Goal: Transaction & Acquisition: Purchase product/service

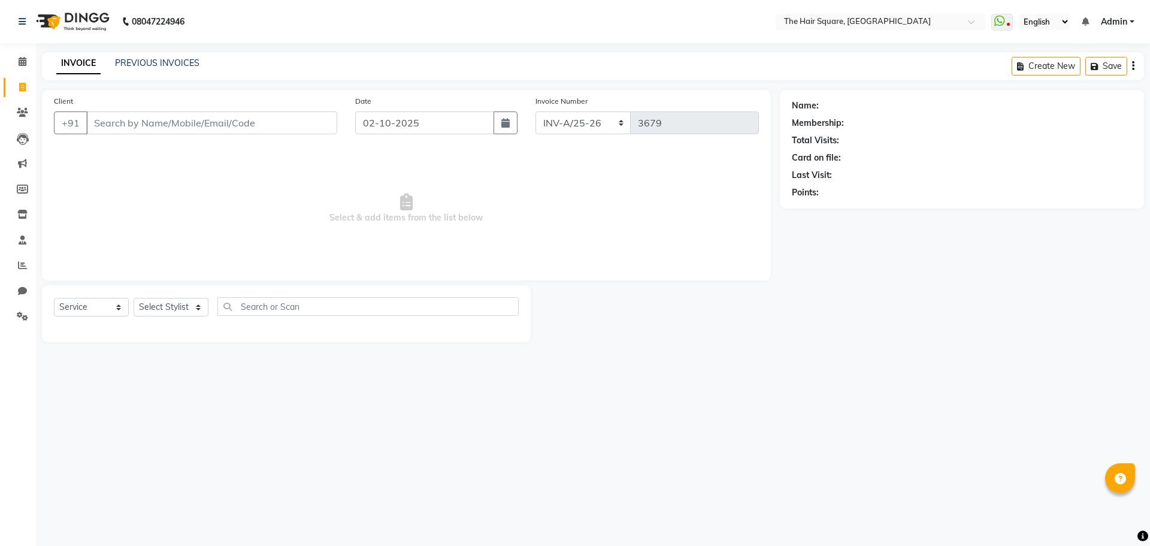
select select "5768"
select select "service"
click at [118, 118] on input "Client" at bounding box center [211, 122] width 251 height 23
click at [144, 302] on select "Select Stylist Amit [PERSON_NAME] Dev Imran [PERSON_NAME] [PERSON_NAME] Manager…" at bounding box center [171, 307] width 75 height 19
select select "39372"
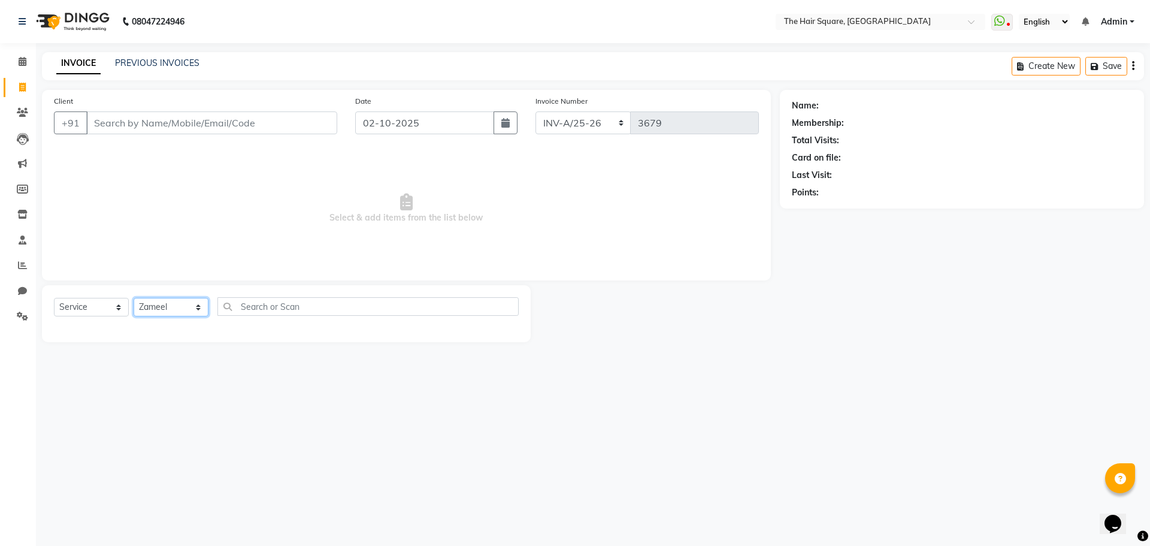
click at [134, 298] on select "Select Stylist Amit [PERSON_NAME] Dev Imran [PERSON_NAME] [PERSON_NAME] Manager…" at bounding box center [171, 307] width 75 height 19
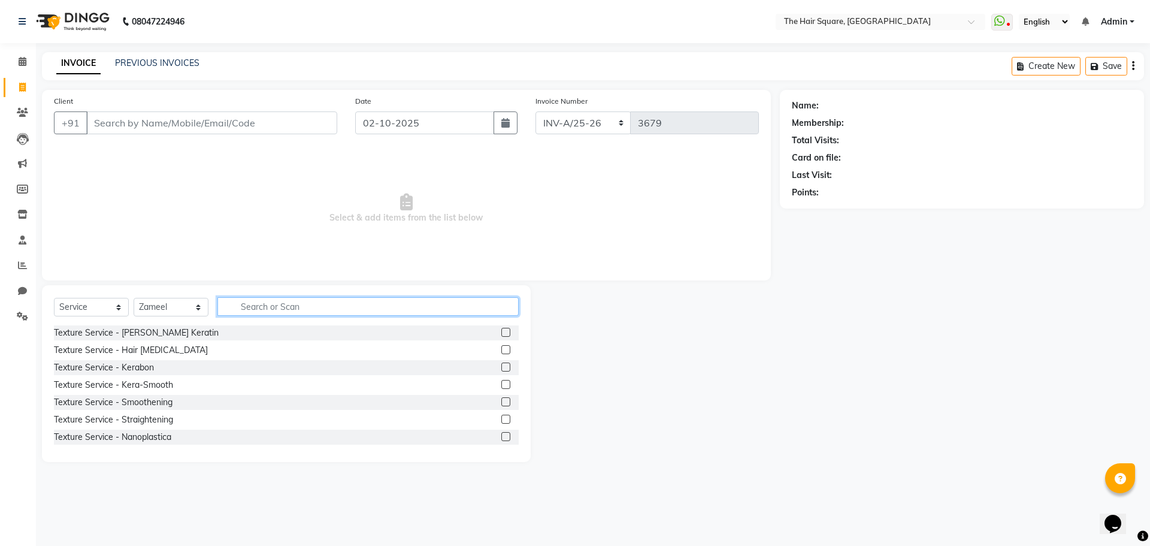
click at [305, 306] on input "text" at bounding box center [367, 306] width 301 height 19
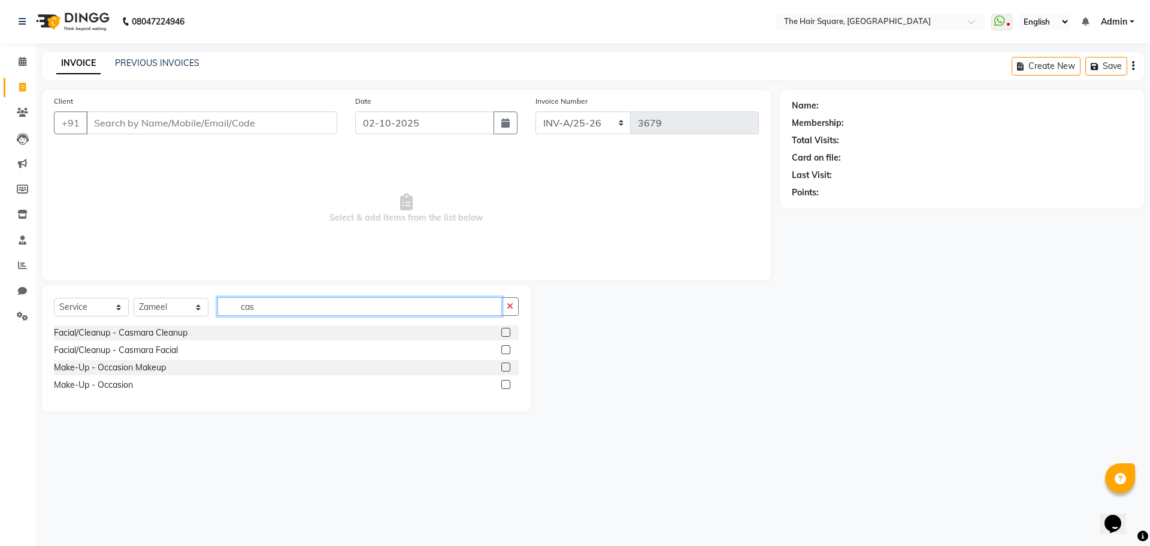
type input "cas"
click at [507, 329] on label at bounding box center [505, 332] width 9 height 9
click at [507, 329] on input "checkbox" at bounding box center [505, 333] width 8 height 8
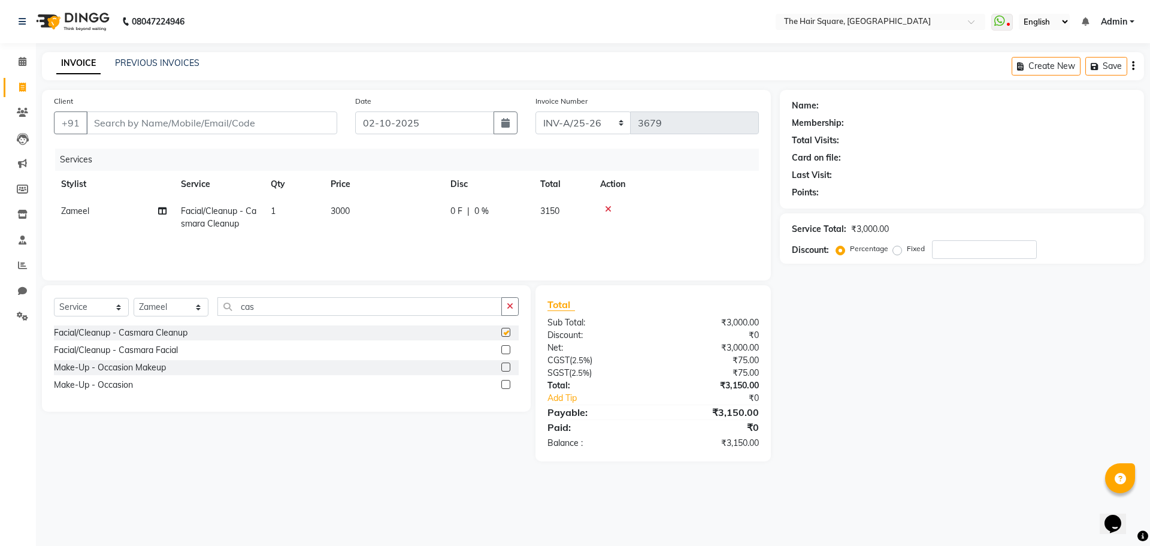
checkbox input "false"
drag, startPoint x: 290, startPoint y: 305, endPoint x: 13, endPoint y: 289, distance: 277.8
click at [0, 294] on app-home "08047224946 Select Location × The Hair Square, [GEOGRAPHIC_DATA] Island WhatsAp…" at bounding box center [575, 239] width 1150 height 479
type input "hair cut"
click at [506, 368] on label at bounding box center [505, 366] width 9 height 9
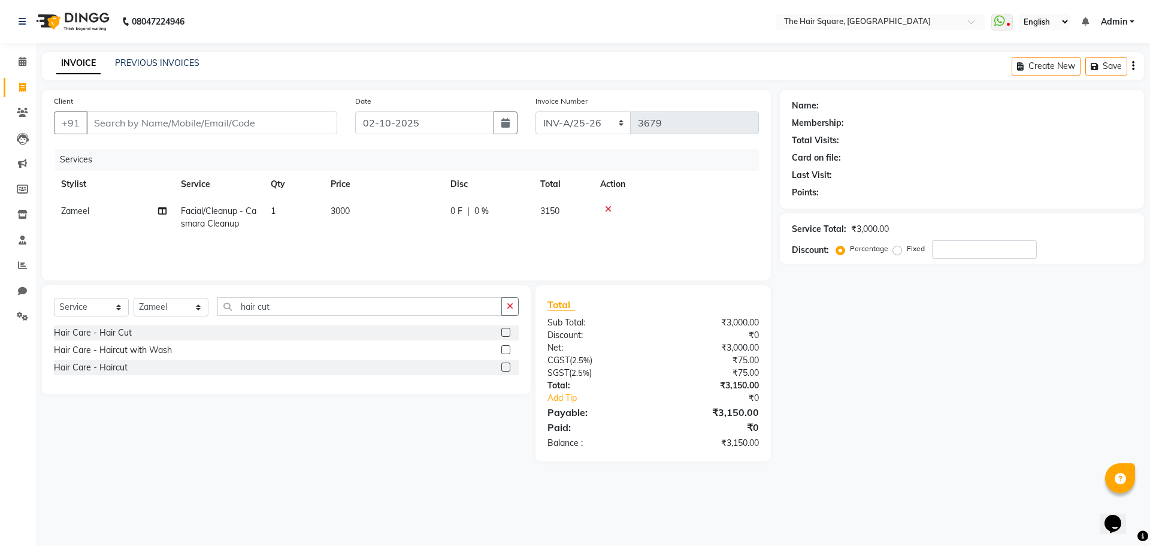
click at [506, 368] on input "checkbox" at bounding box center [505, 368] width 8 height 8
click at [506, 358] on div at bounding box center [505, 351] width 8 height 13
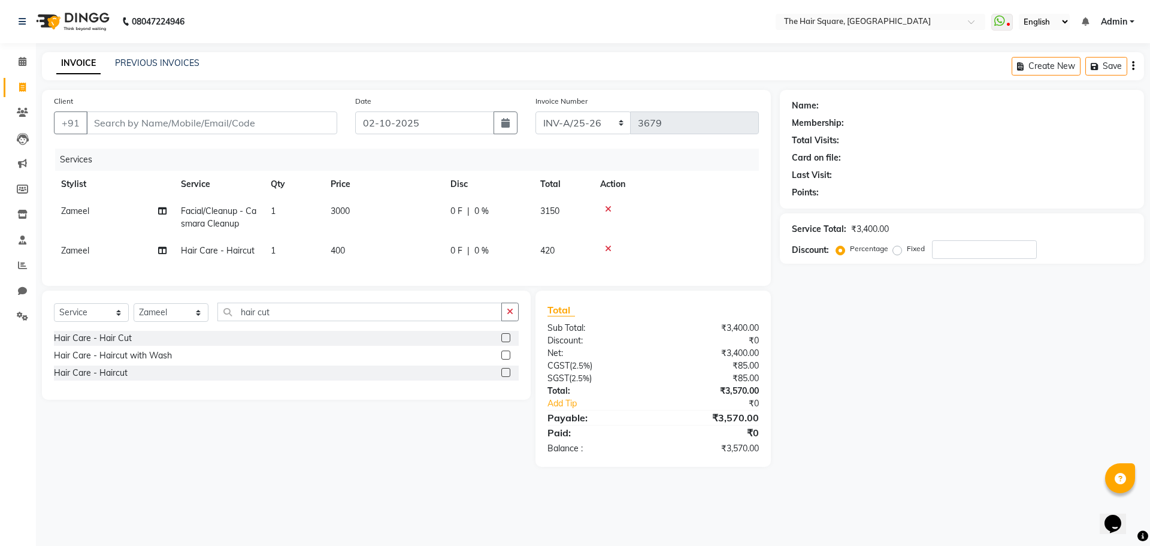
checkbox input "false"
click at [225, 134] on input "Client" at bounding box center [211, 122] width 251 height 23
click at [95, 126] on input "Client" at bounding box center [211, 122] width 251 height 23
type input "d"
type input "0"
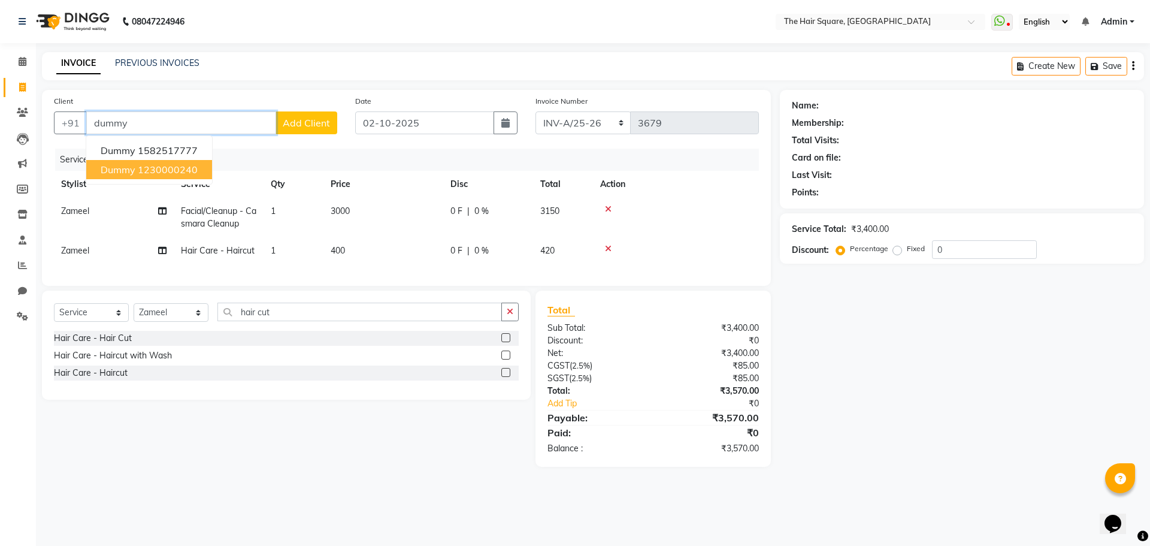
click at [150, 168] on ngb-highlight "1230000240" at bounding box center [168, 170] width 60 height 12
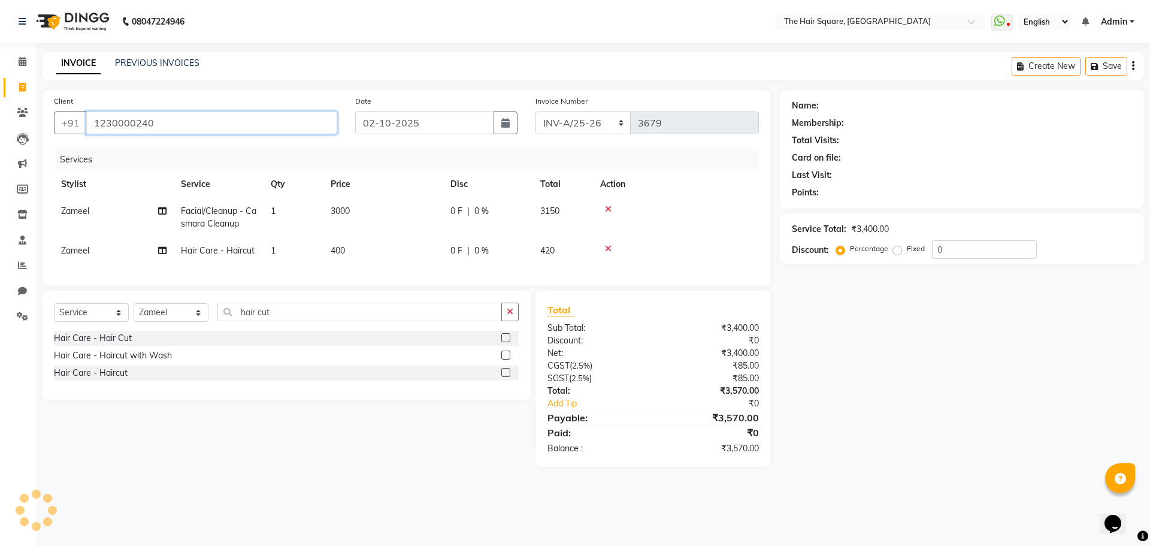
type input "1230000240"
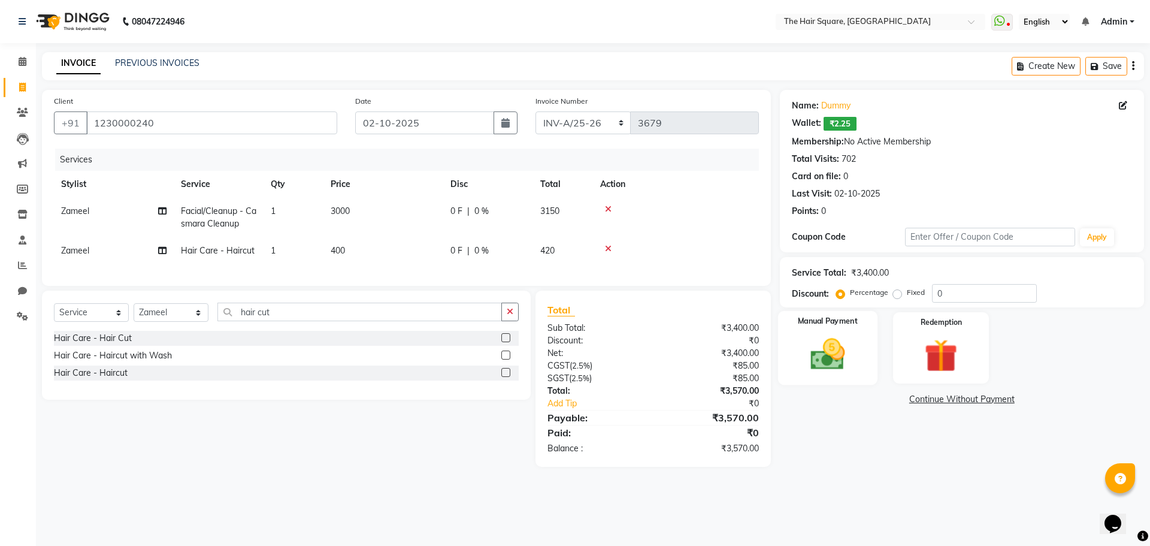
click at [834, 352] on img at bounding box center [828, 354] width 56 height 40
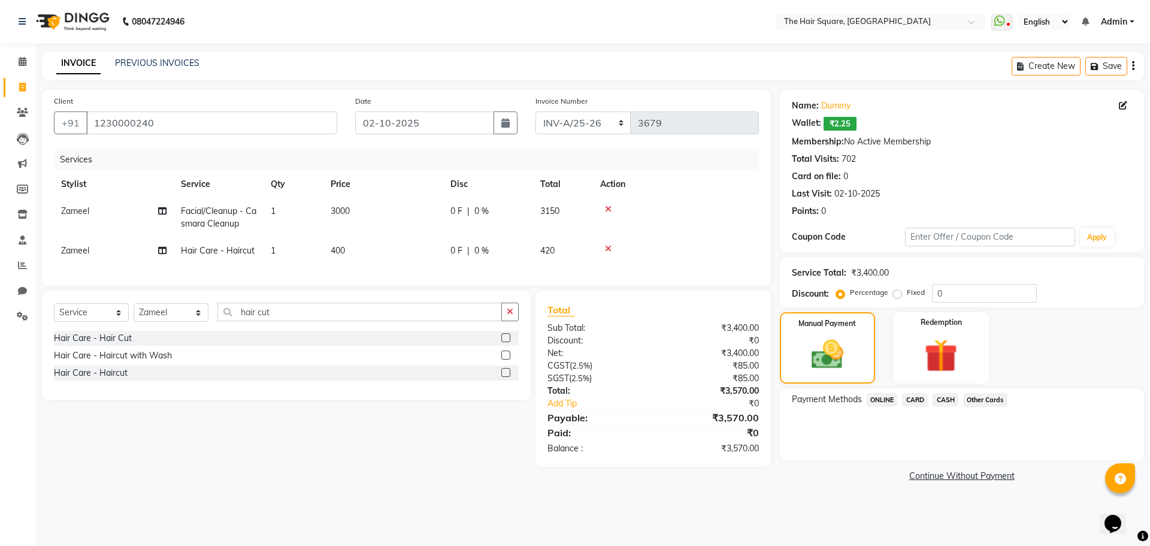
click at [909, 397] on span "CARD" at bounding box center [915, 400] width 26 height 14
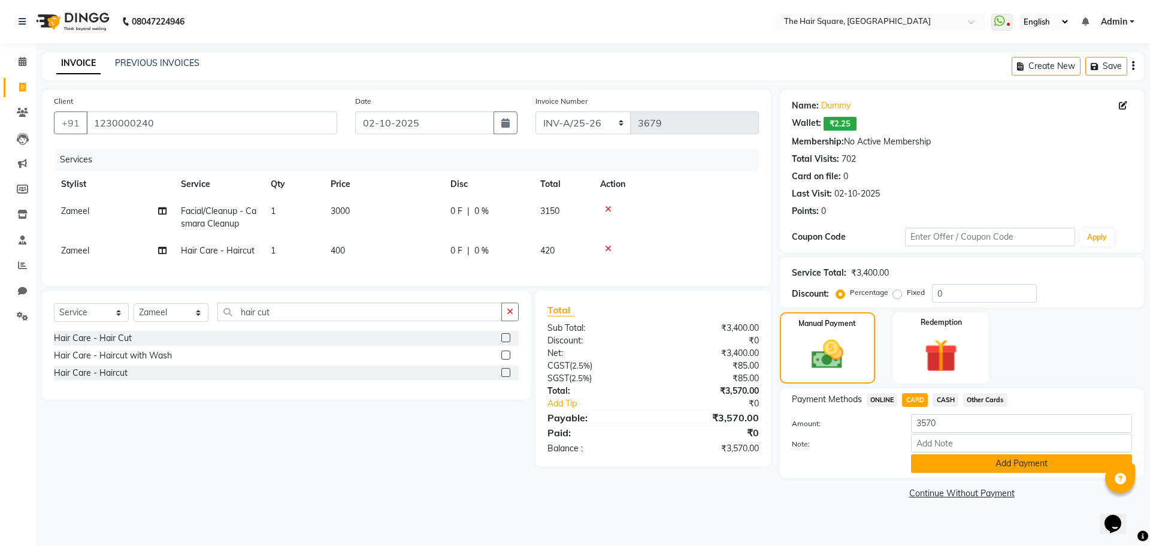
click at [953, 461] on button "Add Payment" at bounding box center [1021, 463] width 221 height 19
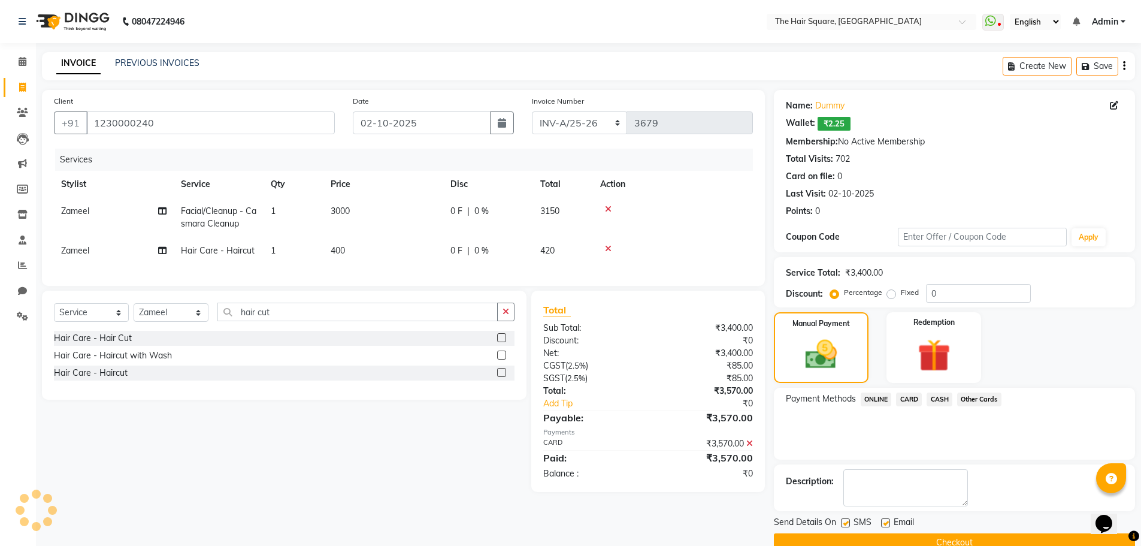
click at [962, 536] on button "Checkout" at bounding box center [954, 542] width 361 height 19
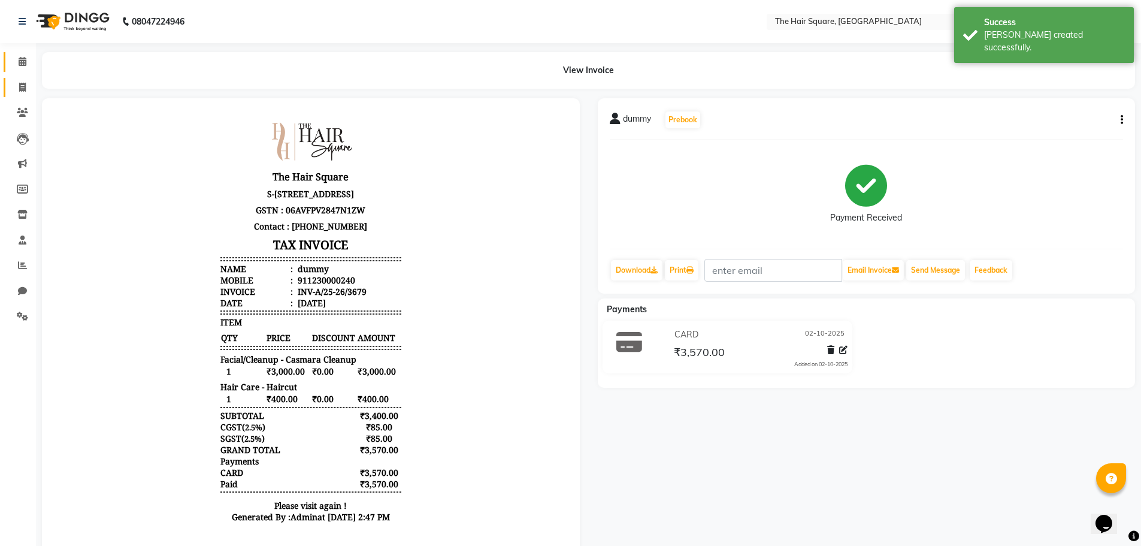
drag, startPoint x: 22, startPoint y: 69, endPoint x: 17, endPoint y: 96, distance: 28.0
click at [22, 69] on link "Calendar" at bounding box center [18, 62] width 29 height 20
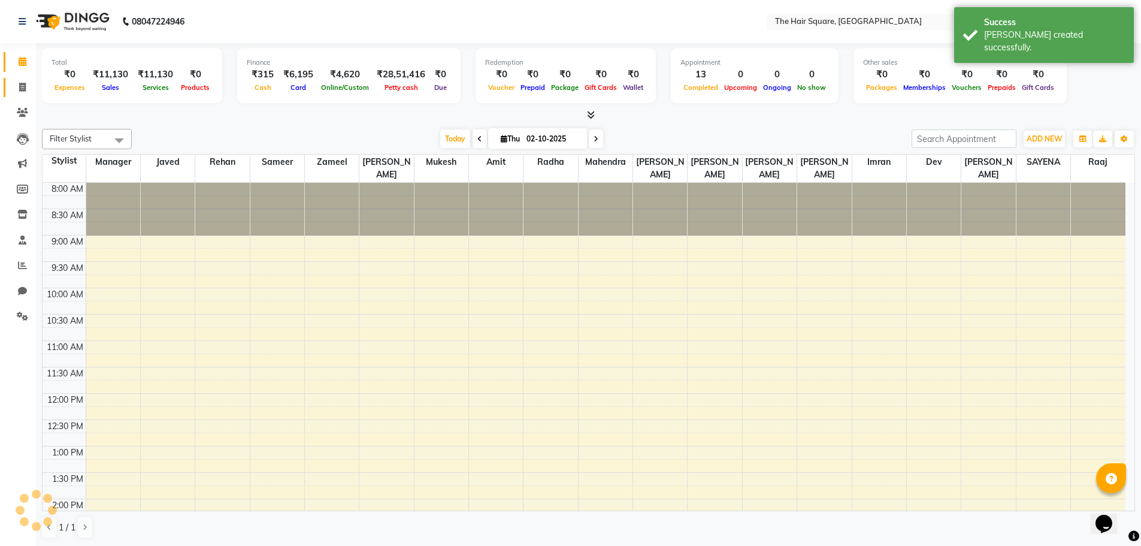
click at [17, 96] on link "Invoice" at bounding box center [18, 88] width 29 height 20
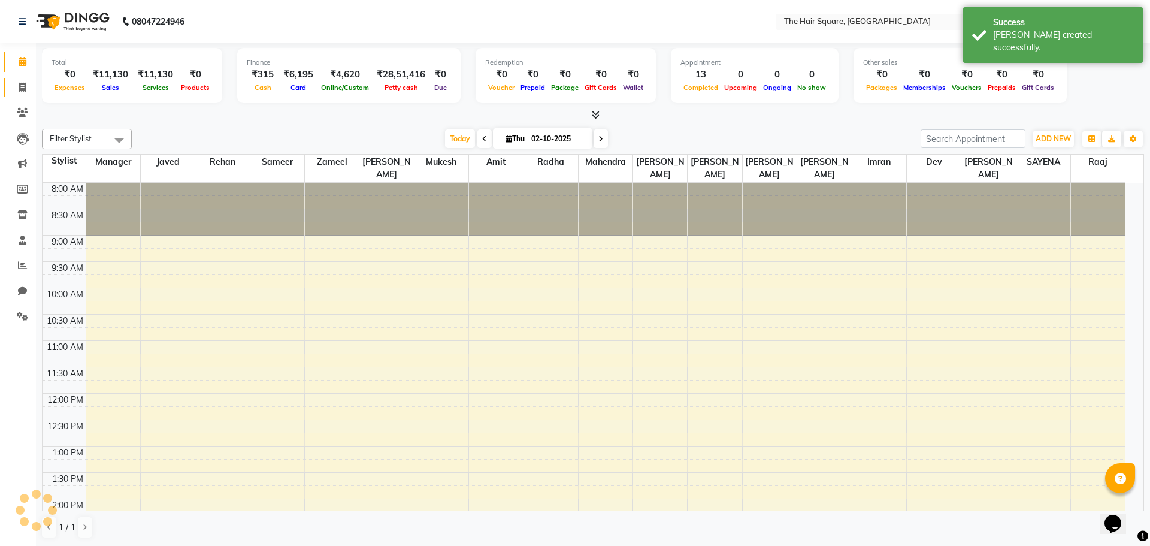
select select "service"
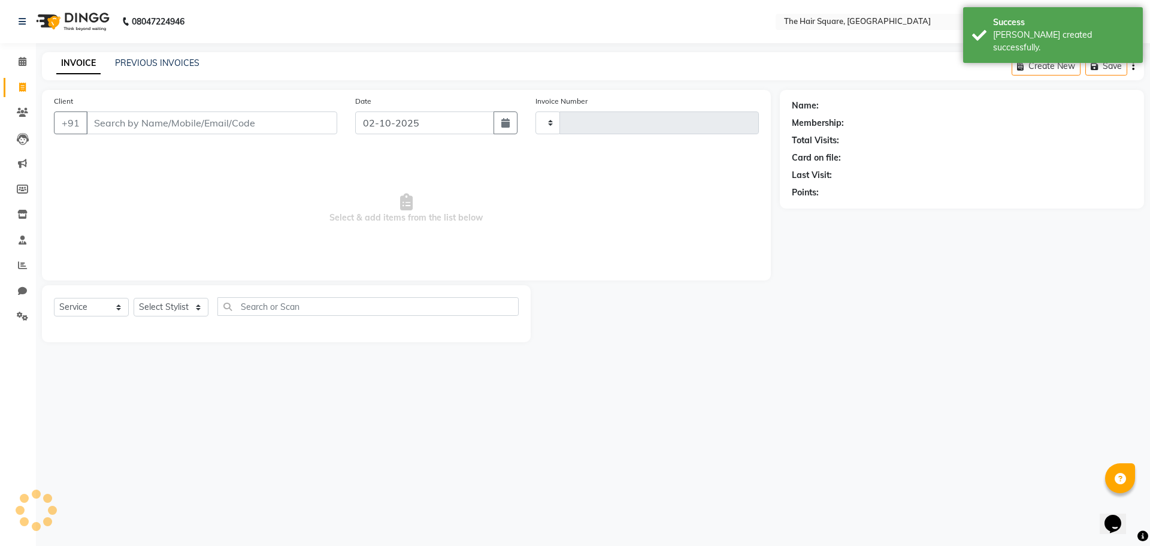
type input "3680"
select select "5768"
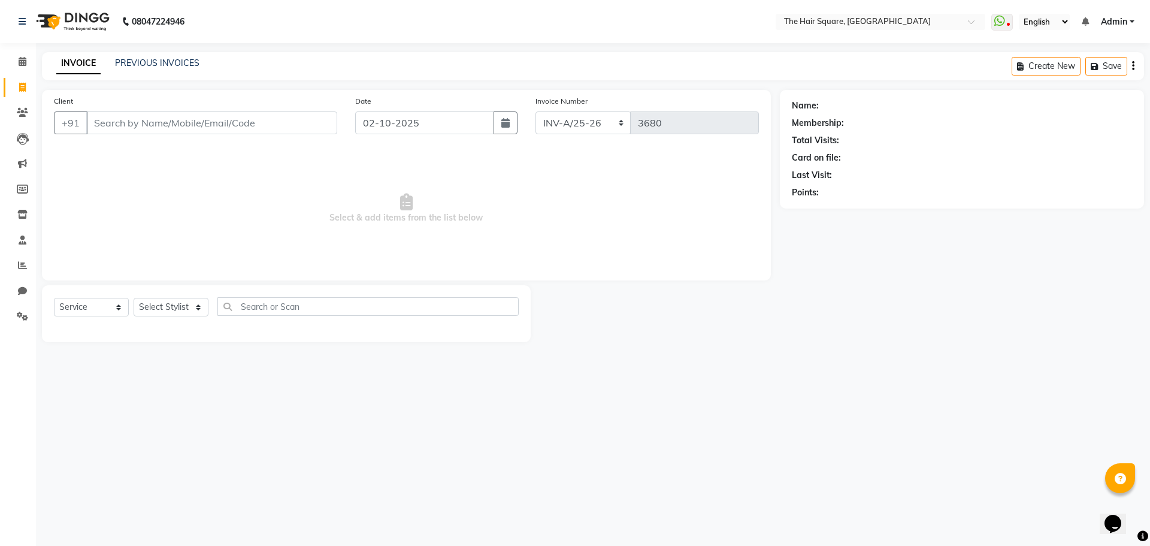
drag, startPoint x: 316, startPoint y: 434, endPoint x: 238, endPoint y: 412, distance: 81.4
drag, startPoint x: 238, startPoint y: 412, endPoint x: 244, endPoint y: 325, distance: 87.1
click at [192, 402] on div "08047224946 Select Location × The Hair Square, Ambience Island WhatsApp Status …" at bounding box center [575, 273] width 1150 height 546
click at [158, 304] on select "Select Stylist Amit Aradhana Bittu Dev Imran Inder Javed Kim Mahendra Manager M…" at bounding box center [171, 307] width 75 height 19
select select "39370"
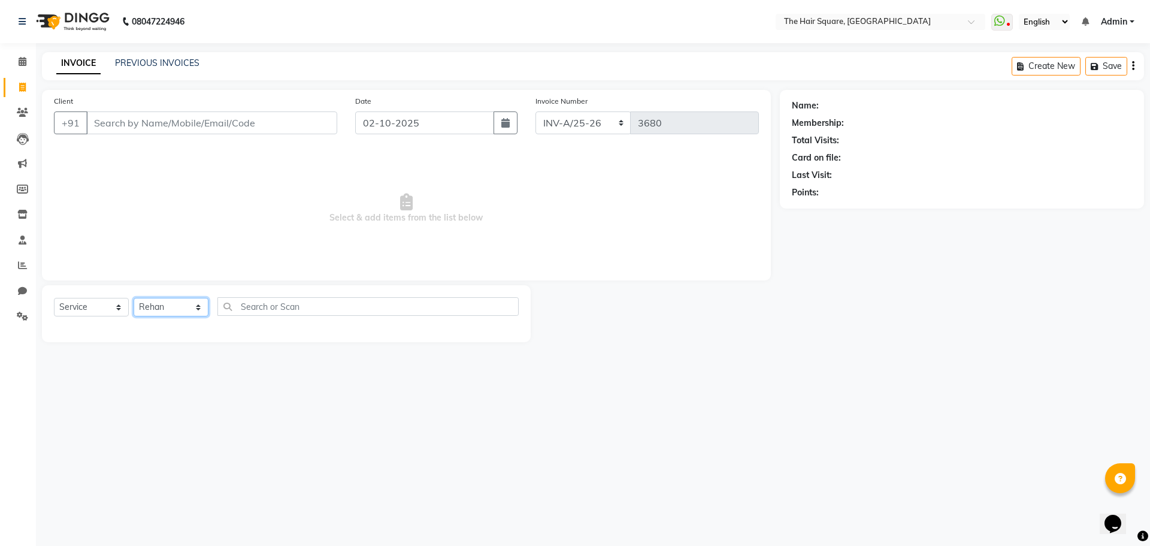
click at [134, 298] on select "Select Stylist Amit Aradhana Bittu Dev Imran Inder Javed Kim Mahendra Manager M…" at bounding box center [171, 307] width 75 height 19
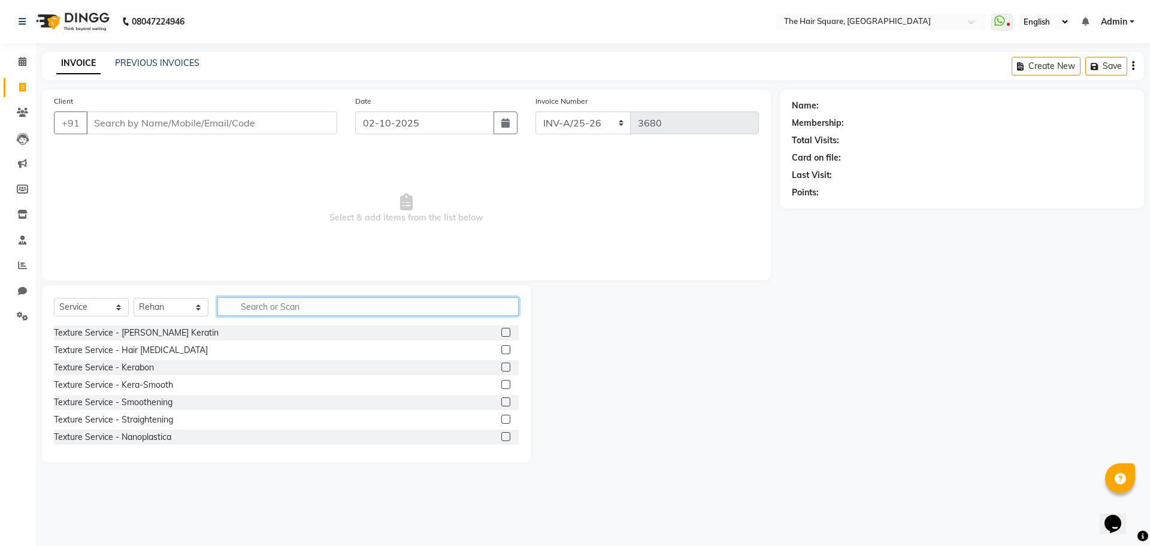
click at [259, 312] on input "text" at bounding box center [367, 306] width 301 height 19
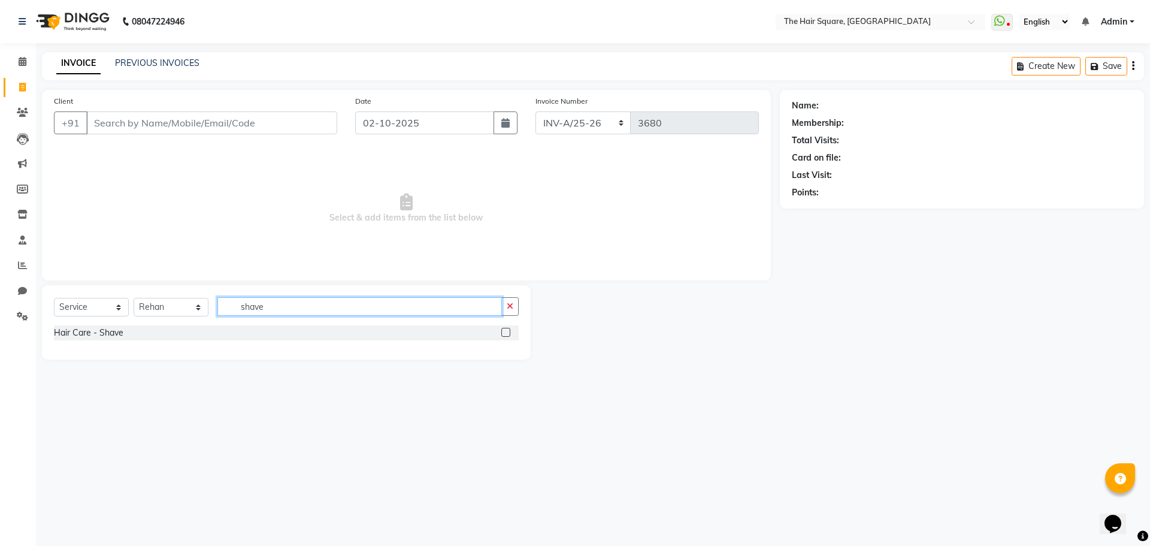
type input "shave"
click at [507, 334] on label at bounding box center [505, 332] width 9 height 9
click at [507, 334] on input "checkbox" at bounding box center [505, 333] width 8 height 8
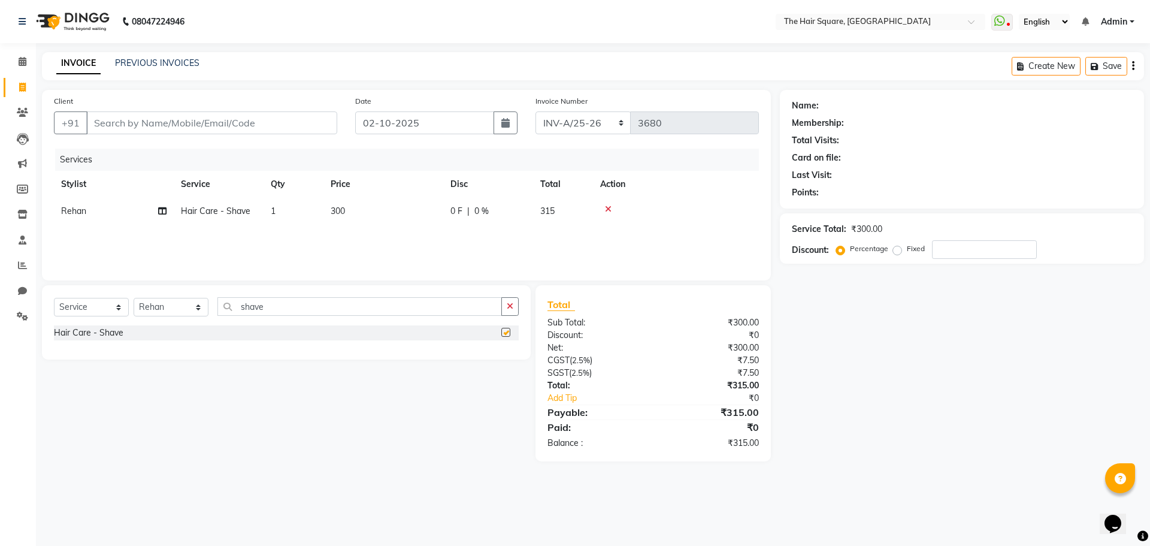
checkbox input "false"
click at [83, 208] on span "Rehan" at bounding box center [73, 210] width 25 height 11
select select "39370"
click at [78, 208] on select "Amit Aradhana Bittu Dev Imran Inder Javed Kim Mahendra Manager Mukesh Raaj Radh…" at bounding box center [113, 214] width 105 height 19
select select "39371"
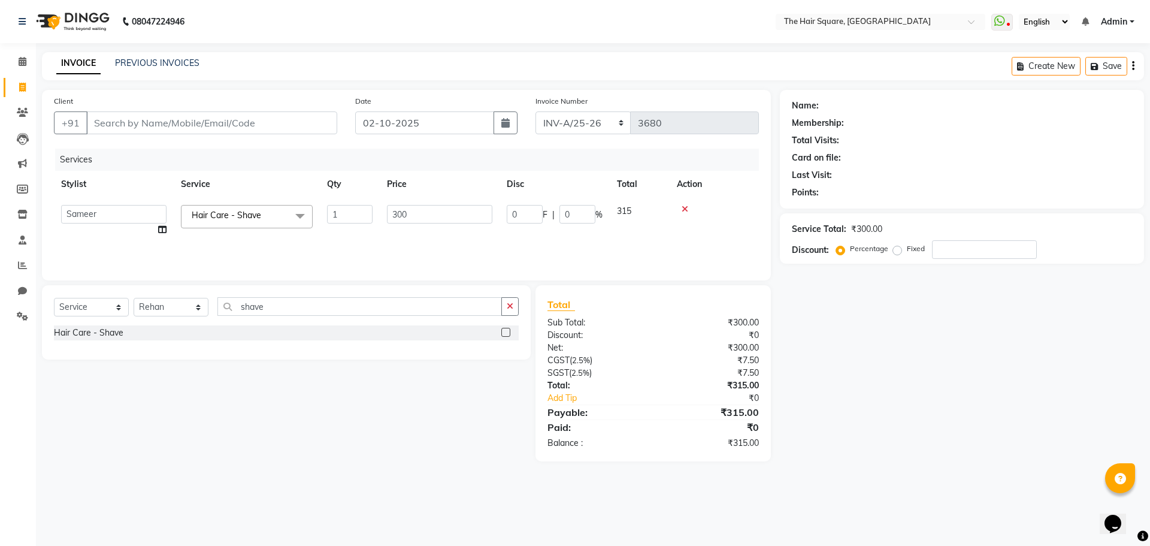
drag, startPoint x: 332, startPoint y: 444, endPoint x: 459, endPoint y: 398, distance: 134.9
click at [339, 442] on div "Select Service Product Membership Package Voucher Prepaid Gift Card Select Styl…" at bounding box center [282, 373] width 498 height 176
drag, startPoint x: 351, startPoint y: 224, endPoint x: 338, endPoint y: 220, distance: 13.8
click at [342, 223] on td "1" at bounding box center [350, 221] width 60 height 46
drag, startPoint x: 354, startPoint y: 217, endPoint x: 328, endPoint y: 116, distance: 105.2
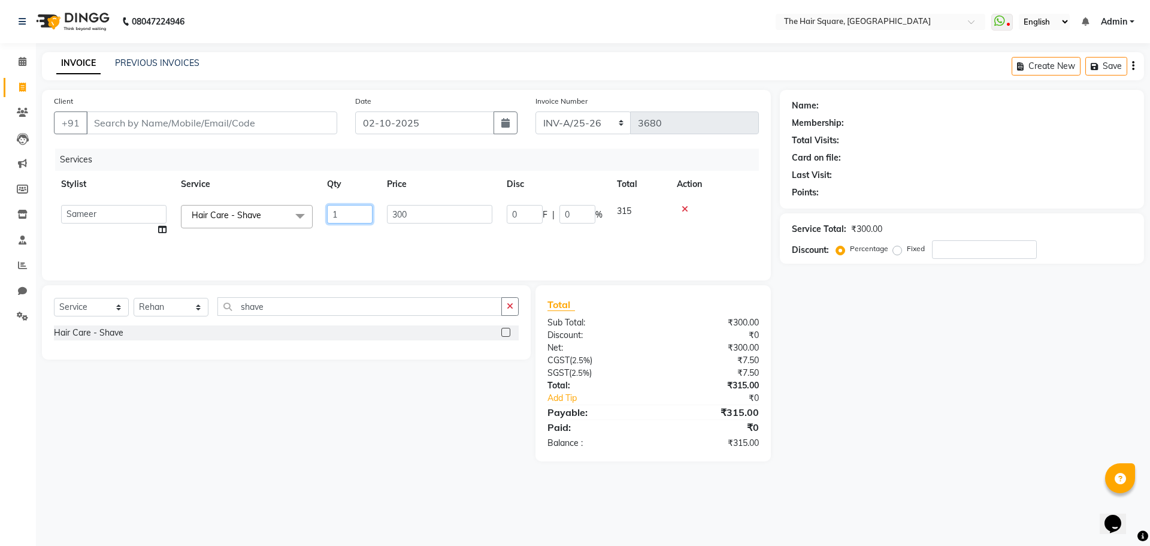
click at [288, 192] on table "Stylist Service Qty Price Disc Total Action Amit Aradhana Bittu Dev Imran Inder…" at bounding box center [406, 207] width 705 height 72
type input "2"
click at [425, 242] on div "Services Stylist Service Qty Price Disc Total Action Sameer Hair Care - Shave 2…" at bounding box center [406, 209] width 705 height 120
click at [428, 422] on div "Select Service Product Membership Package Voucher Prepaid Gift Card Select Styl…" at bounding box center [282, 373] width 498 height 176
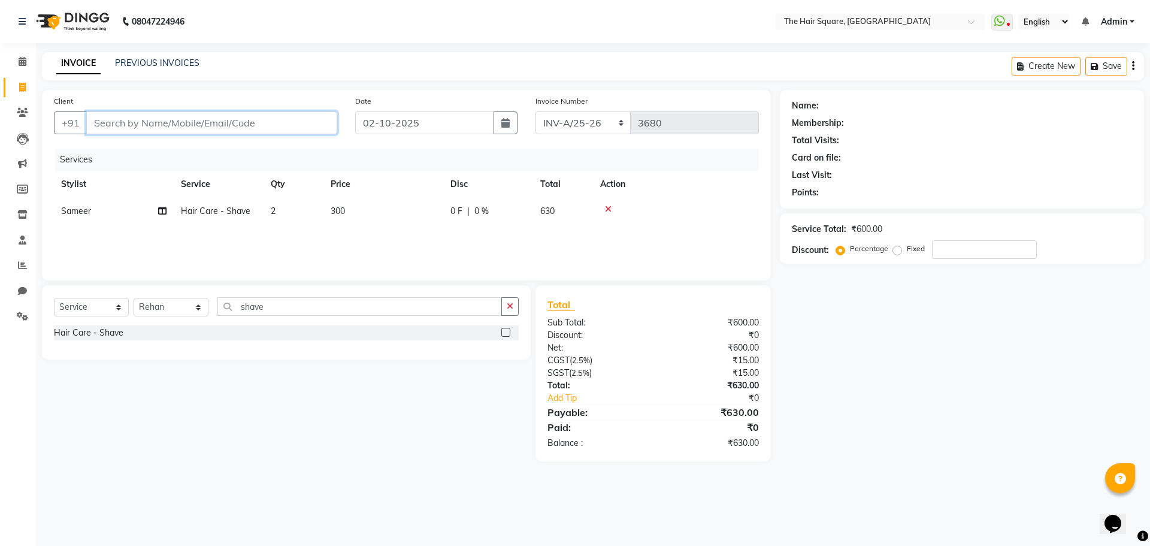
click at [201, 122] on input "Client" at bounding box center [211, 122] width 251 height 23
type input "d"
type input "0"
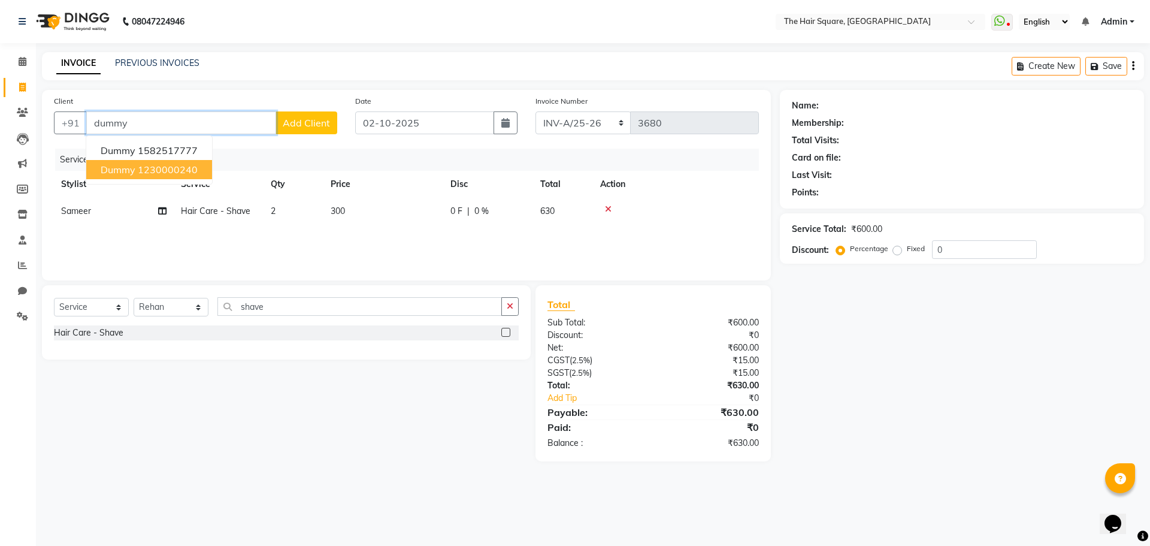
click at [190, 173] on ngb-highlight "1230000240" at bounding box center [168, 170] width 60 height 12
type input "1230000240"
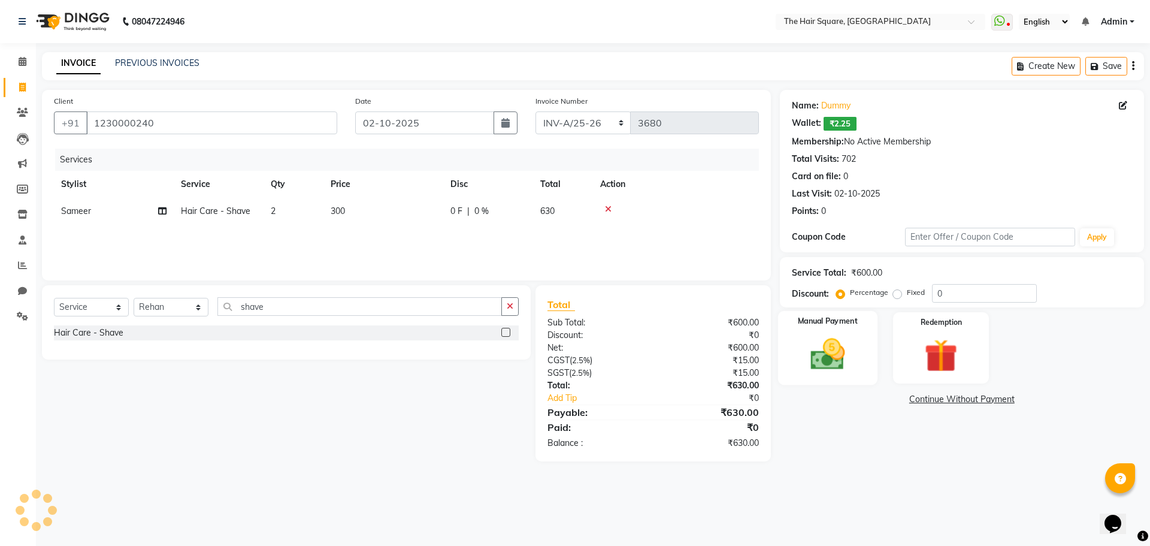
click at [827, 345] on img at bounding box center [828, 354] width 56 height 40
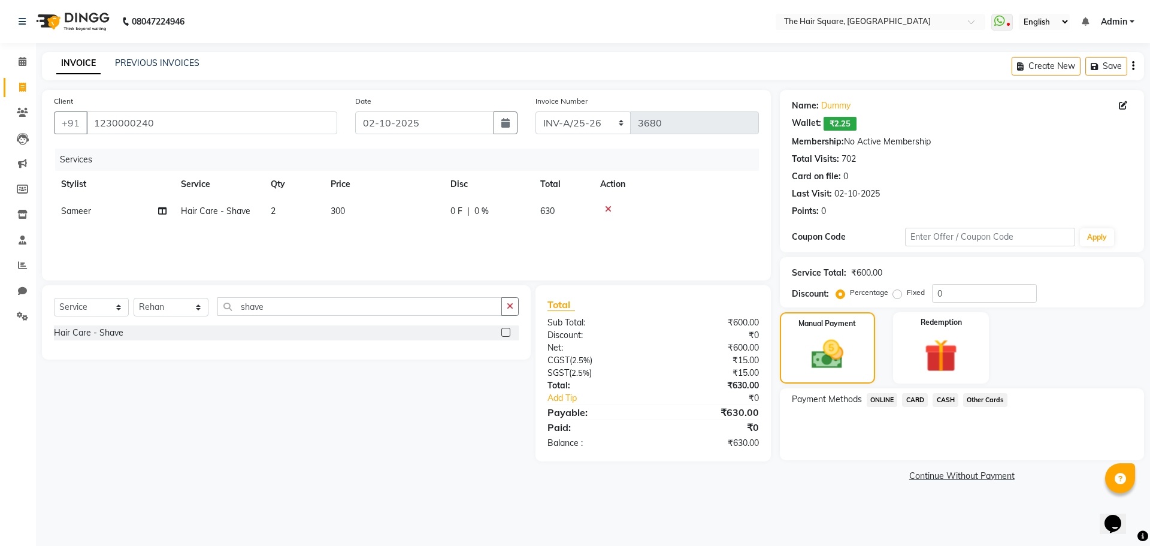
click at [881, 400] on span "ONLINE" at bounding box center [882, 400] width 31 height 14
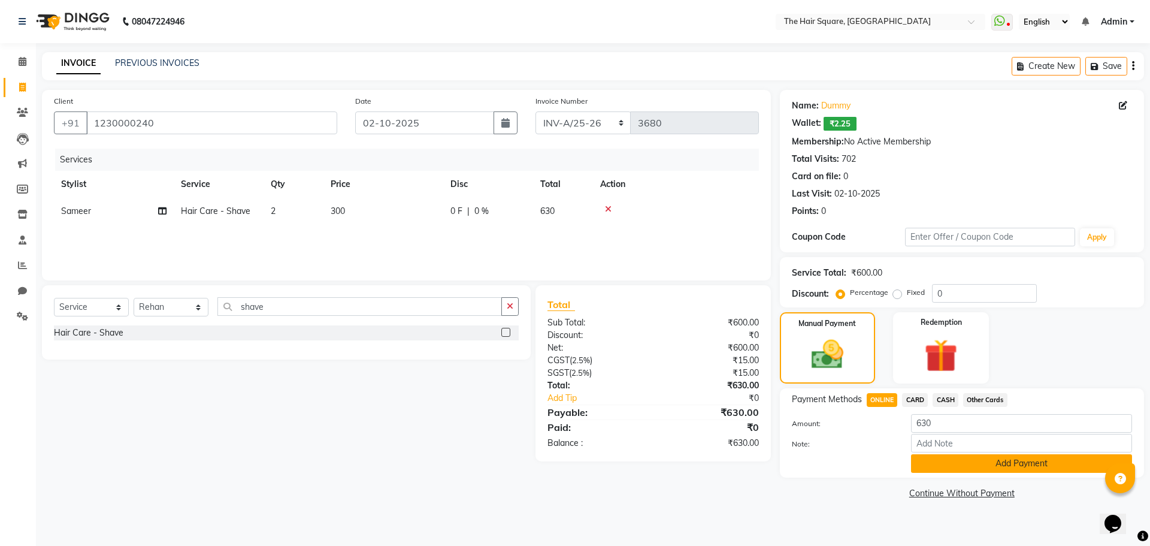
click at [925, 466] on button "Add Payment" at bounding box center [1021, 463] width 221 height 19
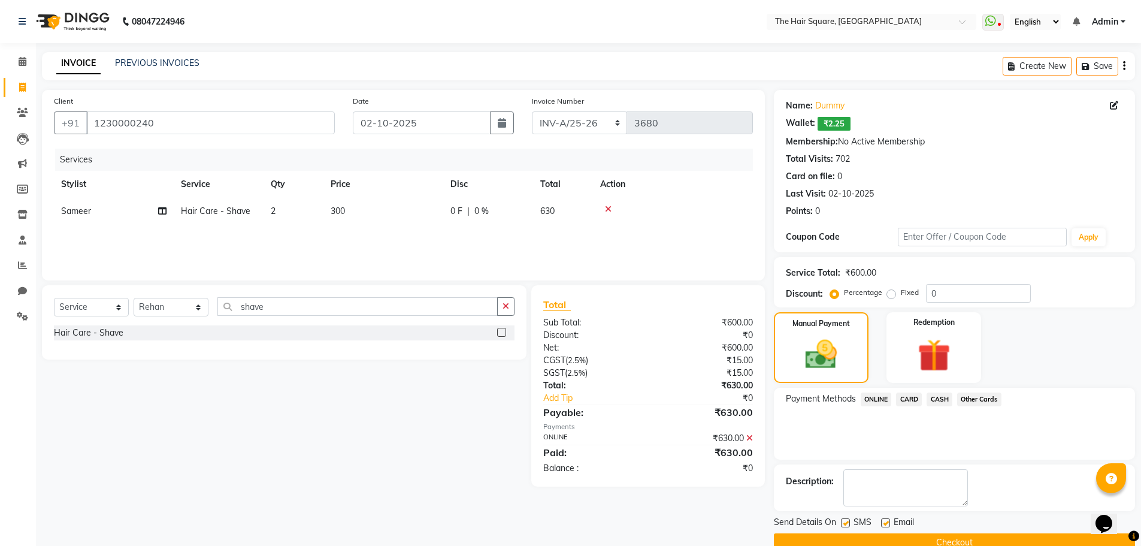
click at [927, 541] on button "Checkout" at bounding box center [954, 542] width 361 height 19
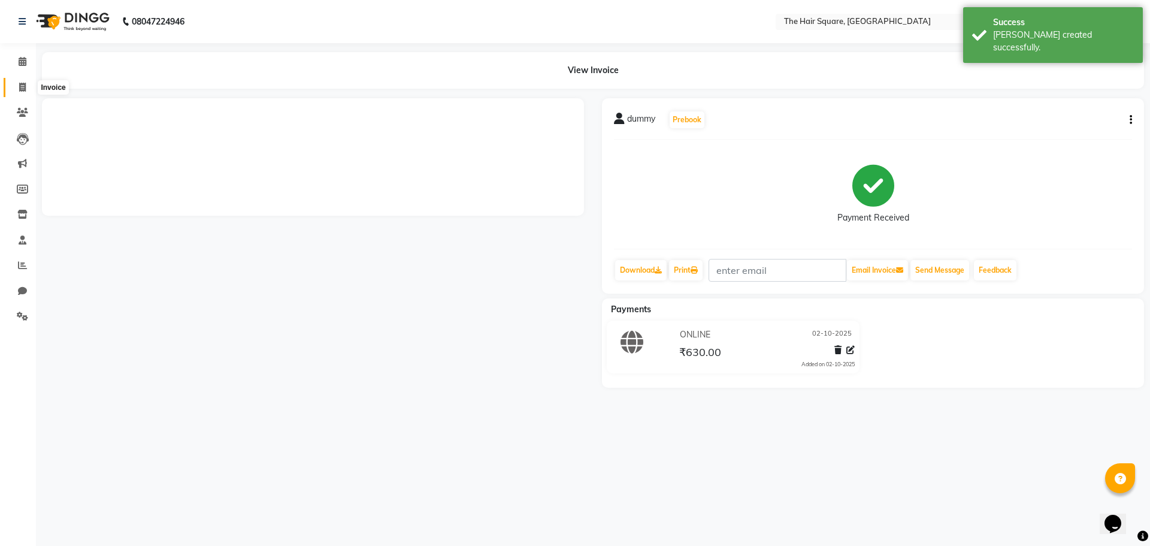
click at [25, 86] on icon at bounding box center [22, 87] width 7 height 9
select select "service"
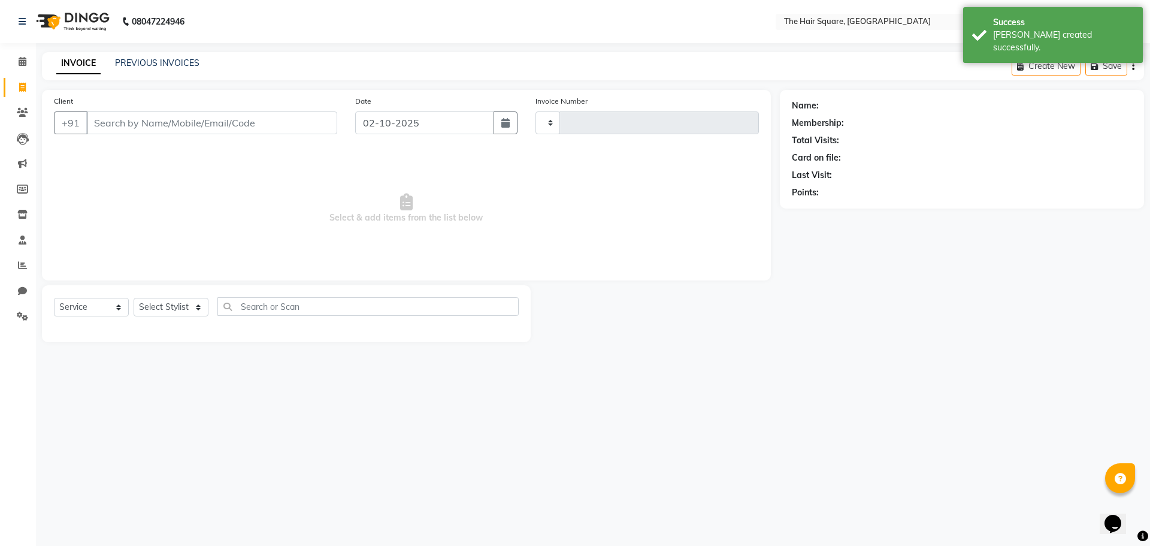
type input "3681"
select select "5768"
click at [21, 84] on icon at bounding box center [22, 87] width 7 height 9
select select "5768"
select select "service"
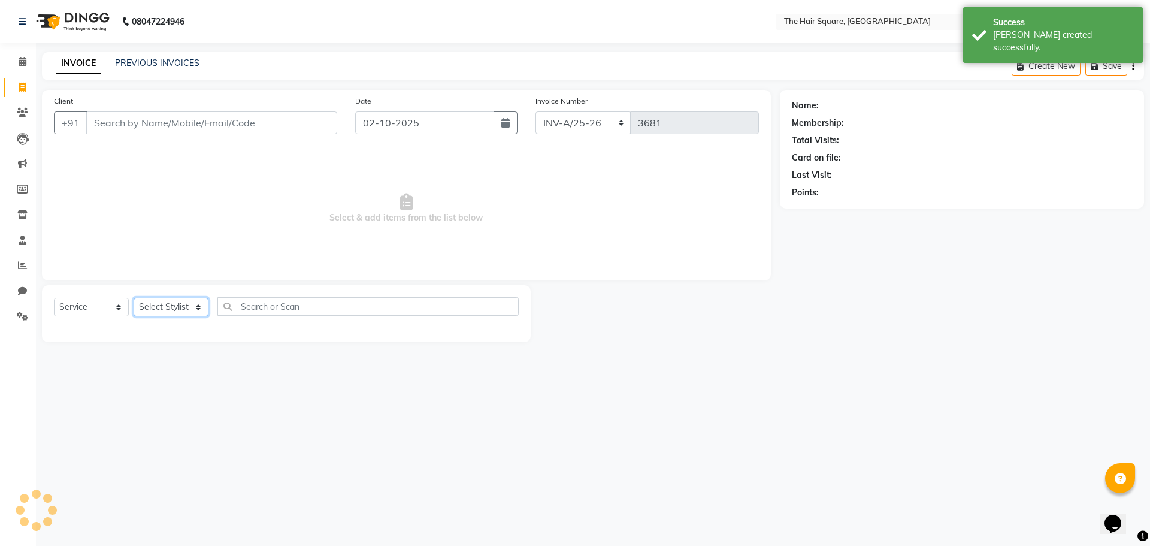
click at [172, 308] on select "Select Stylist" at bounding box center [171, 307] width 75 height 19
select select "39369"
click at [134, 298] on select "Select Stylist Amit Aradhana Bittu Dev Imran Inder Javed Kim Mahendra Manager M…" at bounding box center [171, 307] width 75 height 19
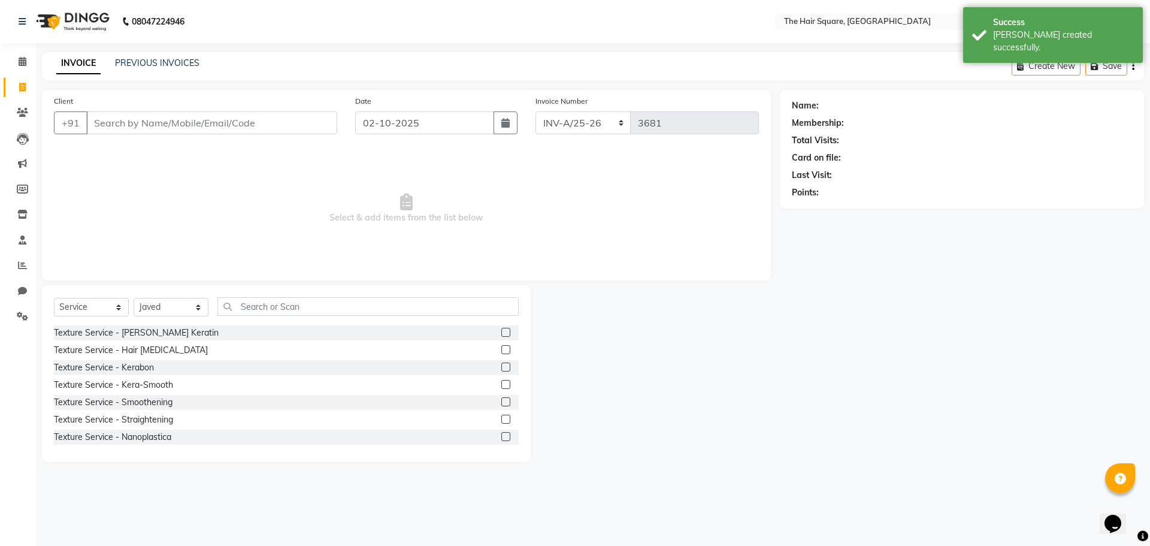
click at [271, 295] on div "Select Service Product Membership Package Voucher Prepaid Gift Card Select Styl…" at bounding box center [286, 373] width 489 height 177
click at [267, 302] on input "text" at bounding box center [367, 306] width 301 height 19
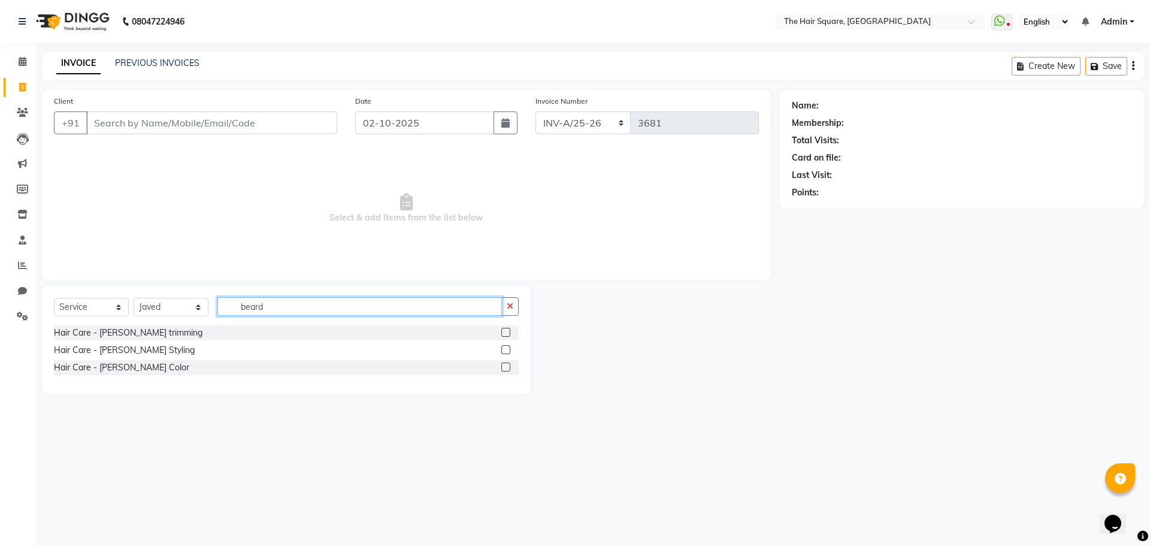
type input "beard"
click at [504, 351] on label at bounding box center [505, 349] width 9 height 9
click at [504, 351] on input "checkbox" at bounding box center [505, 350] width 8 height 8
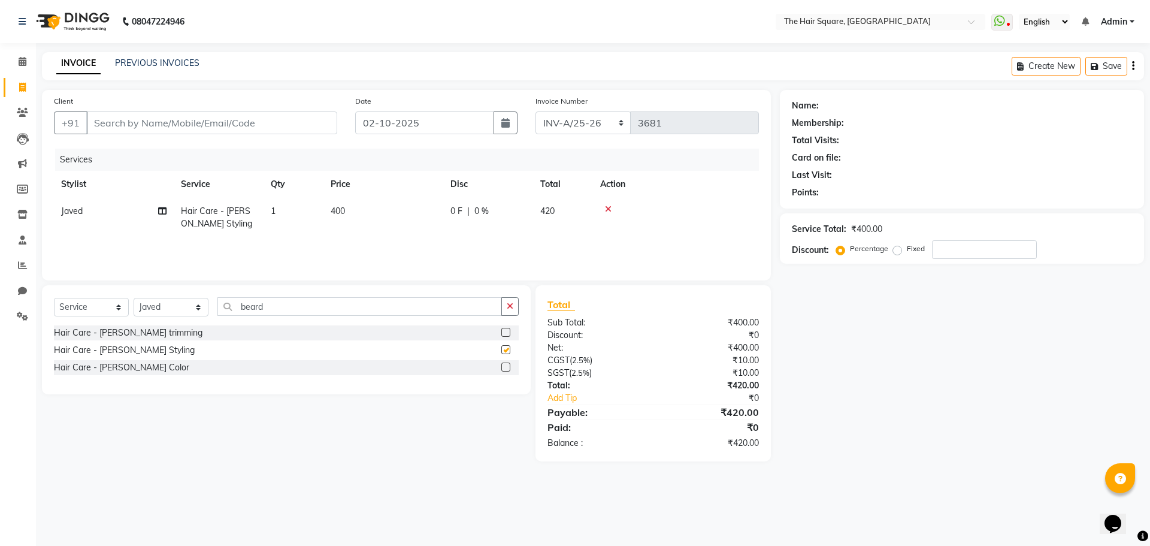
checkbox input "false"
drag, startPoint x: 153, startPoint y: 120, endPoint x: 168, endPoint y: 122, distance: 15.1
click at [159, 120] on input "Client" at bounding box center [211, 122] width 251 height 23
drag, startPoint x: 984, startPoint y: 408, endPoint x: 927, endPoint y: 388, distance: 59.7
click at [984, 408] on div "Name: Membership: Total Visits: Card on file: Last Visit: Points: Service Total…" at bounding box center [966, 275] width 373 height 371
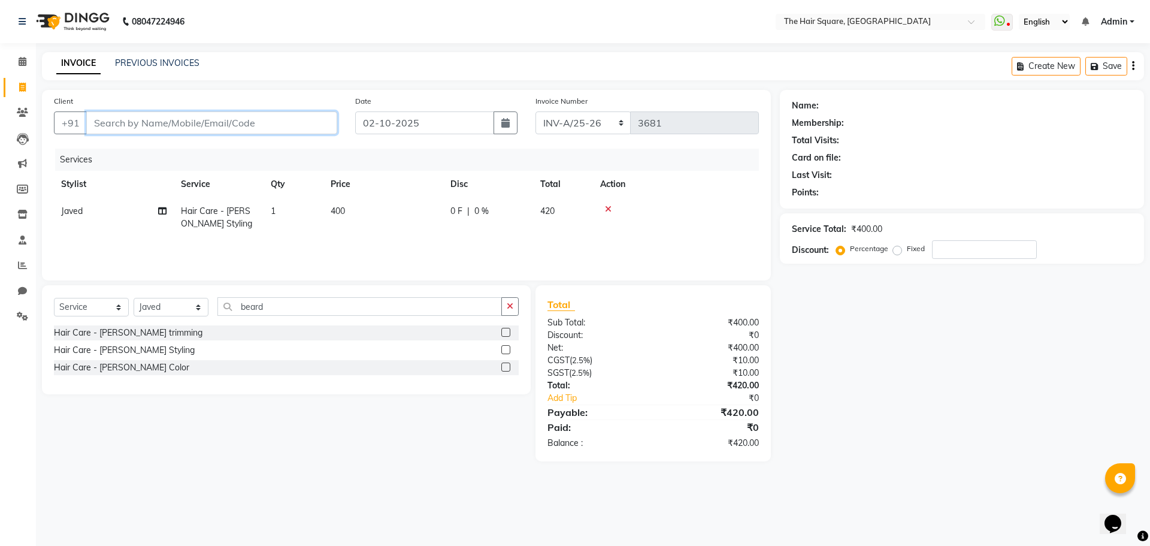
drag, startPoint x: 116, startPoint y: 125, endPoint x: 270, endPoint y: 128, distance: 154.0
click at [117, 125] on input "Client" at bounding box center [211, 122] width 251 height 23
type input "d"
type input "0"
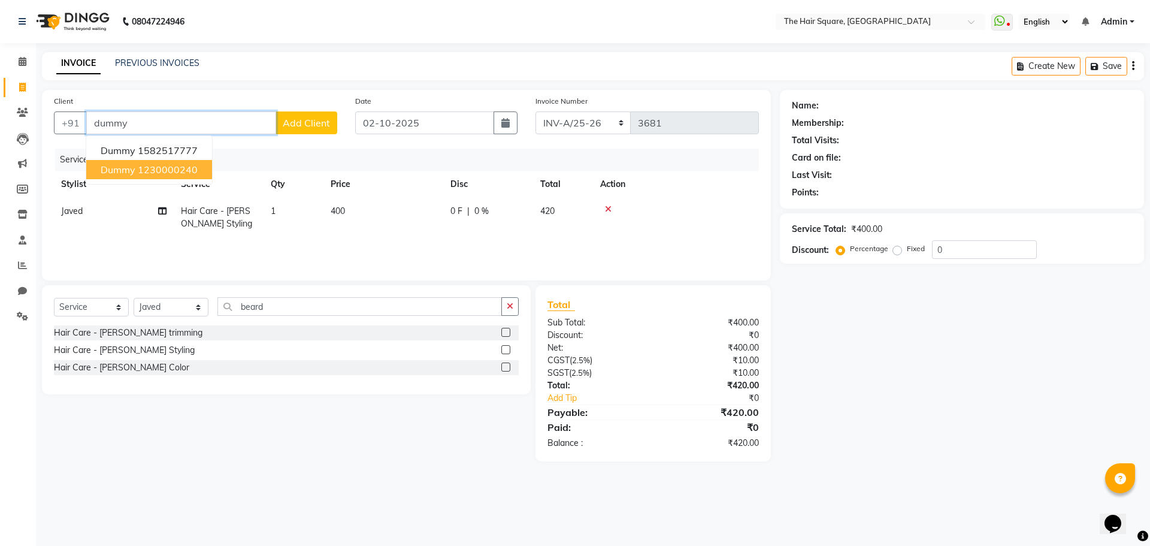
click at [184, 167] on ngb-highlight "1230000240" at bounding box center [168, 170] width 60 height 12
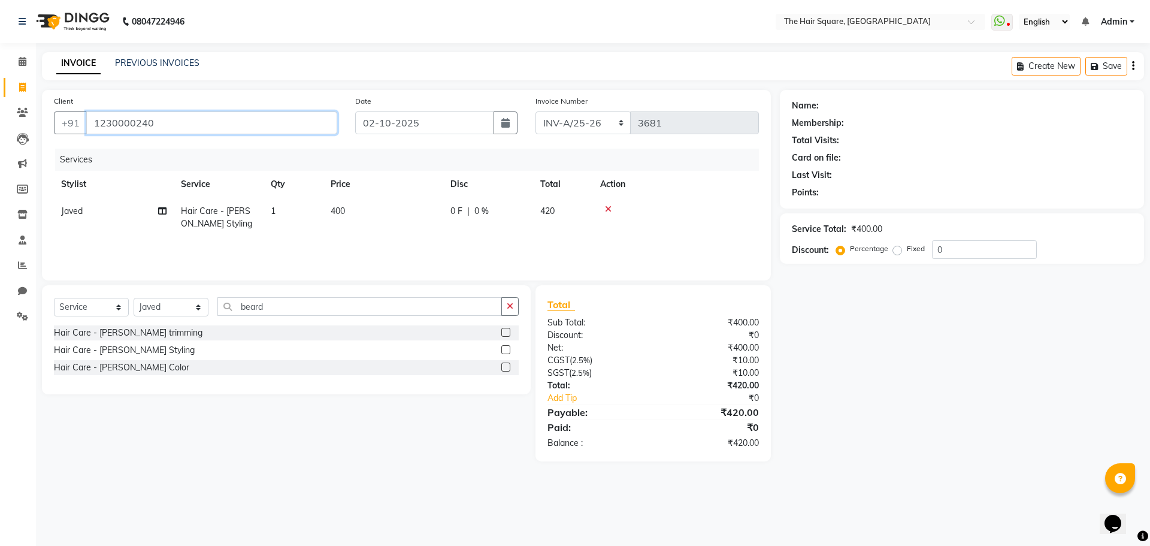
type input "1230000240"
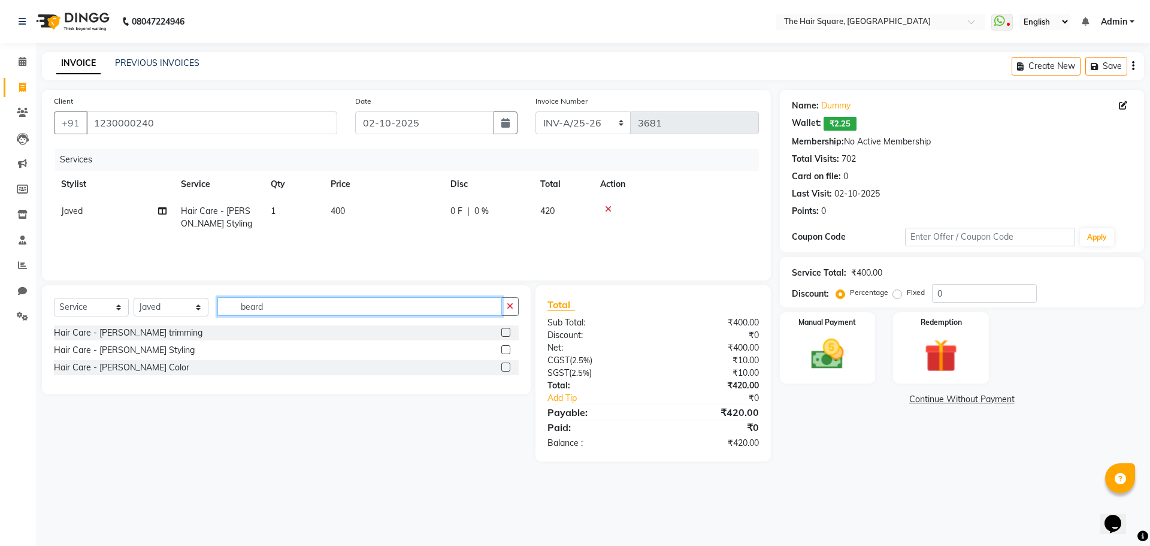
drag, startPoint x: 300, startPoint y: 309, endPoint x: 0, endPoint y: 278, distance: 301.7
click at [0, 282] on app-home "08047224946 Select Location × The Hair Square, Ambience Island WhatsApp Status …" at bounding box center [575, 239] width 1150 height 479
click at [334, 215] on span "400" at bounding box center [338, 210] width 14 height 11
select select "39369"
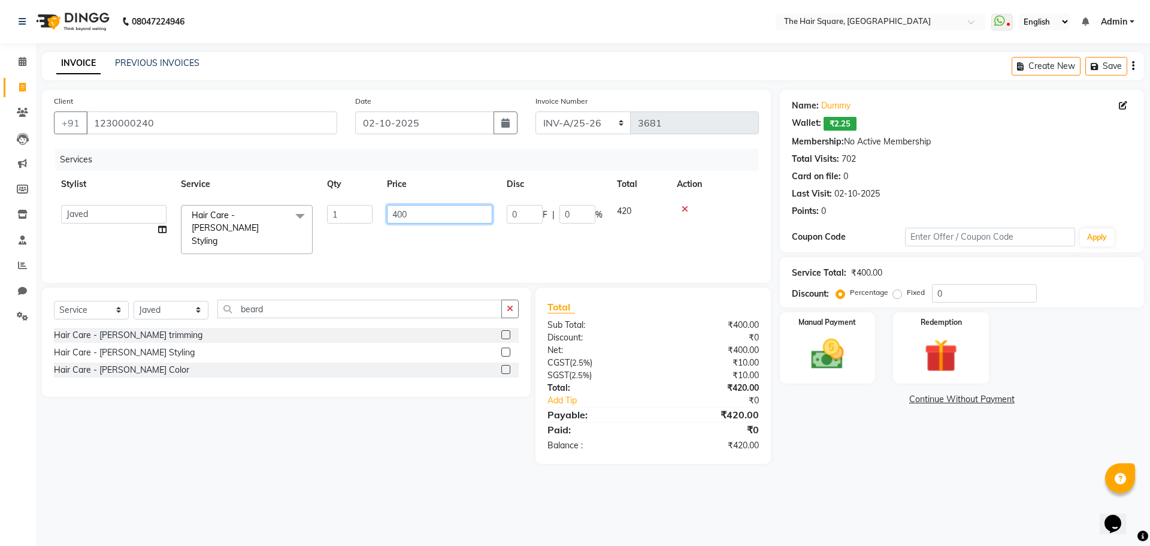
drag, startPoint x: 442, startPoint y: 215, endPoint x: 286, endPoint y: 190, distance: 157.8
click at [285, 198] on tr "Amit Aradhana Bittu Dev Imran Inder Javed Kim Mahendra Manager Mukesh Raaj Radh…" at bounding box center [406, 229] width 705 height 63
type input "496"
click at [518, 246] on div "Services Stylist Service Qty Price Disc Total Action Amit Aradhana Bittu Dev Im…" at bounding box center [406, 210] width 705 height 122
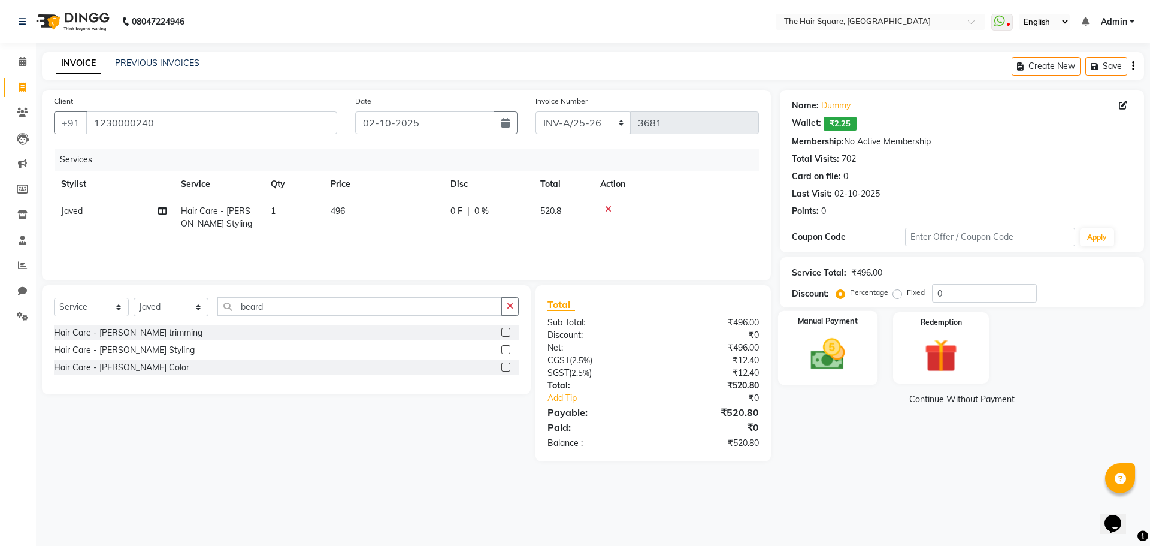
click at [844, 331] on div "Manual Payment" at bounding box center [827, 348] width 99 height 74
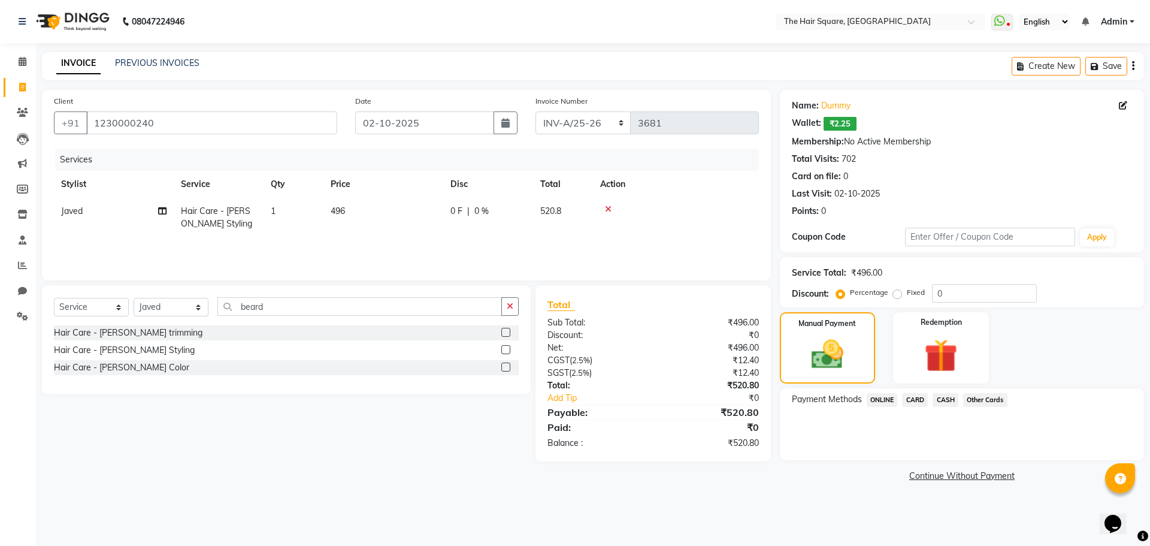
click at [941, 399] on span "CASH" at bounding box center [946, 400] width 26 height 14
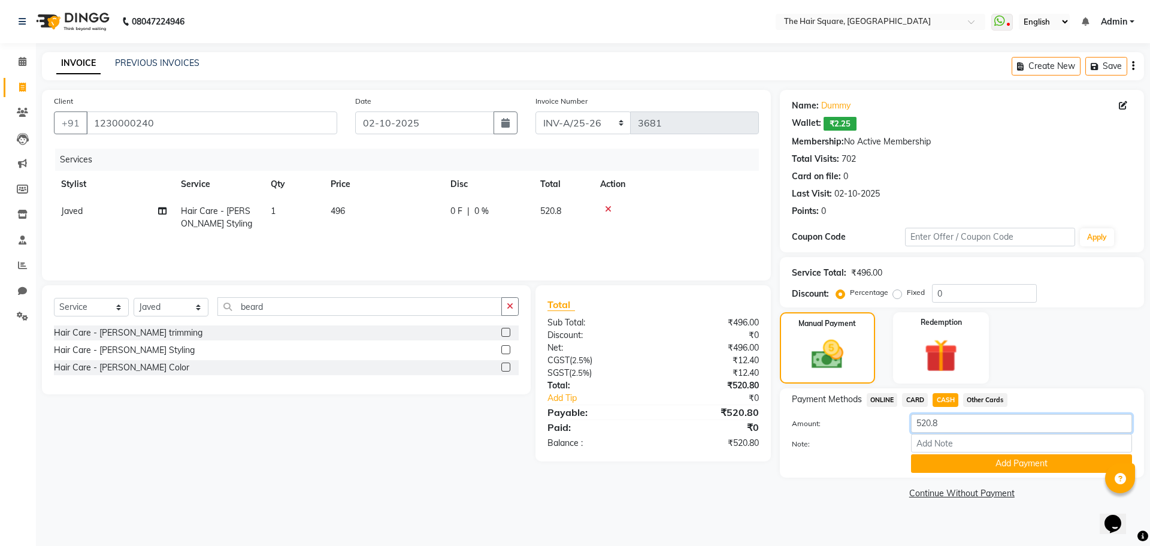
drag, startPoint x: 955, startPoint y: 422, endPoint x: 780, endPoint y: 395, distance: 177.1
click at [781, 396] on div "Payment Methods ONLINE CARD CASH Other Cards Amount: 520.8 Note: Add Payment" at bounding box center [962, 432] width 364 height 89
type input "420"
click at [981, 465] on button "Add Payment" at bounding box center [1021, 463] width 221 height 19
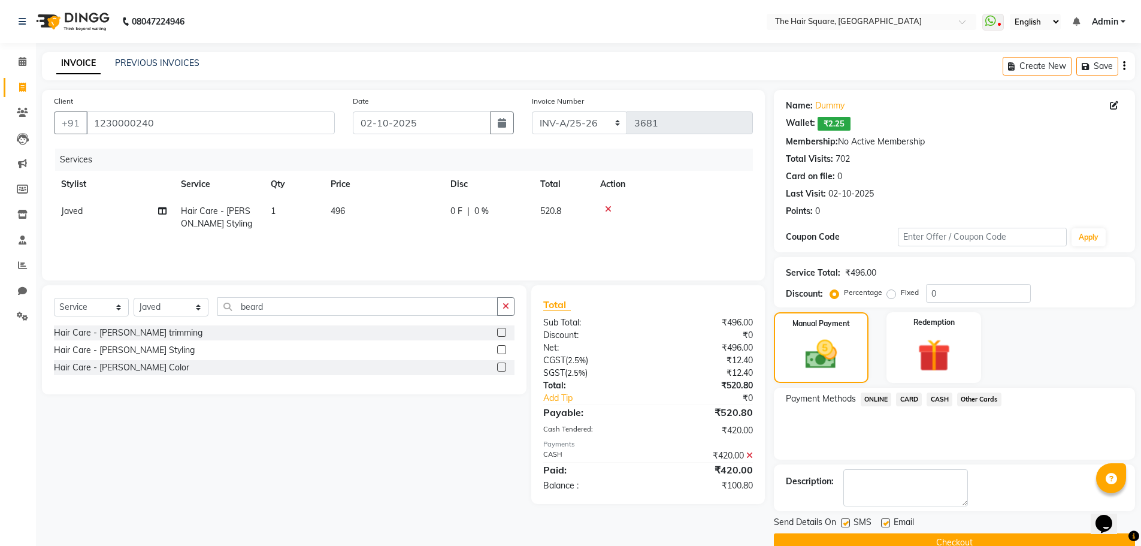
click at [875, 398] on span "ONLINE" at bounding box center [876, 399] width 31 height 14
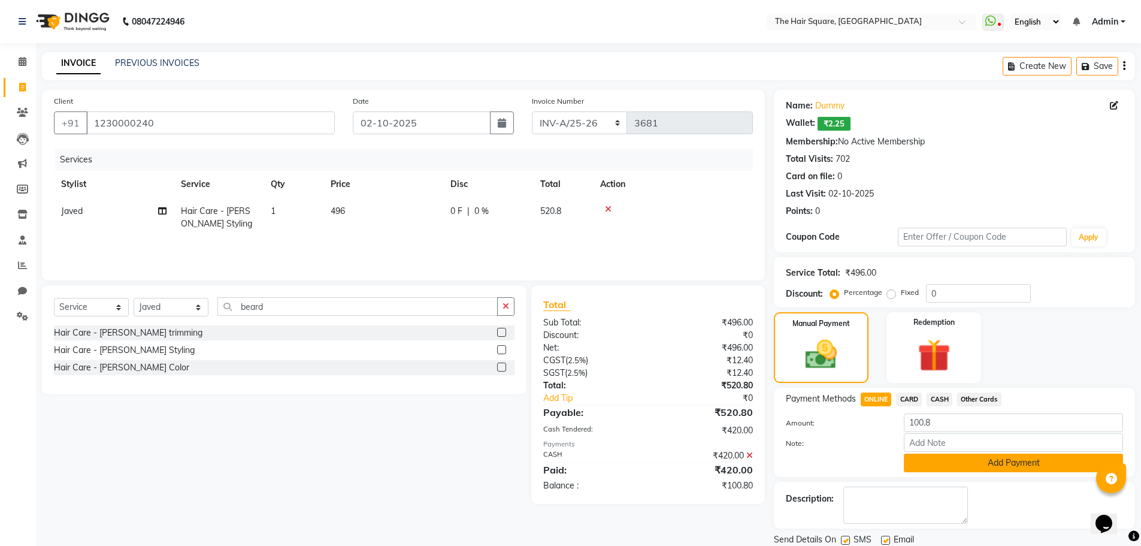
click at [933, 467] on button "Add Payment" at bounding box center [1013, 462] width 219 height 19
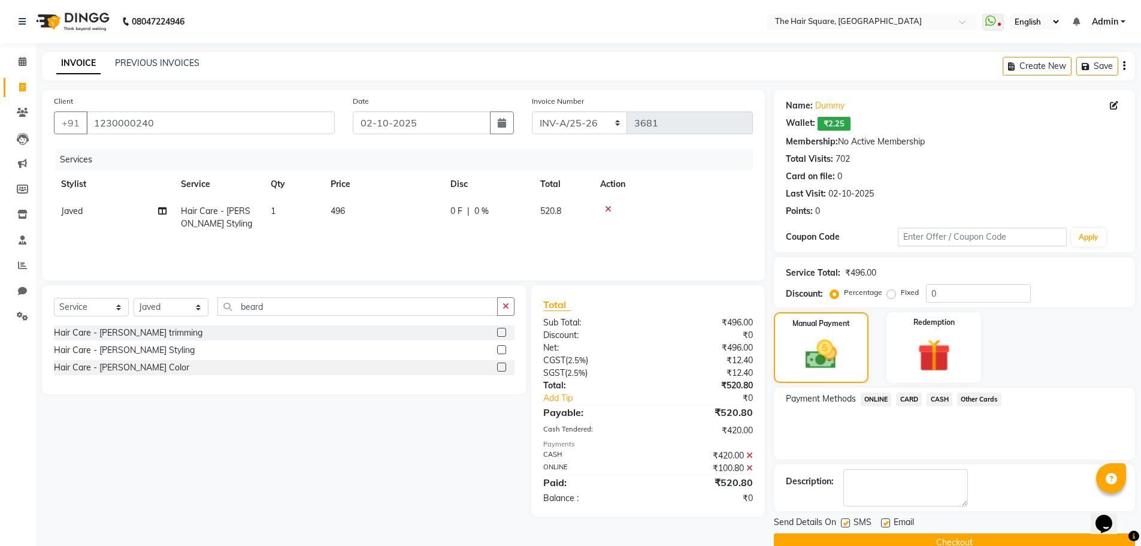
click at [935, 537] on button "Checkout" at bounding box center [954, 542] width 361 height 19
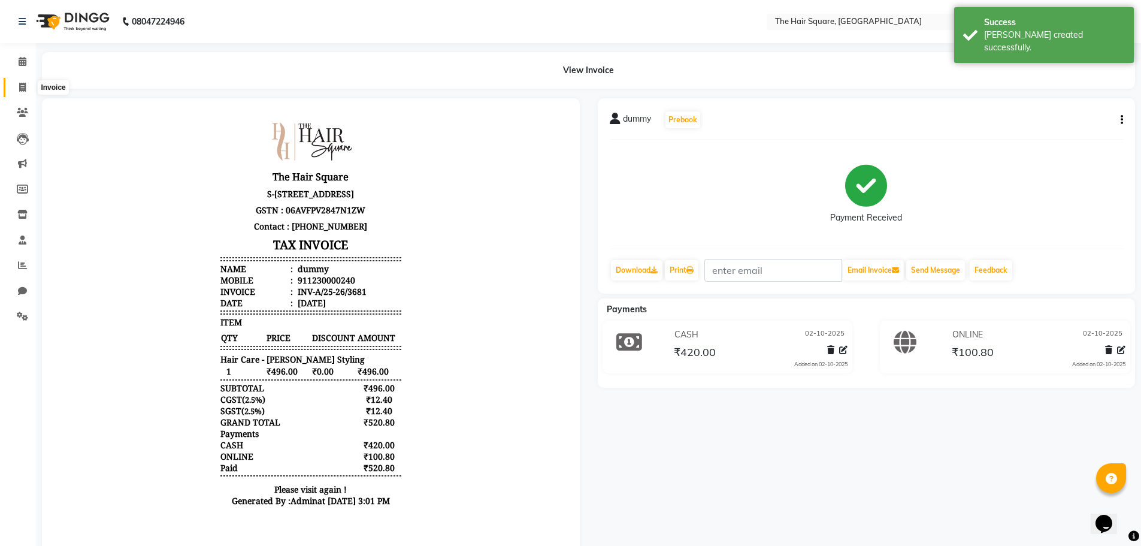
click at [24, 87] on icon at bounding box center [22, 87] width 7 height 9
select select "5768"
select select "service"
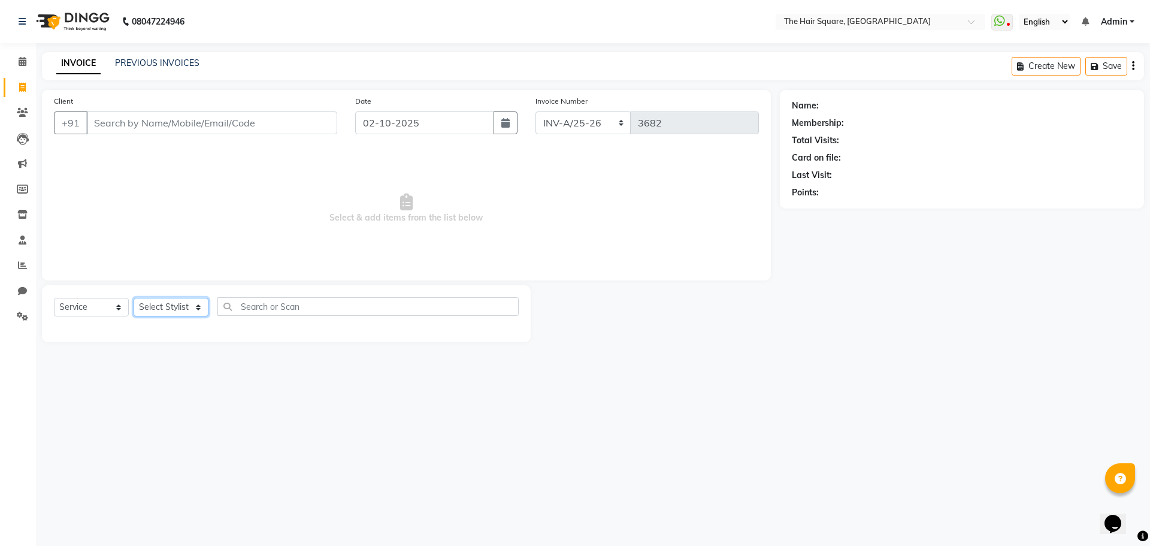
click at [166, 307] on select "Select Stylist Amit Aradhana Bittu Dev Imran Inder Javed Kim Mahendra Manager M…" at bounding box center [171, 307] width 75 height 19
select select "39372"
click at [134, 298] on select "Select Stylist Amit Aradhana Bittu Dev Imran Inder Javed Kim Mahendra Manager M…" at bounding box center [171, 307] width 75 height 19
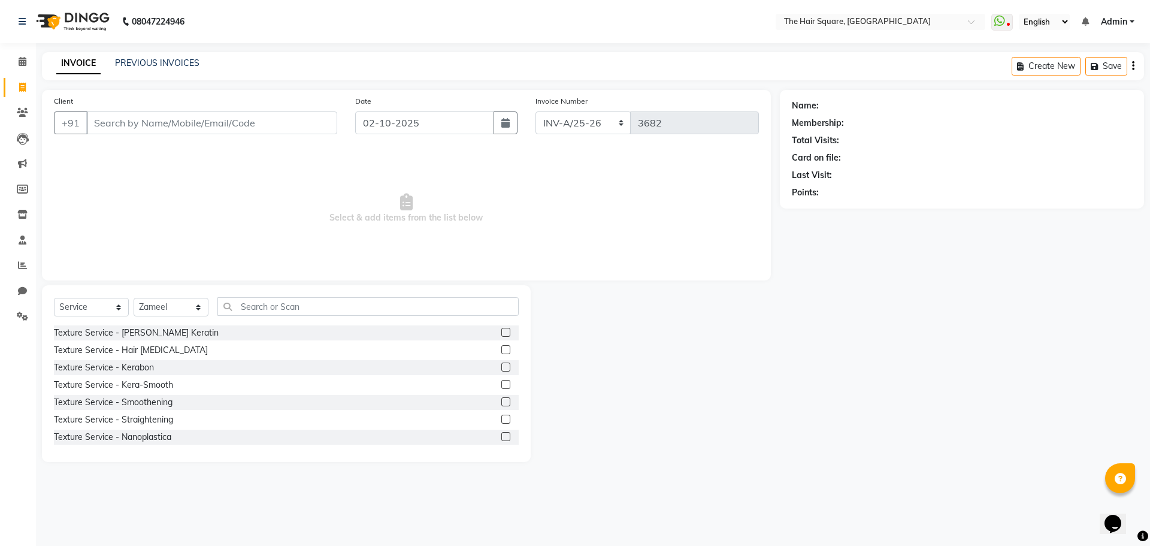
click at [276, 316] on div "Select Service Product Membership Package Voucher Prepaid Gift Card Select Styl…" at bounding box center [286, 311] width 465 height 28
click at [275, 315] on input "text" at bounding box center [367, 306] width 301 height 19
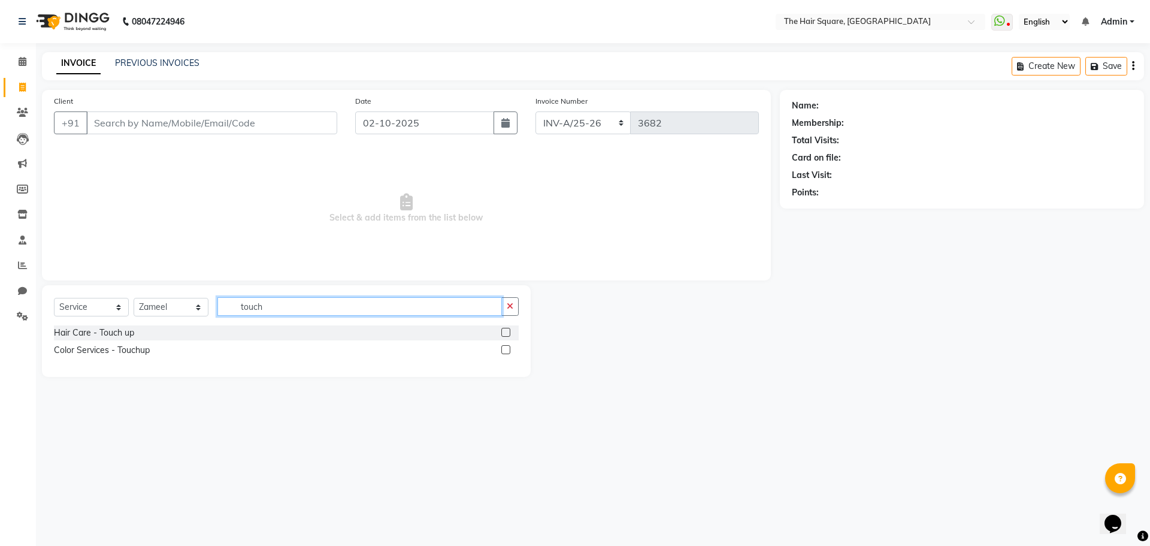
type input "touch"
click at [508, 352] on label at bounding box center [505, 349] width 9 height 9
click at [508, 352] on input "checkbox" at bounding box center [505, 350] width 8 height 8
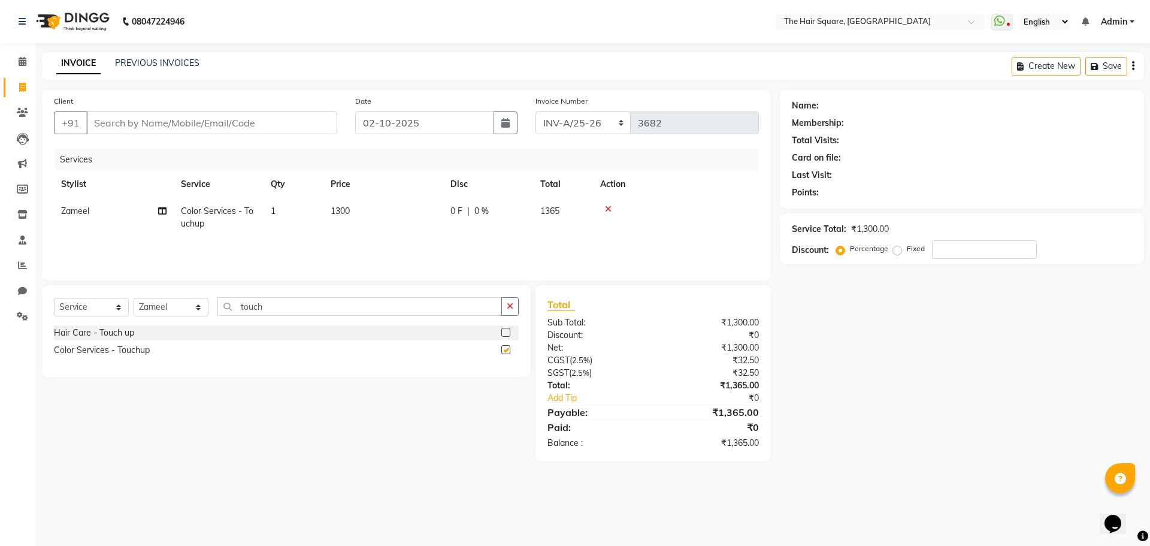
checkbox input "false"
click at [156, 301] on select "Select Stylist Amit Aradhana Bittu Dev Imran Inder Javed Kim Mahendra Manager M…" at bounding box center [171, 307] width 75 height 19
select select "39376"
click at [134, 298] on select "Select Stylist Amit Aradhana Bittu Dev Imran Inder Javed Kim Mahendra Manager M…" at bounding box center [171, 307] width 75 height 19
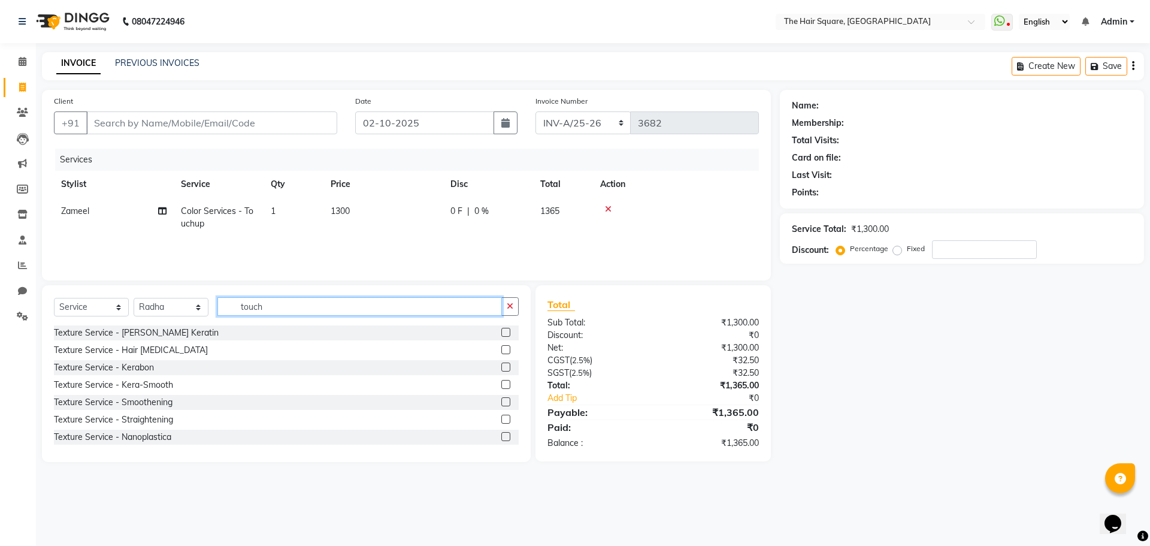
drag, startPoint x: 286, startPoint y: 310, endPoint x: 141, endPoint y: 285, distance: 146.6
click at [141, 304] on div "Select Service Product Membership Package Voucher Prepaid Gift Card Select Styl…" at bounding box center [286, 311] width 465 height 28
type input "clean"
click at [501, 401] on label at bounding box center [505, 401] width 9 height 9
click at [501, 401] on input "checkbox" at bounding box center [505, 402] width 8 height 8
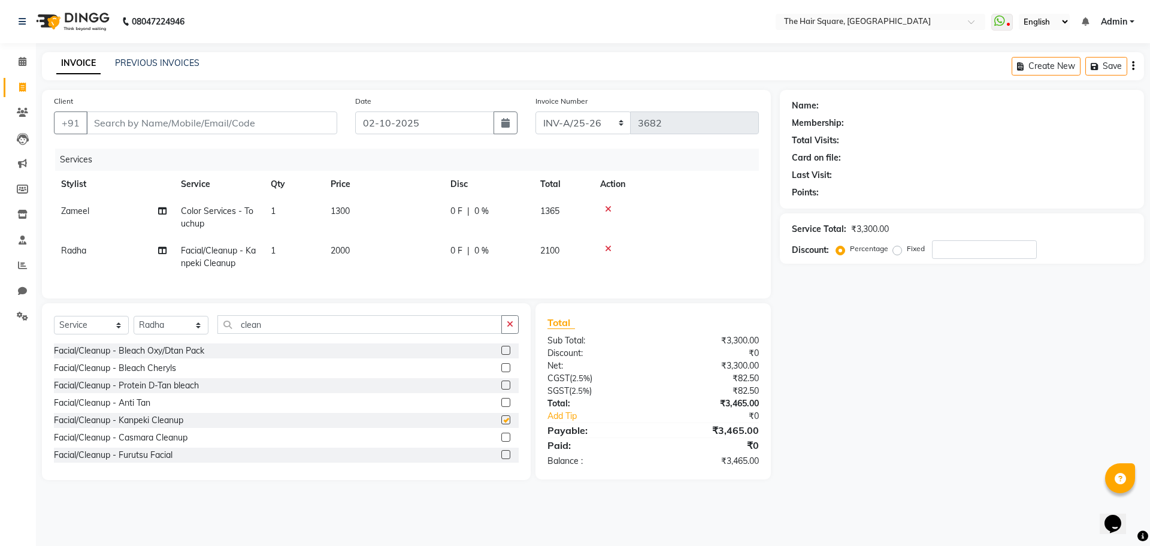
checkbox input "false"
click at [1014, 401] on div "Name: Membership: Total Visits: Card on file: Last Visit: Points: Service Total…" at bounding box center [966, 285] width 373 height 390
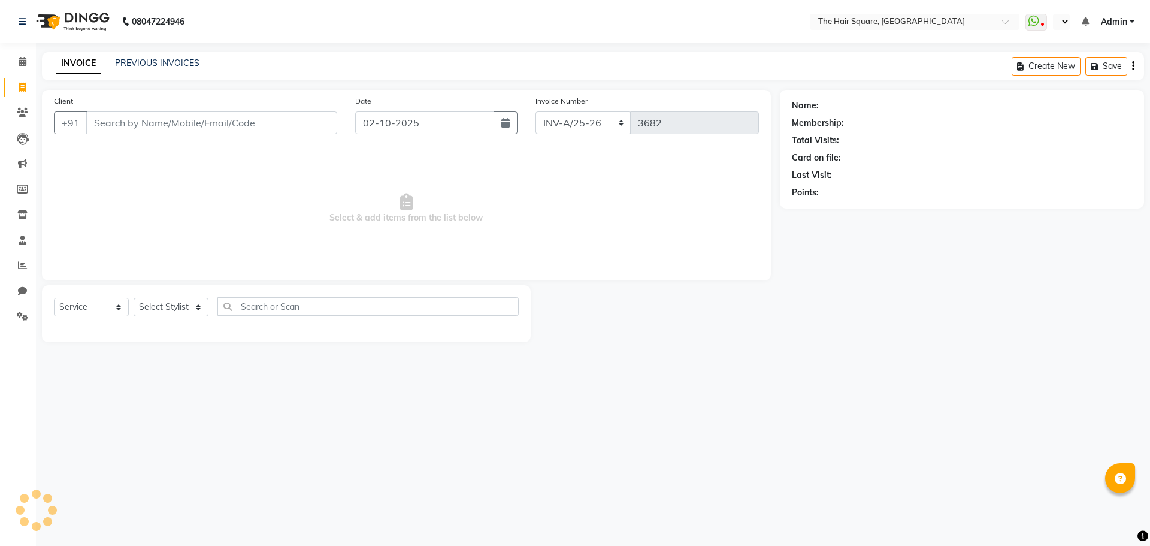
select select "5768"
select select "service"
select select "en"
click at [152, 298] on select "Select Stylist" at bounding box center [171, 307] width 75 height 19
click at [155, 308] on select "Select Stylist Amit [PERSON_NAME] Dev Imran [PERSON_NAME] [PERSON_NAME] Manager…" at bounding box center [171, 307] width 75 height 19
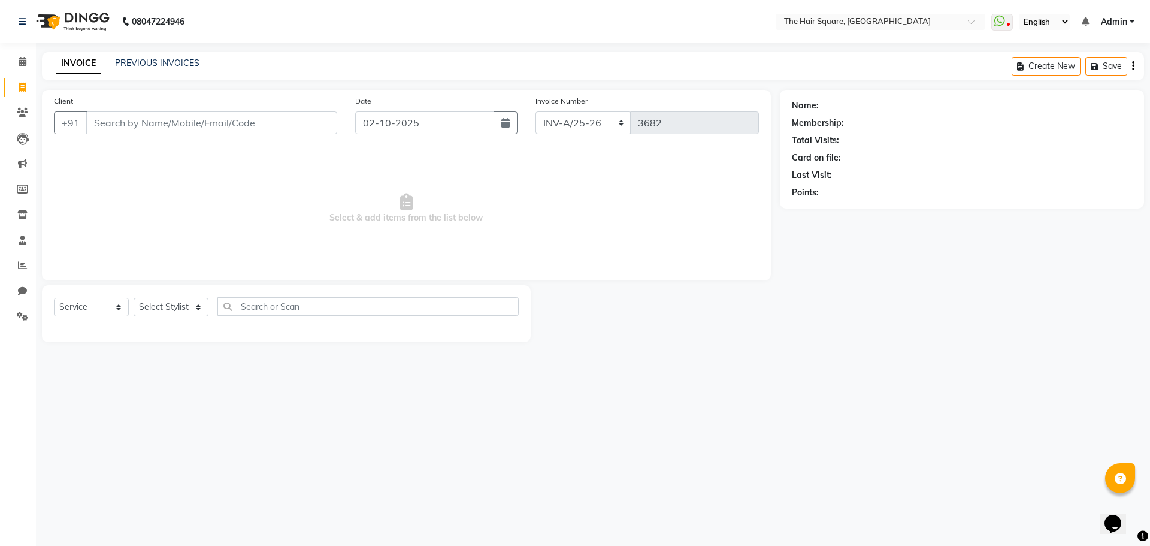
click at [173, 291] on div "Select Service Product Membership Package Voucher Prepaid Gift Card Select Styl…" at bounding box center [286, 313] width 489 height 57
click at [173, 305] on select "Select Stylist Amit [PERSON_NAME] Dev Imran [PERSON_NAME] [PERSON_NAME] Manager…" at bounding box center [171, 307] width 75 height 19
select select "39370"
click at [134, 298] on select "Select Stylist Amit [PERSON_NAME] Dev Imran [PERSON_NAME] [PERSON_NAME] Manager…" at bounding box center [171, 307] width 75 height 19
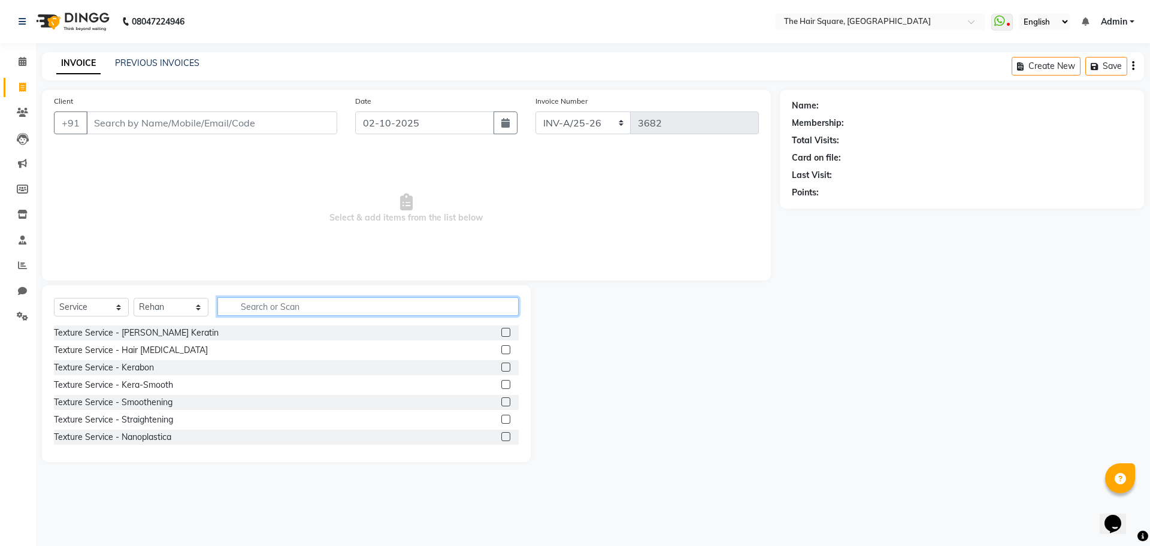
drag, startPoint x: 250, startPoint y: 308, endPoint x: 673, endPoint y: 305, distance: 422.9
click at [272, 310] on input "text" at bounding box center [367, 306] width 301 height 19
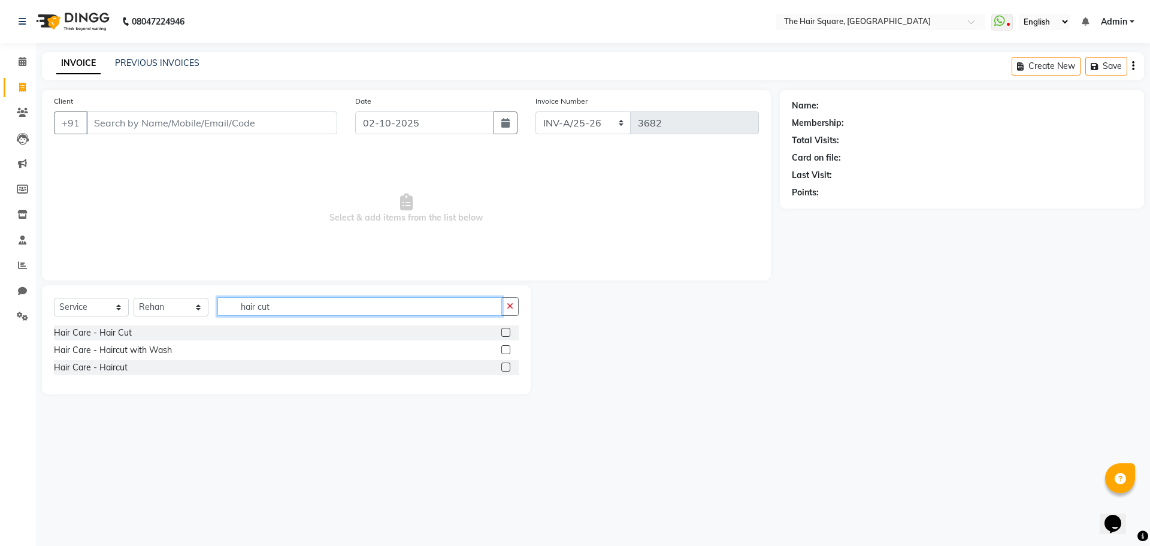
type input "hair cut"
click at [507, 371] on label at bounding box center [505, 366] width 9 height 9
click at [507, 371] on input "checkbox" at bounding box center [505, 368] width 8 height 8
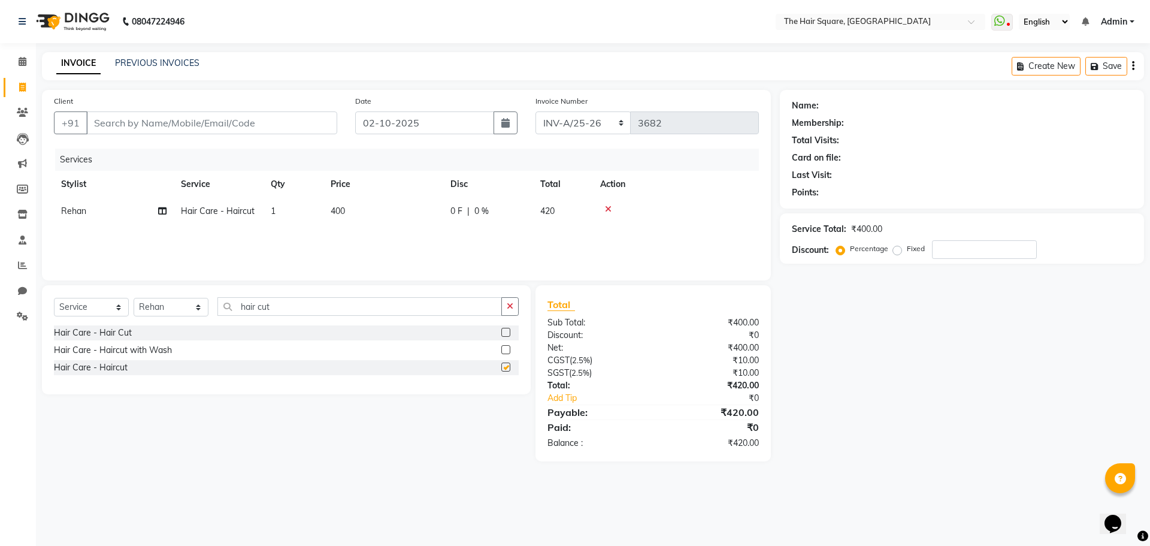
checkbox input "false"
drag, startPoint x: 282, startPoint y: 309, endPoint x: 43, endPoint y: 228, distance: 252.3
click at [0, 254] on app-home "08047224946 Select Location × The Hair Square, Ambience Island WhatsApp Status …" at bounding box center [575, 239] width 1150 height 479
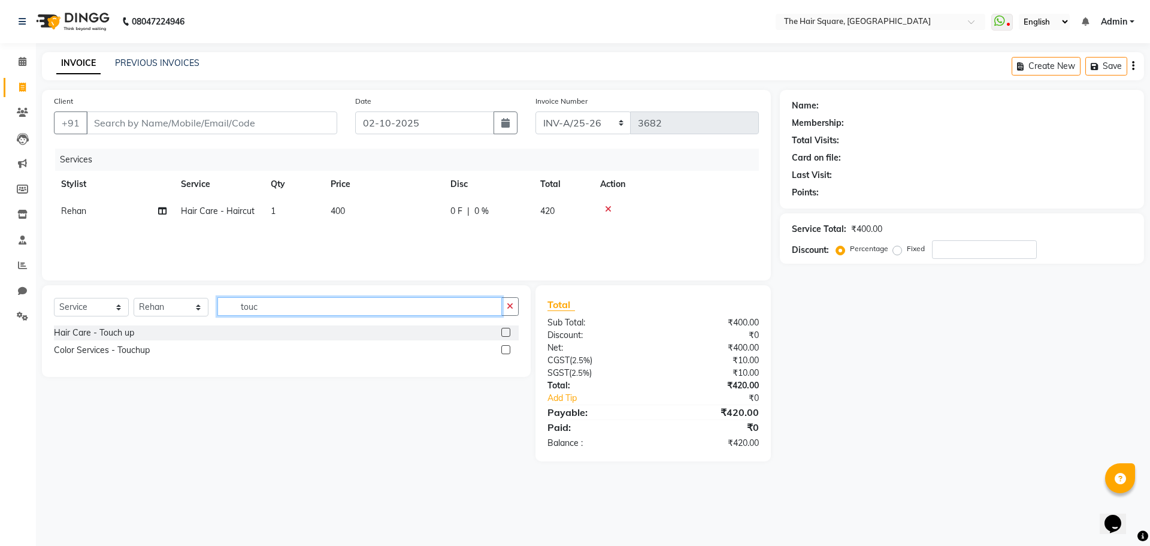
type input "touc"
click at [506, 333] on label at bounding box center [505, 332] width 9 height 9
click at [506, 333] on input "checkbox" at bounding box center [505, 333] width 8 height 8
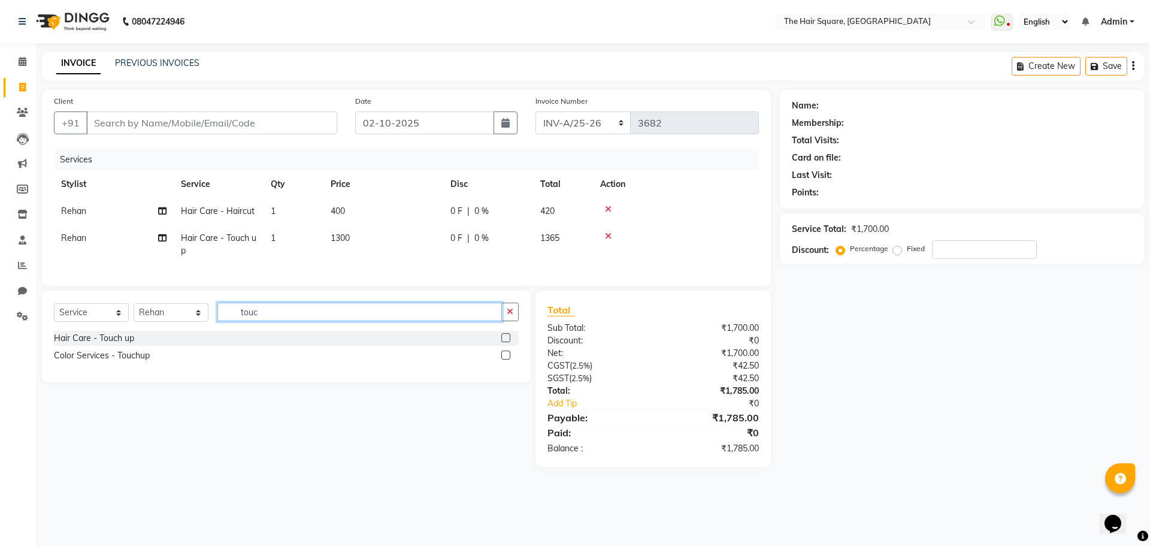
checkbox input "false"
drag, startPoint x: 335, startPoint y: 325, endPoint x: 120, endPoint y: 312, distance: 216.1
click at [120, 312] on div "Select Service Product Membership Package Voucher Prepaid Gift Card Select Styl…" at bounding box center [286, 317] width 465 height 28
type input "trim"
click at [508, 346] on div at bounding box center [505, 339] width 8 height 13
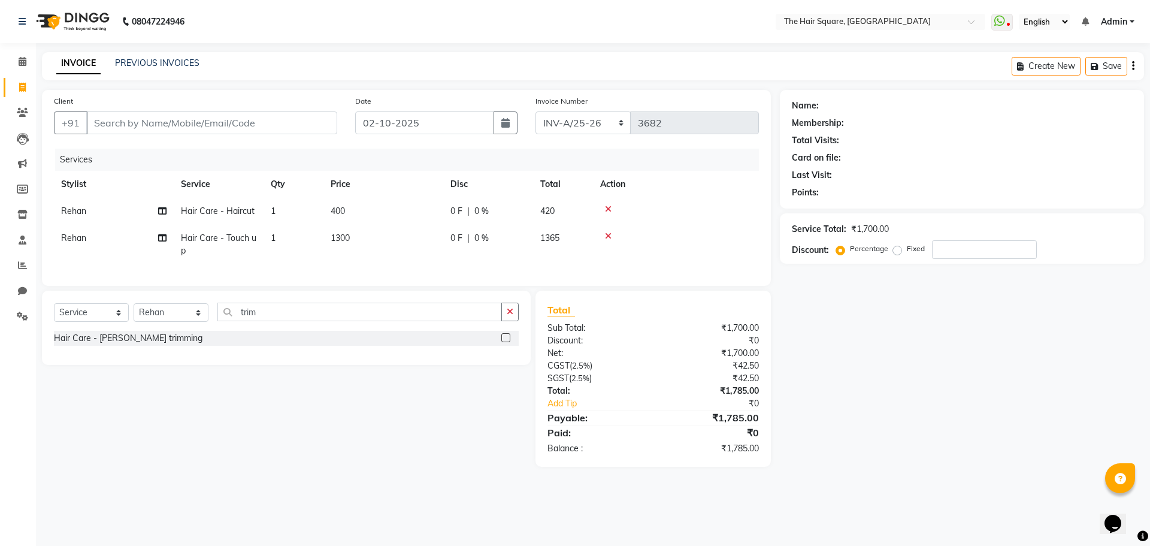
click at [509, 342] on label at bounding box center [505, 337] width 9 height 9
click at [509, 342] on input "checkbox" at bounding box center [505, 338] width 8 height 8
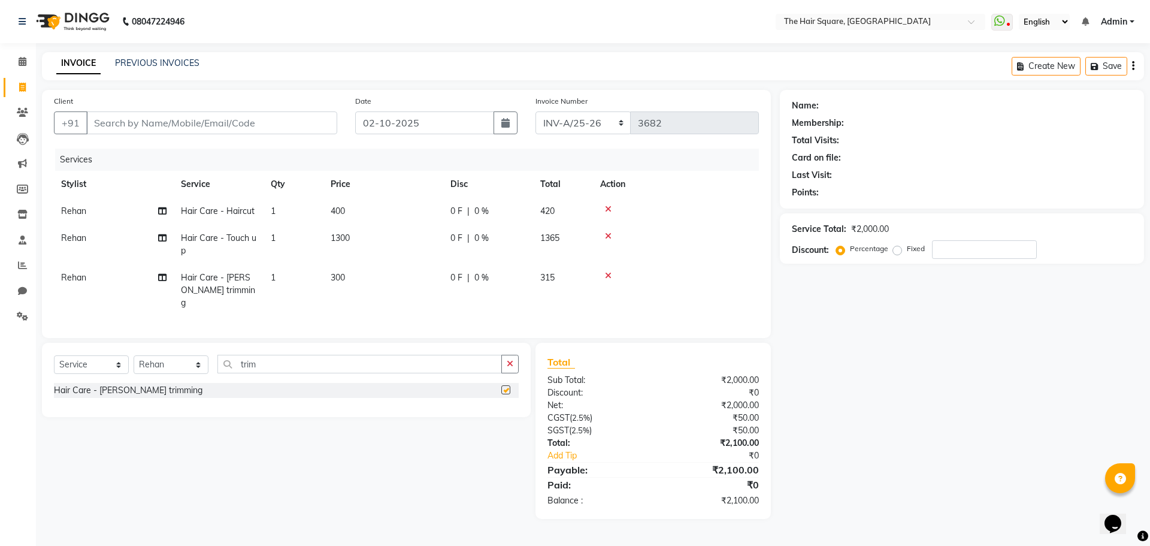
checkbox input "false"
click at [194, 363] on div "Select Service Product Membership Package Voucher Prepaid Gift Card Select Styl…" at bounding box center [286, 369] width 465 height 28
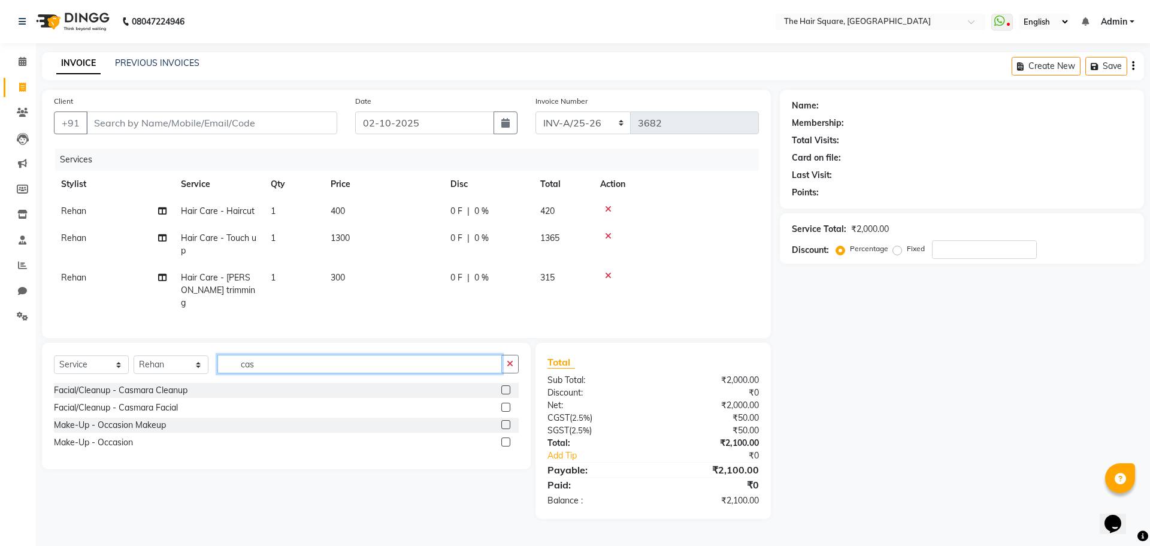
type input "cas"
click at [504, 386] on label at bounding box center [505, 389] width 9 height 9
click at [504, 386] on input "checkbox" at bounding box center [505, 390] width 8 height 8
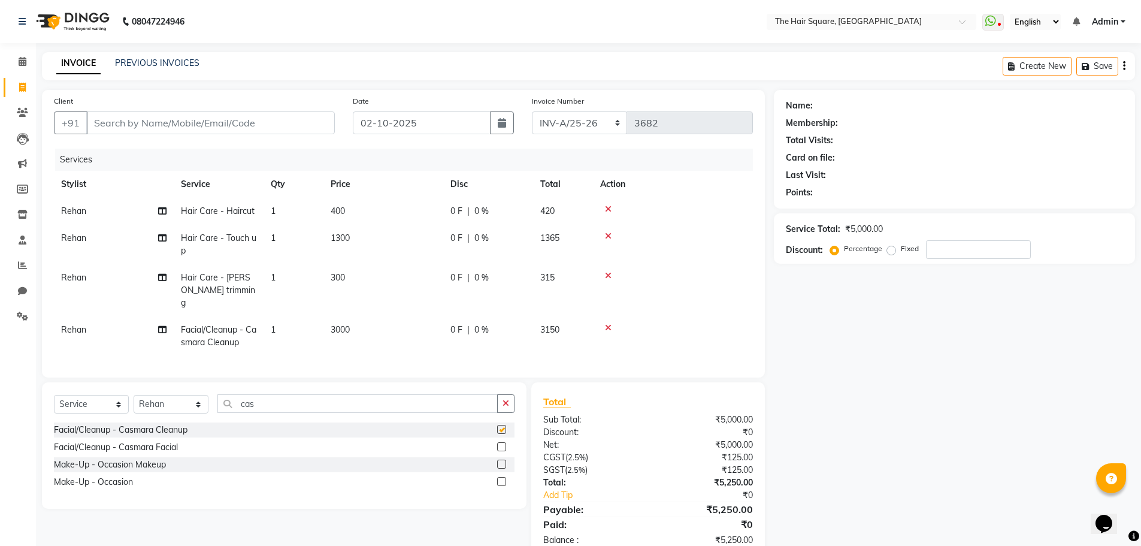
checkbox input "false"
click at [943, 248] on input "number" at bounding box center [978, 249] width 105 height 19
type input "20"
drag, startPoint x: 996, startPoint y: 492, endPoint x: 986, endPoint y: 488, distance: 10.2
click at [992, 491] on div "Name: Membership: Total Visits: Card on file: Last Visit: Points: Service Total…" at bounding box center [959, 324] width 370 height 468
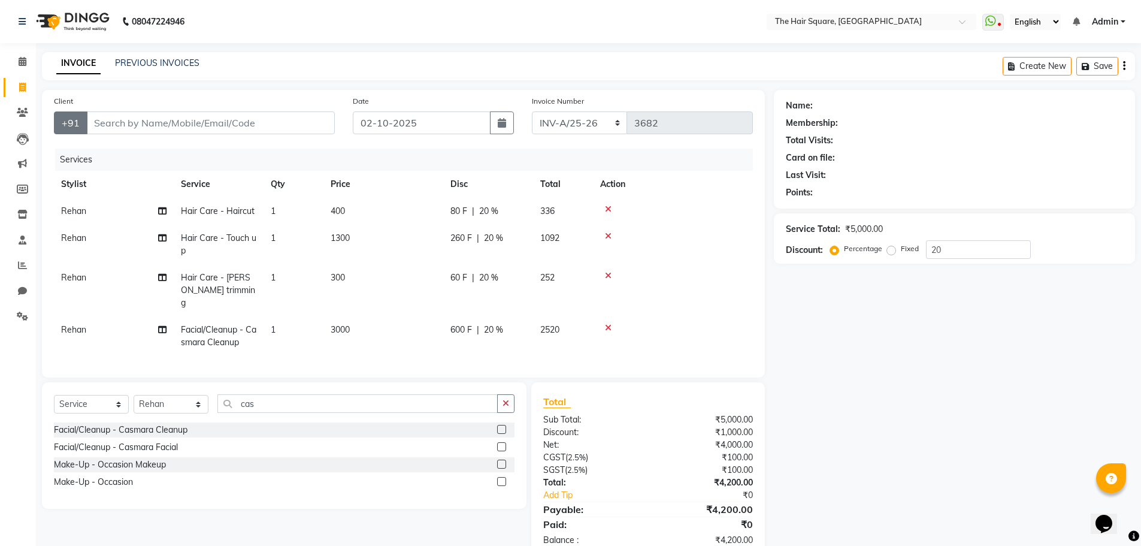
click at [68, 117] on button "+91" at bounding box center [71, 122] width 34 height 23
drag, startPoint x: 143, startPoint y: 123, endPoint x: 183, endPoint y: 126, distance: 39.7
click at [160, 125] on input "Client" at bounding box center [210, 122] width 249 height 23
click at [306, 123] on input "Client" at bounding box center [210, 122] width 249 height 23
type input "8"
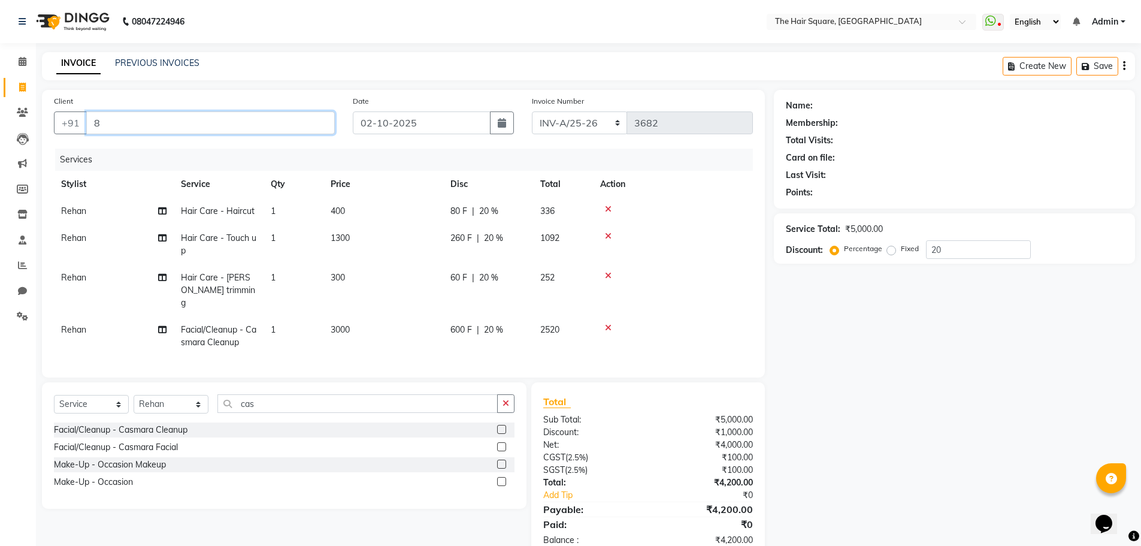
type input "0"
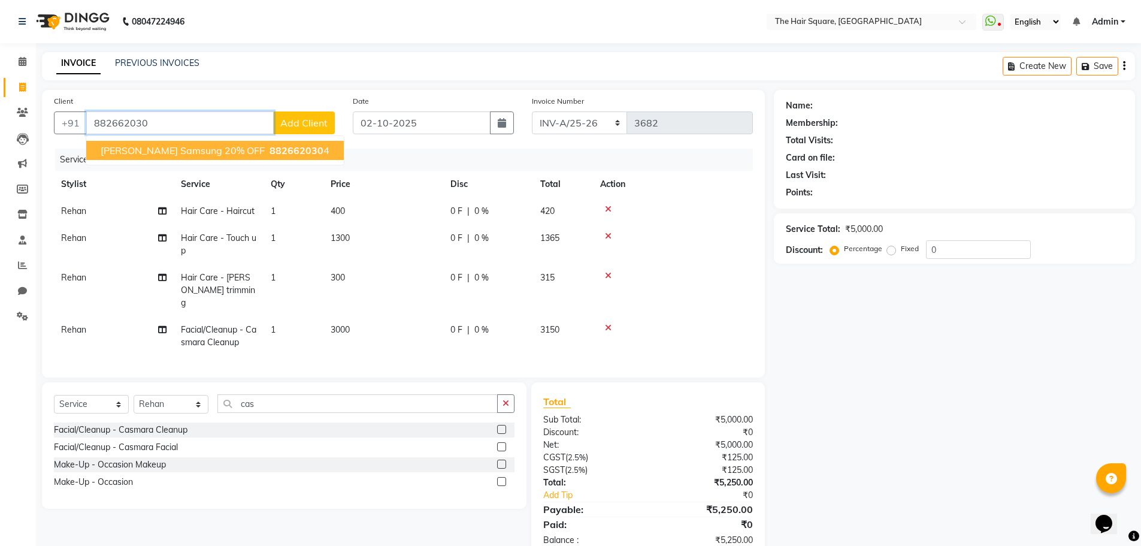
click at [196, 152] on span "Ankit Chauhan Samsung 20% OFF" at bounding box center [183, 150] width 164 height 12
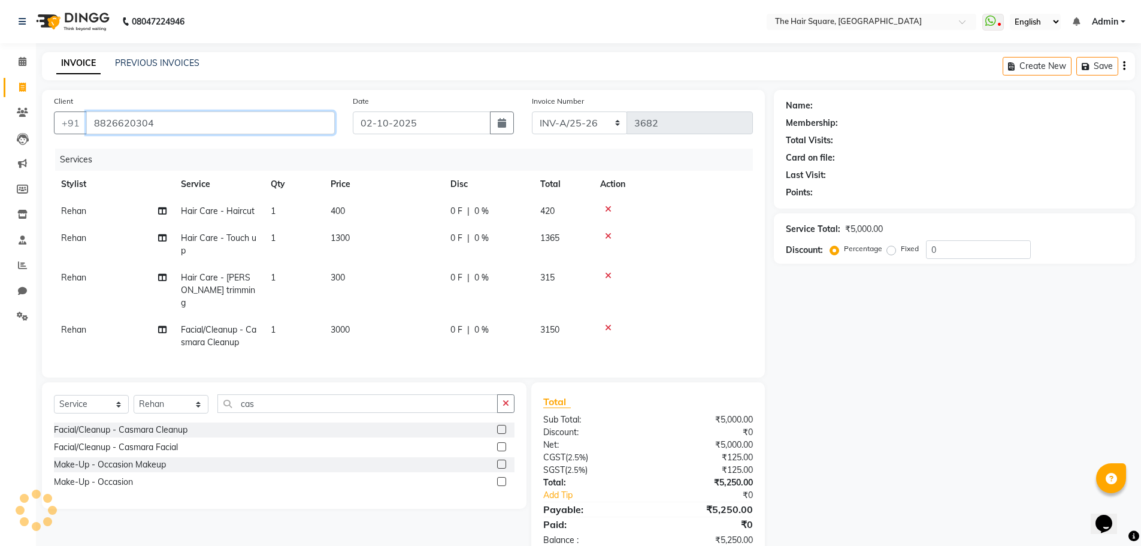
type input "8826620304"
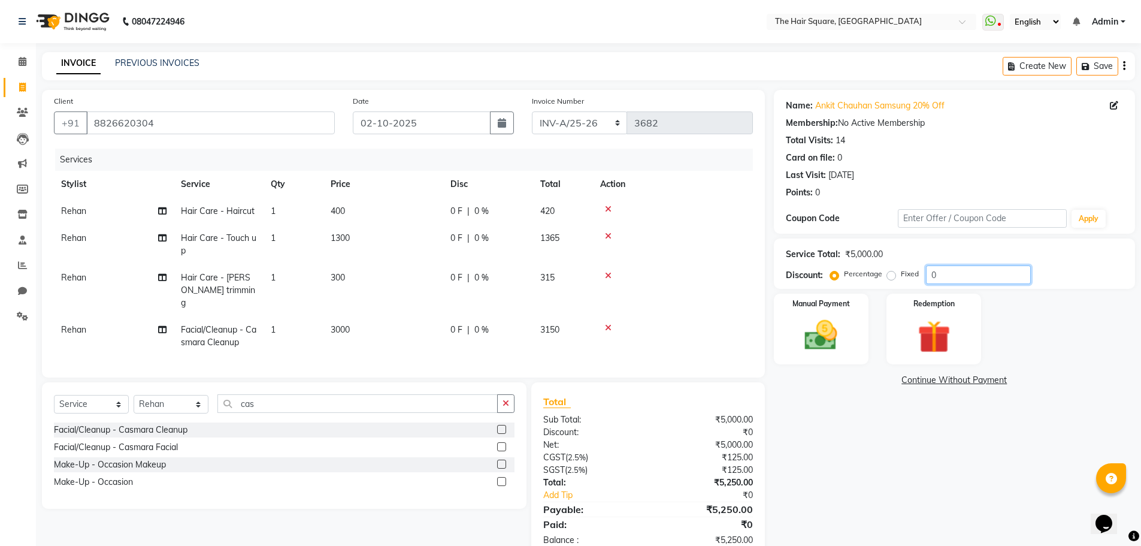
drag, startPoint x: 957, startPoint y: 275, endPoint x: 707, endPoint y: 278, distance: 250.4
click at [698, 265] on div "Client +91 8826620304 Date 02-10-2025 Invoice Number INV-A-M/25-26 INV-A/25-26 …" at bounding box center [588, 324] width 1111 height 468
type input "20"
click at [834, 328] on img at bounding box center [821, 335] width 55 height 39
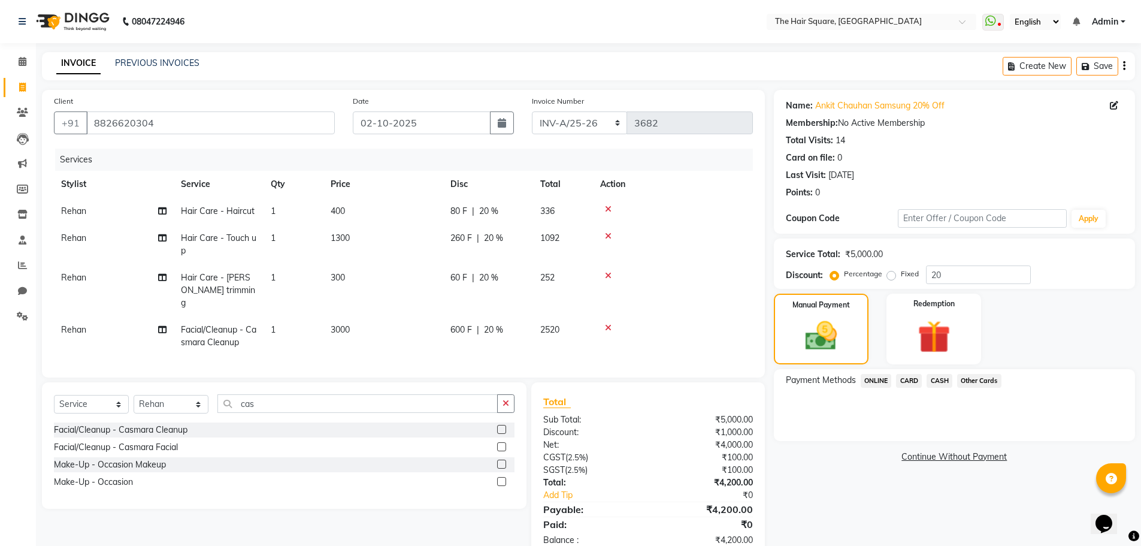
click at [942, 379] on span "CASH" at bounding box center [940, 381] width 26 height 14
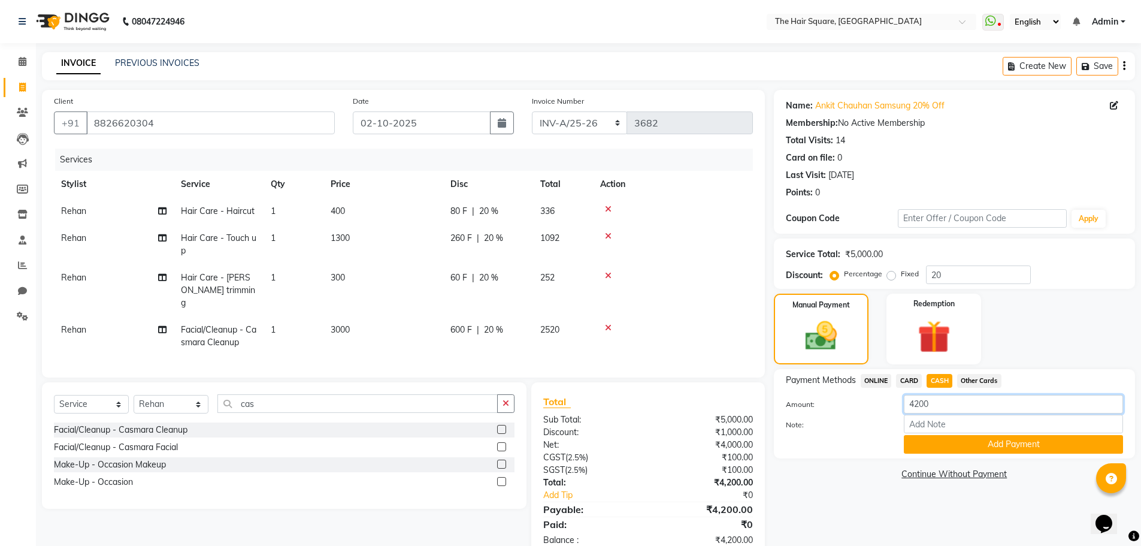
drag, startPoint x: 953, startPoint y: 404, endPoint x: 614, endPoint y: 391, distance: 339.3
click at [598, 394] on div "Client +91 8826620304 Date 02-10-2025 Invoice Number INV-A-M/25-26 INV-A/25-26 …" at bounding box center [588, 324] width 1111 height 468
type input "4000"
click at [1001, 441] on button "Add Payment" at bounding box center [1013, 444] width 219 height 19
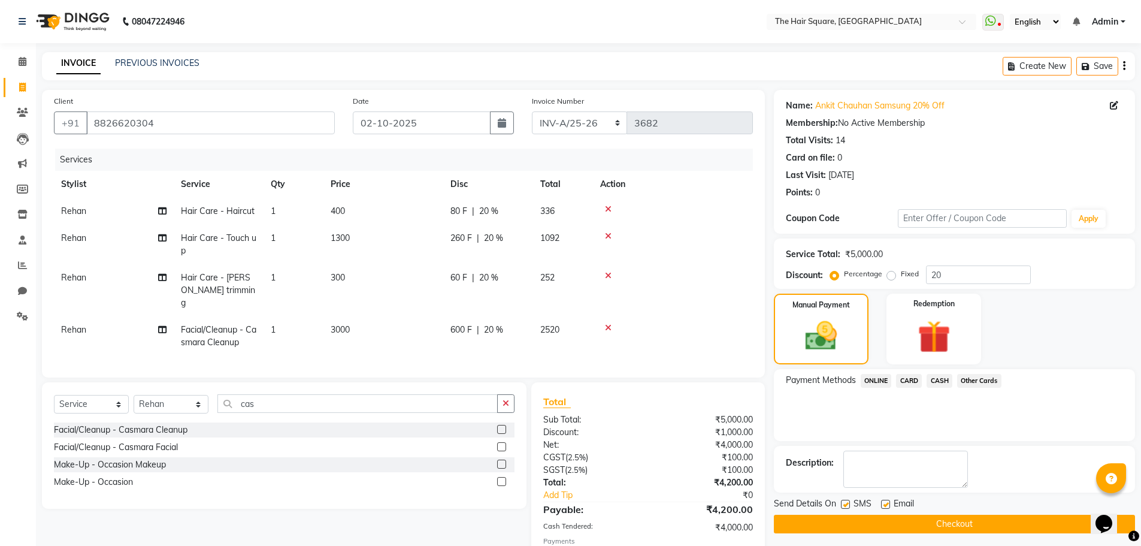
click at [880, 379] on span "ONLINE" at bounding box center [876, 381] width 31 height 14
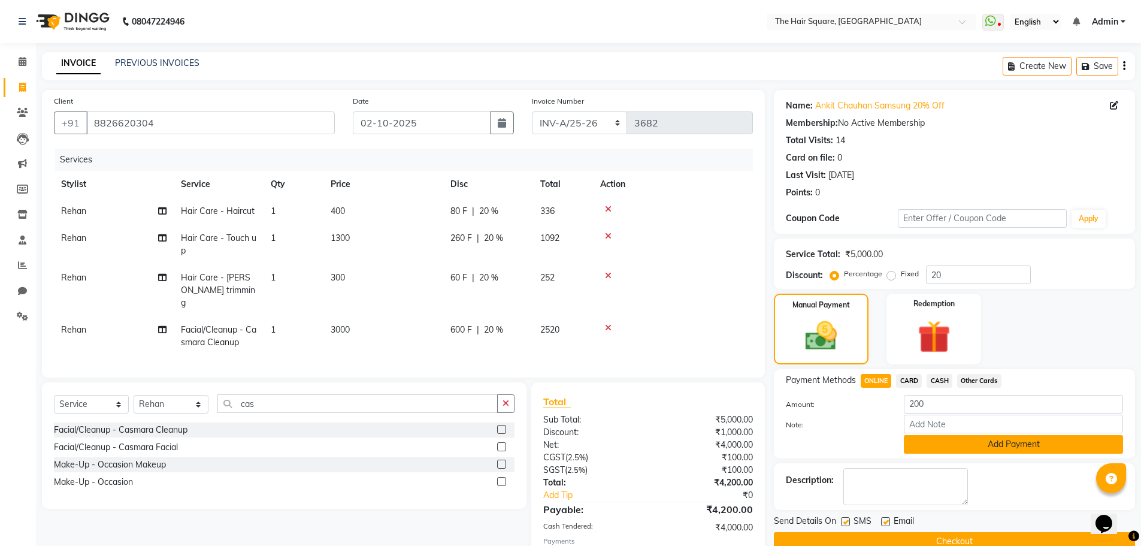
click at [944, 439] on button "Add Payment" at bounding box center [1013, 444] width 219 height 19
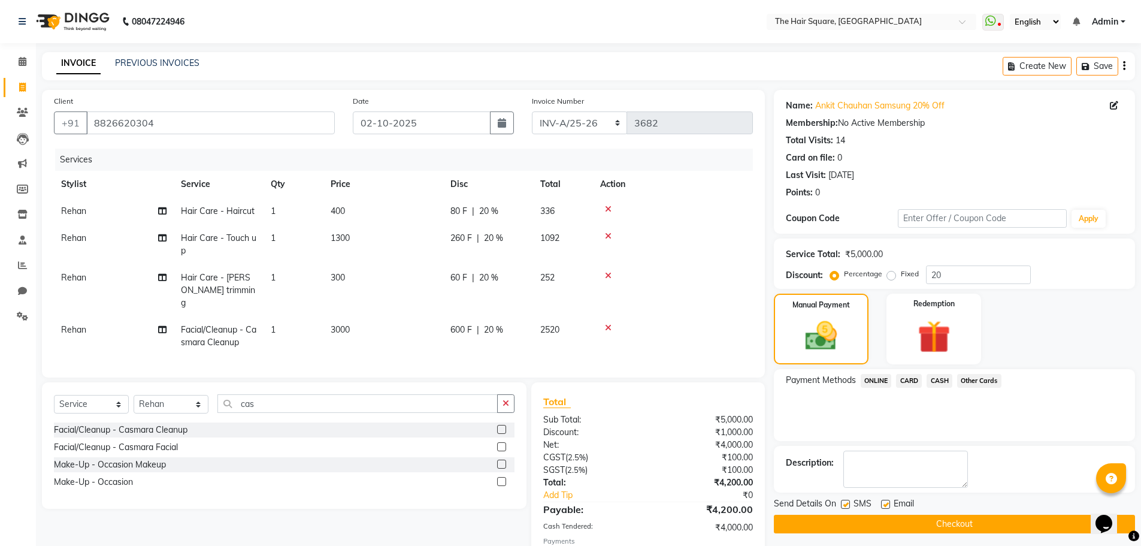
click at [960, 527] on button "Checkout" at bounding box center [954, 524] width 361 height 19
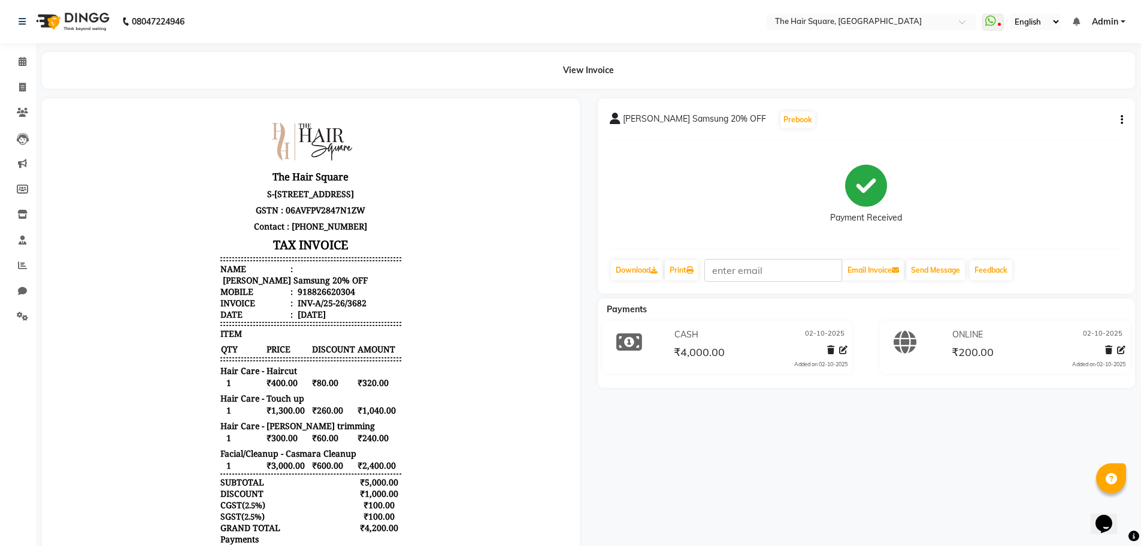
drag, startPoint x: 162, startPoint y: 513, endPoint x: 106, endPoint y: 437, distance: 93.8
click at [97, 446] on body "The Hair Square S-246 2nd Floor ambience Mall NH-8, Ambience Island, DLF Phase …" at bounding box center [311, 369] width 504 height 509
drag, startPoint x: 52, startPoint y: 327, endPoint x: 14, endPoint y: 86, distance: 243.8
click at [12, 81] on span at bounding box center [22, 88] width 21 height 14
select select "service"
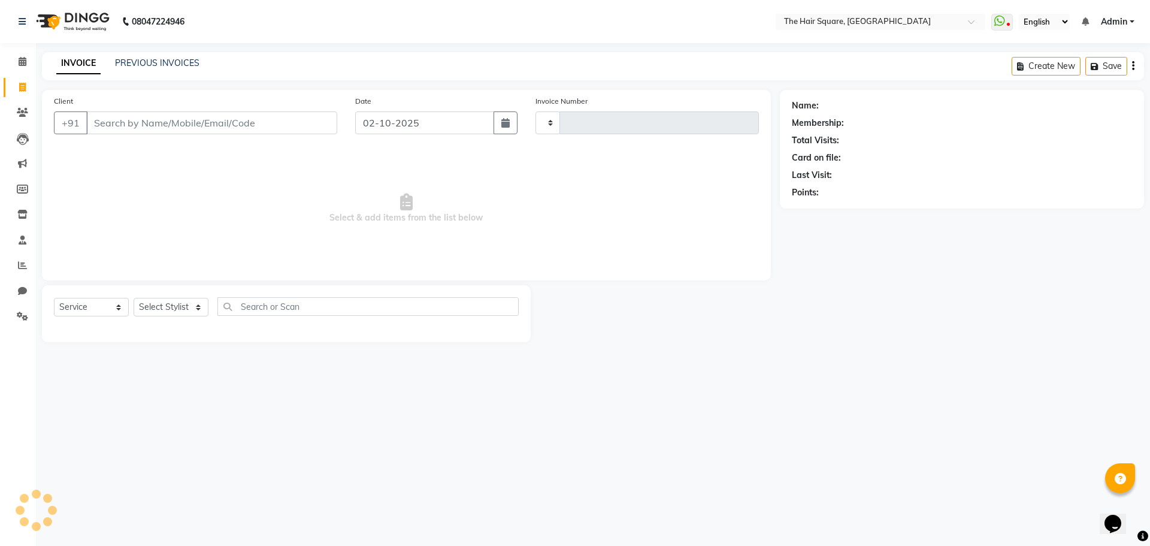
type input "3683"
select select "5768"
click at [14, 86] on span at bounding box center [22, 88] width 21 height 14
select select "5768"
select select "service"
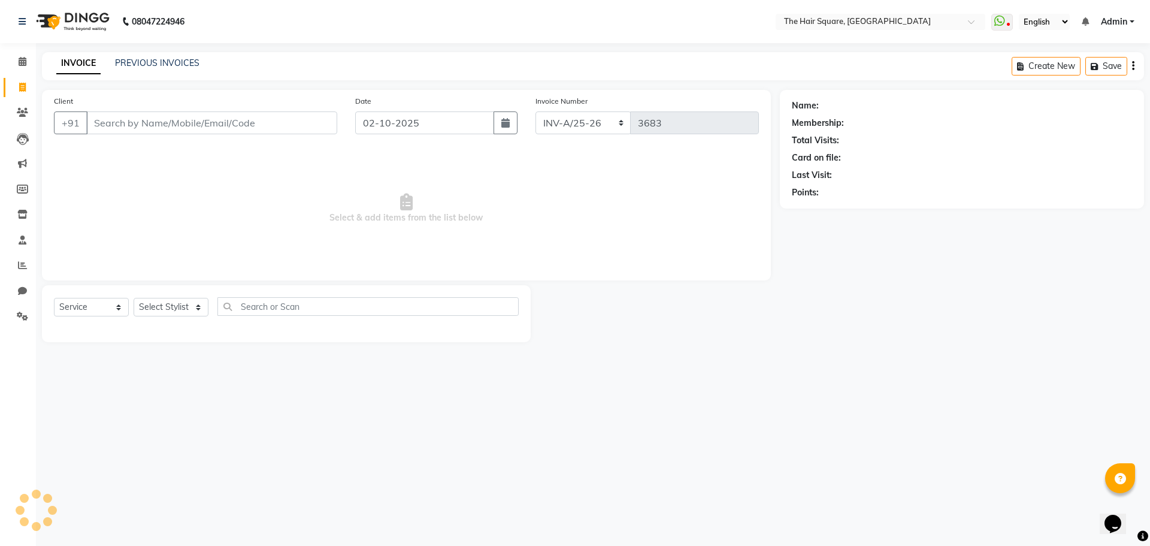
click at [652, 238] on span "Select & add items from the list below" at bounding box center [406, 209] width 705 height 120
click at [132, 122] on input "Client" at bounding box center [211, 122] width 251 height 23
click at [219, 126] on input "Client" at bounding box center [211, 122] width 251 height 23
click at [220, 123] on input "Client" at bounding box center [211, 122] width 251 height 23
click at [168, 307] on select "Select Stylist Amit [PERSON_NAME] Dev Imran [PERSON_NAME] [PERSON_NAME] Manager…" at bounding box center [171, 307] width 75 height 19
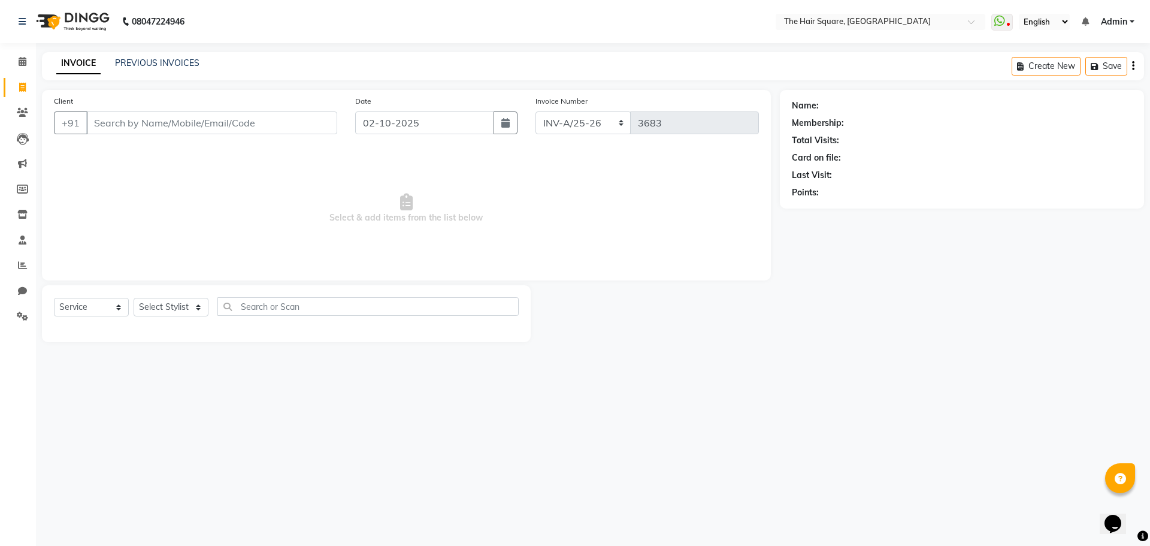
click at [286, 101] on div "Client +91" at bounding box center [195, 119] width 301 height 49
click at [282, 129] on input "Client" at bounding box center [211, 122] width 251 height 23
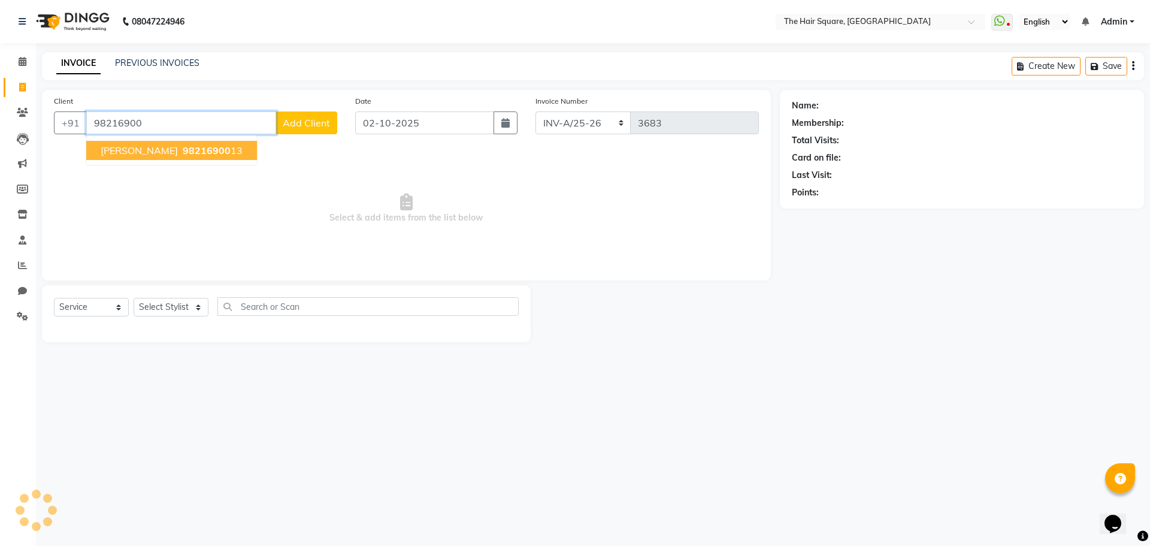
click at [183, 150] on span "98216900" at bounding box center [207, 150] width 48 height 12
type input "9821690013"
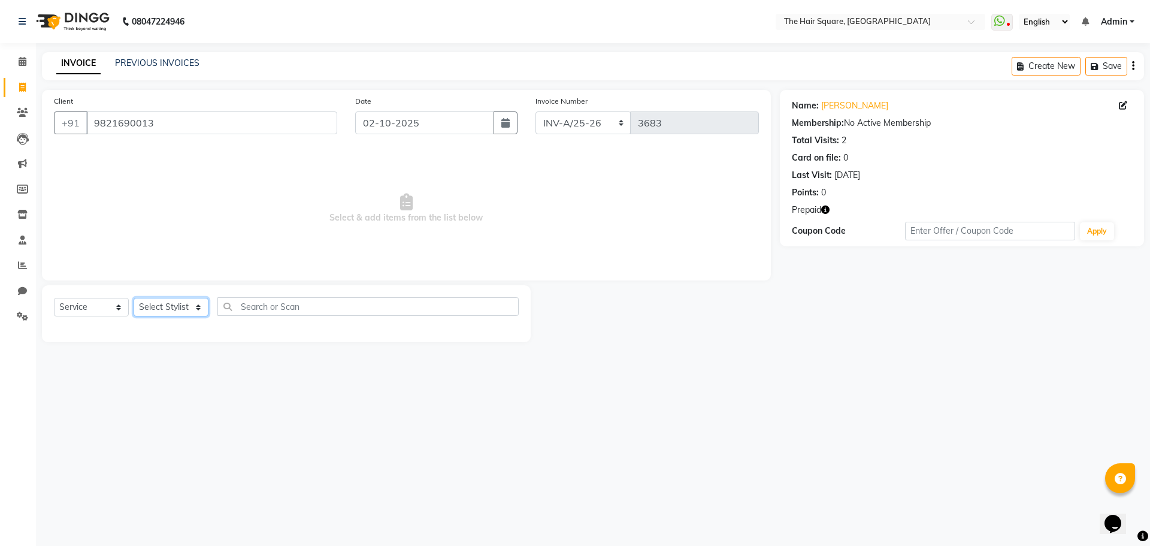
drag, startPoint x: 169, startPoint y: 306, endPoint x: 179, endPoint y: 304, distance: 10.3
click at [169, 306] on select "Select Stylist Amit [PERSON_NAME] Dev Imran [PERSON_NAME] [PERSON_NAME] Manager…" at bounding box center [171, 307] width 75 height 19
select select "39376"
click at [134, 298] on select "Select Stylist Amit [PERSON_NAME] Dev Imran [PERSON_NAME] [PERSON_NAME] Manager…" at bounding box center [171, 307] width 75 height 19
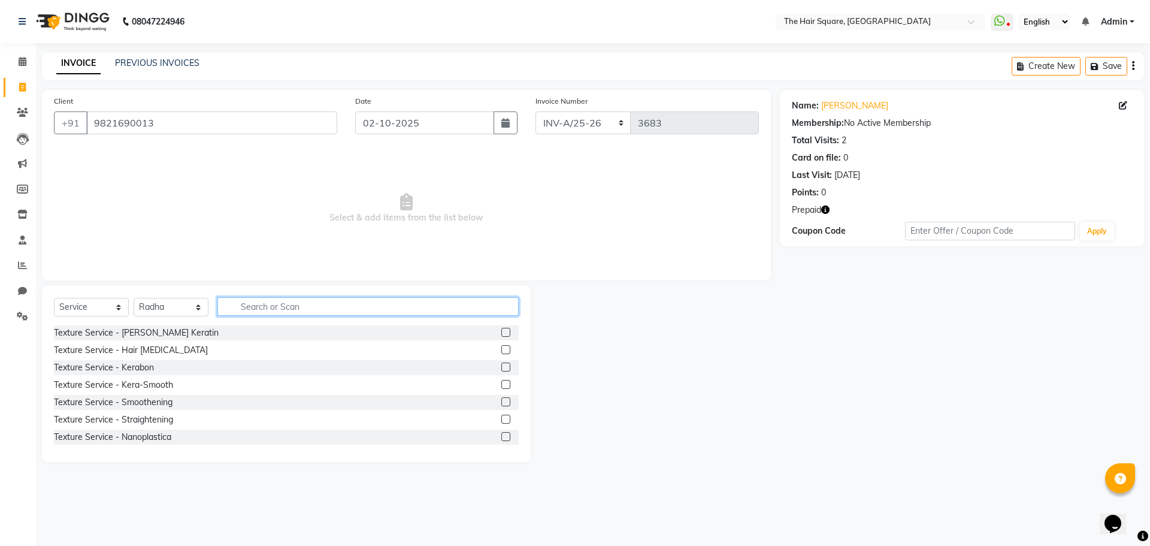
drag, startPoint x: 246, startPoint y: 309, endPoint x: 1150, endPoint y: 273, distance: 904.1
click at [256, 311] on input "text" at bounding box center [367, 306] width 301 height 19
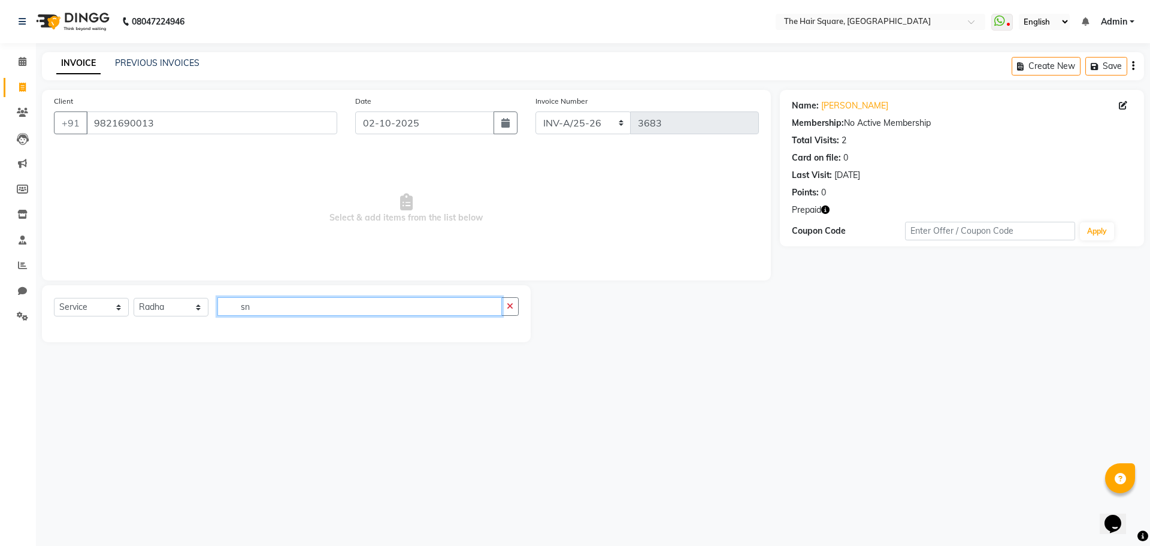
type input "s"
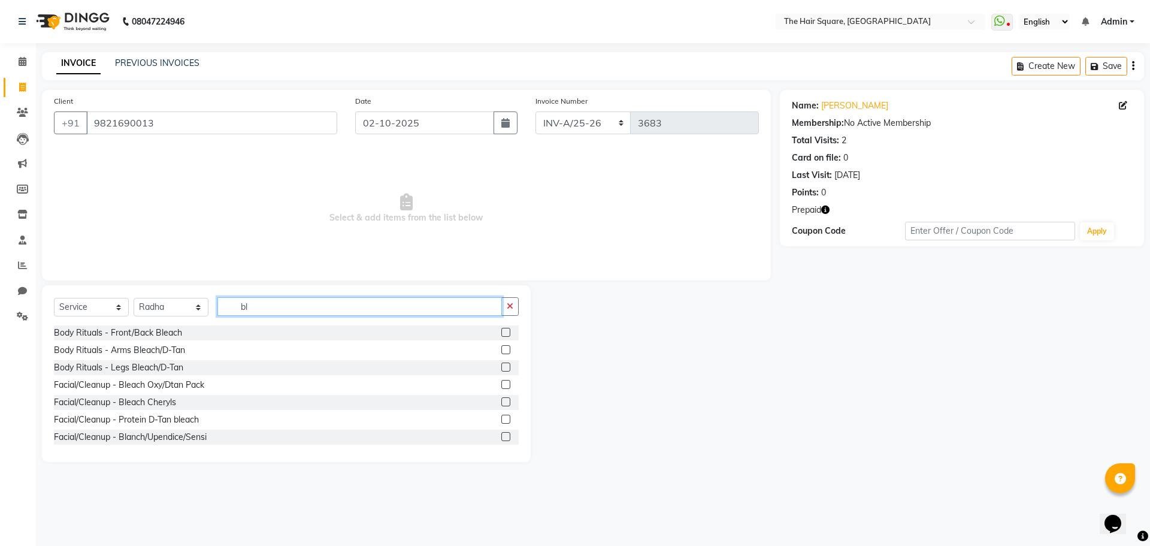
type input "b"
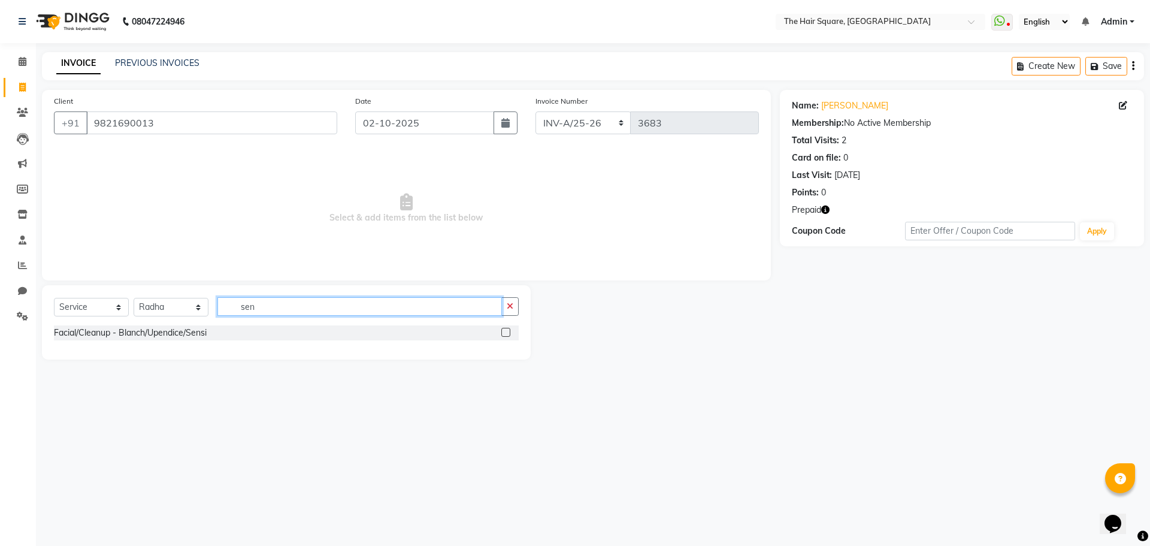
type input "sen"
click at [501, 330] on div "Facial/Cleanup - Blanch/Upendice/Sensi" at bounding box center [286, 332] width 465 height 15
click at [504, 330] on label at bounding box center [505, 332] width 9 height 9
click at [504, 330] on input "checkbox" at bounding box center [505, 333] width 8 height 8
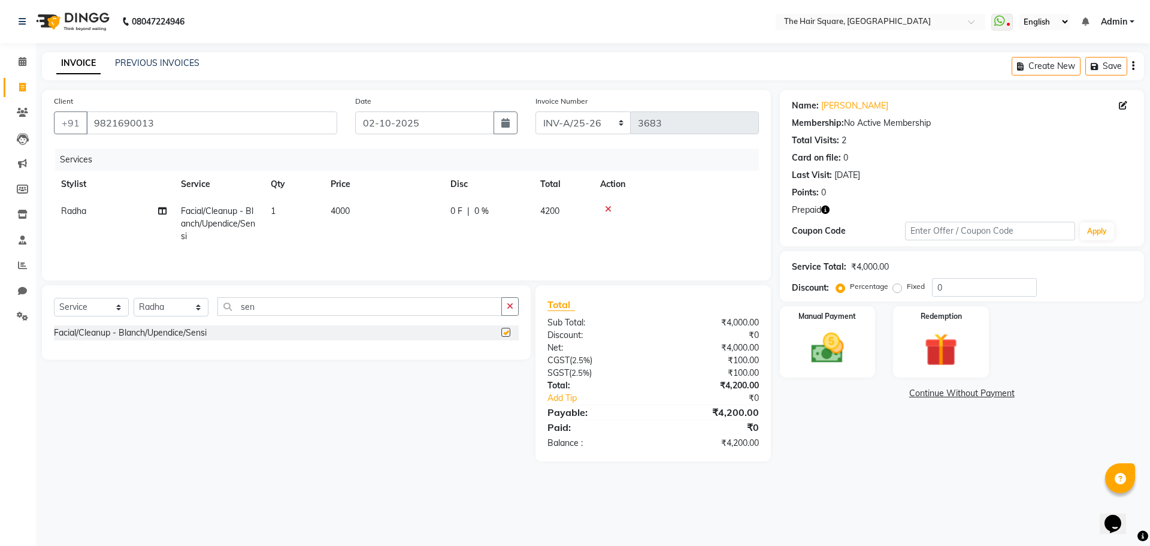
checkbox input "false"
click at [819, 210] on span "Prepaid" at bounding box center [806, 210] width 29 height 13
click at [824, 210] on icon "button" at bounding box center [825, 209] width 8 height 8
click at [352, 208] on td "4000" at bounding box center [383, 224] width 120 height 52
select select "39376"
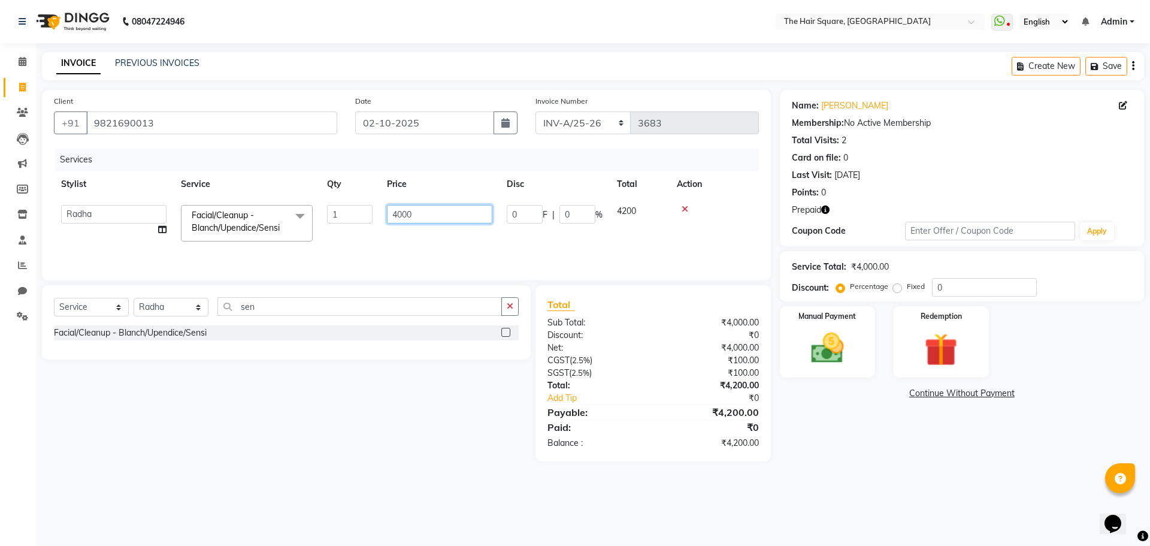
drag, startPoint x: 209, startPoint y: 195, endPoint x: 167, endPoint y: 177, distance: 45.9
click at [168, 180] on table "Stylist Service Qty Price Disc Total Action Amit Aradhana Bittu Dev Imran Inder…" at bounding box center [406, 210] width 705 height 78
type input "3500"
click at [422, 240] on td "3500" at bounding box center [440, 223] width 120 height 51
select select "39376"
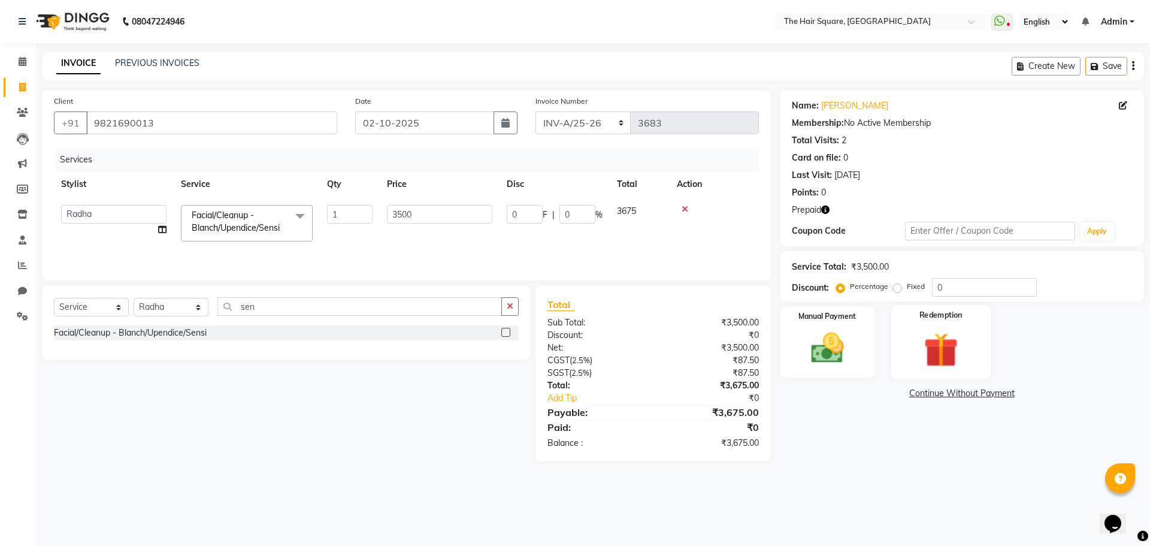
click at [951, 344] on img at bounding box center [941, 349] width 56 height 43
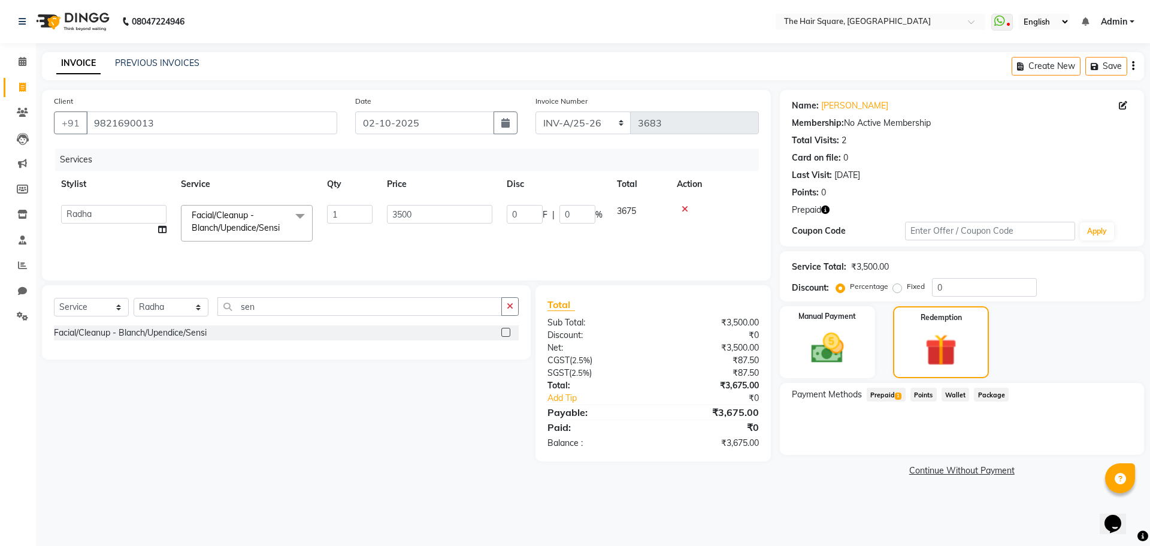
click at [893, 392] on span "Prepaid 1" at bounding box center [886, 395] width 39 height 14
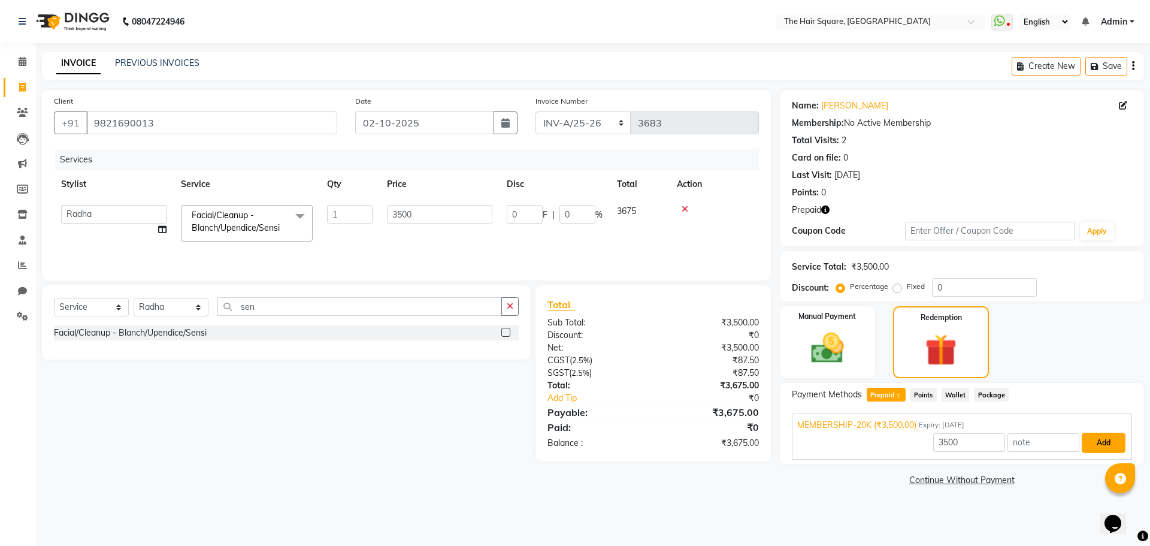
click at [1100, 442] on button "Add" at bounding box center [1104, 443] width 44 height 20
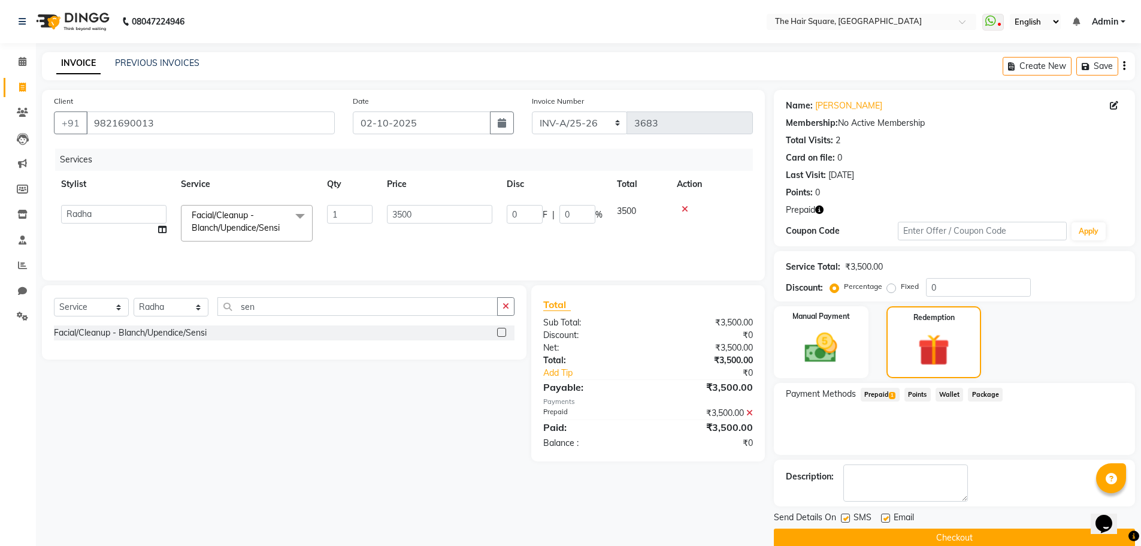
click at [926, 534] on button "Checkout" at bounding box center [954, 537] width 361 height 19
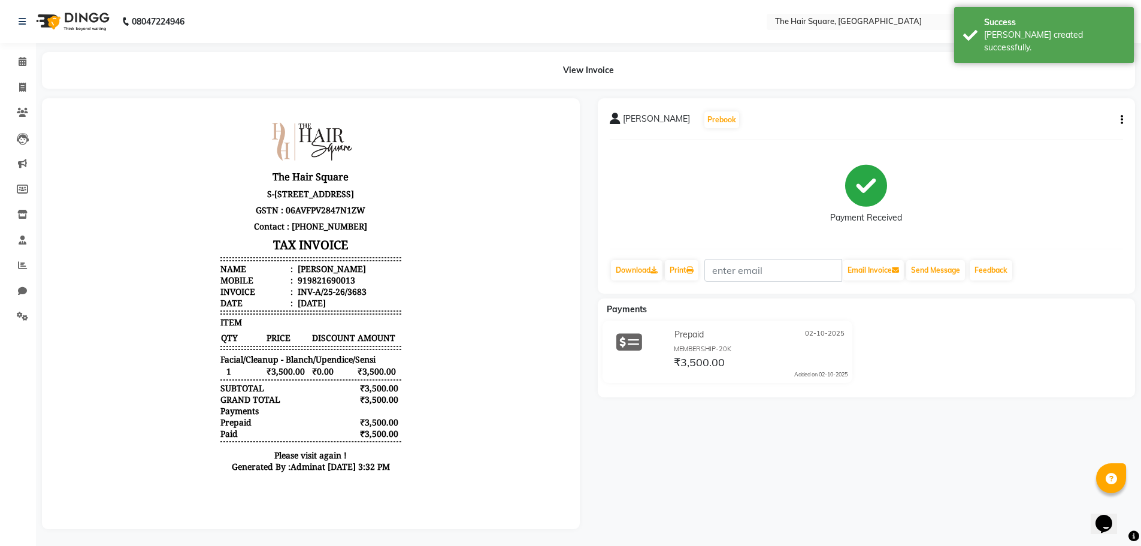
click at [312, 286] on div "919821690013" at bounding box center [325, 279] width 60 height 11
click at [322, 286] on div "919821690013" at bounding box center [325, 279] width 60 height 11
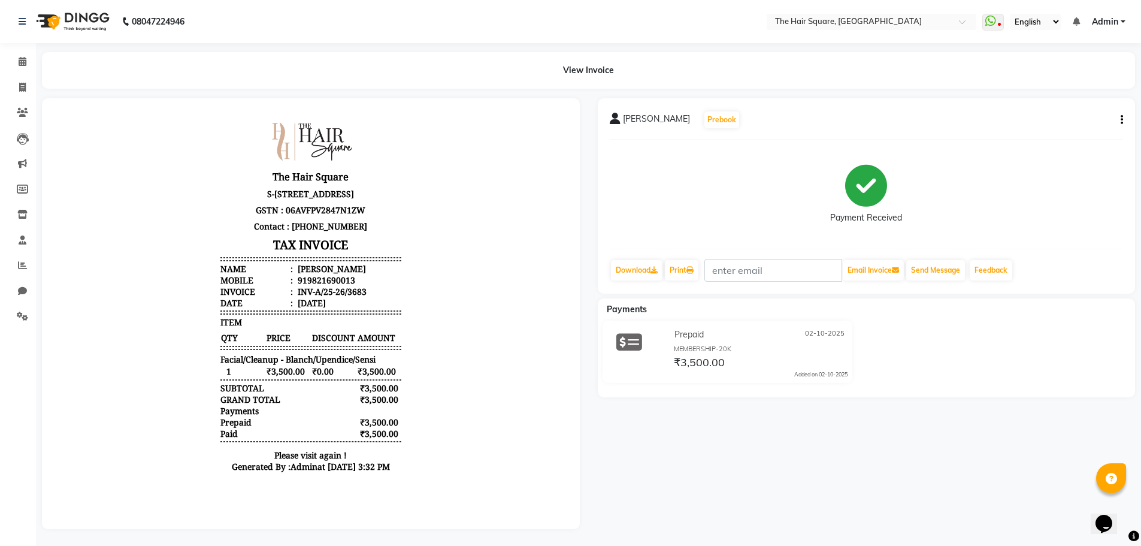
click at [313, 286] on div "919821690013" at bounding box center [325, 279] width 60 height 11
click at [326, 286] on div "919821690013" at bounding box center [325, 279] width 60 height 11
copy div "919821690013"
drag, startPoint x: 20, startPoint y: 88, endPoint x: 44, endPoint y: 93, distance: 24.4
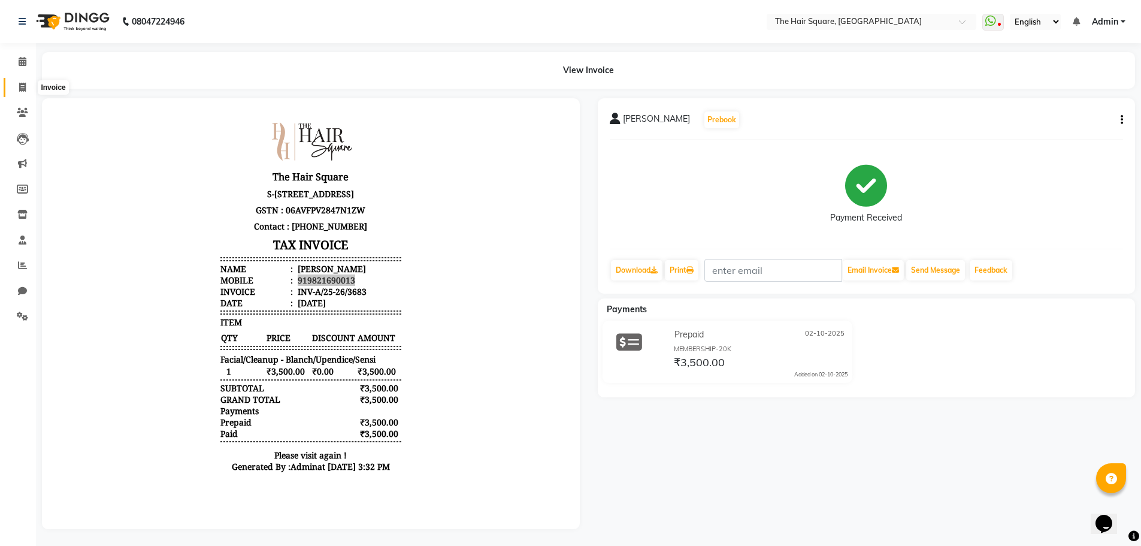
click at [20, 88] on icon at bounding box center [22, 87] width 7 height 9
select select "service"
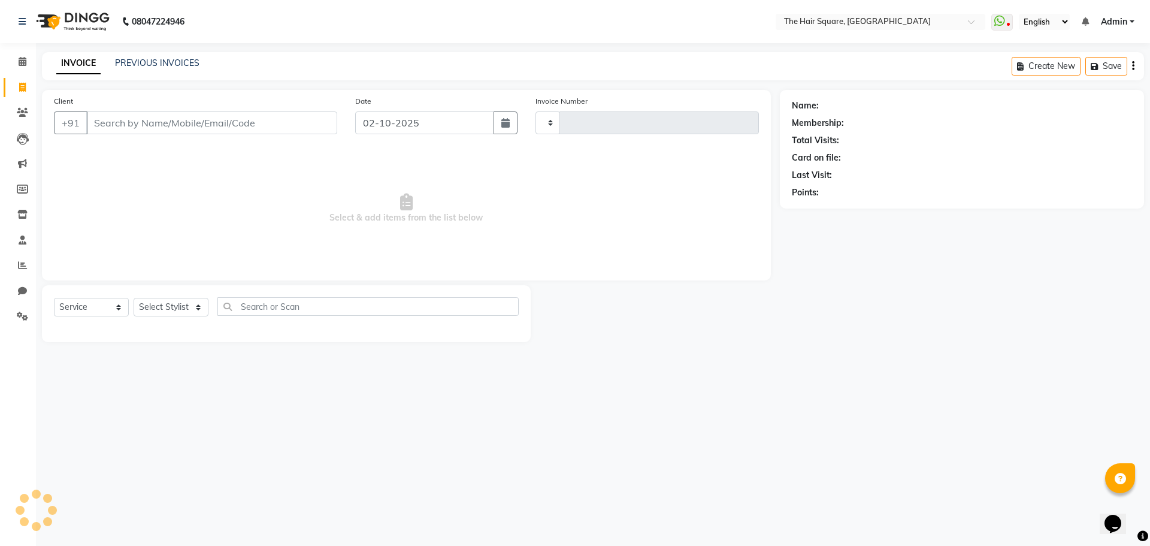
type input "3684"
select select "5768"
type input "919821690013"
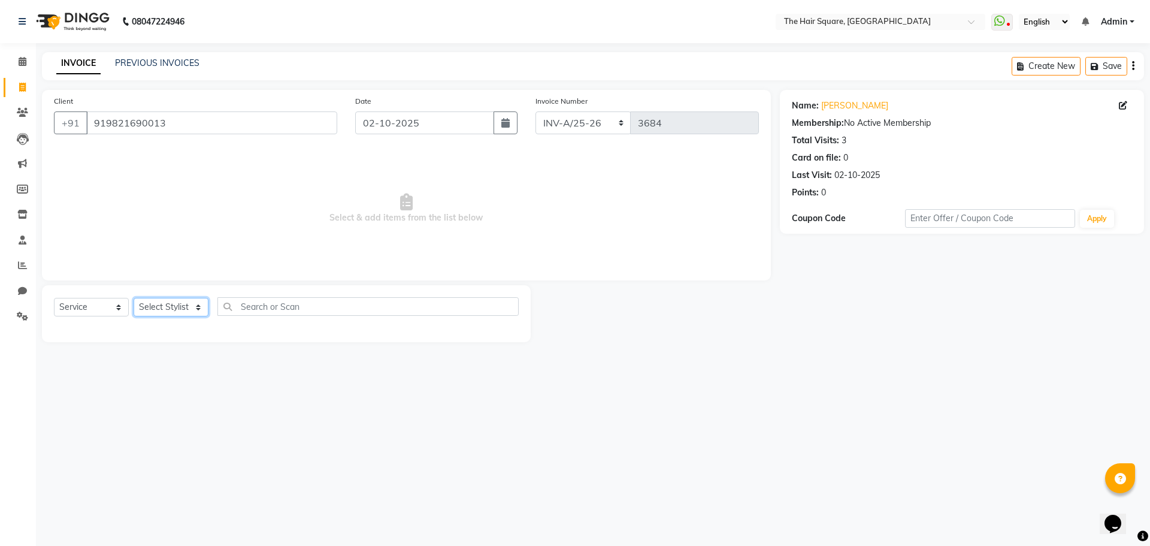
click at [168, 303] on select "Select Stylist Amit [PERSON_NAME] Dev Imran [PERSON_NAME] [PERSON_NAME] Manager…" at bounding box center [171, 307] width 75 height 19
select select "39376"
click at [134, 298] on select "Select Stylist Amit [PERSON_NAME] Dev Imran [PERSON_NAME] [PERSON_NAME] Manager…" at bounding box center [171, 307] width 75 height 19
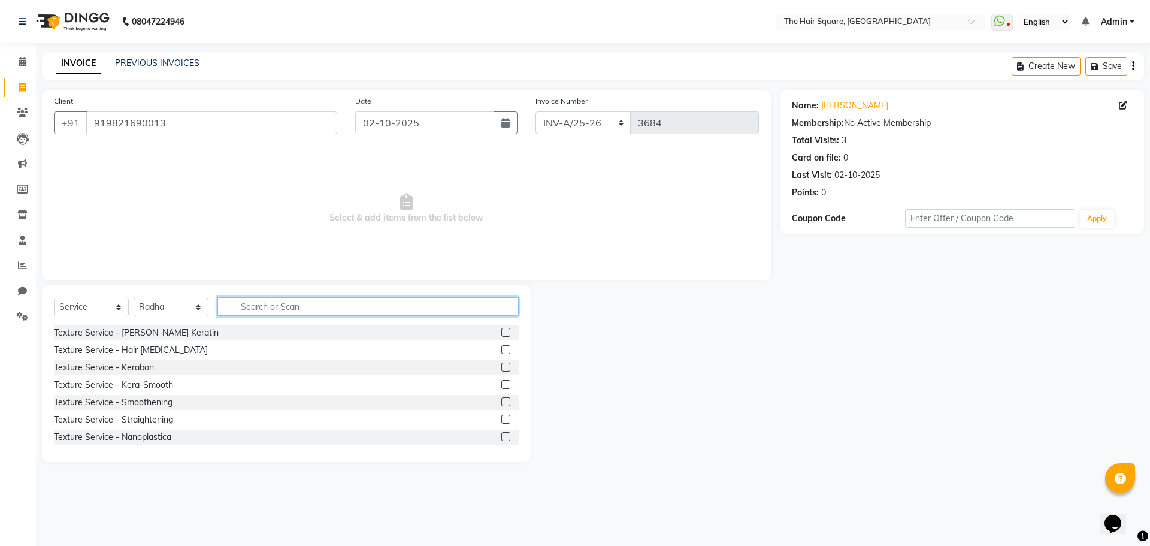
drag, startPoint x: 258, startPoint y: 307, endPoint x: 799, endPoint y: 303, distance: 541.0
click at [259, 307] on input "text" at bounding box center [367, 306] width 301 height 19
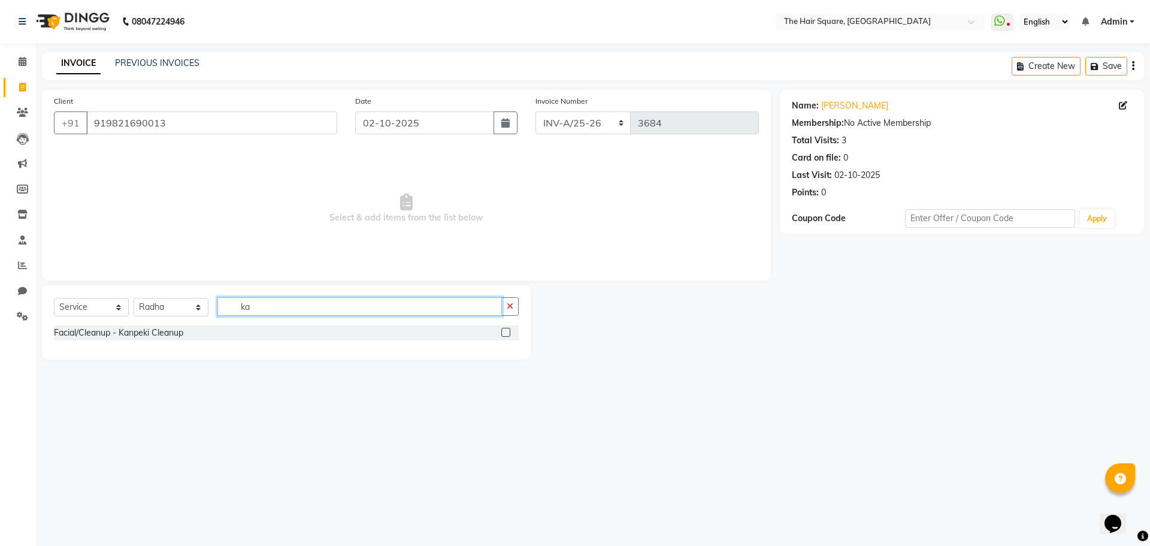
type input "k"
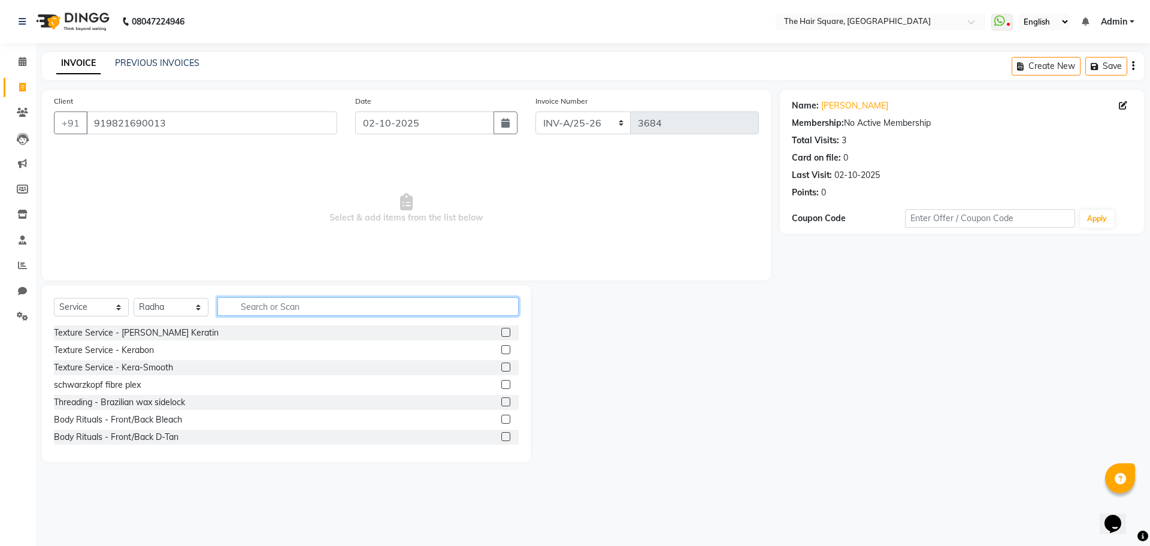
type input "s"
type input "e"
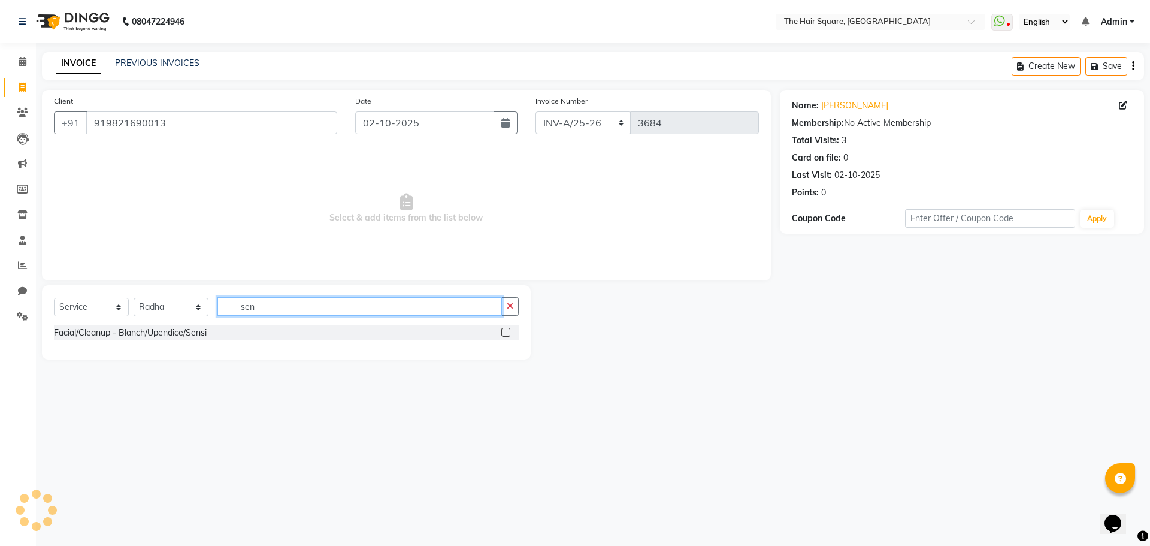
type input "sen"
click at [508, 331] on label at bounding box center [505, 332] width 9 height 9
click at [508, 331] on input "checkbox" at bounding box center [505, 333] width 8 height 8
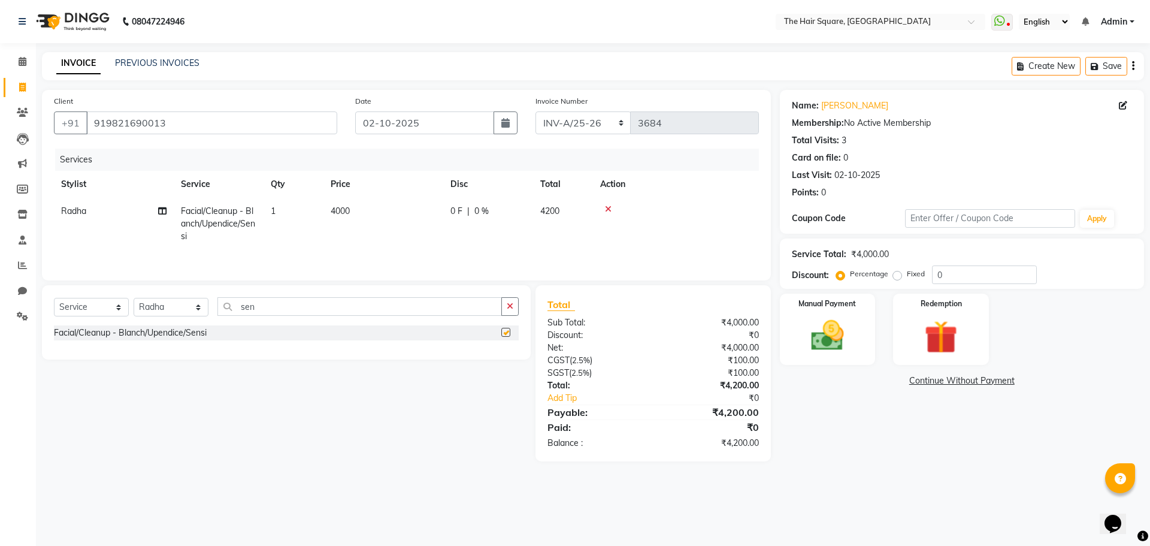
checkbox input "false"
drag, startPoint x: 320, startPoint y: 210, endPoint x: 367, endPoint y: 215, distance: 47.0
click at [336, 210] on tr "Radha Facial/Cleanup - Blanch/Upendice/Sensi 1 4000 0 F | 0 % 4200" at bounding box center [406, 224] width 705 height 52
click at [348, 210] on span "4000" at bounding box center [340, 210] width 19 height 11
select select "39376"
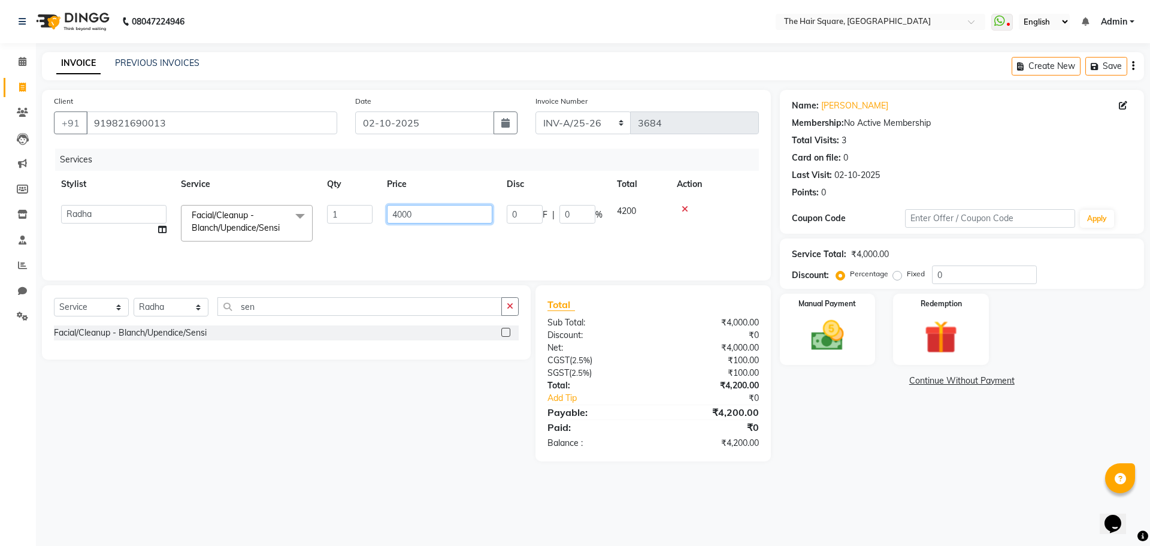
drag, startPoint x: 436, startPoint y: 219, endPoint x: 268, endPoint y: 204, distance: 167.8
click at [270, 204] on tr "Amit Aradhana Bittu Dev Imran Inder Javed Kim Mahendra Manager Mukesh Raaj Radh…" at bounding box center [406, 223] width 705 height 51
type input "500"
click at [821, 474] on main "INVOICE PREVIOUS INVOICES Create New Save Client +91 919821690013 Date 02-10-20…" at bounding box center [593, 265] width 1114 height 427
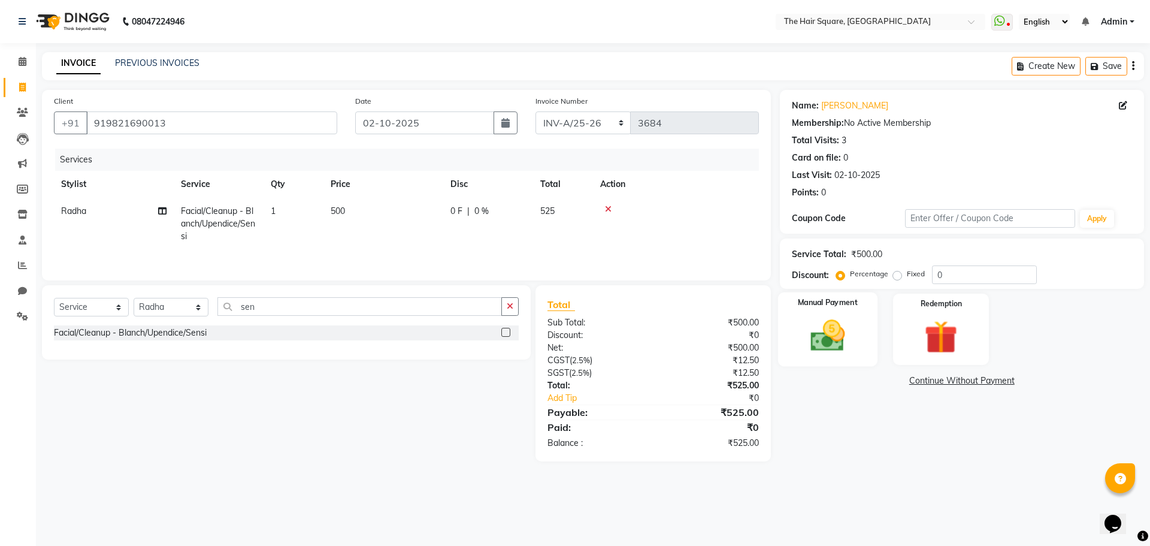
click at [851, 322] on img at bounding box center [828, 336] width 56 height 40
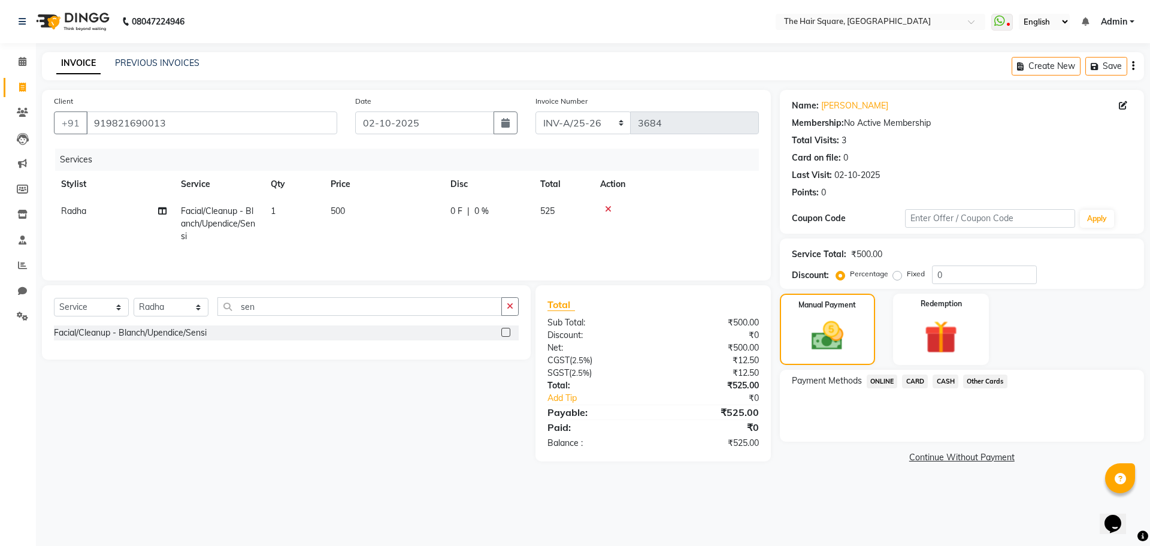
click at [896, 385] on span "ONLINE" at bounding box center [882, 381] width 31 height 14
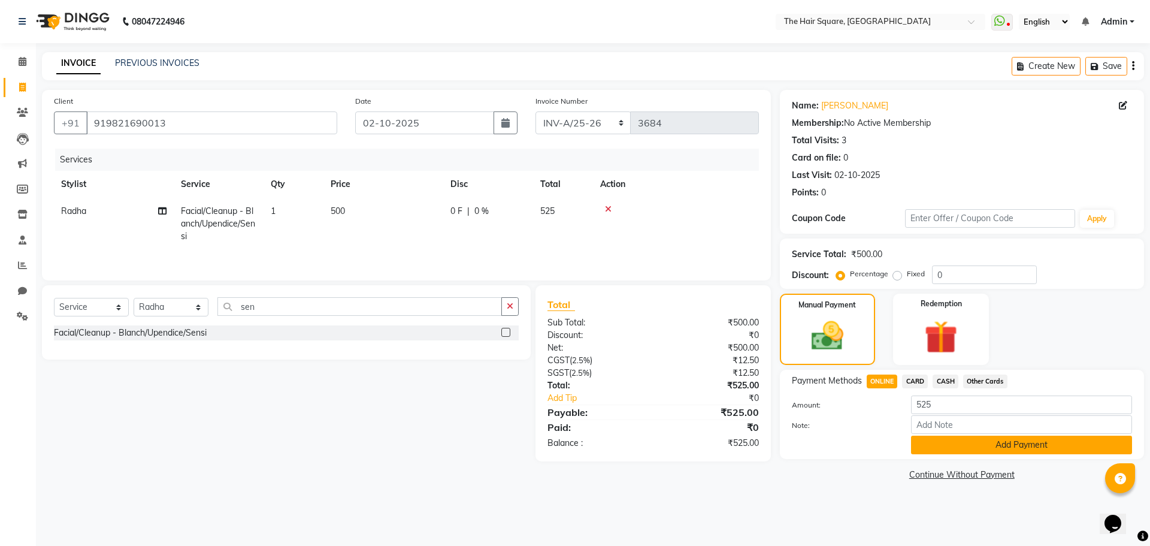
click at [954, 444] on button "Add Payment" at bounding box center [1021, 445] width 221 height 19
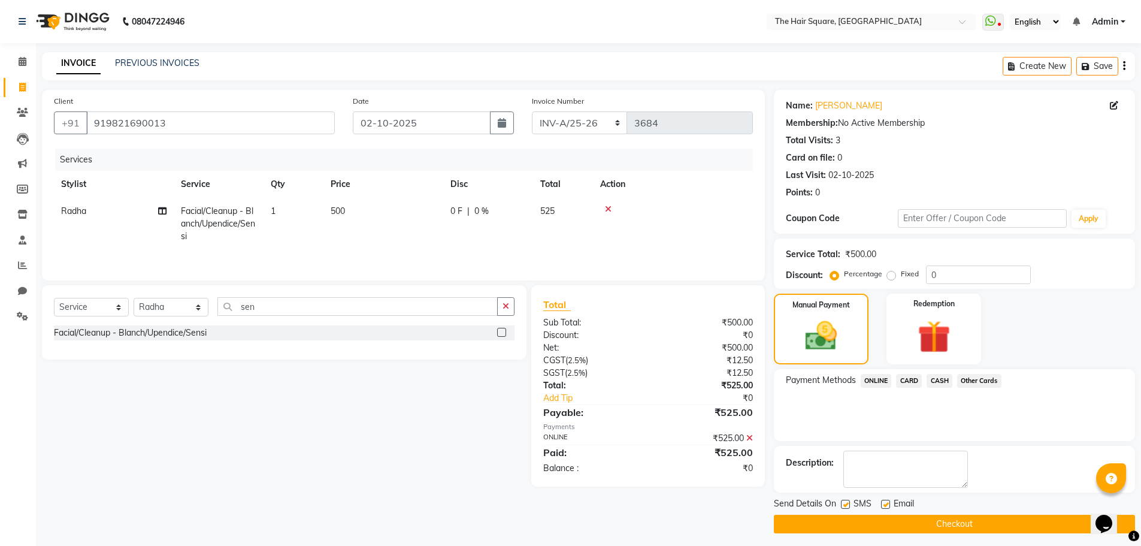
click at [954, 521] on button "Checkout" at bounding box center [954, 524] width 361 height 19
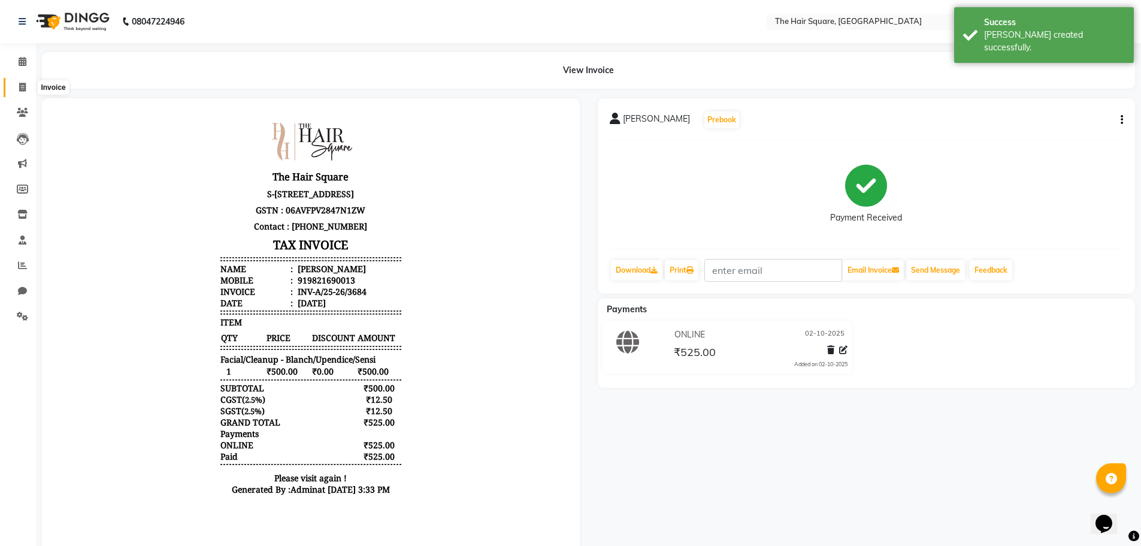
click at [22, 85] on icon at bounding box center [22, 87] width 7 height 9
select select "5768"
select select "service"
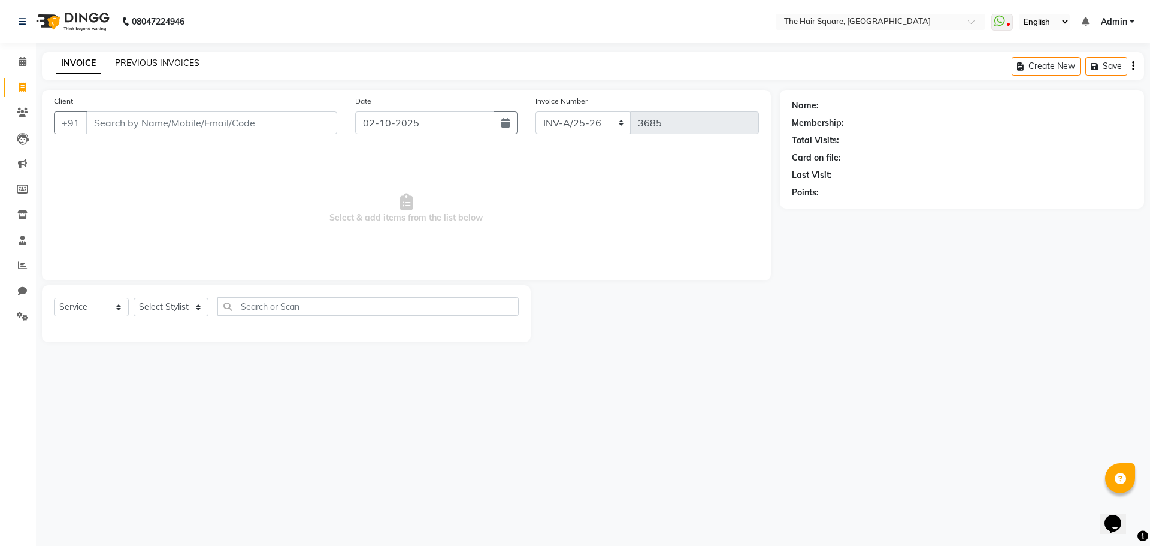
click at [179, 60] on link "PREVIOUS INVOICES" at bounding box center [157, 63] width 84 height 11
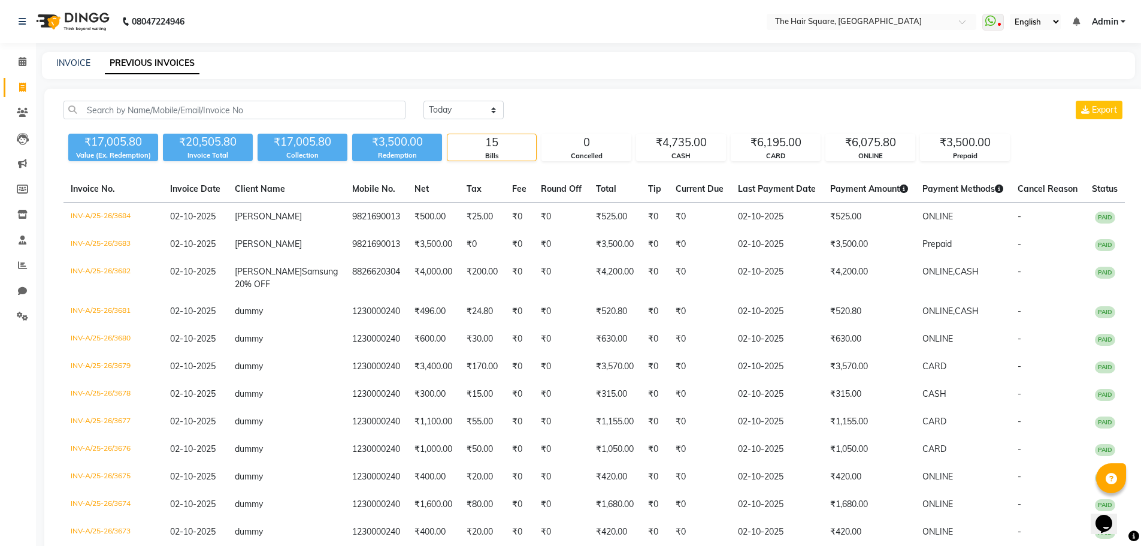
click at [386, 50] on div "08047224946 Select Location × The Hair Square, Ambience Island WhatsApp Status …" at bounding box center [570, 347] width 1141 height 694
click at [16, 81] on span at bounding box center [22, 88] width 21 height 14
select select "service"
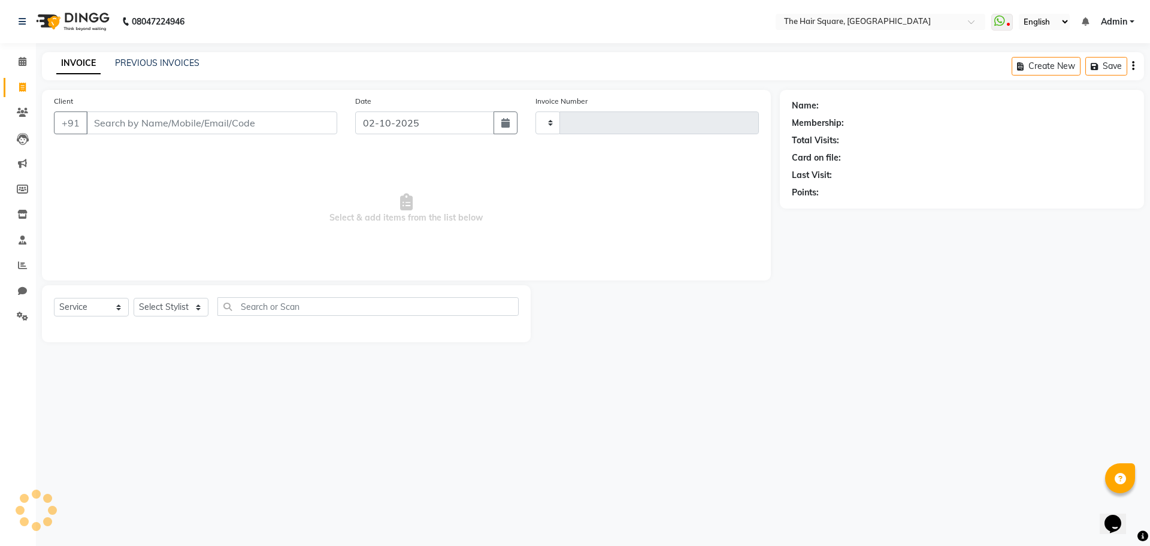
type input "3685"
select select "5768"
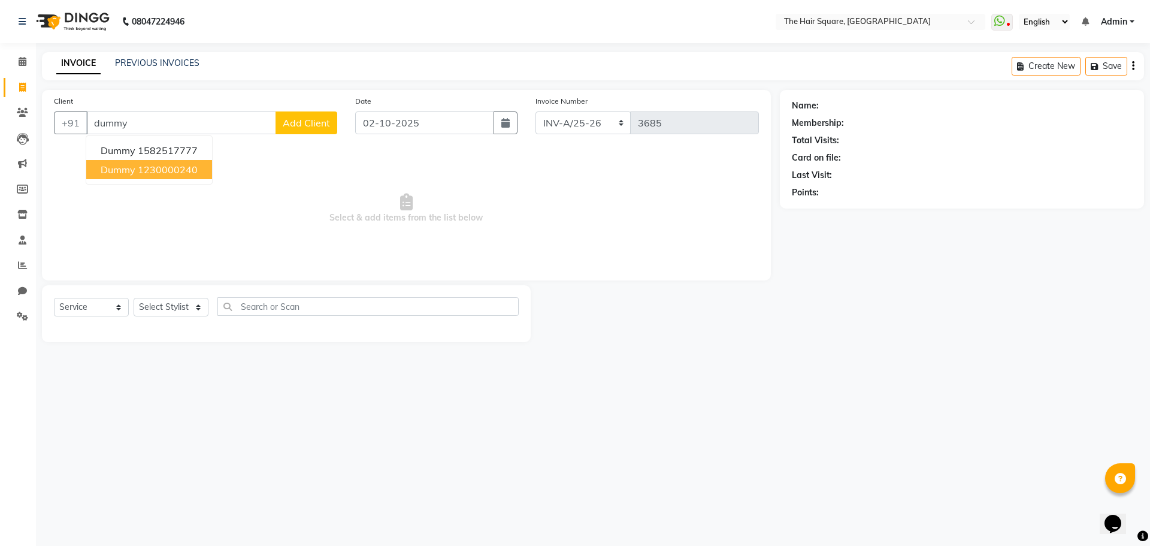
drag, startPoint x: 161, startPoint y: 169, endPoint x: 169, endPoint y: 173, distance: 9.1
click at [161, 169] on ngb-highlight "1230000240" at bounding box center [168, 170] width 60 height 12
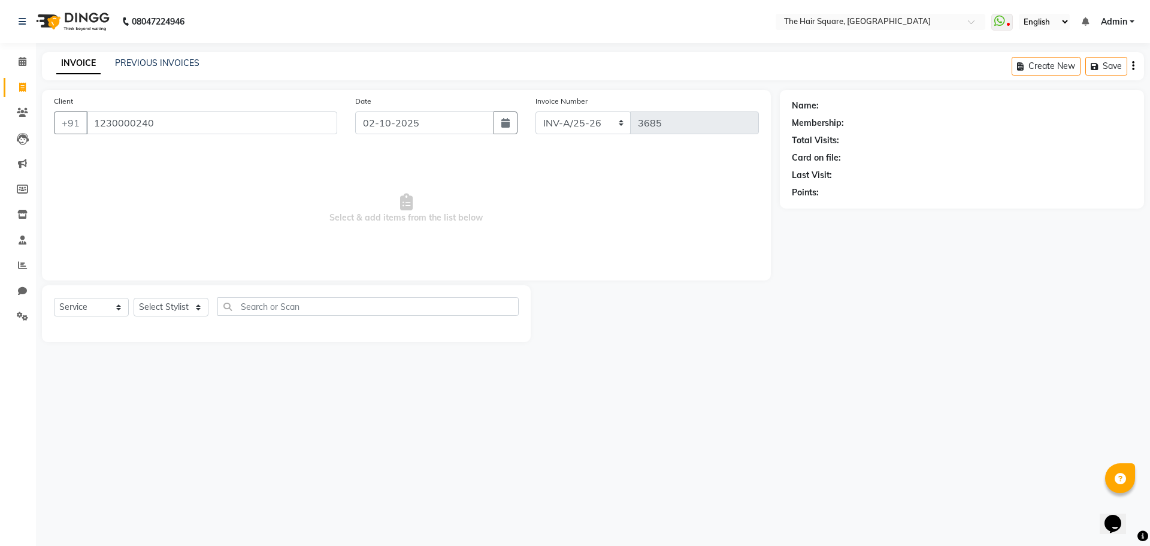
type input "1230000240"
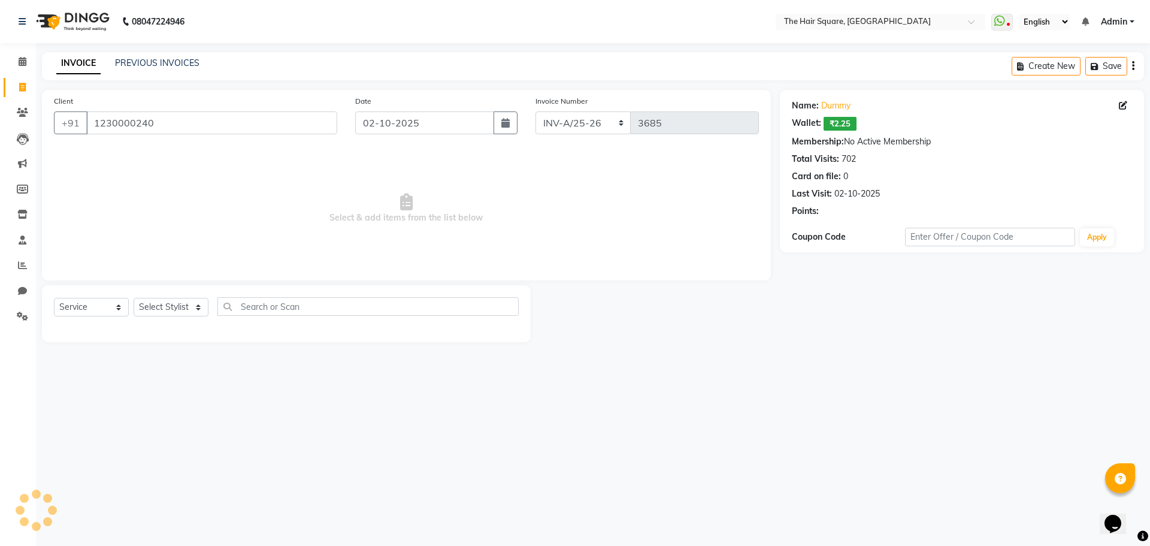
click at [164, 327] on div at bounding box center [286, 327] width 465 height 5
click at [171, 308] on select "Select Stylist Amit [PERSON_NAME] Dev Imran [PERSON_NAME] [PERSON_NAME] Manager…" at bounding box center [171, 307] width 75 height 19
select select "39369"
click at [134, 298] on select "Select Stylist Amit [PERSON_NAME] Dev Imran [PERSON_NAME] [PERSON_NAME] Manager…" at bounding box center [171, 307] width 75 height 19
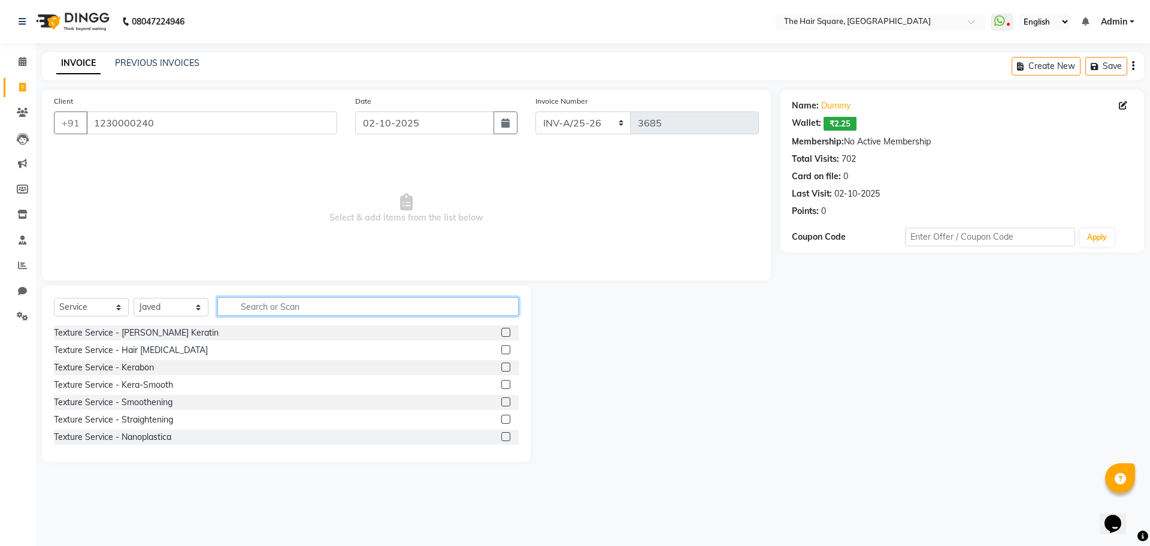
drag, startPoint x: 242, startPoint y: 303, endPoint x: 671, endPoint y: 296, distance: 429.0
click at [243, 303] on input "text" at bounding box center [367, 306] width 301 height 19
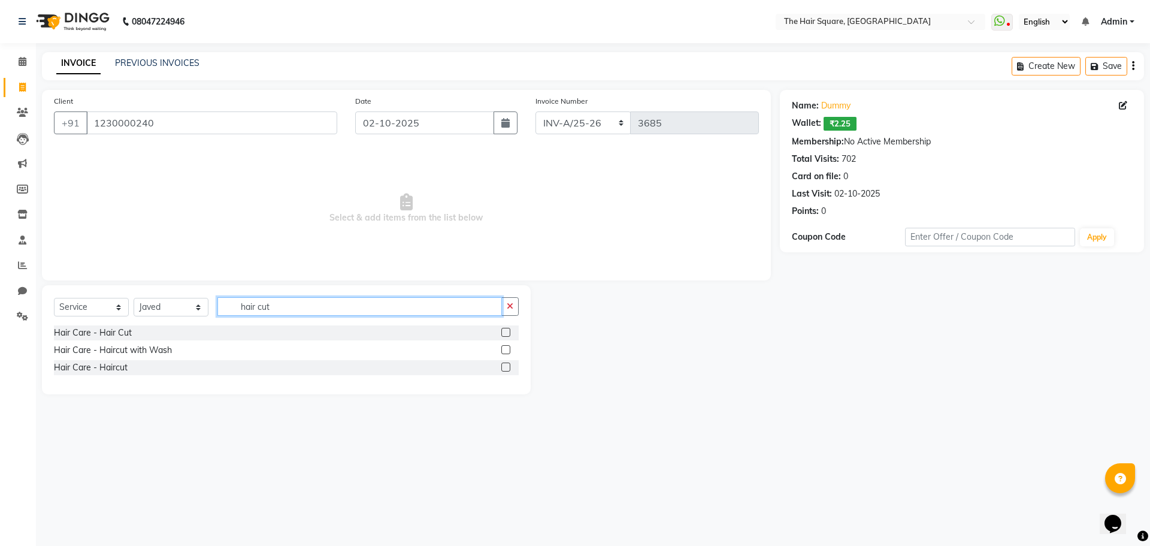
type input "hair cut"
click at [504, 369] on label at bounding box center [505, 366] width 9 height 9
click at [504, 369] on input "checkbox" at bounding box center [505, 368] width 8 height 8
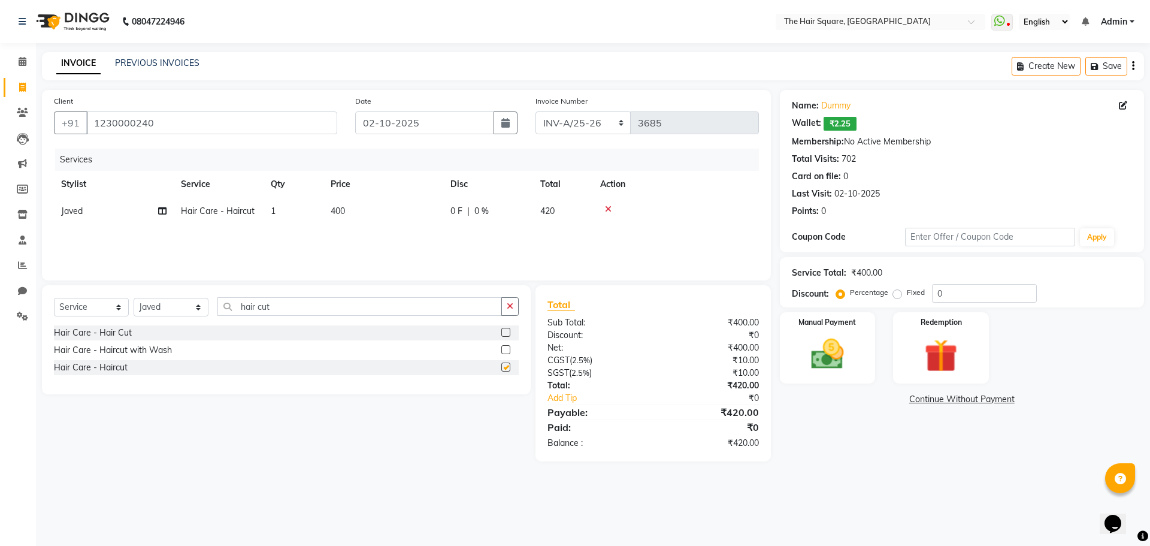
checkbox input "false"
click at [836, 322] on label "Manual Payment" at bounding box center [828, 321] width 60 height 11
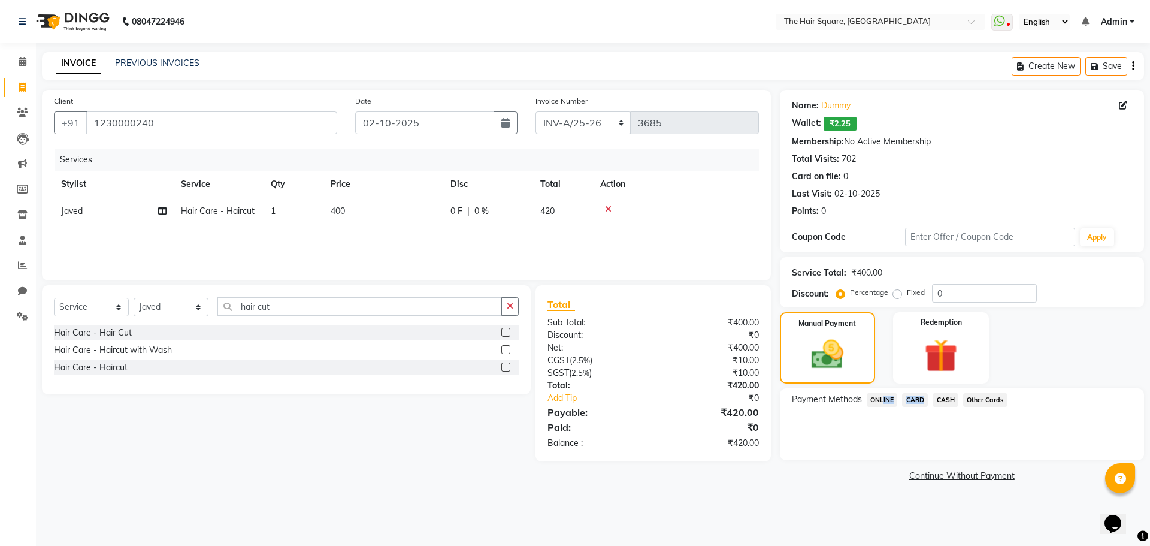
drag, startPoint x: 881, startPoint y: 399, endPoint x: 918, endPoint y: 399, distance: 36.5
click at [918, 399] on div "Payment Methods ONLINE CARD CASH Other Cards" at bounding box center [962, 401] width 340 height 16
click at [918, 399] on span "CARD" at bounding box center [915, 400] width 26 height 14
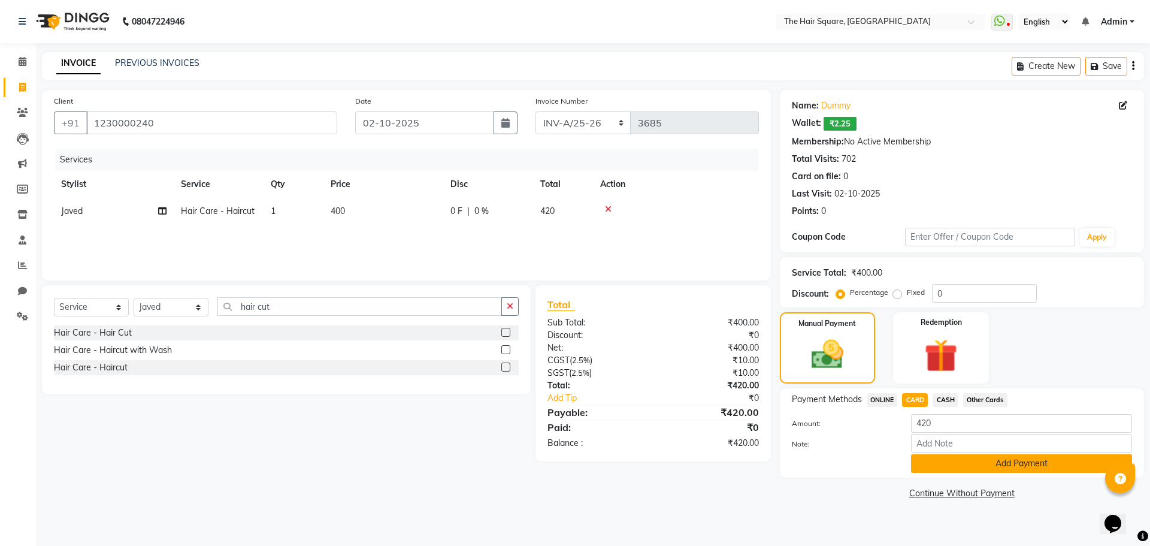
click at [929, 456] on button "Add Payment" at bounding box center [1021, 463] width 221 height 19
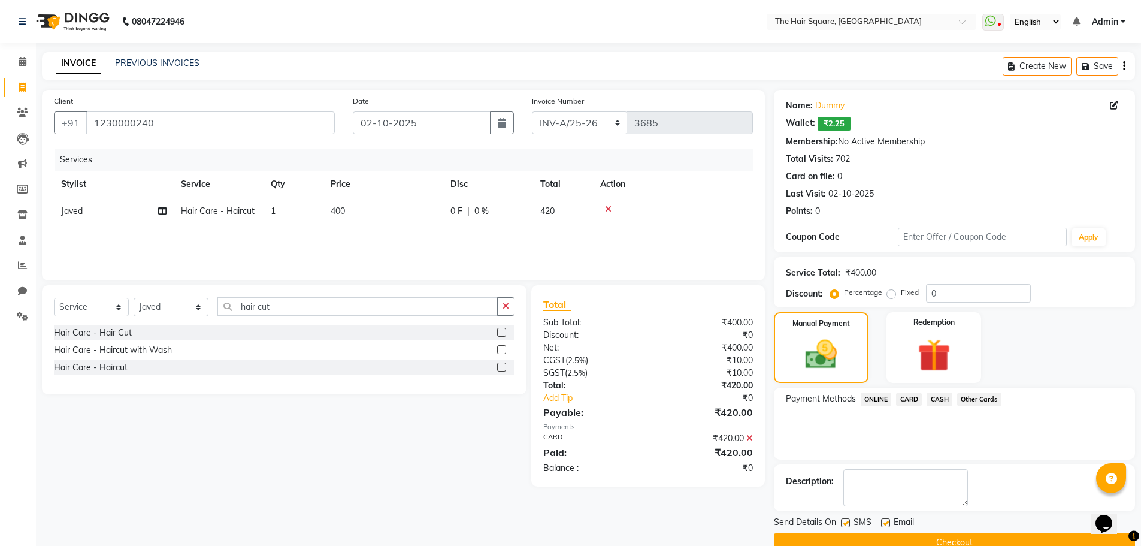
click at [922, 539] on button "Checkout" at bounding box center [954, 542] width 361 height 19
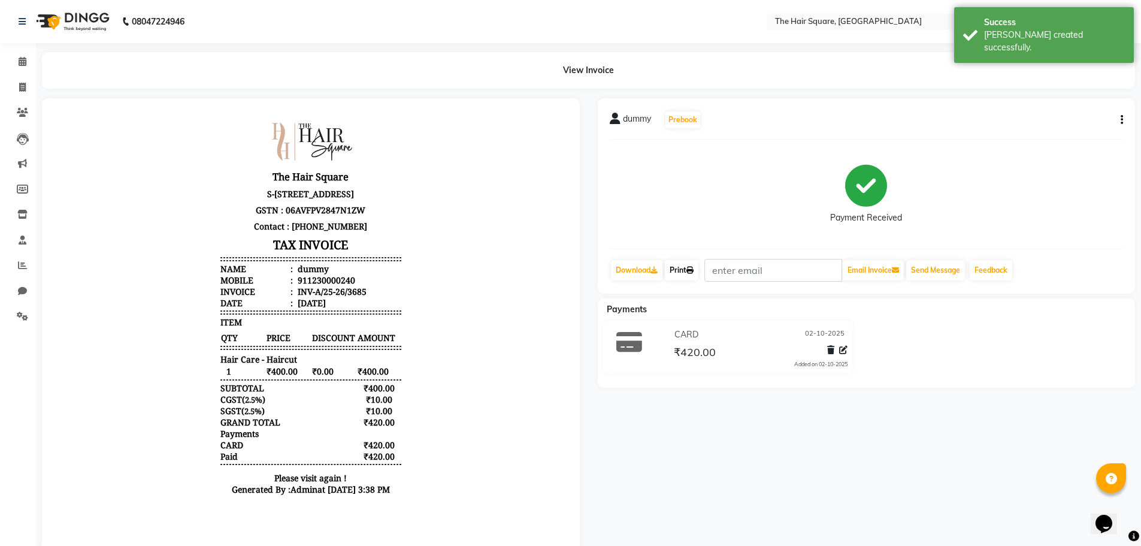
click at [682, 273] on link "Print" at bounding box center [682, 270] width 34 height 20
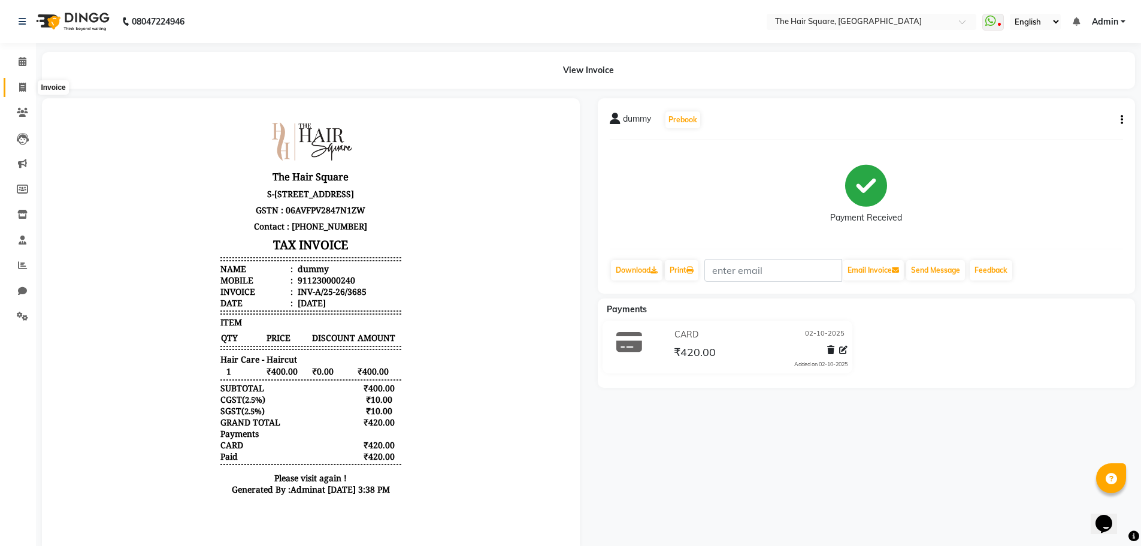
click at [25, 90] on icon at bounding box center [22, 87] width 7 height 9
select select "service"
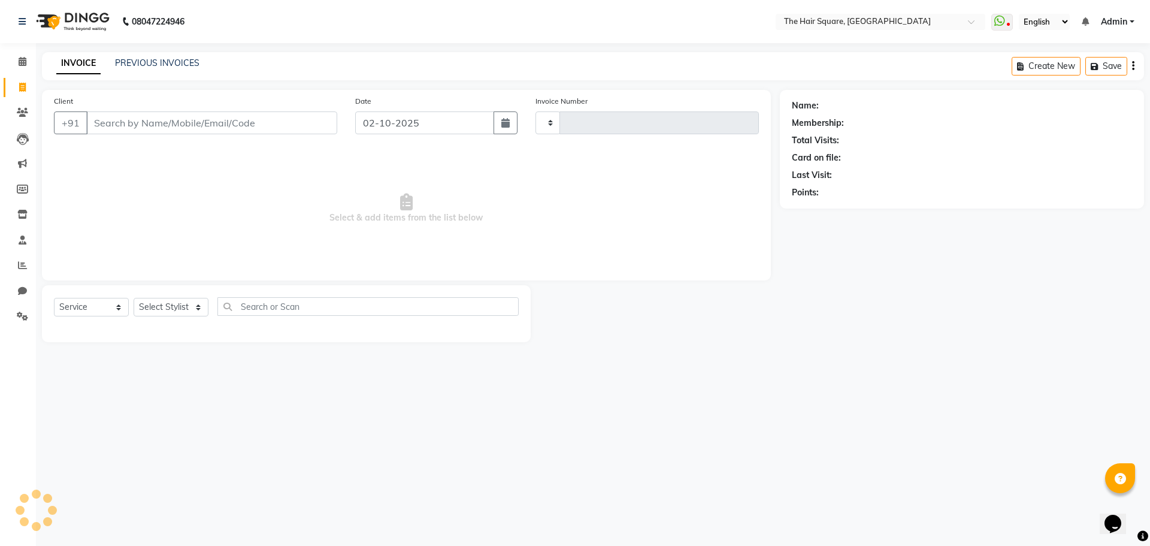
type input "3686"
select select "5768"
click at [179, 63] on link "PREVIOUS INVOICES" at bounding box center [157, 63] width 84 height 11
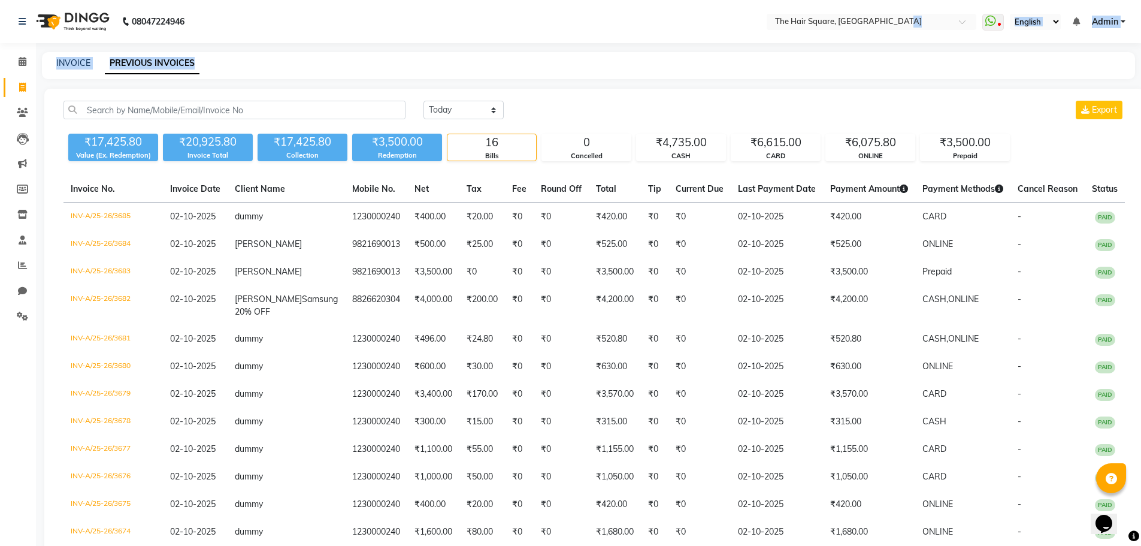
drag, startPoint x: 1092, startPoint y: 146, endPoint x: 873, endPoint y: 44, distance: 241.2
click at [950, 27] on div "08047224946 Select Location × The Hair Square, Ambience Island WhatsApp Status …" at bounding box center [570, 360] width 1141 height 721
click at [21, 89] on icon at bounding box center [22, 87] width 7 height 9
select select "service"
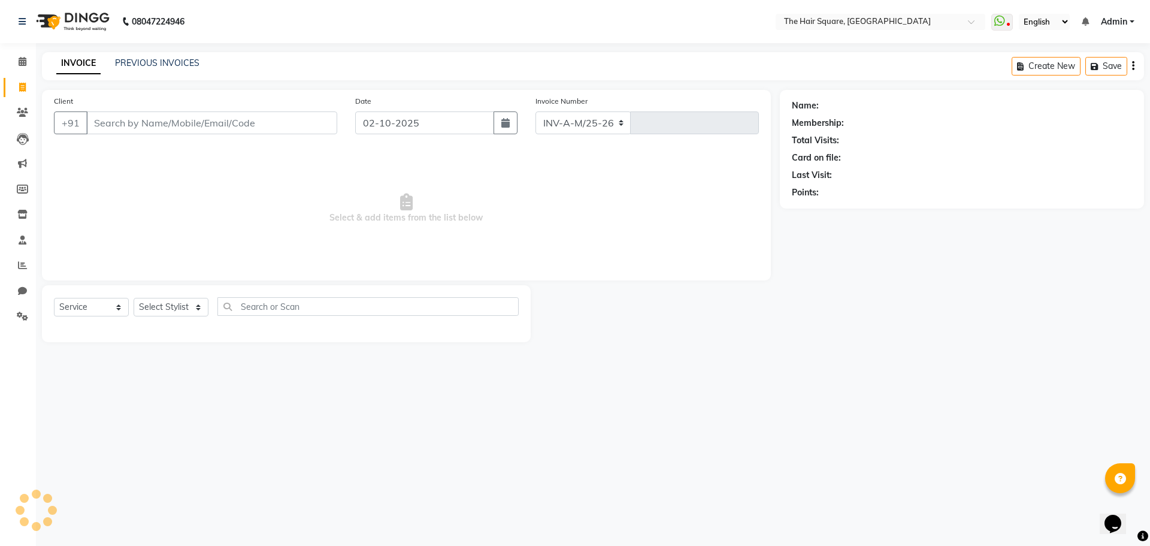
select select "5768"
type input "3686"
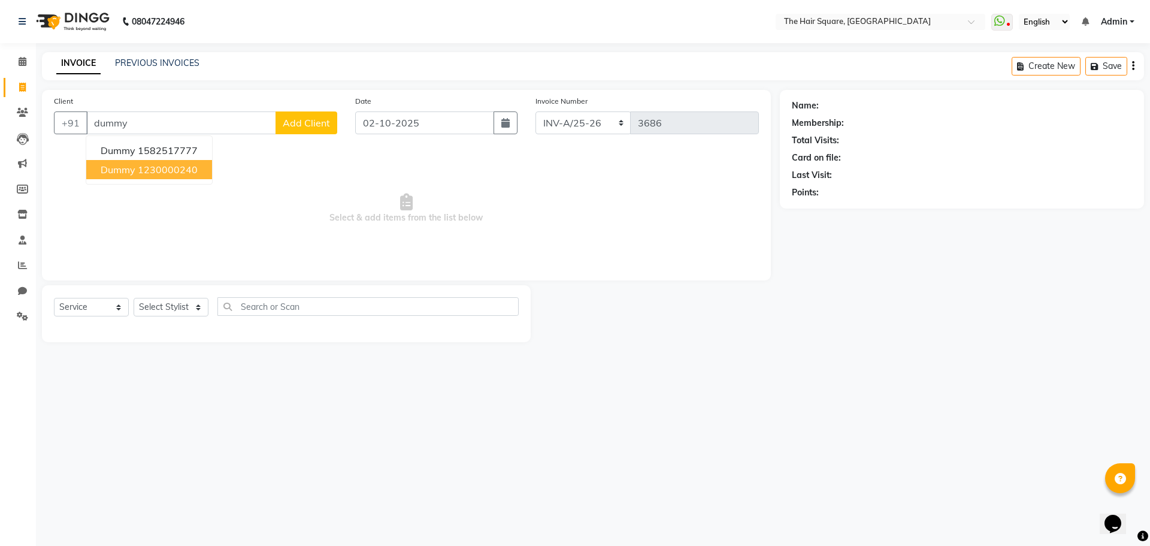
click at [170, 170] on ngb-highlight "1230000240" at bounding box center [168, 170] width 60 height 12
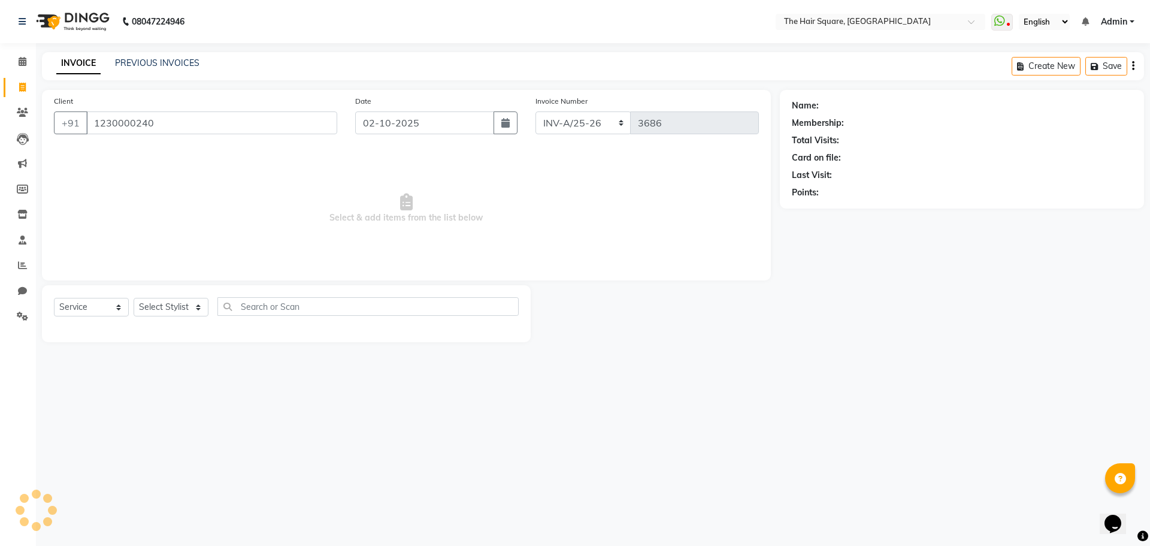
type input "1230000240"
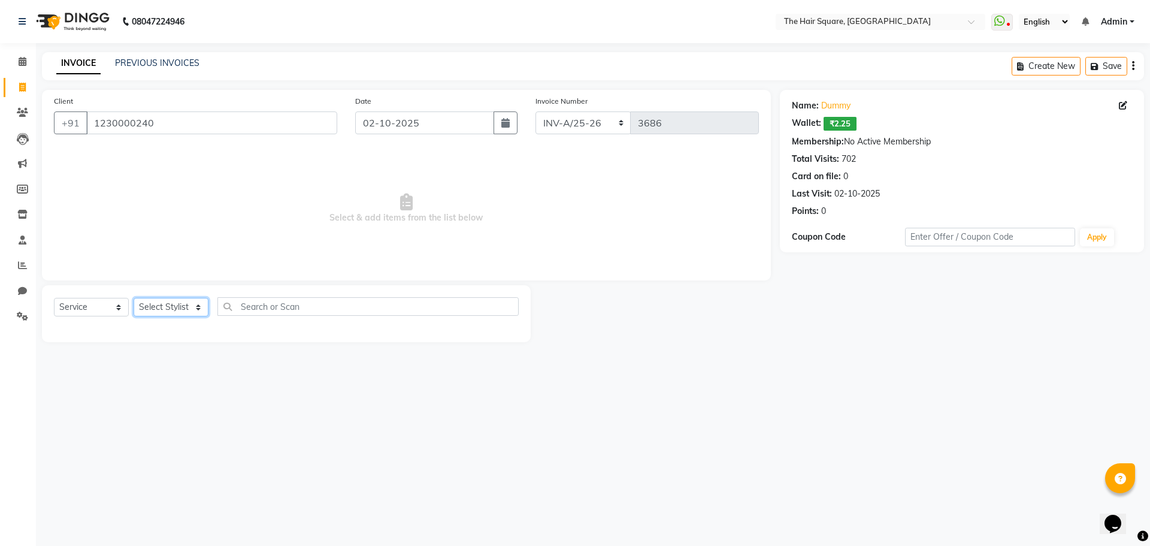
click at [158, 315] on select "Select Stylist Amit [PERSON_NAME] Dev Imran [PERSON_NAME] [PERSON_NAME] Manager…" at bounding box center [171, 307] width 75 height 19
select select "39380"
click at [134, 298] on select "Select Stylist Amit [PERSON_NAME] Dev Imran [PERSON_NAME] [PERSON_NAME] Manager…" at bounding box center [171, 307] width 75 height 19
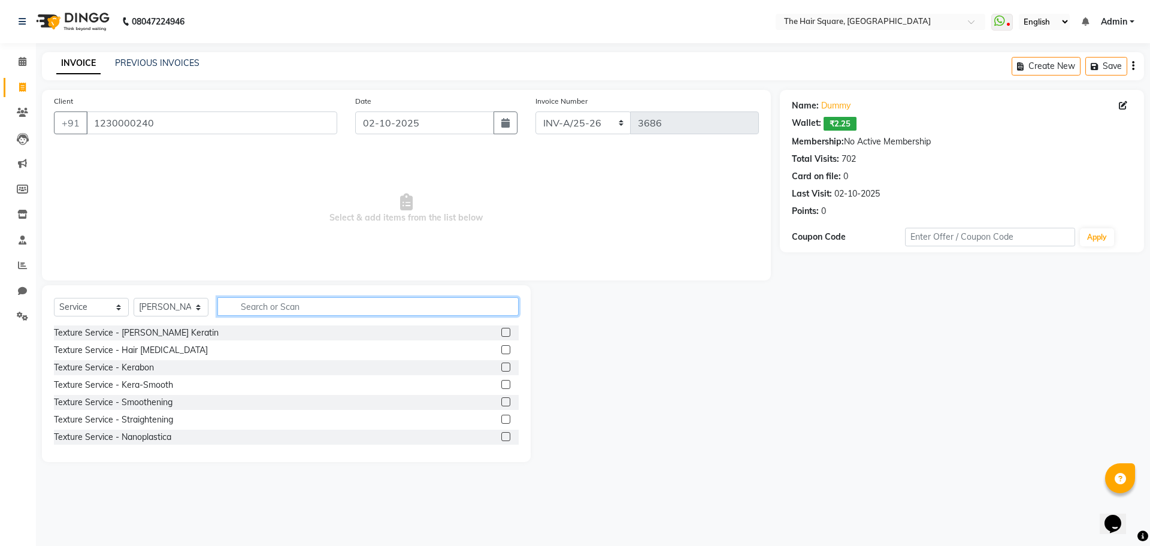
drag, startPoint x: 241, startPoint y: 300, endPoint x: 482, endPoint y: 320, distance: 241.6
click at [243, 300] on input "text" at bounding box center [367, 306] width 301 height 19
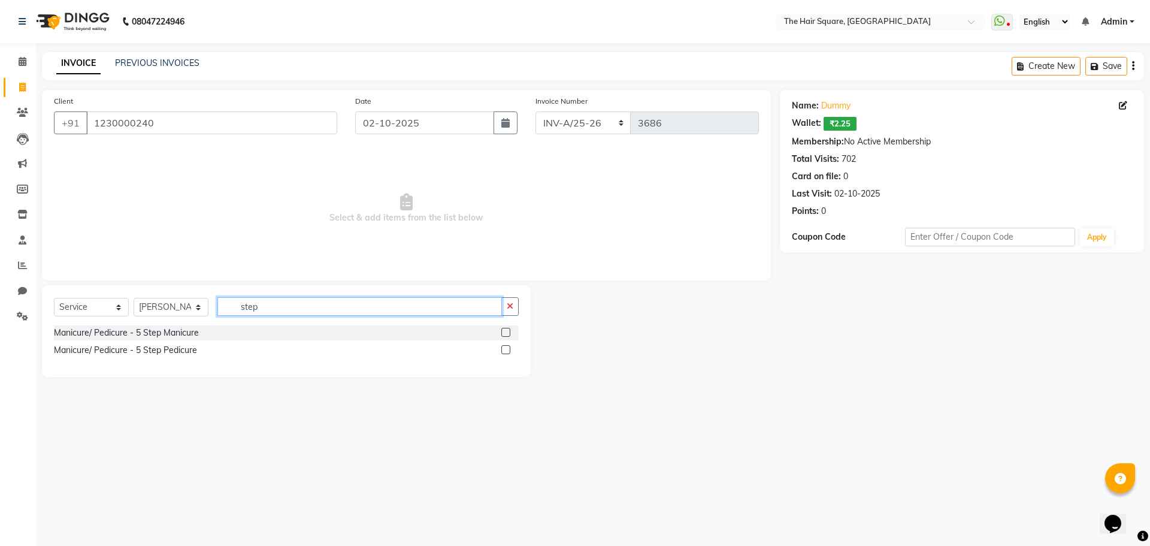
type input "step"
click at [506, 352] on label at bounding box center [505, 349] width 9 height 9
click at [506, 352] on input "checkbox" at bounding box center [505, 350] width 8 height 8
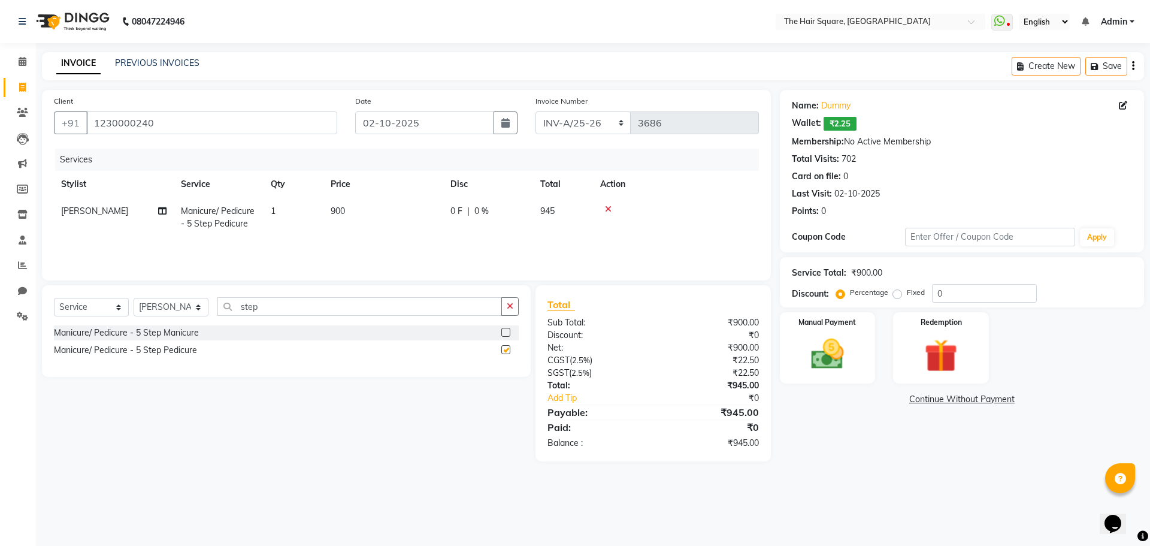
checkbox input "false"
click at [168, 316] on select "Select Stylist Amit [PERSON_NAME] Dev Imran [PERSON_NAME] [PERSON_NAME] Manager…" at bounding box center [171, 307] width 75 height 19
select select "39381"
click at [134, 298] on select "Select Stylist Amit [PERSON_NAME] Dev Imran [PERSON_NAME] [PERSON_NAME] Manager…" at bounding box center [171, 307] width 75 height 19
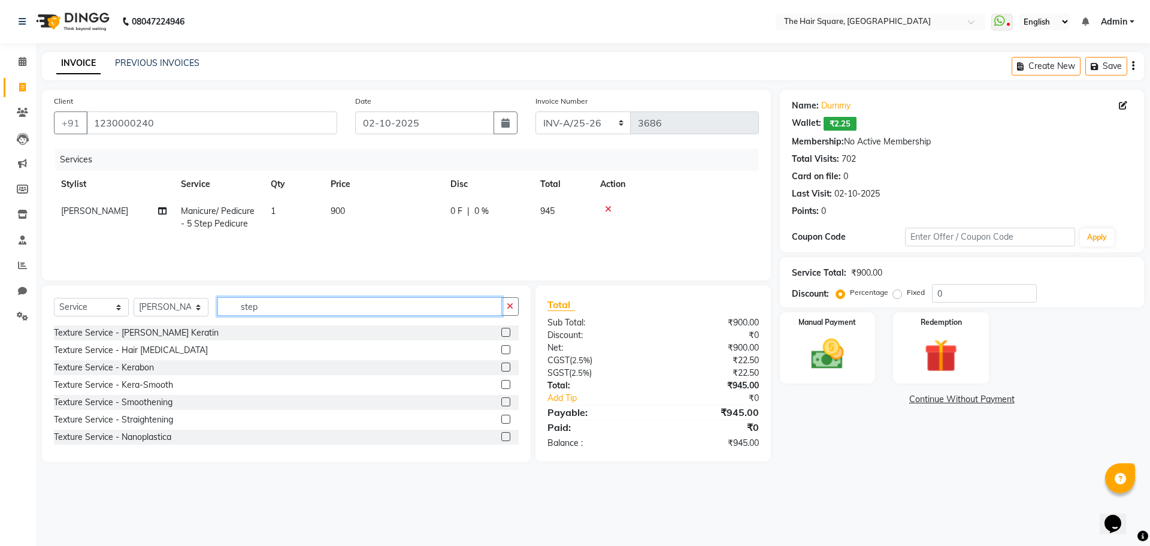
click at [265, 304] on input "step" at bounding box center [359, 306] width 285 height 19
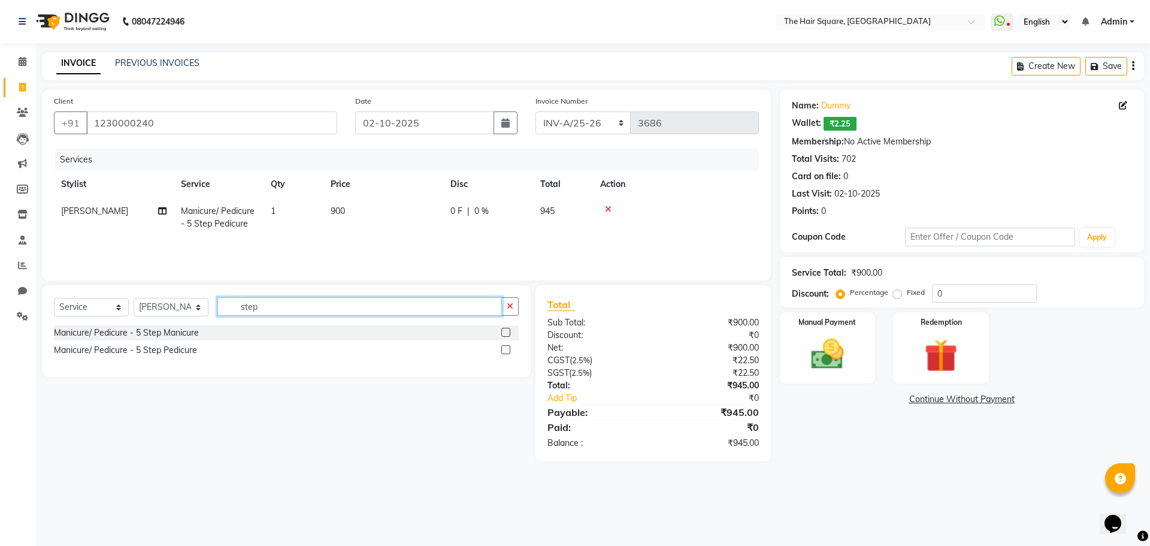
type input "step"
click at [510, 349] on label at bounding box center [505, 349] width 9 height 9
click at [509, 349] on input "checkbox" at bounding box center [505, 350] width 8 height 8
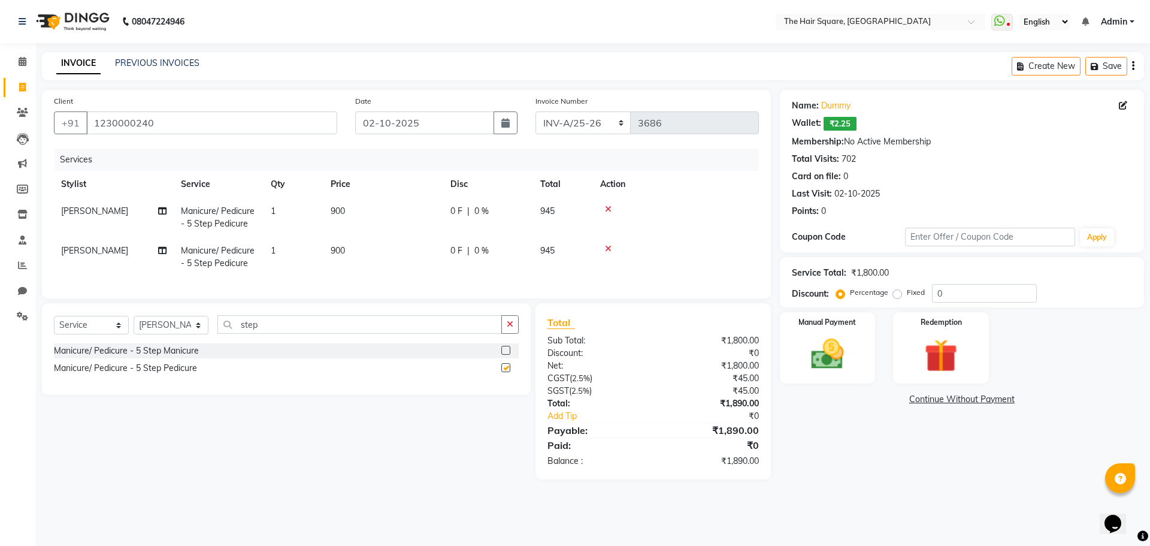
checkbox input "false"
click at [795, 355] on div "Manual Payment" at bounding box center [827, 348] width 99 height 74
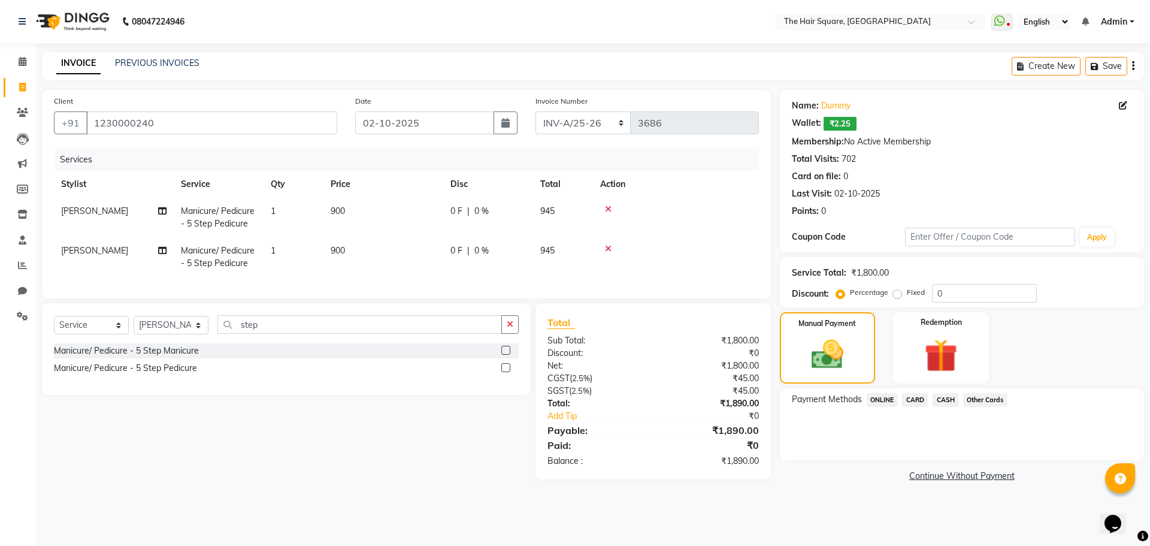
click at [920, 400] on span "CARD" at bounding box center [915, 400] width 26 height 14
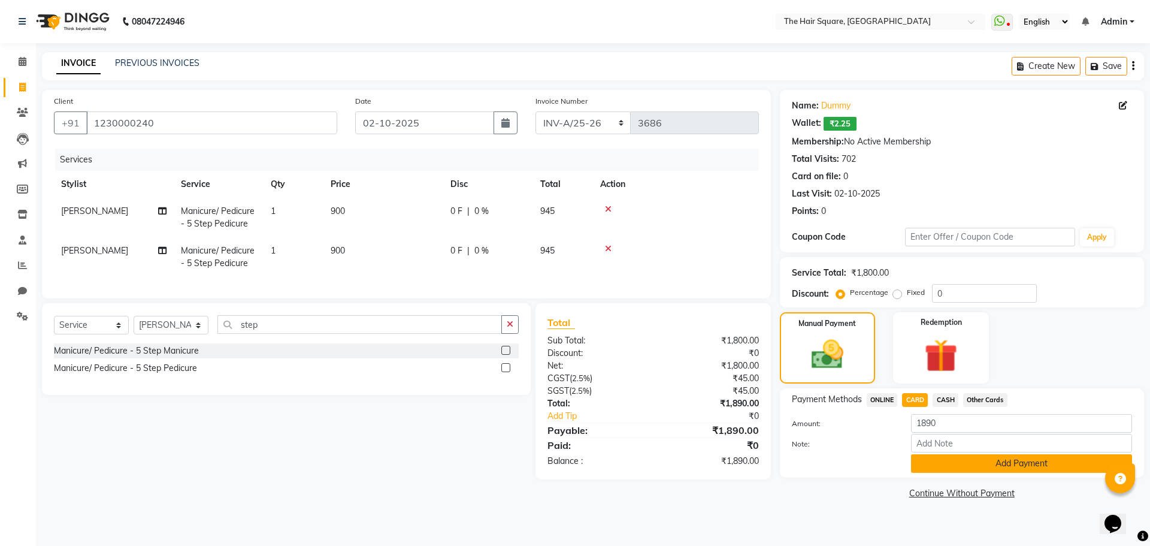
click at [960, 459] on button "Add Payment" at bounding box center [1021, 463] width 221 height 19
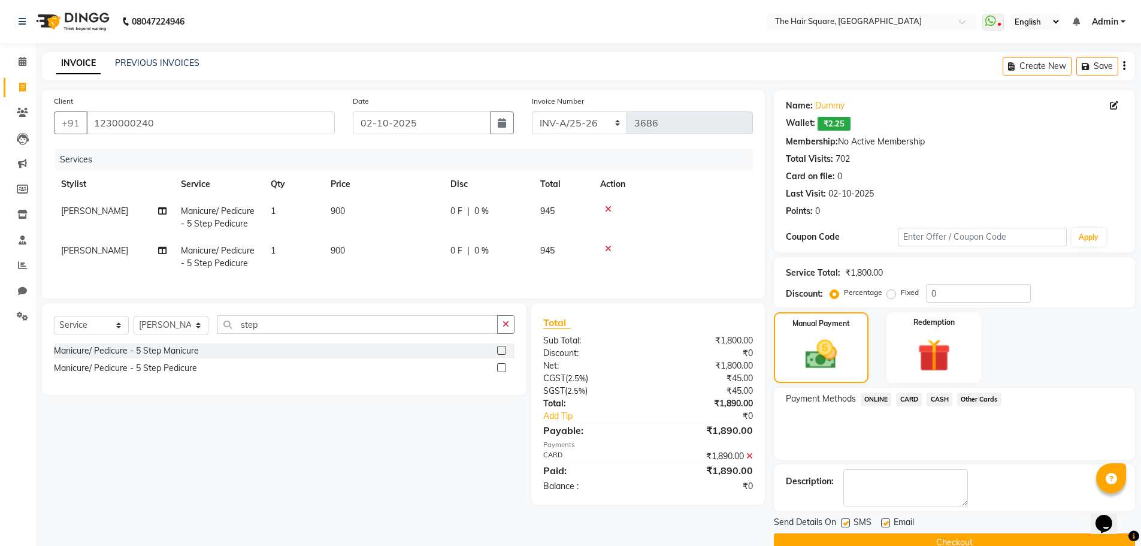
click at [989, 537] on button "Checkout" at bounding box center [954, 542] width 361 height 19
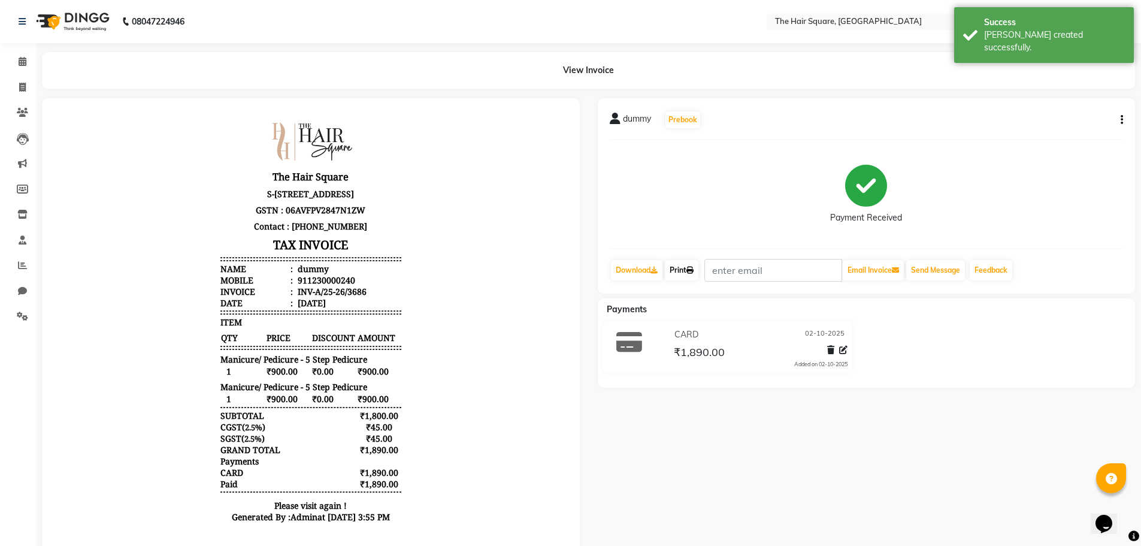
click at [683, 265] on link "Print" at bounding box center [682, 270] width 34 height 20
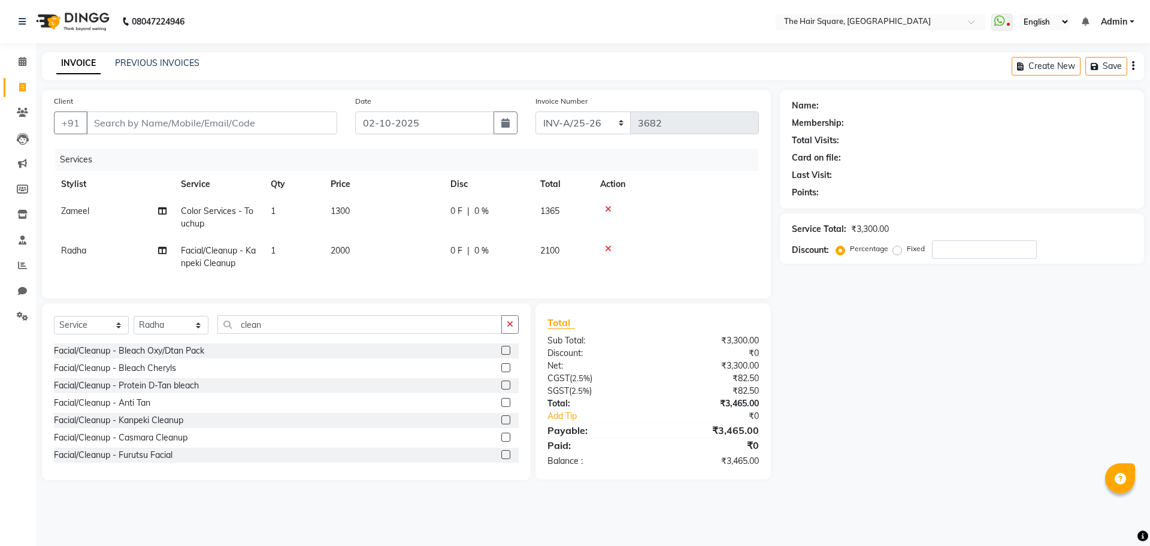
select select "5768"
select select "service"
select select "39376"
click at [285, 128] on input "Client" at bounding box center [211, 122] width 251 height 23
type input "d"
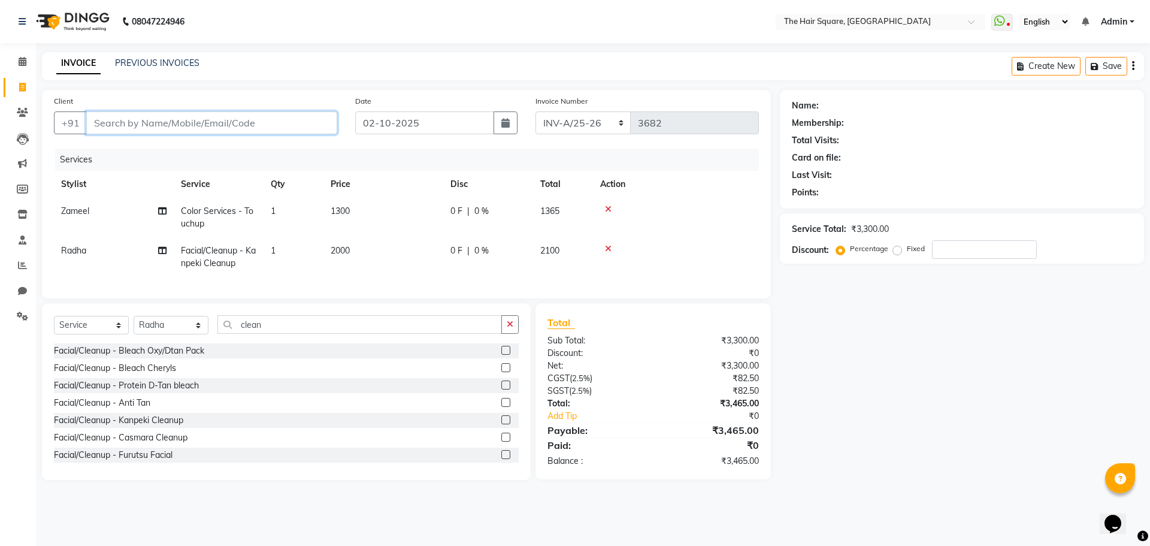
type input "0"
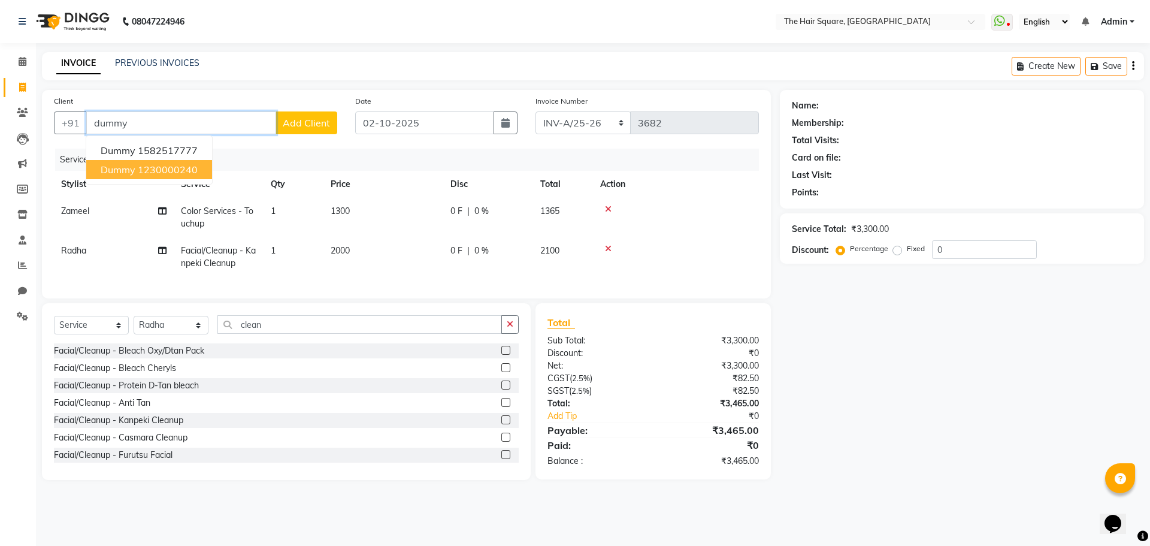
click at [178, 167] on ngb-highlight "1230000240" at bounding box center [168, 170] width 60 height 12
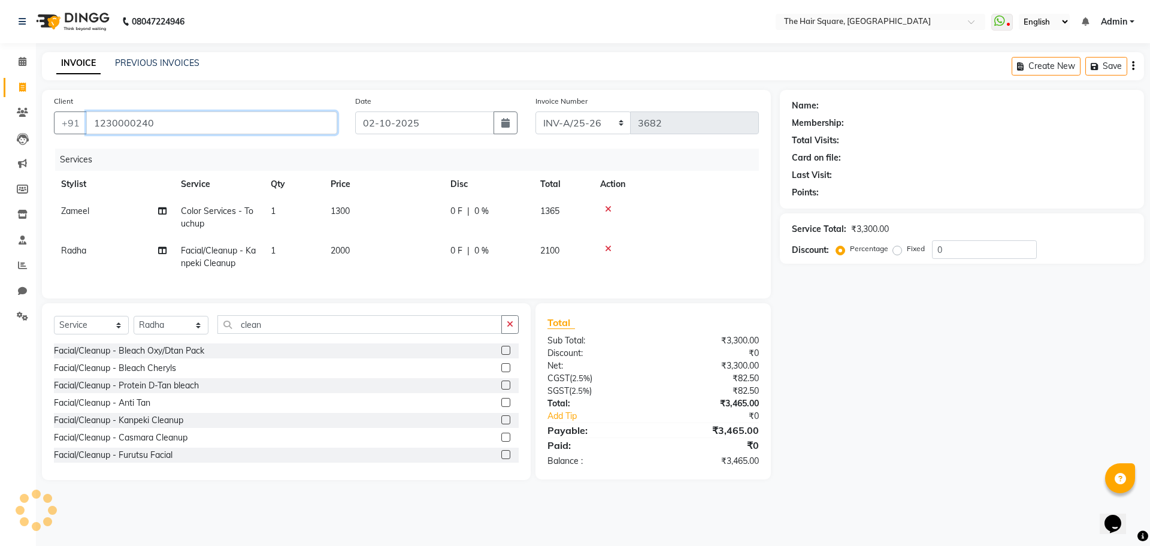
type input "1230000240"
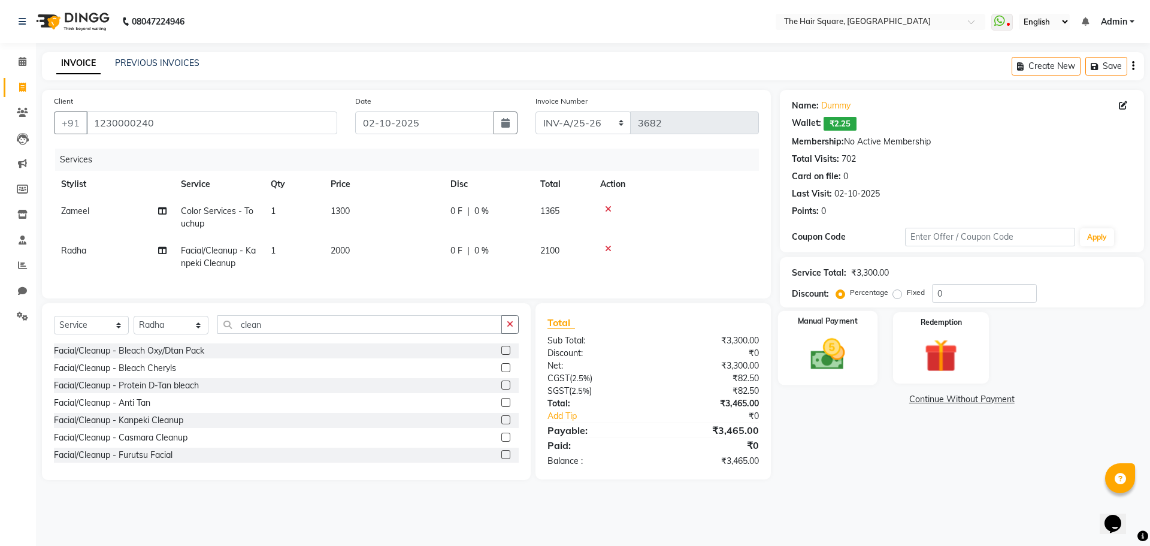
click at [802, 365] on div "Manual Payment" at bounding box center [827, 348] width 99 height 74
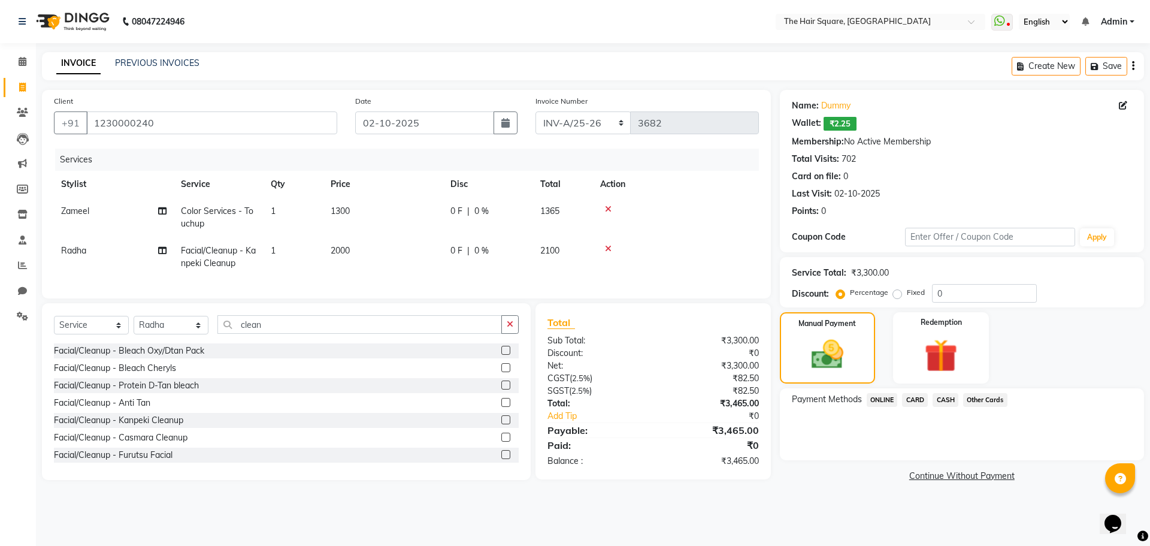
click at [952, 401] on span "CASH" at bounding box center [946, 400] width 26 height 14
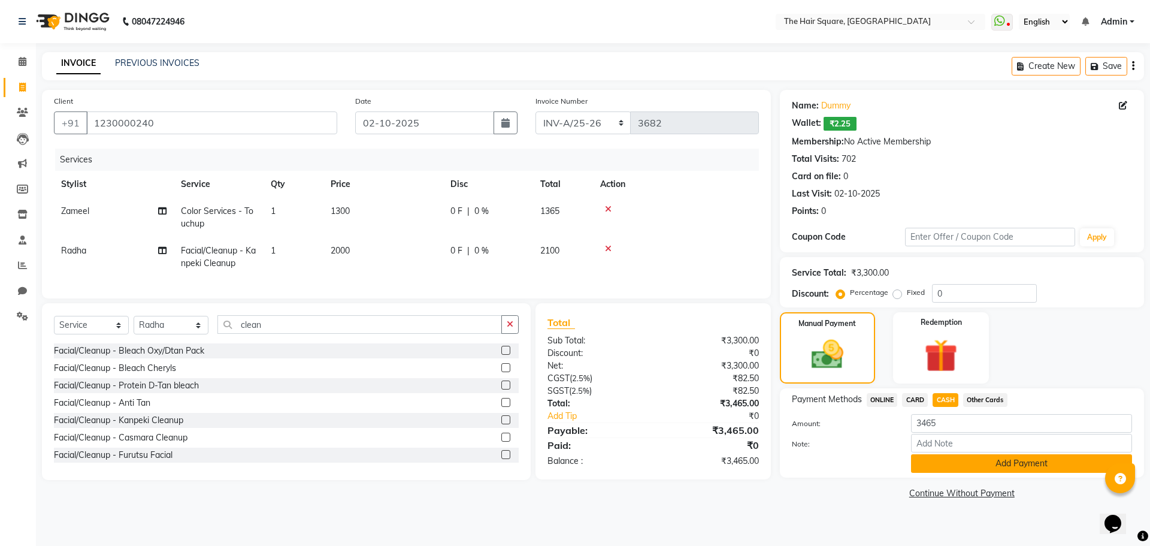
click at [956, 470] on button "Add Payment" at bounding box center [1021, 463] width 221 height 19
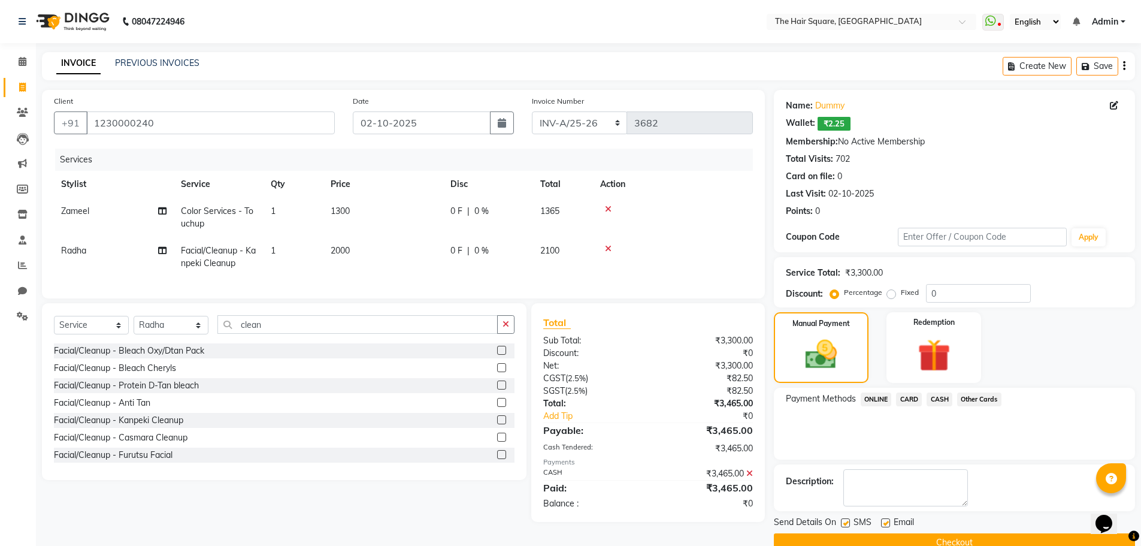
click at [981, 537] on button "Checkout" at bounding box center [954, 542] width 361 height 19
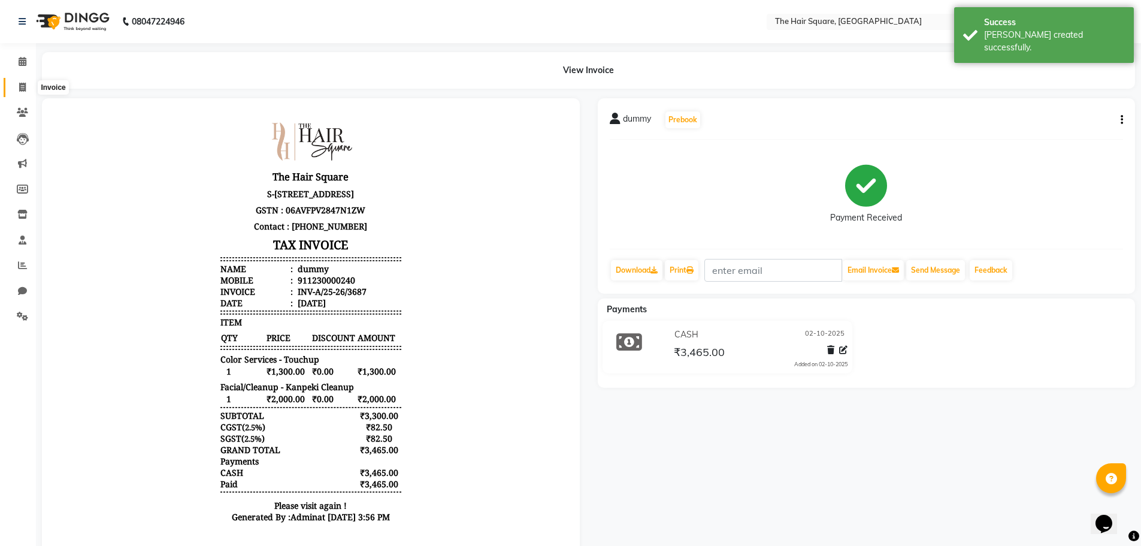
click at [24, 83] on icon at bounding box center [22, 87] width 7 height 9
select select "service"
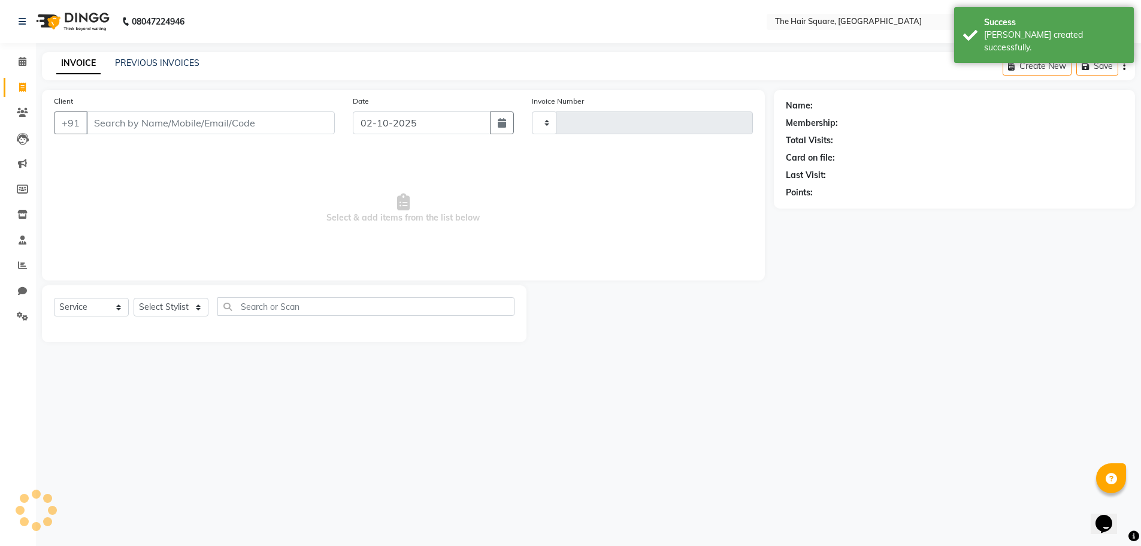
type input "3688"
select select "5768"
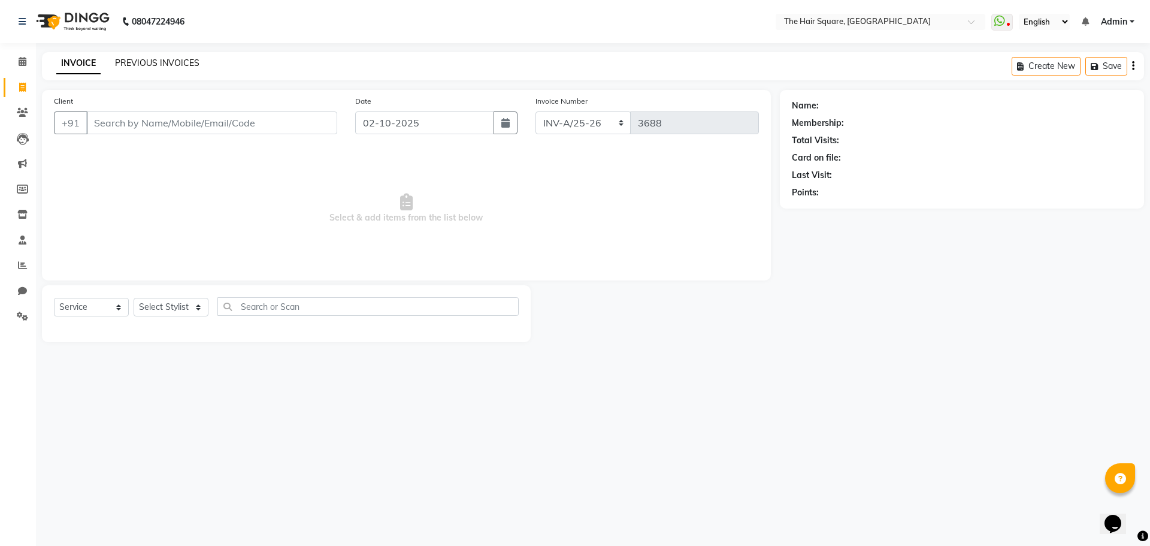
click at [127, 62] on link "PREVIOUS INVOICES" at bounding box center [157, 63] width 84 height 11
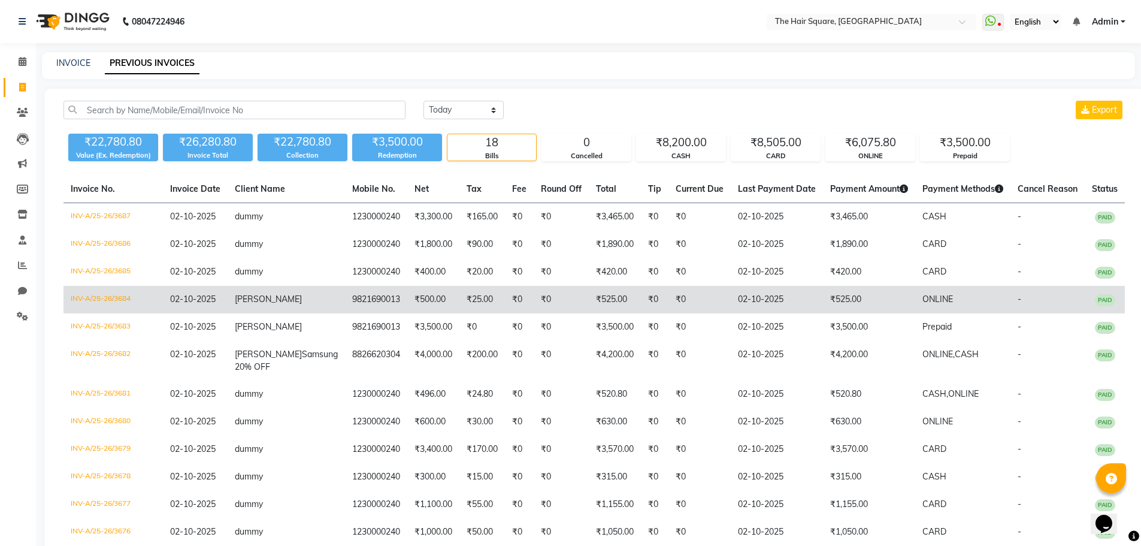
click at [82, 300] on td "INV-A/25-26/3684" at bounding box center [112, 300] width 99 height 28
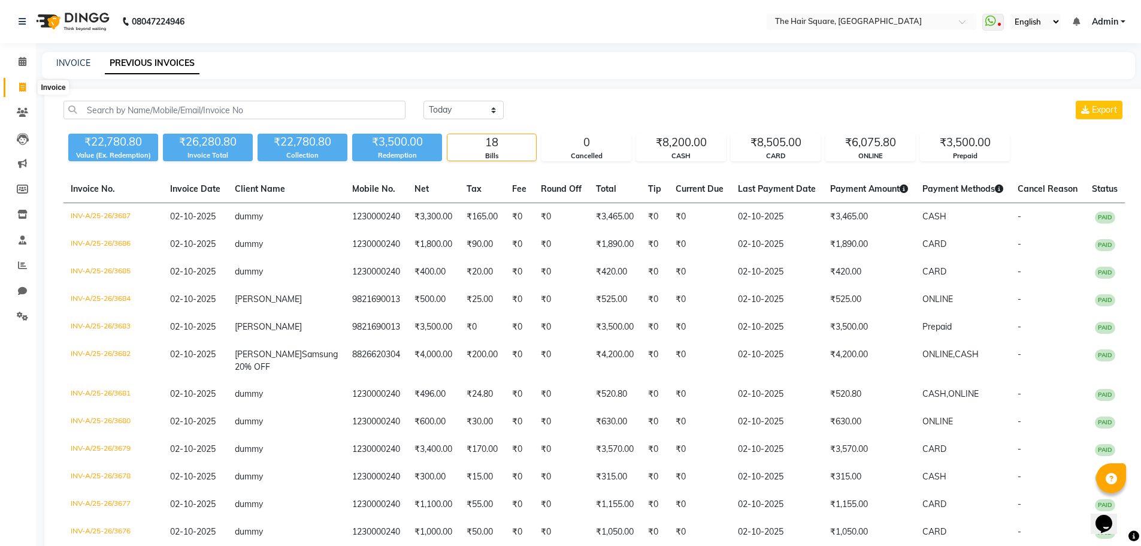
click at [23, 87] on icon at bounding box center [22, 87] width 7 height 9
select select "service"
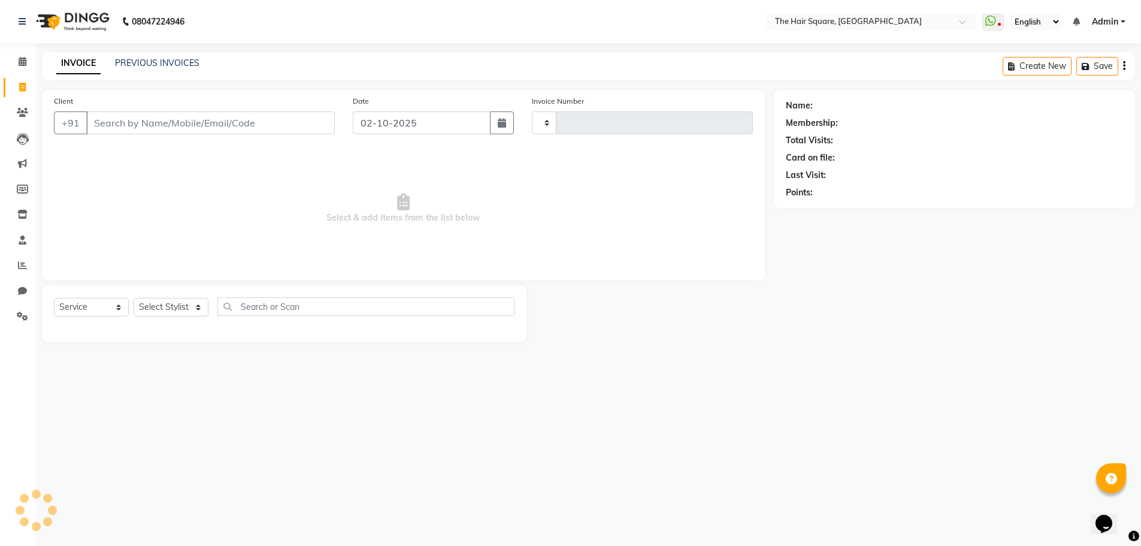
type input "3692"
select select "5768"
click at [374, 306] on input "text" at bounding box center [367, 306] width 301 height 19
click at [157, 58] on link "PREVIOUS INVOICES" at bounding box center [157, 63] width 84 height 11
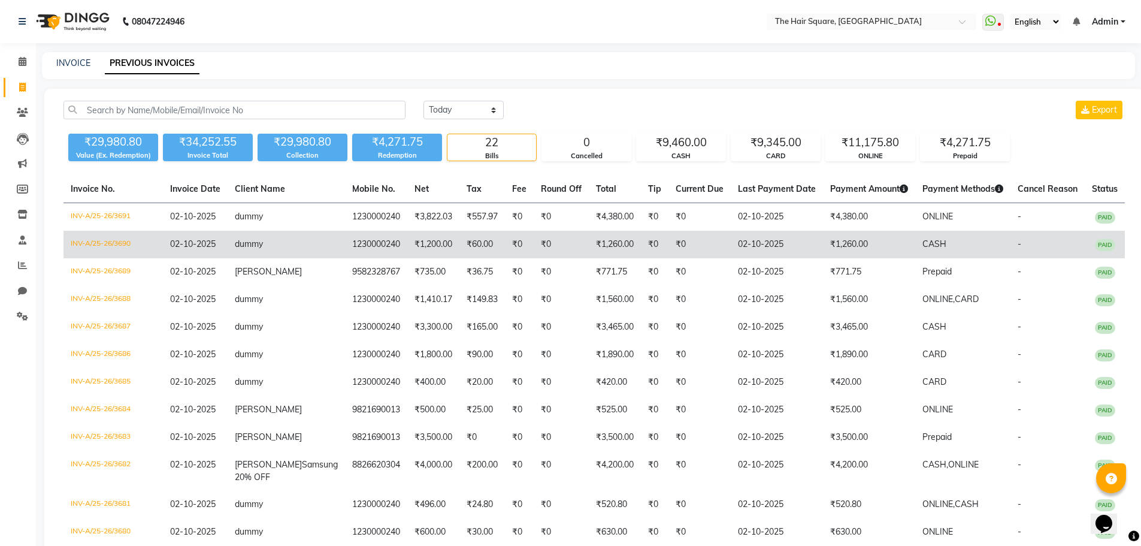
click at [823, 245] on td "₹1,260.00" at bounding box center [869, 245] width 92 height 28
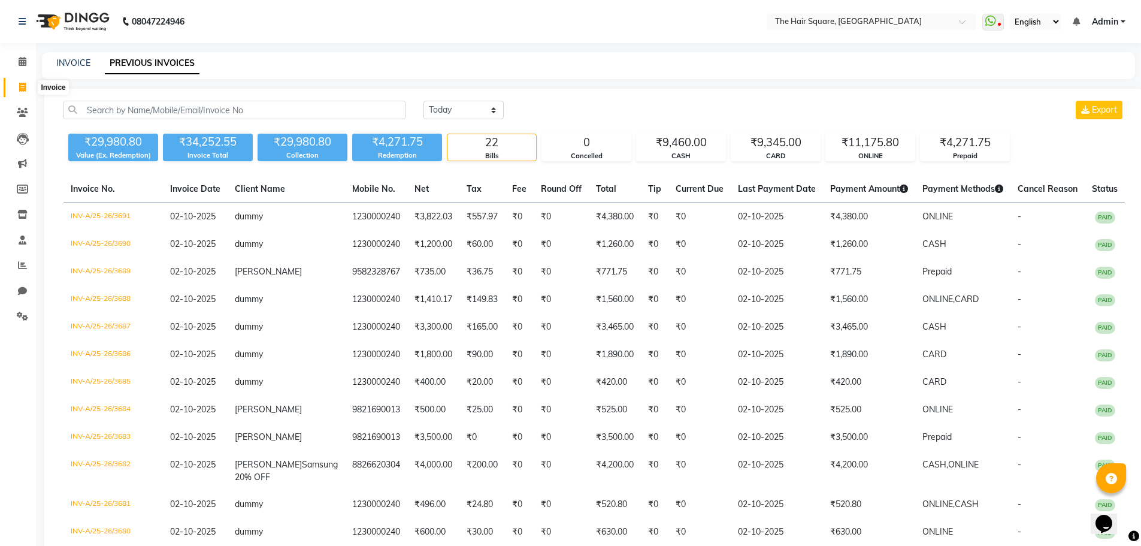
click at [23, 88] on icon at bounding box center [22, 87] width 7 height 9
select select "5768"
select select "service"
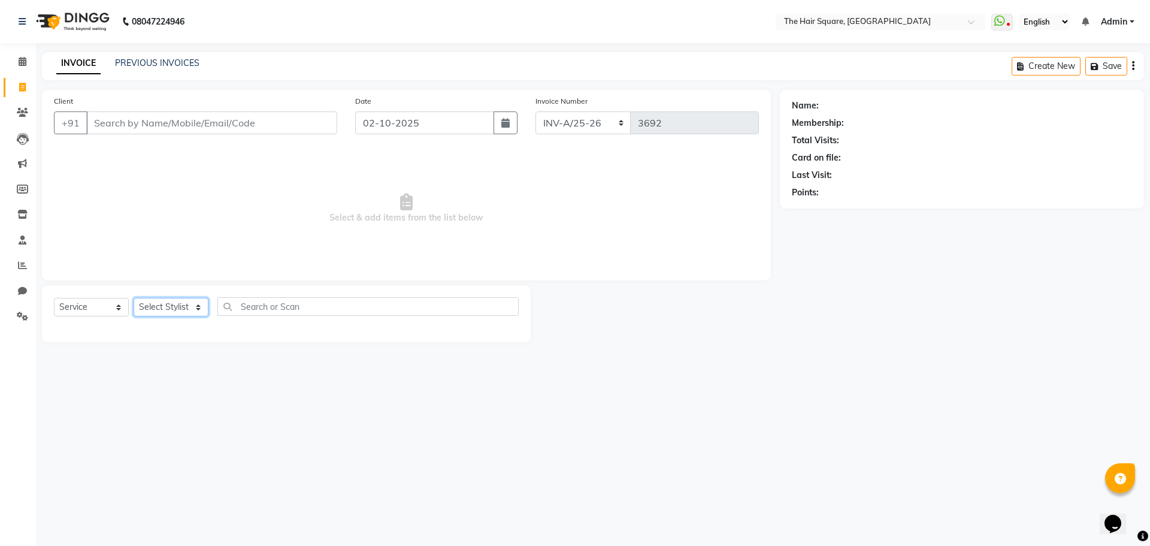
click at [166, 314] on select "Select Stylist Amit [PERSON_NAME] Dev Imran [PERSON_NAME] [PERSON_NAME] Manager…" at bounding box center [171, 307] width 75 height 19
select select "39370"
click at [134, 298] on select "Select Stylist Amit [PERSON_NAME] Dev Imran [PERSON_NAME] [PERSON_NAME] Manager…" at bounding box center [171, 307] width 75 height 19
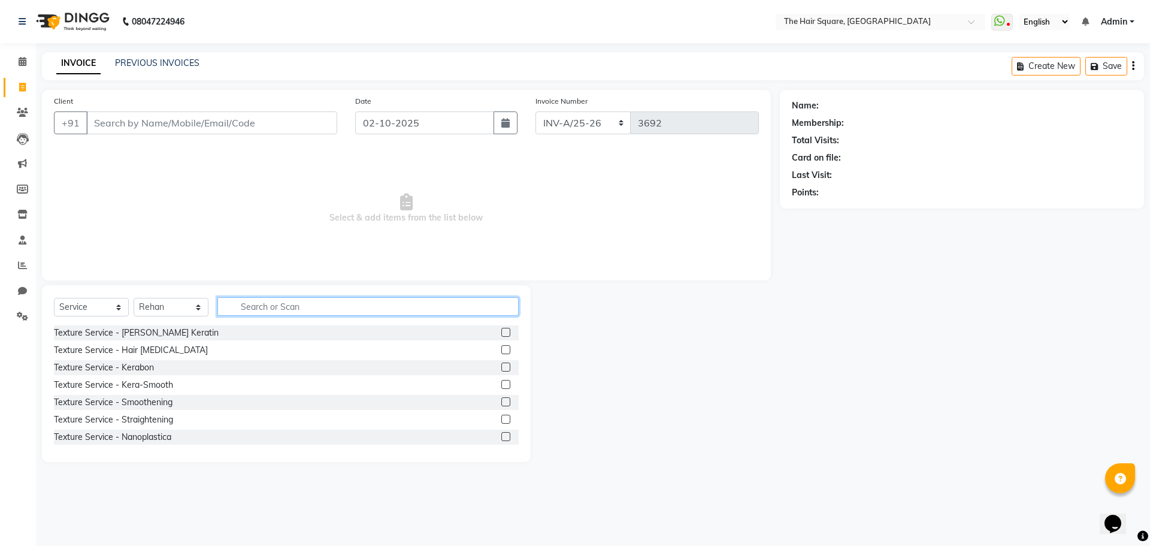
click at [249, 303] on input "text" at bounding box center [367, 306] width 301 height 19
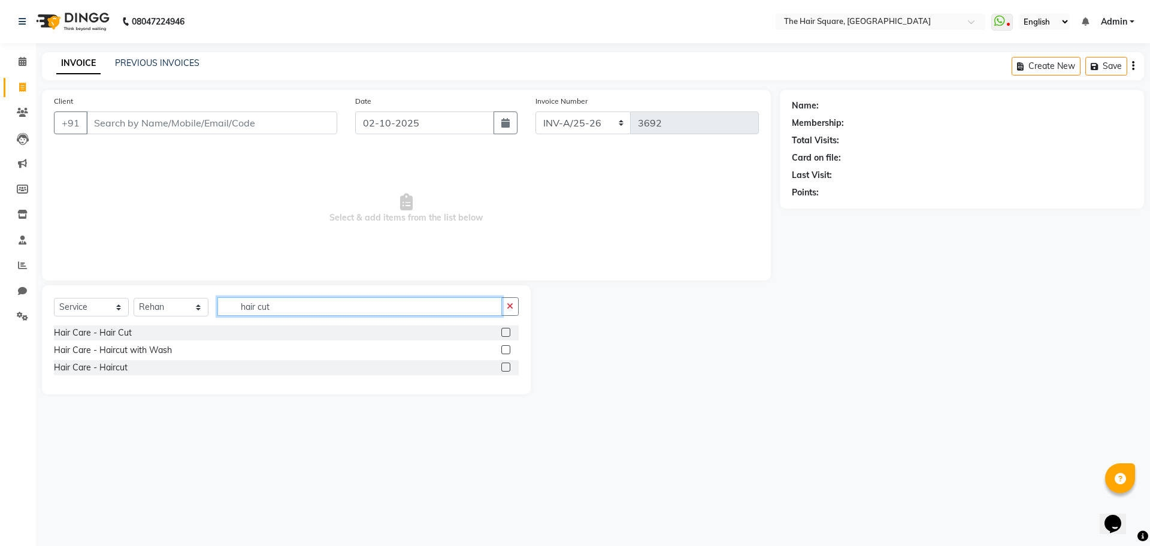
type input "hair cut"
click at [507, 365] on label at bounding box center [505, 366] width 9 height 9
click at [507, 365] on input "checkbox" at bounding box center [505, 368] width 8 height 8
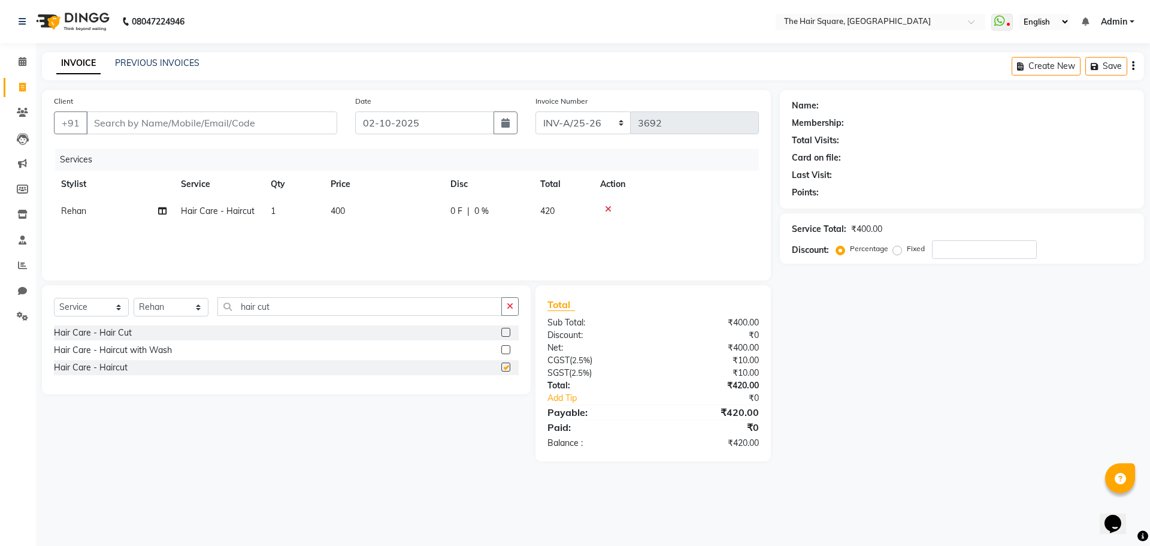
checkbox input "false"
click at [245, 129] on div "Client +91" at bounding box center [195, 119] width 301 height 49
click at [303, 133] on input "Client" at bounding box center [211, 122] width 251 height 23
click at [302, 129] on input "Client" at bounding box center [211, 122] width 251 height 23
type input "d"
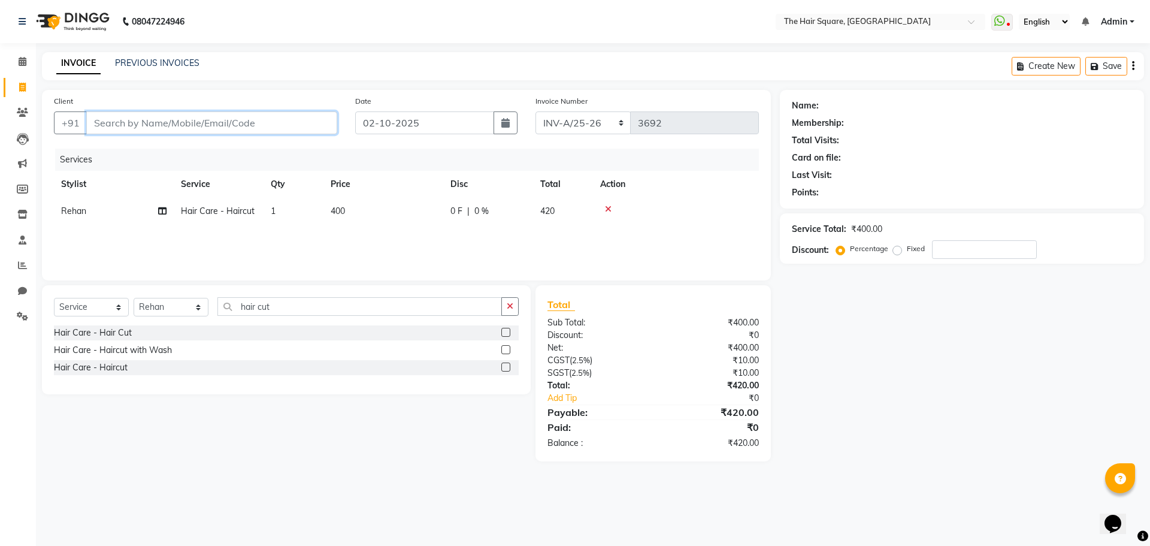
type input "0"
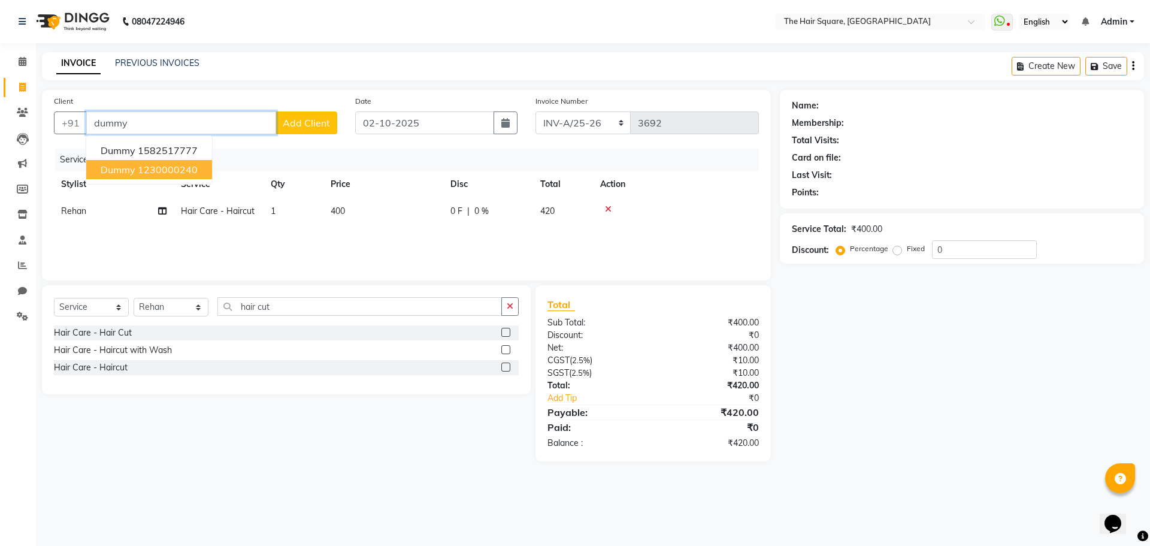
click at [120, 165] on span "dummy" at bounding box center [118, 170] width 35 height 12
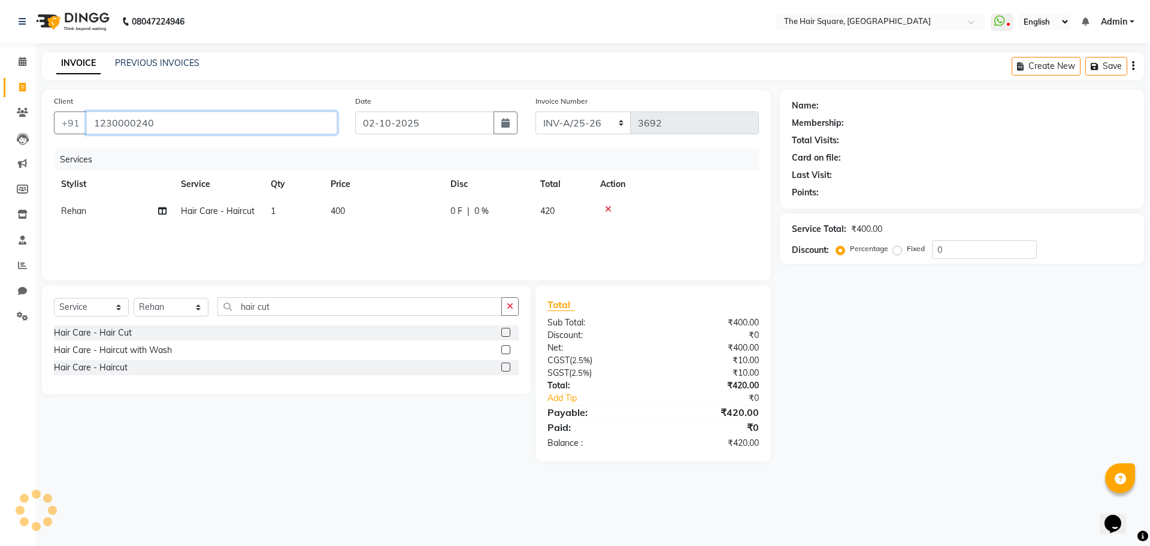
type input "1230000240"
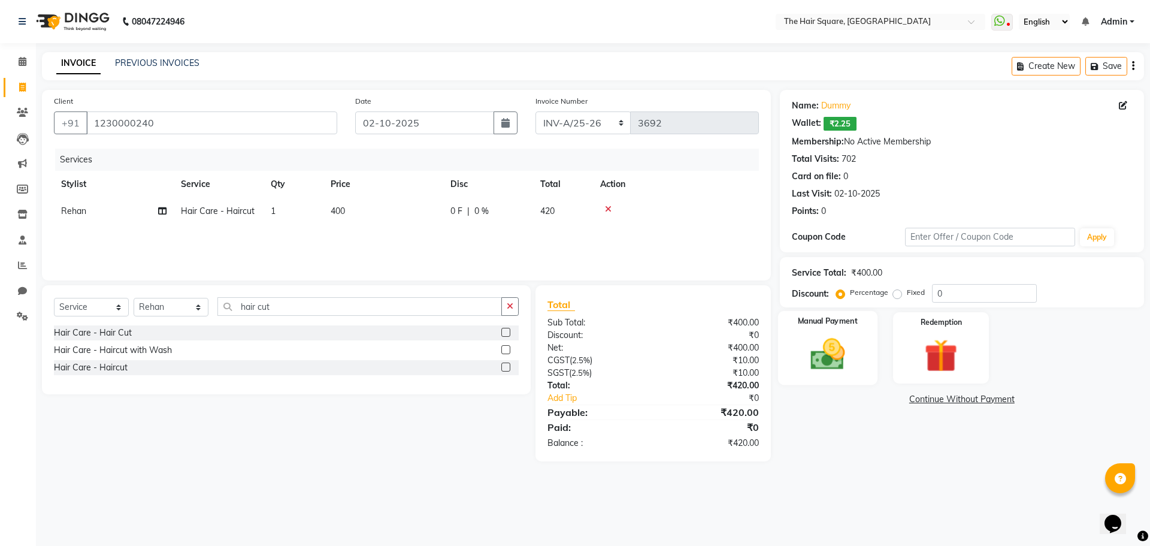
click at [852, 336] on img at bounding box center [828, 354] width 56 height 40
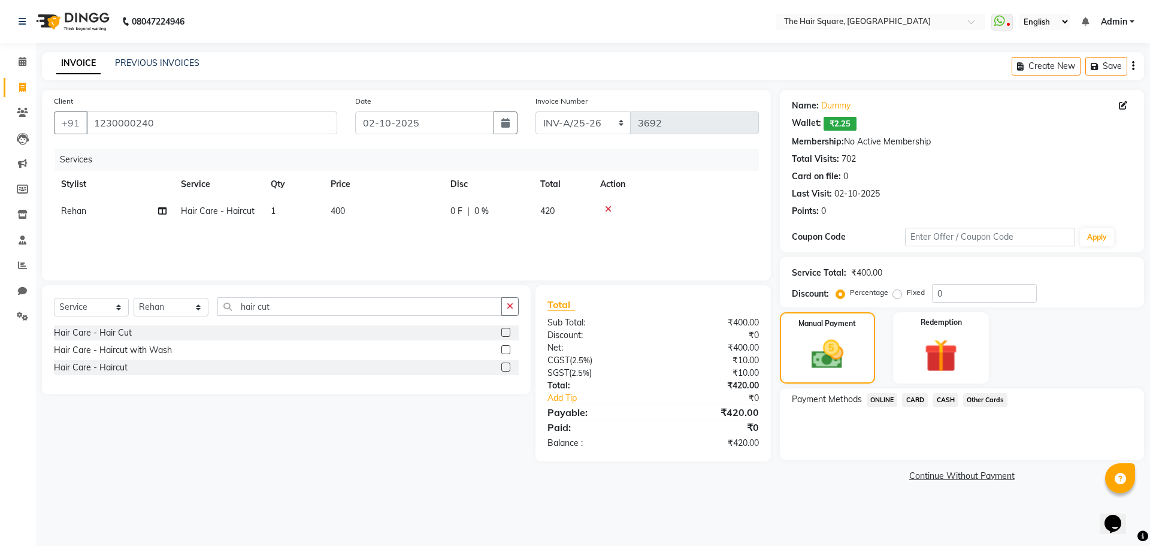
click at [925, 400] on span "CARD" at bounding box center [915, 400] width 26 height 14
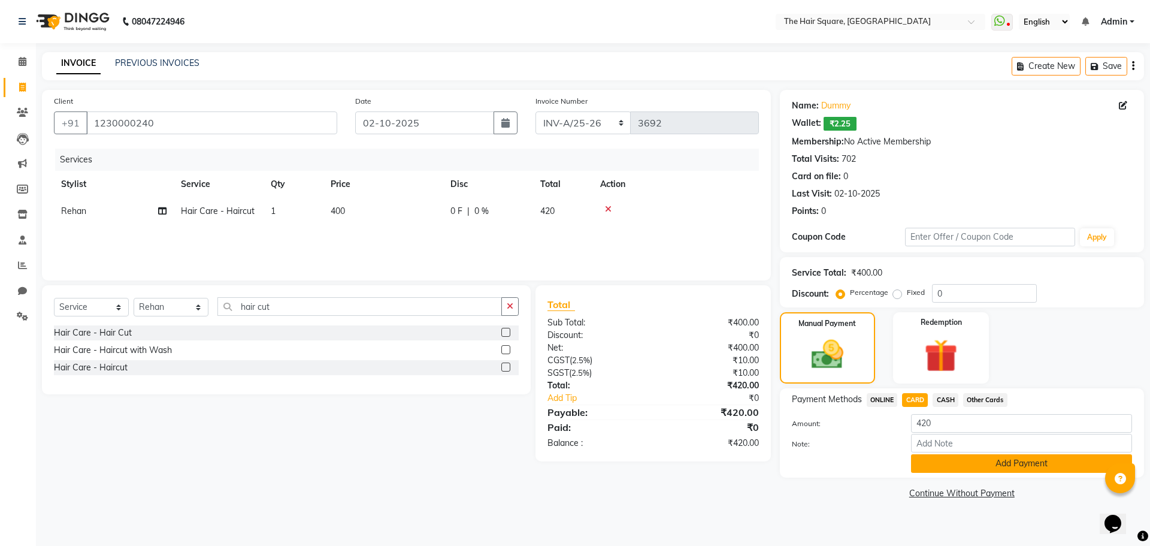
click at [944, 459] on button "Add Payment" at bounding box center [1021, 463] width 221 height 19
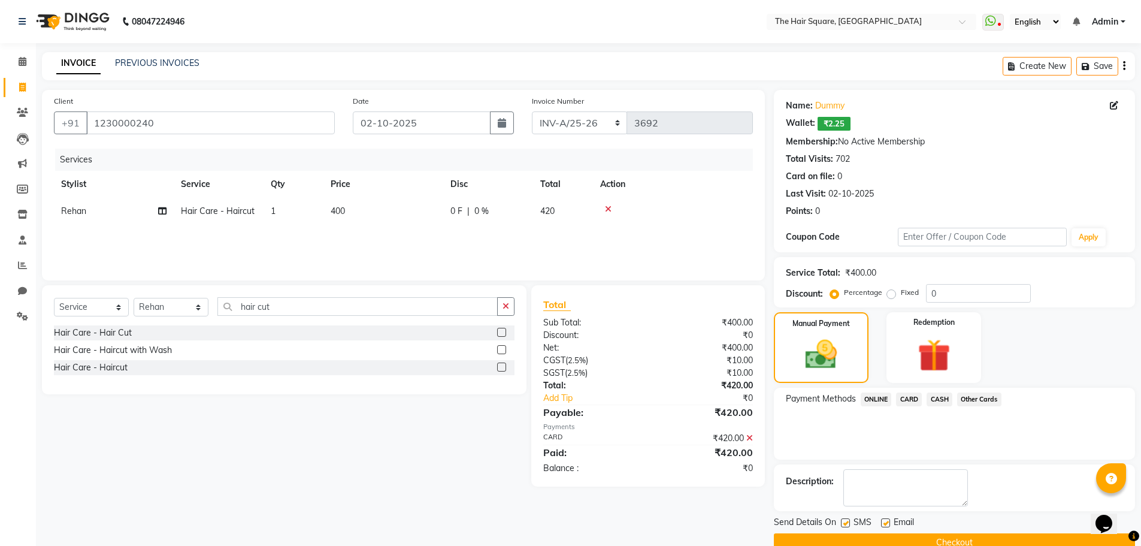
click at [942, 543] on button "Checkout" at bounding box center [954, 542] width 361 height 19
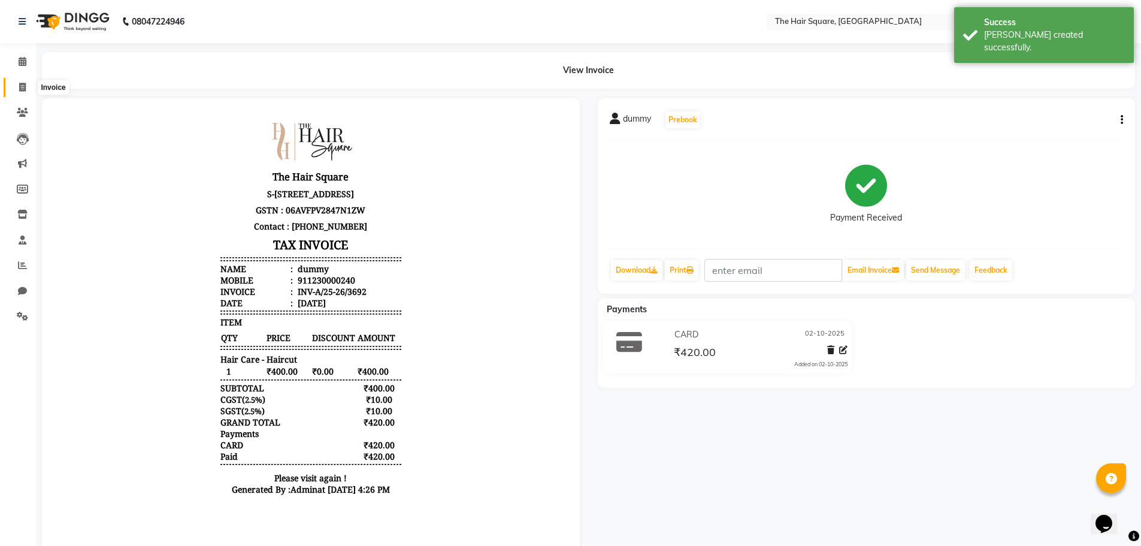
click at [28, 87] on span at bounding box center [22, 88] width 21 height 14
select select "service"
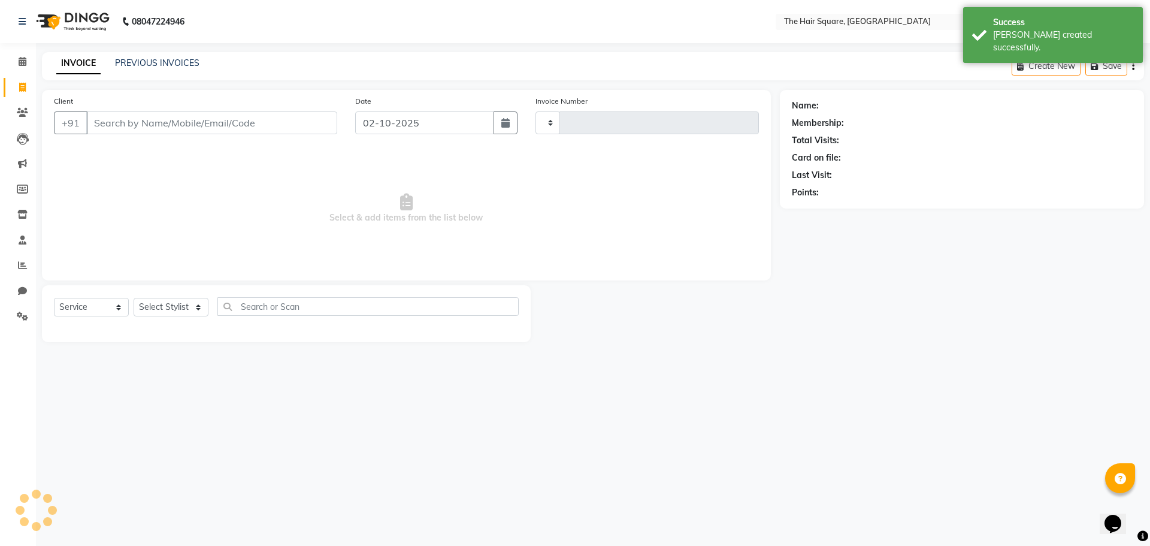
type input "3693"
select select "5768"
click at [139, 69] on div "INVOICE PREVIOUS INVOICES" at bounding box center [128, 64] width 172 height 14
click at [143, 63] on link "PREVIOUS INVOICES" at bounding box center [157, 63] width 84 height 11
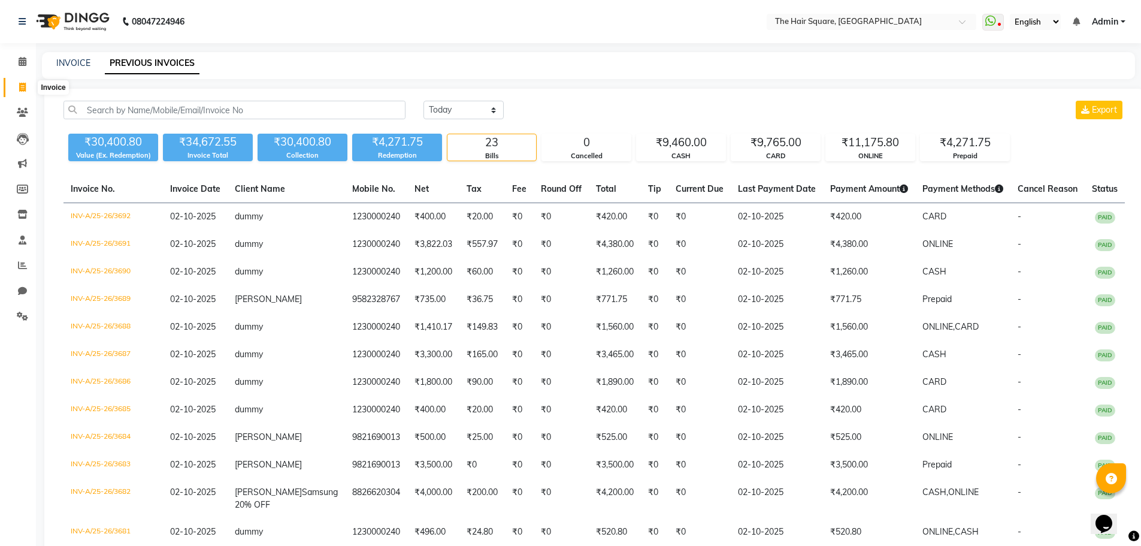
click at [17, 86] on span at bounding box center [22, 88] width 21 height 14
select select "service"
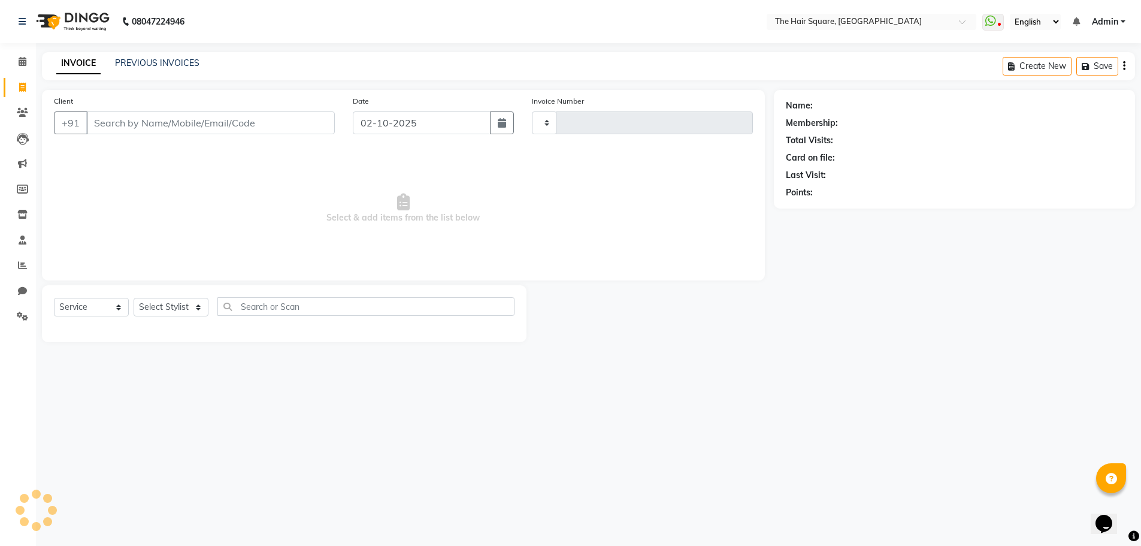
type input "3693"
select select "5768"
click at [189, 118] on input "Client" at bounding box center [211, 122] width 251 height 23
type input "8368278038"
click at [305, 128] on button "Add Client" at bounding box center [307, 122] width 62 height 23
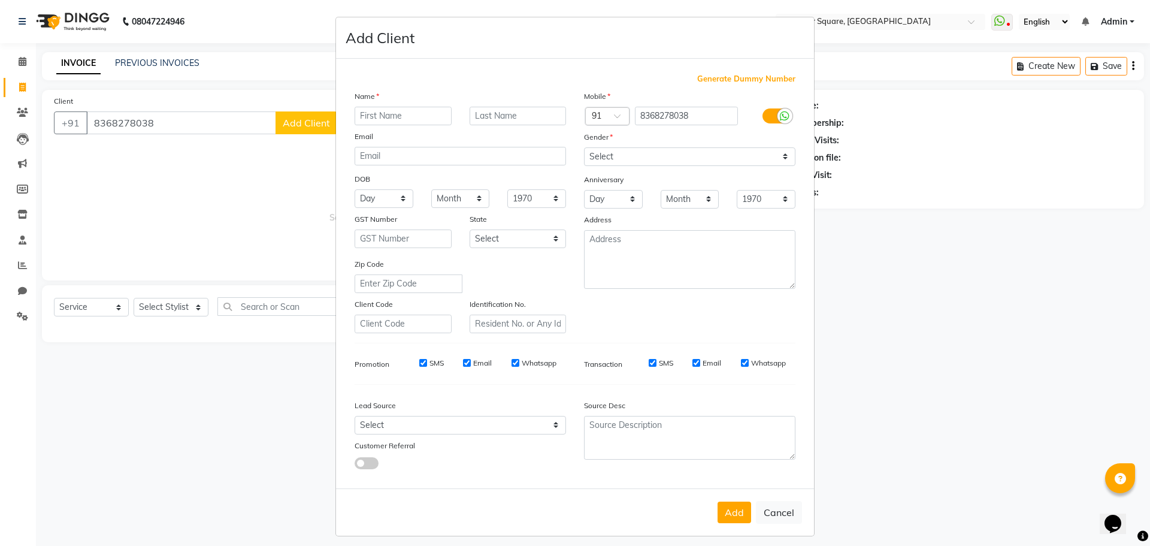
click at [413, 114] on input "text" at bounding box center [403, 116] width 97 height 19
type input "Client"
click at [616, 155] on select "Select Male Female Other Prefer Not To Say" at bounding box center [689, 156] width 211 height 19
select select "female"
click at [584, 147] on select "Select Male Female Other Prefer Not To Say" at bounding box center [689, 156] width 211 height 19
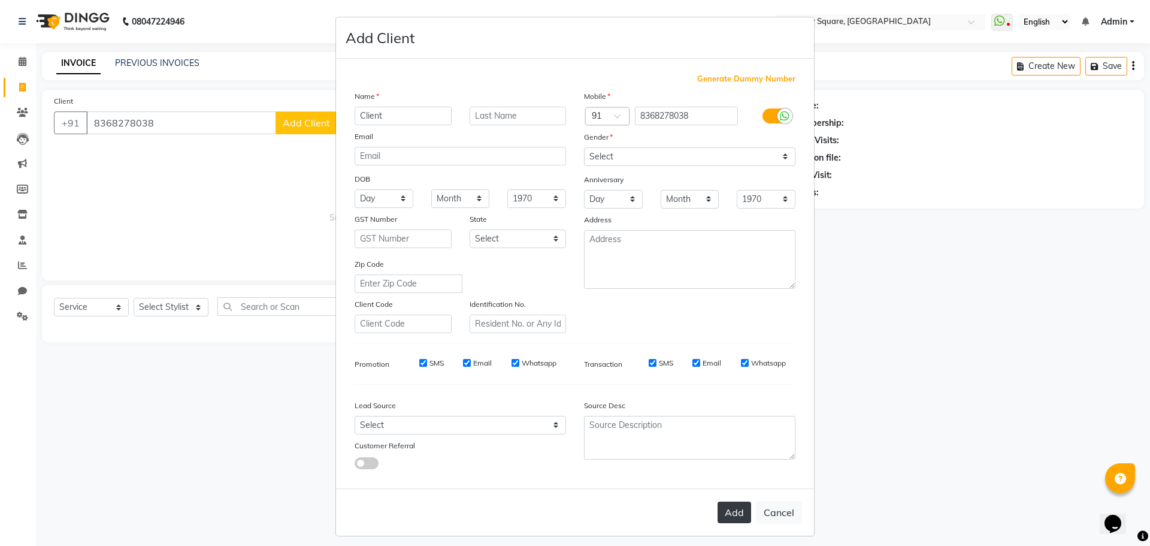
click at [725, 513] on button "Add" at bounding box center [735, 512] width 34 height 22
select select
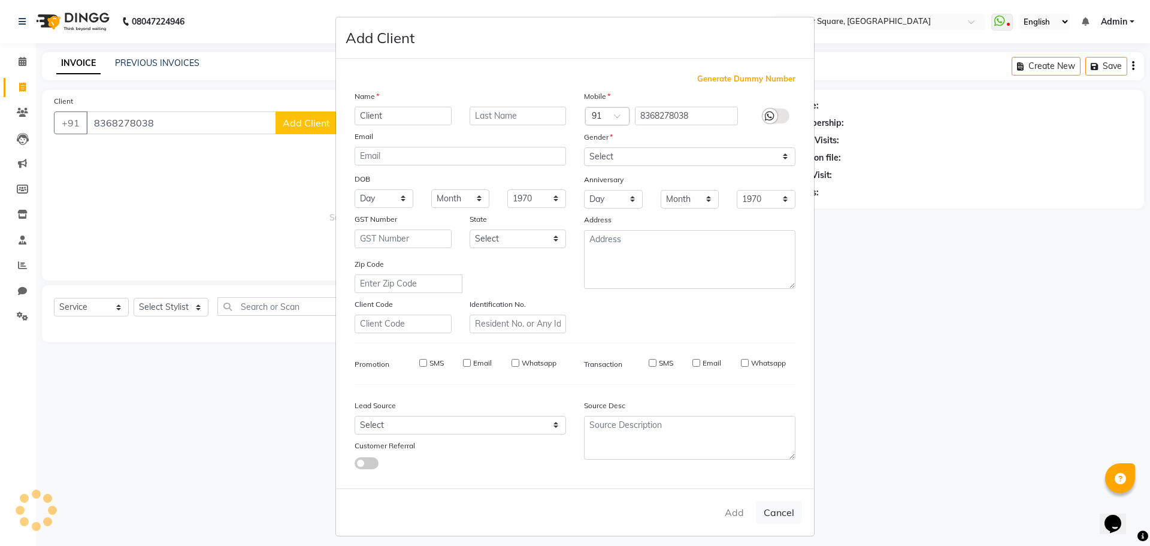
select select
checkbox input "false"
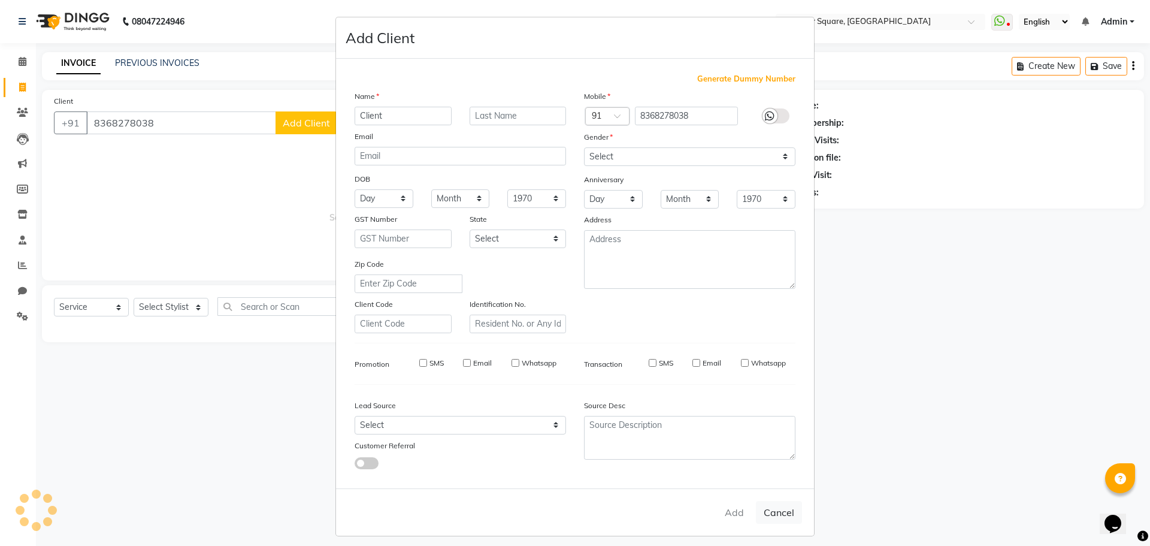
checkbox input "false"
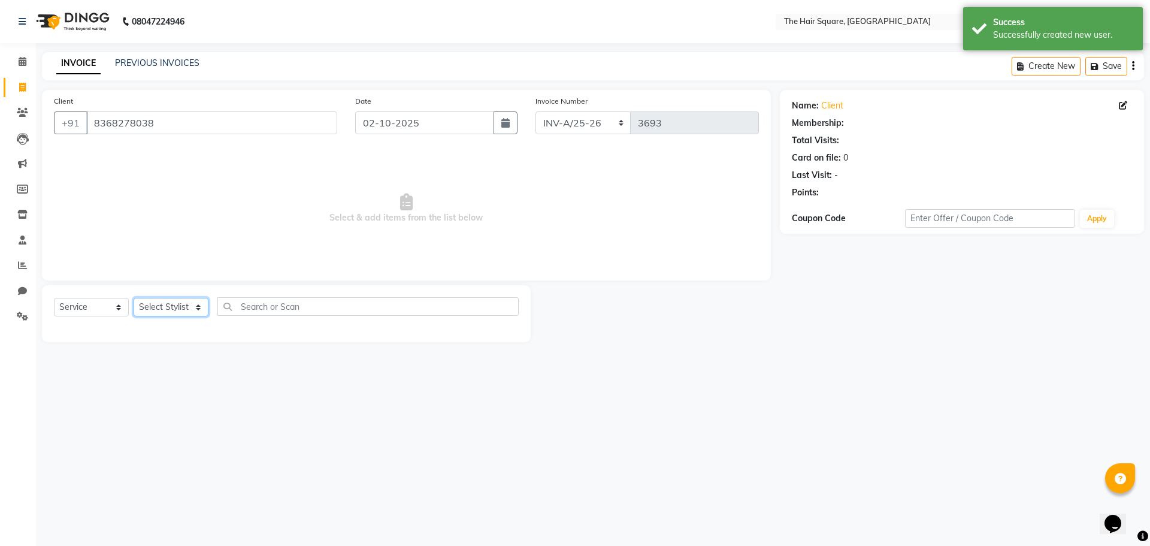
click at [166, 312] on select "Select Stylist Amit [PERSON_NAME] Dev Imran [PERSON_NAME] [PERSON_NAME] Manager…" at bounding box center [171, 307] width 75 height 19
select select "39381"
click at [134, 298] on select "Select Stylist Amit [PERSON_NAME] Dev Imran [PERSON_NAME] [PERSON_NAME] Manager…" at bounding box center [171, 307] width 75 height 19
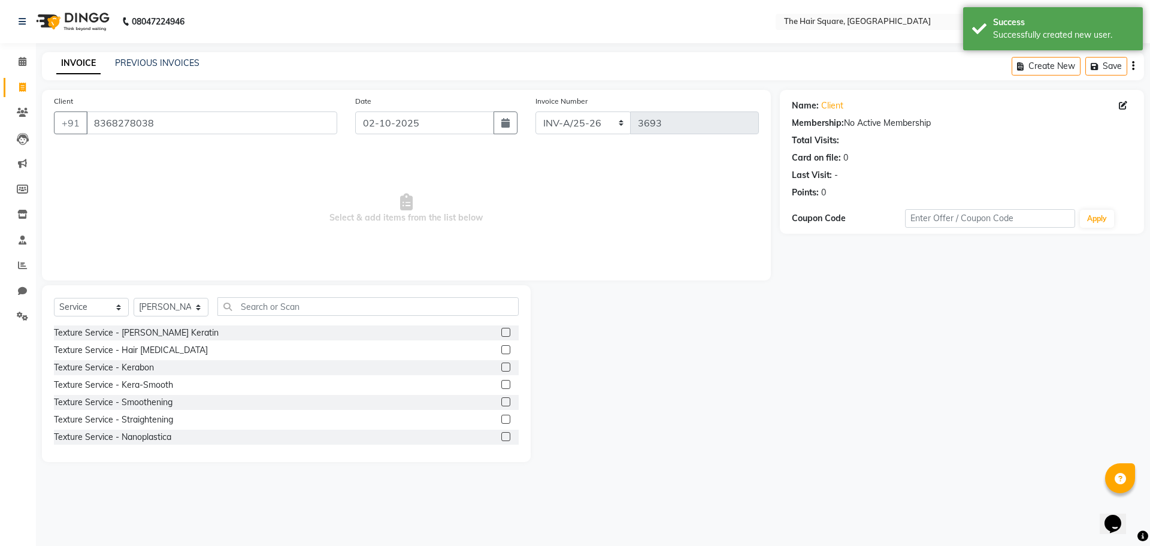
click at [270, 294] on div "Select Service Product Membership Package Voucher Prepaid Gift Card Select Styl…" at bounding box center [286, 373] width 489 height 177
click at [276, 307] on input "text" at bounding box center [367, 306] width 301 height 19
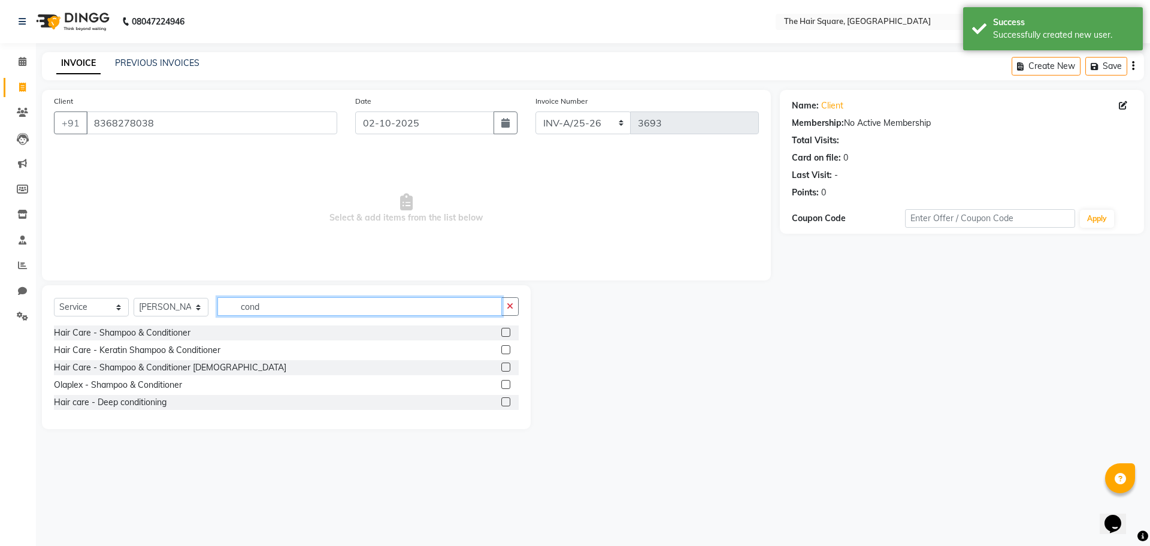
type input "cond"
click at [511, 332] on div at bounding box center [509, 332] width 17 height 15
click at [510, 332] on label at bounding box center [505, 332] width 9 height 9
click at [509, 332] on input "checkbox" at bounding box center [505, 333] width 8 height 8
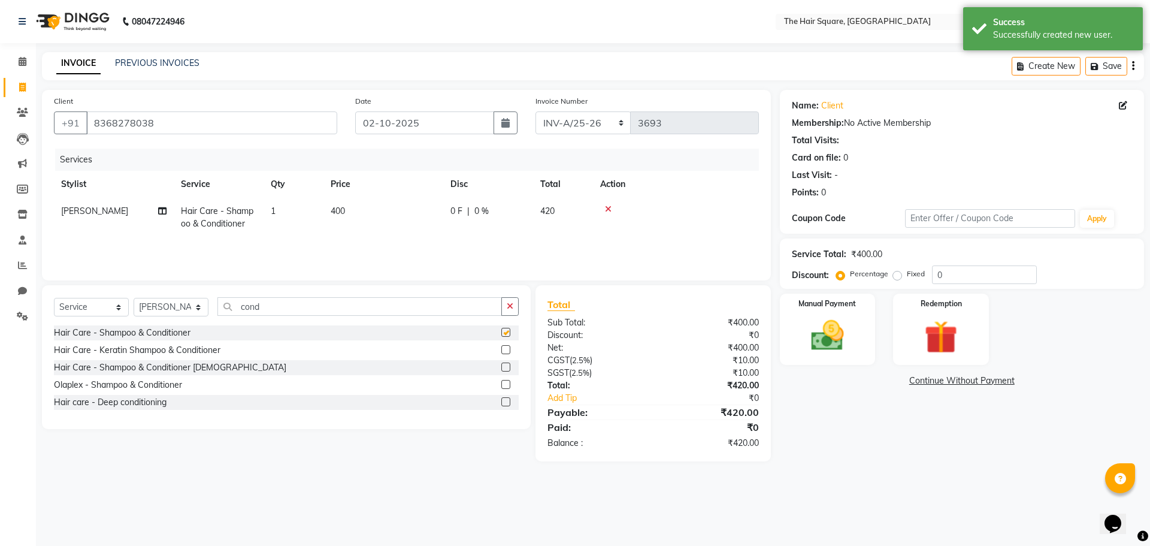
checkbox input "false"
click at [821, 340] on img at bounding box center [828, 336] width 56 height 40
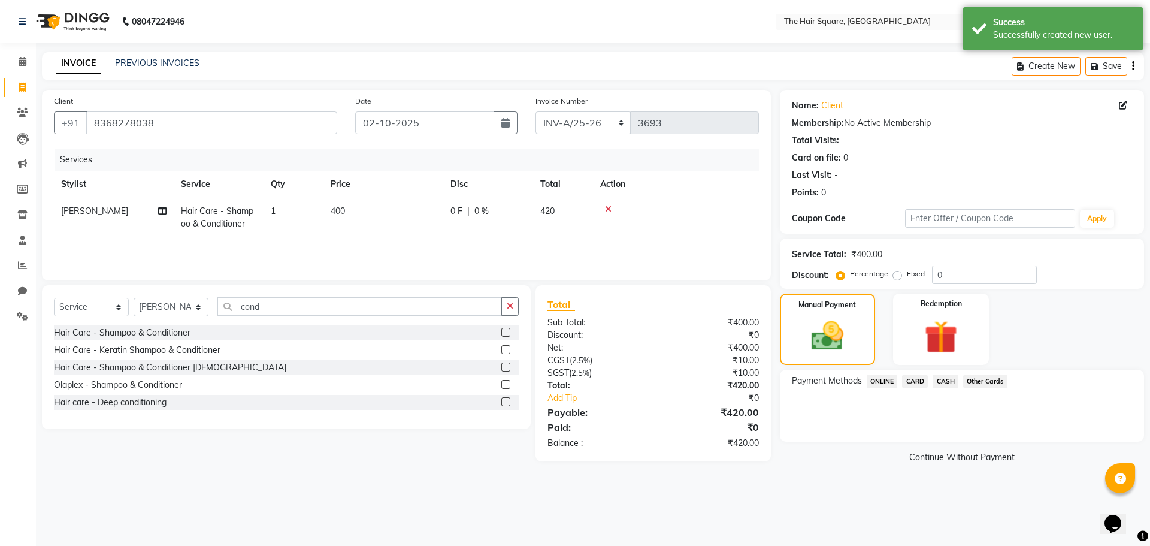
click at [888, 380] on span "ONLINE" at bounding box center [882, 381] width 31 height 14
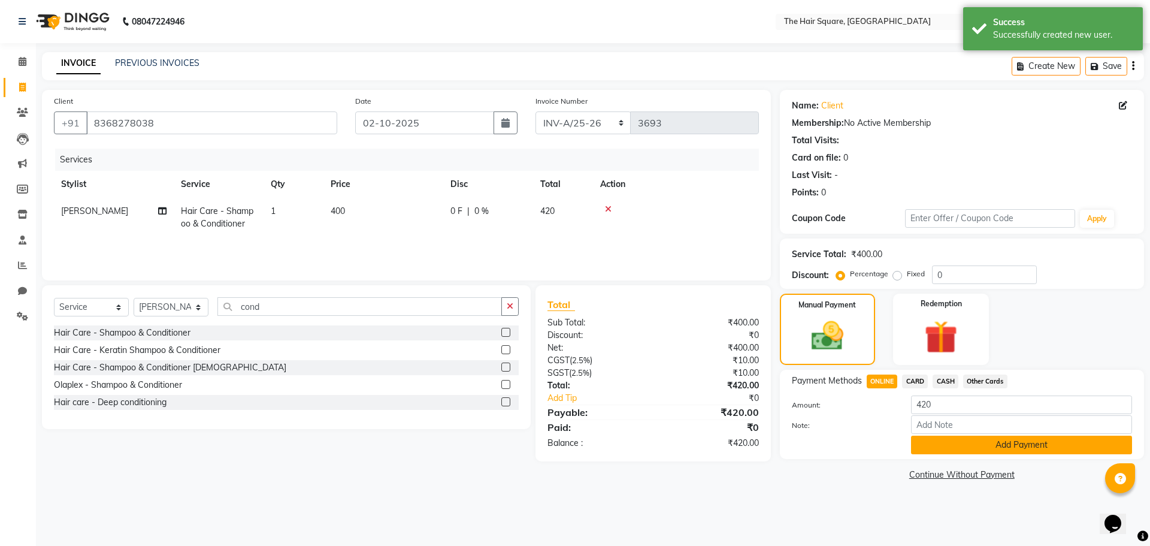
click at [966, 446] on button "Add Payment" at bounding box center [1021, 445] width 221 height 19
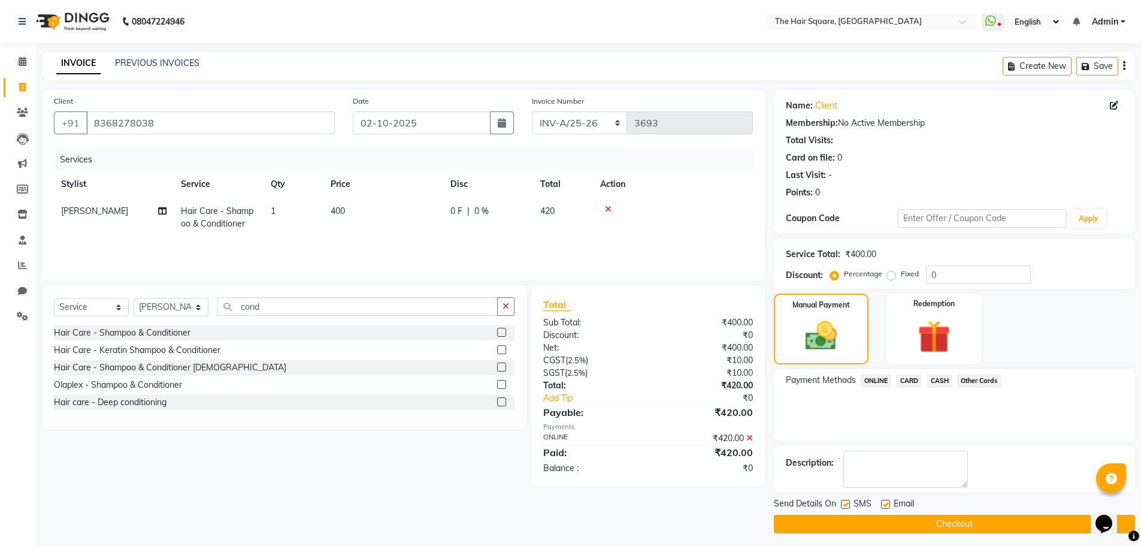
click at [979, 525] on button "Checkout" at bounding box center [954, 524] width 361 height 19
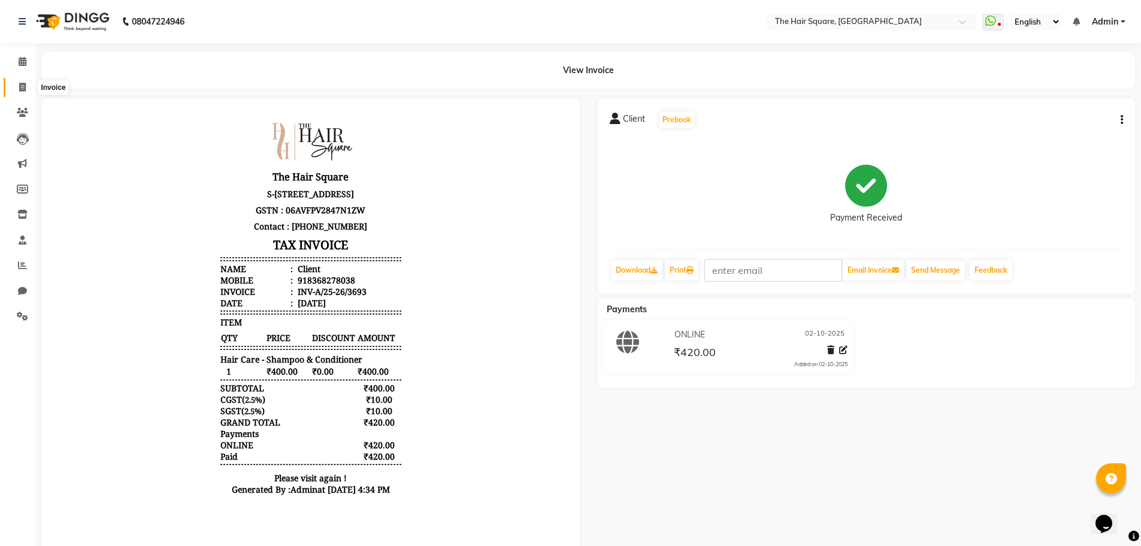
click at [24, 88] on icon at bounding box center [22, 87] width 7 height 9
select select "service"
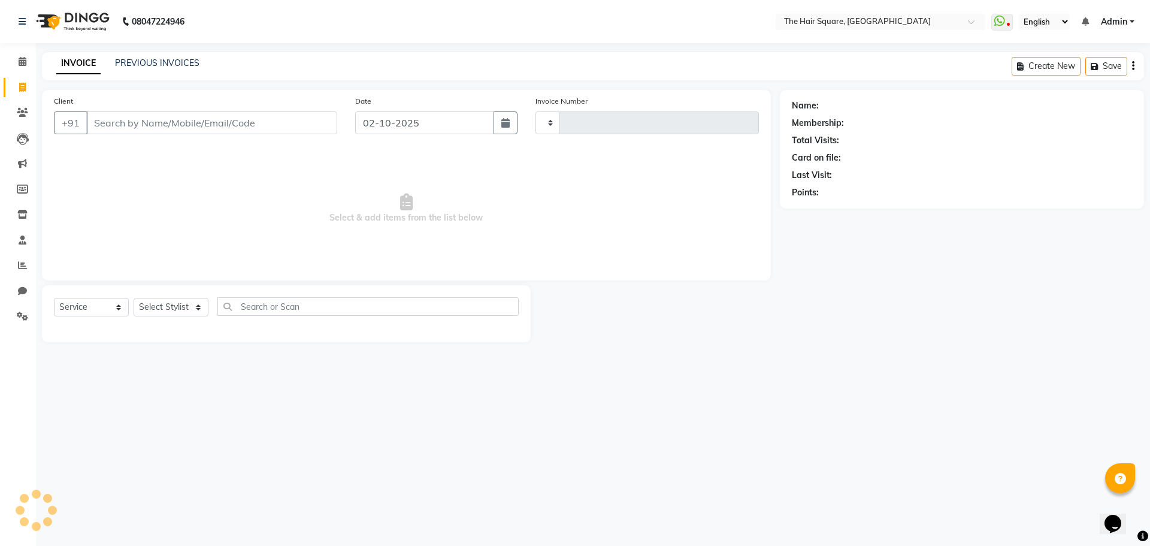
type input "3694"
select select "5768"
click at [140, 125] on input "Client" at bounding box center [211, 122] width 251 height 23
drag, startPoint x: 149, startPoint y: 310, endPoint x: 149, endPoint y: 302, distance: 7.8
click at [149, 310] on select "Select Stylist Amit Aradhana Bittu Dev Imran Inder Javed Kim Mahendra Manager M…" at bounding box center [171, 307] width 75 height 19
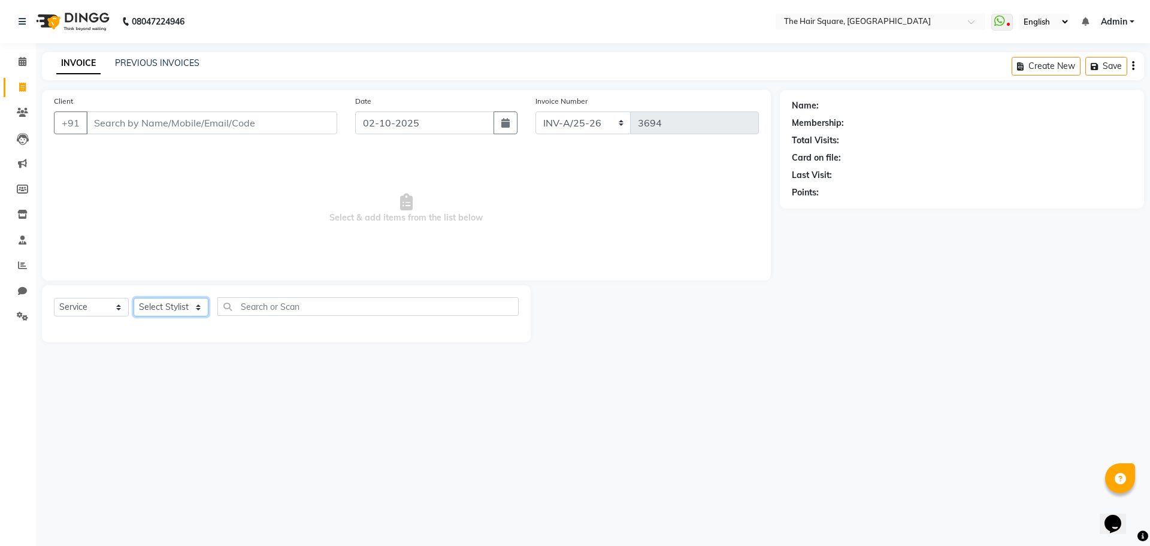
select select "39372"
click at [134, 298] on select "Select Stylist Amit Aradhana Bittu Dev Imran Inder Javed Kim Mahendra Manager M…" at bounding box center [171, 307] width 75 height 19
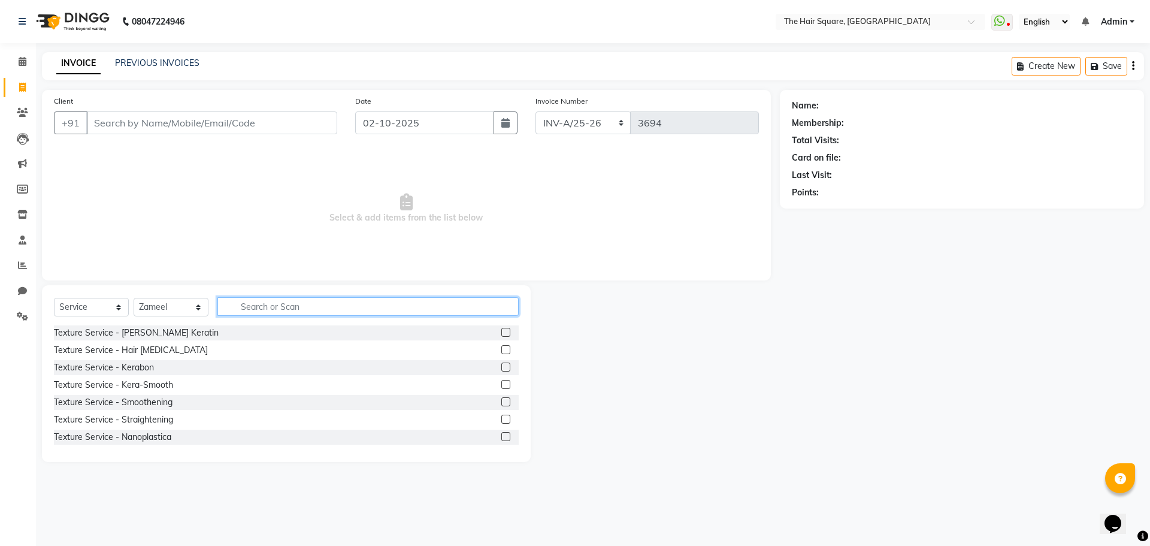
click at [232, 302] on input "text" at bounding box center [367, 306] width 301 height 19
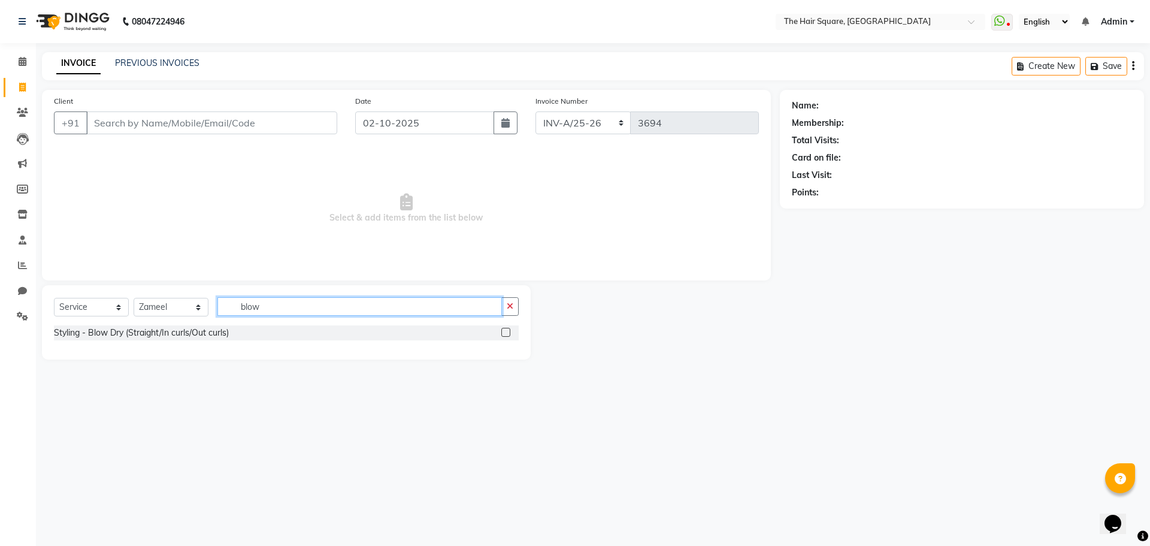
type input "blow"
click at [504, 335] on label at bounding box center [505, 332] width 9 height 9
click at [504, 335] on input "checkbox" at bounding box center [505, 333] width 8 height 8
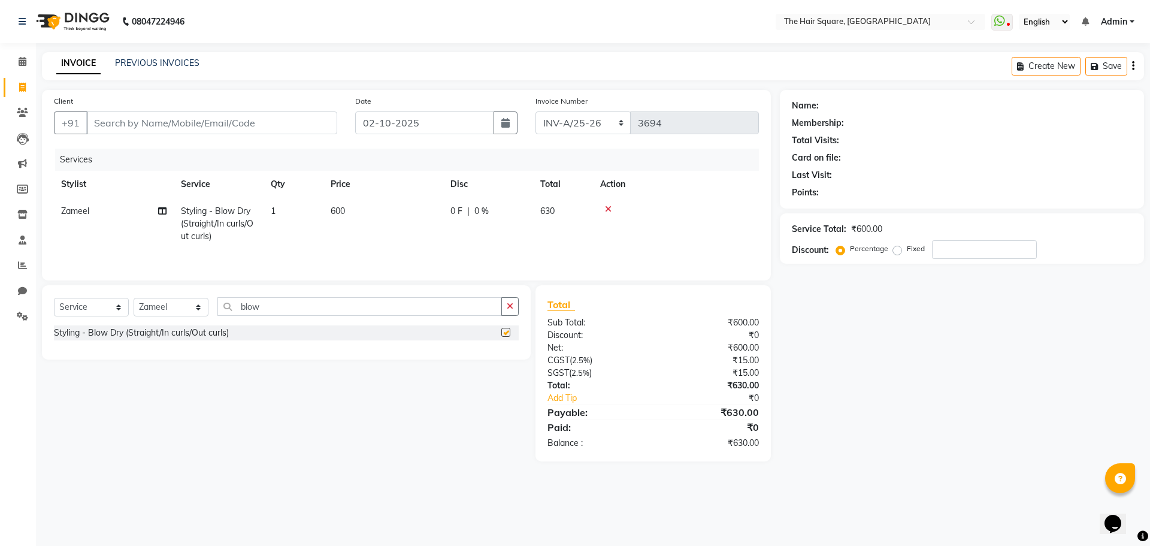
checkbox input "false"
click at [161, 300] on select "Select Stylist Amit Aradhana Bittu Dev Imran Inder Javed Kim Mahendra Manager M…" at bounding box center [171, 307] width 75 height 19
select select "39380"
click at [134, 298] on select "Select Stylist Amit Aradhana Bittu Dev Imran Inder Javed Kim Mahendra Manager M…" at bounding box center [171, 307] width 75 height 19
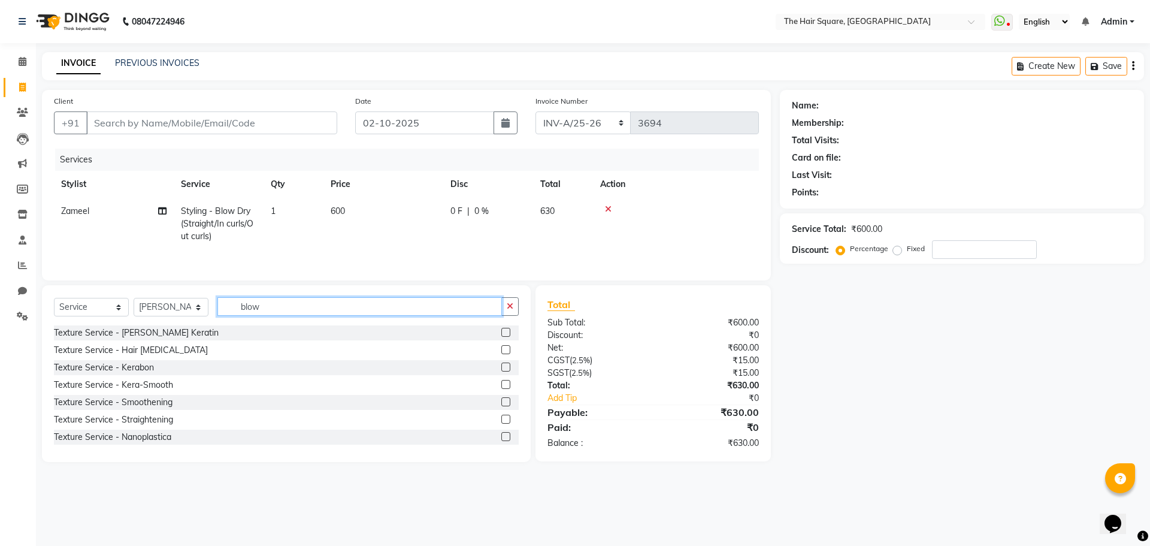
drag, startPoint x: 202, startPoint y: 311, endPoint x: 123, endPoint y: 304, distance: 79.3
click at [120, 307] on div "Select Service Product Membership Package Voucher Prepaid Gift Card Select Styl…" at bounding box center [286, 311] width 465 height 28
type input "cond"
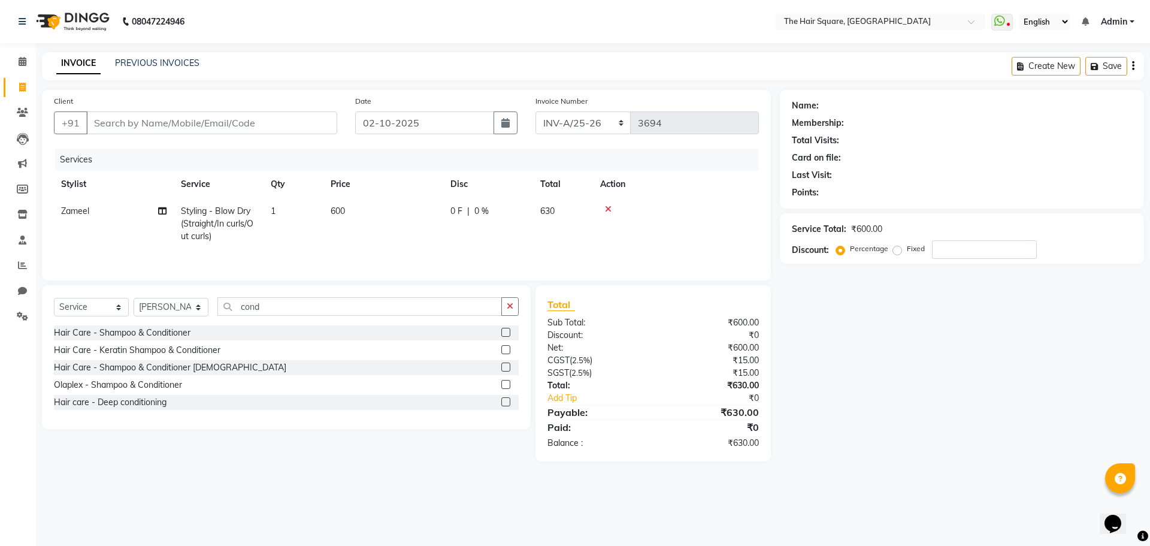
click at [501, 334] on div "Hair Care - Shampoo & Conditioner" at bounding box center [286, 332] width 465 height 15
click at [507, 328] on label at bounding box center [505, 332] width 9 height 9
click at [507, 329] on input "checkbox" at bounding box center [505, 333] width 8 height 8
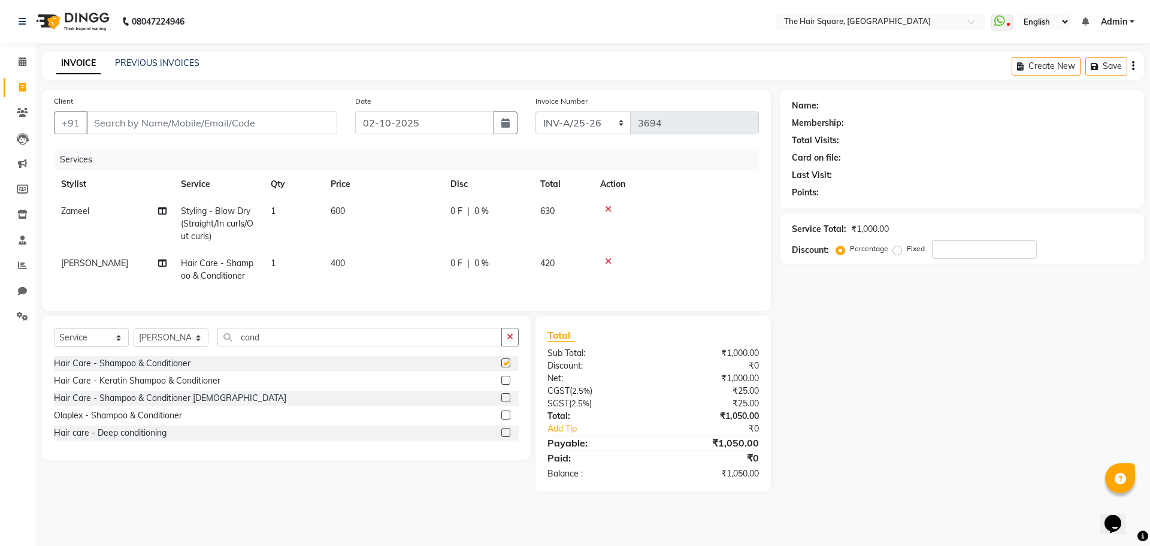
checkbox input "false"
drag, startPoint x: 339, startPoint y: 335, endPoint x: 180, endPoint y: 346, distance: 159.2
click at [180, 346] on div "Select Service Product Membership Package Voucher Prepaid Gift Card Select Styl…" at bounding box center [286, 388] width 489 height 144
drag, startPoint x: 294, startPoint y: 346, endPoint x: 2, endPoint y: 297, distance: 296.3
click at [84, 334] on div "Select Service Product Membership Package Voucher Prepaid Gift Card Select Styl…" at bounding box center [286, 388] width 489 height 144
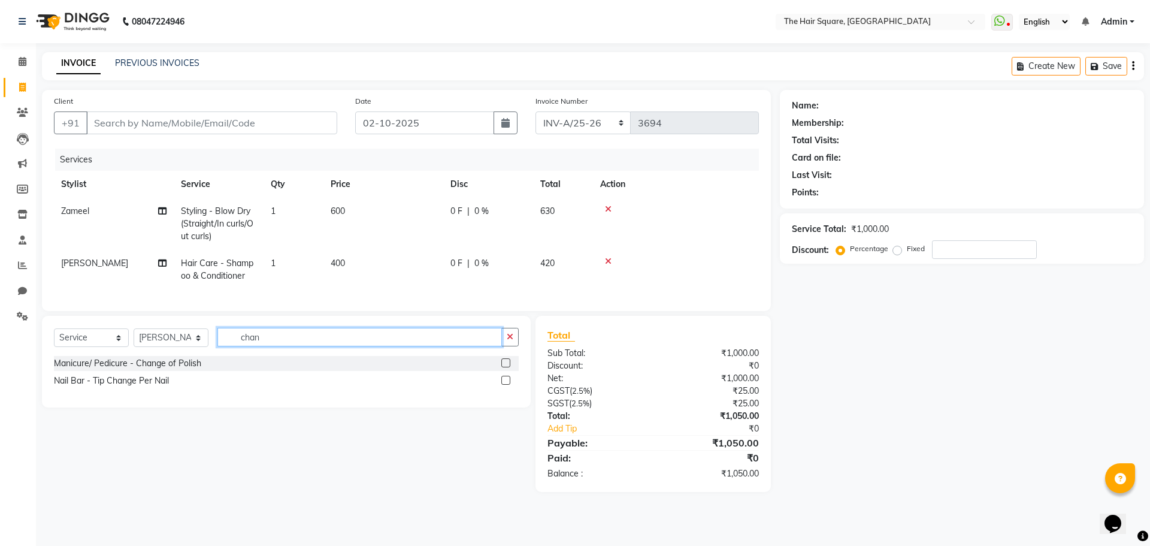
type input "chan"
click at [508, 367] on label at bounding box center [505, 362] width 9 height 9
click at [508, 367] on input "checkbox" at bounding box center [505, 363] width 8 height 8
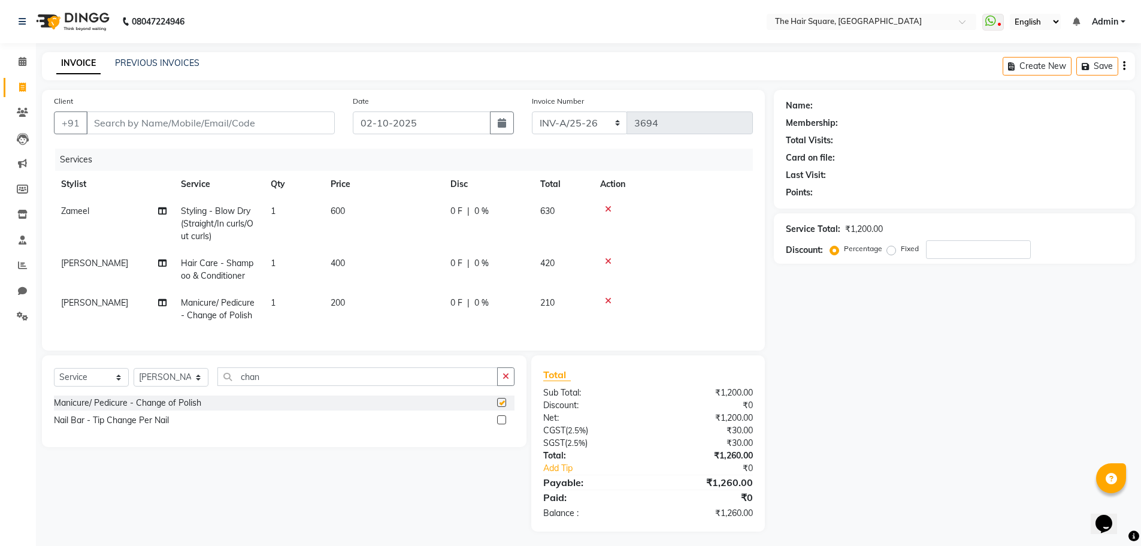
checkbox input "false"
click at [273, 302] on span "1" at bounding box center [273, 302] width 5 height 11
select select "39380"
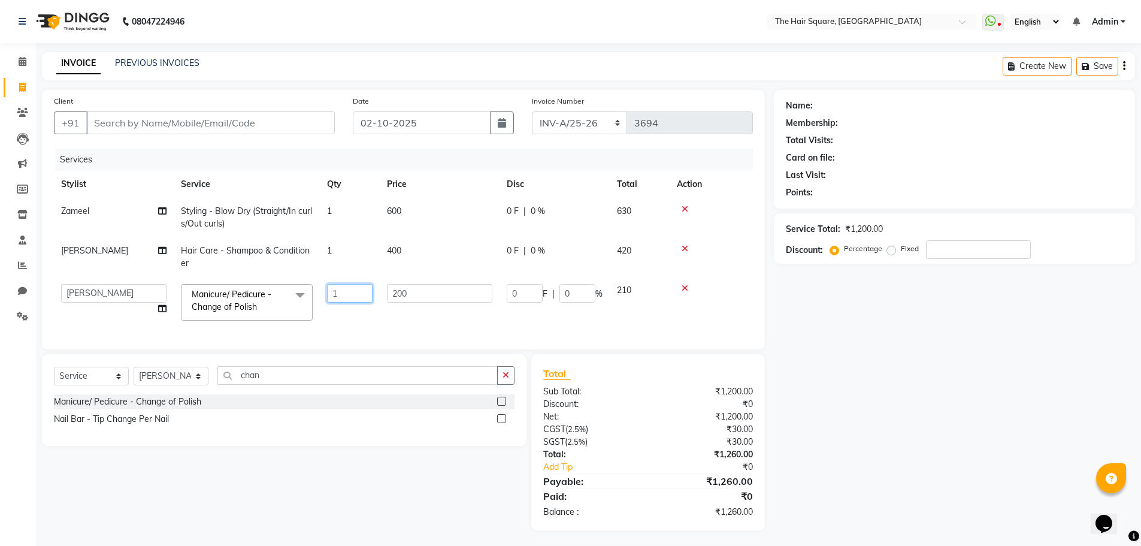
drag, startPoint x: 340, startPoint y: 292, endPoint x: 211, endPoint y: 244, distance: 137.4
click at [230, 273] on tbody "Zameel Styling - Blow Dry (Straight/In curls/Out curls) 1 600 0 F | 0 % 630 Bit…" at bounding box center [403, 263] width 699 height 130
type input "2"
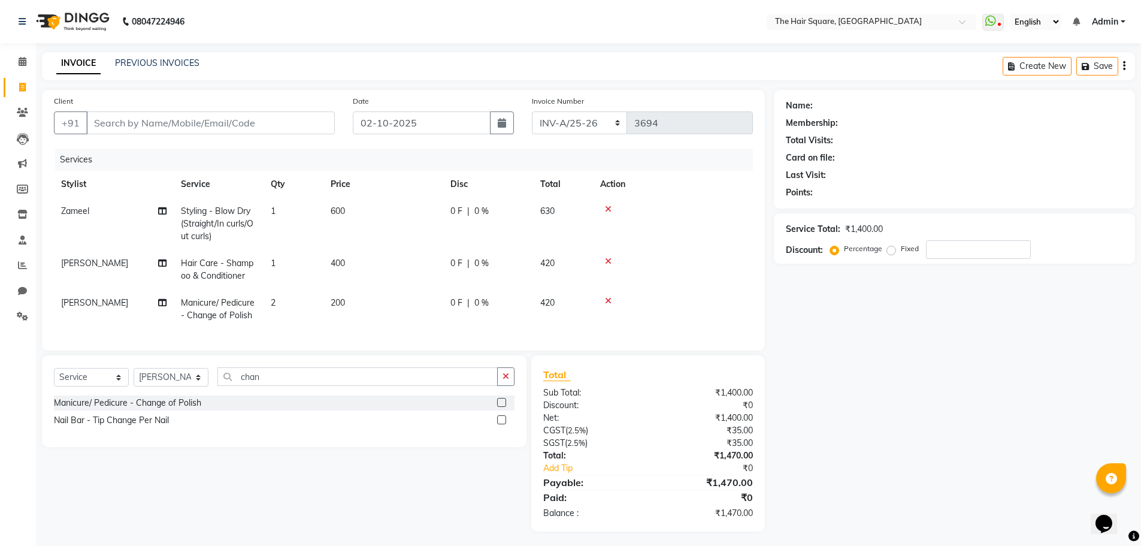
click at [385, 322] on td "200" at bounding box center [383, 309] width 120 height 40
select select "39380"
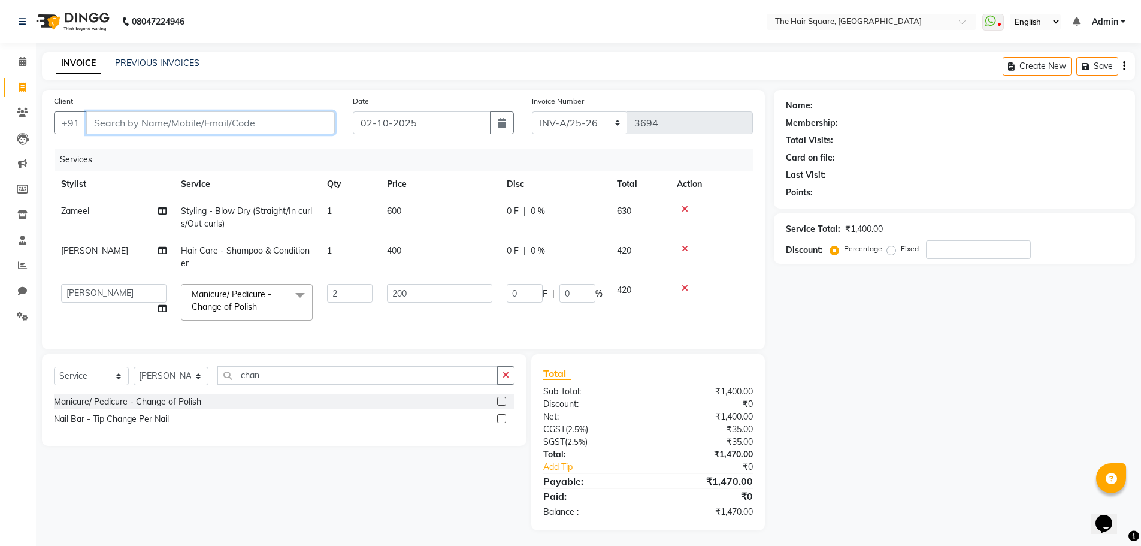
click at [196, 125] on input "Client" at bounding box center [210, 122] width 249 height 23
type input "d"
type input "0"
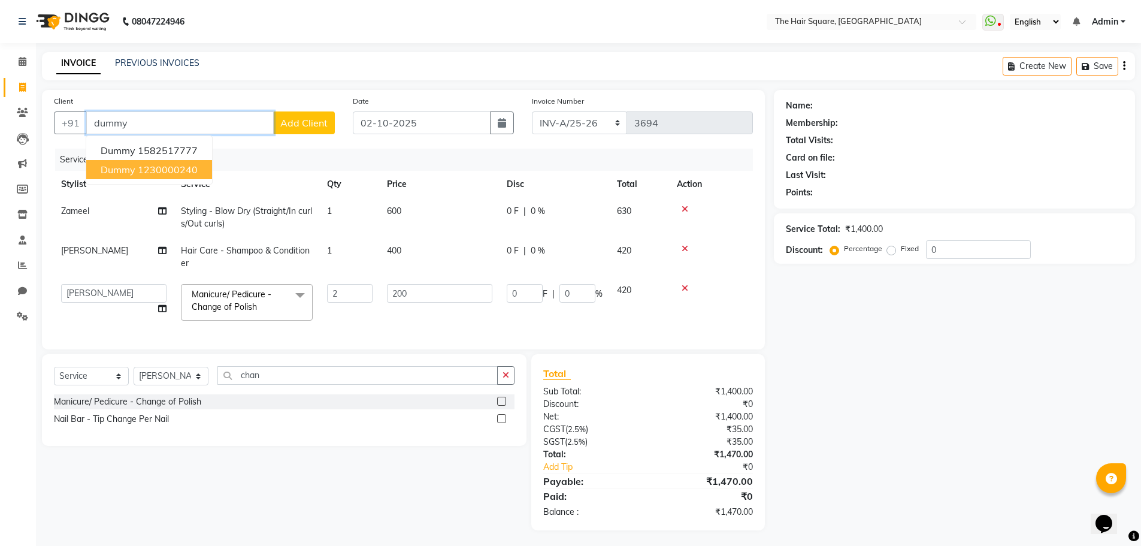
click at [135, 171] on button "dummy 1230000240" at bounding box center [149, 169] width 126 height 19
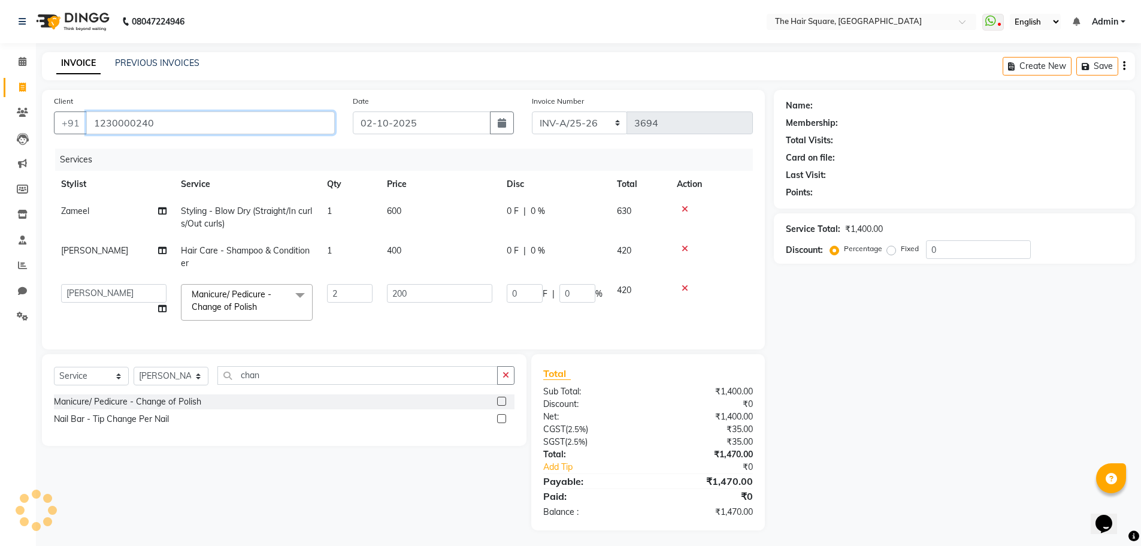
type input "1230000240"
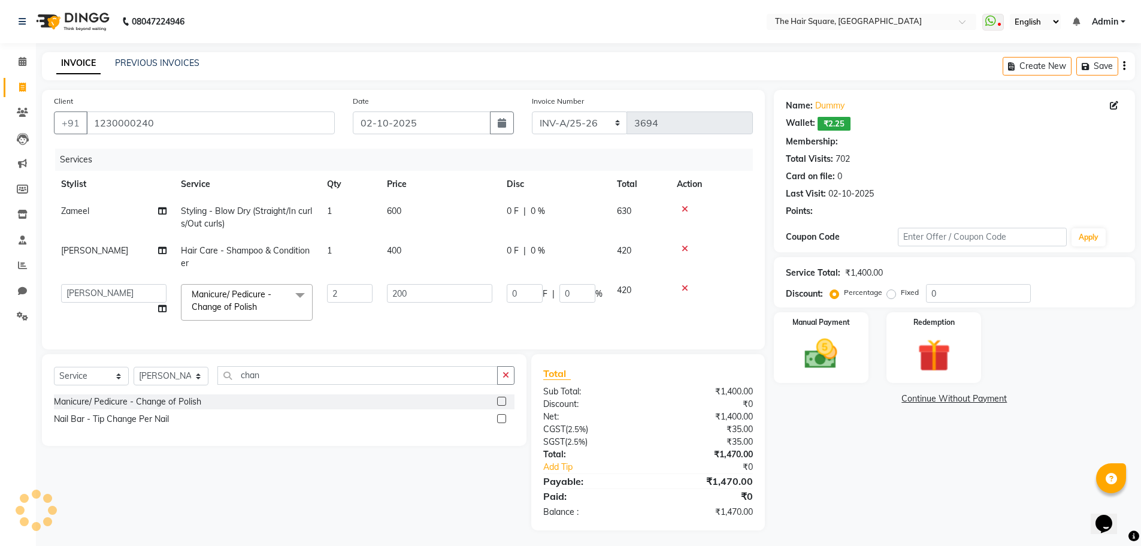
click at [869, 468] on div "Name: Dummy Wallet: ₹2.25 Membership: Total Visits: 702 Card on file: 0 Last Vi…" at bounding box center [959, 310] width 370 height 440
click at [805, 333] on div "Manual Payment" at bounding box center [821, 348] width 99 height 74
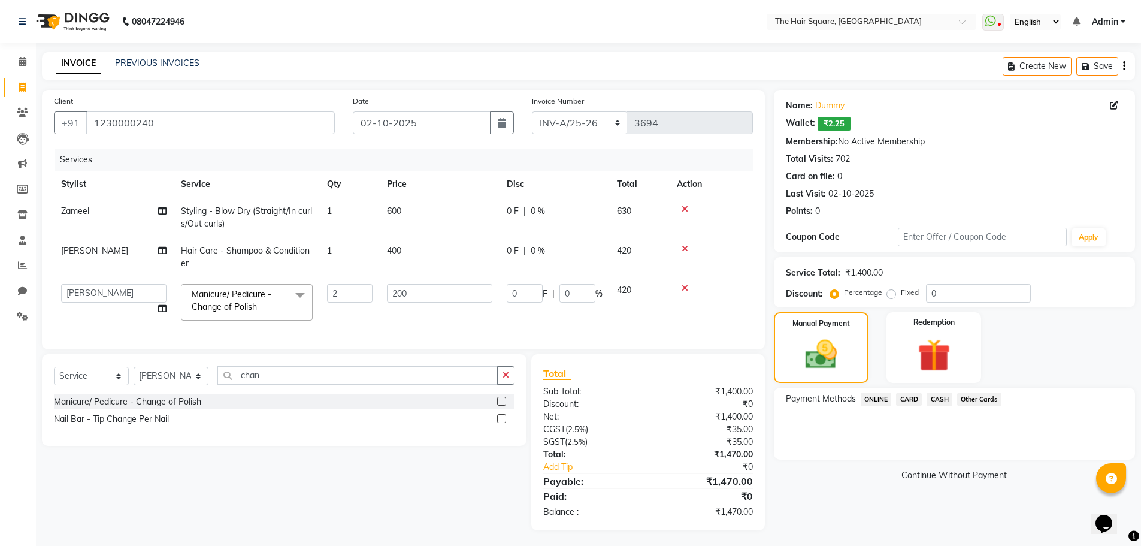
click at [945, 399] on span "CASH" at bounding box center [940, 399] width 26 height 14
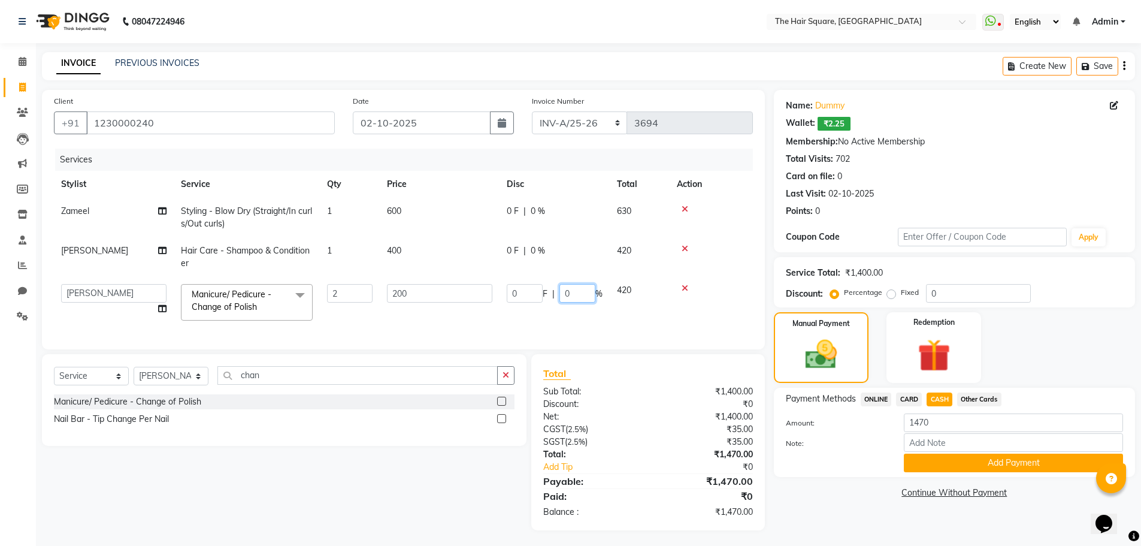
drag, startPoint x: 570, startPoint y: 286, endPoint x: 571, endPoint y: 294, distance: 8.5
click at [571, 294] on input "0" at bounding box center [578, 293] width 36 height 19
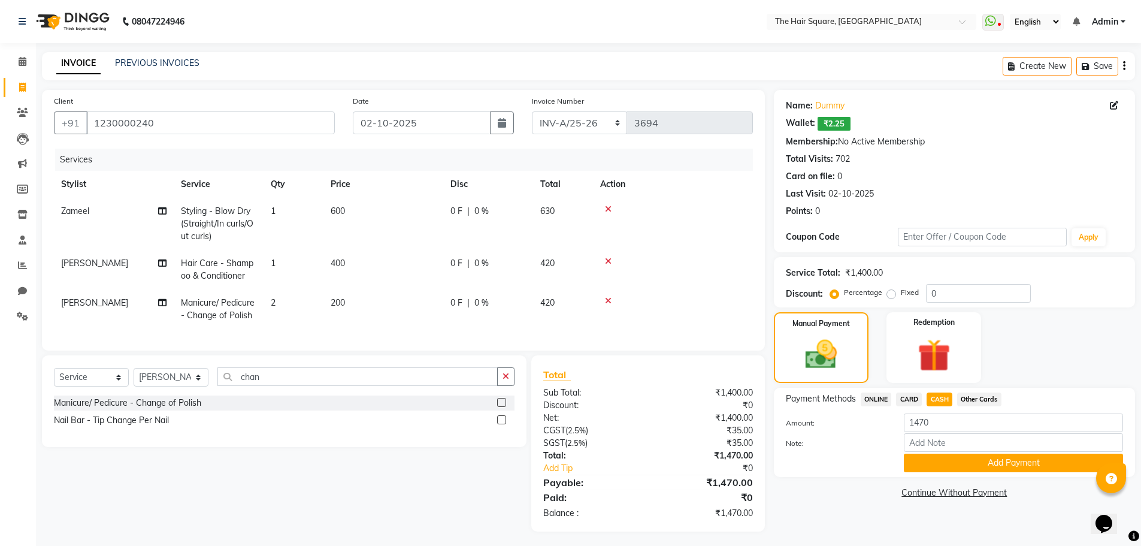
click at [583, 313] on tr "Bittu Manicure/ Pedicure - Change of Polish 2 200 0 F | 0 % 420" at bounding box center [403, 309] width 699 height 40
click at [958, 463] on button "Add Payment" at bounding box center [1013, 462] width 219 height 19
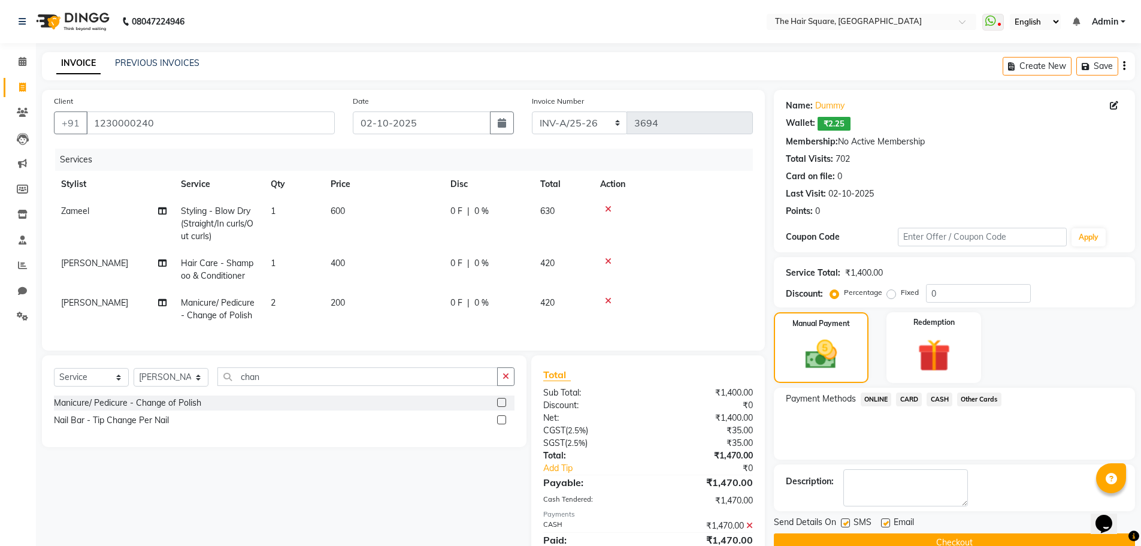
click at [935, 543] on button "Checkout" at bounding box center [954, 542] width 361 height 19
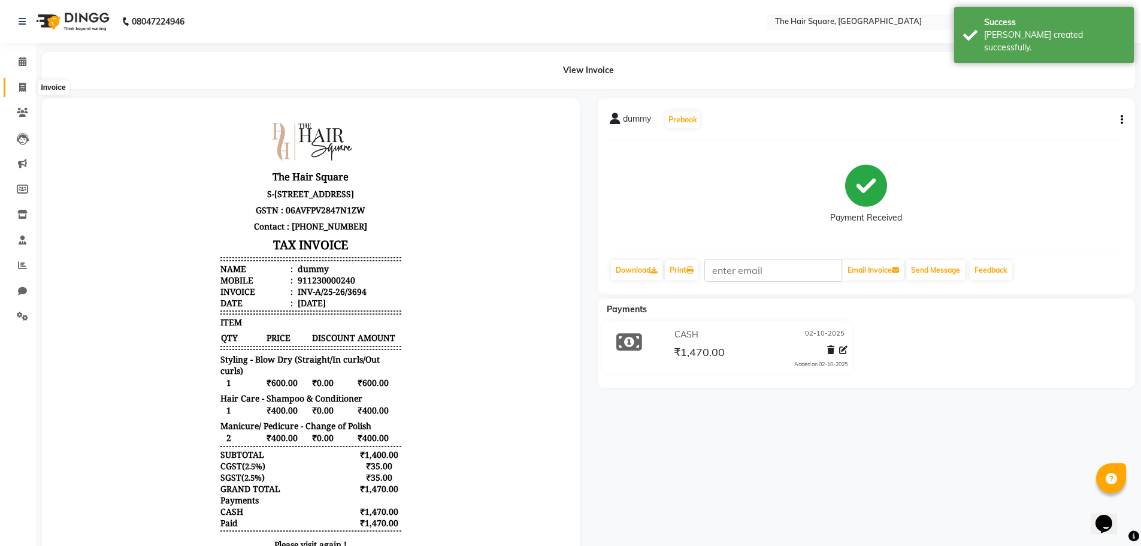
click at [26, 87] on span at bounding box center [22, 88] width 21 height 14
select select "service"
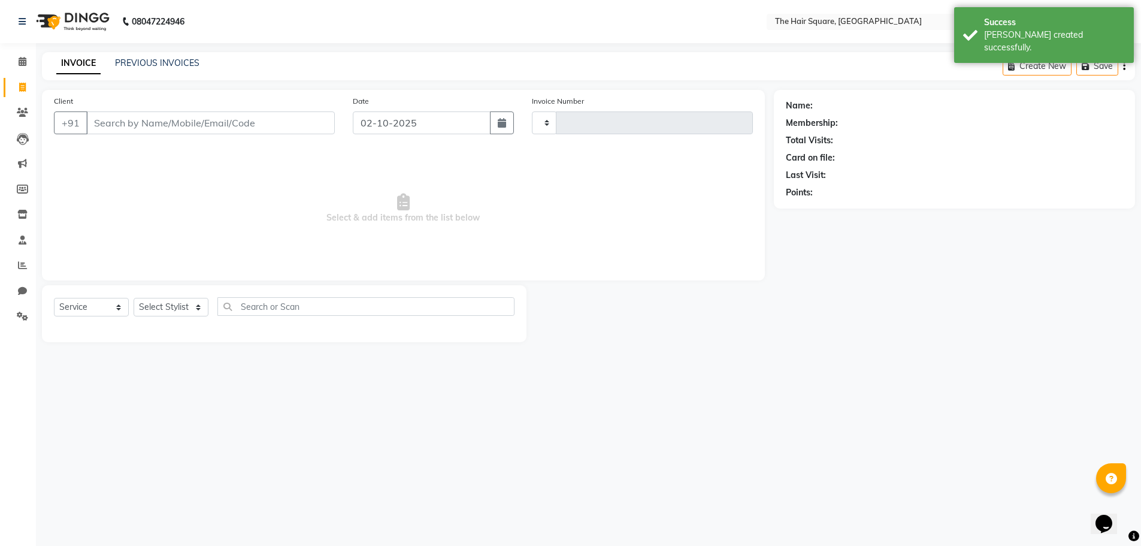
type input "3695"
select select "5768"
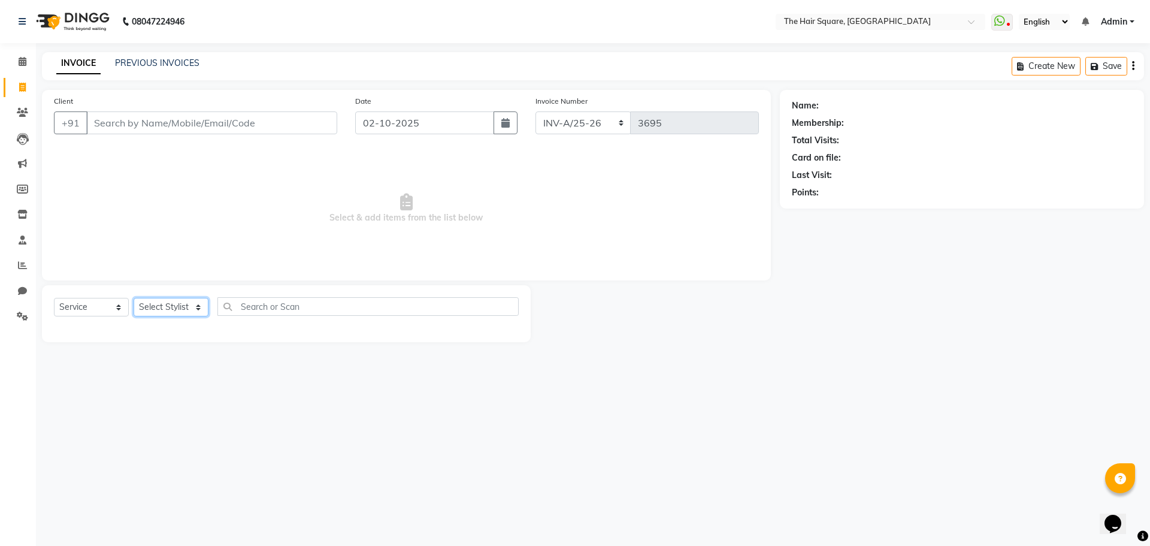
click at [155, 301] on select "Select Stylist Amit Aradhana Bittu Dev Imran Inder Javed Kim Mahendra Manager M…" at bounding box center [171, 307] width 75 height 19
click at [250, 365] on div "08047224946 Select Location × The Hair Square, Ambience Island WhatsApp Status …" at bounding box center [575, 273] width 1150 height 546
click at [140, 128] on input "Client" at bounding box center [211, 122] width 251 height 23
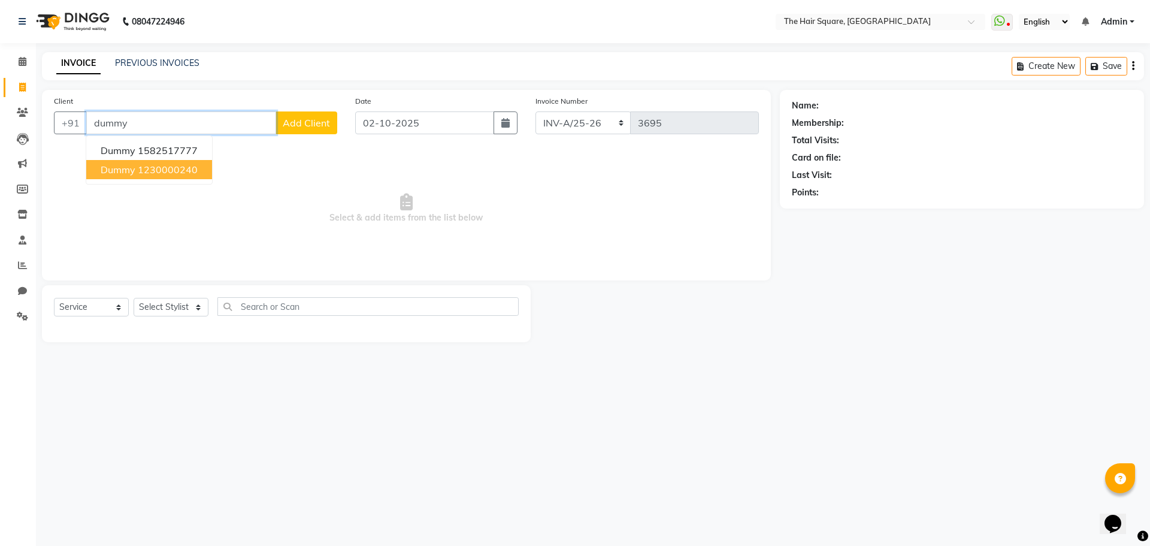
drag, startPoint x: 192, startPoint y: 165, endPoint x: 192, endPoint y: 171, distance: 6.6
click at [192, 165] on ngb-highlight "1230000240" at bounding box center [168, 170] width 60 height 12
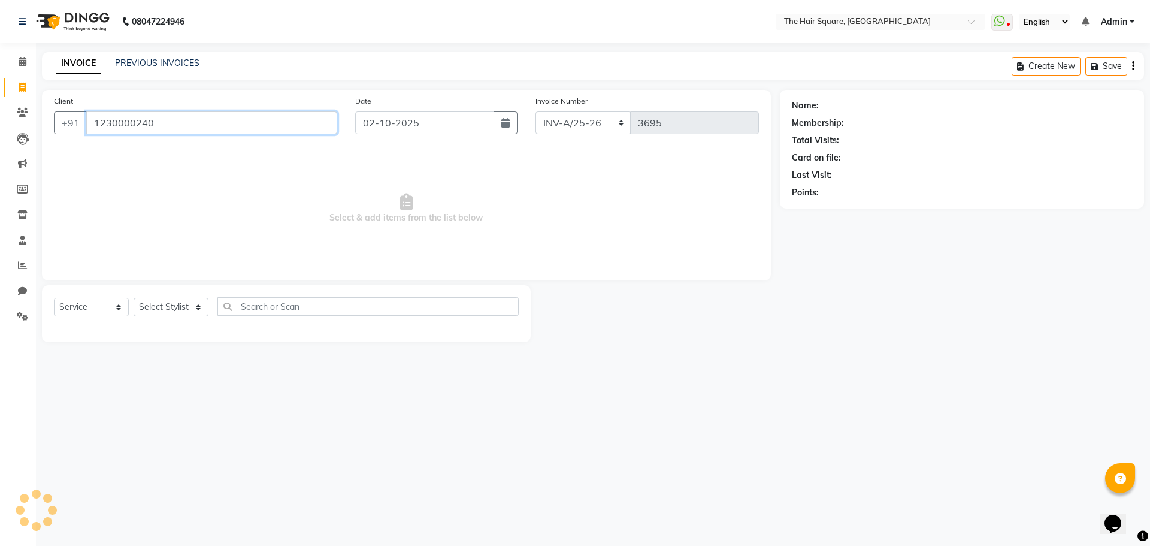
type input "1230000240"
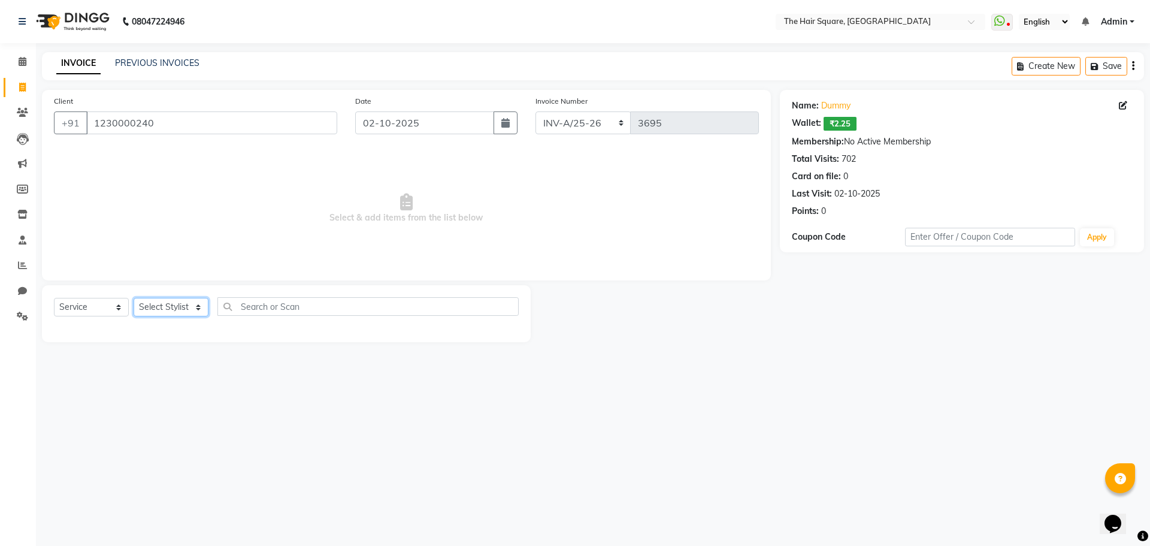
click at [171, 314] on select "Select Stylist Amit Aradhana Bittu Dev Imran Inder Javed Kim Mahendra Manager M…" at bounding box center [171, 307] width 75 height 19
select select "39376"
click at [134, 298] on select "Select Stylist Amit Aradhana Bittu Dev Imran Inder Javed Kim Mahendra Manager M…" at bounding box center [171, 307] width 75 height 19
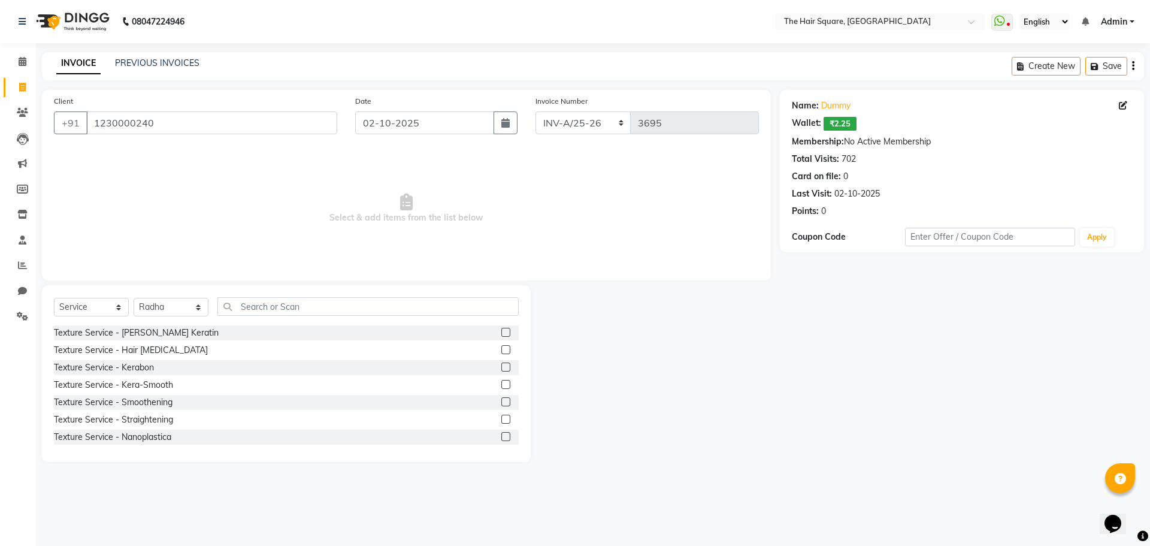
click at [264, 294] on div "Select Service Product Membership Package Voucher Prepaid Gift Card Select Styl…" at bounding box center [286, 373] width 489 height 177
click at [359, 294] on div "Select Service Product Membership Package Voucher Prepaid Gift Card Select Styl…" at bounding box center [286, 373] width 489 height 177
click at [356, 299] on input "text" at bounding box center [367, 306] width 301 height 19
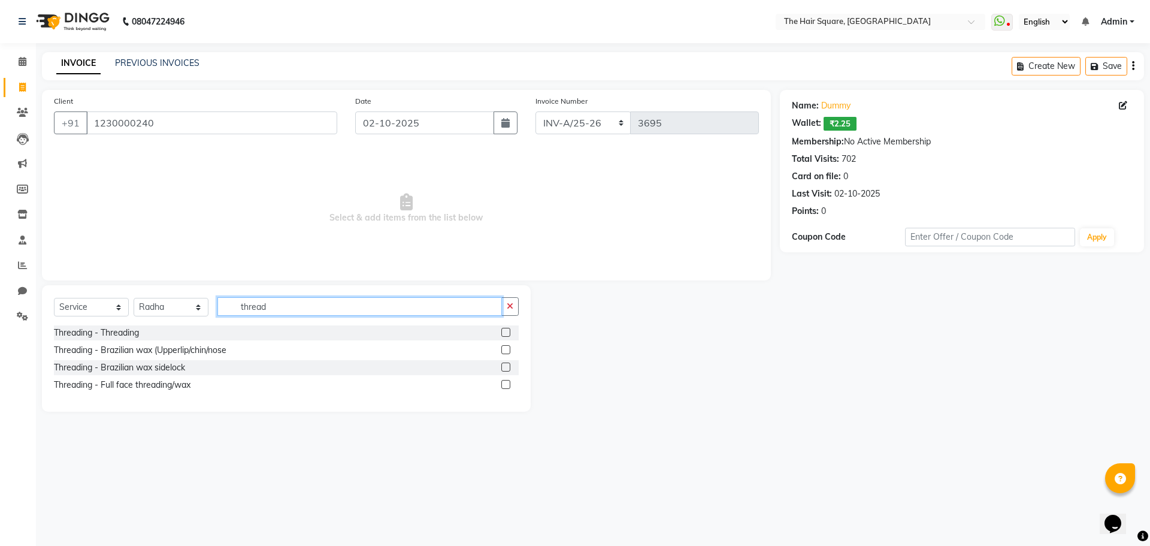
type input "thread"
click at [507, 331] on label at bounding box center [505, 332] width 9 height 9
click at [507, 331] on input "checkbox" at bounding box center [505, 333] width 8 height 8
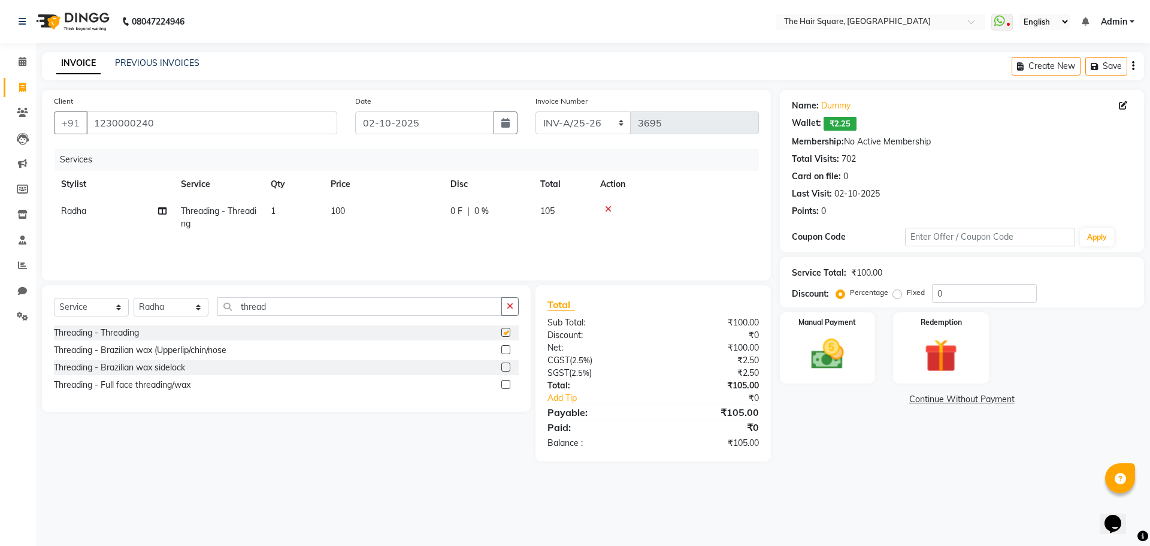
checkbox input "false"
click at [276, 212] on span "1" at bounding box center [273, 210] width 5 height 11
select select "39376"
drag, startPoint x: 349, startPoint y: 213, endPoint x: 228, endPoint y: 214, distance: 121.0
click at [228, 214] on tr "Amit Aradhana Bittu Dev Imran Inder Javed Kim Mahendra Manager Mukesh Raaj Radh…" at bounding box center [406, 221] width 705 height 46
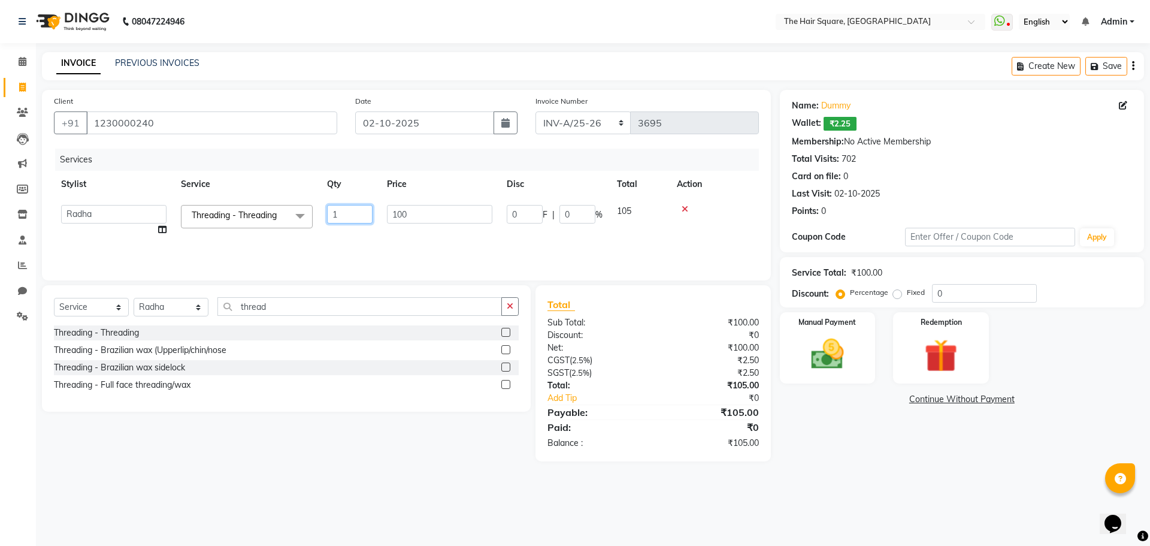
type input "3"
click at [434, 237] on td "100" at bounding box center [383, 218] width 120 height 40
select select "39376"
click at [856, 370] on div "Manual Payment" at bounding box center [827, 348] width 99 height 74
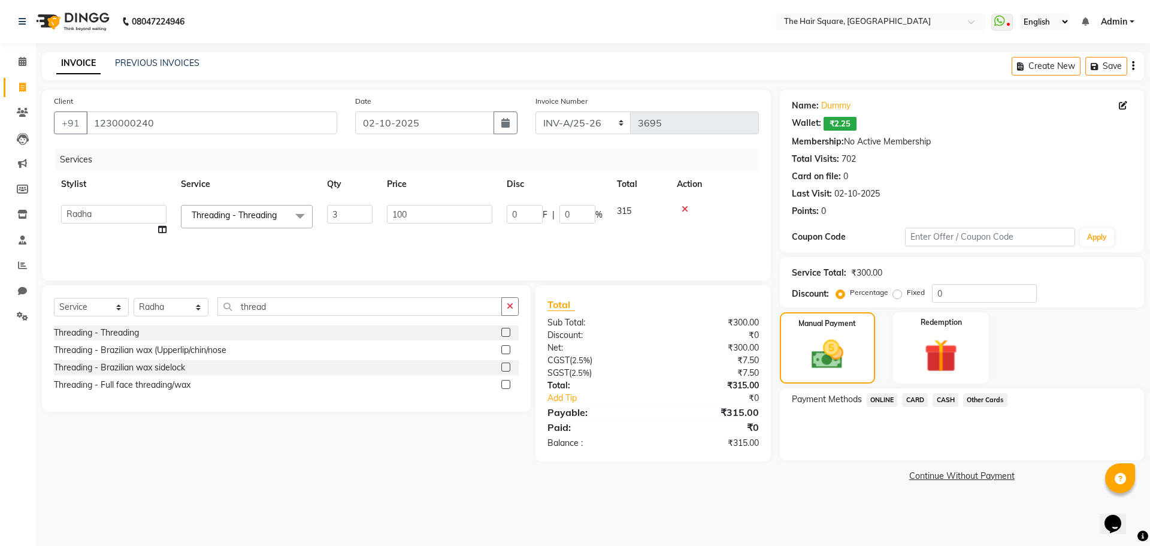
click at [888, 400] on span "ONLINE" at bounding box center [882, 400] width 31 height 14
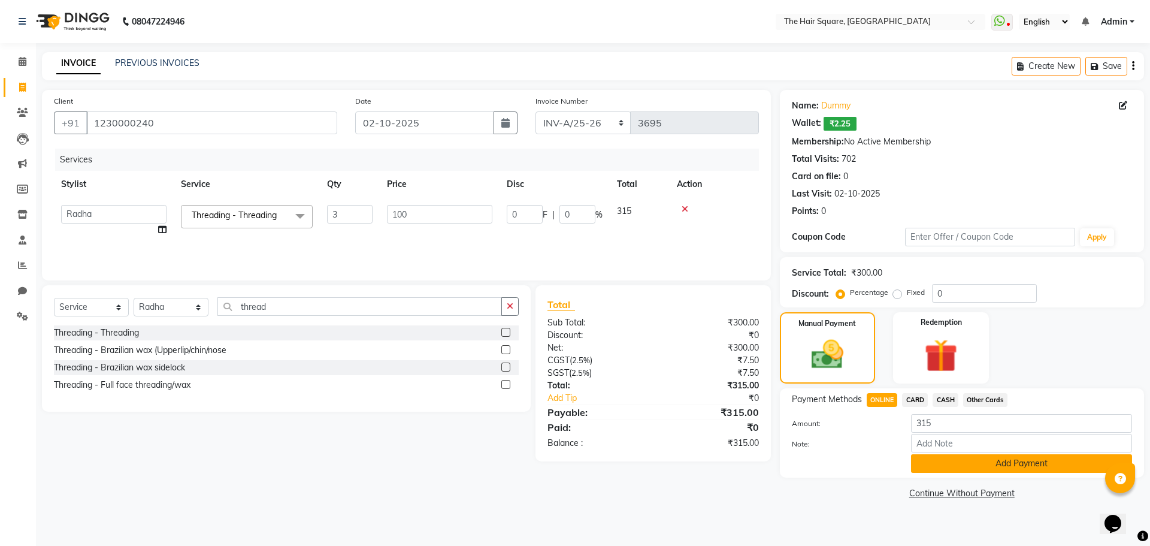
drag, startPoint x: 951, startPoint y: 466, endPoint x: 955, endPoint y: 471, distance: 6.8
click at [955, 471] on button "Add Payment" at bounding box center [1021, 463] width 221 height 19
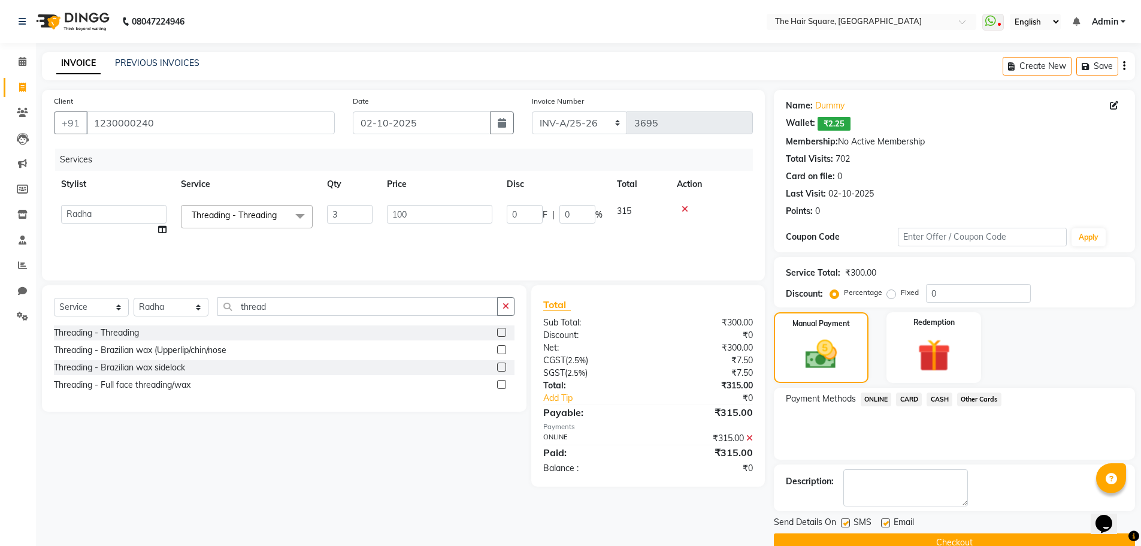
click at [967, 543] on button "Checkout" at bounding box center [954, 542] width 361 height 19
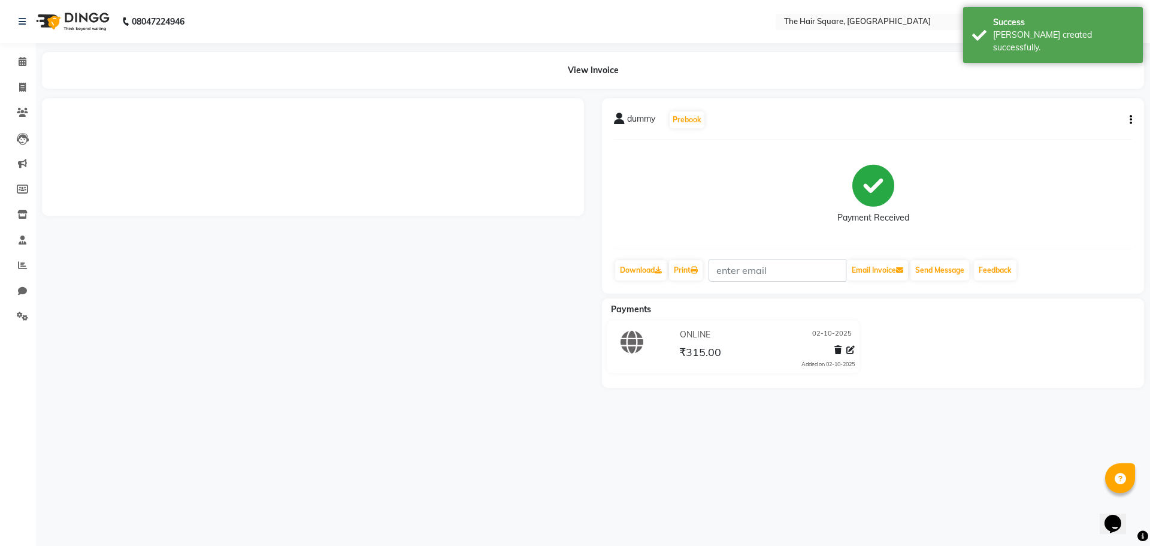
drag, startPoint x: 776, startPoint y: 389, endPoint x: 683, endPoint y: 271, distance: 150.5
click at [683, 271] on link "Print" at bounding box center [686, 270] width 34 height 20
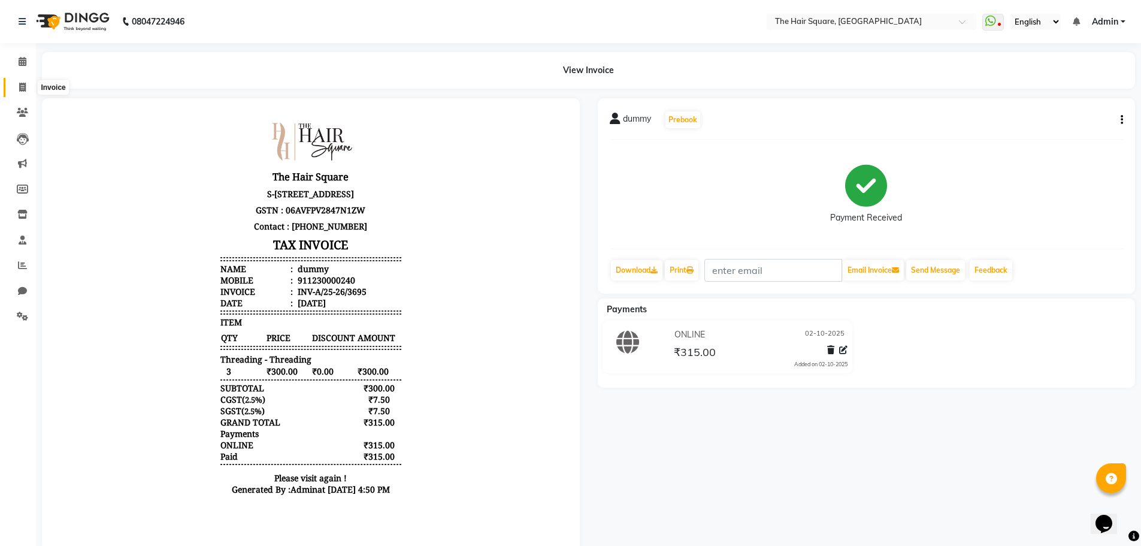
click at [22, 87] on icon at bounding box center [22, 87] width 7 height 9
select select "service"
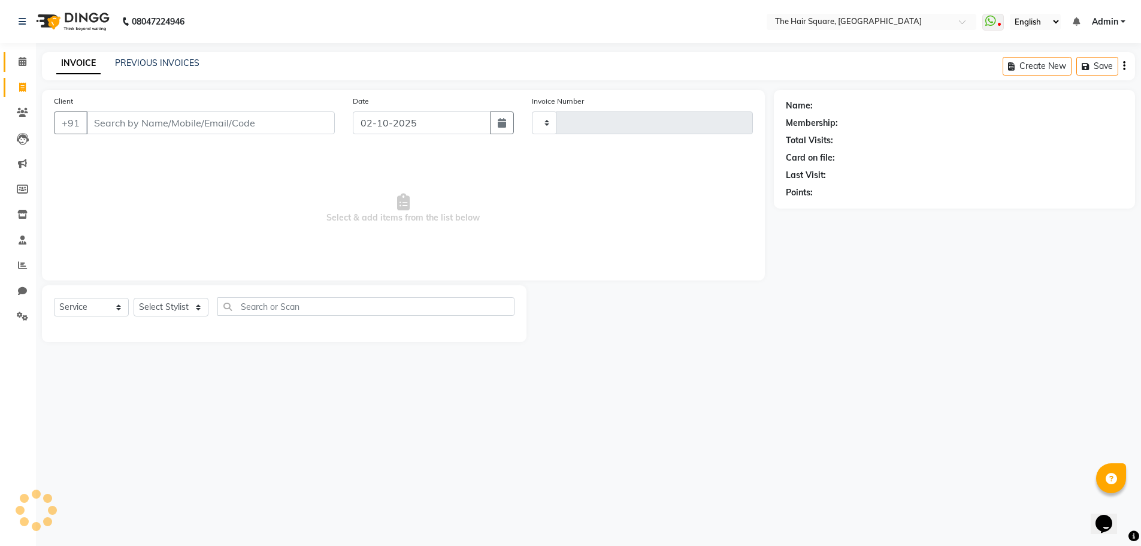
type input "3696"
select select "5768"
click at [19, 59] on icon at bounding box center [23, 61] width 8 height 9
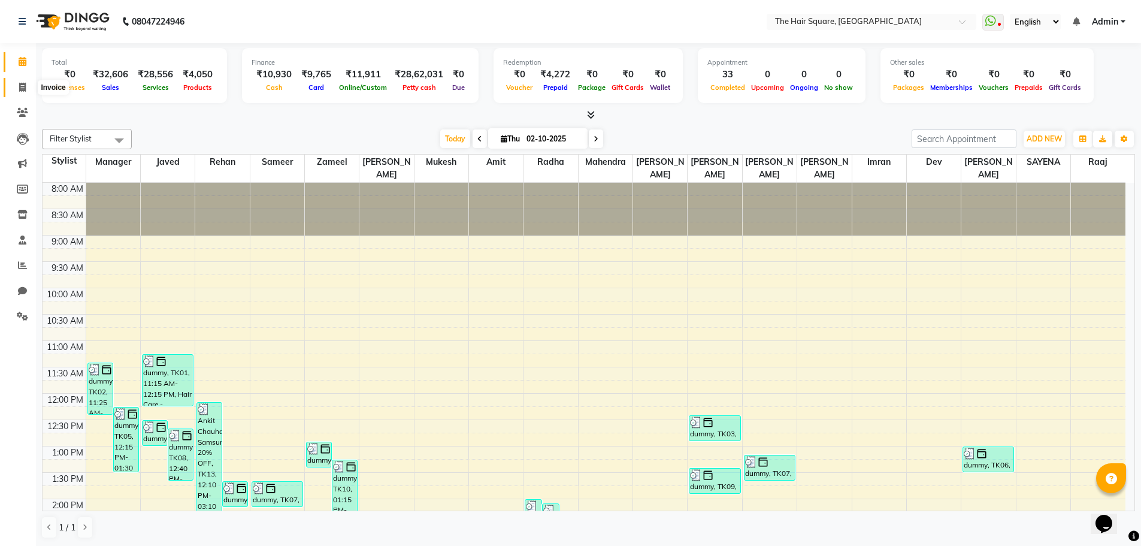
click at [23, 88] on icon at bounding box center [22, 87] width 7 height 9
select select "5768"
select select "service"
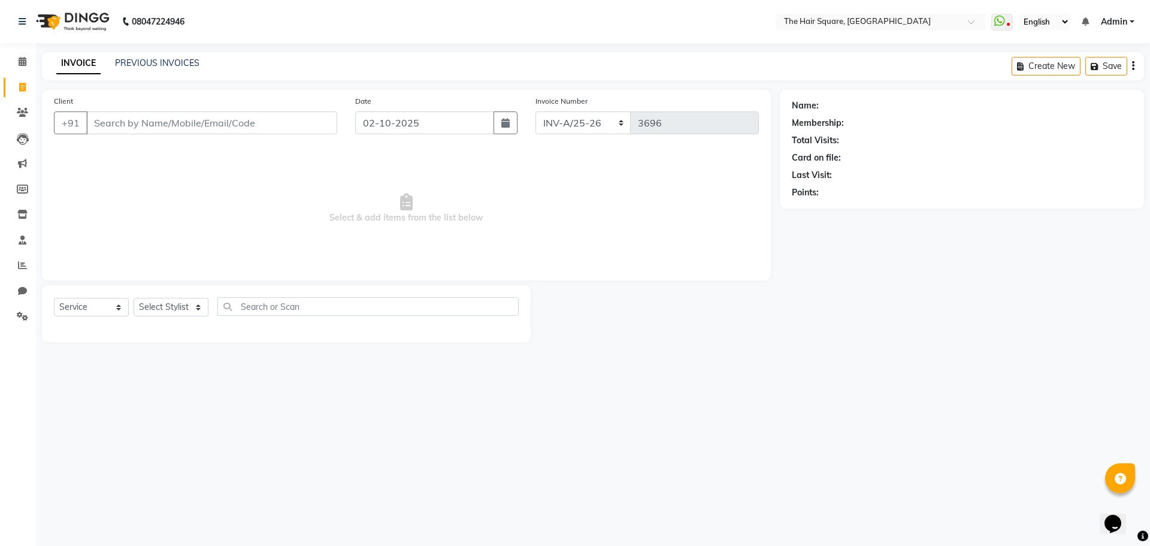
drag, startPoint x: 851, startPoint y: 144, endPoint x: 979, endPoint y: 74, distance: 145.8
drag, startPoint x: 979, startPoint y: 74, endPoint x: 952, endPoint y: 32, distance: 49.9
click at [979, 84] on main "INVOICE PREVIOUS INVOICES Create New Save Client +91 Date 02-10-2025 Invoice Nu…" at bounding box center [593, 206] width 1114 height 308
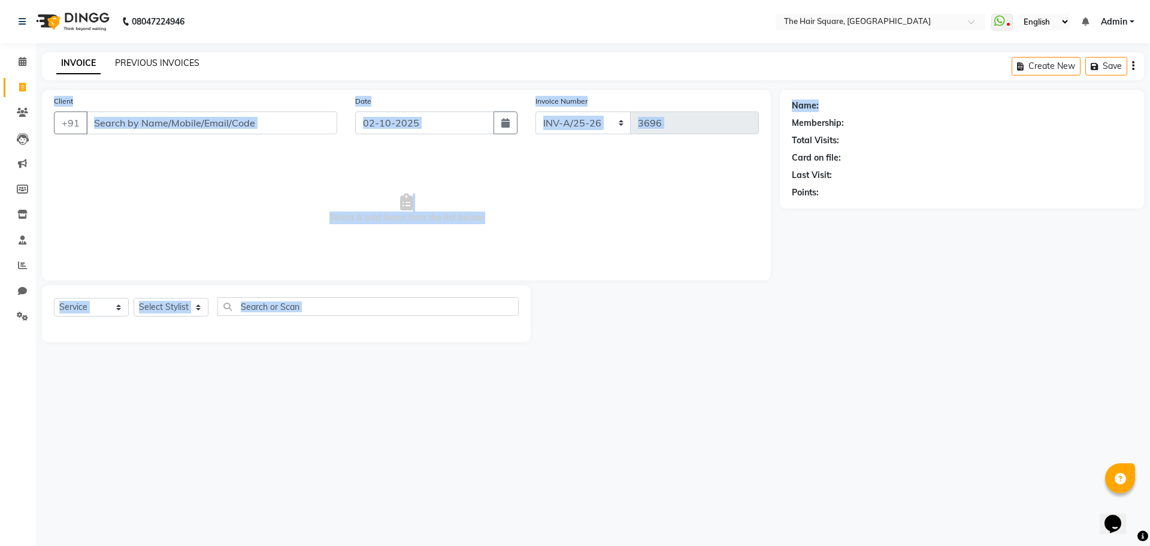
click at [143, 61] on link "PREVIOUS INVOICES" at bounding box center [157, 63] width 84 height 11
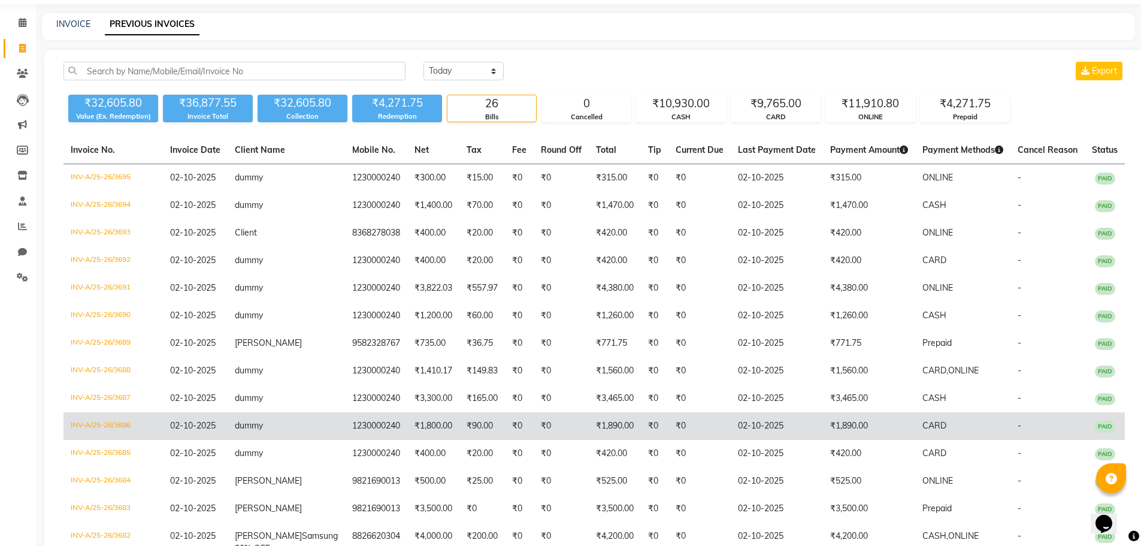
scroll to position [60, 0]
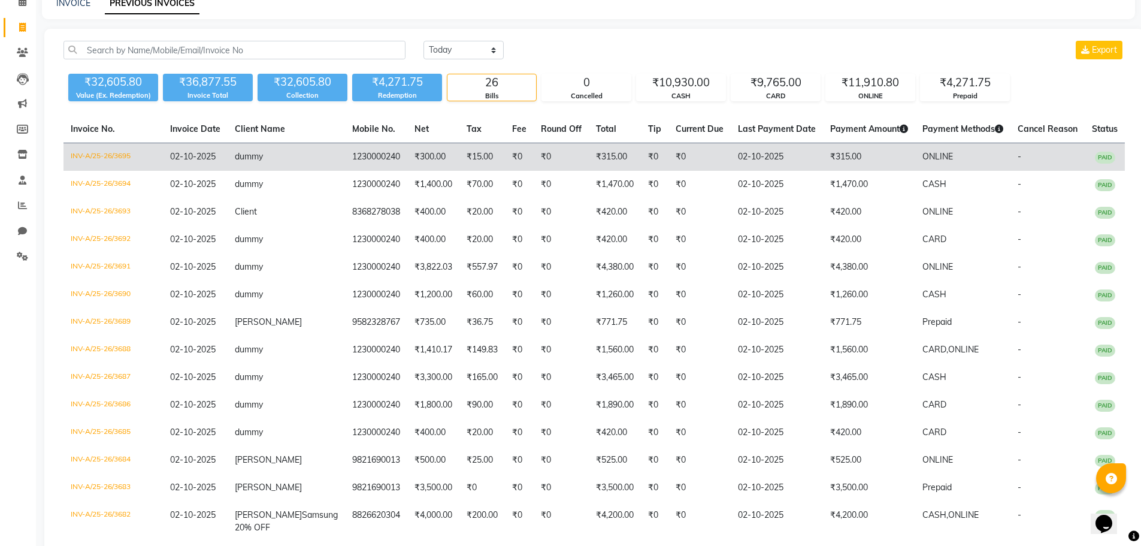
click at [1104, 153] on span "PAID" at bounding box center [1105, 158] width 20 height 12
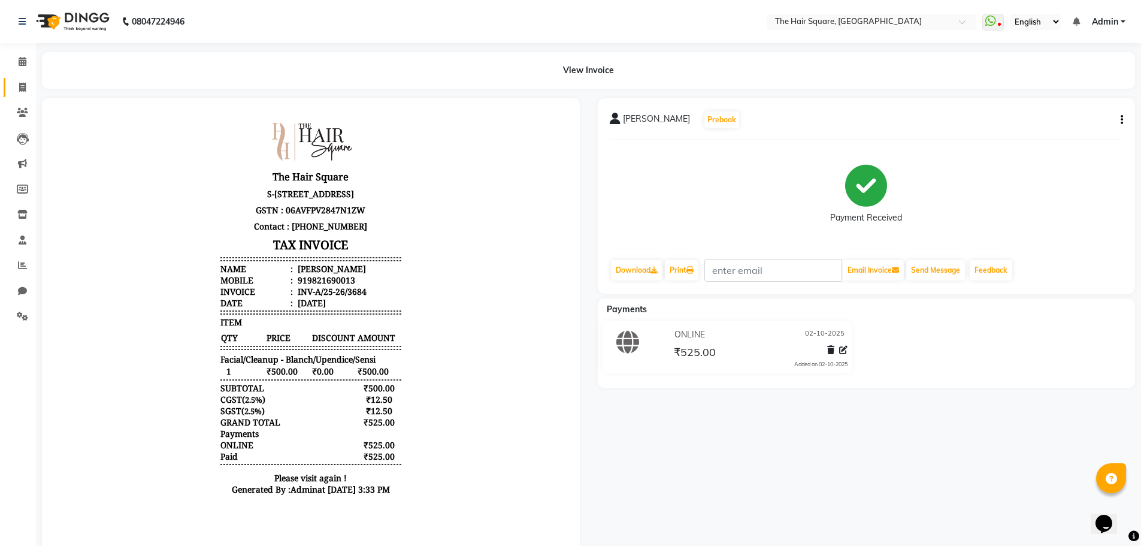
click at [13, 83] on link "Invoice" at bounding box center [18, 88] width 29 height 20
select select "5768"
select select "service"
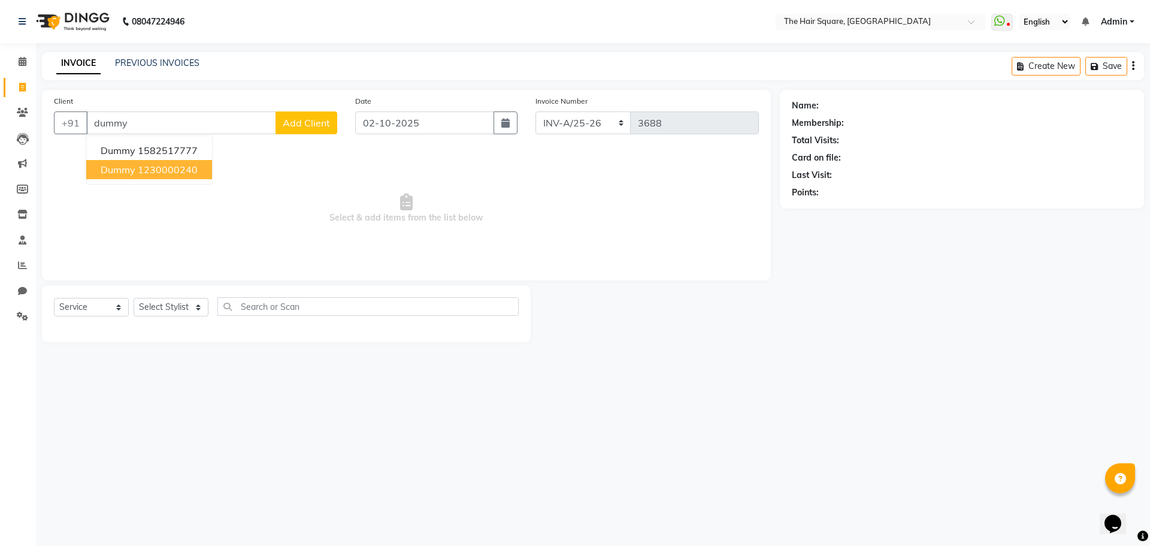
click at [117, 167] on span "dummy" at bounding box center [118, 170] width 35 height 12
type input "1230000240"
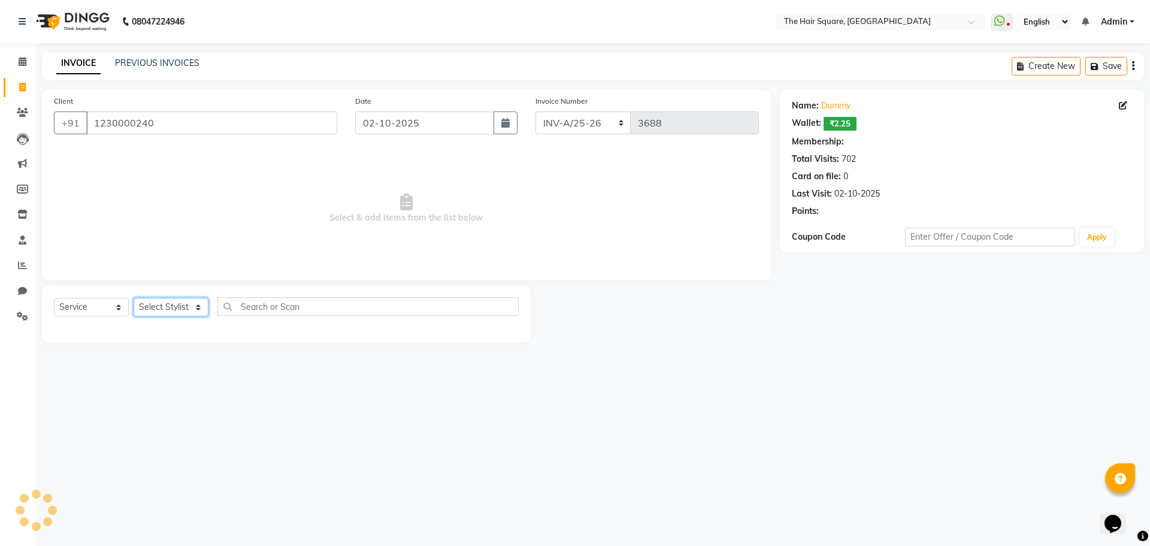
click at [166, 312] on select "Select Stylist Amit [PERSON_NAME] Dev Imran [PERSON_NAME] [PERSON_NAME] Manager…" at bounding box center [171, 307] width 75 height 19
select select "39370"
click at [134, 298] on select "Select Stylist Amit [PERSON_NAME] Dev Imran [PERSON_NAME] [PERSON_NAME] Manager…" at bounding box center [171, 307] width 75 height 19
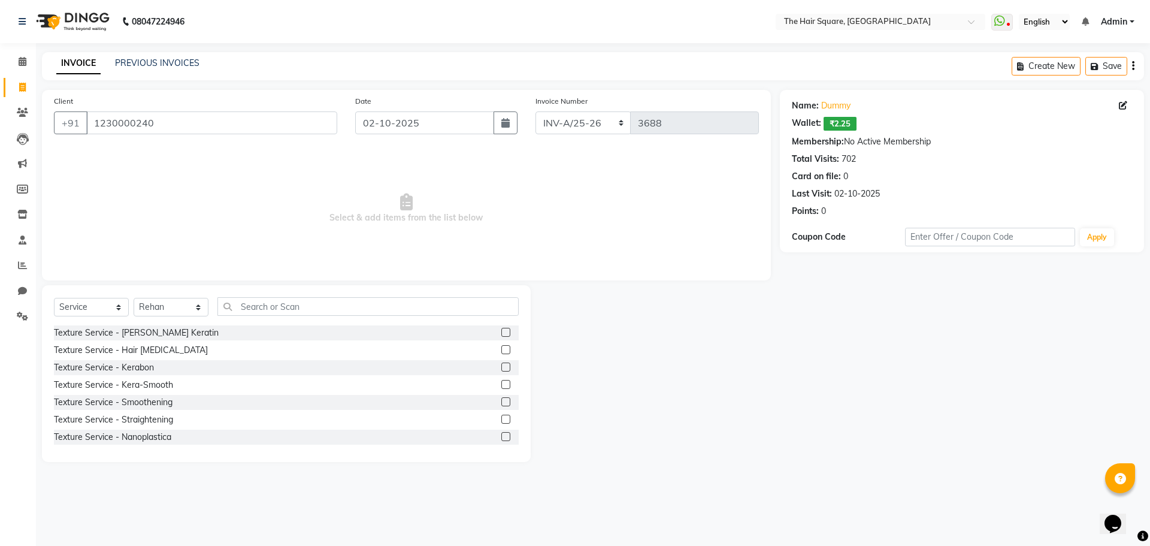
drag, startPoint x: 252, startPoint y: 296, endPoint x: 261, endPoint y: 303, distance: 11.6
click at [252, 297] on div "Select Service Product Membership Package Voucher Prepaid Gift Card Select Styl…" at bounding box center [286, 373] width 489 height 177
click at [261, 307] on input "text" at bounding box center [367, 306] width 301 height 19
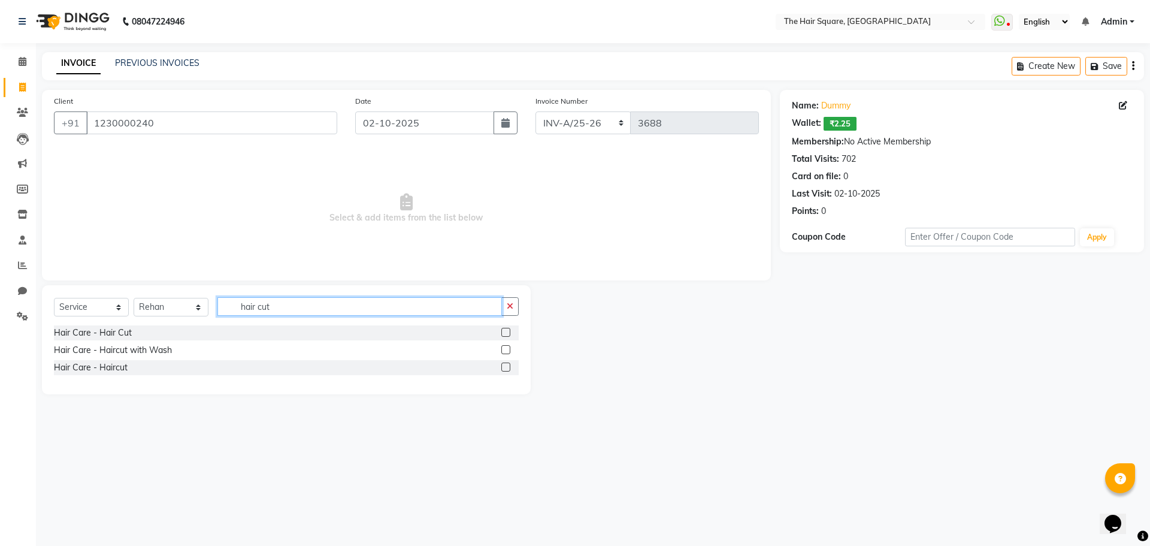
type input "hair cut"
click at [504, 364] on label at bounding box center [505, 366] width 9 height 9
click at [504, 364] on input "checkbox" at bounding box center [505, 368] width 8 height 8
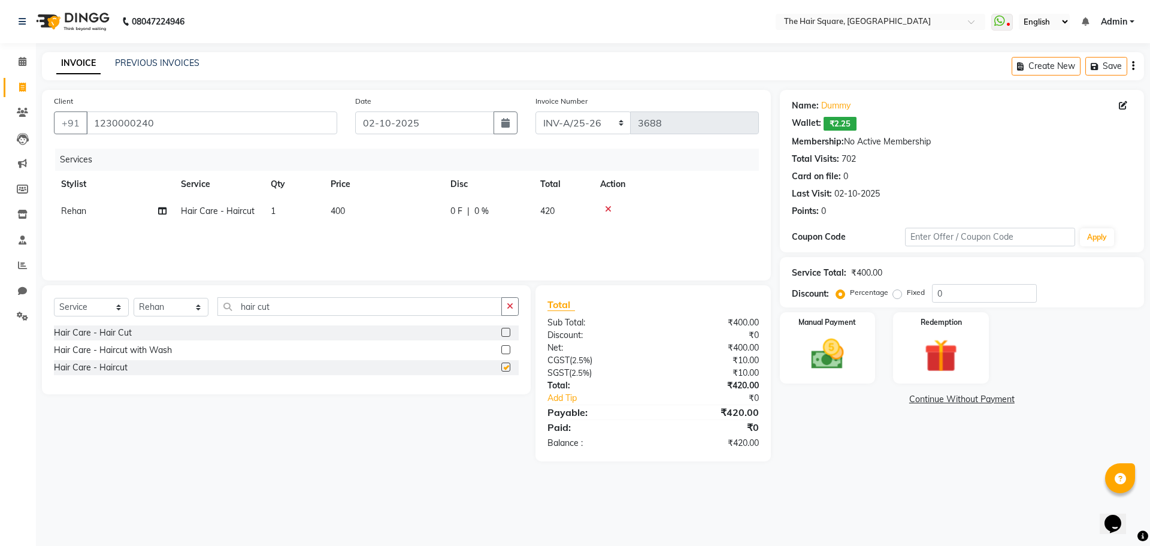
checkbox input "false"
drag, startPoint x: 317, startPoint y: 303, endPoint x: 0, endPoint y: 282, distance: 318.2
click at [0, 282] on app-home "08047224946 Select Location × The Hair Square, Ambience Island WhatsApp Status …" at bounding box center [575, 239] width 1150 height 479
type input "beard"
click at [510, 349] on label at bounding box center [505, 349] width 9 height 9
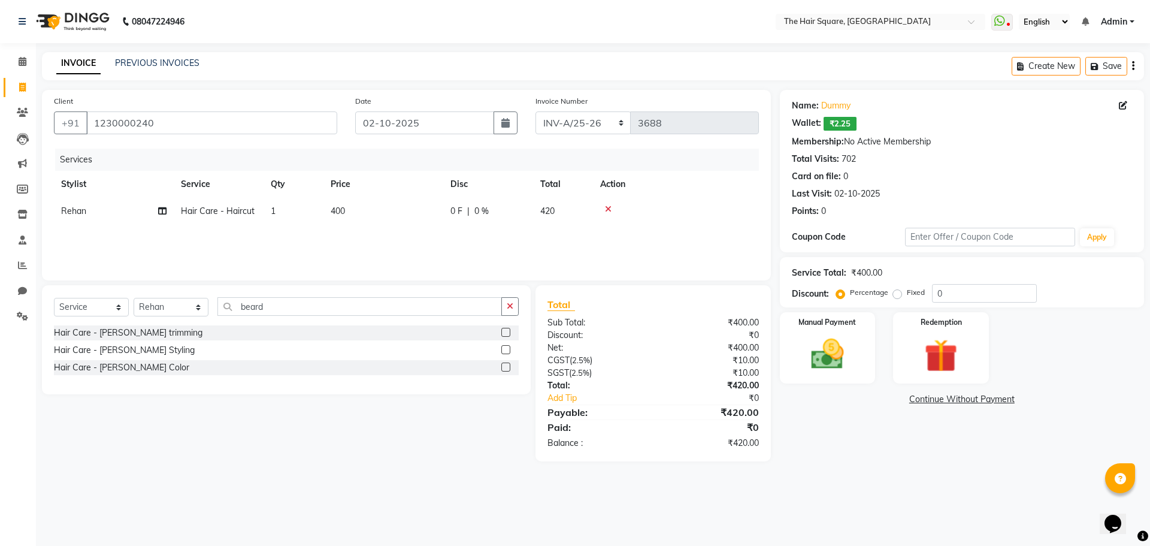
click at [509, 349] on input "checkbox" at bounding box center [505, 350] width 8 height 8
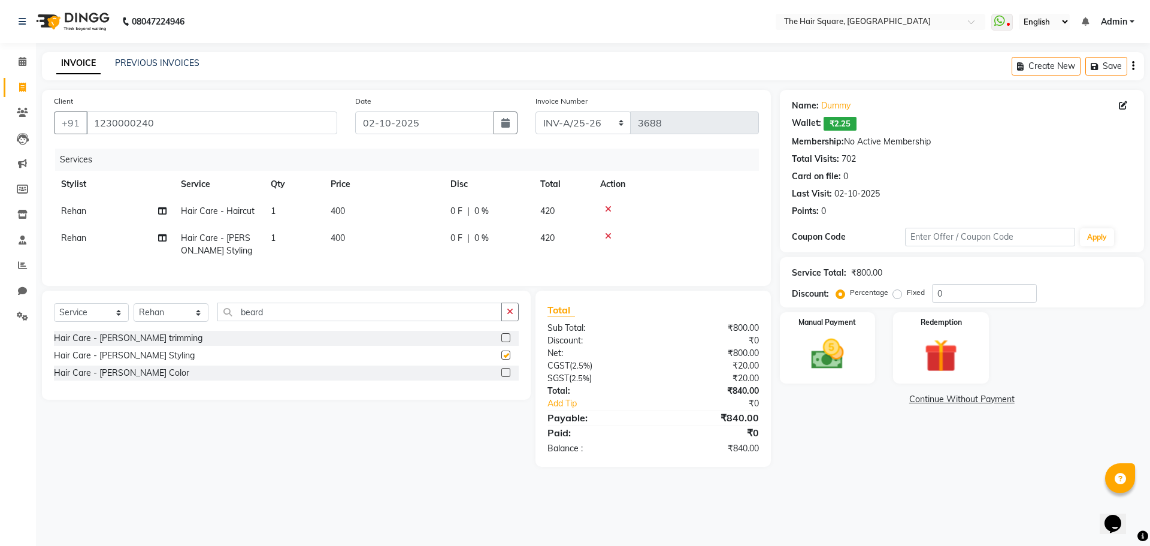
checkbox input "false"
click at [848, 341] on img at bounding box center [828, 354] width 56 height 40
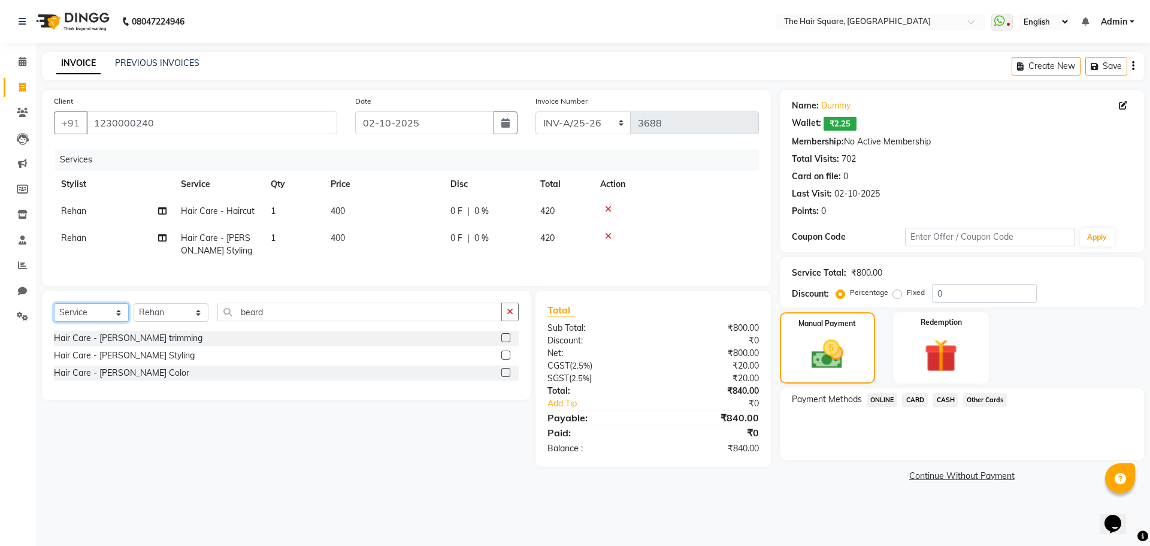
click at [94, 319] on select "Select Service Product Membership Package Voucher Prepaid Gift Card" at bounding box center [91, 312] width 75 height 19
select select "product"
click at [54, 312] on select "Select Service Product Membership Package Voucher Prepaid Gift Card" at bounding box center [91, 312] width 75 height 19
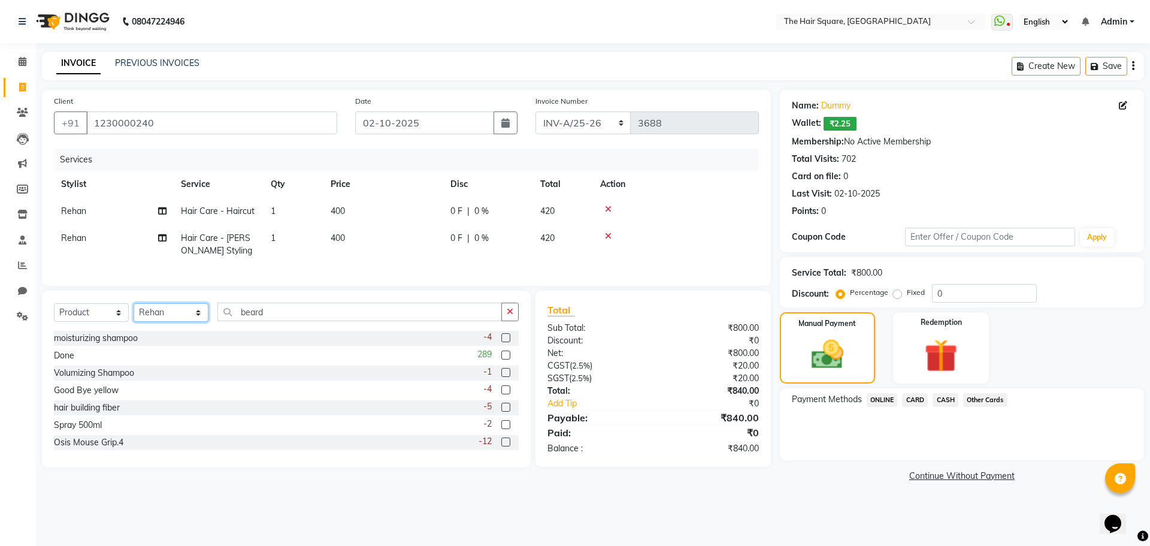
click at [188, 316] on select "Select Stylist Amit [PERSON_NAME] Dev Imran [PERSON_NAME] [PERSON_NAME] Manager…" at bounding box center [171, 312] width 75 height 19
select select "39369"
click at [134, 312] on select "Select Stylist Amit [PERSON_NAME] Dev Imran [PERSON_NAME] [PERSON_NAME] Manager…" at bounding box center [171, 312] width 75 height 19
drag, startPoint x: 287, startPoint y: 320, endPoint x: 137, endPoint y: 292, distance: 152.5
click at [137, 300] on div "Select Service Product Membership Package Voucher Prepaid Gift Card Select Styl…" at bounding box center [286, 379] width 489 height 177
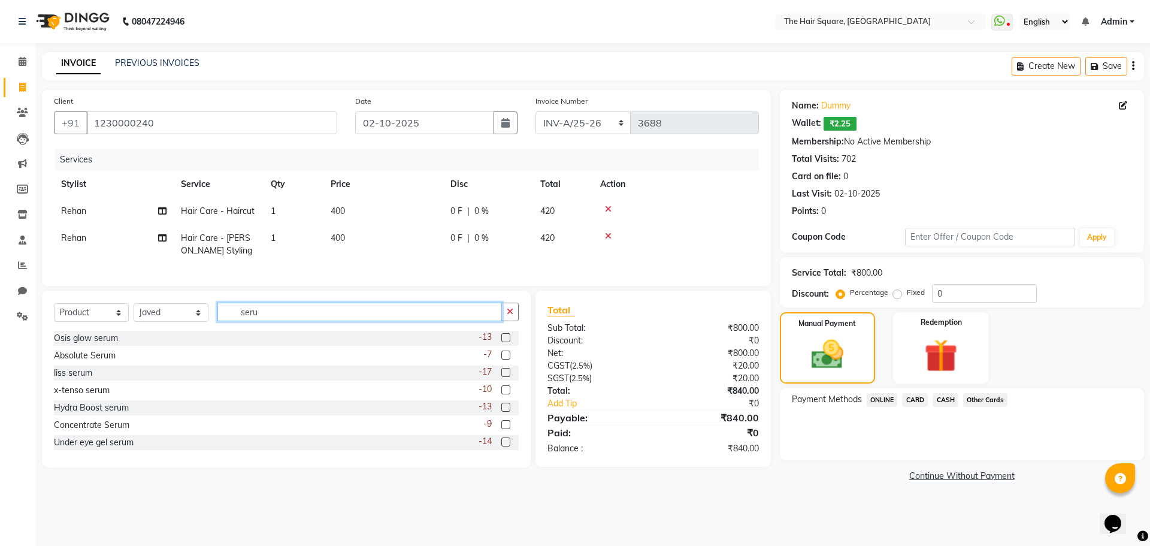
type input "seru"
click at [501, 394] on label at bounding box center [505, 389] width 9 height 9
click at [501, 394] on input "checkbox" at bounding box center [505, 390] width 8 height 8
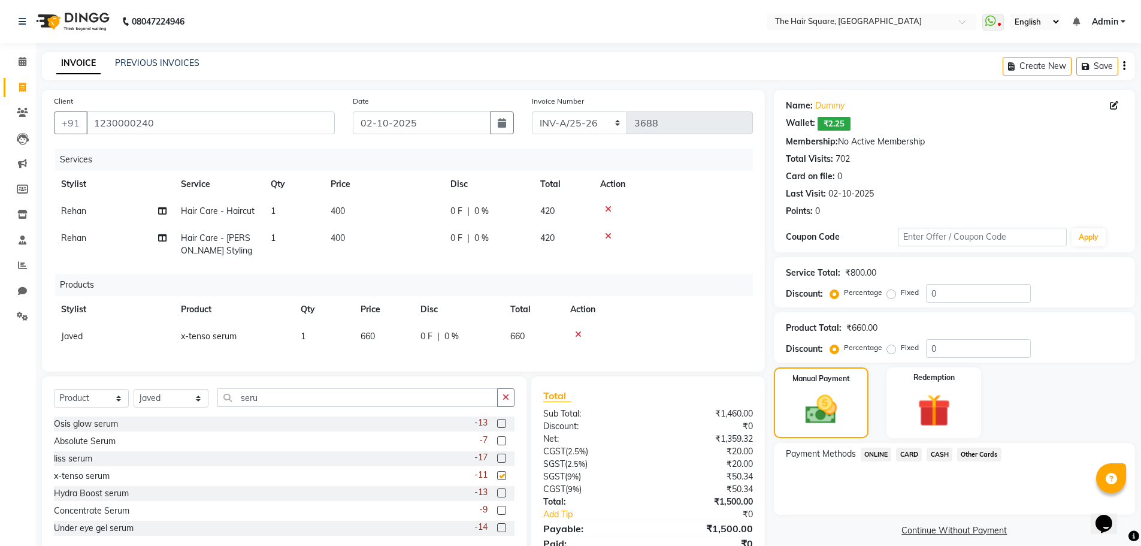
checkbox input "false"
click at [370, 337] on span "660" at bounding box center [368, 336] width 14 height 11
select select "39369"
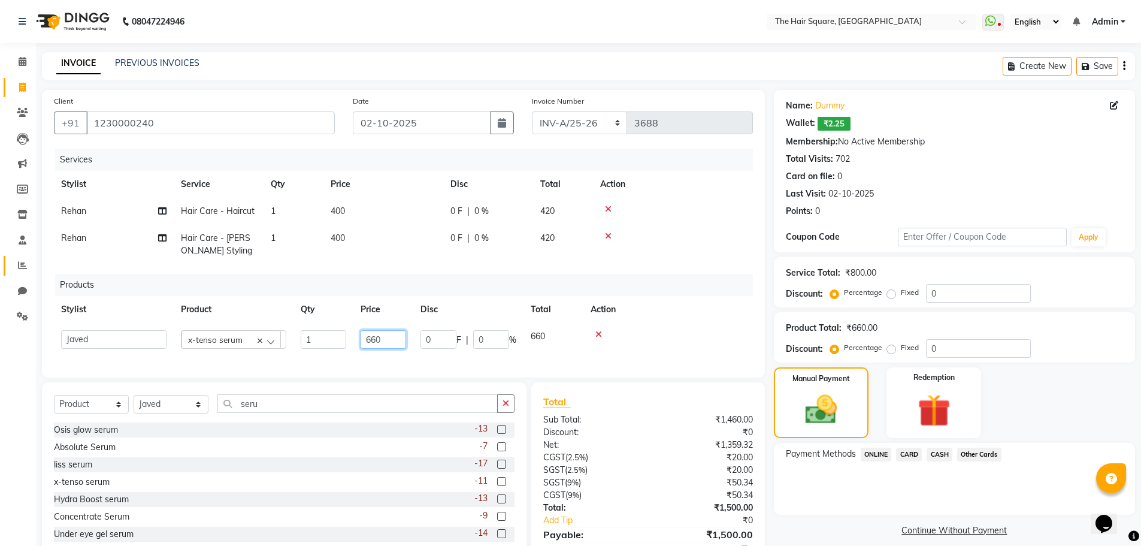
drag, startPoint x: 388, startPoint y: 336, endPoint x: 7, endPoint y: 258, distance: 389.6
click at [0, 294] on app-home "08047224946 Select Location × The Hair Square, Ambience Island WhatsApp Status …" at bounding box center [570, 300] width 1141 height 601
type input "720"
click at [469, 287] on div "Products" at bounding box center [408, 285] width 707 height 22
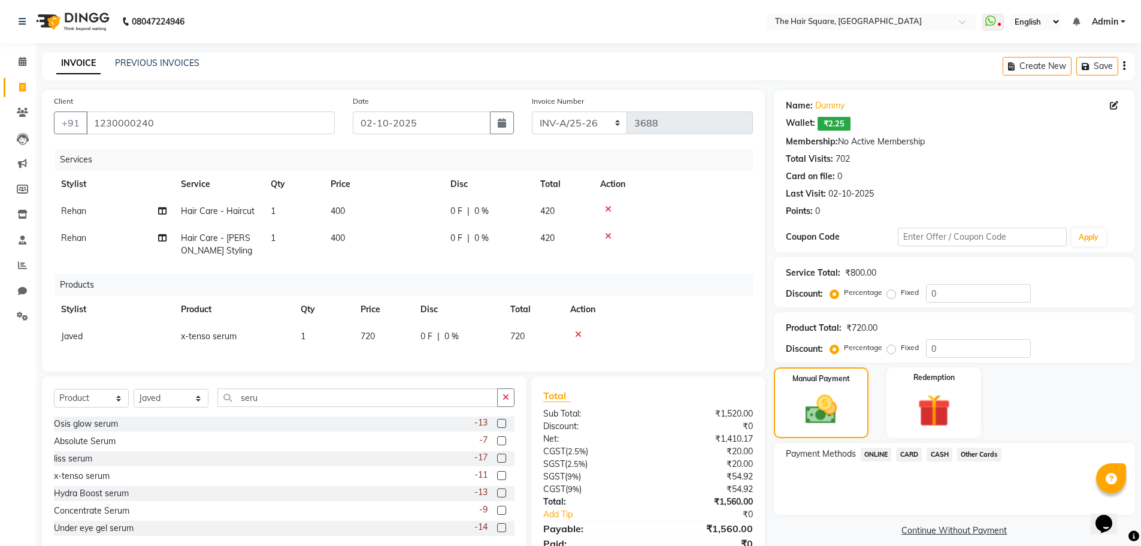
click at [920, 455] on span "CARD" at bounding box center [909, 454] width 26 height 14
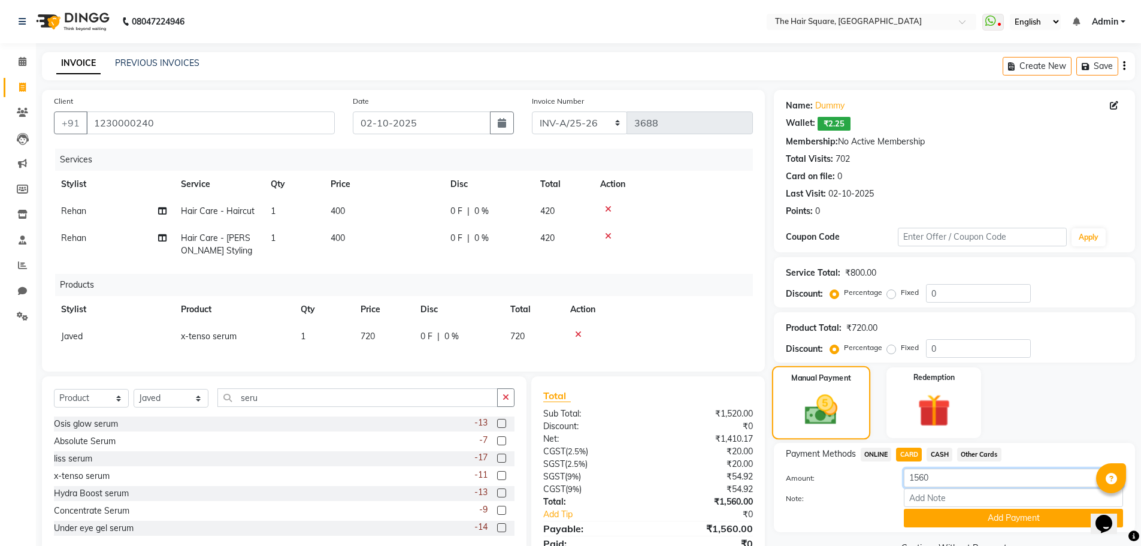
drag, startPoint x: 897, startPoint y: 477, endPoint x: 781, endPoint y: 370, distance: 157.7
click at [695, 446] on div "Client +91 1230000240 Date 02-10-2025 Invoice Number INV-A-M/25-26 INV-A/25-26 …" at bounding box center [588, 334] width 1111 height 488
type input "840"
click at [933, 519] on button "Add Payment" at bounding box center [1013, 518] width 219 height 19
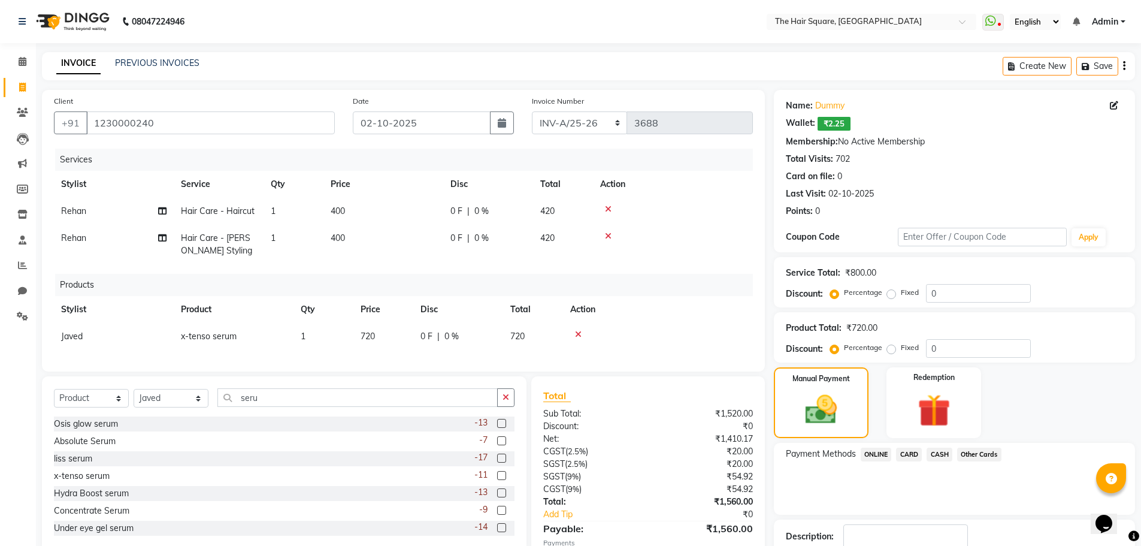
click at [876, 457] on span "ONLINE" at bounding box center [876, 454] width 31 height 14
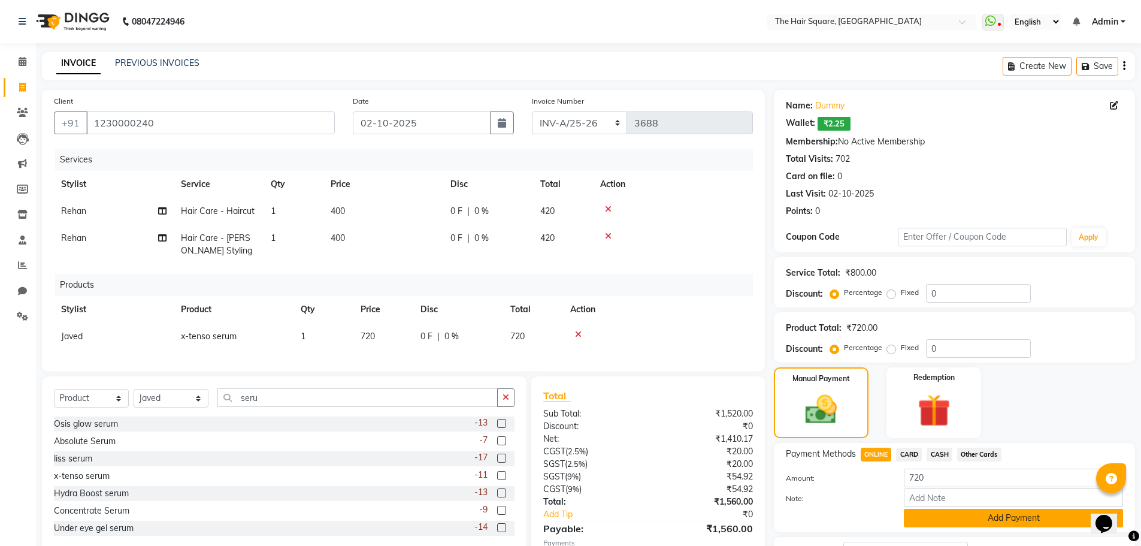
click at [934, 521] on button "Add Payment" at bounding box center [1013, 518] width 219 height 19
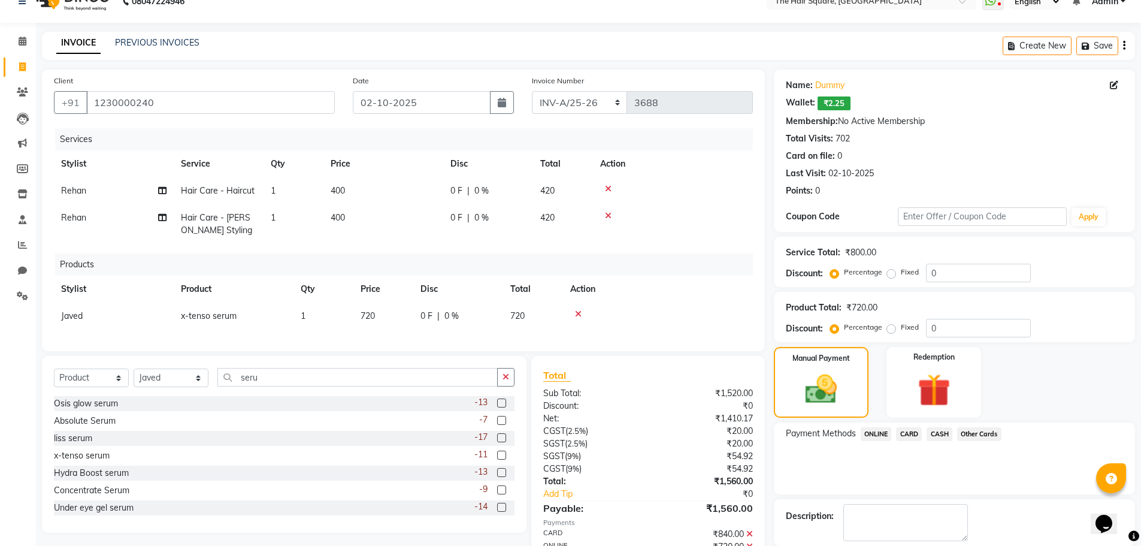
scroll to position [96, 0]
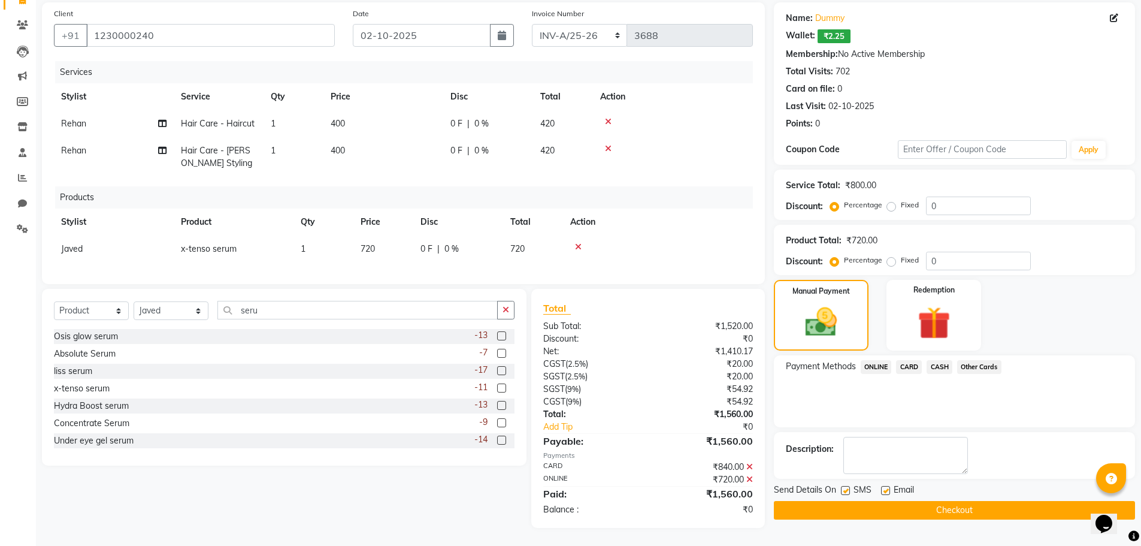
drag, startPoint x: 1144, startPoint y: 332, endPoint x: 8, endPoint y: 8, distance: 1181.0
click at [943, 501] on button "Checkout" at bounding box center [954, 510] width 361 height 19
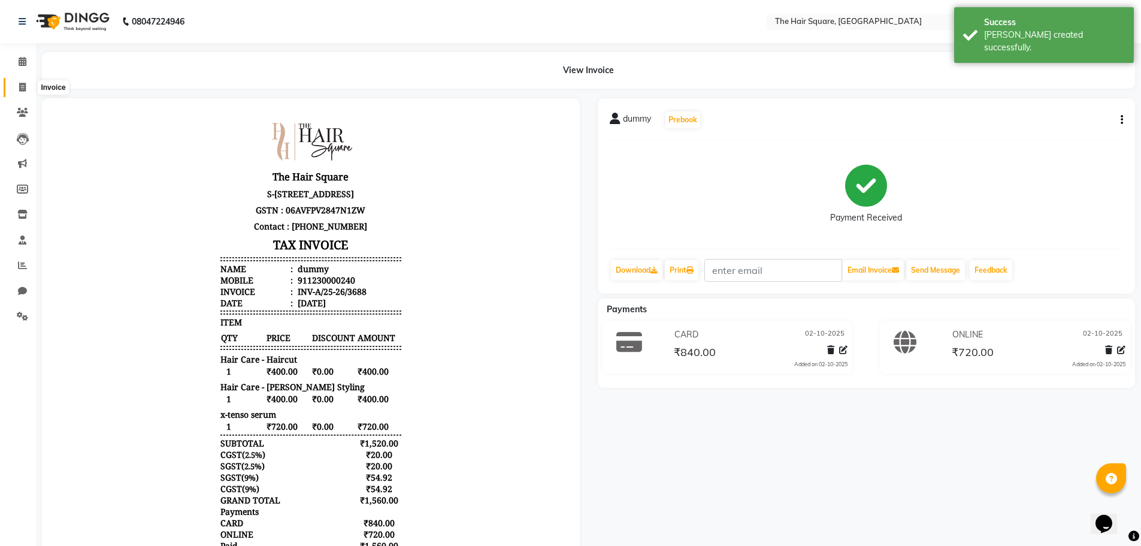
click at [19, 85] on icon at bounding box center [22, 87] width 7 height 9
select select "5768"
select select "service"
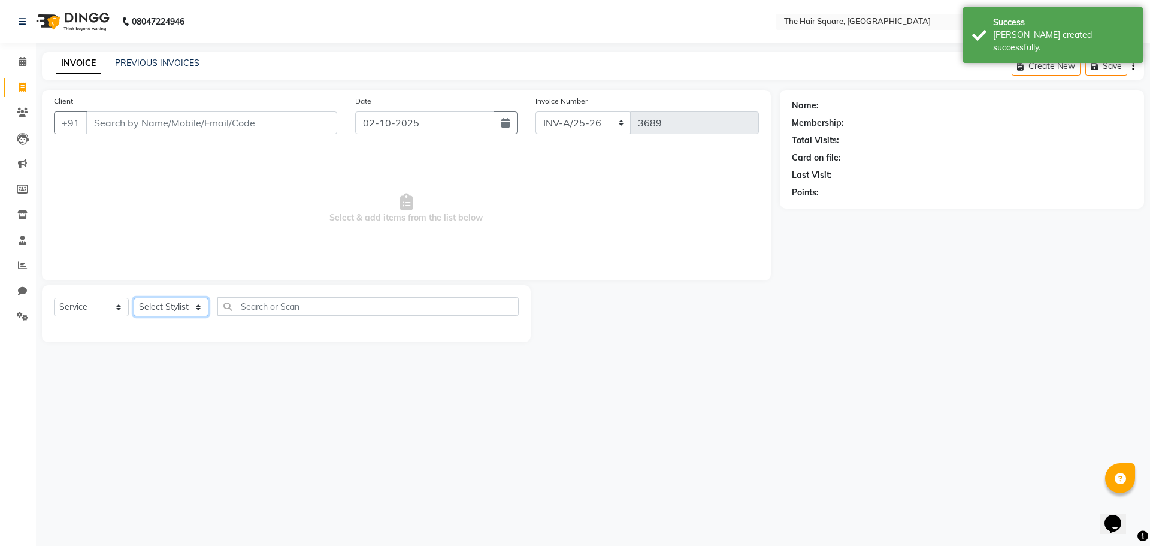
click at [156, 305] on select "Select Stylist Amit [PERSON_NAME] Dev Imran [PERSON_NAME] [PERSON_NAME] Manager…" at bounding box center [171, 307] width 75 height 19
select select "39376"
click at [134, 298] on select "Select Stylist Amit [PERSON_NAME] Dev Imran [PERSON_NAME] [PERSON_NAME] Manager…" at bounding box center [171, 307] width 75 height 19
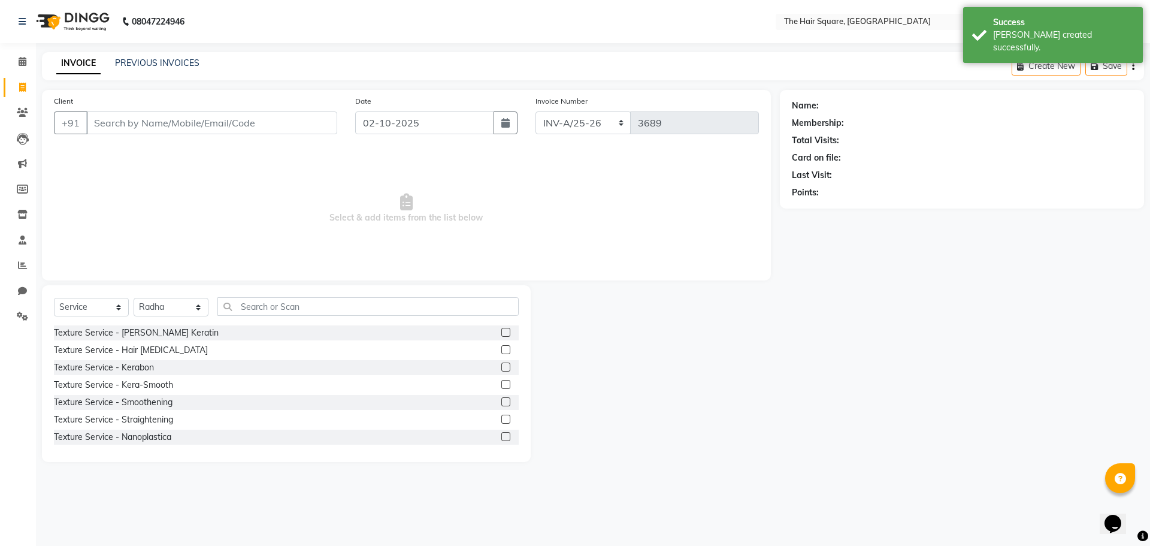
drag, startPoint x: 234, startPoint y: 291, endPoint x: 283, endPoint y: 300, distance: 50.0
click at [234, 291] on div "Select Service Product Membership Package Voucher Prepaid Gift Card Select Styl…" at bounding box center [286, 373] width 489 height 177
click at [279, 303] on input "text" at bounding box center [367, 306] width 301 height 19
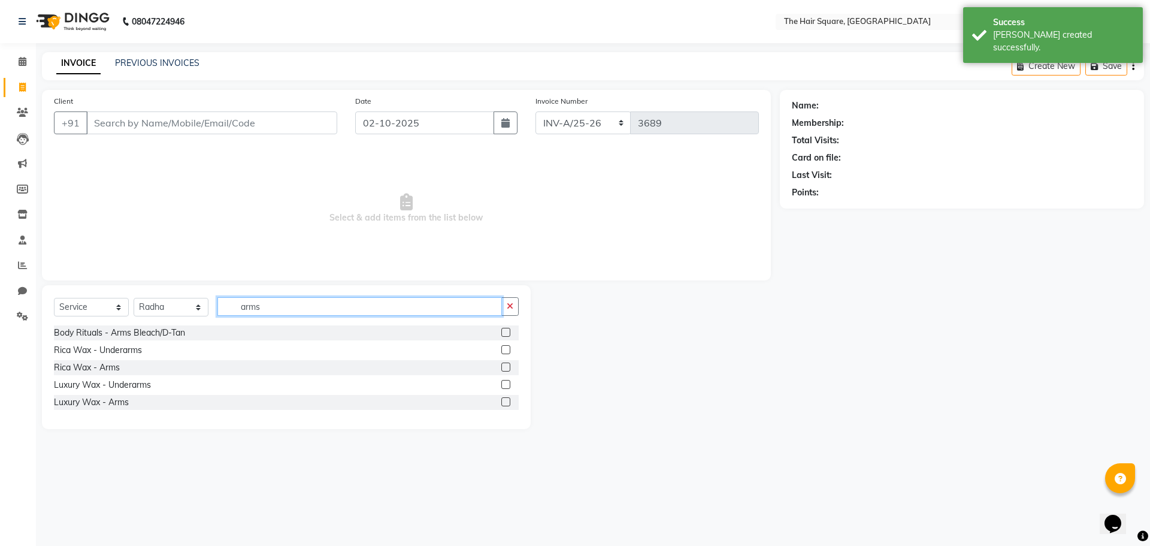
type input "arms"
click at [506, 386] on label at bounding box center [505, 384] width 9 height 9
click at [506, 386] on input "checkbox" at bounding box center [505, 385] width 8 height 8
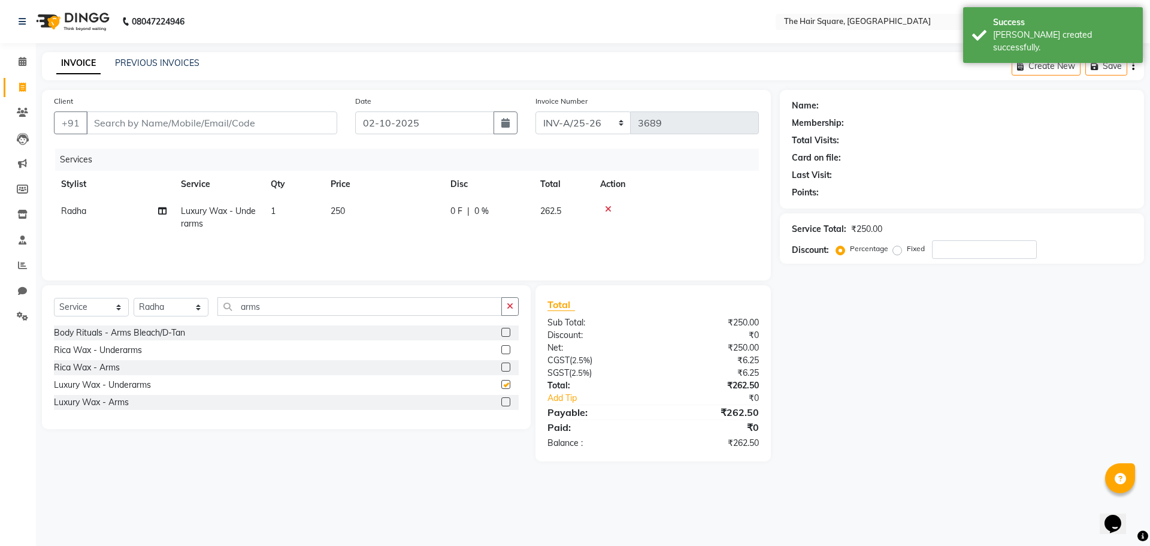
checkbox input "false"
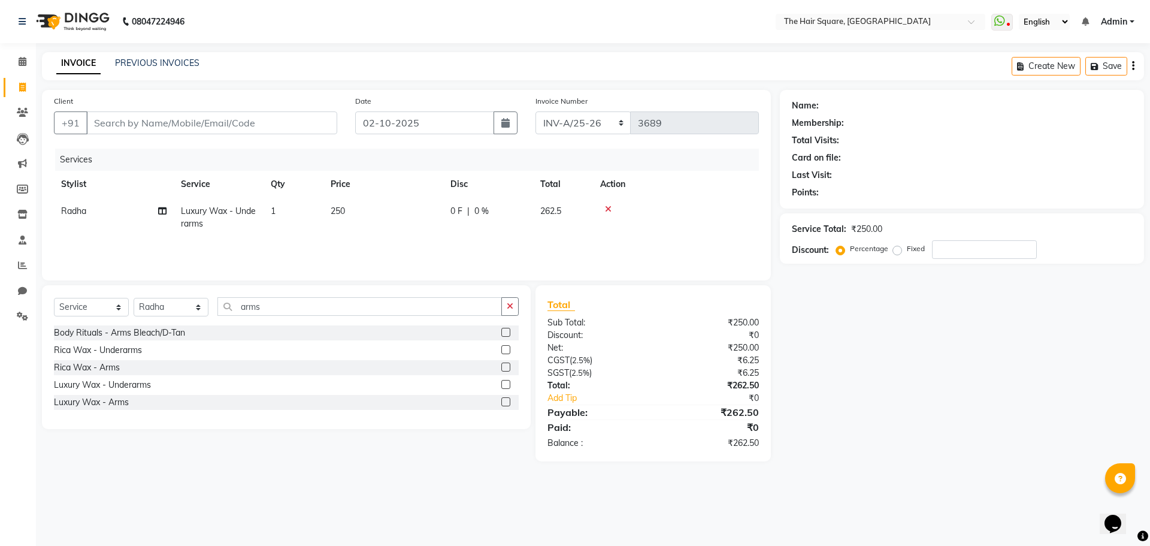
click at [507, 404] on label at bounding box center [505, 401] width 9 height 9
click at [507, 404] on input "checkbox" at bounding box center [505, 402] width 8 height 8
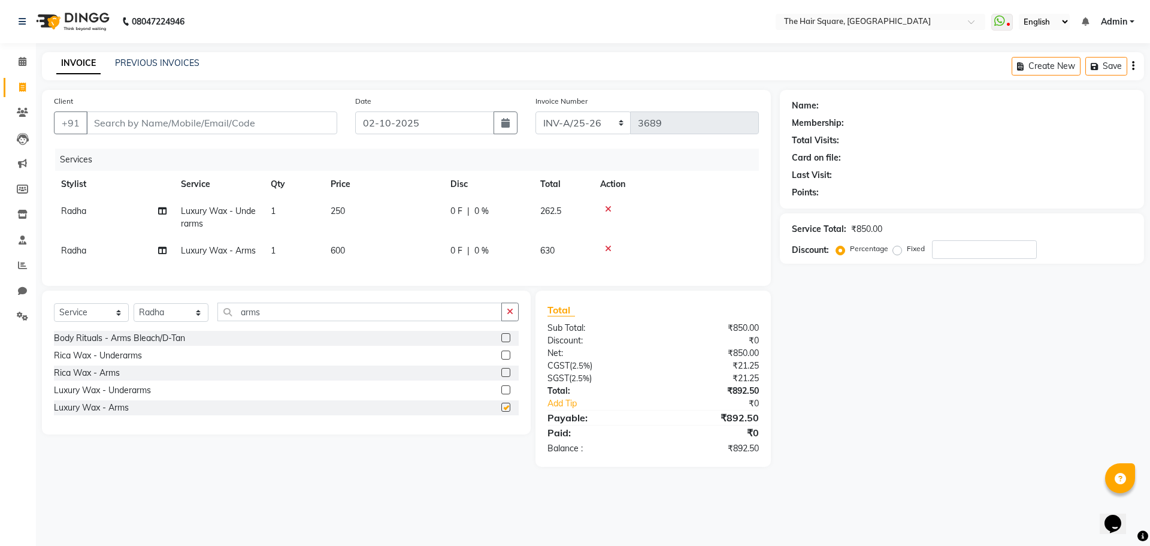
checkbox input "false"
drag, startPoint x: 170, startPoint y: 328, endPoint x: 159, endPoint y: 303, distance: 27.1
click at [165, 323] on div "Select Service Product Membership Package Voucher Prepaid Gift Card Select Styl…" at bounding box center [286, 363] width 489 height 144
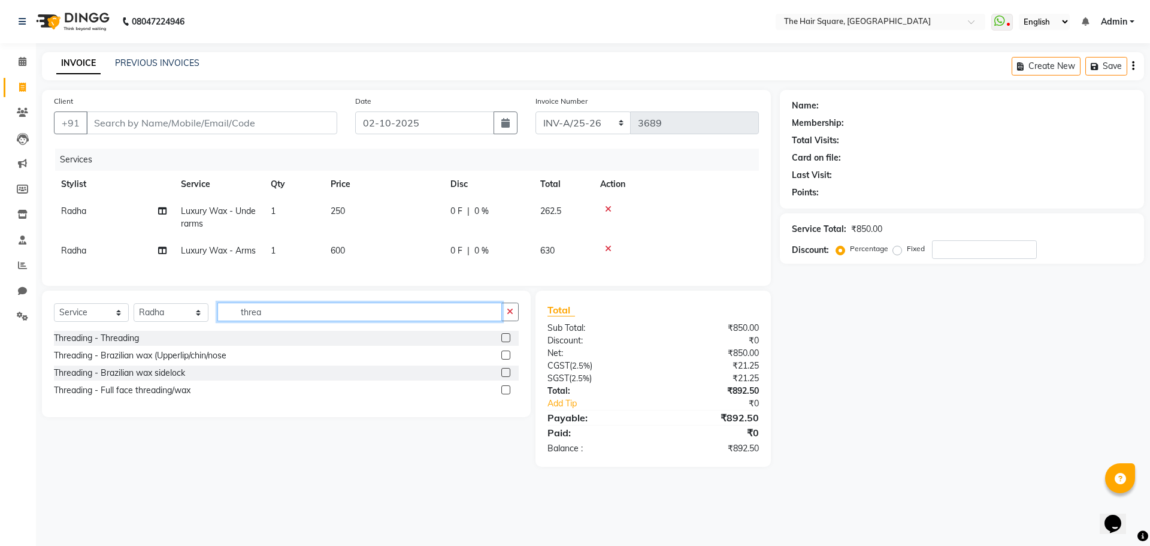
type input "threa"
click at [505, 342] on label at bounding box center [505, 337] width 9 height 9
click at [505, 342] on input "checkbox" at bounding box center [505, 338] width 8 height 8
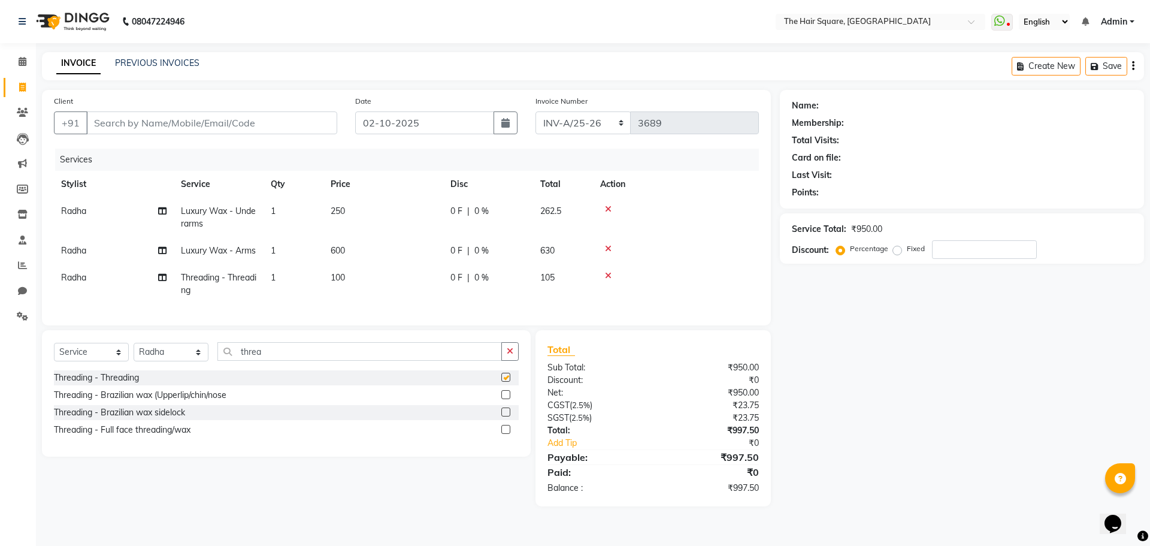
checkbox input "false"
click at [283, 292] on td "1" at bounding box center [294, 284] width 60 height 40
select select "39376"
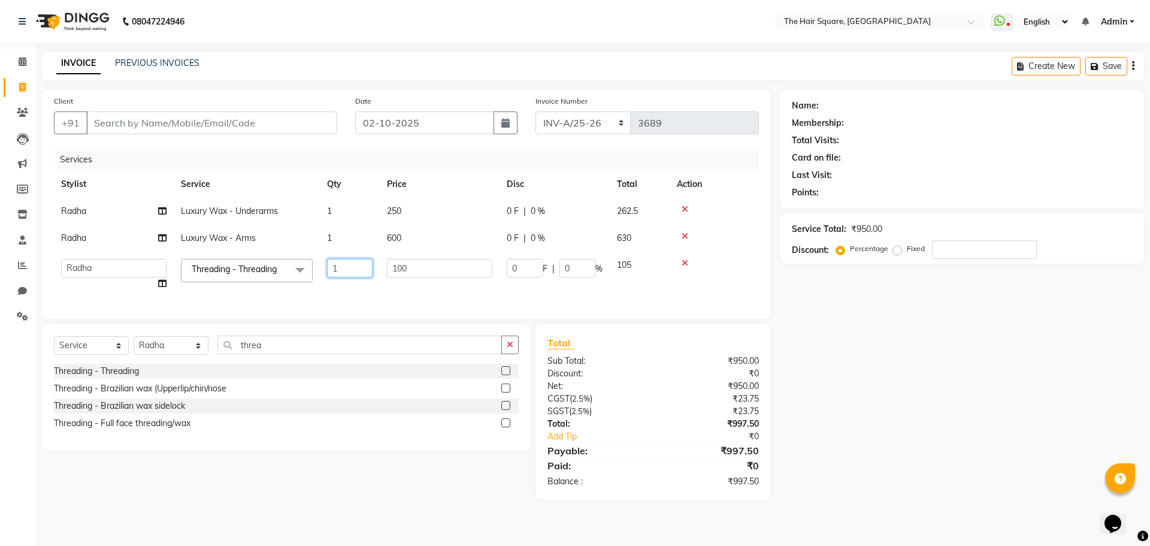
drag, startPoint x: 361, startPoint y: 265, endPoint x: 279, endPoint y: 251, distance: 83.2
click at [282, 253] on tr "Amit Aradhana Bittu Dev Imran Inder Javed Kim Mahendra Manager Mukesh Raaj Radh…" at bounding box center [406, 275] width 705 height 46
type input "2"
click at [442, 301] on div "Services Stylist Service Qty Price Disc Total Action Radha Luxury Wax - Underar…" at bounding box center [406, 228] width 705 height 158
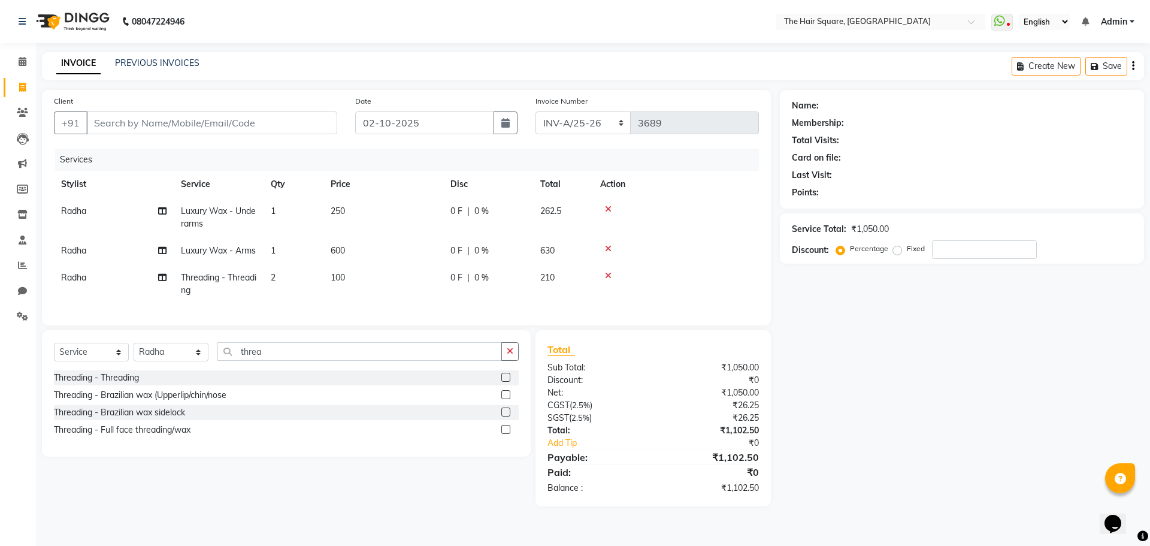
drag, startPoint x: 939, startPoint y: 485, endPoint x: 976, endPoint y: 469, distance: 40.5
click at [940, 485] on div "Name: Membership: Total Visits: Card on file: Last Visit: Points: Service Total…" at bounding box center [966, 298] width 373 height 416
click at [207, 122] on input "Client" at bounding box center [211, 122] width 251 height 23
type input "9"
type input "0"
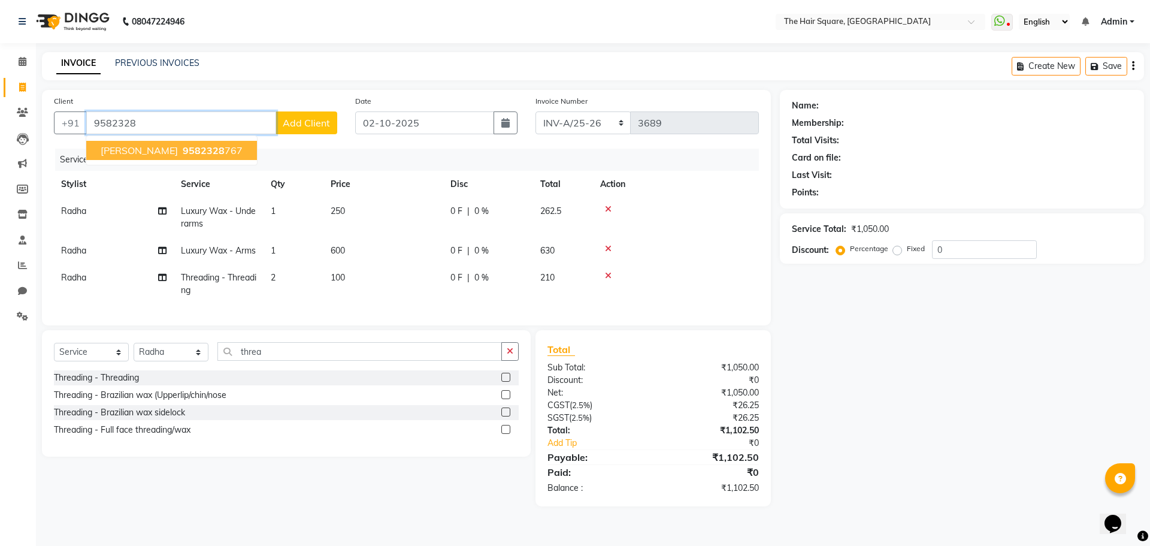
click at [183, 155] on span "9582328" at bounding box center [204, 150] width 42 height 12
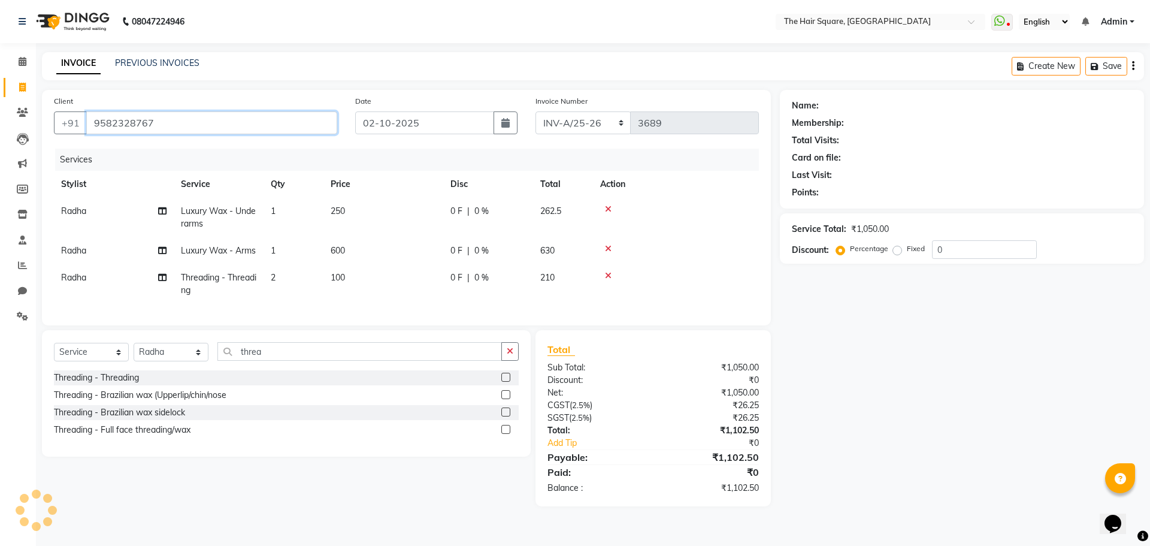
type input "9582328767"
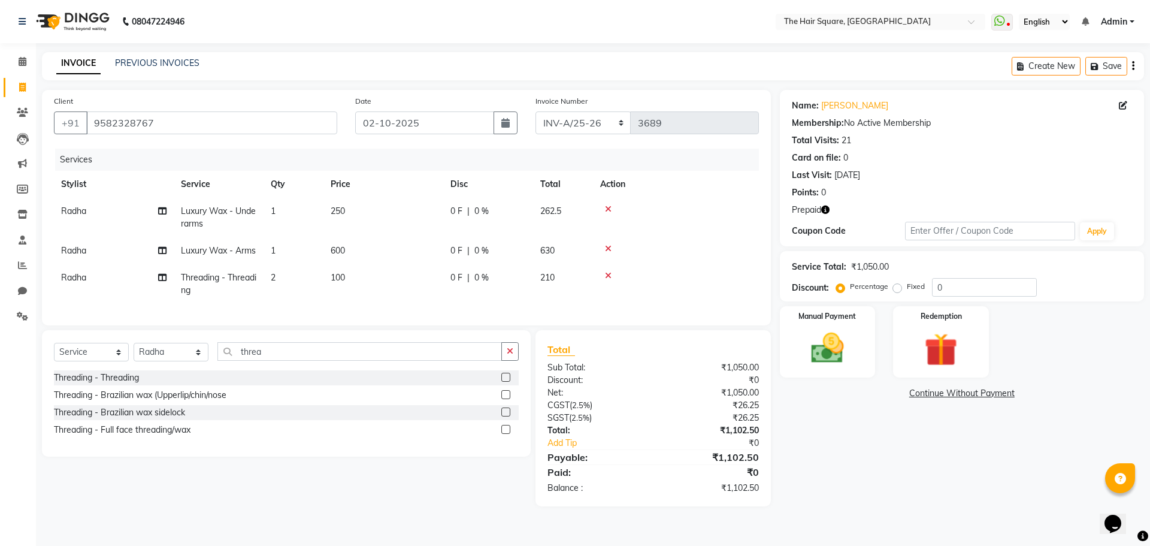
click at [825, 207] on icon "button" at bounding box center [825, 209] width 8 height 8
drag, startPoint x: 966, startPoint y: 295, endPoint x: 834, endPoint y: 288, distance: 132.0
click at [834, 289] on div "Discount: Percentage Fixed 0" at bounding box center [962, 287] width 340 height 19
type input "30"
click at [935, 337] on img at bounding box center [941, 349] width 56 height 43
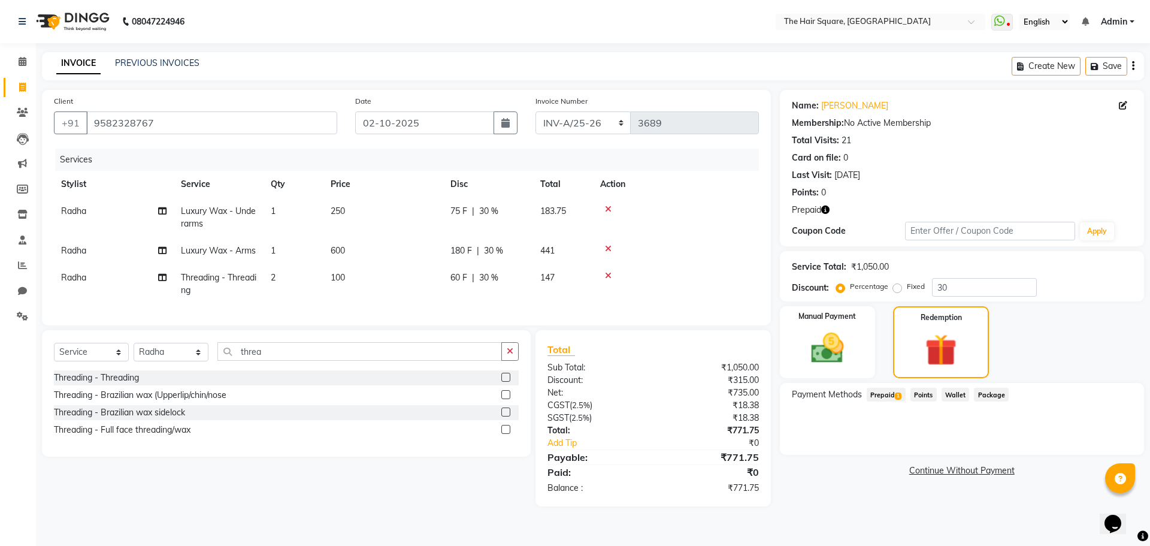
click at [890, 396] on span "Prepaid 1" at bounding box center [886, 395] width 39 height 14
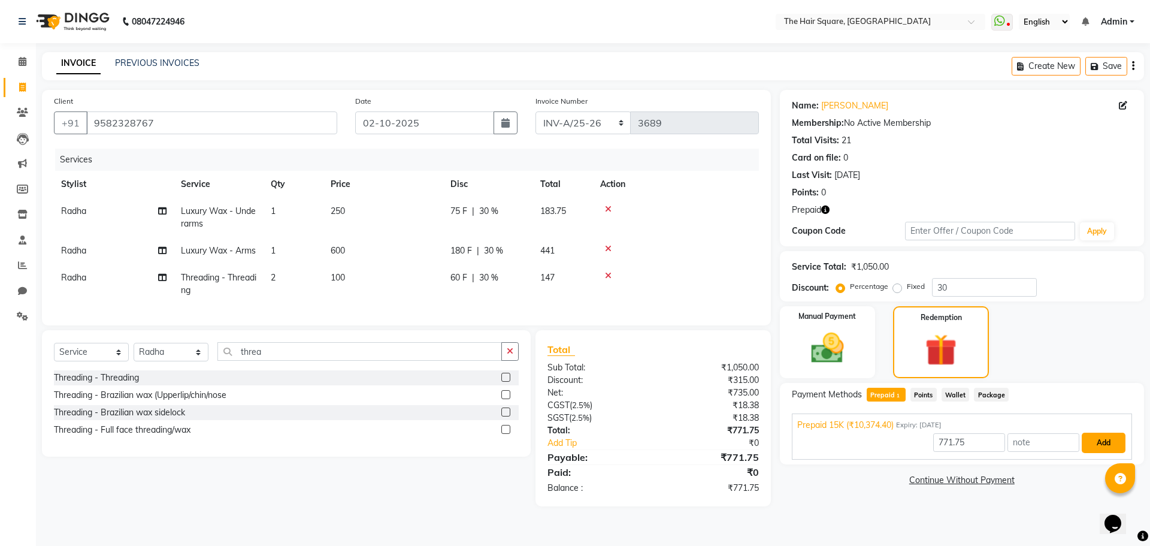
click at [1105, 443] on button "Add" at bounding box center [1104, 443] width 44 height 20
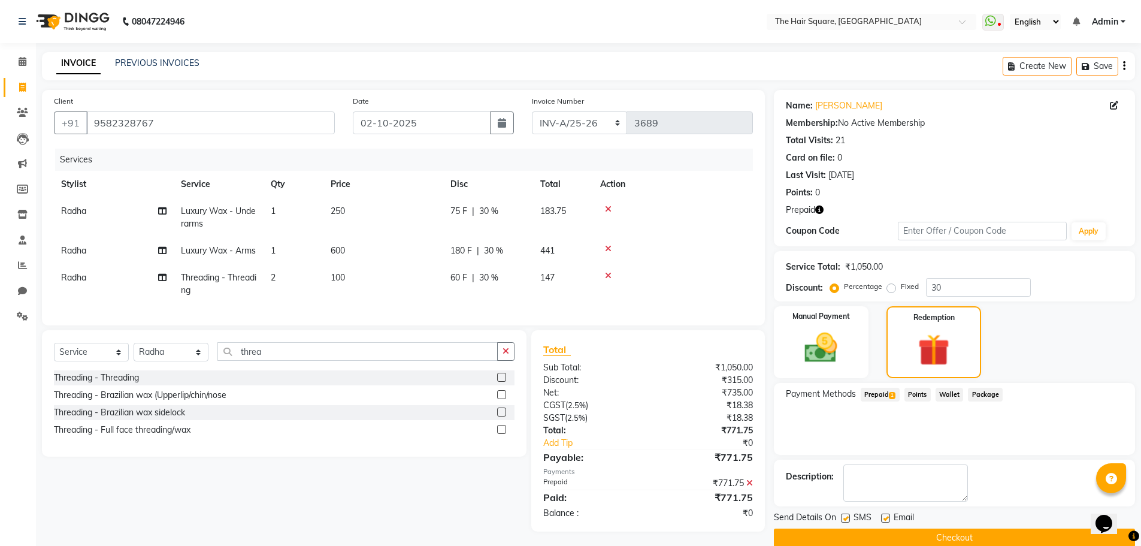
click at [973, 543] on button "Checkout" at bounding box center [954, 537] width 361 height 19
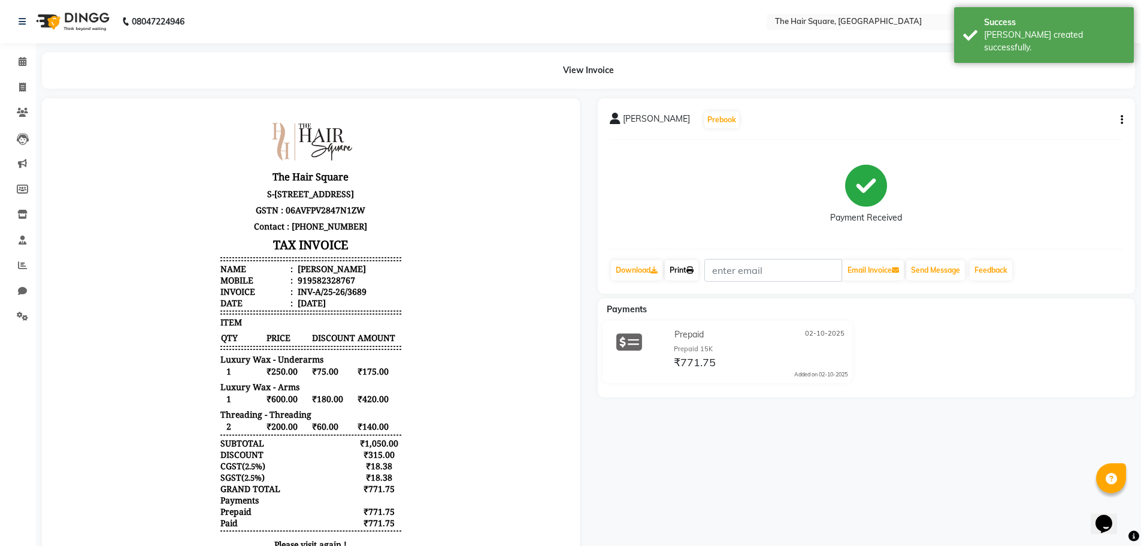
click at [671, 267] on link "Print" at bounding box center [682, 270] width 34 height 20
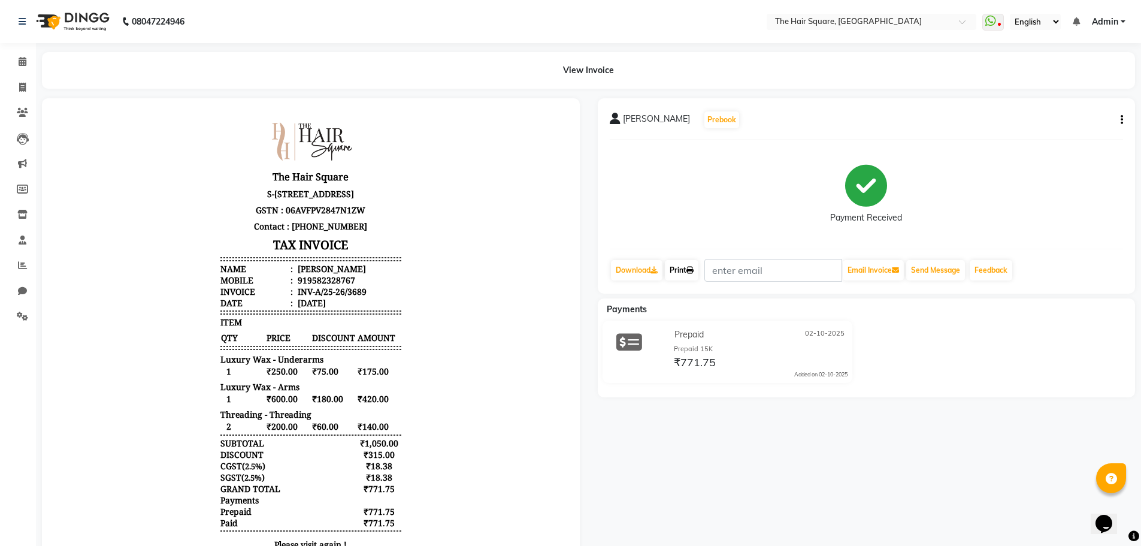
scroll to position [138, 0]
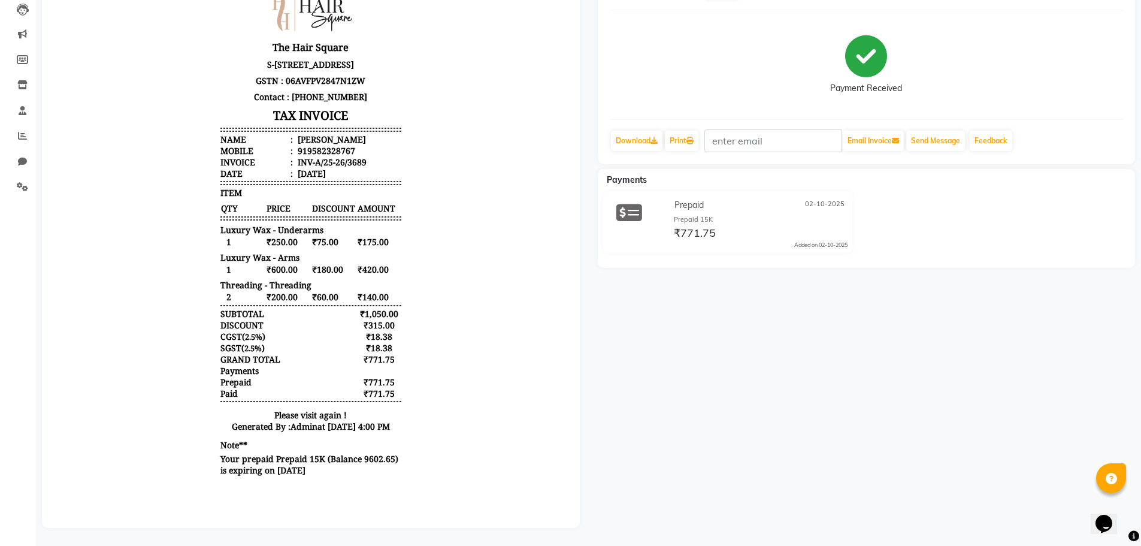
drag, startPoint x: 785, startPoint y: 485, endPoint x: 742, endPoint y: 475, distance: 43.6
click at [779, 485] on div "Ishan Prebook Payment Received Download Print Email Invoice Send Message Feedba…" at bounding box center [867, 248] width 556 height 559
click at [769, 406] on div "Ishan Prebook Payment Received Download Print Email Invoice Send Message Feedba…" at bounding box center [867, 248] width 556 height 559
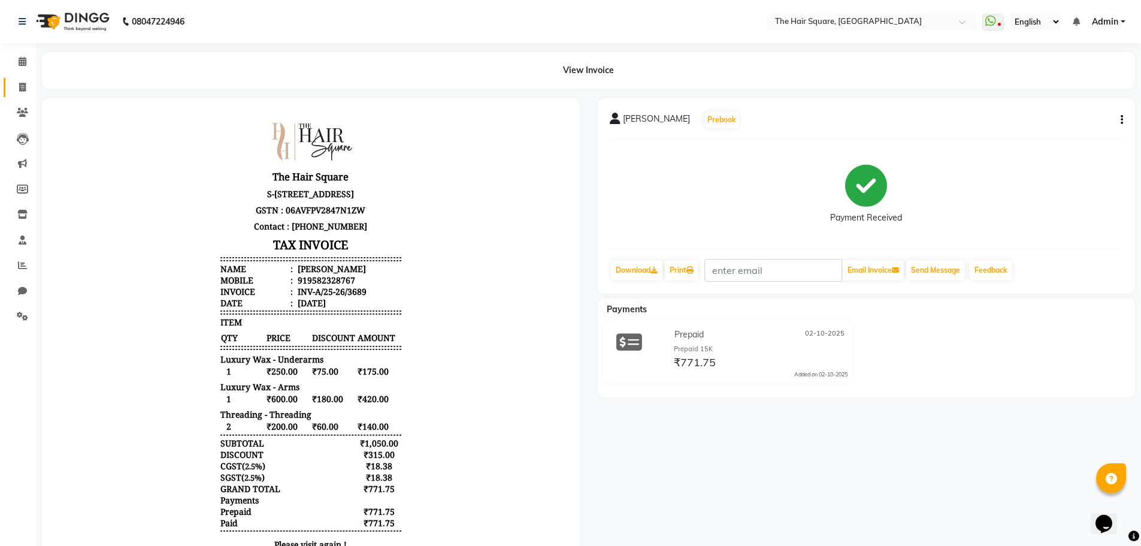
click at [23, 80] on link "Invoice" at bounding box center [18, 88] width 29 height 20
select select "service"
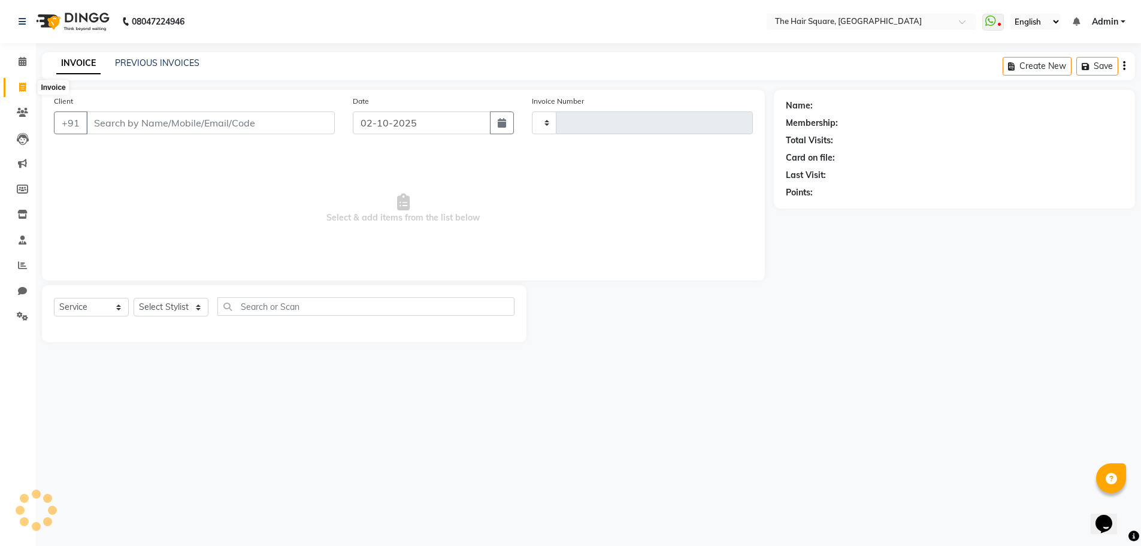
type input "3690"
select select "5768"
click at [166, 309] on select "Select Stylist Amit [PERSON_NAME] Dev Imran [PERSON_NAME] [PERSON_NAME] Manager…" at bounding box center [171, 307] width 75 height 19
select select "39369"
click at [134, 298] on select "Select Stylist Amit Aradhana Bittu Dev Imran Inder Javed Kim Mahendra Manager M…" at bounding box center [171, 307] width 75 height 19
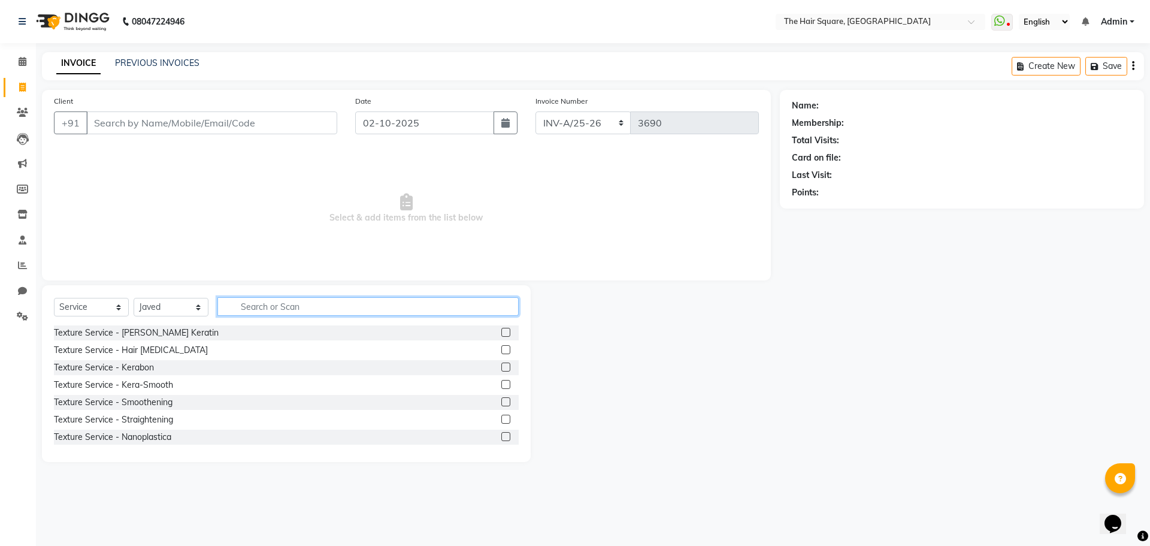
drag, startPoint x: 250, startPoint y: 307, endPoint x: 1014, endPoint y: 434, distance: 774.8
click at [251, 307] on input "text" at bounding box center [367, 306] width 301 height 19
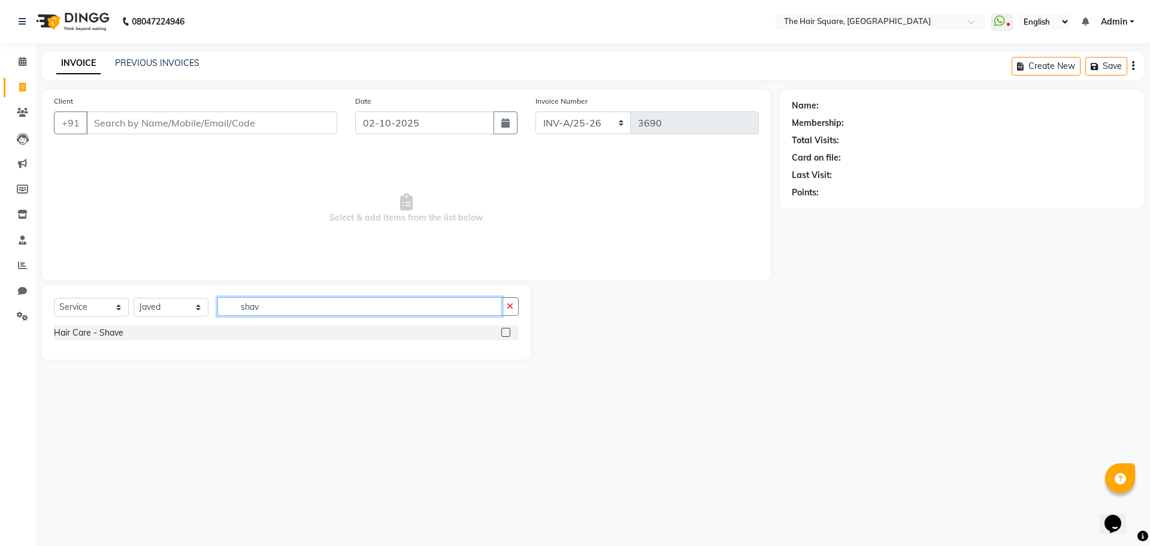
type input "shav"
click at [503, 335] on label at bounding box center [505, 332] width 9 height 9
click at [503, 335] on input "checkbox" at bounding box center [505, 333] width 8 height 8
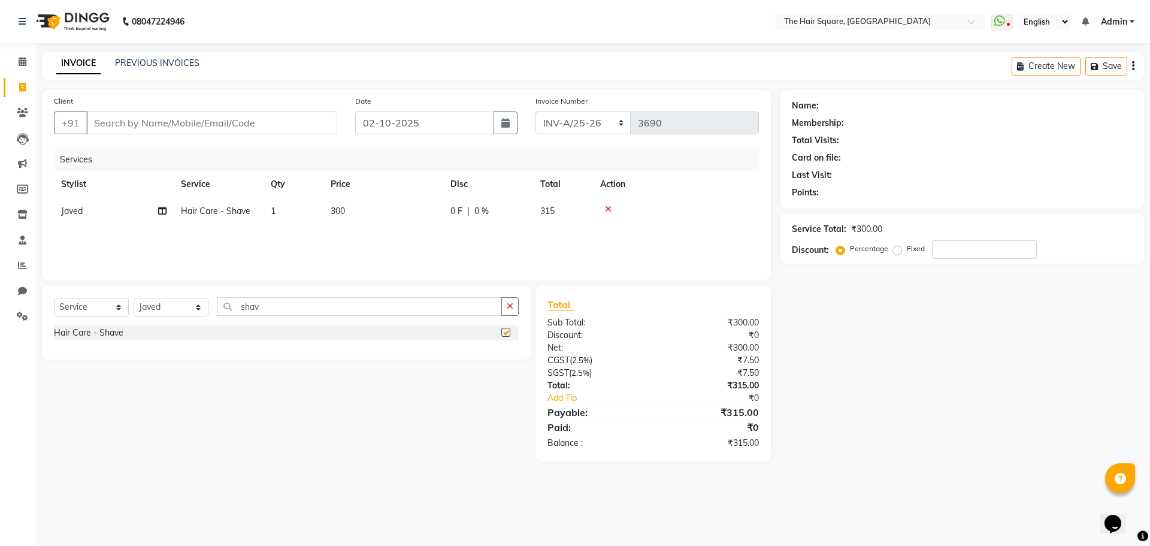
checkbox input "false"
click at [137, 303] on select "Select Stylist Amit [PERSON_NAME] Dev Imran [PERSON_NAME] [PERSON_NAME] Manager…" at bounding box center [171, 307] width 75 height 19
select select "61790"
click at [134, 298] on select "Select Stylist Amit [PERSON_NAME] Dev Imran [PERSON_NAME] [PERSON_NAME] Manager…" at bounding box center [171, 307] width 75 height 19
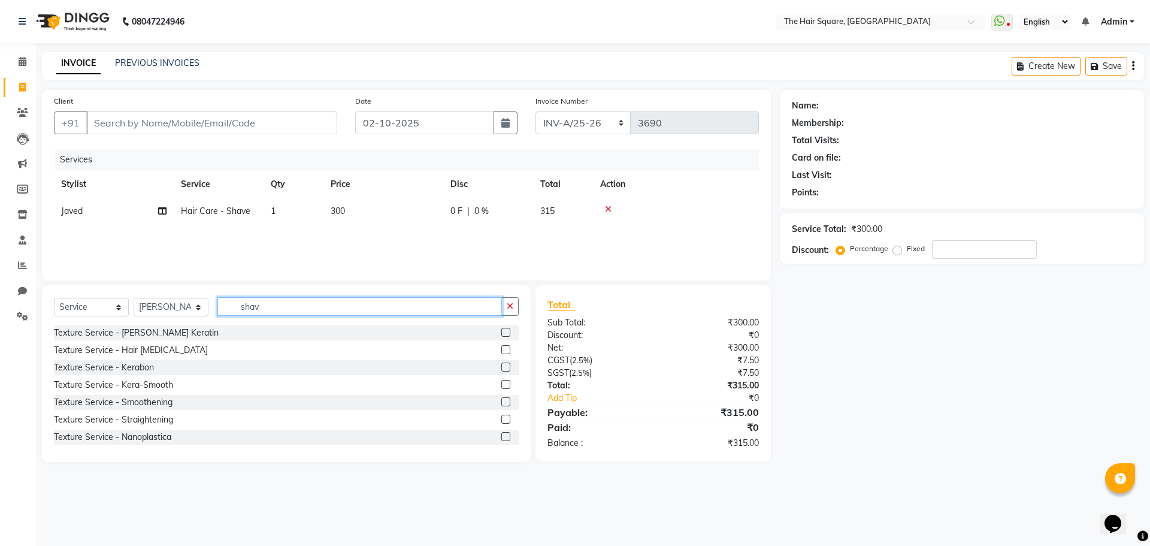
drag, startPoint x: 284, startPoint y: 310, endPoint x: 127, endPoint y: 306, distance: 157.0
click at [127, 306] on div "Select Service Product Membership Package Voucher Prepaid Gift Card Select Styl…" at bounding box center [286, 311] width 465 height 28
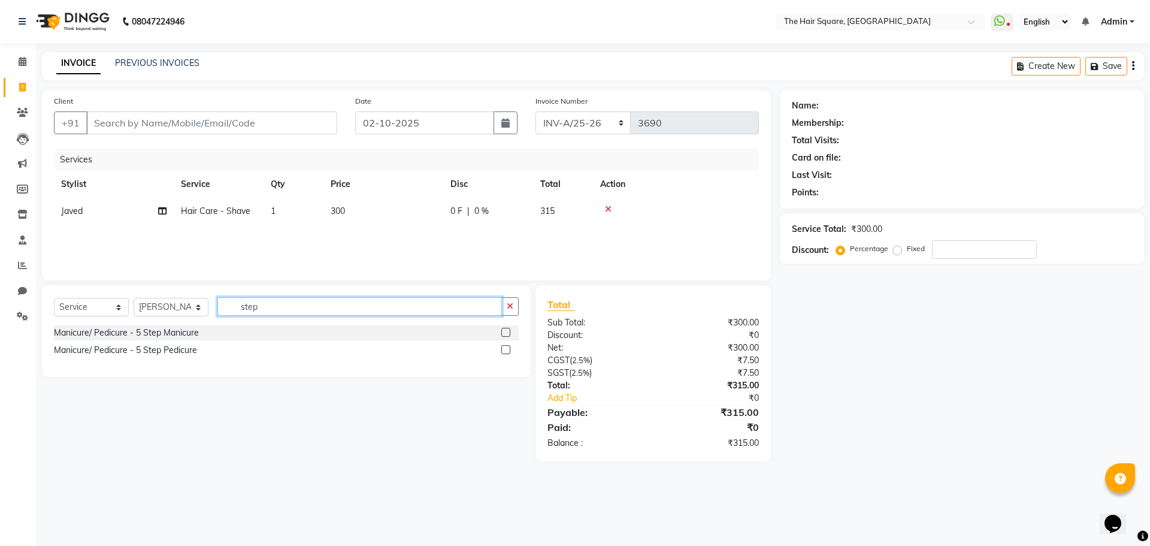
type input "step"
click at [503, 347] on label at bounding box center [505, 349] width 9 height 9
click at [503, 347] on input "checkbox" at bounding box center [505, 350] width 8 height 8
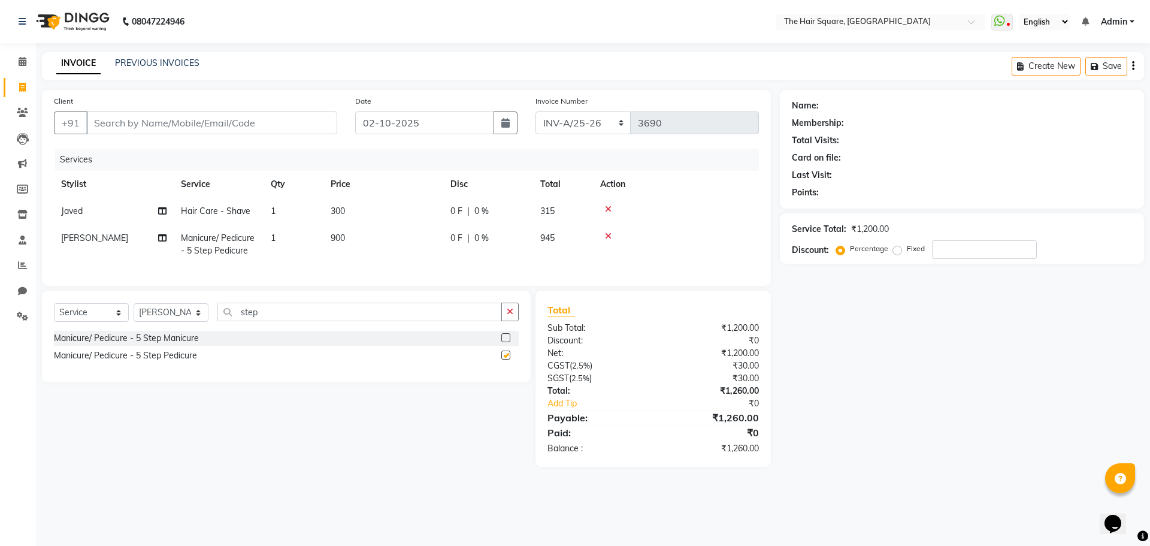
click at [1001, 467] on div "Name: Membership: Total Visits: Card on file: Last Visit: Points: Service Total…" at bounding box center [966, 278] width 373 height 377
checkbox input "false"
click at [261, 123] on input "Client" at bounding box center [211, 122] width 251 height 23
type input "d"
type input "0"
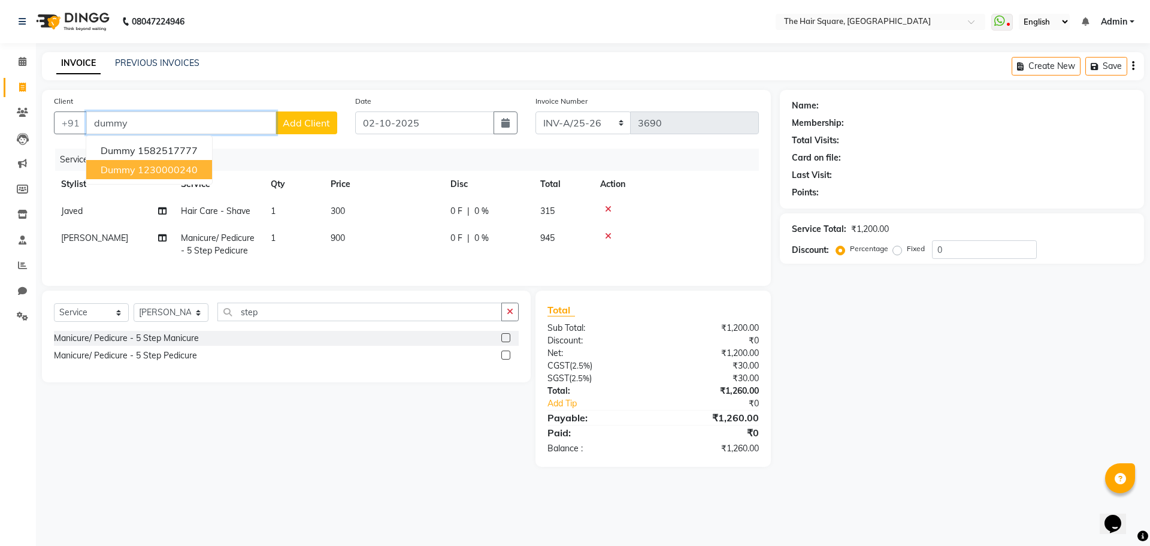
click at [205, 171] on button "dummy 1230000240" at bounding box center [149, 169] width 126 height 19
type input "1230000240"
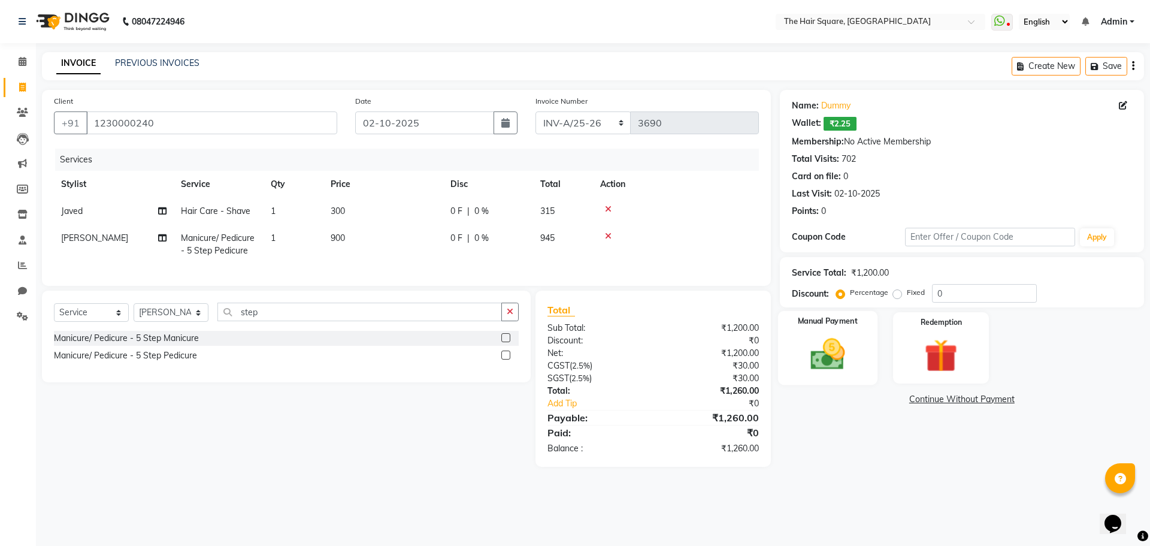
click at [834, 322] on label "Manual Payment" at bounding box center [828, 321] width 60 height 11
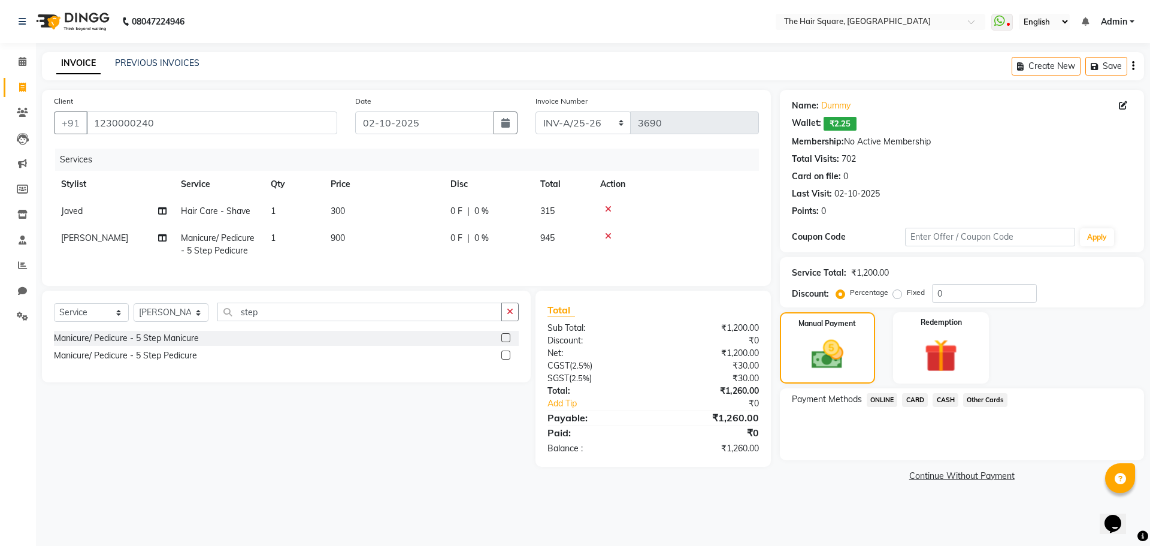
click at [938, 398] on span "CASH" at bounding box center [946, 400] width 26 height 14
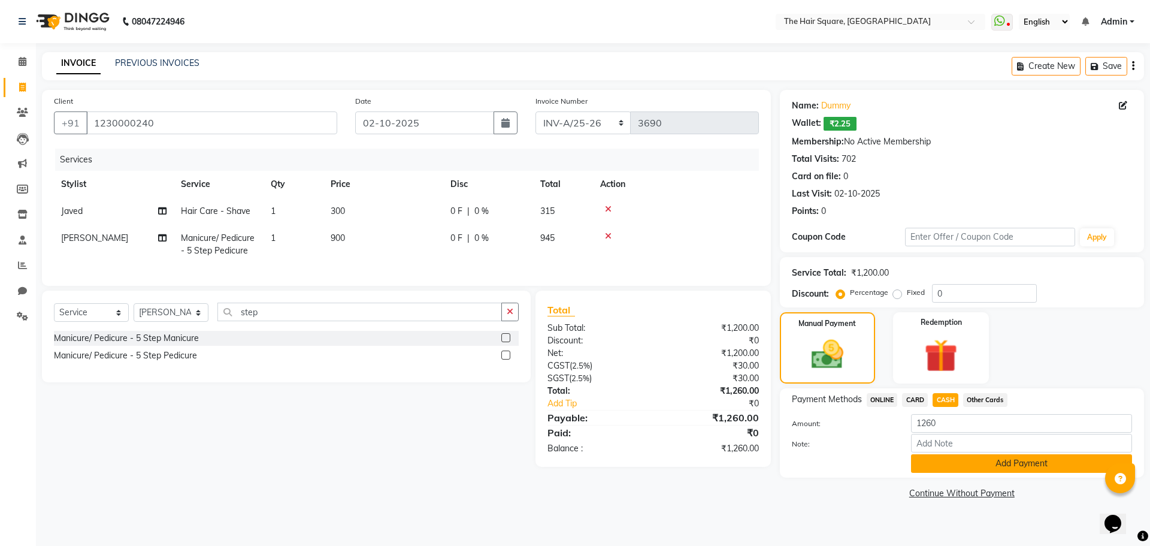
click at [933, 465] on button "Add Payment" at bounding box center [1021, 463] width 221 height 19
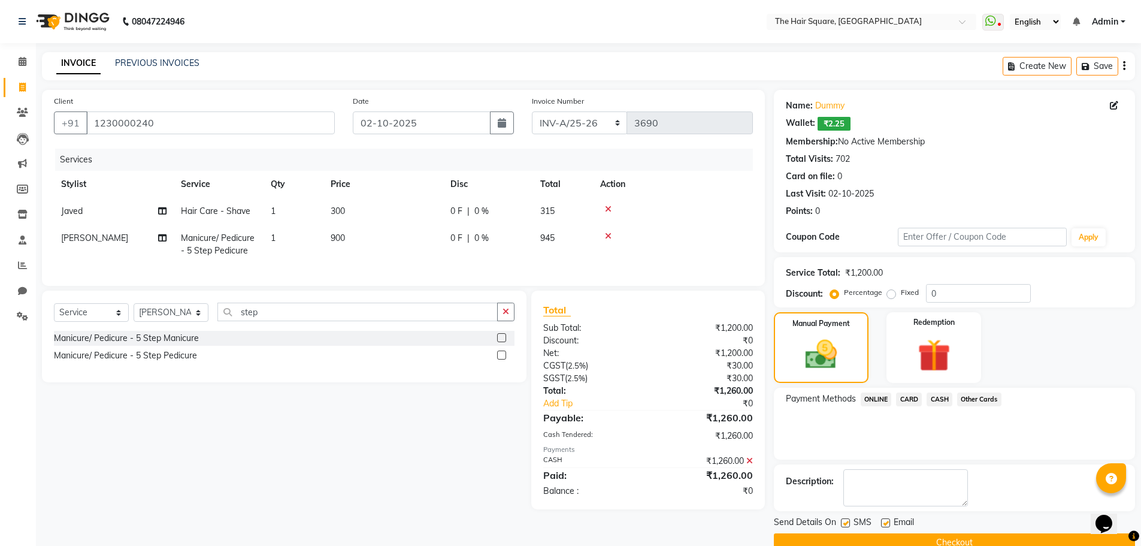
click at [938, 540] on button "Checkout" at bounding box center [954, 542] width 361 height 19
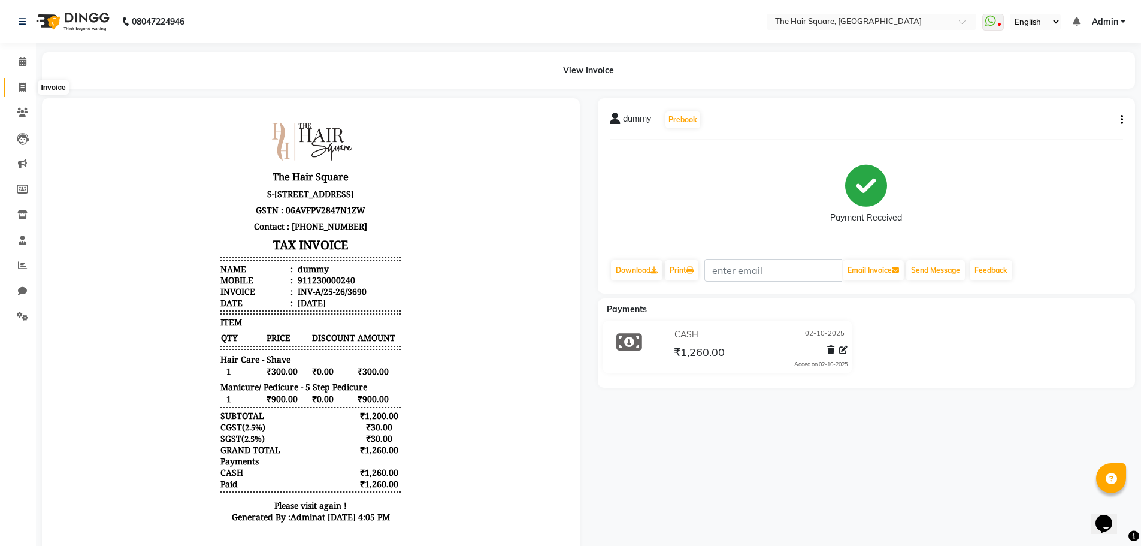
click at [22, 86] on icon at bounding box center [22, 87] width 7 height 9
select select "service"
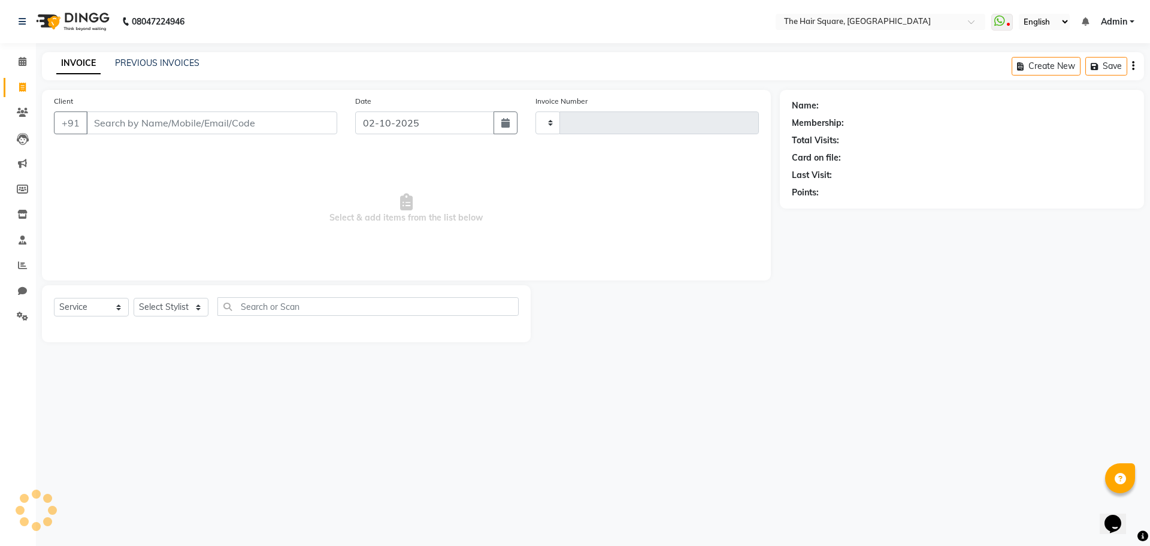
type input "3691"
select select "5768"
click at [186, 298] on select "Select Stylist" at bounding box center [171, 307] width 75 height 19
select select "39371"
click at [134, 298] on select "Select Stylist Amit [PERSON_NAME] Dev Imran [PERSON_NAME] [PERSON_NAME] Manager…" at bounding box center [171, 307] width 75 height 19
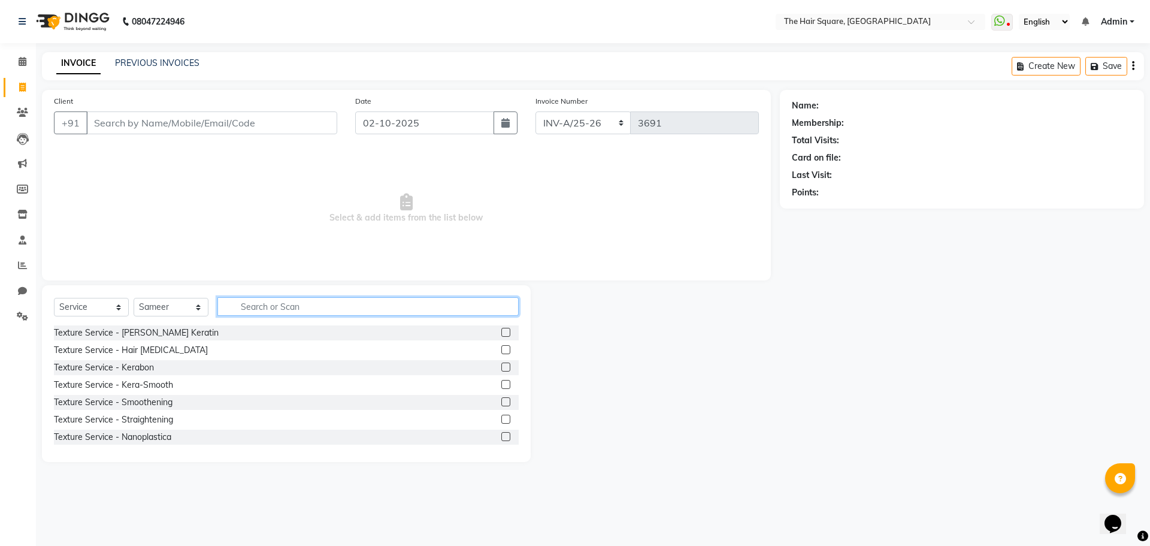
click at [289, 303] on input "text" at bounding box center [367, 306] width 301 height 19
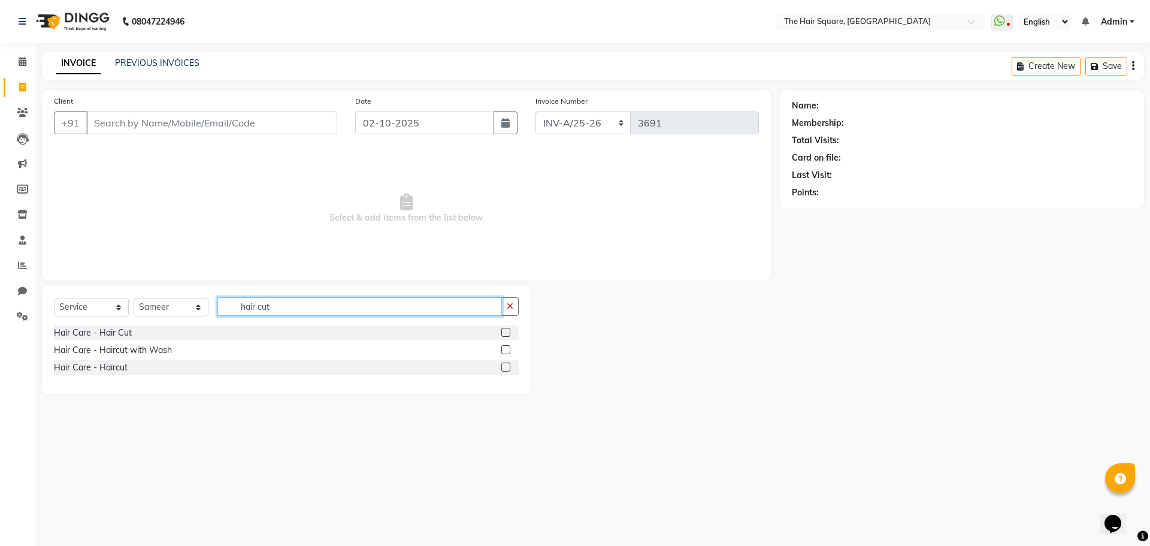
type input "hair cut"
click at [509, 329] on label at bounding box center [505, 332] width 9 height 9
click at [509, 329] on input "checkbox" at bounding box center [505, 333] width 8 height 8
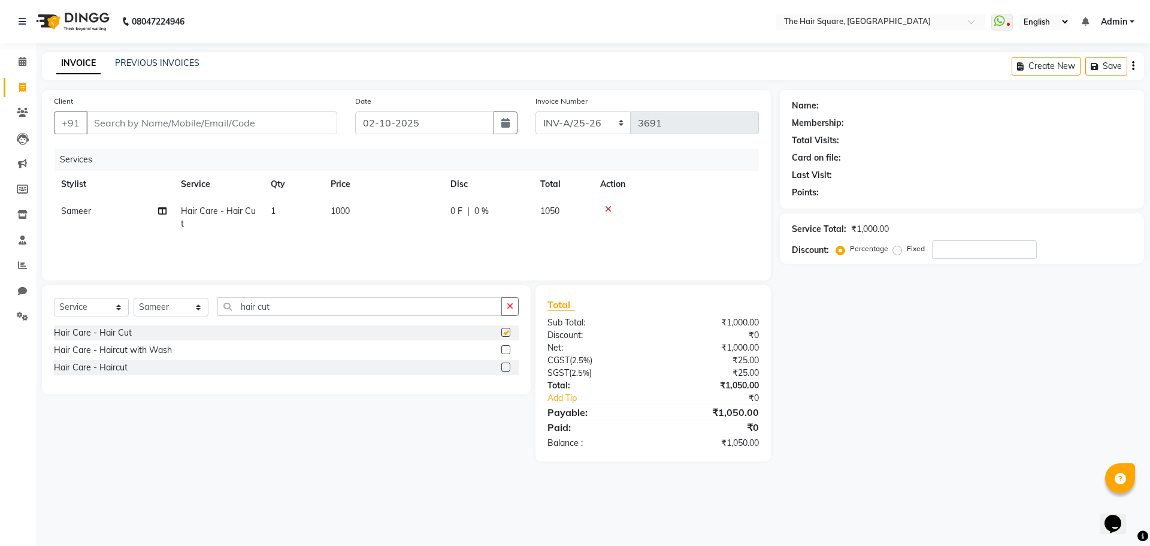
checkbox input "false"
click at [92, 306] on select "Select Service Product Membership Package Voucher Prepaid Gift Card" at bounding box center [91, 307] width 75 height 19
select select "product"
click at [54, 298] on select "Select Service Product Membership Package Voucher Prepaid Gift Card" at bounding box center [91, 307] width 75 height 19
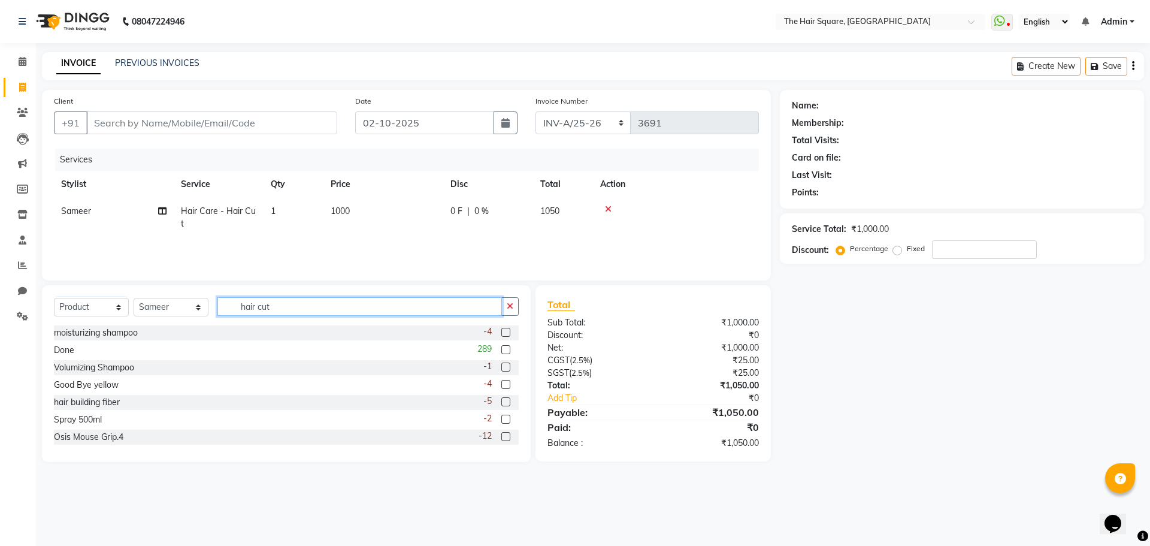
drag, startPoint x: 298, startPoint y: 313, endPoint x: 193, endPoint y: 306, distance: 105.1
click at [193, 306] on div "Select Service Product Membership Package Voucher Prepaid Gift Card Select Styl…" at bounding box center [286, 311] width 465 height 28
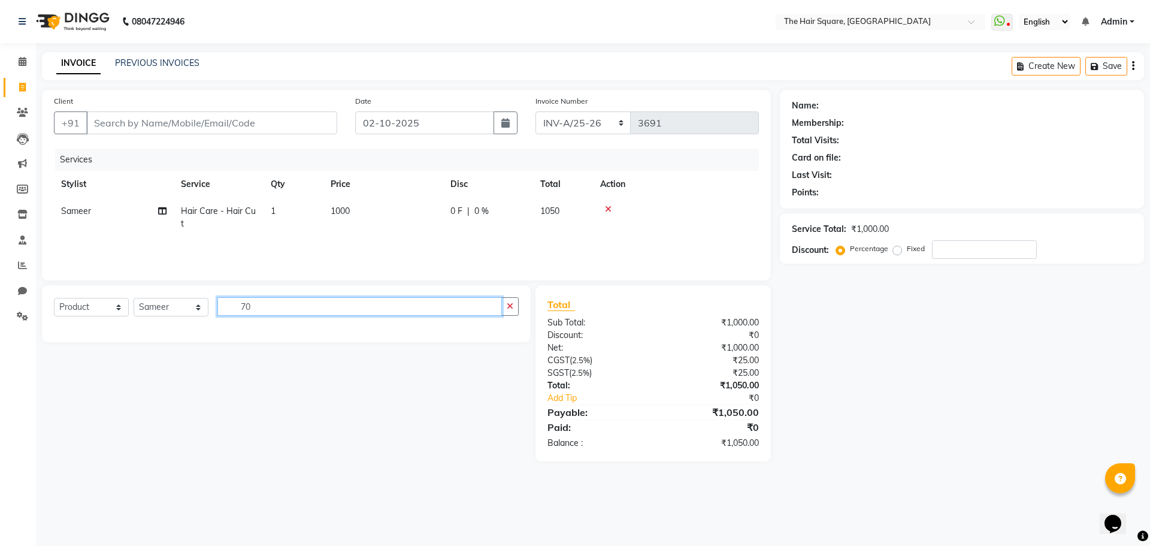
type input "7"
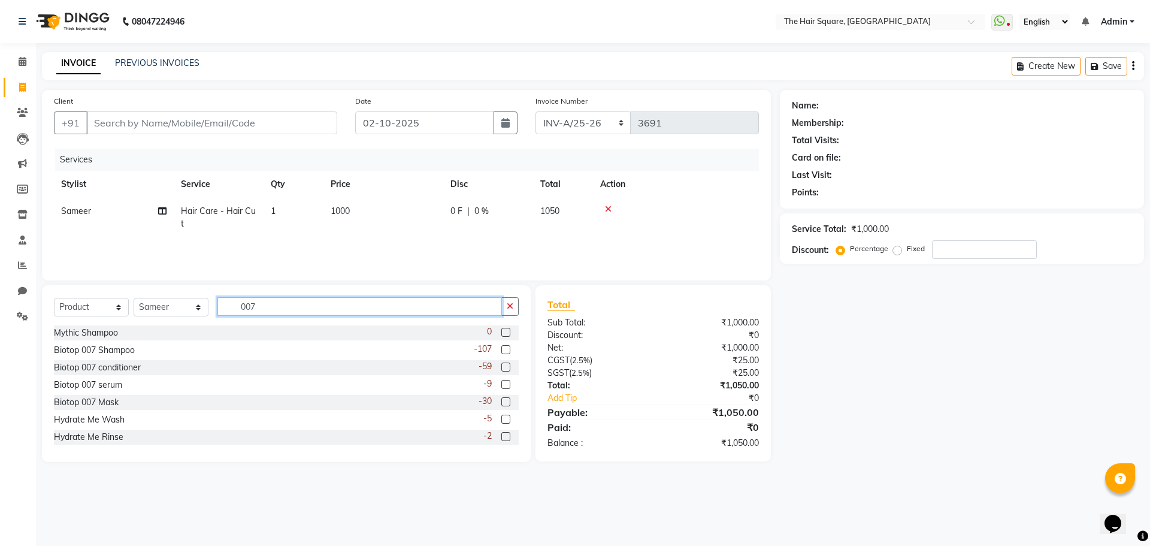
type input "007"
click at [501, 349] on label at bounding box center [505, 349] width 9 height 9
click at [501, 349] on input "checkbox" at bounding box center [505, 350] width 8 height 8
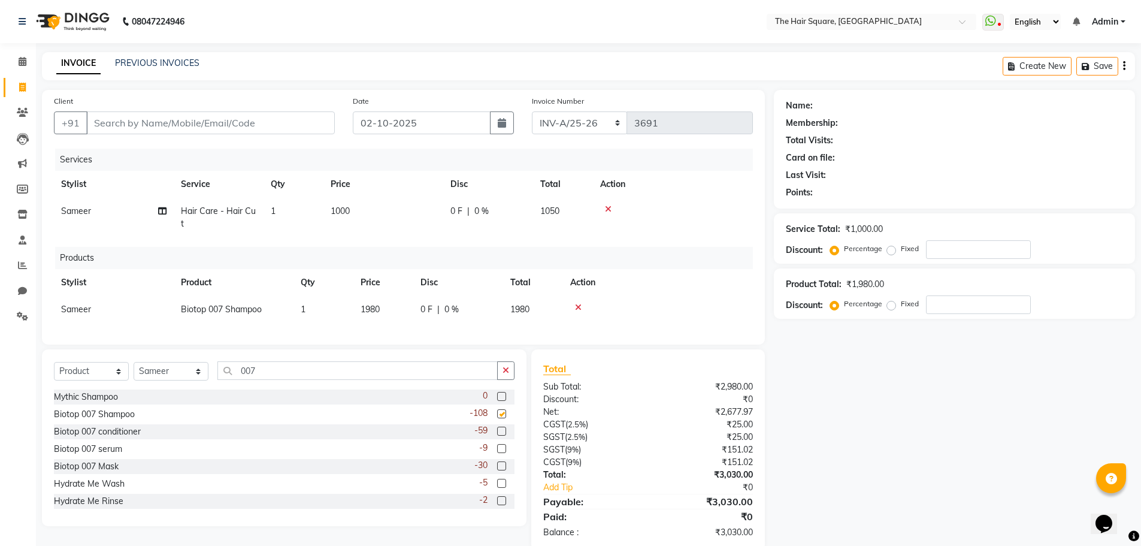
checkbox input "false"
click at [362, 310] on span "1980" at bounding box center [370, 309] width 19 height 11
select select "39371"
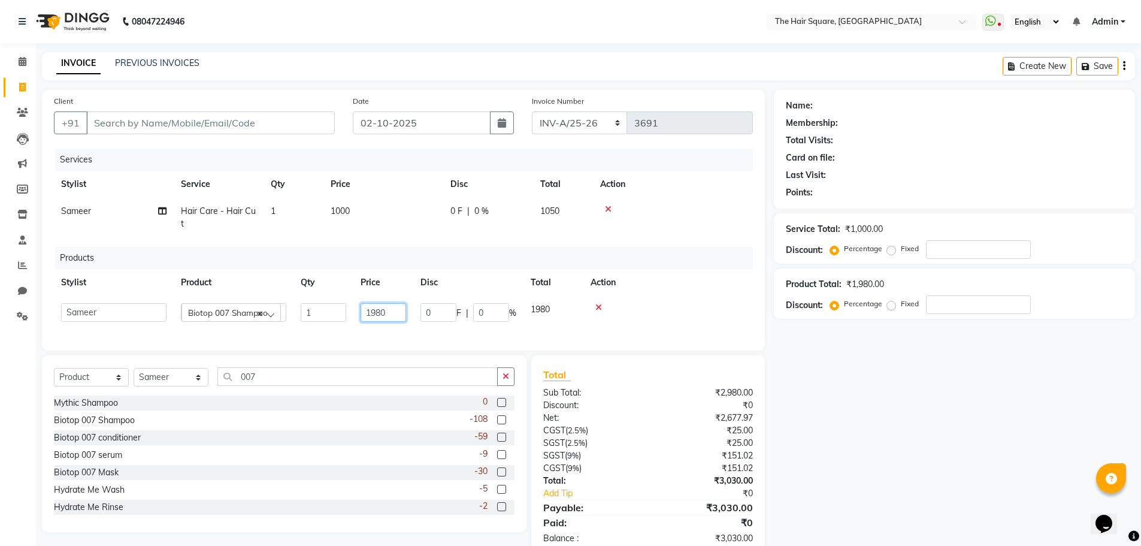
drag, startPoint x: 401, startPoint y: 314, endPoint x: 0, endPoint y: 226, distance: 410.3
click at [0, 223] on app-home "08047224946 Select Location × The Hair Square, Ambience Island WhatsApp Status …" at bounding box center [570, 287] width 1141 height 574
type input "3330"
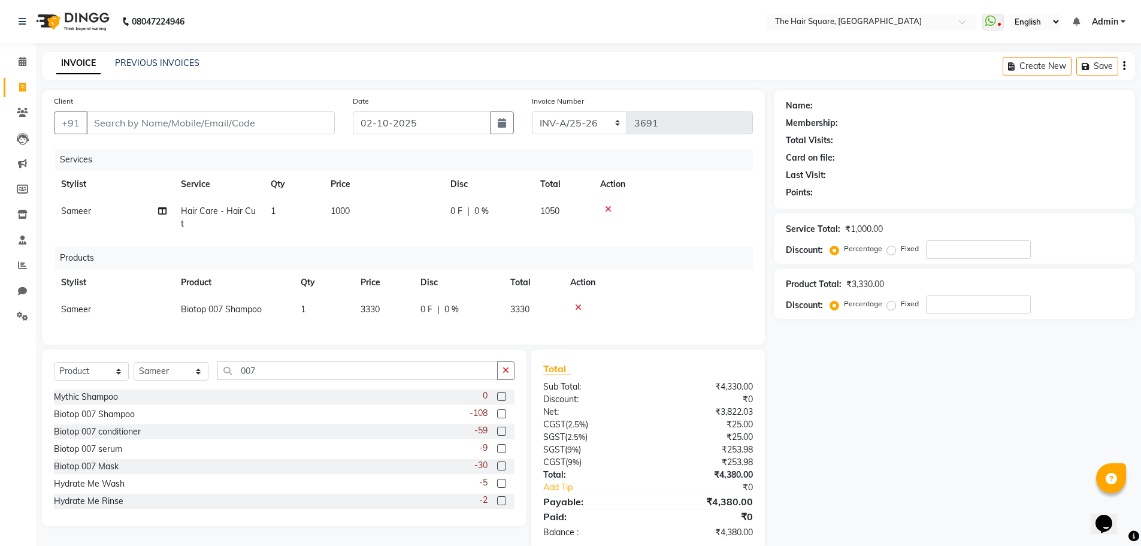
click at [437, 240] on div "Services Stylist Service Qty Price Disc Total Action Sameer Hair Care - Hair Cu…" at bounding box center [403, 241] width 699 height 184
drag, startPoint x: 161, startPoint y: 123, endPoint x: 560, endPoint y: 109, distance: 399.2
click at [161, 123] on input "Client" at bounding box center [210, 122] width 249 height 23
type input "d"
type input "0"
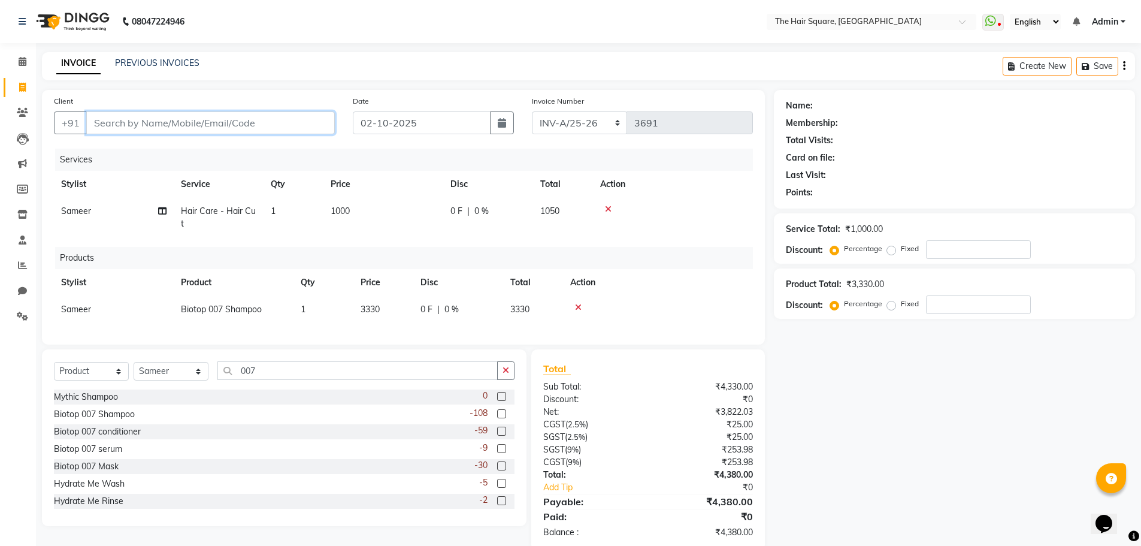
type input "0"
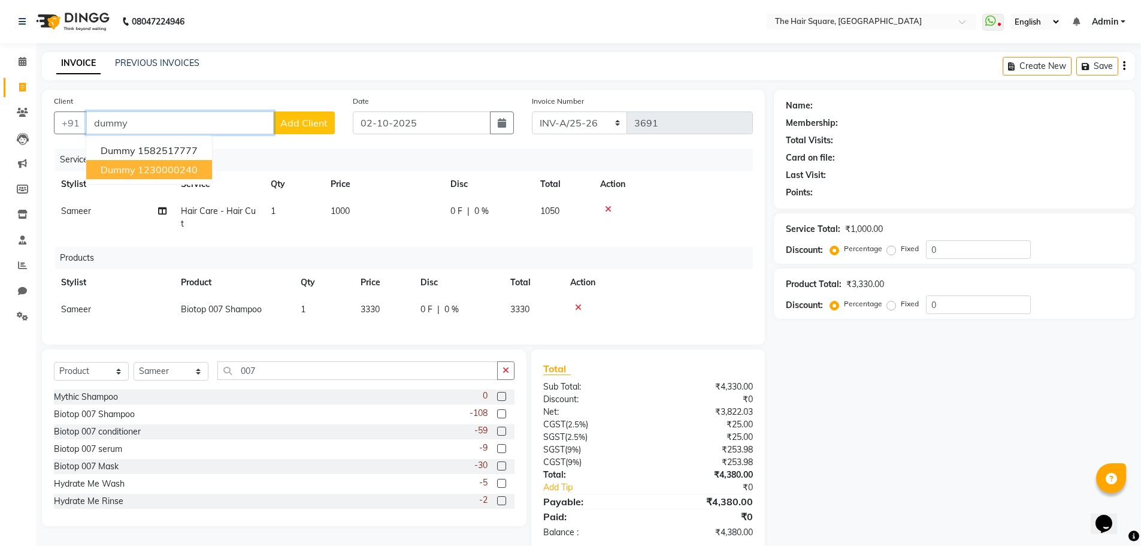
click at [190, 173] on ngb-highlight "1230000240" at bounding box center [168, 170] width 60 height 12
type input "1230000240"
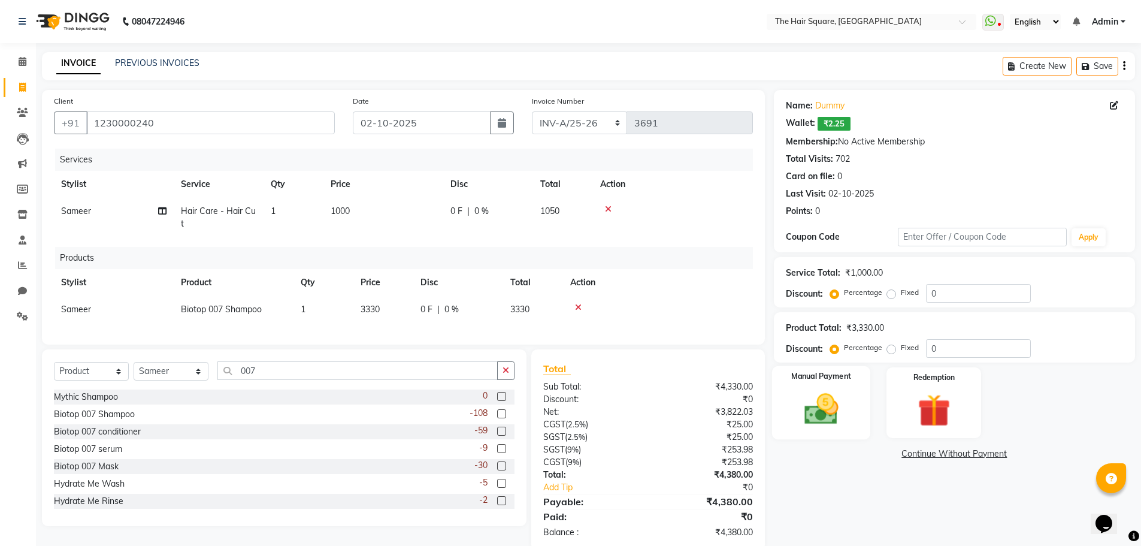
click at [823, 401] on img at bounding box center [821, 408] width 55 height 39
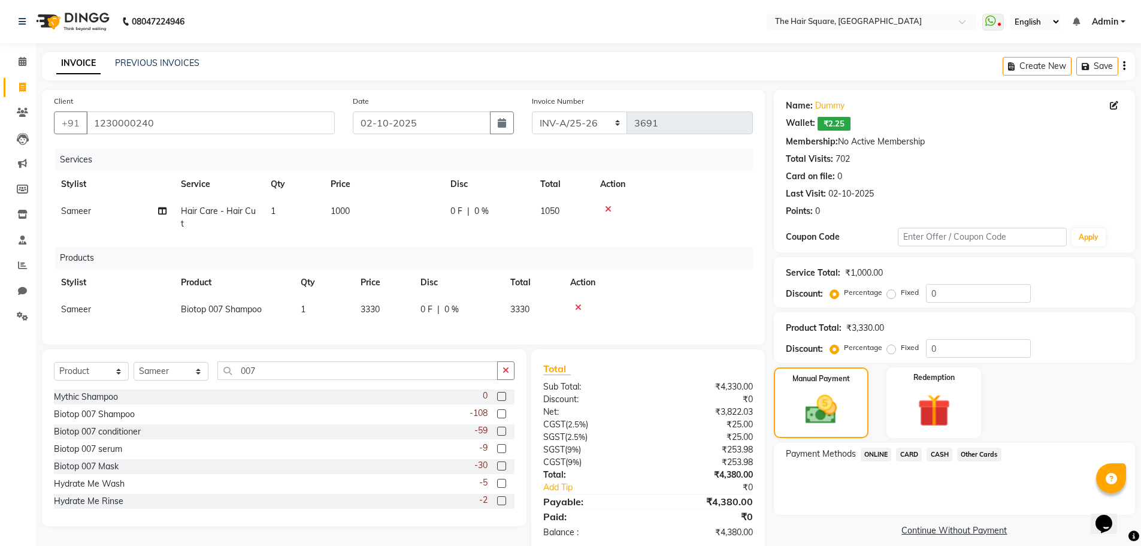
click at [872, 453] on span "ONLINE" at bounding box center [876, 454] width 31 height 14
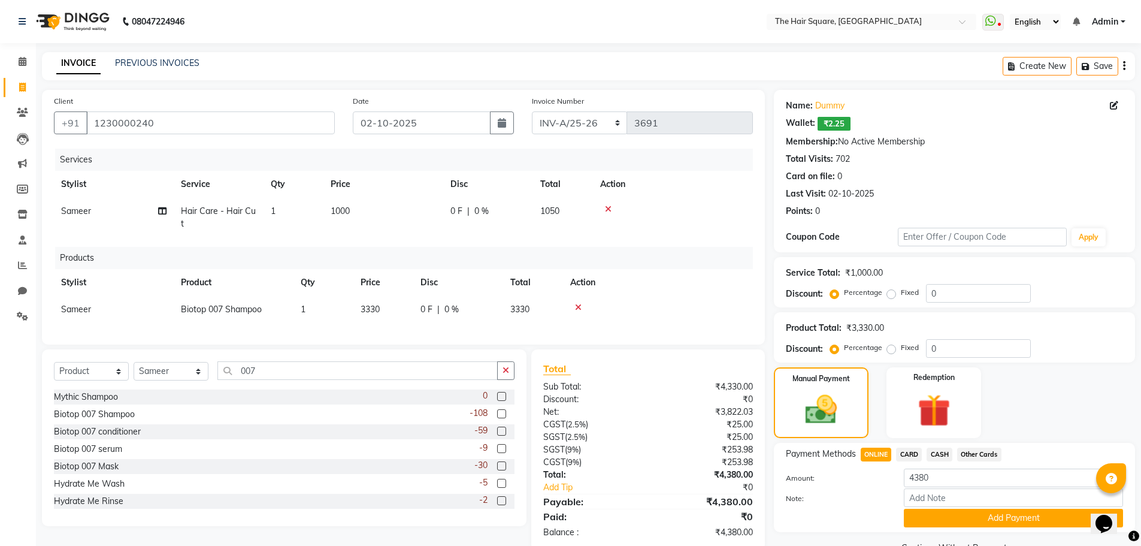
click at [943, 531] on div "Payment Methods ONLINE CARD CASH Other Cards Amount: 4380 Note: Add Payment" at bounding box center [954, 487] width 361 height 89
click at [931, 512] on button "Add Payment" at bounding box center [1013, 518] width 219 height 19
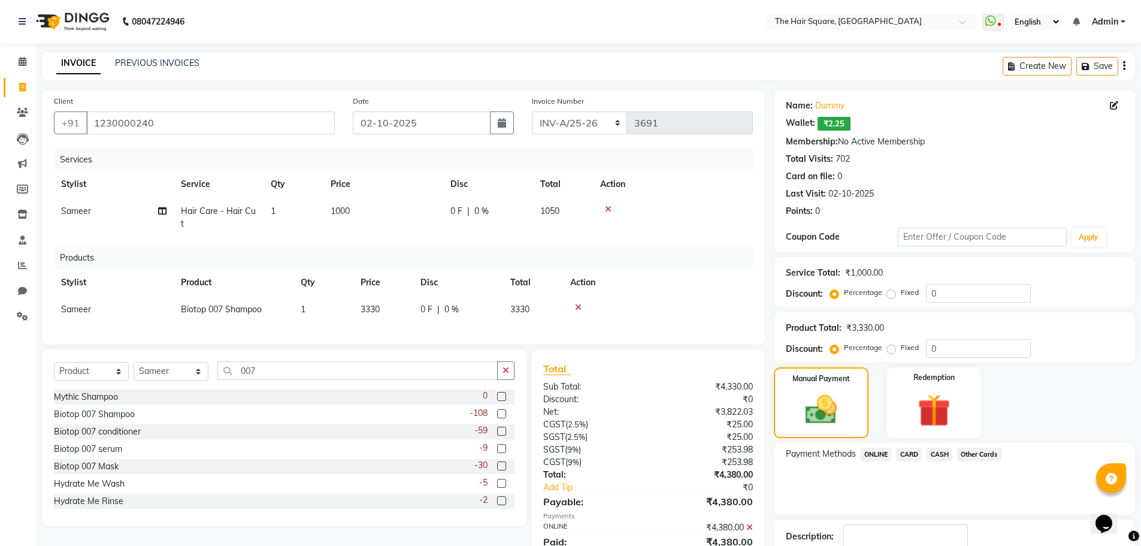
scroll to position [79, 0]
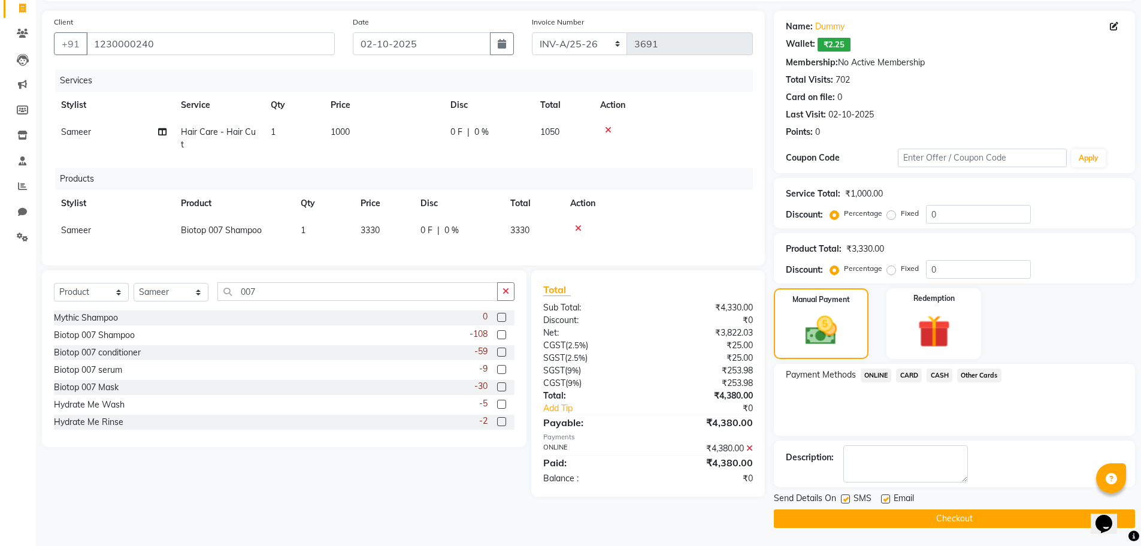
click at [975, 519] on button "Checkout" at bounding box center [954, 518] width 361 height 19
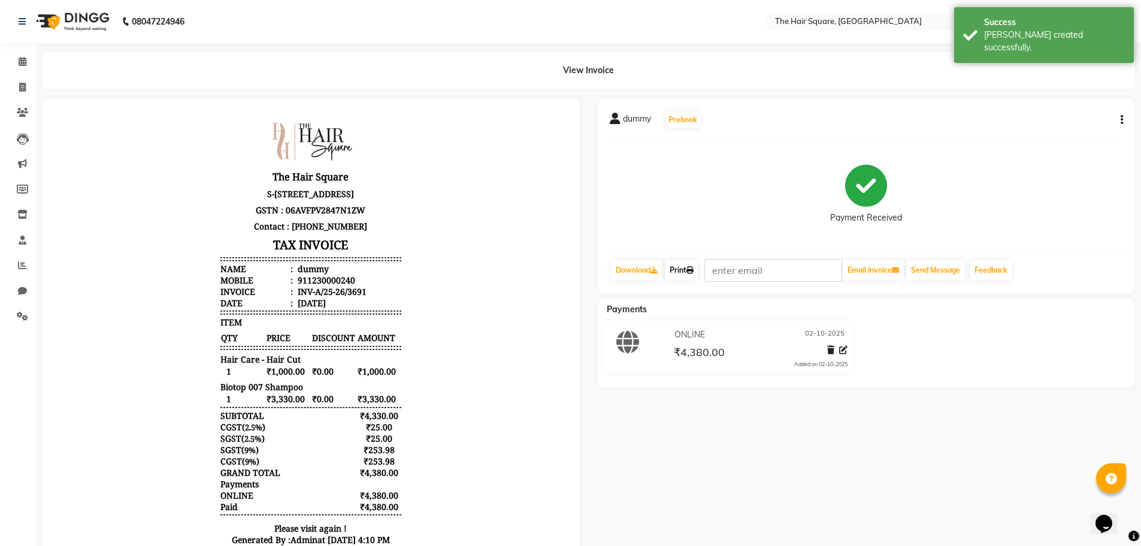
click at [680, 271] on link "Print" at bounding box center [682, 270] width 34 height 20
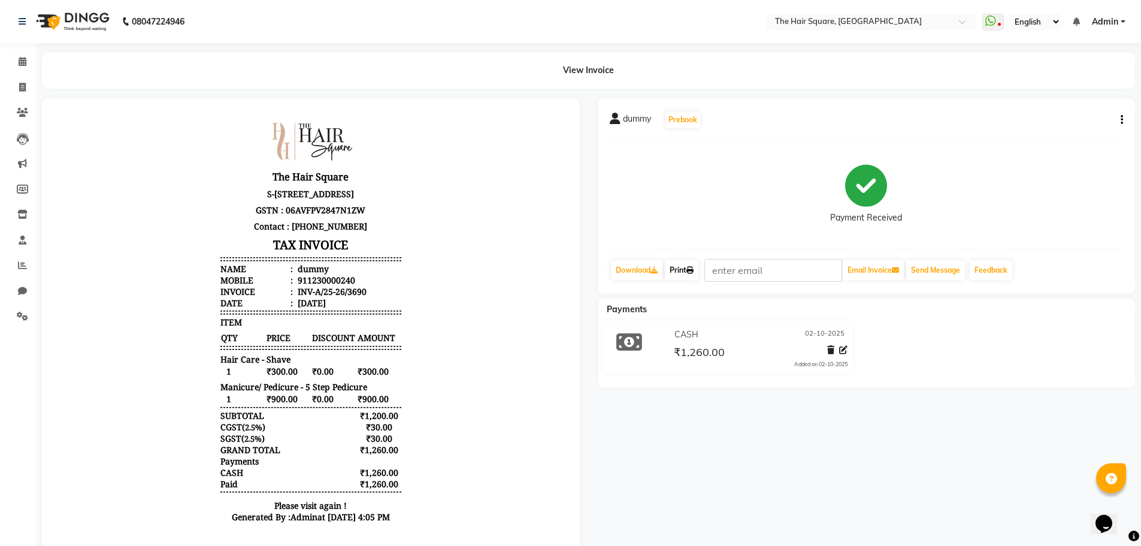
drag, startPoint x: 685, startPoint y: 271, endPoint x: 692, endPoint y: 278, distance: 9.3
click at [685, 271] on link "Print" at bounding box center [682, 270] width 34 height 20
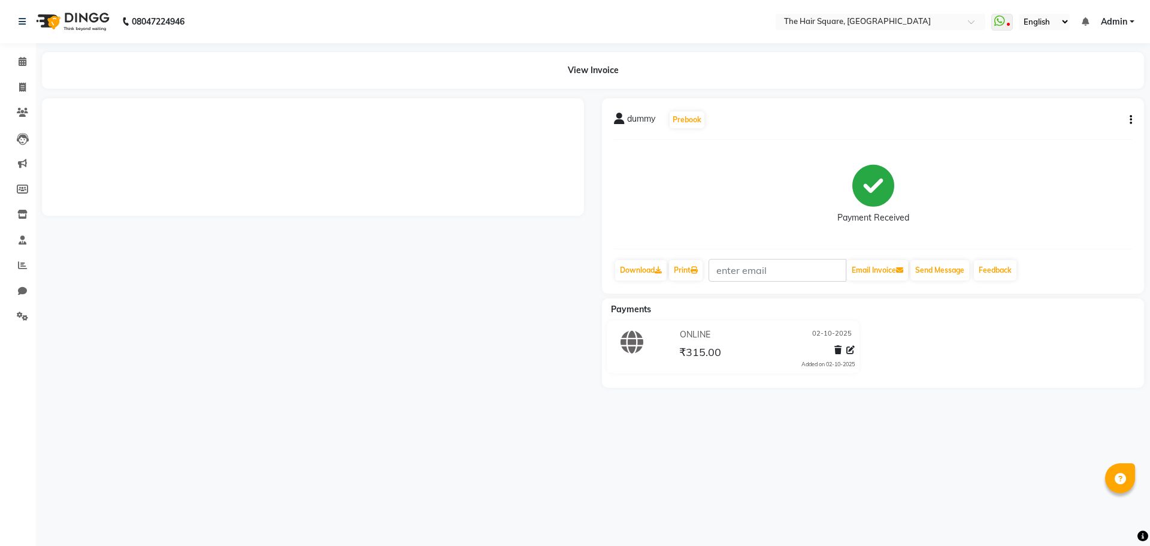
click at [1131, 121] on div "dummy Prebook Payment Received Download Print Email Invoice Send Message Feedba…" at bounding box center [873, 195] width 542 height 195
click at [1129, 121] on div "dummy Prebook Payment Received Download Print Email Invoice Send Message Feedba…" at bounding box center [867, 195] width 538 height 195
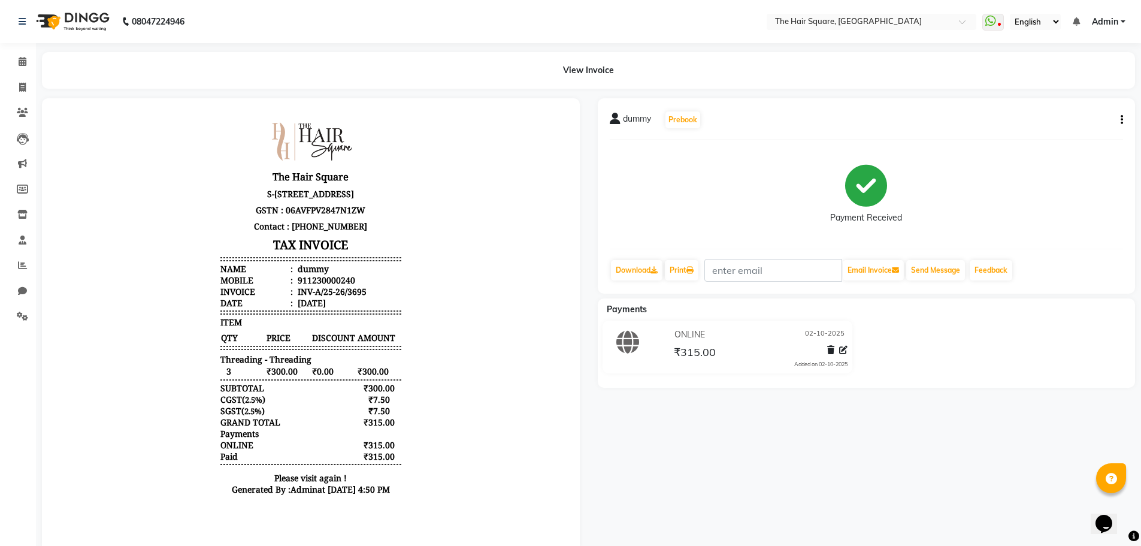
click at [1123, 120] on icon "button" at bounding box center [1122, 120] width 2 height 1
click at [1062, 135] on div "Edit Invoice" at bounding box center [1062, 135] width 82 height 15
select select "service"
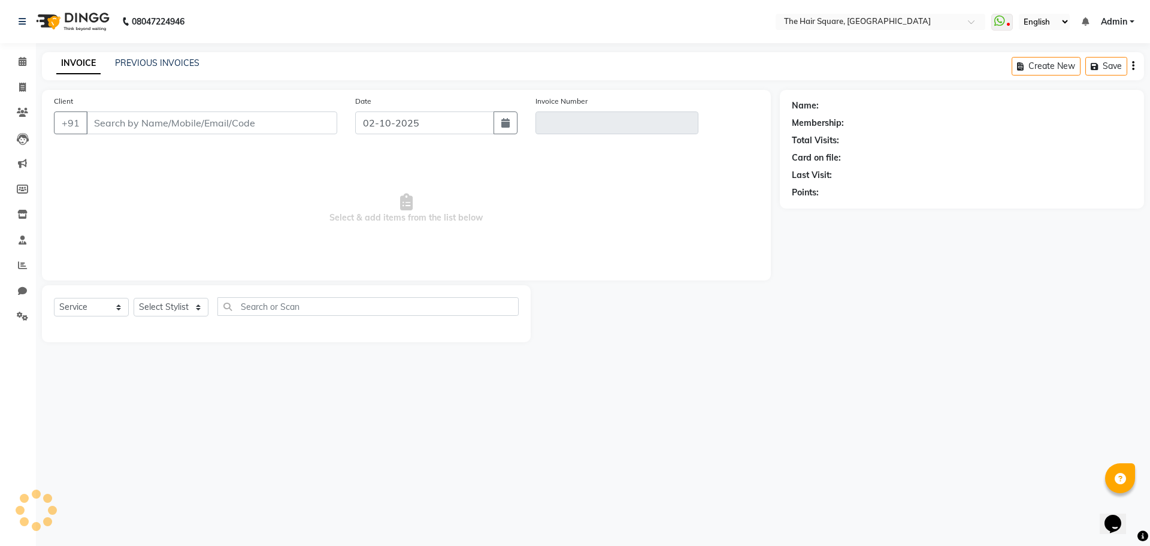
type input "1230000240"
type input "INV-A/25-26/3695"
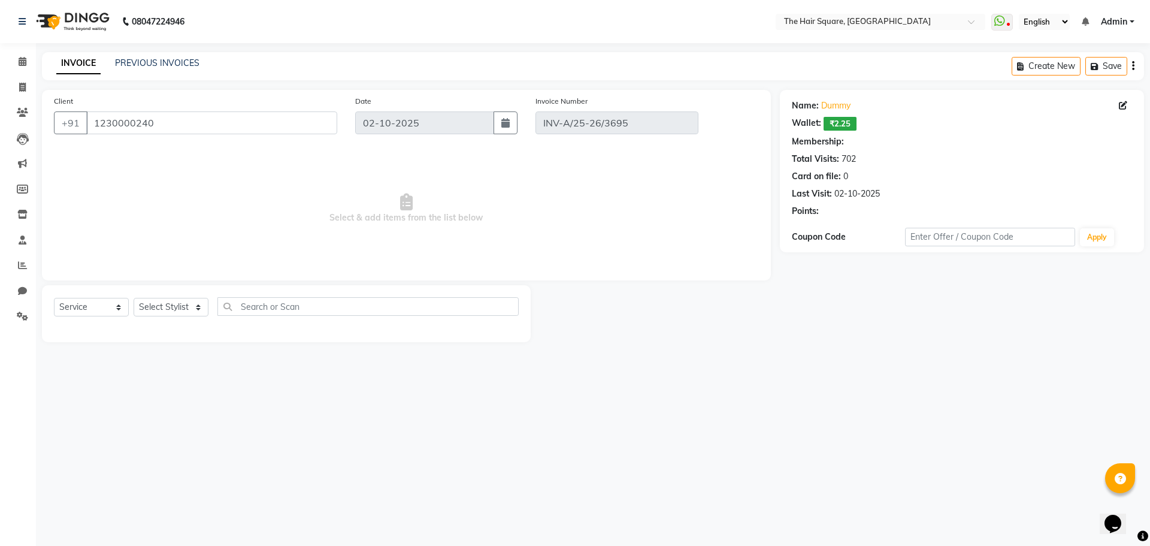
select select "select"
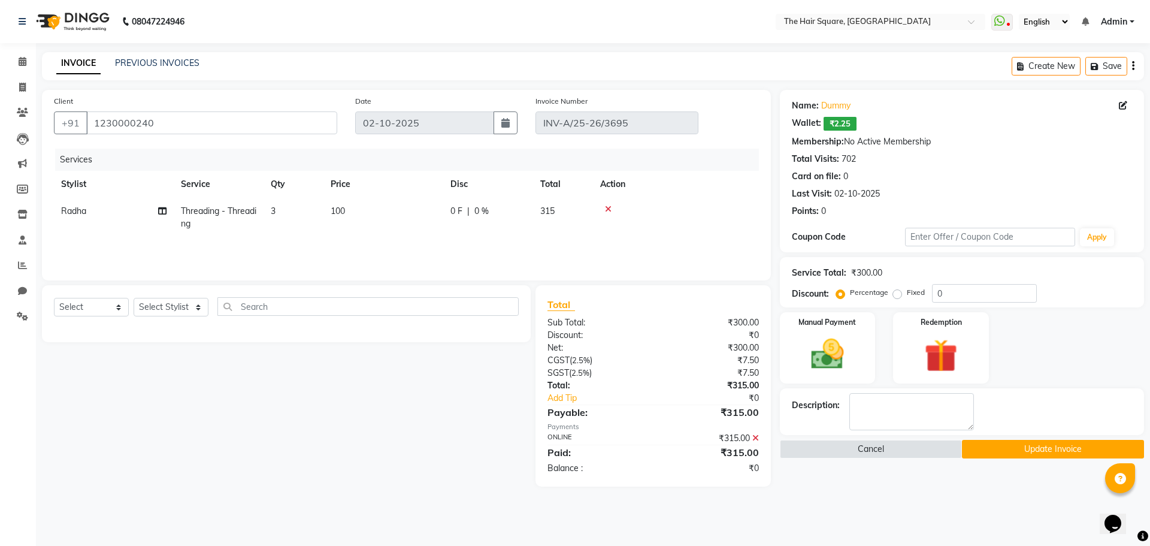
click at [267, 210] on td "3" at bounding box center [294, 218] width 60 height 40
select select "39376"
drag, startPoint x: 286, startPoint y: 208, endPoint x: 229, endPoint y: 205, distance: 57.0
click at [229, 206] on tr "Amit [PERSON_NAME] Dev Imran [PERSON_NAME] [PERSON_NAME] Manager [PERSON_NAME] …" at bounding box center [406, 221] width 705 height 46
type input "6"
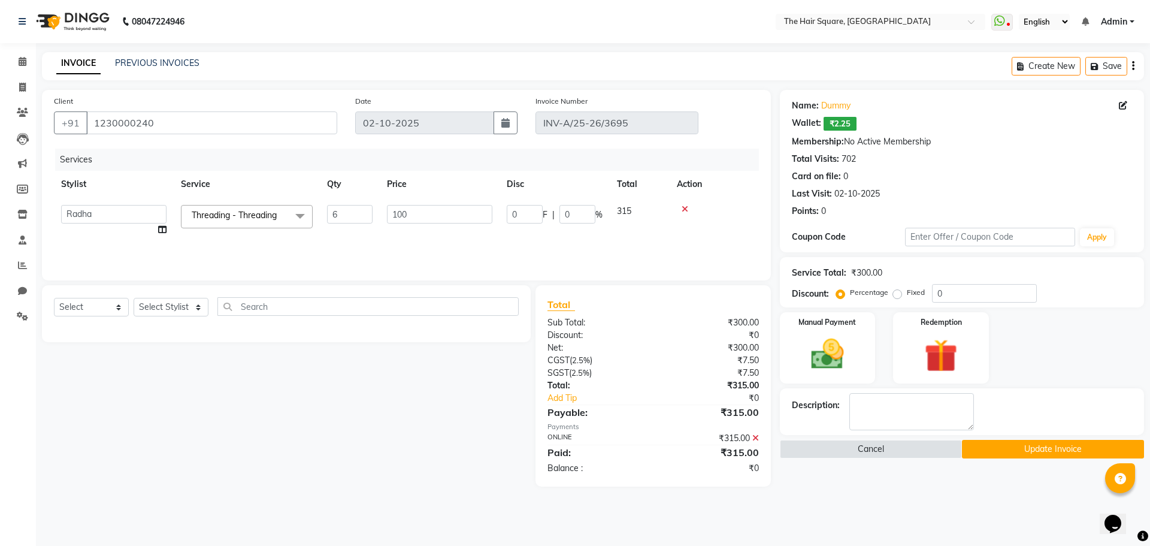
click at [306, 231] on tr "Amit [PERSON_NAME] Dev Imran [PERSON_NAME] [PERSON_NAME] Manager [PERSON_NAME] …" at bounding box center [406, 221] width 705 height 46
click at [829, 353] on img at bounding box center [828, 354] width 56 height 40
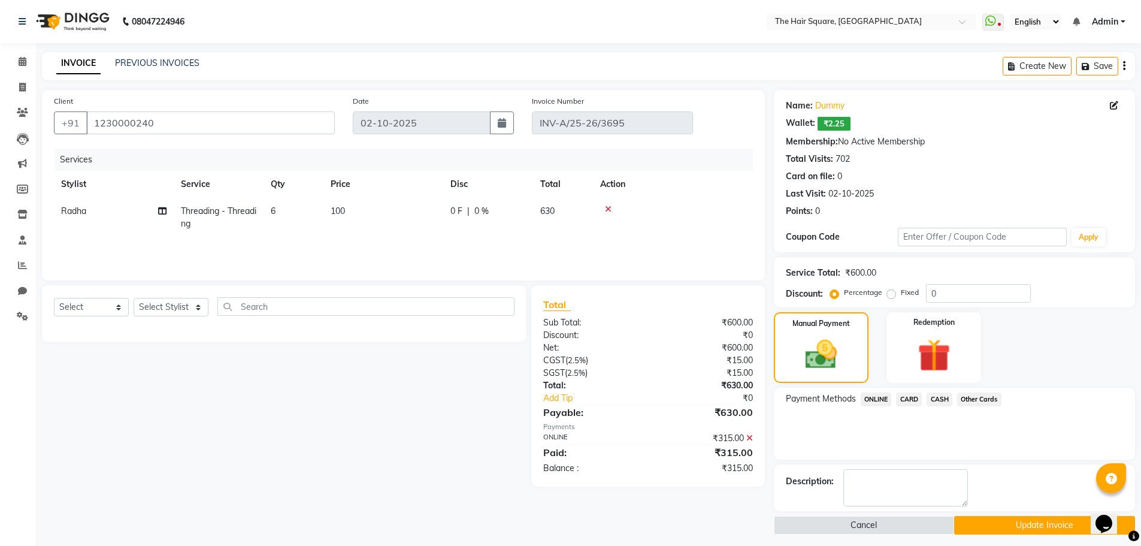
click at [938, 398] on span "CASH" at bounding box center [940, 399] width 26 height 14
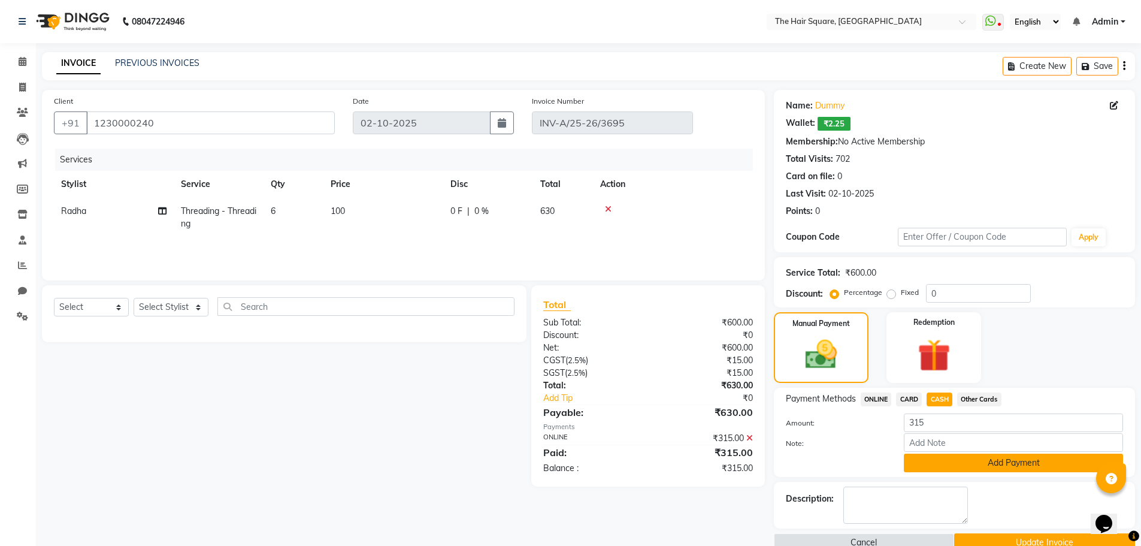
click at [975, 456] on button "Add Payment" at bounding box center [1013, 462] width 219 height 19
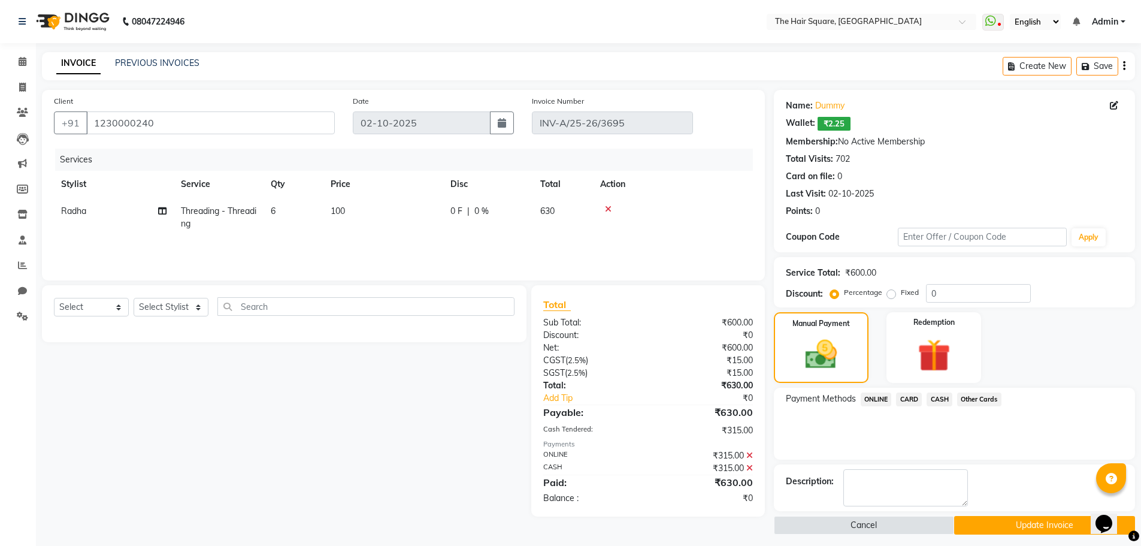
click at [999, 521] on button "Update Invoice" at bounding box center [1044, 525] width 181 height 19
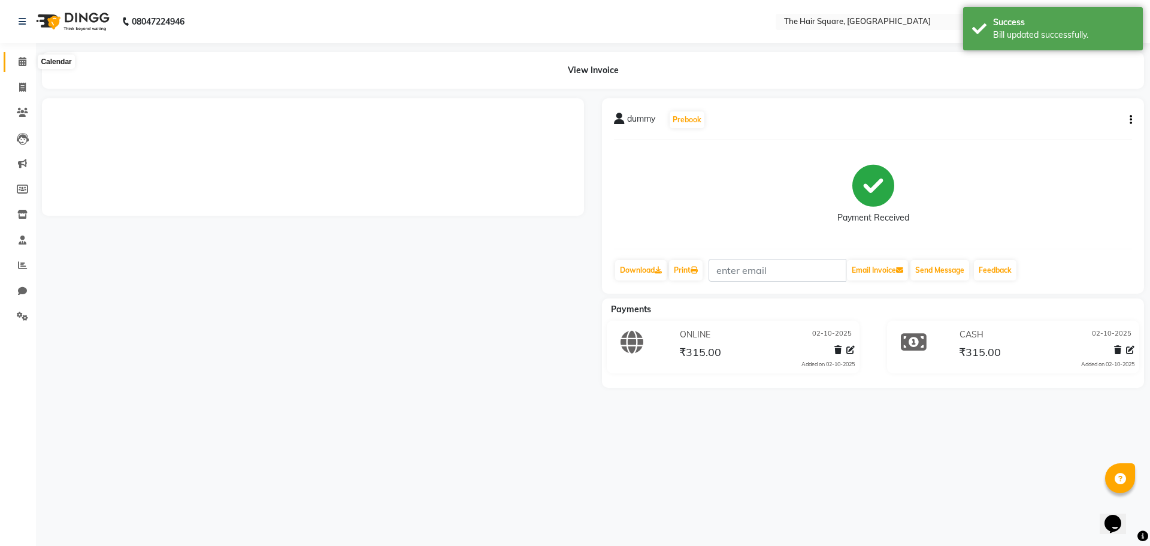
click at [16, 61] on span at bounding box center [22, 62] width 21 height 14
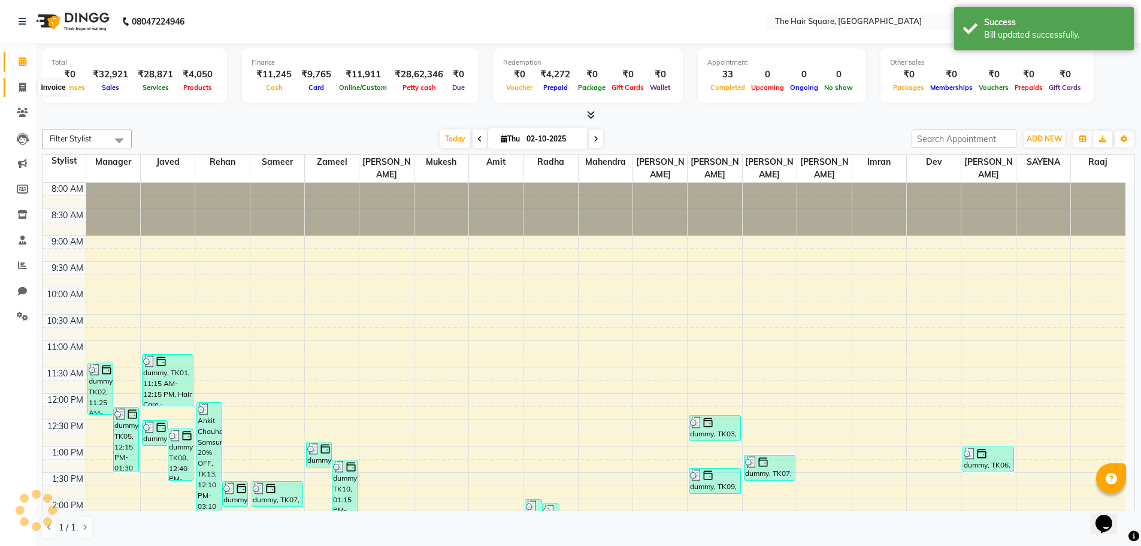
click at [22, 87] on icon at bounding box center [22, 87] width 7 height 9
select select "service"
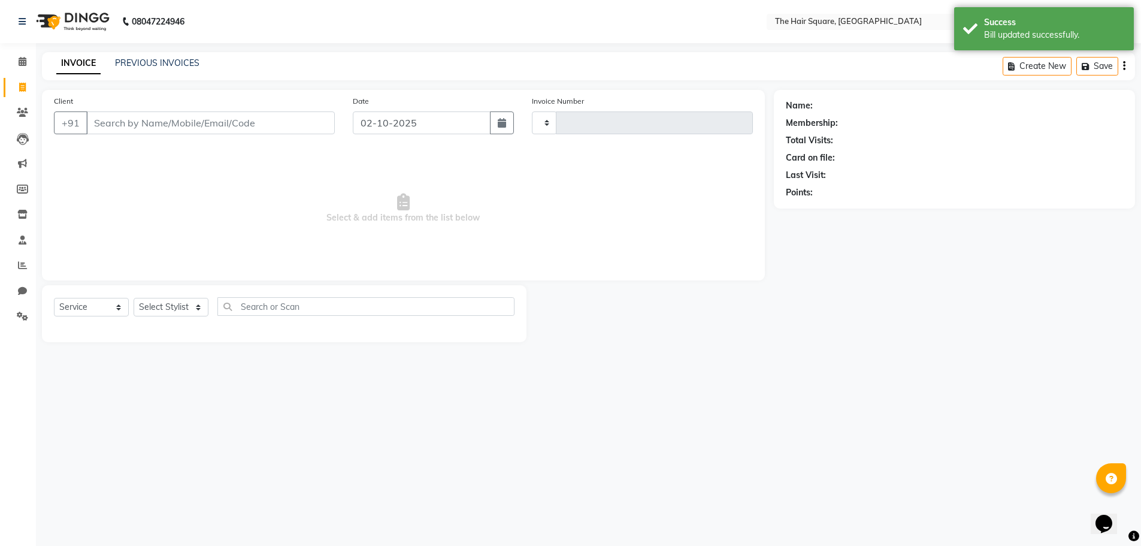
type input "3696"
select select "5768"
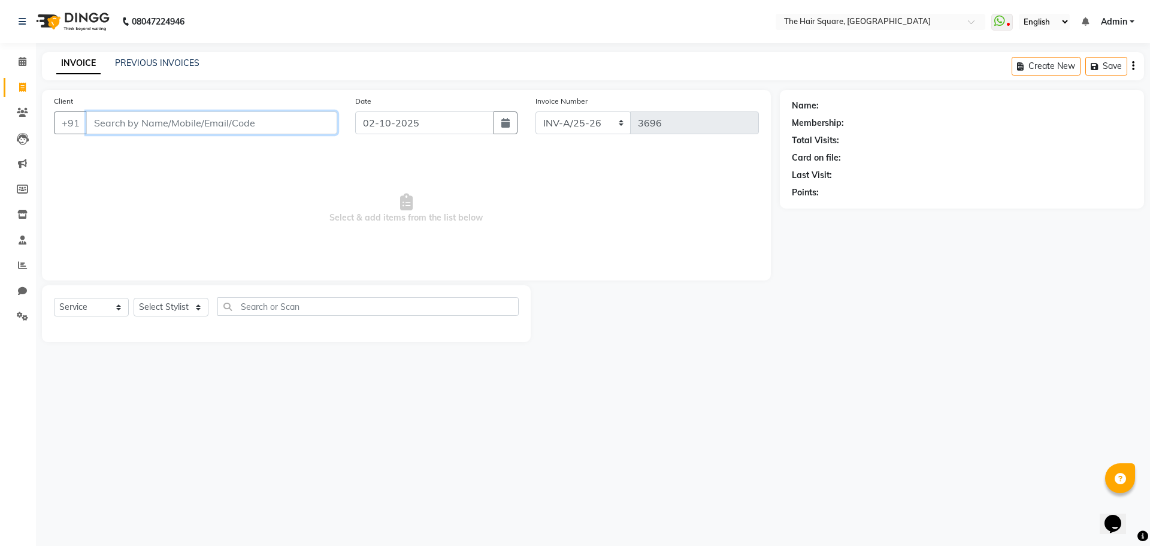
click at [203, 117] on input "Client" at bounding box center [211, 122] width 251 height 23
click at [243, 114] on input "Client" at bounding box center [211, 122] width 251 height 23
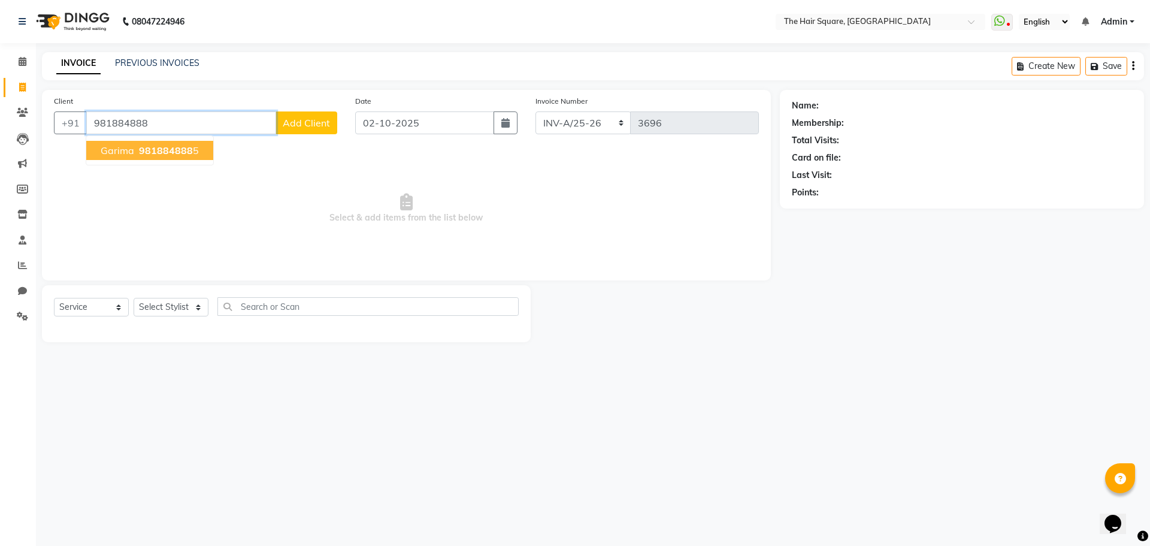
click at [184, 148] on span "981884888" at bounding box center [166, 150] width 54 height 12
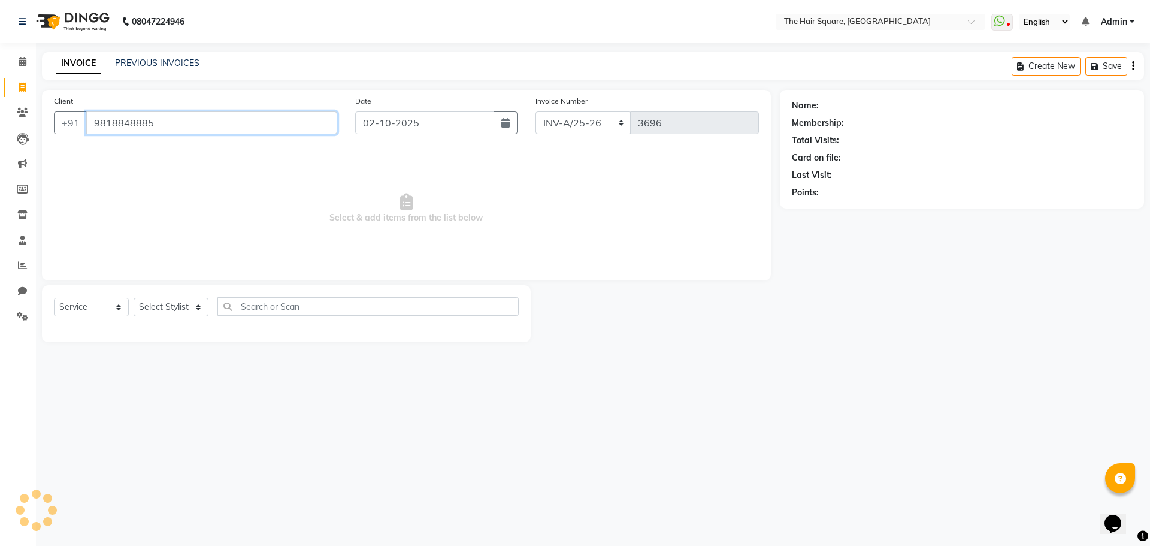
type input "9818848885"
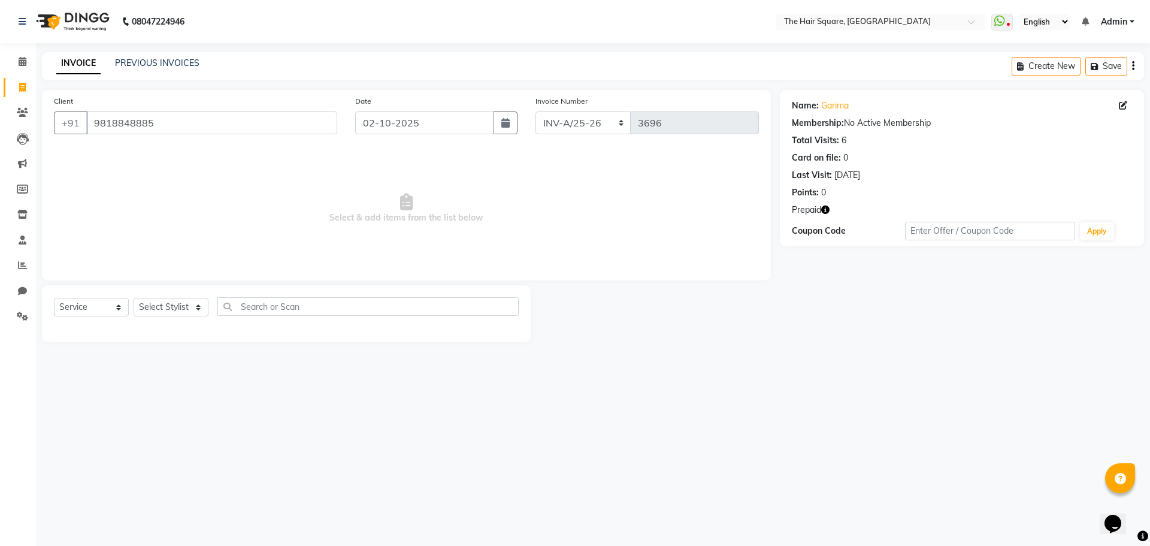
click at [823, 209] on icon "button" at bounding box center [825, 209] width 8 height 8
click at [145, 306] on select "Select Stylist Amit [PERSON_NAME] Dev Imran [PERSON_NAME] [PERSON_NAME] Manager…" at bounding box center [171, 307] width 75 height 19
select select "39369"
click at [134, 298] on select "Select Stylist Amit [PERSON_NAME] Dev Imran [PERSON_NAME] [PERSON_NAME] Manager…" at bounding box center [171, 307] width 75 height 19
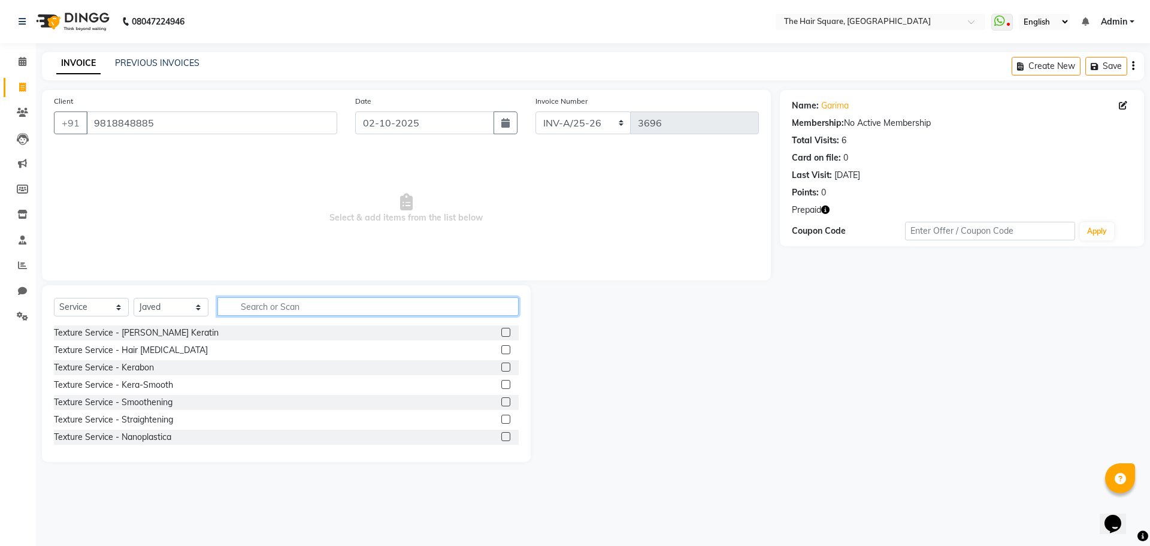
drag, startPoint x: 257, startPoint y: 306, endPoint x: 483, endPoint y: 322, distance: 227.0
click at [257, 306] on input "text" at bounding box center [367, 306] width 301 height 19
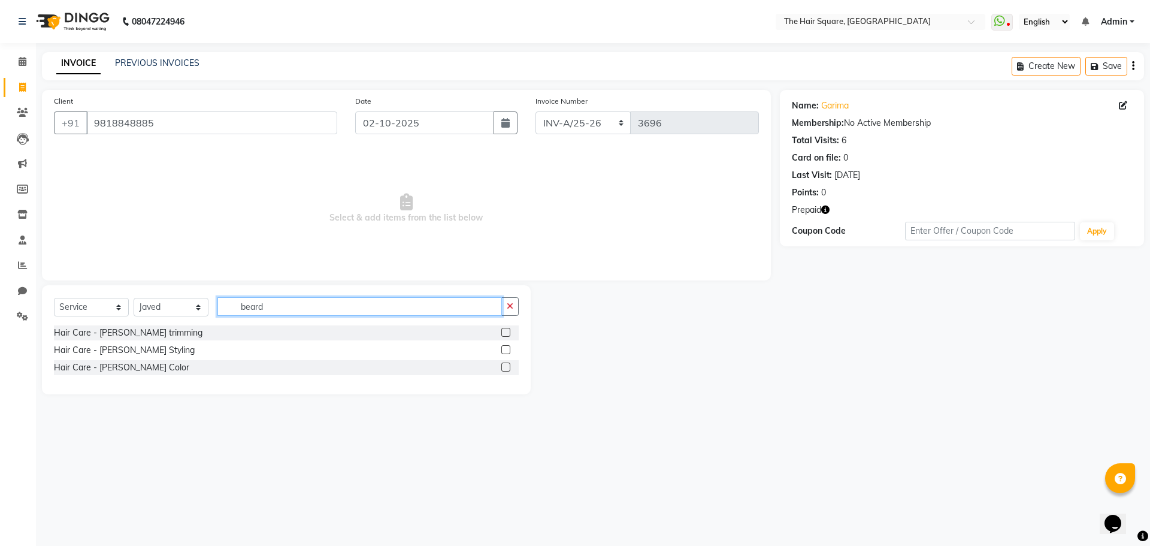
type input "beard"
click at [501, 347] on label at bounding box center [505, 349] width 9 height 9
click at [501, 347] on input "checkbox" at bounding box center [505, 350] width 8 height 8
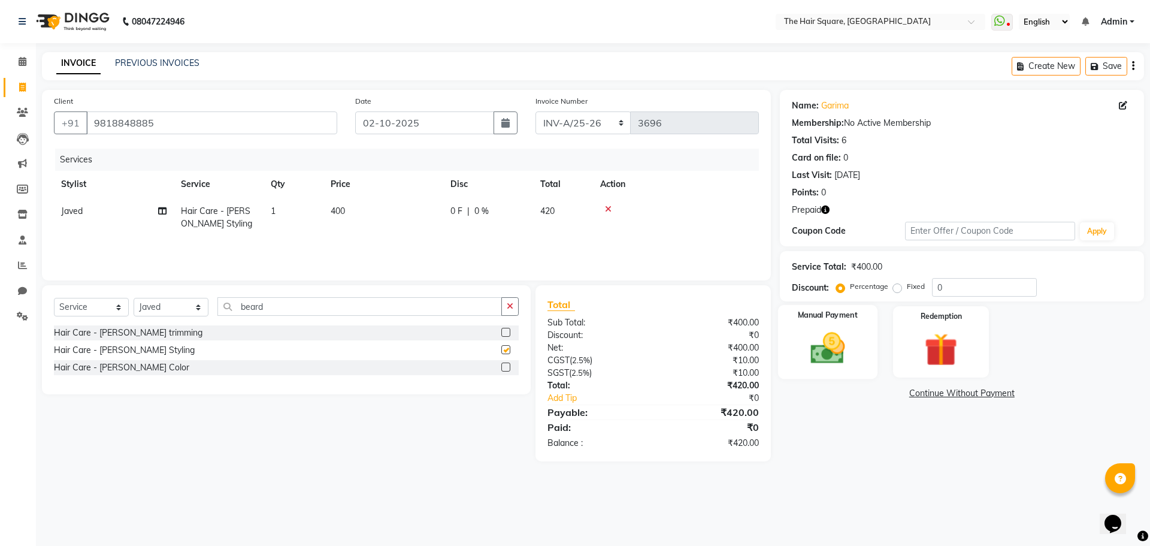
checkbox input "false"
click at [939, 329] on img at bounding box center [941, 349] width 56 height 43
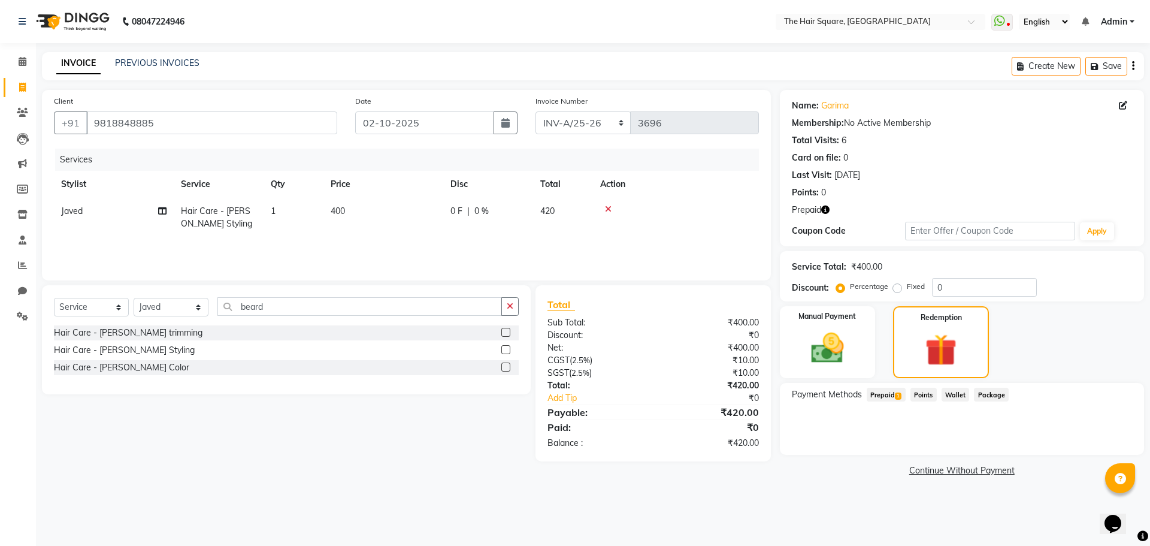
click at [887, 396] on span "Prepaid 1" at bounding box center [886, 395] width 39 height 14
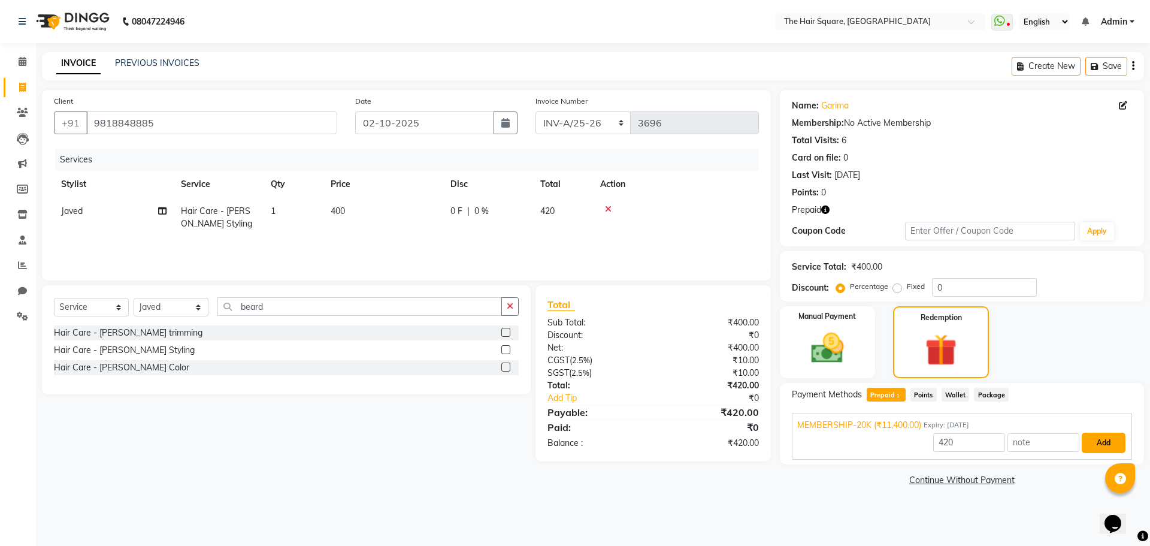
click at [1109, 441] on button "Add" at bounding box center [1104, 443] width 44 height 20
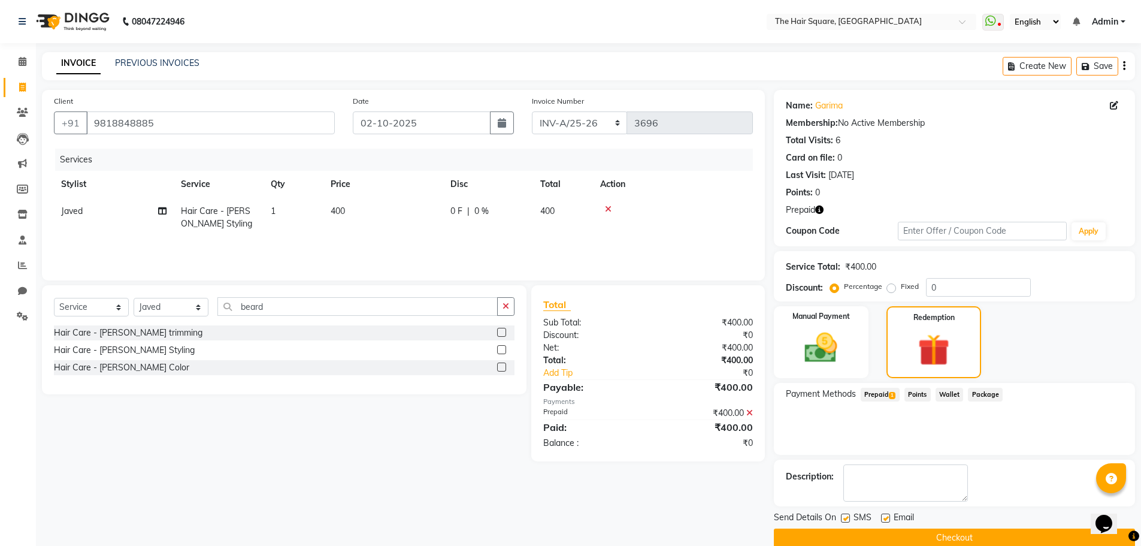
click at [927, 540] on button "Checkout" at bounding box center [954, 537] width 361 height 19
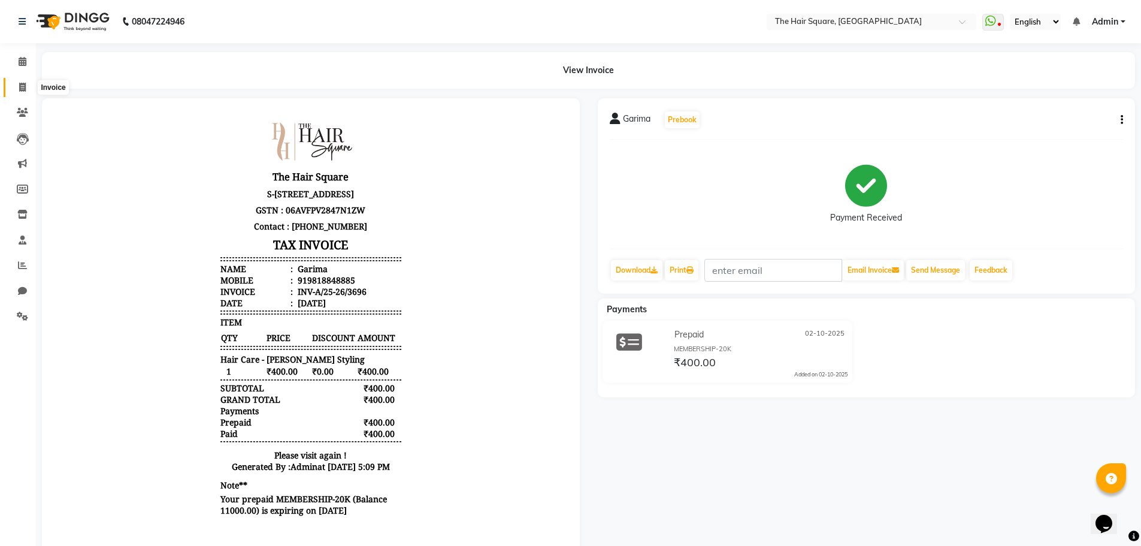
click at [14, 86] on span at bounding box center [22, 88] width 21 height 14
select select "service"
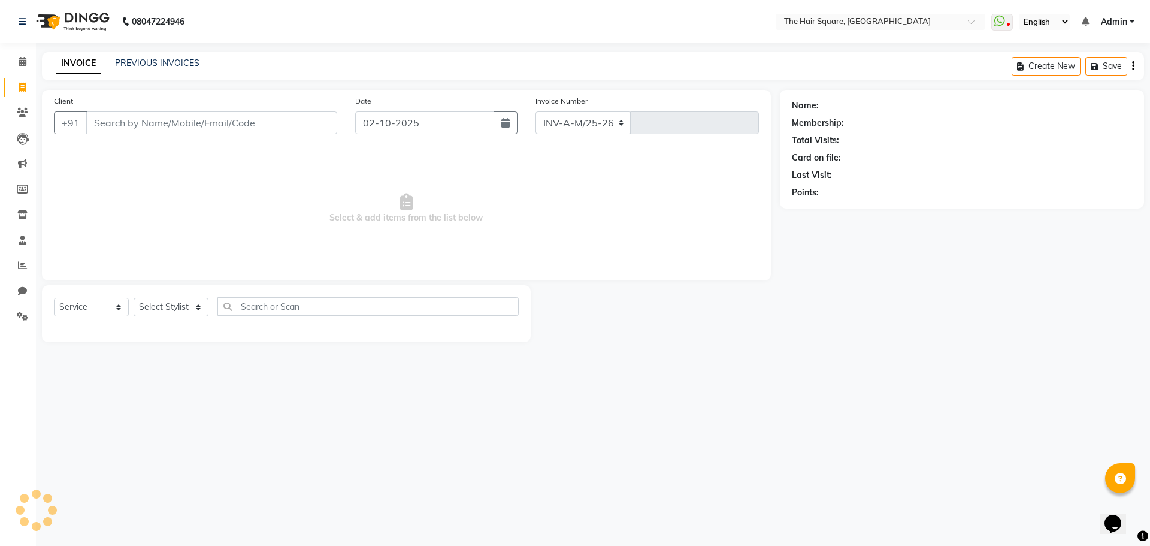
select select "5768"
type input "3697"
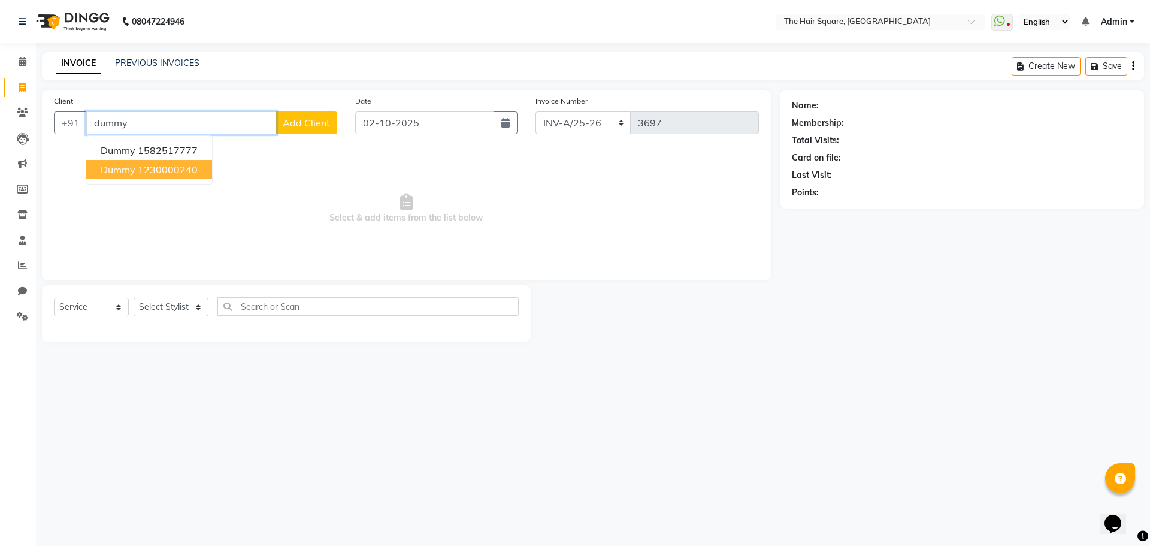
click at [196, 166] on ngb-highlight "1230000240" at bounding box center [168, 170] width 60 height 12
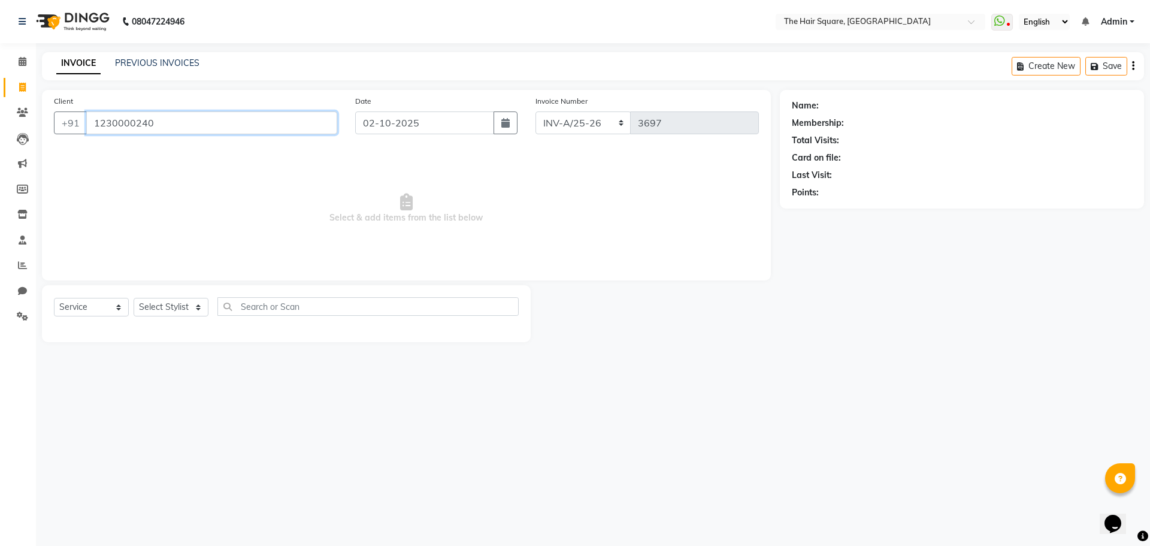
type input "1230000240"
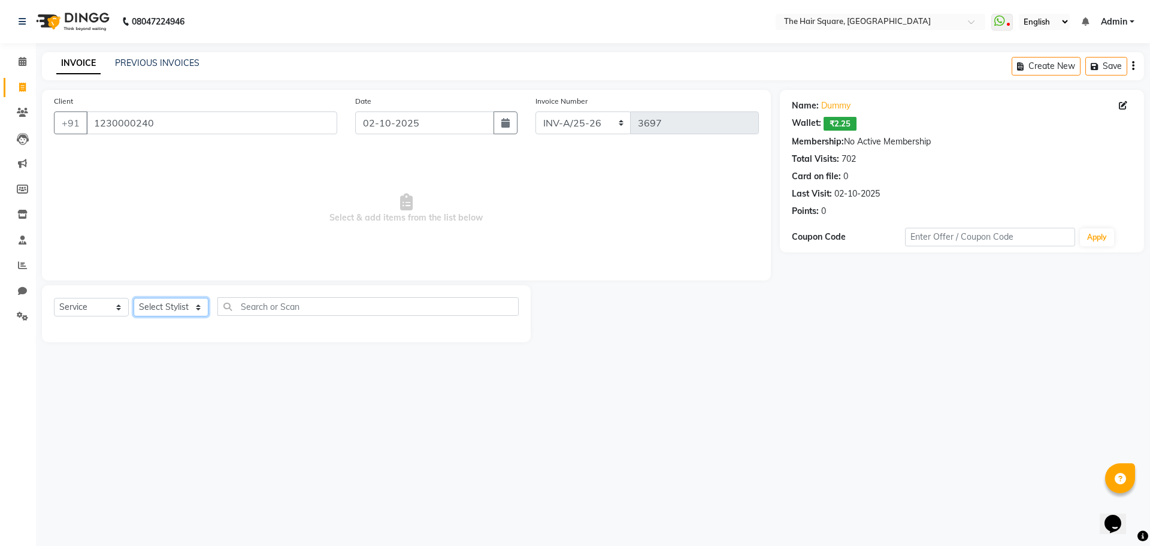
click at [182, 304] on select "Select Stylist Amit [PERSON_NAME] Dev Imran [PERSON_NAME] [PERSON_NAME] Manager…" at bounding box center [171, 307] width 75 height 19
select select "39358"
click at [134, 298] on select "Select Stylist Amit [PERSON_NAME] Dev Imran [PERSON_NAME] [PERSON_NAME] Manager…" at bounding box center [171, 307] width 75 height 19
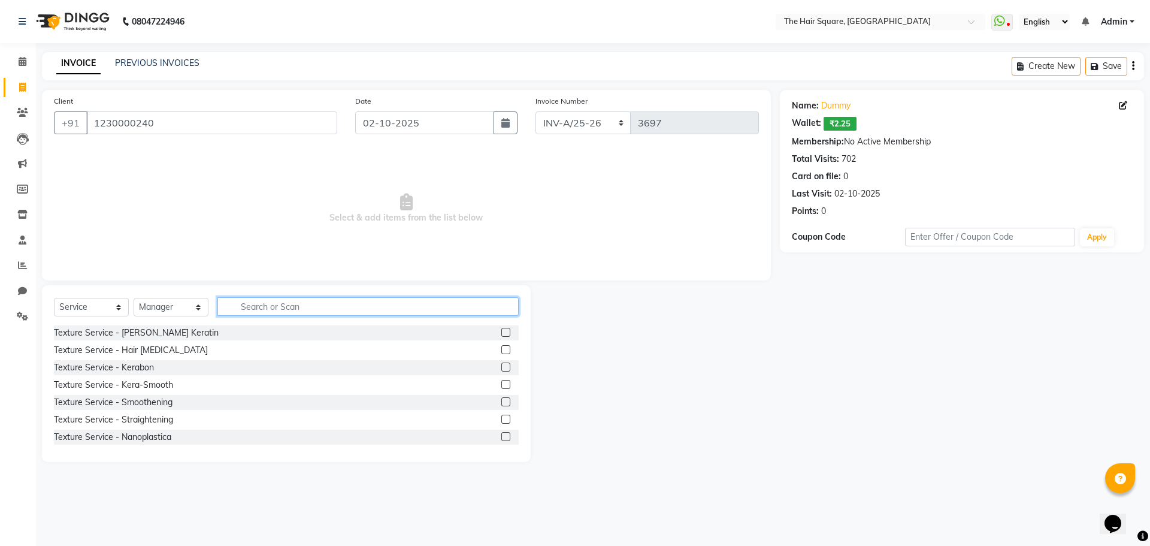
click at [244, 310] on input "text" at bounding box center [367, 306] width 301 height 19
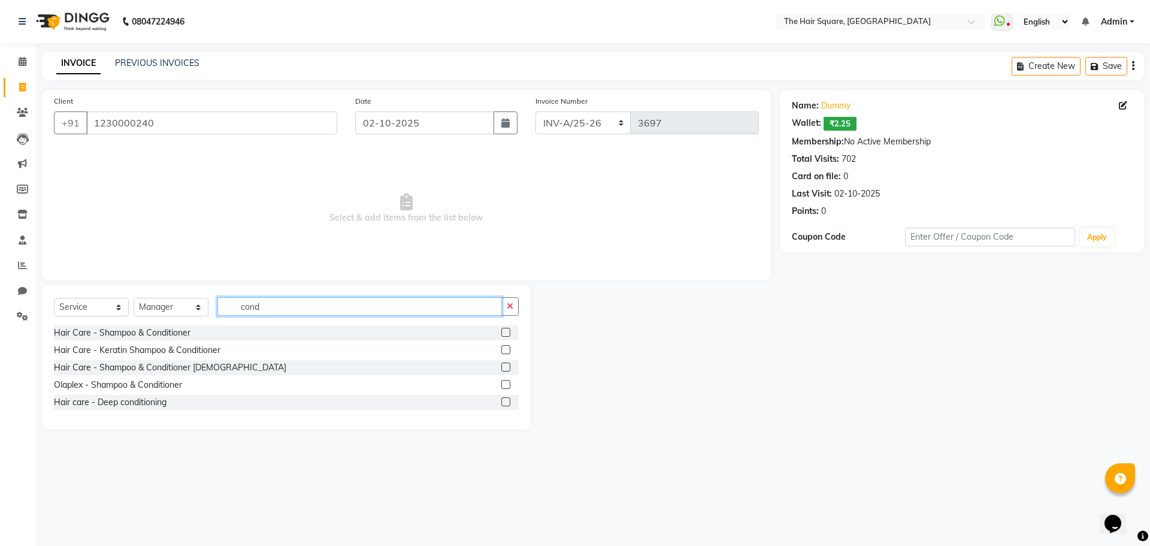
type input "cond"
click at [508, 328] on label at bounding box center [505, 332] width 9 height 9
click at [508, 329] on input "checkbox" at bounding box center [505, 333] width 8 height 8
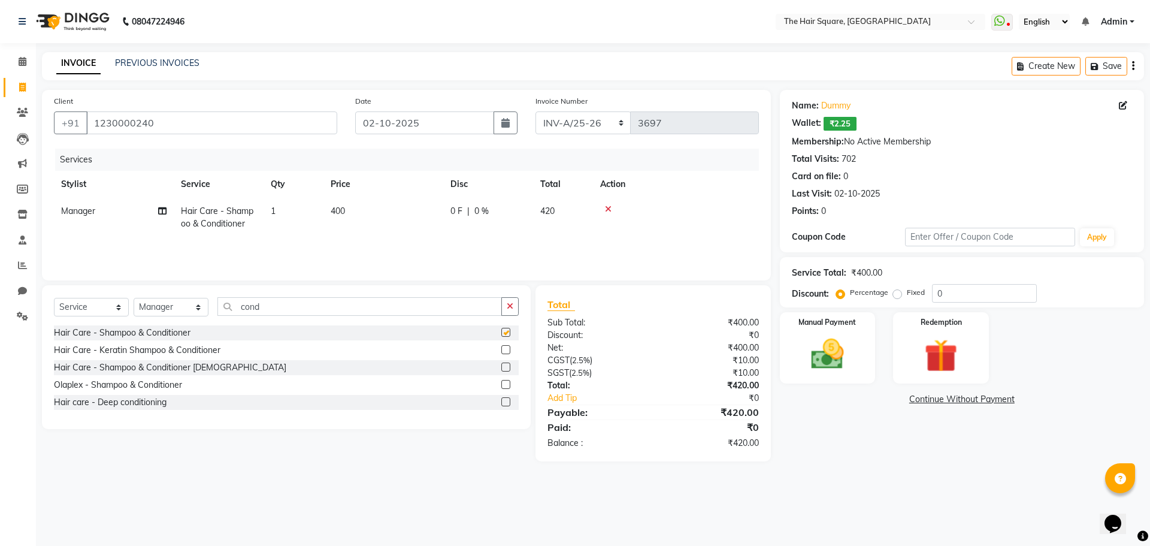
checkbox input "false"
click at [347, 213] on td "400" at bounding box center [383, 218] width 120 height 40
select select "39358"
drag, startPoint x: 387, startPoint y: 207, endPoint x: 298, endPoint y: 205, distance: 88.7
click at [299, 206] on tr "Amit [PERSON_NAME] Dev Imran [PERSON_NAME] [PERSON_NAME] Manager [PERSON_NAME] …" at bounding box center [406, 223] width 705 height 51
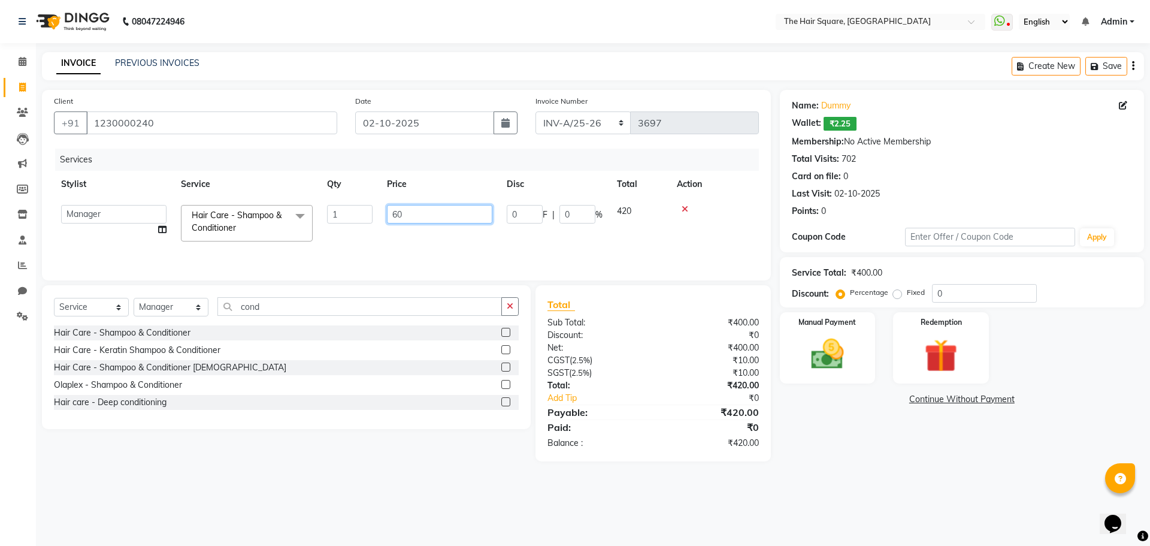
type input "600"
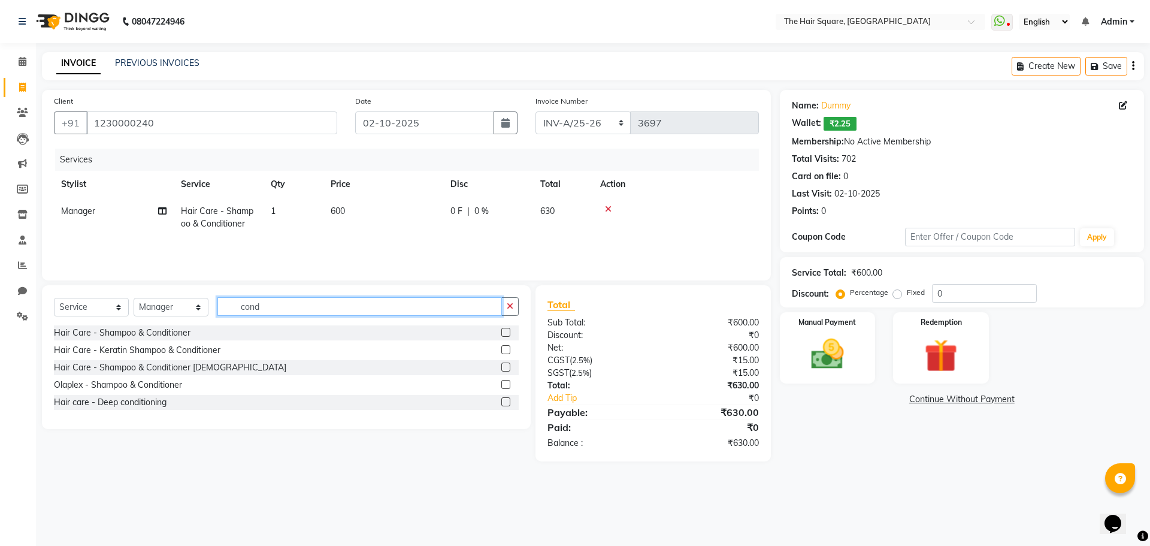
drag, startPoint x: 289, startPoint y: 313, endPoint x: 234, endPoint y: 297, distance: 57.8
click at [234, 304] on input "cond" at bounding box center [359, 306] width 285 height 19
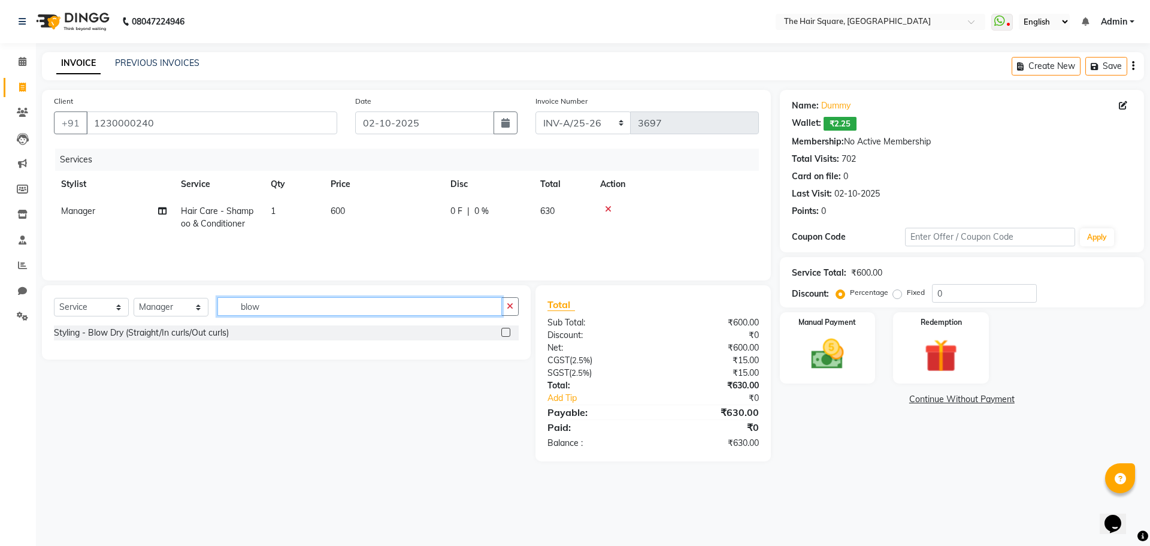
type input "blow"
click at [504, 334] on label at bounding box center [505, 332] width 9 height 9
click at [504, 334] on input "checkbox" at bounding box center [505, 333] width 8 height 8
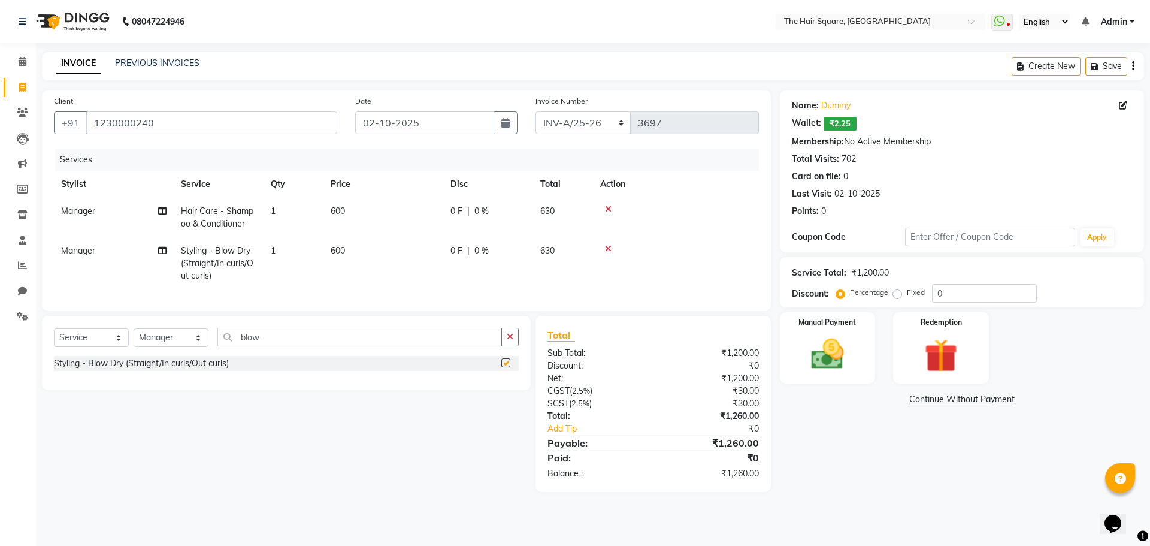
checkbox input "false"
click at [836, 361] on img at bounding box center [828, 354] width 56 height 40
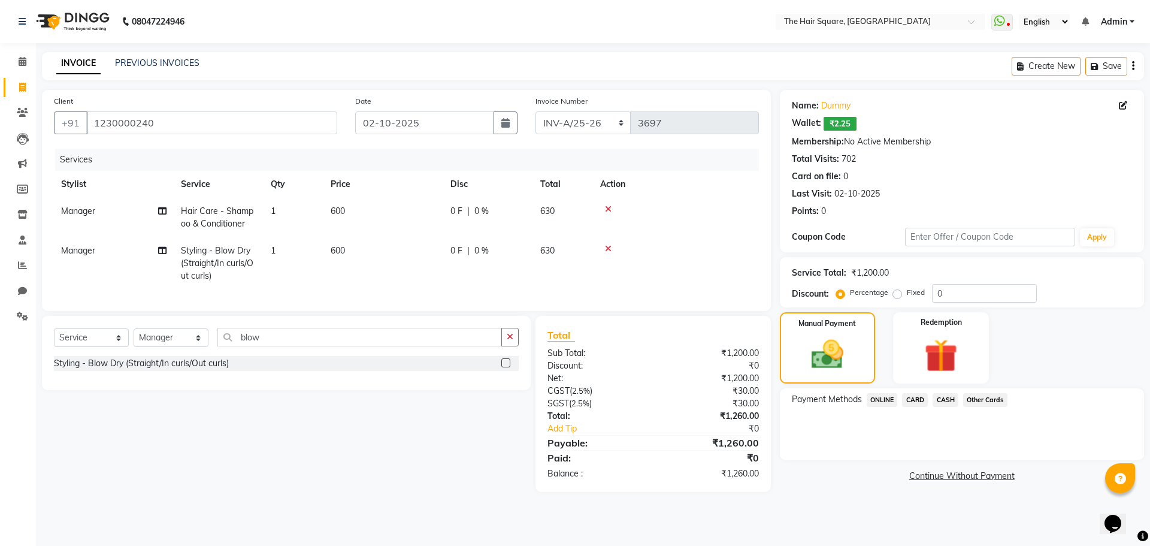
click at [890, 402] on span "ONLINE" at bounding box center [882, 400] width 31 height 14
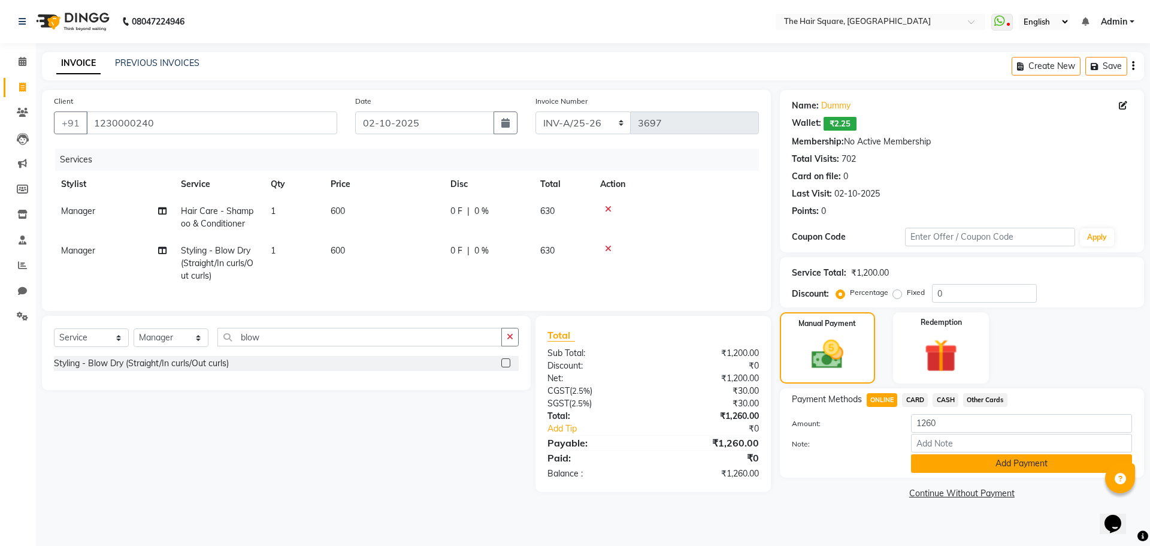
click at [935, 471] on button "Add Payment" at bounding box center [1021, 463] width 221 height 19
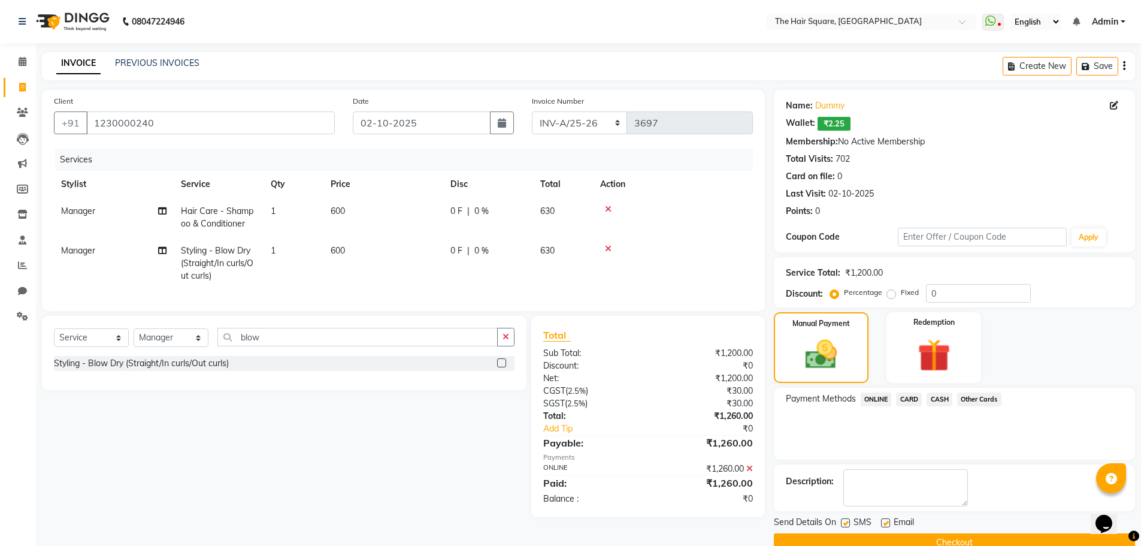
click at [929, 543] on button "Checkout" at bounding box center [954, 542] width 361 height 19
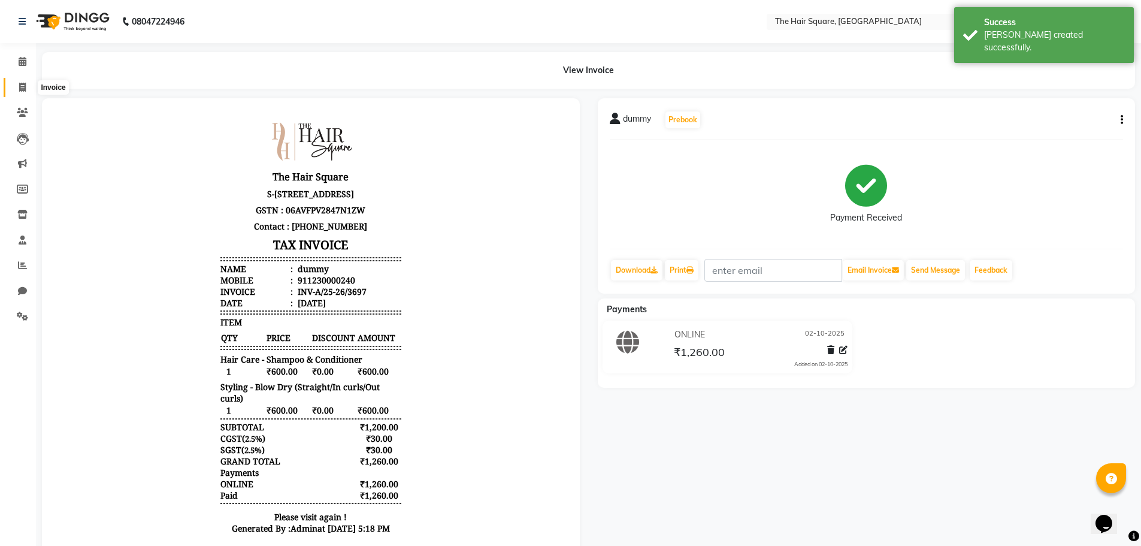
click at [23, 90] on icon at bounding box center [22, 87] width 7 height 9
select select "5768"
select select "service"
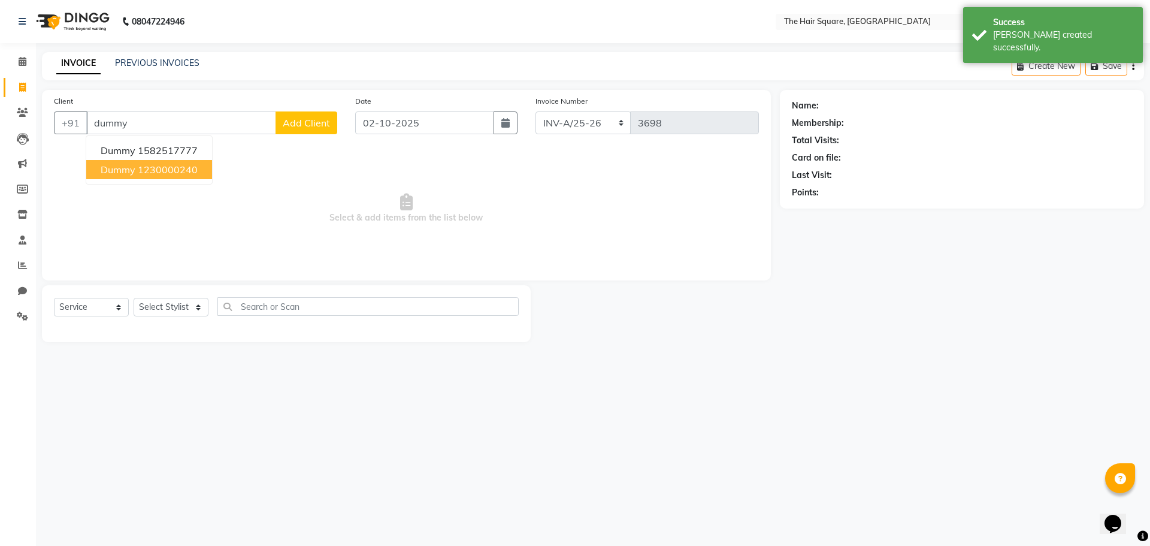
click at [177, 164] on ngb-highlight "1230000240" at bounding box center [168, 170] width 60 height 12
type input "1230000240"
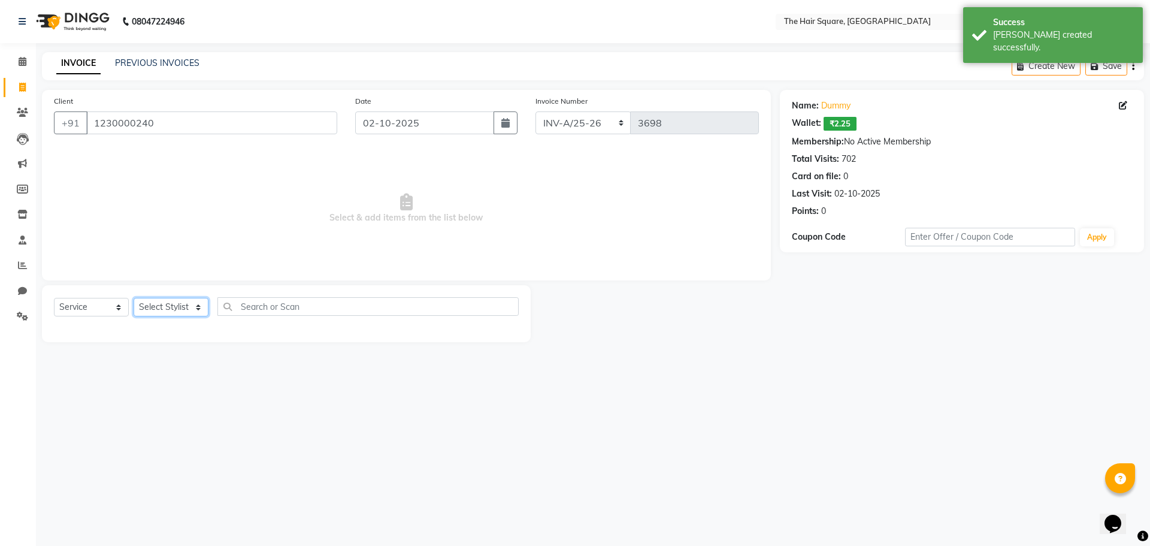
click at [176, 307] on select "Select Stylist Amit [PERSON_NAME] Dev Imran [PERSON_NAME] [PERSON_NAME] Manager…" at bounding box center [171, 307] width 75 height 19
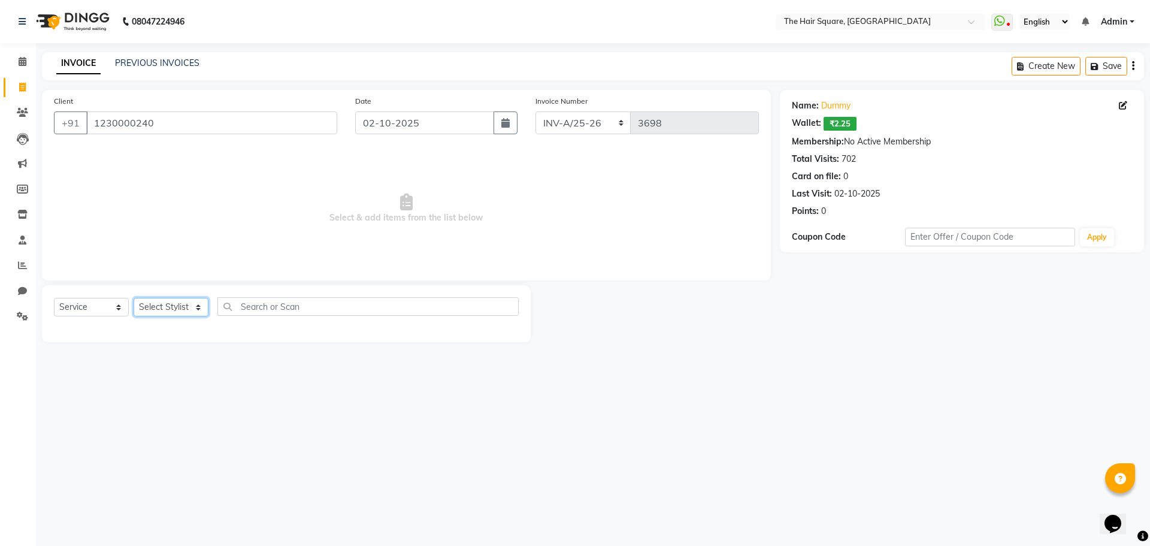
select select "39358"
click at [134, 298] on select "Select Stylist Amit [PERSON_NAME] Dev Imran [PERSON_NAME] [PERSON_NAME] Manager…" at bounding box center [171, 307] width 75 height 19
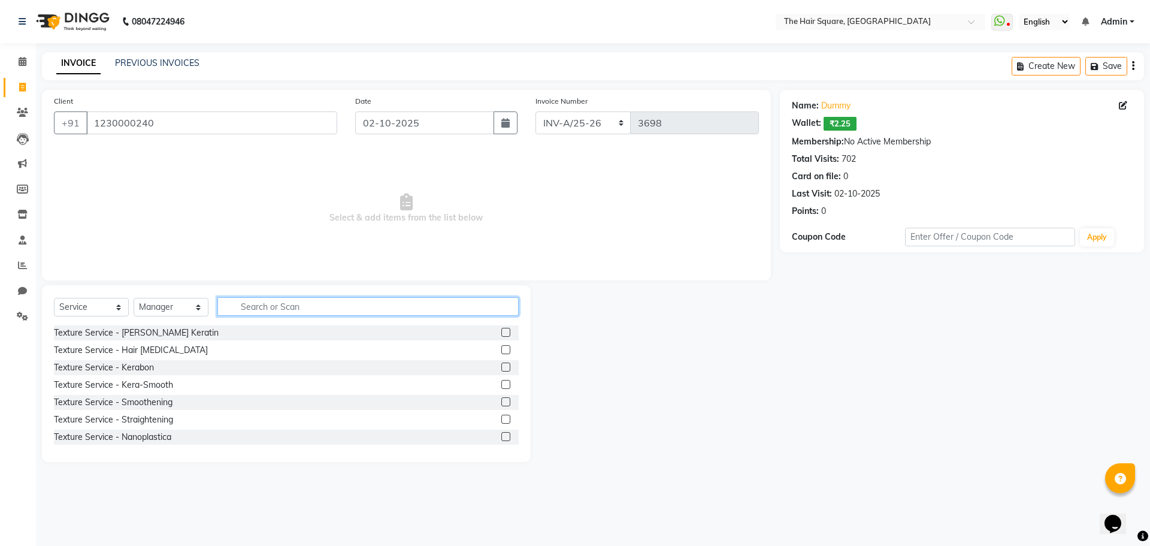
click at [253, 301] on input "text" at bounding box center [367, 306] width 301 height 19
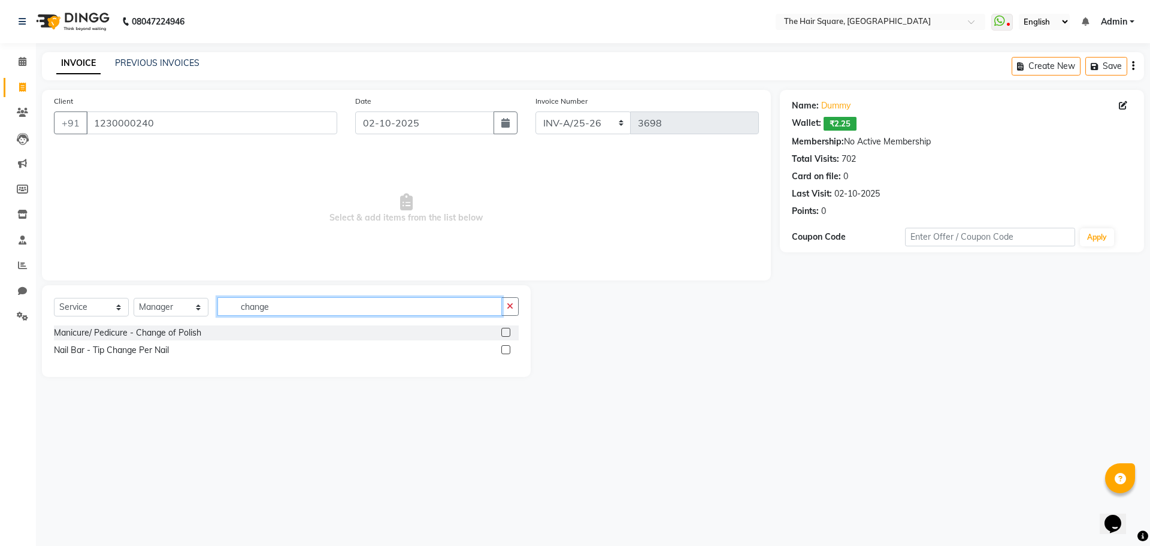
type input "change"
click at [506, 338] on div at bounding box center [505, 334] width 8 height 13
click at [501, 333] on div "Manicure/ Pedicure - Change of Polish" at bounding box center [286, 332] width 465 height 15
click at [503, 333] on label at bounding box center [505, 332] width 9 height 9
click at [503, 333] on input "checkbox" at bounding box center [505, 333] width 8 height 8
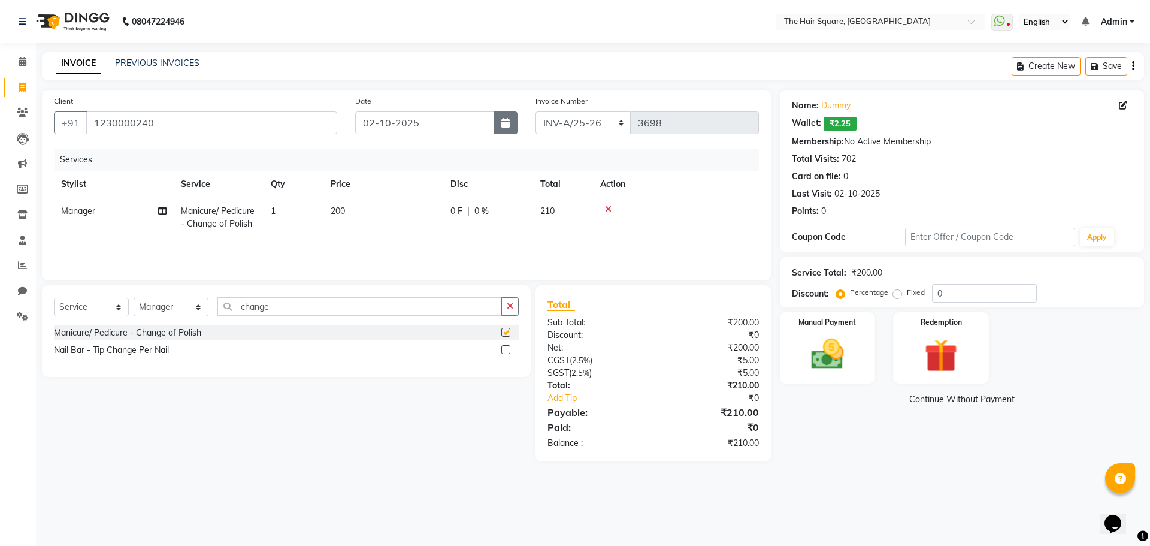
checkbox input "false"
click at [347, 206] on td "200" at bounding box center [383, 218] width 120 height 40
select select "39358"
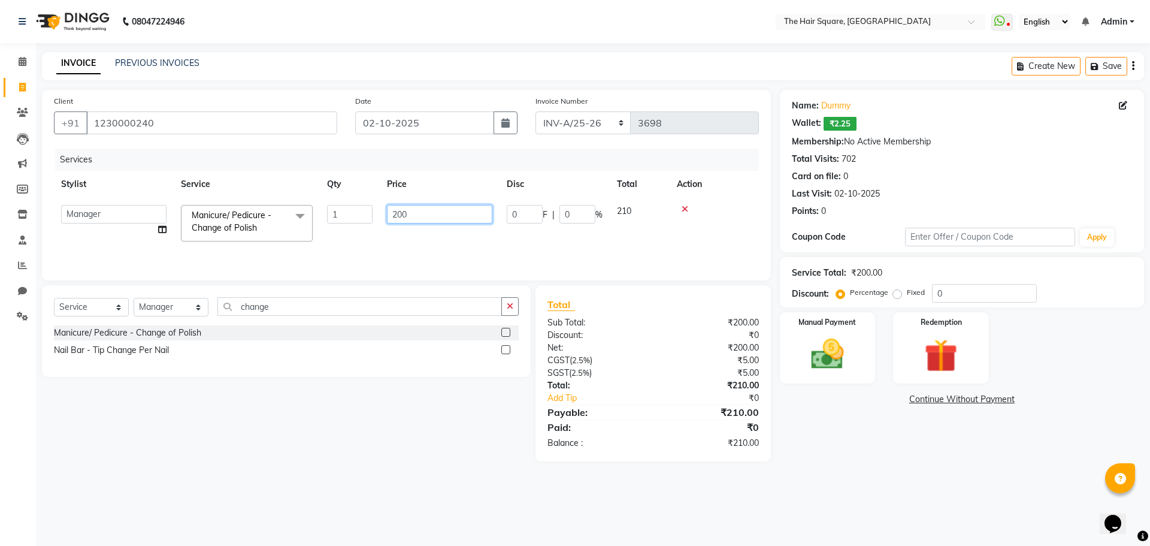
drag, startPoint x: 415, startPoint y: 213, endPoint x: 243, endPoint y: 210, distance: 172.5
click at [250, 214] on tr "Amit [PERSON_NAME] Dev Imran [PERSON_NAME] [PERSON_NAME] Manager [PERSON_NAME] …" at bounding box center [406, 223] width 705 height 51
type input "350"
click at [391, 227] on td "350" at bounding box center [440, 223] width 120 height 51
select select "39358"
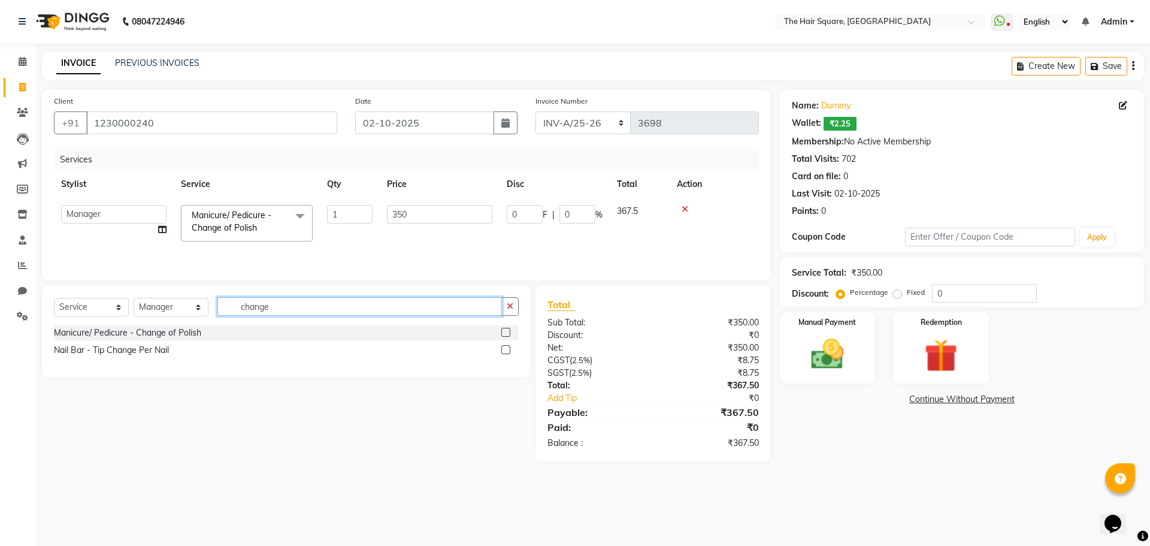
drag, startPoint x: 294, startPoint y: 307, endPoint x: 0, endPoint y: 304, distance: 293.5
click at [0, 304] on app-home "08047224946 Select Location × The Hair Square, [GEOGRAPHIC_DATA] Island WhatsAp…" at bounding box center [575, 239] width 1150 height 479
type input "step"
drag, startPoint x: 504, startPoint y: 347, endPoint x: 503, endPoint y: 301, distance: 46.1
click at [504, 347] on label at bounding box center [505, 349] width 9 height 9
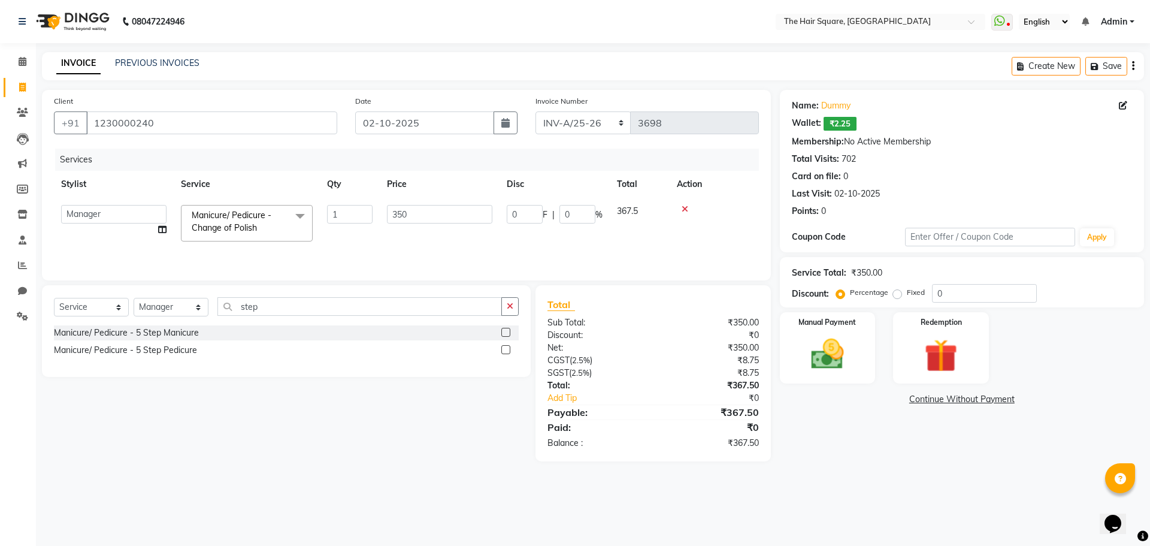
click at [504, 347] on input "checkbox" at bounding box center [505, 350] width 8 height 8
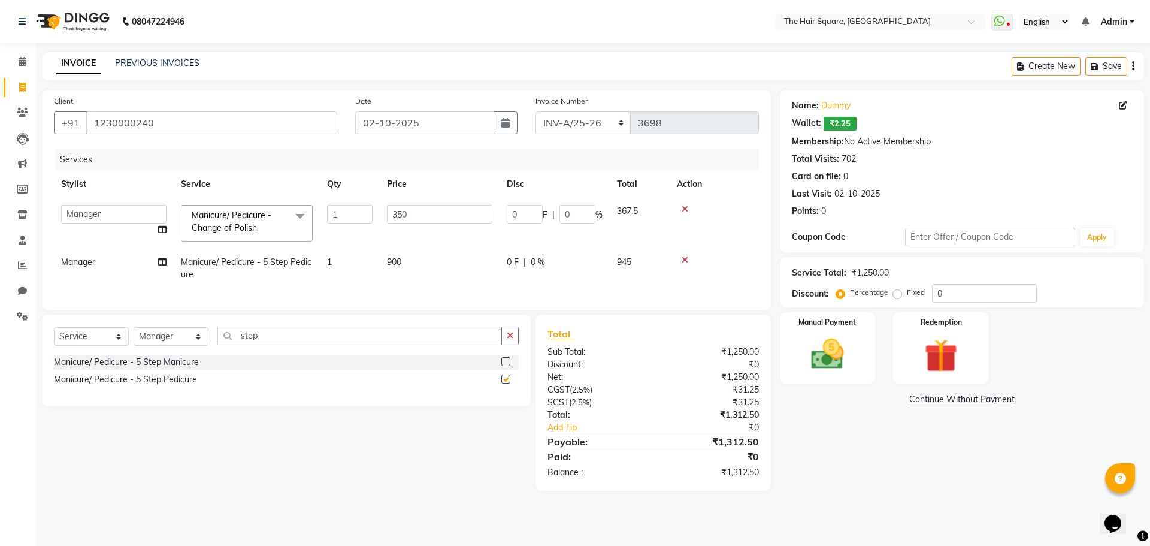
checkbox input "false"
click at [470, 213] on input "350" at bounding box center [439, 214] width 105 height 19
click at [464, 279] on div "Services Stylist Service Qty Price Disc Total Action Amit [PERSON_NAME] Dev Imr…" at bounding box center [406, 223] width 705 height 149
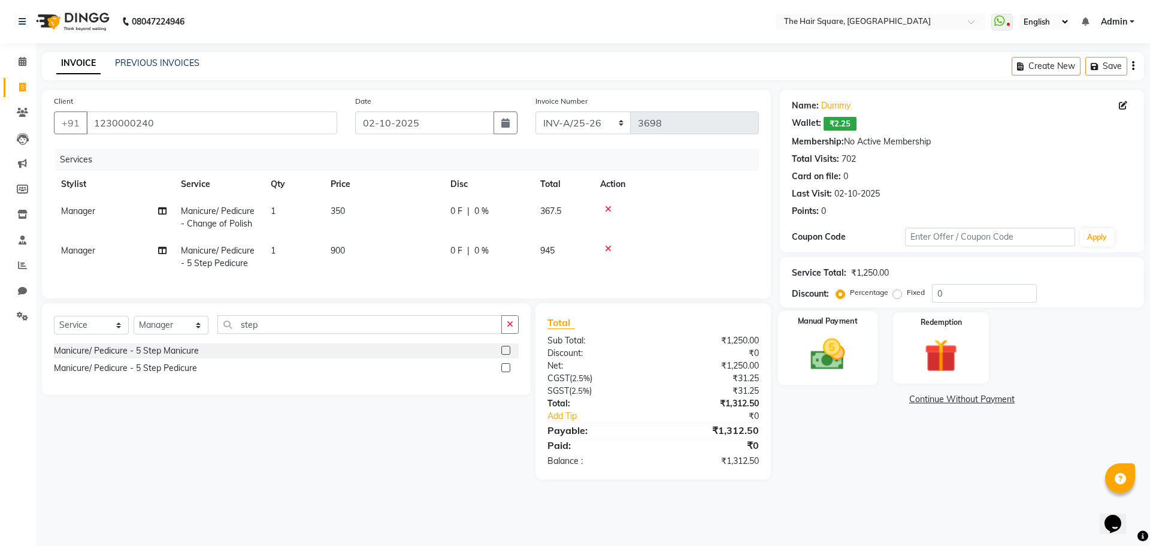
click at [814, 342] on img at bounding box center [828, 354] width 56 height 40
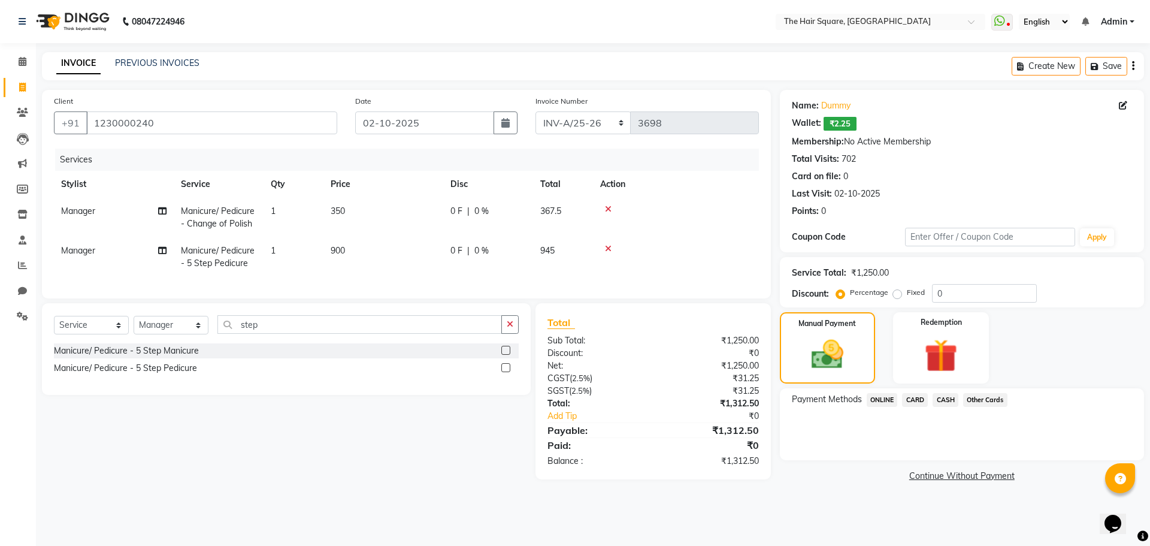
click at [886, 398] on span "ONLINE" at bounding box center [882, 400] width 31 height 14
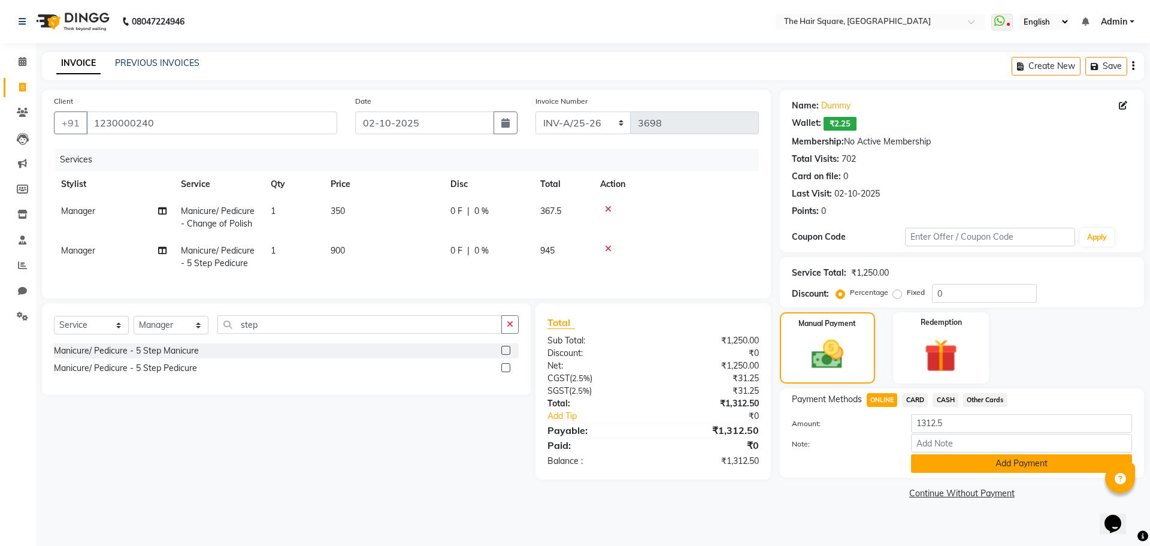
click at [926, 472] on button "Add Payment" at bounding box center [1021, 463] width 221 height 19
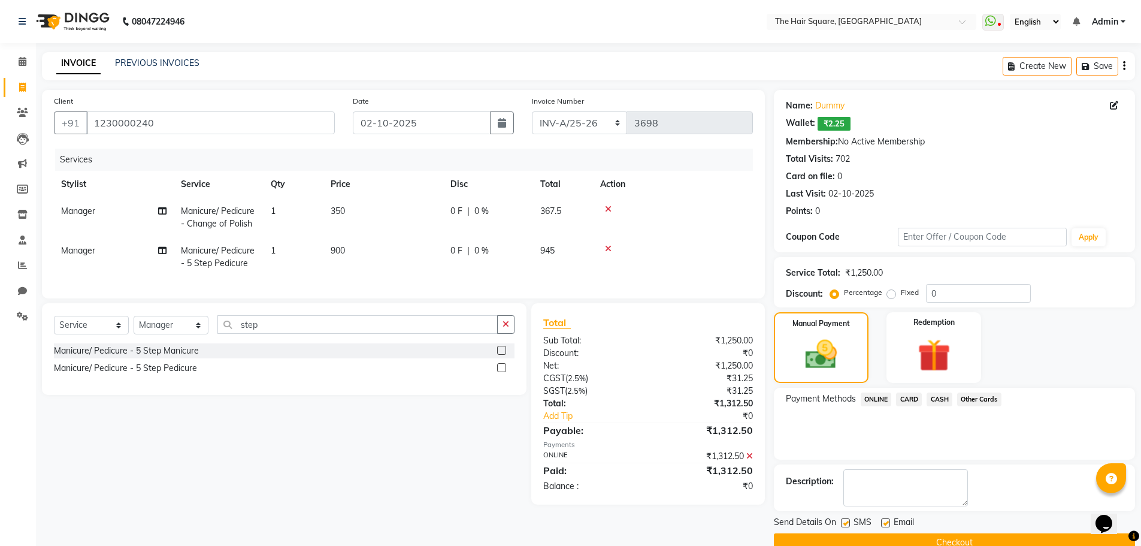
click at [923, 540] on button "Checkout" at bounding box center [954, 542] width 361 height 19
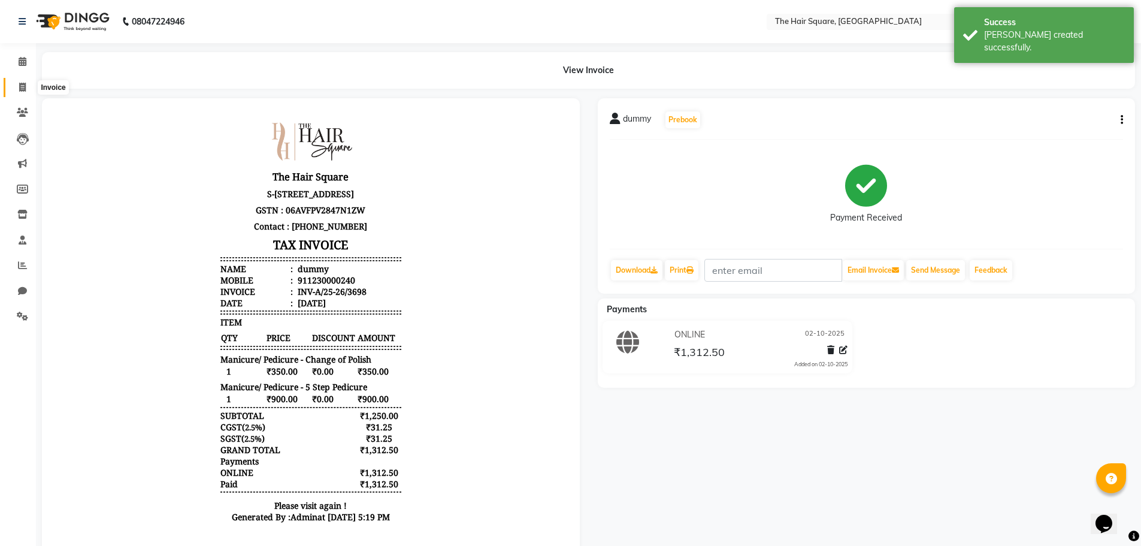
click at [25, 90] on icon at bounding box center [22, 87] width 7 height 9
select select "5768"
select select "service"
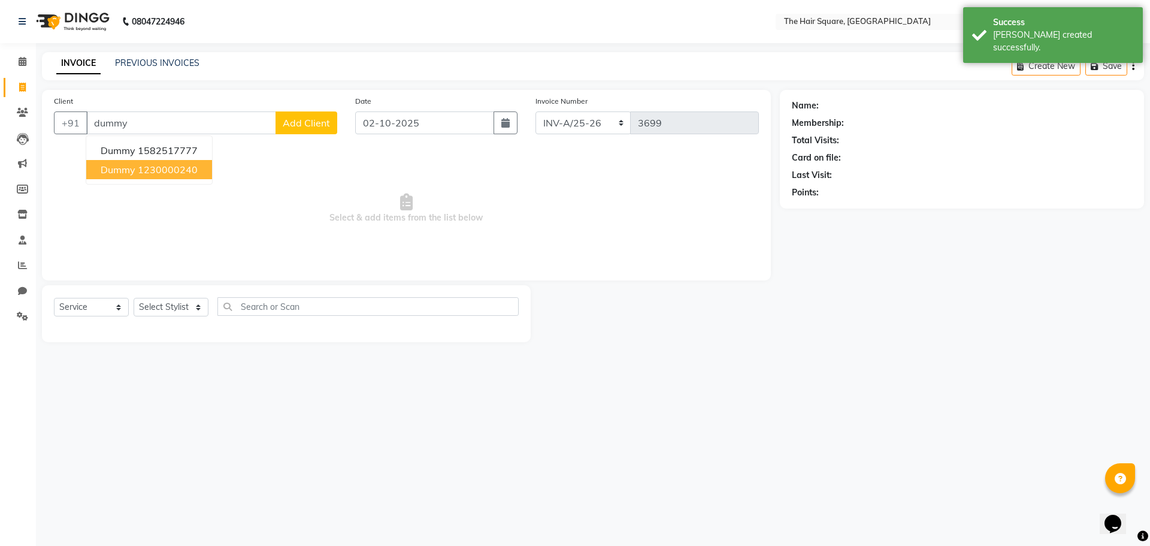
click at [198, 172] on button "dummy 1230000240" at bounding box center [149, 169] width 126 height 19
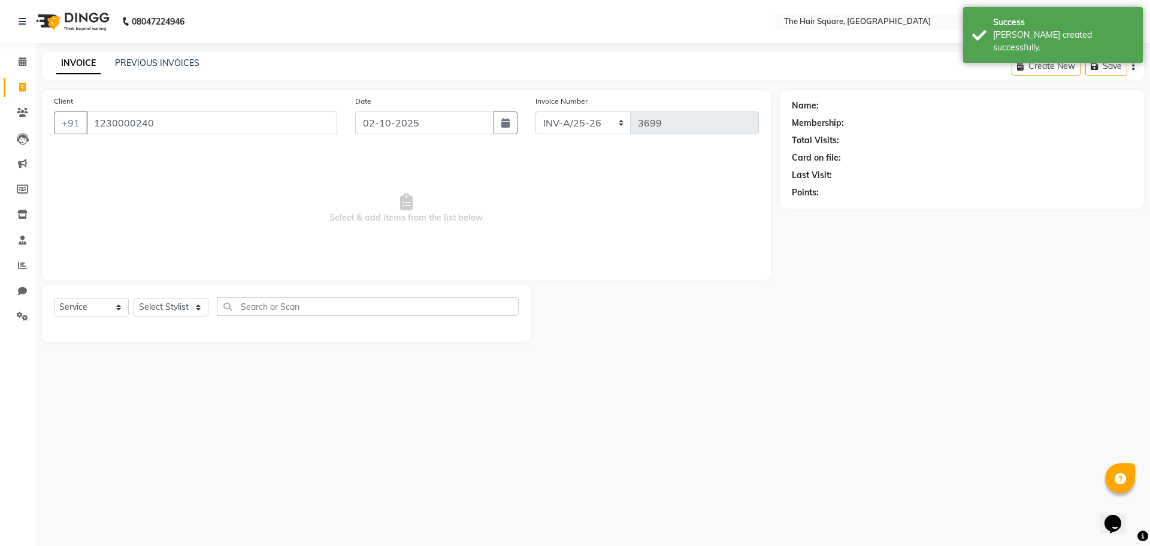
type input "1230000240"
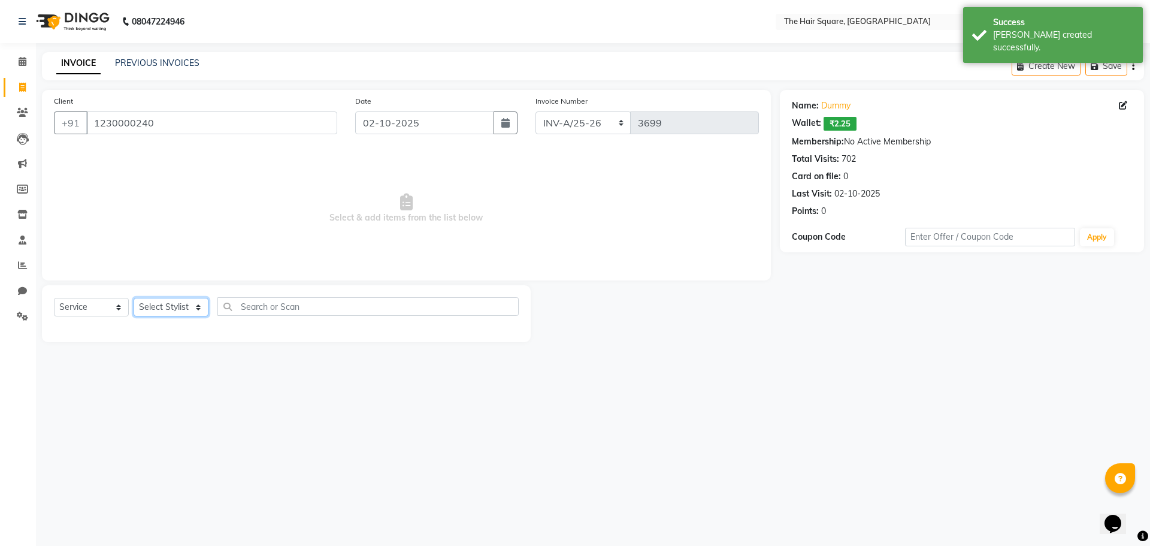
click at [174, 313] on select "Select Stylist Amit [PERSON_NAME] Dev Imran [PERSON_NAME] [PERSON_NAME] Manager…" at bounding box center [171, 307] width 75 height 19
select select "39358"
click at [134, 298] on select "Select Stylist Amit [PERSON_NAME] Dev Imran [PERSON_NAME] [PERSON_NAME] Manager…" at bounding box center [171, 307] width 75 height 19
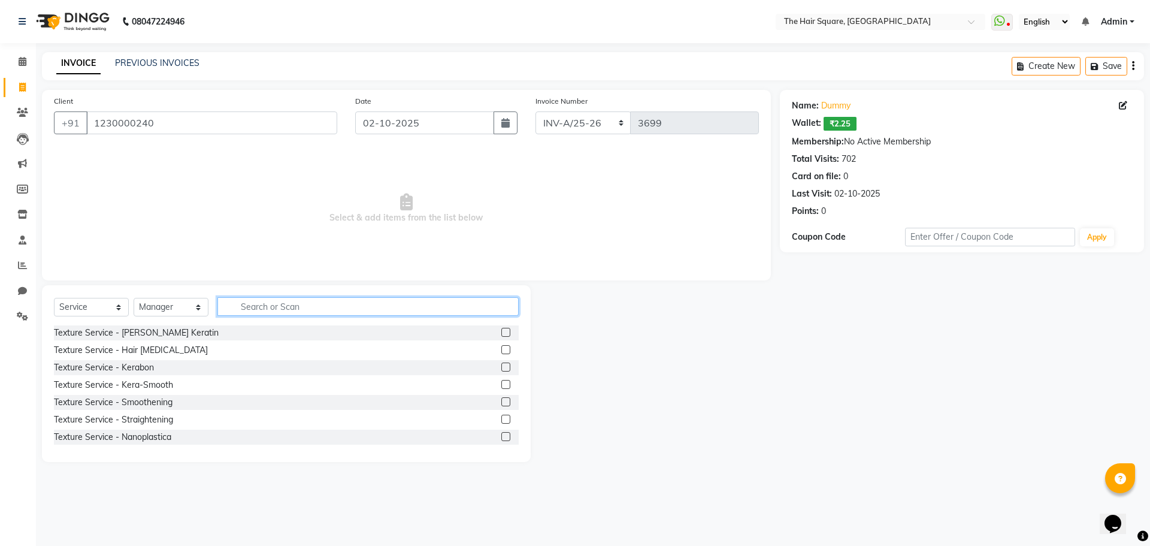
click at [245, 308] on input "text" at bounding box center [367, 306] width 301 height 19
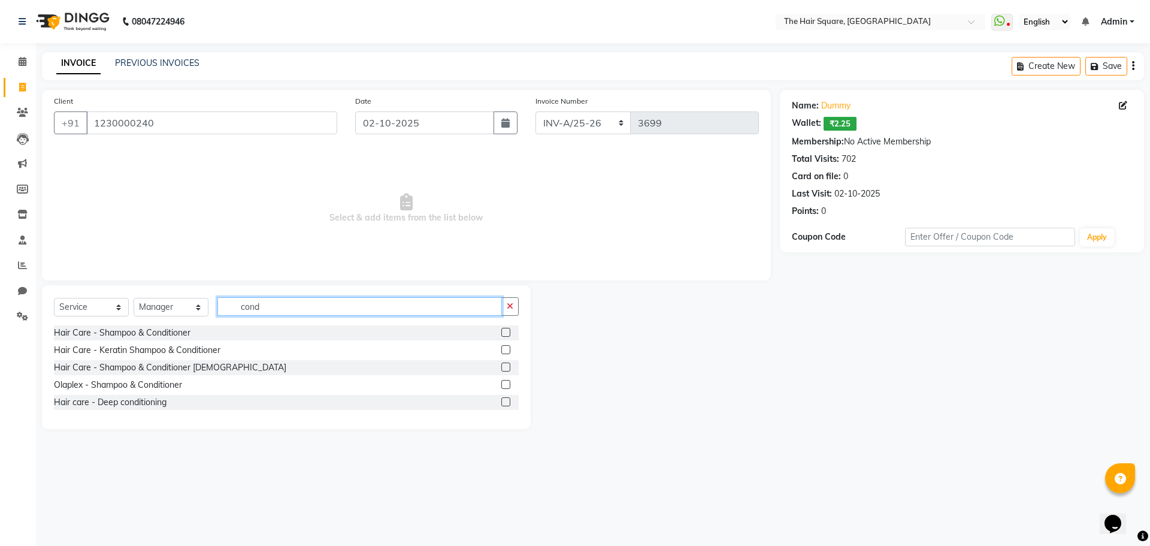
type input "cond"
click at [504, 347] on label at bounding box center [505, 349] width 9 height 9
click at [504, 347] on input "checkbox" at bounding box center [505, 350] width 8 height 8
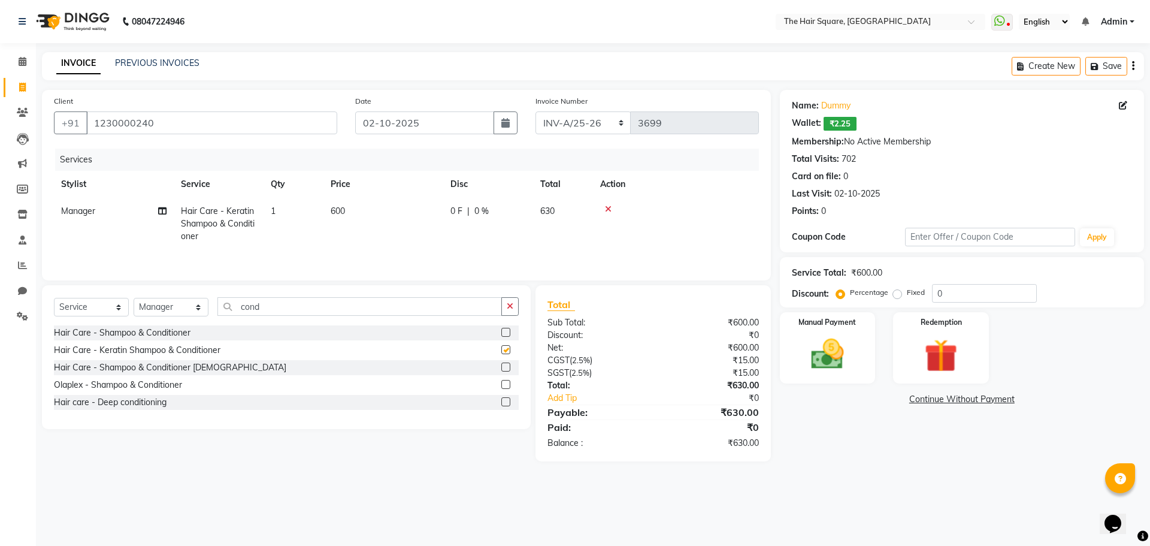
checkbox input "false"
click at [822, 332] on div "Manual Payment" at bounding box center [827, 348] width 99 height 74
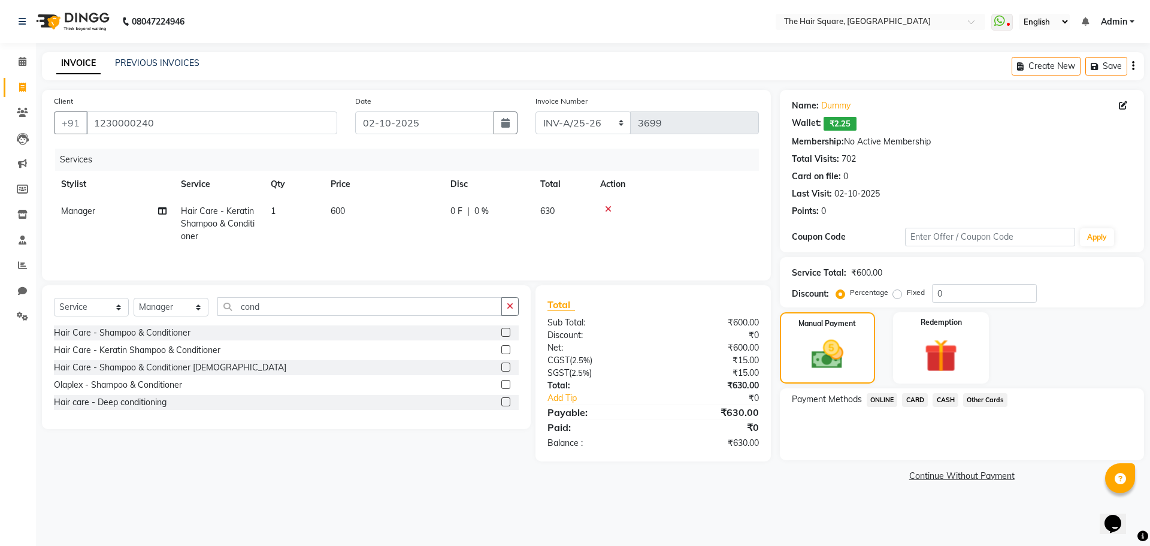
click at [923, 400] on span "CARD" at bounding box center [915, 400] width 26 height 14
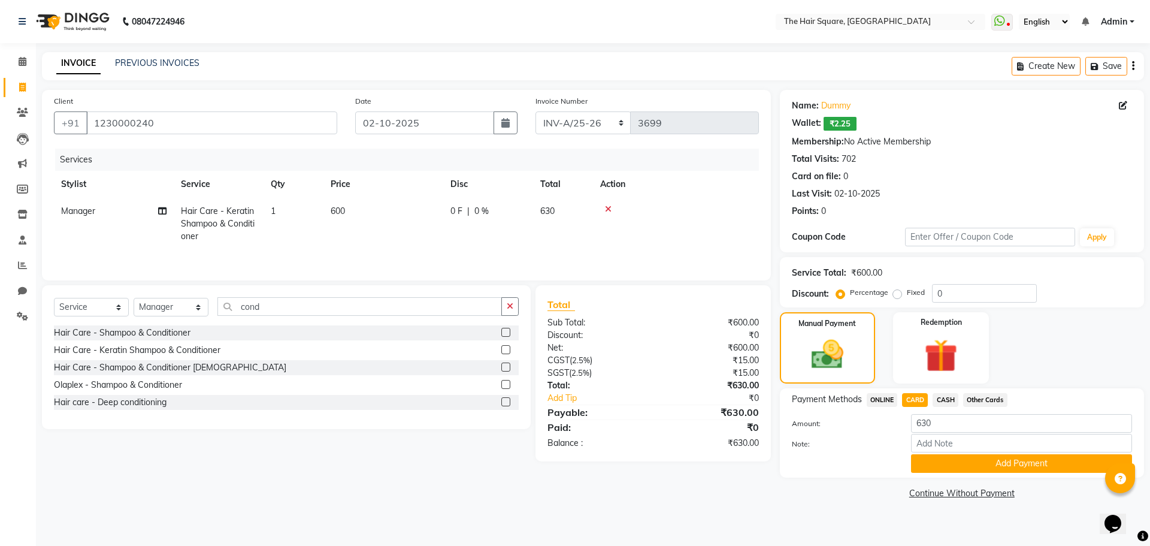
drag, startPoint x: 939, startPoint y: 472, endPoint x: 946, endPoint y: 479, distance: 9.8
click at [939, 473] on div "Payment Methods ONLINE CARD CASH Other Cards Amount: 630 Note: Add Payment" at bounding box center [962, 432] width 364 height 89
click at [935, 462] on button "Add Payment" at bounding box center [1021, 463] width 221 height 19
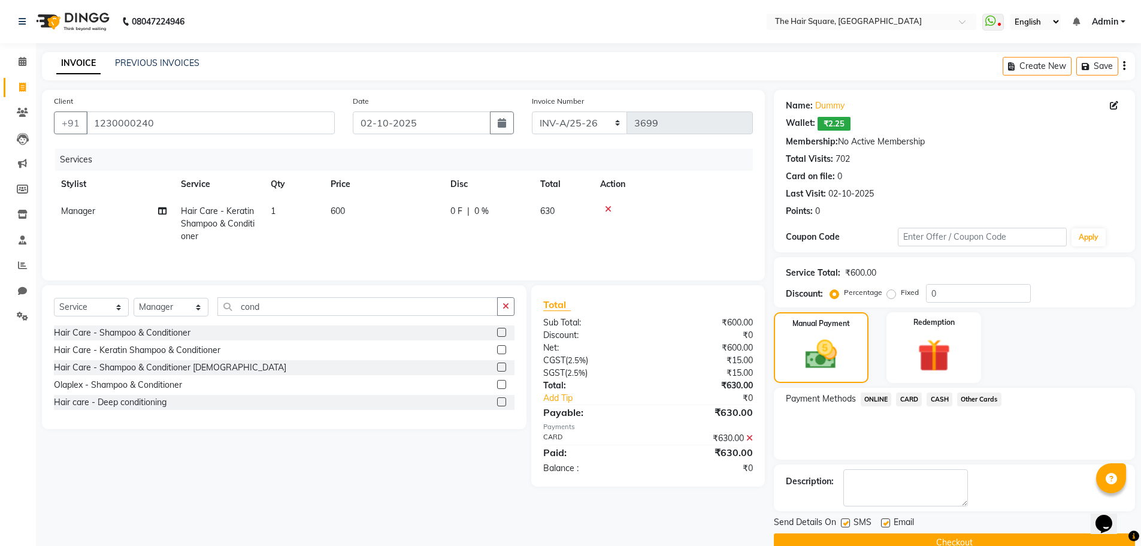
click at [952, 540] on button "Checkout" at bounding box center [954, 542] width 361 height 19
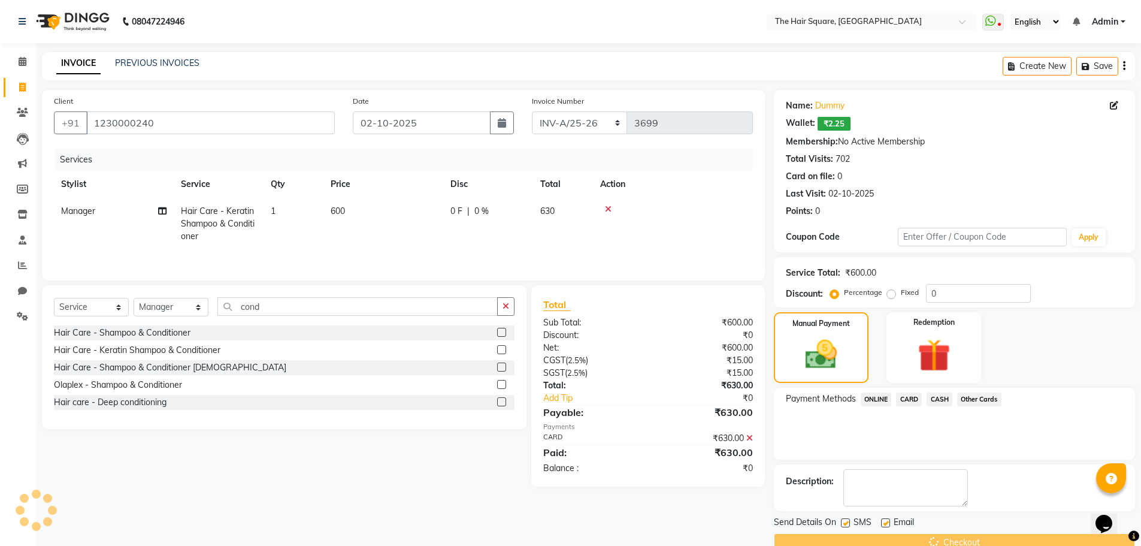
click at [952, 541] on div "Checkout" at bounding box center [954, 542] width 361 height 19
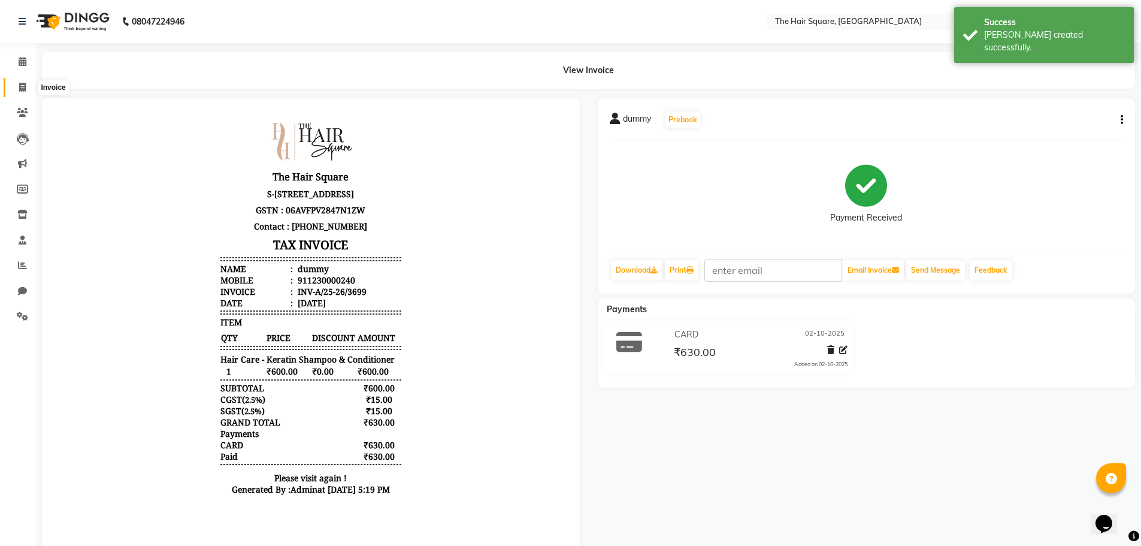
click at [19, 86] on icon at bounding box center [22, 87] width 7 height 9
select select "service"
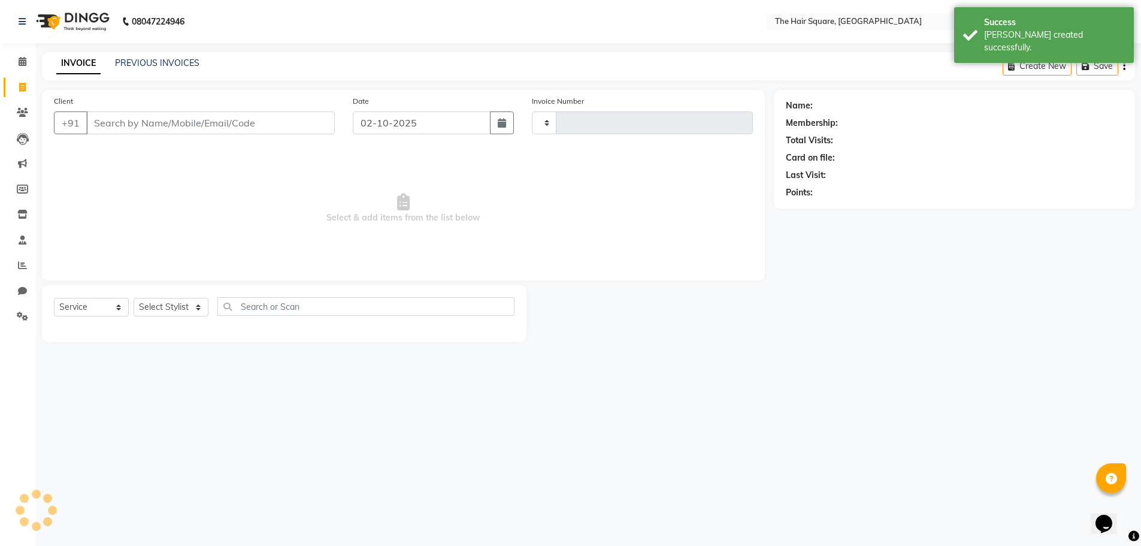
type input "3700"
select select "5768"
click at [172, 69] on div "INVOICE PREVIOUS INVOICES" at bounding box center [128, 64] width 172 height 14
click at [175, 62] on link "PREVIOUS INVOICES" at bounding box center [157, 63] width 84 height 11
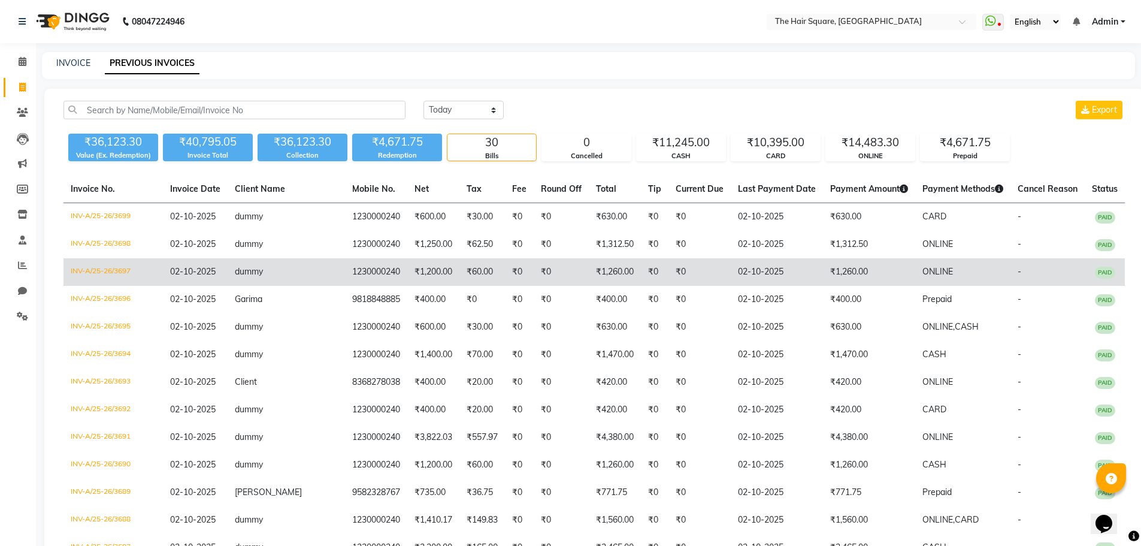
click at [108, 270] on td "INV-A/25-26/3697" at bounding box center [112, 272] width 99 height 28
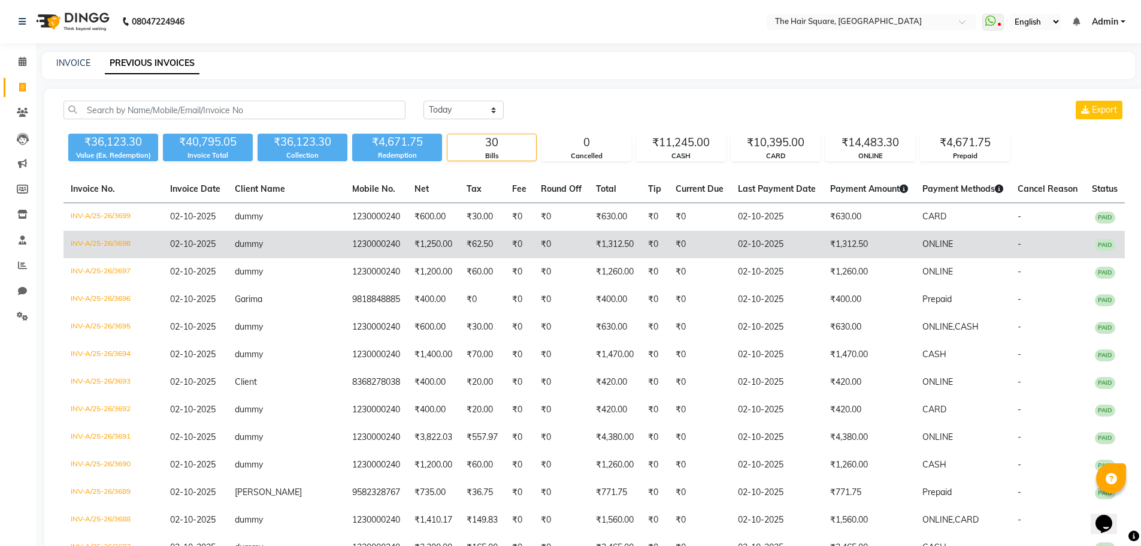
click at [286, 247] on td "dummy" at bounding box center [286, 245] width 117 height 28
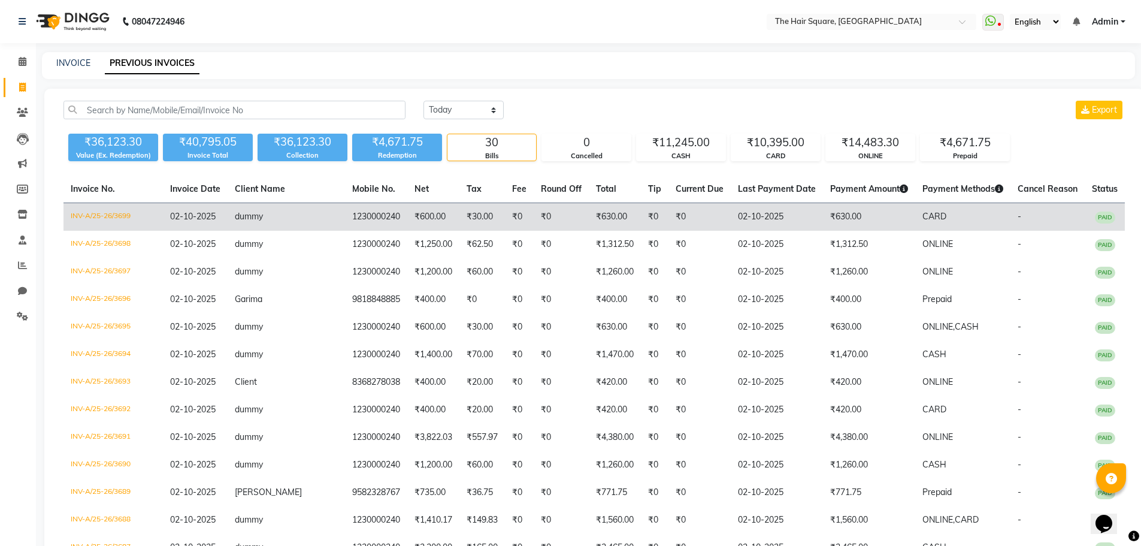
click at [124, 208] on td "INV-A/25-26/3699" at bounding box center [112, 217] width 99 height 28
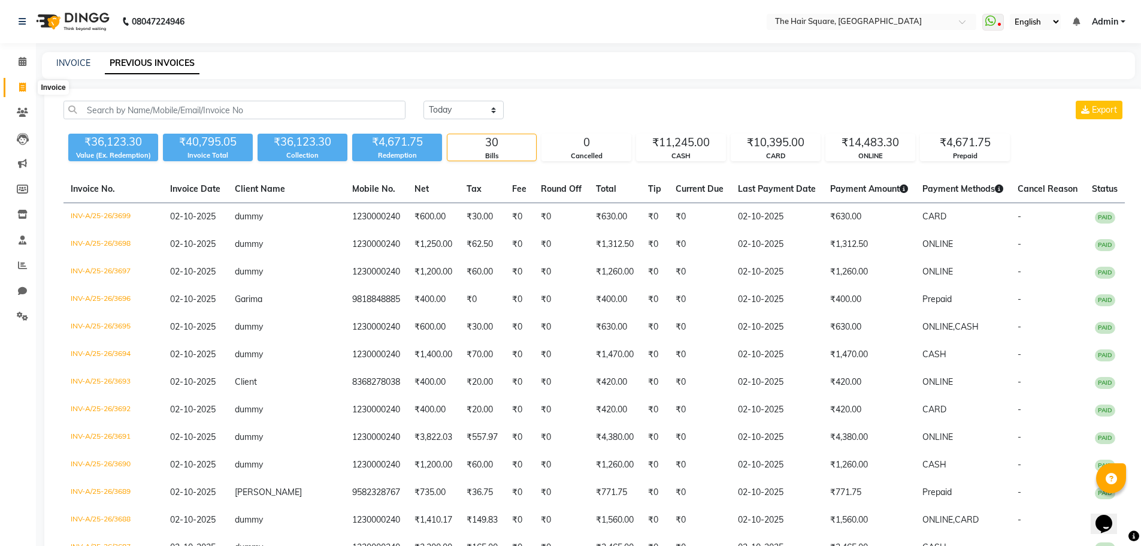
click at [15, 90] on span at bounding box center [22, 88] width 21 height 14
select select "service"
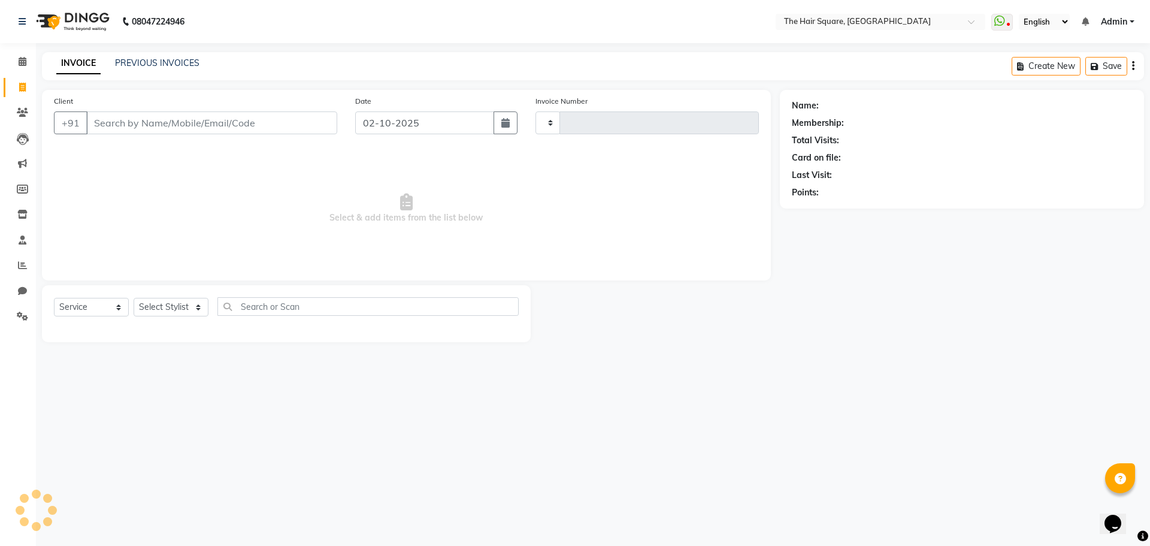
type input "3700"
select select "5768"
click at [132, 135] on div "Client +91" at bounding box center [195, 119] width 301 height 49
click at [134, 127] on input "Client" at bounding box center [211, 122] width 251 height 23
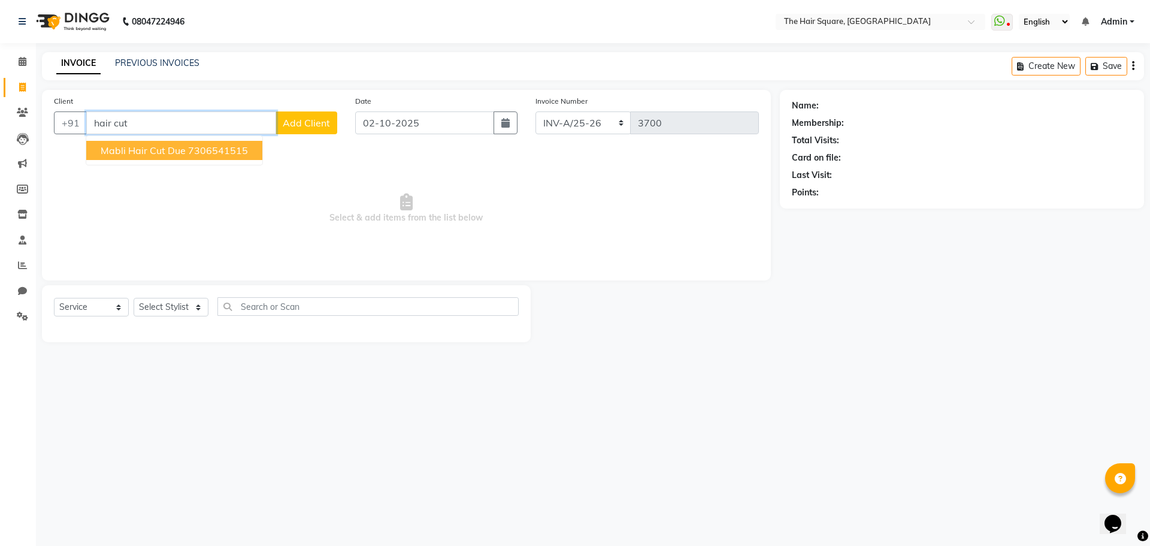
drag, startPoint x: 187, startPoint y: 129, endPoint x: 0, endPoint y: 88, distance: 191.3
click at [0, 88] on app-home "08047224946 Select Location × The Hair Square, [GEOGRAPHIC_DATA] Island WhatsAp…" at bounding box center [575, 180] width 1150 height 360
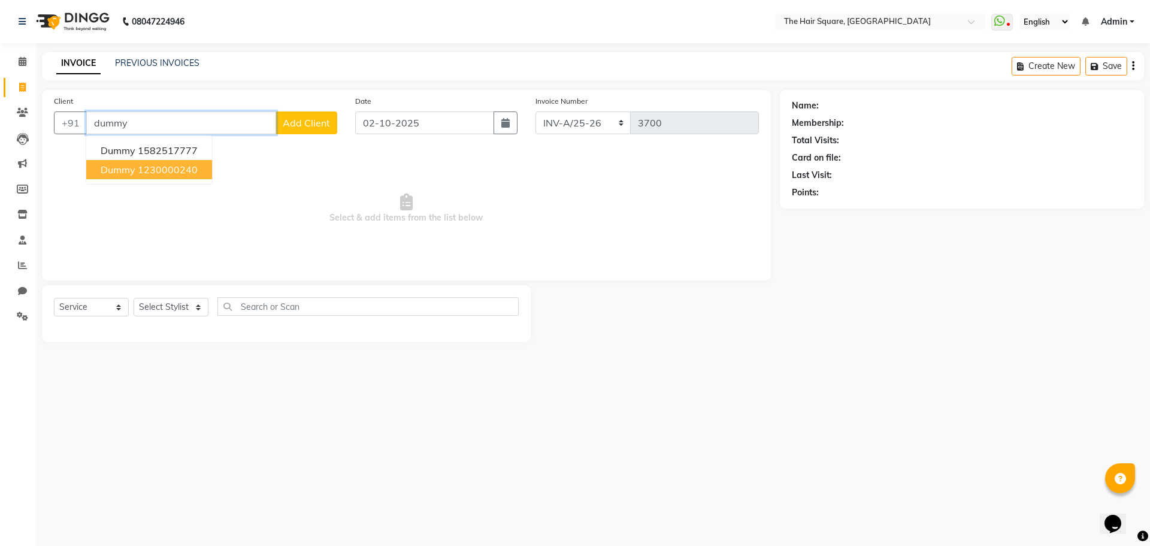
drag, startPoint x: 127, startPoint y: 173, endPoint x: 138, endPoint y: 168, distance: 11.6
click at [127, 173] on span "dummy" at bounding box center [118, 170] width 35 height 12
type input "1230000240"
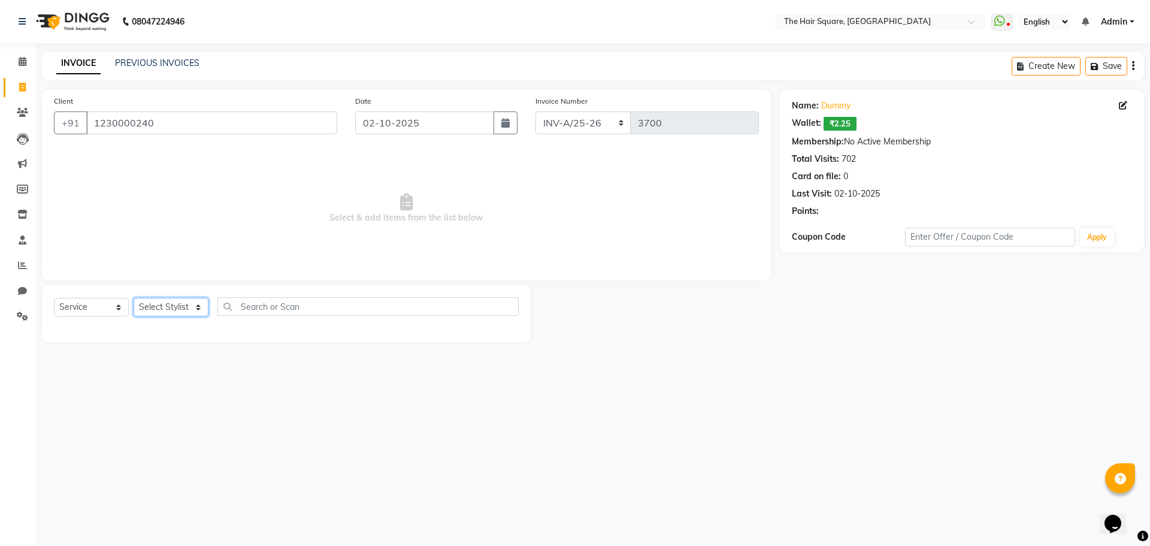
click at [174, 313] on select "Select Stylist Amit [PERSON_NAME] Dev Imran [PERSON_NAME] [PERSON_NAME] Manager…" at bounding box center [171, 307] width 75 height 19
select select "39369"
click at [134, 298] on select "Select Stylist Amit [PERSON_NAME] Dev Imran [PERSON_NAME] [PERSON_NAME] Manager…" at bounding box center [171, 307] width 75 height 19
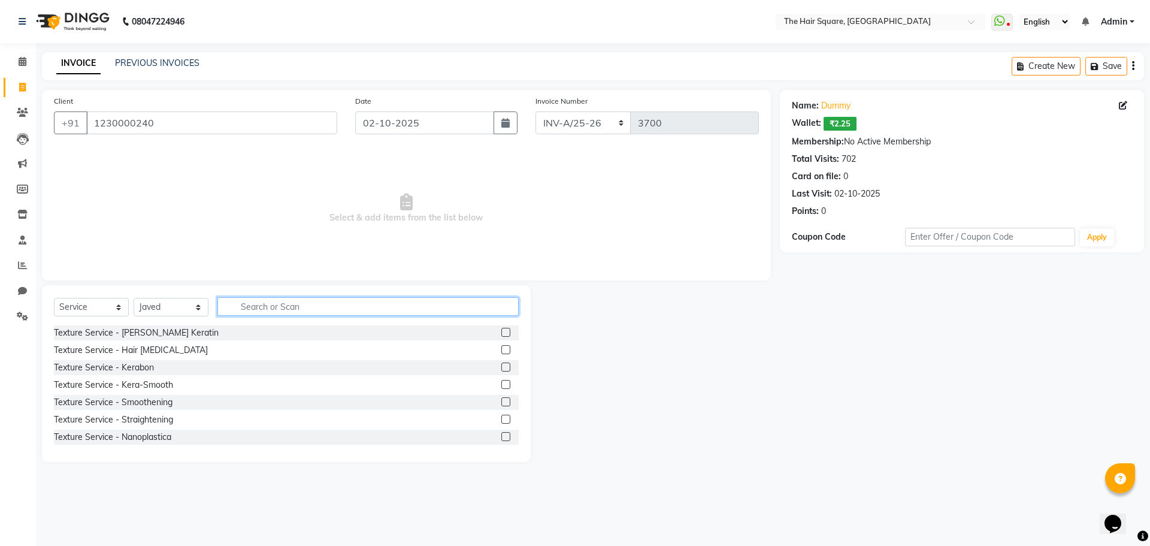
click at [233, 306] on input "text" at bounding box center [367, 306] width 301 height 19
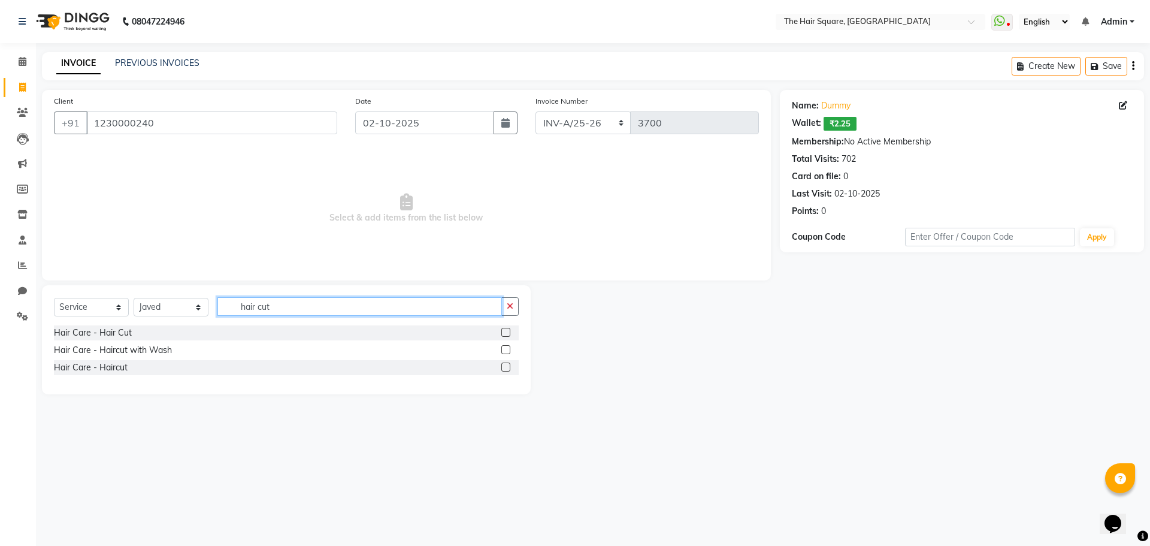
type input "hair cut"
click at [507, 368] on label at bounding box center [505, 366] width 9 height 9
click at [507, 368] on input "checkbox" at bounding box center [505, 368] width 8 height 8
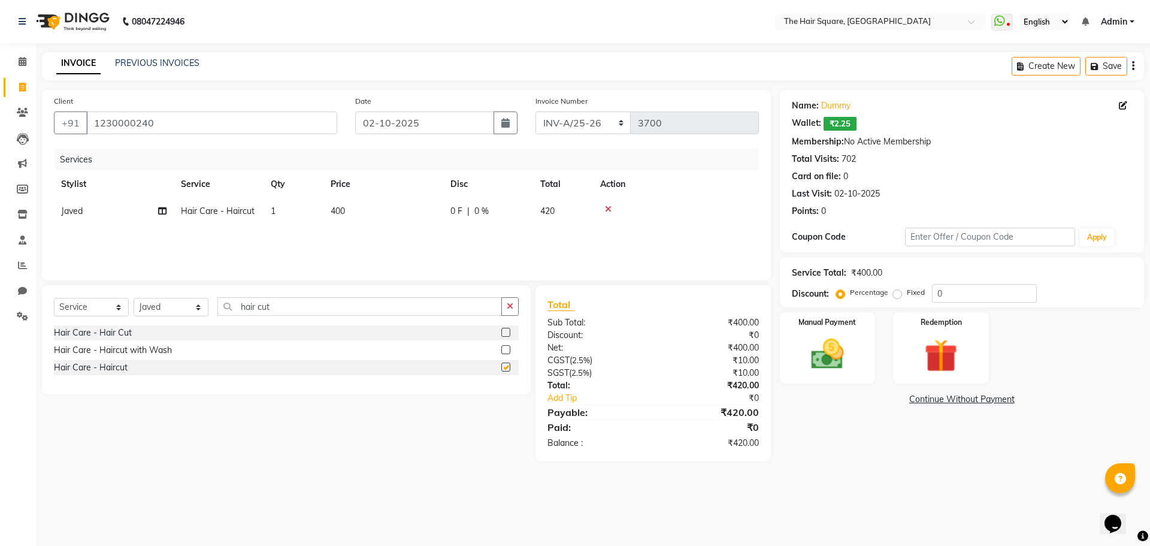
checkbox input "false"
drag, startPoint x: 323, startPoint y: 309, endPoint x: 0, endPoint y: 250, distance: 328.8
click at [0, 251] on app-home "08047224946 Select Location × The Hair Square, [GEOGRAPHIC_DATA] Island WhatsAp…" at bounding box center [575, 239] width 1150 height 479
type input "beard"
click at [506, 346] on label at bounding box center [505, 349] width 9 height 9
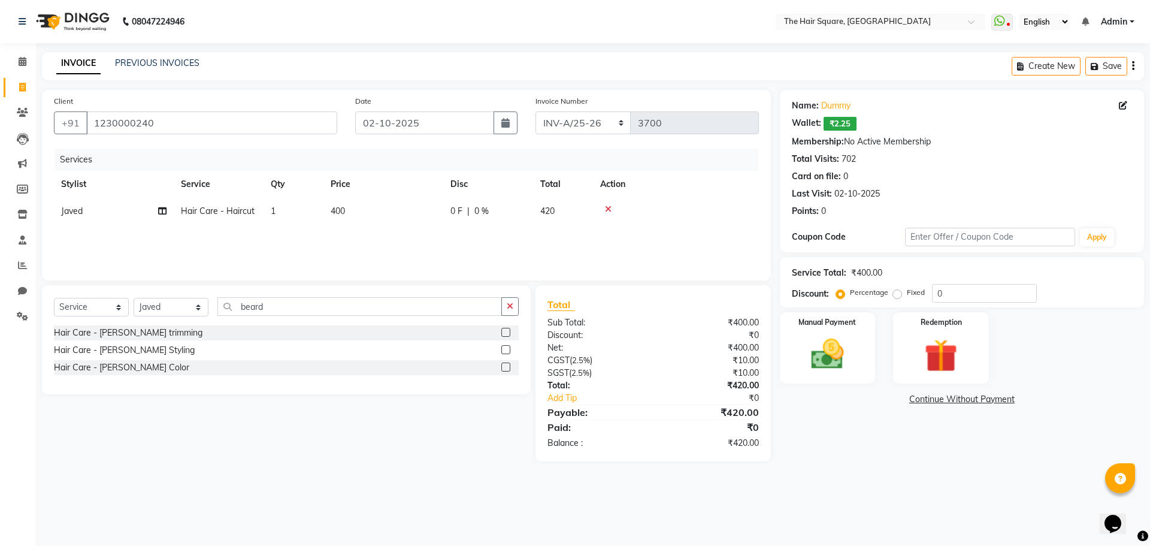
click at [506, 346] on input "checkbox" at bounding box center [505, 350] width 8 height 8
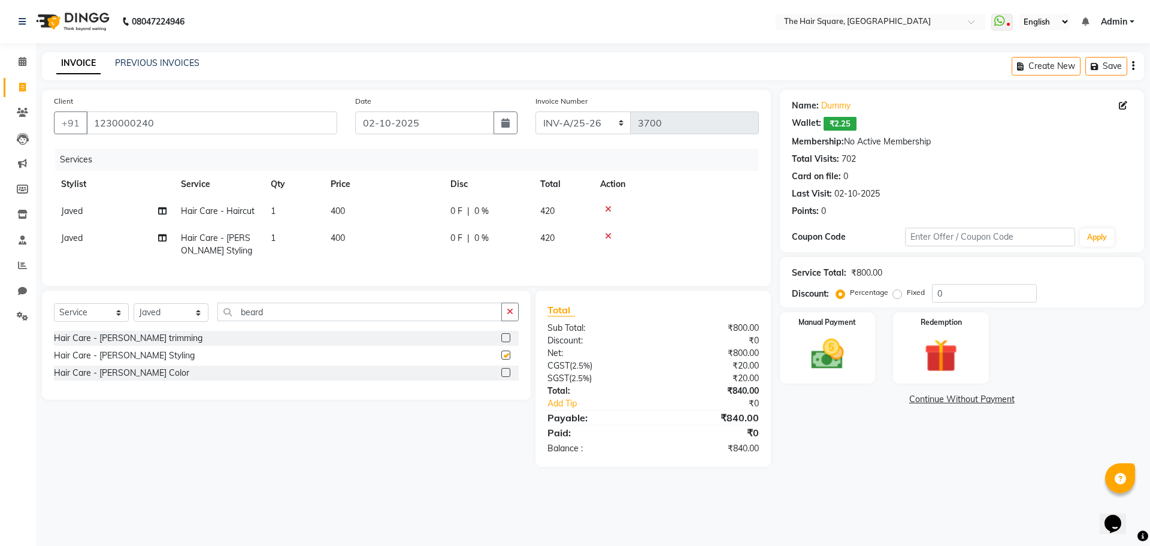
checkbox input "false"
drag, startPoint x: 922, startPoint y: 489, endPoint x: 909, endPoint y: 483, distance: 13.9
click at [922, 485] on main "INVOICE PREVIOUS INVOICES Create New Save Client [PHONE_NUMBER] Date [DATE] Inv…" at bounding box center [593, 268] width 1114 height 433
click at [394, 254] on td "400" at bounding box center [383, 245] width 120 height 40
select select "39369"
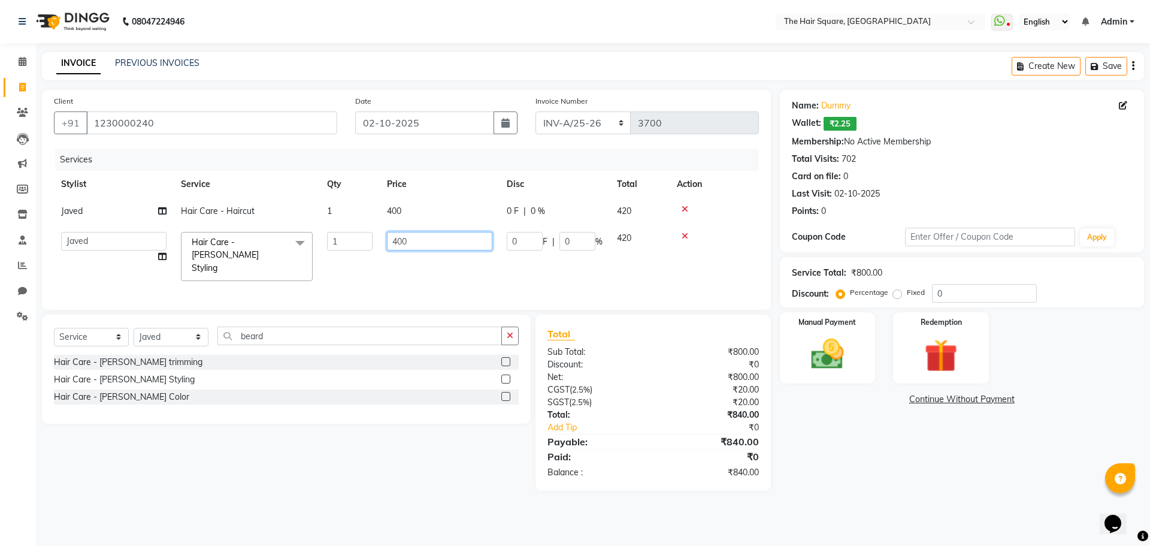
click at [406, 246] on input "400" at bounding box center [439, 241] width 105 height 19
click at [406, 261] on td "400" at bounding box center [440, 256] width 120 height 63
select select "39369"
click at [83, 215] on td "Javed" at bounding box center [114, 211] width 120 height 27
select select "39369"
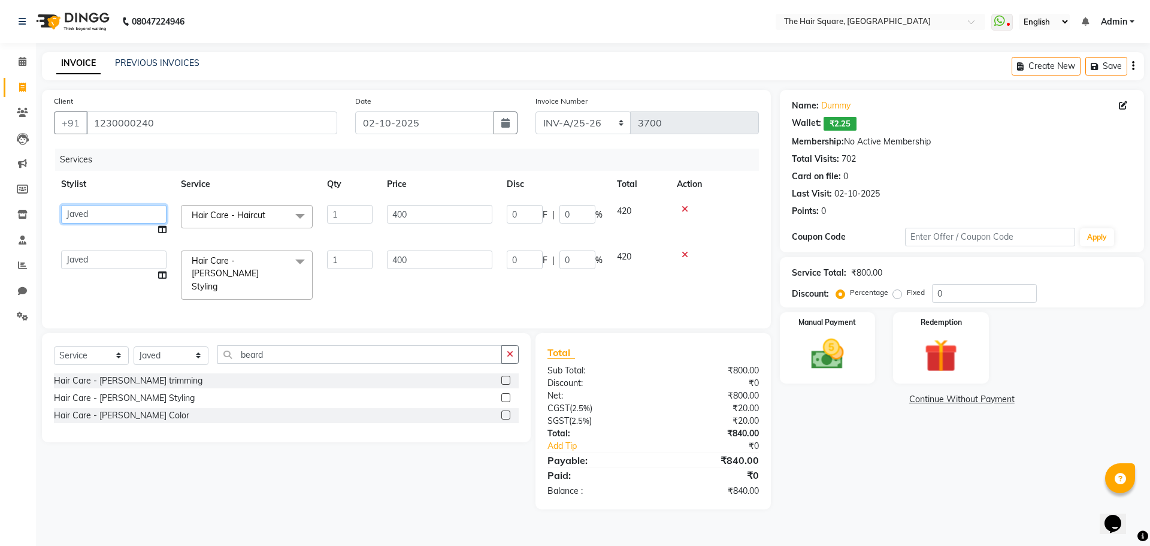
click at [82, 208] on select "Amit [PERSON_NAME] Dev [PERSON_NAME] [PERSON_NAME] [PERSON_NAME] Manager [PERSO…" at bounding box center [113, 214] width 105 height 19
select select "39370"
click at [84, 255] on select "Amit [PERSON_NAME] Dev [PERSON_NAME] [PERSON_NAME] [PERSON_NAME] Manager [PERSO…" at bounding box center [113, 259] width 105 height 19
select select "39370"
click at [851, 348] on img at bounding box center [828, 354] width 56 height 40
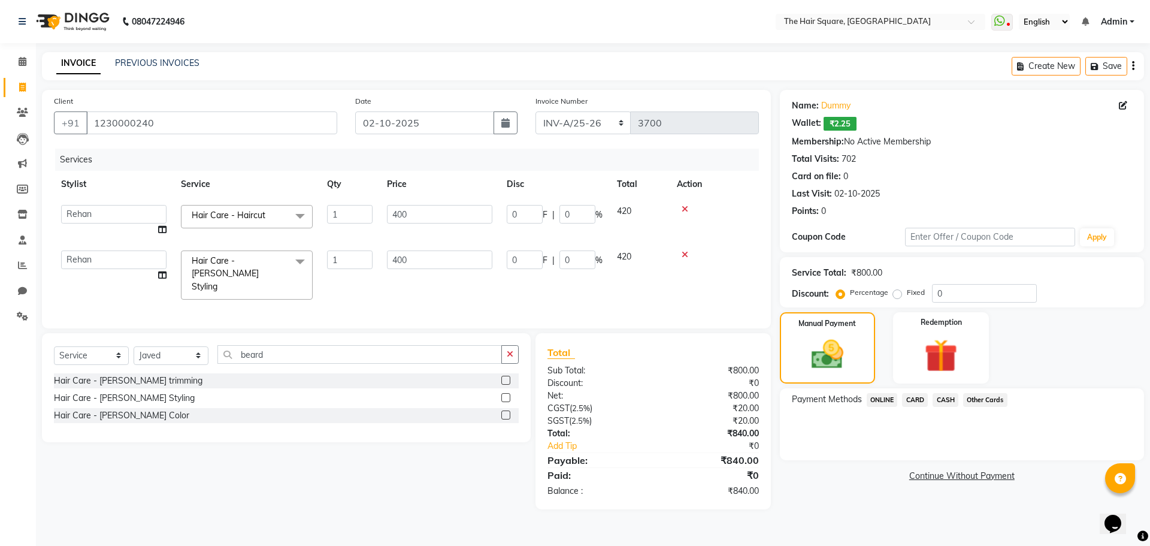
click at [943, 399] on span "CASH" at bounding box center [946, 400] width 26 height 14
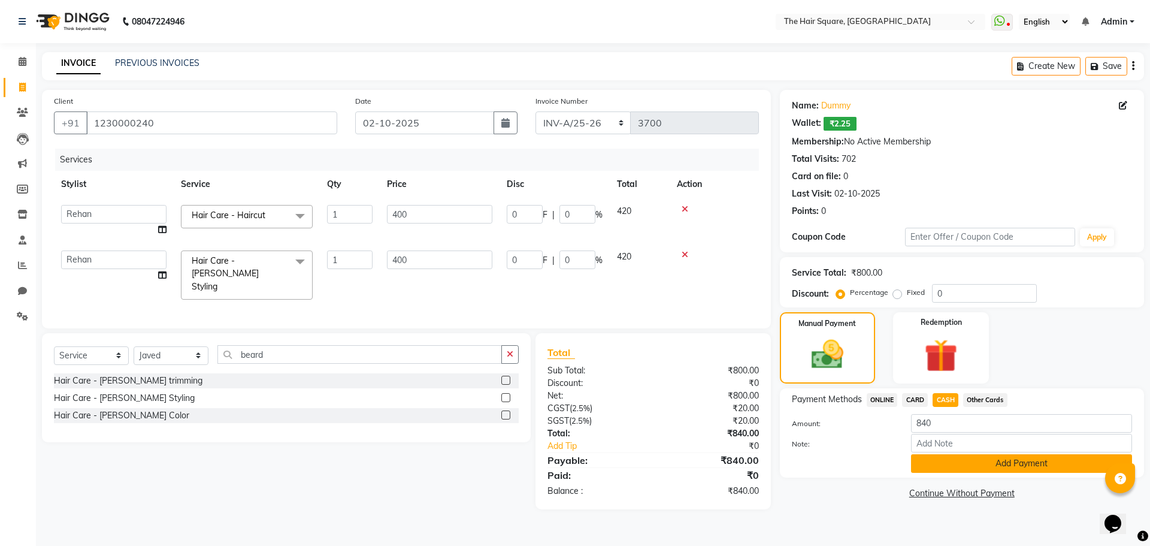
click at [943, 461] on button "Add Payment" at bounding box center [1021, 463] width 221 height 19
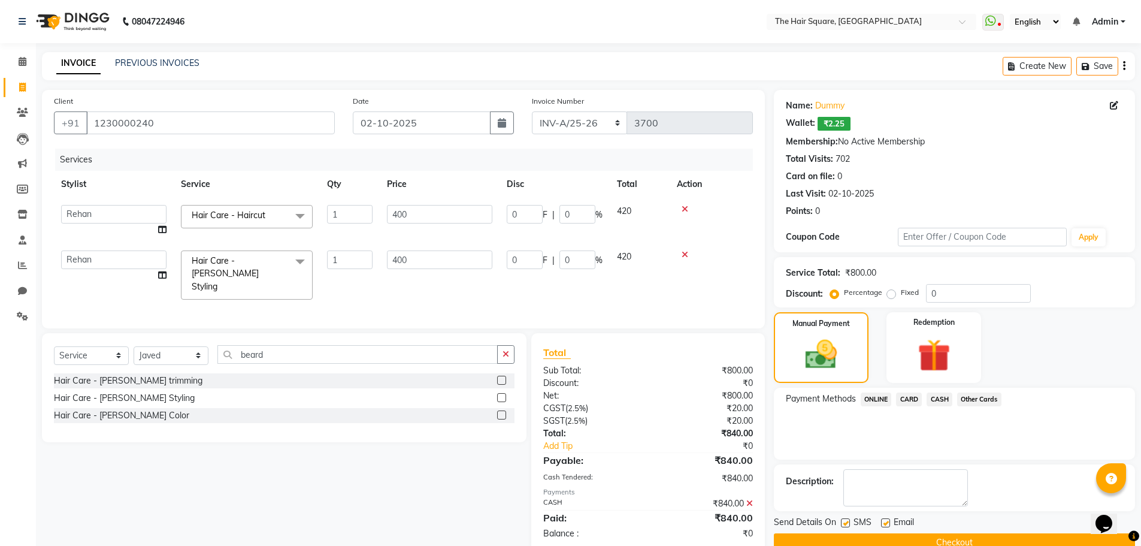
click at [946, 533] on button "Checkout" at bounding box center [954, 542] width 361 height 19
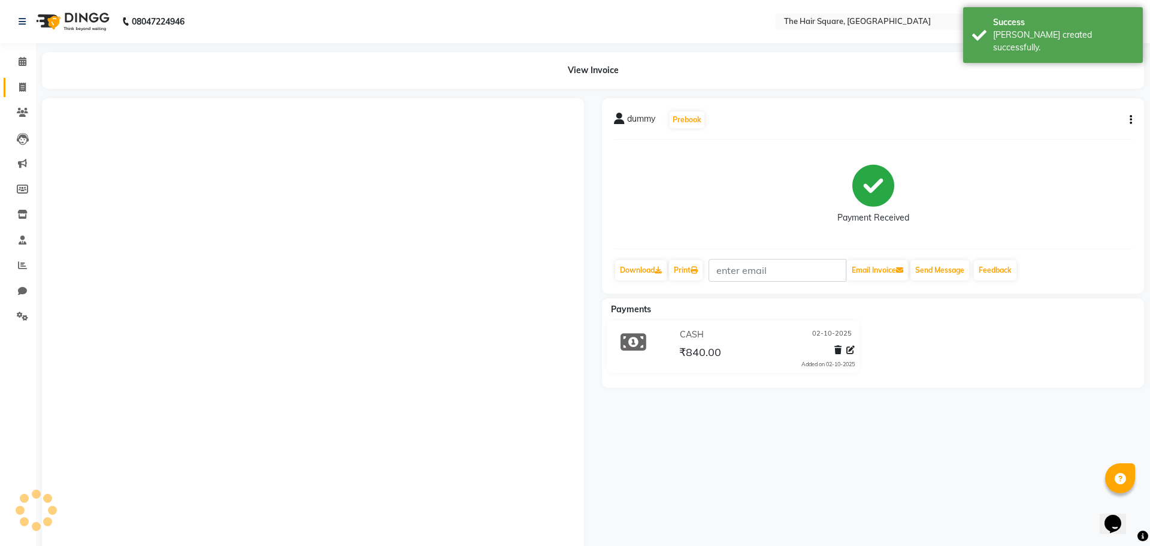
click at [24, 87] on icon at bounding box center [22, 87] width 7 height 9
select select "service"
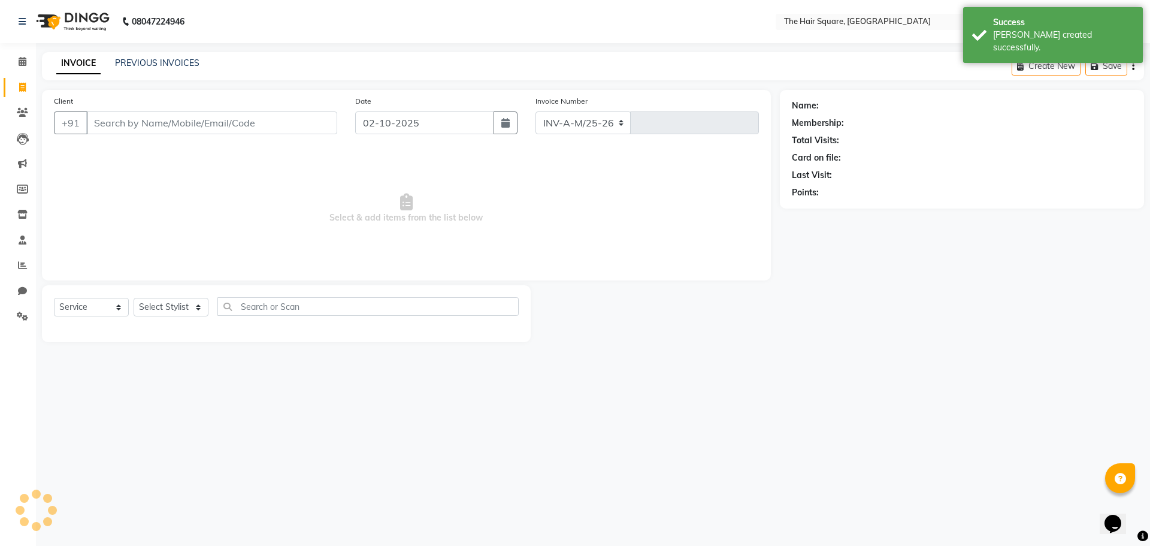
select select "5768"
type input "3701"
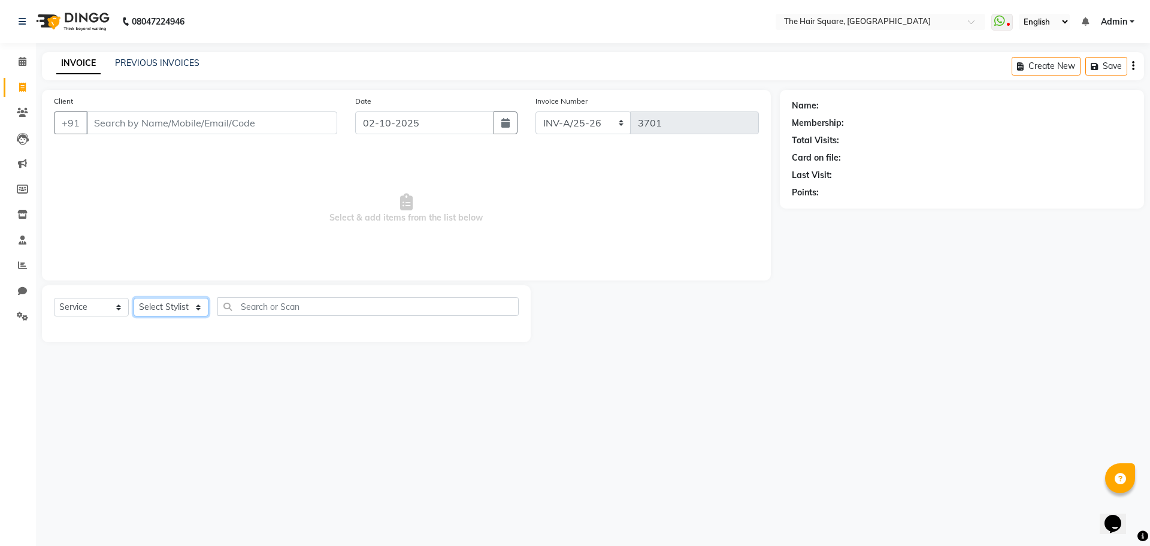
click at [183, 313] on select "Select Stylist Amit [PERSON_NAME] Dev Imran [PERSON_NAME] [PERSON_NAME] Manager…" at bounding box center [171, 307] width 75 height 19
select select "39381"
click at [134, 298] on select "Select Stylist Amit [PERSON_NAME] Dev Imran [PERSON_NAME] [PERSON_NAME] Manager…" at bounding box center [171, 307] width 75 height 19
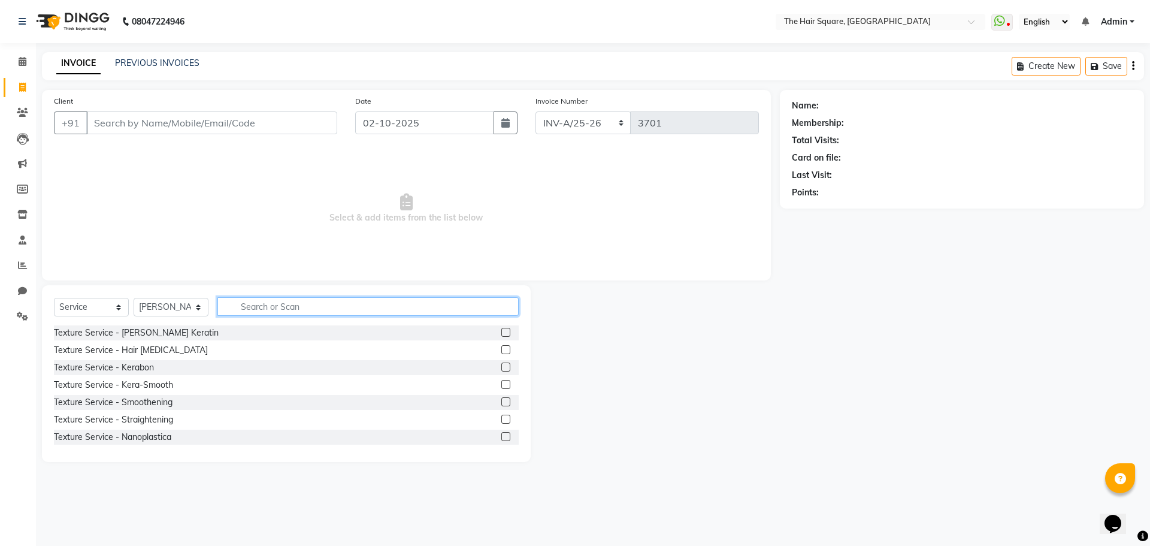
drag, startPoint x: 244, startPoint y: 308, endPoint x: 468, endPoint y: 316, distance: 224.2
click at [245, 308] on input "text" at bounding box center [367, 306] width 301 height 19
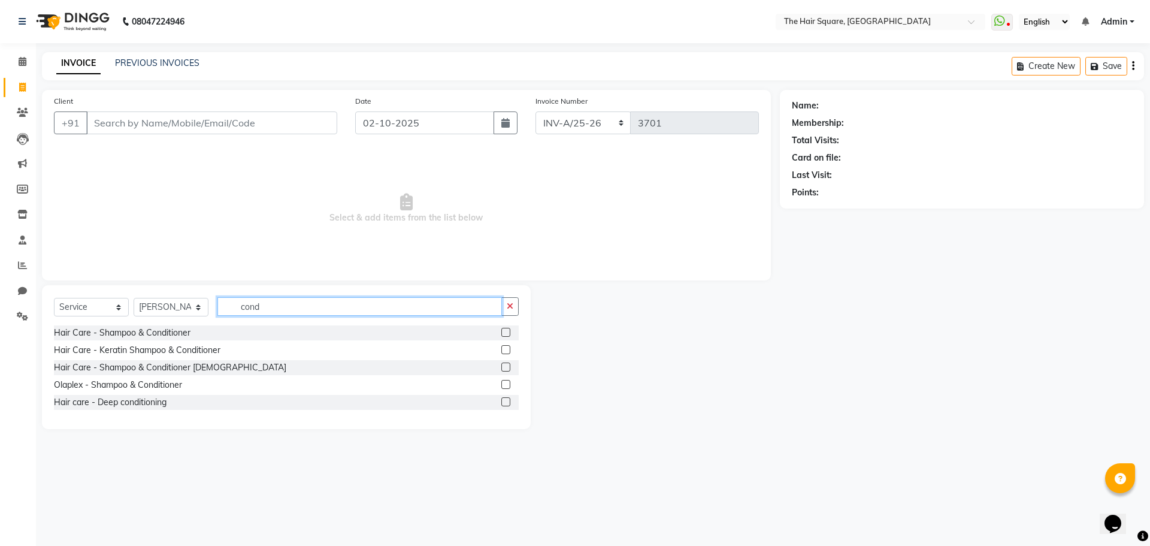
type input "cond"
click at [506, 332] on label at bounding box center [505, 332] width 9 height 9
click at [506, 332] on input "checkbox" at bounding box center [505, 333] width 8 height 8
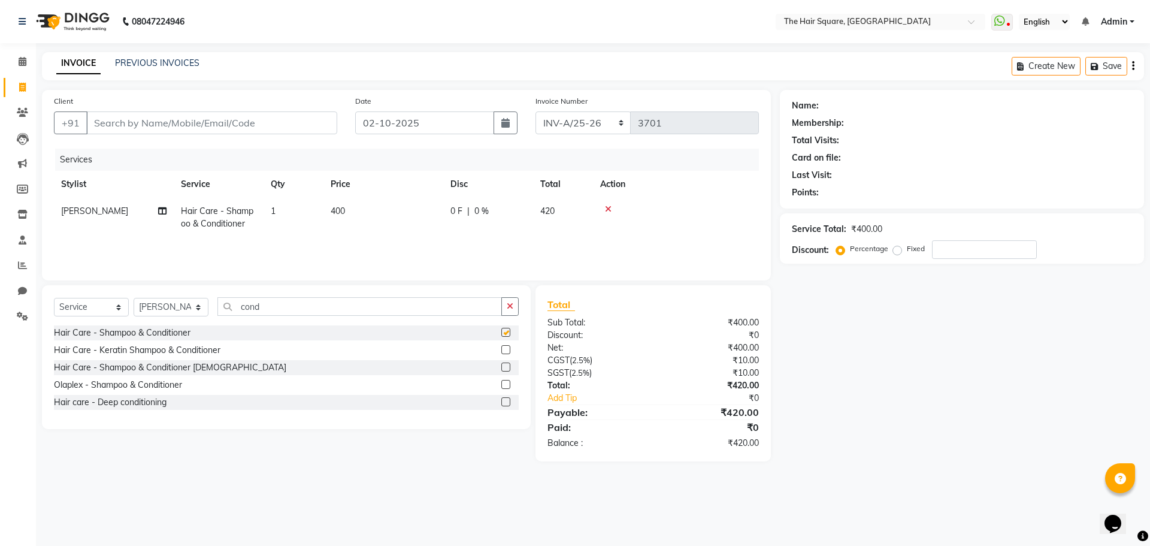
checkbox input "false"
click at [296, 131] on input "Client" at bounding box center [211, 122] width 251 height 23
click at [148, 122] on input "Client" at bounding box center [211, 122] width 251 height 23
type input "d"
type input "0"
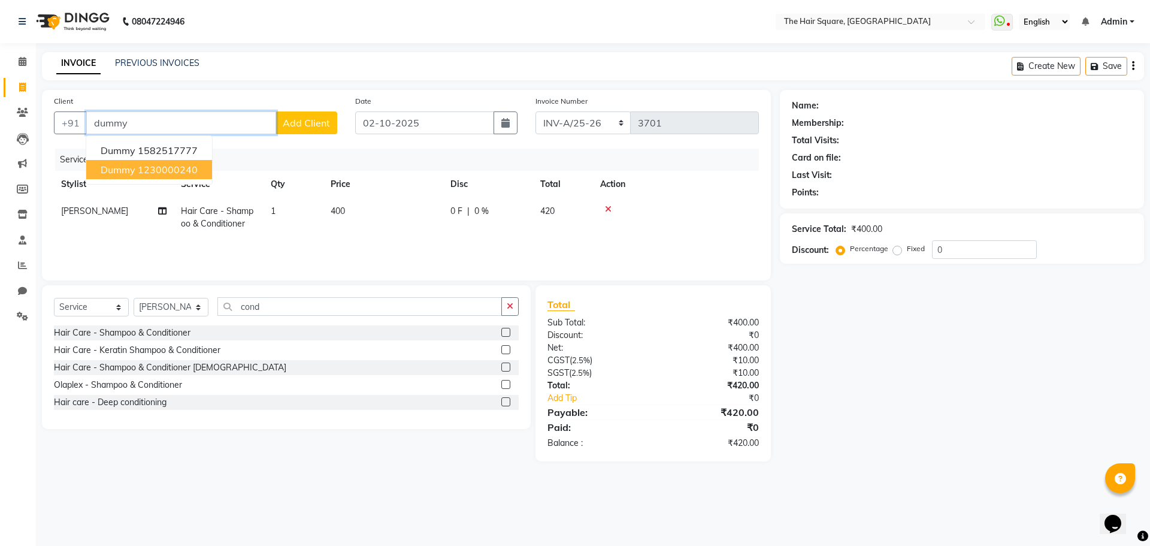
click at [138, 173] on ngb-highlight "1230000240" at bounding box center [168, 170] width 60 height 12
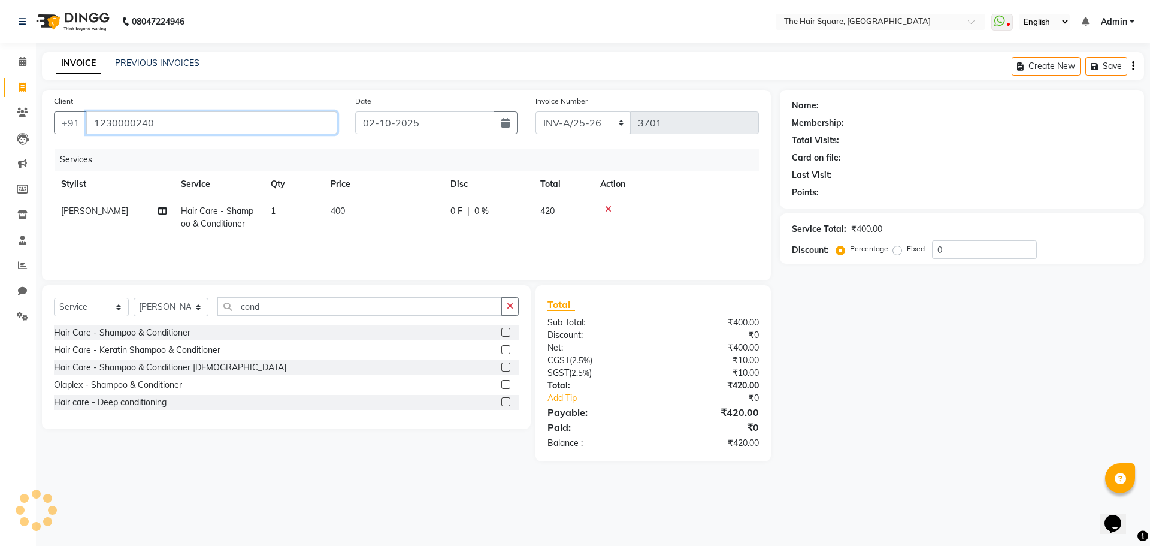
type input "1230000240"
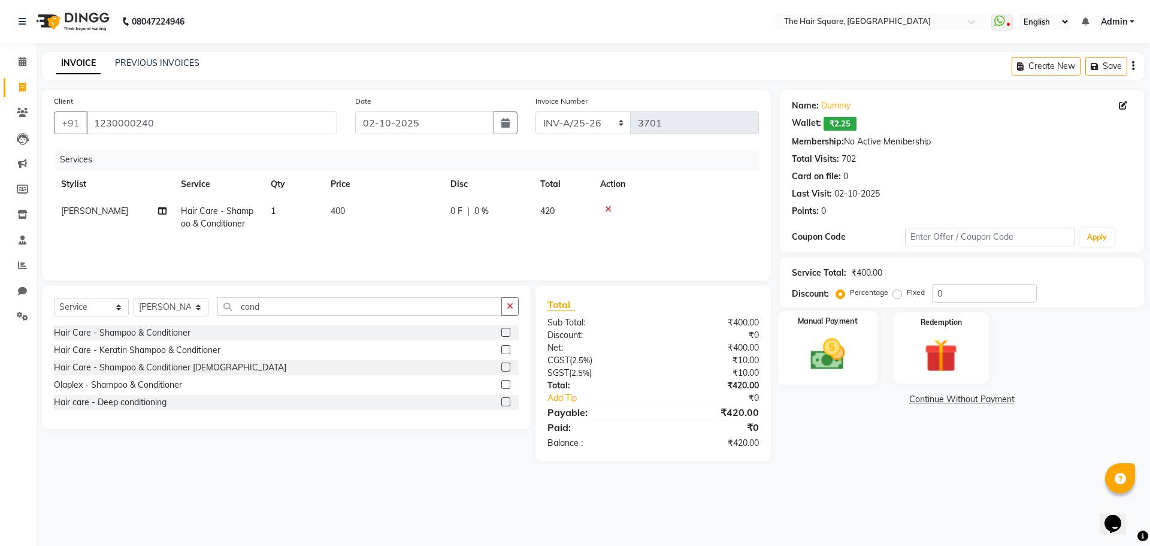
click at [843, 343] on img at bounding box center [828, 354] width 56 height 40
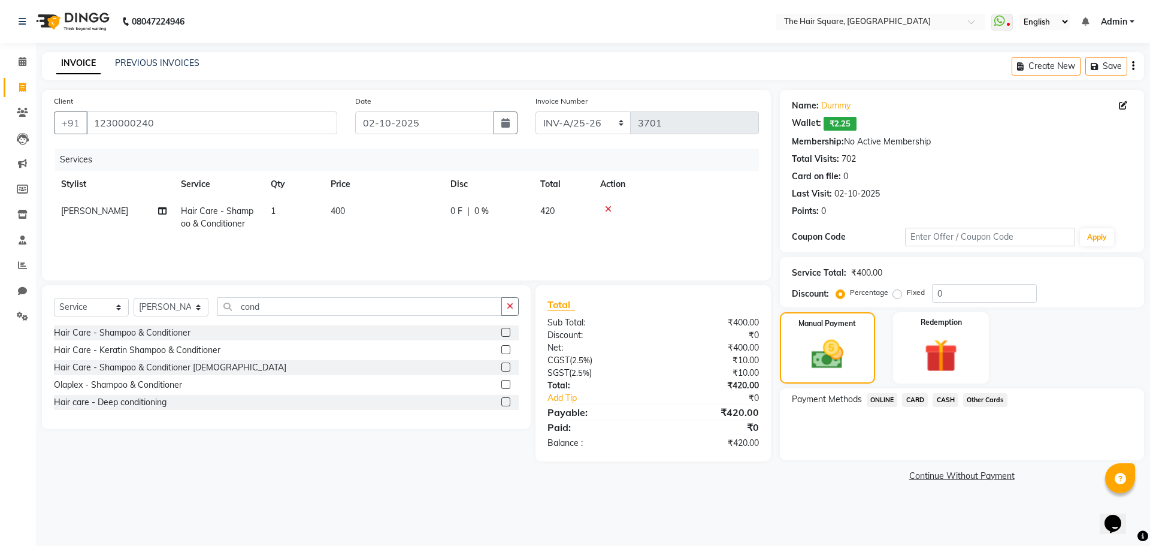
click at [939, 398] on span "CASH" at bounding box center [946, 400] width 26 height 14
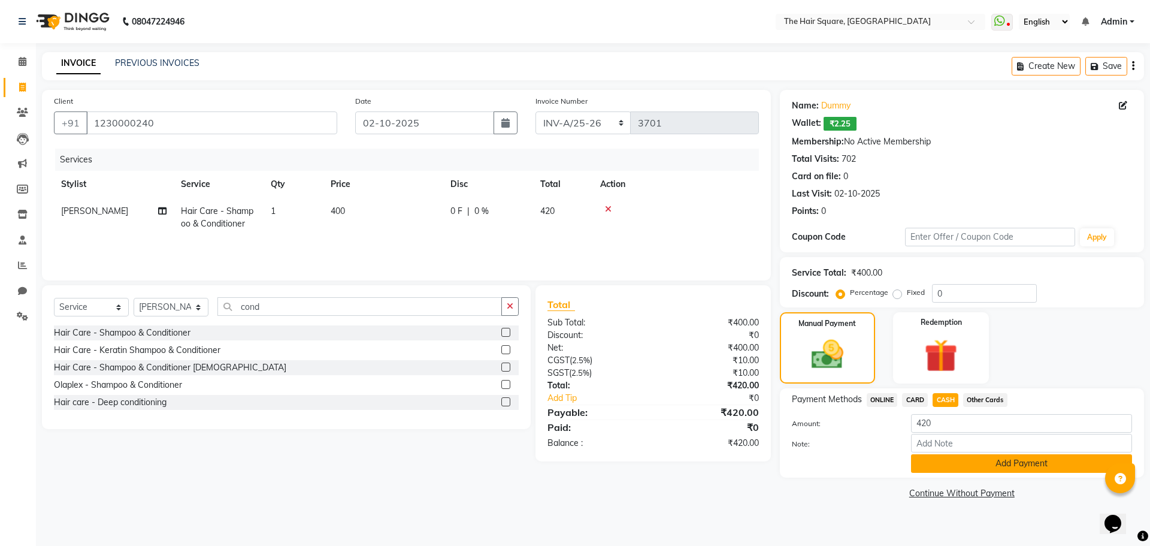
click at [945, 469] on button "Add Payment" at bounding box center [1021, 463] width 221 height 19
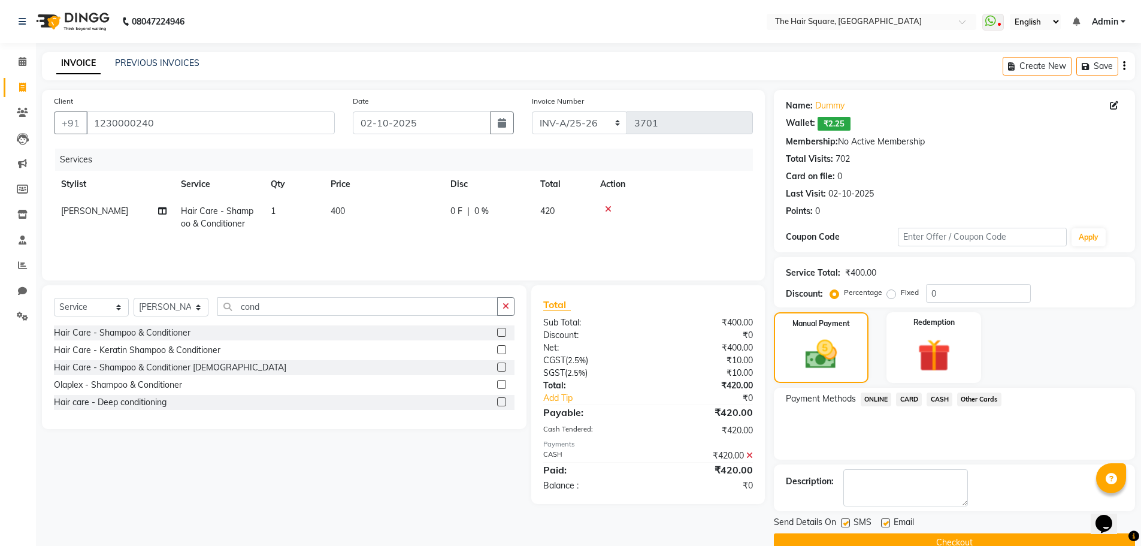
click at [840, 539] on button "Checkout" at bounding box center [954, 542] width 361 height 19
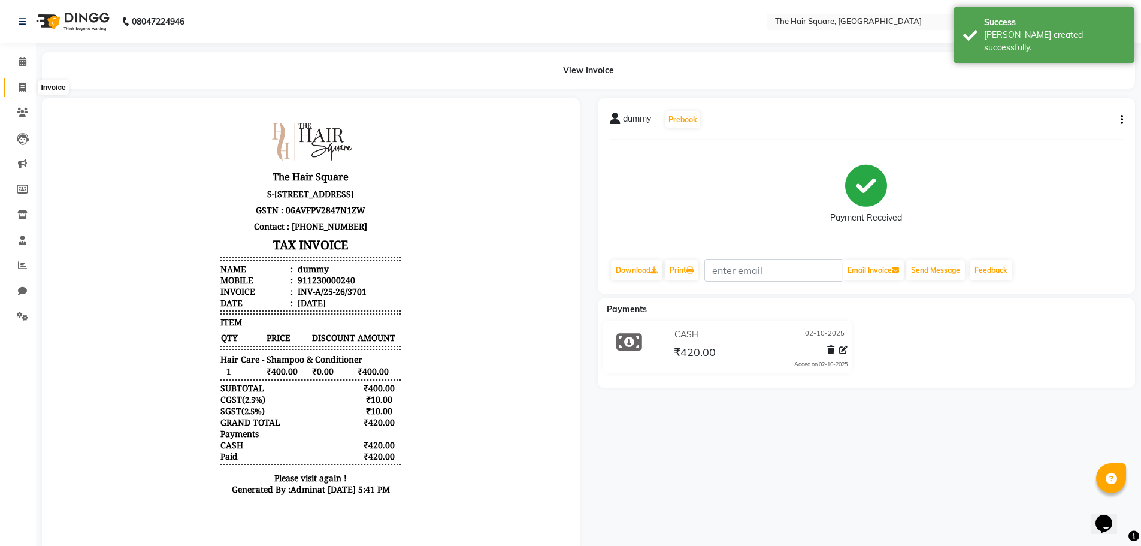
drag, startPoint x: 25, startPoint y: 89, endPoint x: 31, endPoint y: 90, distance: 6.0
click at [25, 89] on icon at bounding box center [22, 87] width 7 height 9
select select "service"
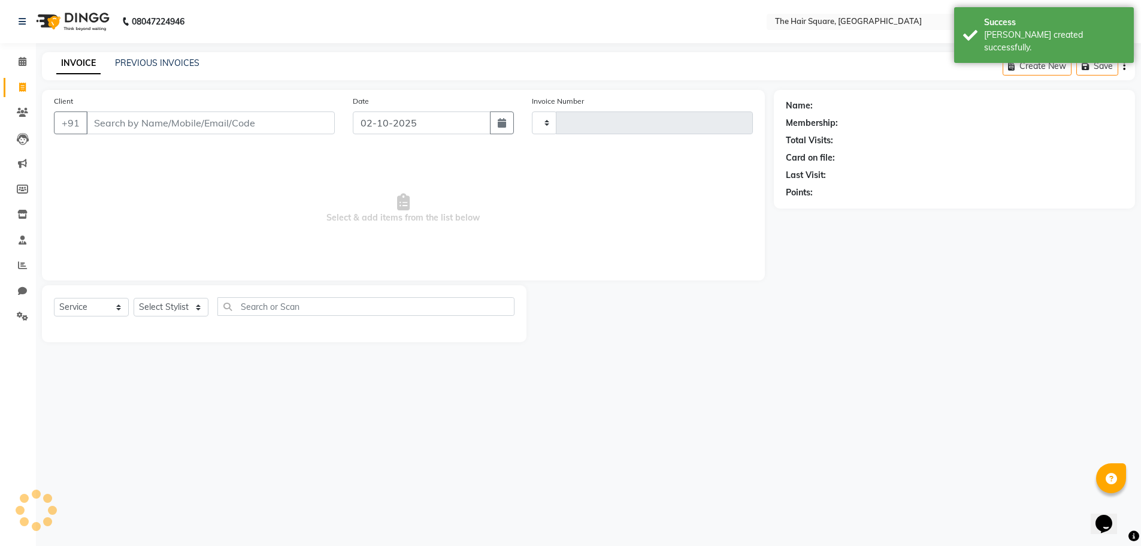
type input "3702"
select select "5768"
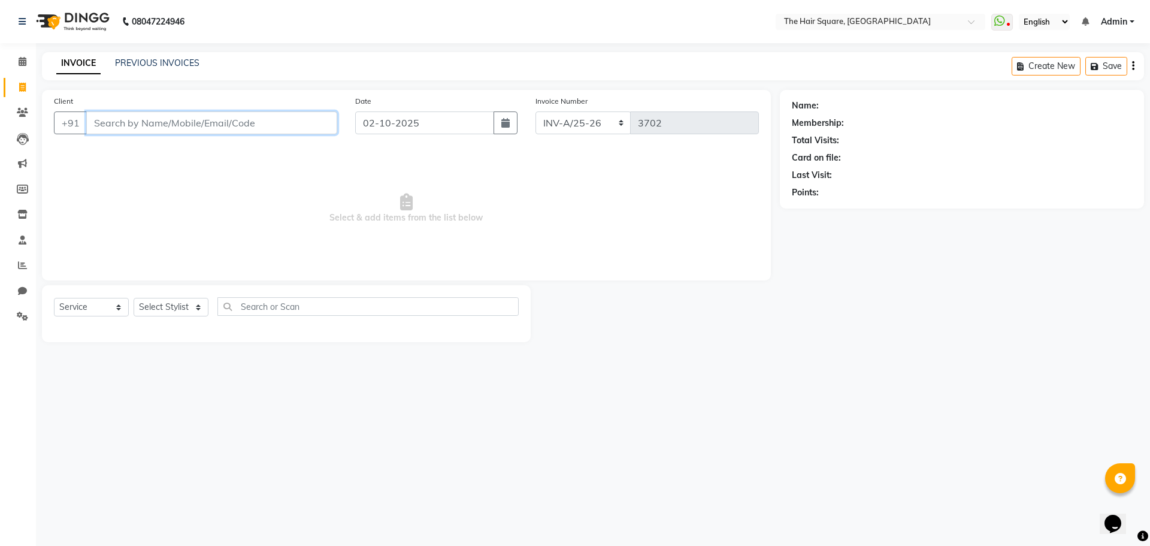
click at [156, 114] on input "Client" at bounding box center [211, 122] width 251 height 23
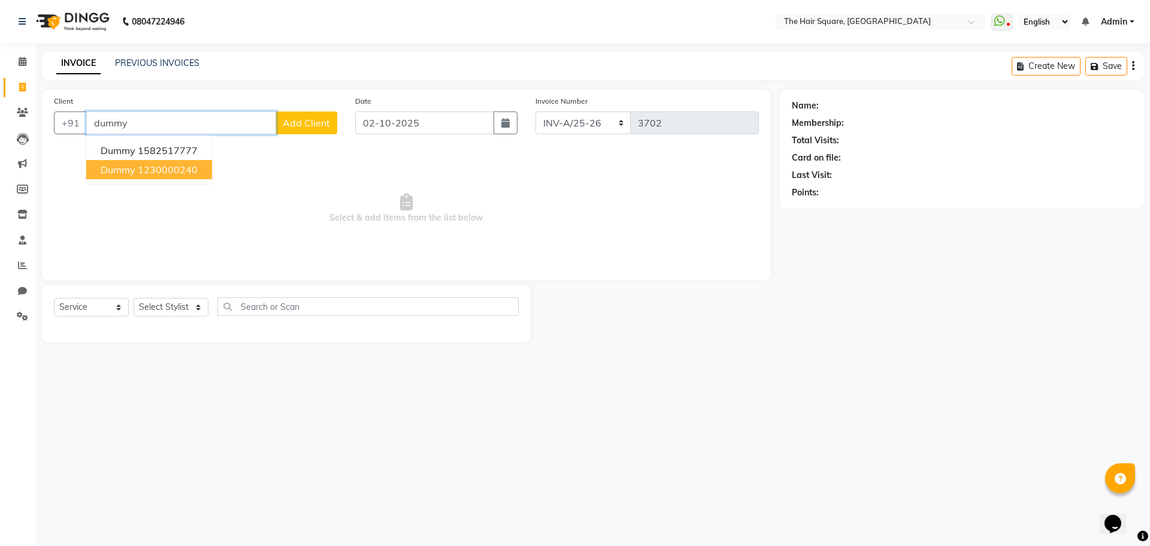
click at [168, 171] on ngb-highlight "1230000240" at bounding box center [168, 170] width 60 height 12
type input "1230000240"
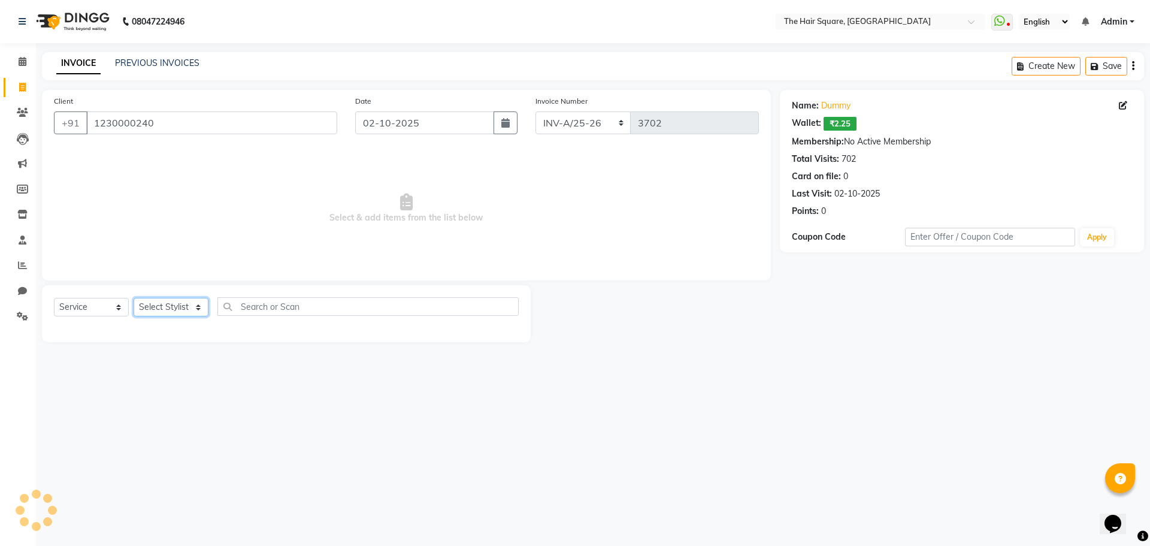
click at [188, 306] on select "Select Stylist Amit [PERSON_NAME] Dev Imran [PERSON_NAME] [PERSON_NAME] Manager…" at bounding box center [171, 307] width 75 height 19
select select "39369"
click at [134, 298] on select "Select Stylist Amit [PERSON_NAME] Dev Imran [PERSON_NAME] [PERSON_NAME] Manager…" at bounding box center [171, 307] width 75 height 19
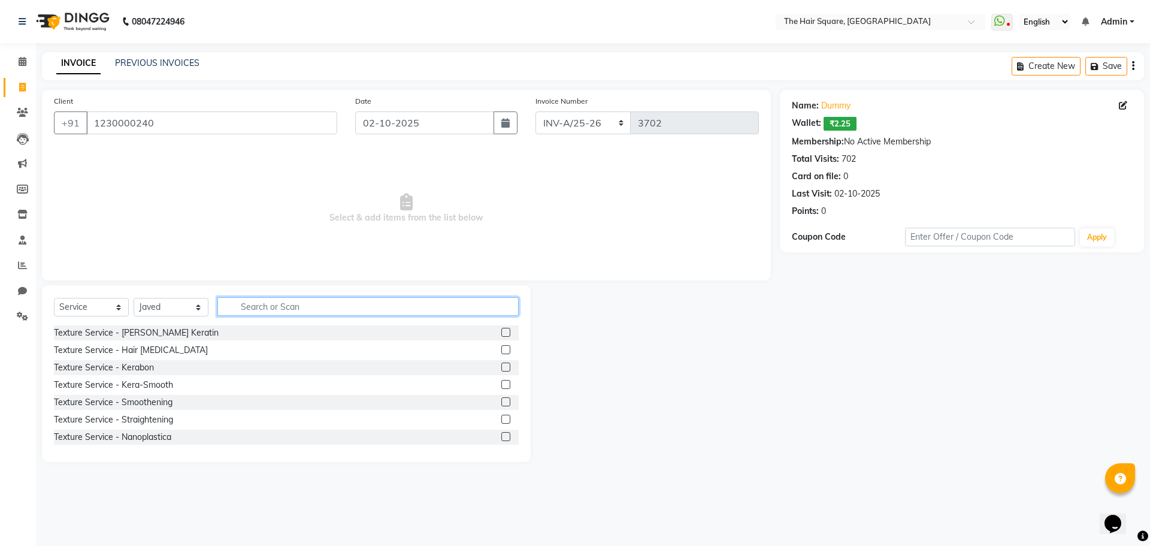
drag, startPoint x: 233, startPoint y: 304, endPoint x: 244, endPoint y: 309, distance: 11.6
click at [244, 309] on input "text" at bounding box center [367, 306] width 301 height 19
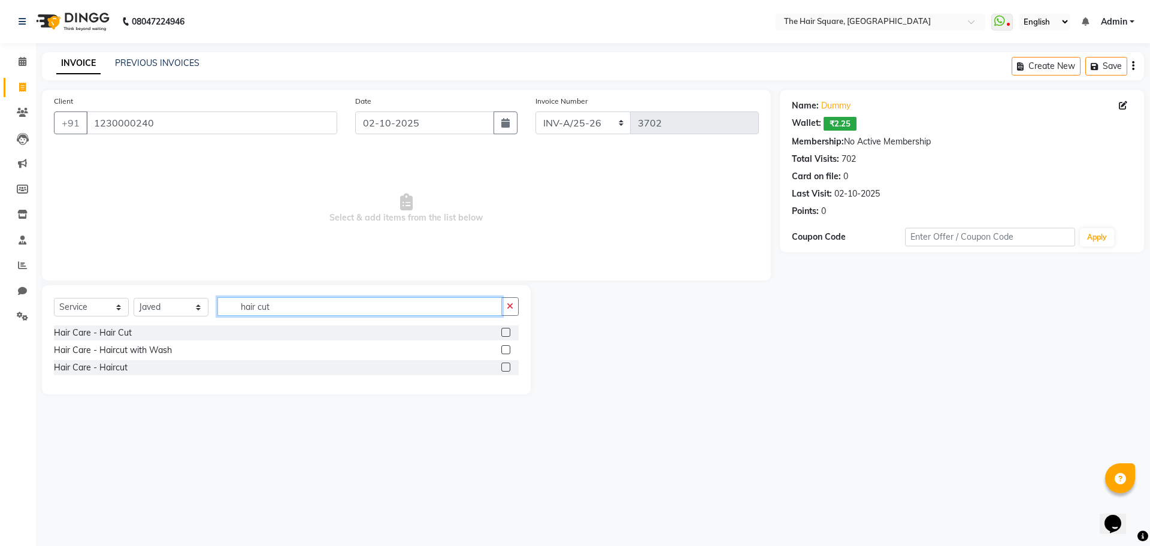
type input "hair cut"
click at [503, 367] on label at bounding box center [505, 366] width 9 height 9
click at [503, 367] on input "checkbox" at bounding box center [505, 368] width 8 height 8
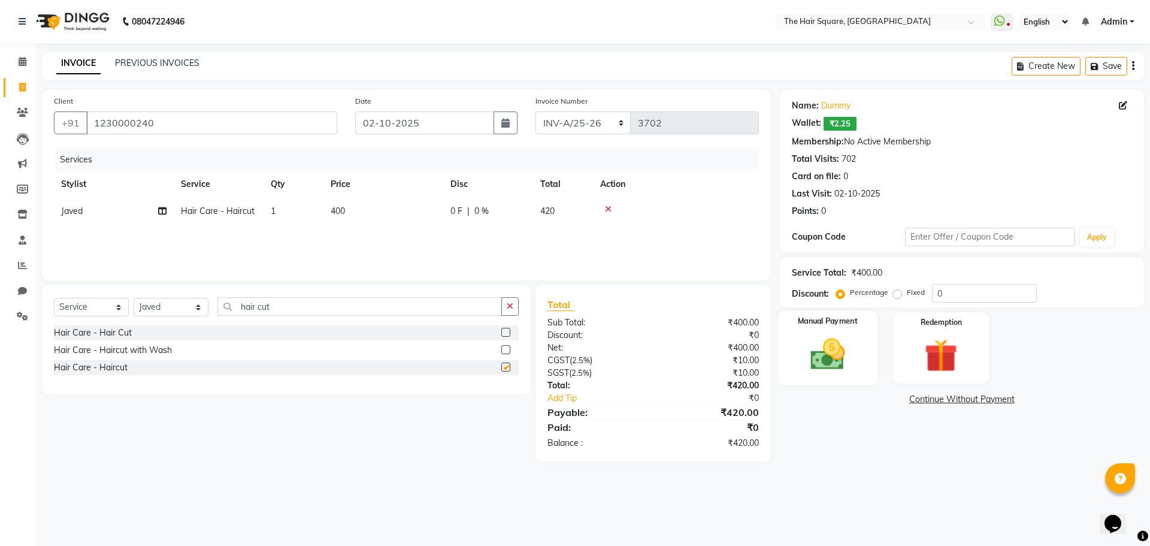
checkbox input "false"
click at [851, 337] on img at bounding box center [828, 354] width 56 height 40
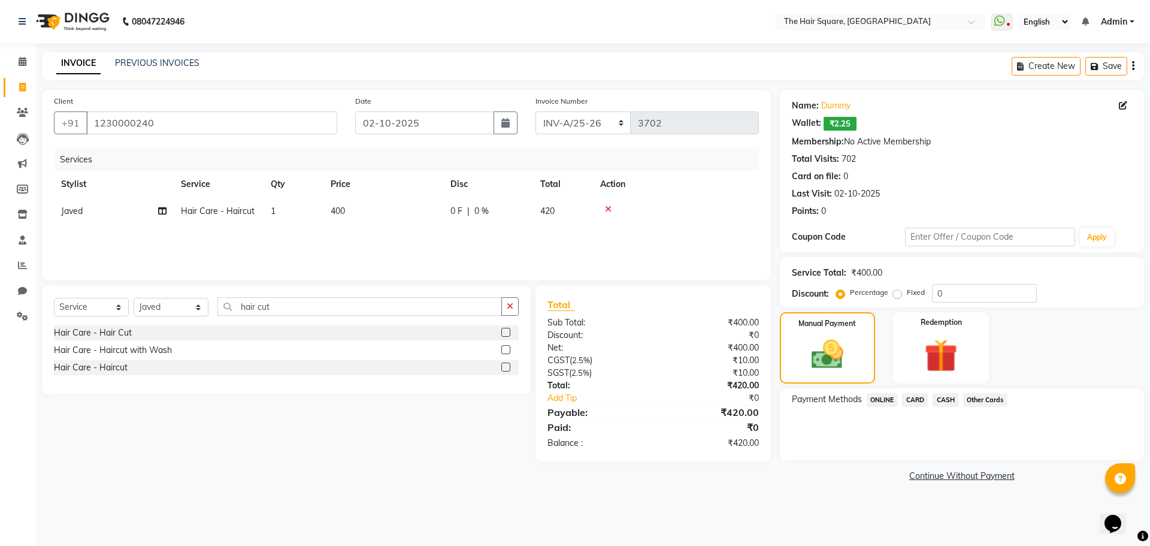
click at [876, 398] on span "ONLINE" at bounding box center [882, 400] width 31 height 14
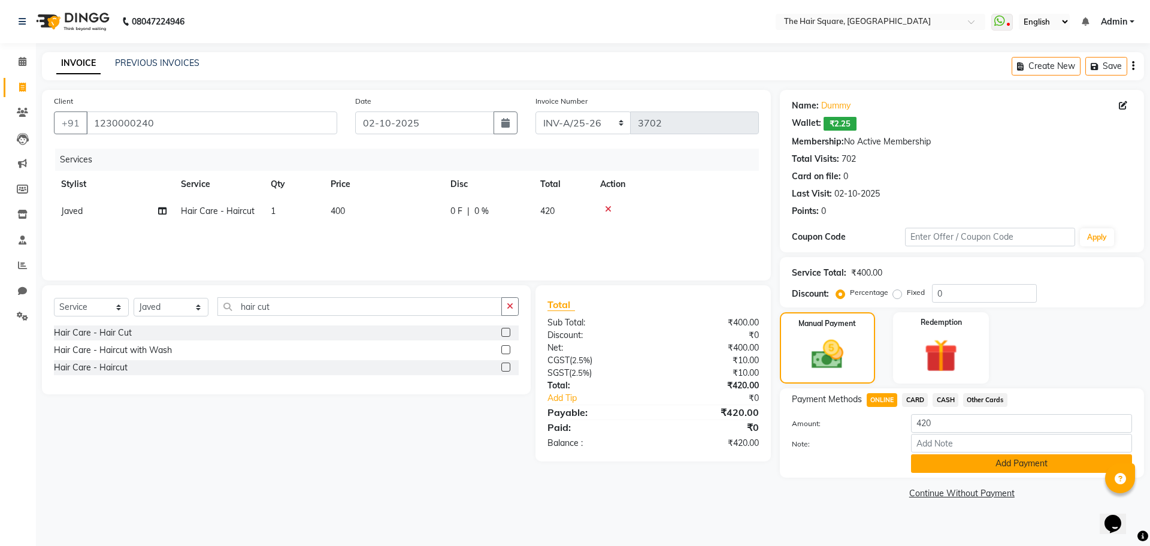
click at [928, 461] on button "Add Payment" at bounding box center [1021, 463] width 221 height 19
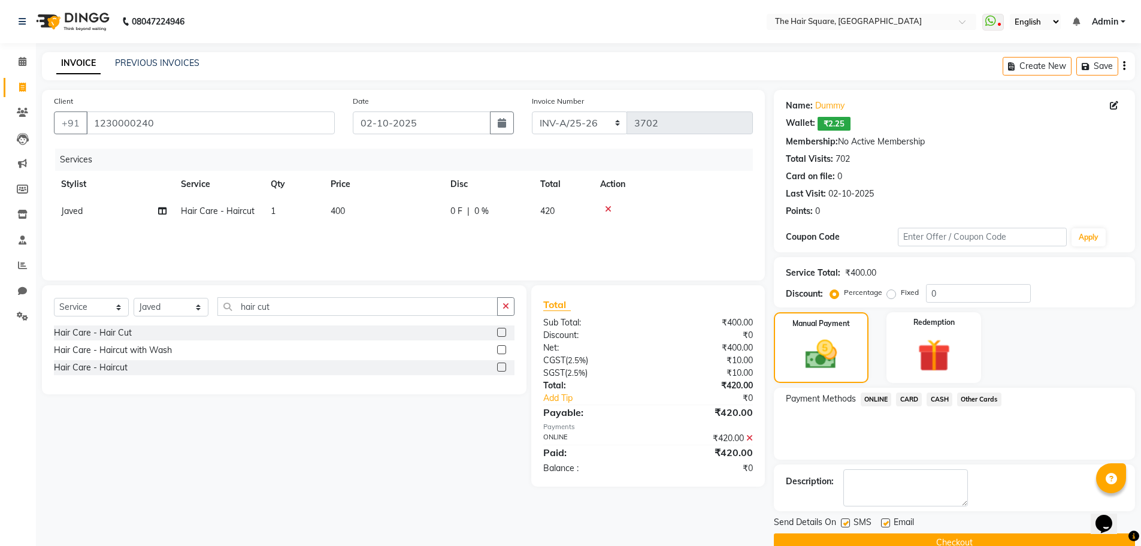
click at [927, 540] on button "Checkout" at bounding box center [954, 542] width 361 height 19
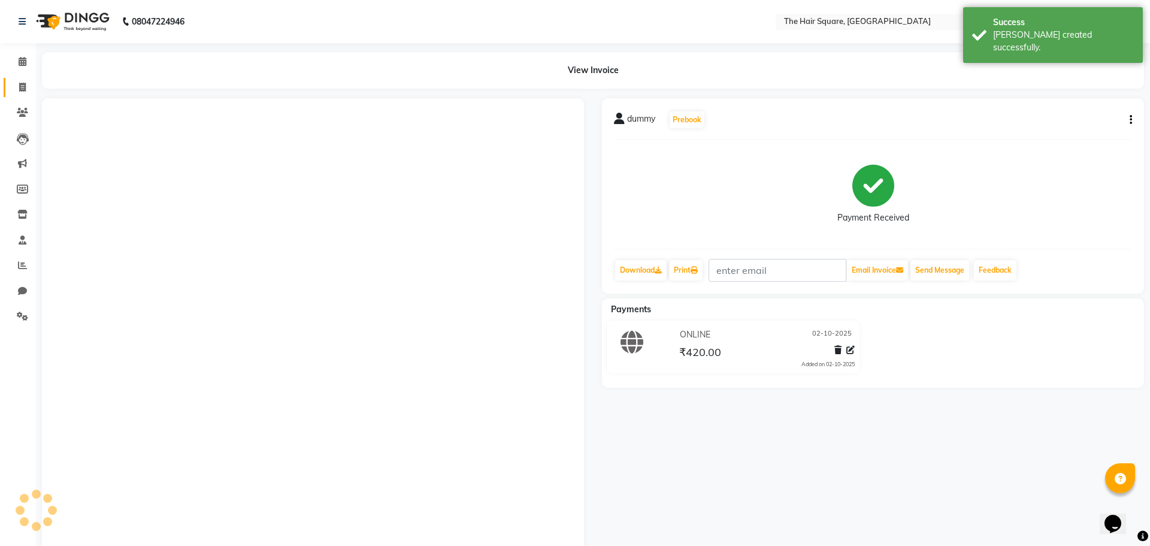
click at [23, 87] on icon at bounding box center [22, 87] width 7 height 9
select select "service"
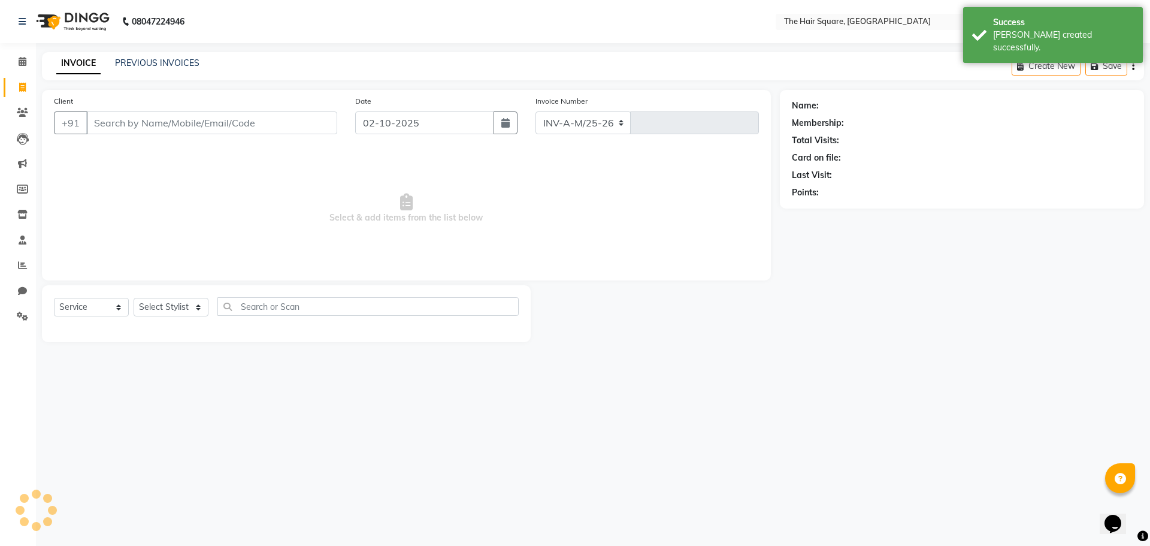
select select "5768"
type input "3703"
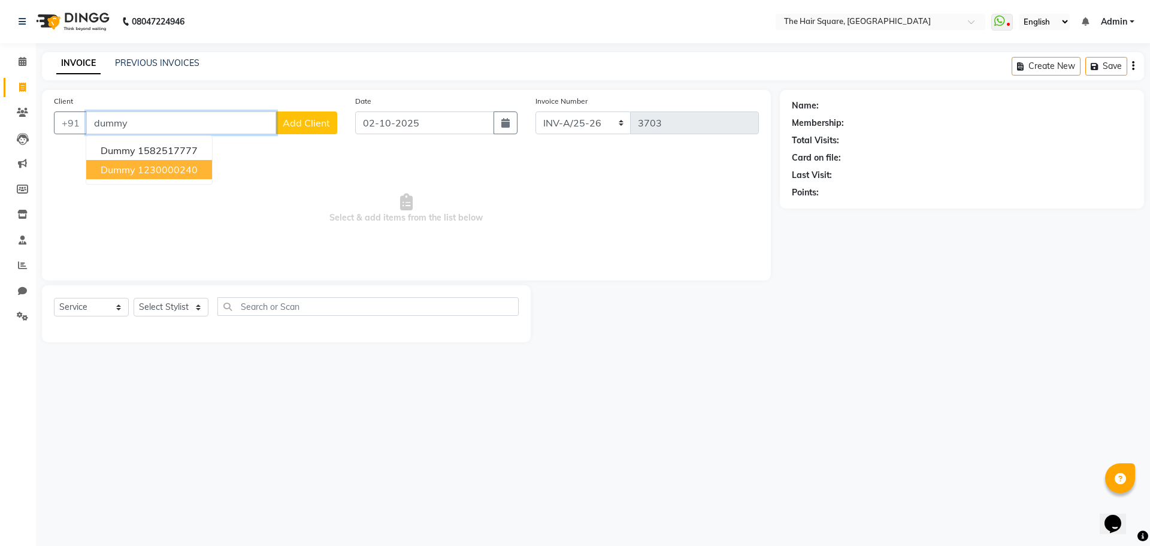
click at [150, 167] on ngb-highlight "1230000240" at bounding box center [168, 170] width 60 height 12
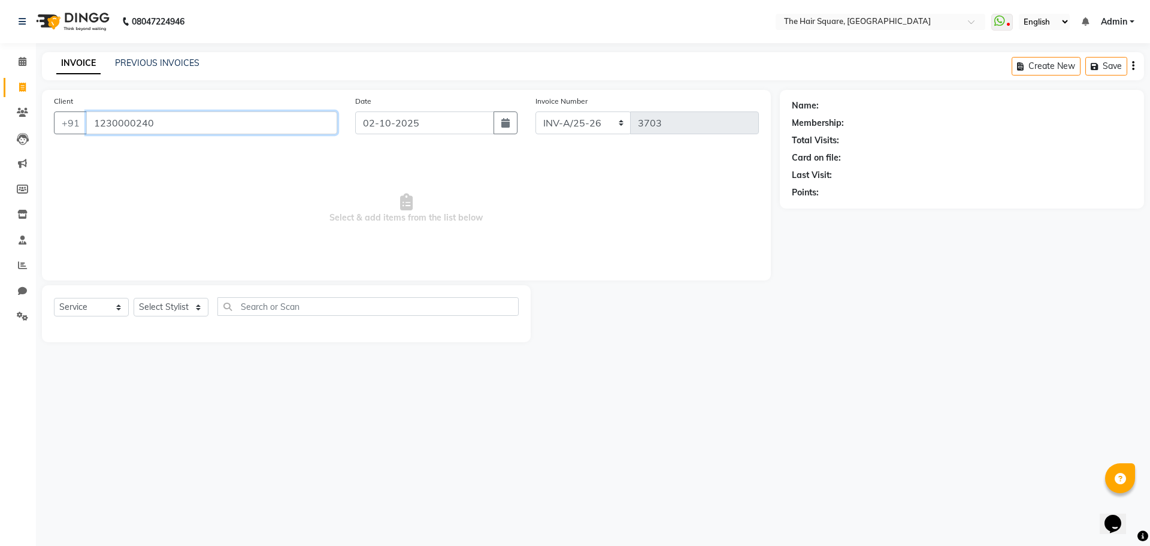
type input "1230000240"
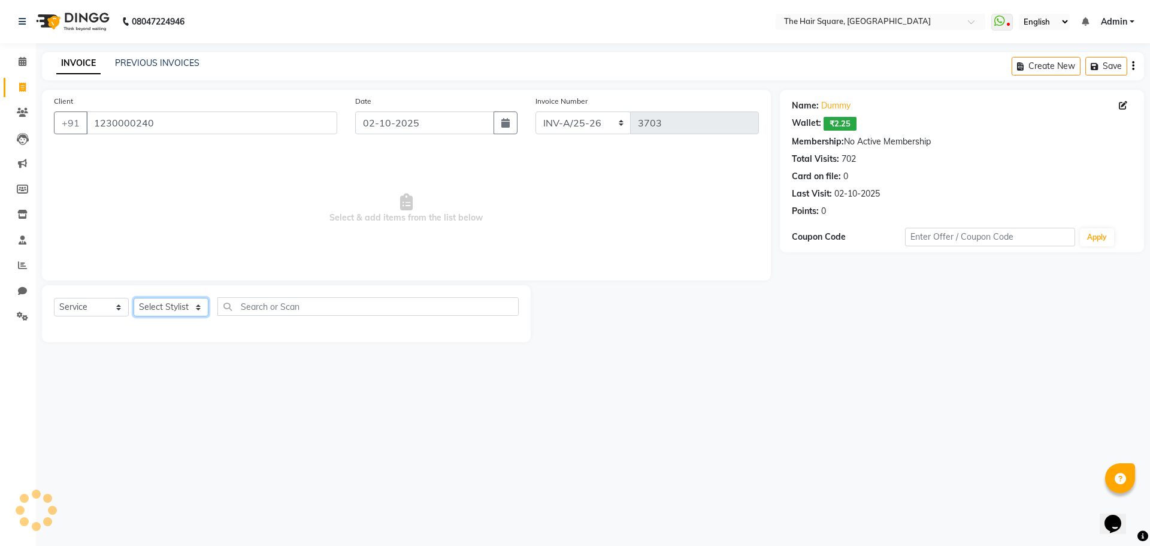
drag, startPoint x: 171, startPoint y: 306, endPoint x: 179, endPoint y: 307, distance: 8.0
click at [171, 306] on select "Select Stylist Amit [PERSON_NAME] Dev Imran [PERSON_NAME] [PERSON_NAME] Manager…" at bounding box center [171, 307] width 75 height 19
select select "39376"
click at [134, 298] on select "Select Stylist Amit [PERSON_NAME] Dev Imran [PERSON_NAME] [PERSON_NAME] Manager…" at bounding box center [171, 307] width 75 height 19
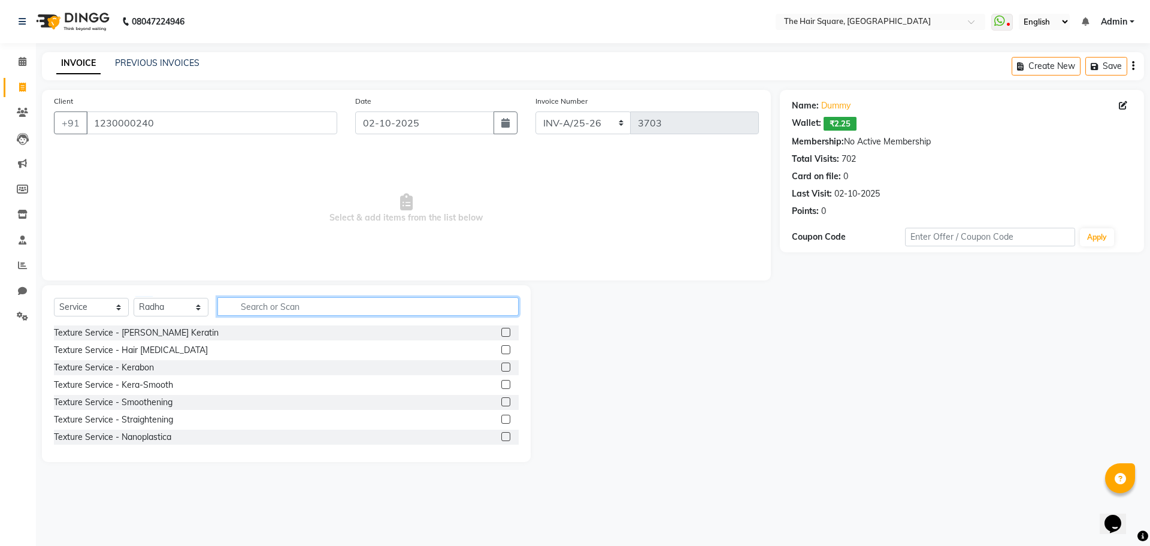
drag, startPoint x: 241, startPoint y: 304, endPoint x: 413, endPoint y: 316, distance: 171.7
click at [242, 304] on input "text" at bounding box center [367, 306] width 301 height 19
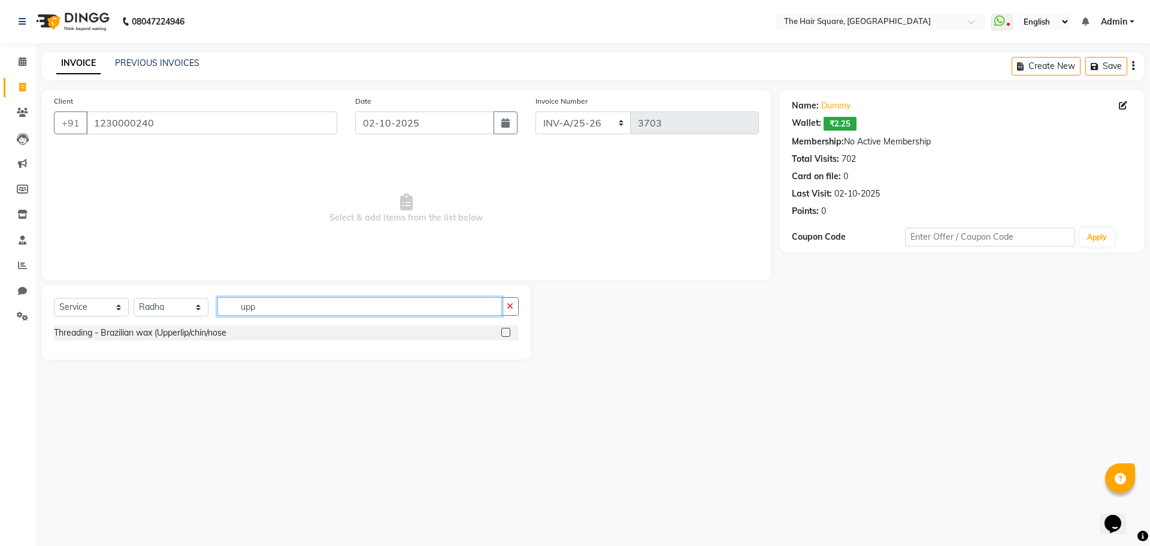
type input "upp"
click at [503, 334] on label at bounding box center [505, 332] width 9 height 9
click at [503, 334] on input "checkbox" at bounding box center [505, 333] width 8 height 8
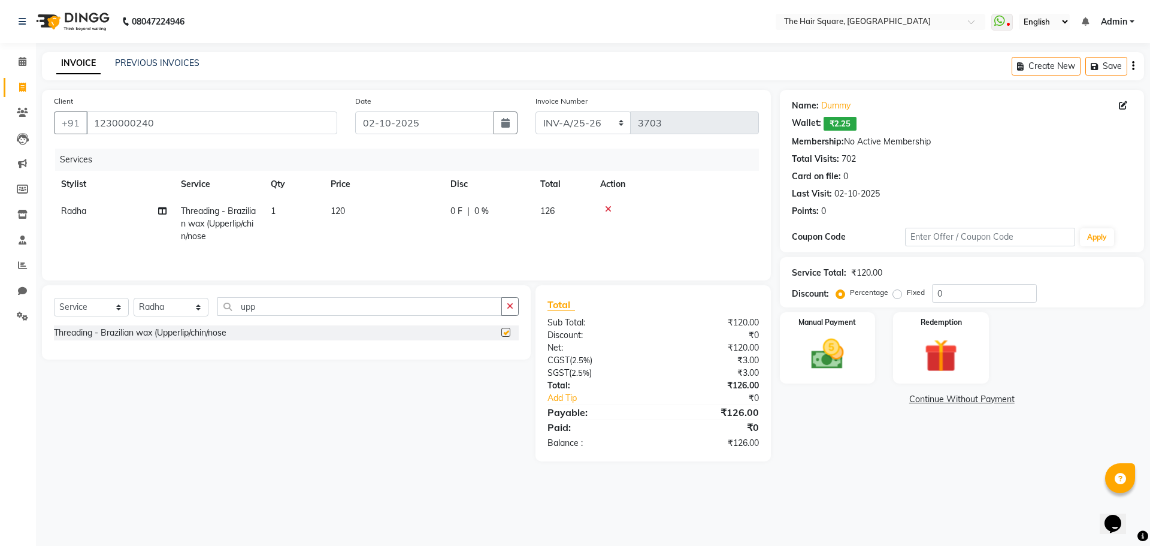
checkbox input "false"
drag, startPoint x: 312, startPoint y: 304, endPoint x: 0, endPoint y: 265, distance: 314.4
click at [0, 271] on app-home "08047224946 Select Location × The Hair Square, [GEOGRAPHIC_DATA] Island WhatsAp…" at bounding box center [575, 239] width 1150 height 479
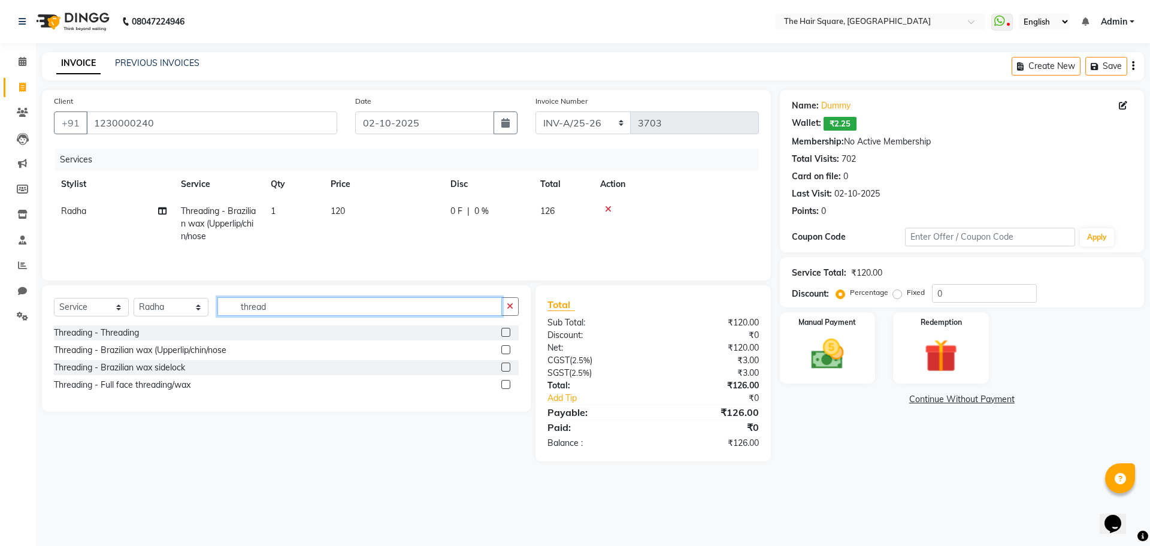
type input "thread"
click at [504, 331] on label at bounding box center [505, 332] width 9 height 9
click at [504, 331] on input "checkbox" at bounding box center [505, 333] width 8 height 8
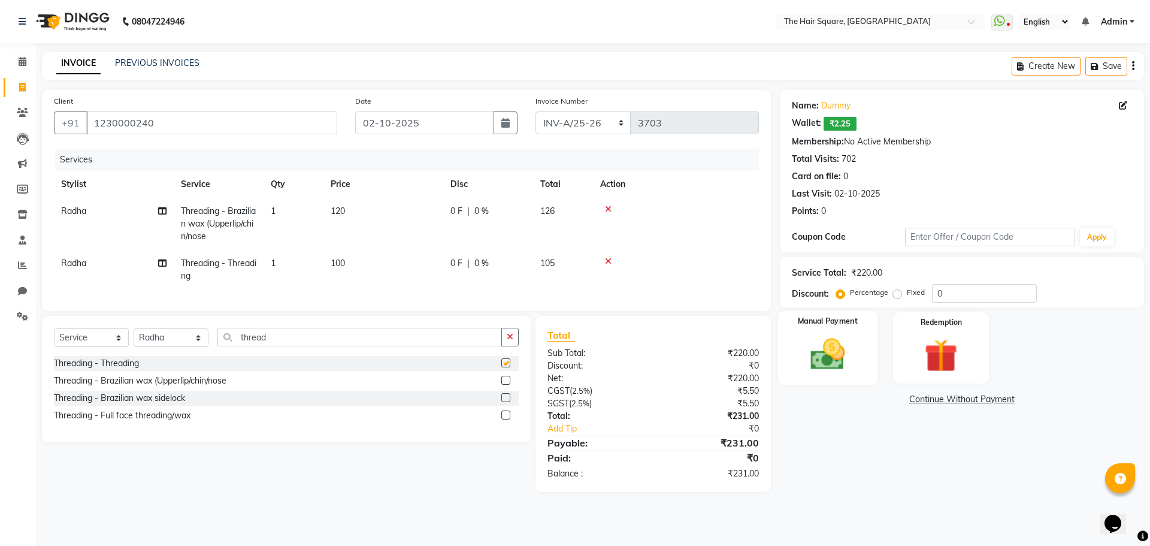
checkbox input "false"
click at [847, 356] on img at bounding box center [828, 354] width 56 height 40
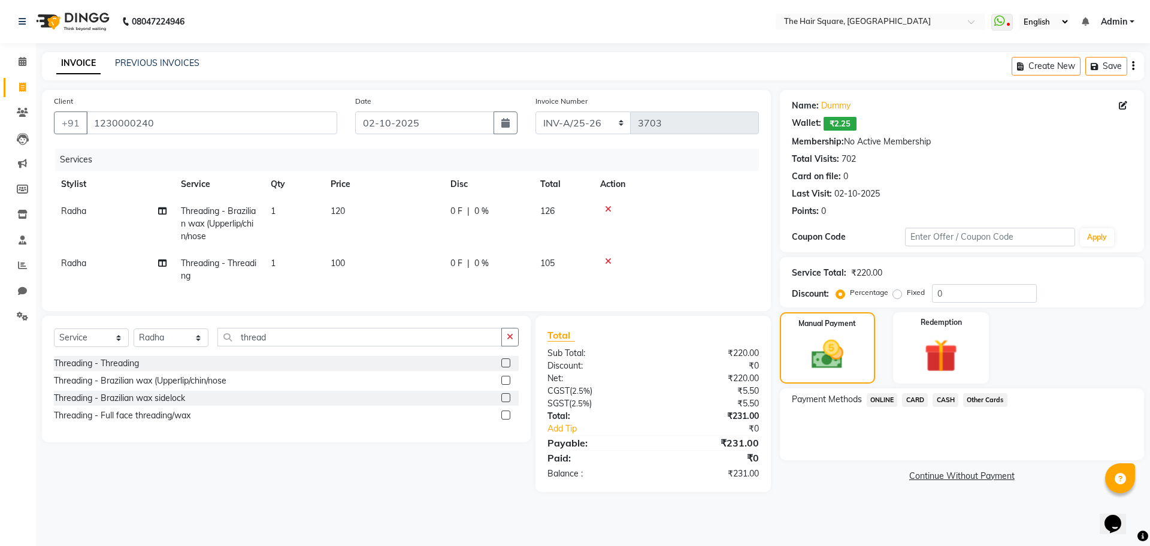
click at [885, 398] on span "ONLINE" at bounding box center [882, 400] width 31 height 14
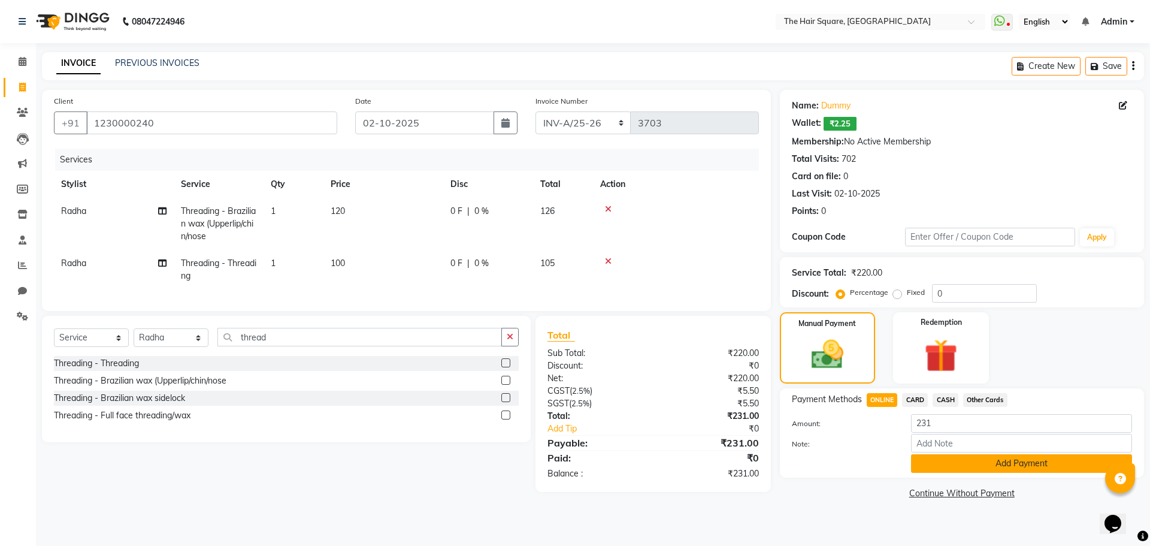
click at [941, 465] on button "Add Payment" at bounding box center [1021, 463] width 221 height 19
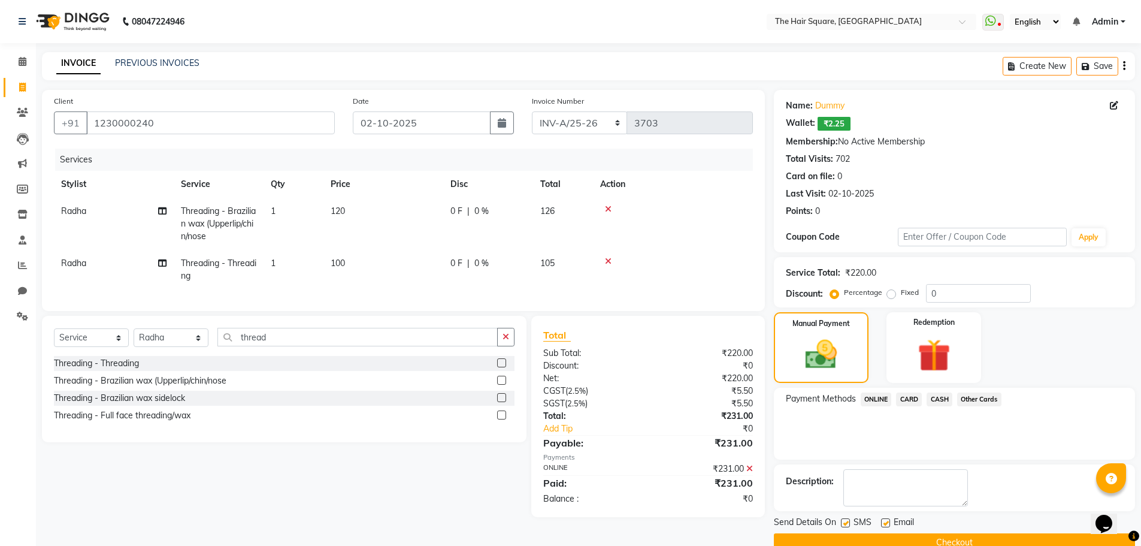
click at [942, 537] on button "Checkout" at bounding box center [954, 542] width 361 height 19
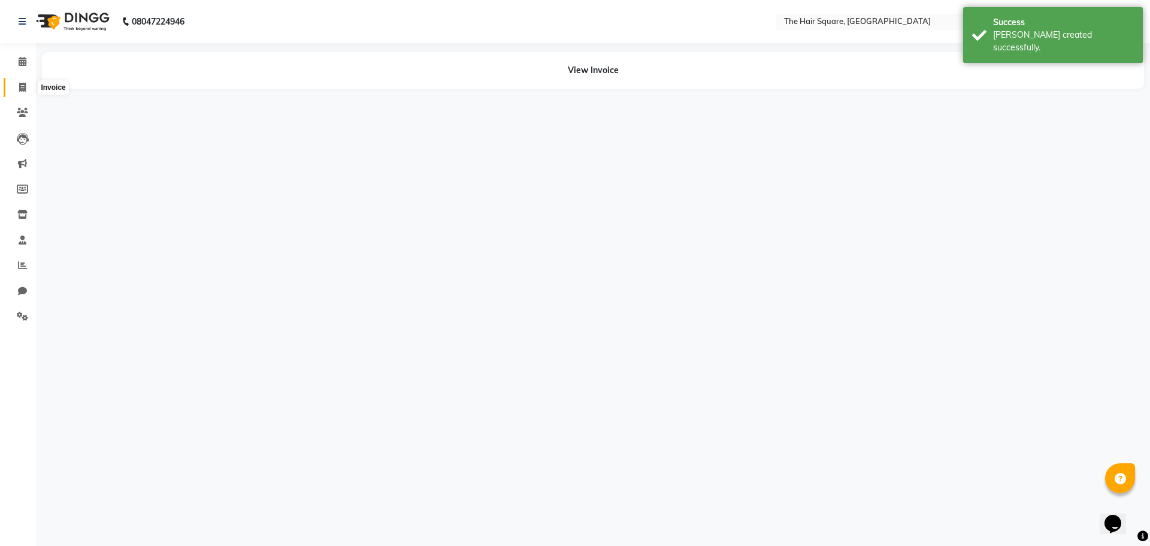
click at [23, 86] on icon at bounding box center [22, 87] width 7 height 9
select select "5768"
select select "service"
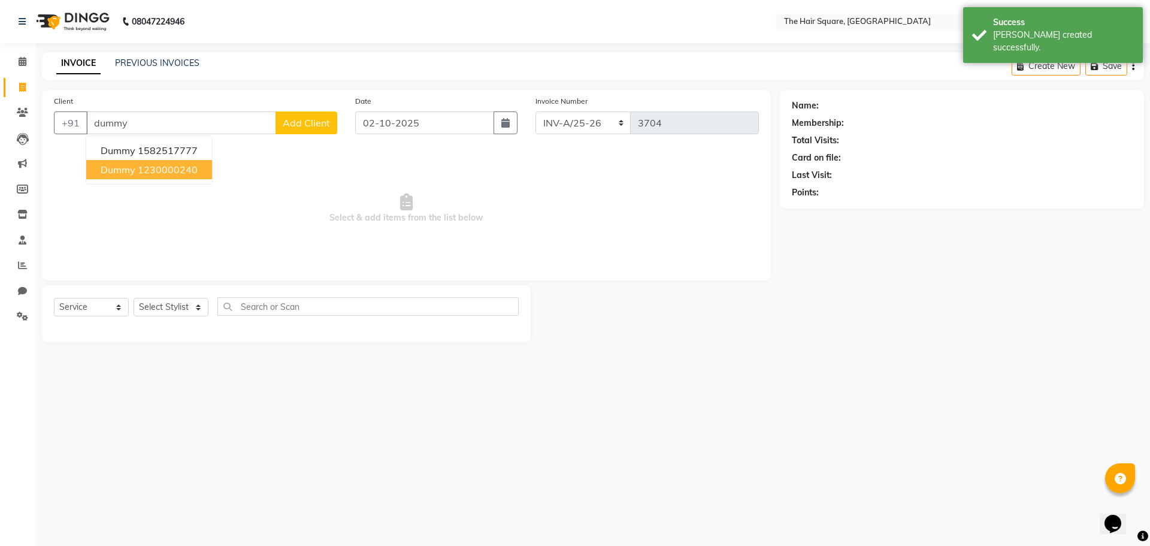
click at [156, 169] on ngb-highlight "1230000240" at bounding box center [168, 170] width 60 height 12
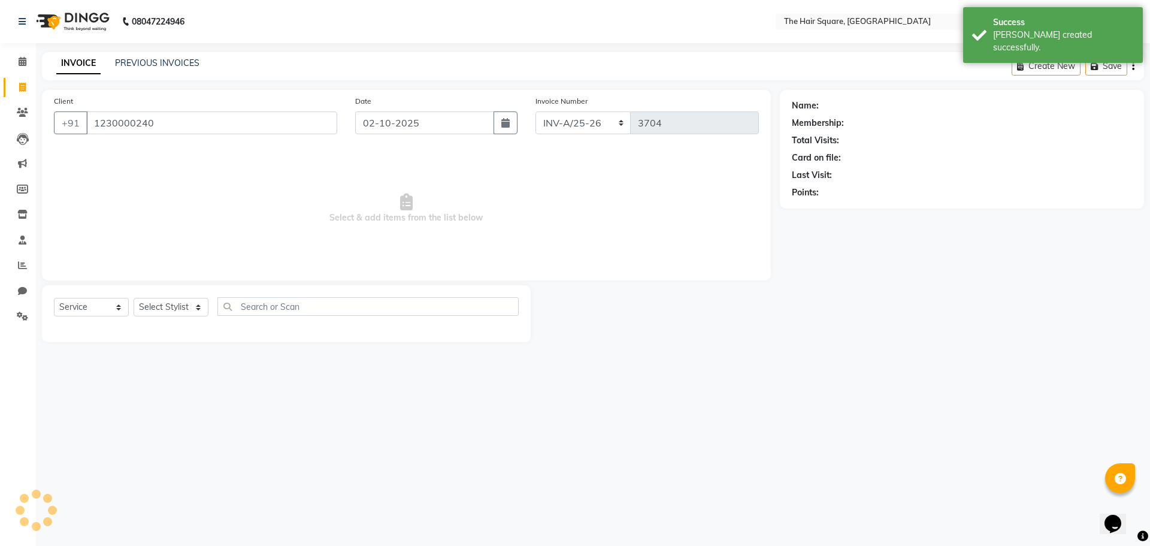
type input "1230000240"
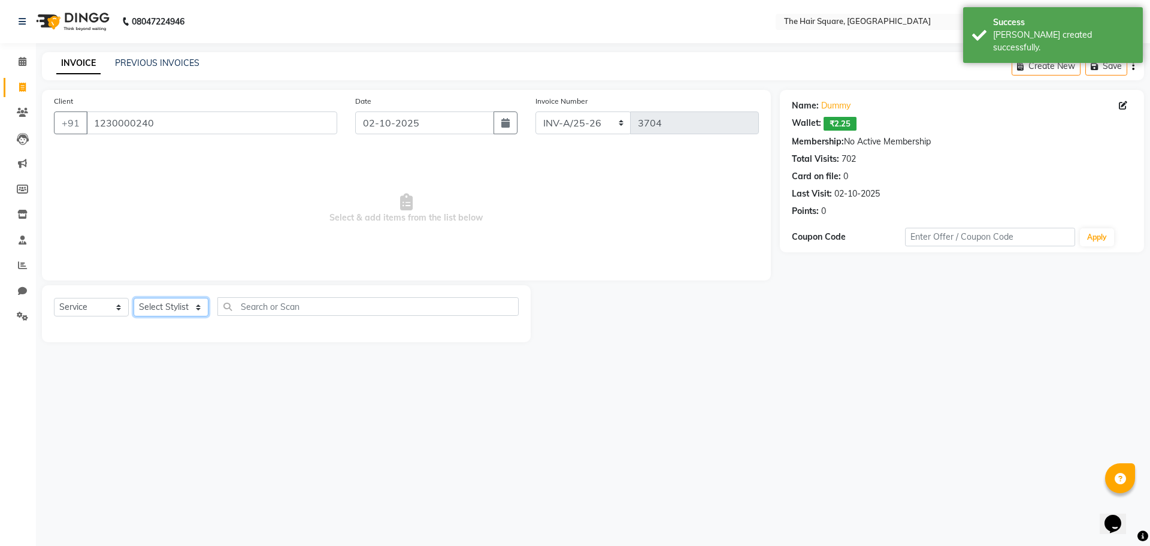
click at [165, 304] on select "Select Stylist Amit [PERSON_NAME] Dev Imran [PERSON_NAME] [PERSON_NAME] Manager…" at bounding box center [171, 307] width 75 height 19
select select "39371"
click at [134, 298] on select "Select Stylist Amit [PERSON_NAME] Dev Imran [PERSON_NAME] [PERSON_NAME] Manager…" at bounding box center [171, 307] width 75 height 19
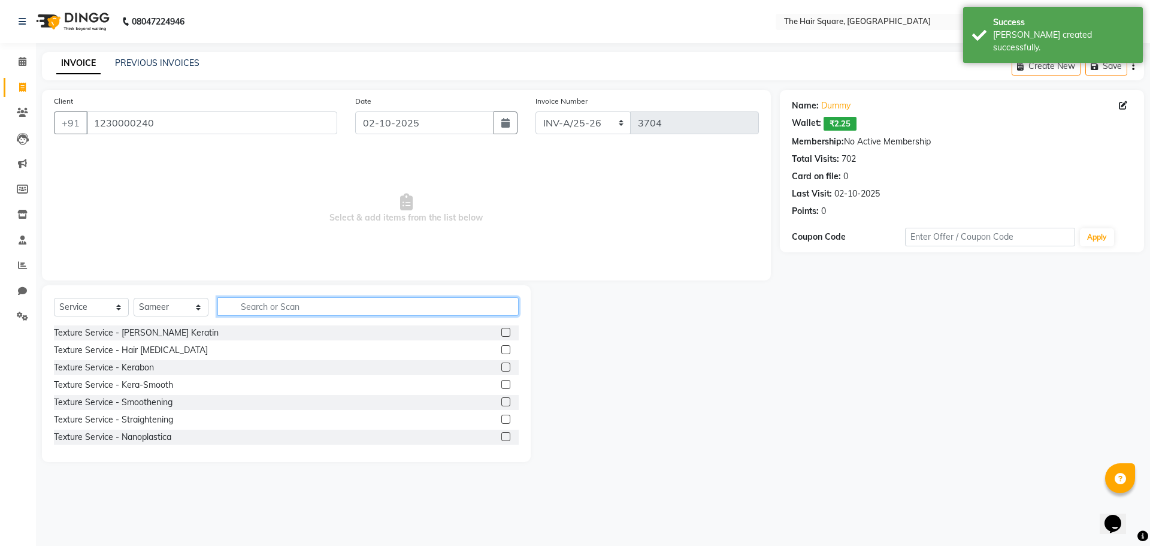
click at [262, 308] on input "text" at bounding box center [367, 306] width 301 height 19
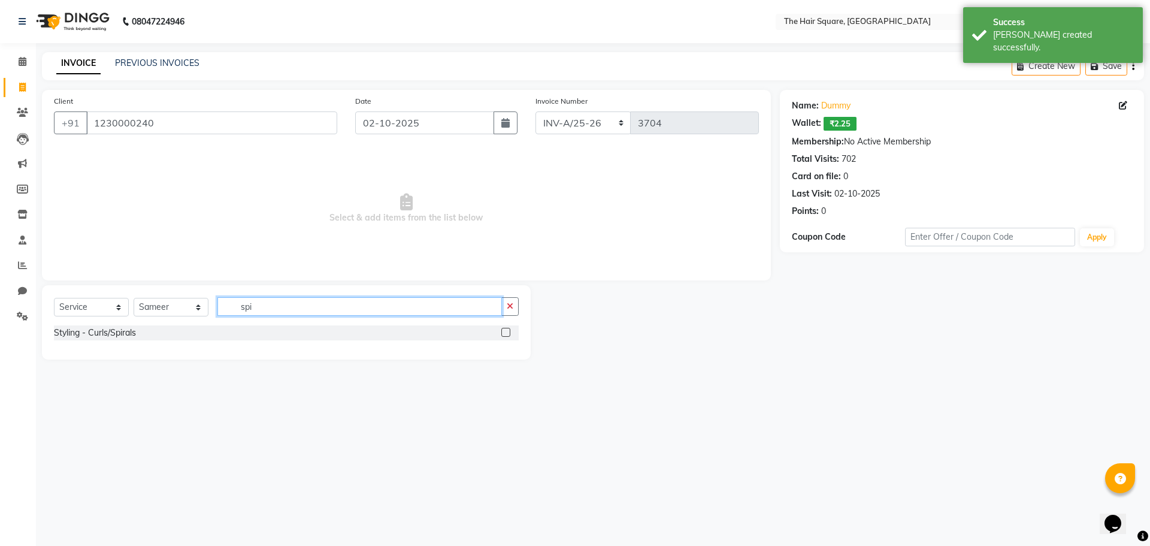
type input "spi"
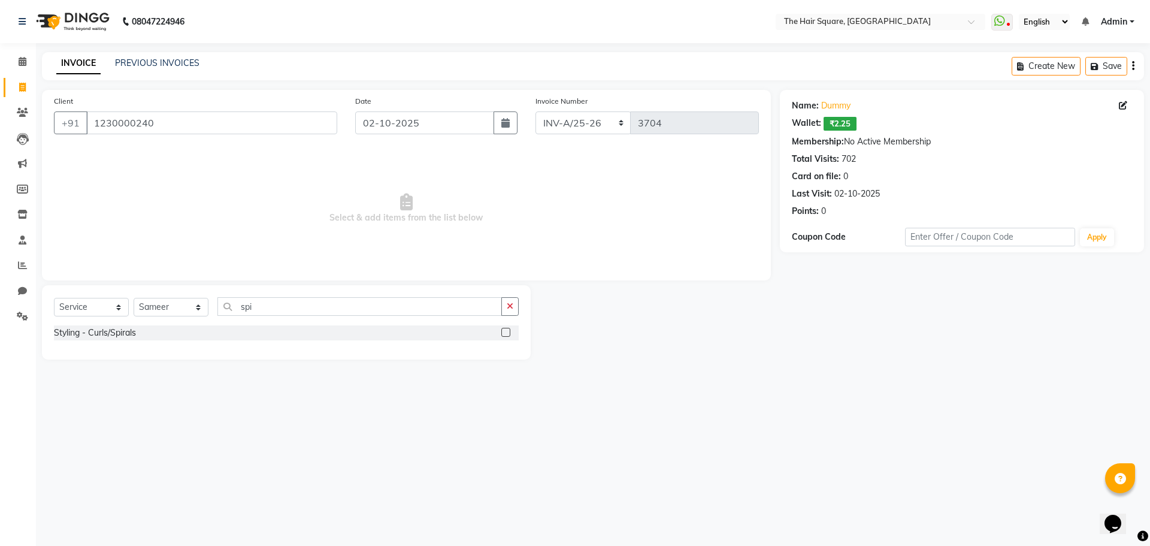
click at [510, 333] on label at bounding box center [505, 332] width 9 height 9
click at [509, 333] on input "checkbox" at bounding box center [505, 333] width 8 height 8
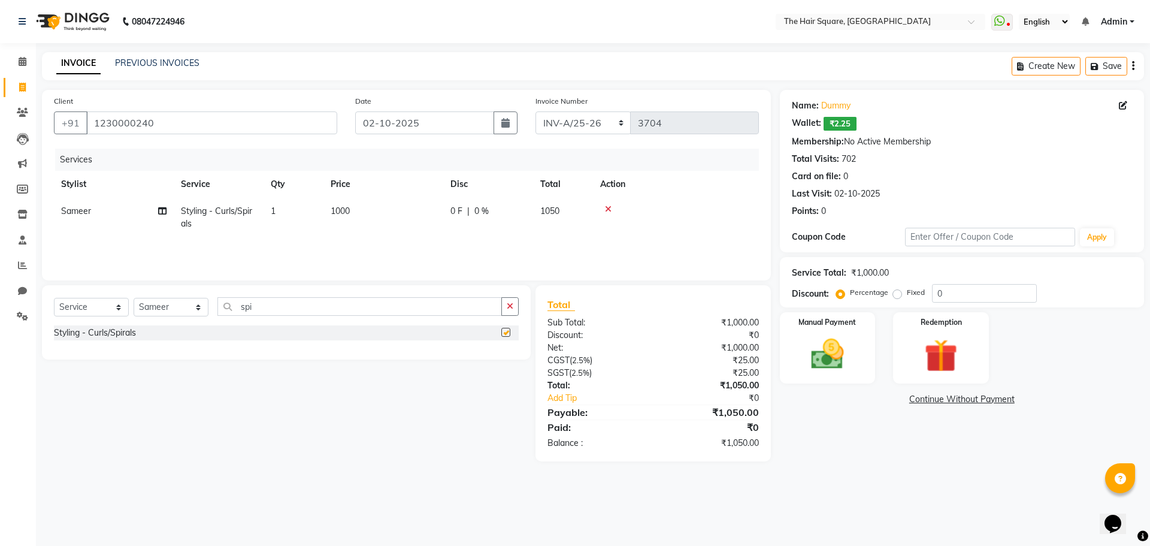
checkbox input "false"
click at [177, 306] on select "Select Stylist Amit [PERSON_NAME] Dev Imran [PERSON_NAME] [PERSON_NAME] Manager…" at bounding box center [171, 307] width 75 height 19
select select "39372"
click at [134, 298] on select "Select Stylist Amit [PERSON_NAME] Dev Imran [PERSON_NAME] [PERSON_NAME] Manager…" at bounding box center [171, 307] width 75 height 19
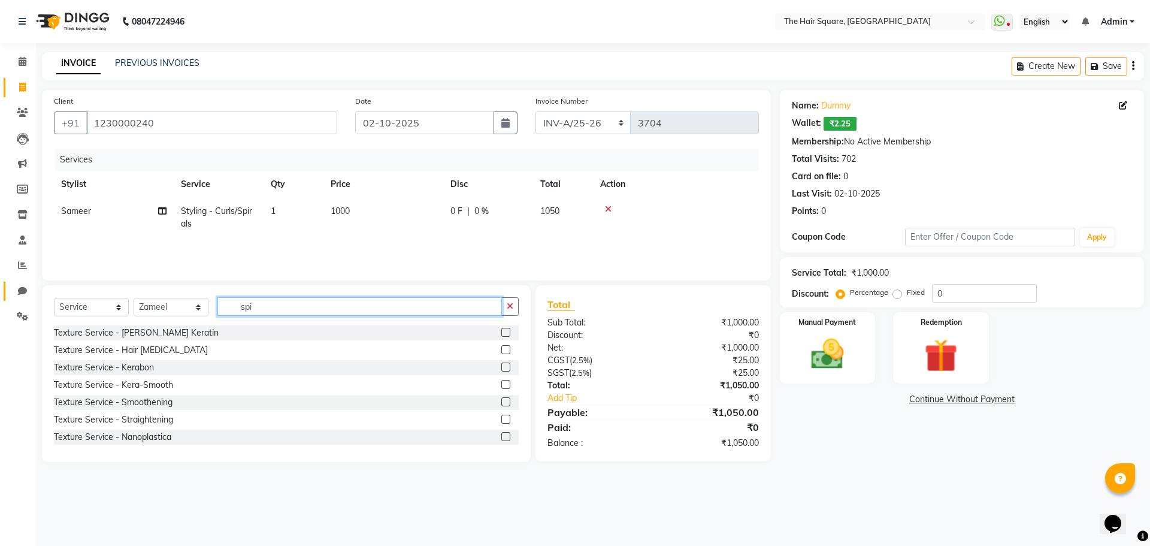
drag, startPoint x: 284, startPoint y: 307, endPoint x: 11, endPoint y: 294, distance: 272.9
click at [11, 301] on app-home "08047224946 Select Location × The Hair Square, [GEOGRAPHIC_DATA] Island WhatsAp…" at bounding box center [575, 240] width 1150 height 480
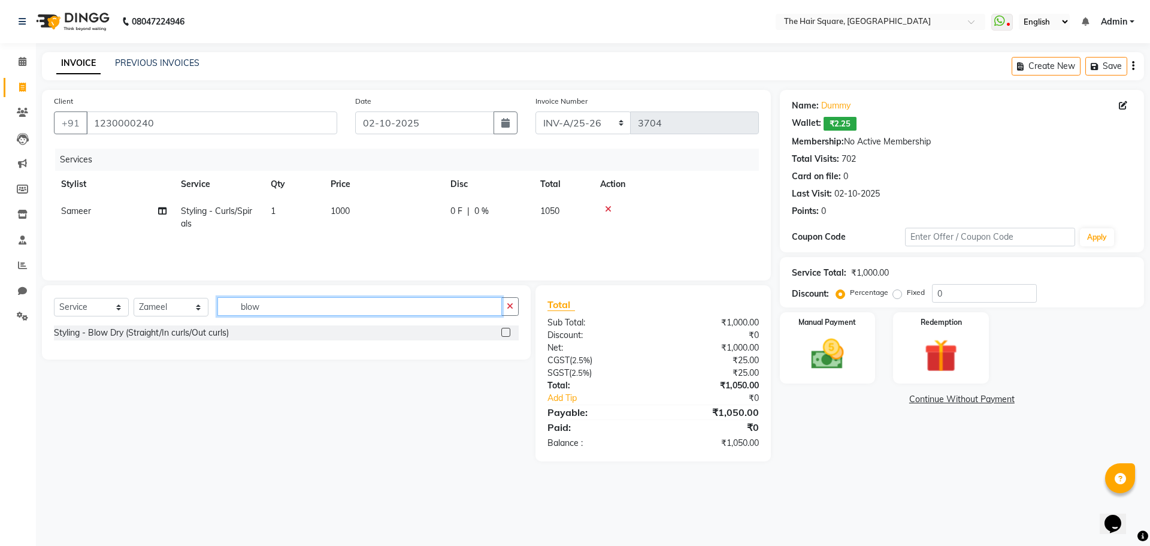
type input "blow"
click at [502, 331] on label at bounding box center [505, 332] width 9 height 9
click at [502, 331] on input "checkbox" at bounding box center [505, 333] width 8 height 8
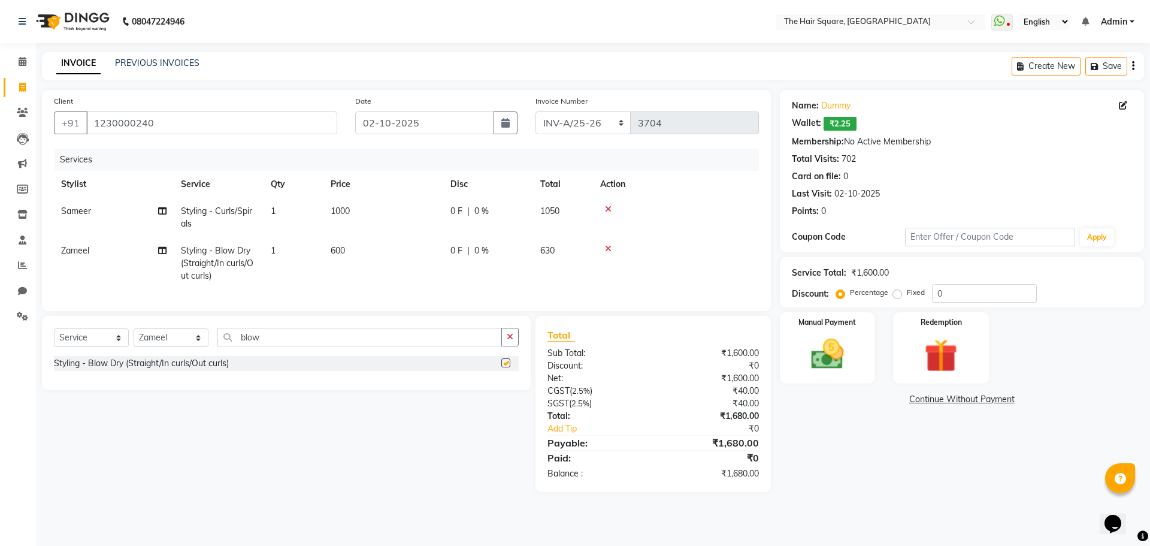
checkbox input "false"
click at [353, 251] on td "600" at bounding box center [383, 263] width 120 height 52
select select "39372"
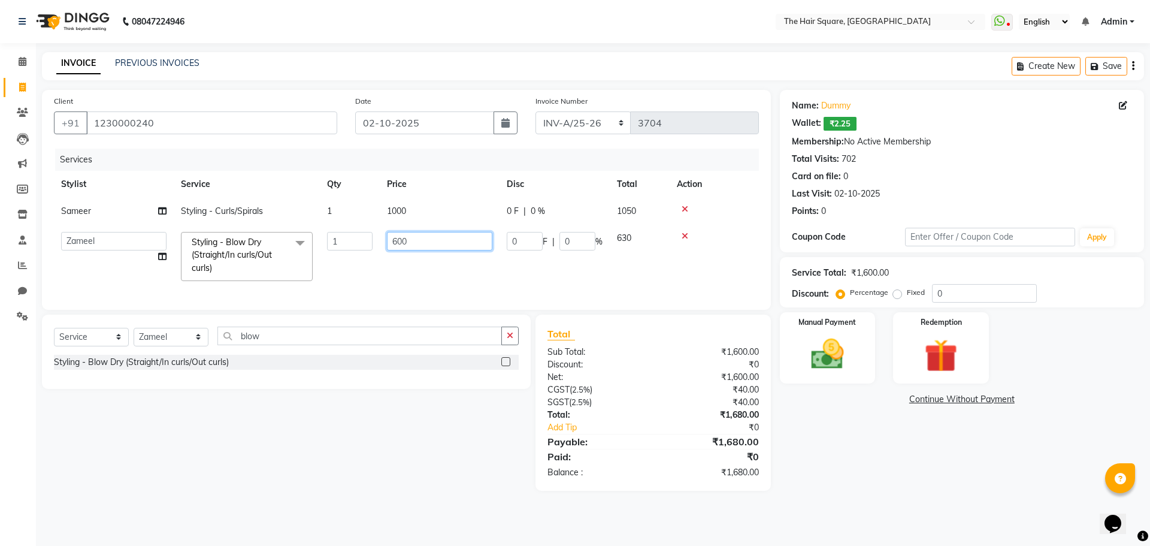
click at [421, 238] on input "600" at bounding box center [439, 241] width 105 height 19
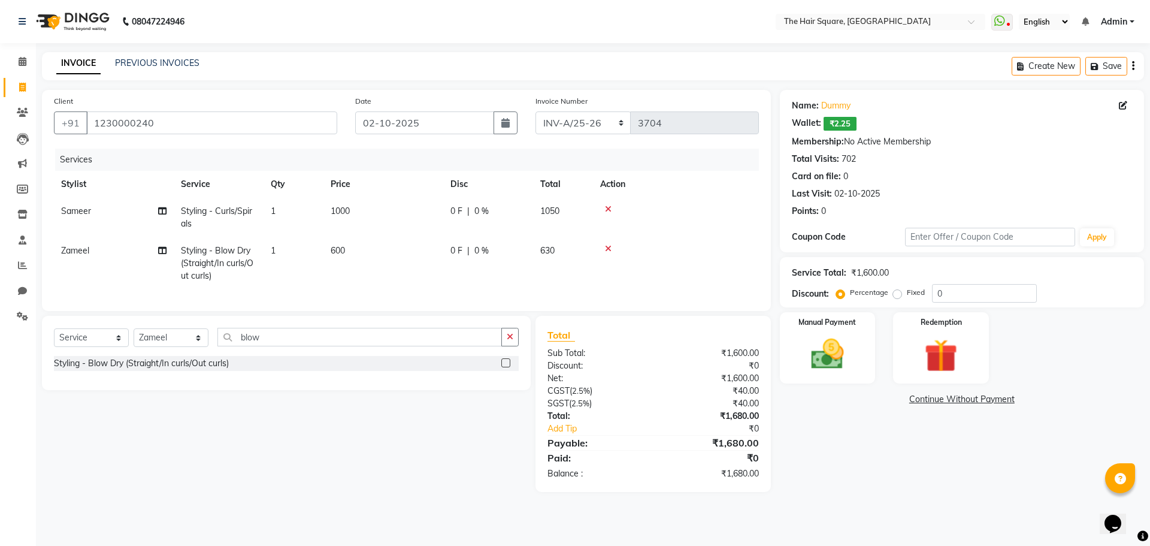
click at [416, 288] on td "600" at bounding box center [383, 263] width 120 height 52
select select "39372"
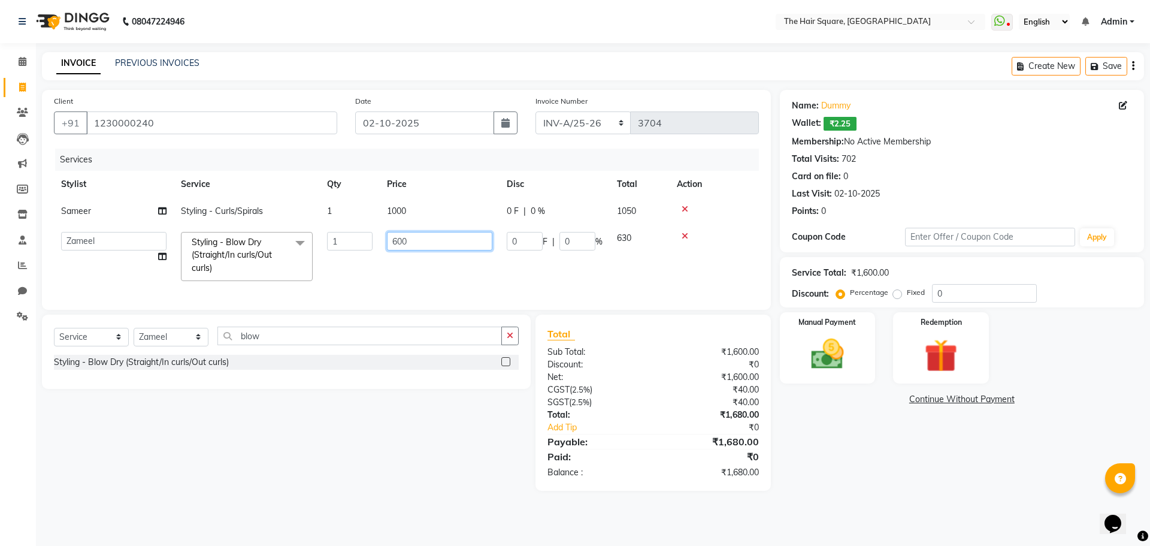
click at [442, 239] on input "600" at bounding box center [439, 241] width 105 height 19
click at [459, 279] on tr "Amit [PERSON_NAME] Dev Imran [PERSON_NAME] [PERSON_NAME] Manager [PERSON_NAME] …" at bounding box center [406, 256] width 705 height 63
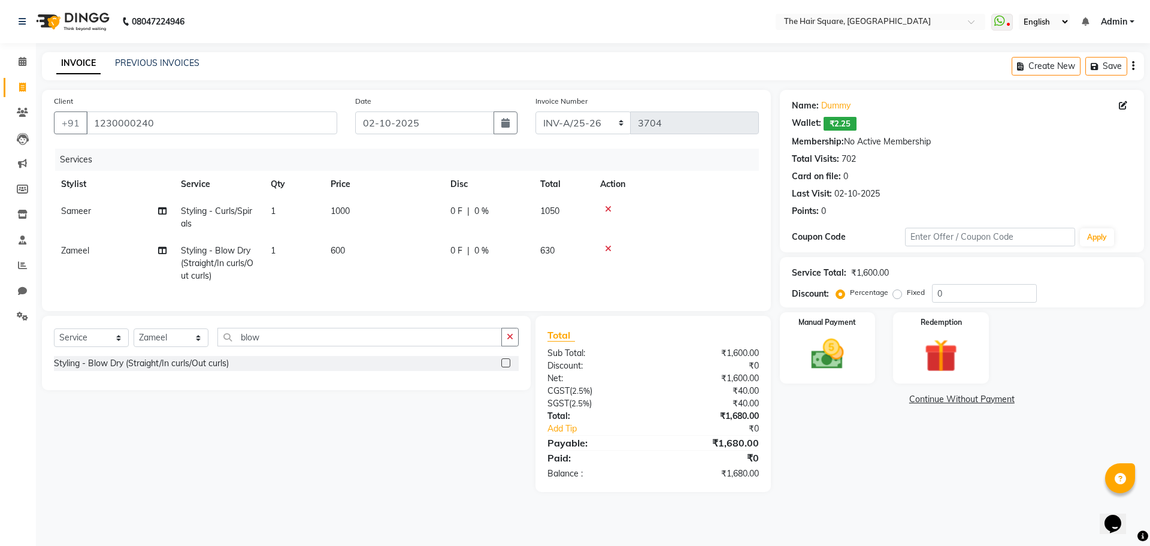
click at [620, 272] on td at bounding box center [676, 263] width 166 height 52
click at [853, 477] on div "Name: Dummy Wallet: ₹2.25 Membership: No Active Membership Total Visits: 702 Ca…" at bounding box center [966, 291] width 373 height 402
click at [808, 347] on img at bounding box center [828, 354] width 56 height 40
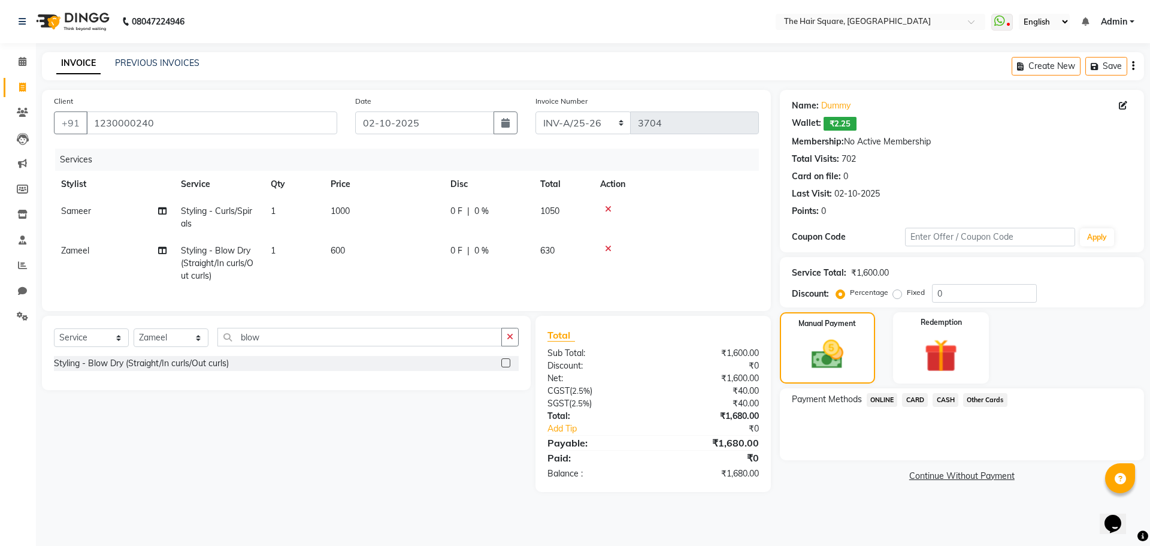
click at [922, 398] on span "CARD" at bounding box center [915, 400] width 26 height 14
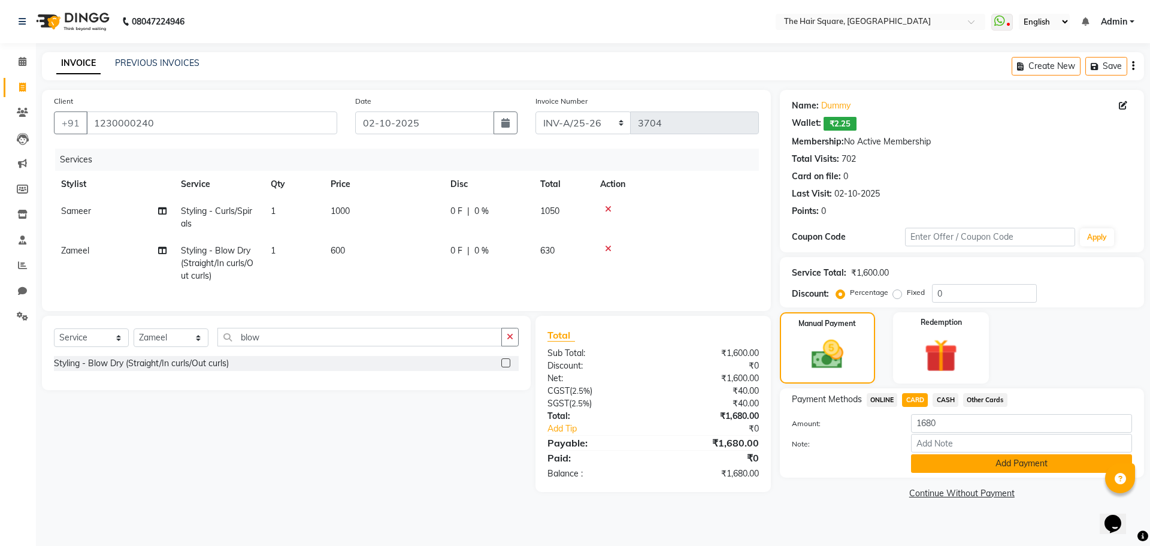
click at [940, 459] on button "Add Payment" at bounding box center [1021, 463] width 221 height 19
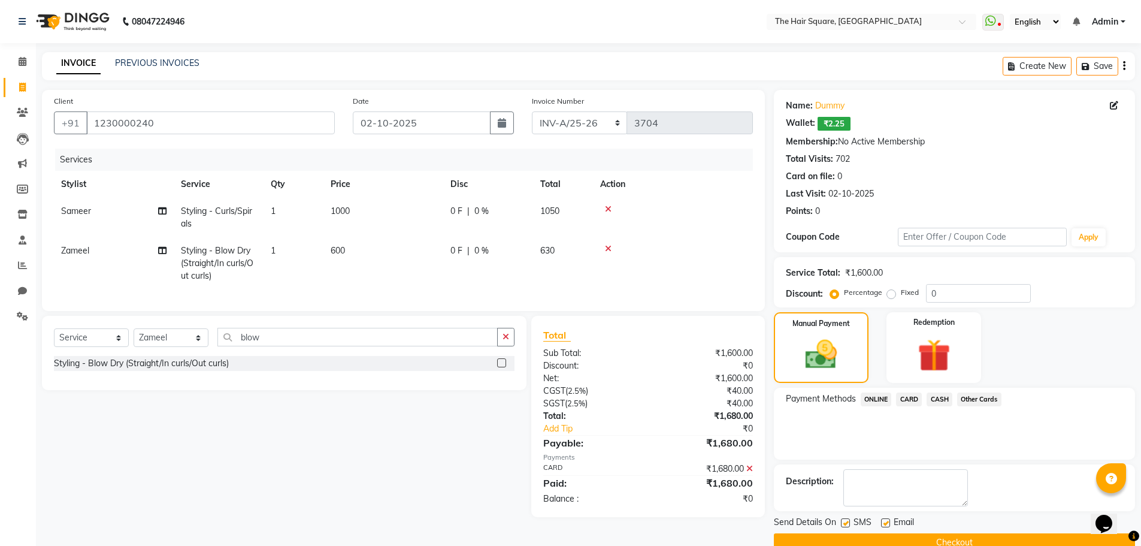
click at [948, 539] on button "Checkout" at bounding box center [954, 542] width 361 height 19
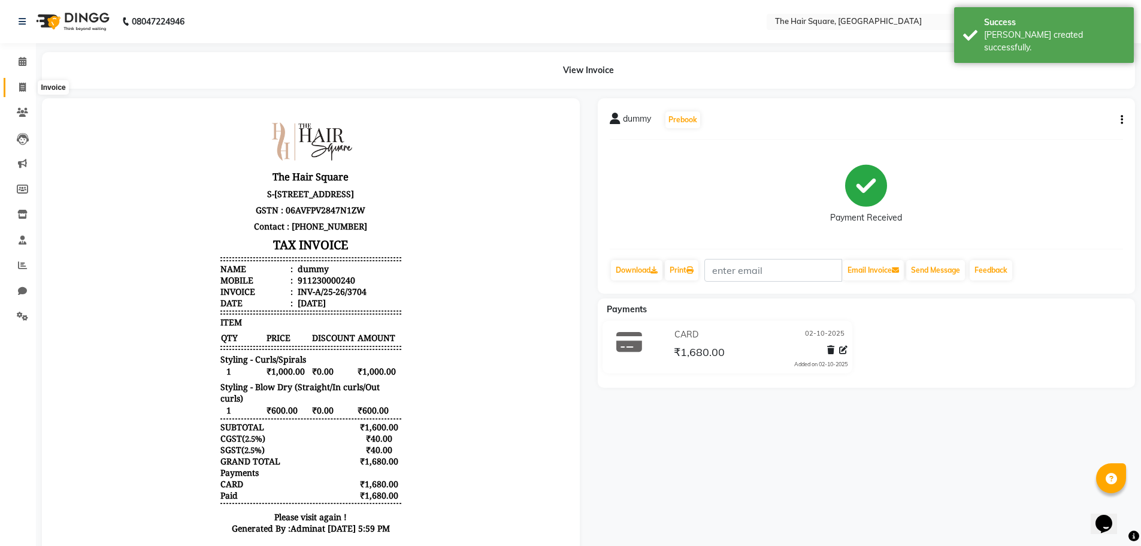
click at [24, 86] on icon at bounding box center [22, 87] width 7 height 9
select select "5768"
select select "service"
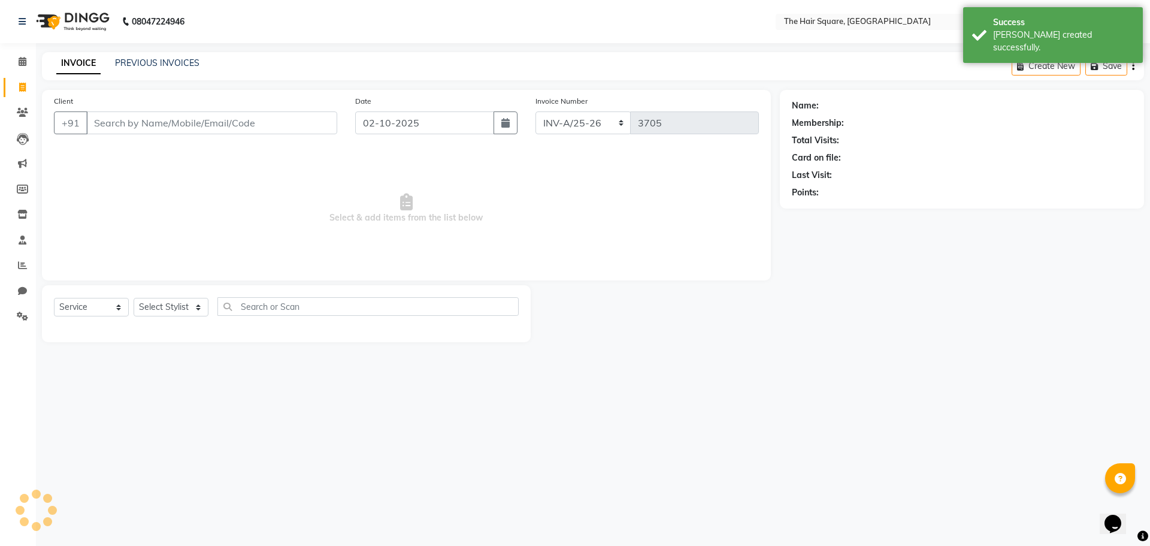
click at [93, 128] on input "Client" at bounding box center [211, 122] width 251 height 23
click at [180, 306] on select "Select Stylist Amit [PERSON_NAME] Dev Imran [PERSON_NAME] [PERSON_NAME] Manager…" at bounding box center [171, 307] width 75 height 19
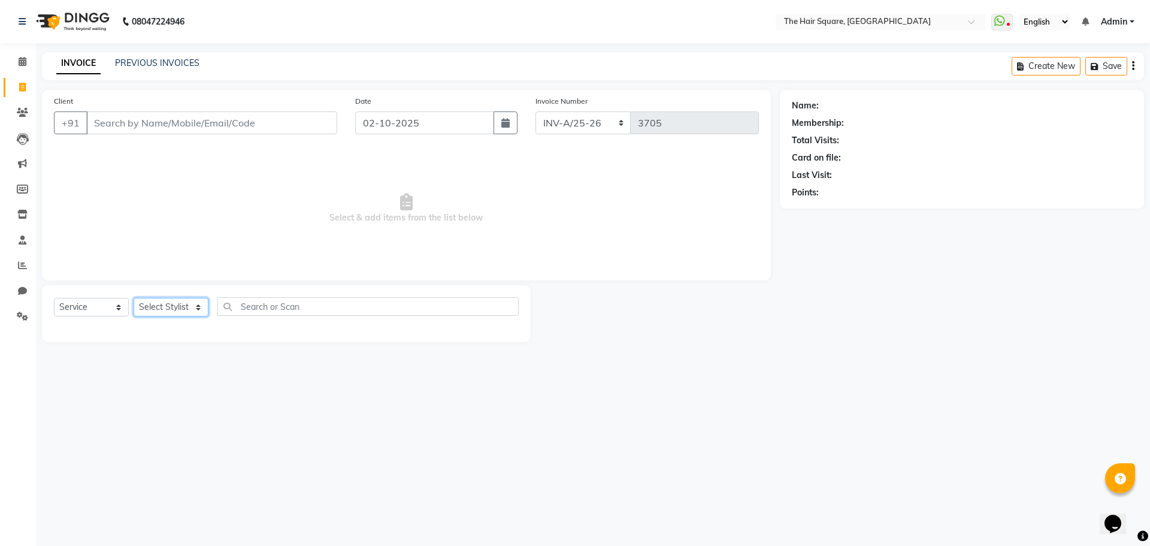
select select "39369"
click at [134, 298] on select "Select Stylist Amit [PERSON_NAME] Dev Imran [PERSON_NAME] [PERSON_NAME] Manager…" at bounding box center [171, 307] width 75 height 19
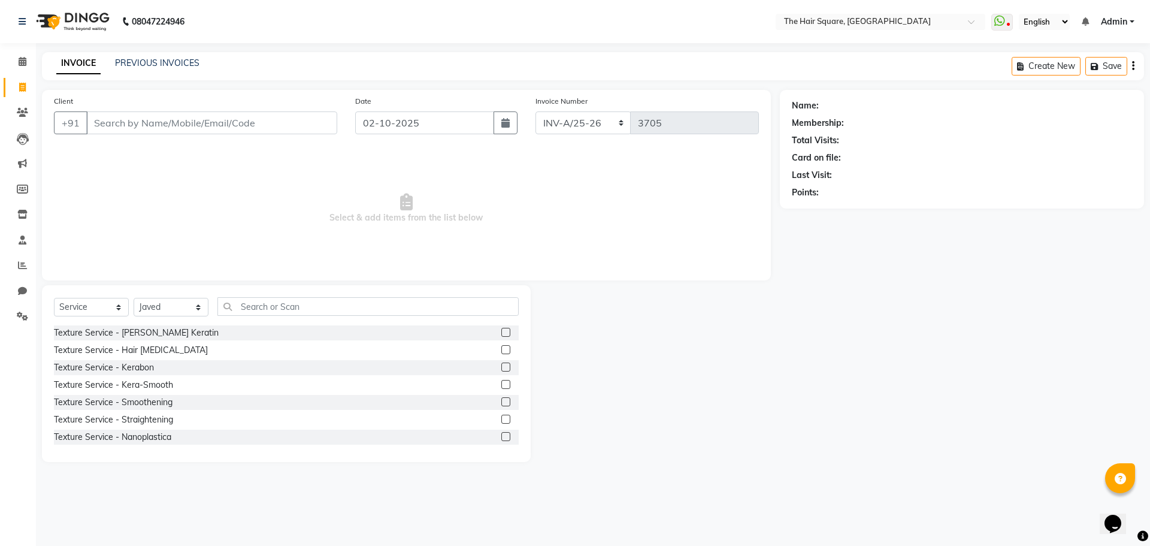
drag, startPoint x: 238, startPoint y: 294, endPoint x: 265, endPoint y: 303, distance: 28.0
click at [240, 295] on div "Select Service Product Membership Package Voucher Prepaid Gift Card Select Styl…" at bounding box center [286, 373] width 489 height 177
click at [261, 309] on input "text" at bounding box center [367, 306] width 301 height 19
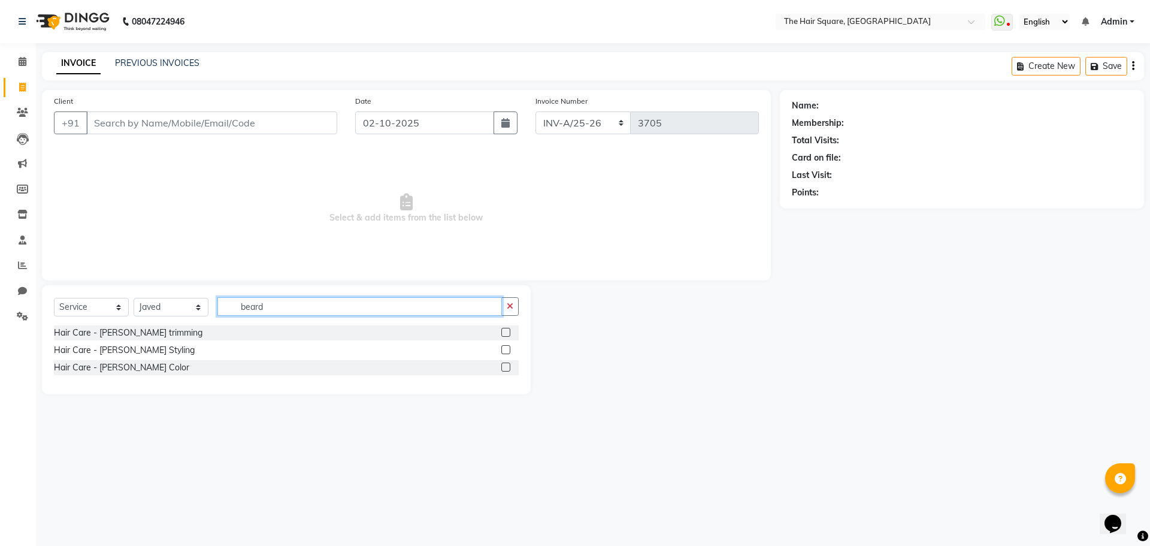
type input "beard"
click at [502, 347] on label at bounding box center [505, 349] width 9 height 9
click at [502, 347] on input "checkbox" at bounding box center [505, 350] width 8 height 8
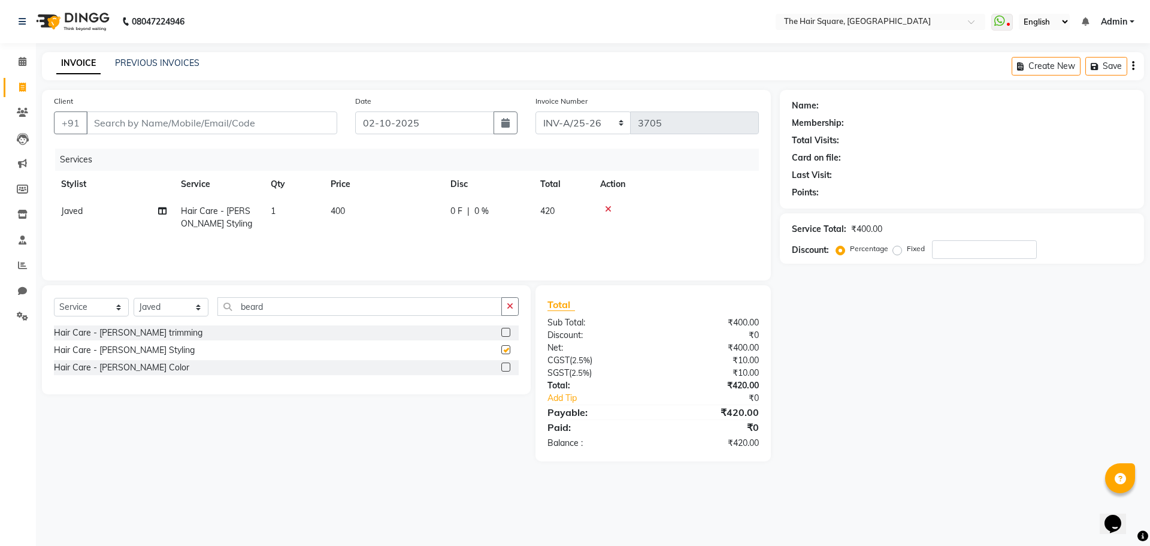
checkbox input "false"
click at [174, 125] on input "Client" at bounding box center [211, 122] width 251 height 23
type input "d"
type input "0"
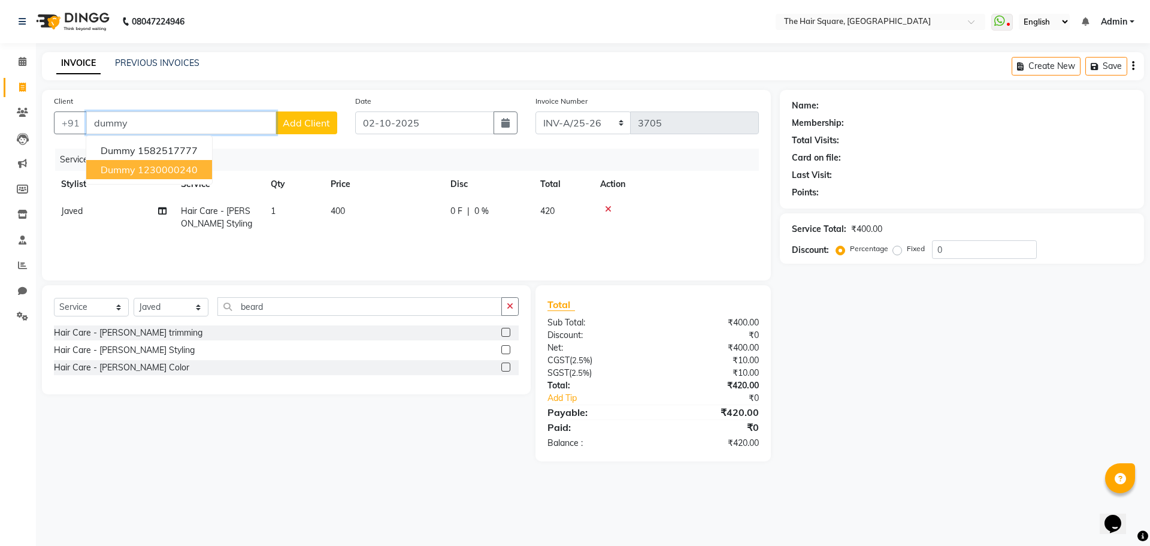
click at [165, 173] on ngb-highlight "1230000240" at bounding box center [168, 170] width 60 height 12
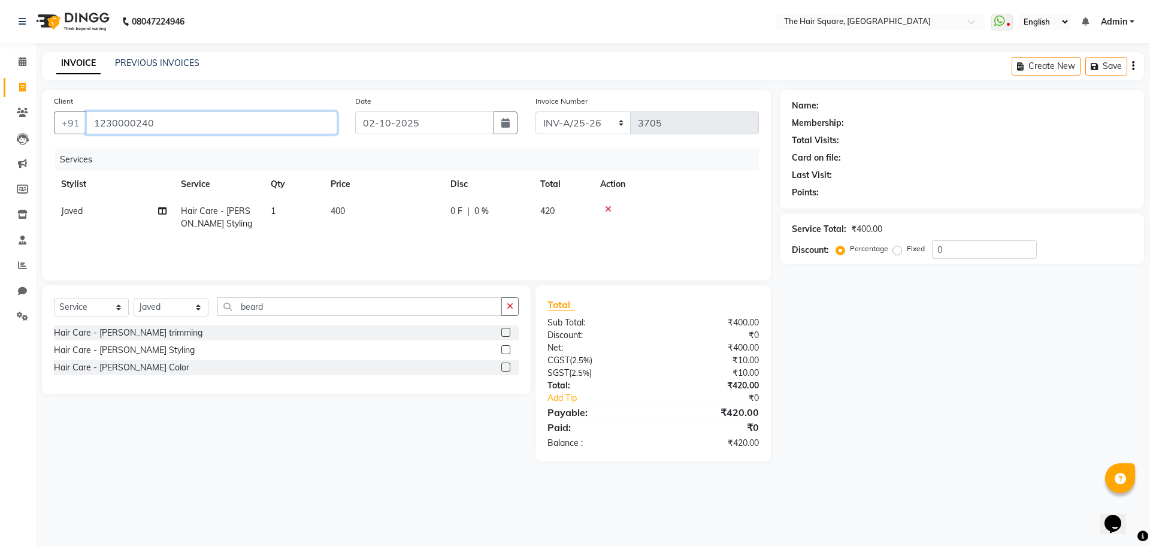
type input "1230000240"
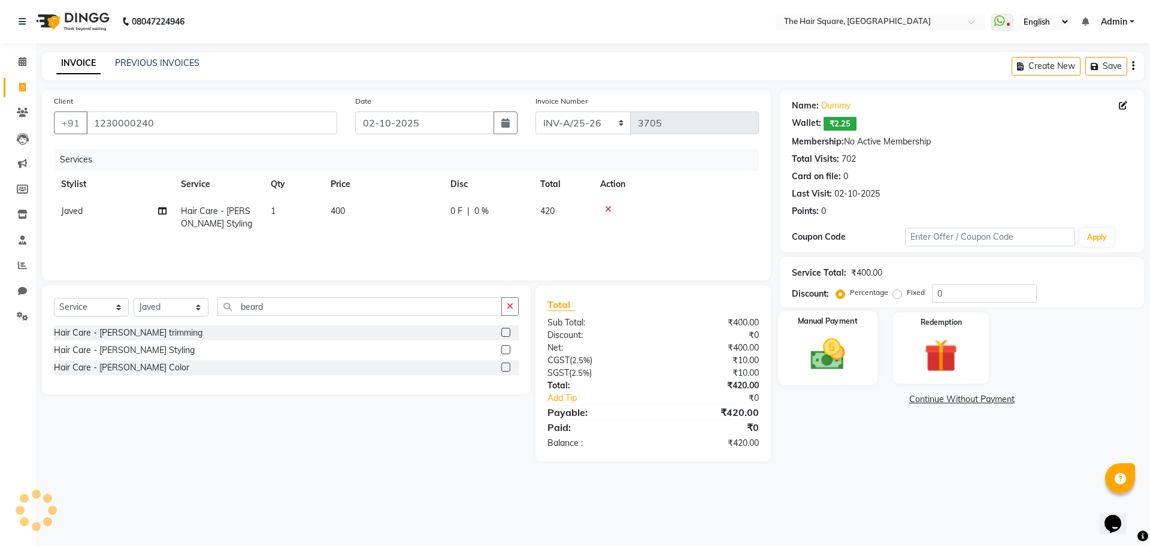
click at [829, 349] on img at bounding box center [828, 354] width 56 height 40
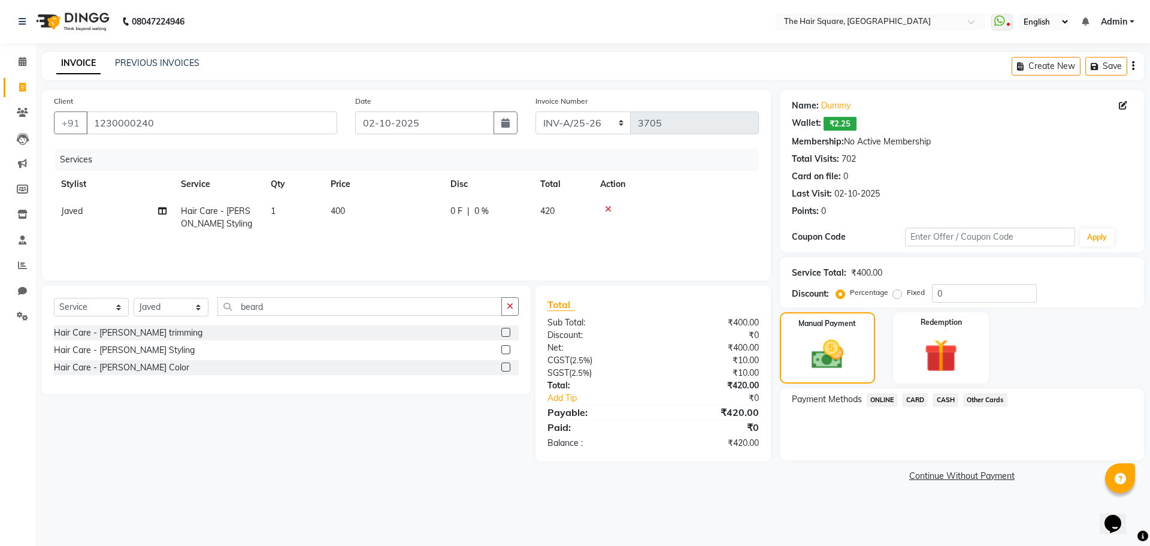
click at [921, 399] on span "CARD" at bounding box center [915, 400] width 26 height 14
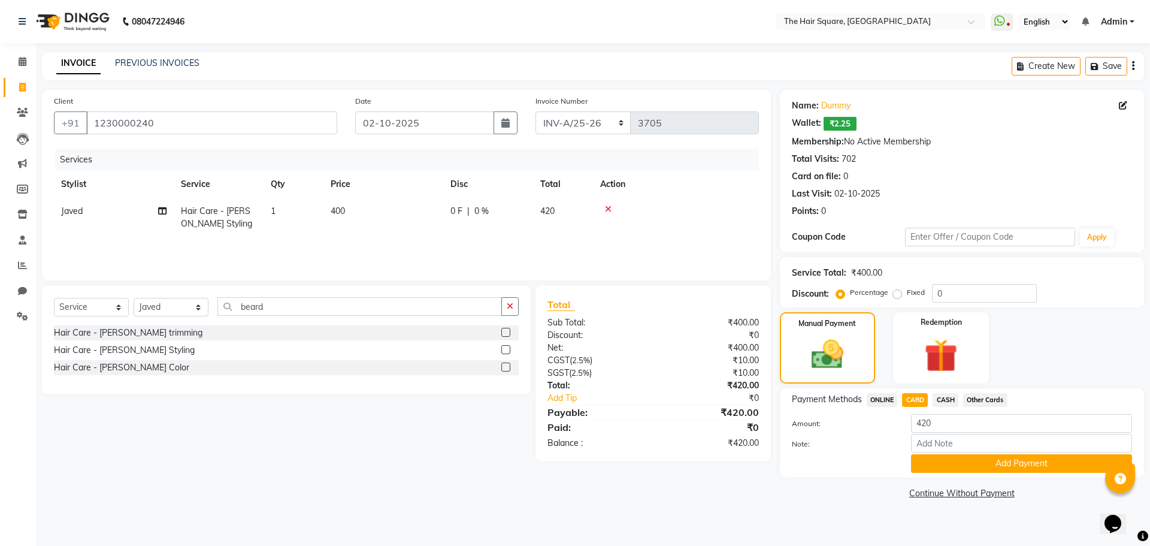
click at [930, 476] on div "Payment Methods ONLINE CARD CASH Other Cards Amount: 420 Note: Add Payment" at bounding box center [962, 432] width 364 height 89
click at [930, 471] on button "Add Payment" at bounding box center [1021, 463] width 221 height 19
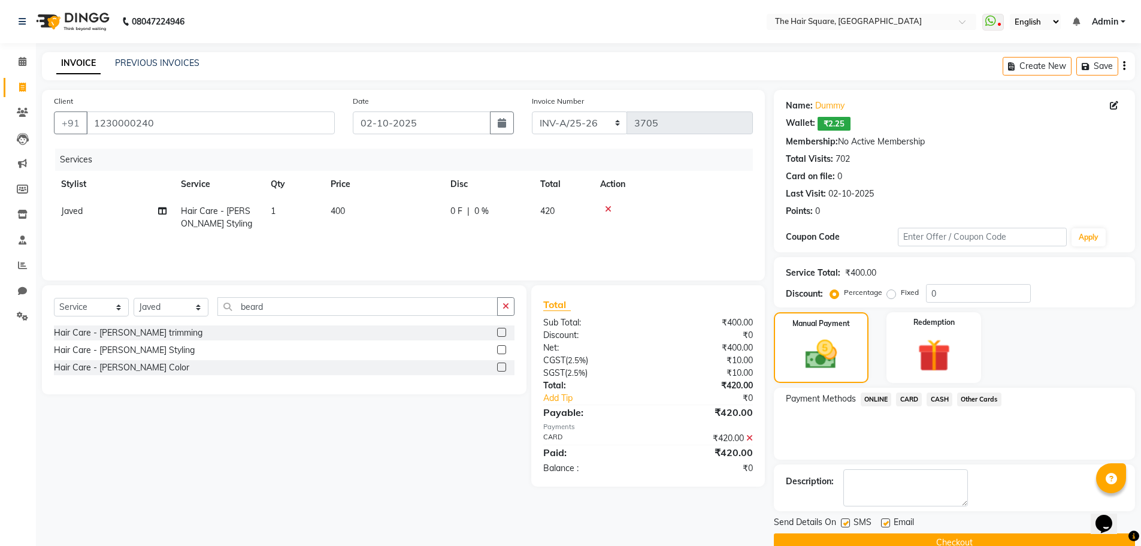
click at [949, 540] on button "Checkout" at bounding box center [954, 542] width 361 height 19
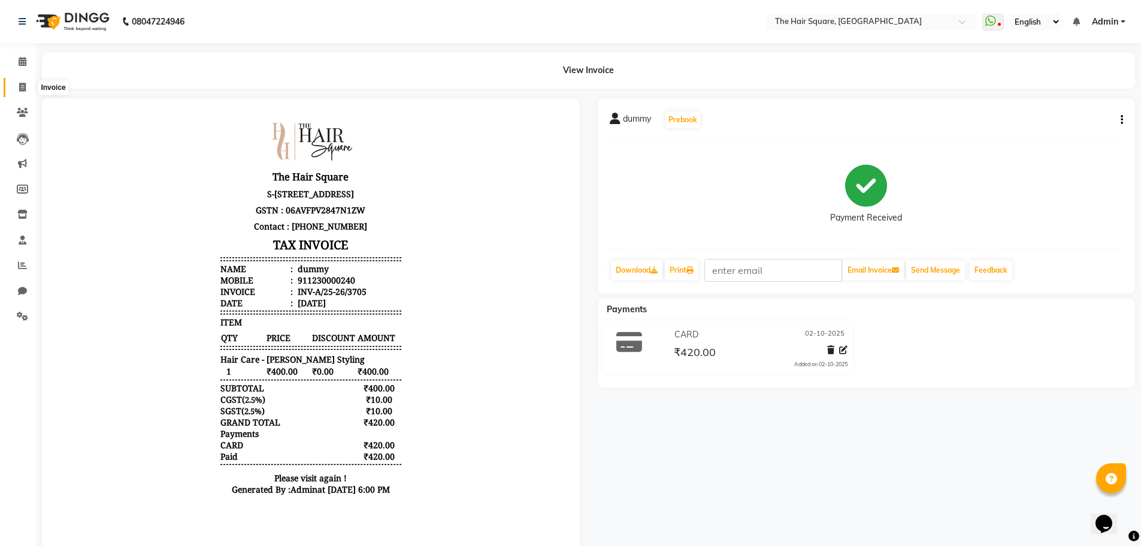
click at [21, 87] on icon at bounding box center [22, 87] width 7 height 9
select select "5768"
select select "service"
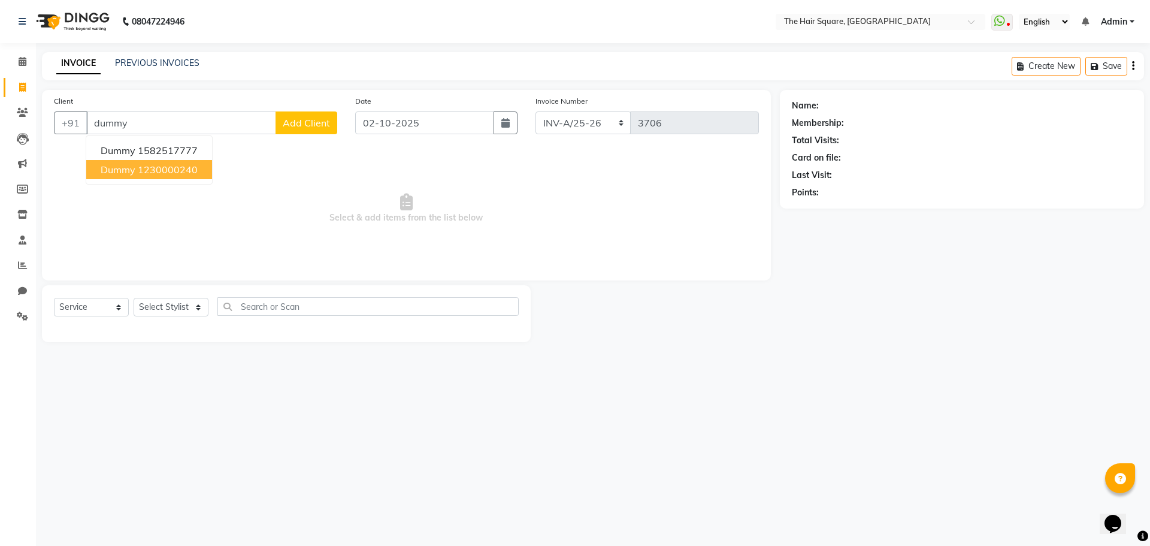
click at [182, 165] on ngb-highlight "1230000240" at bounding box center [168, 170] width 60 height 12
type input "1230000240"
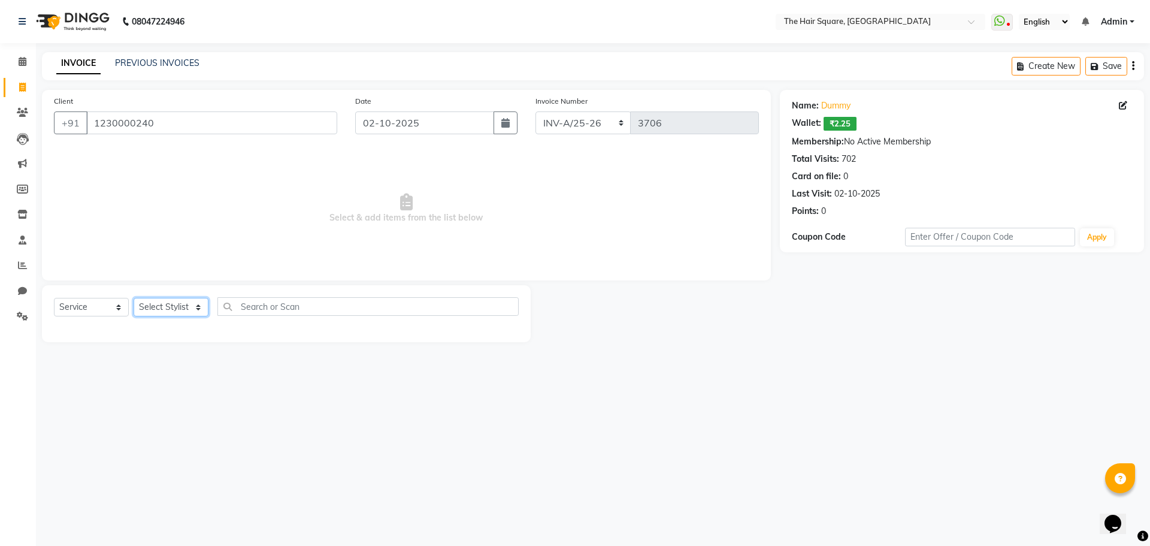
click at [158, 306] on select "Select Stylist Amit [PERSON_NAME] Dev Imran [PERSON_NAME] [PERSON_NAME] Manager…" at bounding box center [171, 307] width 75 height 19
select select "39376"
click at [134, 298] on select "Select Stylist Amit [PERSON_NAME] Dev Imran [PERSON_NAME] [PERSON_NAME] Manager…" at bounding box center [171, 307] width 75 height 19
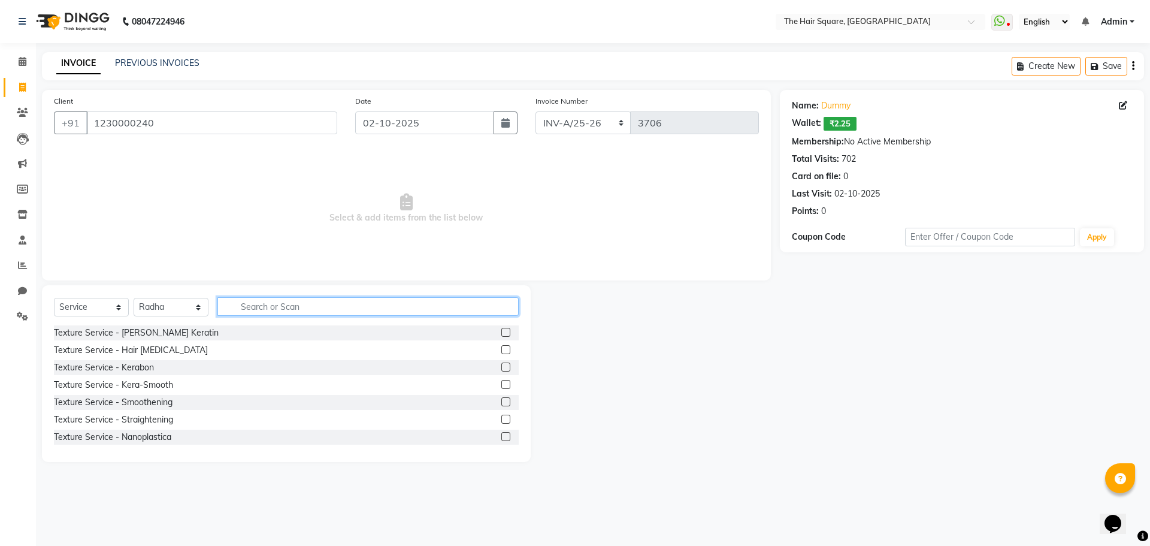
drag, startPoint x: 248, startPoint y: 314, endPoint x: 512, endPoint y: 312, distance: 264.2
click at [256, 314] on input "text" at bounding box center [367, 306] width 301 height 19
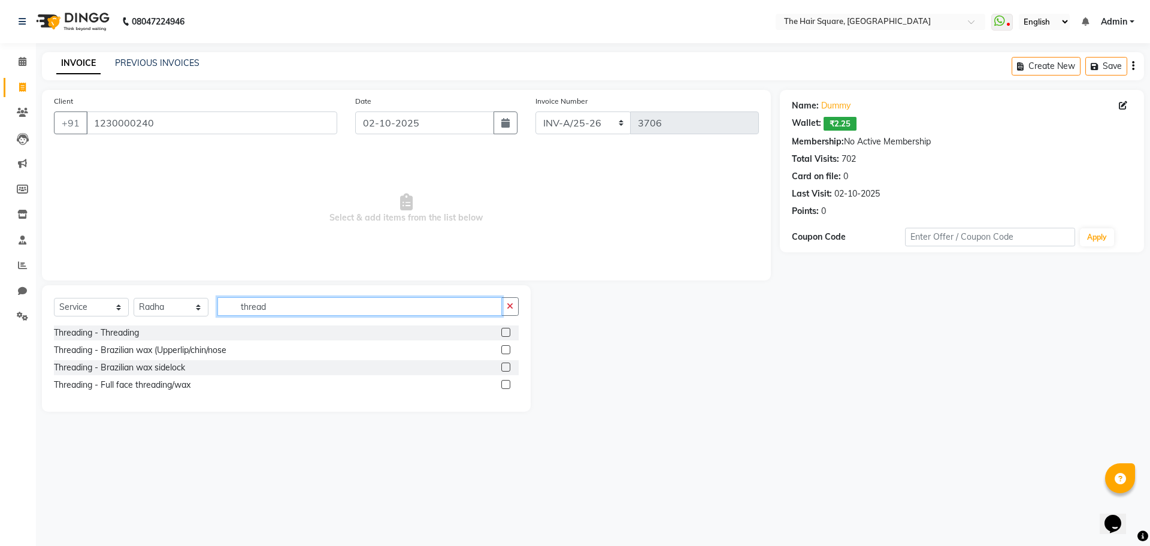
type input "thread"
click at [503, 332] on label at bounding box center [505, 332] width 9 height 9
click at [503, 332] on input "checkbox" at bounding box center [505, 333] width 8 height 8
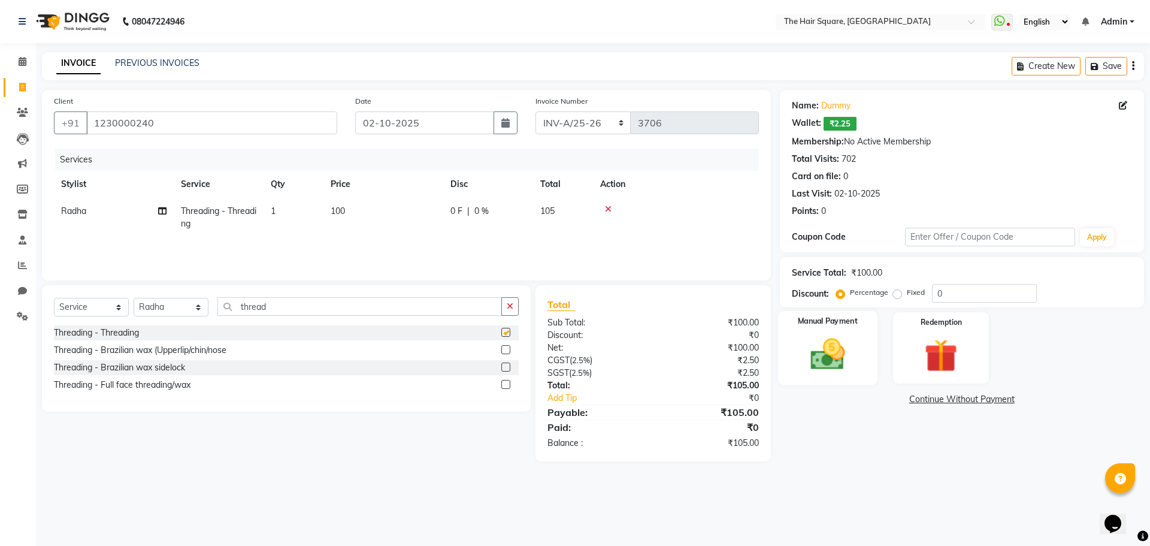
checkbox input "false"
click at [843, 332] on div "Manual Payment" at bounding box center [827, 348] width 99 height 74
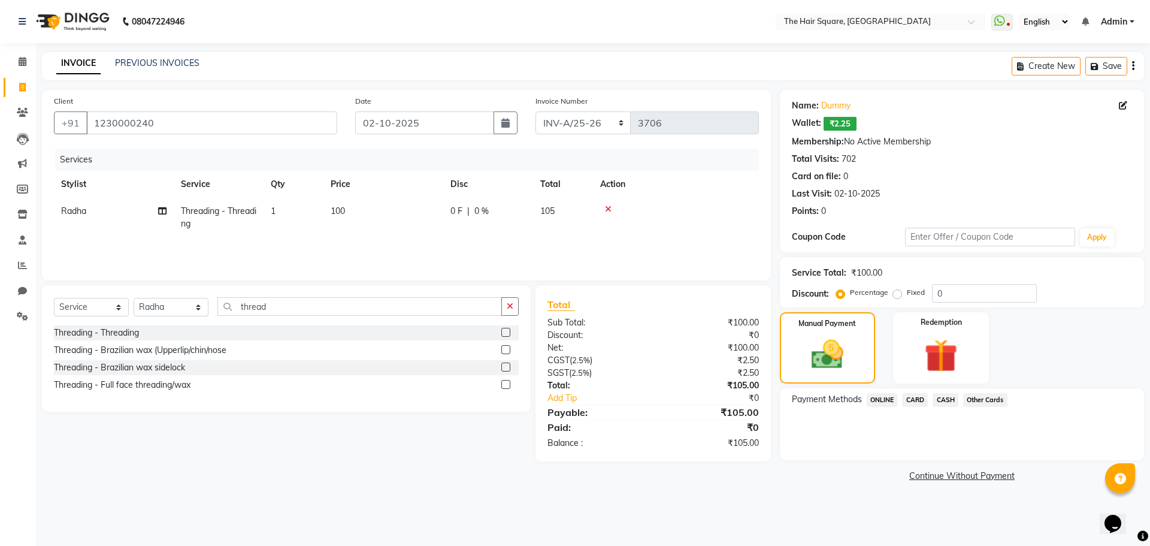
click at [882, 396] on span "ONLINE" at bounding box center [882, 400] width 31 height 14
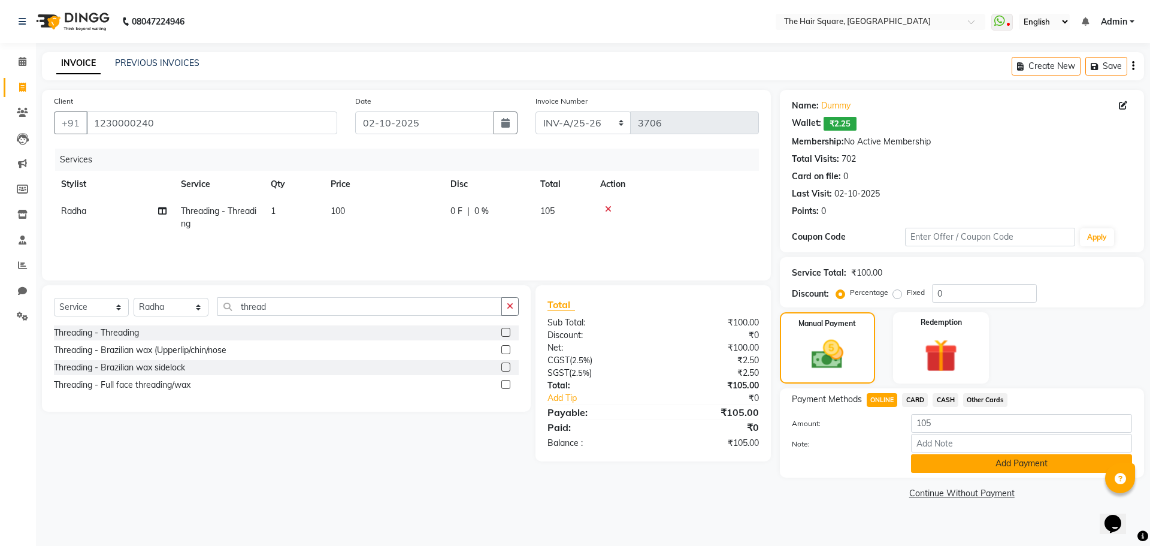
click at [938, 461] on button "Add Payment" at bounding box center [1021, 463] width 221 height 19
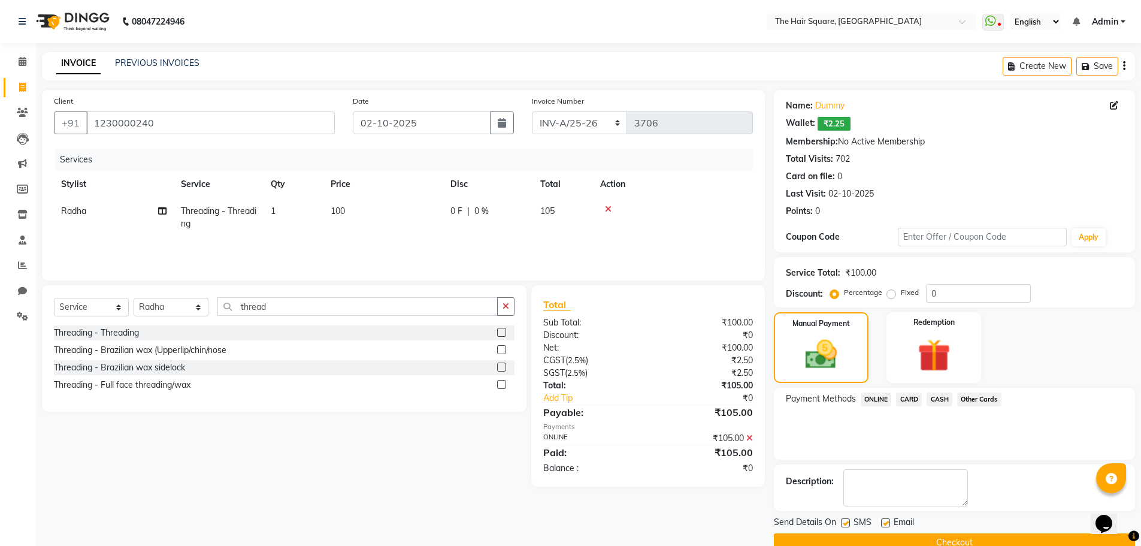
click at [934, 540] on button "Checkout" at bounding box center [954, 542] width 361 height 19
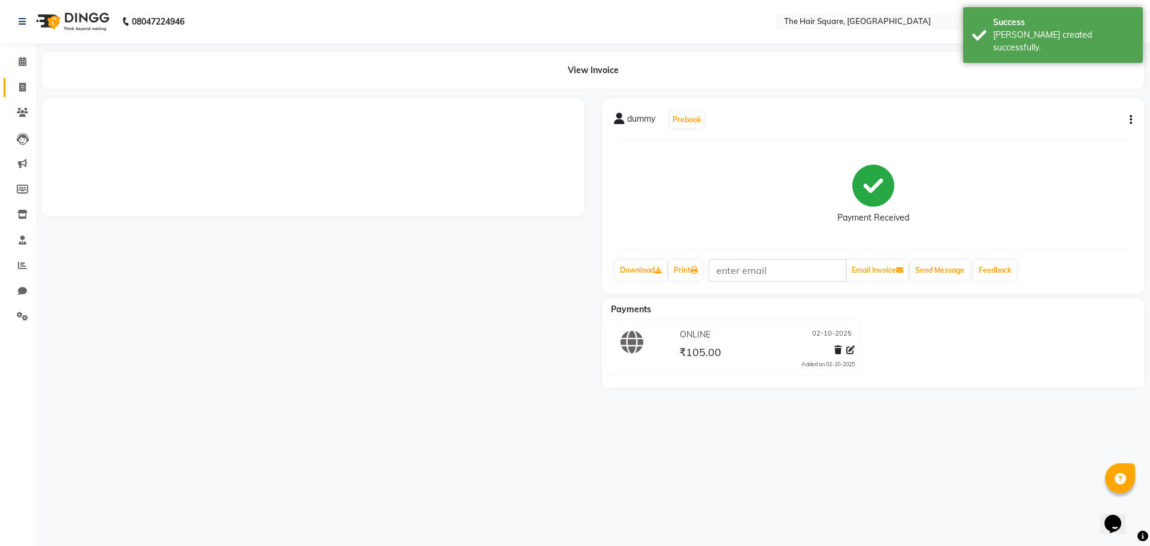
click at [19, 84] on icon at bounding box center [22, 87] width 7 height 9
select select "service"
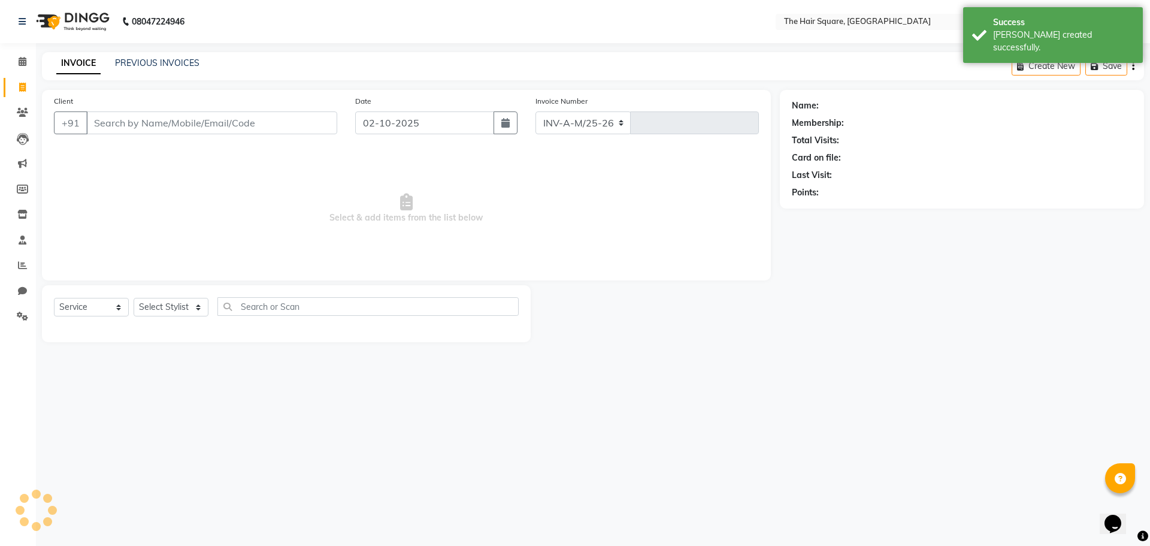
select select "5768"
type input "3707"
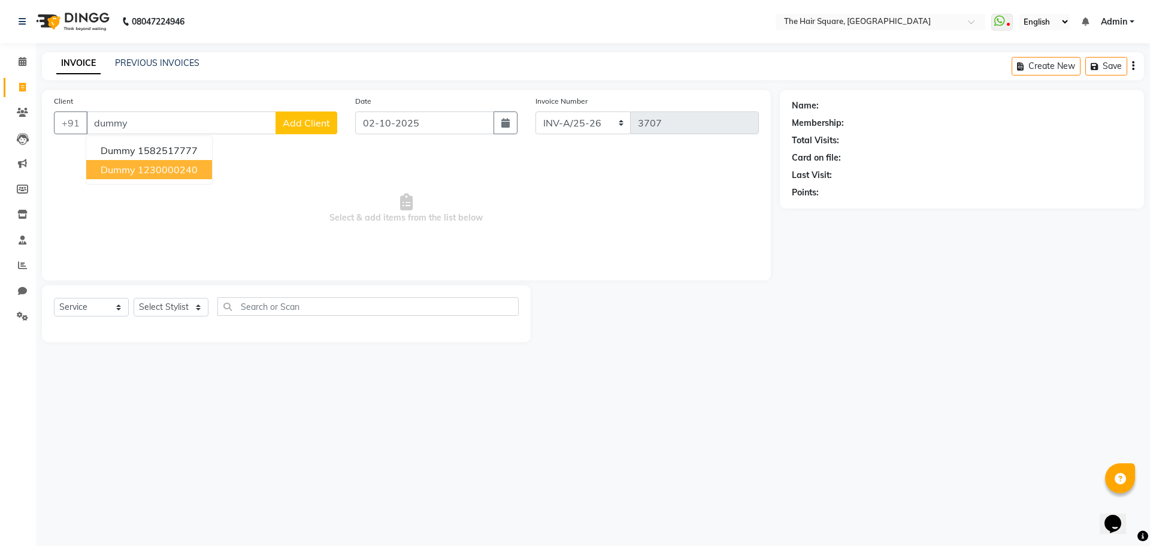
click at [207, 171] on button "dummy 1230000240" at bounding box center [149, 169] width 126 height 19
type input "1230000240"
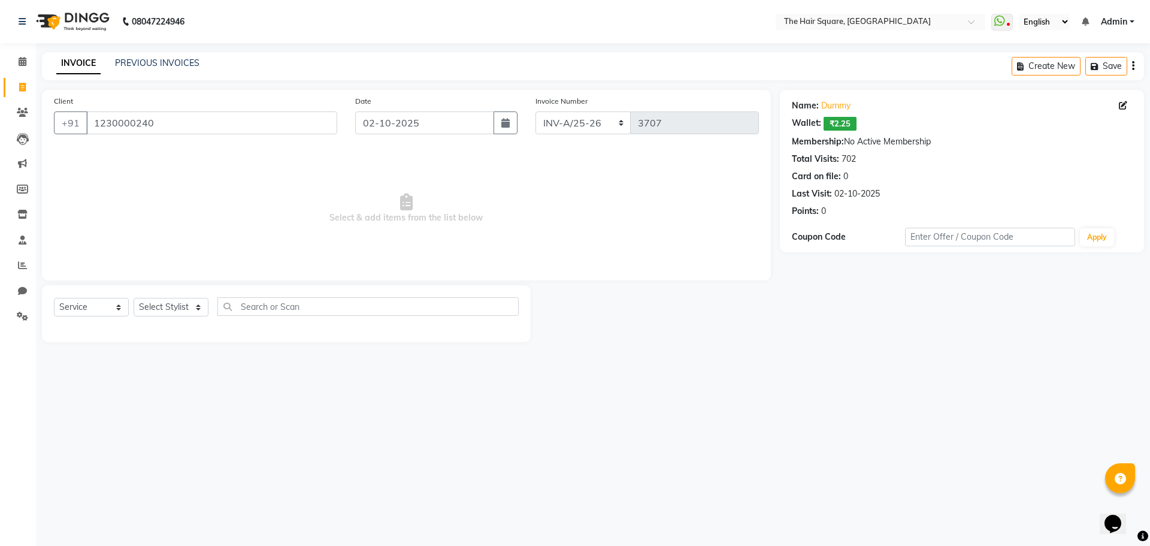
click at [161, 319] on div "Select Service Product Membership Package Voucher Prepaid Gift Card Select Styl…" at bounding box center [286, 311] width 465 height 28
click at [162, 310] on select "Select Stylist Amit [PERSON_NAME] Dev Imran [PERSON_NAME] [PERSON_NAME] Manager…" at bounding box center [171, 307] width 75 height 19
click at [134, 298] on select "Select Stylist Amit [PERSON_NAME] Dev Imran [PERSON_NAME] [PERSON_NAME] Manager…" at bounding box center [171, 307] width 75 height 19
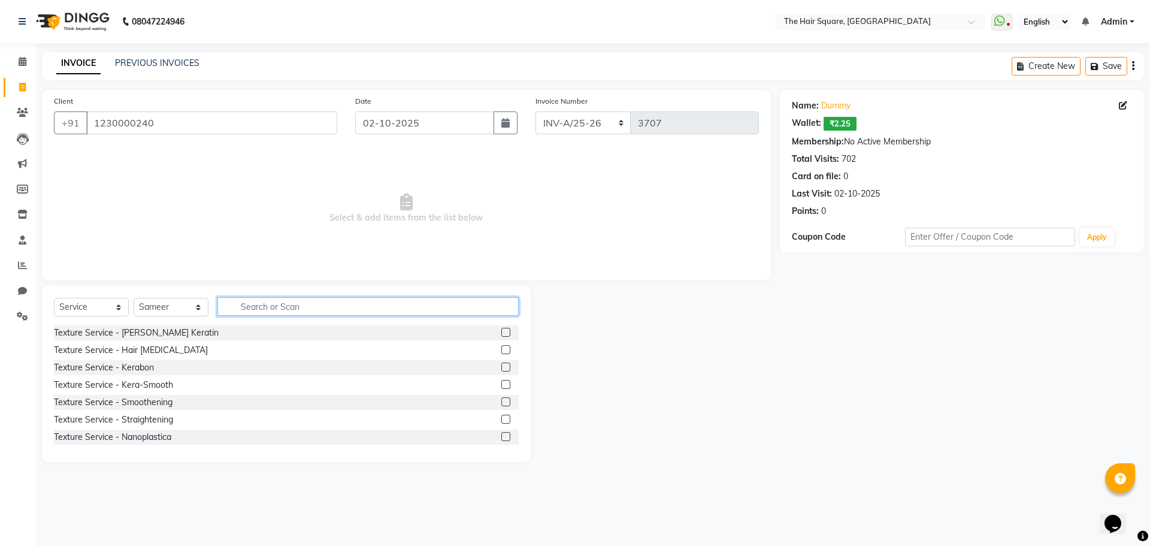
drag, startPoint x: 246, startPoint y: 303, endPoint x: 386, endPoint y: 315, distance: 140.7
click at [255, 307] on input "text" at bounding box center [367, 306] width 301 height 19
click at [179, 302] on select "Select Stylist Amit [PERSON_NAME] Dev Imran [PERSON_NAME] [PERSON_NAME] Manager…" at bounding box center [171, 307] width 75 height 19
select select "39372"
click at [134, 298] on select "Select Stylist Amit [PERSON_NAME] Dev Imran [PERSON_NAME] [PERSON_NAME] Manager…" at bounding box center [171, 307] width 75 height 19
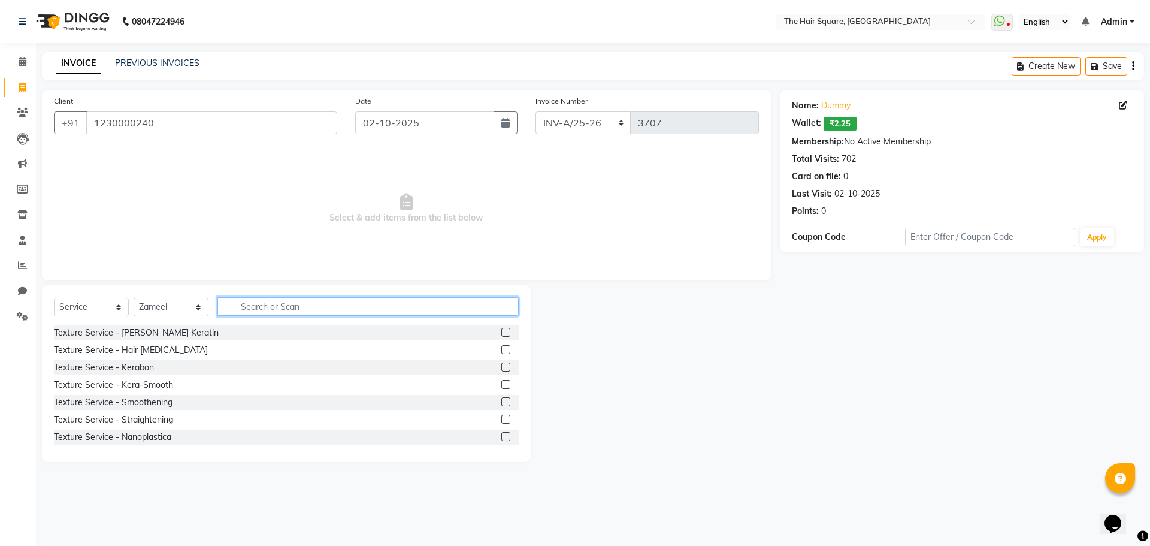
click at [311, 307] on input "text" at bounding box center [367, 306] width 301 height 19
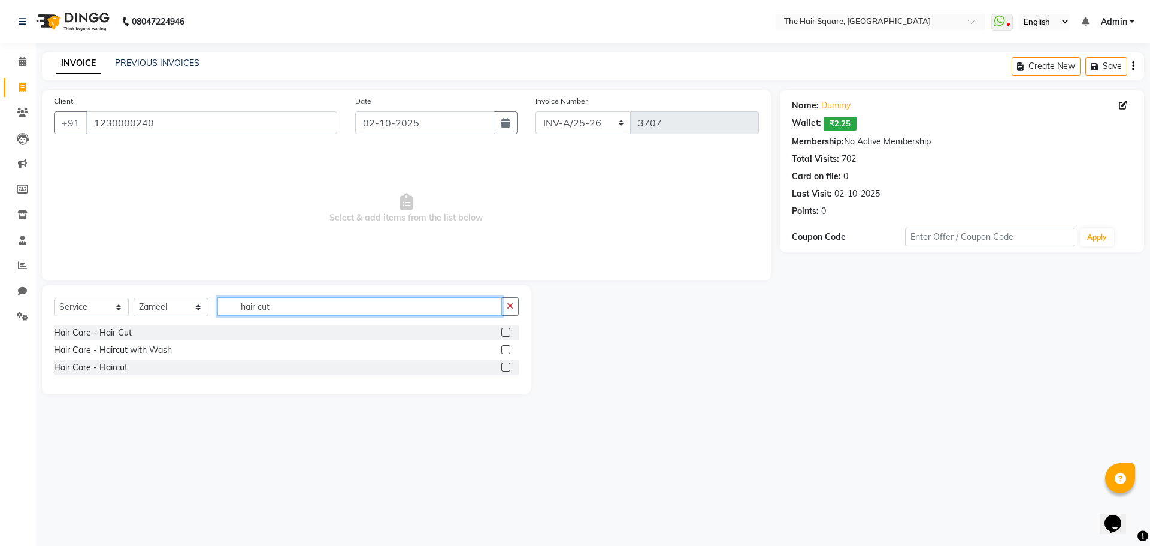
type input "hair cut"
drag, startPoint x: 631, startPoint y: 238, endPoint x: 506, endPoint y: 331, distance: 155.9
click at [506, 331] on div "Hair Care - Hair Cut" at bounding box center [286, 332] width 465 height 15
click at [506, 331] on label at bounding box center [505, 332] width 9 height 9
click at [506, 331] on input "checkbox" at bounding box center [505, 333] width 8 height 8
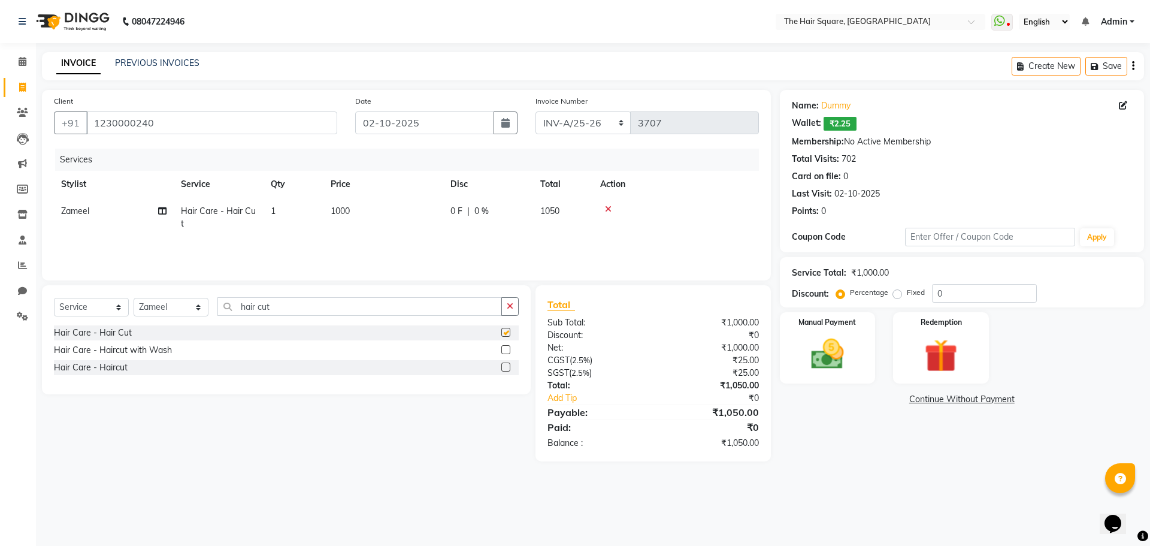
checkbox input "false"
click at [833, 332] on div "Manual Payment" at bounding box center [827, 348] width 99 height 74
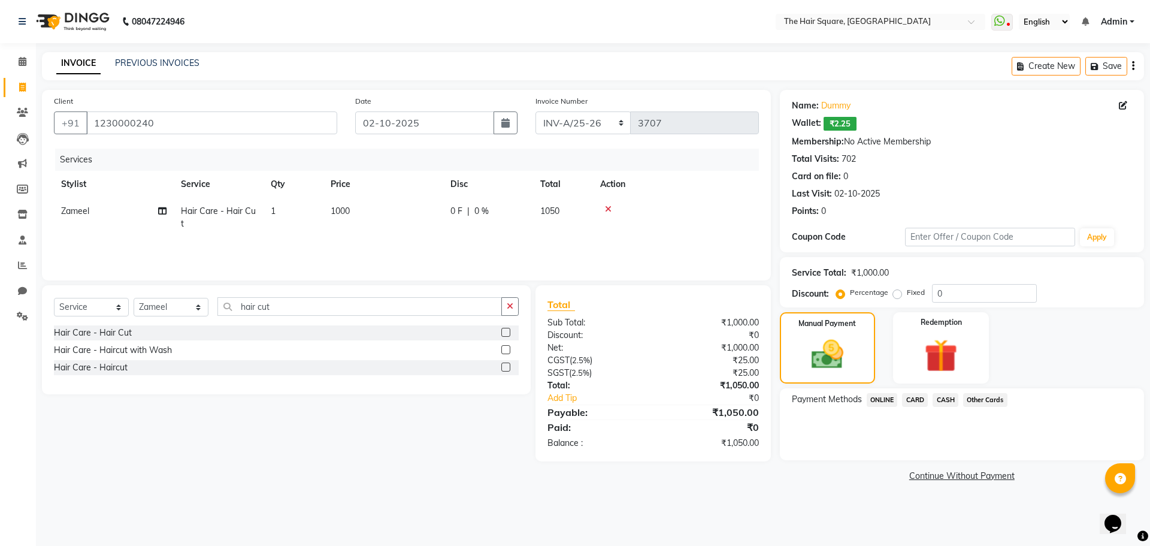
click at [884, 396] on span "ONLINE" at bounding box center [882, 400] width 31 height 14
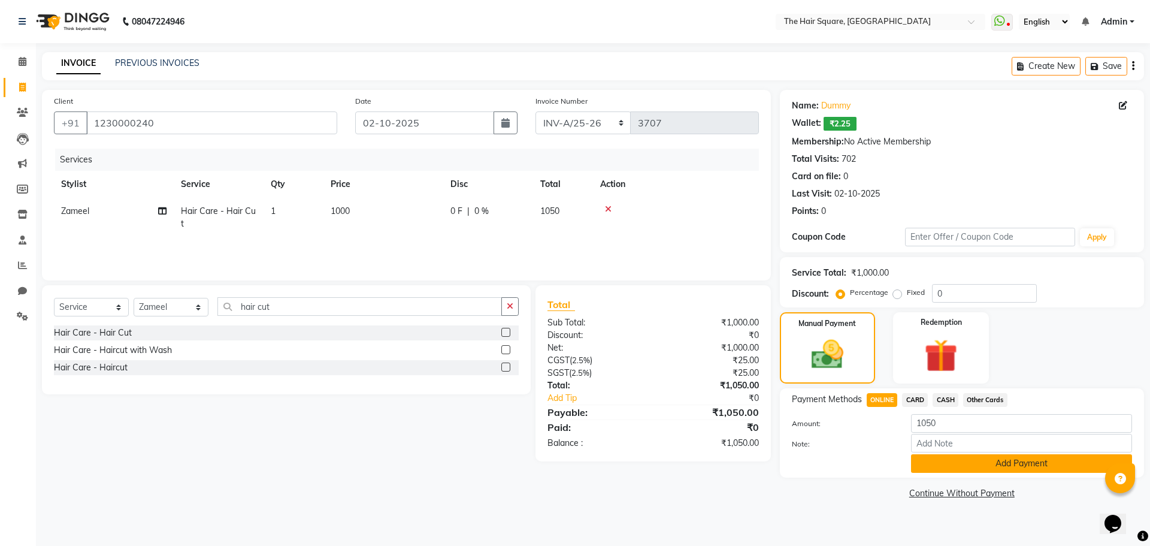
click at [951, 462] on button "Add Payment" at bounding box center [1021, 463] width 221 height 19
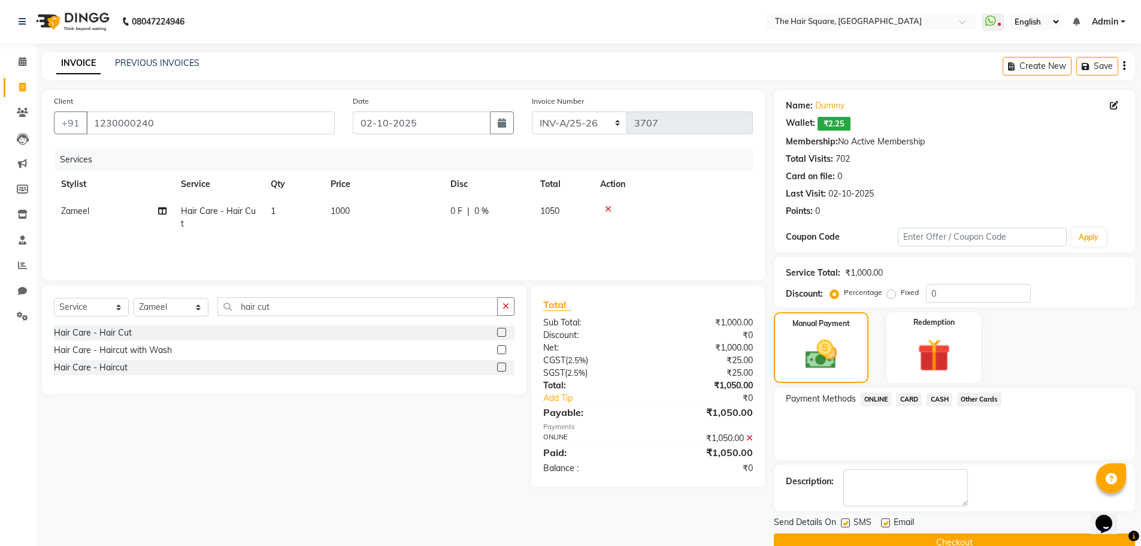
click at [947, 534] on button "Checkout" at bounding box center [954, 542] width 361 height 19
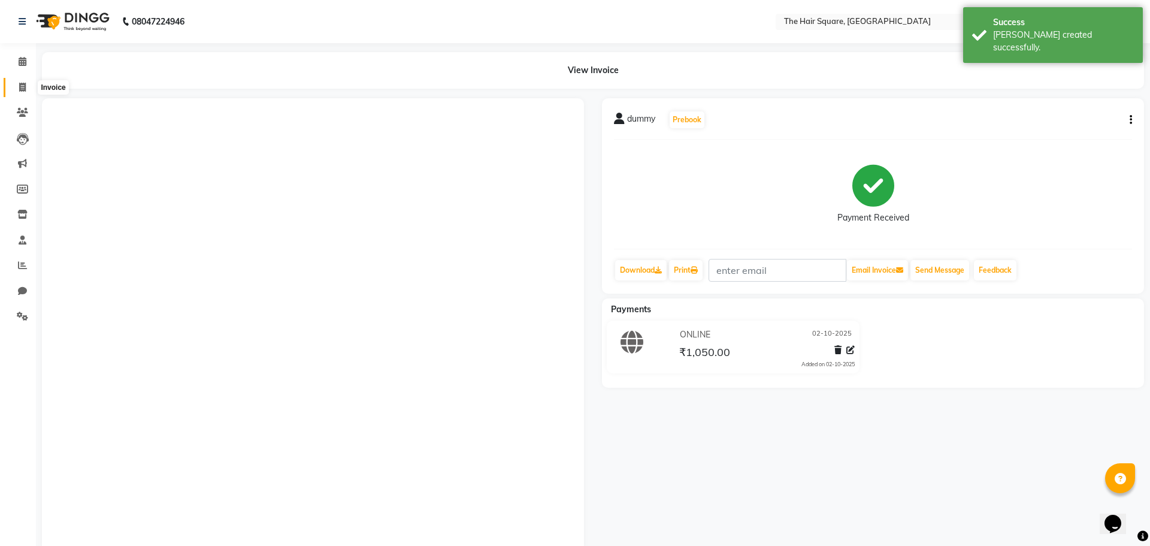
click at [21, 86] on icon at bounding box center [22, 87] width 7 height 9
select select "service"
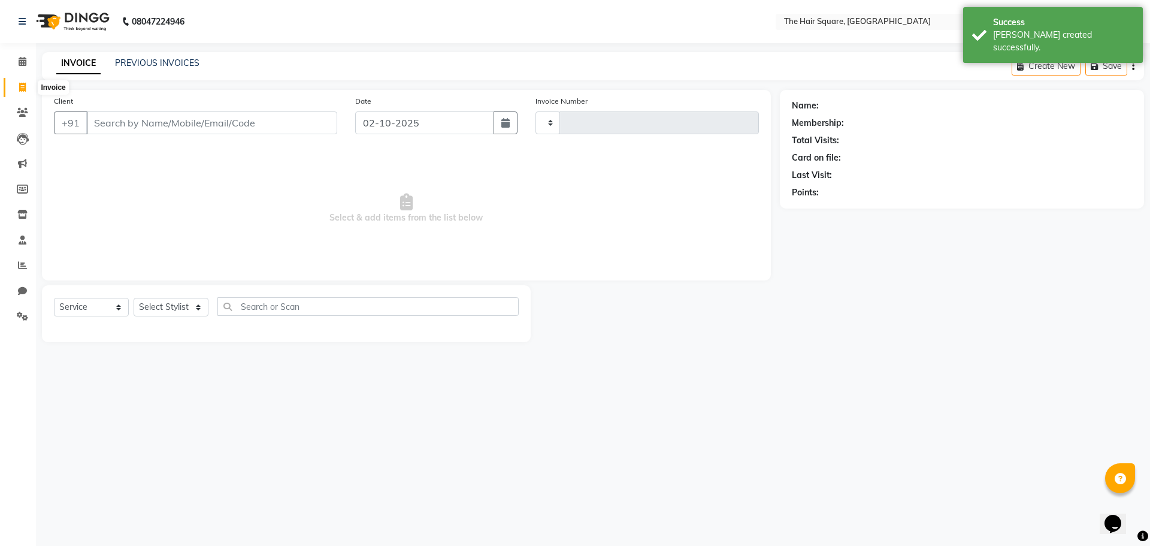
type input "3708"
select select "5768"
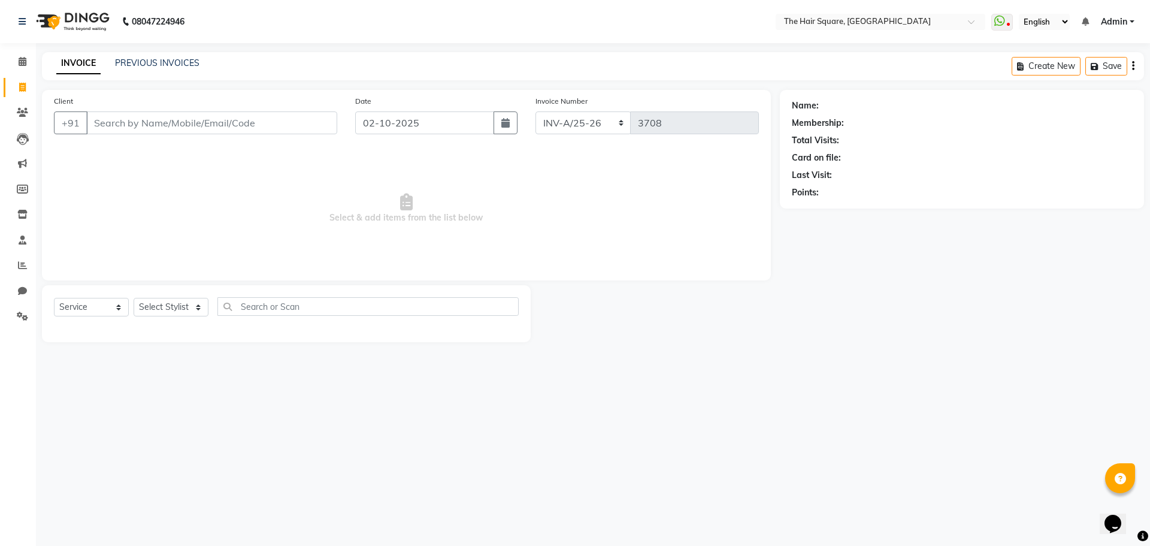
click at [1003, 306] on div "Name: Membership: Total Visits: Card on file: Last Visit: Points:" at bounding box center [966, 216] width 373 height 252
click at [637, 374] on div "08047224946 Select Location × The Hair Square, [GEOGRAPHIC_DATA] Island WhatsAp…" at bounding box center [575, 273] width 1150 height 546
click at [167, 303] on select "Select Stylist Amit [PERSON_NAME] Dev Imran [PERSON_NAME] [PERSON_NAME] Manager…" at bounding box center [171, 307] width 75 height 19
select select "61790"
click at [134, 298] on select "Select Stylist Amit [PERSON_NAME] Dev Imran [PERSON_NAME] [PERSON_NAME] Manager…" at bounding box center [171, 307] width 75 height 19
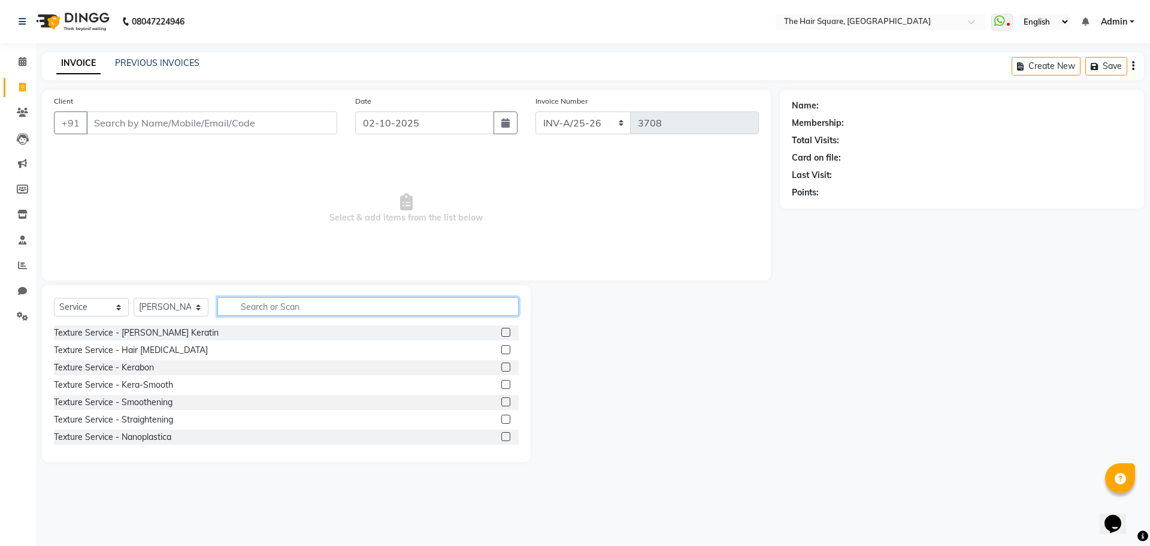
drag, startPoint x: 261, startPoint y: 309, endPoint x: 274, endPoint y: 309, distance: 13.2
click at [262, 309] on input "text" at bounding box center [367, 306] width 301 height 19
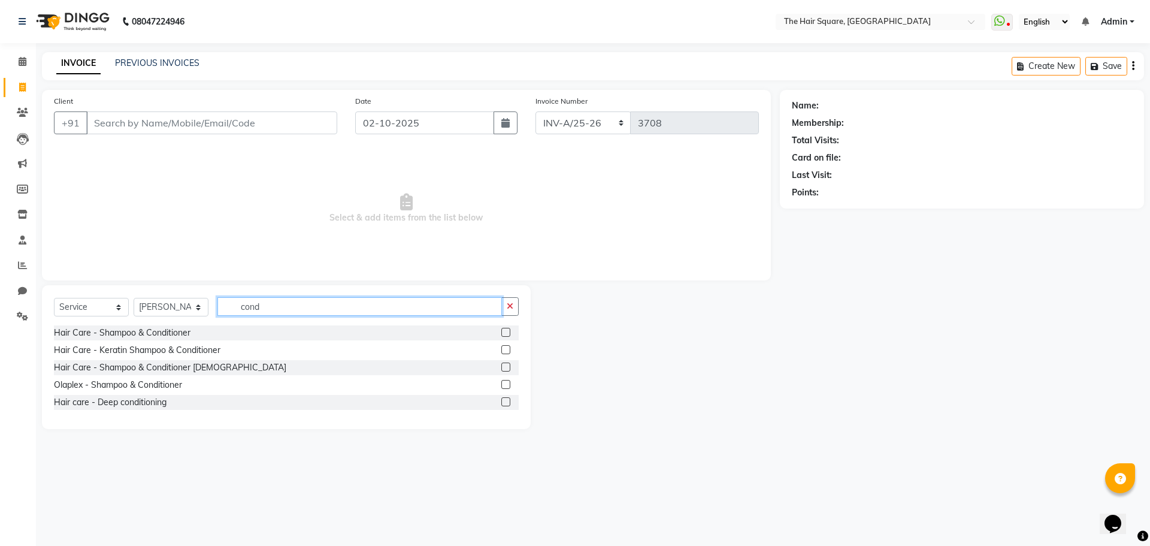
type input "cond"
click at [510, 331] on label at bounding box center [505, 332] width 9 height 9
click at [509, 331] on input "checkbox" at bounding box center [505, 333] width 8 height 8
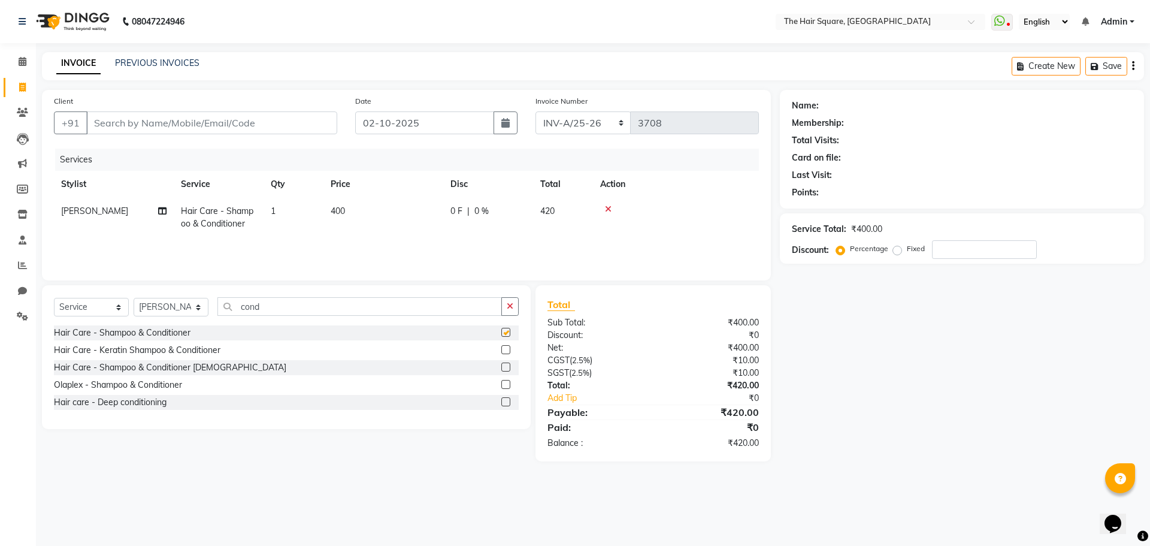
checkbox input "false"
click at [177, 307] on select "Select Stylist Amit [PERSON_NAME] Dev Imran [PERSON_NAME] [PERSON_NAME] Manager…" at bounding box center [171, 307] width 75 height 19
select select "39376"
click at [134, 298] on select "Select Stylist Amit [PERSON_NAME] Dev Imran [PERSON_NAME] [PERSON_NAME] Manager…" at bounding box center [171, 307] width 75 height 19
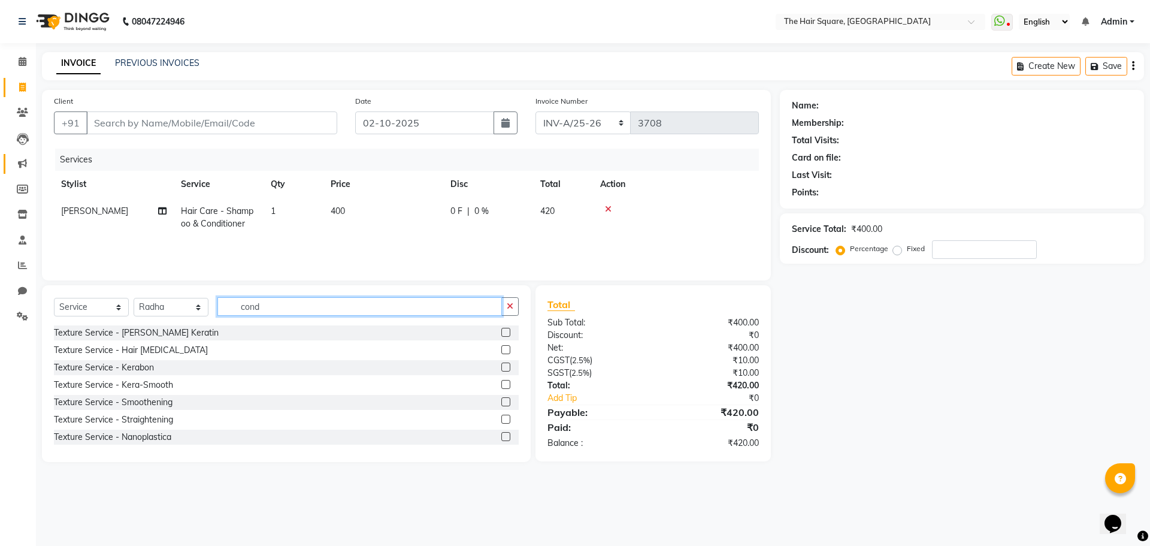
drag, startPoint x: 290, startPoint y: 301, endPoint x: 25, endPoint y: 171, distance: 295.0
click at [11, 286] on app-home "08047224946 Select Location × The Hair Square, [GEOGRAPHIC_DATA] Island WhatsAp…" at bounding box center [575, 240] width 1150 height 480
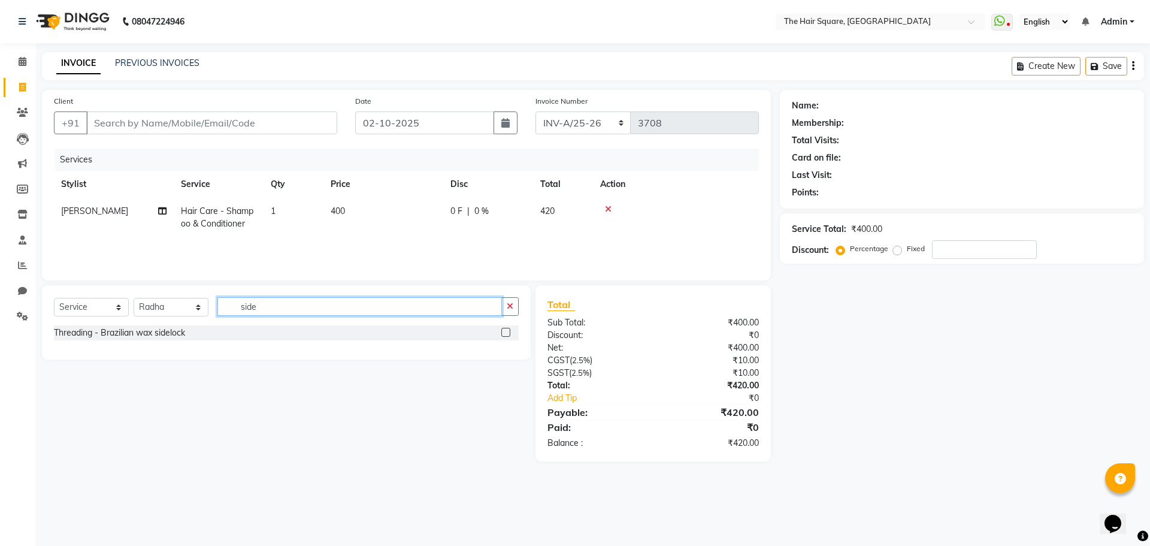
type input "side"
click at [509, 333] on label at bounding box center [505, 332] width 9 height 9
click at [509, 333] on input "checkbox" at bounding box center [505, 333] width 8 height 8
checkbox input "true"
click at [509, 310] on icon "button" at bounding box center [510, 306] width 7 height 8
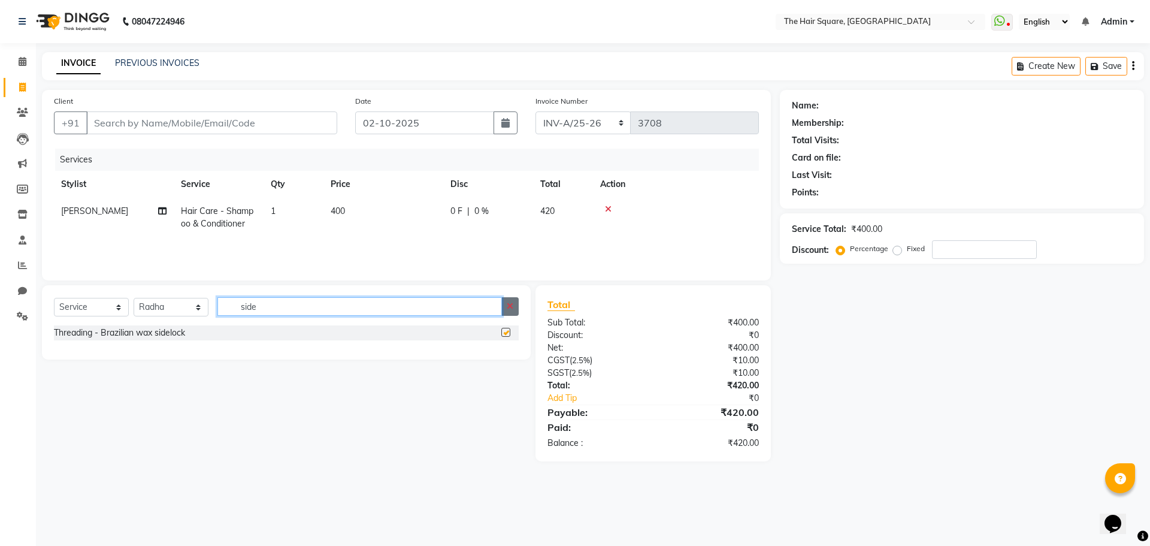
click at [502, 316] on input "side" at bounding box center [359, 306] width 285 height 19
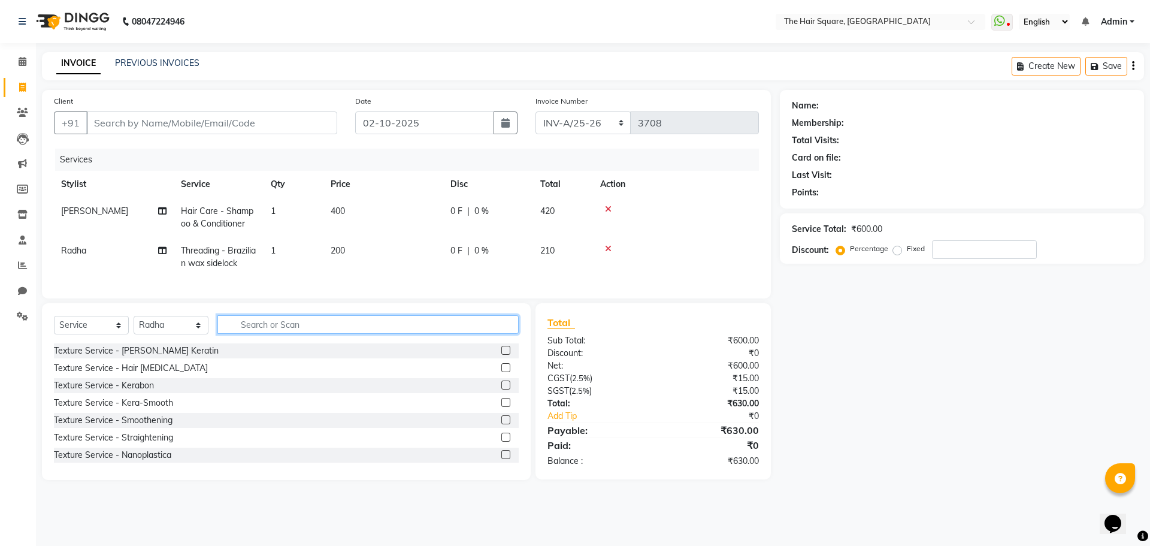
checkbox input "false"
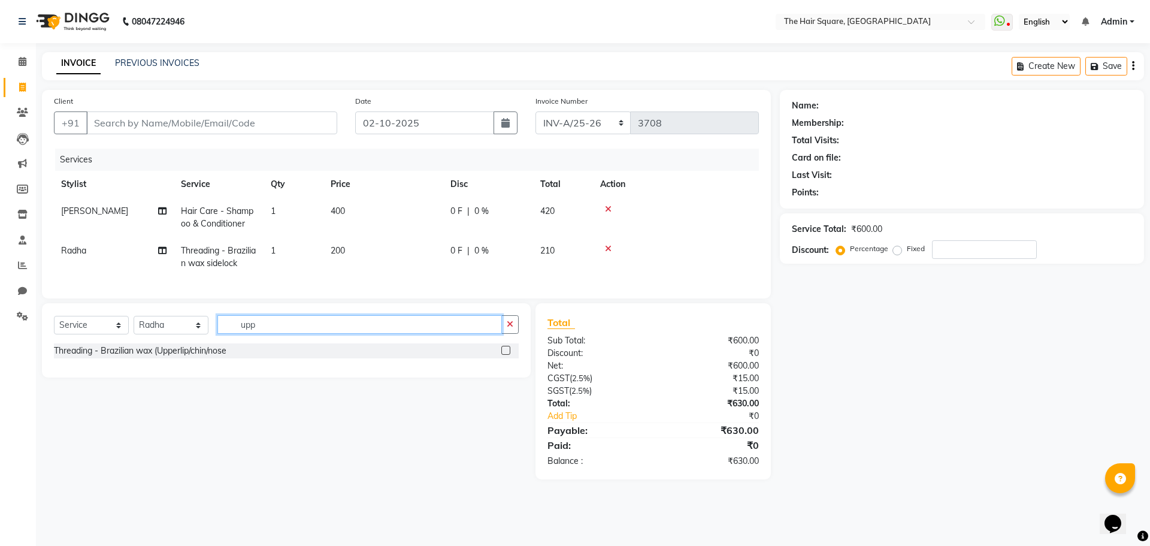
type input "upp"
click at [503, 355] on label at bounding box center [505, 350] width 9 height 9
click at [503, 355] on input "checkbox" at bounding box center [505, 351] width 8 height 8
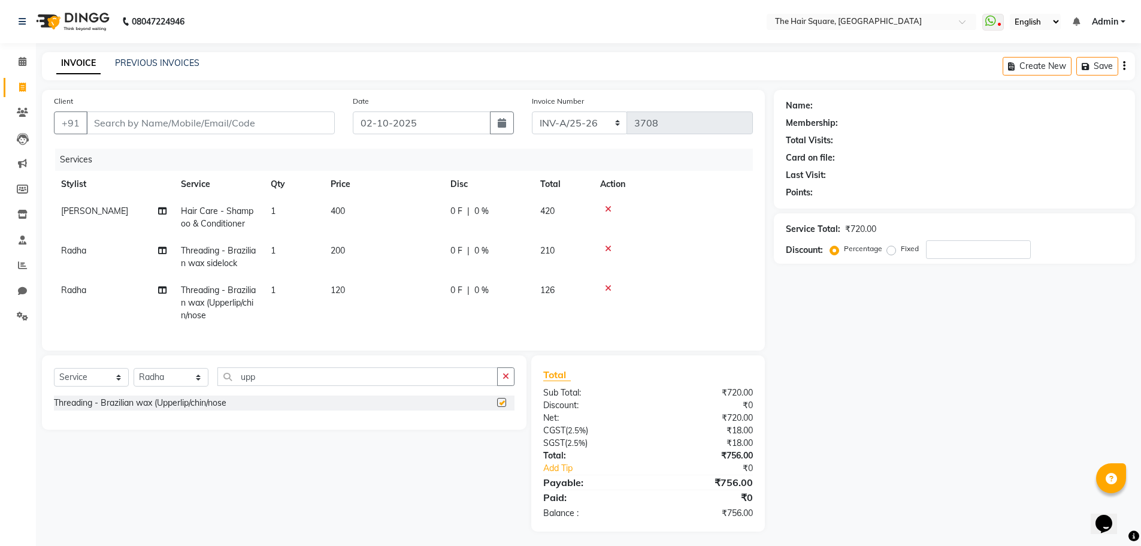
checkbox input "false"
drag, startPoint x: 285, startPoint y: 388, endPoint x: 10, endPoint y: 354, distance: 277.1
click at [19, 361] on app-home "08047224946 Select Location × The Hair Square, [GEOGRAPHIC_DATA] Island WhatsAp…" at bounding box center [570, 274] width 1141 height 549
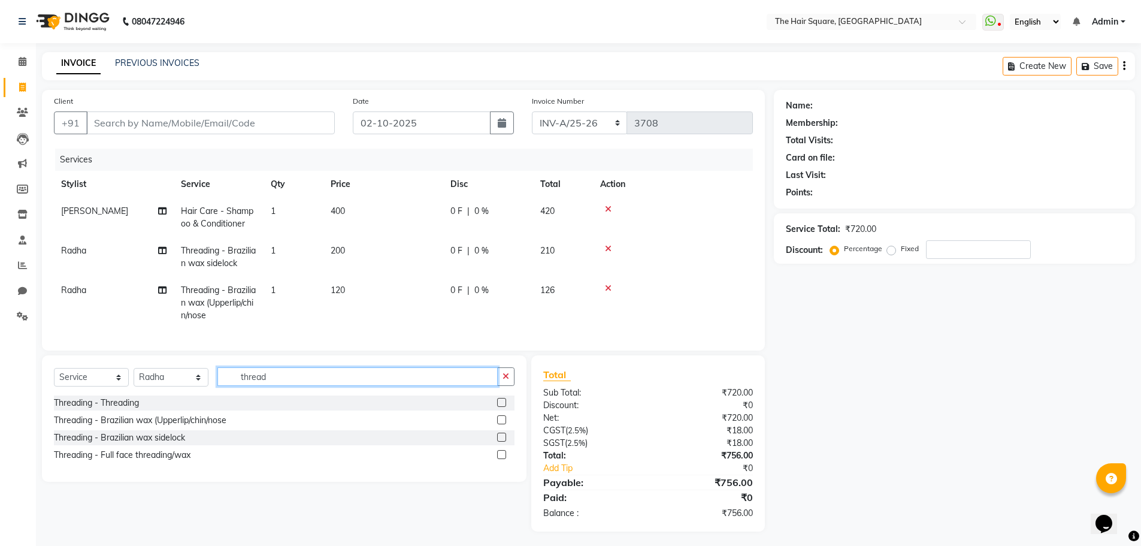
type input "thread"
click at [501, 407] on label at bounding box center [501, 402] width 9 height 9
click at [501, 407] on input "checkbox" at bounding box center [501, 403] width 8 height 8
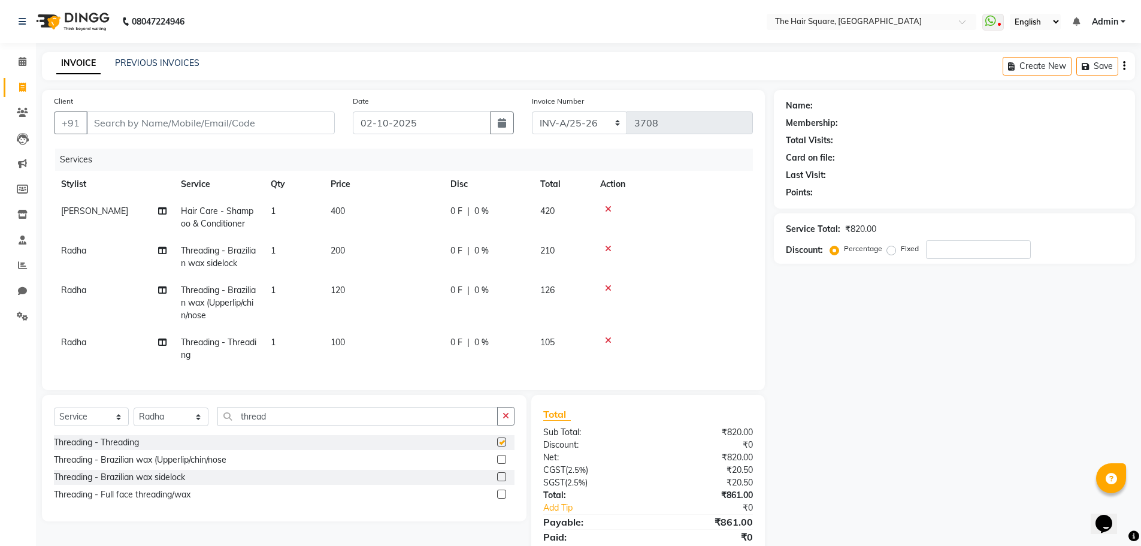
checkbox input "false"
click at [914, 483] on div "Name: Membership: Total Visits: Card on file: Last Visit: Points: Service Total…" at bounding box center [959, 330] width 370 height 481
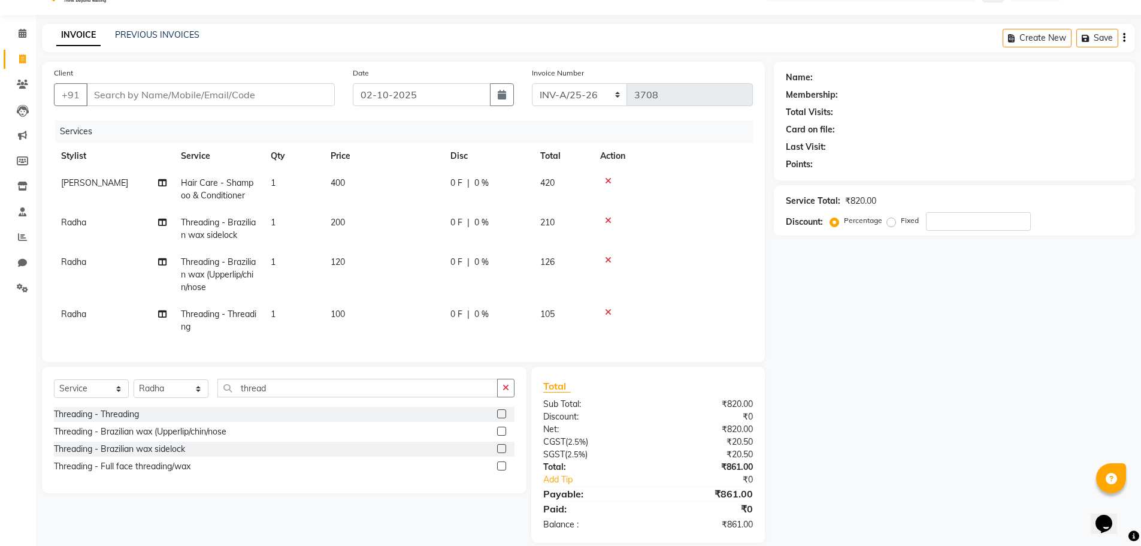
scroll to position [52, 0]
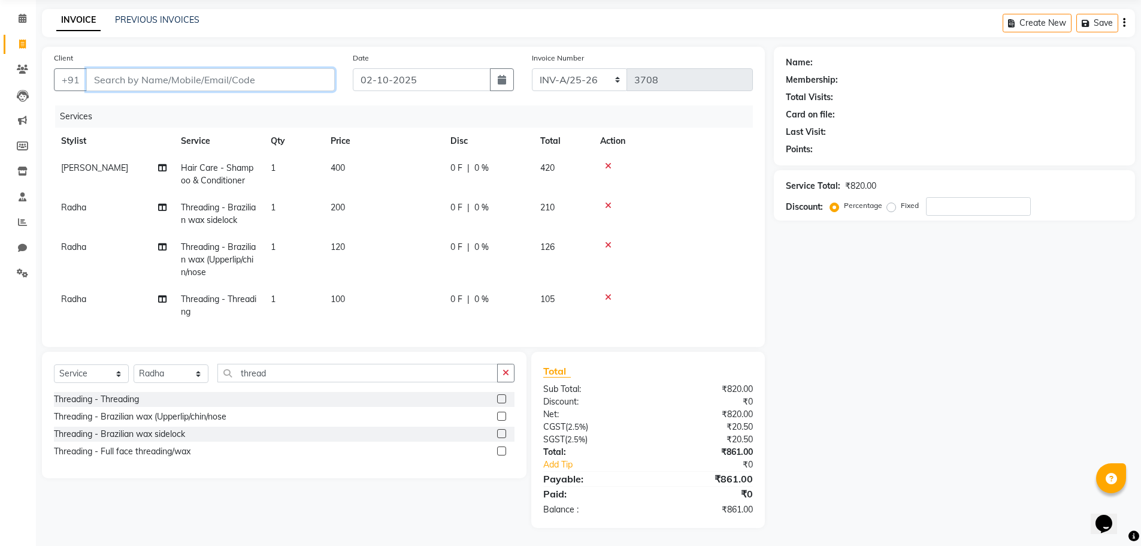
click at [163, 75] on input "Client" at bounding box center [210, 79] width 249 height 23
type input "d"
type input "0"
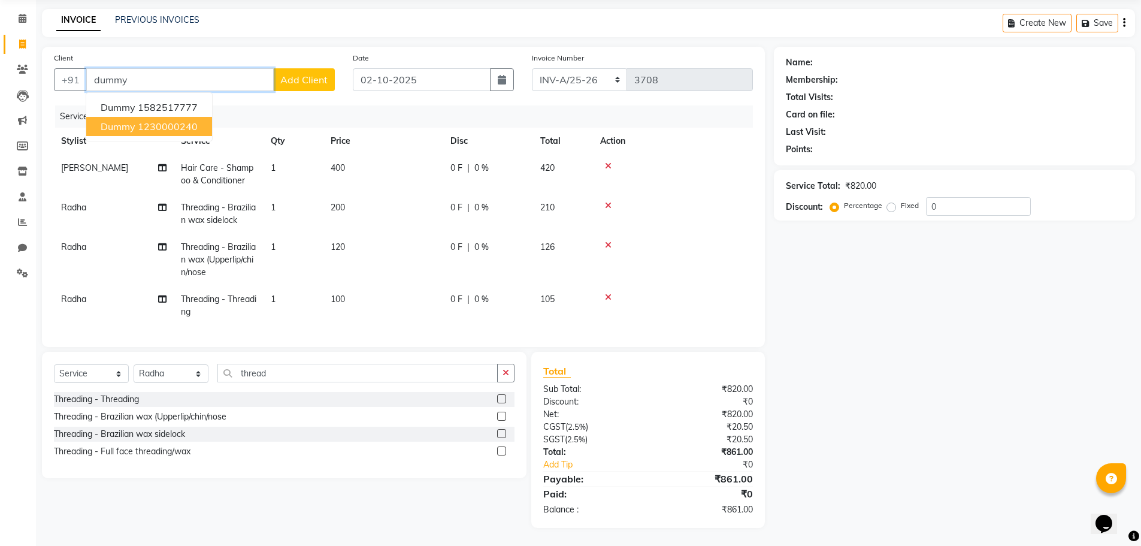
click at [107, 120] on span "dummy" at bounding box center [118, 126] width 35 height 12
type input "1230000240"
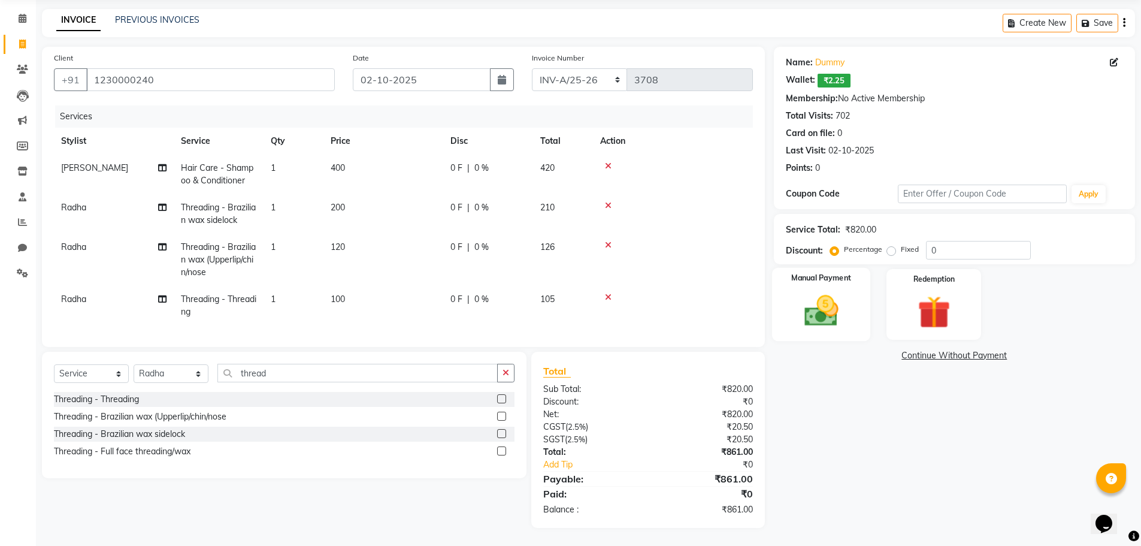
click at [852, 305] on div "Manual Payment" at bounding box center [821, 305] width 99 height 74
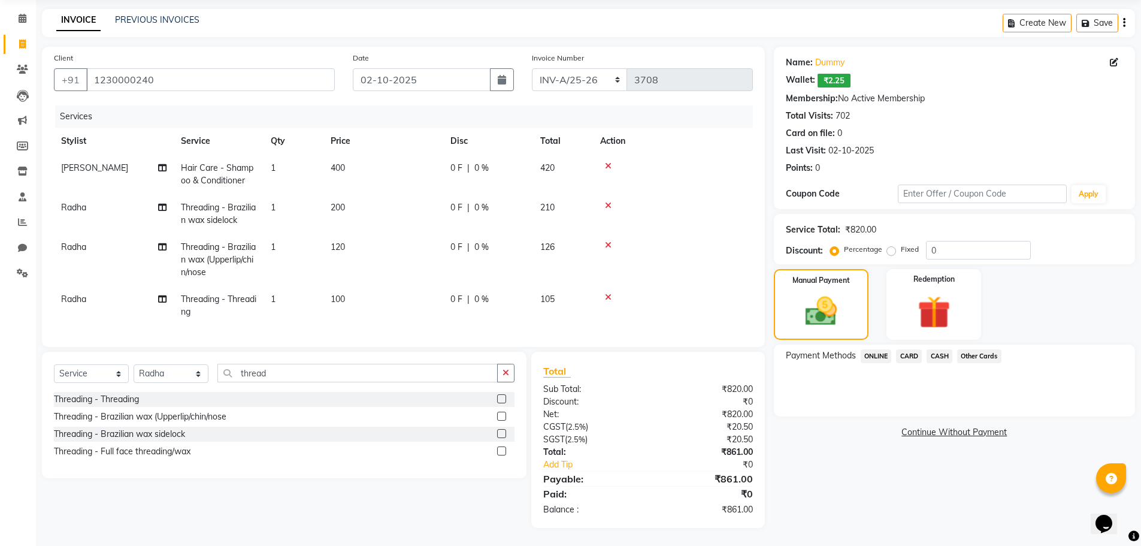
click at [879, 349] on span "ONLINE" at bounding box center [876, 356] width 31 height 14
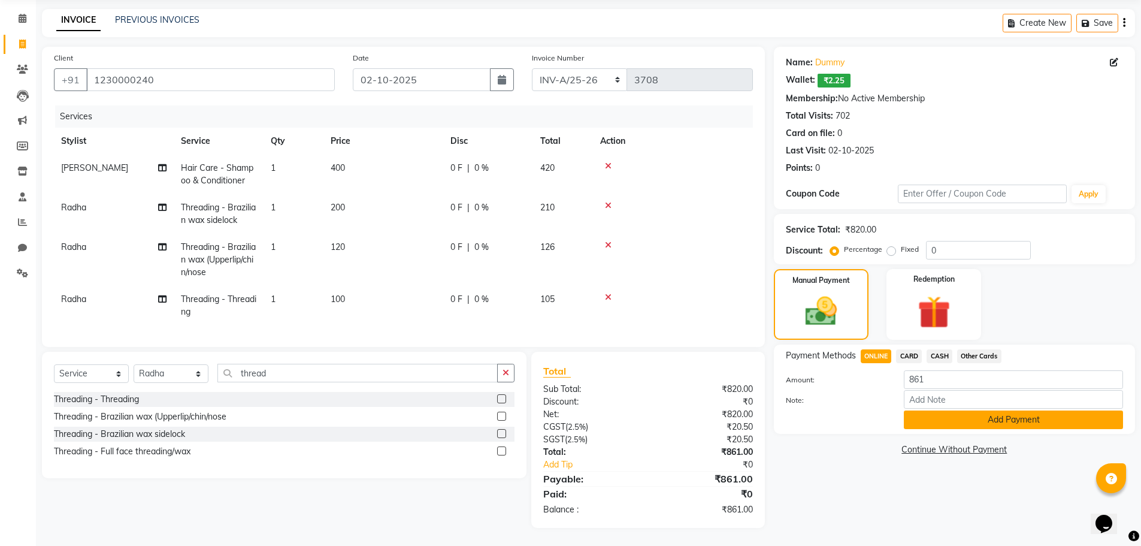
click at [943, 410] on button "Add Payment" at bounding box center [1013, 419] width 219 height 19
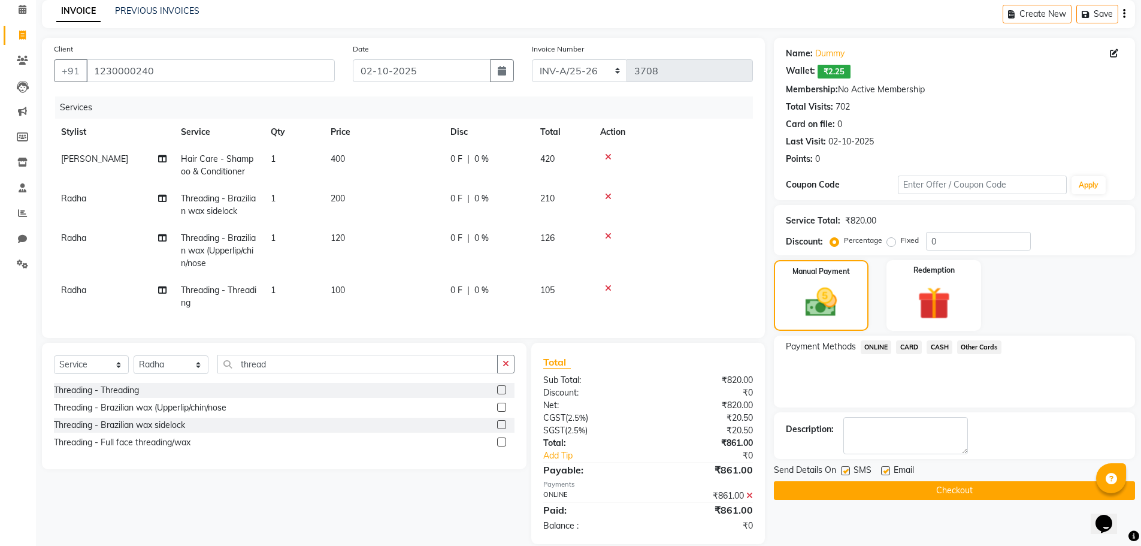
click at [966, 493] on button "Checkout" at bounding box center [954, 490] width 361 height 19
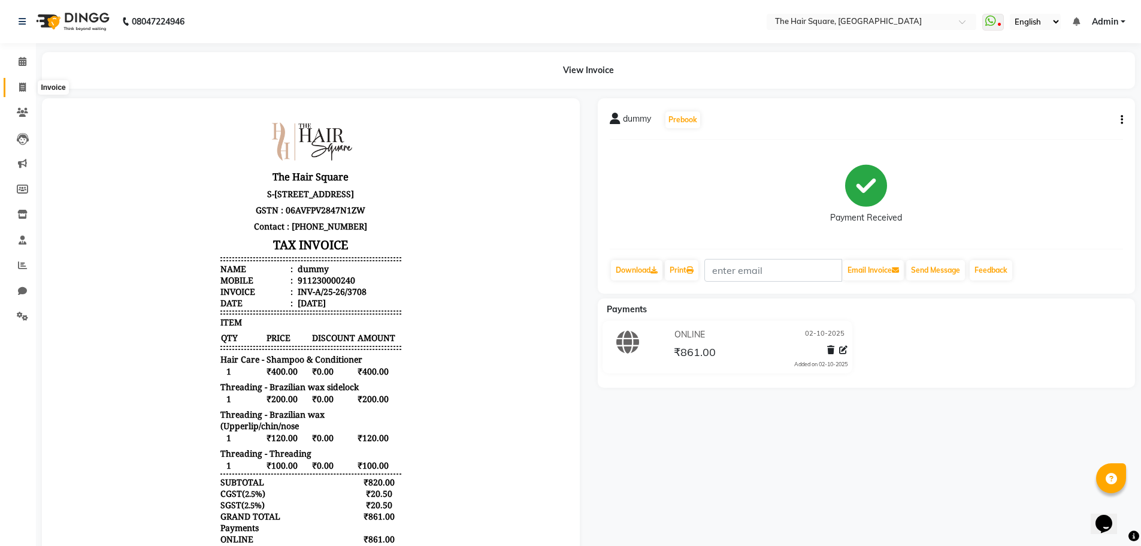
click at [17, 87] on span at bounding box center [22, 88] width 21 height 14
select select "service"
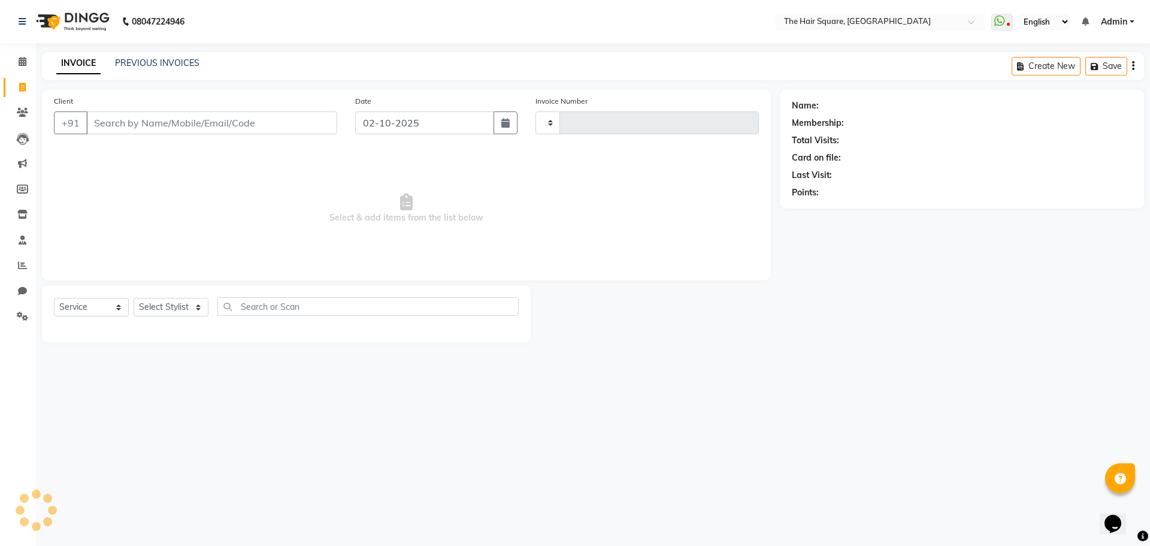
type input "3709"
select select "5768"
click at [122, 62] on link "PREVIOUS INVOICES" at bounding box center [157, 63] width 84 height 11
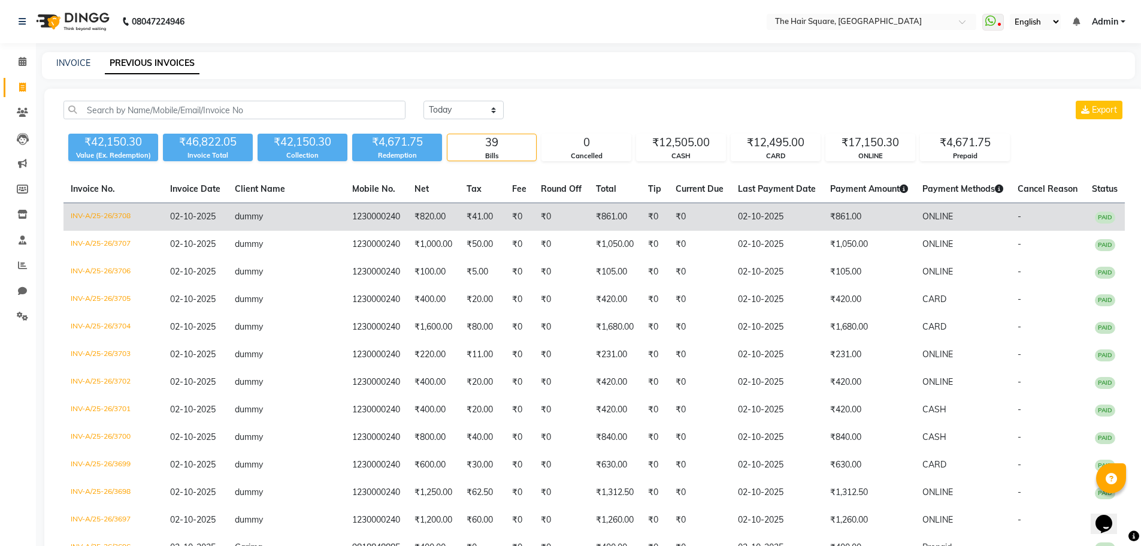
click at [102, 214] on td "INV-A/25-26/3708" at bounding box center [112, 217] width 99 height 28
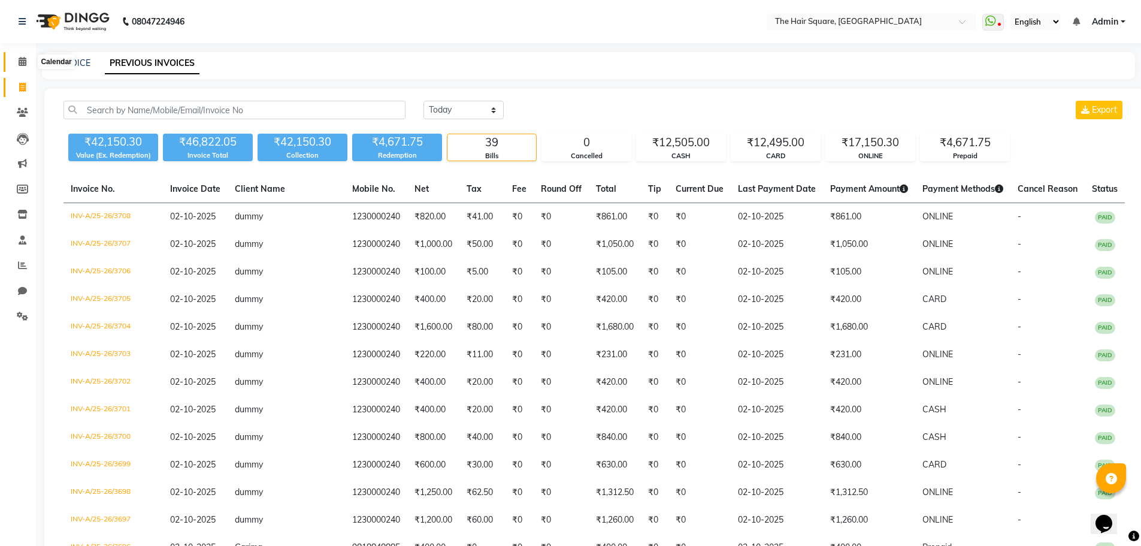
click at [20, 63] on icon at bounding box center [23, 61] width 8 height 9
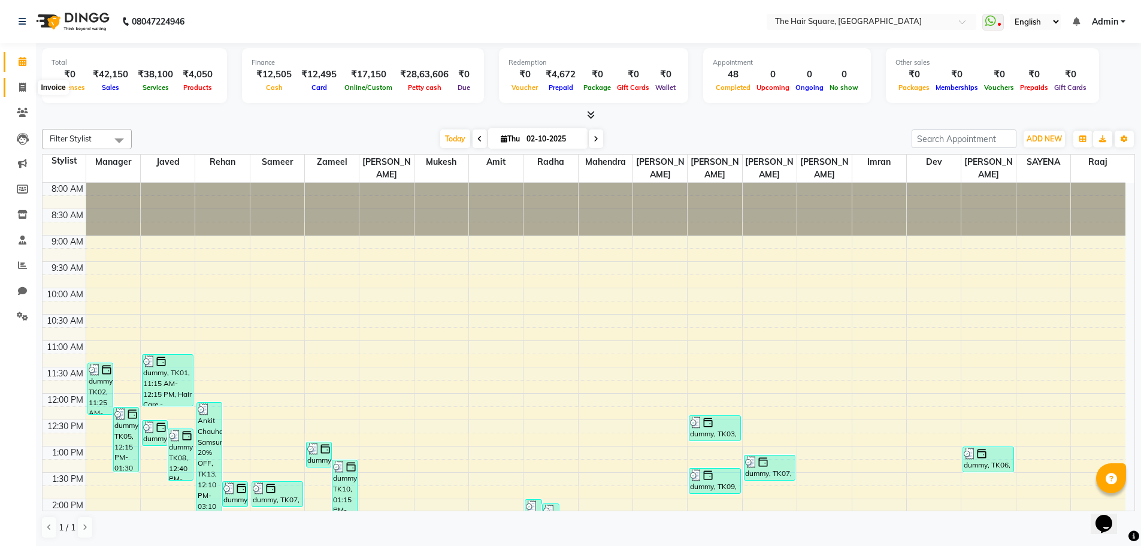
drag, startPoint x: 23, startPoint y: 89, endPoint x: 47, endPoint y: 94, distance: 24.6
click at [23, 89] on icon at bounding box center [22, 87] width 7 height 9
select select "service"
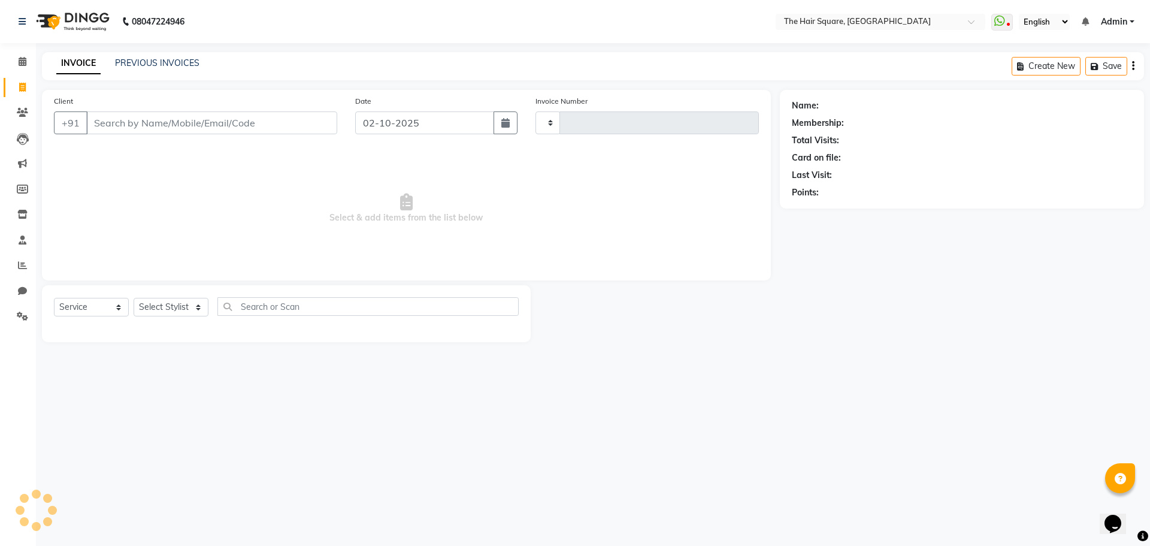
type input "3709"
select select "5768"
click at [132, 123] on input "Client" at bounding box center [211, 122] width 251 height 23
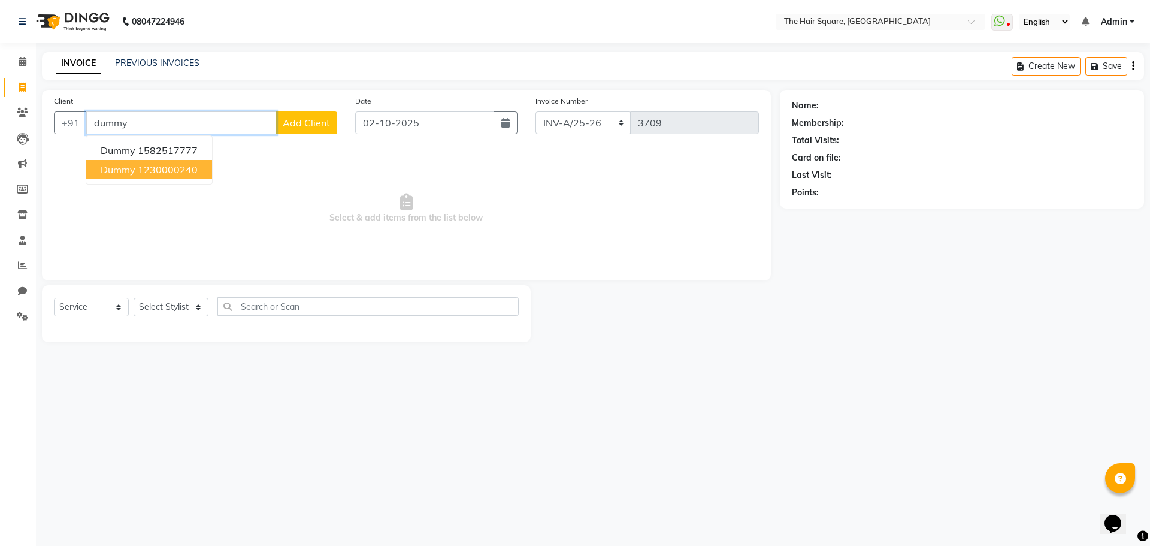
click at [189, 171] on ngb-highlight "1230000240" at bounding box center [168, 170] width 60 height 12
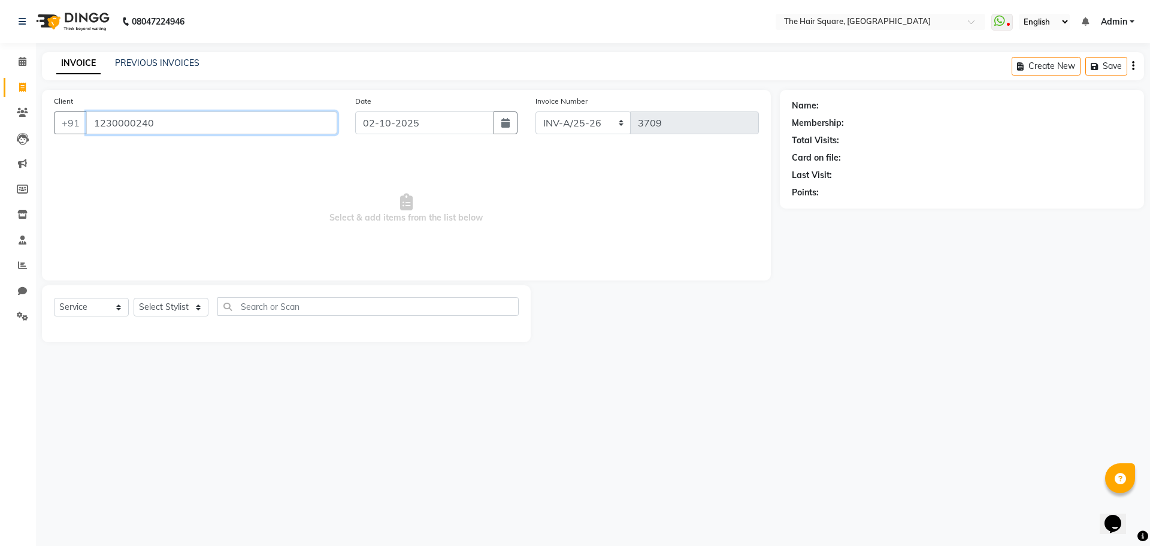
type input "1230000240"
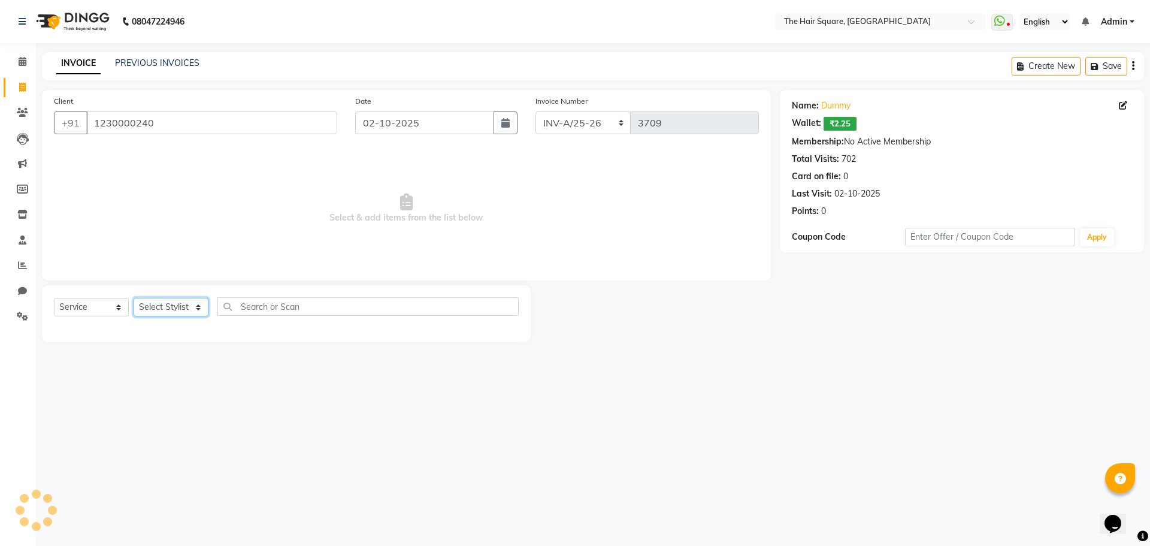
click at [183, 308] on select "Select Stylist Amit Aradhana Bittu Dev Imran Inder Javed Kim Mahendra Manager M…" at bounding box center [171, 307] width 75 height 19
select select "39376"
click at [134, 298] on select "Select Stylist Amit Aradhana Bittu Dev Imran Inder Javed Kim Mahendra Manager M…" at bounding box center [171, 307] width 75 height 19
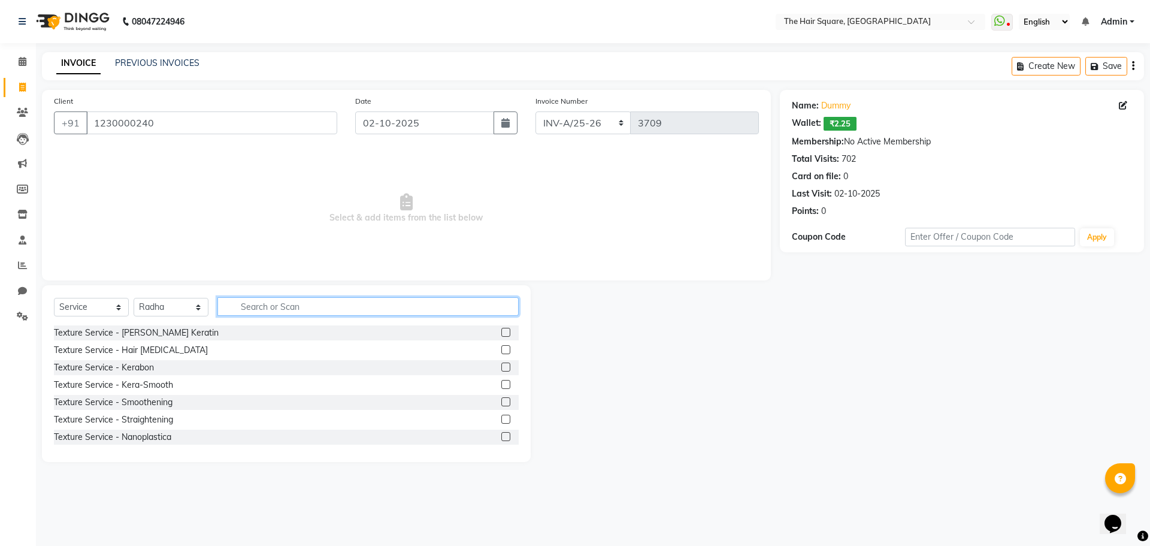
drag, startPoint x: 243, startPoint y: 304, endPoint x: 587, endPoint y: 379, distance: 351.9
click at [244, 305] on input "text" at bounding box center [367, 306] width 301 height 19
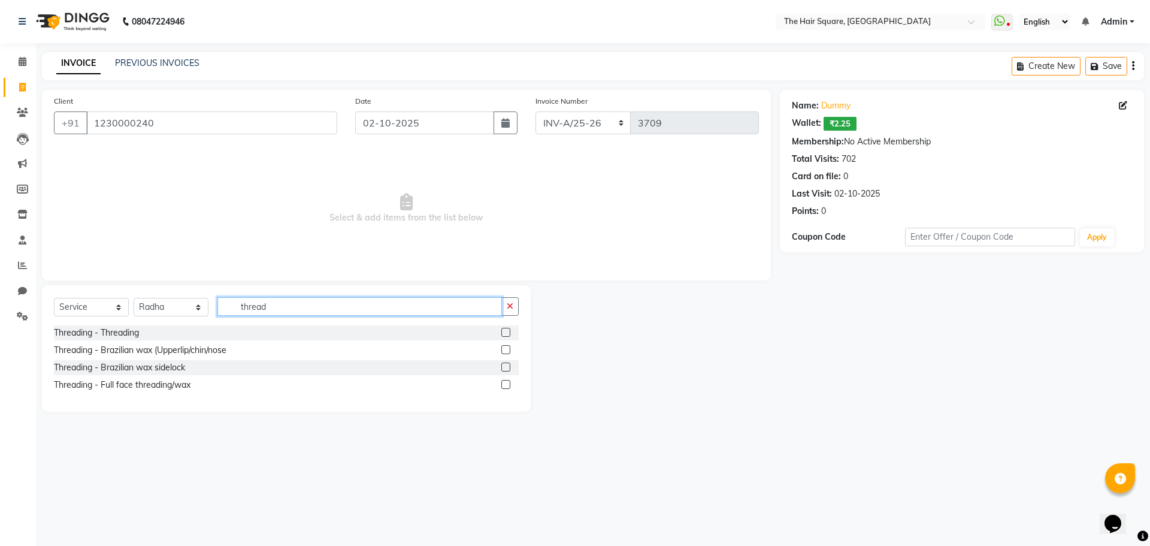
type input "thread"
click at [505, 329] on label at bounding box center [505, 332] width 9 height 9
click at [505, 329] on input "checkbox" at bounding box center [505, 333] width 8 height 8
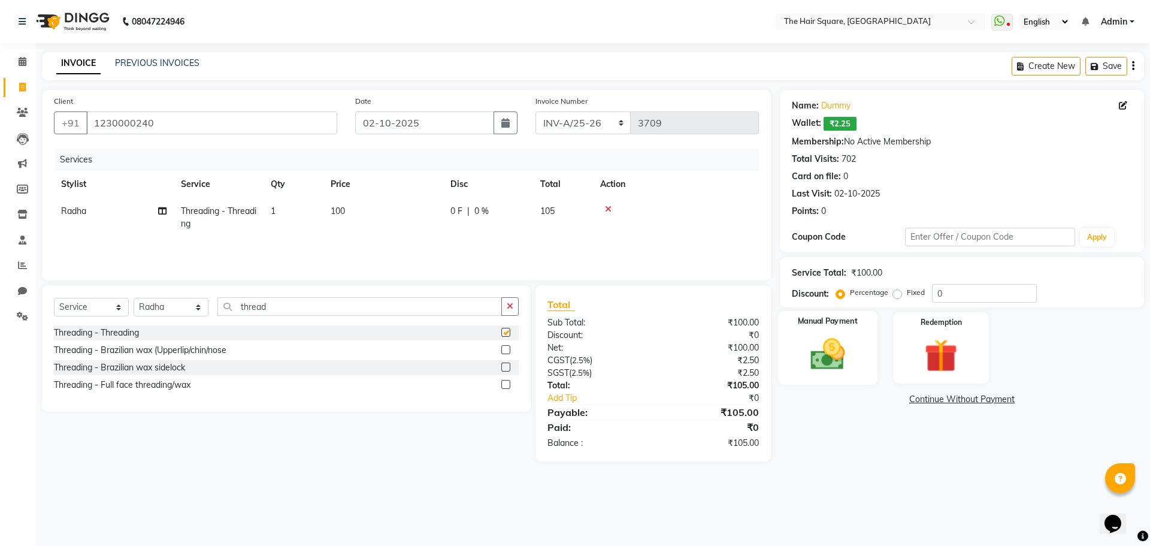
checkbox input "false"
click at [790, 340] on div "Manual Payment" at bounding box center [827, 348] width 99 height 74
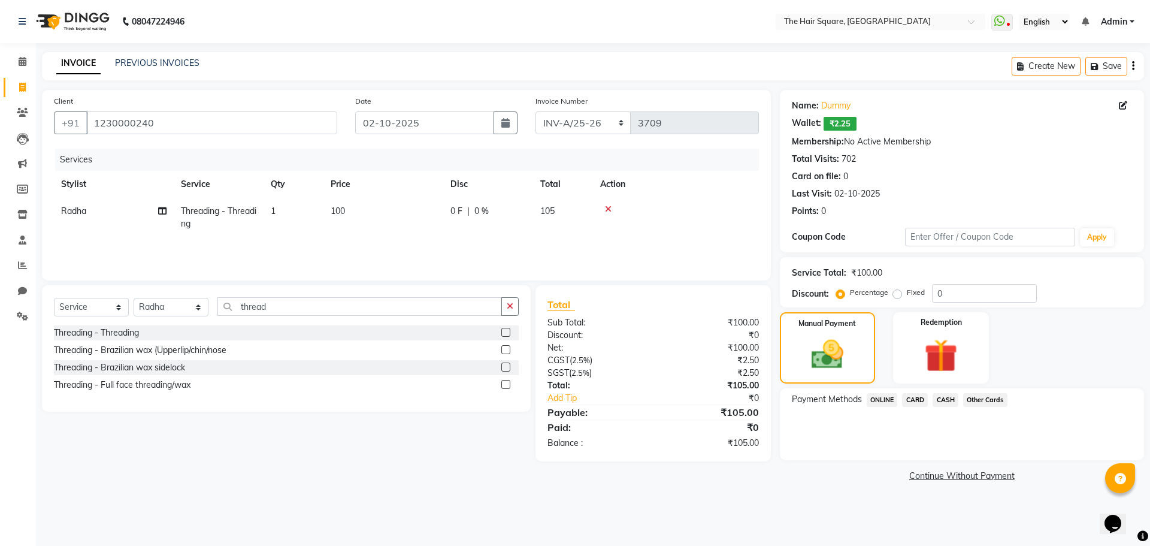
click at [882, 394] on span "ONLINE" at bounding box center [882, 400] width 31 height 14
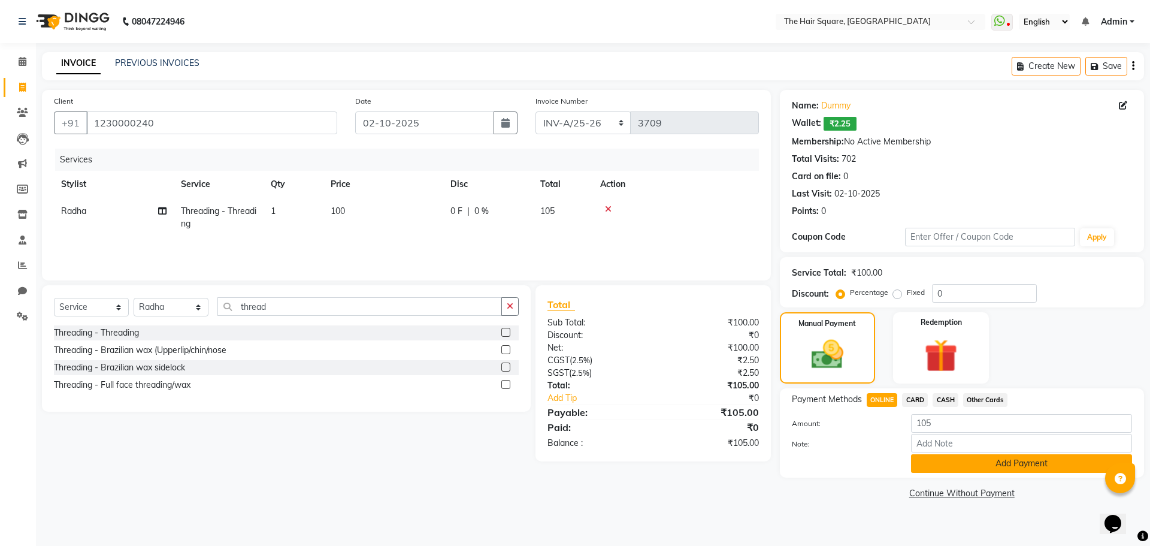
click at [943, 457] on button "Add Payment" at bounding box center [1021, 463] width 221 height 19
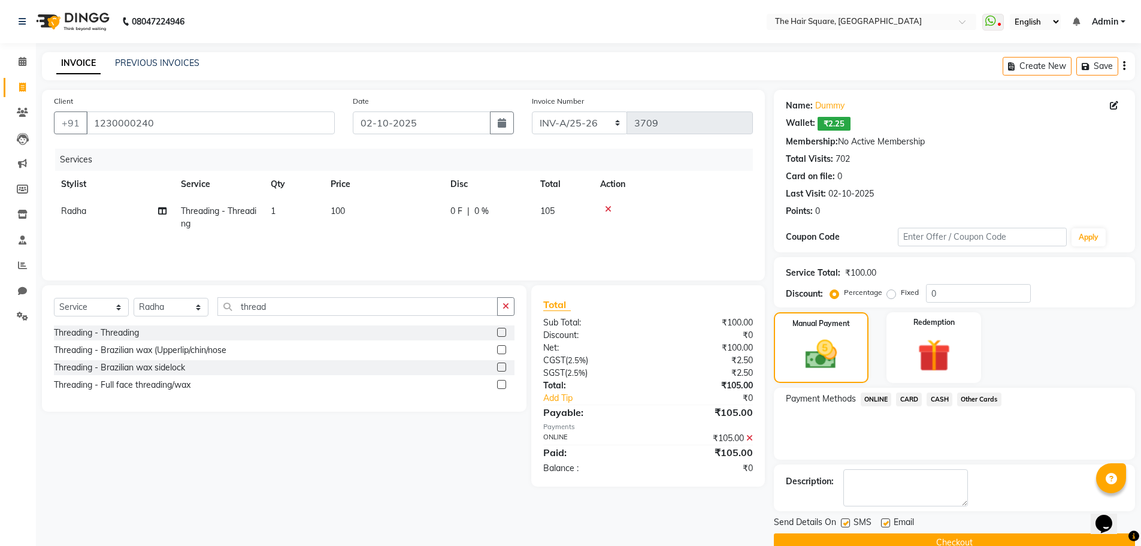
click at [945, 539] on button "Checkout" at bounding box center [954, 542] width 361 height 19
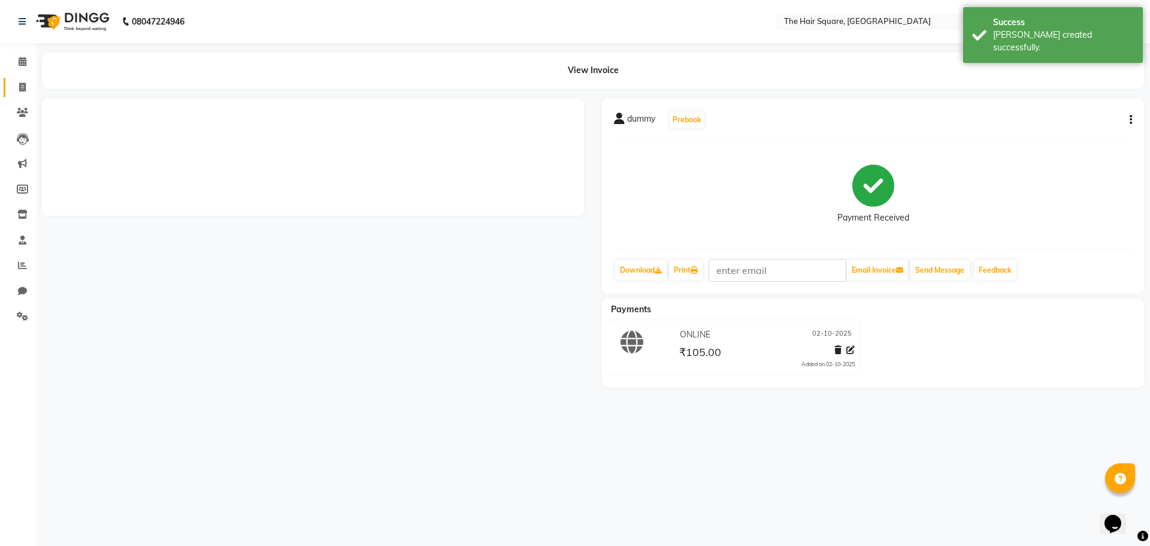
drag, startPoint x: 10, startPoint y: 89, endPoint x: 16, endPoint y: 90, distance: 6.8
click at [10, 89] on link "Invoice" at bounding box center [18, 88] width 29 height 20
click at [26, 86] on span at bounding box center [22, 88] width 21 height 14
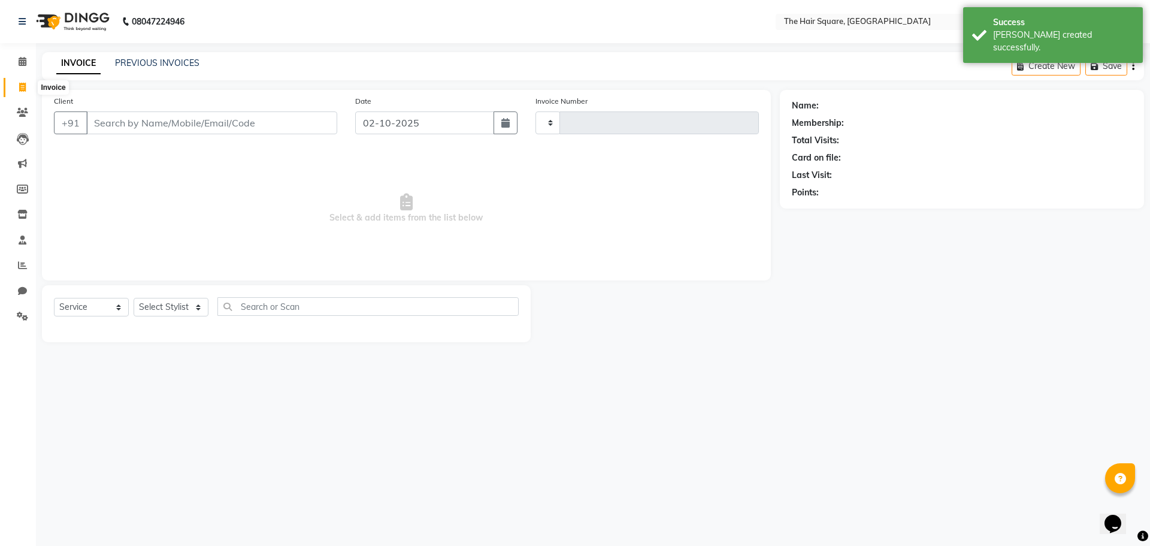
click at [16, 90] on span at bounding box center [22, 88] width 21 height 14
select select "service"
type input "3710"
select select "5768"
click at [145, 63] on link "PREVIOUS INVOICES" at bounding box center [157, 63] width 84 height 11
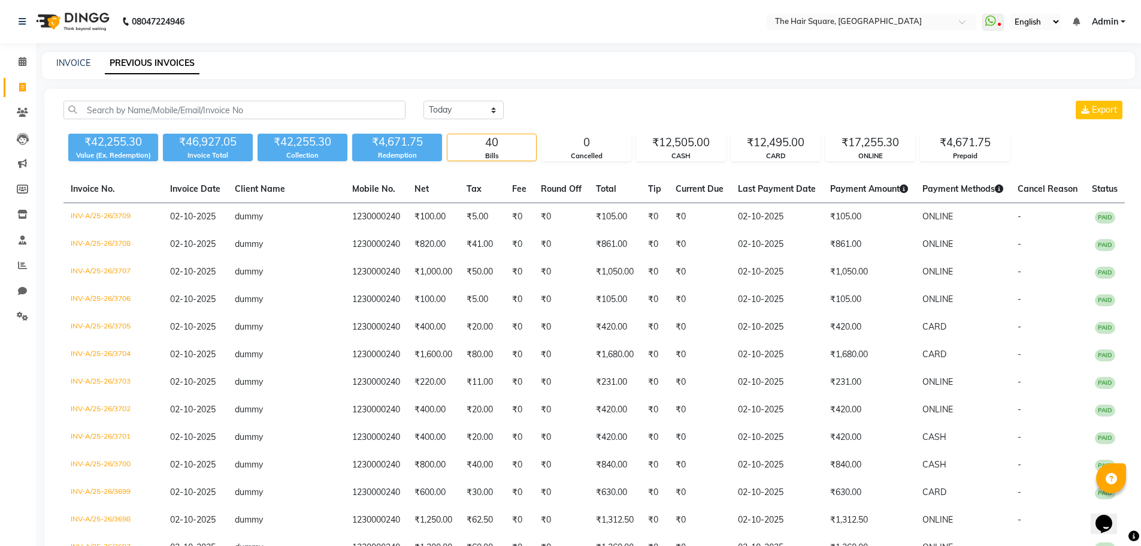
click at [32, 87] on li "Invoice" at bounding box center [18, 88] width 36 height 26
click at [23, 87] on icon at bounding box center [22, 87] width 7 height 9
select select "5768"
select select "service"
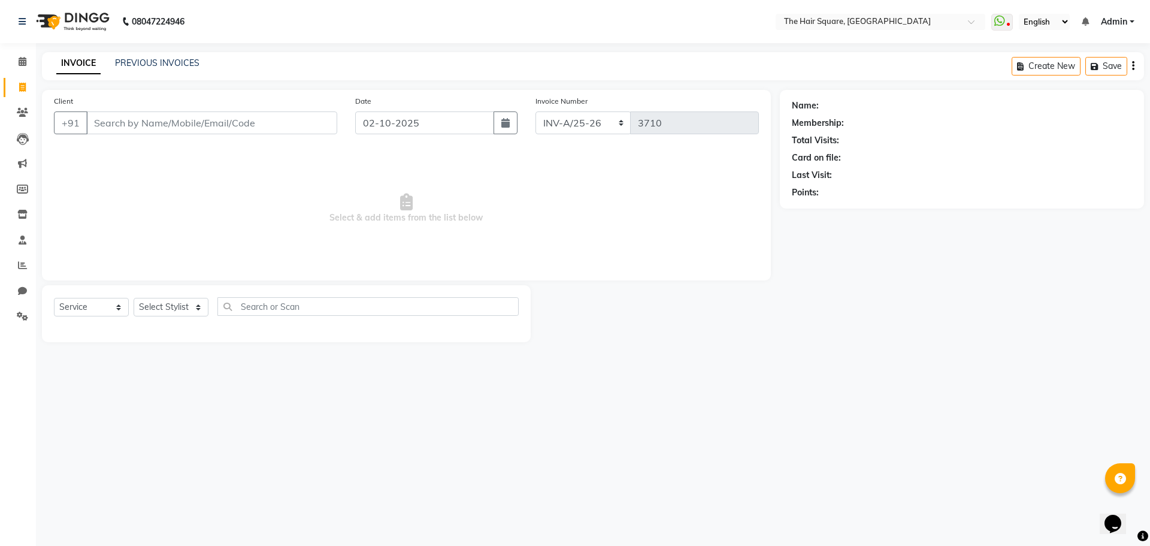
click at [120, 126] on input "Client" at bounding box center [211, 122] width 251 height 23
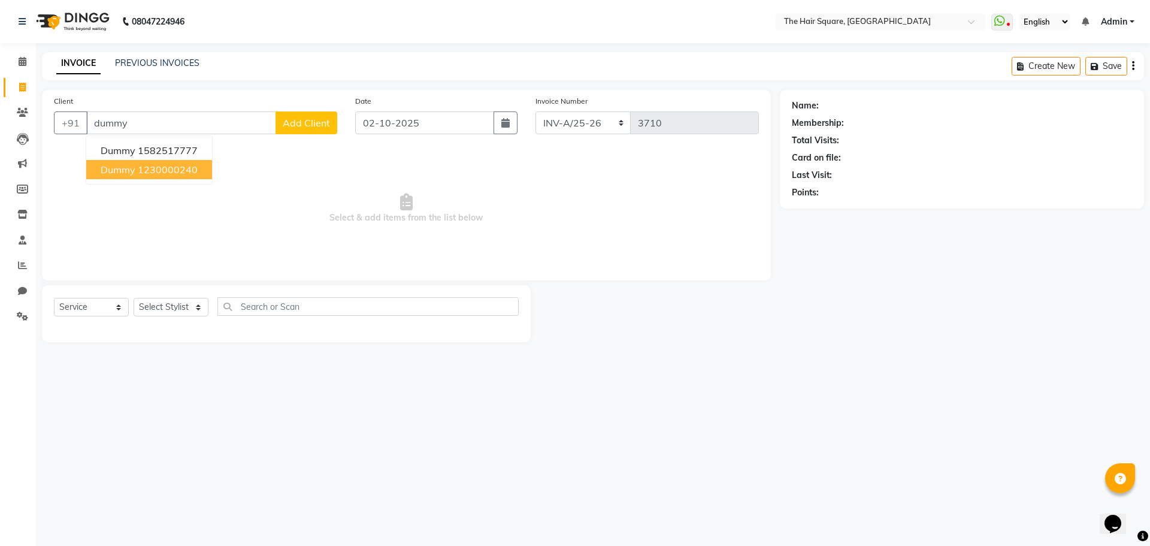
click at [182, 165] on ngb-highlight "1230000240" at bounding box center [168, 170] width 60 height 12
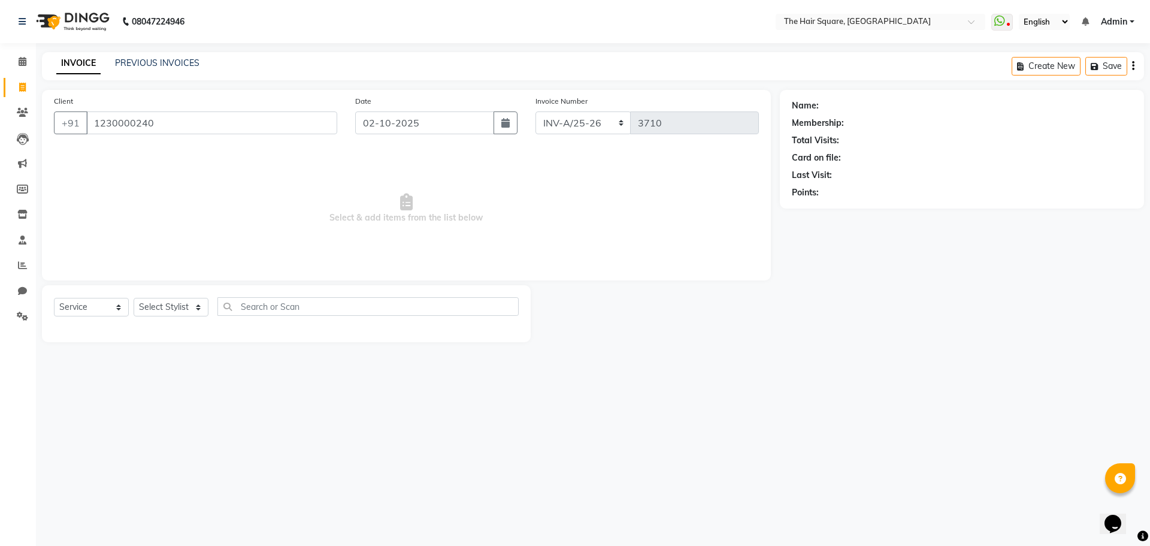
type input "1230000240"
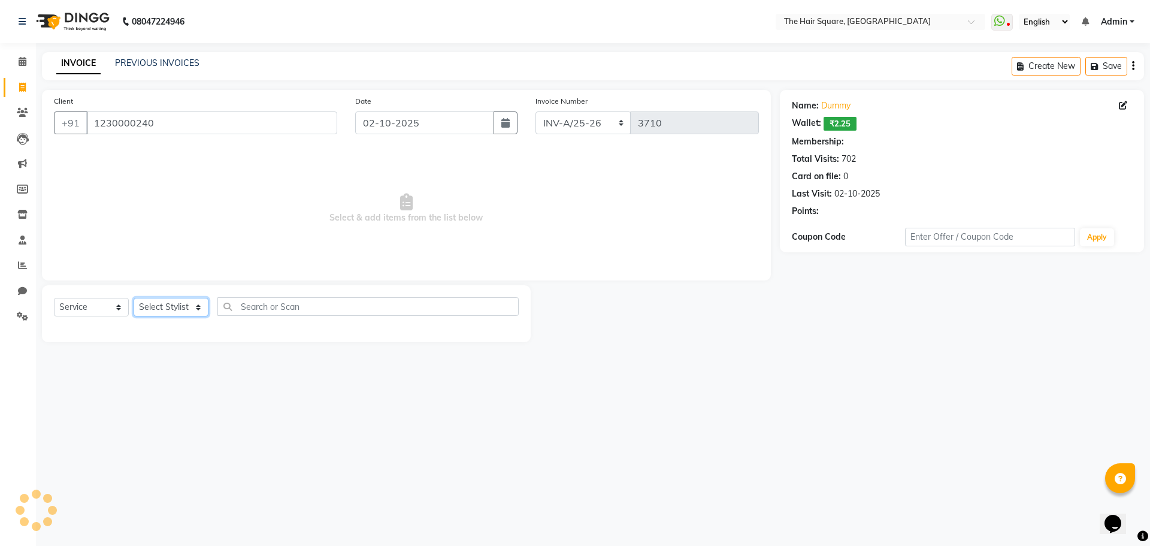
click at [177, 304] on select "Select Stylist Amit Aradhana Bittu Dev Imran Inder Javed Kim Mahendra Manager M…" at bounding box center [171, 307] width 75 height 19
select select "39358"
click at [134, 298] on select "Select Stylist Amit Aradhana Bittu Dev Imran Inder Javed Kim Mahendra Manager M…" at bounding box center [171, 307] width 75 height 19
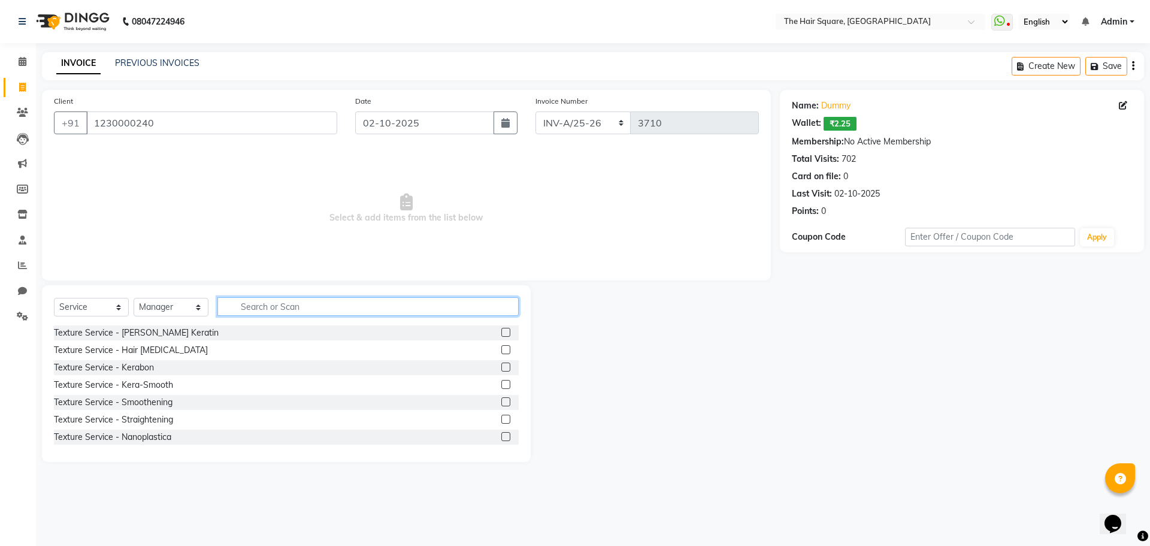
click at [264, 304] on input "text" at bounding box center [367, 306] width 301 height 19
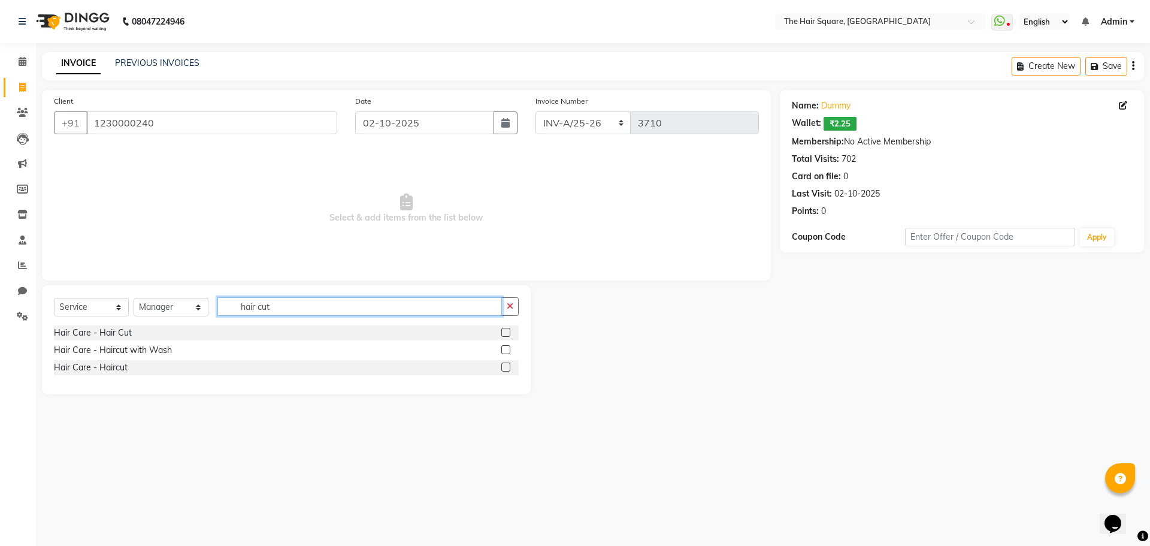
type input "hair cut"
click at [504, 374] on div at bounding box center [505, 368] width 8 height 13
click at [504, 368] on label at bounding box center [505, 366] width 9 height 9
click at [504, 368] on input "checkbox" at bounding box center [505, 368] width 8 height 8
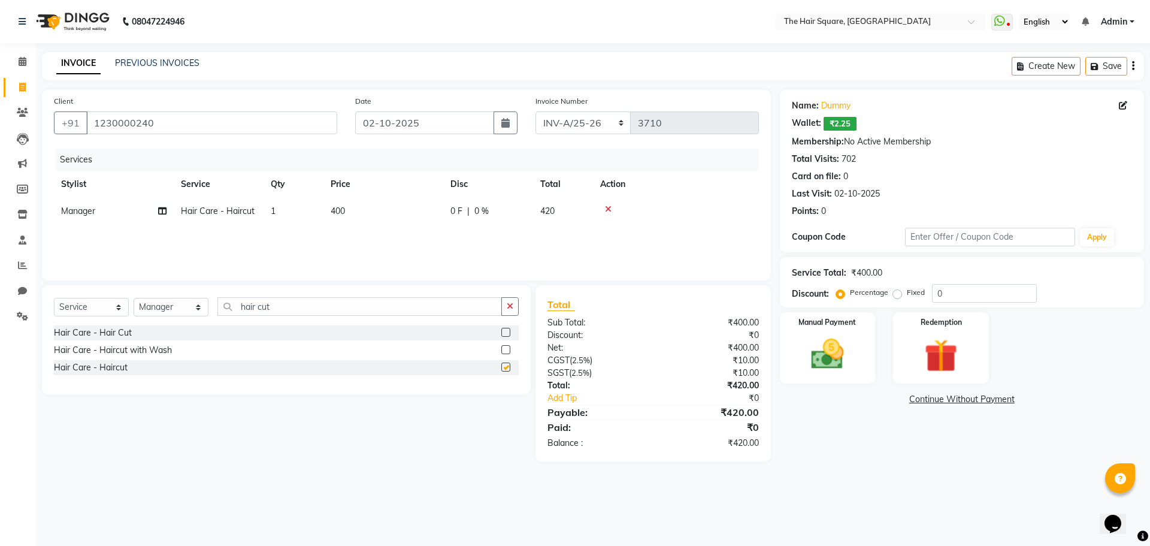
checkbox input "false"
click at [335, 207] on span "400" at bounding box center [338, 210] width 14 height 11
select select "39358"
drag, startPoint x: 418, startPoint y: 213, endPoint x: 193, endPoint y: 182, distance: 226.1
click at [197, 192] on table "Stylist Service Qty Price Disc Total Action Amit Aradhana Bittu Dev Imran Inder…" at bounding box center [406, 207] width 705 height 72
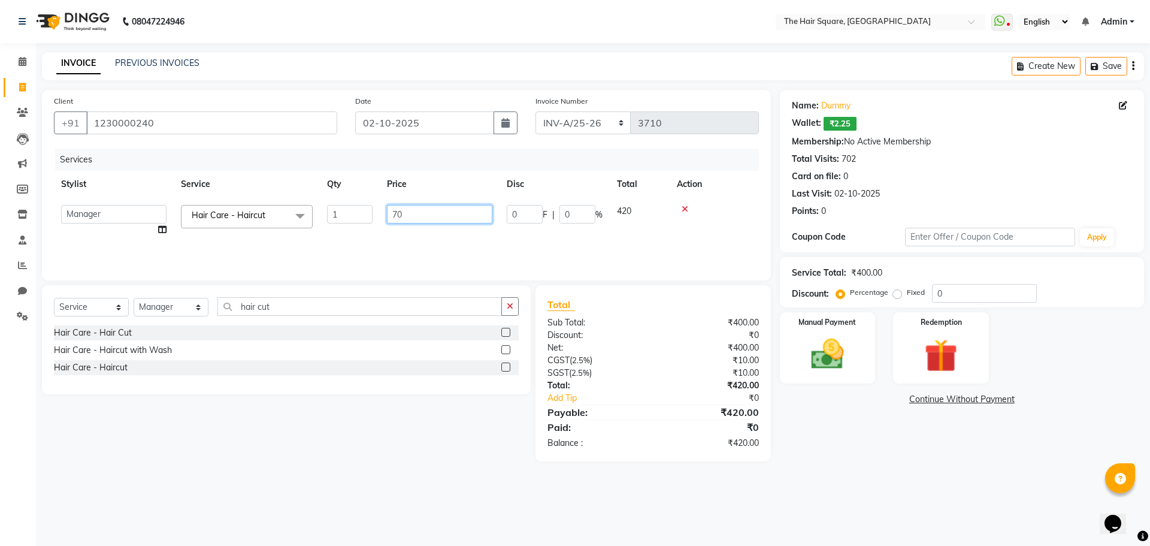
type input "700"
drag, startPoint x: 296, startPoint y: 448, endPoint x: 312, endPoint y: 347, distance: 101.8
click at [297, 447] on div "Select Service Product Membership Package Voucher Prepaid Gift Card Select Styl…" at bounding box center [282, 373] width 498 height 176
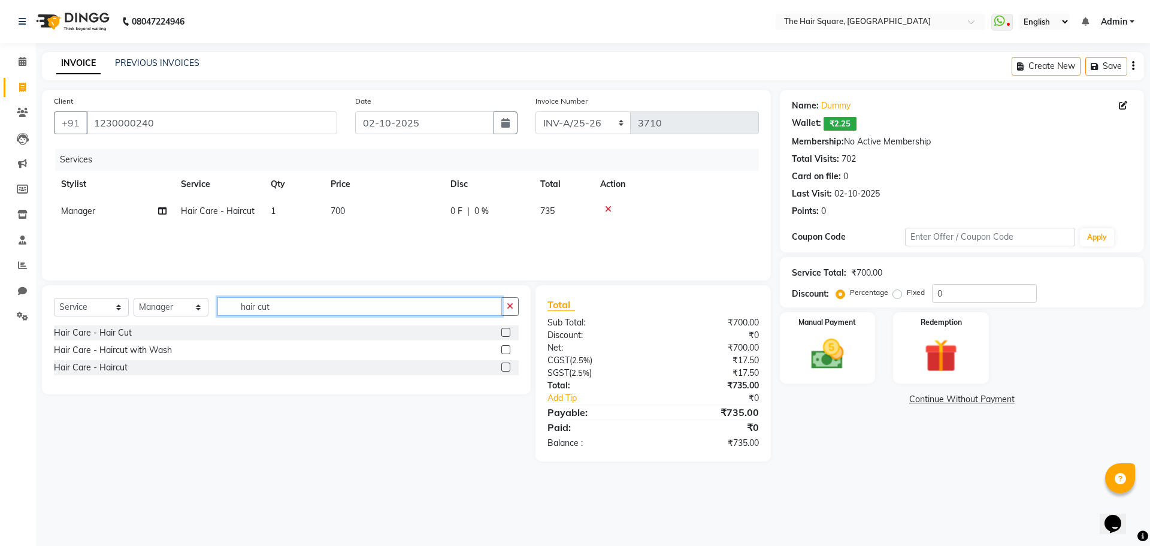
click at [283, 309] on input "hair cut" at bounding box center [359, 306] width 285 height 19
drag, startPoint x: 310, startPoint y: 312, endPoint x: 44, endPoint y: 283, distance: 267.5
click at [53, 287] on div "Select Service Product Membership Package Voucher Prepaid Gift Card Select Styl…" at bounding box center [286, 339] width 489 height 109
type input "beard"
click at [506, 350] on label at bounding box center [505, 349] width 9 height 9
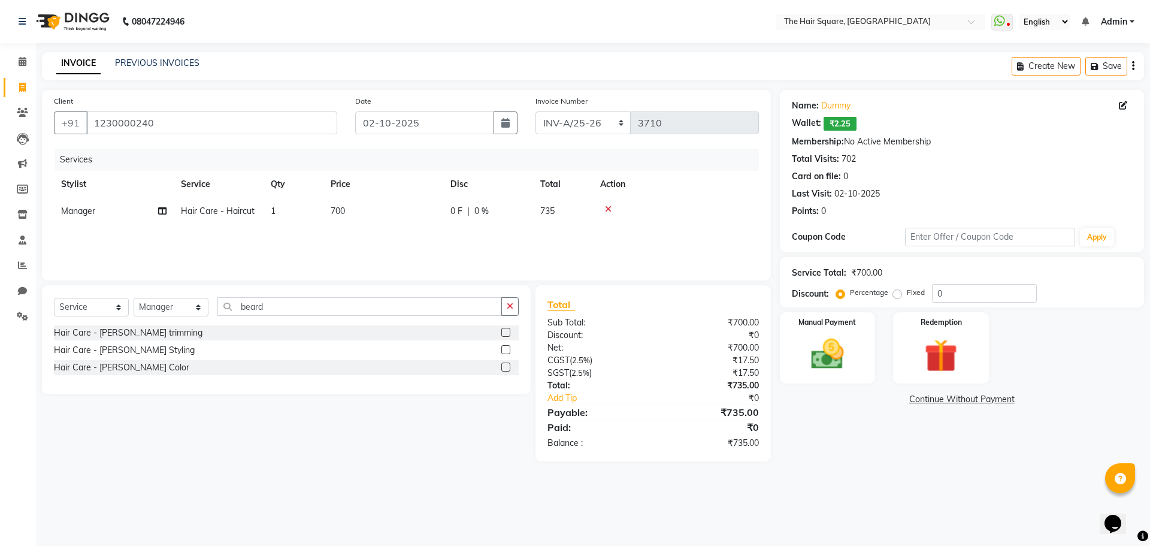
click at [506, 350] on input "checkbox" at bounding box center [505, 350] width 8 height 8
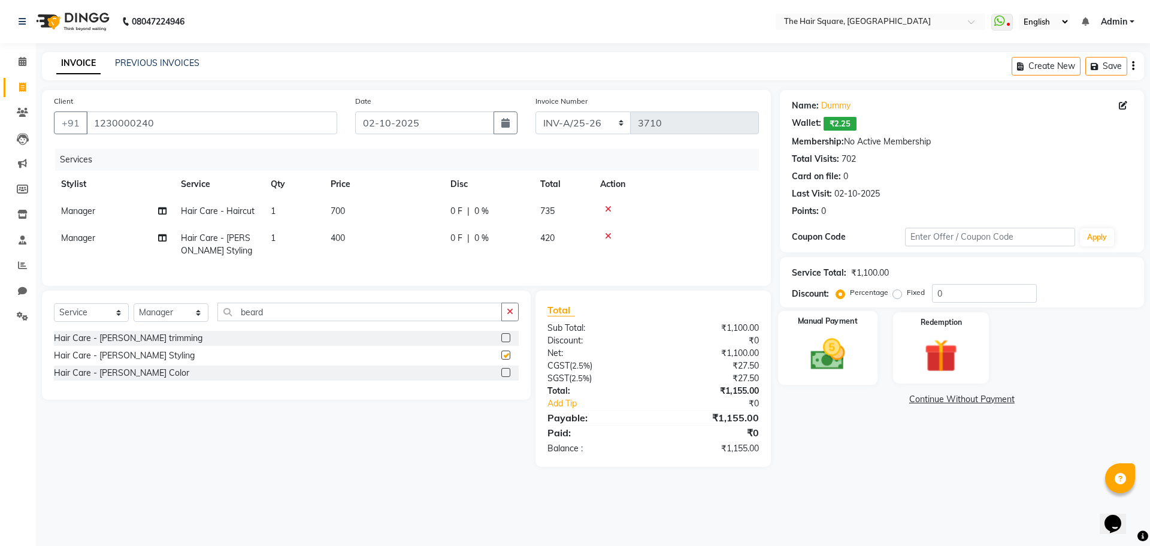
checkbox input "false"
click at [850, 355] on img at bounding box center [828, 354] width 56 height 40
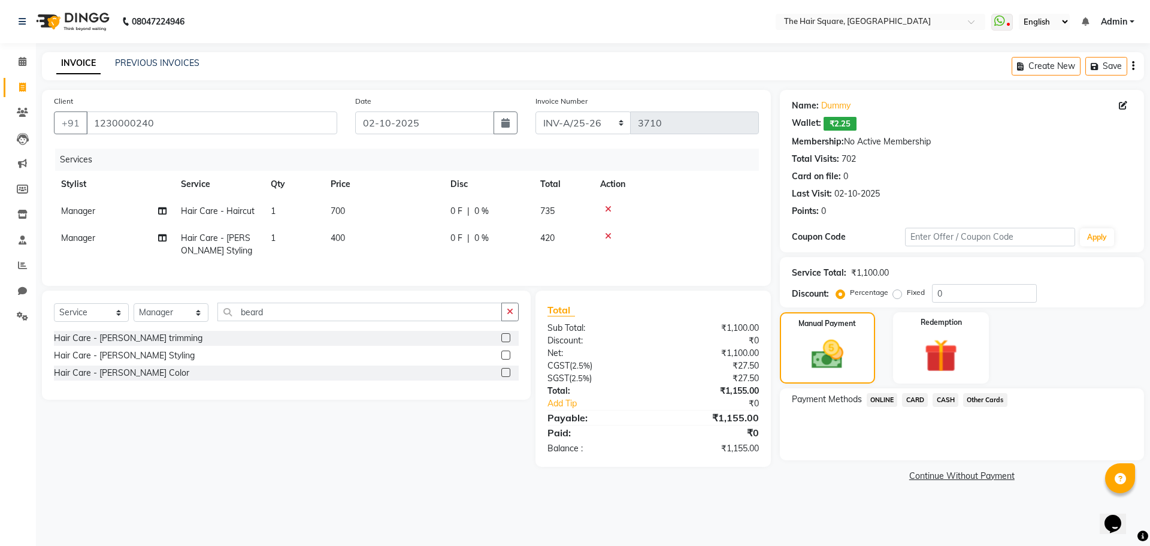
click at [888, 396] on span "ONLINE" at bounding box center [882, 400] width 31 height 14
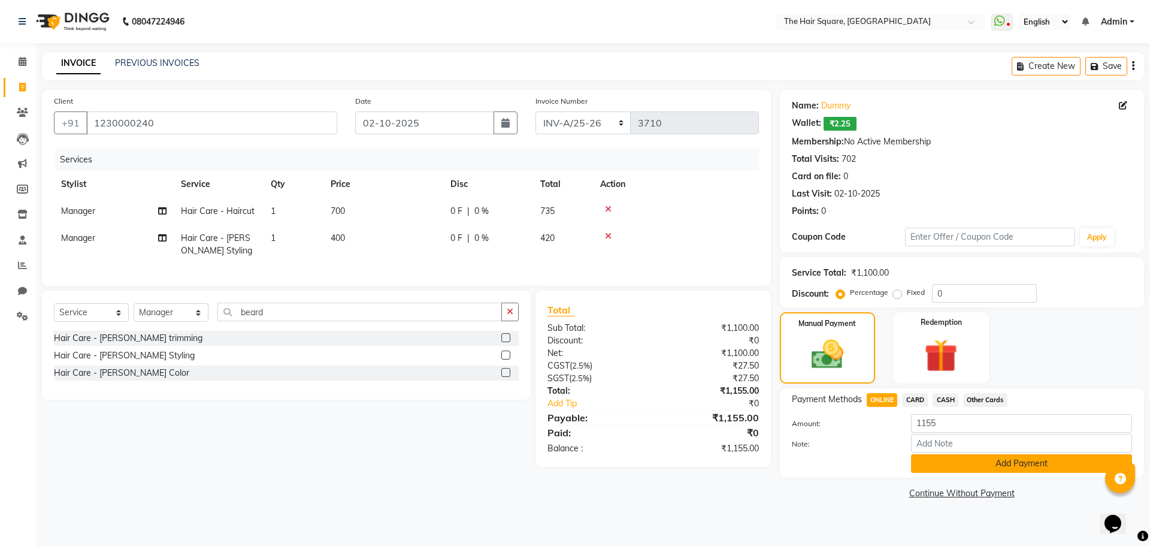
click at [997, 468] on button "Add Payment" at bounding box center [1021, 463] width 221 height 19
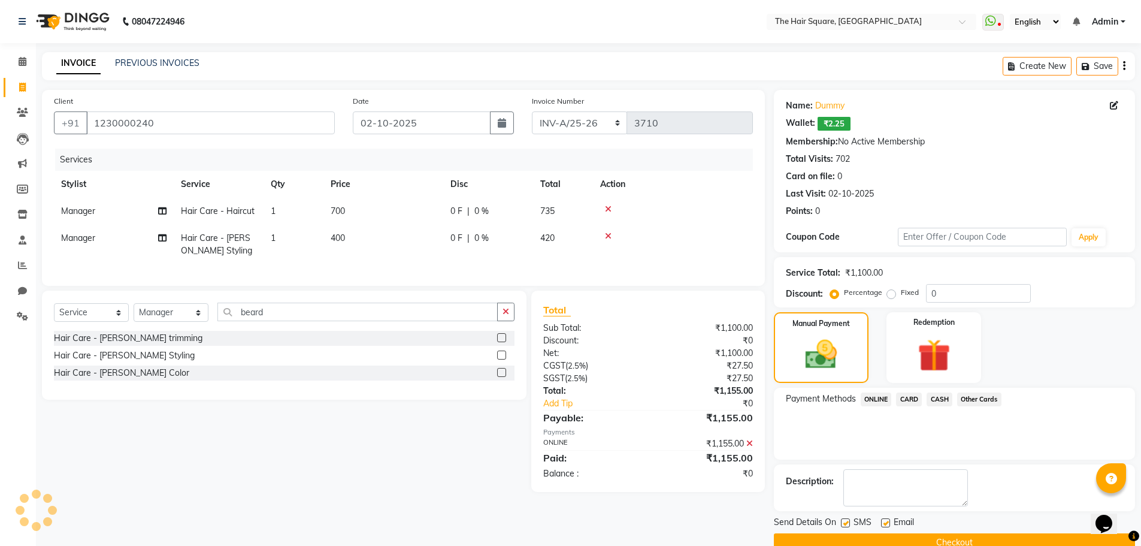
click at [977, 536] on button "Checkout" at bounding box center [954, 542] width 361 height 19
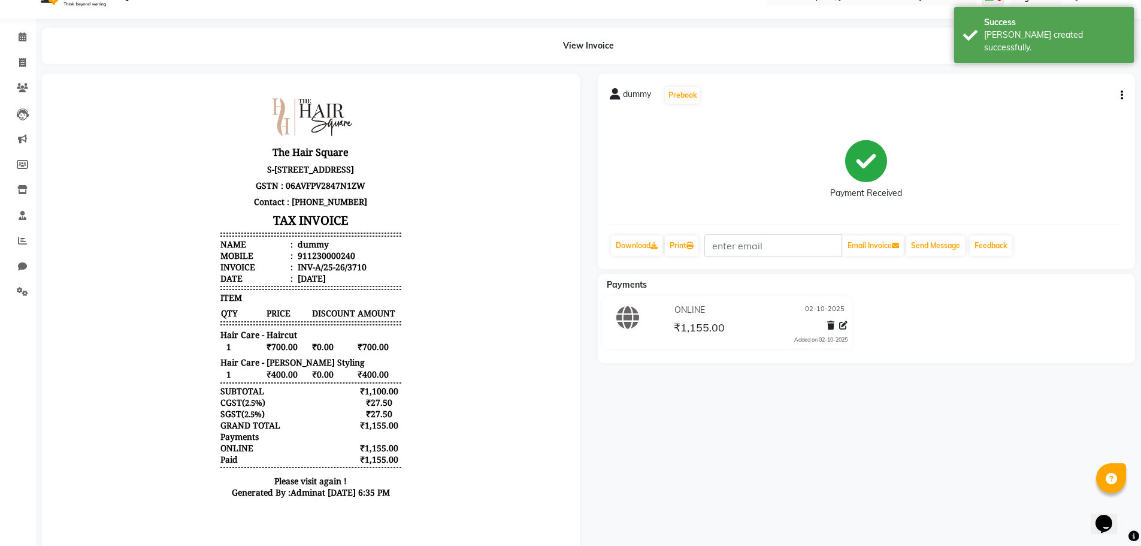
scroll to position [61, 0]
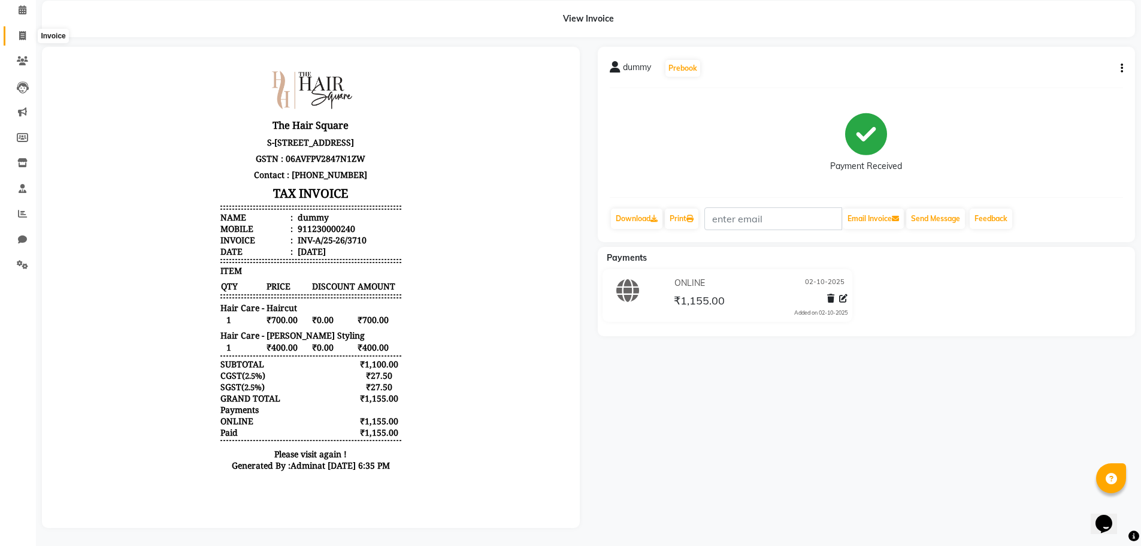
click at [25, 31] on icon at bounding box center [22, 35] width 7 height 9
select select "service"
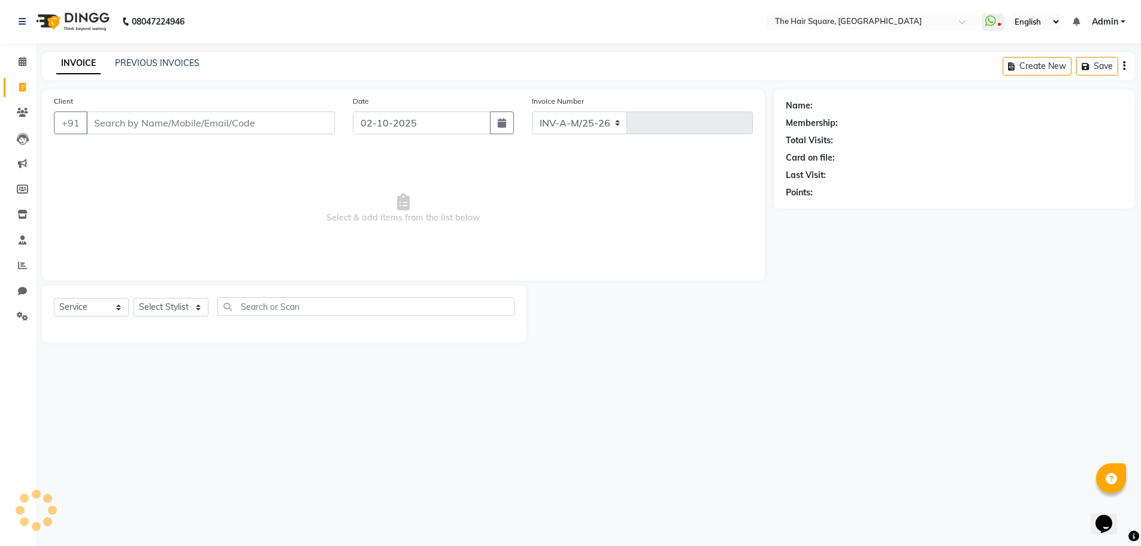
select select "5768"
type input "3711"
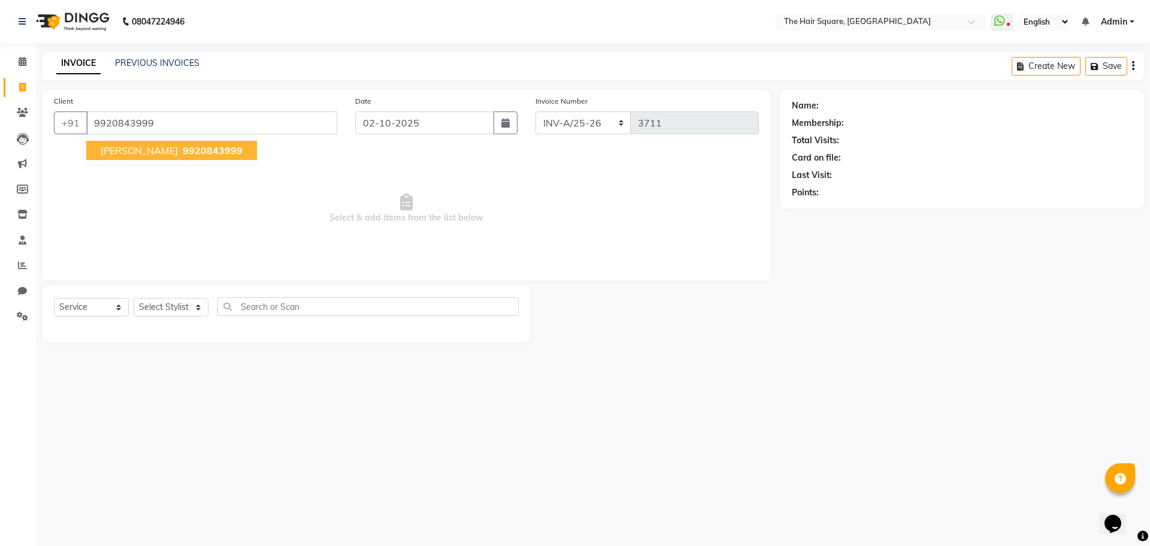
type input "9920843999"
drag, startPoint x: 141, startPoint y: 149, endPoint x: 226, endPoint y: 155, distance: 85.3
click at [183, 149] on span "9920843999" at bounding box center [213, 150] width 60 height 12
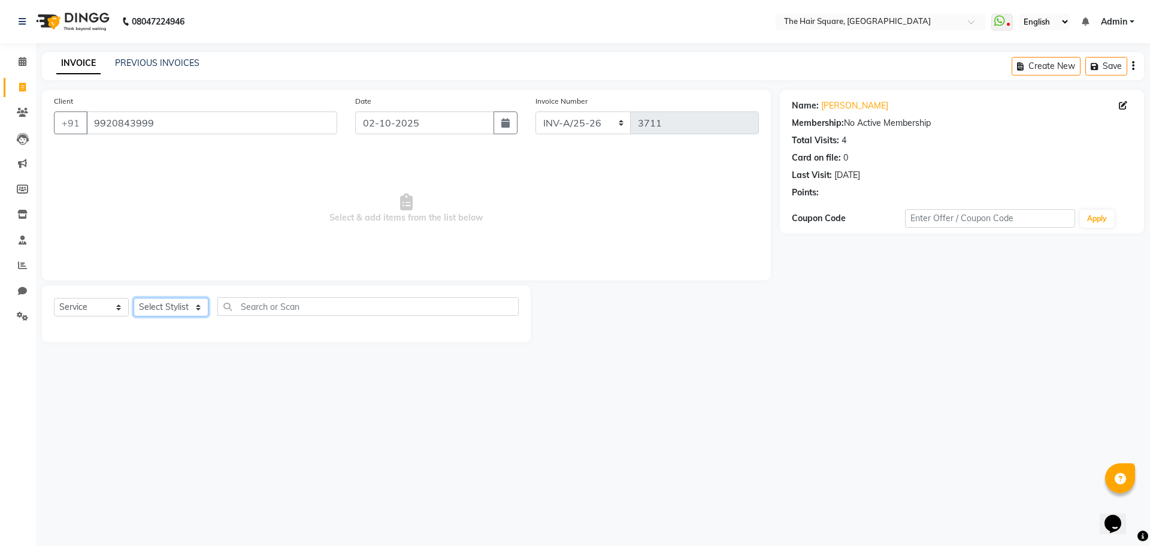
click at [159, 301] on select "Select Stylist Amit Aradhana Bittu Dev Imran Inder Javed Kim Mahendra Manager M…" at bounding box center [171, 307] width 75 height 19
select select "39358"
click at [134, 298] on select "Select Stylist Amit Aradhana Bittu Dev Imran Inder Javed Kim Mahendra Manager M…" at bounding box center [171, 307] width 75 height 19
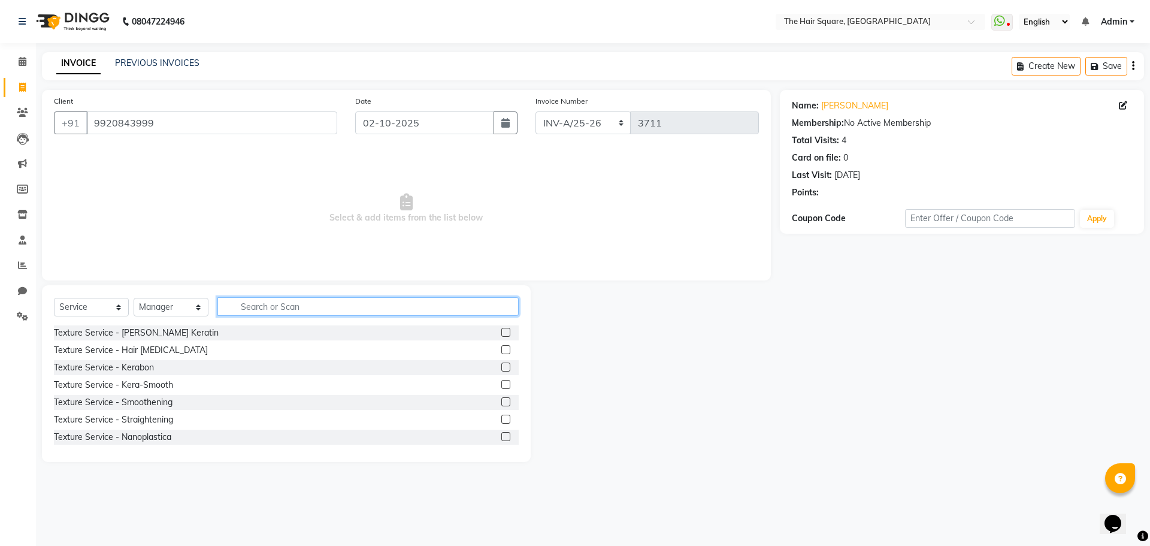
click at [244, 306] on input "text" at bounding box center [367, 306] width 301 height 19
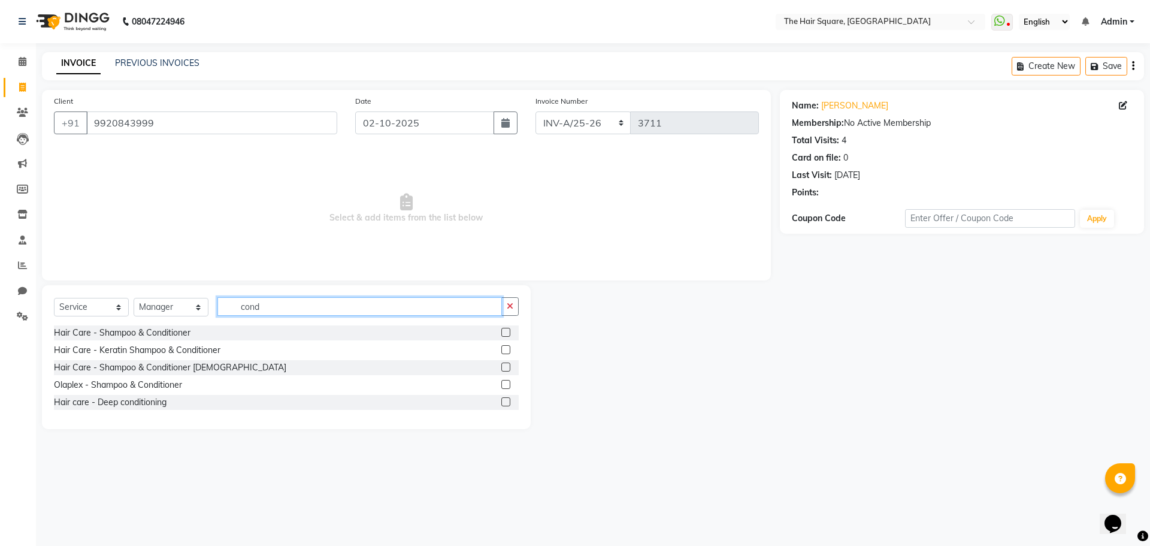
type input "cond"
click at [504, 334] on label at bounding box center [505, 332] width 9 height 9
click at [504, 334] on input "checkbox" at bounding box center [505, 333] width 8 height 8
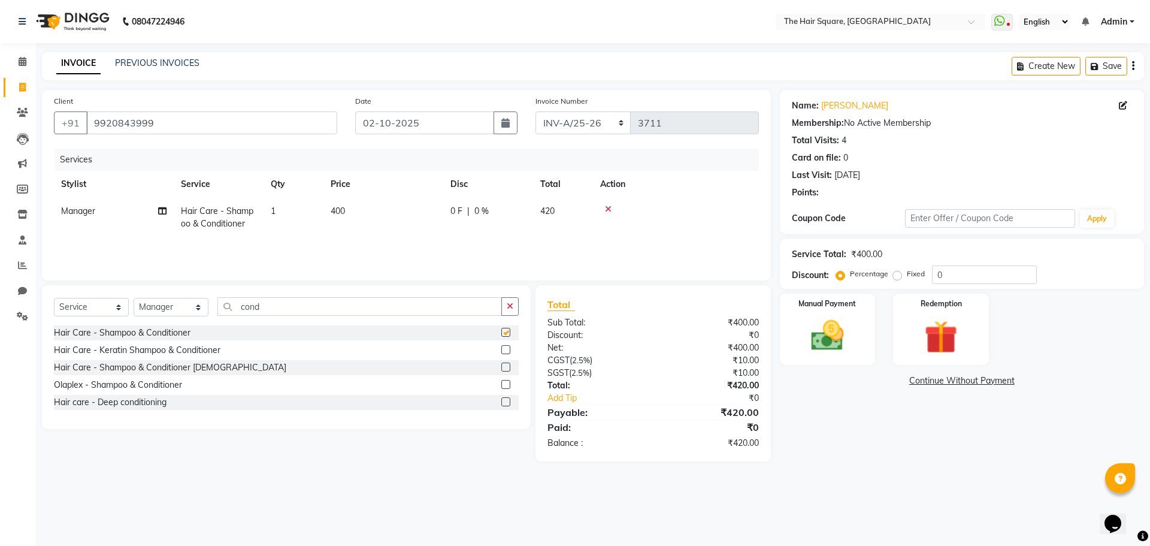
checkbox input "false"
click at [84, 281] on div "Client +91 9920843999 Date 02-10-2025 Invoice Number INV-A-M/25-26 INV-A/25-26 …" at bounding box center [406, 275] width 747 height 371
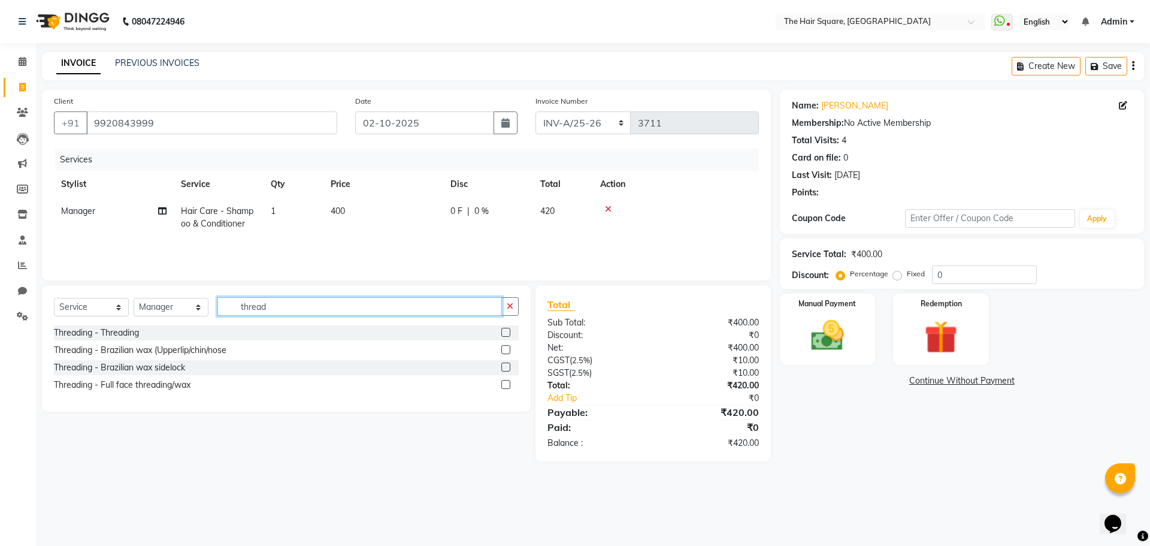
type input "thread"
click at [503, 330] on label at bounding box center [505, 332] width 9 height 9
click at [503, 330] on input "checkbox" at bounding box center [505, 333] width 8 height 8
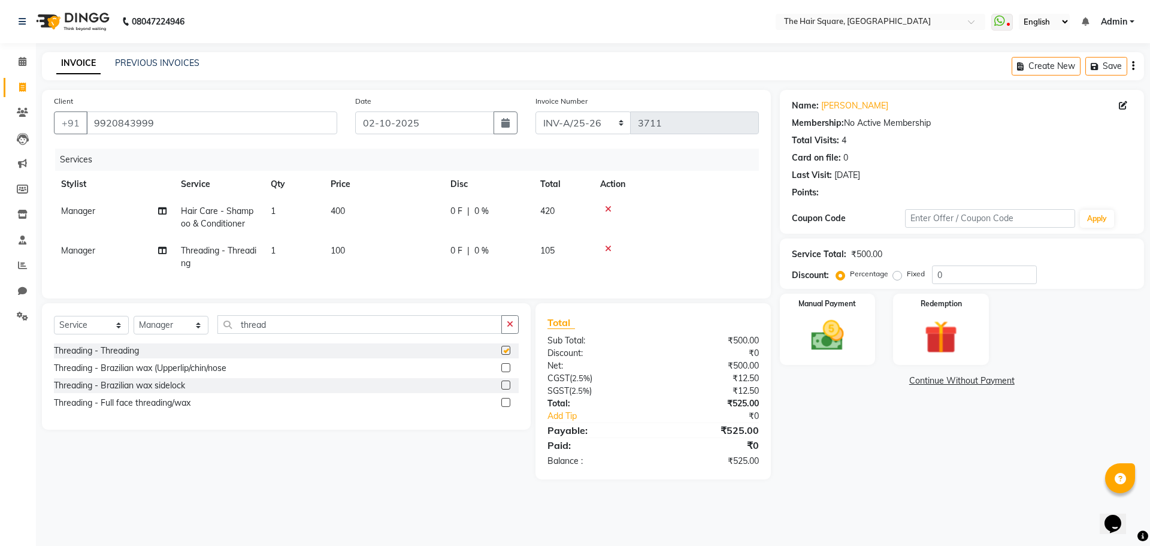
checkbox input "false"
click at [871, 324] on div "Manual Payment" at bounding box center [827, 329] width 99 height 74
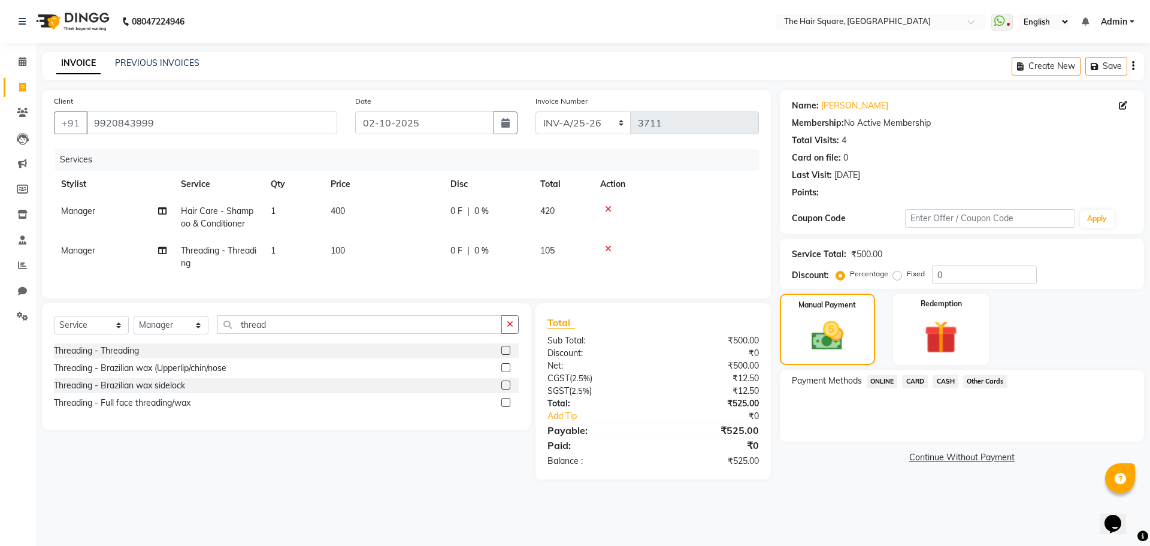
click at [884, 382] on span "ONLINE" at bounding box center [882, 381] width 31 height 14
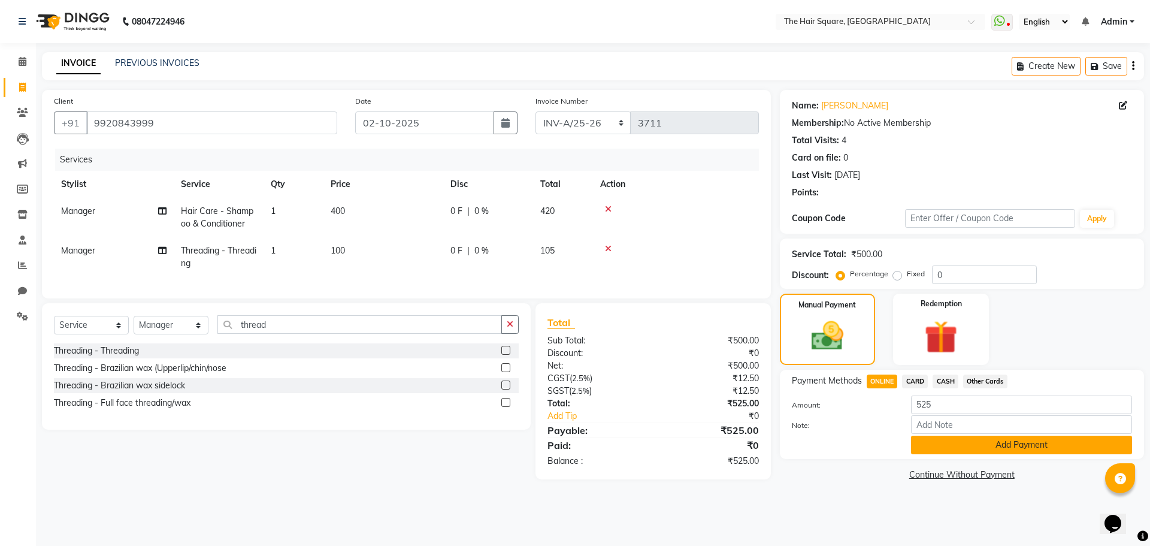
click at [994, 446] on button "Add Payment" at bounding box center [1021, 445] width 221 height 19
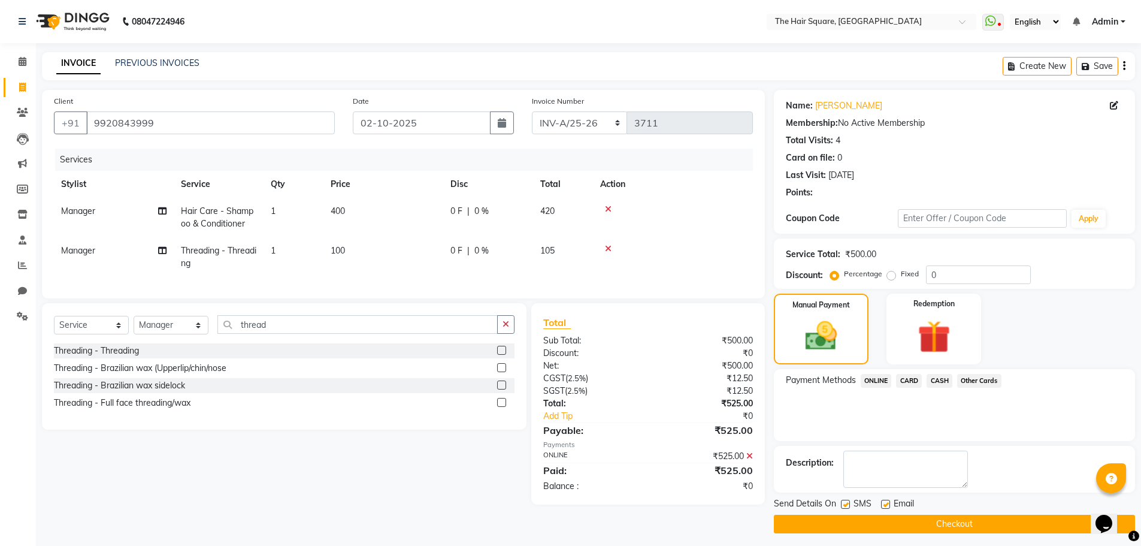
click at [1012, 528] on button "Checkout" at bounding box center [954, 524] width 361 height 19
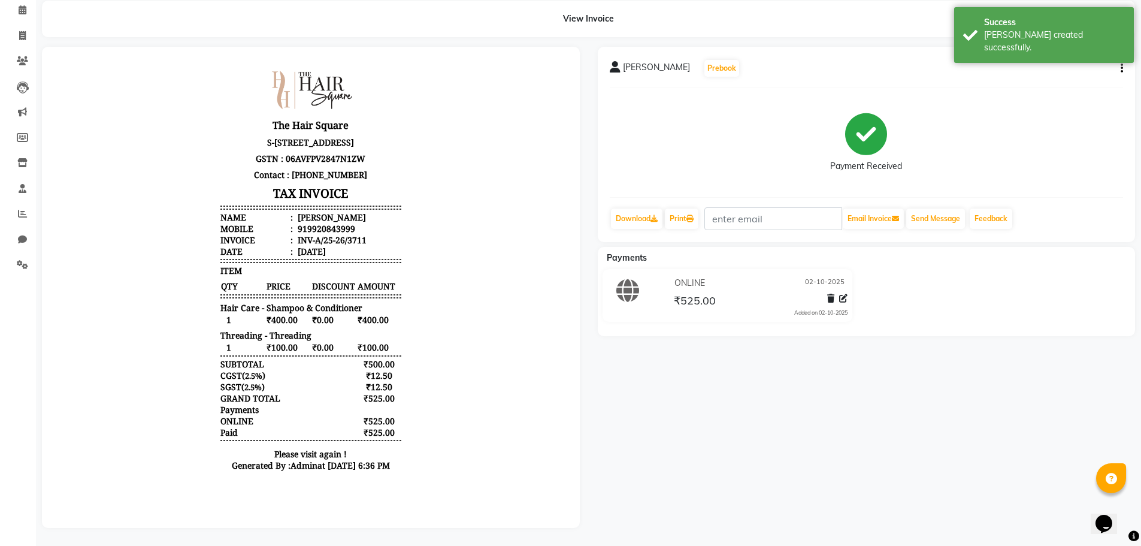
scroll to position [61, 0]
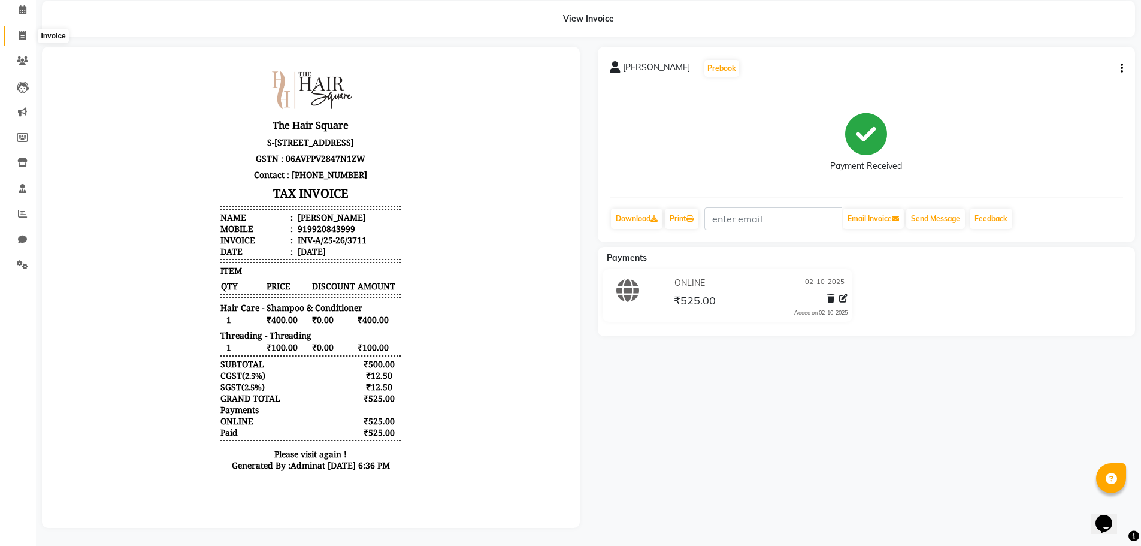
drag, startPoint x: 19, startPoint y: 26, endPoint x: 41, endPoint y: 91, distance: 68.8
click at [19, 31] on icon at bounding box center [22, 35] width 7 height 9
select select "service"
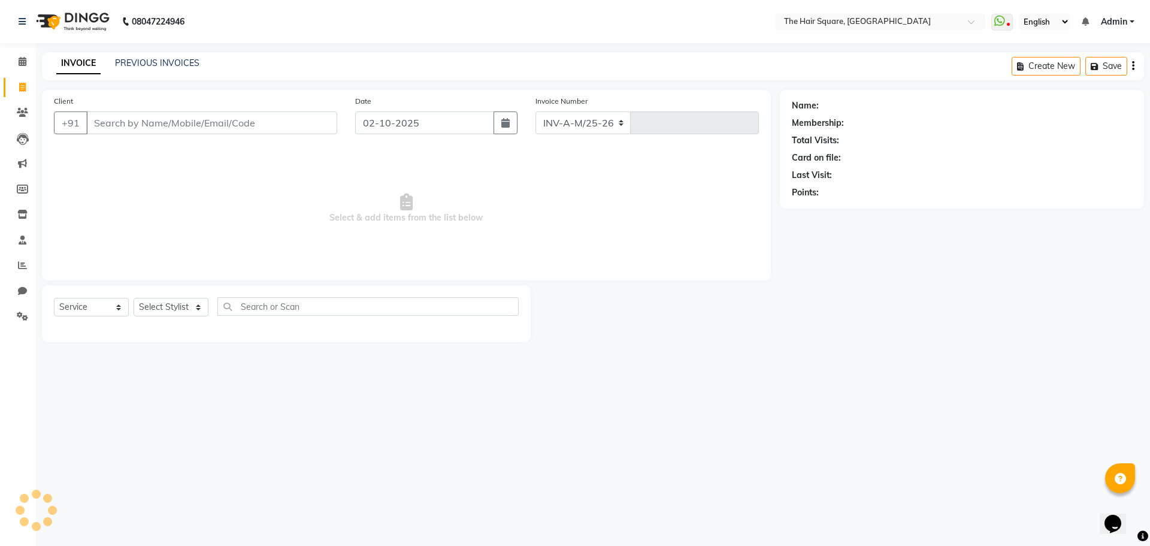
select select "5768"
type input "3712"
click at [140, 113] on input "Client" at bounding box center [211, 122] width 251 height 23
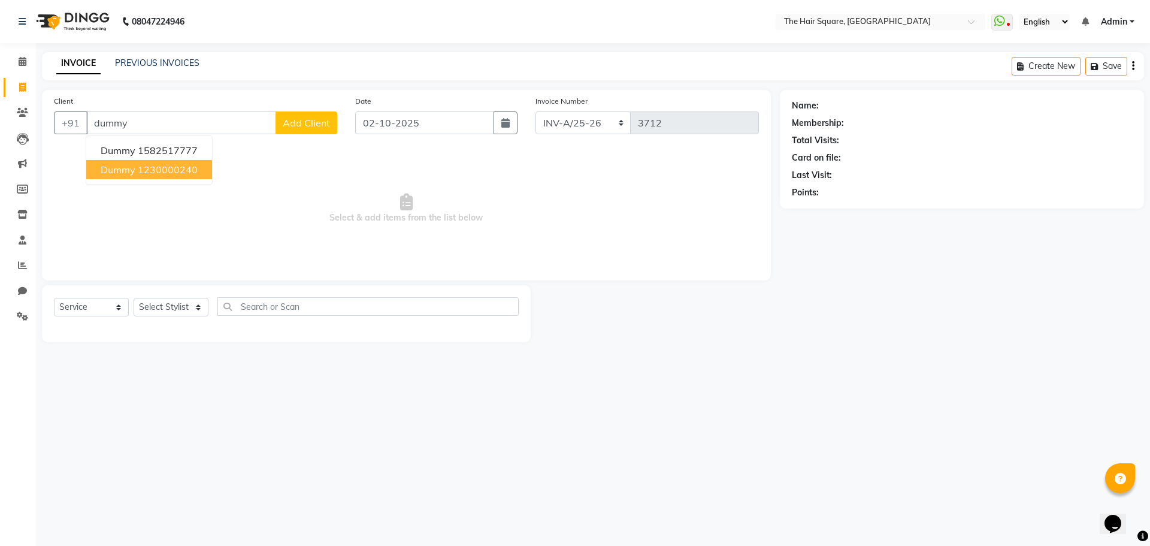
click at [138, 173] on ngb-highlight "1230000240" at bounding box center [168, 170] width 60 height 12
type input "1230000240"
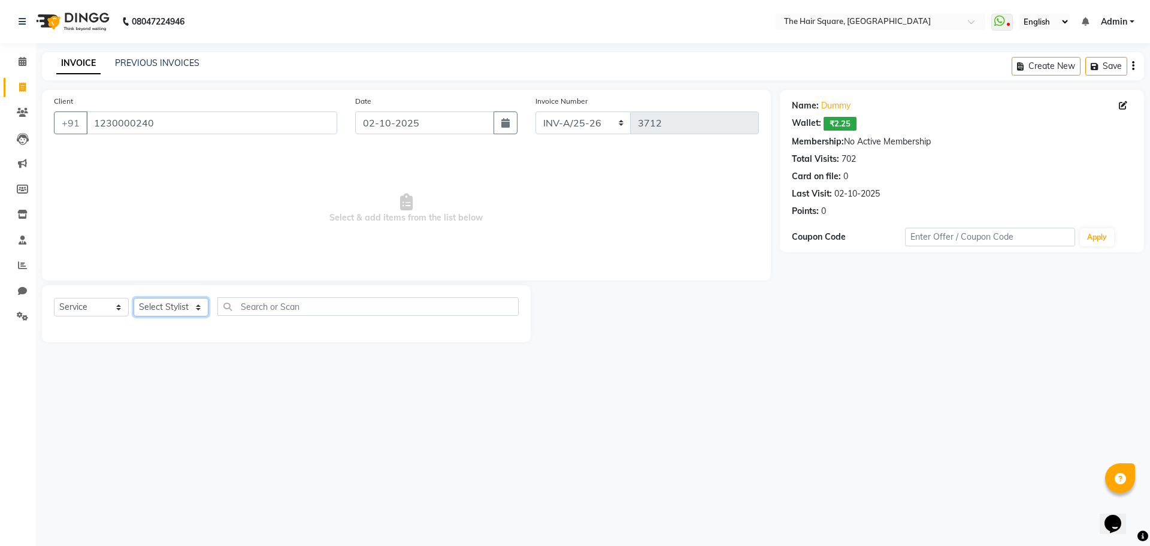
click at [167, 309] on select "Select Stylist Amit Aradhana Bittu Dev Imran Inder Javed Kim Mahendra Manager M…" at bounding box center [171, 307] width 75 height 19
select select "39372"
click at [134, 298] on select "Select Stylist Amit Aradhana Bittu Dev Imran Inder Javed Kim Mahendra Manager M…" at bounding box center [171, 307] width 75 height 19
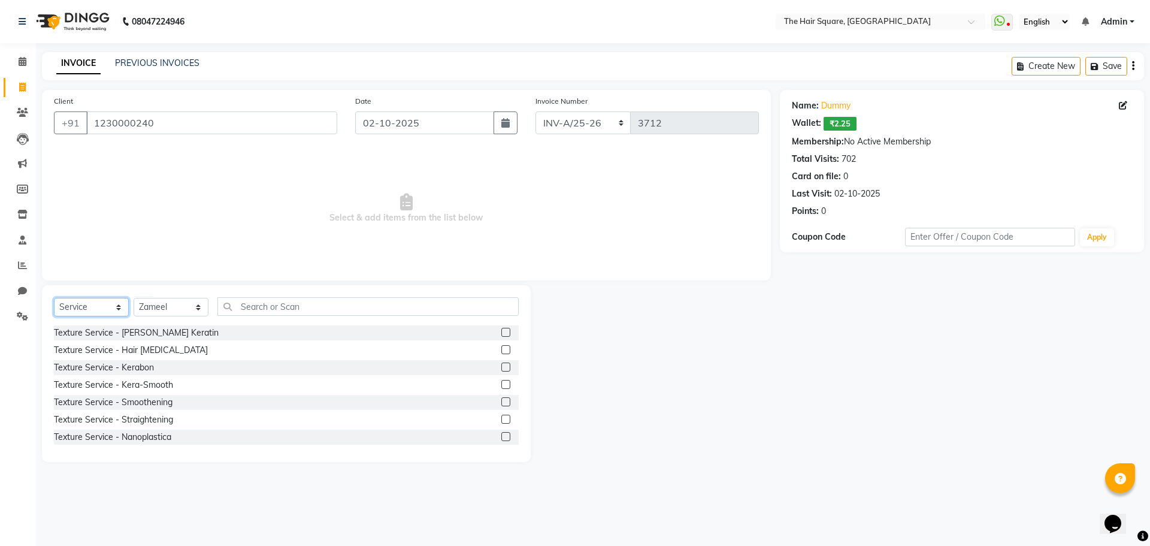
click at [96, 306] on select "Select Service Product Membership Package Voucher Prepaid Gift Card" at bounding box center [91, 307] width 75 height 19
select select "product"
click at [54, 298] on select "Select Service Product Membership Package Voucher Prepaid Gift Card" at bounding box center [91, 307] width 75 height 19
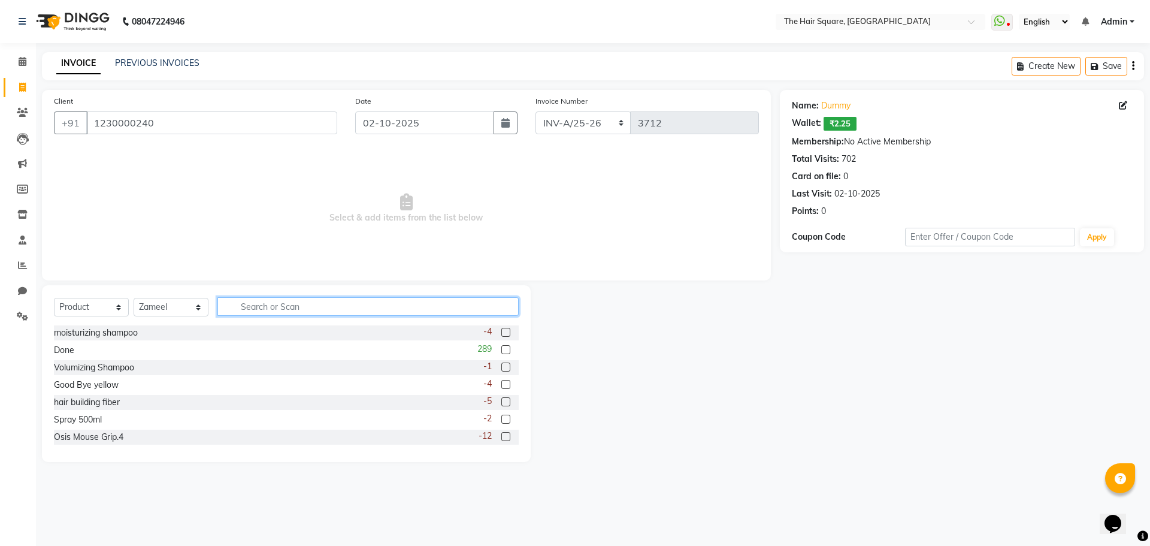
click at [268, 309] on input "text" at bounding box center [367, 306] width 301 height 19
type input "007"
click at [501, 352] on label at bounding box center [505, 349] width 9 height 9
click at [501, 352] on input "checkbox" at bounding box center [505, 350] width 8 height 8
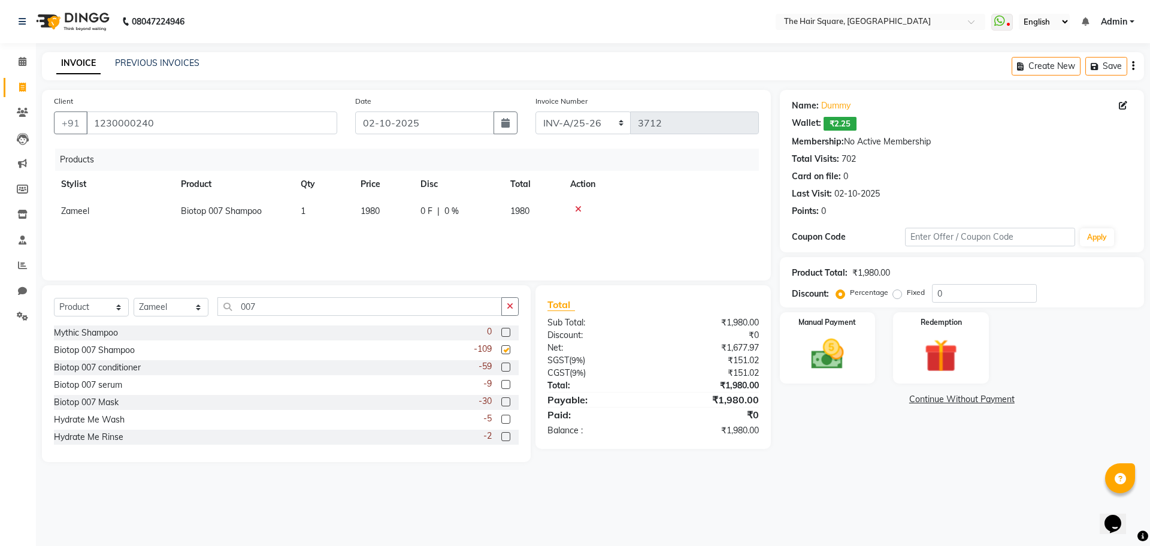
checkbox input "false"
click at [501, 371] on label at bounding box center [505, 366] width 9 height 9
click at [501, 371] on input "checkbox" at bounding box center [505, 368] width 8 height 8
checkbox input "false"
click at [371, 210] on span "1980" at bounding box center [370, 210] width 19 height 11
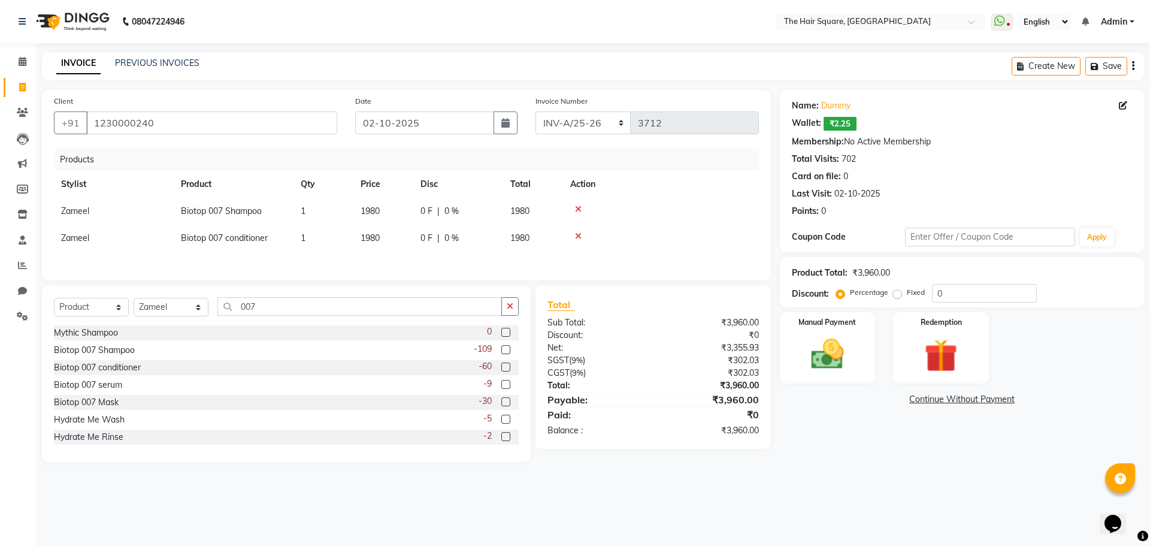
select select "39372"
drag, startPoint x: 403, startPoint y: 215, endPoint x: 154, endPoint y: 142, distance: 259.1
click at [150, 202] on tr "Amit Aradhana Bittu Dev Imran Inder Javed Kim Mahendra Manager Mukesh Raaj Radh…" at bounding box center [406, 214] width 705 height 33
type input "3330"
click at [373, 240] on span "1980" at bounding box center [370, 243] width 19 height 11
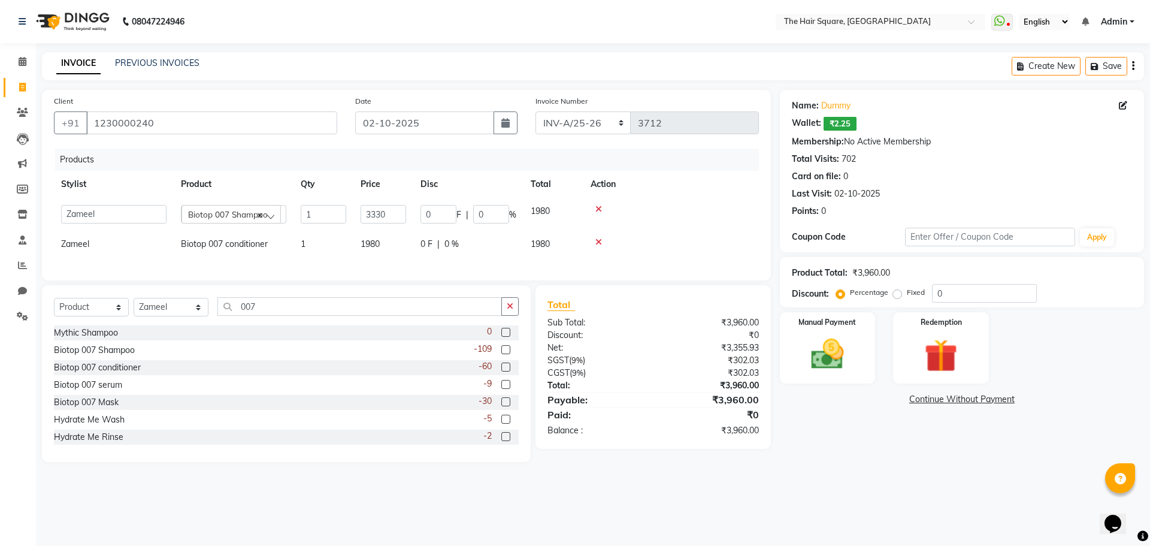
select select "39372"
drag, startPoint x: 389, startPoint y: 240, endPoint x: 0, endPoint y: 176, distance: 394.7
click at [0, 192] on app-home "08047224946 Select Location × The Hair Square, Ambience Island WhatsApp Status …" at bounding box center [575, 240] width 1150 height 480
type input "3330"
click at [289, 254] on div "Products Stylist Product Qty Price Disc Total Action Zameel Biotop 007 Shampoo …" at bounding box center [406, 209] width 705 height 120
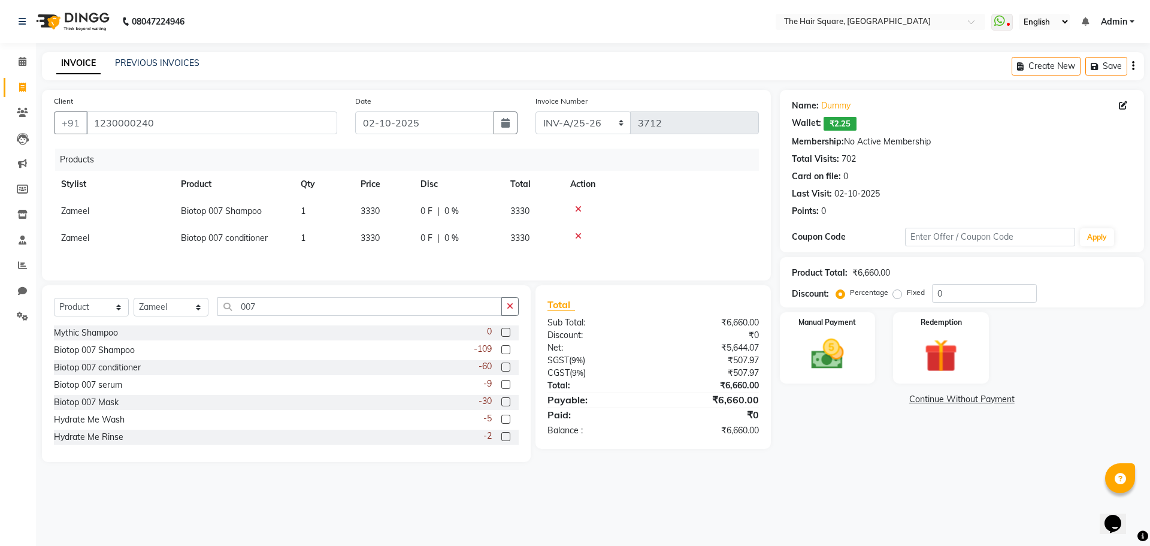
click at [847, 490] on div "08047224946 Select Location × The Hair Square, Ambience Island WhatsApp Status …" at bounding box center [575, 273] width 1150 height 546
click at [238, 120] on input "1230000240" at bounding box center [211, 122] width 251 height 23
click at [190, 307] on select "Select Stylist Amit Aradhana Bittu Dev Imran Inder Javed Kim Mahendra Manager M…" at bounding box center [171, 307] width 75 height 19
select select "39380"
click at [134, 300] on select "Select Stylist Amit Aradhana Bittu Dev Imran Inder Javed Kim Mahendra Manager M…" at bounding box center [171, 307] width 75 height 19
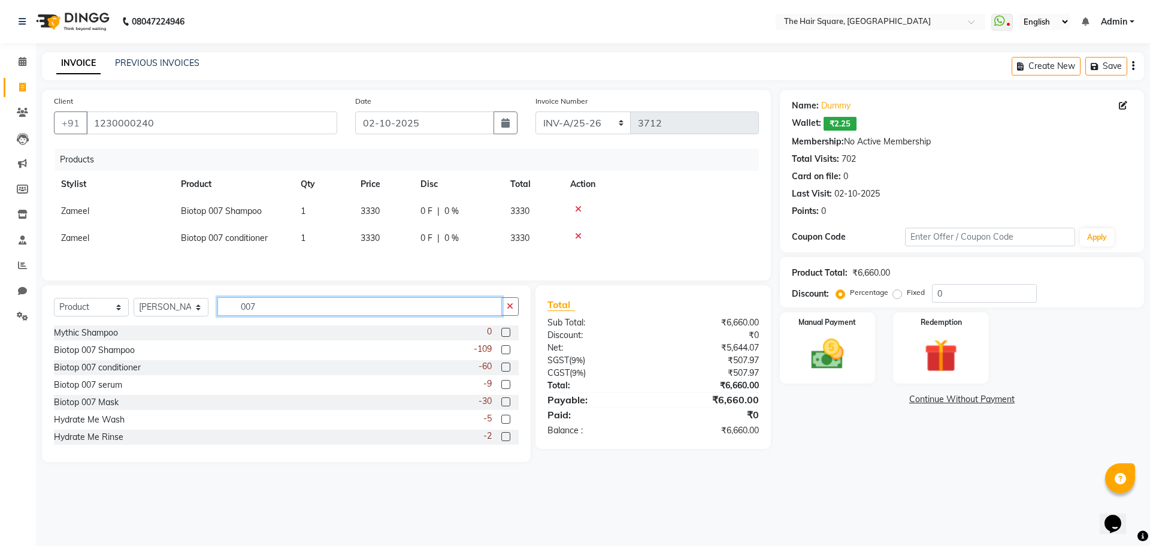
drag, startPoint x: 293, startPoint y: 310, endPoint x: 40, endPoint y: 273, distance: 255.6
click at [41, 280] on div "Client +91 1230000240 Date 02-10-2025 Invoice Number INV-A-M/25-26 INV-A/25-26 …" at bounding box center [406, 276] width 747 height 372
type input "cond"
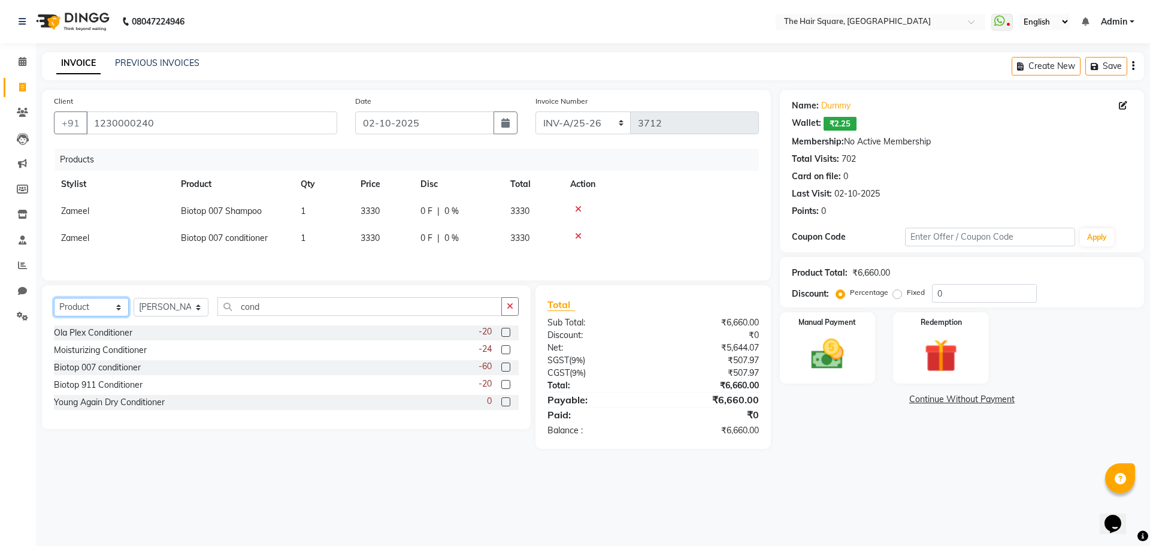
drag, startPoint x: 113, startPoint y: 312, endPoint x: 107, endPoint y: 310, distance: 6.1
click at [112, 312] on select "Select Service Product Membership Package Voucher Prepaid Gift Card" at bounding box center [91, 307] width 75 height 19
select select "service"
click at [54, 300] on select "Select Service Product Membership Package Voucher Prepaid Gift Card" at bounding box center [91, 307] width 75 height 19
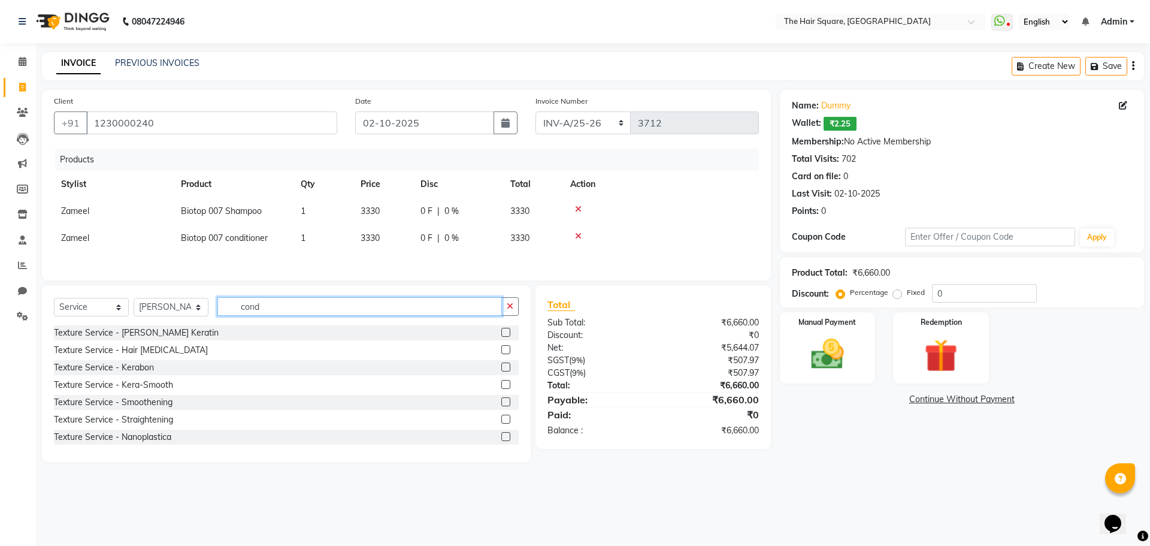
click at [289, 300] on input "cond" at bounding box center [359, 306] width 285 height 19
type input "cond"
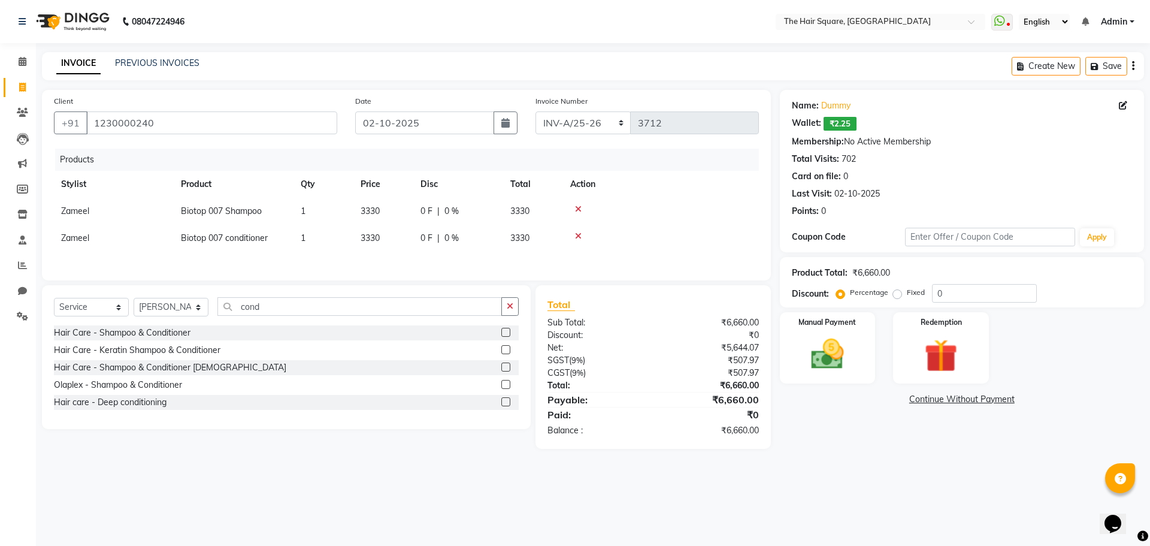
click at [505, 334] on label at bounding box center [505, 332] width 9 height 9
click at [505, 334] on input "checkbox" at bounding box center [505, 333] width 8 height 8
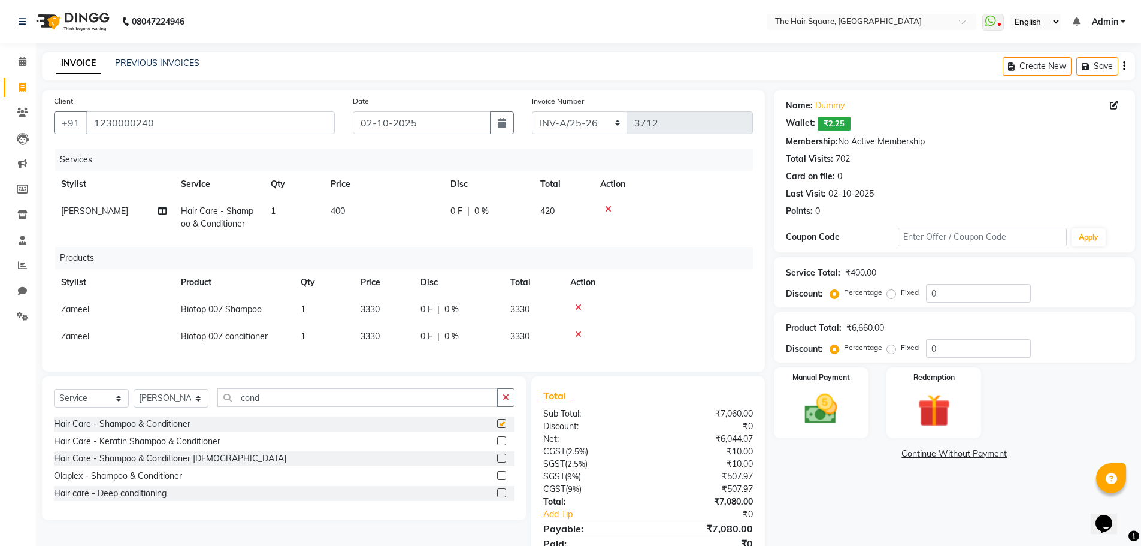
checkbox input "false"
drag, startPoint x: 819, startPoint y: 457, endPoint x: 814, endPoint y: 470, distance: 13.5
click at [819, 461] on div "Name: Dummy Wallet: ₹2.25 Membership: No Active Membership Total Visits: 702 Ca…" at bounding box center [959, 334] width 370 height 488
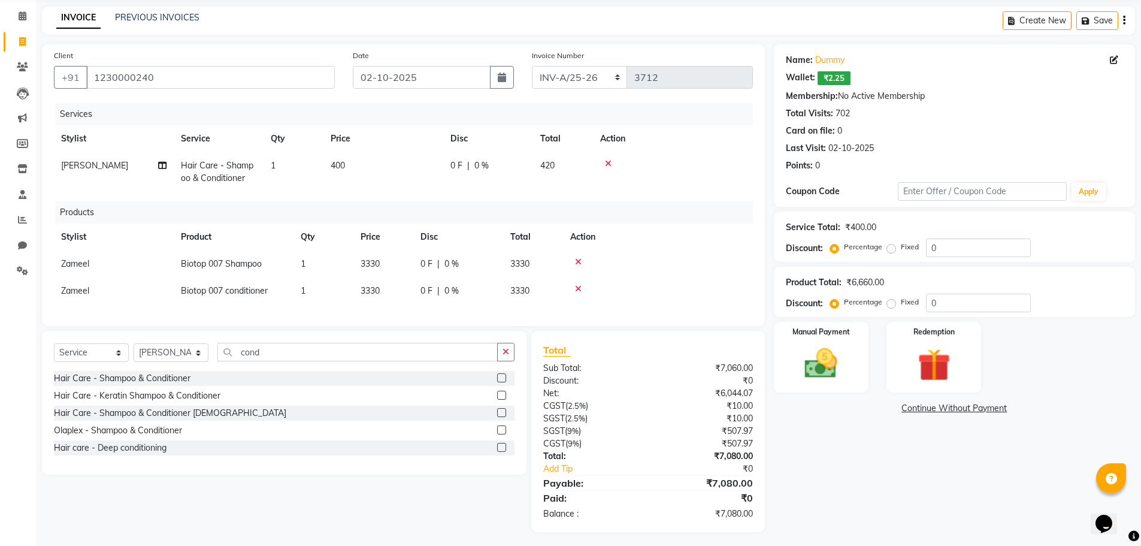
scroll to position [59, 0]
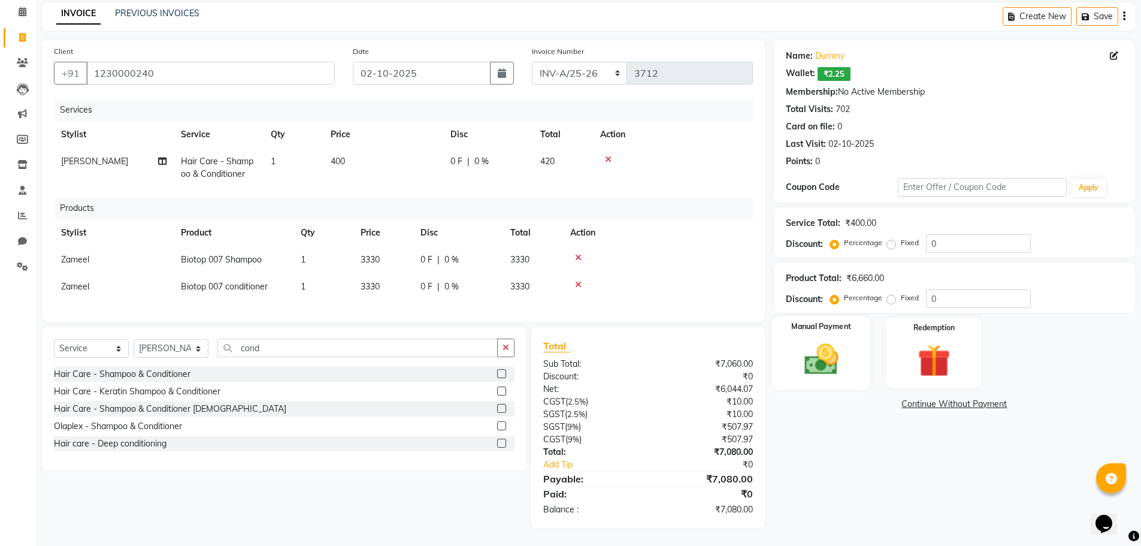
click at [855, 346] on div "Manual Payment" at bounding box center [821, 353] width 99 height 74
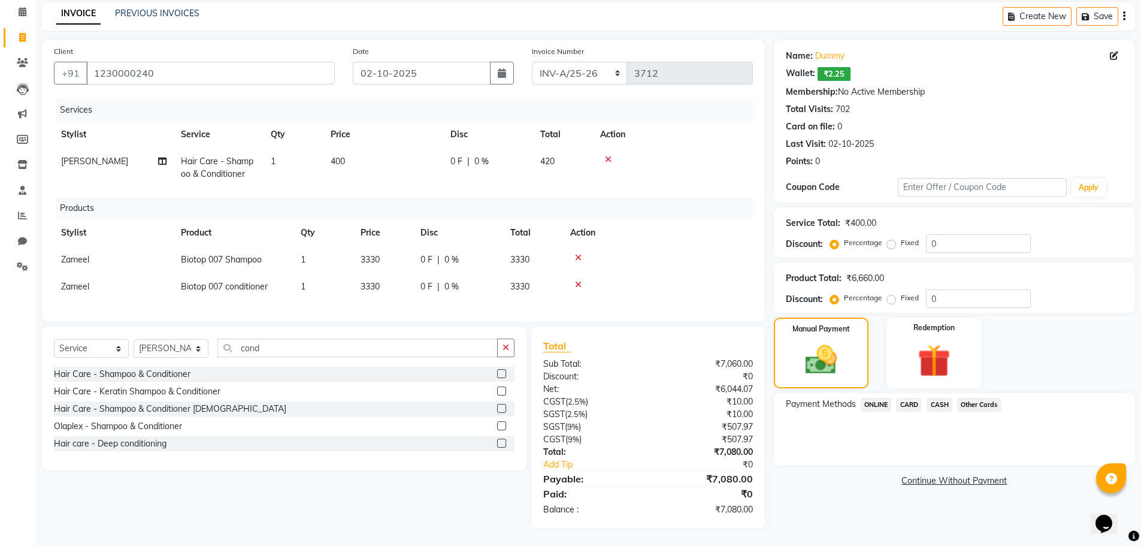
click at [870, 398] on span "ONLINE" at bounding box center [876, 405] width 31 height 14
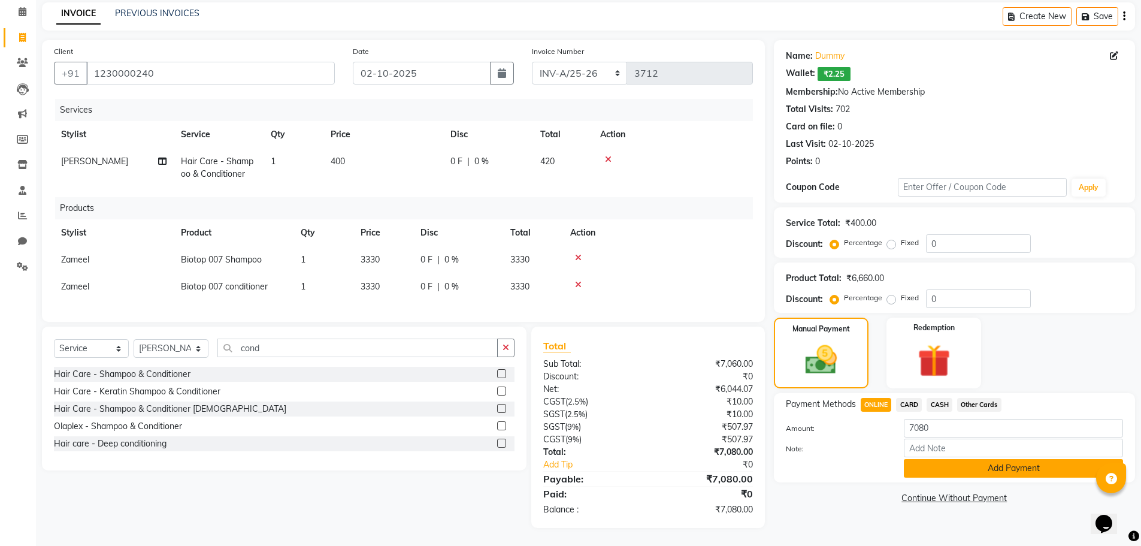
click at [933, 459] on button "Add Payment" at bounding box center [1013, 468] width 219 height 19
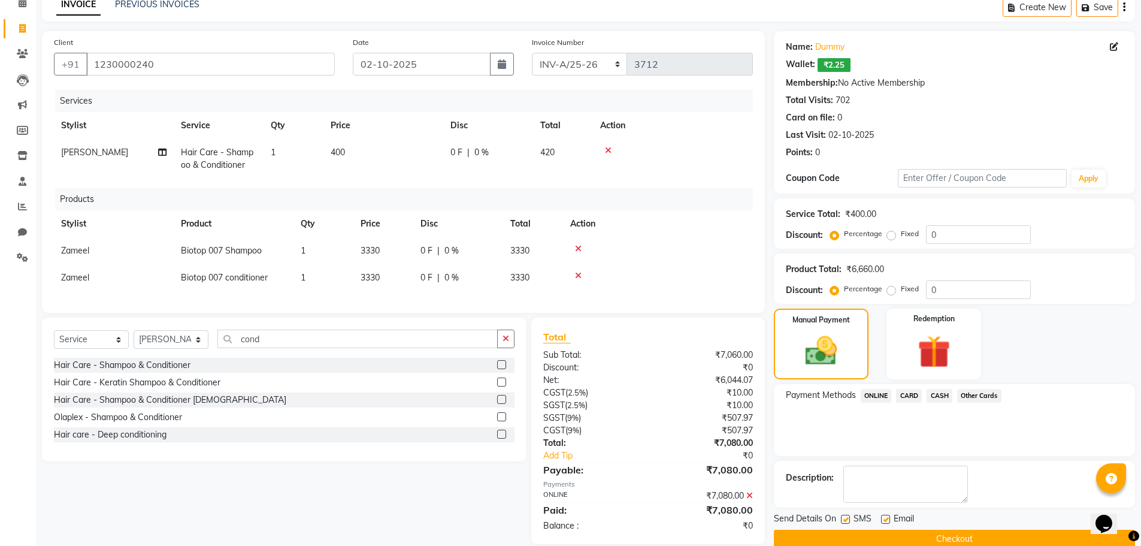
scroll to position [84, 0]
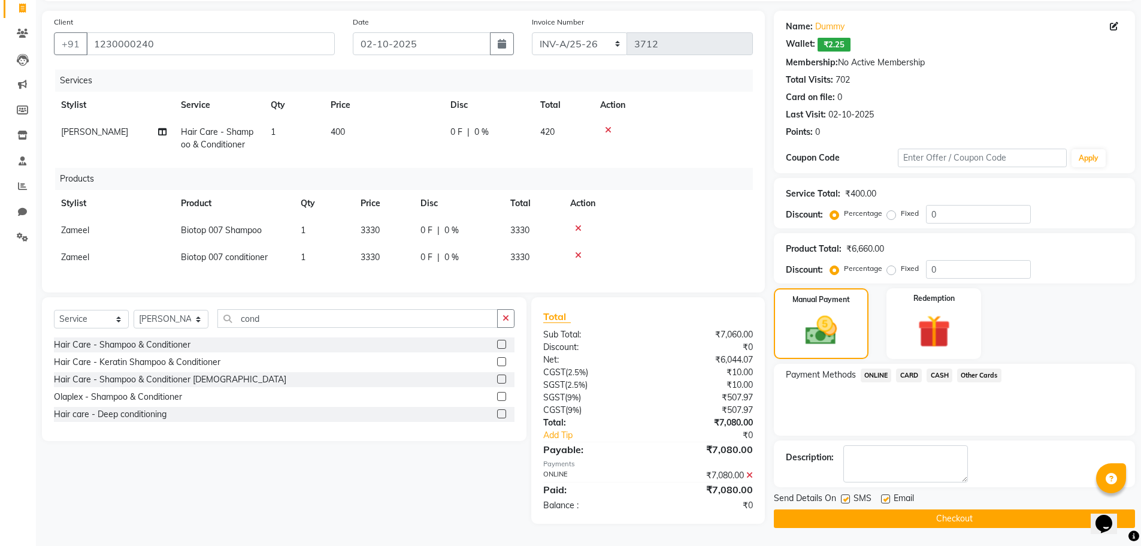
click at [913, 518] on button "Checkout" at bounding box center [954, 518] width 361 height 19
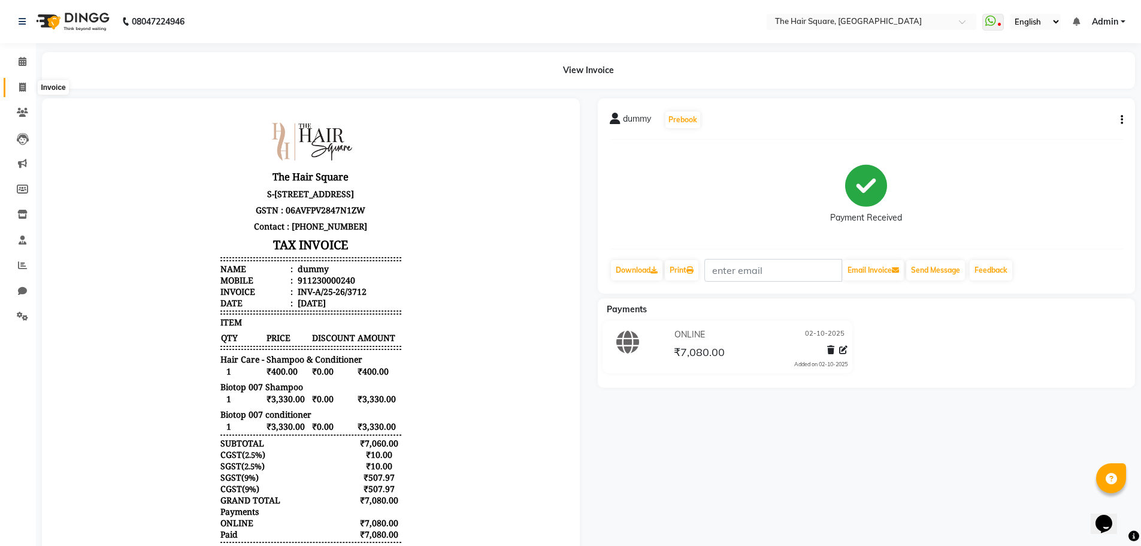
drag, startPoint x: 22, startPoint y: 86, endPoint x: 492, endPoint y: 366, distance: 547.5
click at [22, 86] on icon at bounding box center [22, 87] width 7 height 9
select select "service"
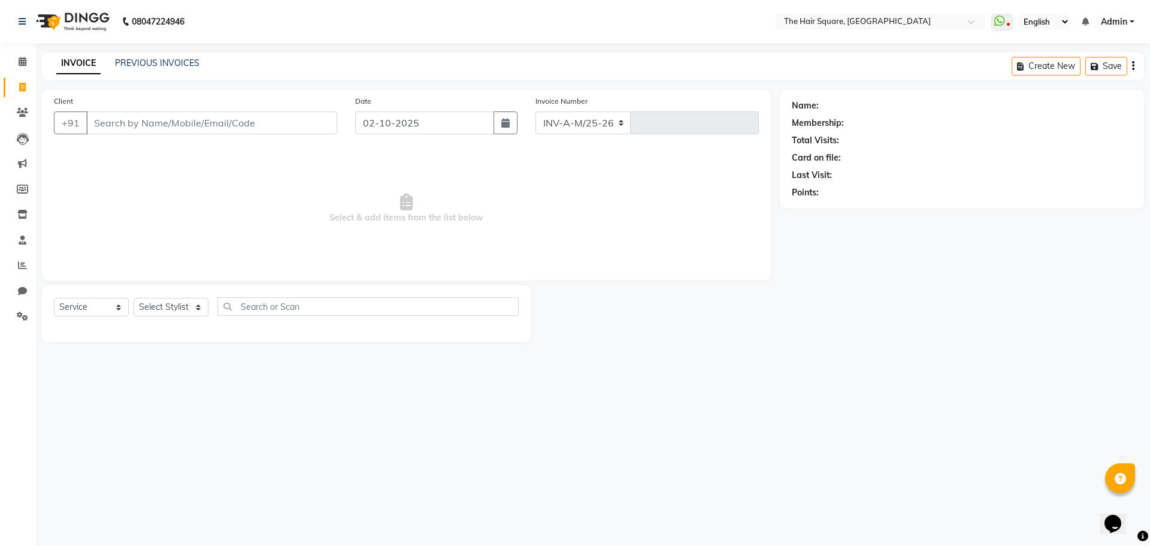
select select "5768"
type input "3713"
click at [237, 127] on input "Client" at bounding box center [211, 122] width 251 height 23
click at [150, 54] on div "INVOICE PREVIOUS INVOICES Create New Save" at bounding box center [593, 66] width 1102 height 28
click at [149, 60] on link "PREVIOUS INVOICES" at bounding box center [157, 63] width 84 height 11
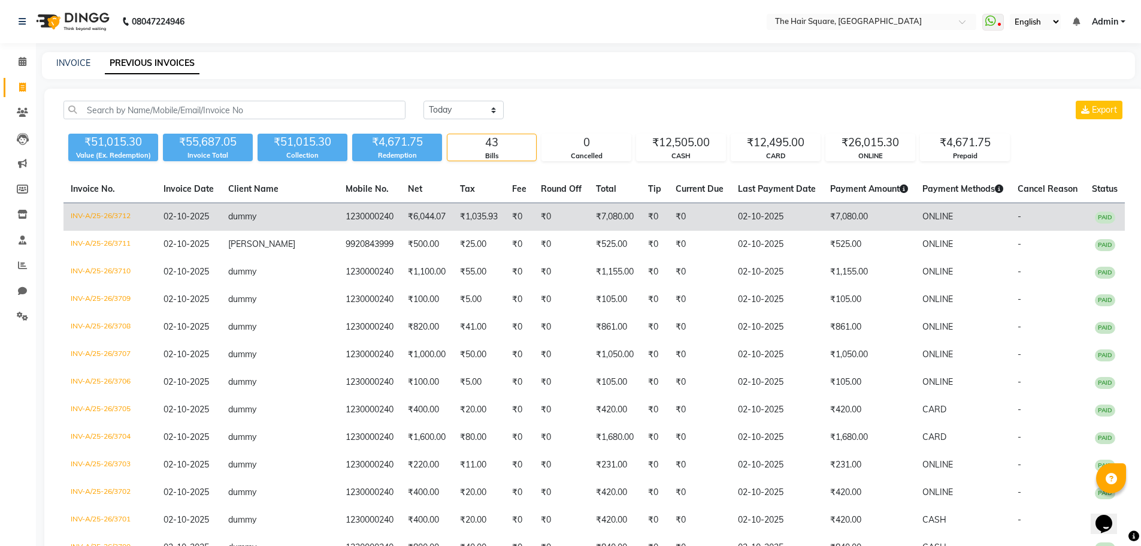
click at [453, 214] on td "₹1,035.93" at bounding box center [479, 217] width 52 height 28
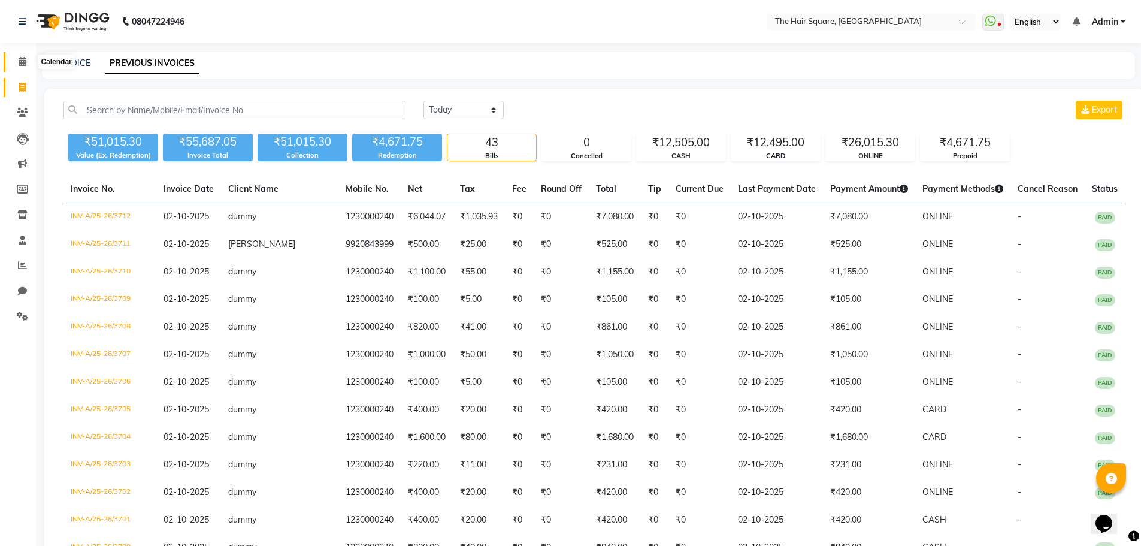
click at [23, 62] on icon at bounding box center [23, 61] width 8 height 9
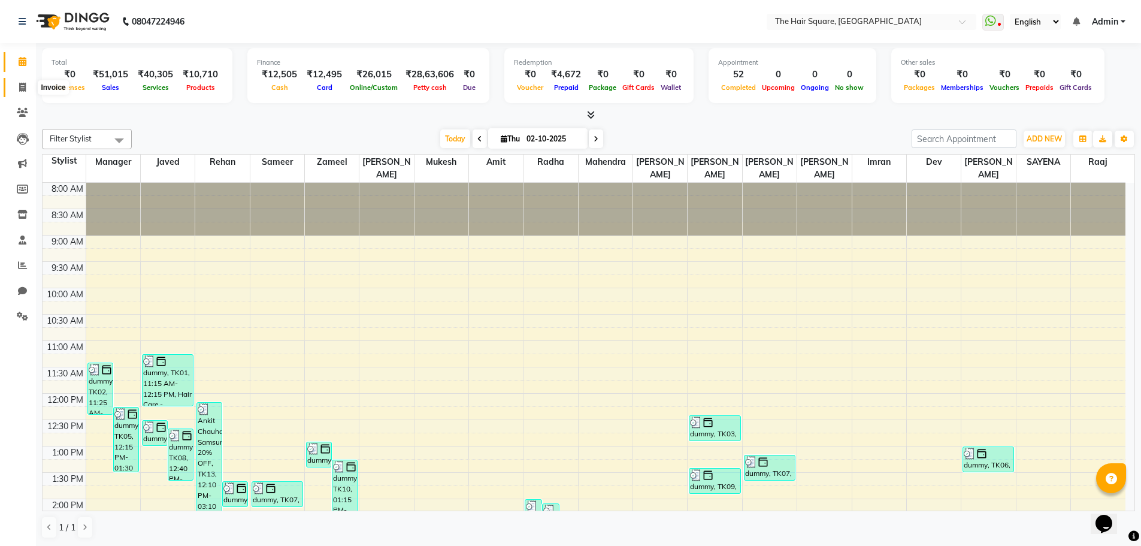
click at [17, 84] on span at bounding box center [22, 88] width 21 height 14
select select "5768"
select select "service"
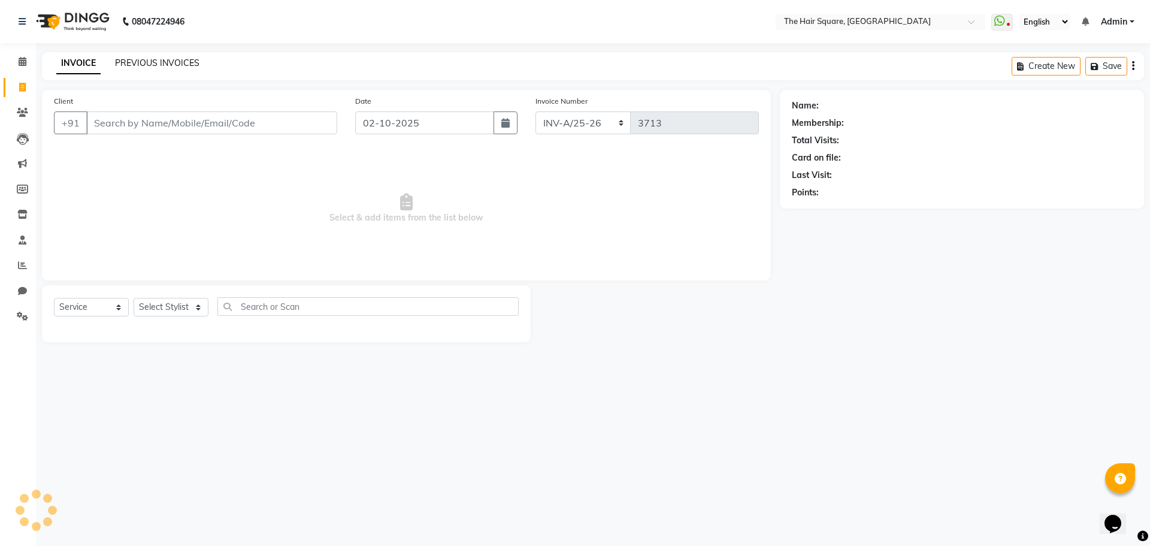
click at [168, 61] on link "PREVIOUS INVOICES" at bounding box center [157, 63] width 84 height 11
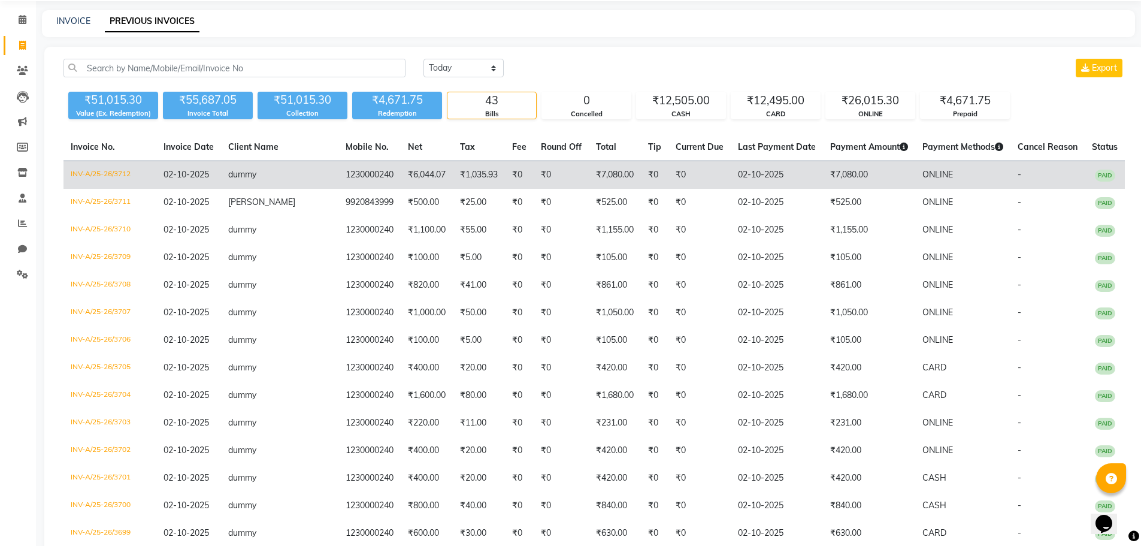
scroll to position [60, 0]
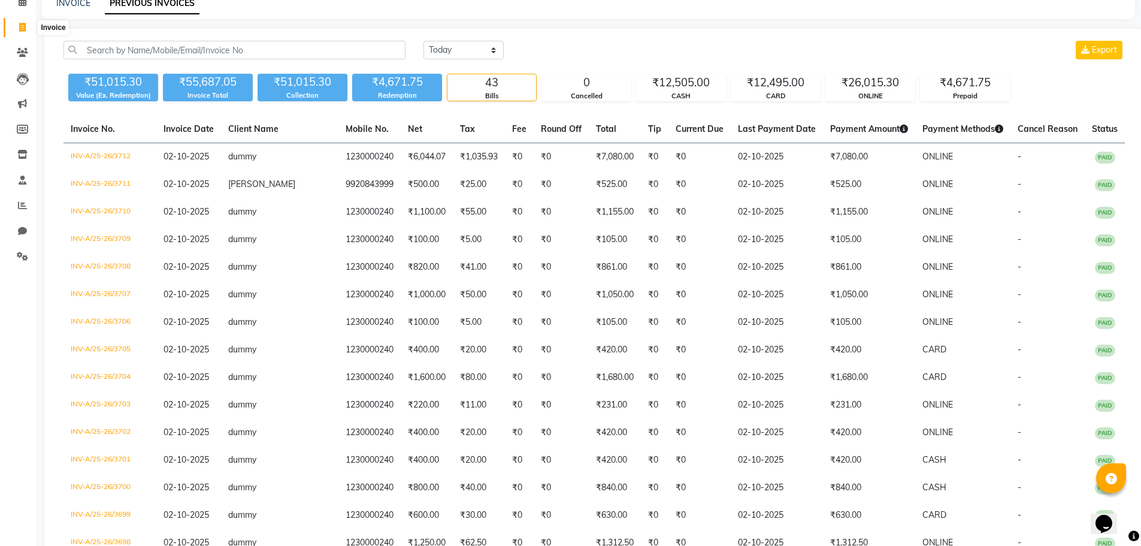
click at [24, 32] on span at bounding box center [22, 28] width 21 height 14
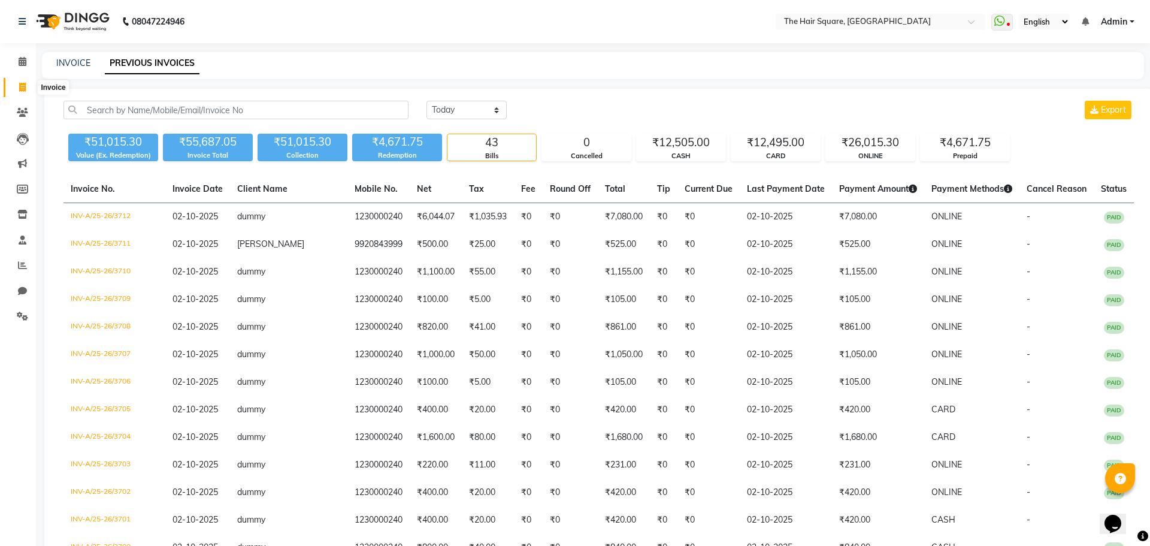
select select "5768"
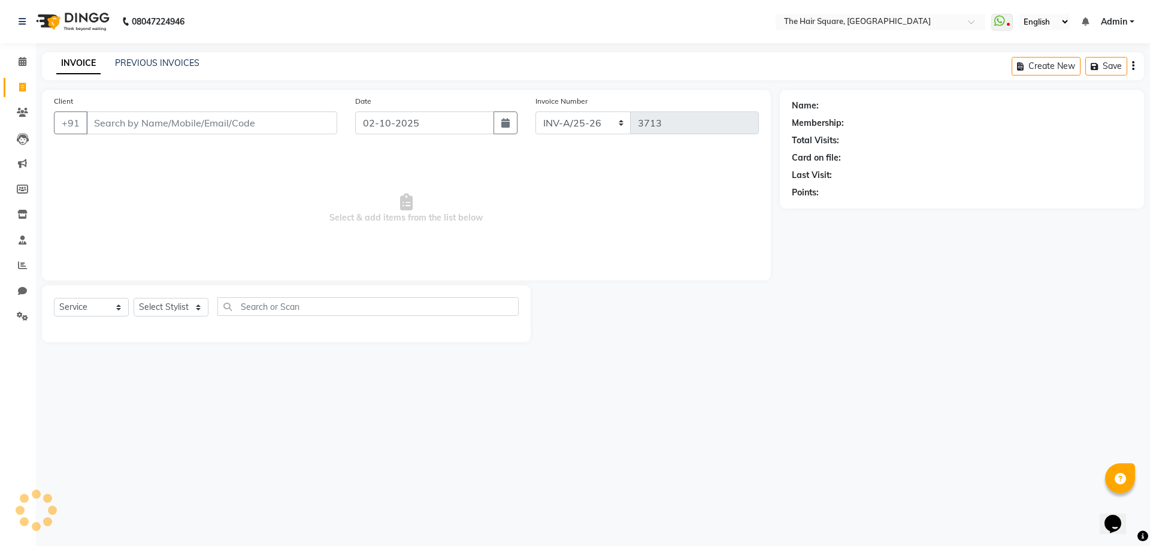
click at [940, 425] on div "08047224946 Select Location × The Hair Square, Ambience Island WhatsApp Status …" at bounding box center [575, 273] width 1150 height 546
drag, startPoint x: 1059, startPoint y: 291, endPoint x: 1150, endPoint y: 369, distance: 120.2
click at [1150, 369] on div "08047224946 Select Location × The Hair Square, Ambience Island WhatsApp Status …" at bounding box center [575, 273] width 1150 height 546
drag, startPoint x: 1150, startPoint y: 369, endPoint x: 316, endPoint y: 126, distance: 868.4
click at [316, 126] on input "Client" at bounding box center [211, 122] width 251 height 23
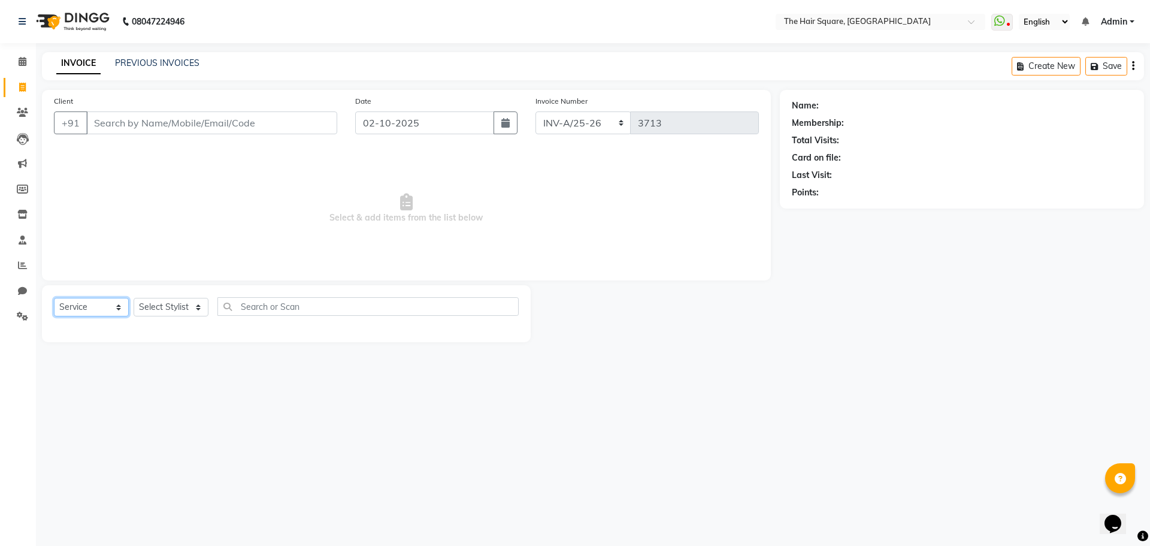
click at [58, 306] on select "Select Service Product Membership Package Voucher Prepaid Gift Card" at bounding box center [91, 307] width 75 height 19
select select "product"
click at [54, 298] on select "Select Service Product Membership Package Voucher Prepaid Gift Card" at bounding box center [91, 307] width 75 height 19
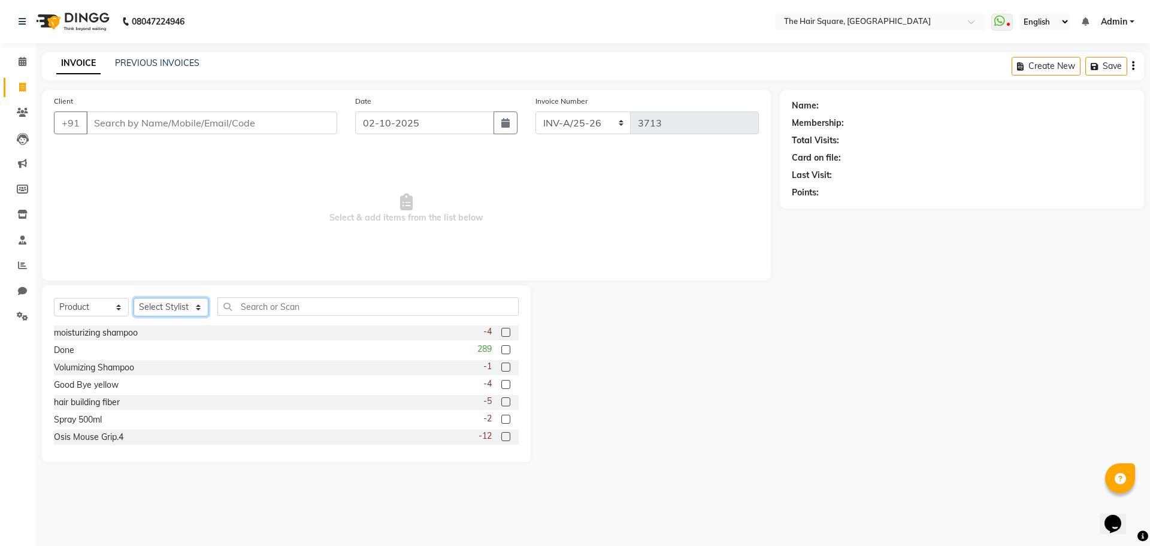
click at [180, 315] on select "Select Stylist Amit Aradhana Bittu Dev Imran Inder Javed Kim Mahendra Manager M…" at bounding box center [171, 307] width 75 height 19
select select "39381"
click at [134, 298] on select "Select Stylist Amit Aradhana Bittu Dev Imran Inder Javed Kim Mahendra Manager M…" at bounding box center [171, 307] width 75 height 19
drag, startPoint x: 255, startPoint y: 308, endPoint x: 562, endPoint y: 341, distance: 308.5
click at [257, 309] on input "text" at bounding box center [367, 306] width 301 height 19
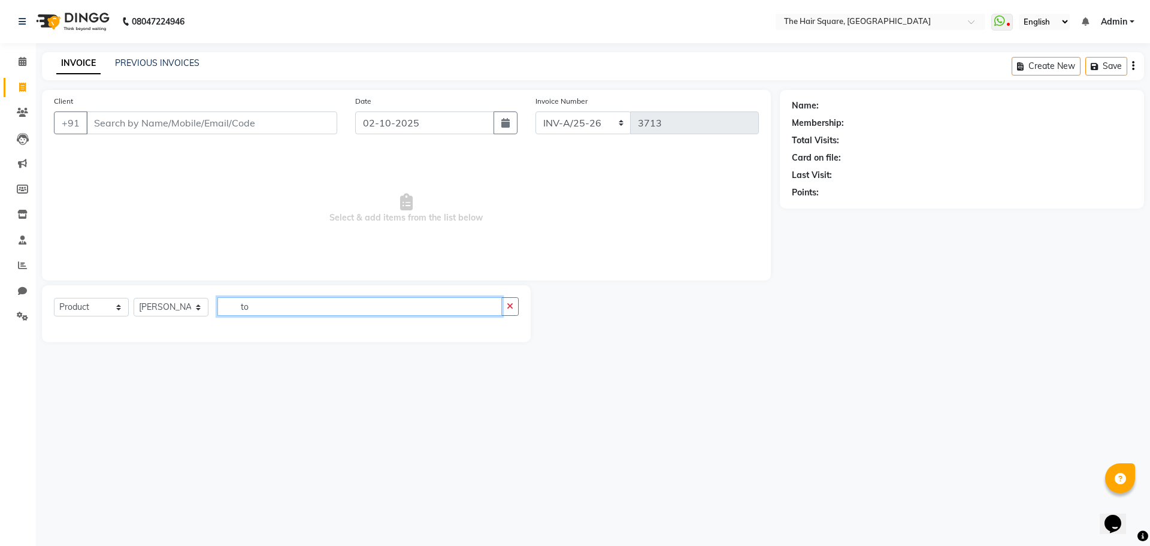
type input "t"
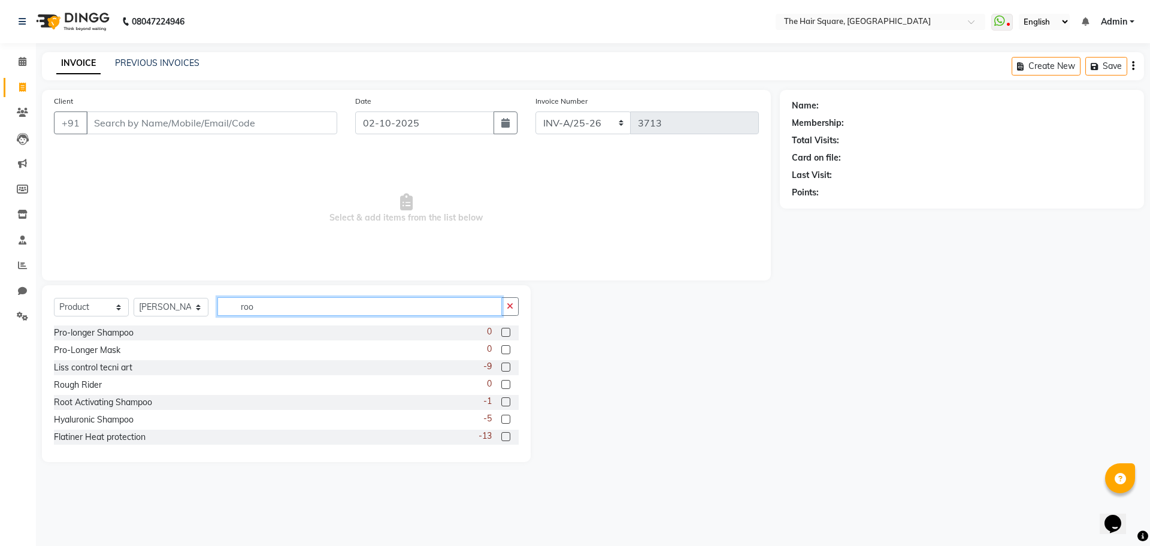
type input "root"
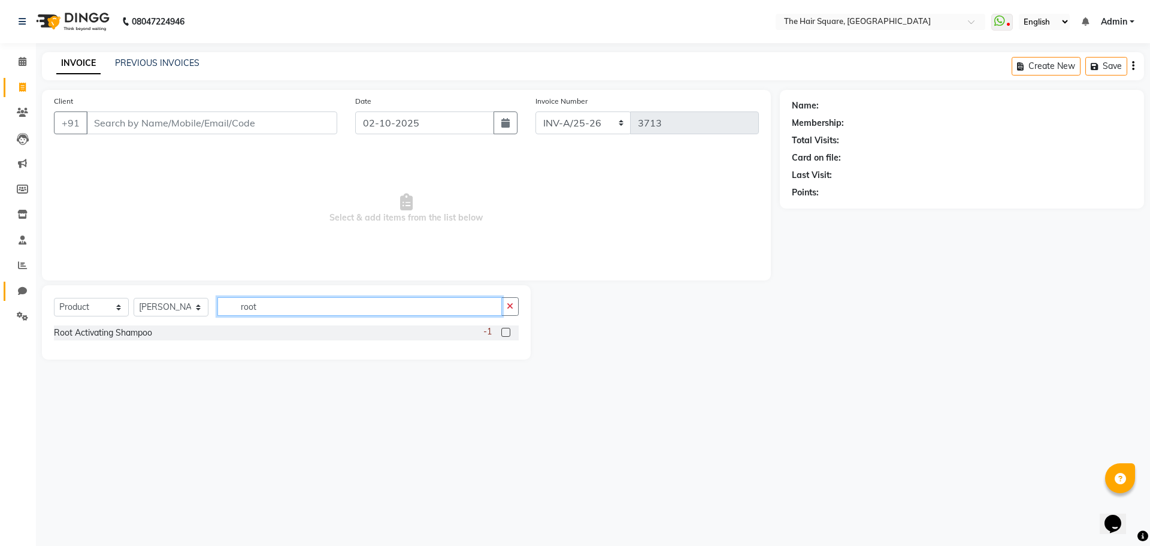
drag, startPoint x: 325, startPoint y: 303, endPoint x: 5, endPoint y: 289, distance: 320.2
click at [0, 289] on app-home "08047224946 Select Location × The Hair Square, Ambience Island WhatsApp Status …" at bounding box center [575, 188] width 1150 height 377
type input "fibe"
drag, startPoint x: 509, startPoint y: 329, endPoint x: 518, endPoint y: 326, distance: 9.5
click at [509, 329] on label at bounding box center [505, 332] width 9 height 9
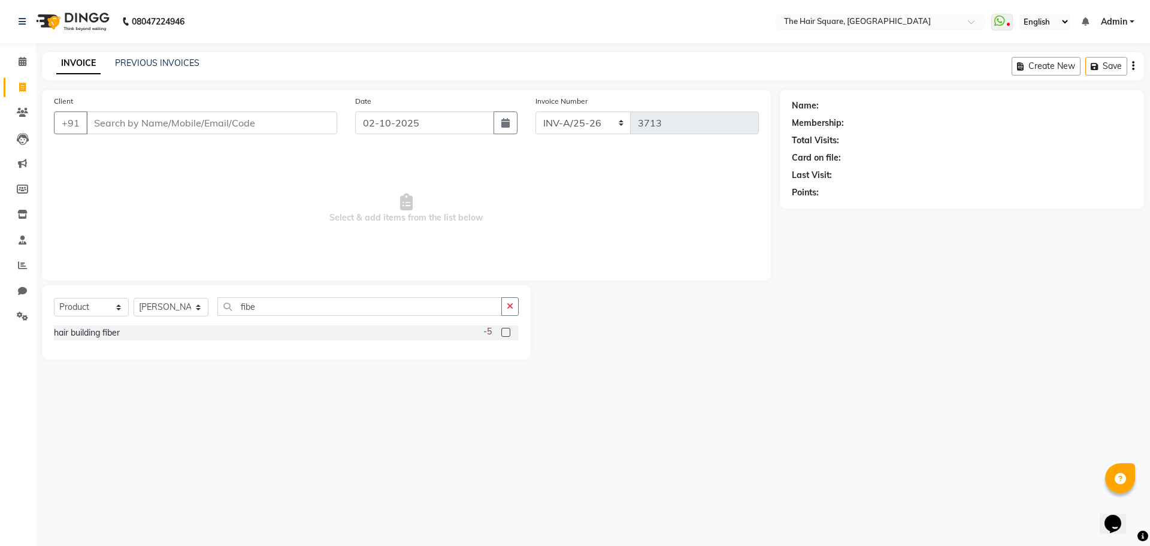
click at [509, 329] on input "checkbox" at bounding box center [505, 333] width 8 height 8
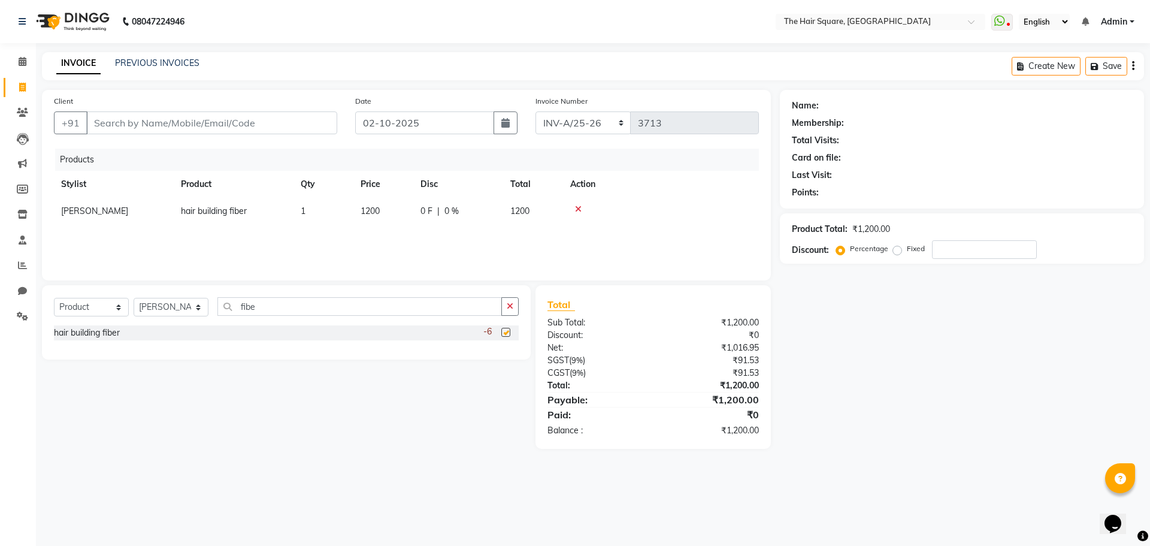
checkbox input "false"
click at [577, 209] on icon at bounding box center [578, 209] width 7 height 8
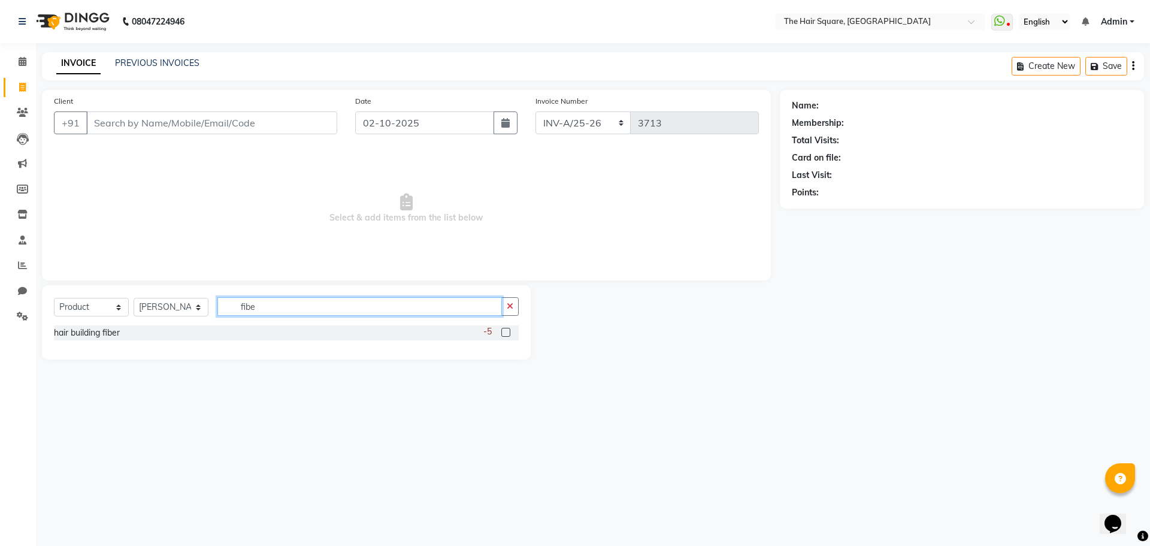
drag, startPoint x: 271, startPoint y: 309, endPoint x: 78, endPoint y: 262, distance: 198.3
click at [85, 269] on div "Client +91 Date 02-10-2025 Invoice Number INV-A-M/25-26 INV-A/25-26 3713 Select…" at bounding box center [406, 225] width 747 height 270
type input "v"
type input "c"
type input "fiber"
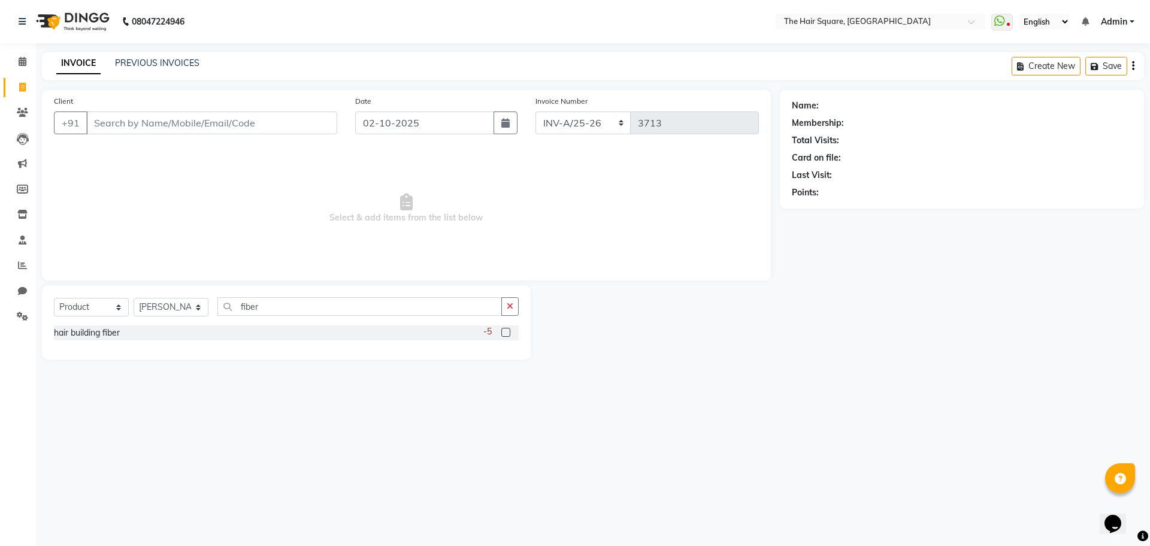
click at [505, 337] on div at bounding box center [505, 334] width 8 height 13
click at [507, 329] on label at bounding box center [505, 332] width 9 height 9
click at [507, 329] on input "checkbox" at bounding box center [505, 333] width 8 height 8
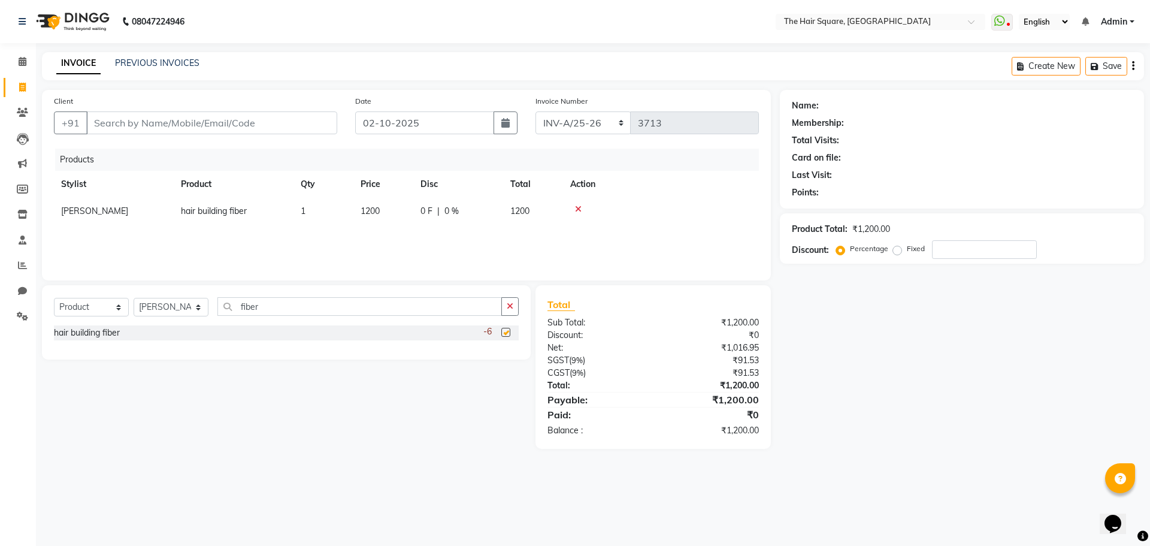
checkbox input "false"
click at [362, 210] on span "1200" at bounding box center [370, 210] width 19 height 11
select select "39381"
drag, startPoint x: 388, startPoint y: 211, endPoint x: 95, endPoint y: 88, distance: 317.3
click at [126, 128] on div "Client +91 Date 02-10-2025 Invoice Number INV-A-M/25-26 INV-A/25-26 3713 Produc…" at bounding box center [406, 185] width 729 height 190
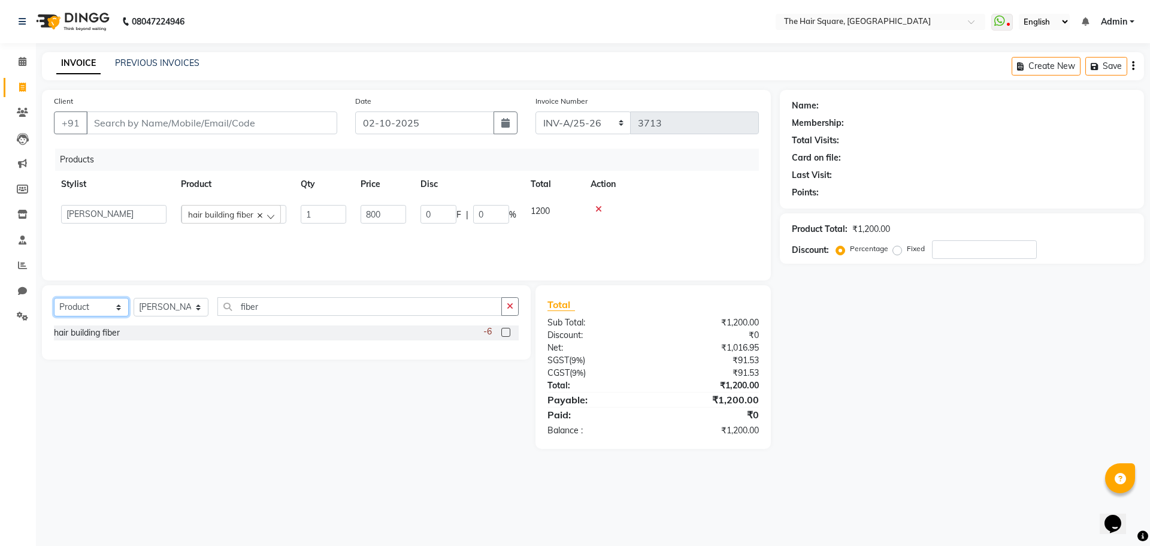
click at [84, 304] on select "Select Service Product Membership Package Voucher Prepaid Gift Card" at bounding box center [91, 307] width 75 height 19
click at [54, 298] on select "Select Service Product Membership Package Voucher Prepaid Gift Card" at bounding box center [91, 307] width 75 height 19
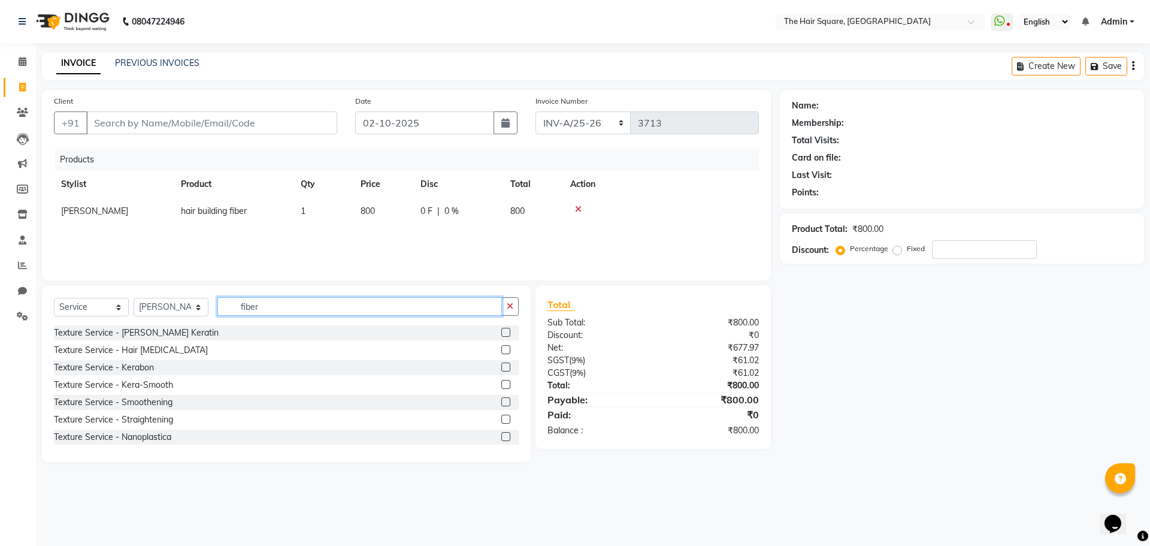
drag, startPoint x: 283, startPoint y: 311, endPoint x: 0, endPoint y: 270, distance: 285.7
click at [0, 270] on app-home "08047224946 Select Location × The Hair Square, Ambience Island WhatsApp Status …" at bounding box center [575, 240] width 1150 height 480
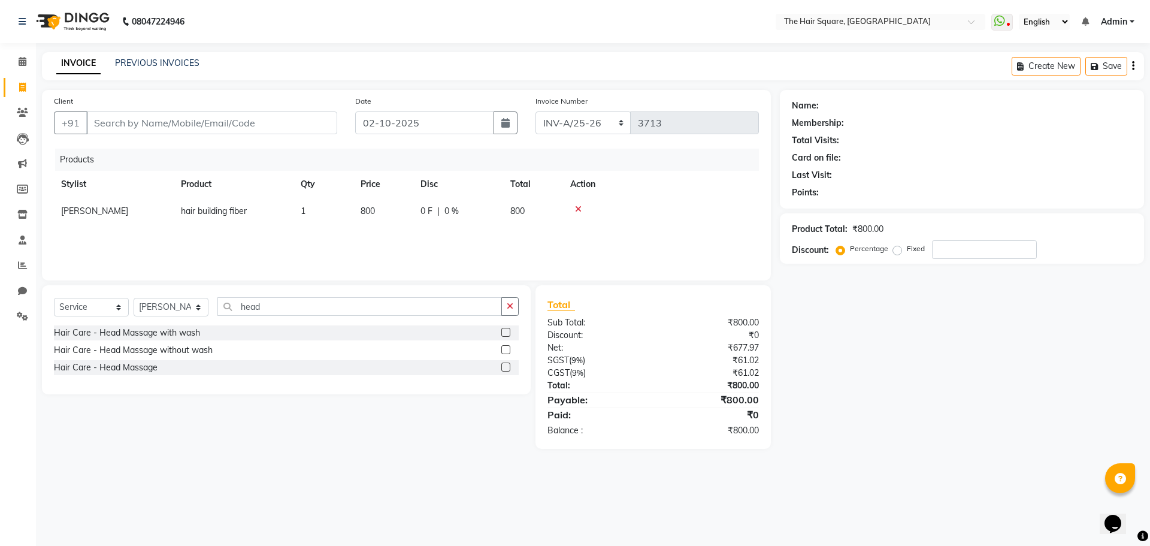
click at [508, 337] on div at bounding box center [505, 334] width 8 height 13
click at [505, 334] on label at bounding box center [505, 332] width 9 height 9
click at [505, 334] on input "checkbox" at bounding box center [505, 333] width 8 height 8
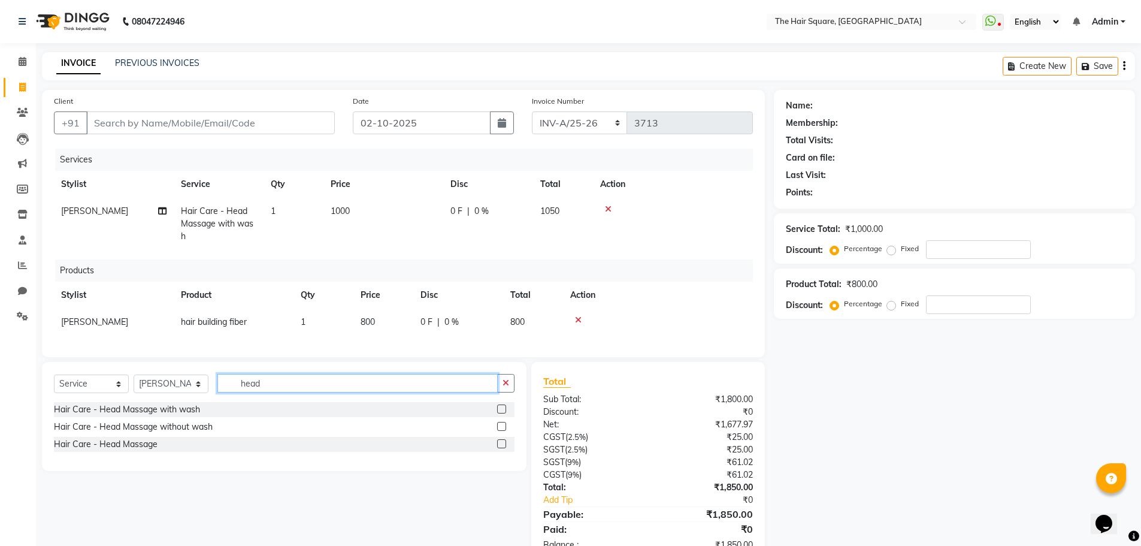
drag, startPoint x: 268, startPoint y: 380, endPoint x: 57, endPoint y: 347, distance: 213.3
click at [57, 347] on div "Client +91 Date 02-10-2025 Invoice Number INV-A-M/25-26 INV-A/25-26 3713 Servic…" at bounding box center [403, 326] width 741 height 473
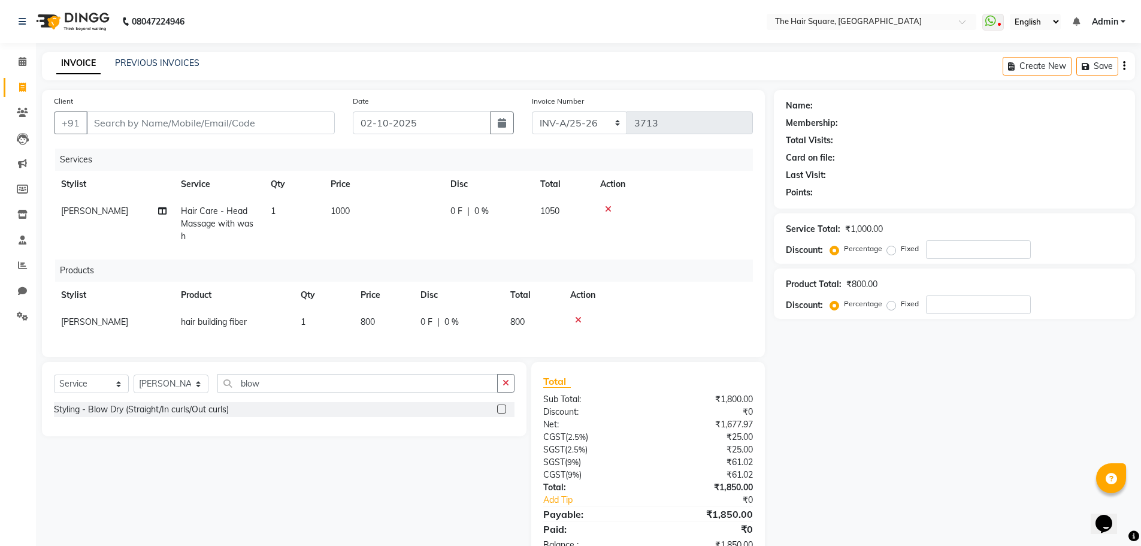
click at [499, 407] on label at bounding box center [501, 408] width 9 height 9
click at [499, 407] on input "checkbox" at bounding box center [501, 410] width 8 height 8
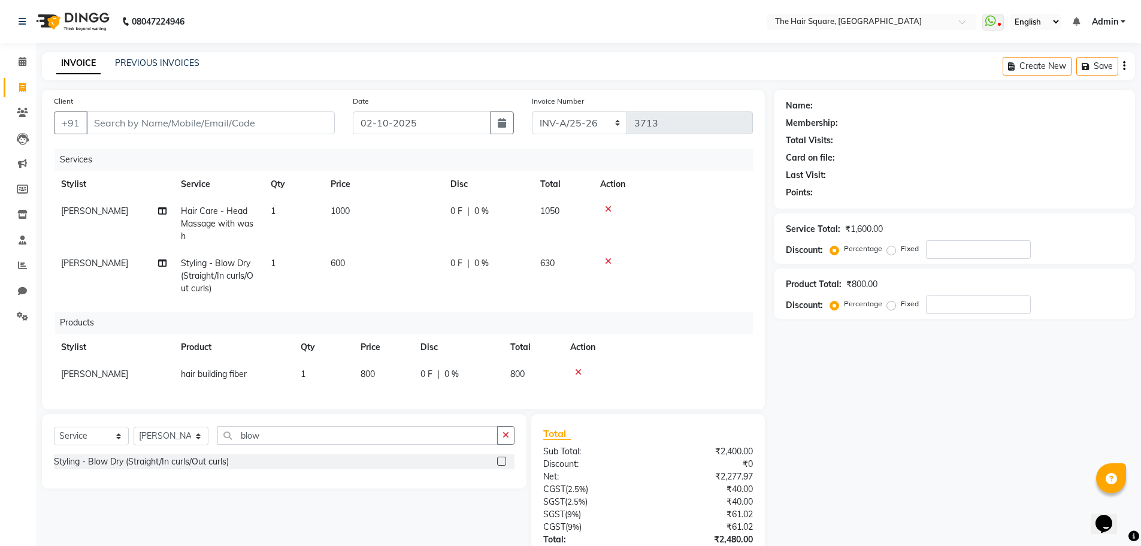
drag, startPoint x: 860, startPoint y: 438, endPoint x: 898, endPoint y: 437, distance: 37.8
click at [861, 438] on div "Name: Membership: Total Visits: Card on file: Last Visit: Points: Service Total…" at bounding box center [959, 352] width 370 height 525
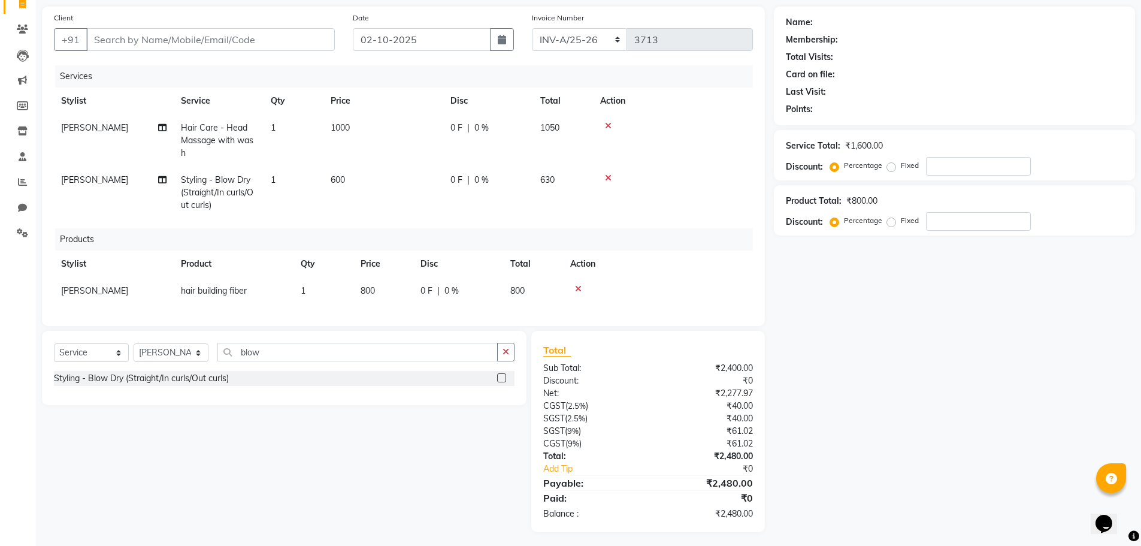
scroll to position [84, 0]
click at [868, 386] on div "Name: Membership: Total Visits: Card on file: Last Visit: Points: Service Total…" at bounding box center [959, 268] width 370 height 525
click at [174, 32] on input "Client" at bounding box center [210, 39] width 249 height 23
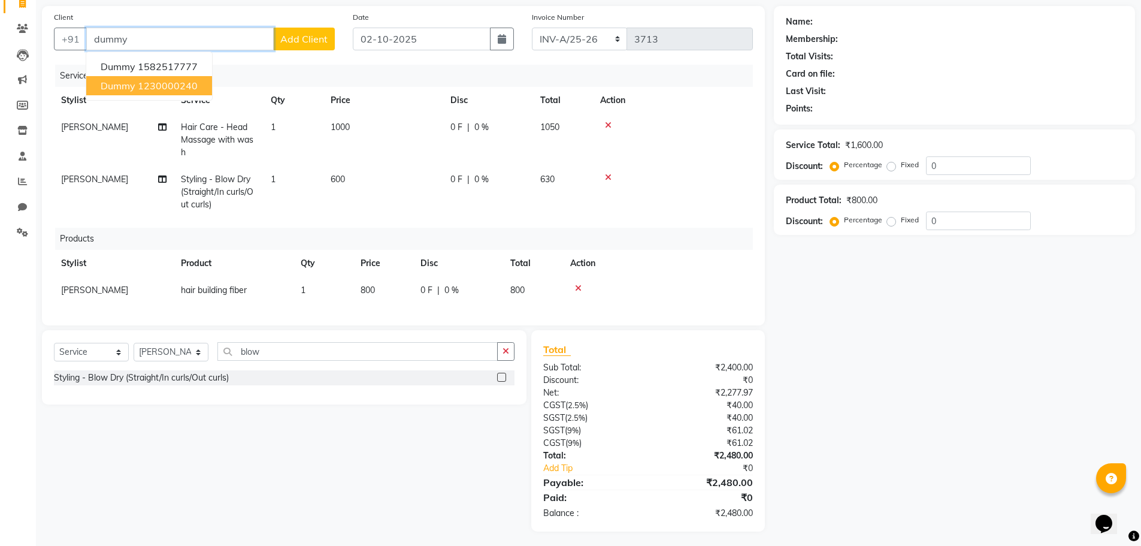
click at [196, 87] on ngb-highlight "1230000240" at bounding box center [168, 86] width 60 height 12
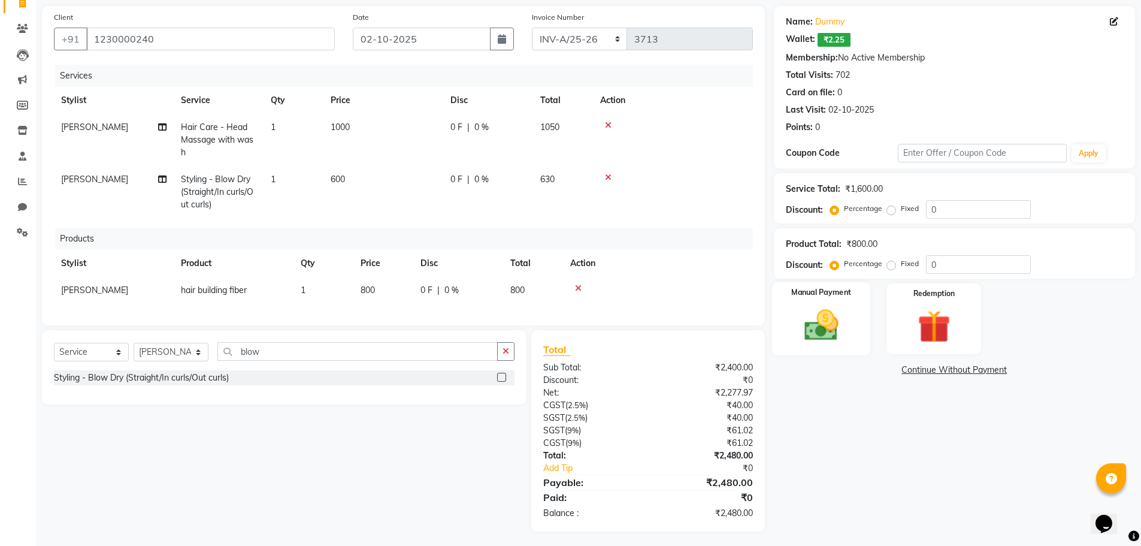
click at [834, 302] on div "Manual Payment" at bounding box center [821, 319] width 99 height 74
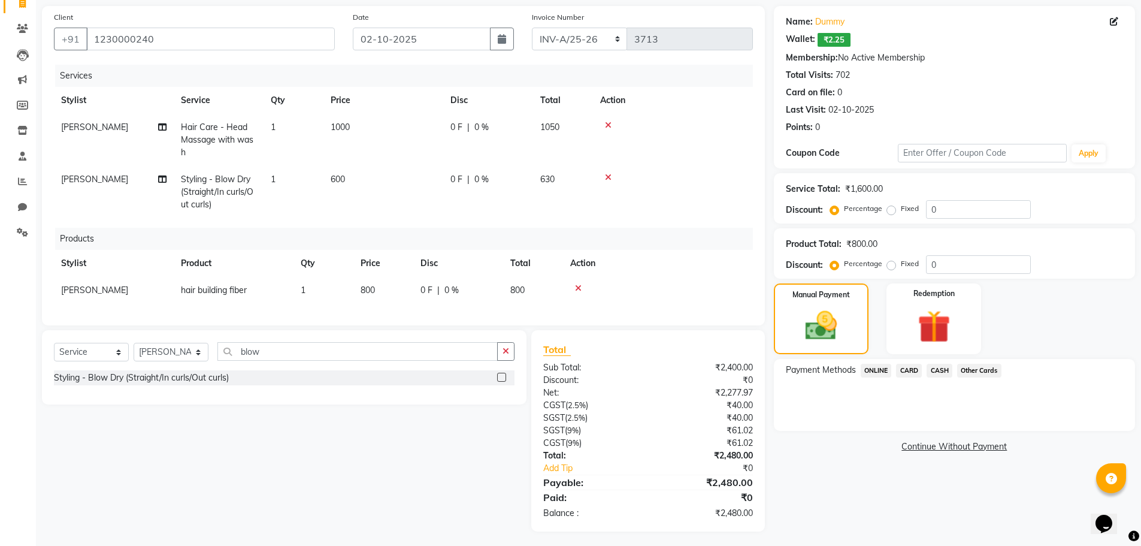
click at [946, 370] on span "CASH" at bounding box center [940, 371] width 26 height 14
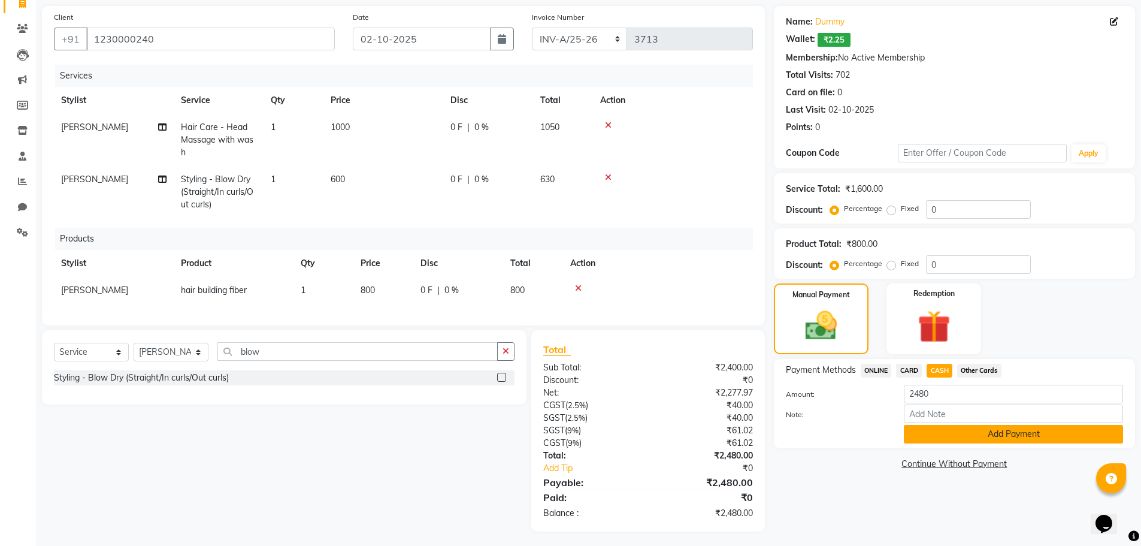
click at [924, 432] on button "Add Payment" at bounding box center [1013, 434] width 219 height 19
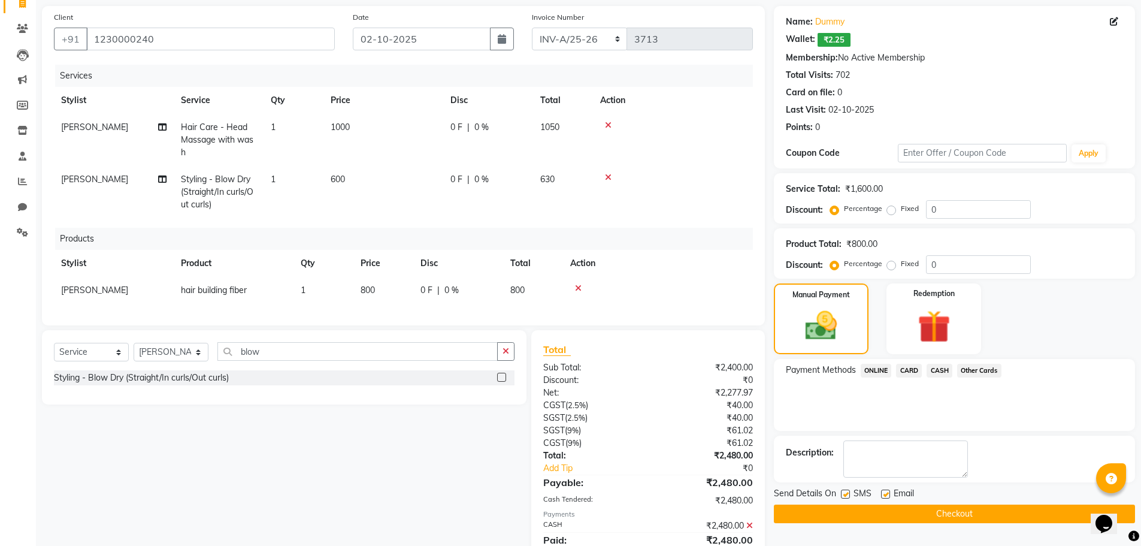
click at [948, 506] on button "Checkout" at bounding box center [954, 513] width 361 height 19
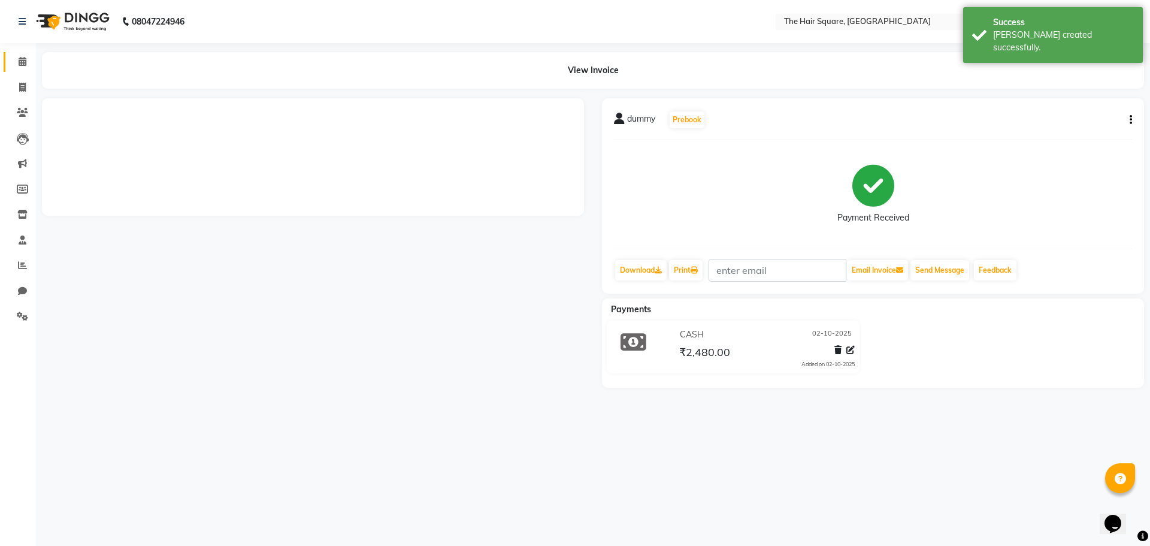
click at [19, 64] on icon at bounding box center [23, 61] width 8 height 9
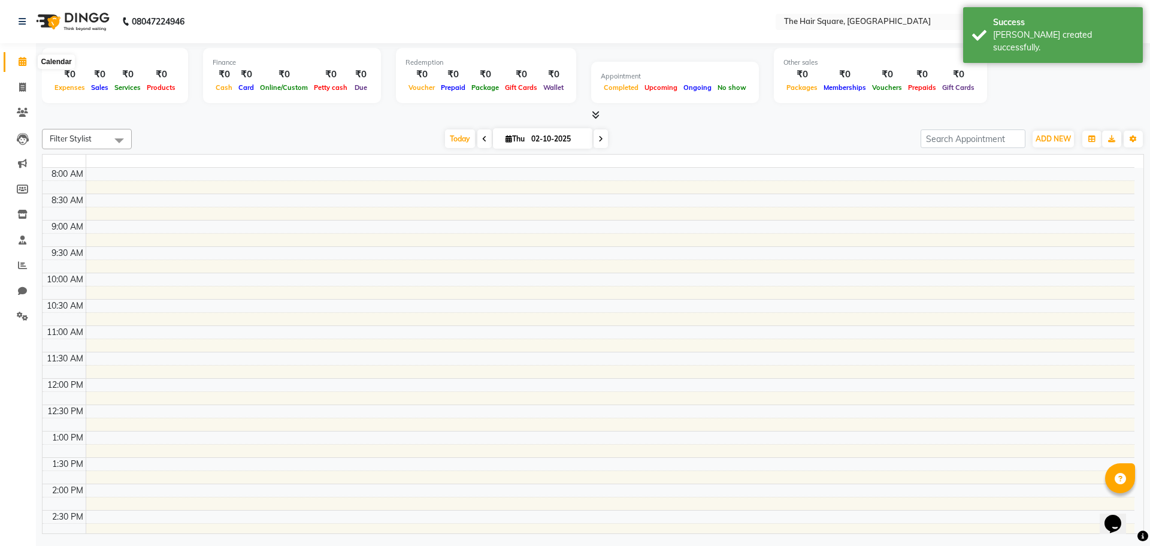
drag, startPoint x: 20, startPoint y: 63, endPoint x: 25, endPoint y: 76, distance: 13.5
click at [20, 63] on icon at bounding box center [23, 61] width 8 height 9
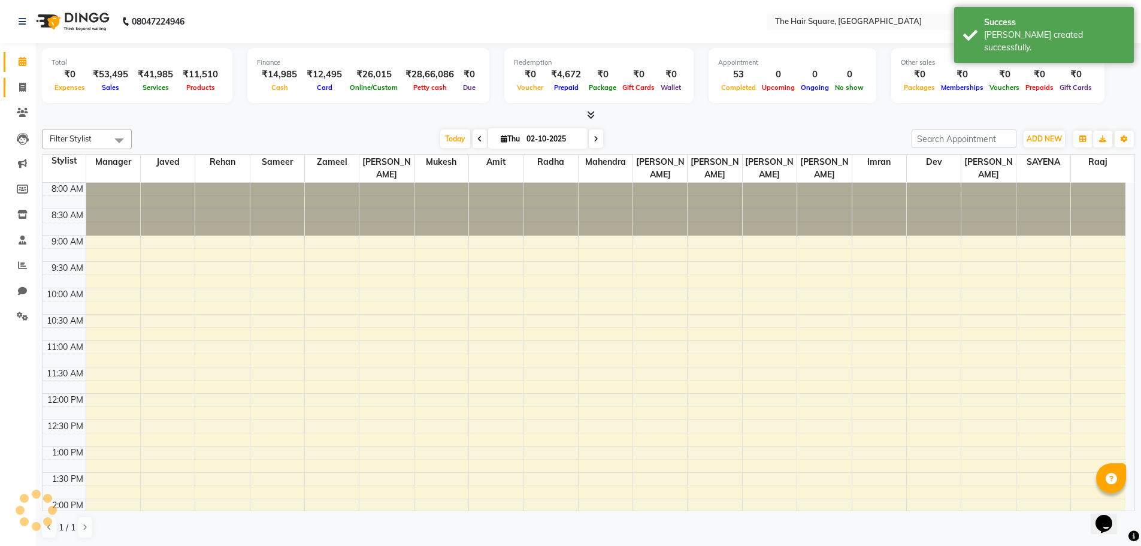
click at [23, 87] on icon at bounding box center [22, 87] width 7 height 9
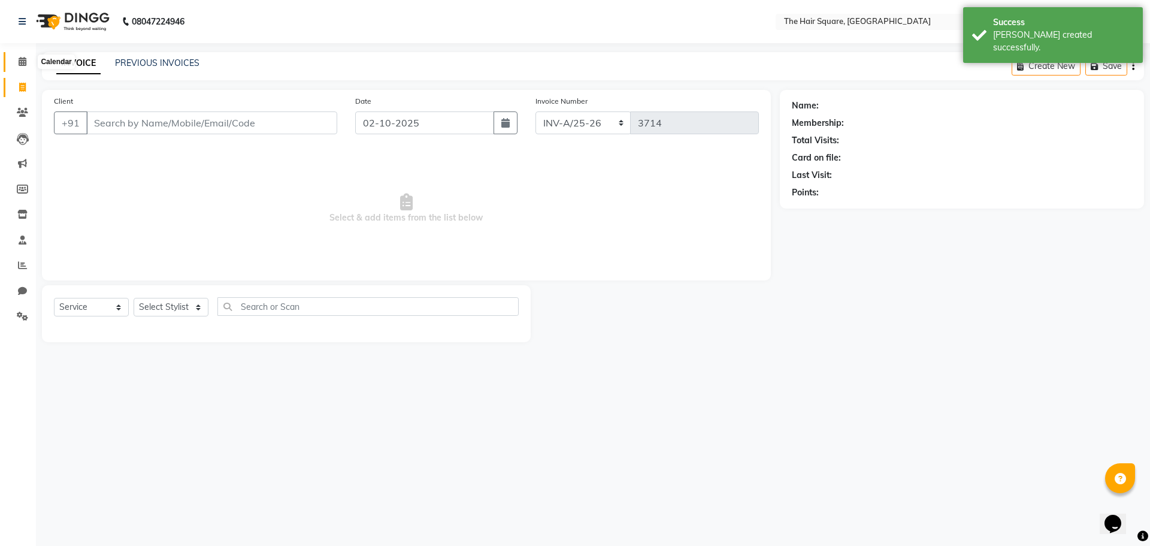
click at [26, 55] on span at bounding box center [22, 62] width 21 height 14
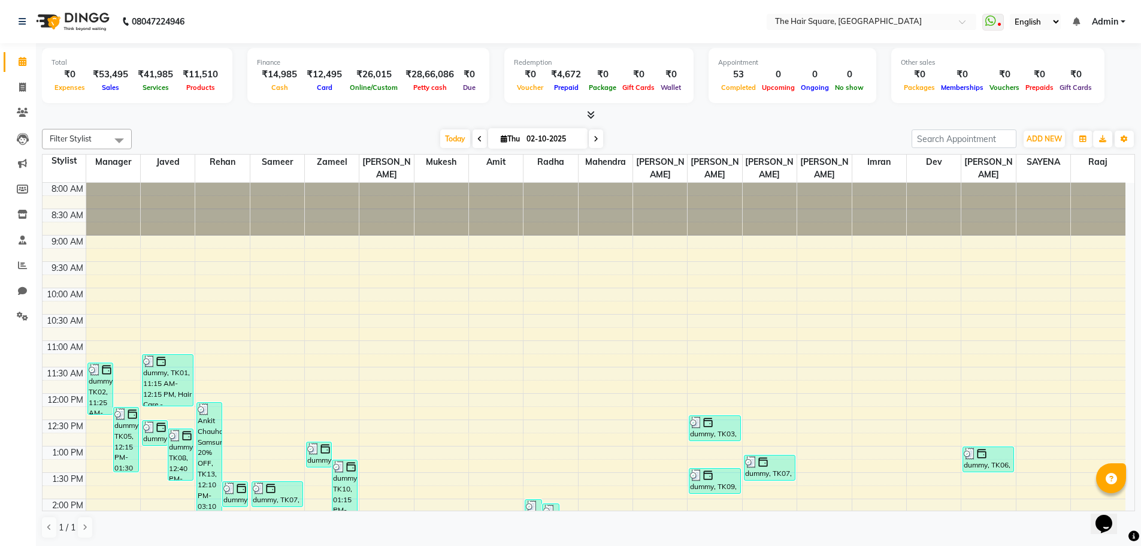
click at [301, 113] on div at bounding box center [588, 115] width 1093 height 13
click at [17, 84] on span at bounding box center [22, 88] width 21 height 14
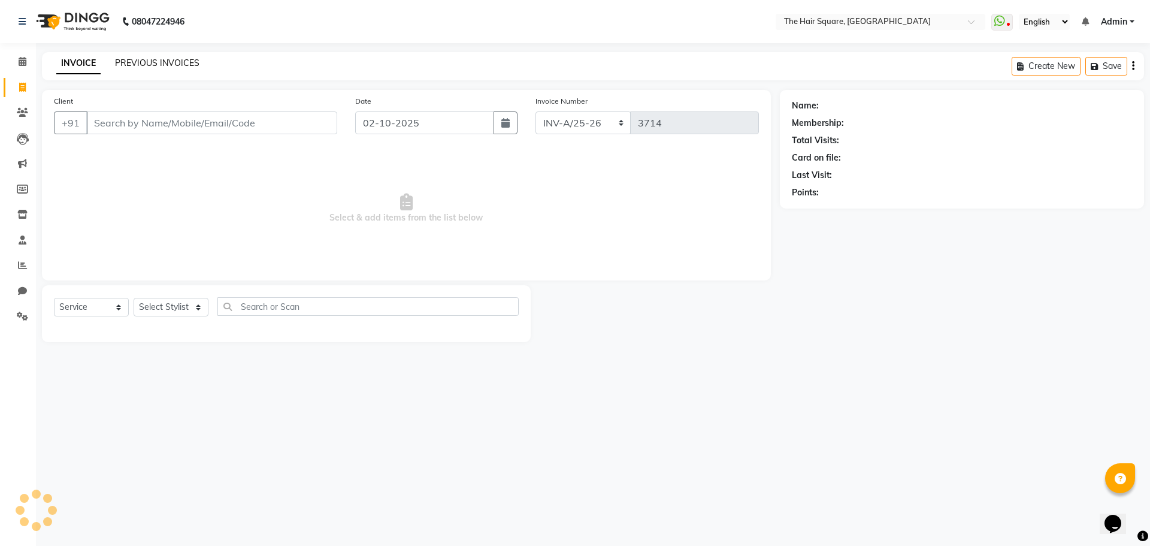
click at [171, 63] on link "PREVIOUS INVOICES" at bounding box center [157, 63] width 84 height 11
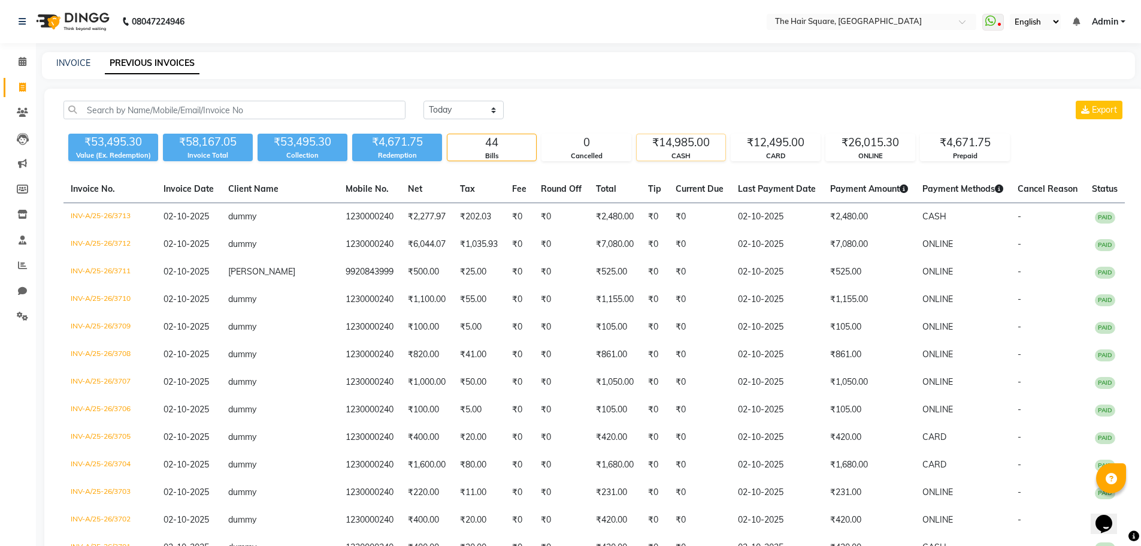
click at [674, 136] on div "₹14,985.00" at bounding box center [681, 142] width 89 height 17
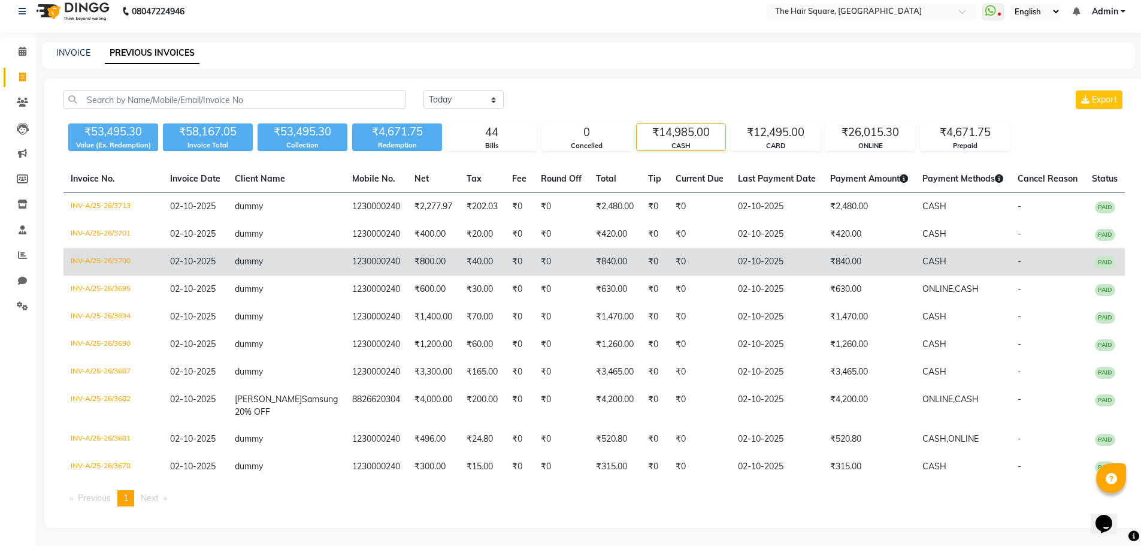
scroll to position [35, 0]
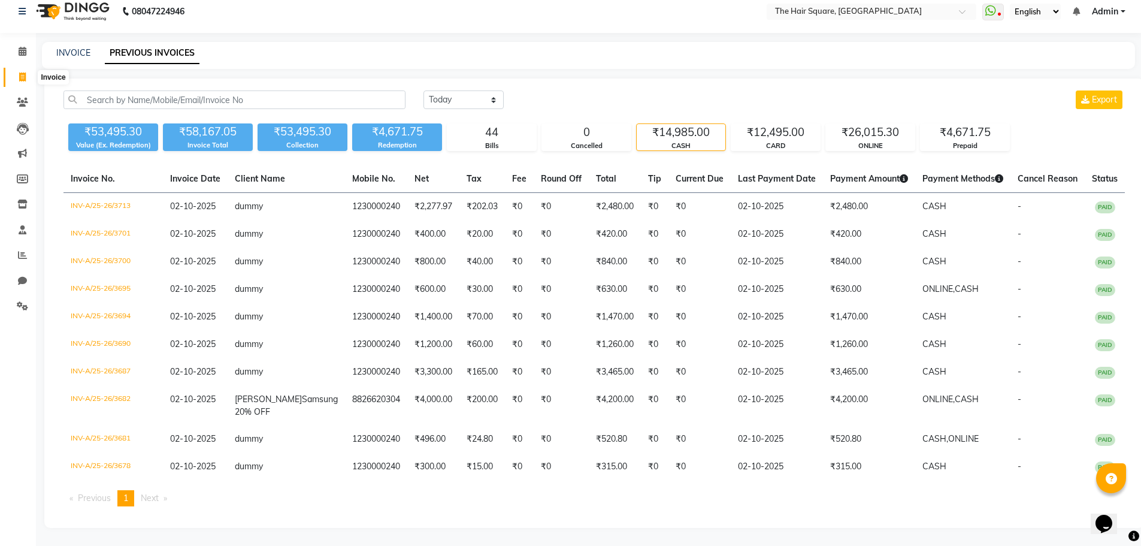
click at [26, 72] on icon at bounding box center [22, 76] width 7 height 9
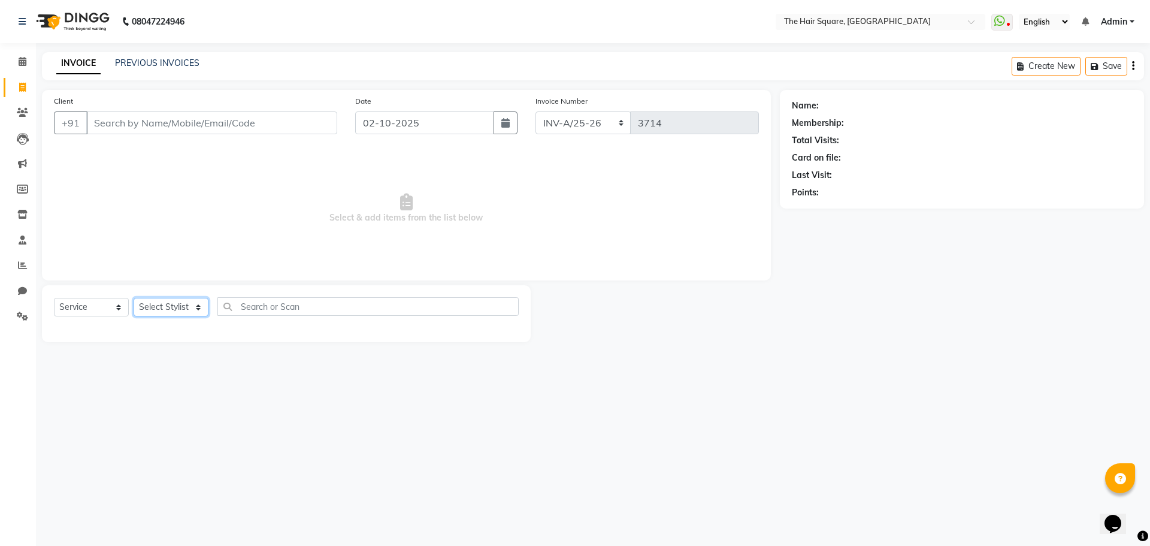
click at [156, 310] on select "Select Stylist Amit Aradhana Bittu Dev Imran Inder Javed Kim Mahendra Manager M…" at bounding box center [171, 307] width 75 height 19
click at [134, 298] on select "Select Stylist Amit Aradhana Bittu Dev Imran Inder Javed Kim Mahendra Manager M…" at bounding box center [171, 307] width 75 height 19
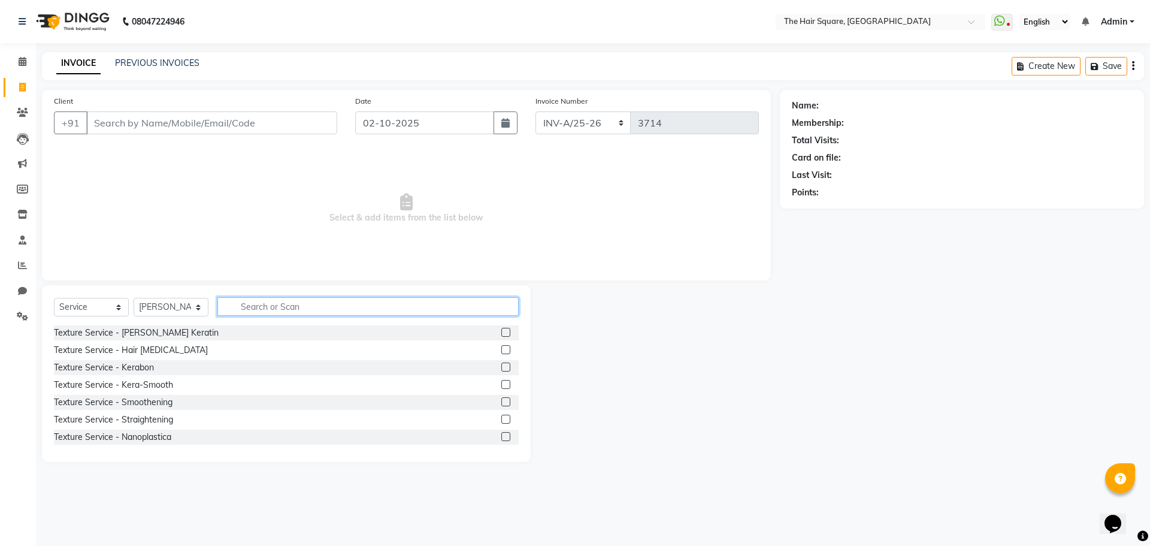
drag, startPoint x: 246, startPoint y: 298, endPoint x: 319, endPoint y: 313, distance: 75.2
click at [249, 302] on input "text" at bounding box center [367, 306] width 301 height 19
click at [501, 367] on label at bounding box center [505, 366] width 9 height 9
click at [501, 367] on input "checkbox" at bounding box center [505, 368] width 8 height 8
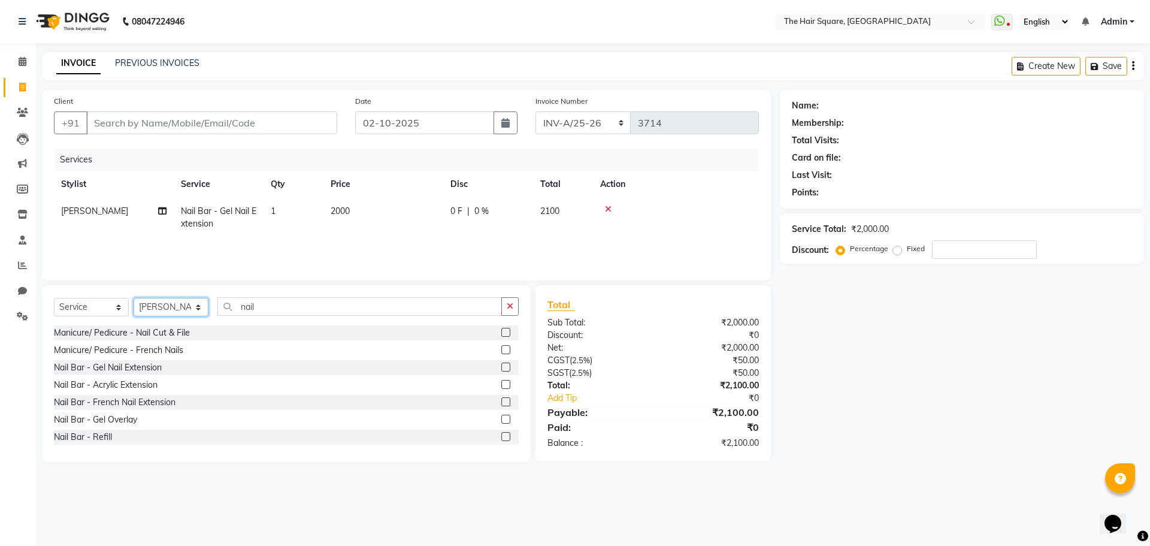
click at [154, 304] on select "Select Stylist Amit Aradhana Bittu Dev Imran Inder Javed Kim Mahendra Manager M…" at bounding box center [171, 307] width 75 height 19
click at [134, 298] on select "Select Stylist Amit Aradhana Bittu Dev Imran Inder Javed Kim Mahendra Manager M…" at bounding box center [171, 307] width 75 height 19
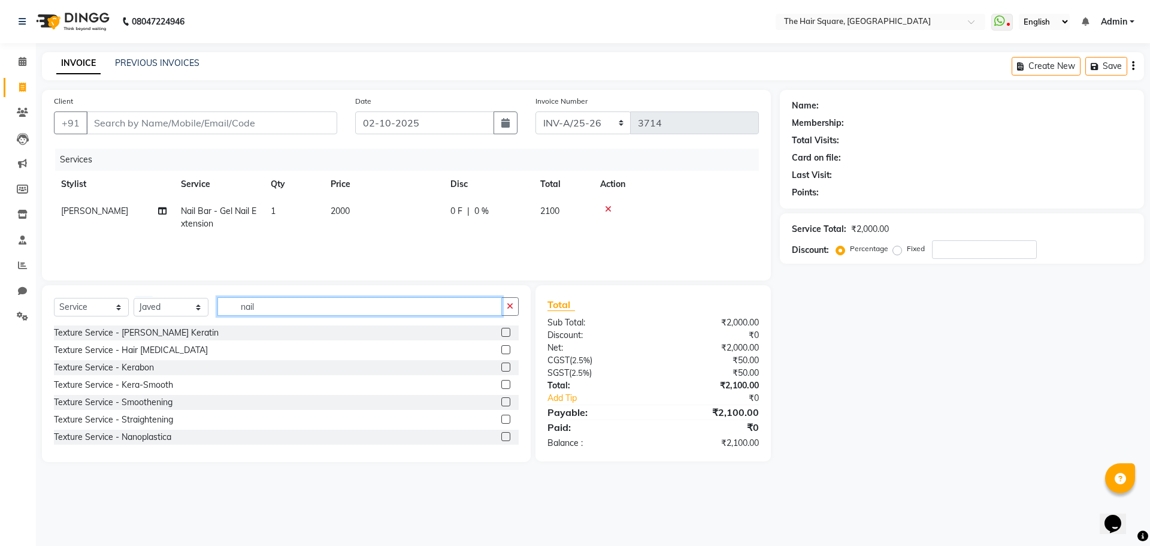
drag, startPoint x: 276, startPoint y: 305, endPoint x: 0, endPoint y: 276, distance: 277.1
click at [0, 283] on app-home "08047224946 Select Location × The Hair Square, Ambience Island WhatsApp Status …" at bounding box center [575, 240] width 1150 height 480
drag, startPoint x: 277, startPoint y: 307, endPoint x: 0, endPoint y: 273, distance: 279.4
click at [0, 277] on app-home "08047224946 Select Location × The Hair Square, Ambience Island WhatsApp Status …" at bounding box center [575, 240] width 1150 height 480
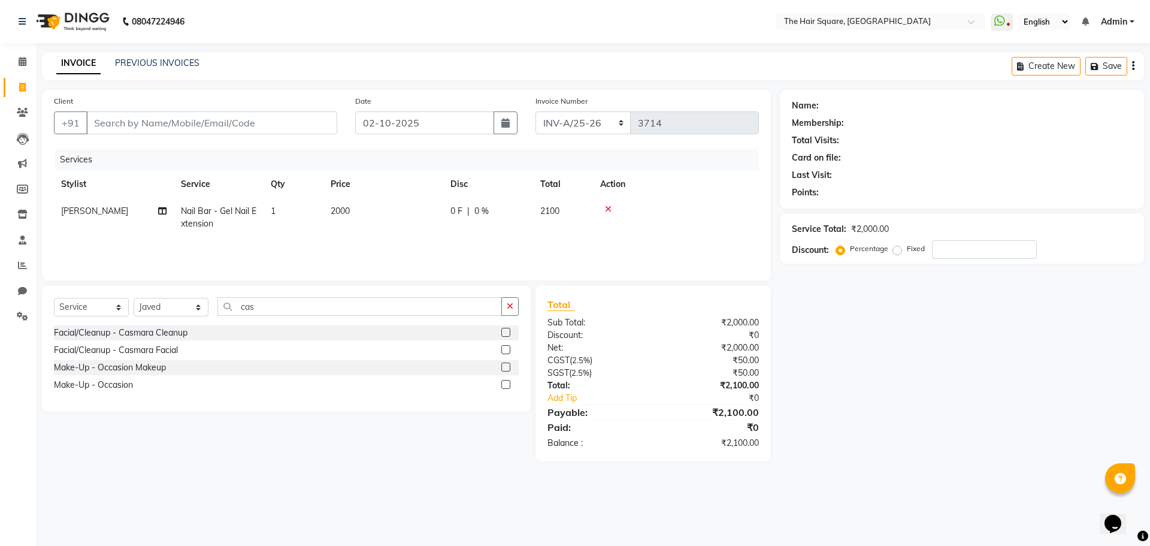
drag, startPoint x: 507, startPoint y: 332, endPoint x: 495, endPoint y: 316, distance: 20.0
click at [502, 331] on label at bounding box center [505, 332] width 9 height 9
click at [502, 331] on input "checkbox" at bounding box center [505, 333] width 8 height 8
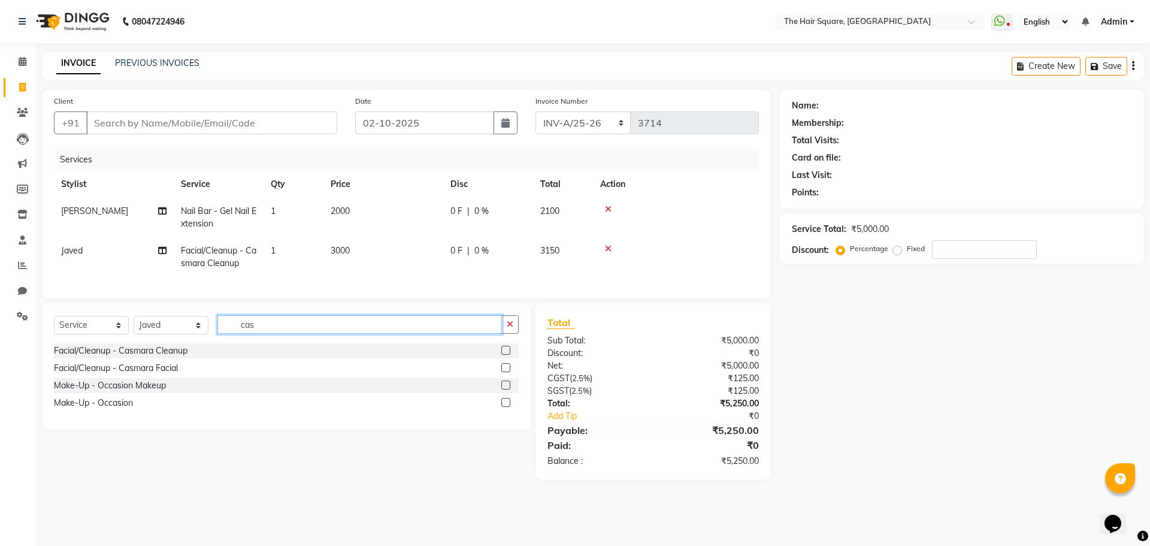
drag, startPoint x: 302, startPoint y: 334, endPoint x: 0, endPoint y: 336, distance: 301.9
click at [0, 336] on app-home "08047224946 Select Location × The Hair Square, Ambience Island WhatsApp Status …" at bounding box center [575, 248] width 1150 height 497
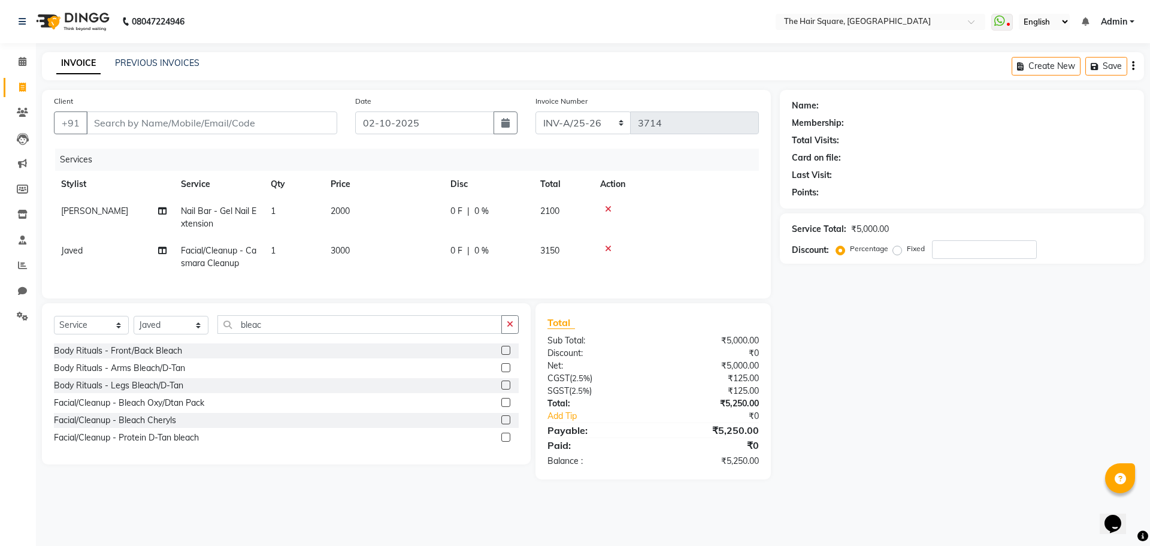
click at [506, 407] on label at bounding box center [505, 402] width 9 height 9
click at [506, 407] on input "checkbox" at bounding box center [505, 403] width 8 height 8
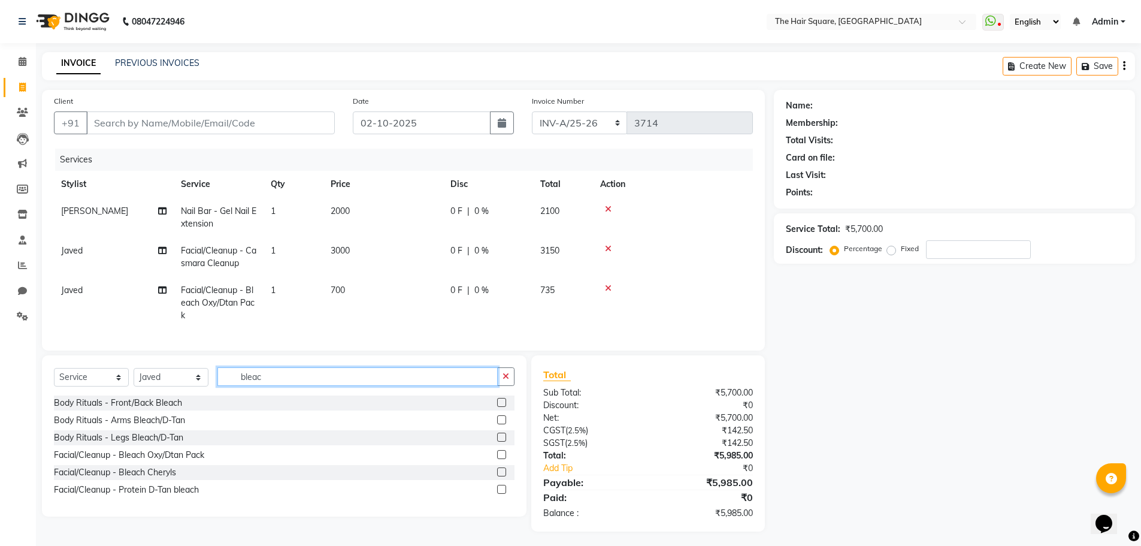
drag, startPoint x: 277, startPoint y: 390, endPoint x: 0, endPoint y: 356, distance: 279.4
click at [0, 362] on app-home "08047224946 Select Location × The Hair Square, Ambience Island WhatsApp Status …" at bounding box center [570, 274] width 1141 height 549
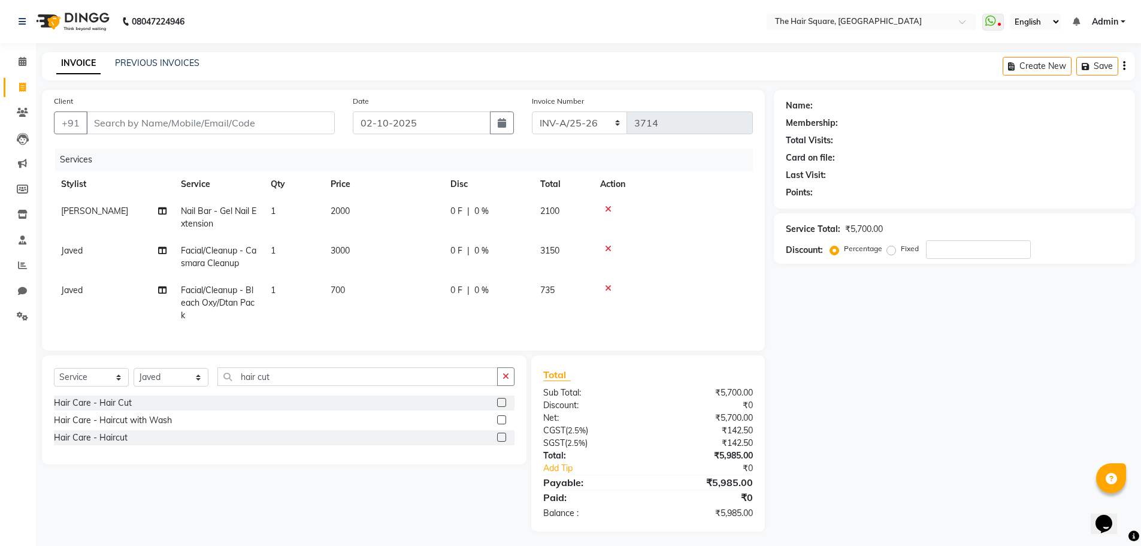
click at [498, 441] on label at bounding box center [501, 437] width 9 height 9
click at [498, 441] on input "checkbox" at bounding box center [501, 438] width 8 height 8
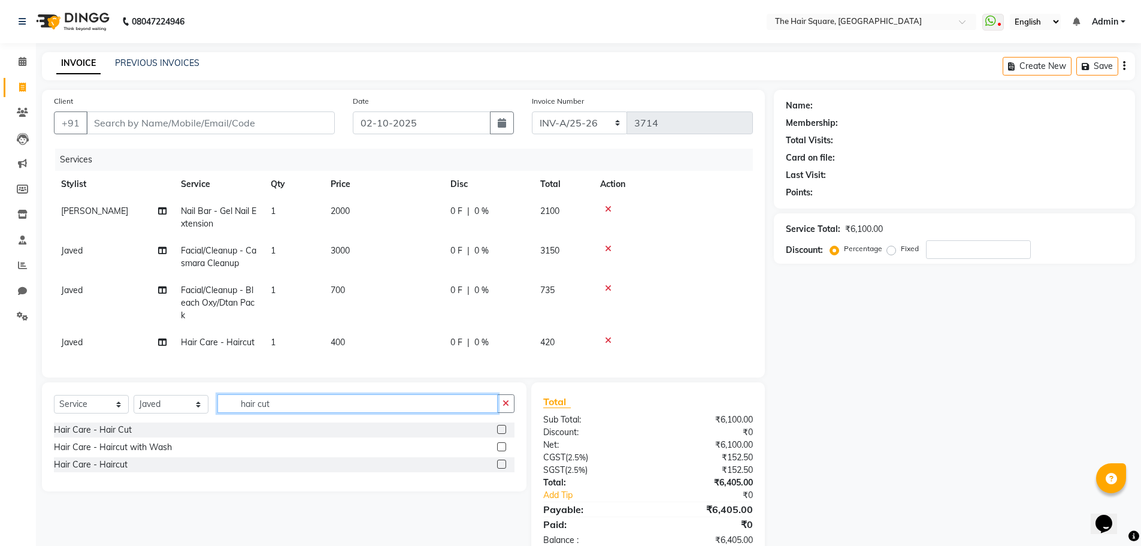
drag, startPoint x: 152, startPoint y: 407, endPoint x: 195, endPoint y: 359, distance: 63.6
click at [141, 403] on div "Select Service Product Membership Package Voucher Prepaid Gift Card Select Styl…" at bounding box center [284, 436] width 485 height 109
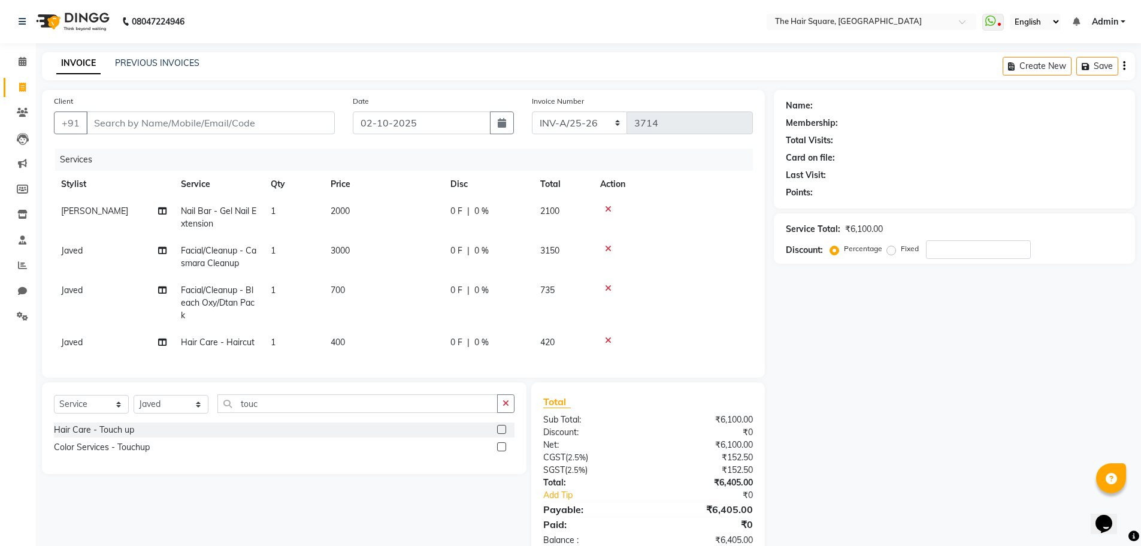
click at [500, 434] on label at bounding box center [501, 429] width 9 height 9
click at [500, 434] on input "checkbox" at bounding box center [501, 430] width 8 height 8
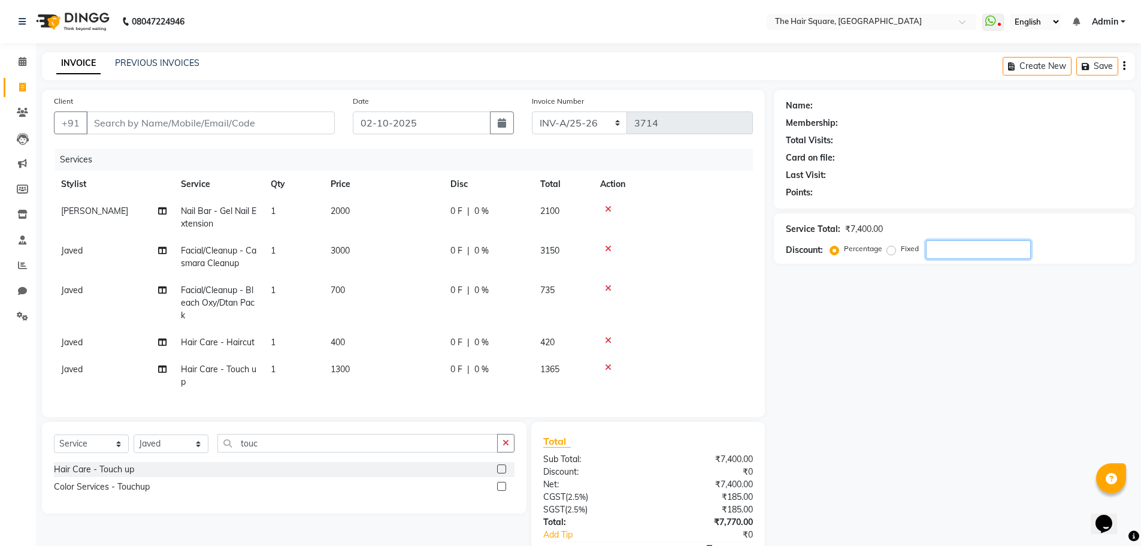
drag, startPoint x: 1021, startPoint y: 445, endPoint x: 878, endPoint y: 386, distance: 154.4
click at [1021, 444] on div "Name: Membership: Total Visits: Card on file: Last Visit: Points: Service Total…" at bounding box center [959, 344] width 370 height 508
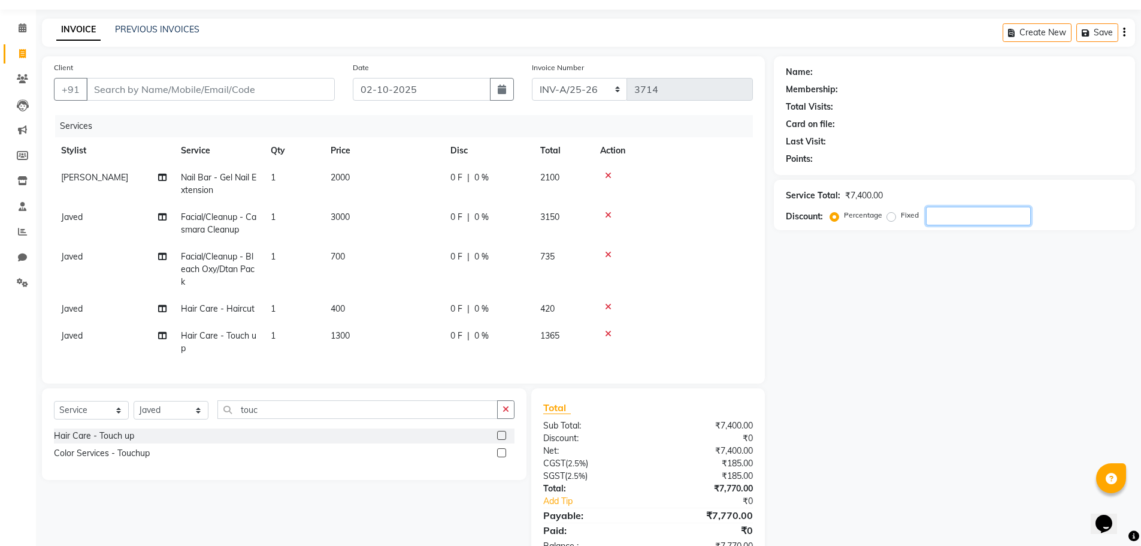
scroll to position [79, 0]
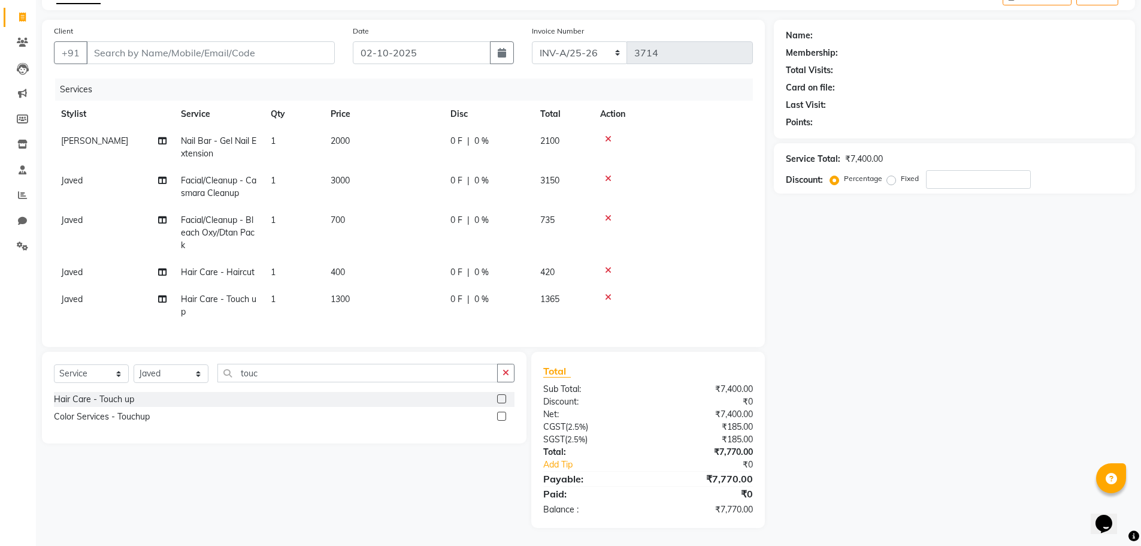
click at [345, 135] on span "2000" at bounding box center [340, 140] width 19 height 11
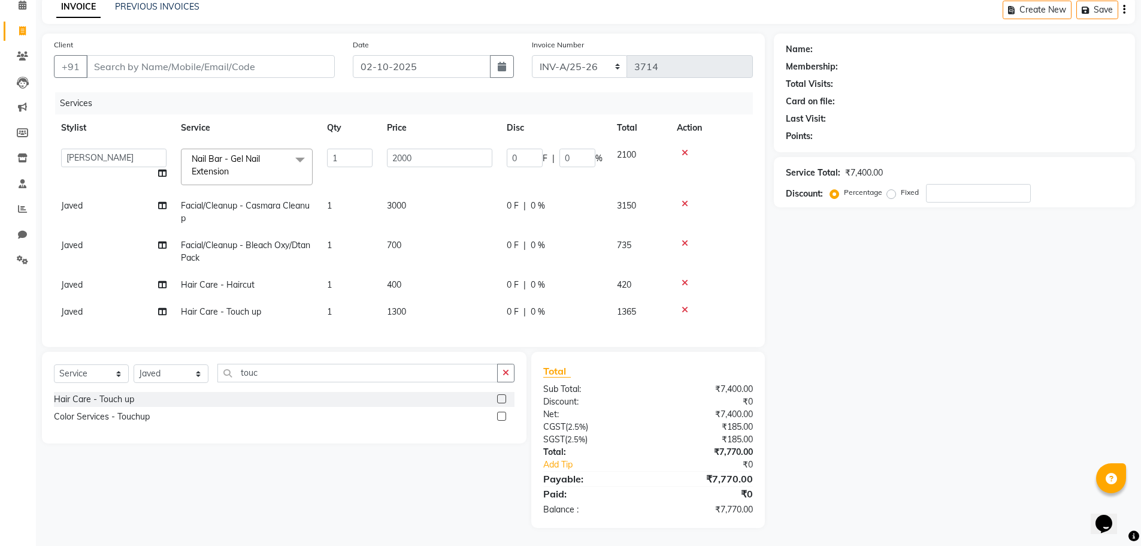
scroll to position [65, 0]
drag, startPoint x: 537, startPoint y: 147, endPoint x: 367, endPoint y: 144, distance: 169.6
click at [373, 150] on tr "Amit Aradhana Bittu Dev Imran Inder Javed Kim Mahendra Manager Mukesh Raaj Radh…" at bounding box center [403, 166] width 699 height 51
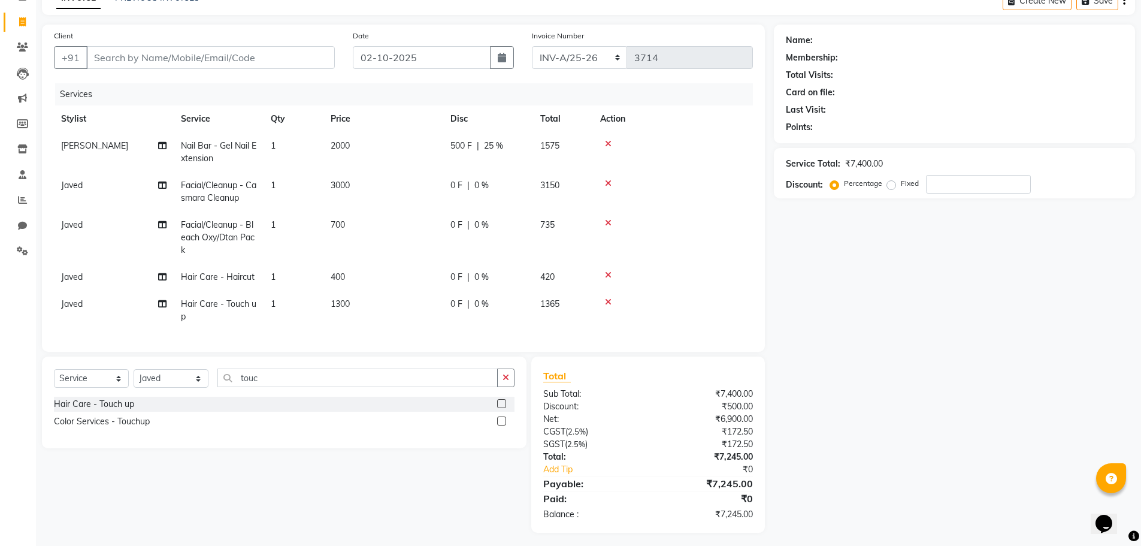
click at [754, 203] on div "Client +91 Date 02-10-2025 Invoice Number INV-A-M/25-26 INV-A/25-26 3714 Servic…" at bounding box center [403, 188] width 723 height 327
click at [934, 267] on div "Name: Membership: Total Visits: Card on file: Last Visit: Points: Service Total…" at bounding box center [959, 279] width 370 height 508
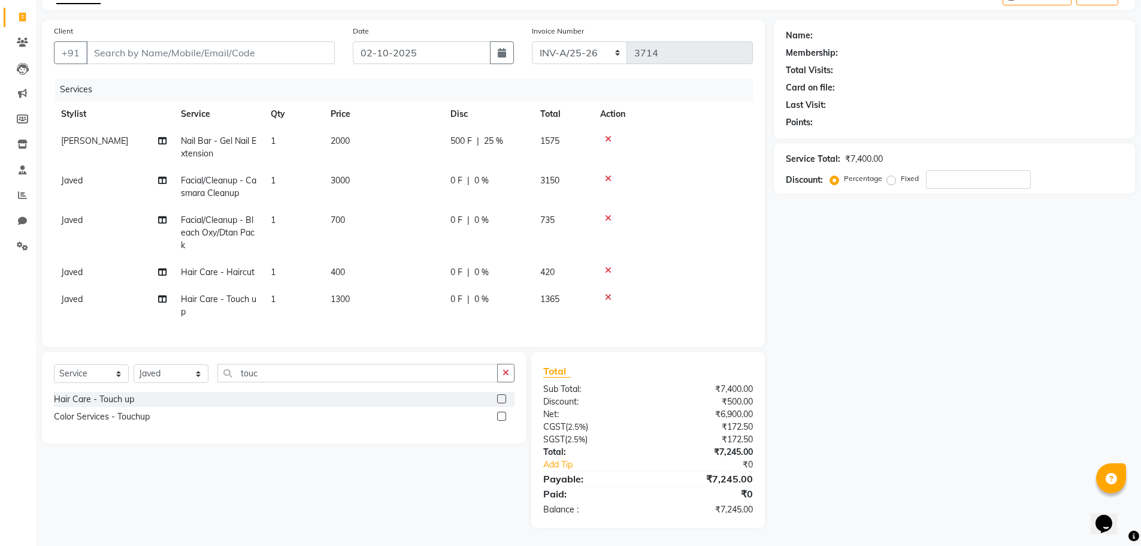
scroll to position [79, 0]
click at [989, 170] on input "number" at bounding box center [978, 179] width 105 height 19
drag, startPoint x: 938, startPoint y: 170, endPoint x: 739, endPoint y: 148, distance: 200.1
click at [742, 148] on div "Client +91 Date 02-10-2025 Invoice Number INV-A-M/25-26 INV-A/25-26 3714 Servic…" at bounding box center [588, 274] width 1111 height 508
click at [477, 135] on span "0 %" at bounding box center [481, 141] width 14 height 13
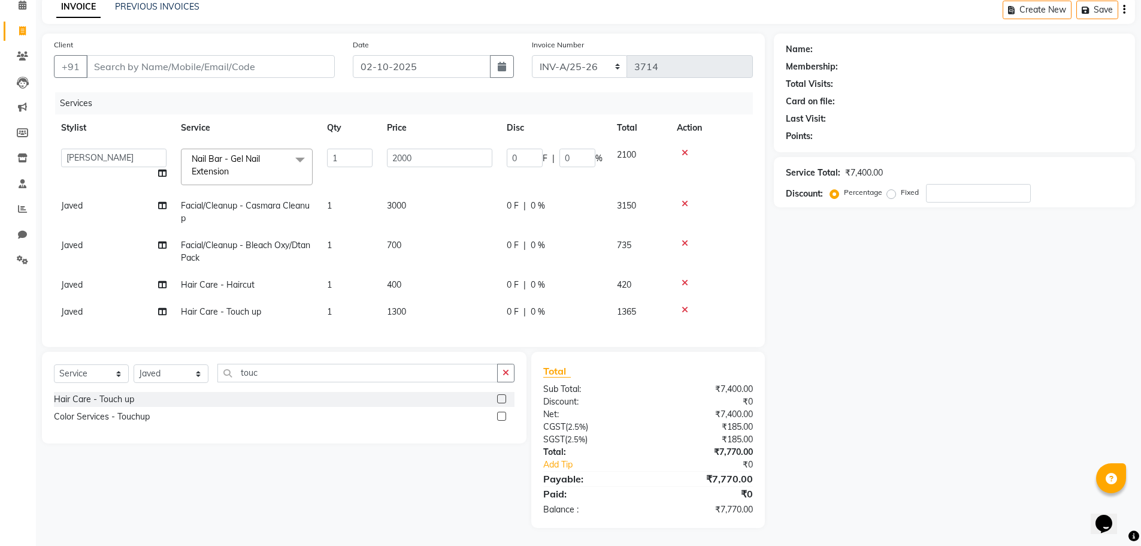
scroll to position [65, 0]
drag, startPoint x: 573, startPoint y: 149, endPoint x: 477, endPoint y: 104, distance: 106.4
click at [437, 129] on table "Stylist Service Qty Price Disc Total Action Amit Aradhana Bittu Dev Imran Inder…" at bounding box center [403, 219] width 699 height 211
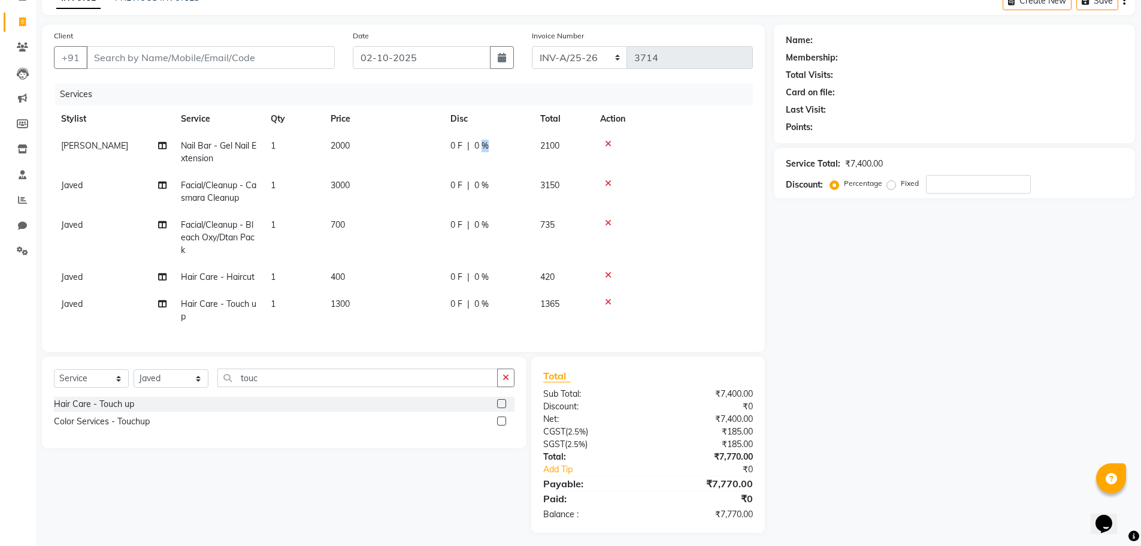
drag, startPoint x: 521, startPoint y: 152, endPoint x: 478, endPoint y: 149, distance: 42.7
click at [477, 150] on span "0 %" at bounding box center [481, 146] width 14 height 13
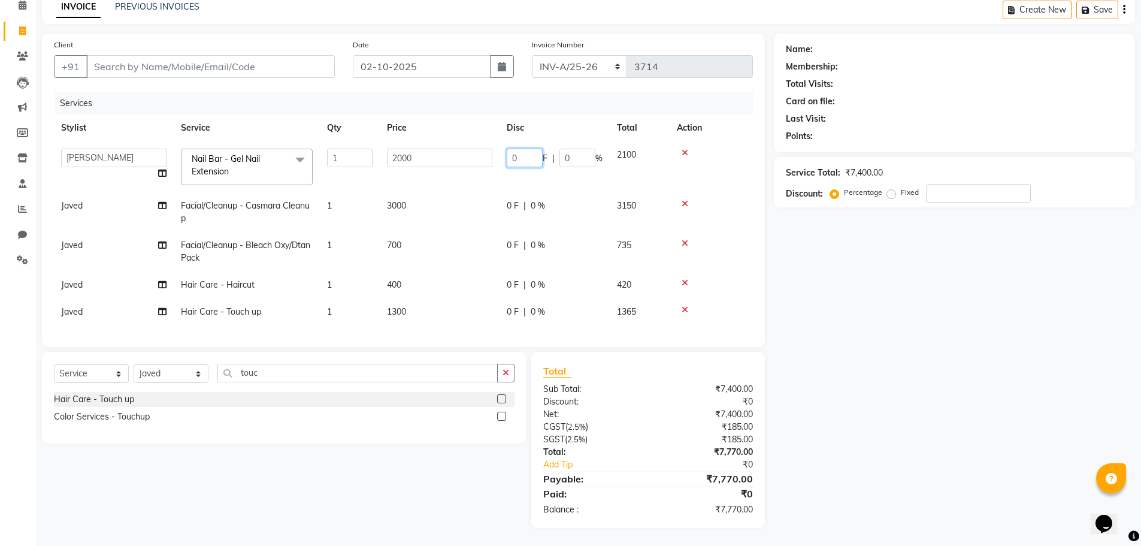
drag, startPoint x: 516, startPoint y: 152, endPoint x: 475, endPoint y: 144, distance: 41.5
click at [482, 146] on tr "Amit Aradhana Bittu Dev Imran Inder Javed Kim Mahendra Manager Mukesh Raaj Radh…" at bounding box center [403, 166] width 699 height 51
click at [724, 192] on td at bounding box center [711, 212] width 83 height 40
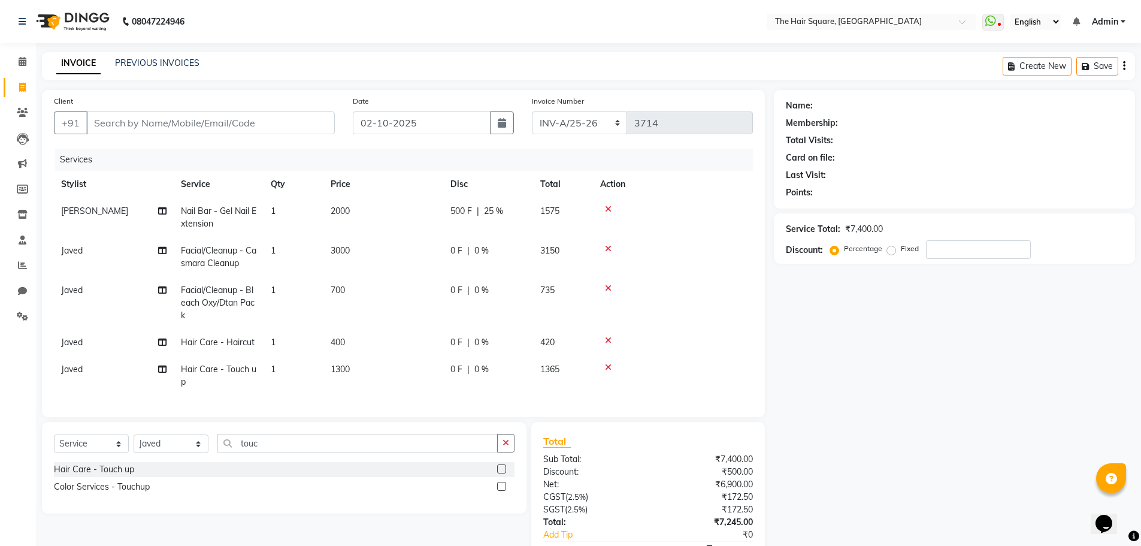
scroll to position [0, 0]
drag, startPoint x: 927, startPoint y: 250, endPoint x: 1009, endPoint y: 259, distance: 82.5
click at [927, 251] on input "number" at bounding box center [978, 249] width 105 height 19
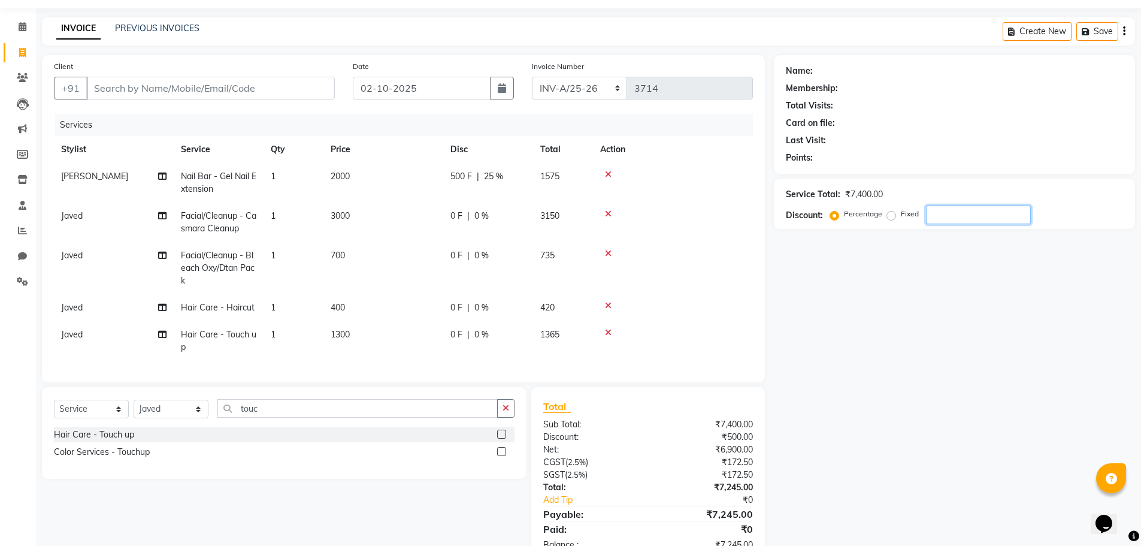
scroll to position [19, 0]
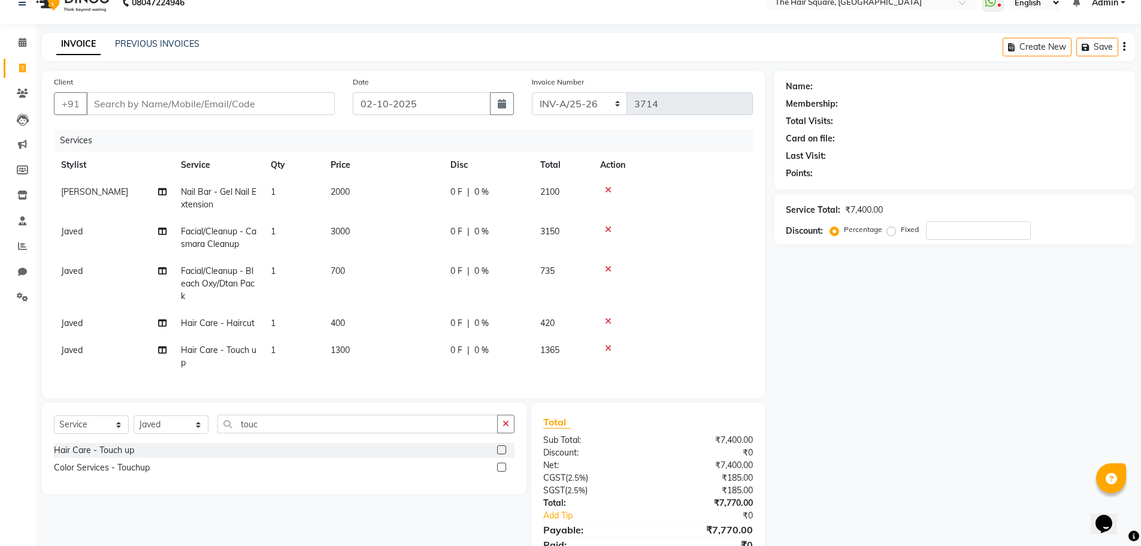
click at [901, 232] on label "Fixed" at bounding box center [910, 229] width 18 height 11
click at [891, 232] on input "Fixed" at bounding box center [894, 229] width 8 height 8
drag, startPoint x: 946, startPoint y: 235, endPoint x: 961, endPoint y: 230, distance: 15.4
click at [947, 235] on input "number" at bounding box center [978, 230] width 105 height 19
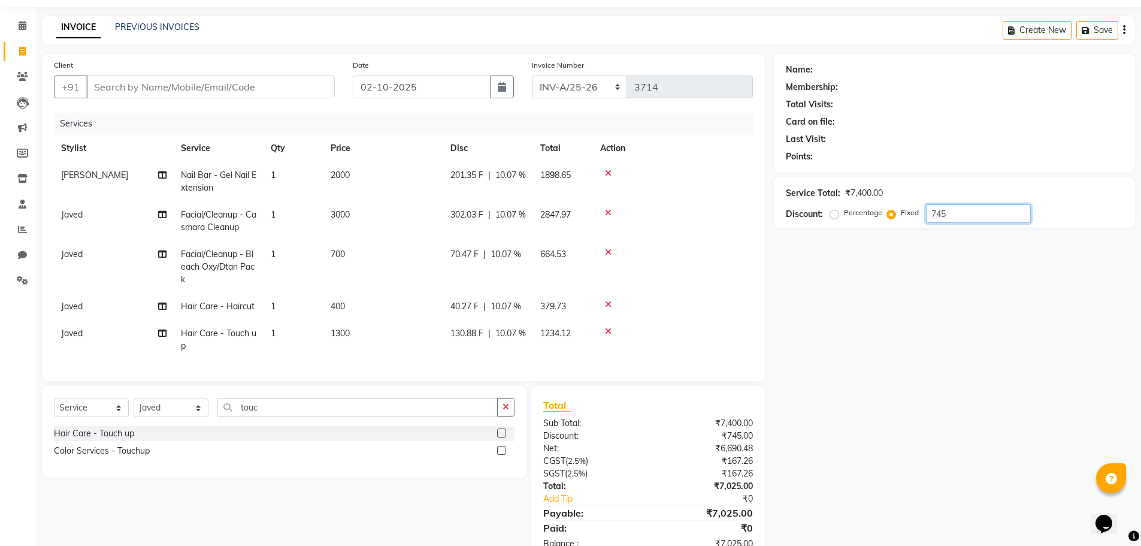
scroll to position [0, 0]
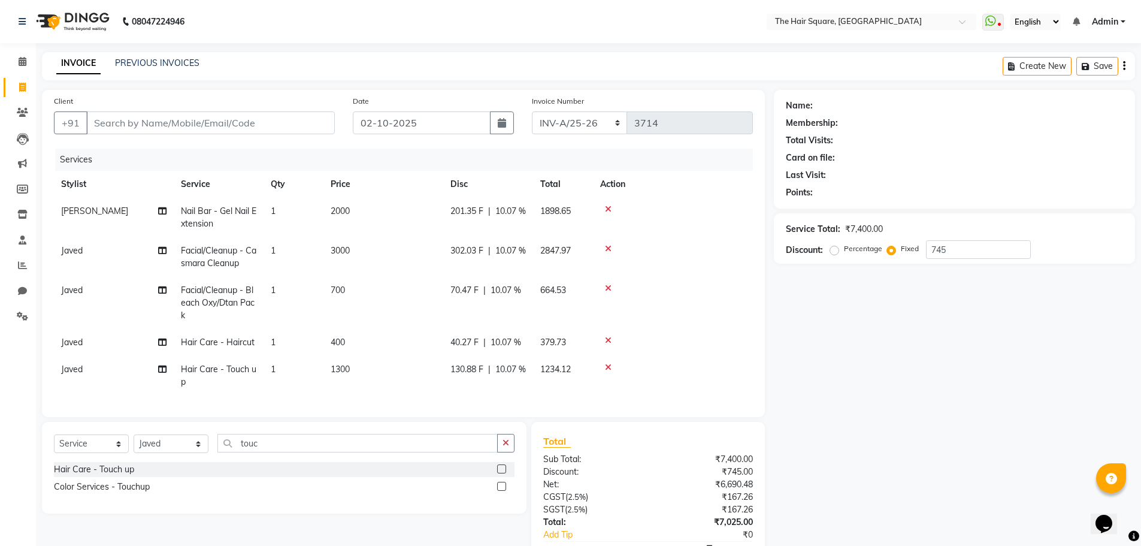
click at [607, 203] on td at bounding box center [673, 218] width 160 height 40
click at [609, 210] on icon at bounding box center [608, 209] width 7 height 8
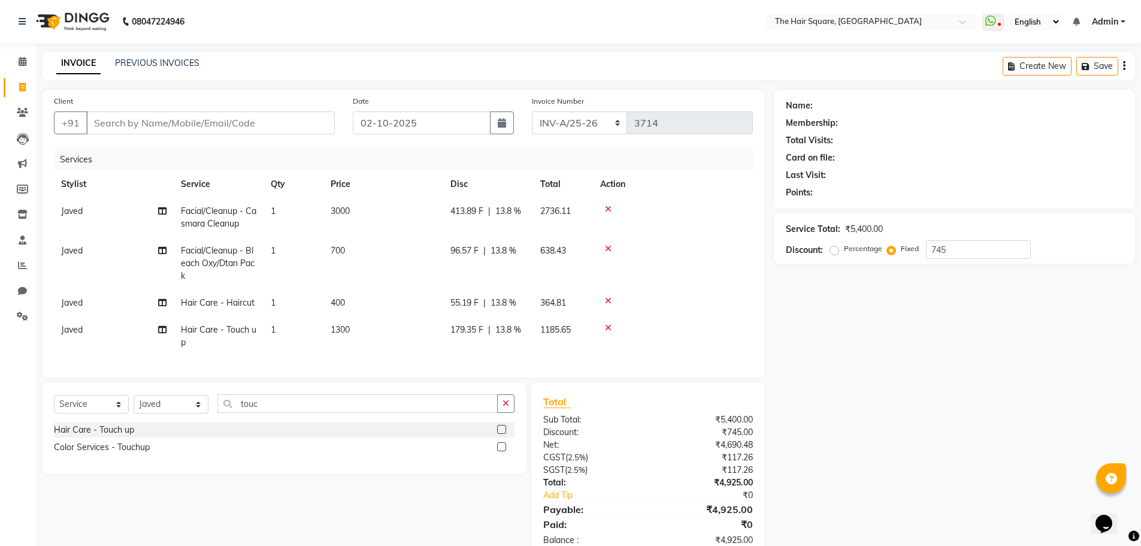
click at [609, 210] on icon at bounding box center [608, 209] width 7 height 8
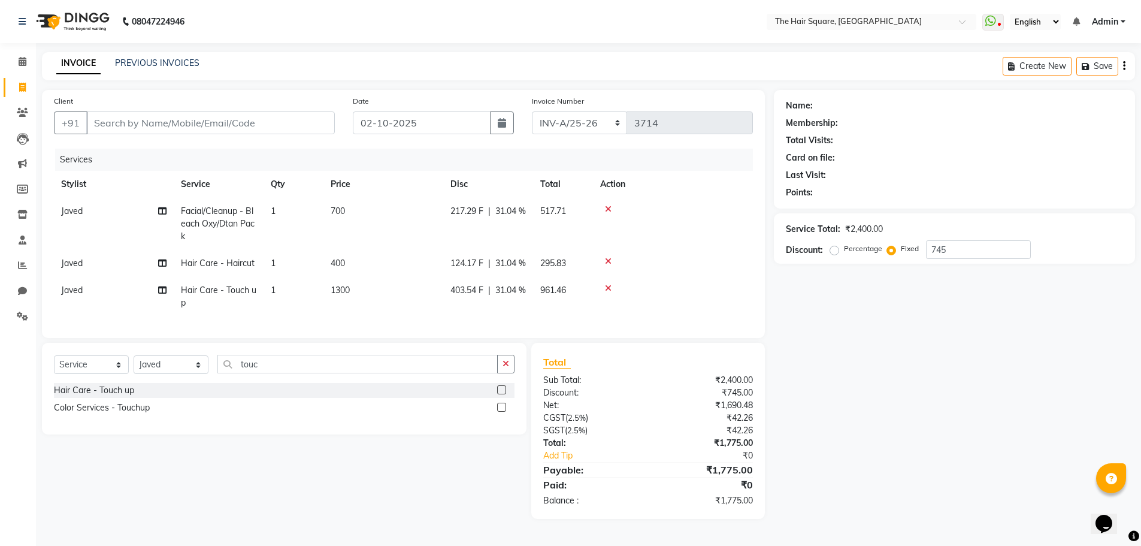
click at [609, 210] on icon at bounding box center [608, 209] width 7 height 8
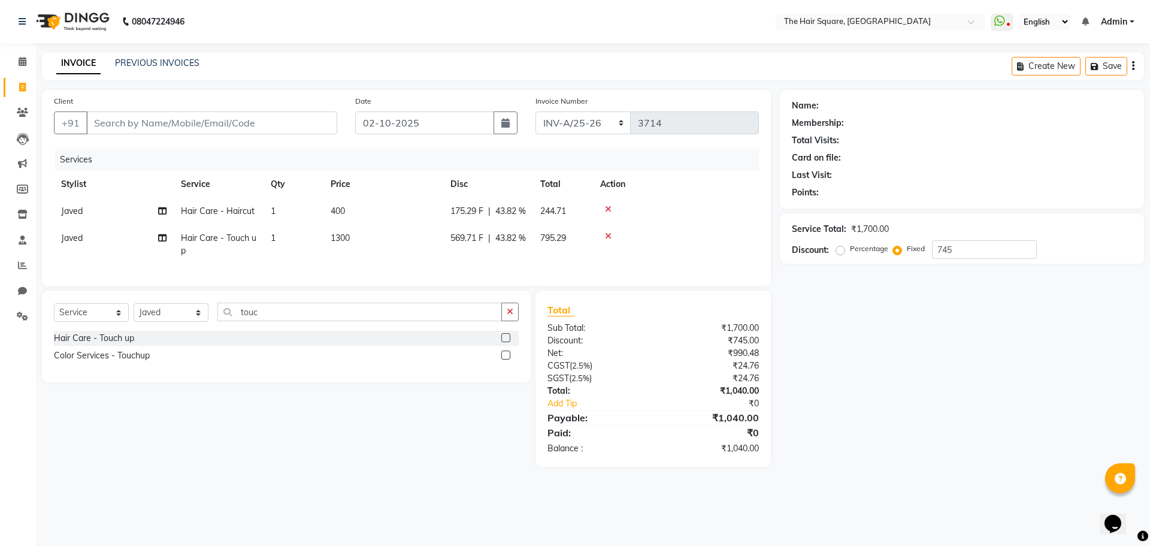
click at [609, 210] on icon at bounding box center [608, 209] width 7 height 8
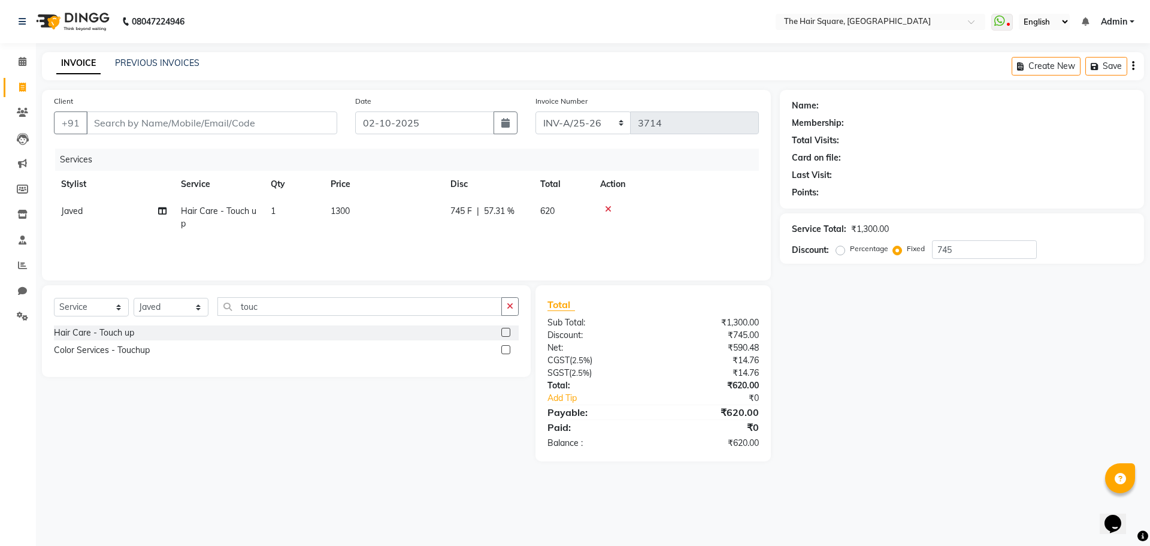
click at [609, 210] on icon at bounding box center [608, 209] width 7 height 8
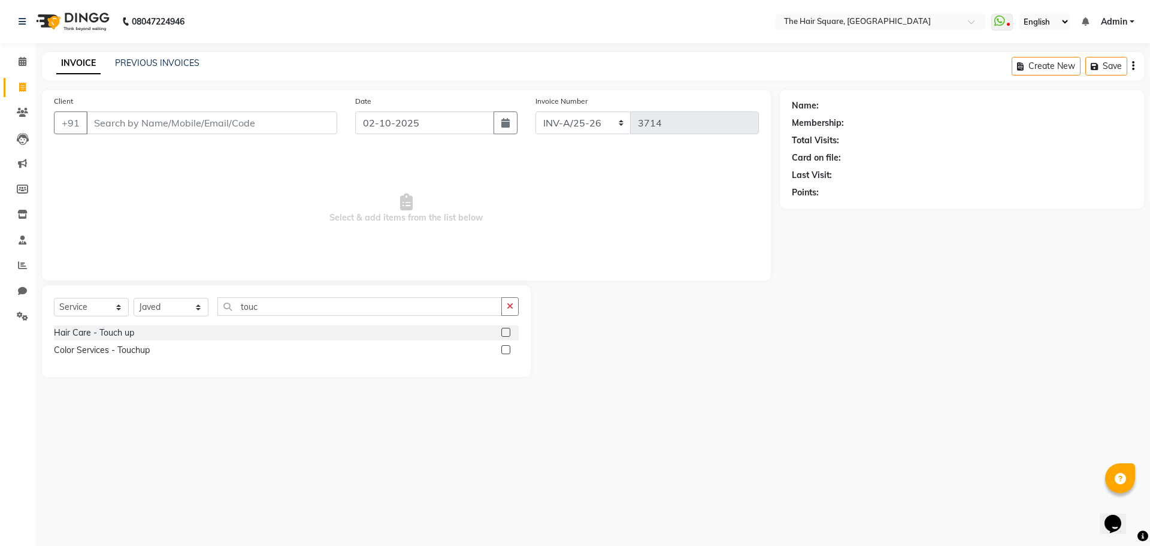
click at [609, 210] on span "Select & add items from the list below" at bounding box center [406, 209] width 705 height 120
click at [196, 113] on input "Client" at bounding box center [211, 122] width 251 height 23
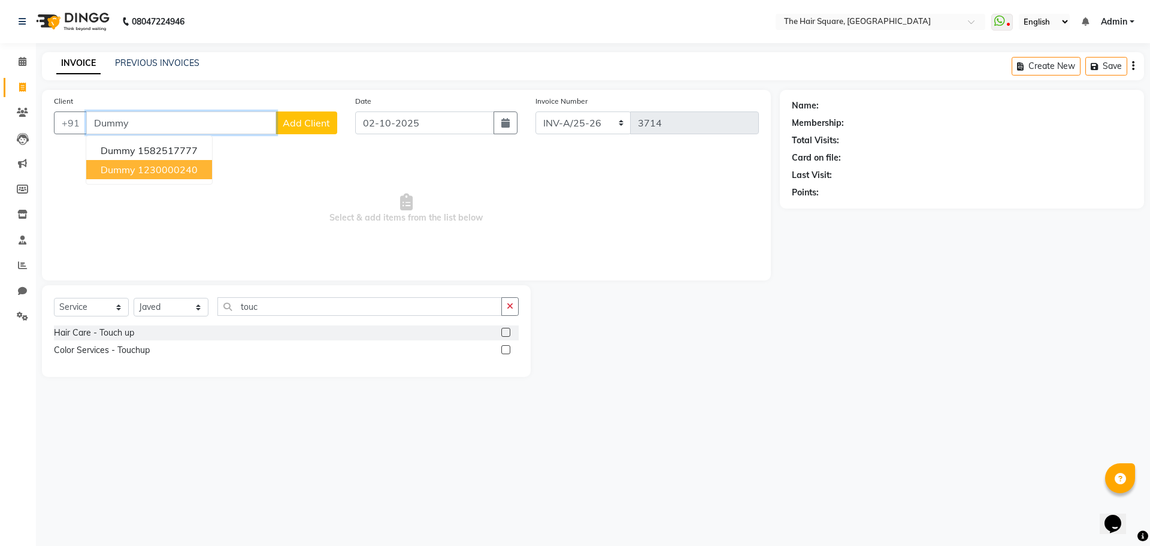
click at [116, 172] on span "dummy" at bounding box center [118, 170] width 35 height 12
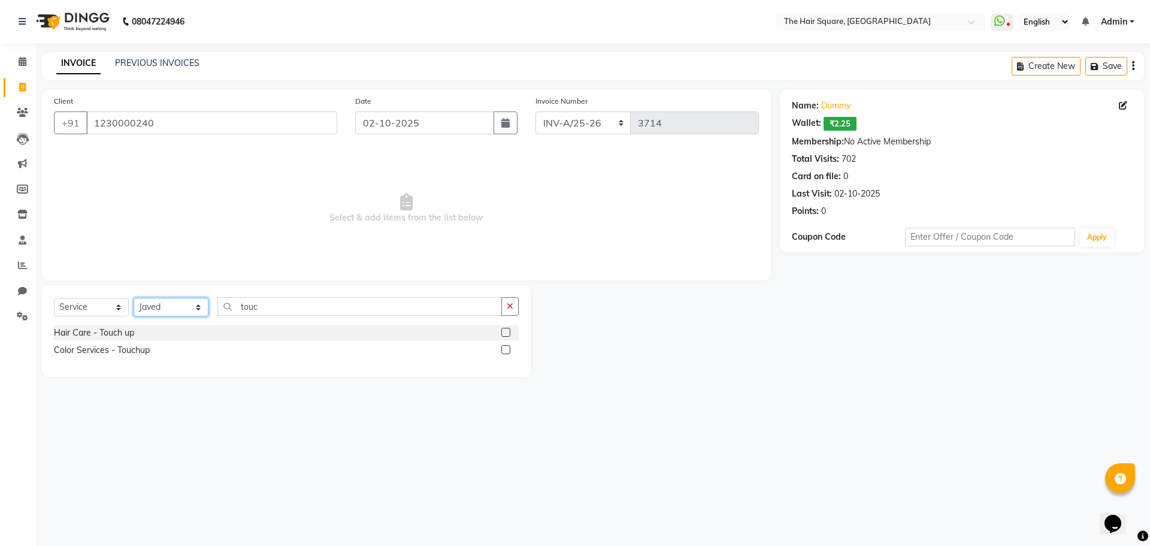
click at [153, 306] on select "Select Stylist Amit Aradhana Bittu Dev Imran Inder Javed Kim Mahendra Manager M…" at bounding box center [171, 307] width 75 height 19
click at [134, 298] on select "Select Stylist Amit Aradhana Bittu Dev Imran Inder Javed Kim Mahendra Manager M…" at bounding box center [171, 307] width 75 height 19
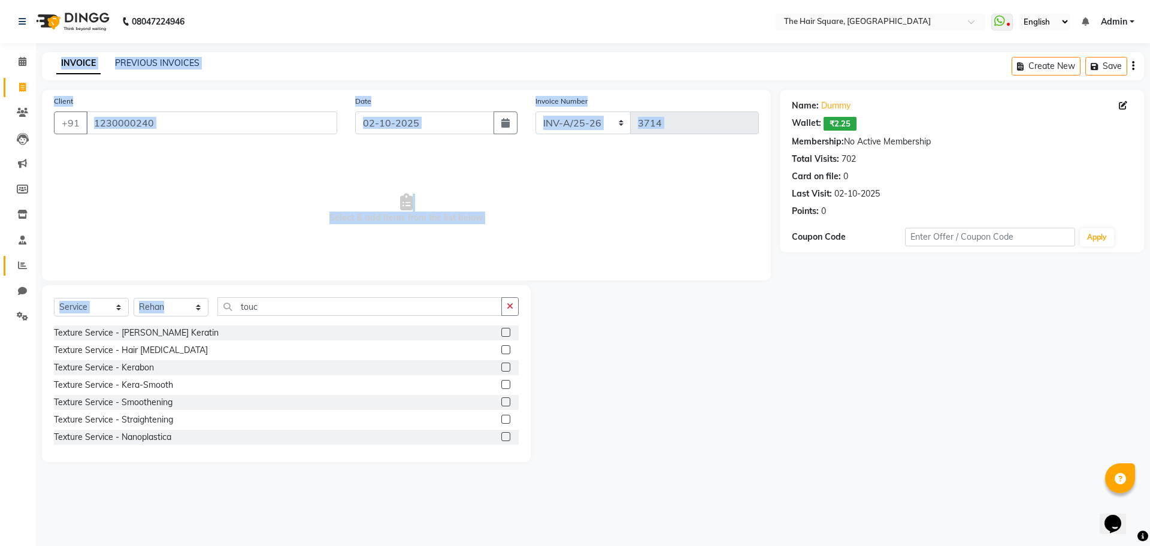
drag, startPoint x: 213, startPoint y: 306, endPoint x: 18, endPoint y: 256, distance: 200.9
click at [0, 260] on app-home "08047224946 Select Location × The Hair Square, Ambience Island WhatsApp Status …" at bounding box center [575, 240] width 1150 height 480
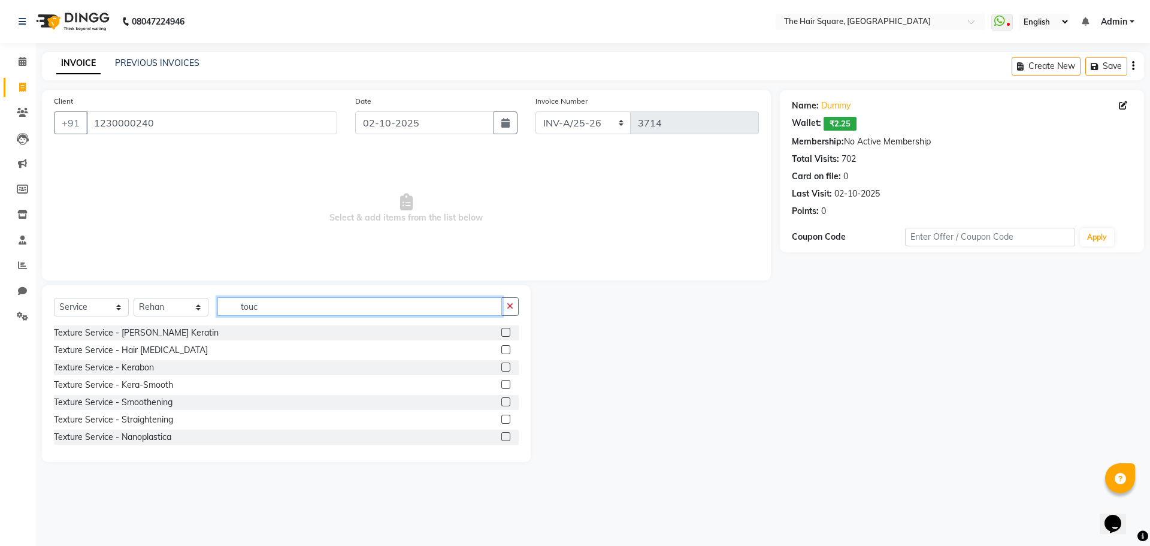
drag, startPoint x: 259, startPoint y: 307, endPoint x: 298, endPoint y: 313, distance: 38.9
click at [260, 307] on input "touc" at bounding box center [359, 306] width 285 height 19
drag, startPoint x: 298, startPoint y: 313, endPoint x: 114, endPoint y: 281, distance: 186.1
click at [115, 281] on div "Client +91 1230000240 Date 02-10-2025 Invoice Number INV-A-M/25-26 INV-A/25-26 …" at bounding box center [406, 276] width 747 height 372
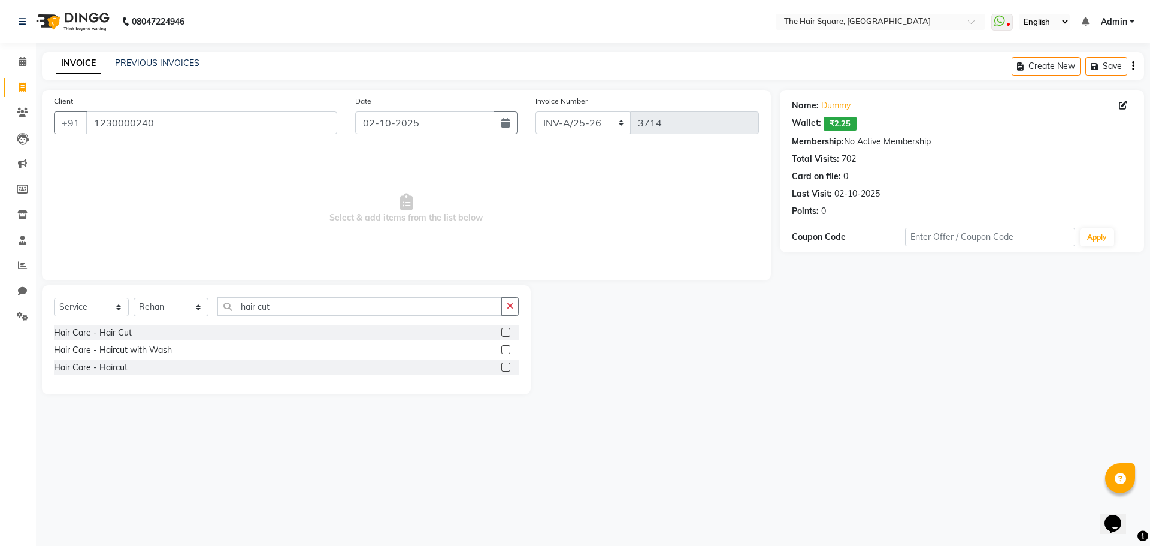
click at [509, 364] on label at bounding box center [505, 366] width 9 height 9
click at [509, 364] on input "checkbox" at bounding box center [505, 368] width 8 height 8
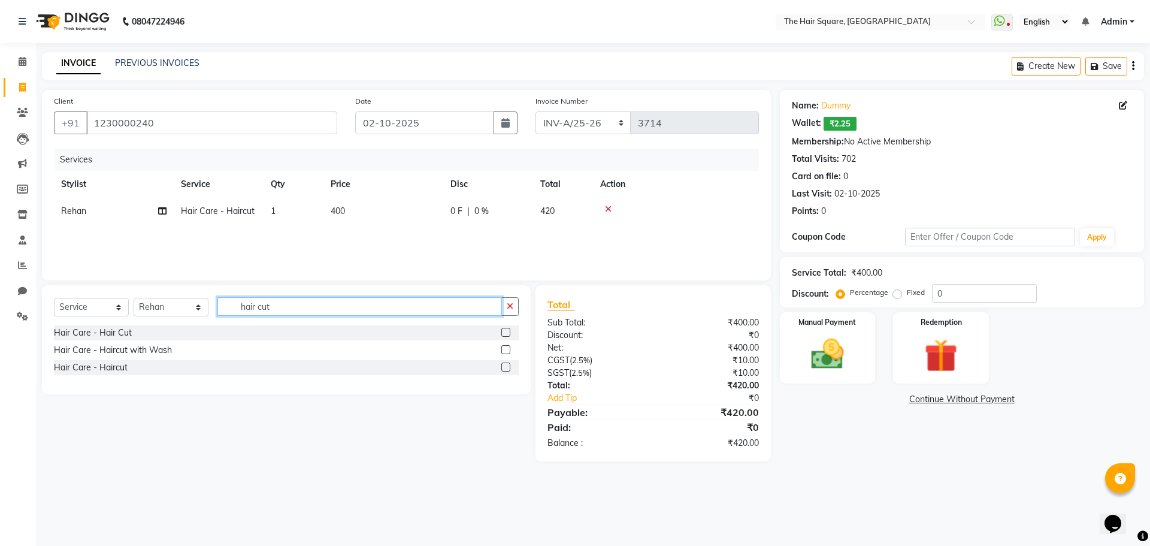
drag, startPoint x: 321, startPoint y: 309, endPoint x: 59, endPoint y: 250, distance: 269.0
click at [45, 279] on div "Client +91 1230000240 Date 02-10-2025 Invoice Number INV-A-M/25-26 INV-A/25-26 …" at bounding box center [406, 275] width 747 height 371
click at [509, 352] on label at bounding box center [505, 349] width 9 height 9
click at [509, 352] on input "checkbox" at bounding box center [505, 350] width 8 height 8
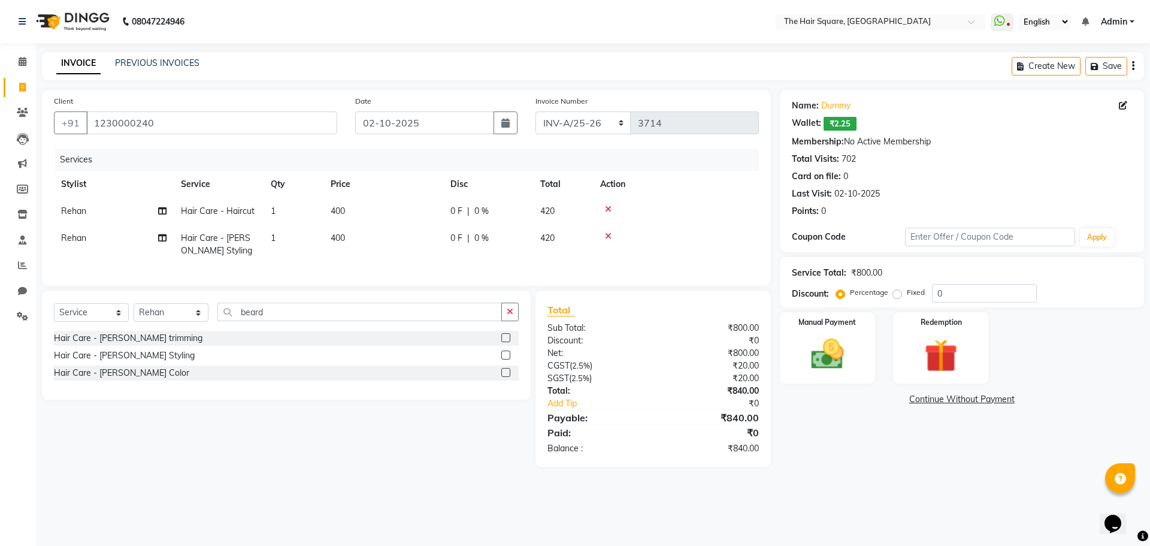
click at [277, 212] on td "1" at bounding box center [294, 211] width 60 height 27
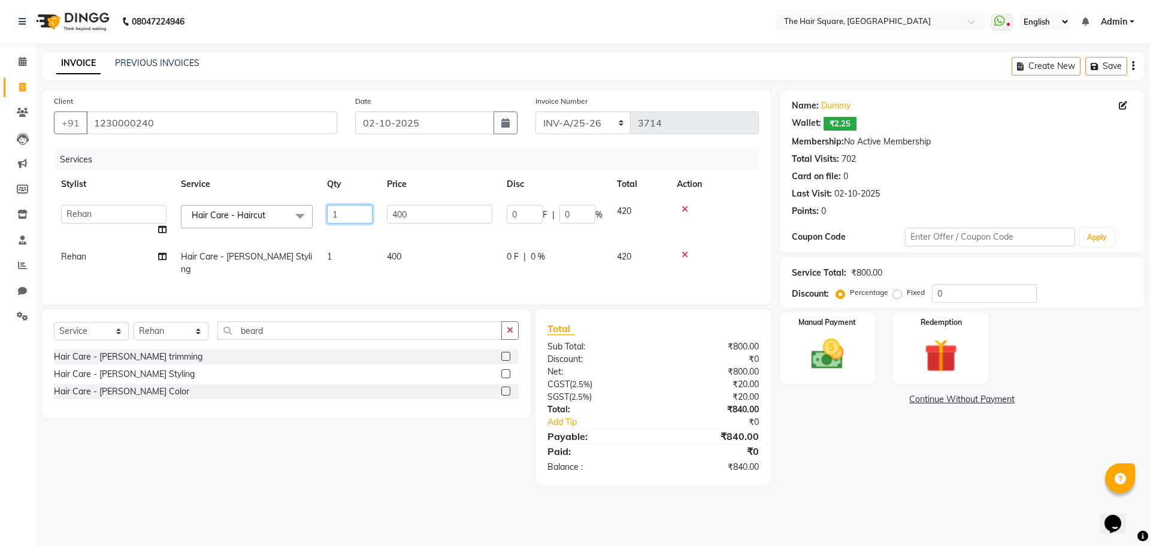
drag, startPoint x: 338, startPoint y: 216, endPoint x: 204, endPoint y: 211, distance: 134.3
click at [196, 210] on tr "Amit Aradhana Bittu Dev Imran Inder Javed Kim Mahendra Manager Mukesh Raaj Radh…" at bounding box center [406, 221] width 705 height 46
click at [343, 267] on div "Services Stylist Service Qty Price Disc Total Action Amit Aradhana Bittu Dev Im…" at bounding box center [406, 221] width 705 height 144
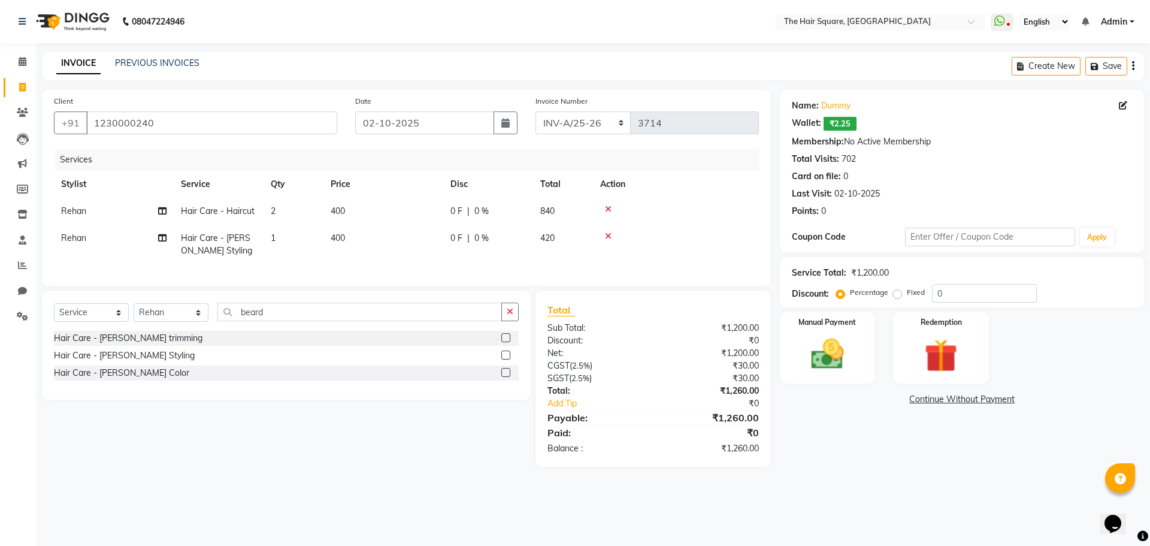
click at [270, 241] on td "1" at bounding box center [294, 245] width 60 height 40
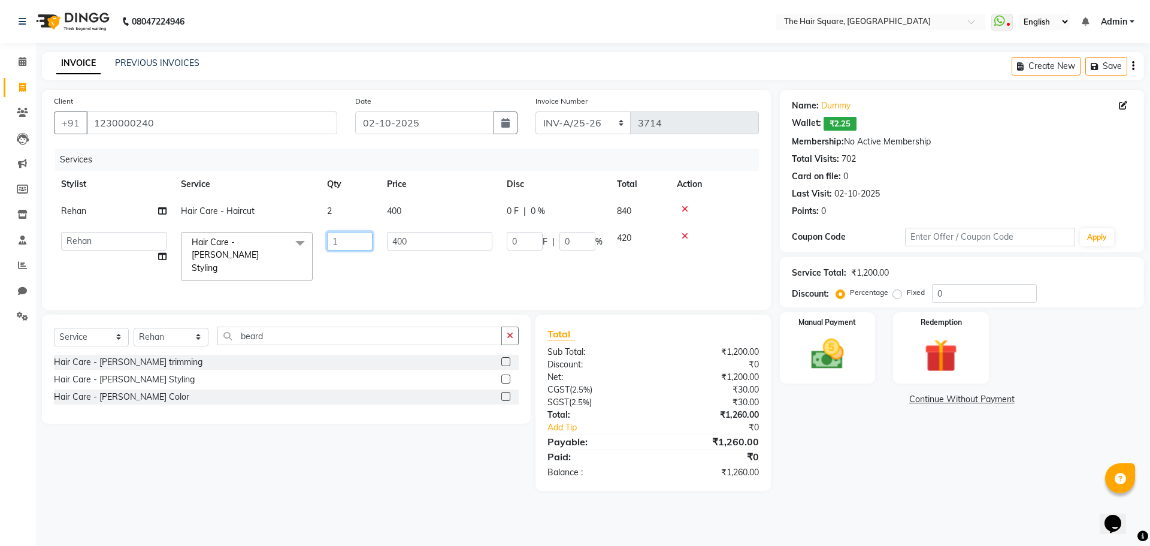
drag, startPoint x: 290, startPoint y: 236, endPoint x: 231, endPoint y: 228, distance: 59.3
click at [183, 234] on tr "Amit Aradhana Bittu Dev Imran Inder Javed Kim Mahendra Manager Mukesh Raaj Radh…" at bounding box center [406, 256] width 705 height 63
click at [351, 271] on div "Services Stylist Service Qty Price Disc Total Action Rehan Hair Care - Haircut …" at bounding box center [406, 223] width 705 height 149
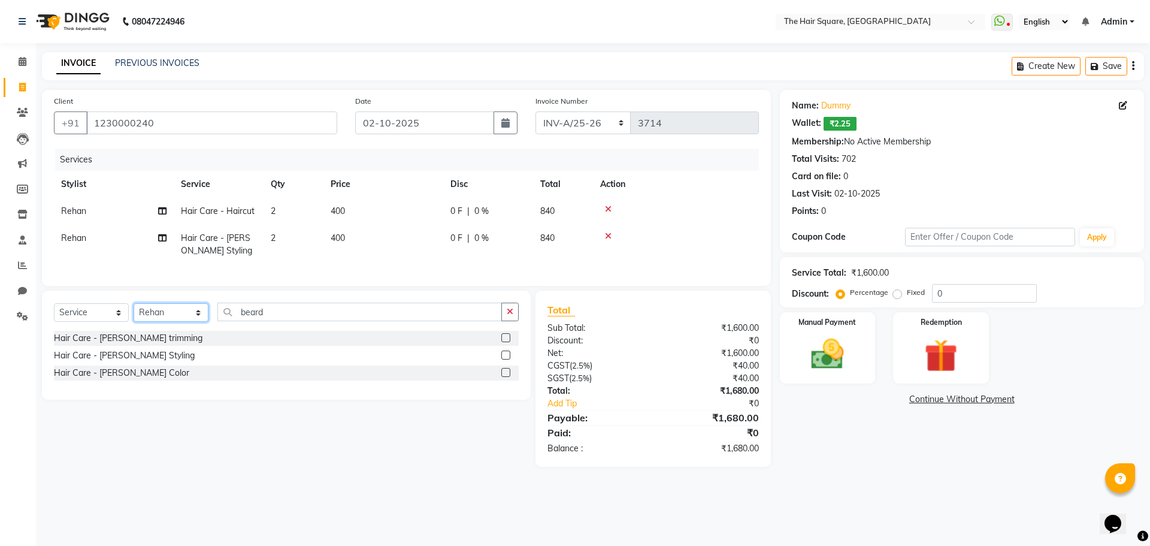
click at [183, 322] on select "Select Stylist Amit Aradhana Bittu Dev Imran Inder Javed Kim Mahendra Manager M…" at bounding box center [171, 312] width 75 height 19
click at [134, 312] on select "Select Stylist Amit Aradhana Bittu Dev Imran Inder Javed Kim Mahendra Manager M…" at bounding box center [171, 312] width 75 height 19
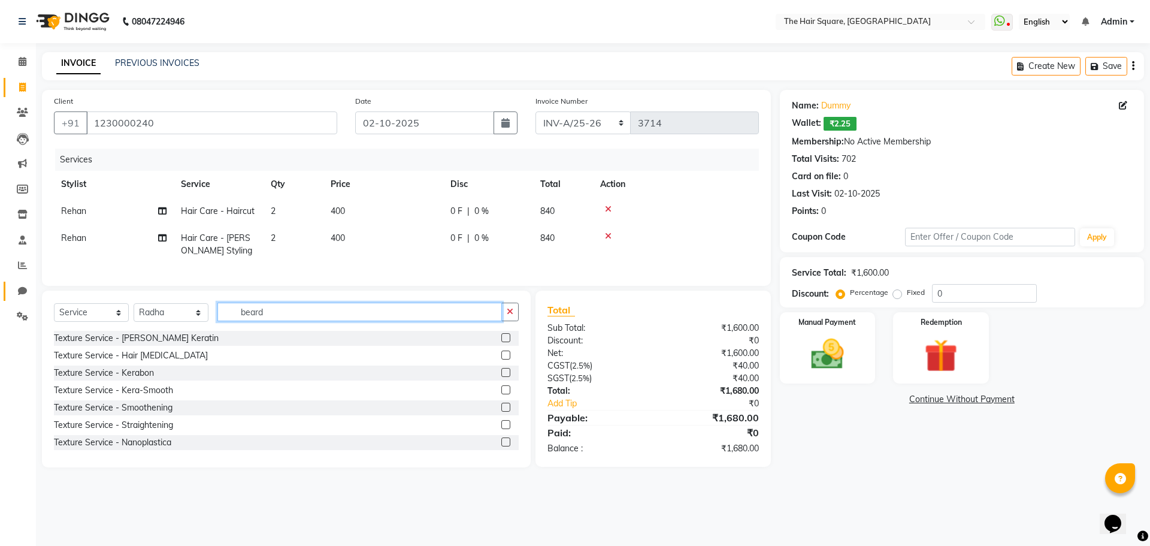
drag, startPoint x: 257, startPoint y: 316, endPoint x: 29, endPoint y: 292, distance: 229.6
click at [28, 292] on app-home "08047224946 Select Location × The Hair Square, Ambience Island WhatsApp Status …" at bounding box center [575, 242] width 1150 height 485
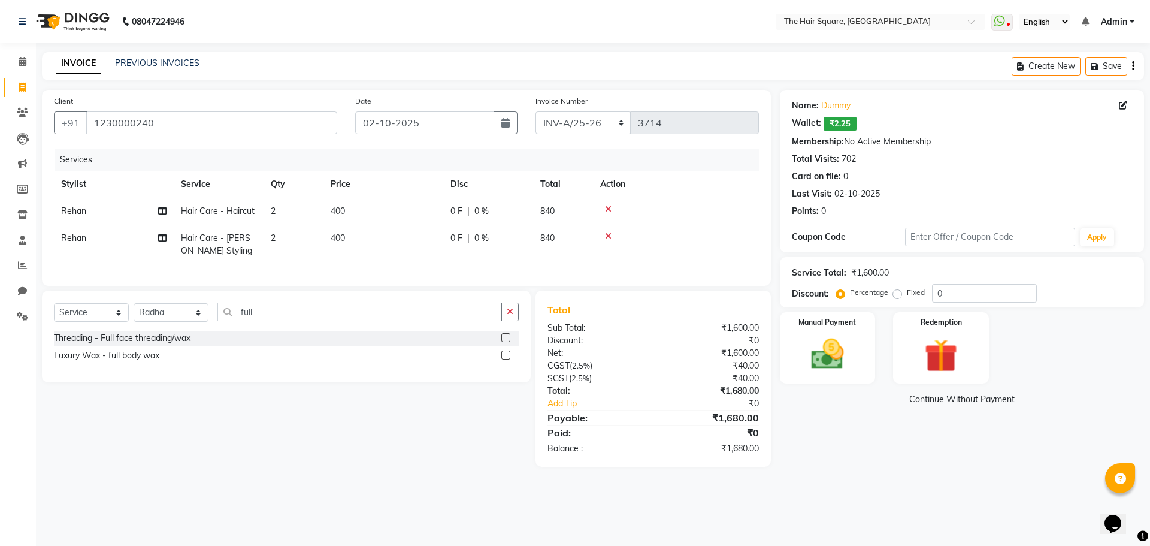
click at [507, 342] on label at bounding box center [505, 337] width 9 height 9
click at [507, 342] on input "checkbox" at bounding box center [505, 338] width 8 height 8
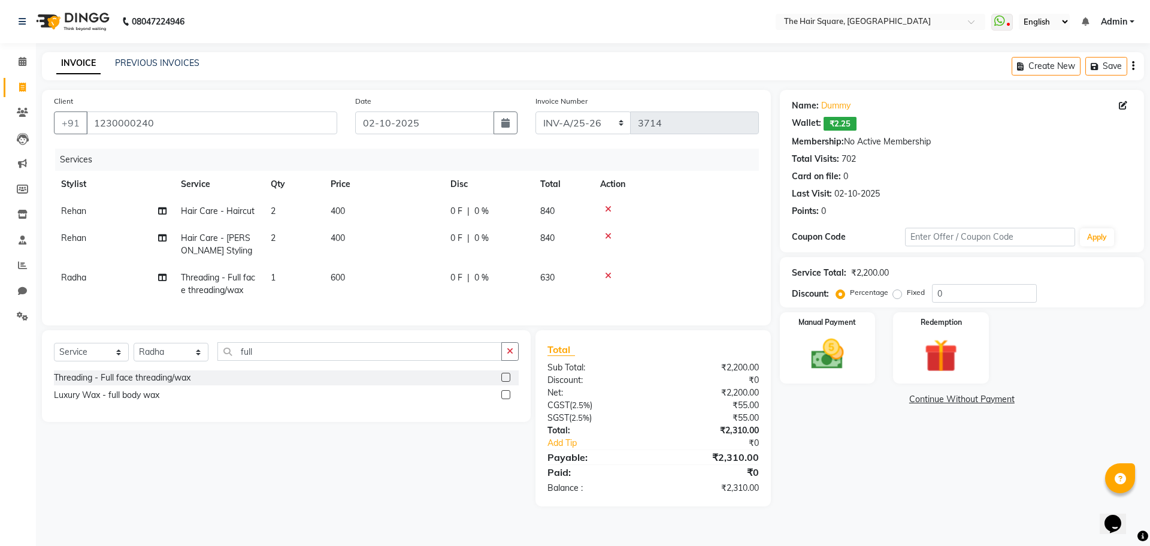
click at [341, 278] on span "600" at bounding box center [338, 277] width 14 height 11
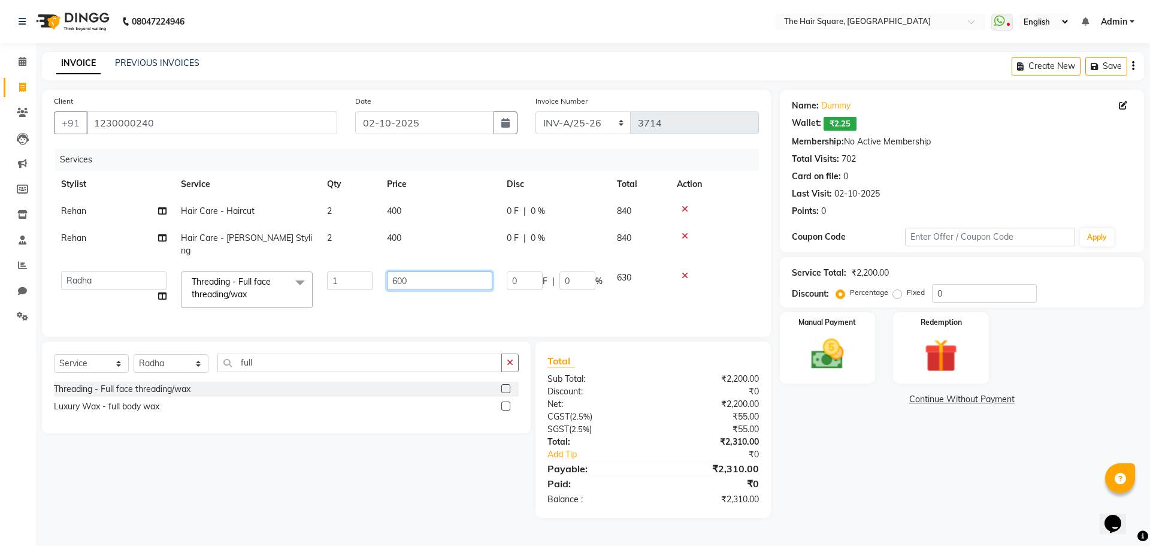
drag, startPoint x: 436, startPoint y: 266, endPoint x: 159, endPoint y: 247, distance: 276.8
click at [161, 264] on tr "Amit Aradhana Bittu Dev Imran Inder Javed Kim Mahendra Manager Mukesh Raaj Radh…" at bounding box center [406, 289] width 705 height 51
click at [373, 285] on tr "Amit Aradhana Bittu Dev Imran Inder Javed Kim Mahendra Manager Mukesh Raaj Radh…" at bounding box center [406, 289] width 705 height 51
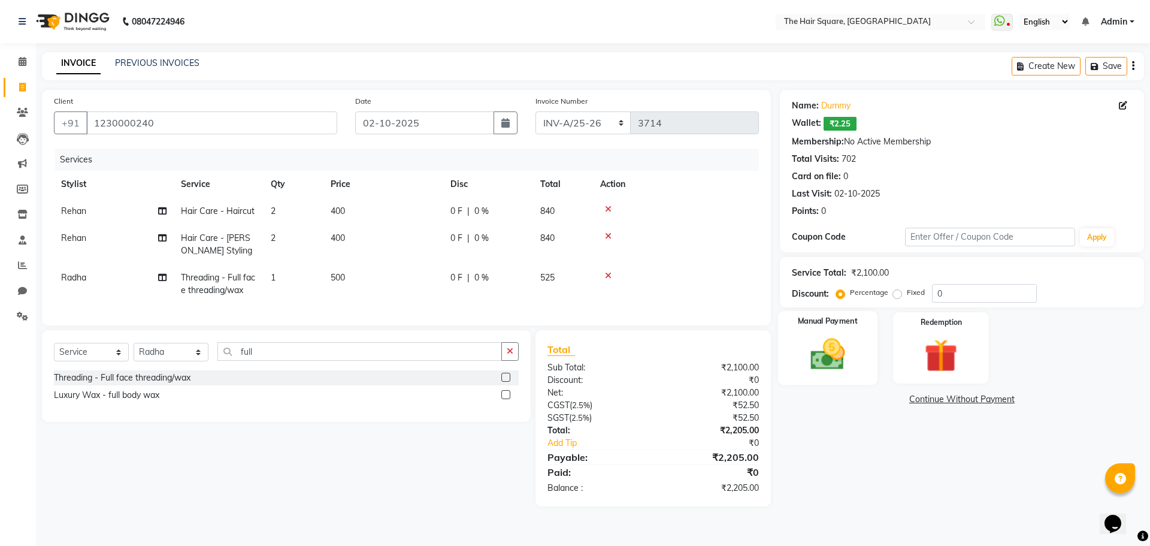
click at [860, 371] on div "Manual Payment" at bounding box center [827, 348] width 99 height 74
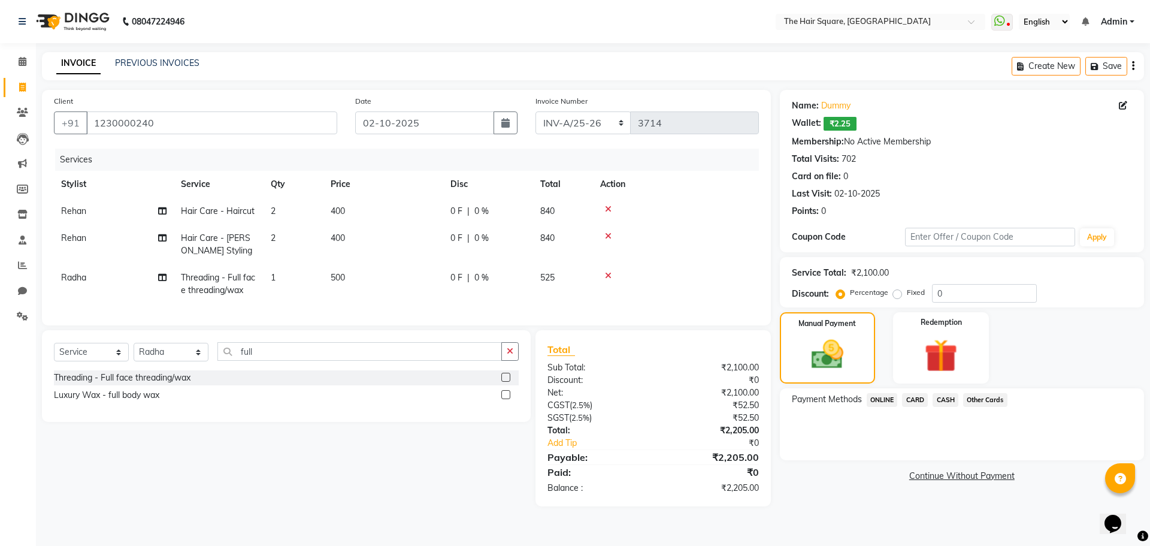
click at [892, 407] on div "ONLINE" at bounding box center [880, 401] width 36 height 16
click at [888, 402] on span "ONLINE" at bounding box center [882, 400] width 31 height 14
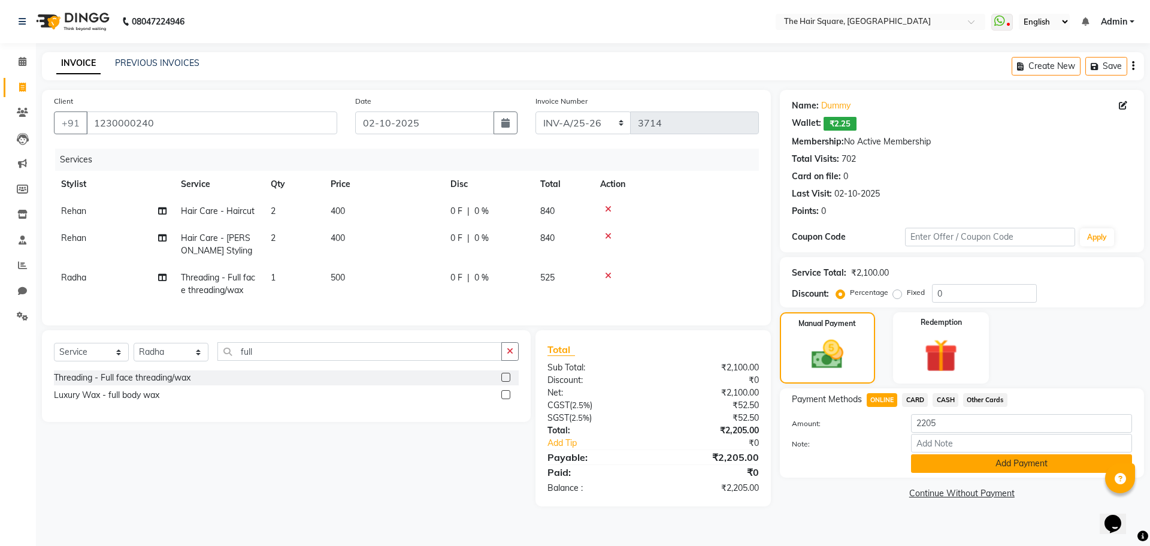
click at [938, 471] on button "Add Payment" at bounding box center [1021, 463] width 221 height 19
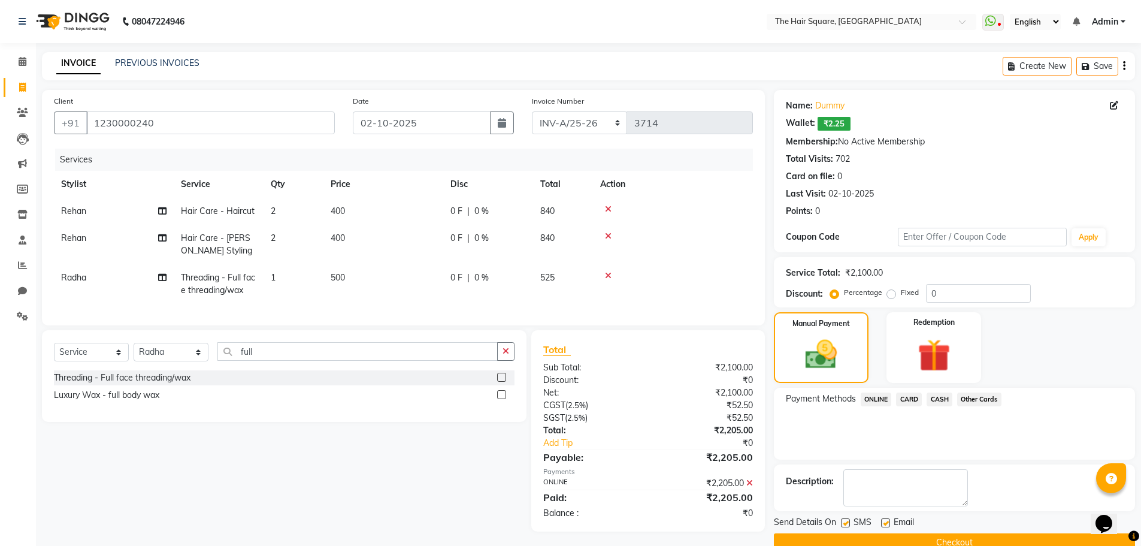
click at [942, 538] on button "Checkout" at bounding box center [954, 542] width 361 height 19
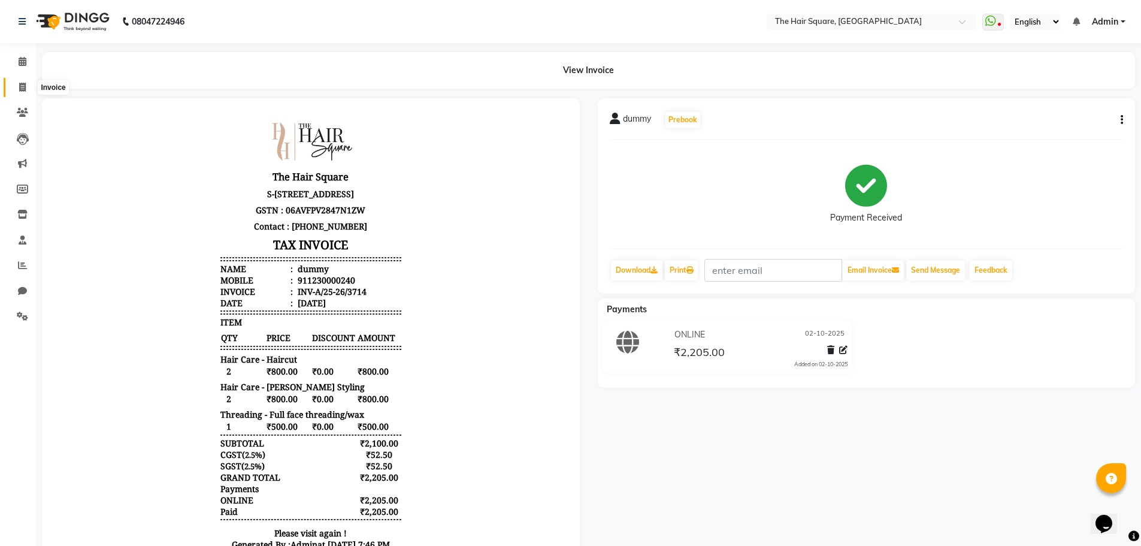
drag, startPoint x: 26, startPoint y: 84, endPoint x: 61, endPoint y: 90, distance: 35.3
click at [26, 84] on span at bounding box center [22, 88] width 21 height 14
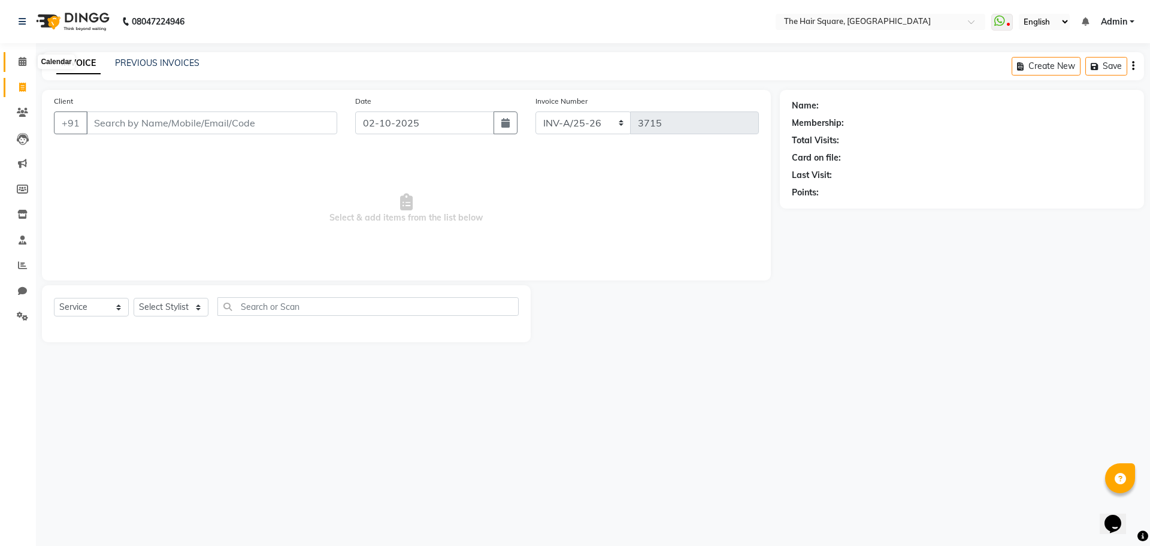
click at [19, 55] on span at bounding box center [22, 62] width 21 height 14
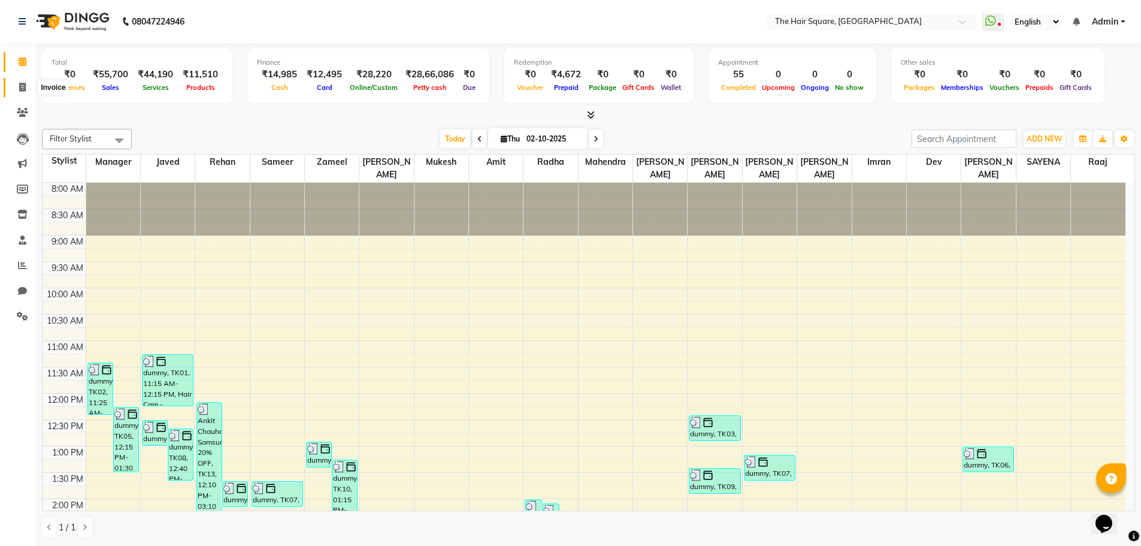
click at [23, 84] on icon at bounding box center [22, 87] width 7 height 9
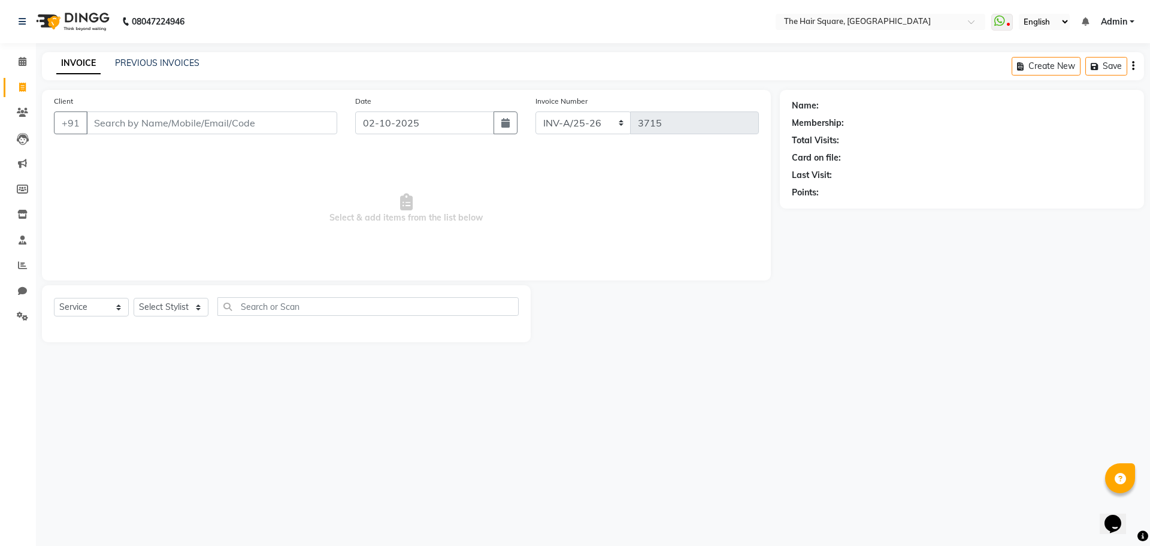
drag, startPoint x: 971, startPoint y: 532, endPoint x: 138, endPoint y: 313, distance: 861.5
click at [138, 313] on div "Select Service Product Membership Package Voucher Prepaid Gift Card Select Styl…" at bounding box center [286, 311] width 465 height 28
click at [159, 306] on select "Select Stylist Amit Aradhana Bittu Dev Imran Inder Javed Kim Mahendra Manager M…" at bounding box center [171, 307] width 75 height 19
click at [134, 298] on select "Select Stylist Amit Aradhana Bittu Dev Imran Inder Javed Kim Mahendra Manager M…" at bounding box center [171, 307] width 75 height 19
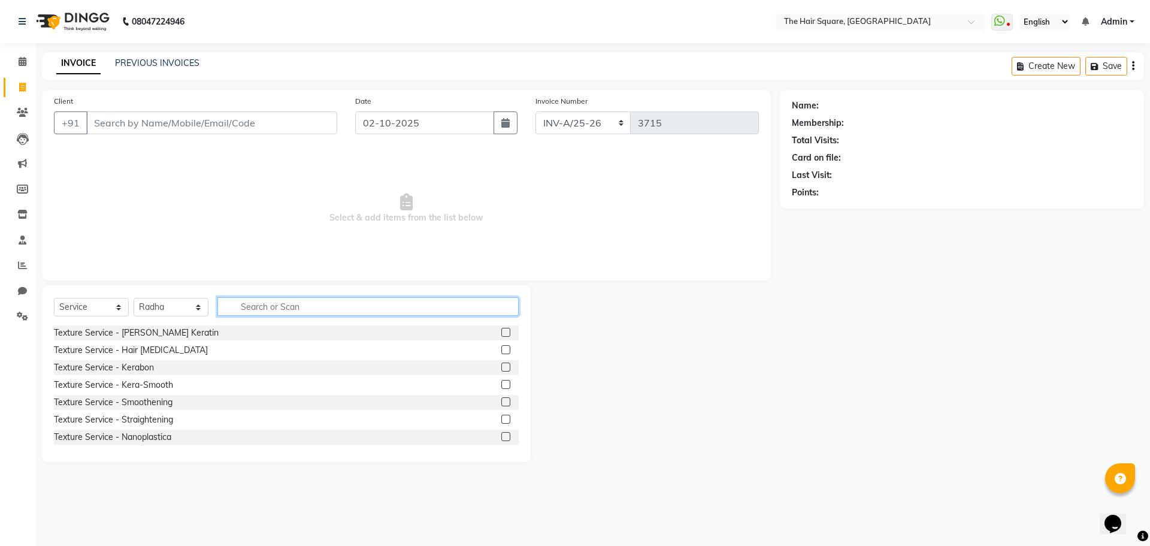
drag, startPoint x: 240, startPoint y: 307, endPoint x: 767, endPoint y: 329, distance: 527.6
click at [246, 309] on input "text" at bounding box center [367, 306] width 301 height 19
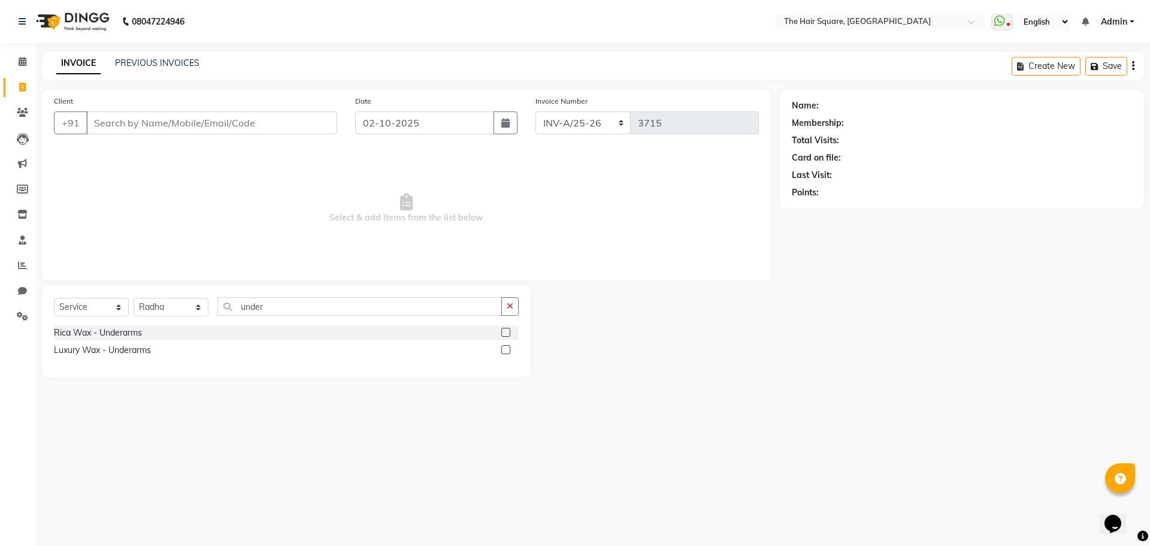
click at [502, 347] on label at bounding box center [505, 349] width 9 height 9
click at [502, 347] on input "checkbox" at bounding box center [505, 350] width 8 height 8
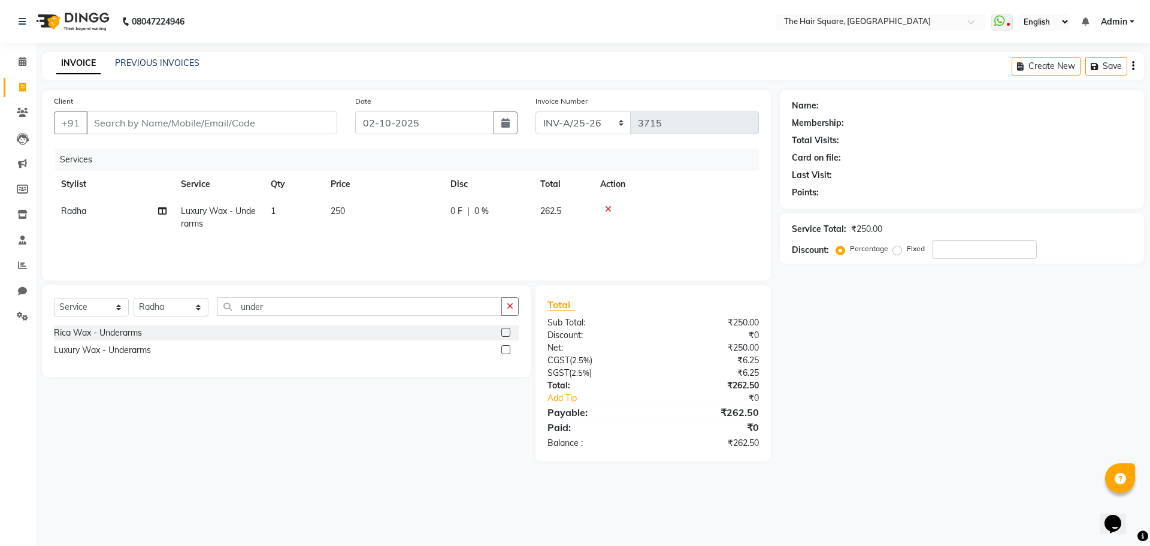
click at [336, 207] on span "250" at bounding box center [338, 210] width 14 height 11
drag, startPoint x: 385, startPoint y: 214, endPoint x: 237, endPoint y: 182, distance: 151.5
click at [232, 207] on tr "Amit Aradhana Bittu Dev Imran Inder Javed Kim Mahendra Manager Mukesh Raaj Radh…" at bounding box center [406, 223] width 705 height 51
click at [201, 397] on div "Select Service Product Membership Package Voucher Prepaid Gift Card Select Styl…" at bounding box center [282, 373] width 498 height 176
drag, startPoint x: 272, startPoint y: 304, endPoint x: 0, endPoint y: 265, distance: 274.7
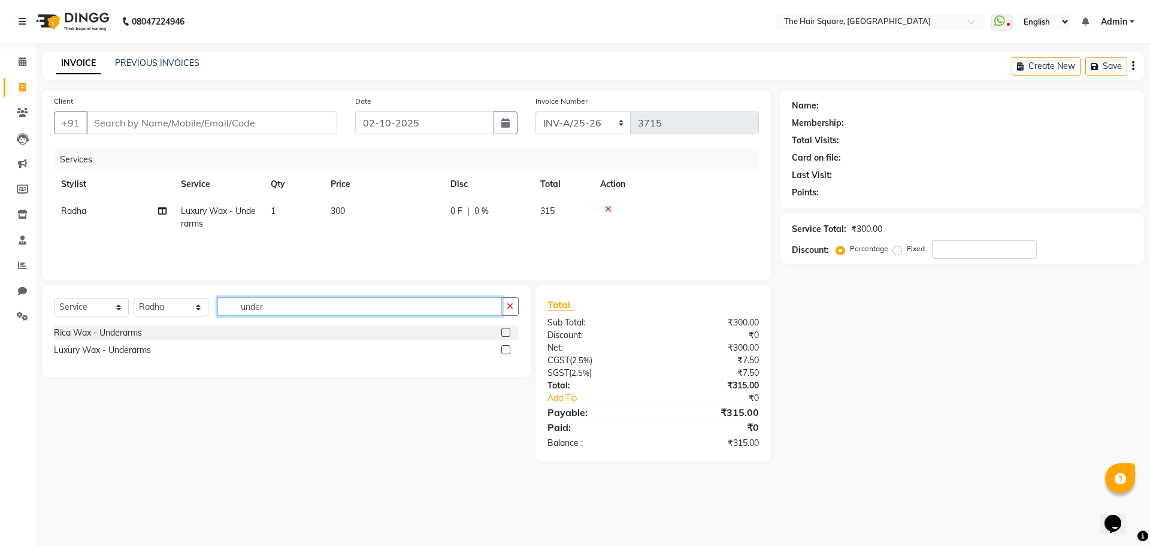
click at [0, 267] on app-home "08047224946 Select Location × The Hair Square, Ambience Island WhatsApp Status …" at bounding box center [575, 239] width 1150 height 479
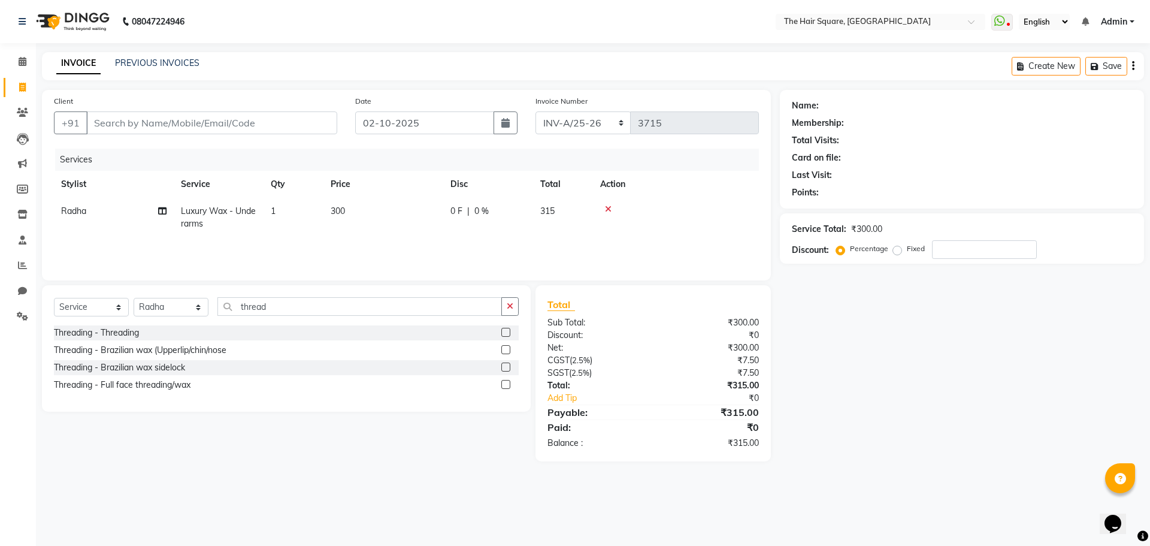
click at [506, 335] on label at bounding box center [505, 332] width 9 height 9
click at [506, 335] on input "checkbox" at bounding box center [505, 333] width 8 height 8
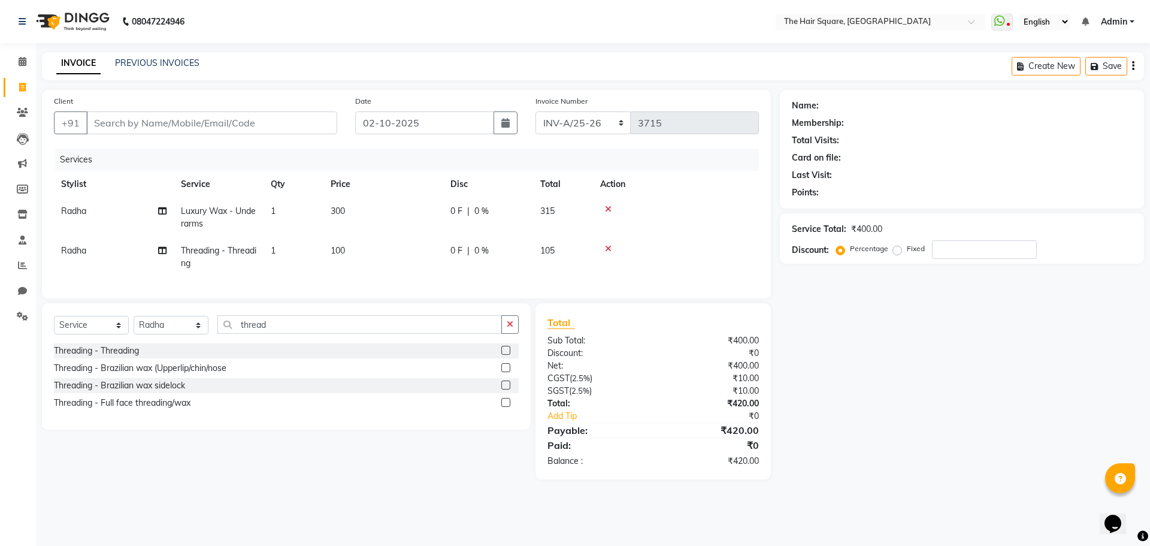
click at [279, 249] on td "1" at bounding box center [294, 257] width 60 height 40
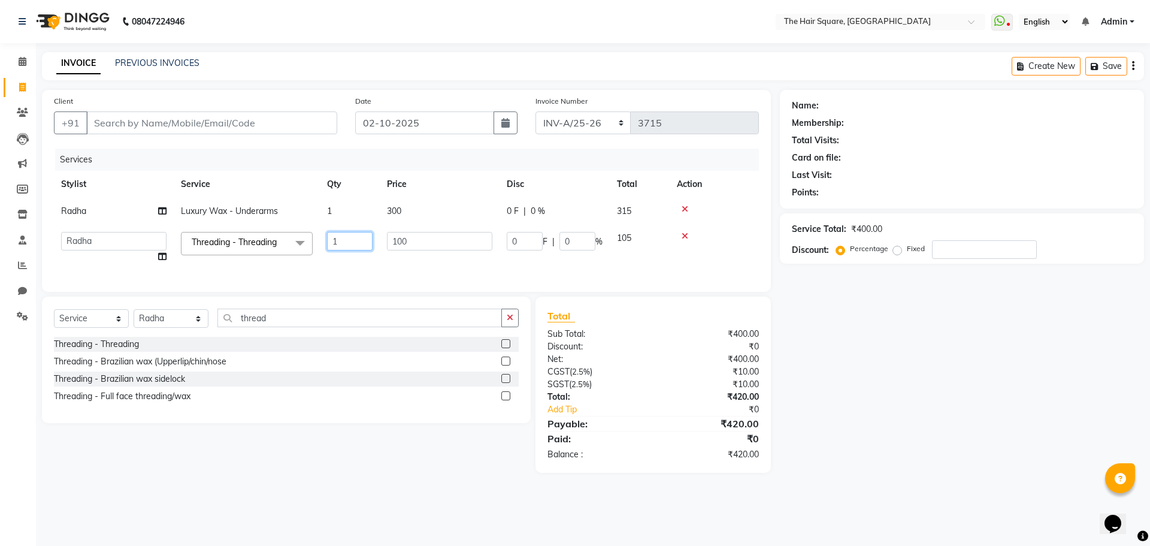
drag, startPoint x: 303, startPoint y: 225, endPoint x: 277, endPoint y: 223, distance: 26.4
click at [277, 223] on tbody "Radha Luxury Wax - Underarms 1 300 0 F | 0 % 315 Amit Aradhana Bittu Dev Imran …" at bounding box center [406, 234] width 705 height 72
click at [430, 264] on td "100" at bounding box center [440, 248] width 120 height 46
click at [320, 119] on input "Client" at bounding box center [211, 122] width 251 height 23
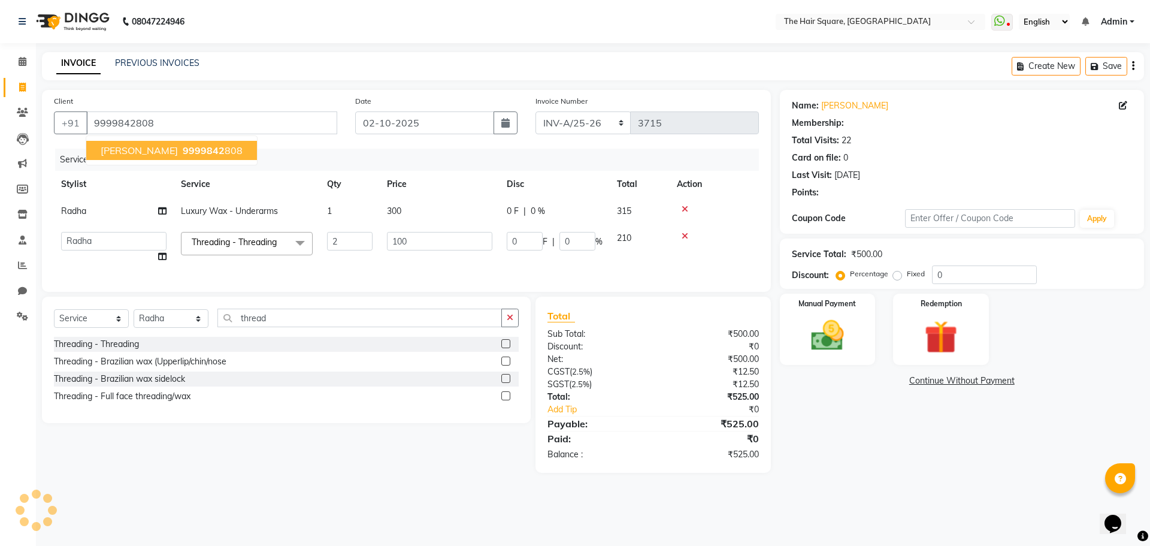
drag, startPoint x: 196, startPoint y: 151, endPoint x: 897, endPoint y: 232, distance: 705.5
click at [196, 150] on button "Sulbha 9999842 808" at bounding box center [171, 150] width 171 height 19
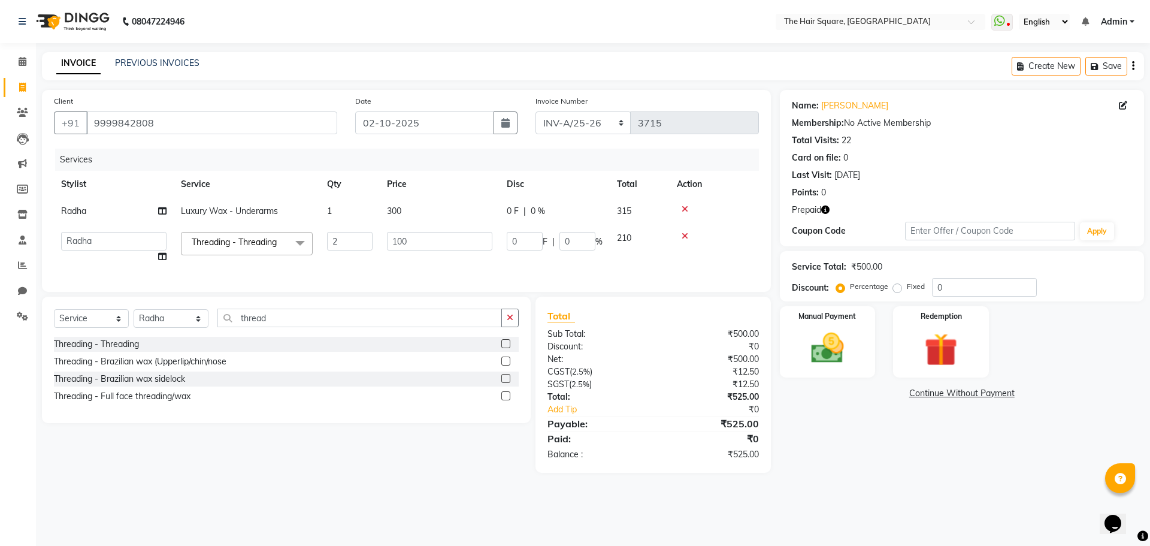
click at [830, 207] on div "Prepaid" at bounding box center [962, 210] width 340 height 13
click at [830, 207] on icon "button" at bounding box center [825, 209] width 8 height 8
click at [949, 329] on img at bounding box center [941, 349] width 56 height 43
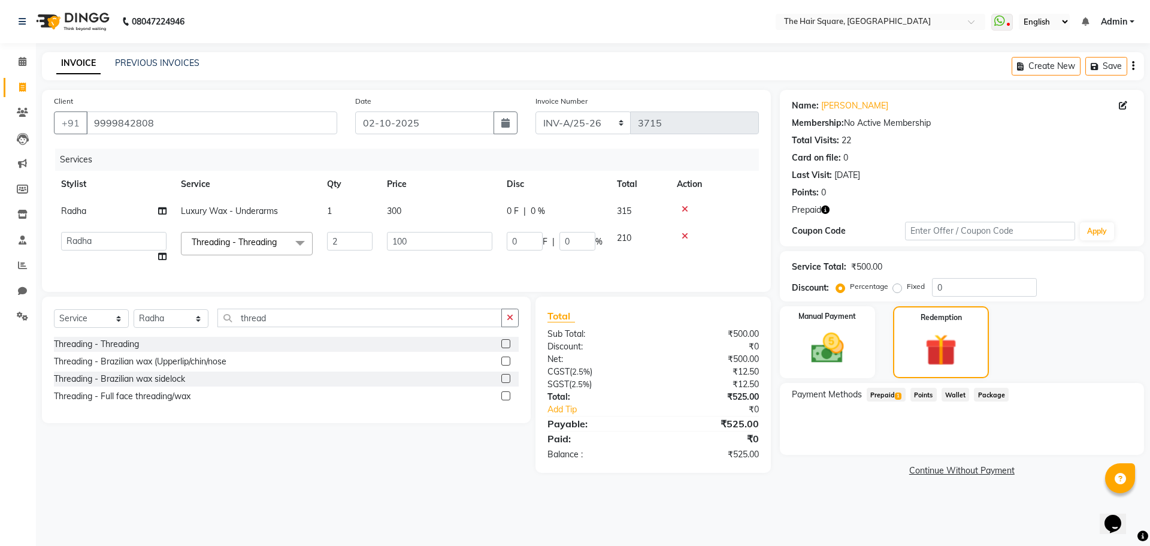
click at [885, 390] on span "Prepaid 1" at bounding box center [886, 395] width 39 height 14
drag, startPoint x: 1117, startPoint y: 443, endPoint x: 1101, endPoint y: 474, distance: 35.1
click at [1117, 443] on button "Add" at bounding box center [1104, 443] width 44 height 20
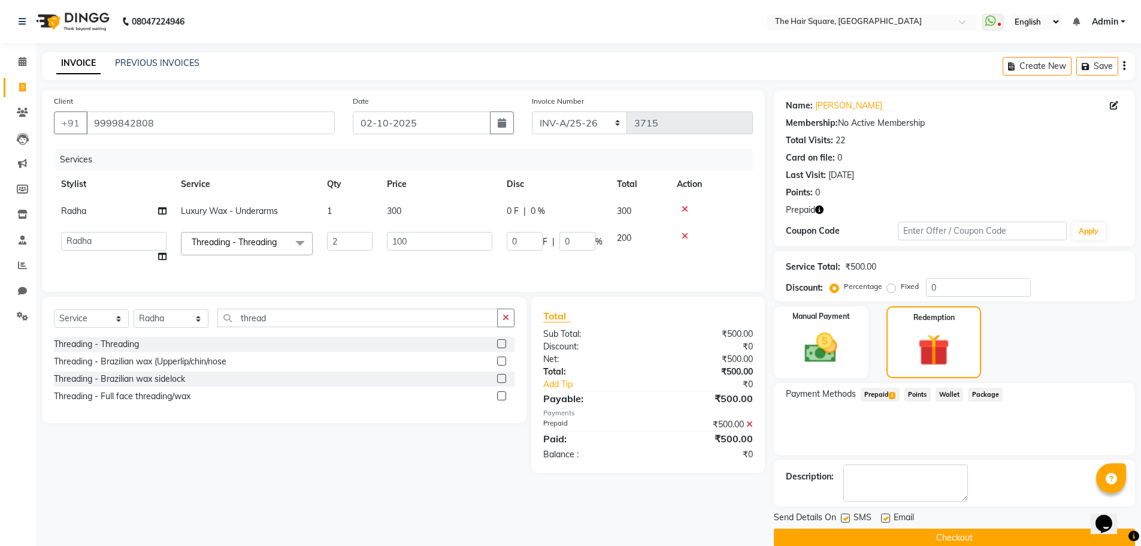
click at [969, 530] on button "Checkout" at bounding box center [954, 537] width 361 height 19
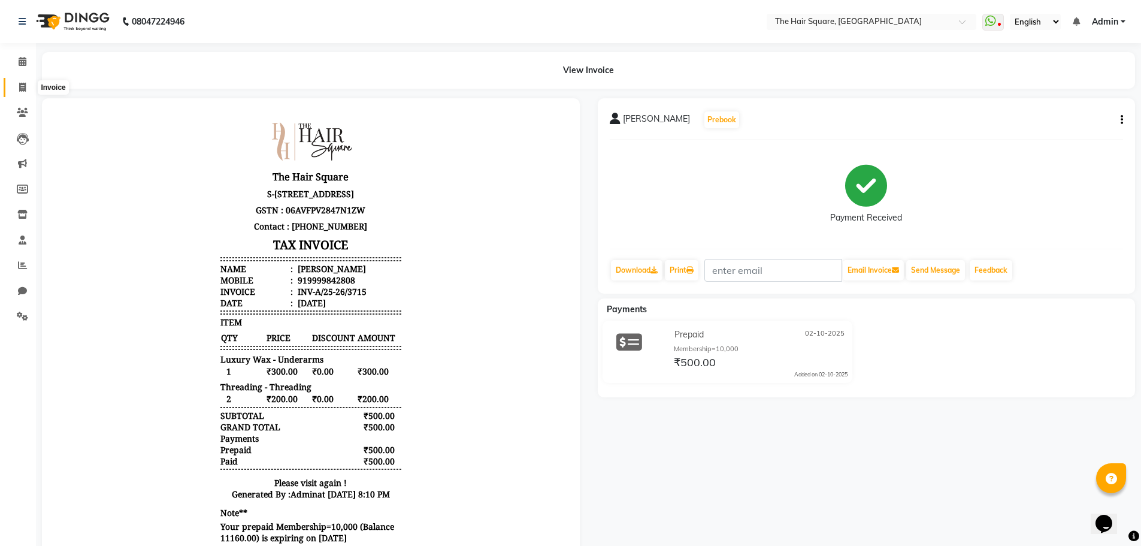
click at [20, 83] on icon at bounding box center [22, 87] width 7 height 9
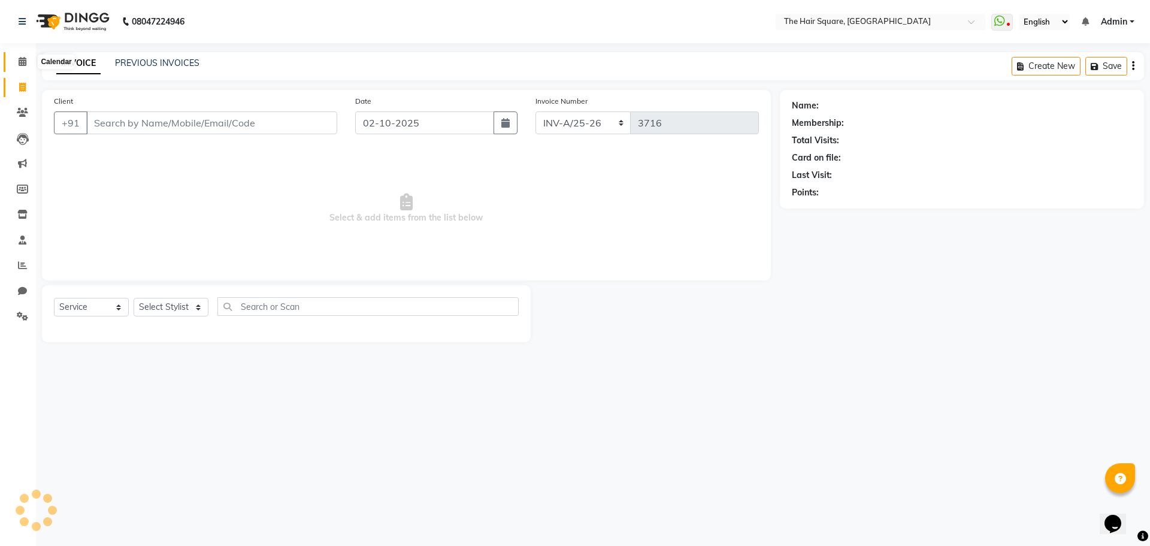
click at [19, 66] on span at bounding box center [22, 62] width 21 height 14
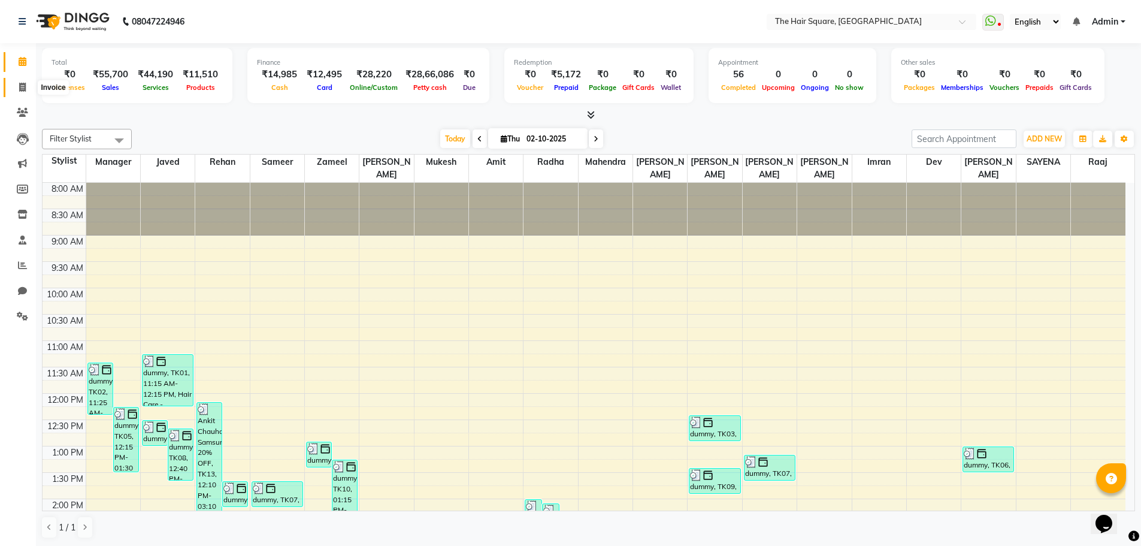
click at [27, 92] on span at bounding box center [22, 88] width 21 height 14
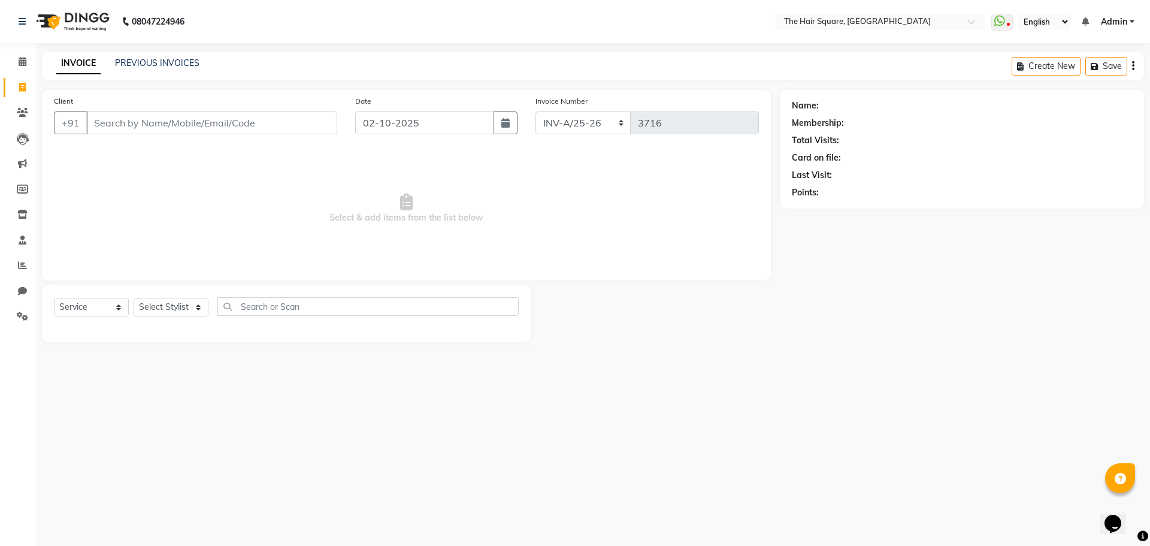
drag, startPoint x: 237, startPoint y: 236, endPoint x: 240, endPoint y: 229, distance: 7.2
click at [240, 229] on span "Select & add items from the list below" at bounding box center [406, 209] width 705 height 120
click at [216, 122] on input "Client" at bounding box center [211, 122] width 251 height 23
click at [150, 158] on span "Select & add items from the list below" at bounding box center [406, 209] width 705 height 120
click at [122, 117] on input "Client" at bounding box center [211, 122] width 251 height 23
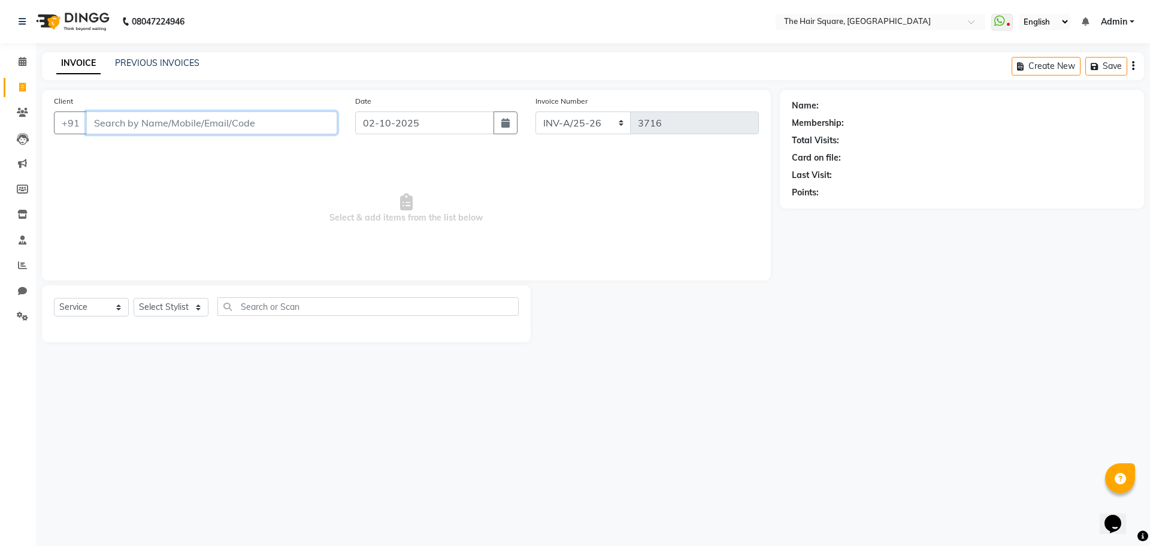
click at [126, 123] on input "Client" at bounding box center [211, 122] width 251 height 23
click at [179, 113] on input "Client" at bounding box center [211, 122] width 251 height 23
click at [341, 192] on span "Select & add items from the list below" at bounding box center [406, 209] width 705 height 120
click at [596, 287] on div at bounding box center [655, 313] width 249 height 57
drag, startPoint x: 17, startPoint y: 421, endPoint x: 137, endPoint y: 129, distance: 315.4
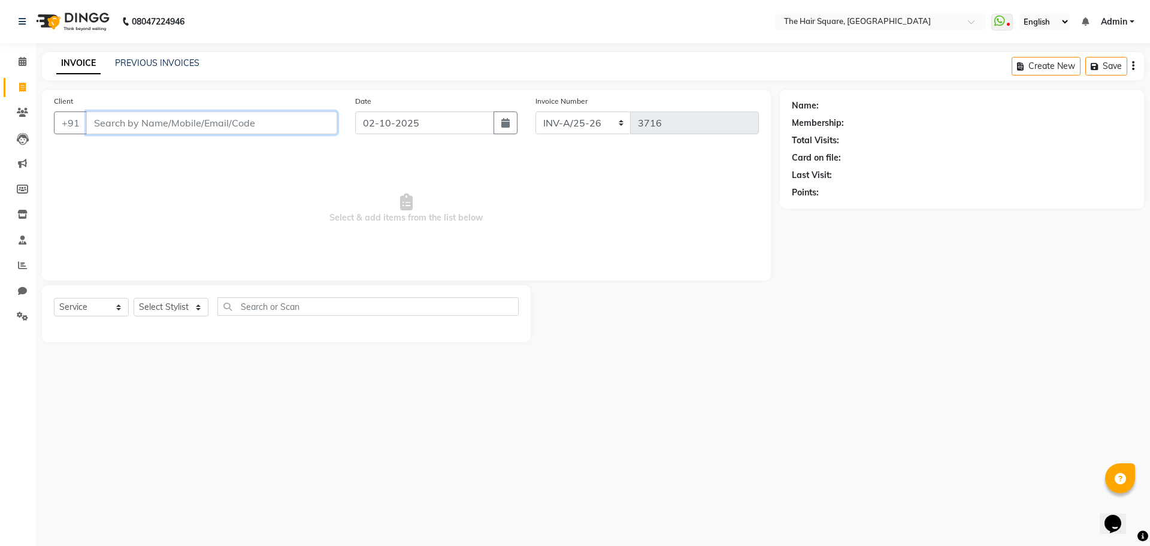
click at [98, 122] on input "Client" at bounding box center [211, 122] width 251 height 23
click at [154, 307] on select "Select Stylist Amit Aradhana Bittu Dev Imran Inder Javed Kim Mahendra Manager M…" at bounding box center [171, 307] width 75 height 19
click at [134, 298] on select "Select Stylist Amit Aradhana Bittu Dev Imran Inder Javed Kim Mahendra Manager M…" at bounding box center [171, 307] width 75 height 19
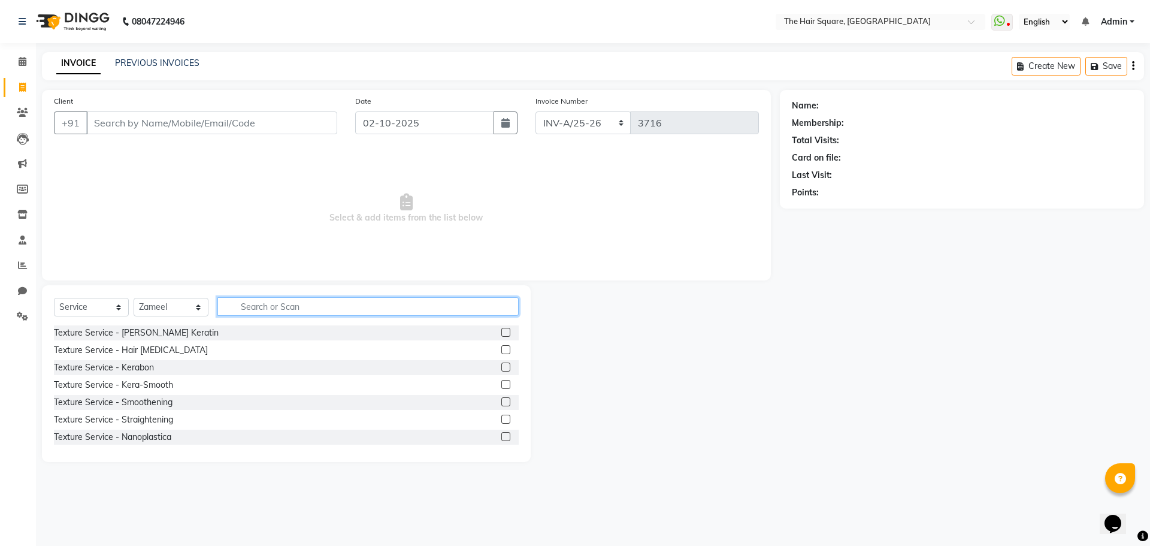
drag, startPoint x: 253, startPoint y: 311, endPoint x: 431, endPoint y: 312, distance: 177.3
click at [260, 311] on input "text" at bounding box center [367, 306] width 301 height 19
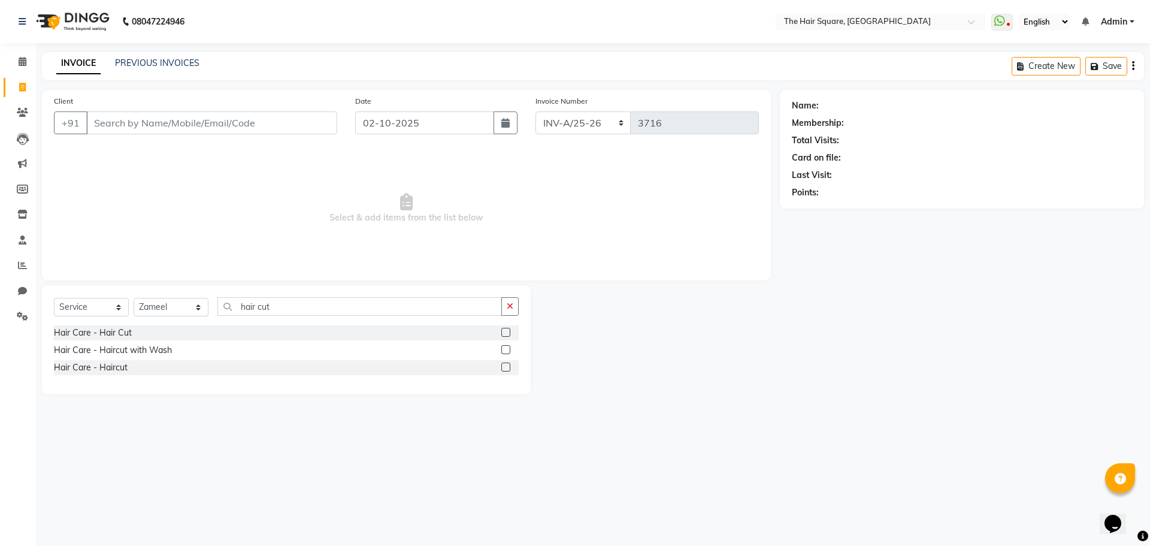
click at [506, 370] on label at bounding box center [505, 366] width 9 height 9
click at [506, 370] on input "checkbox" at bounding box center [505, 368] width 8 height 8
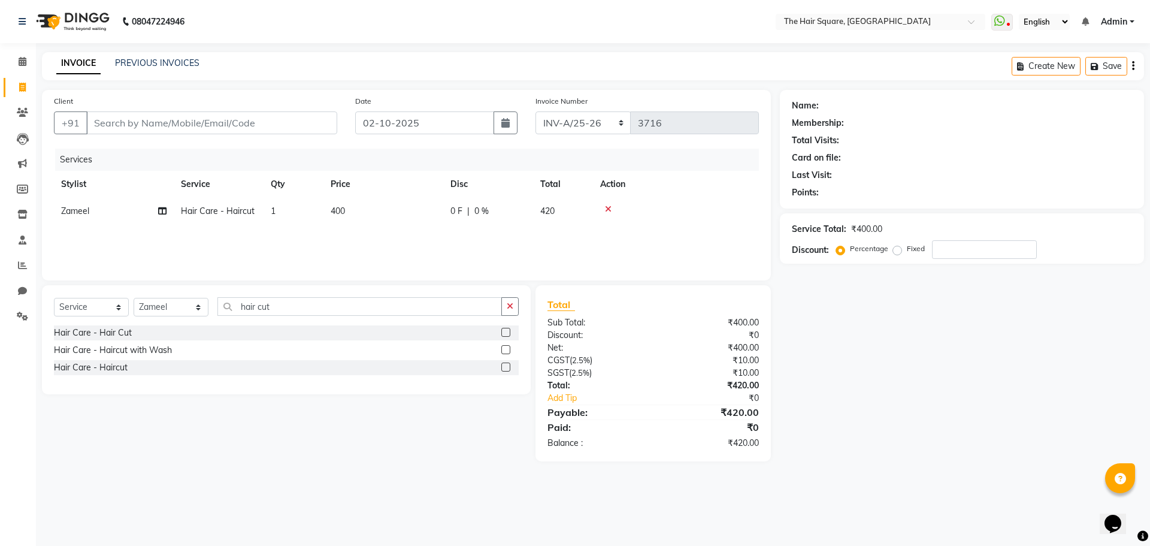
drag, startPoint x: 273, startPoint y: 134, endPoint x: 298, endPoint y: 130, distance: 24.9
click at [274, 133] on div "Client +91" at bounding box center [195, 119] width 301 height 49
click at [266, 128] on input "Client" at bounding box center [211, 122] width 251 height 23
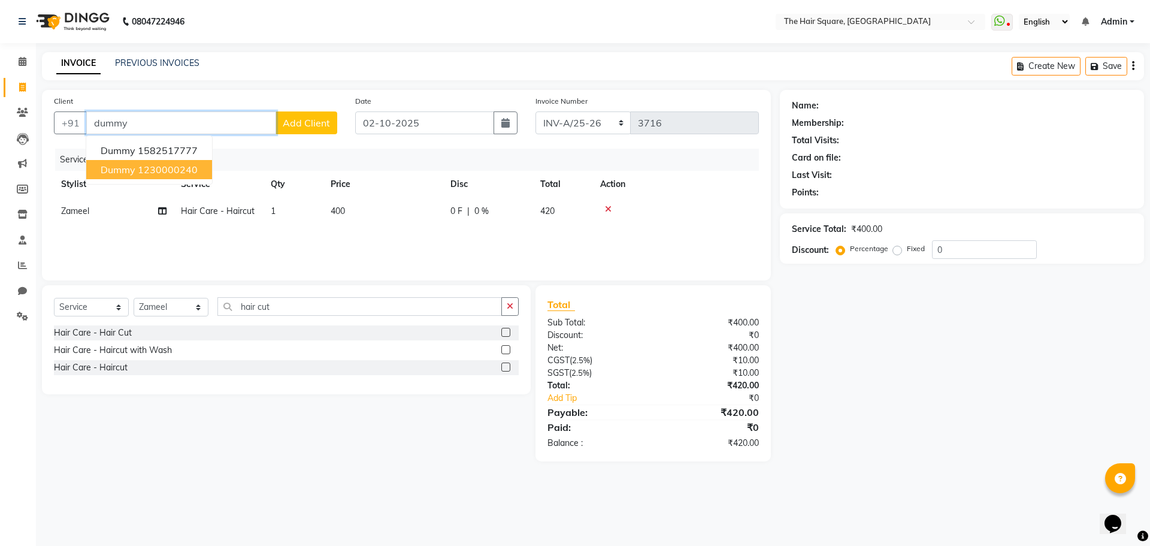
click at [186, 168] on ngb-highlight "1230000240" at bounding box center [168, 170] width 60 height 12
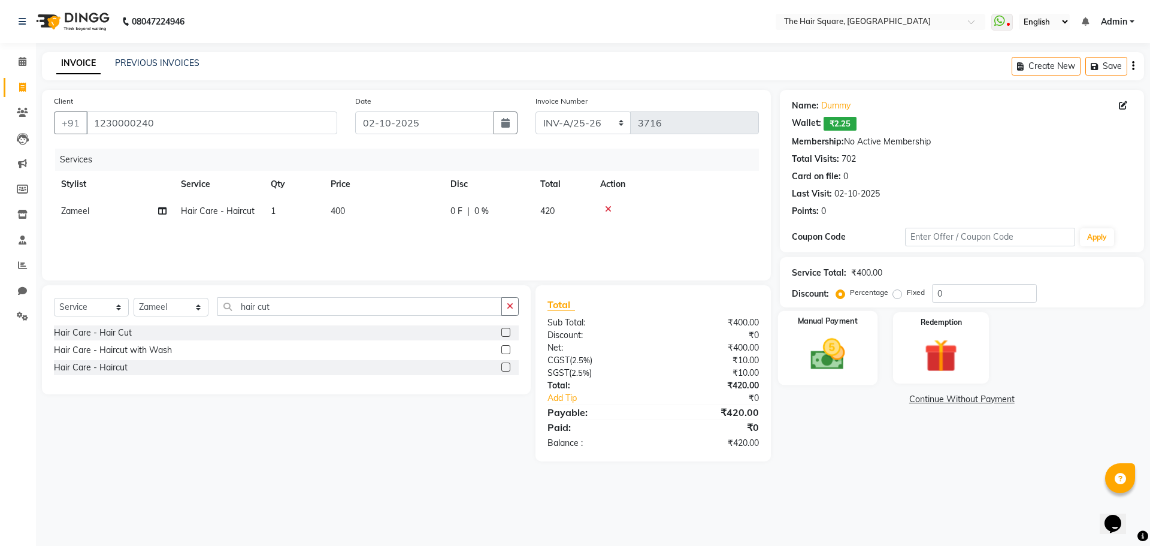
click at [820, 333] on div "Manual Payment" at bounding box center [827, 348] width 99 height 74
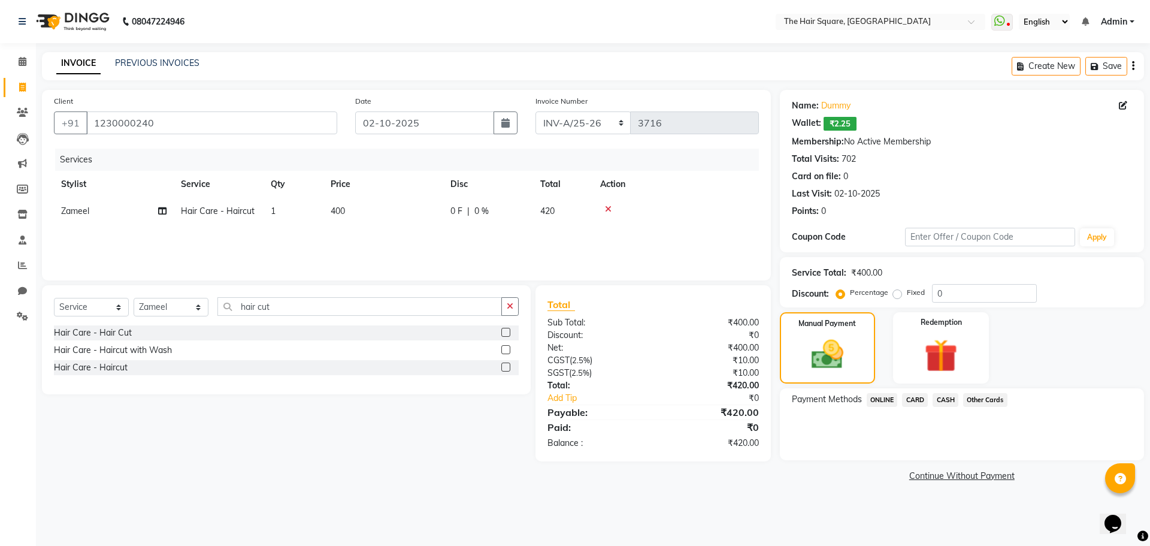
click at [880, 401] on span "ONLINE" at bounding box center [882, 400] width 31 height 14
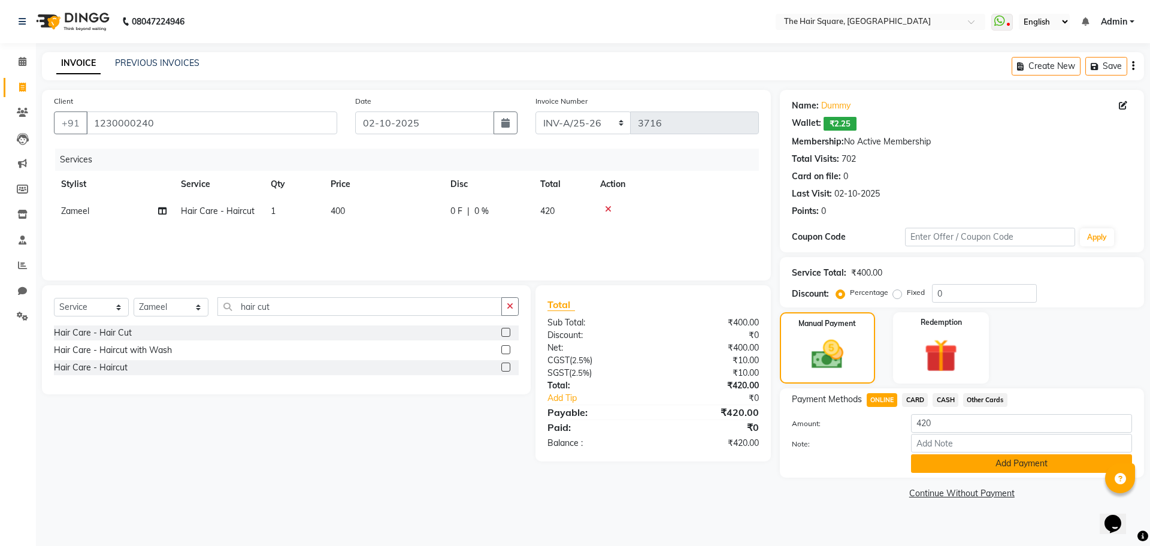
click at [951, 468] on button "Add Payment" at bounding box center [1021, 463] width 221 height 19
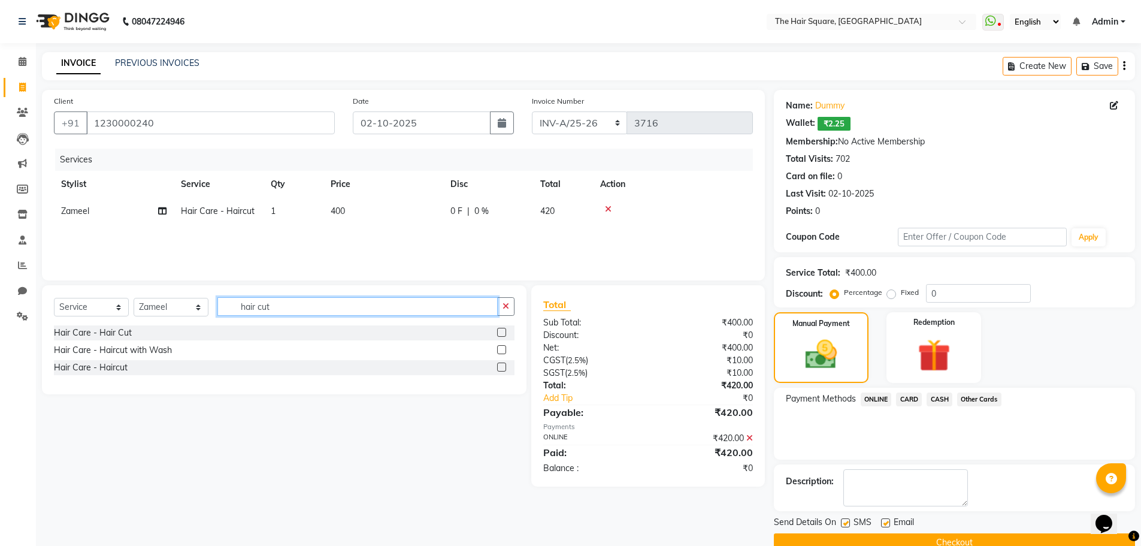
drag, startPoint x: 282, startPoint y: 302, endPoint x: 41, endPoint y: 169, distance: 275.1
click at [22, 291] on app-home "08047224946 Select Location × The Hair Square, Ambience Island WhatsApp Status …" at bounding box center [570, 285] width 1141 height 570
click at [501, 332] on label at bounding box center [501, 332] width 9 height 9
click at [501, 332] on input "checkbox" at bounding box center [501, 333] width 8 height 8
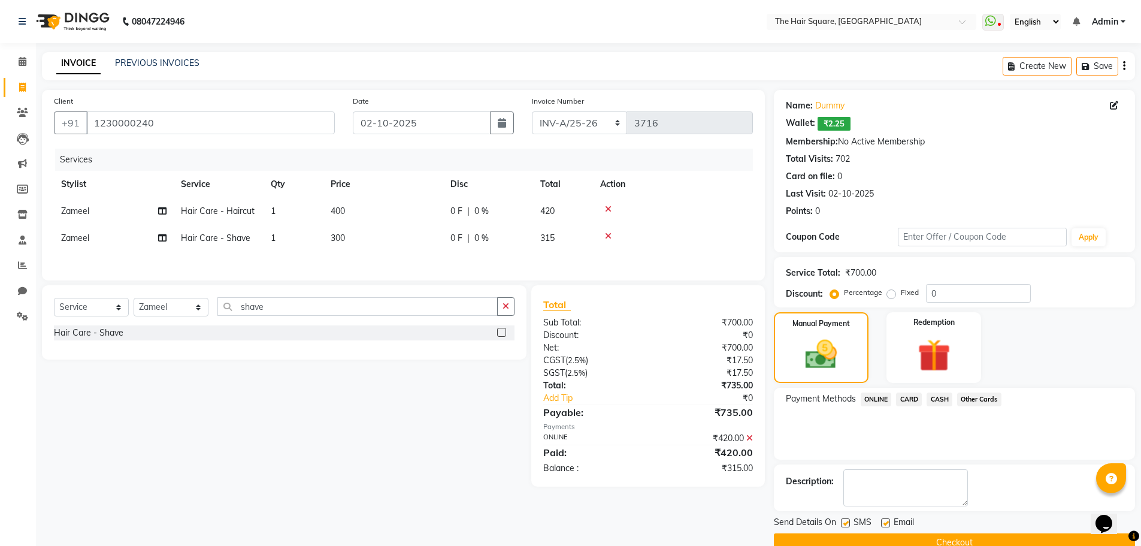
click at [748, 438] on icon at bounding box center [749, 438] width 7 height 8
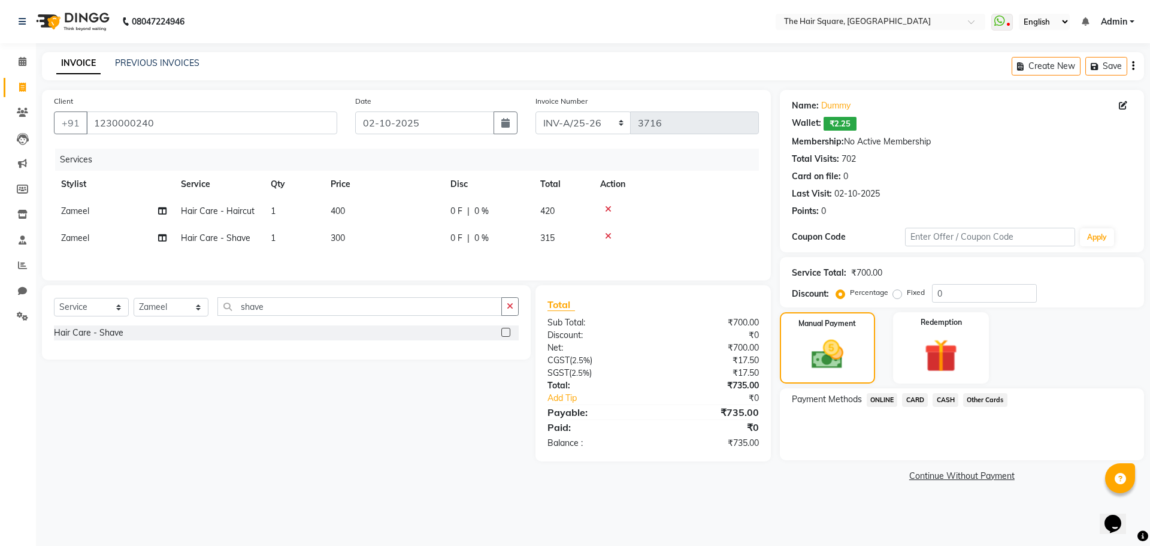
click at [888, 396] on span "ONLINE" at bounding box center [882, 400] width 31 height 14
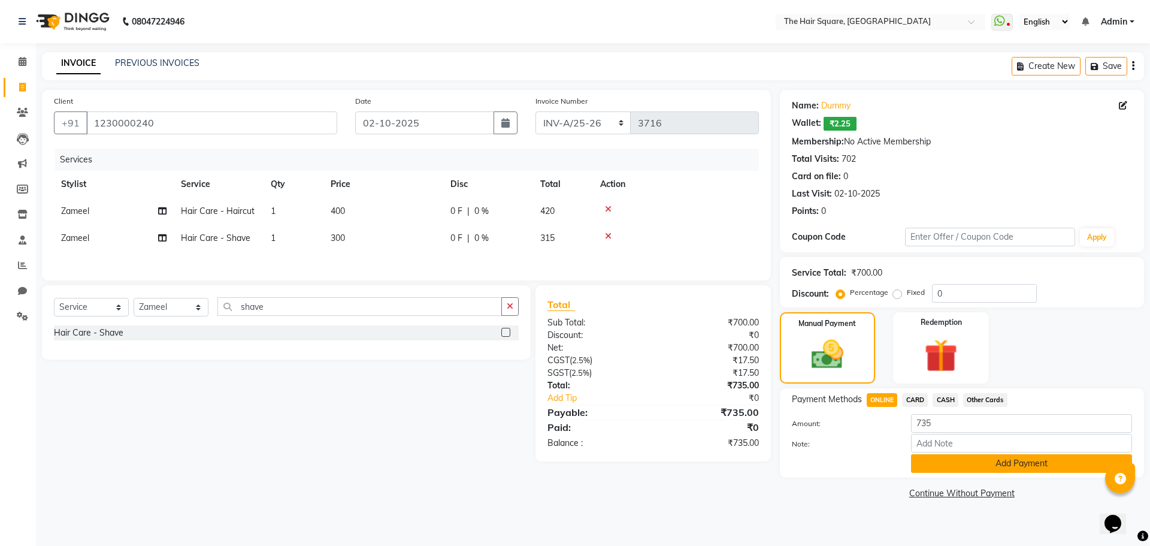
click at [949, 463] on button "Add Payment" at bounding box center [1021, 463] width 221 height 19
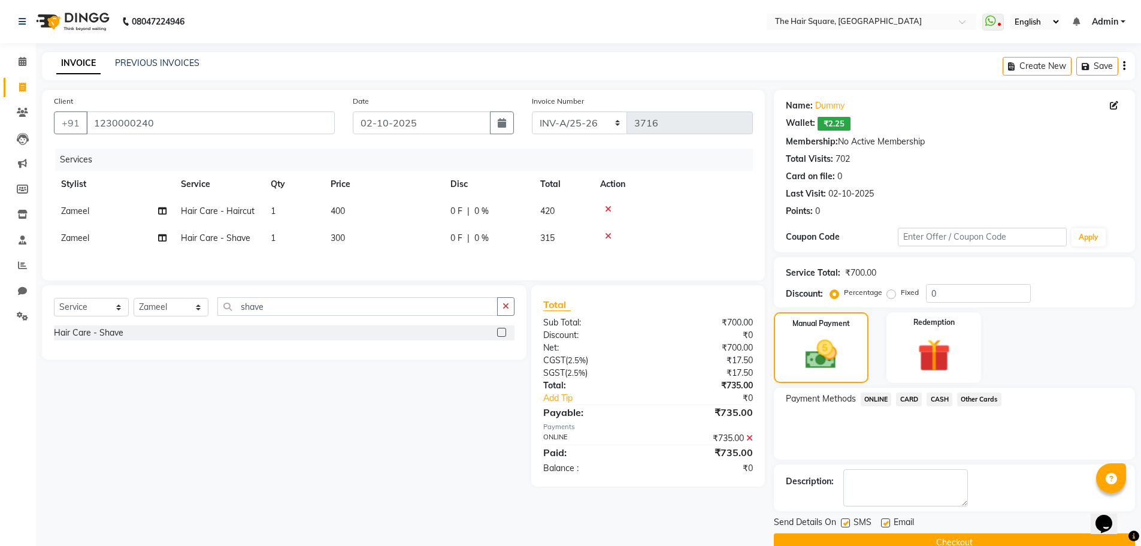
click at [899, 539] on button "Checkout" at bounding box center [954, 542] width 361 height 19
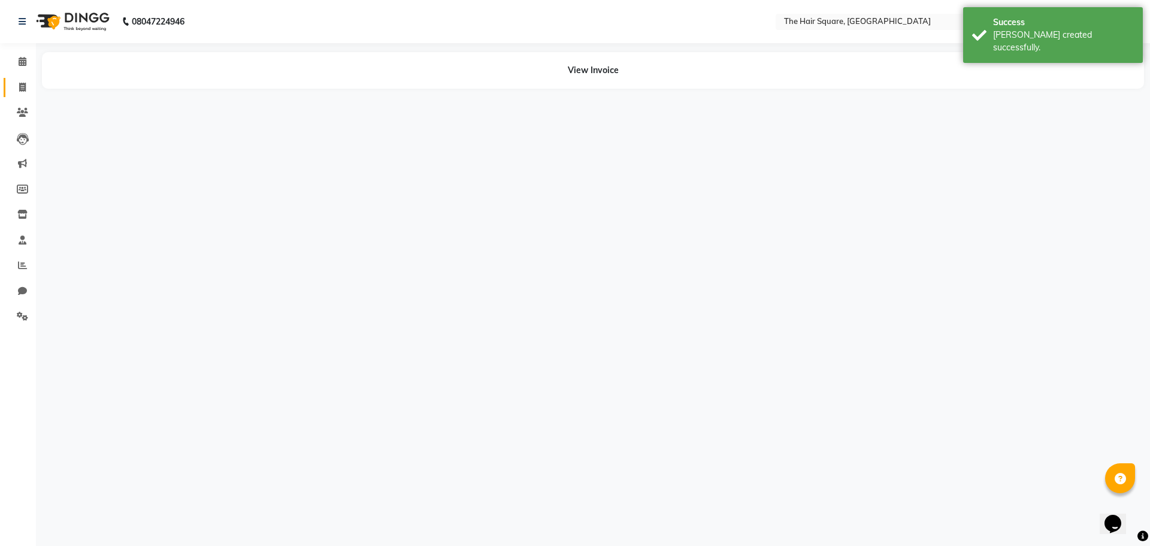
click at [23, 89] on icon at bounding box center [22, 87] width 7 height 9
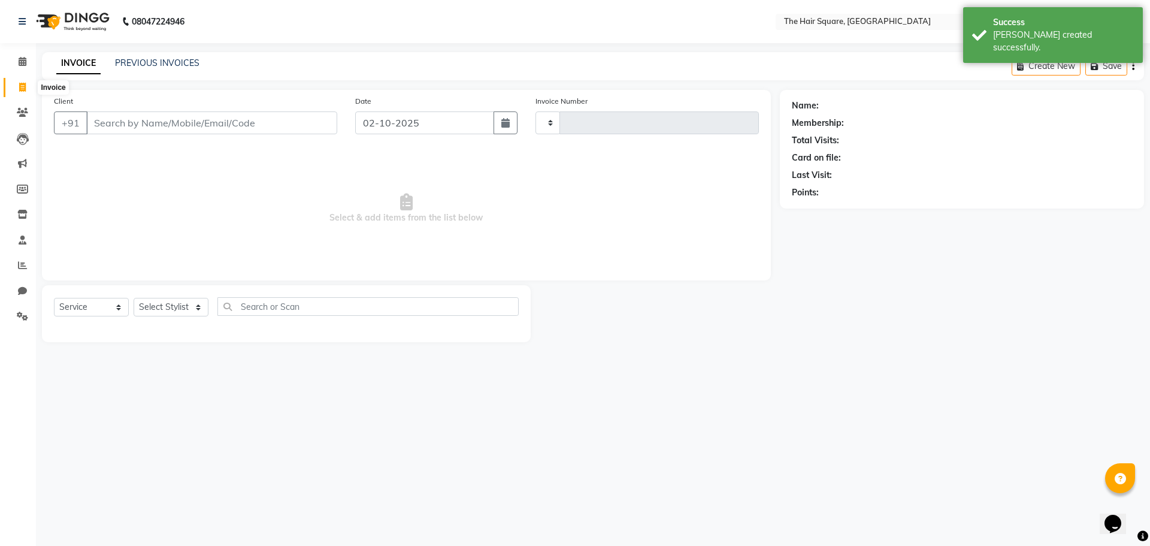
click at [23, 89] on icon at bounding box center [22, 87] width 7 height 9
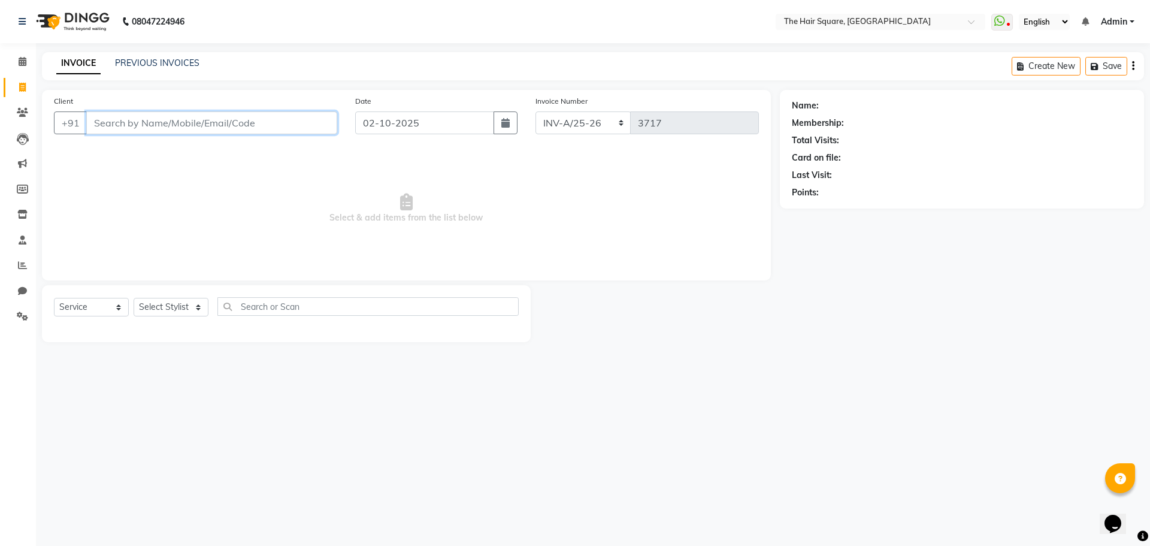
click at [186, 125] on input "Client" at bounding box center [211, 122] width 251 height 23
click at [21, 265] on icon at bounding box center [22, 265] width 9 height 9
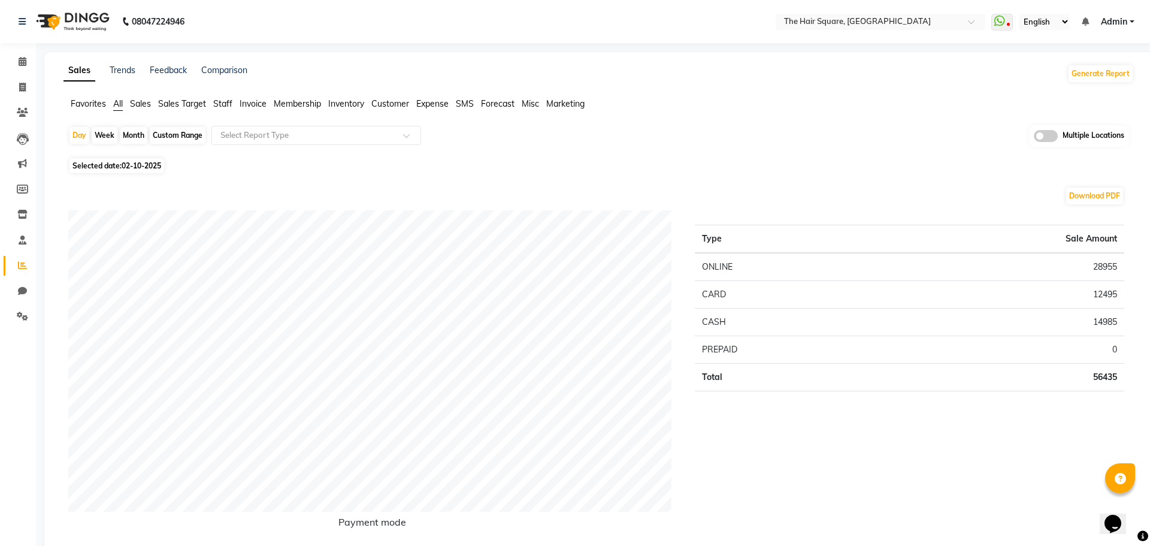
click at [246, 102] on span "Invoice" at bounding box center [253, 103] width 27 height 11
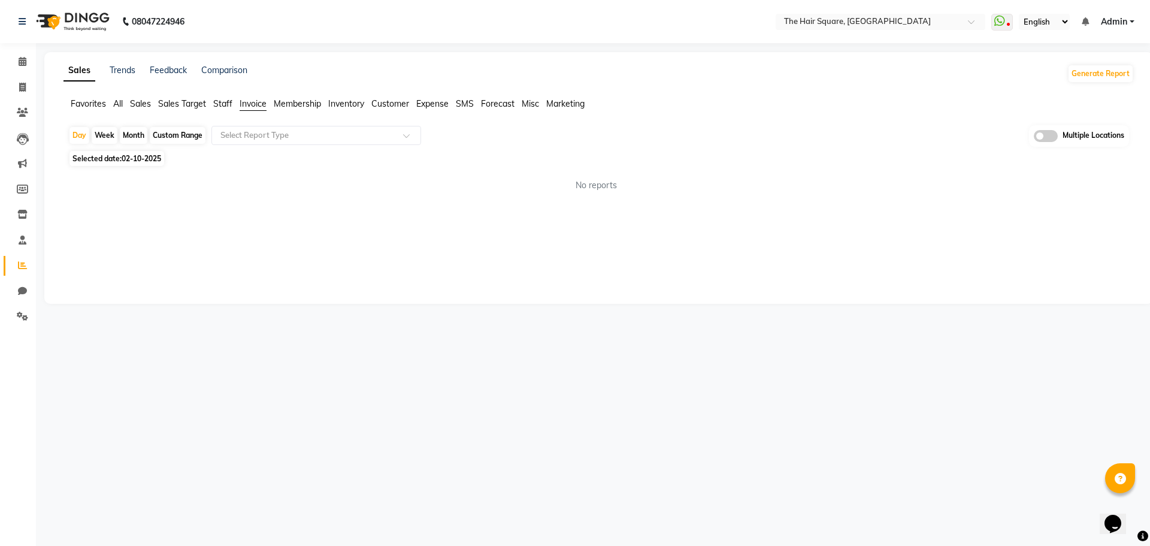
click at [216, 101] on span "Staff" at bounding box center [222, 103] width 19 height 11
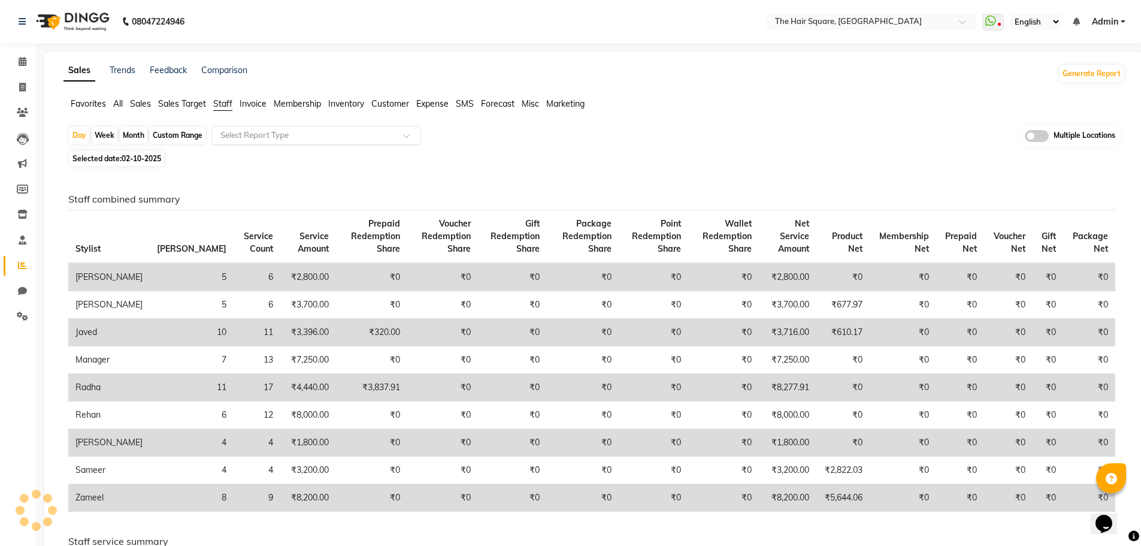
click at [240, 129] on input "text" at bounding box center [304, 135] width 173 height 12
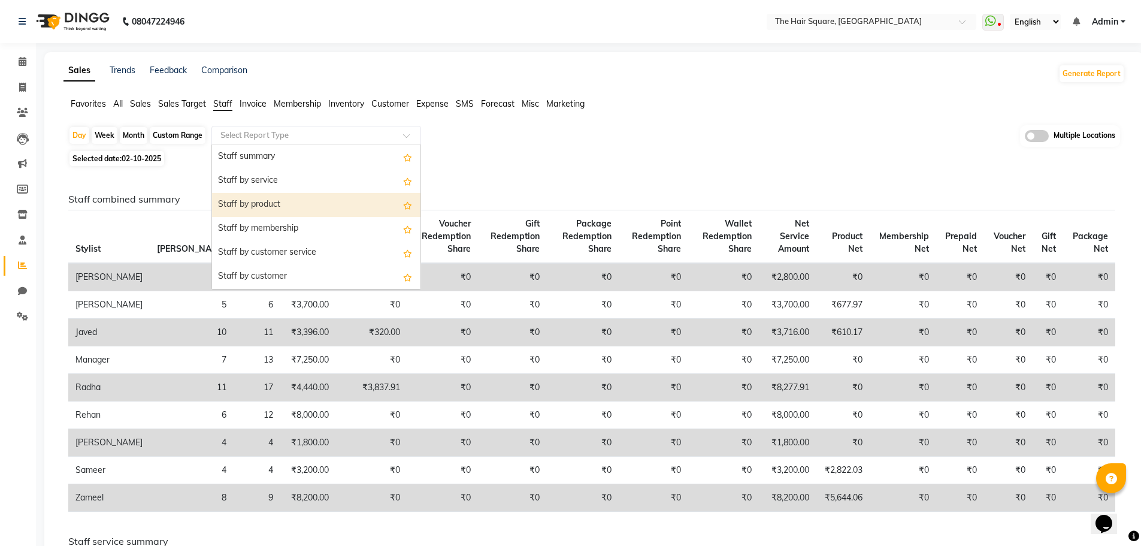
click at [255, 198] on div "Staff by product" at bounding box center [316, 205] width 208 height 24
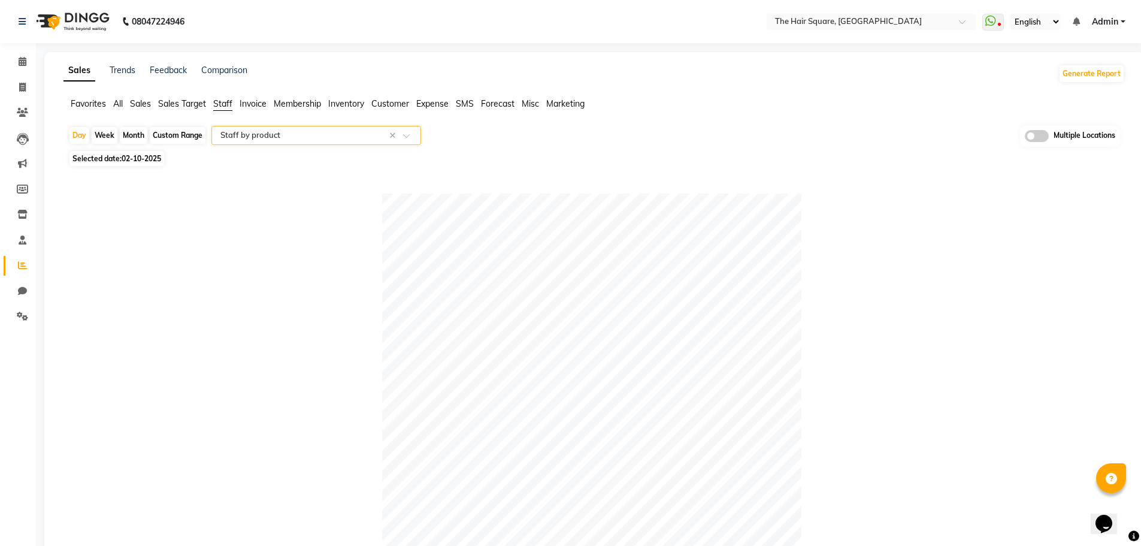
click at [336, 184] on div "Table View Pivot View Pie Chart Bar Chart Select Full Report Filtered Report Se…" at bounding box center [592, 537] width 1066 height 734
drag, startPoint x: 19, startPoint y: 84, endPoint x: 22, endPoint y: 140, distance: 56.4
click at [19, 84] on icon at bounding box center [22, 87] width 7 height 9
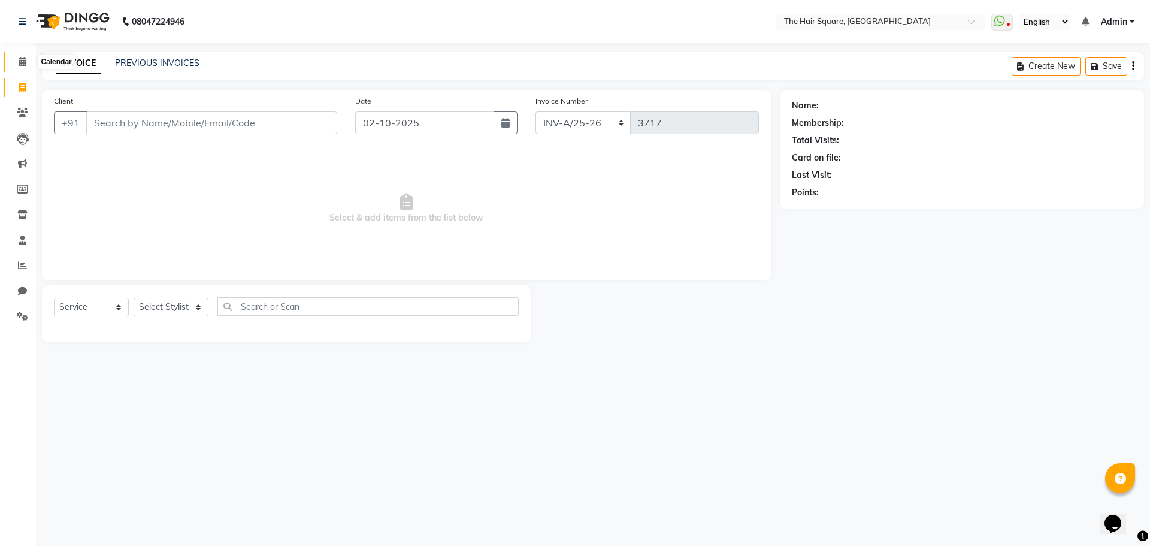
click at [23, 59] on icon at bounding box center [23, 61] width 8 height 9
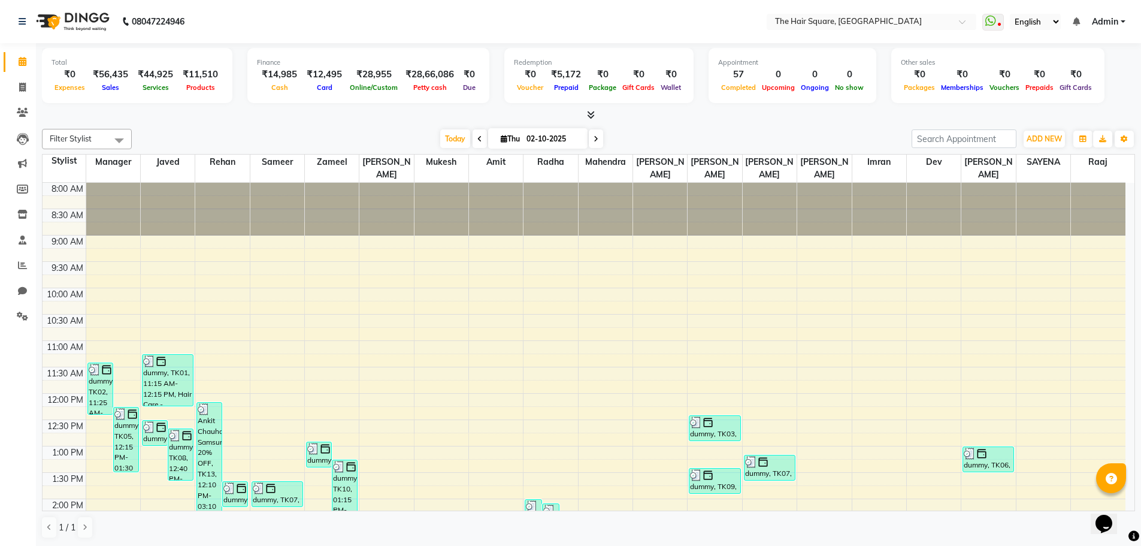
click at [153, 108] on div "Total ₹0 Expenses ₹56,435 Sales ₹44,925 Services ₹11,510 Products Finance ₹14,9…" at bounding box center [588, 82] width 1093 height 78
click at [20, 79] on link "Invoice" at bounding box center [18, 88] width 29 height 20
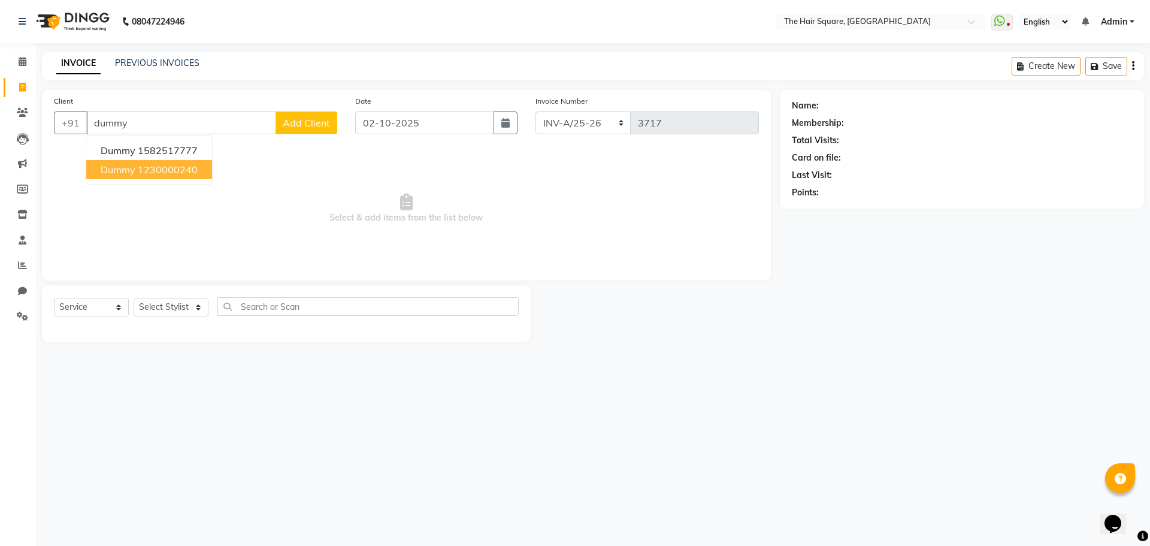
click at [155, 173] on ngb-highlight "1230000240" at bounding box center [168, 170] width 60 height 12
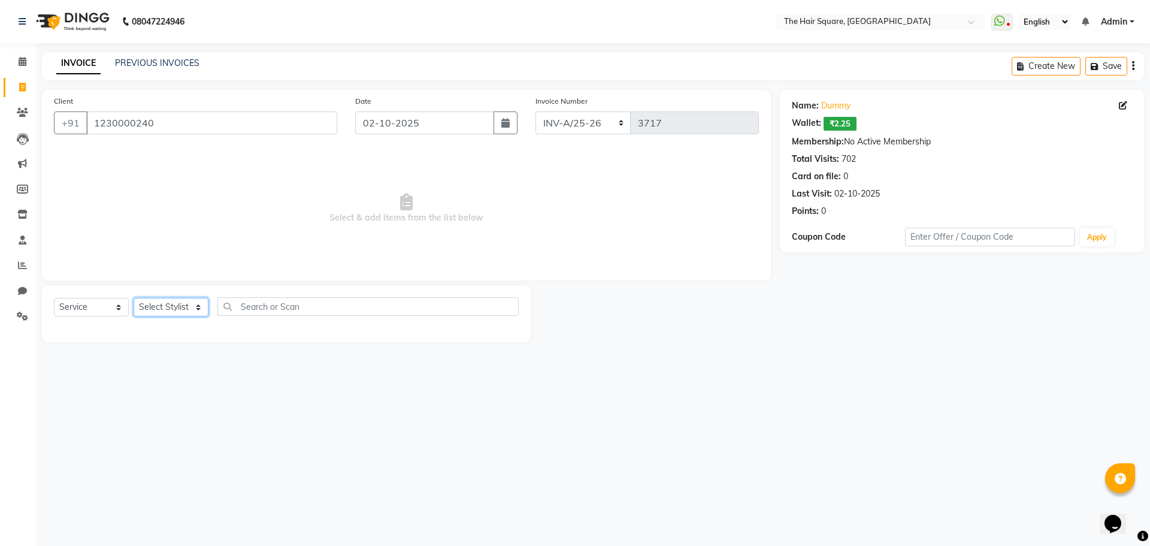
click at [180, 303] on select "Select Stylist Amit Aradhana Bittu Dev Imran Inder Javed Kim Mahendra Manager M…" at bounding box center [171, 307] width 75 height 19
click at [134, 298] on select "Select Stylist Amit Aradhana Bittu Dev Imran Inder Javed Kim Mahendra Manager M…" at bounding box center [171, 307] width 75 height 19
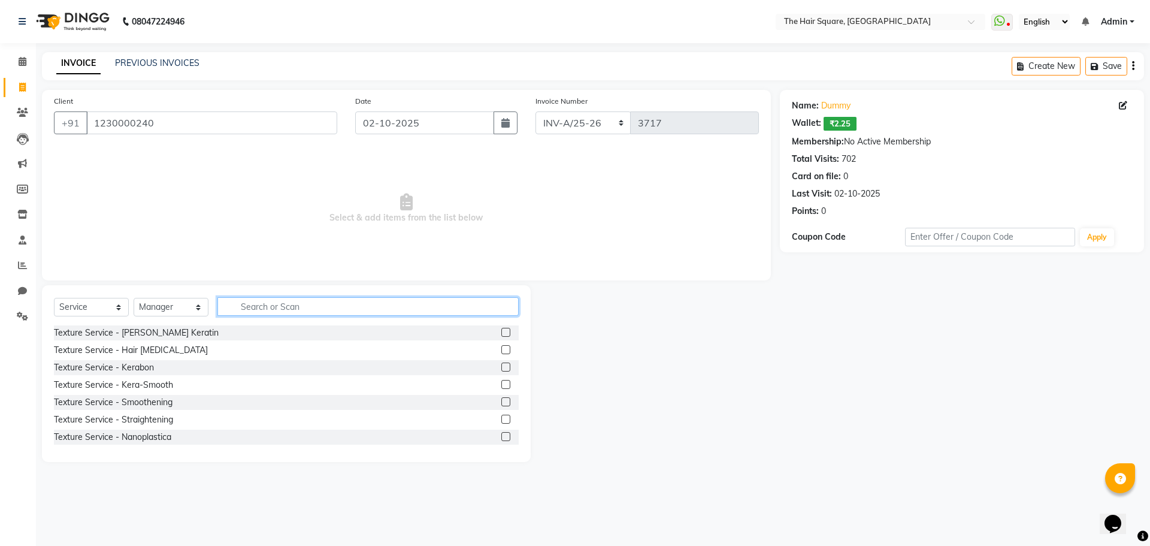
drag, startPoint x: 249, startPoint y: 307, endPoint x: 991, endPoint y: 408, distance: 749.1
click at [249, 307] on input "text" at bounding box center [367, 306] width 301 height 19
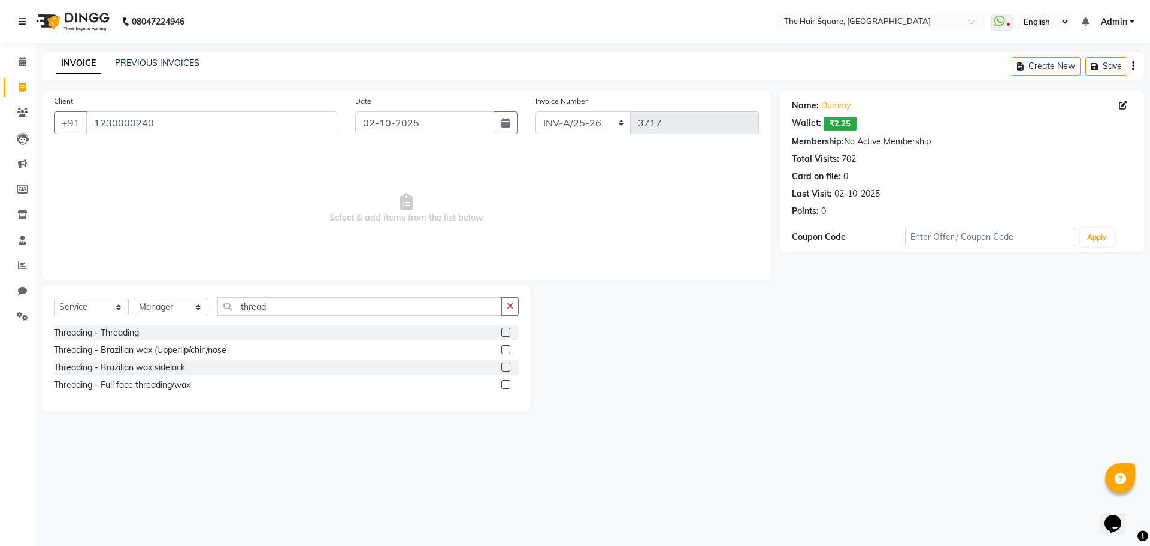
click at [505, 332] on label at bounding box center [505, 332] width 9 height 9
click at [505, 332] on input "checkbox" at bounding box center [505, 333] width 8 height 8
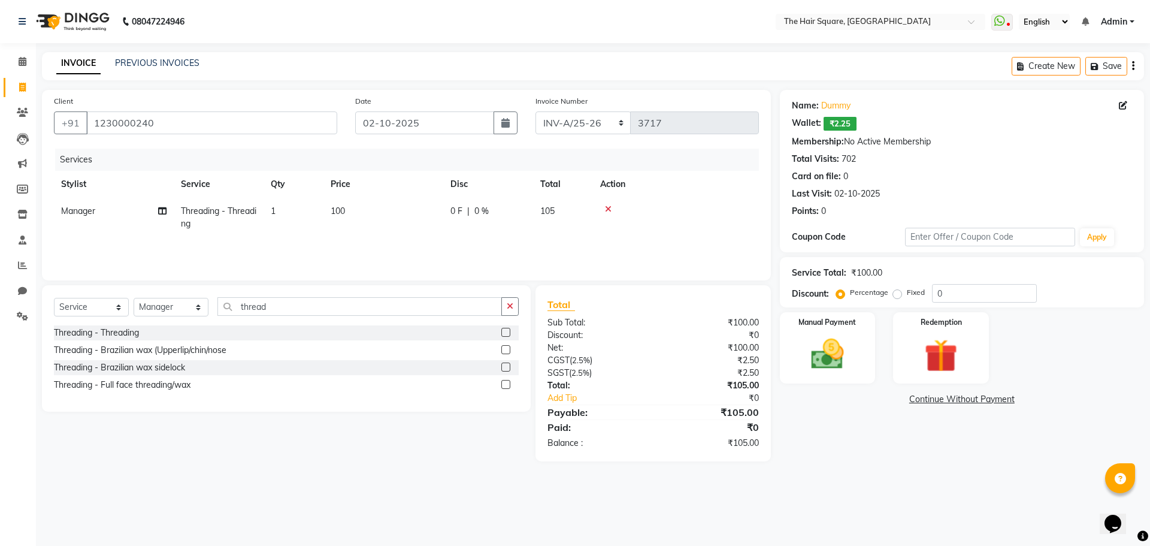
click at [274, 207] on span "1" at bounding box center [273, 210] width 5 height 11
drag, startPoint x: 360, startPoint y: 205, endPoint x: 252, endPoint y: 196, distance: 108.8
click at [237, 205] on tr "Amit Aradhana Bittu Dev Imran Inder Javed Kim Mahendra Manager Mukesh Raaj Radh…" at bounding box center [406, 221] width 705 height 46
click at [371, 246] on div "Services Stylist Service Qty Price Disc Total Action Manager Threading - Thread…" at bounding box center [406, 209] width 705 height 120
click at [847, 331] on div "Manual Payment" at bounding box center [827, 348] width 99 height 74
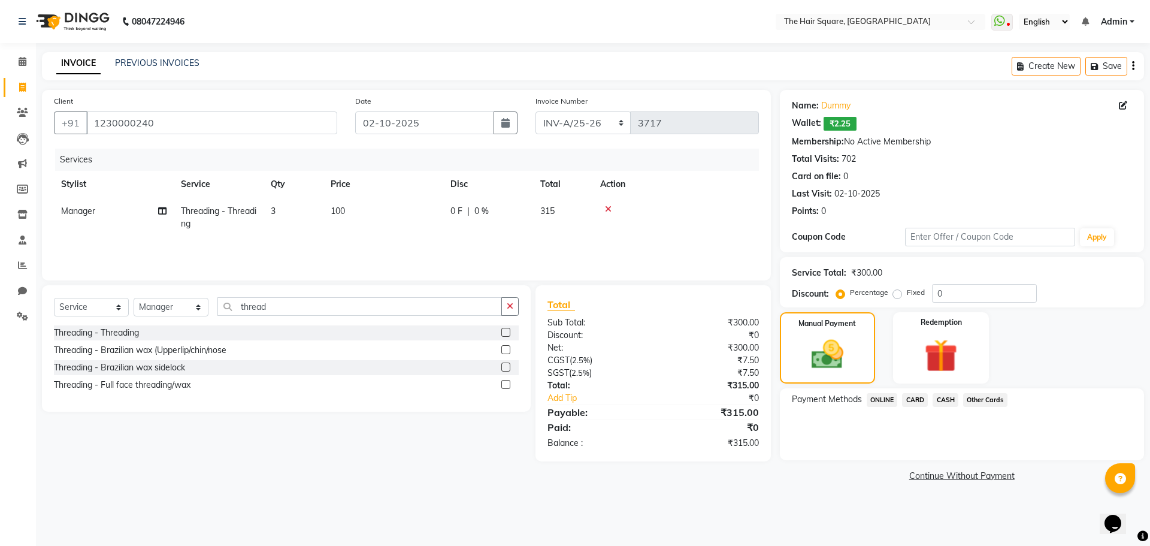
click at [883, 398] on span "ONLINE" at bounding box center [882, 400] width 31 height 14
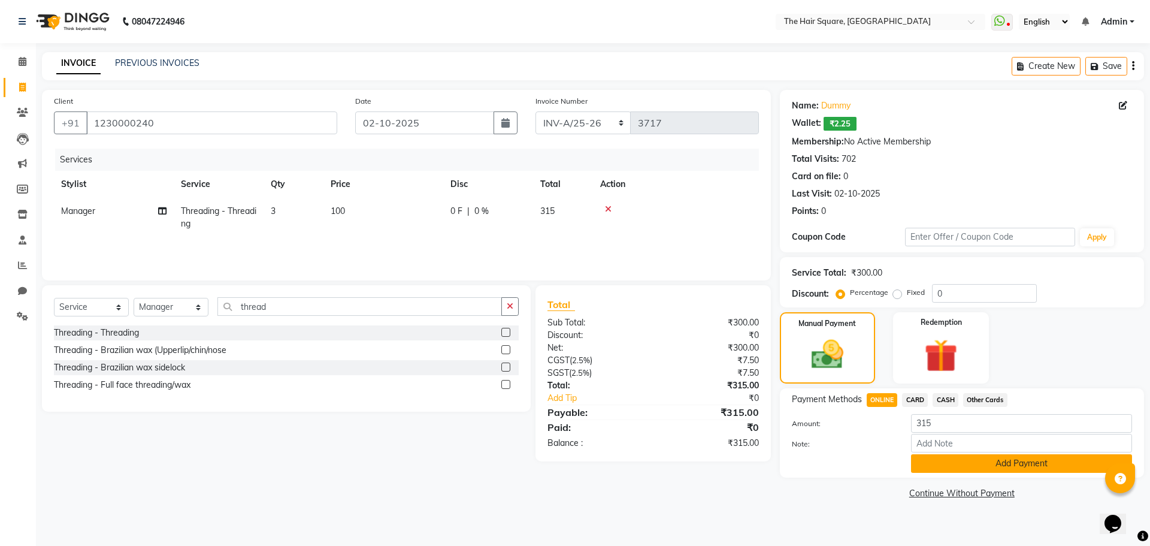
click at [957, 466] on button "Add Payment" at bounding box center [1021, 463] width 221 height 19
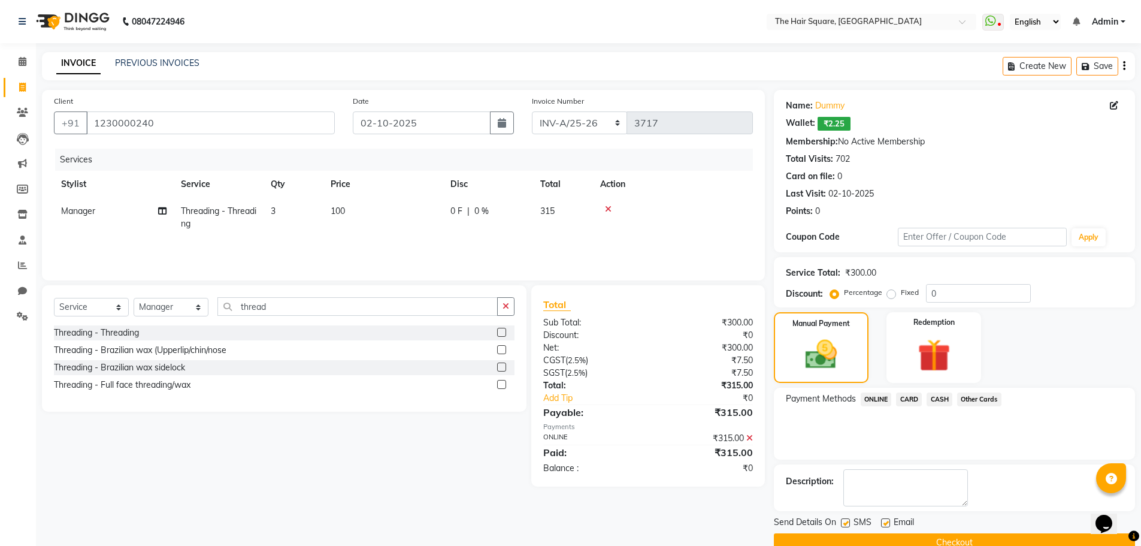
click at [978, 542] on button "Checkout" at bounding box center [954, 542] width 361 height 19
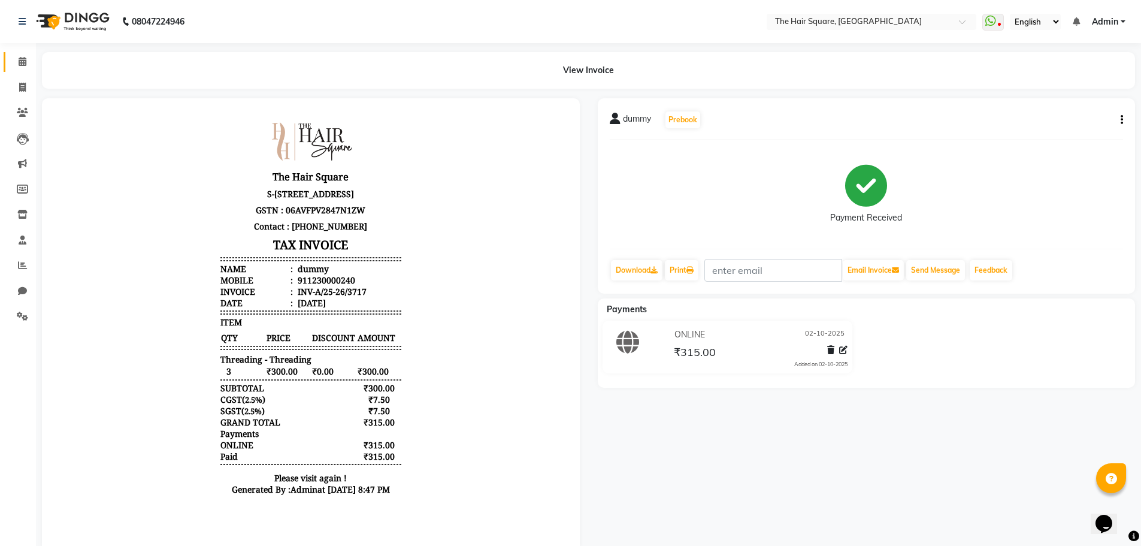
click at [25, 63] on icon at bounding box center [23, 61] width 8 height 9
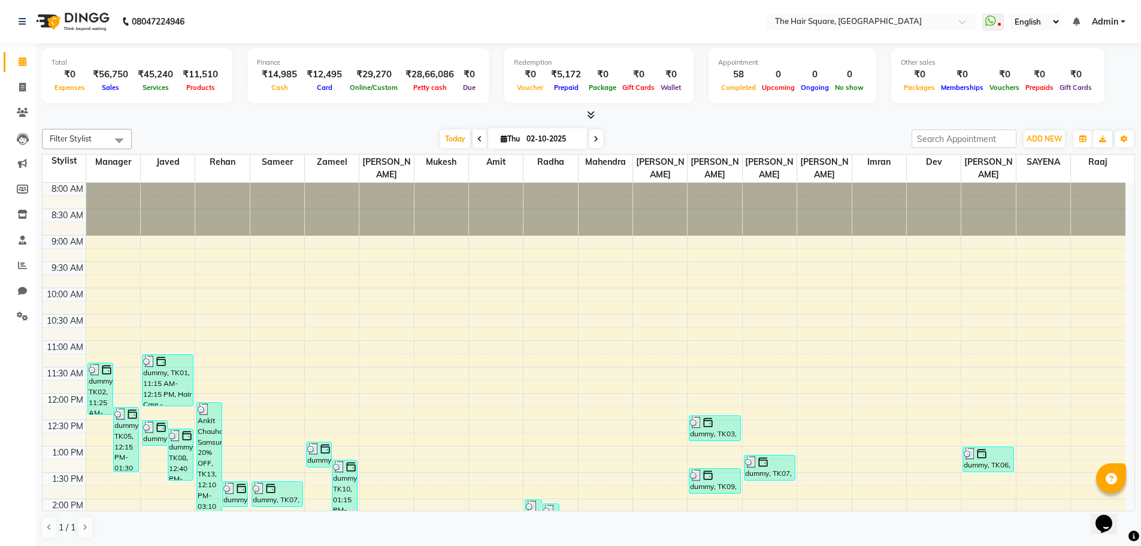
click at [238, 107] on div "Total ₹0 Expenses ₹56,750 Sales ₹45,240 Services ₹11,510 Products Finance ₹14,9…" at bounding box center [588, 82] width 1093 height 78
click at [293, 114] on div at bounding box center [588, 115] width 1093 height 13
click at [364, 117] on div at bounding box center [588, 115] width 1093 height 13
click at [28, 87] on span at bounding box center [22, 88] width 21 height 14
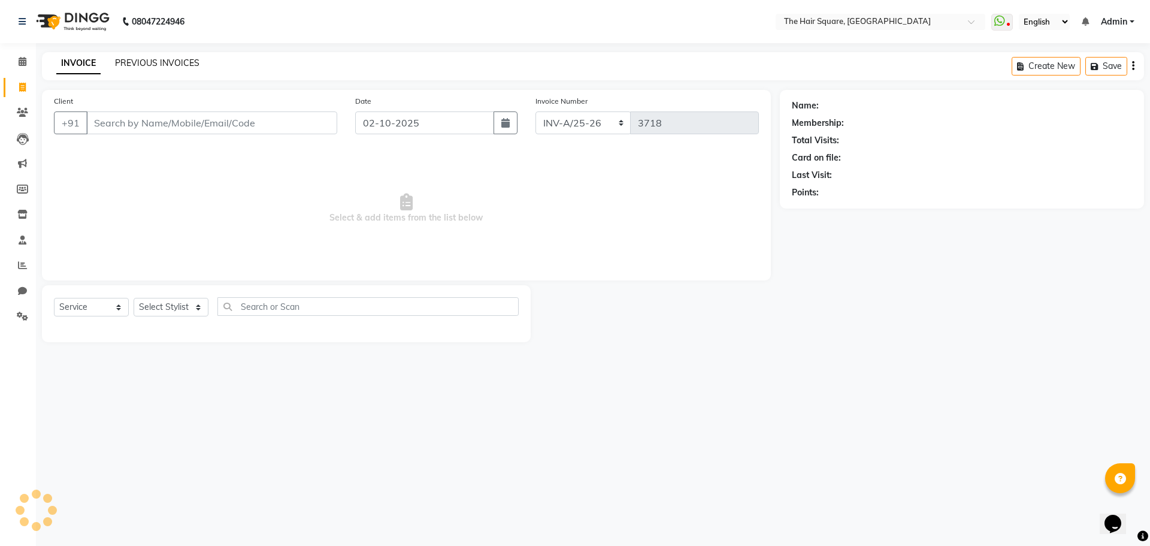
click at [158, 65] on link "PREVIOUS INVOICES" at bounding box center [157, 63] width 84 height 11
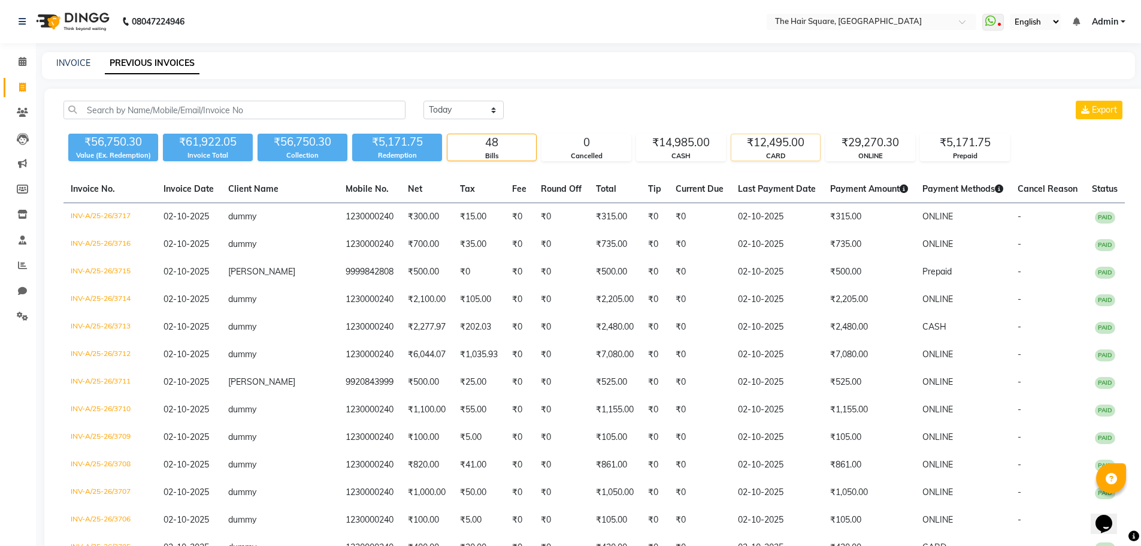
drag, startPoint x: 802, startPoint y: 150, endPoint x: 796, endPoint y: 152, distance: 6.7
click at [802, 150] on div "₹12,495.00" at bounding box center [775, 142] width 89 height 17
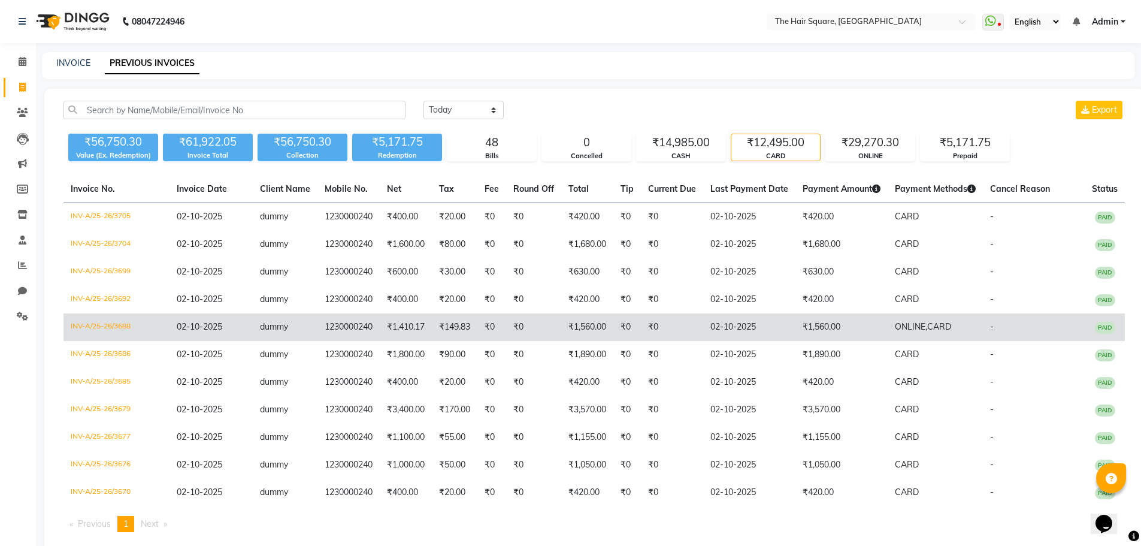
click at [799, 329] on td "₹1,560.00" at bounding box center [842, 327] width 92 height 28
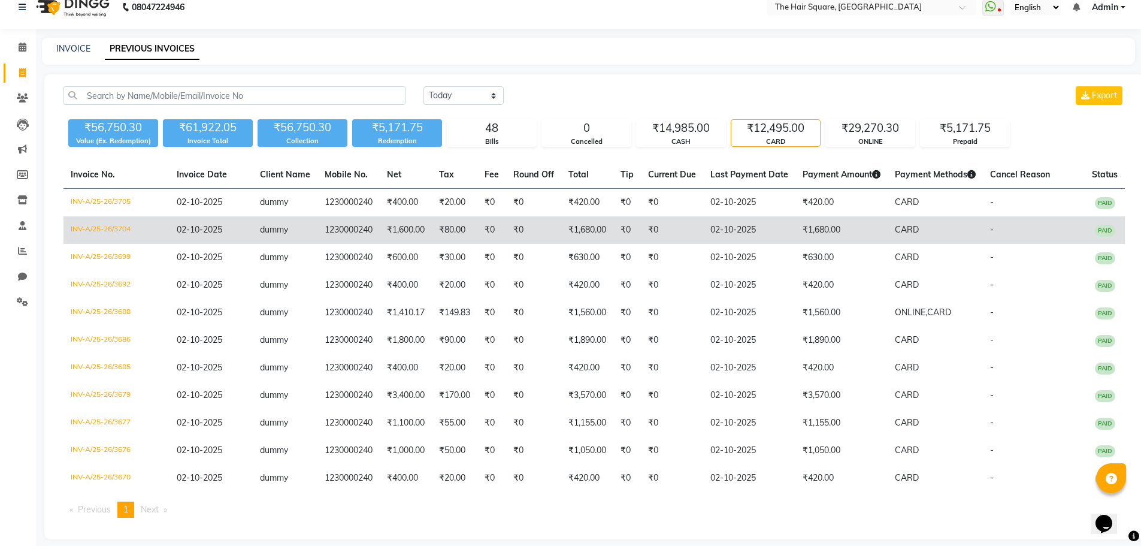
scroll to position [26, 0]
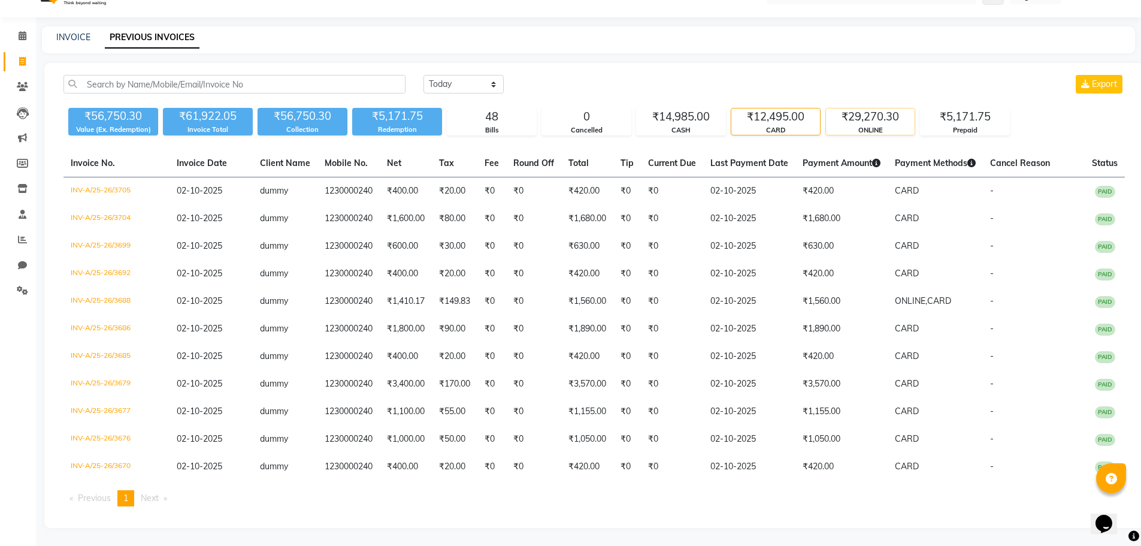
click at [894, 122] on div "₹29,270.30" at bounding box center [870, 116] width 89 height 17
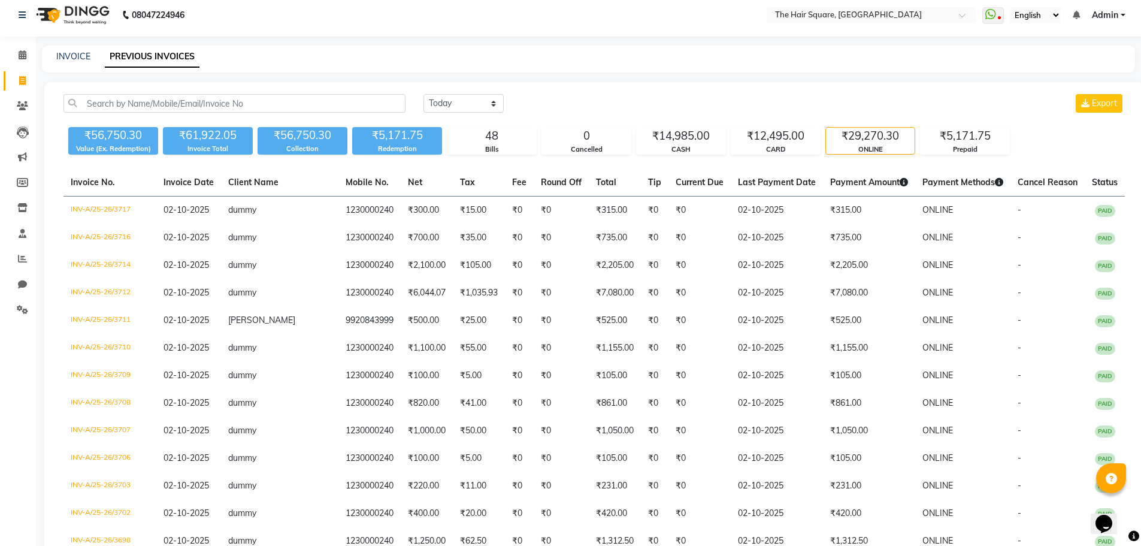
scroll to position [0, 0]
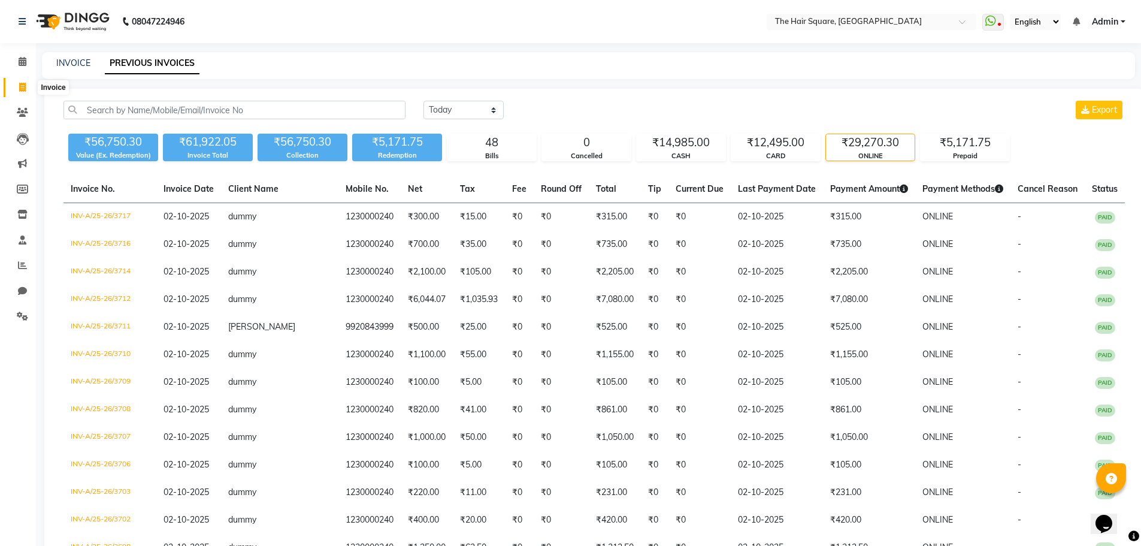
click at [22, 84] on icon at bounding box center [22, 87] width 7 height 9
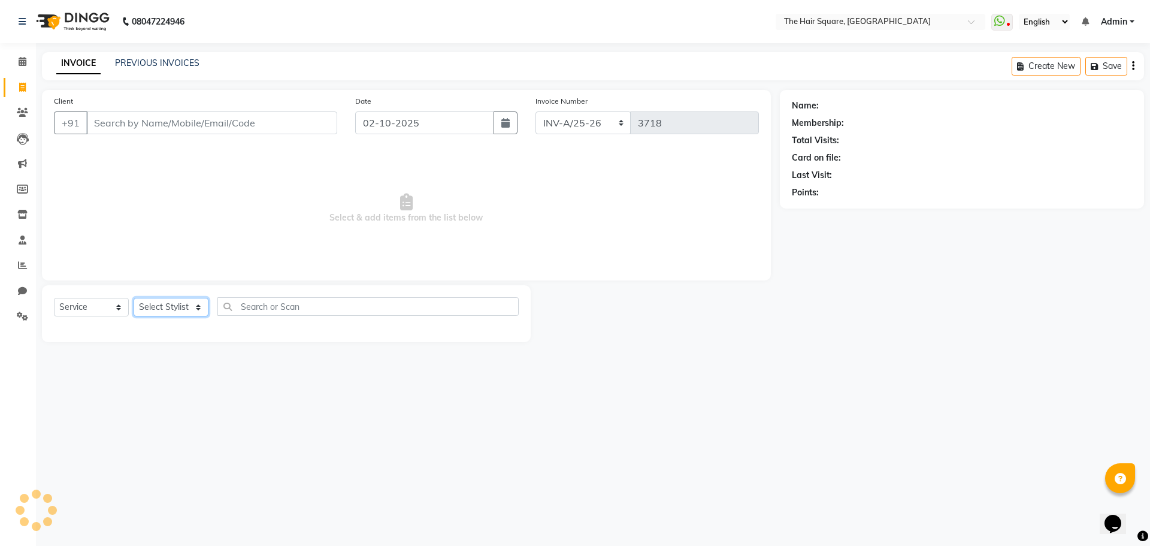
click at [164, 307] on select "Select Stylist Amit Aradhana Bittu Dev Imran Inder Javed Kim Mahendra Manager M…" at bounding box center [171, 307] width 75 height 19
click at [134, 298] on select "Select Stylist Amit Aradhana Bittu Dev Imran Inder Javed Kim Mahendra Manager M…" at bounding box center [171, 307] width 75 height 19
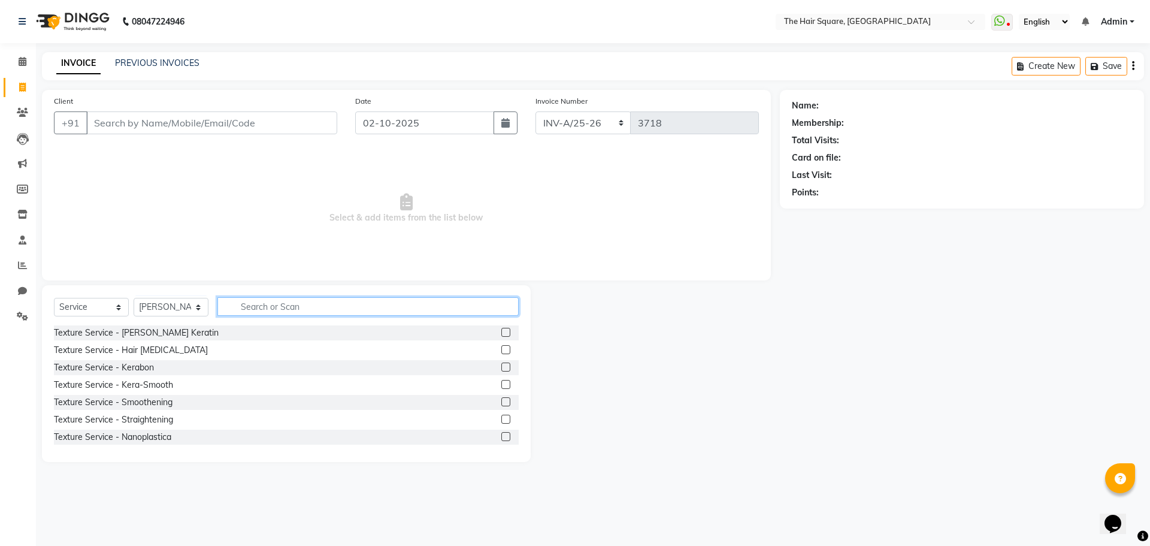
click at [250, 304] on input "text" at bounding box center [367, 306] width 301 height 19
click at [501, 333] on label at bounding box center [505, 332] width 9 height 9
click at [501, 333] on input "checkbox" at bounding box center [505, 333] width 8 height 8
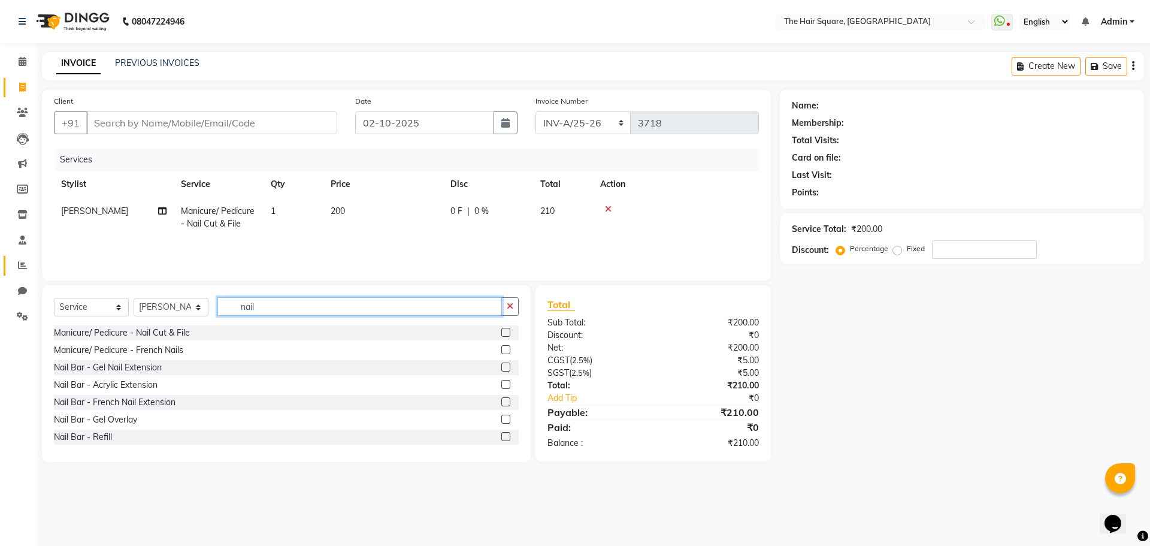
drag, startPoint x: 279, startPoint y: 303, endPoint x: 4, endPoint y: 259, distance: 278.9
click at [0, 267] on app-home "08047224946 Select Location × The Hair Square, Ambience Island WhatsApp Status …" at bounding box center [575, 240] width 1150 height 480
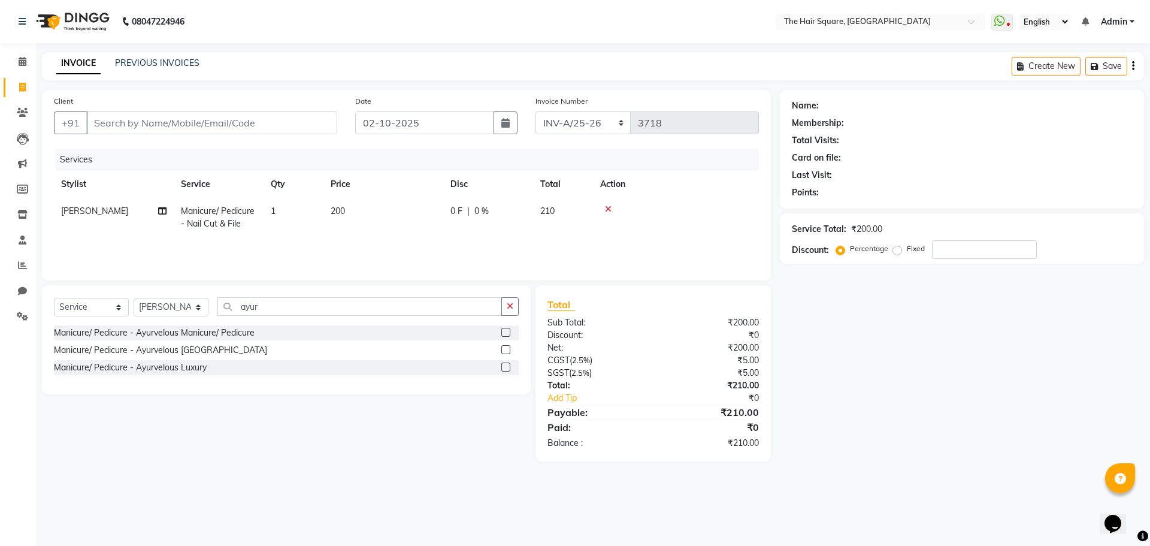
click at [505, 332] on label at bounding box center [505, 332] width 9 height 9
click at [505, 332] on input "checkbox" at bounding box center [505, 333] width 8 height 8
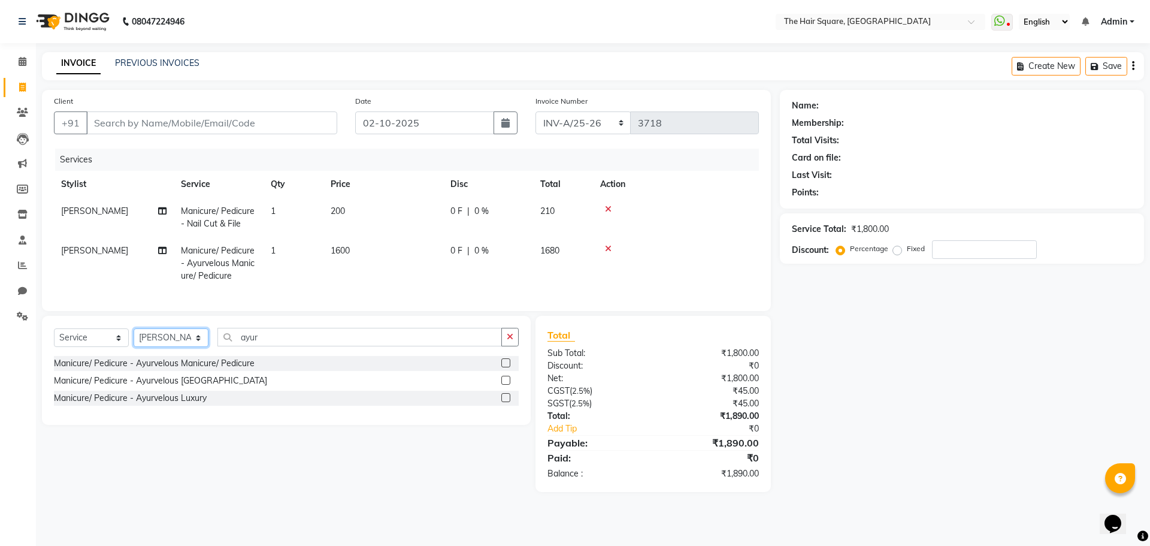
click at [160, 345] on select "Select Stylist Amit Aradhana Bittu Dev Imran Inder Javed Kim Mahendra Manager M…" at bounding box center [171, 337] width 75 height 19
click at [134, 337] on select "Select Stylist Amit Aradhana Bittu Dev Imran Inder Javed Kim Mahendra Manager M…" at bounding box center [171, 337] width 75 height 19
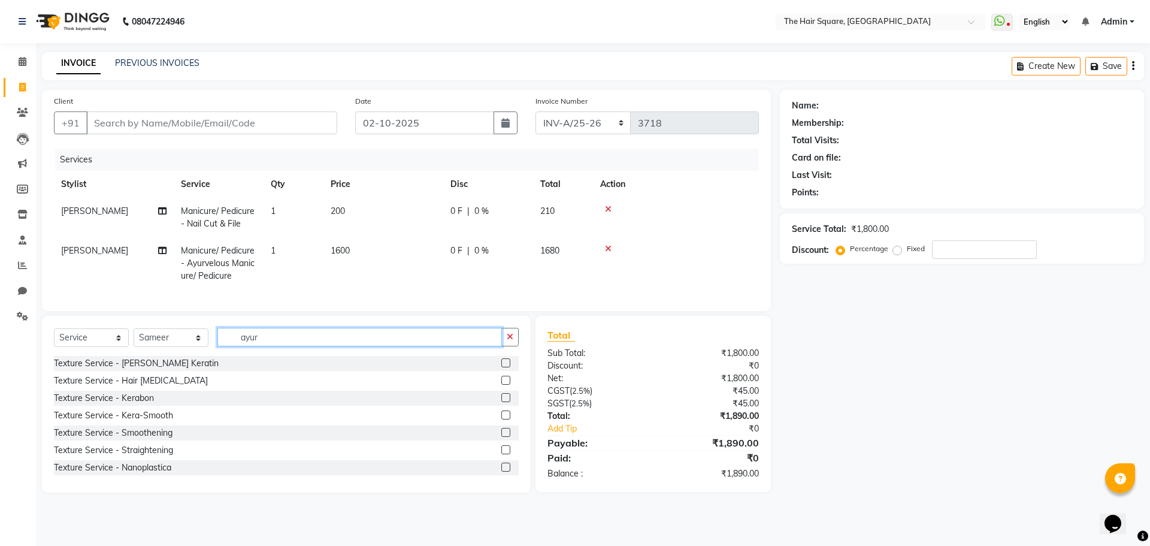
drag, startPoint x: 277, startPoint y: 351, endPoint x: 96, endPoint y: 337, distance: 181.4
click at [97, 337] on div "Select Service Product Membership Package Voucher Prepaid Gift Card Select Styl…" at bounding box center [286, 342] width 465 height 28
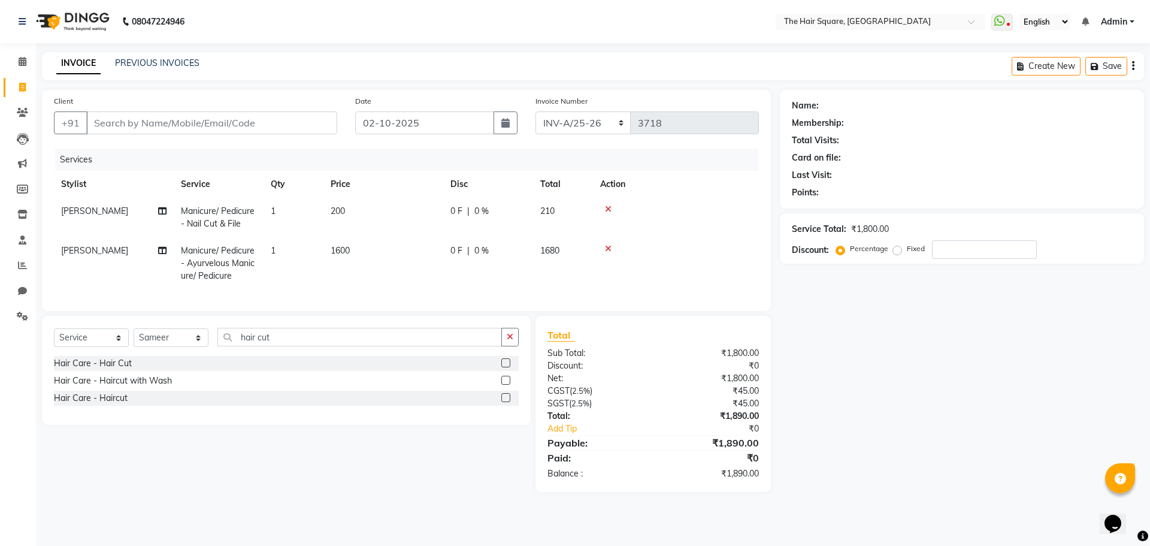
click at [504, 402] on label at bounding box center [505, 397] width 9 height 9
click at [504, 402] on input "checkbox" at bounding box center [505, 398] width 8 height 8
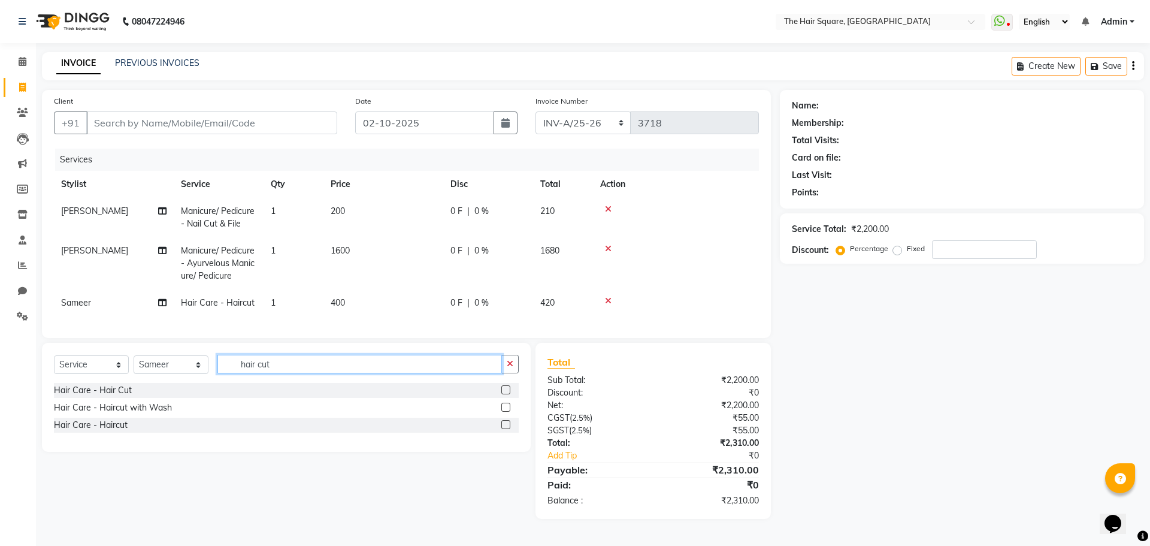
click at [0, 338] on app-home "08047224946 Select Location × The Hair Square, Ambience Island WhatsApp Status …" at bounding box center [575, 268] width 1150 height 537
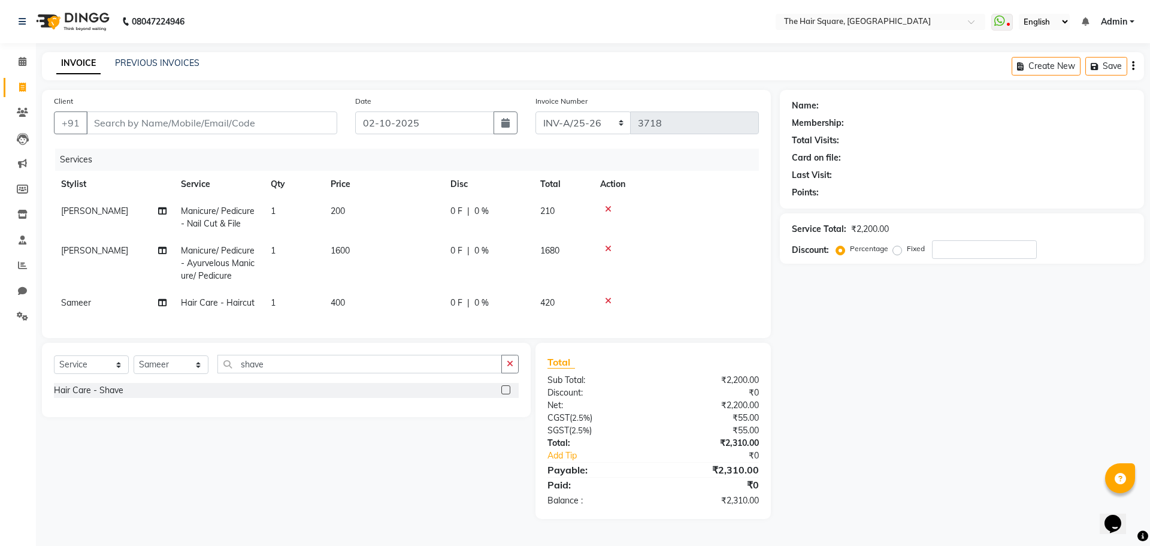
click at [509, 394] on label at bounding box center [505, 389] width 9 height 9
click at [509, 394] on input "checkbox" at bounding box center [505, 390] width 8 height 8
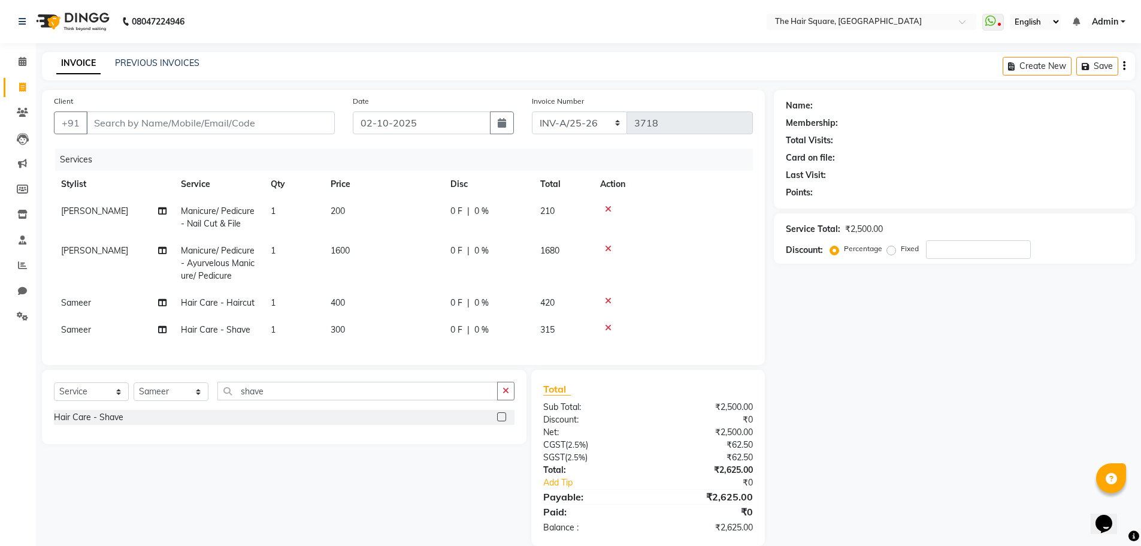
click at [1015, 440] on div "Name: Membership: Total Visits: Card on file: Last Visit: Points: Service Total…" at bounding box center [959, 318] width 370 height 456
click at [154, 114] on input "Client" at bounding box center [210, 122] width 249 height 23
click at [274, 119] on input "Client" at bounding box center [210, 122] width 249 height 23
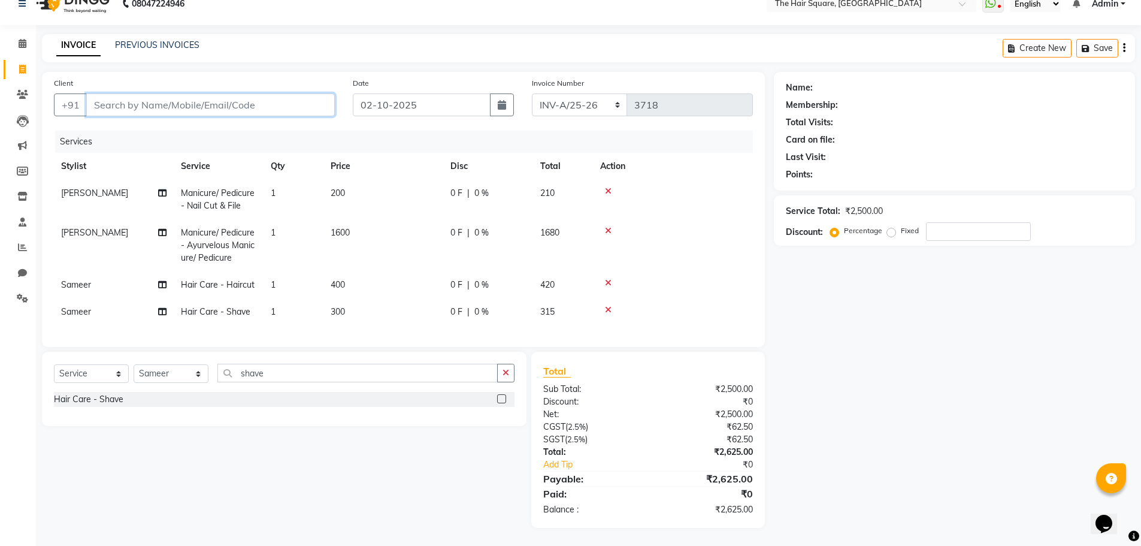
scroll to position [27, 0]
click at [116, 93] on input "Client" at bounding box center [210, 104] width 249 height 23
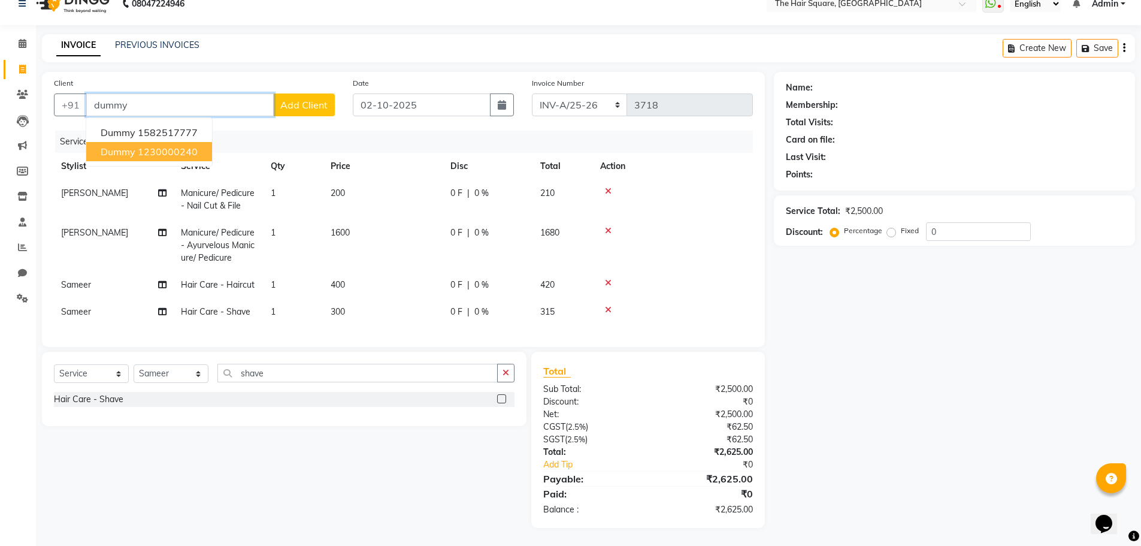
click at [160, 146] on ngb-highlight "1230000240" at bounding box center [168, 152] width 60 height 12
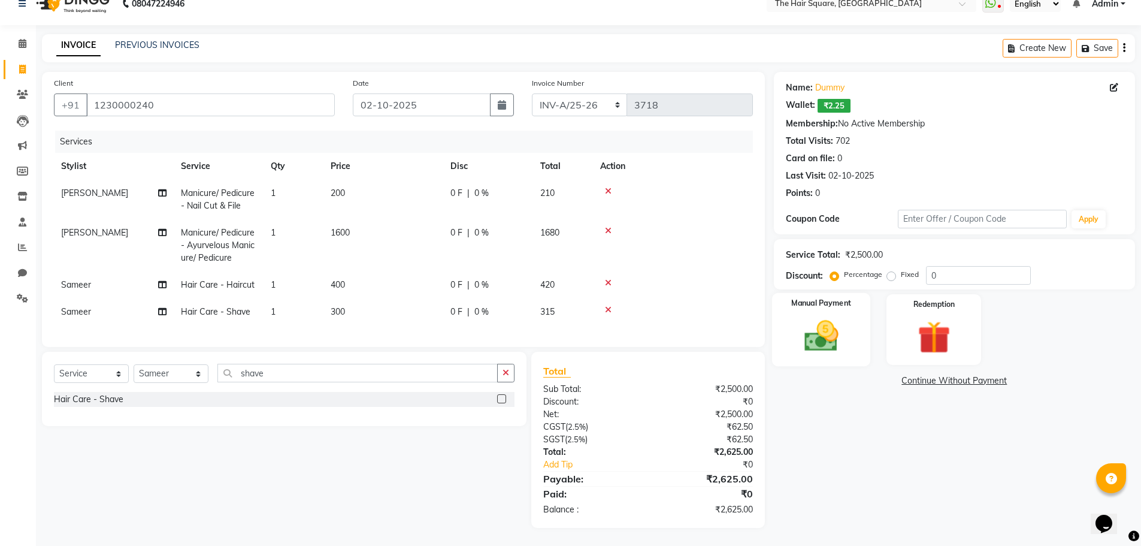
click at [853, 310] on div "Manual Payment" at bounding box center [821, 330] width 99 height 74
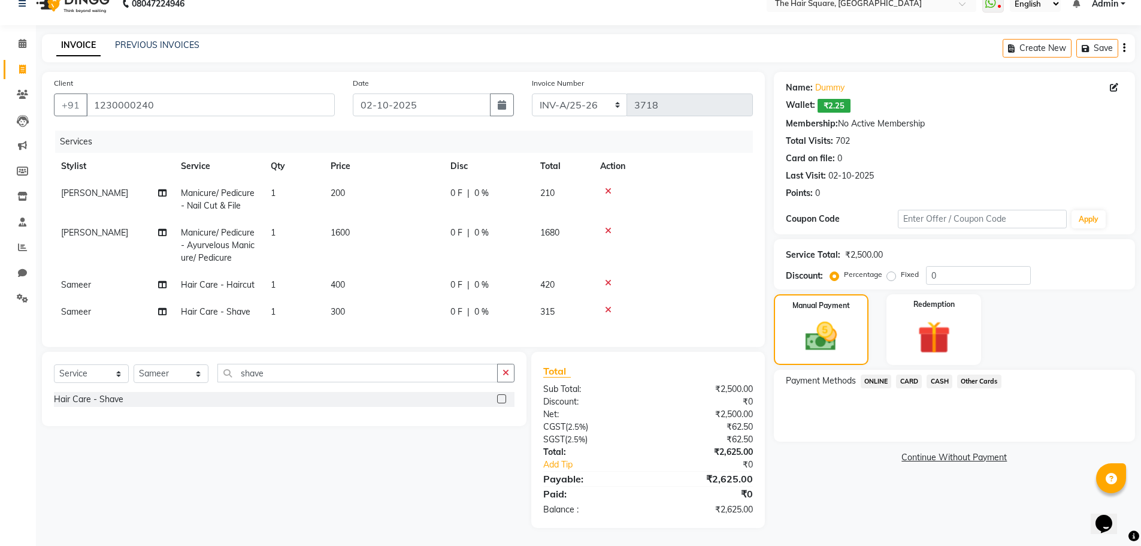
click at [878, 374] on span "ONLINE" at bounding box center [876, 381] width 31 height 14
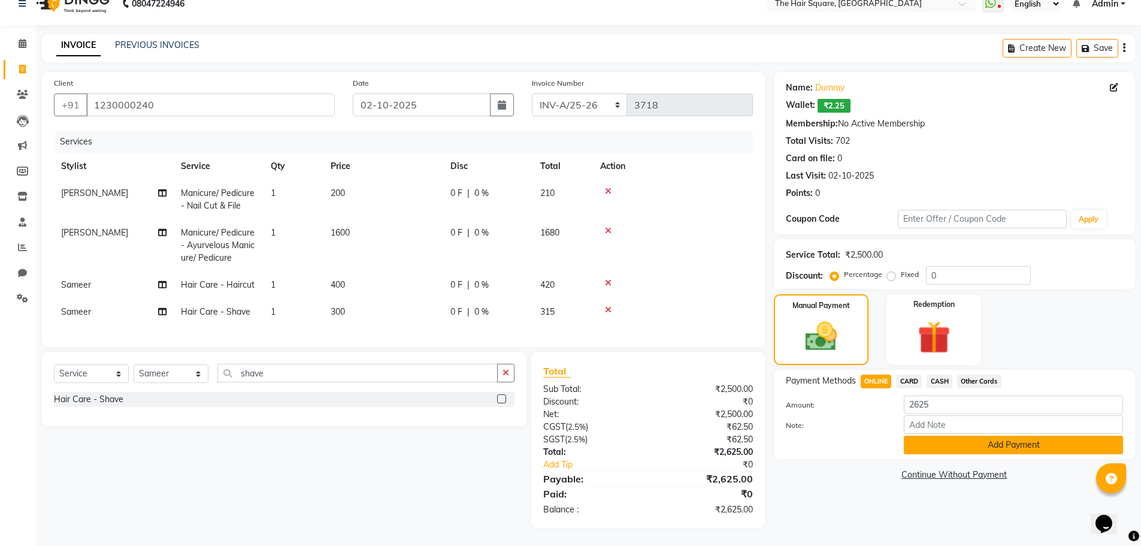
click at [937, 437] on button "Add Payment" at bounding box center [1013, 445] width 219 height 19
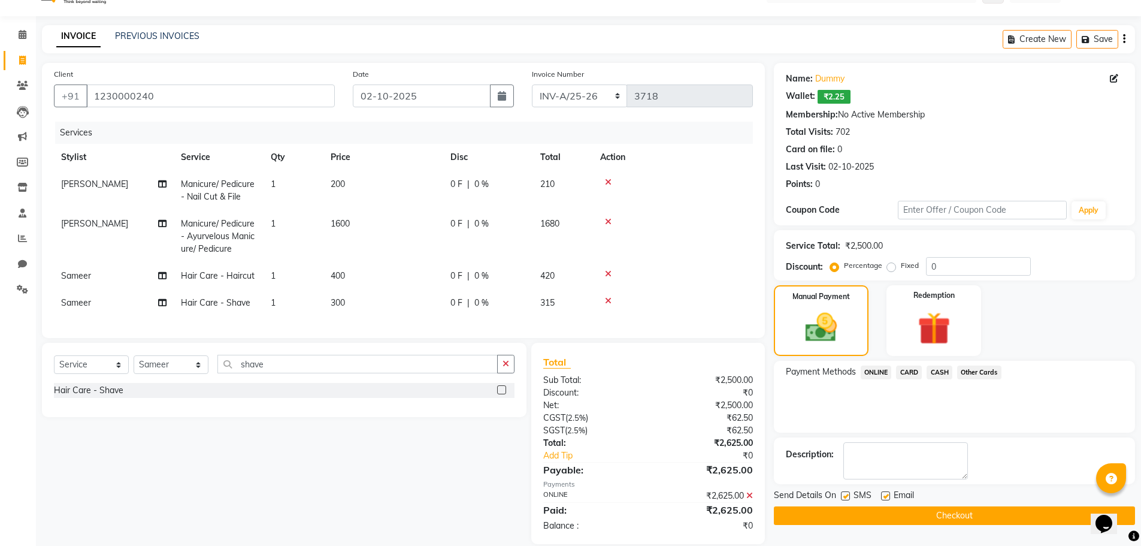
click at [949, 518] on button "Checkout" at bounding box center [954, 515] width 361 height 19
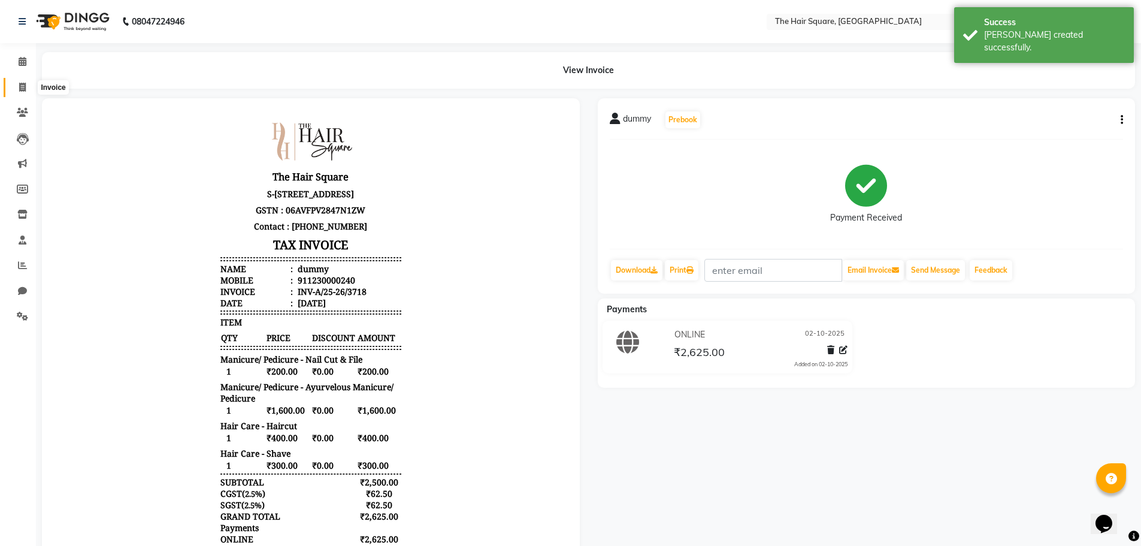
drag, startPoint x: 18, startPoint y: 87, endPoint x: 45, endPoint y: 95, distance: 28.2
click at [17, 87] on span at bounding box center [22, 88] width 21 height 14
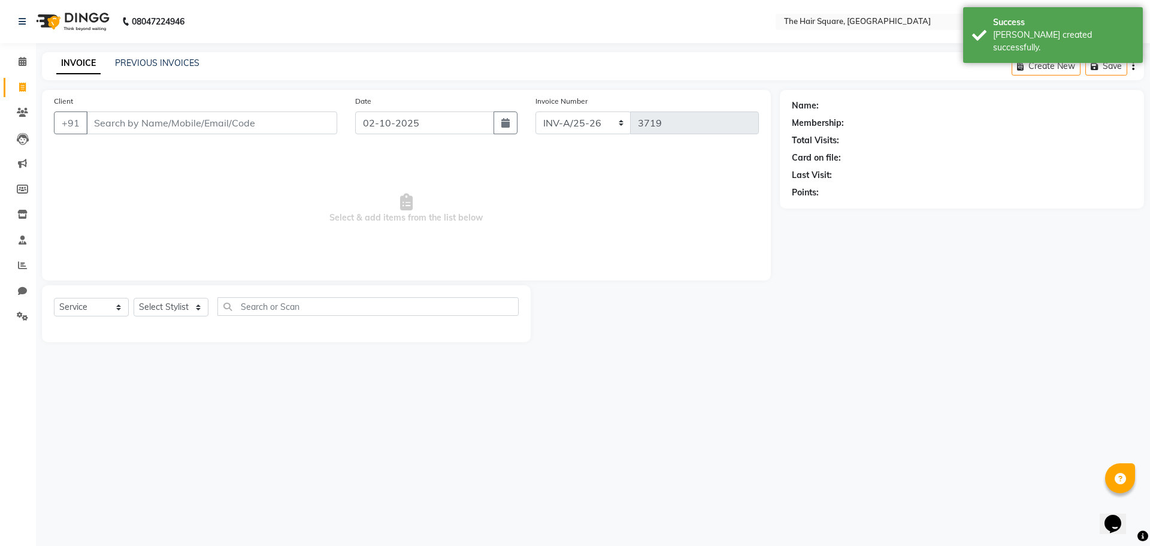
click at [199, 122] on input "Client" at bounding box center [211, 122] width 251 height 23
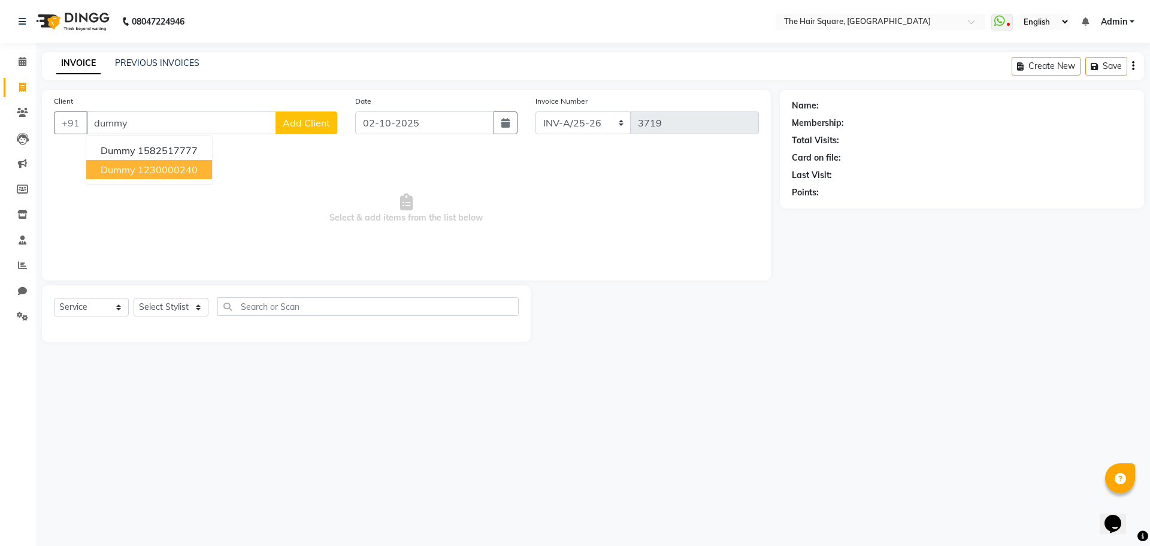
click at [129, 170] on span "dummy" at bounding box center [118, 170] width 35 height 12
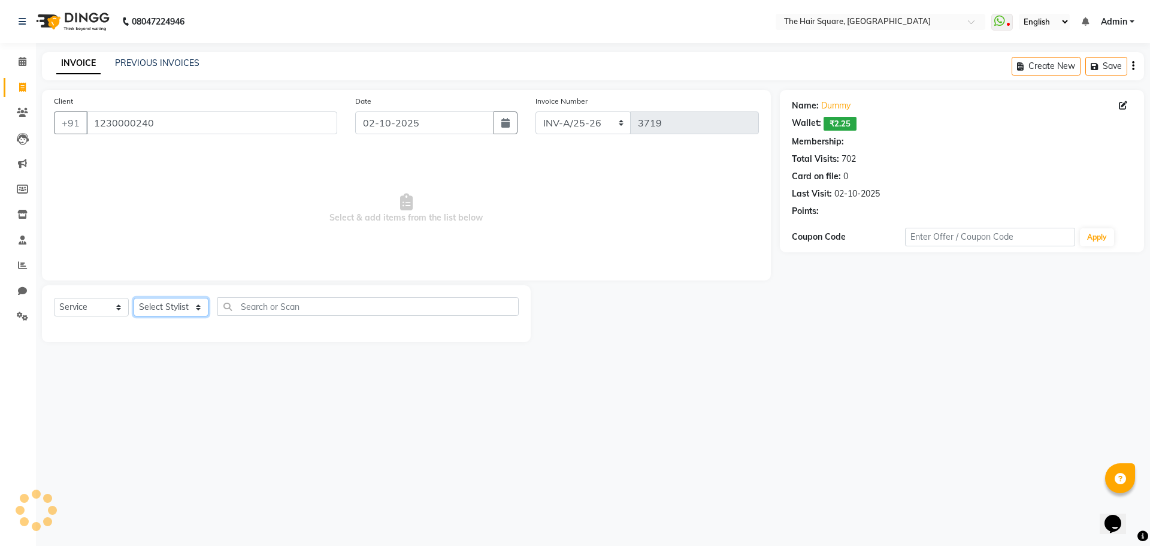
click at [161, 311] on select "Select Stylist Amit Aradhana Bittu Dev Imran Inder Javed Kim Mahendra Manager M…" at bounding box center [171, 307] width 75 height 19
click at [134, 298] on select "Select Stylist Amit Aradhana Bittu Dev Imran Inder Javed Kim Mahendra Manager M…" at bounding box center [171, 307] width 75 height 19
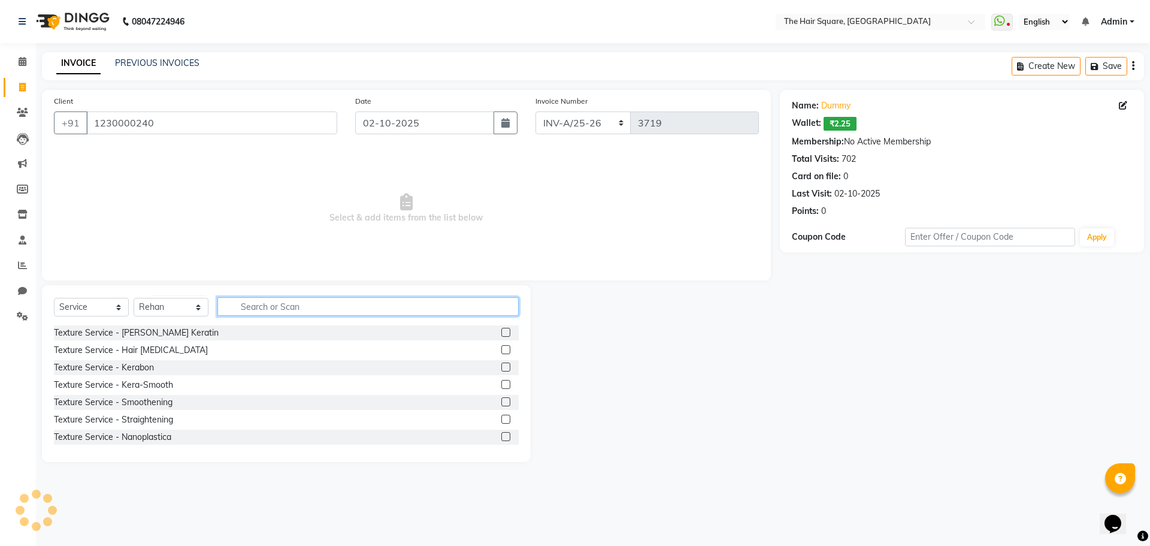
click at [228, 300] on input "text" at bounding box center [367, 306] width 301 height 19
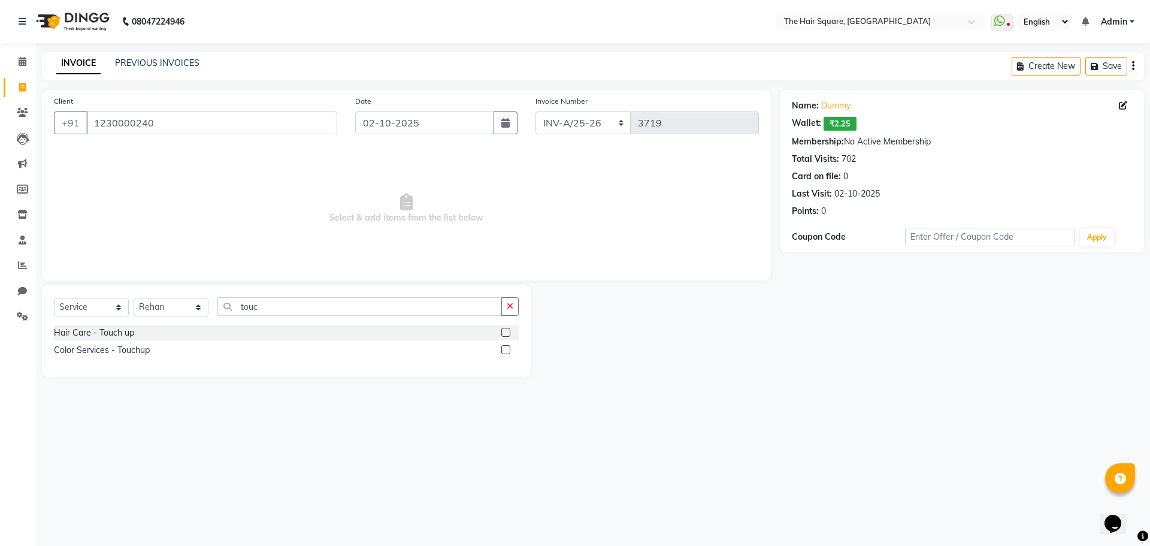
click at [508, 352] on label at bounding box center [505, 349] width 9 height 9
click at [508, 352] on input "checkbox" at bounding box center [505, 350] width 8 height 8
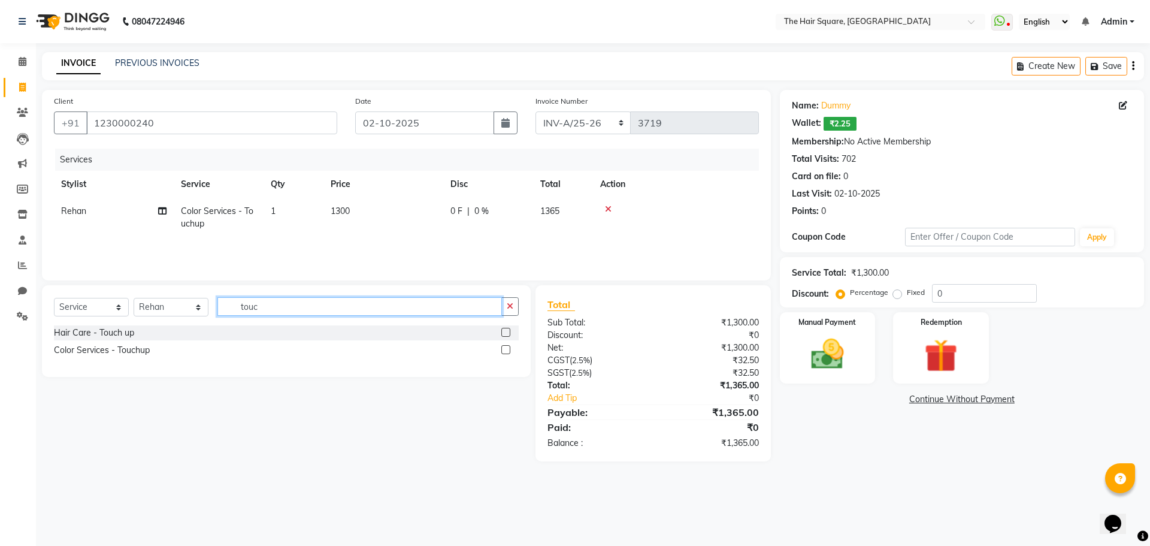
drag, startPoint x: 307, startPoint y: 312, endPoint x: 165, endPoint y: 302, distance: 142.3
click at [165, 302] on div "Select Service Product Membership Package Voucher Prepaid Gift Card Select Styl…" at bounding box center [286, 311] width 465 height 28
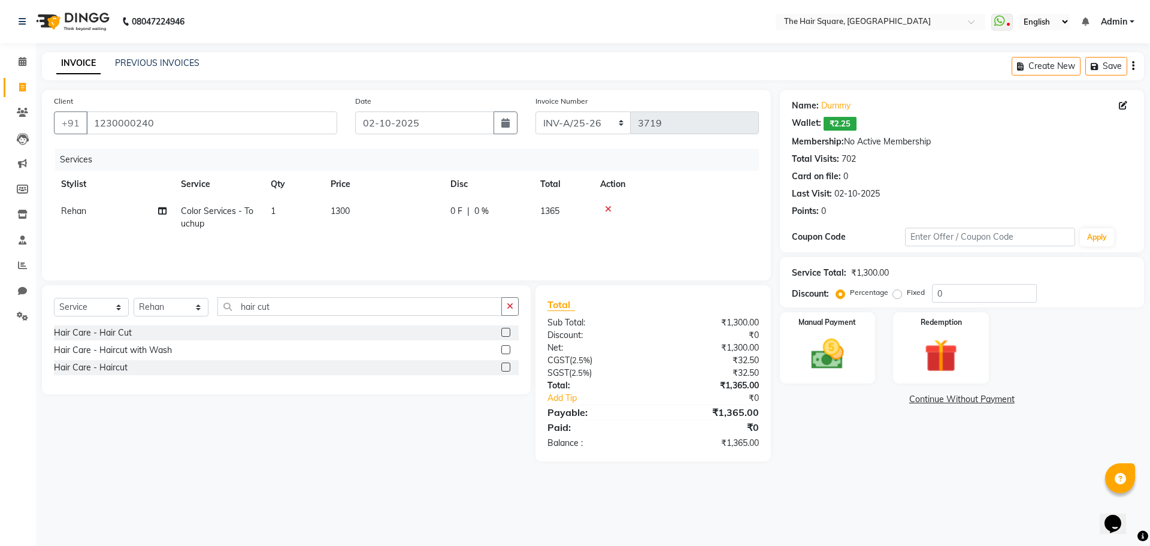
click at [503, 370] on label at bounding box center [505, 366] width 9 height 9
click at [503, 370] on input "checkbox" at bounding box center [505, 368] width 8 height 8
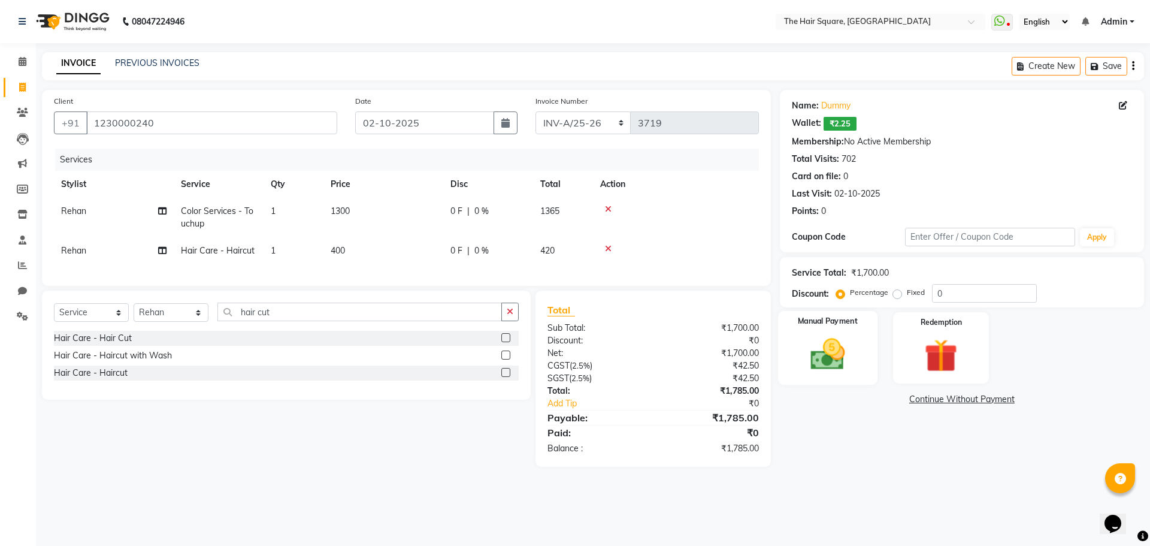
click at [809, 332] on div "Manual Payment" at bounding box center [827, 348] width 99 height 74
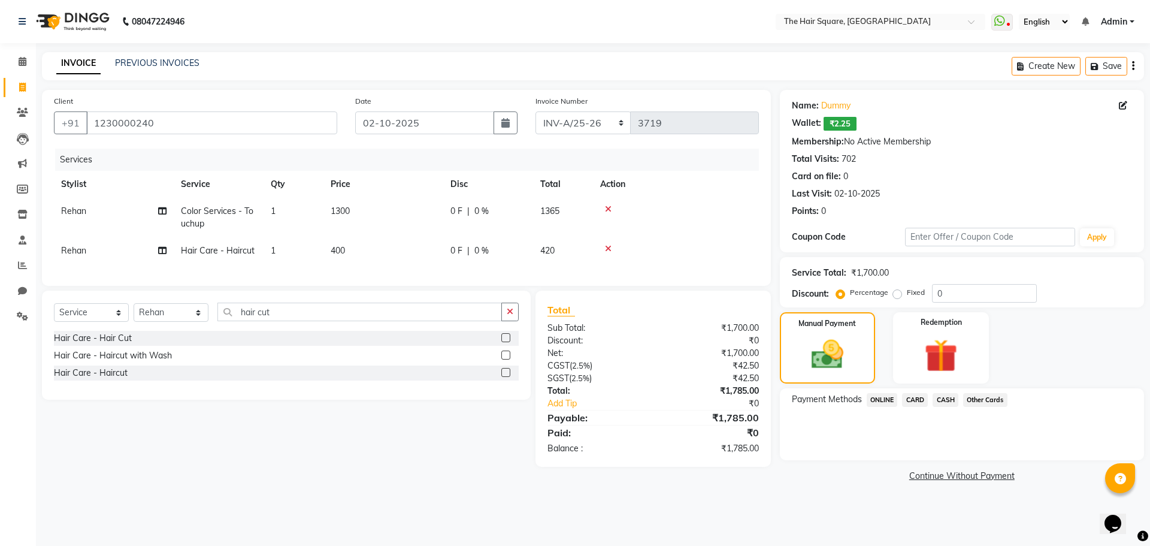
click at [904, 401] on span "CARD" at bounding box center [915, 400] width 26 height 14
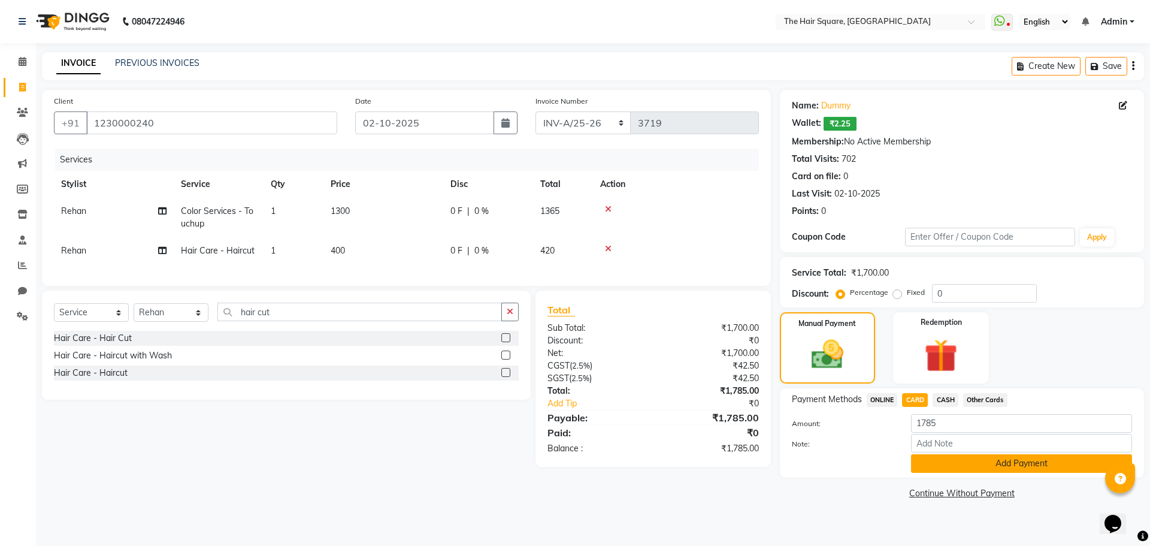
click at [935, 465] on button "Add Payment" at bounding box center [1021, 463] width 221 height 19
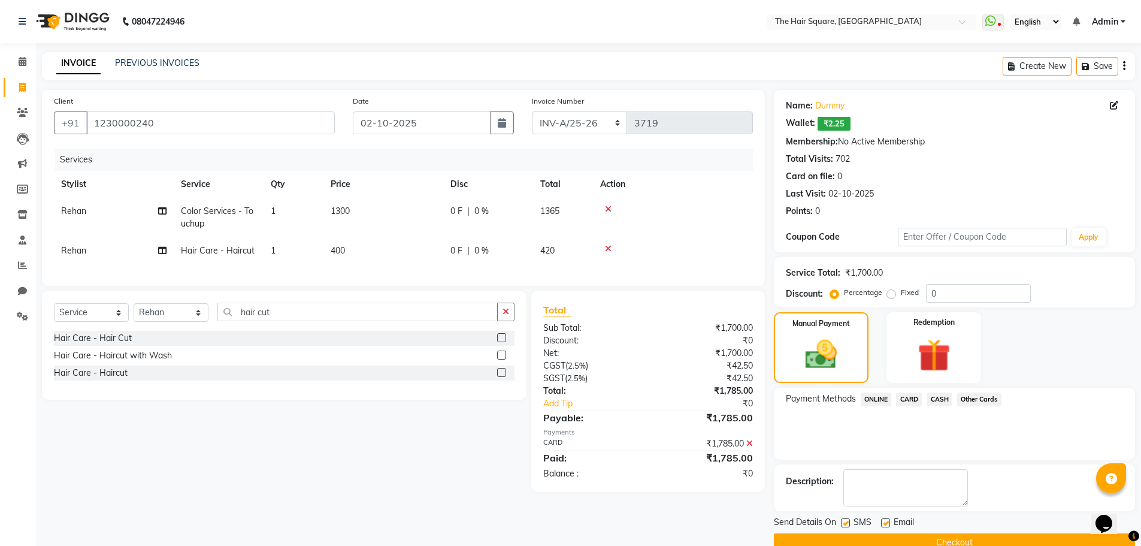
click at [942, 543] on button "Checkout" at bounding box center [954, 542] width 361 height 19
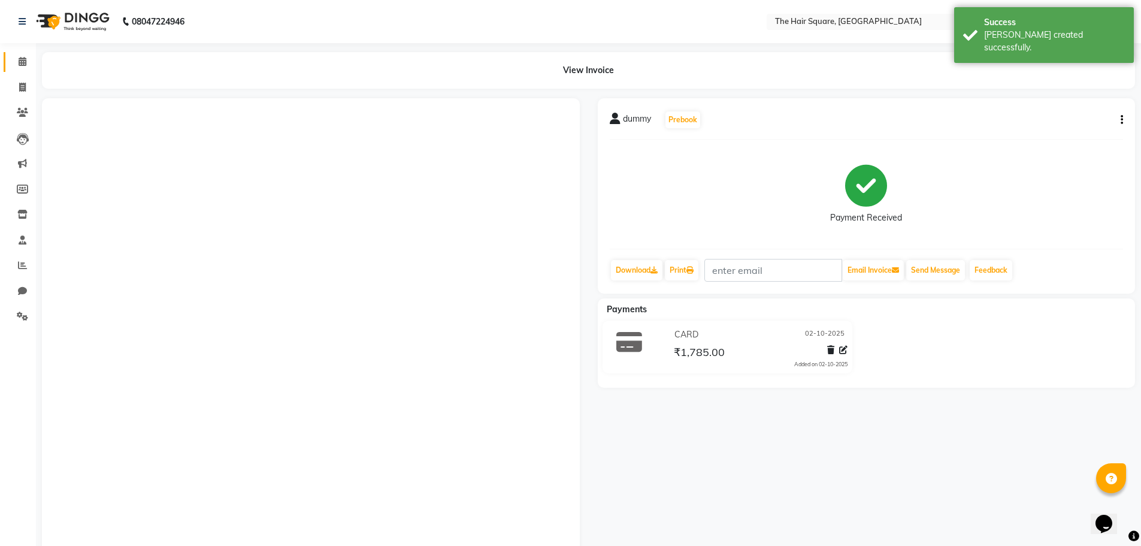
click at [20, 63] on icon at bounding box center [23, 61] width 8 height 9
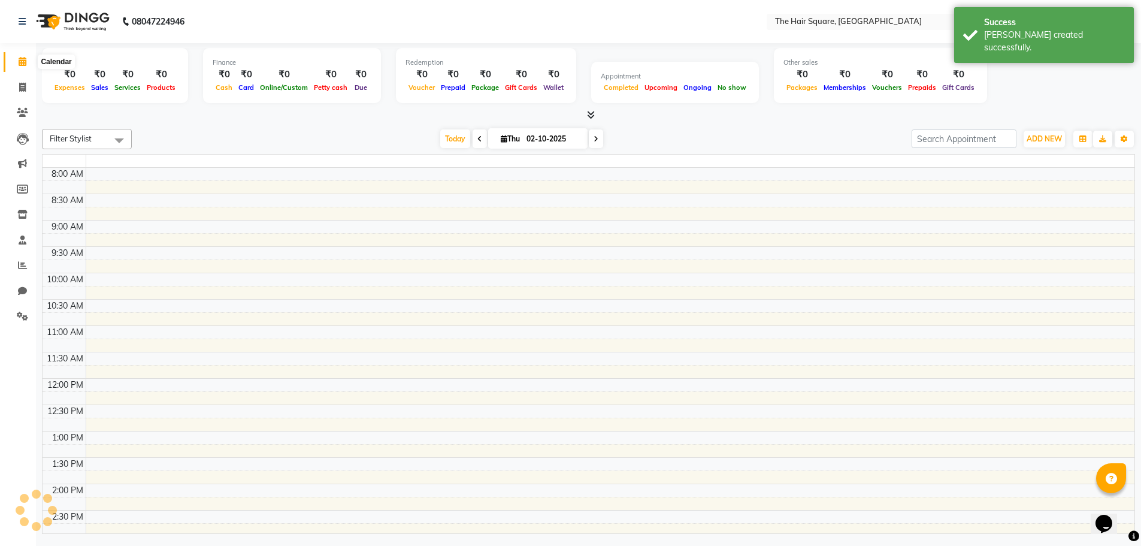
click at [20, 63] on icon at bounding box center [23, 61] width 8 height 9
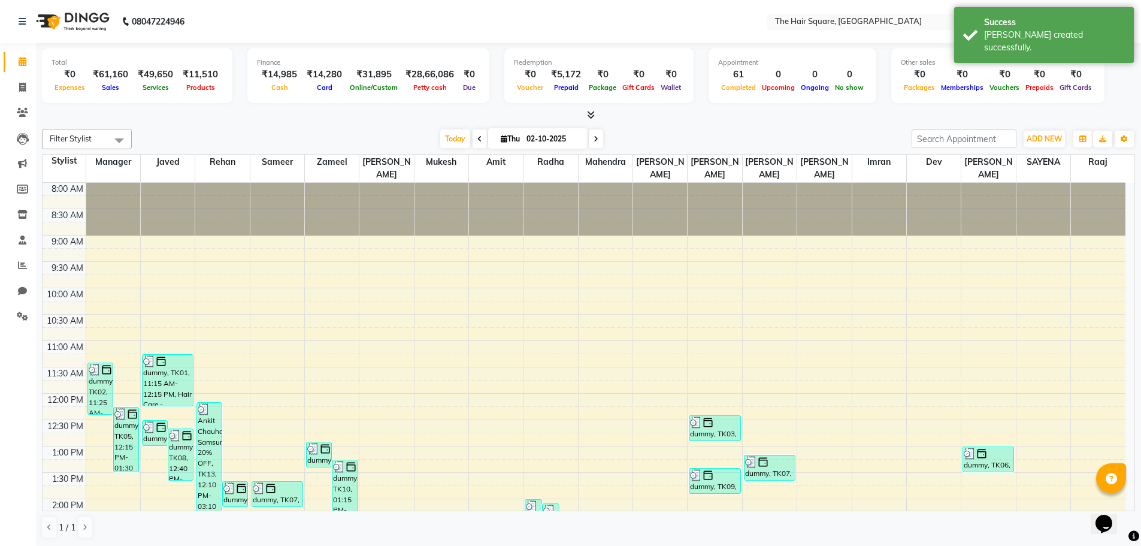
click at [303, 137] on div "Today Thu 02-10-2025" at bounding box center [522, 139] width 768 height 18
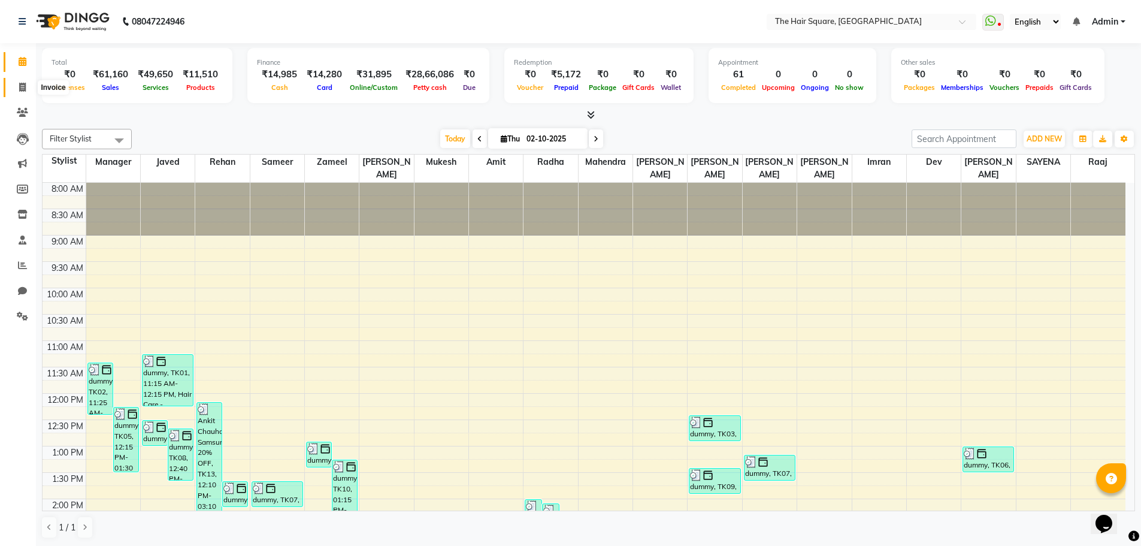
click at [23, 83] on icon at bounding box center [22, 87] width 7 height 9
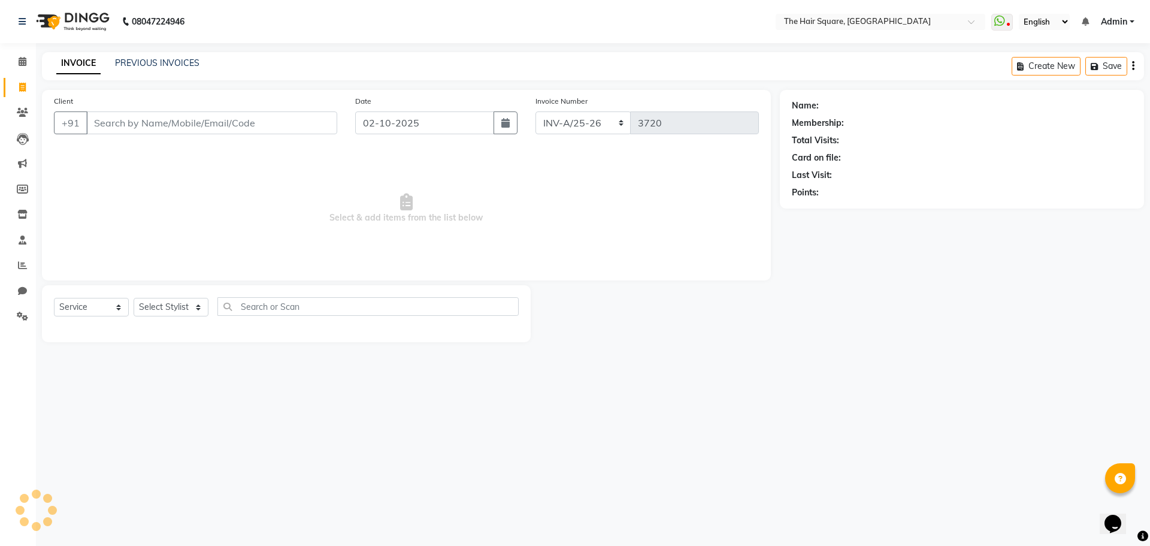
click at [114, 116] on input "Client" at bounding box center [211, 122] width 251 height 23
drag, startPoint x: 93, startPoint y: 116, endPoint x: 119, endPoint y: 123, distance: 27.3
click at [94, 116] on input "Client" at bounding box center [211, 122] width 251 height 23
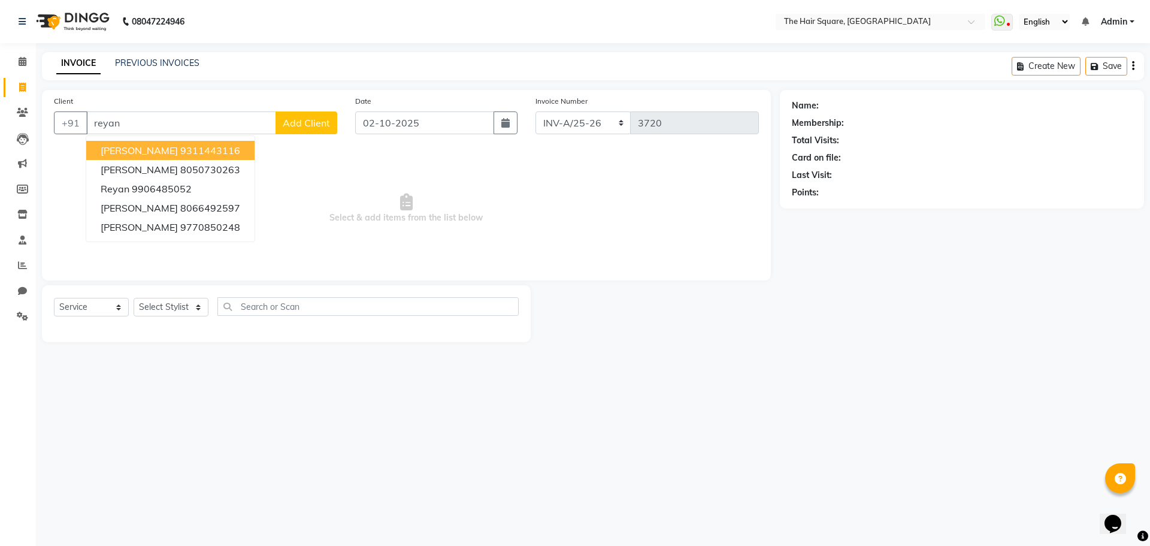
click at [192, 152] on ngb-highlight "9311443116" at bounding box center [210, 150] width 60 height 12
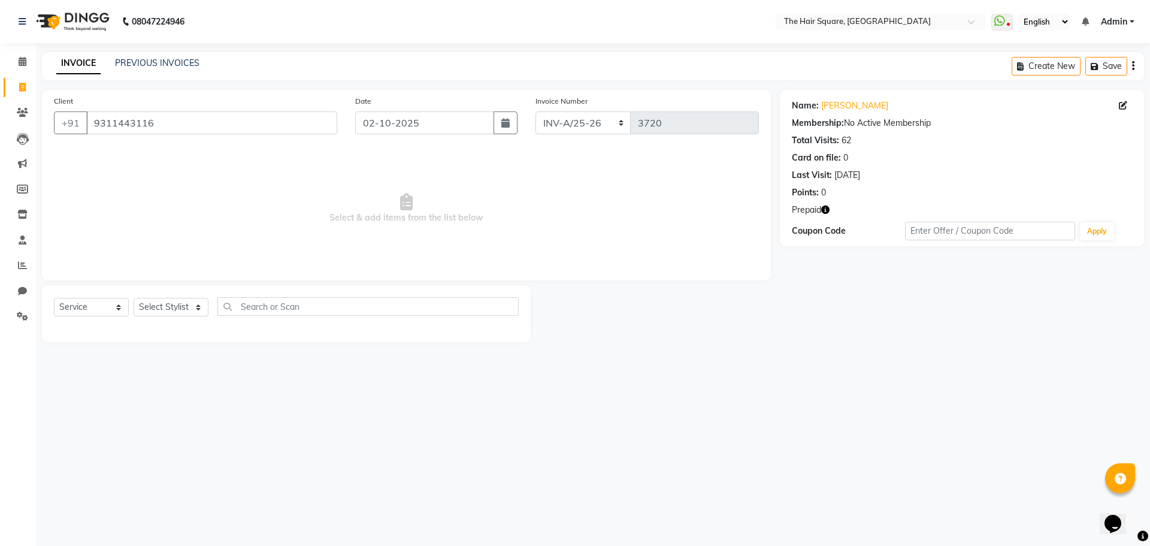
click at [825, 212] on icon "button" at bounding box center [825, 209] width 8 height 8
click at [255, 116] on input "9311443116" at bounding box center [211, 122] width 251 height 23
click at [180, 304] on select "Select Stylist Amit Aradhana Bittu Dev Imran Inder Javed Kim Mahendra Manager M…" at bounding box center [171, 307] width 75 height 19
click at [134, 298] on select "Select Stylist Amit Aradhana Bittu Dev Imran Inder Javed Kim Mahendra Manager M…" at bounding box center [171, 307] width 75 height 19
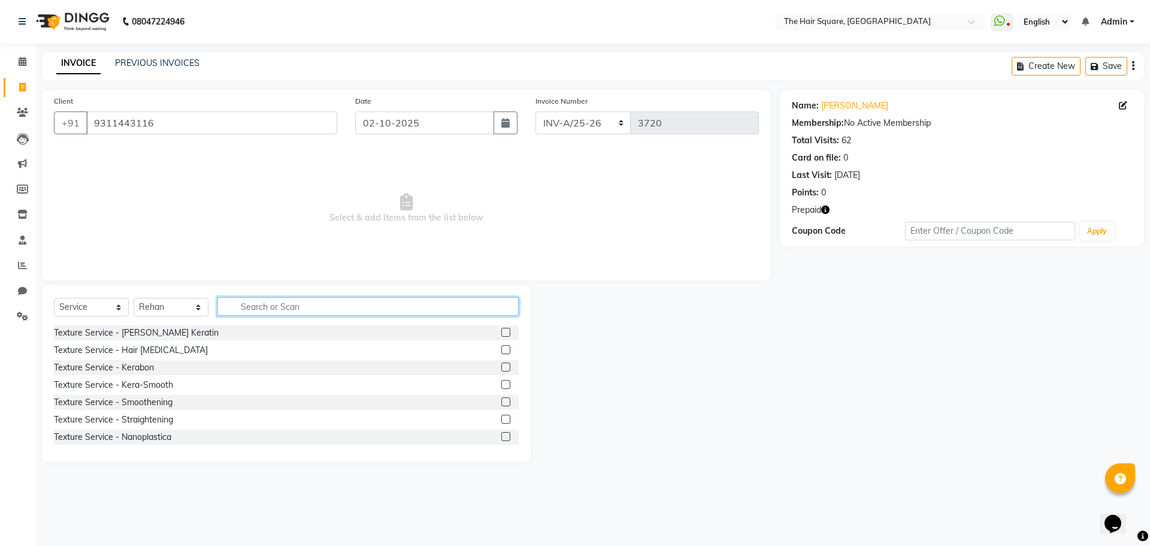
drag, startPoint x: 232, startPoint y: 310, endPoint x: 550, endPoint y: 348, distance: 319.8
click at [244, 311] on input "text" at bounding box center [367, 306] width 301 height 19
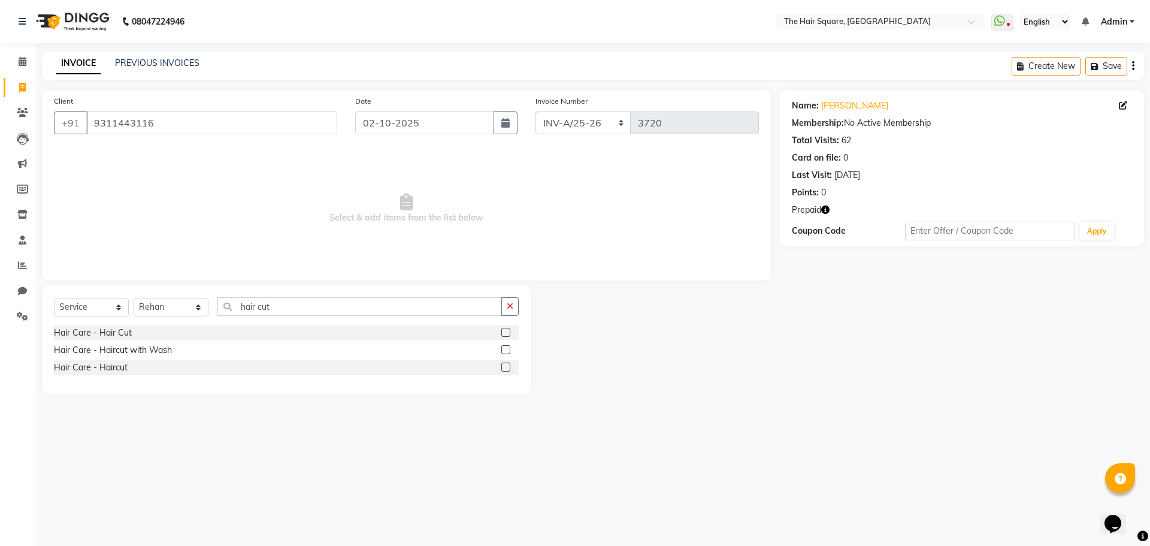
click at [501, 365] on label at bounding box center [505, 366] width 9 height 9
click at [501, 365] on input "checkbox" at bounding box center [505, 368] width 8 height 8
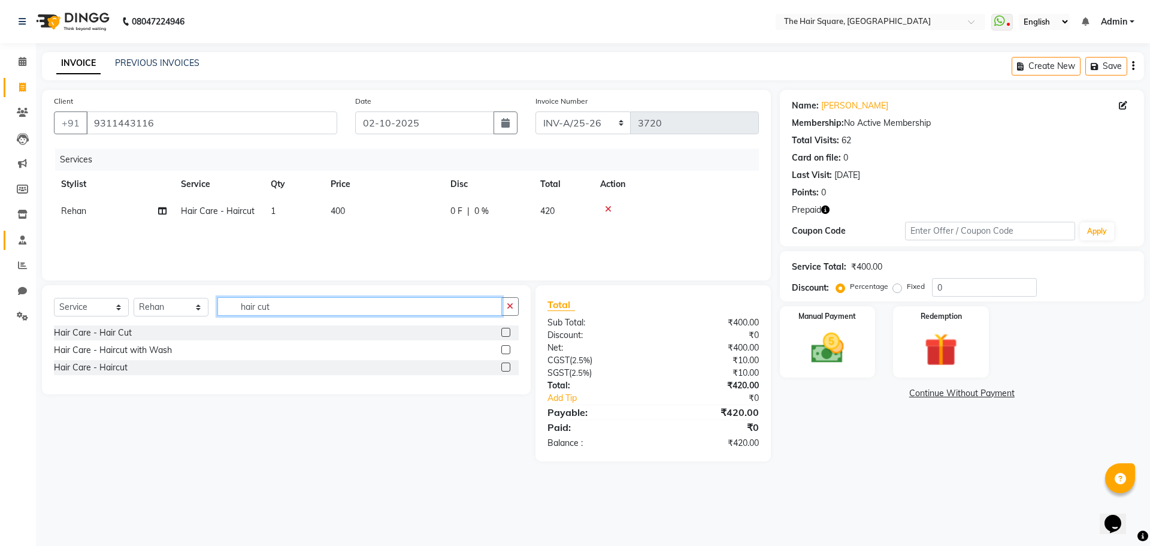
drag, startPoint x: 0, startPoint y: 270, endPoint x: 14, endPoint y: 244, distance: 28.7
click at [0, 265] on app-home "08047224946 Select Location × The Hair Square, Ambience Island WhatsApp Status …" at bounding box center [575, 239] width 1150 height 479
click at [504, 347] on label at bounding box center [505, 349] width 9 height 9
click at [504, 347] on input "checkbox" at bounding box center [505, 350] width 8 height 8
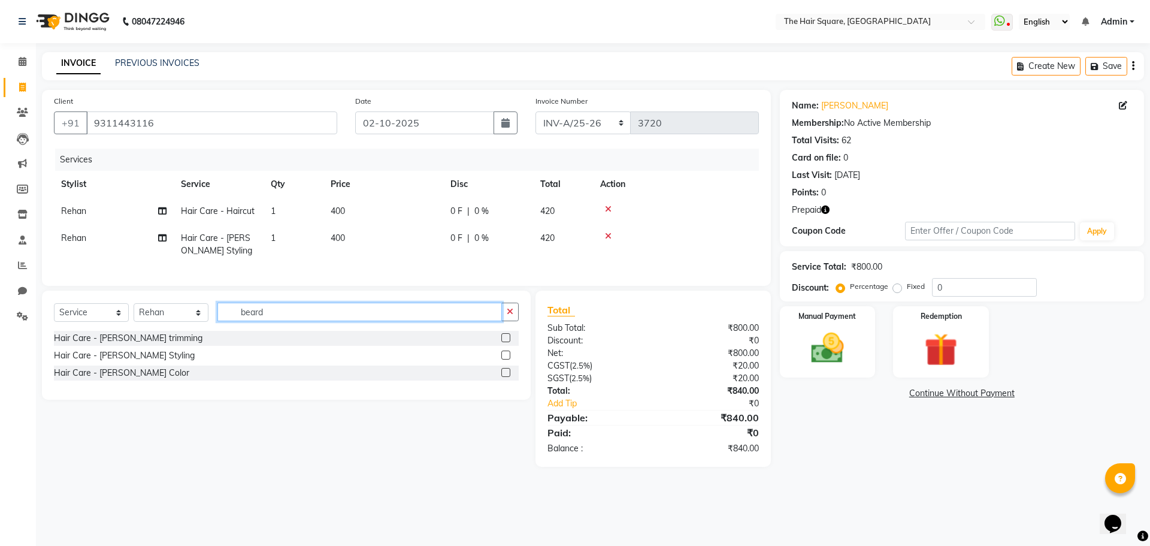
click at [307, 321] on input "beard" at bounding box center [359, 312] width 285 height 19
drag, startPoint x: 301, startPoint y: 317, endPoint x: 74, endPoint y: 295, distance: 228.2
click at [98, 308] on div "Select Service Product Membership Package Voucher Prepaid Gift Card Select Styl…" at bounding box center [286, 345] width 489 height 109
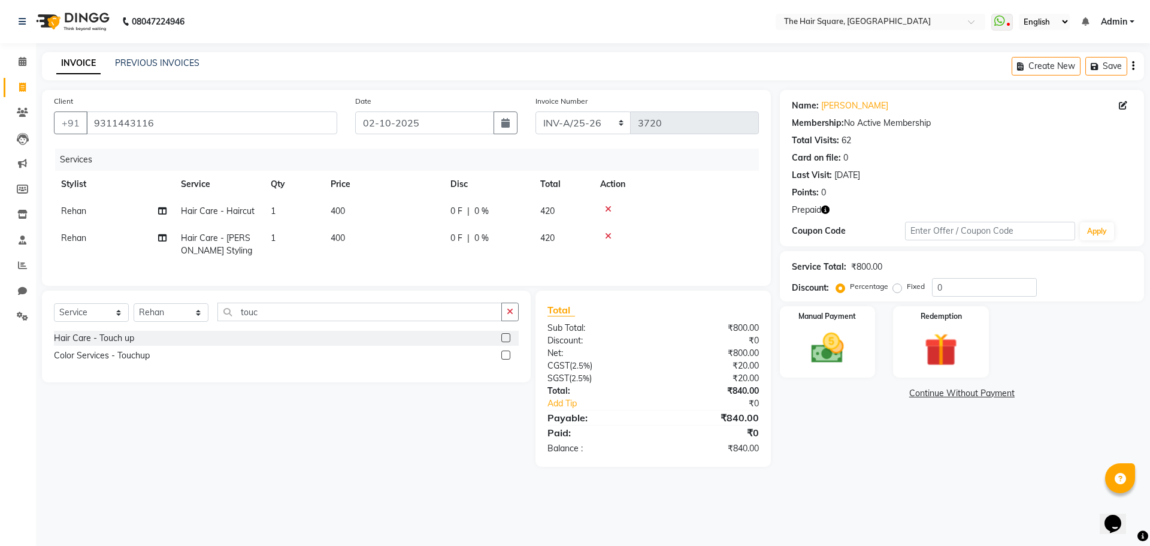
click at [504, 359] on label at bounding box center [505, 354] width 9 height 9
click at [504, 359] on input "checkbox" at bounding box center [505, 356] width 8 height 8
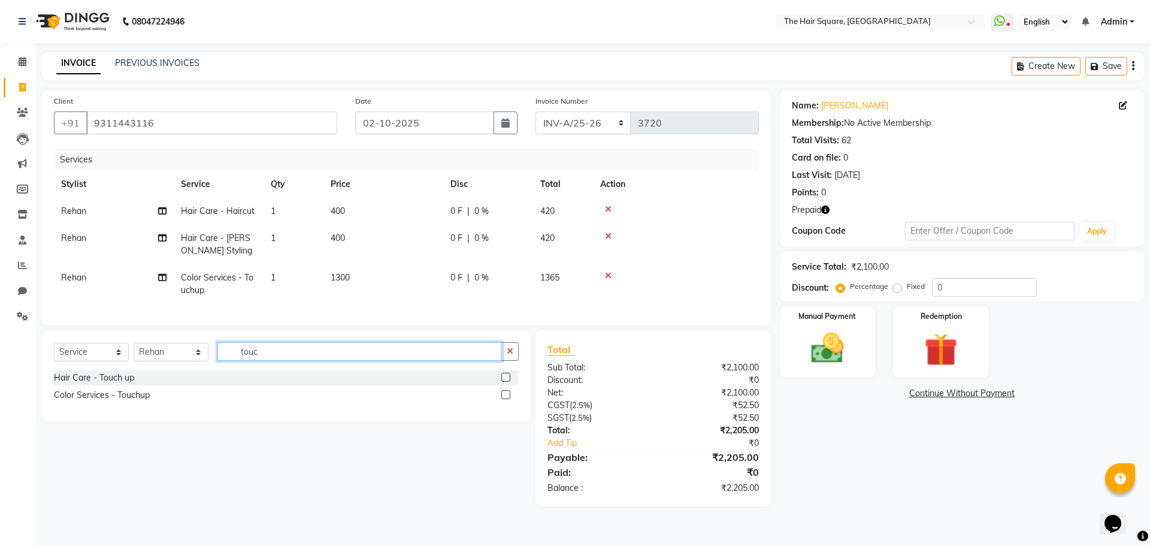
drag, startPoint x: 307, startPoint y: 355, endPoint x: 52, endPoint y: 222, distance: 288.3
click at [0, 307] on app-home "08047224946 Select Location × The Hair Square, Ambience Island WhatsApp Status …" at bounding box center [575, 262] width 1150 height 524
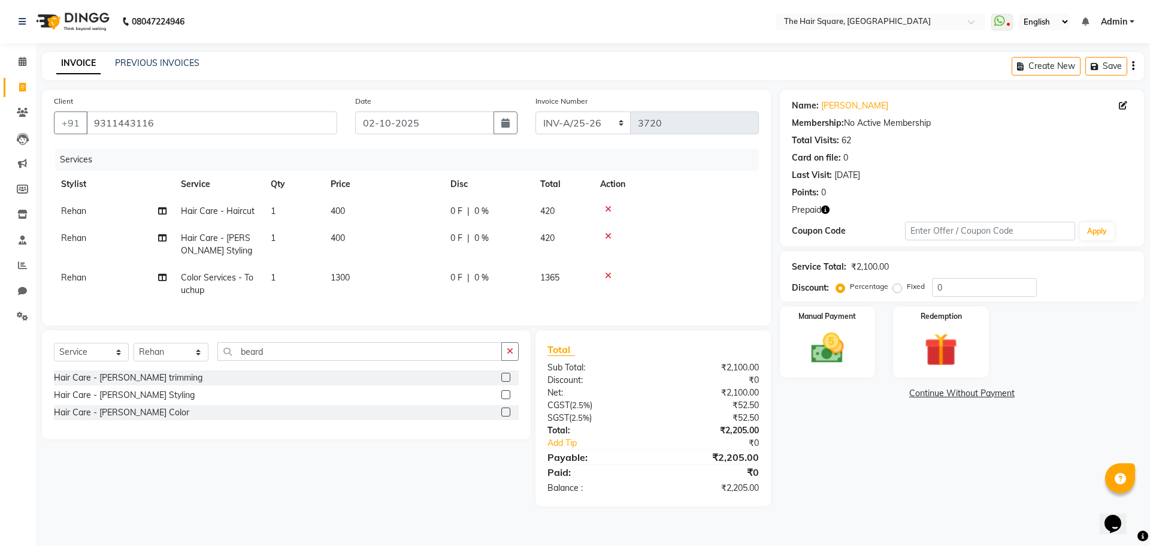
click at [507, 416] on label at bounding box center [505, 411] width 9 height 9
click at [507, 416] on input "checkbox" at bounding box center [505, 413] width 8 height 8
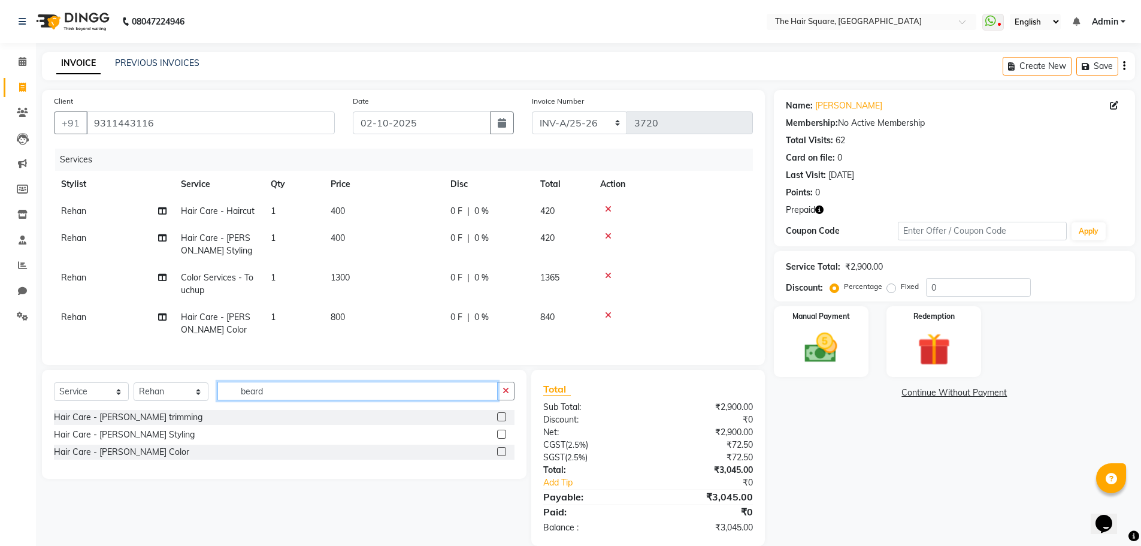
click at [0, 379] on app-home "08047224946 Select Location × The Hair Square, Ambience Island WhatsApp Status …" at bounding box center [570, 282] width 1141 height 564
click at [500, 438] on label at bounding box center [501, 434] width 9 height 9
click at [500, 438] on input "checkbox" at bounding box center [501, 435] width 8 height 8
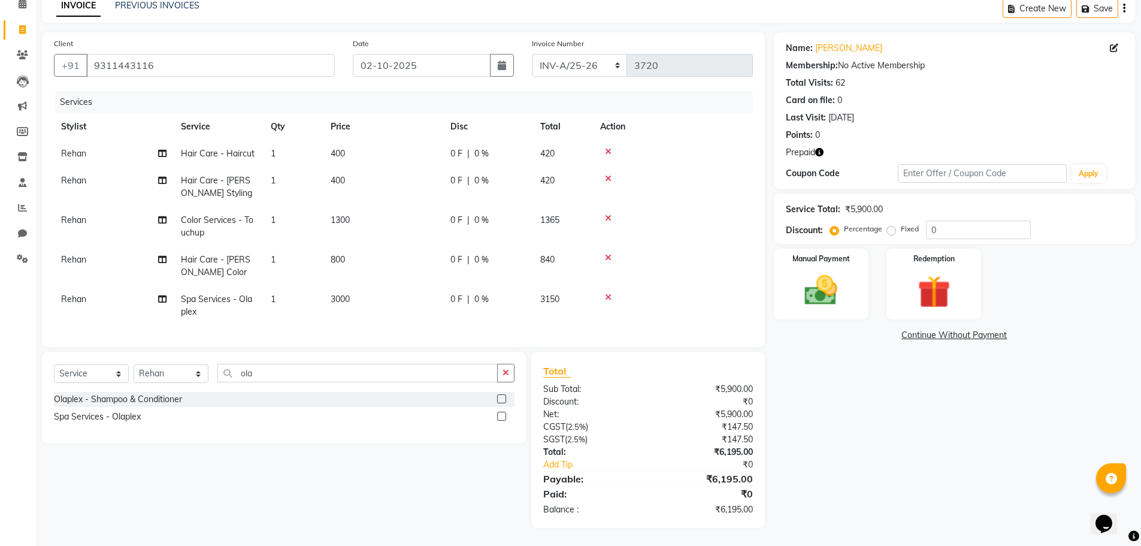
scroll to position [66, 0]
click at [818, 148] on icon "button" at bounding box center [819, 152] width 8 height 8
click at [927, 259] on div "Redemption" at bounding box center [934, 284] width 99 height 74
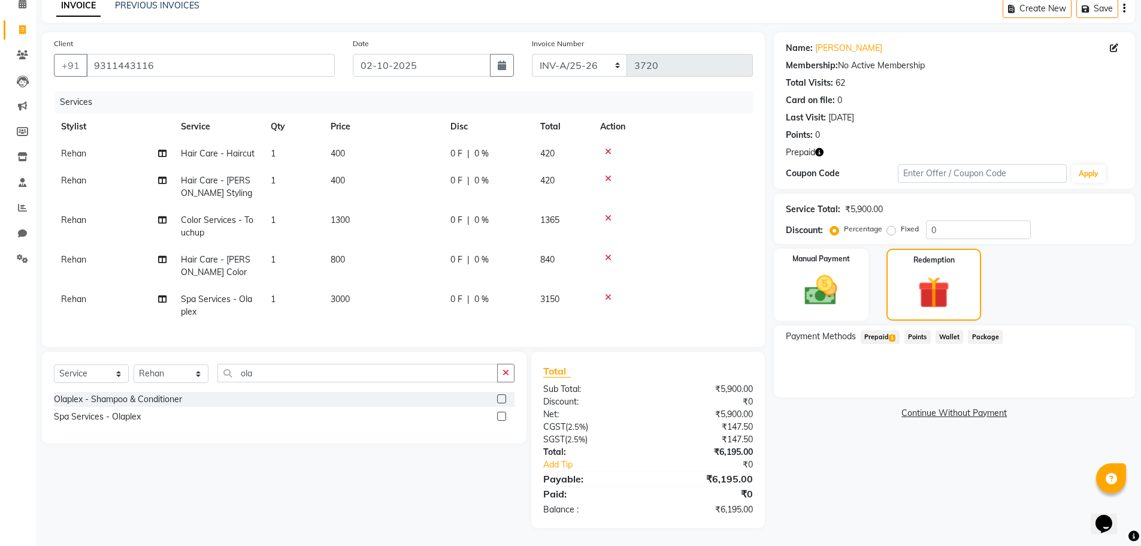
click at [351, 286] on td "3000" at bounding box center [383, 306] width 120 height 40
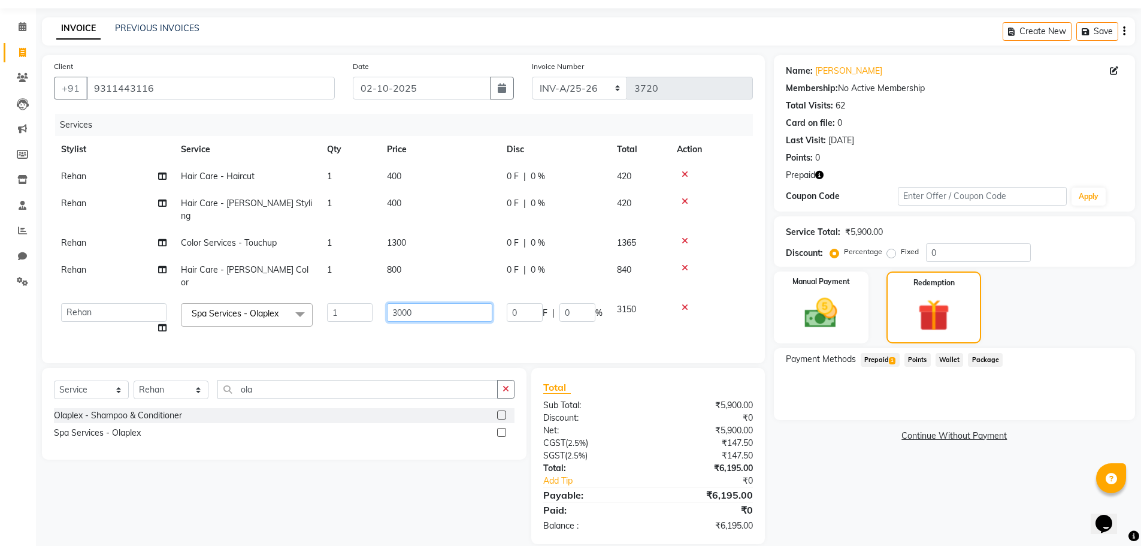
drag, startPoint x: 126, startPoint y: 259, endPoint x: 0, endPoint y: 240, distance: 127.8
click at [0, 240] on app-home "08047224946 Select Location × The Hair Square, Ambience Island WhatsApp Status …" at bounding box center [570, 263] width 1141 height 597
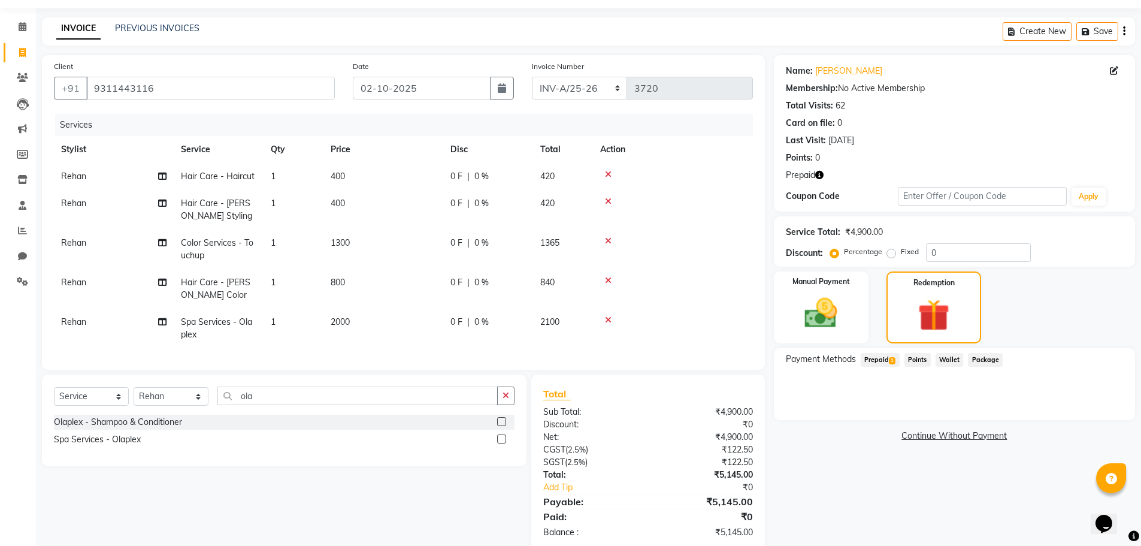
click at [279, 319] on div "Services Stylist Service Qty Price Disc Total Action Rehan Hair Care - Haircut …" at bounding box center [403, 236] width 699 height 244
click at [838, 81] on div "Name: Reyansh Membership: No Active Membership Total Visits: 62 Card on file: 0…" at bounding box center [954, 112] width 337 height 104
click at [836, 71] on link "[PERSON_NAME]" at bounding box center [848, 71] width 67 height 13
click at [883, 358] on span "Prepaid 1" at bounding box center [880, 360] width 39 height 14
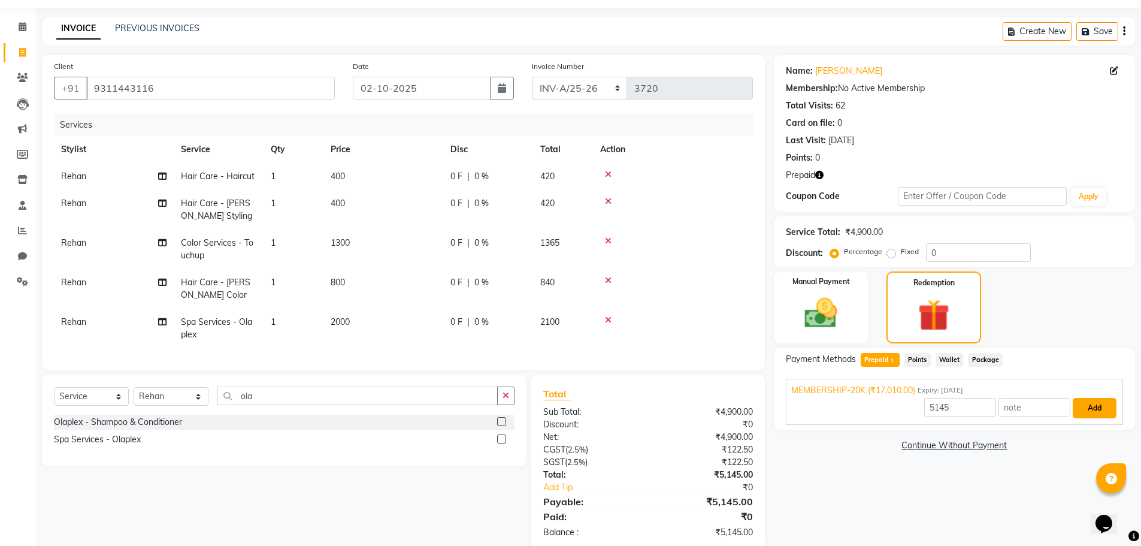
drag, startPoint x: 1092, startPoint y: 409, endPoint x: 24, endPoint y: 32, distance: 1132.6
click at [1092, 409] on button "Add" at bounding box center [1095, 408] width 44 height 20
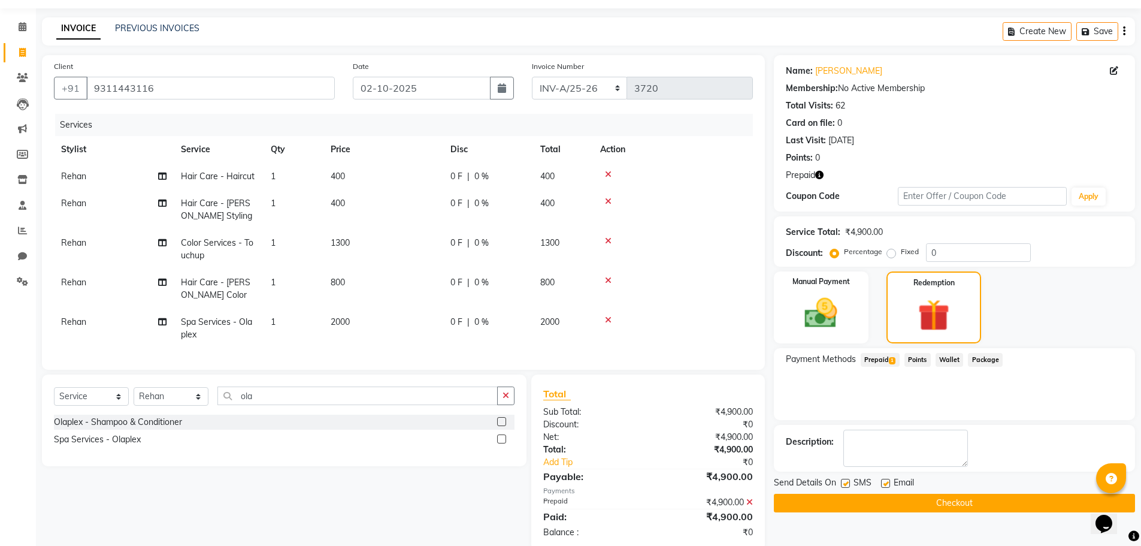
click at [908, 503] on button "Checkout" at bounding box center [954, 503] width 361 height 19
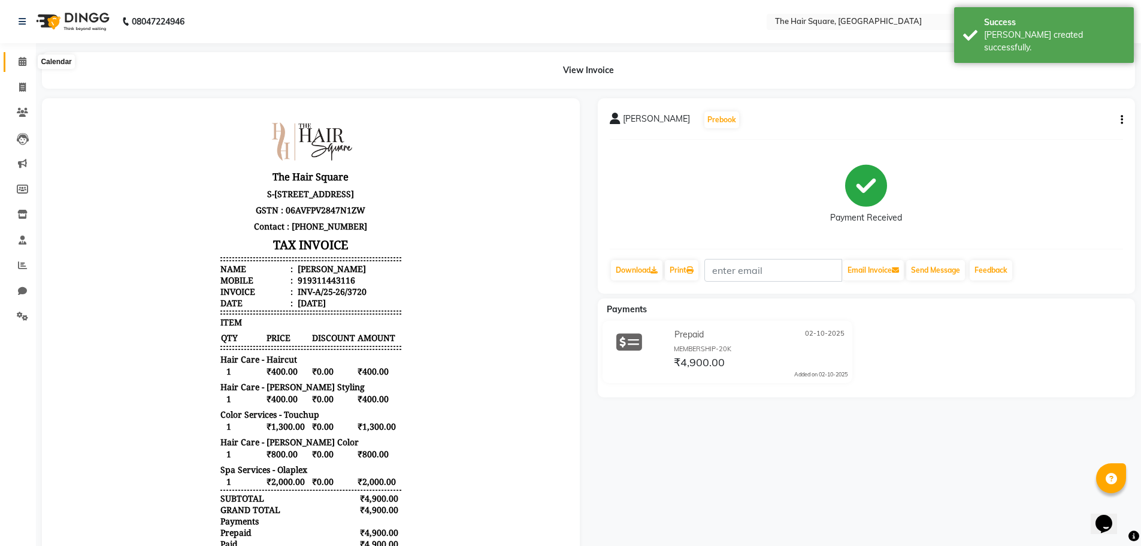
click at [19, 67] on span at bounding box center [22, 62] width 21 height 14
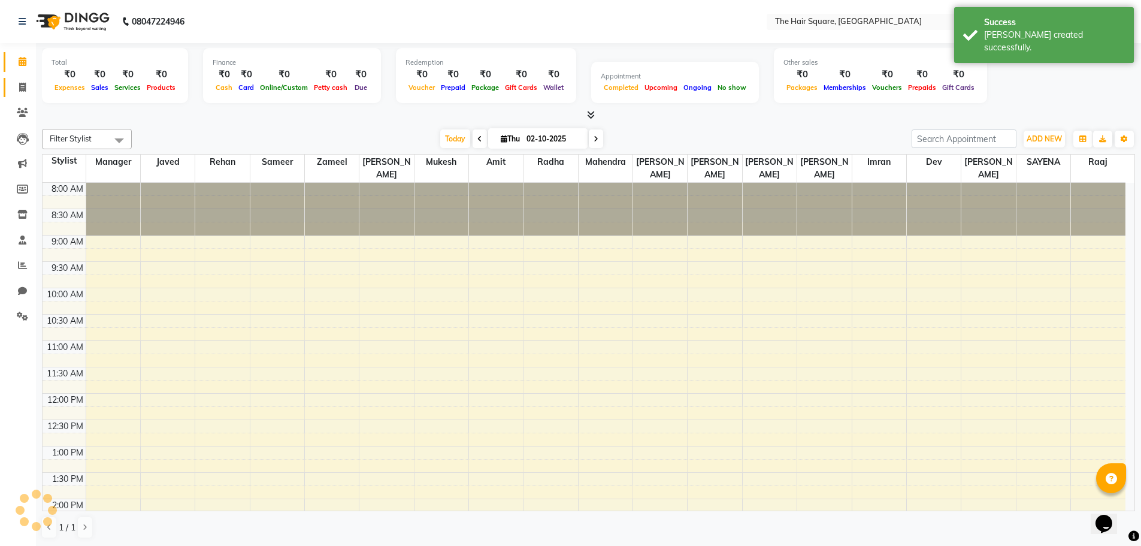
click at [21, 83] on icon at bounding box center [22, 87] width 7 height 9
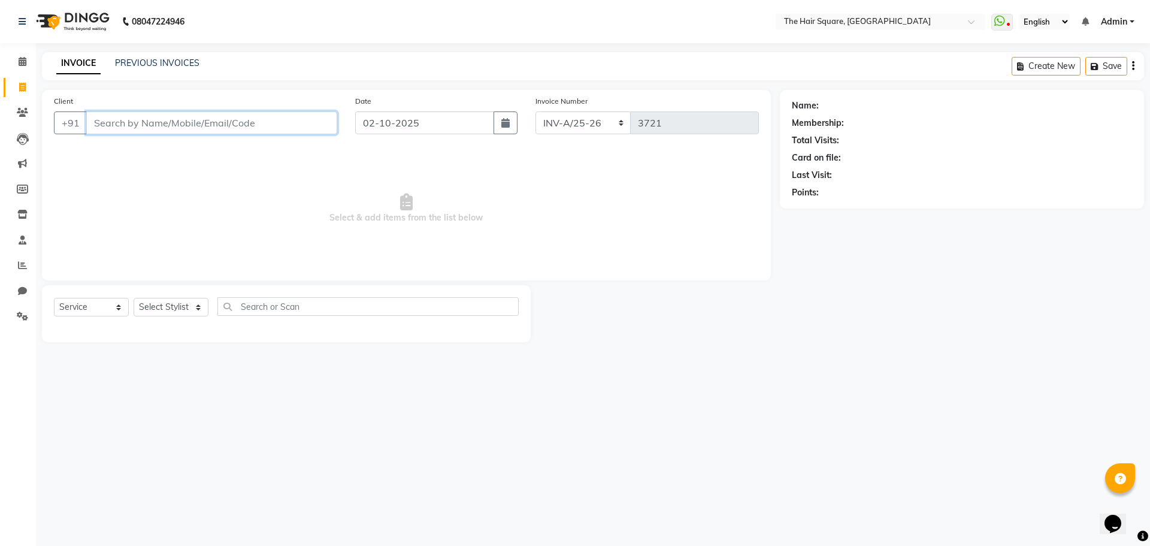
click at [147, 128] on input "Client" at bounding box center [211, 122] width 251 height 23
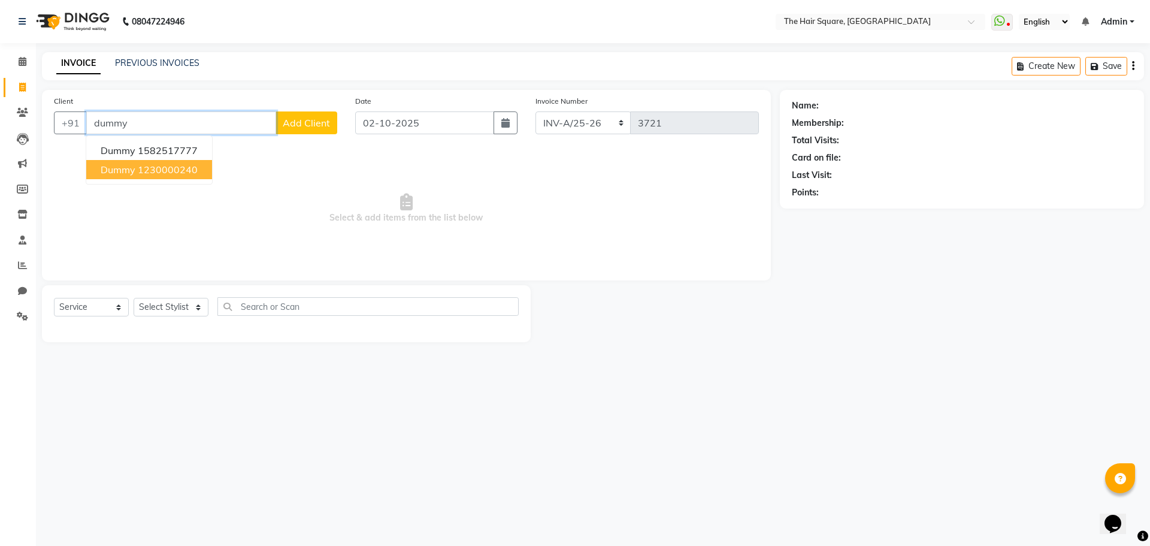
click at [185, 168] on ngb-highlight "1230000240" at bounding box center [168, 170] width 60 height 12
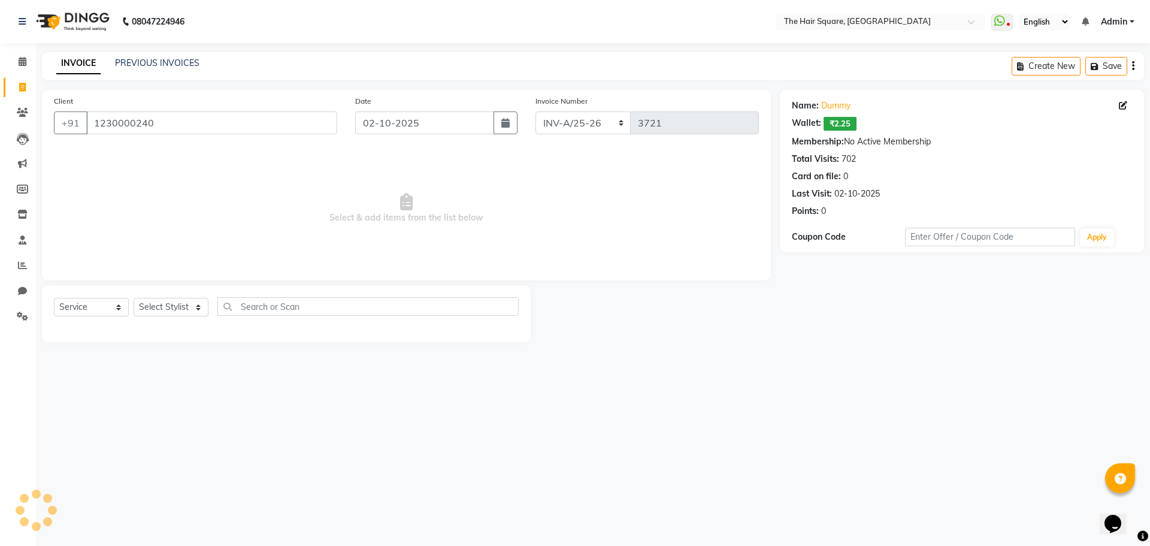
drag, startPoint x: 162, startPoint y: 318, endPoint x: 163, endPoint y: 303, distance: 15.6
click at [162, 317] on div "Select Service Product Membership Package Voucher Prepaid Gift Card Select Styl…" at bounding box center [286, 311] width 465 height 28
click at [163, 303] on select "Select Stylist Amit Aradhana Bittu Dev Imran Inder Javed Kim Mahendra Manager M…" at bounding box center [171, 307] width 75 height 19
click at [134, 298] on select "Select Stylist Amit Aradhana Bittu Dev Imran Inder Javed Kim Mahendra Manager M…" at bounding box center [171, 307] width 75 height 19
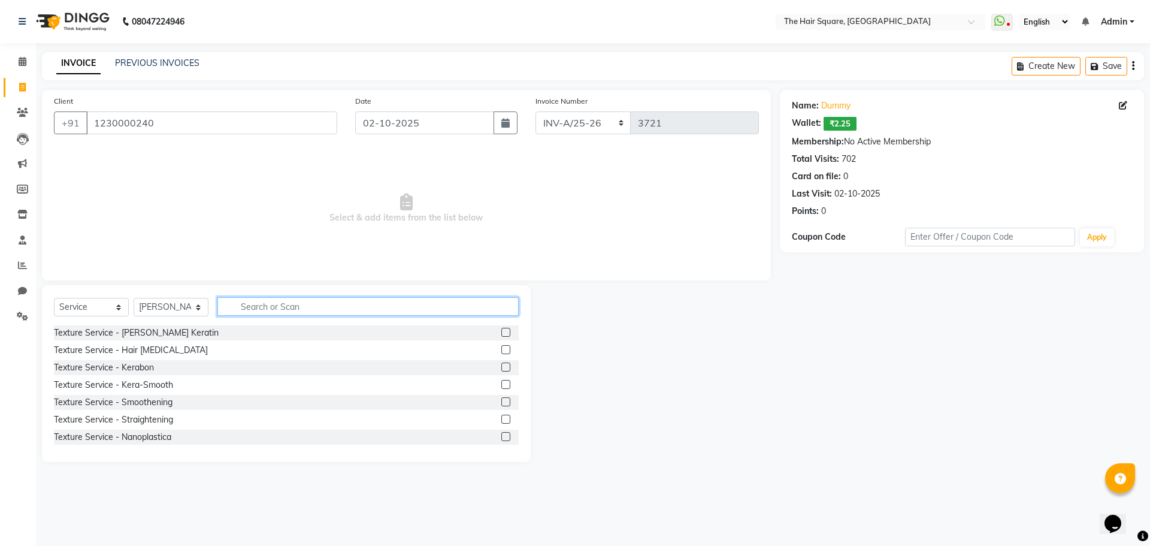
click at [253, 298] on input "text" at bounding box center [367, 306] width 301 height 19
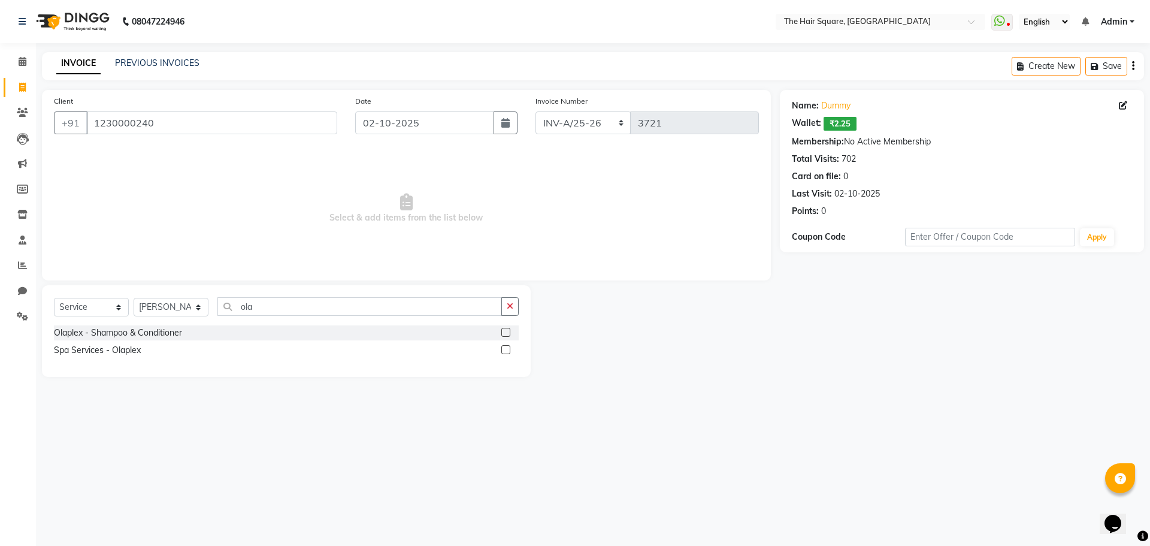
click at [505, 347] on label at bounding box center [505, 349] width 9 height 9
click at [505, 347] on input "checkbox" at bounding box center [505, 350] width 8 height 8
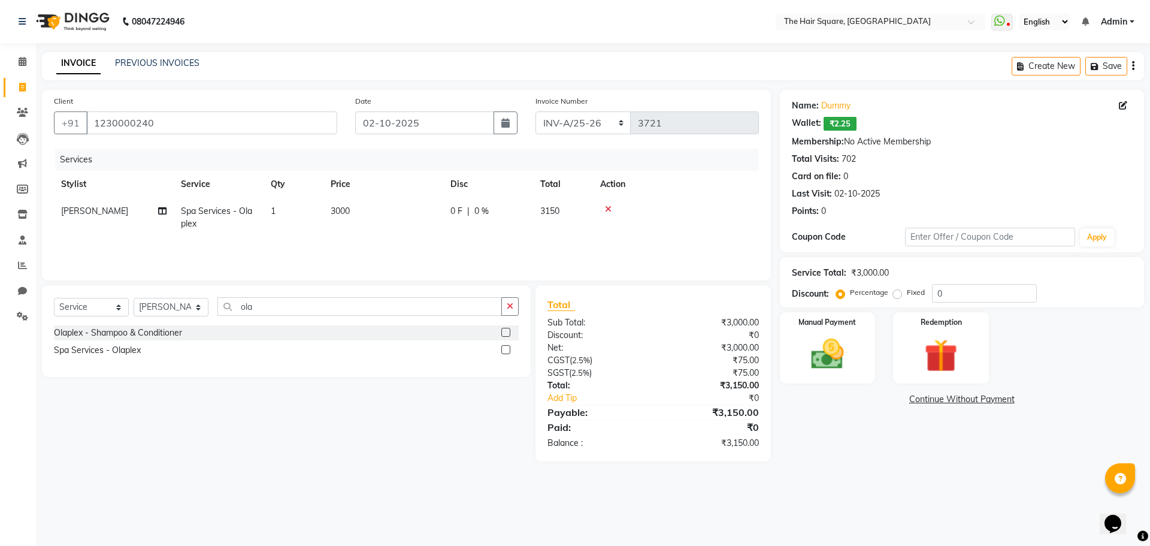
click at [608, 208] on icon at bounding box center [608, 209] width 7 height 8
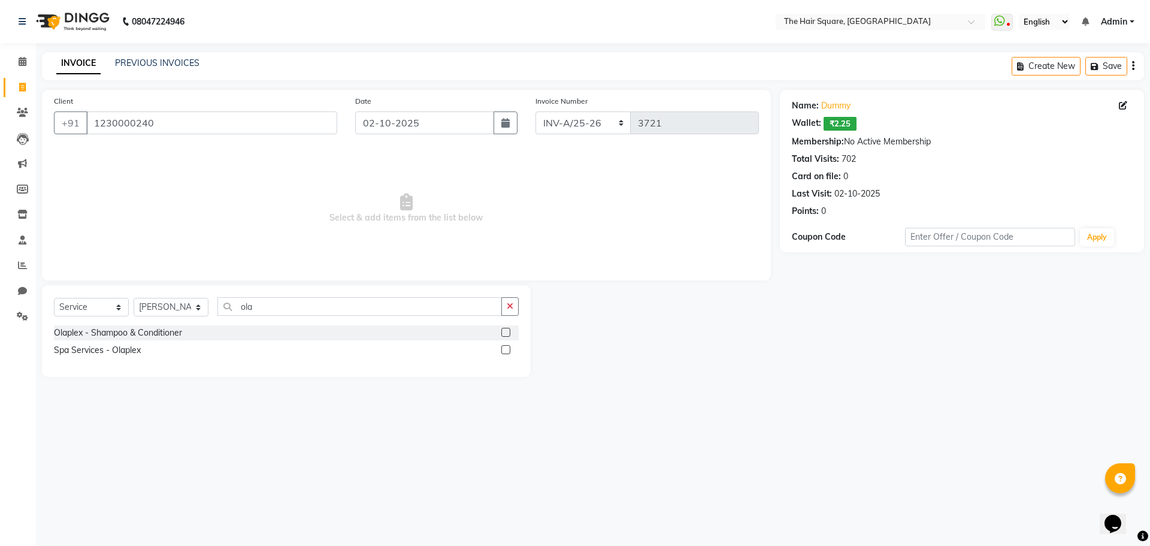
click at [511, 329] on div at bounding box center [509, 332] width 17 height 15
click at [510, 329] on label at bounding box center [505, 332] width 9 height 9
click at [509, 329] on input "checkbox" at bounding box center [505, 333] width 8 height 8
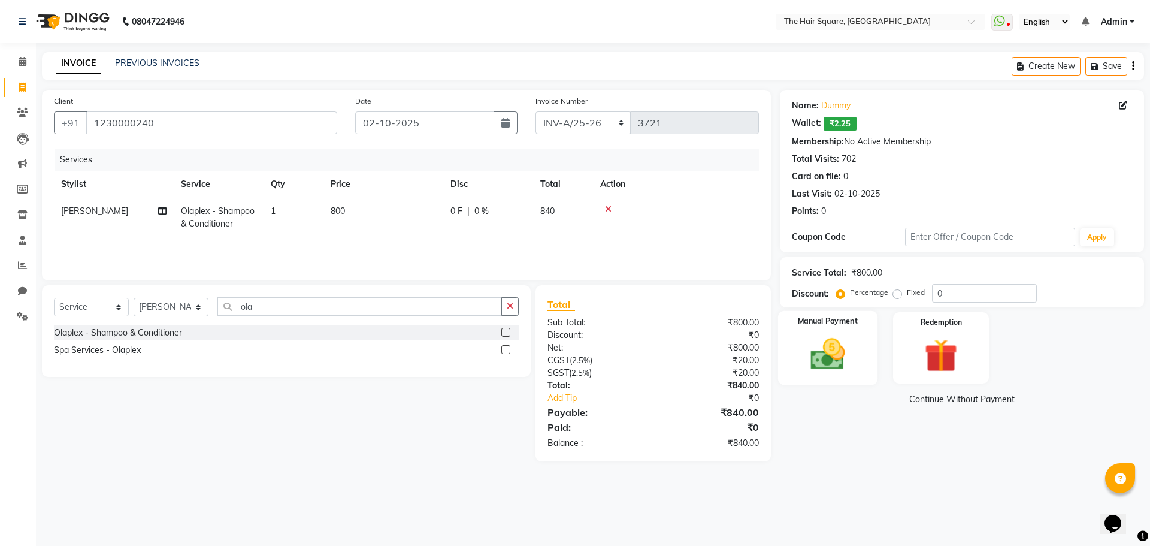
click at [834, 346] on img at bounding box center [828, 354] width 56 height 40
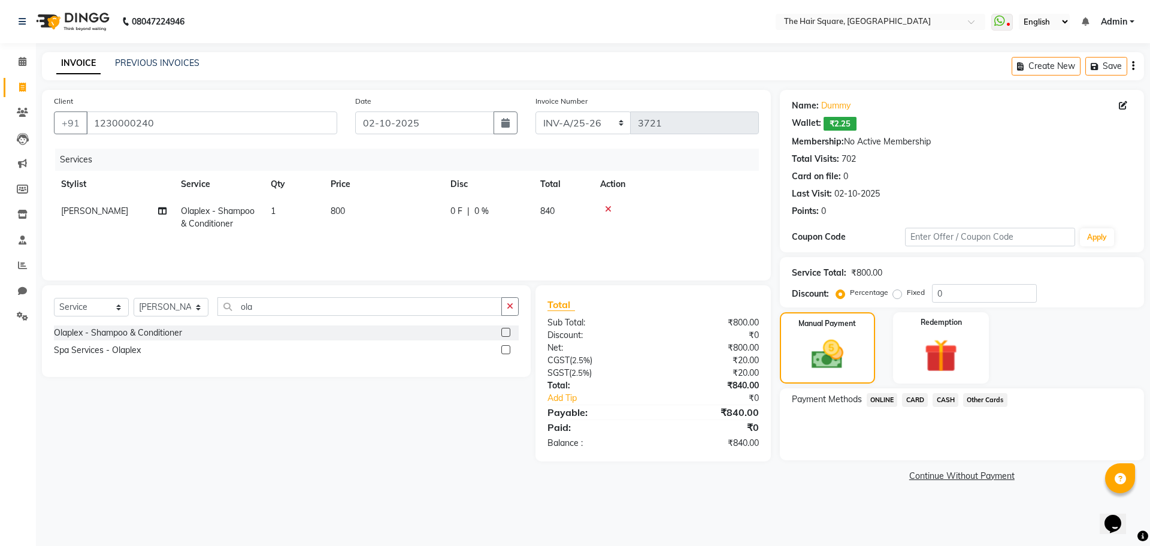
click at [888, 401] on span "ONLINE" at bounding box center [882, 400] width 31 height 14
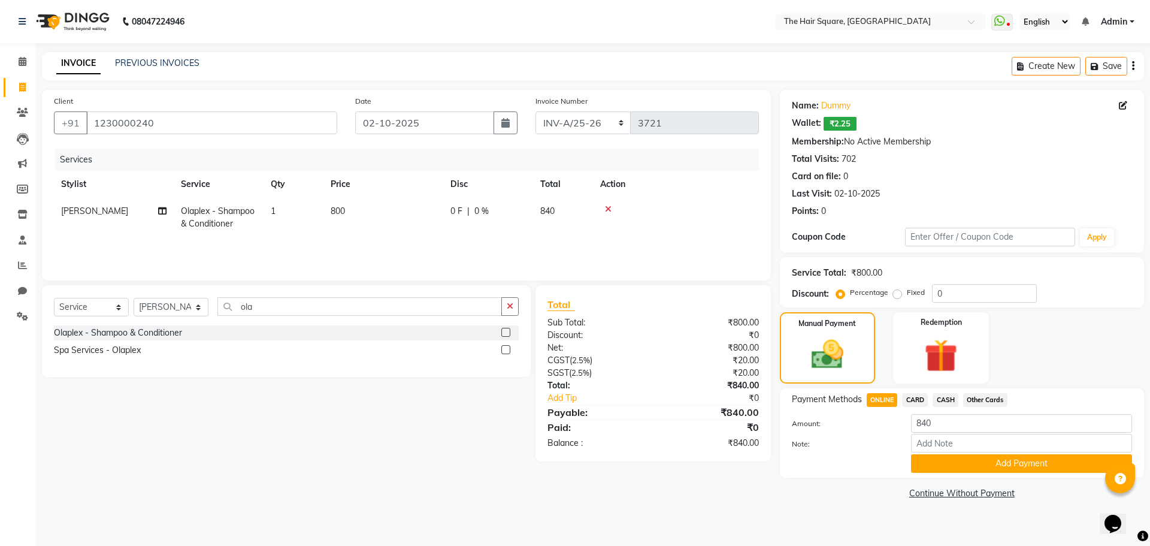
click at [912, 401] on span "CARD" at bounding box center [915, 400] width 26 height 14
click at [939, 470] on button "Add Payment" at bounding box center [1021, 463] width 221 height 19
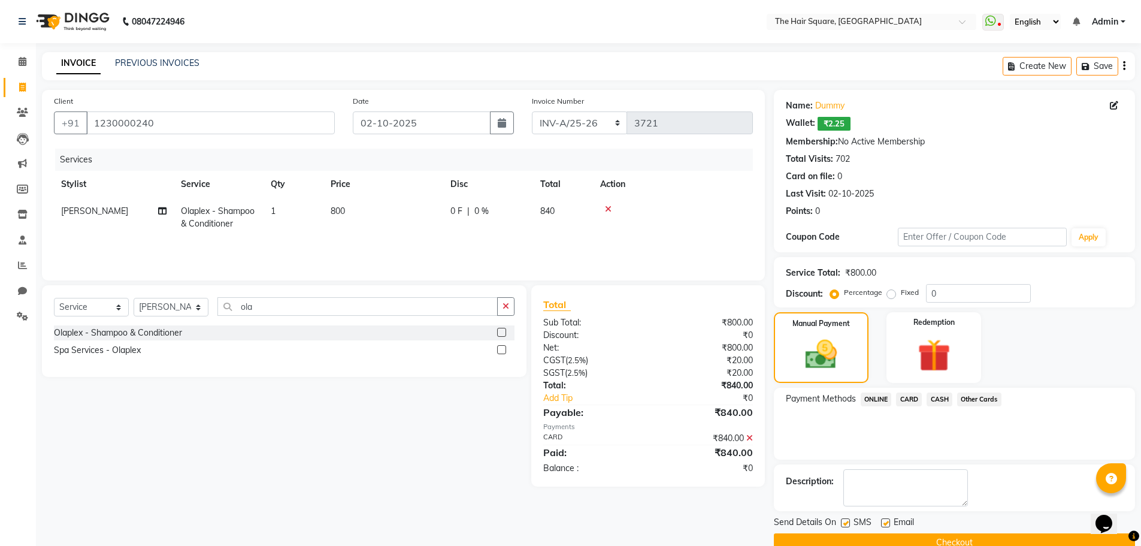
click at [942, 543] on button "Checkout" at bounding box center [954, 542] width 361 height 19
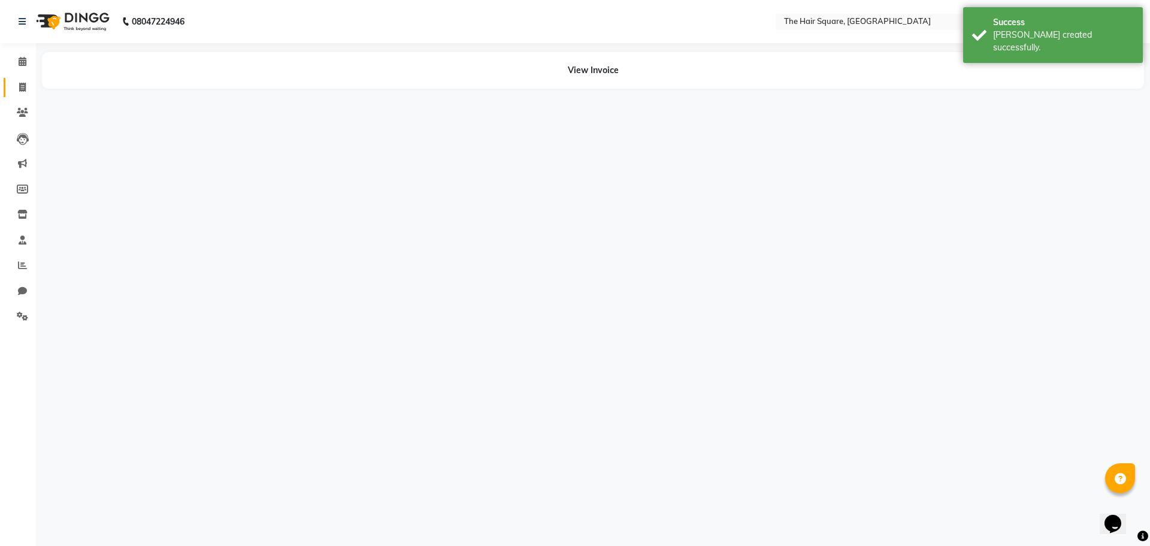
click at [22, 84] on icon at bounding box center [22, 87] width 7 height 9
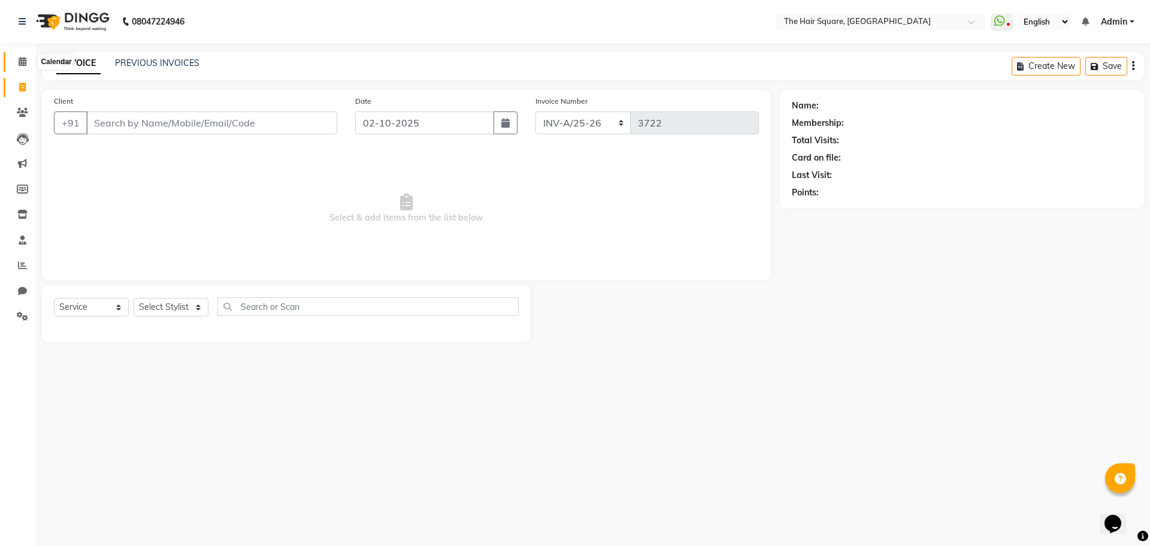
click at [25, 64] on icon at bounding box center [23, 61] width 8 height 9
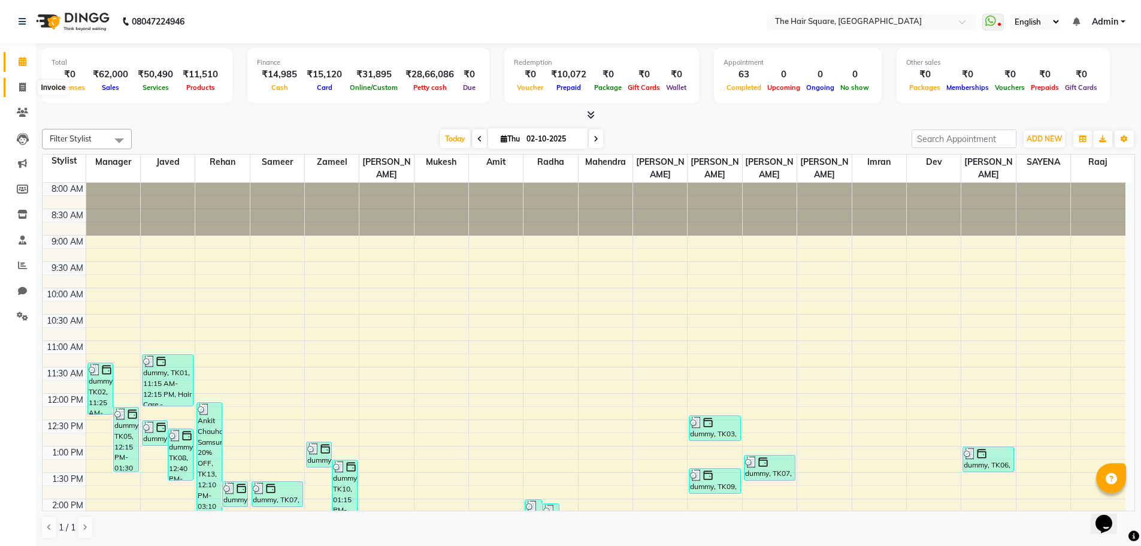
click at [20, 81] on span at bounding box center [22, 88] width 21 height 14
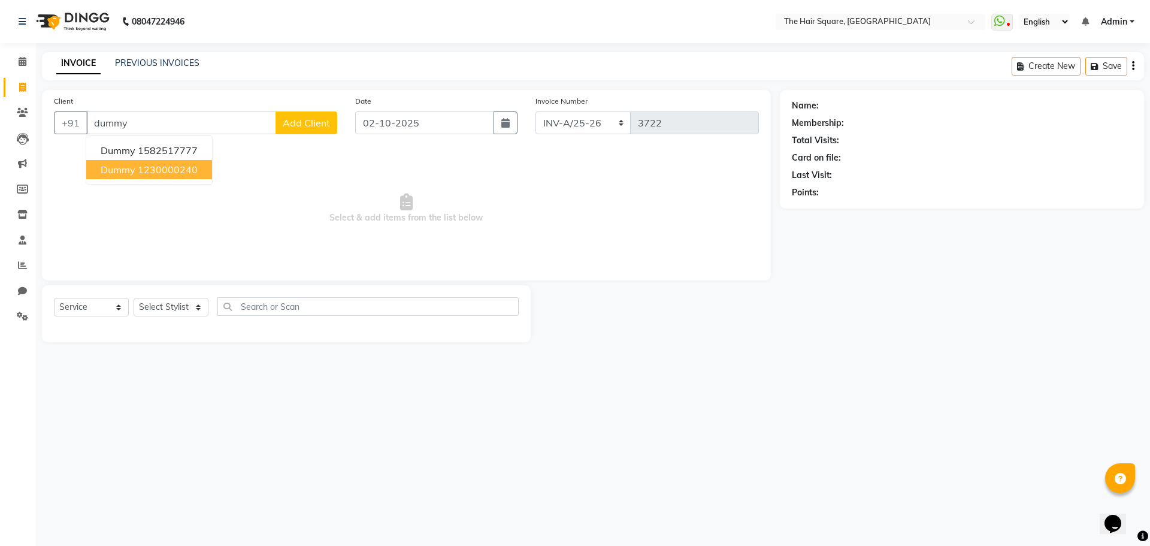
click at [171, 171] on ngb-highlight "1230000240" at bounding box center [168, 170] width 60 height 12
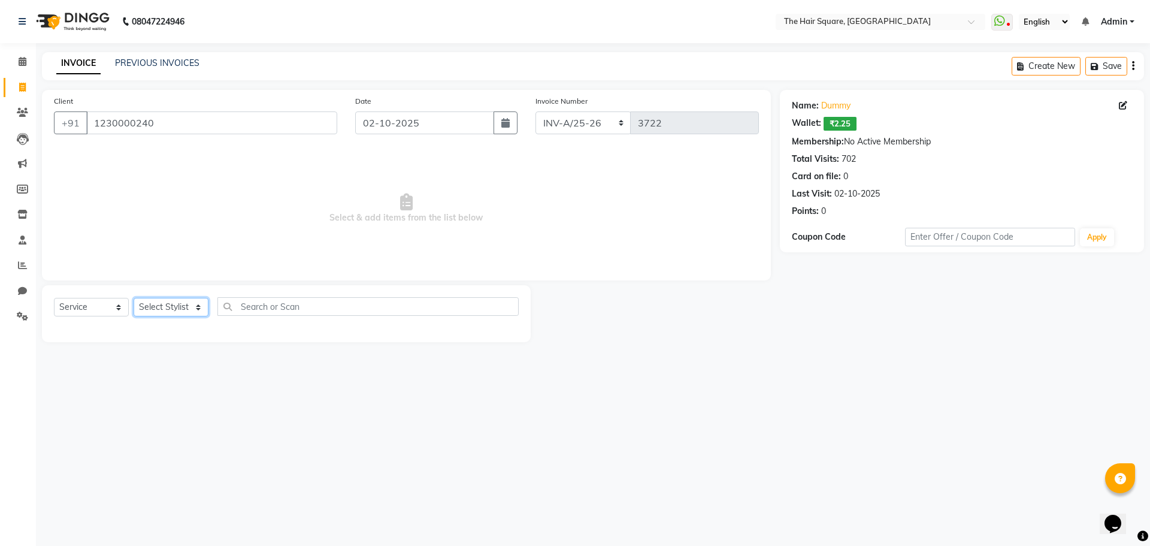
click at [204, 306] on select "Select Stylist Amit Aradhana Bittu Dev Imran Inder Javed Kim Mahendra Manager M…" at bounding box center [171, 307] width 75 height 19
click at [134, 298] on select "Select Stylist Amit Aradhana Bittu Dev Imran Inder Javed Kim Mahendra Manager M…" at bounding box center [171, 307] width 75 height 19
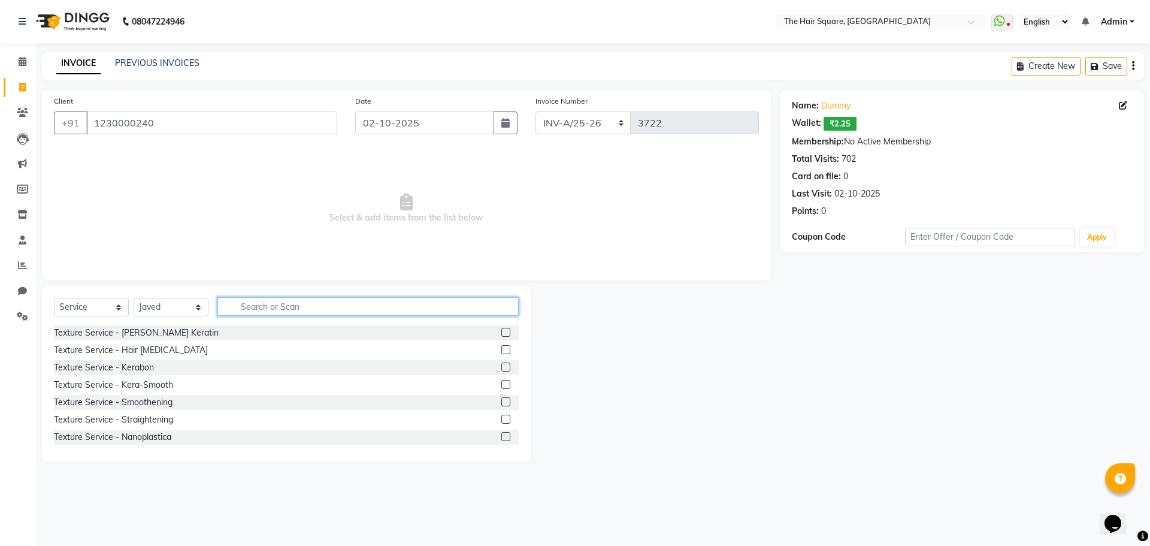
drag, startPoint x: 226, startPoint y: 303, endPoint x: 549, endPoint y: 300, distance: 322.3
click at [231, 303] on input "text" at bounding box center [367, 306] width 301 height 19
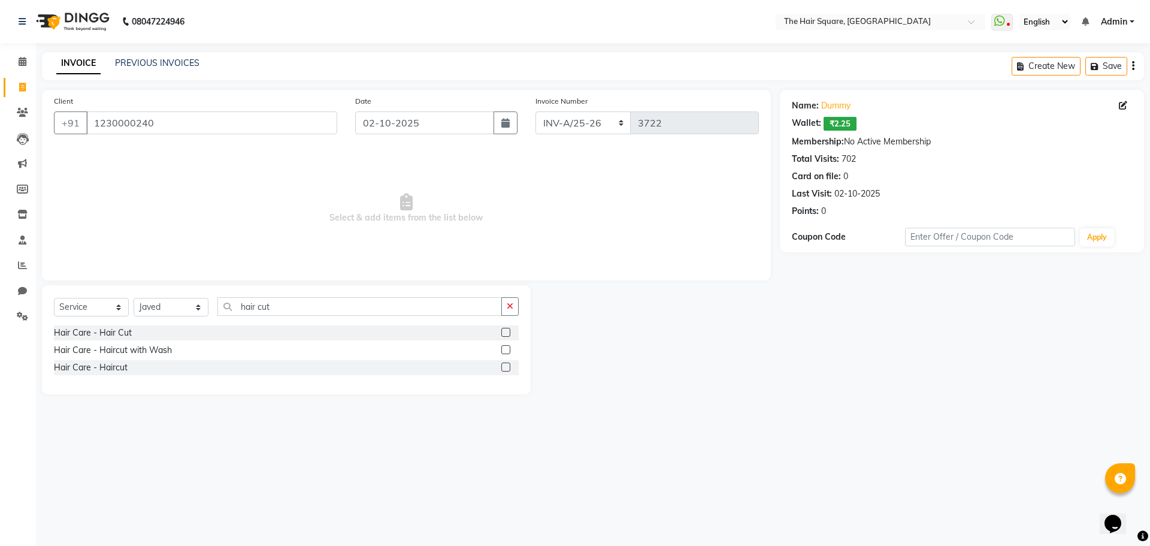
click at [507, 364] on label at bounding box center [505, 366] width 9 height 9
click at [507, 364] on input "checkbox" at bounding box center [505, 368] width 8 height 8
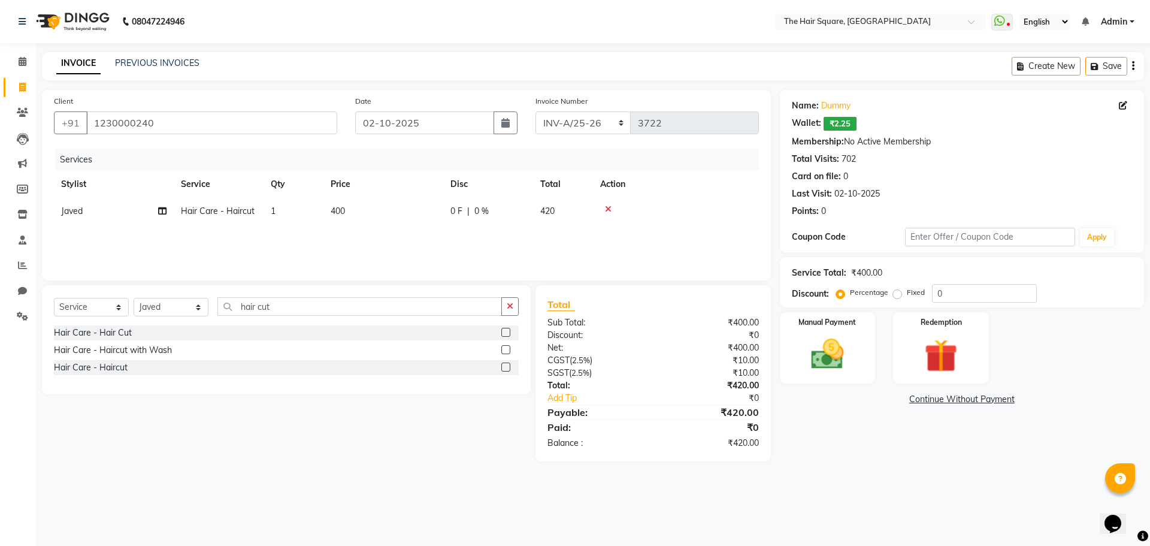
click at [340, 211] on span "400" at bounding box center [338, 210] width 14 height 11
drag, startPoint x: 340, startPoint y: 211, endPoint x: 277, endPoint y: 196, distance: 65.1
click at [288, 202] on tr "Amit Aradhana Bittu Dev Imran Inder Javed Kim Mahendra Manager Mukesh Raaj Radh…" at bounding box center [406, 221] width 705 height 46
click at [324, 229] on div "Services Stylist Service Qty Price Disc Total Action Amit Aradhana Bittu Dev Im…" at bounding box center [406, 209] width 705 height 120
drag, startPoint x: 923, startPoint y: 483, endPoint x: 919, endPoint y: 477, distance: 7.8
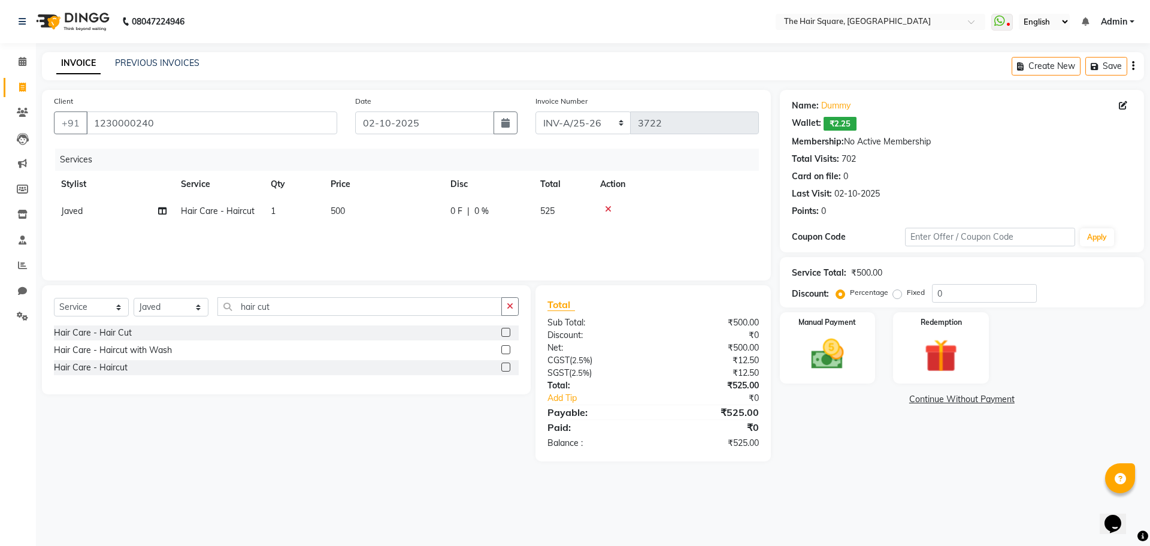
click at [922, 481] on div "08047224946 Select Location × The Hair Square, Ambience Island WhatsApp Status …" at bounding box center [575, 273] width 1150 height 546
click at [841, 350] on img at bounding box center [828, 354] width 56 height 40
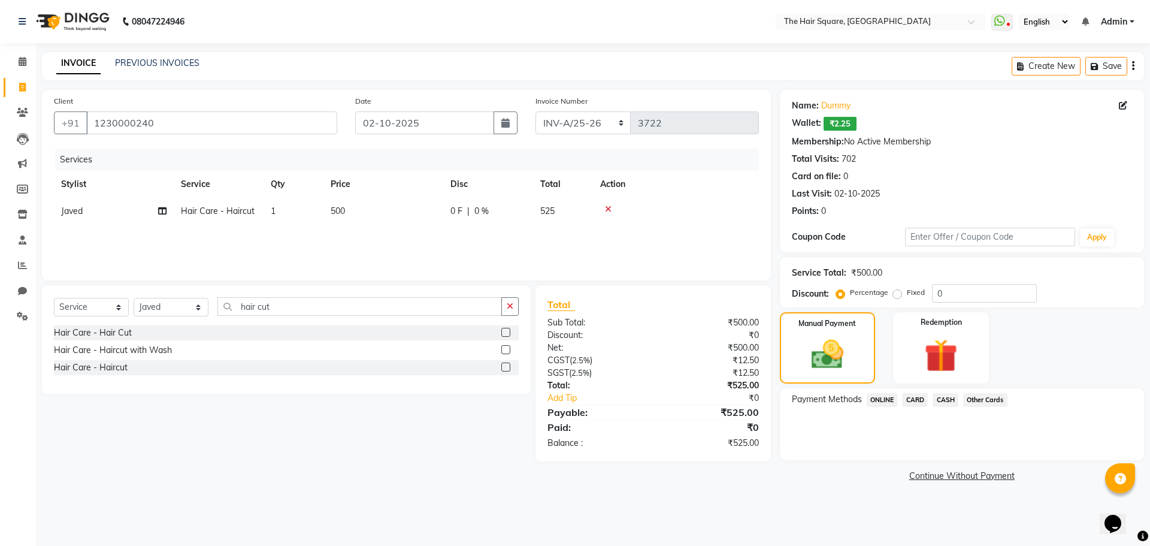
click at [888, 397] on span "ONLINE" at bounding box center [882, 400] width 31 height 14
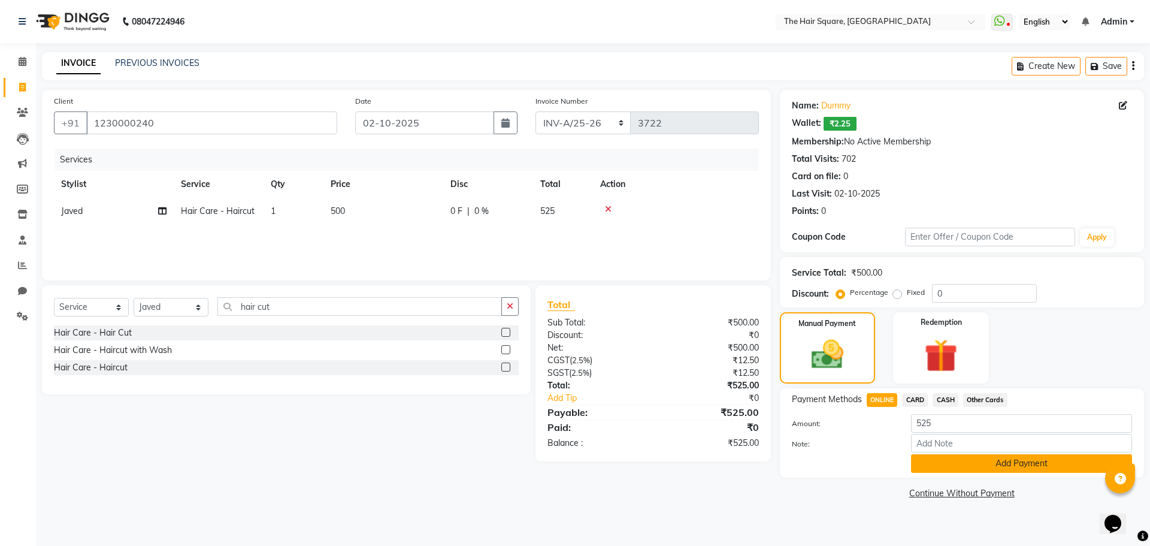
click at [935, 455] on button "Add Payment" at bounding box center [1021, 463] width 221 height 19
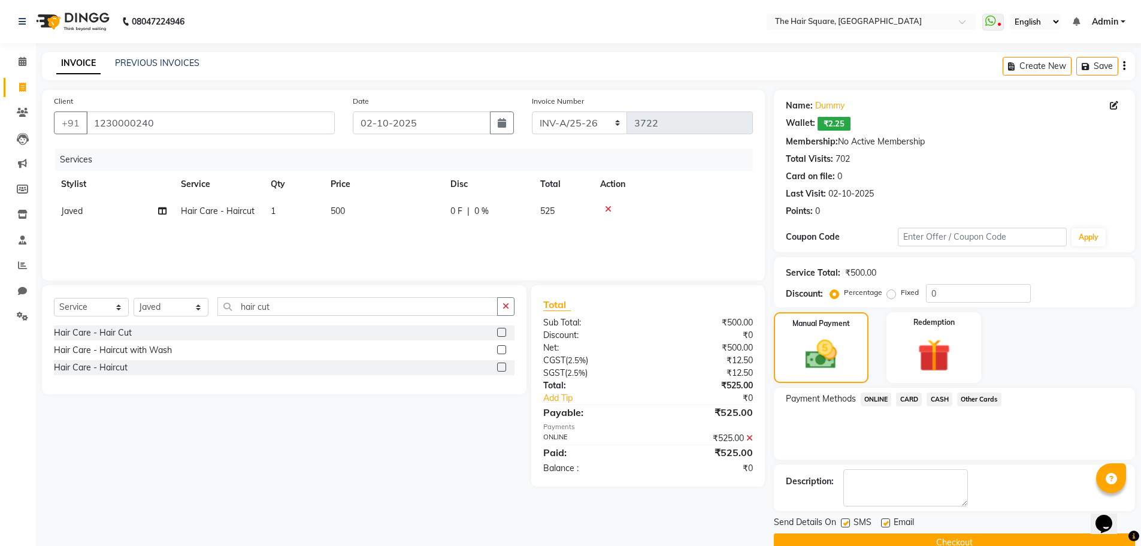
click at [919, 543] on button "Checkout" at bounding box center [954, 542] width 361 height 19
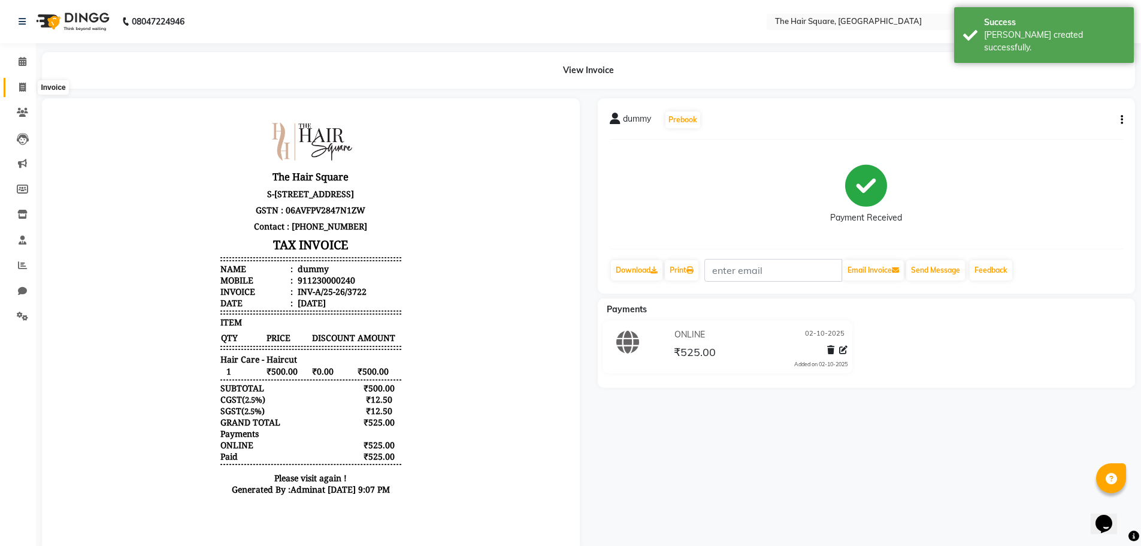
drag, startPoint x: 24, startPoint y: 87, endPoint x: 31, endPoint y: 93, distance: 9.4
click at [24, 87] on icon at bounding box center [22, 87] width 7 height 9
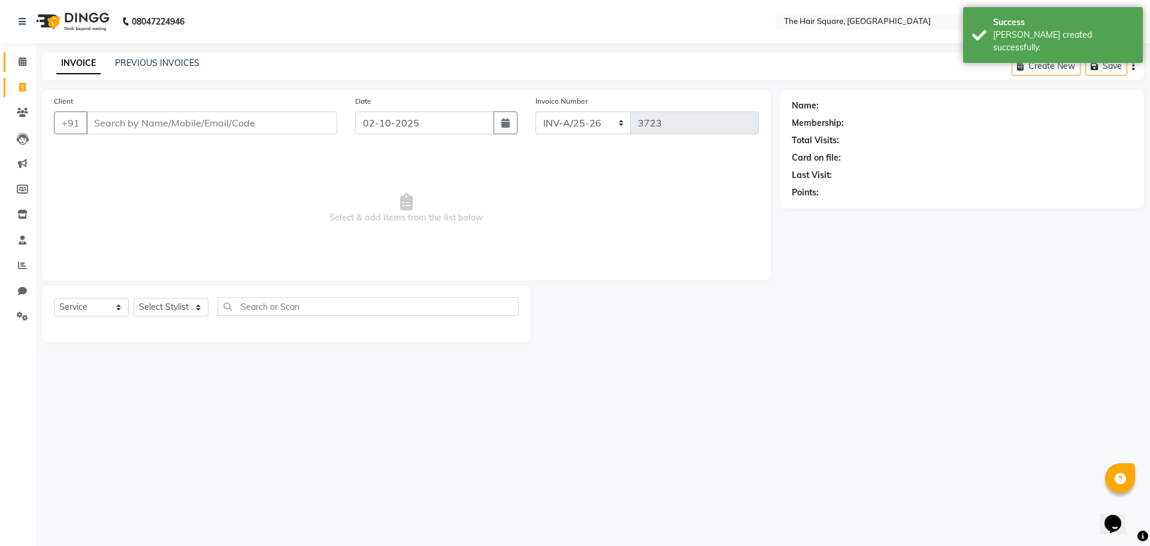
click at [11, 62] on link "Calendar" at bounding box center [18, 62] width 29 height 20
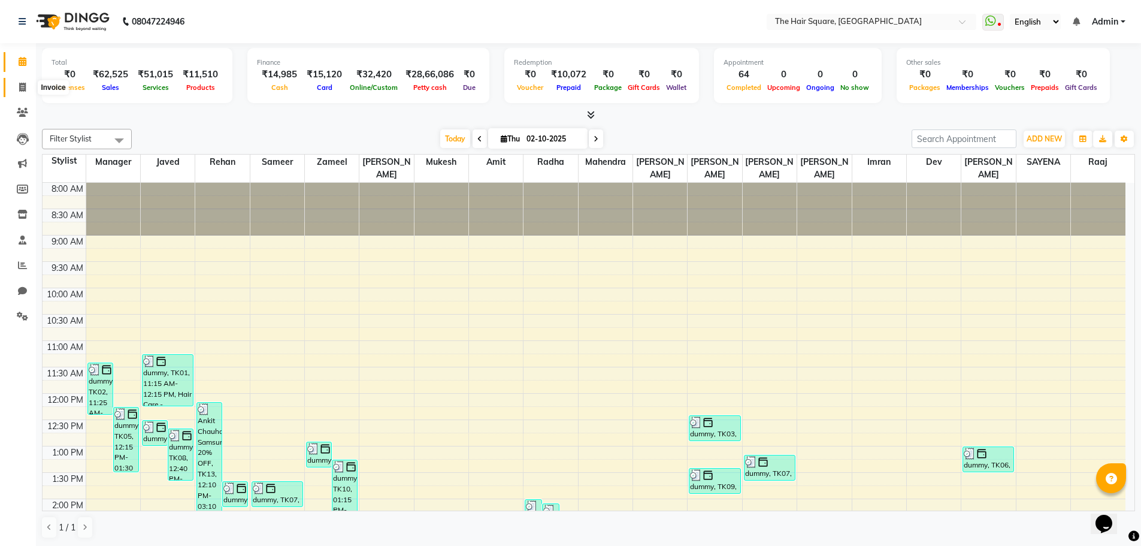
click at [12, 86] on span at bounding box center [22, 88] width 21 height 14
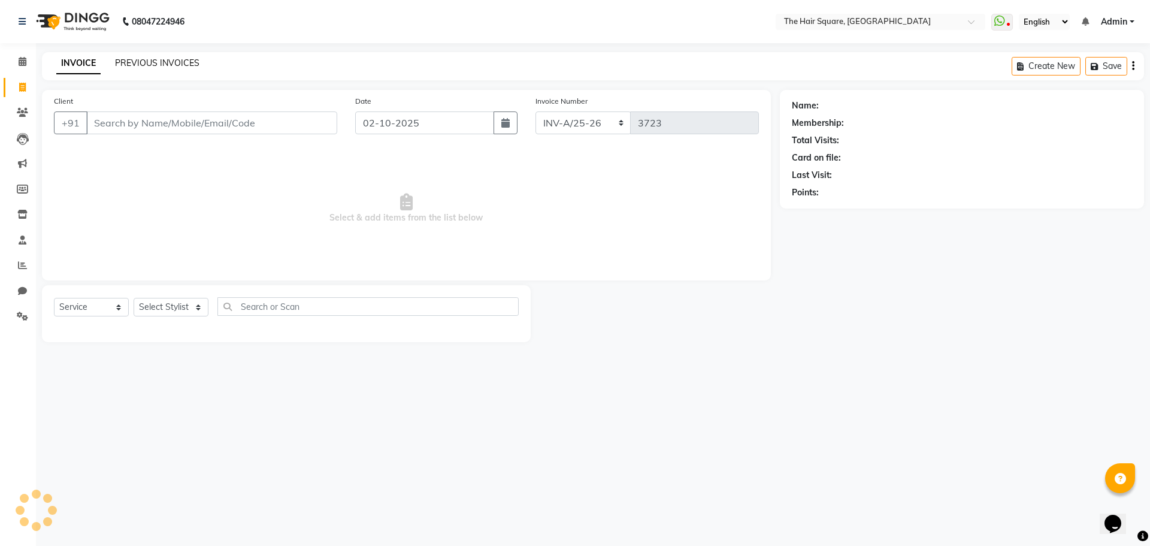
click at [187, 65] on link "PREVIOUS INVOICES" at bounding box center [157, 63] width 84 height 11
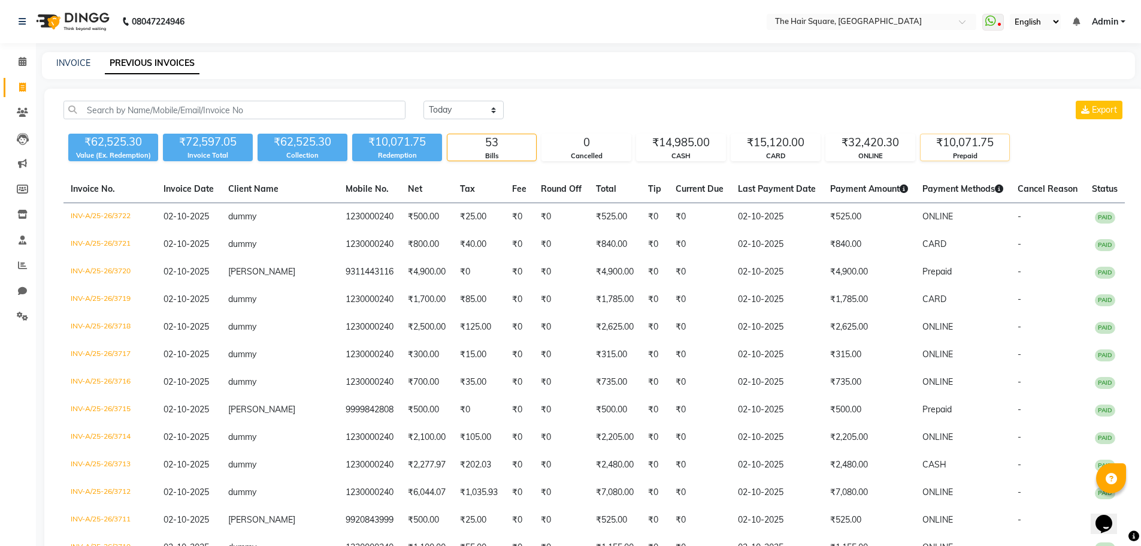
click at [979, 156] on div "Prepaid" at bounding box center [965, 156] width 89 height 10
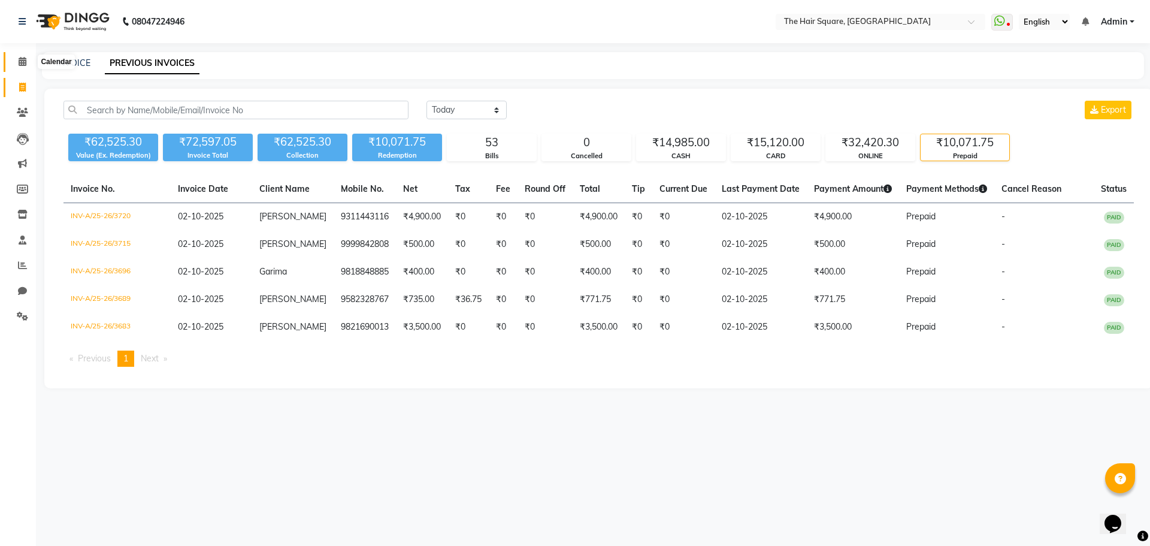
click at [23, 58] on icon at bounding box center [23, 61] width 8 height 9
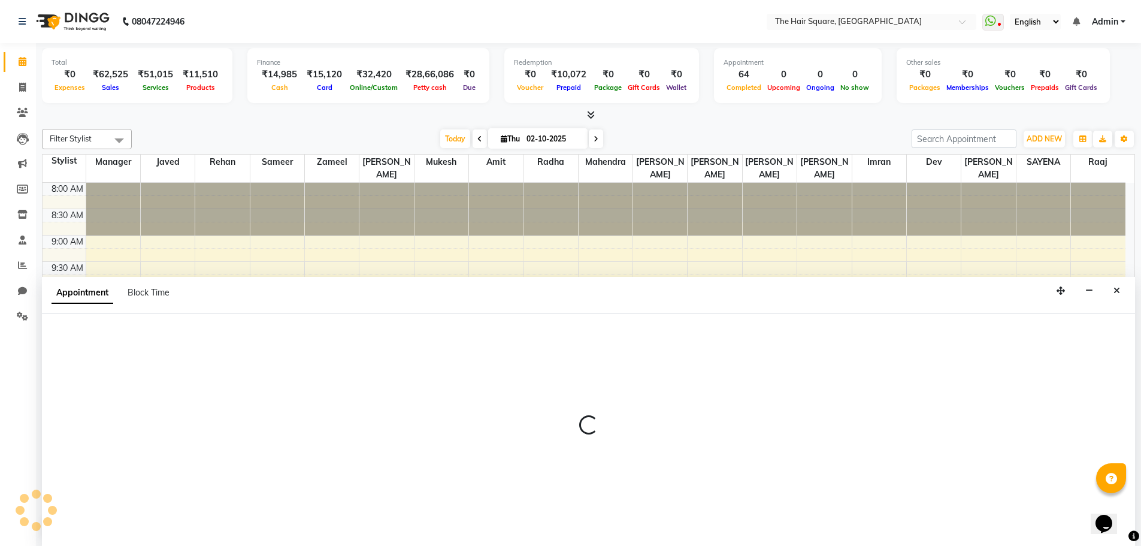
scroll to position [1, 0]
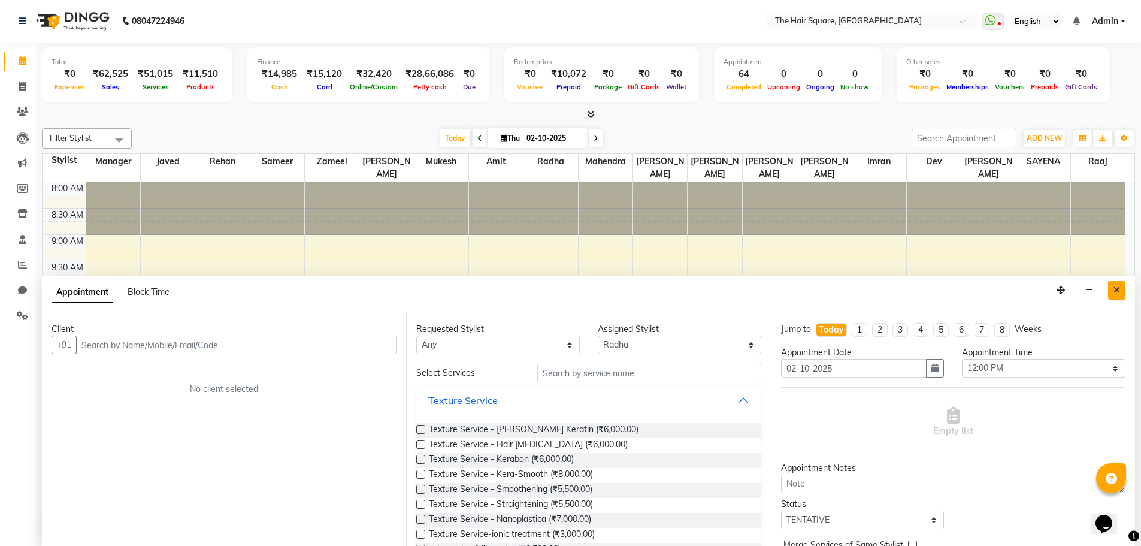
click at [1119, 289] on icon "Close" at bounding box center [1117, 290] width 7 height 8
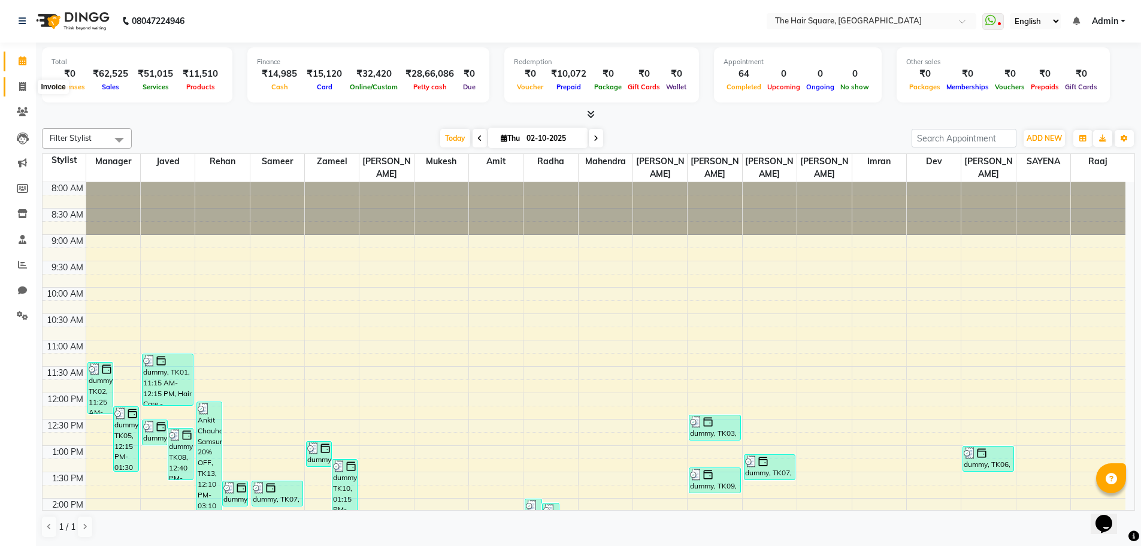
click at [24, 87] on icon at bounding box center [22, 86] width 7 height 9
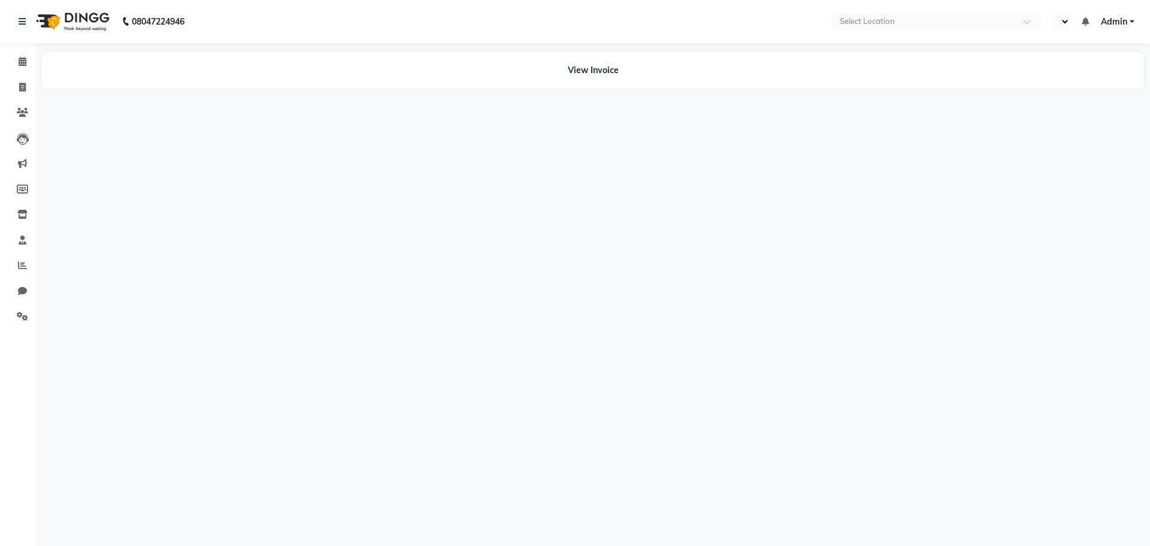
select select "en"
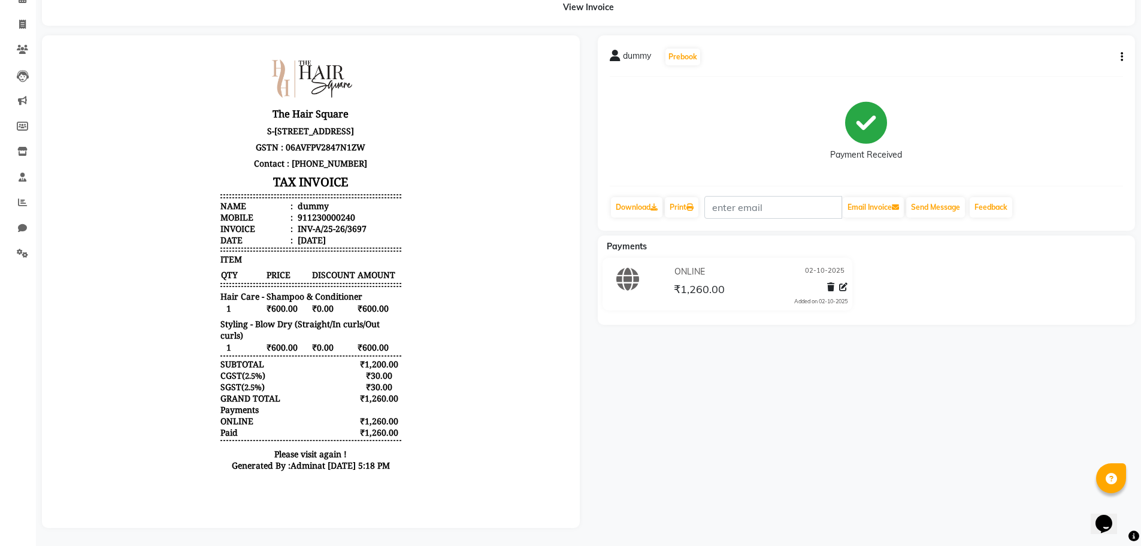
scroll to position [72, 0]
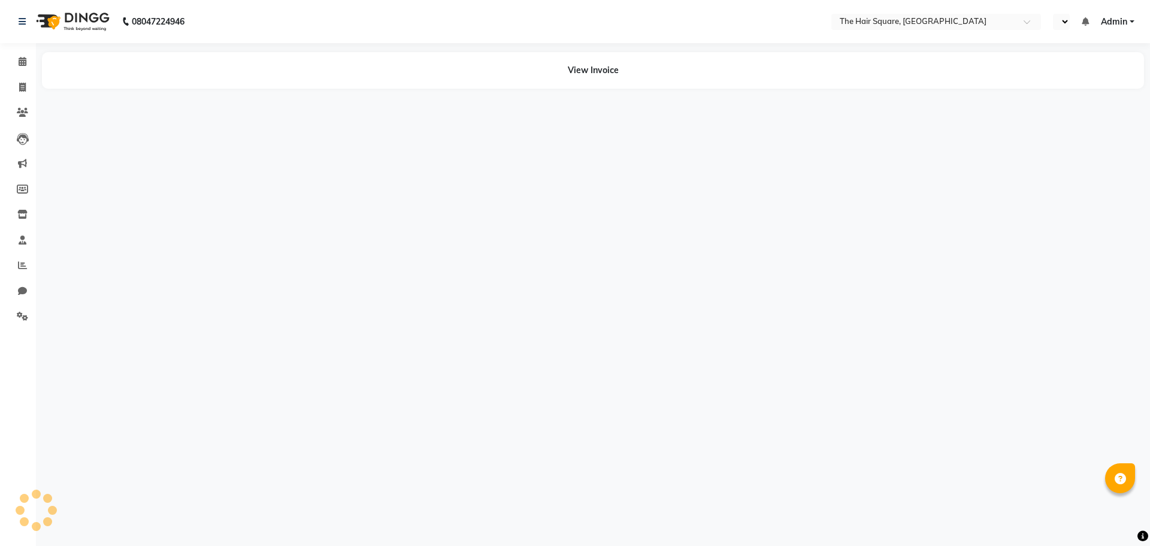
select select "en"
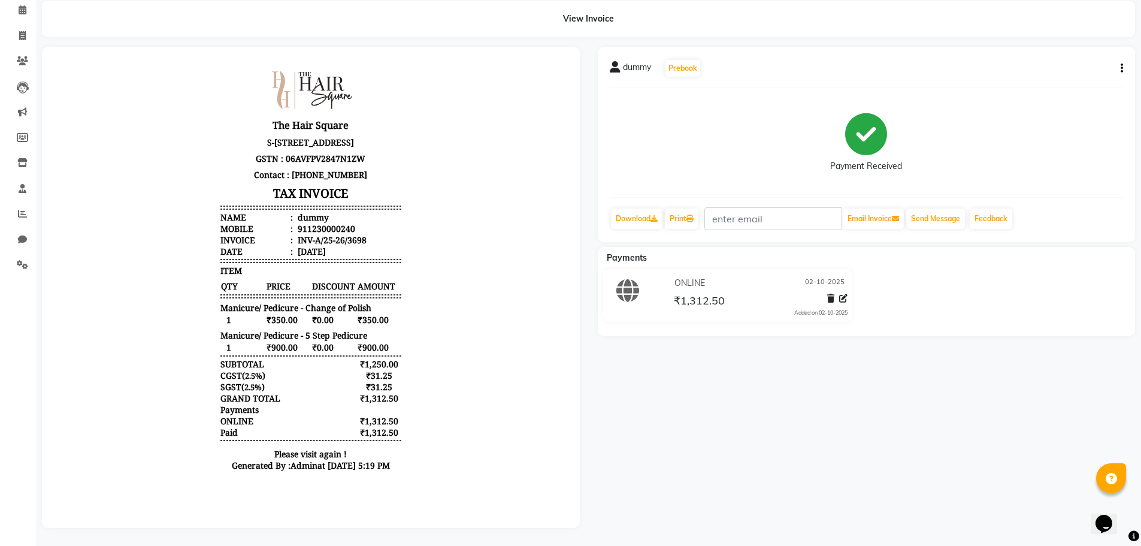
scroll to position [60, 0]
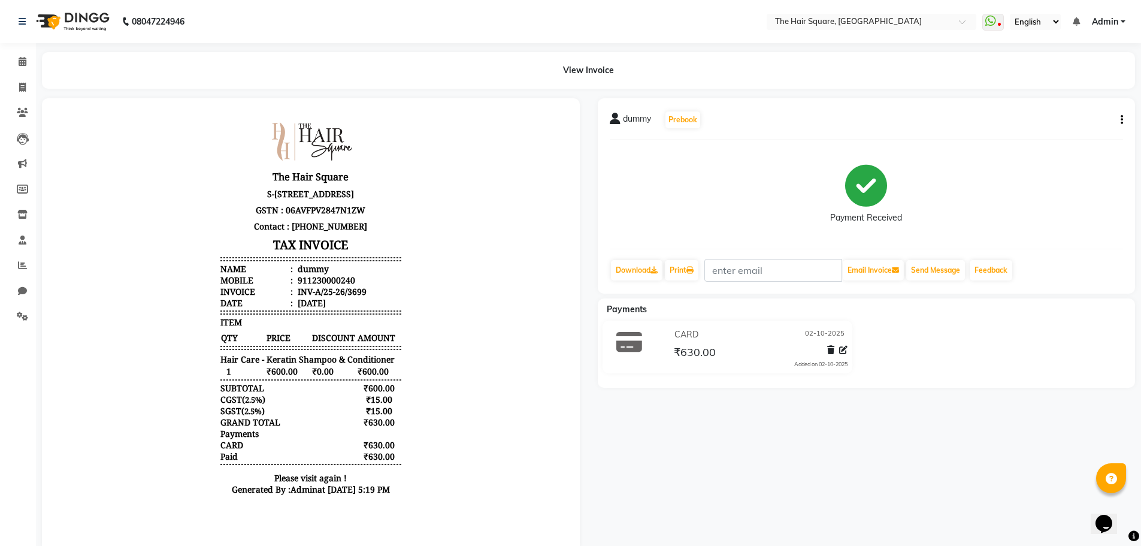
scroll to position [10, 0]
click at [80, 288] on body "The Hair Square [STREET_ADDRESS] GSTN : 06AVFPV2847N1ZW Contact : [PHONE_NUMBER…" at bounding box center [311, 311] width 504 height 392
click at [22, 86] on icon at bounding box center [22, 87] width 7 height 9
select select "service"
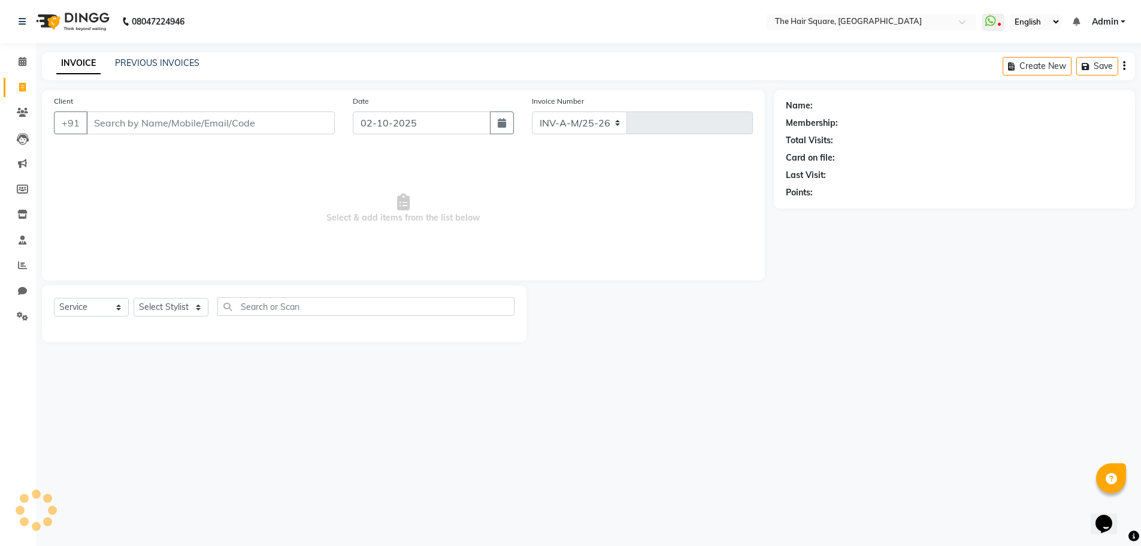
select select "5768"
type input "3700"
click at [23, 267] on icon at bounding box center [22, 265] width 9 height 9
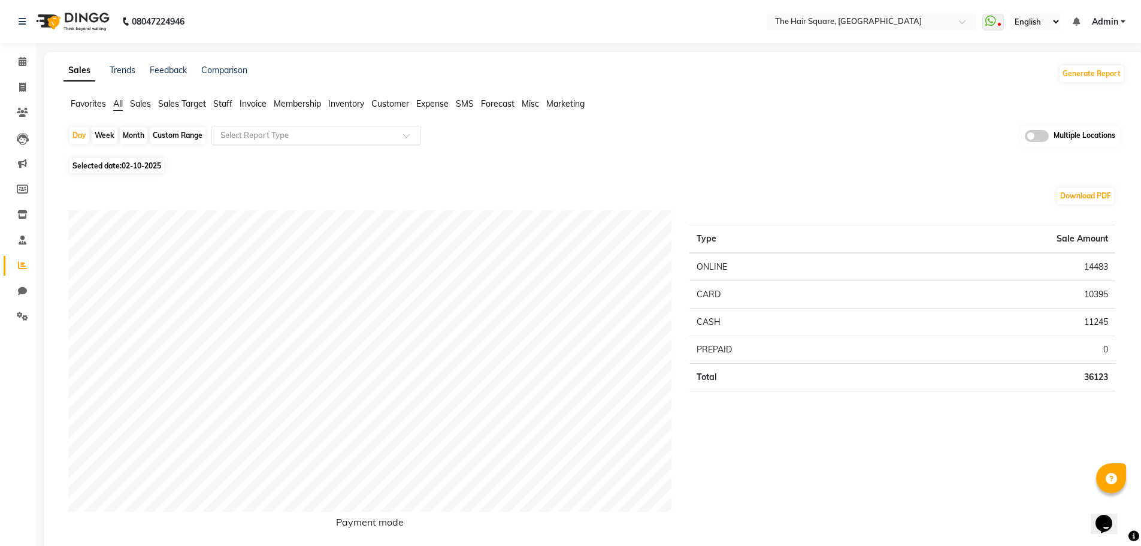
click at [237, 131] on input "text" at bounding box center [304, 135] width 173 height 12
click at [156, 189] on div "Download PDF" at bounding box center [591, 195] width 1047 height 19
click at [252, 102] on span "Invoice" at bounding box center [253, 103] width 27 height 11
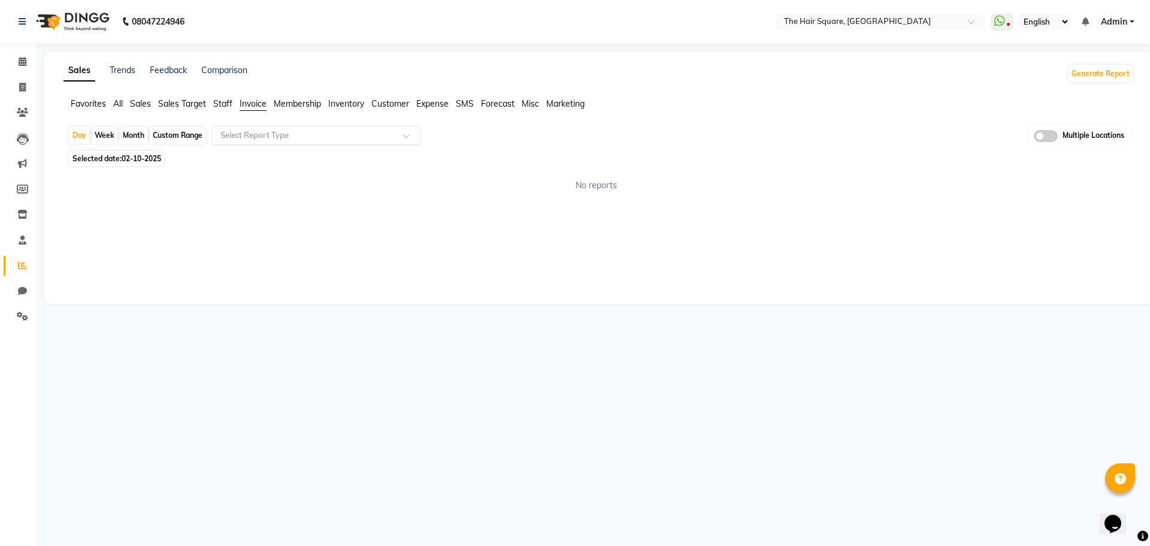
click at [238, 134] on input "text" at bounding box center [304, 135] width 173 height 12
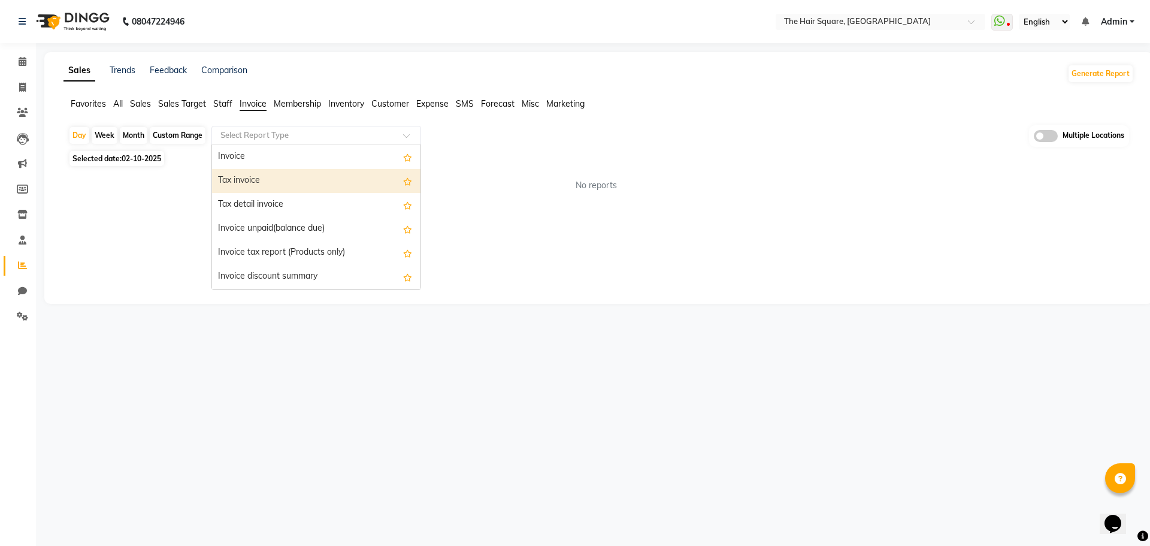
click at [255, 178] on div "Tax invoice" at bounding box center [316, 181] width 208 height 24
select select "full_report"
select select "csv"
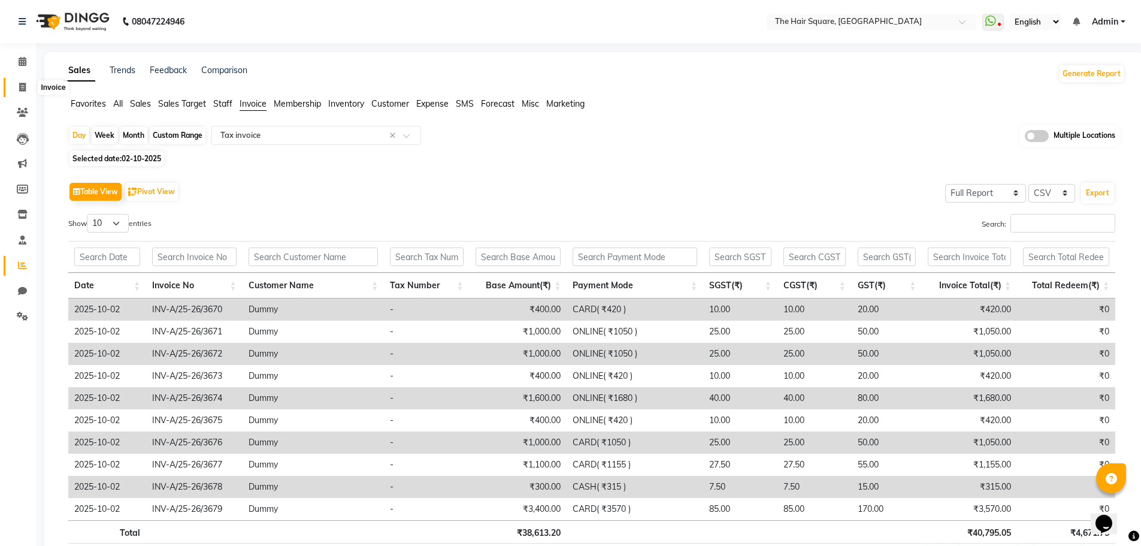
drag, startPoint x: 14, startPoint y: 84, endPoint x: 59, endPoint y: 86, distance: 44.9
click at [15, 84] on span at bounding box center [22, 88] width 21 height 14
select select "service"
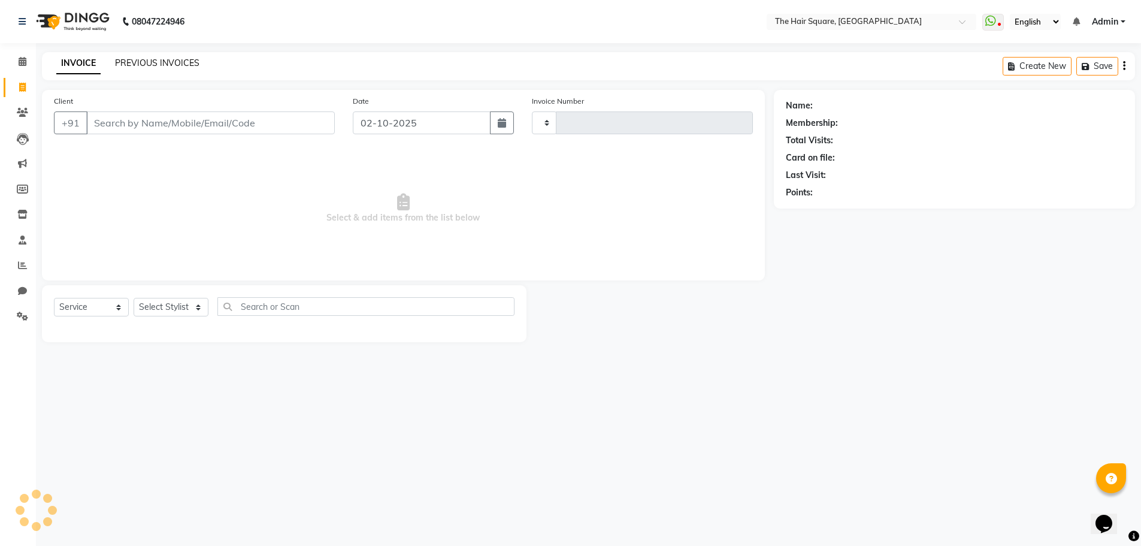
type input "3700"
select select "5768"
click at [178, 57] on div "PREVIOUS INVOICES" at bounding box center [157, 63] width 84 height 13
click at [187, 58] on link "PREVIOUS INVOICES" at bounding box center [157, 63] width 84 height 11
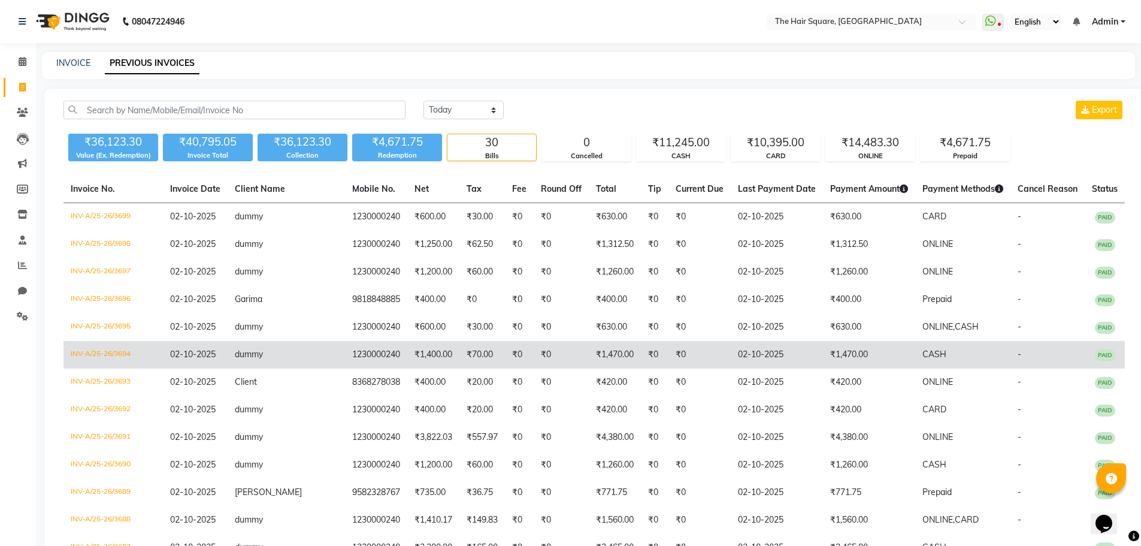
click at [606, 356] on td "₹1,470.00" at bounding box center [615, 355] width 52 height 28
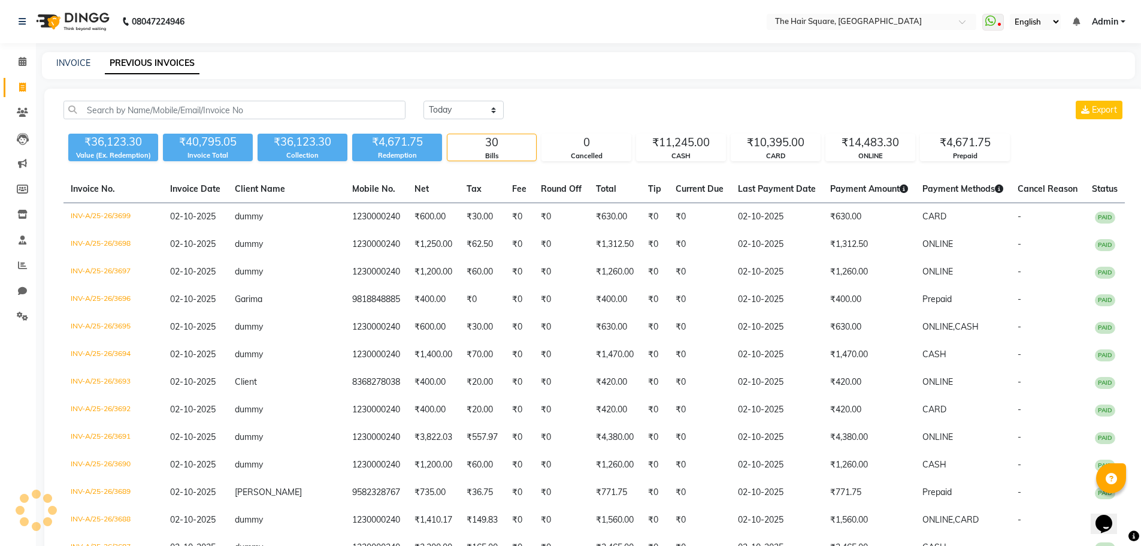
drag, startPoint x: 129, startPoint y: 270, endPoint x: 179, endPoint y: 128, distance: 151.0
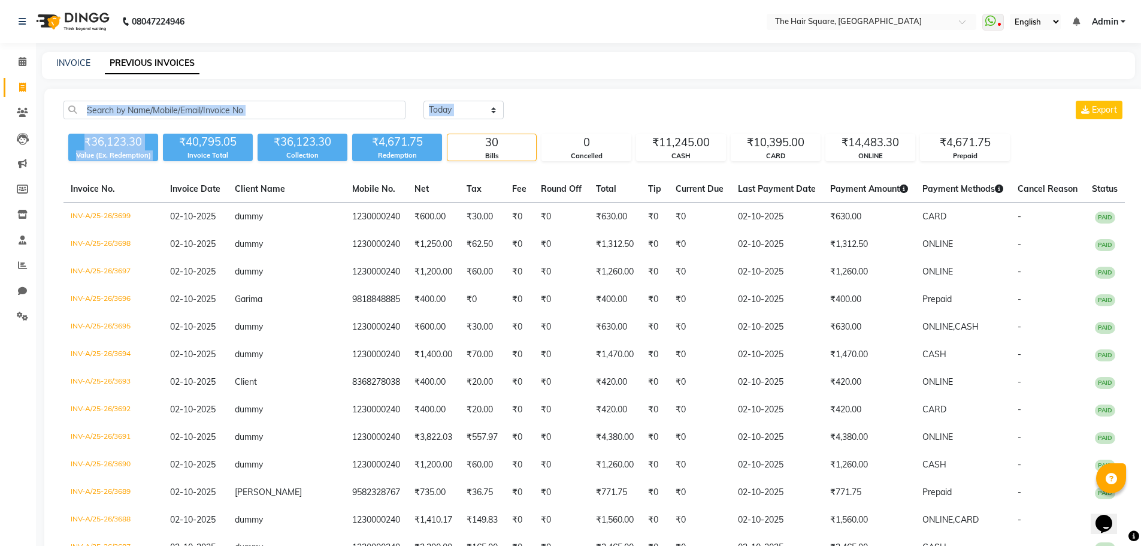
drag, startPoint x: 179, startPoint y: 128, endPoint x: 25, endPoint y: 84, distance: 160.5
click at [23, 83] on icon at bounding box center [22, 87] width 7 height 9
select select "service"
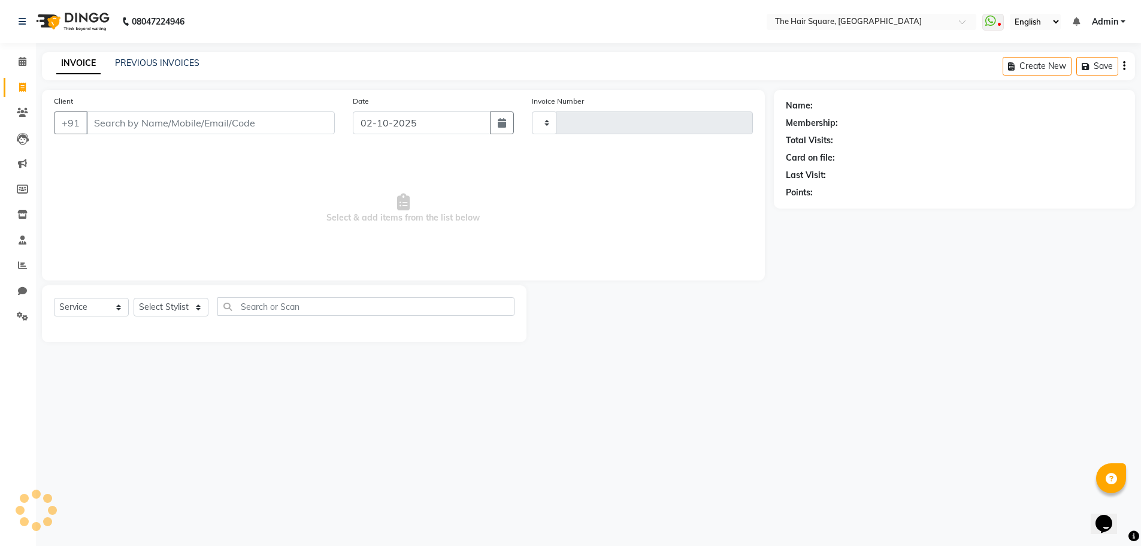
type input "3700"
select select "5768"
click at [113, 118] on input "Client" at bounding box center [211, 122] width 251 height 23
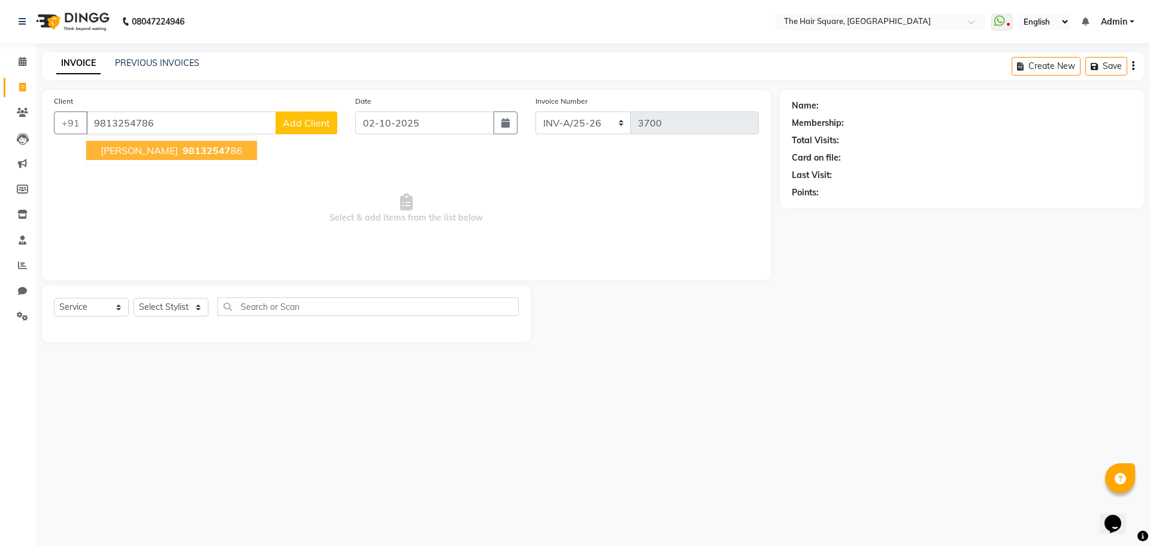
type input "9813254786"
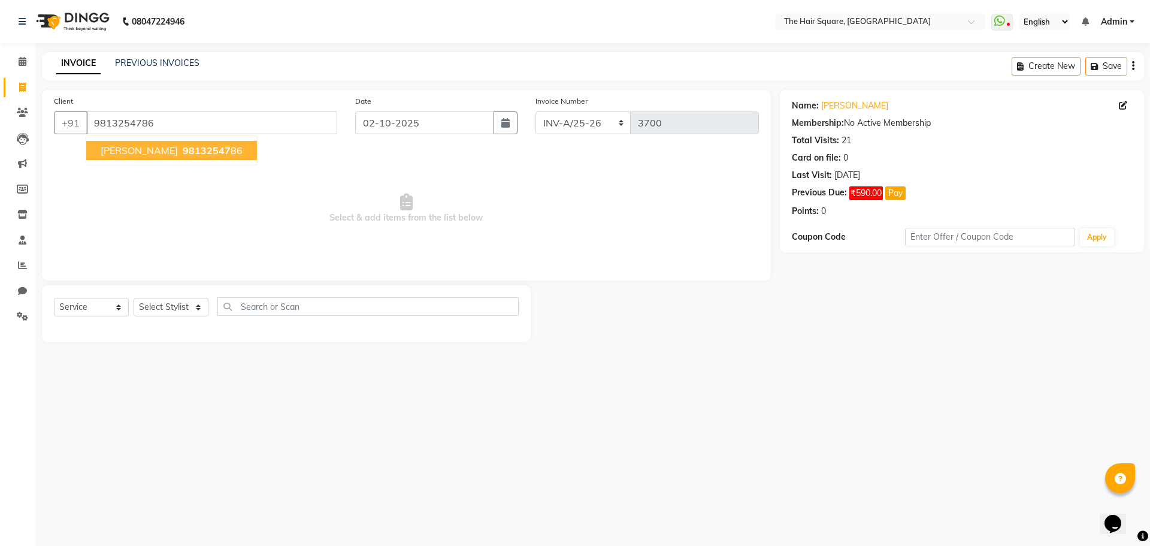
click at [149, 150] on span "[PERSON_NAME]" at bounding box center [139, 150] width 77 height 12
click at [848, 105] on link "[PERSON_NAME]" at bounding box center [854, 105] width 67 height 13
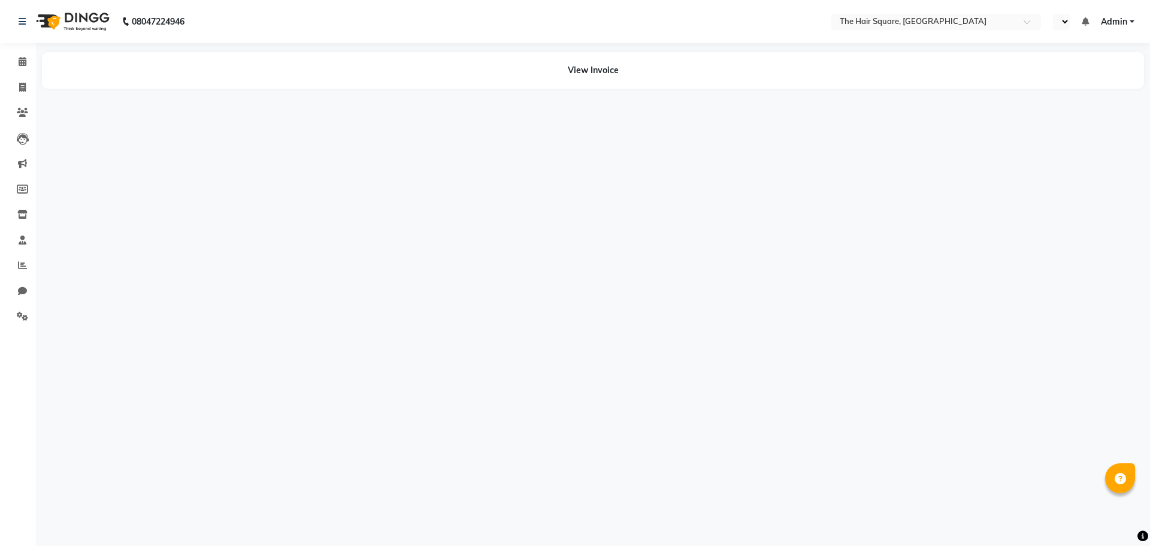
select select "en"
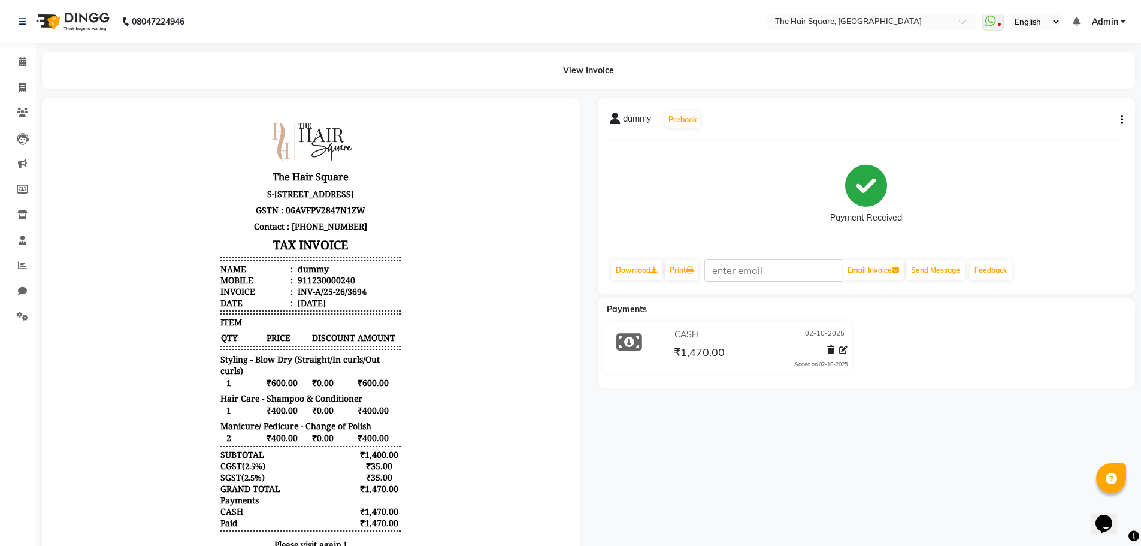
click at [1118, 120] on button "button" at bounding box center [1119, 120] width 7 height 13
drag, startPoint x: 1060, startPoint y: 133, endPoint x: 1054, endPoint y: 120, distance: 14.2
click at [1055, 122] on div "Cancel Invoice Split Service Amount Edit Item Staff Edit Invoice Print Settings" at bounding box center [1062, 120] width 96 height 84
click at [1122, 120] on icon "button" at bounding box center [1122, 120] width 2 height 1
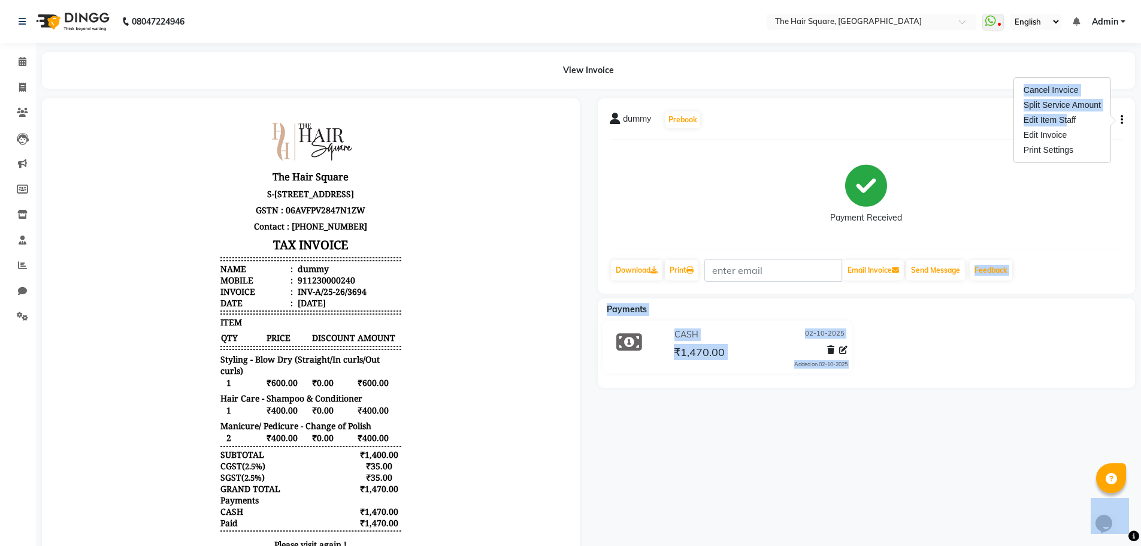
drag, startPoint x: 1064, startPoint y: 119, endPoint x: 1071, endPoint y: 330, distance: 211.0
click at [1071, 314] on body "08047224946 Select Location × The Hair Square, [GEOGRAPHIC_DATA] Island WhatsAp…" at bounding box center [570, 273] width 1141 height 546
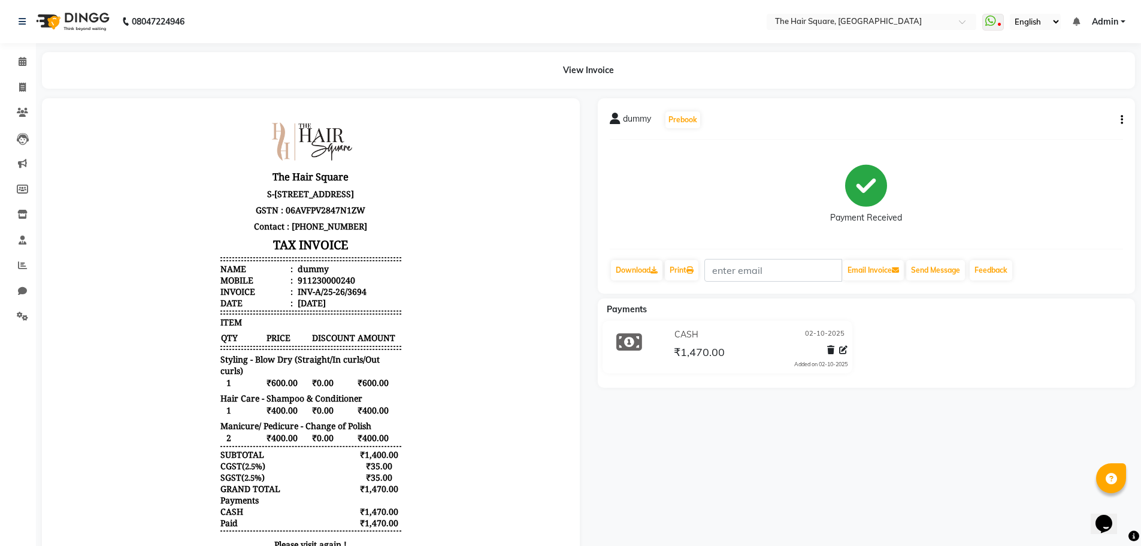
click at [1124, 119] on div "dummy Prebook Payment Received Download Print Email Invoice Send Message Feedba…" at bounding box center [867, 195] width 538 height 195
click at [1119, 120] on button "button" at bounding box center [1119, 120] width 7 height 13
click at [1055, 122] on div "Edit Item Staff" at bounding box center [1062, 120] width 82 height 15
select select
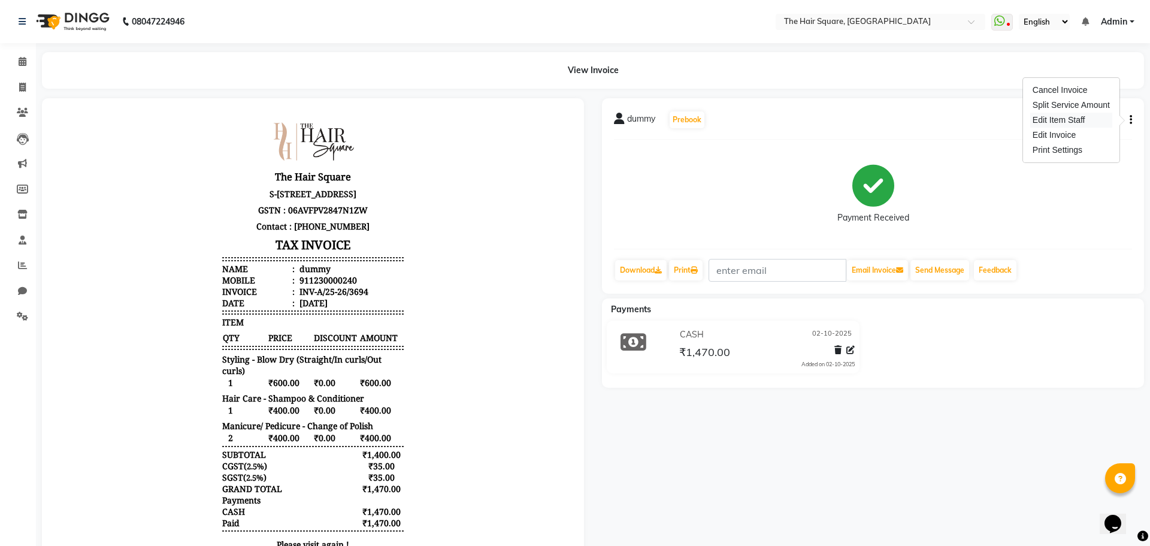
select select
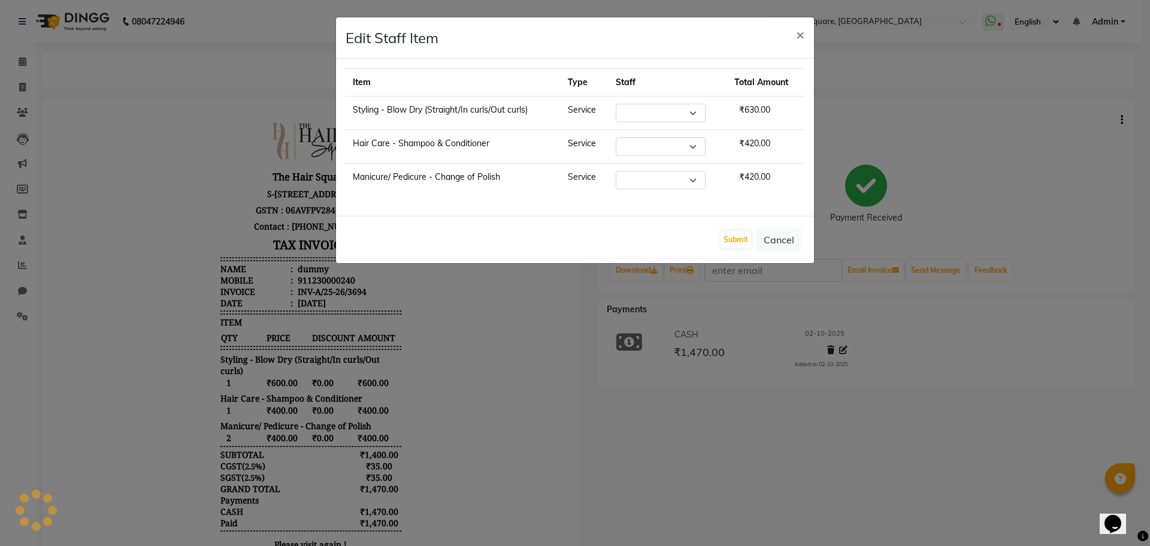
select select "39372"
select select "39380"
click at [801, 33] on span "×" at bounding box center [800, 34] width 8 height 18
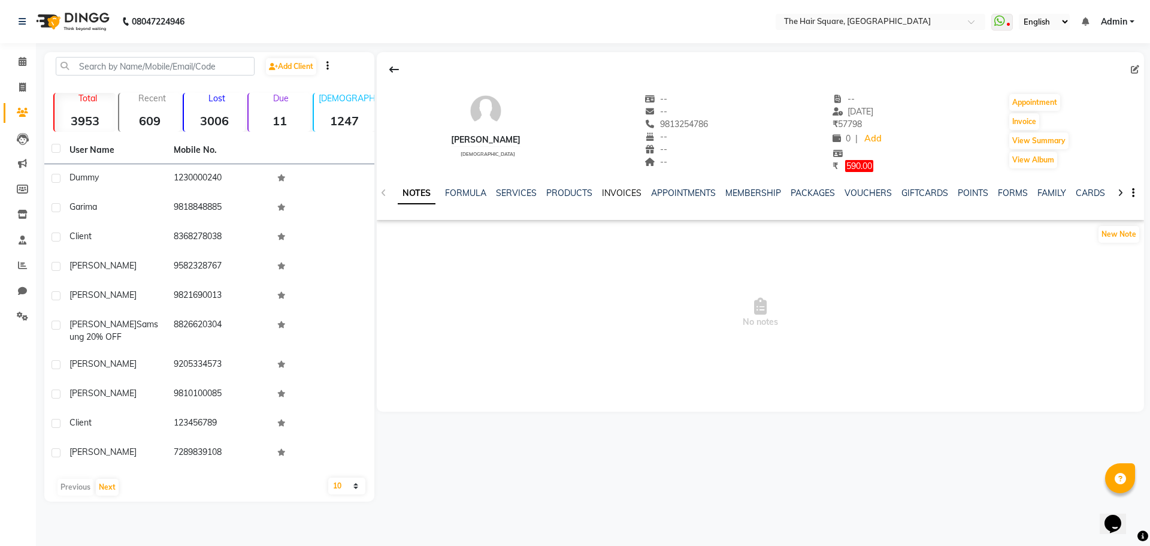
drag, startPoint x: 610, startPoint y: 191, endPoint x: 634, endPoint y: 196, distance: 24.0
click at [610, 191] on link "INVOICES" at bounding box center [622, 193] width 40 height 11
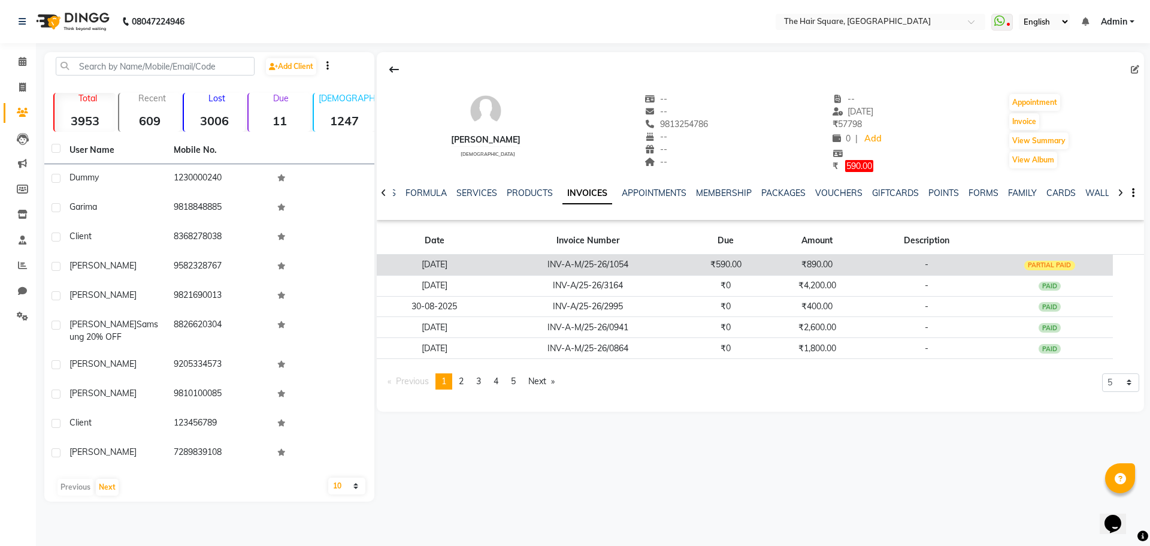
click at [790, 262] on td "₹890.00" at bounding box center [817, 264] width 99 height 21
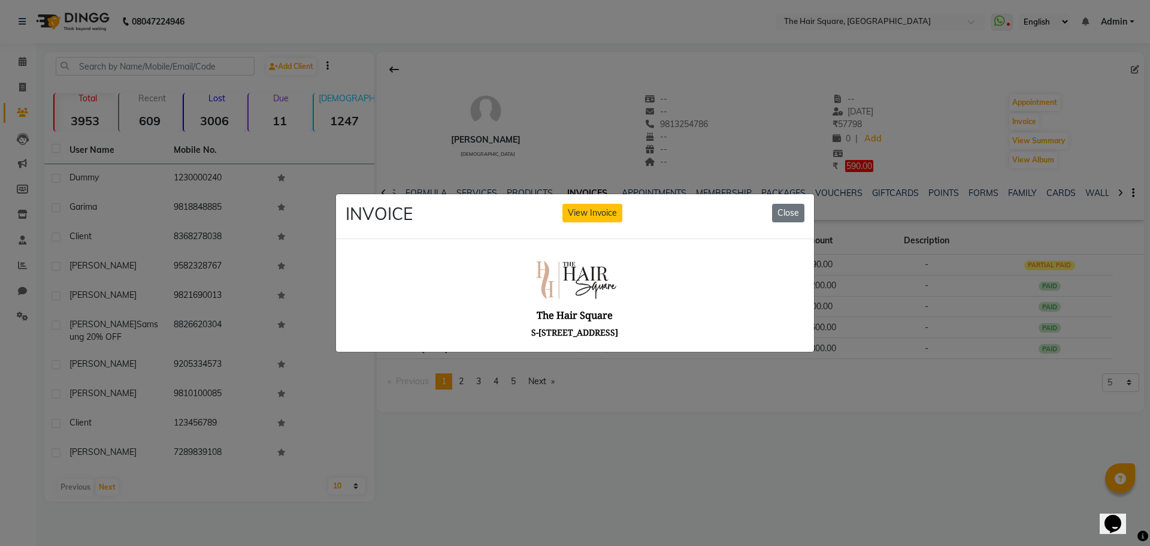
click at [632, 476] on div "The Hair Square [STREET_ADDRESS] GSTN : 06AVFPV2847N1ZW Contact : [PHONE_NUMBER…" at bounding box center [575, 468] width 190 height 431
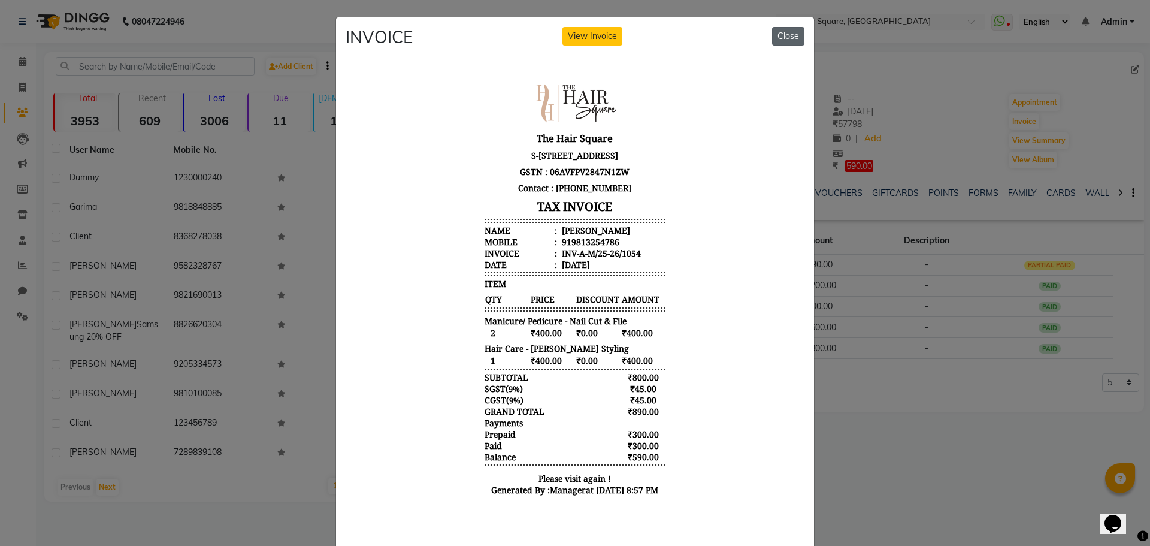
click at [785, 34] on button "Close" at bounding box center [788, 36] width 32 height 19
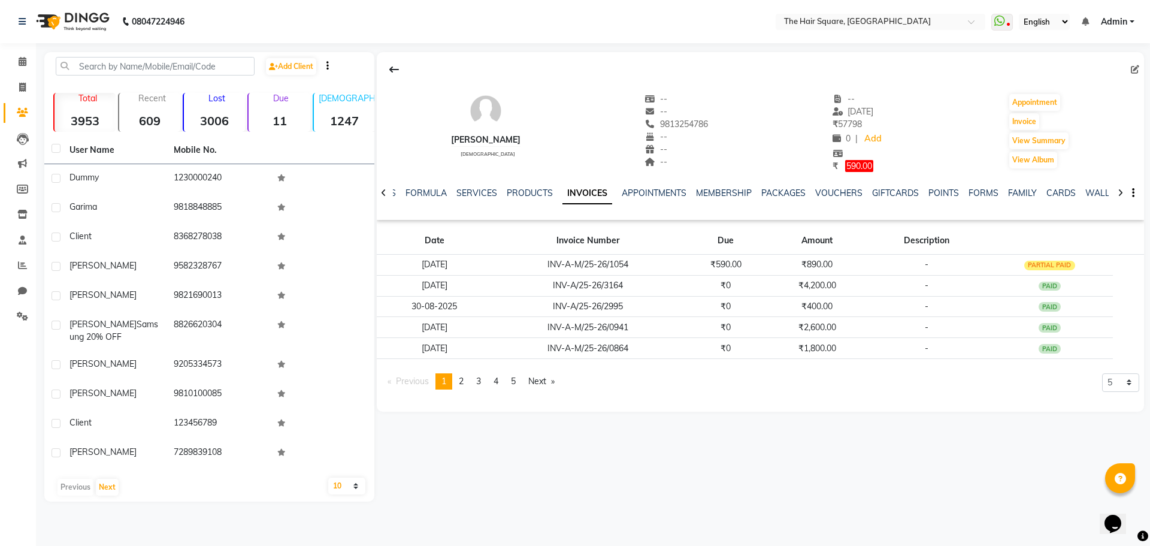
click at [855, 455] on div "[PERSON_NAME] [DEMOGRAPHIC_DATA] -- -- 9813254786 -- -- -- -- [DATE] ₹ 57798 0 …" at bounding box center [759, 276] width 770 height 449
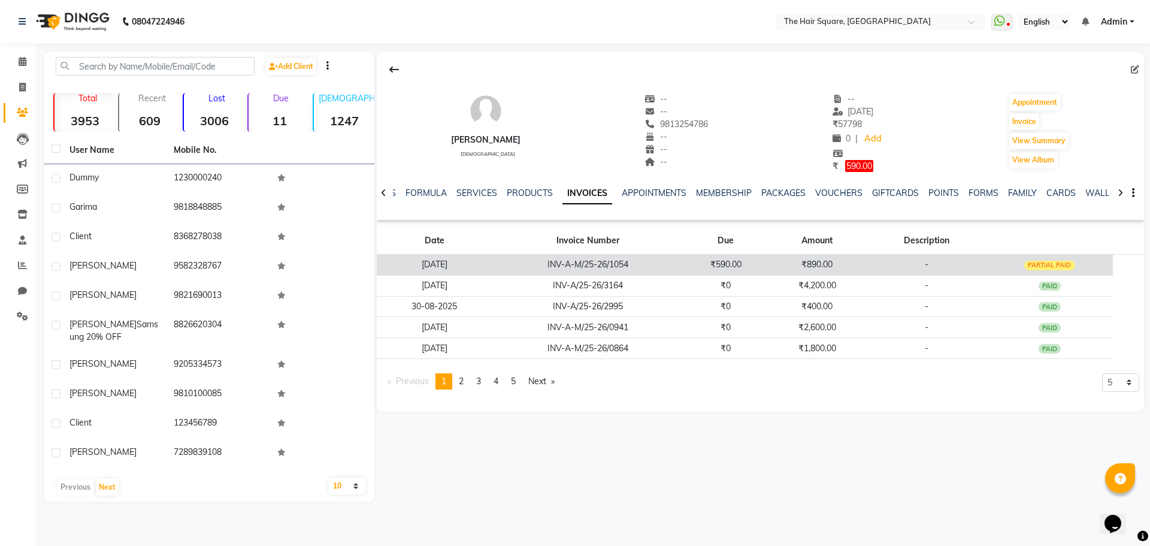
click at [449, 259] on td "[DATE]" at bounding box center [434, 264] width 115 height 21
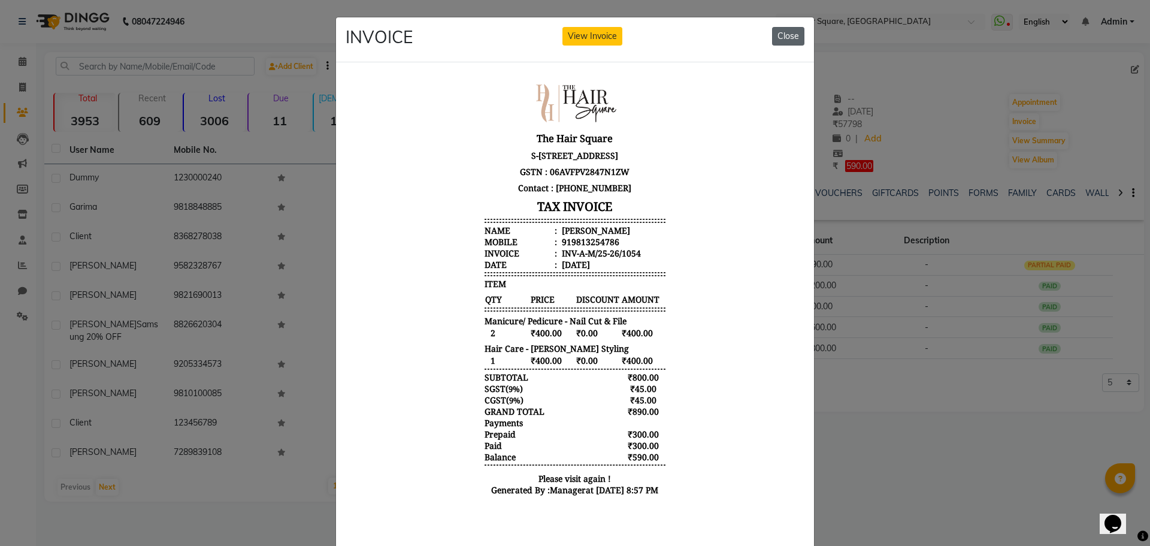
click at [776, 35] on button "Close" at bounding box center [788, 36] width 32 height 19
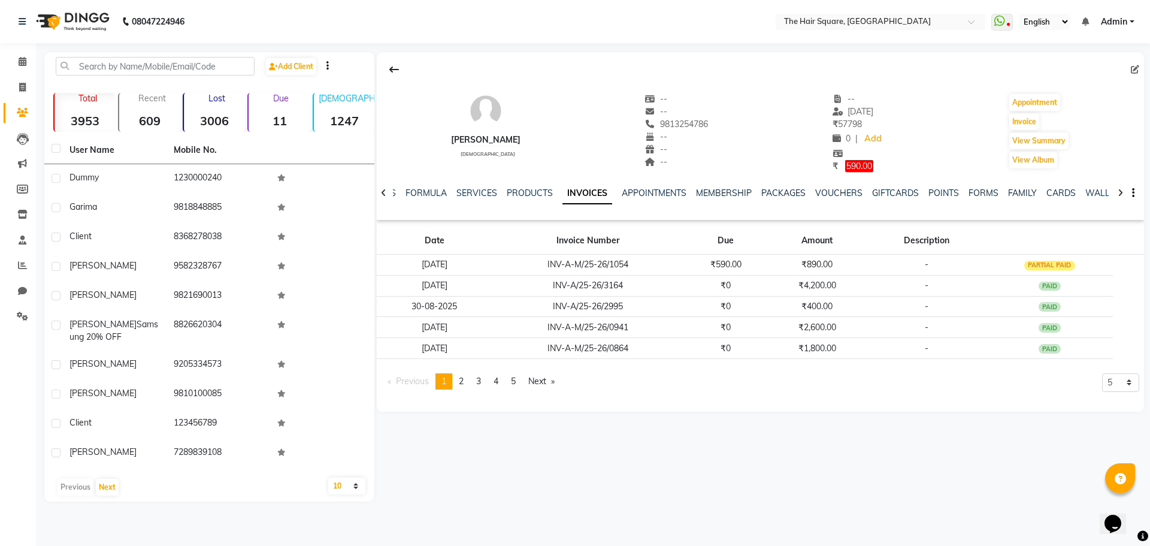
click at [812, 452] on div "[PERSON_NAME] [DEMOGRAPHIC_DATA] -- -- 9813254786 -- -- -- -- [DATE] ₹ 57798 0 …" at bounding box center [759, 276] width 770 height 449
click at [858, 70] on div at bounding box center [760, 69] width 767 height 23
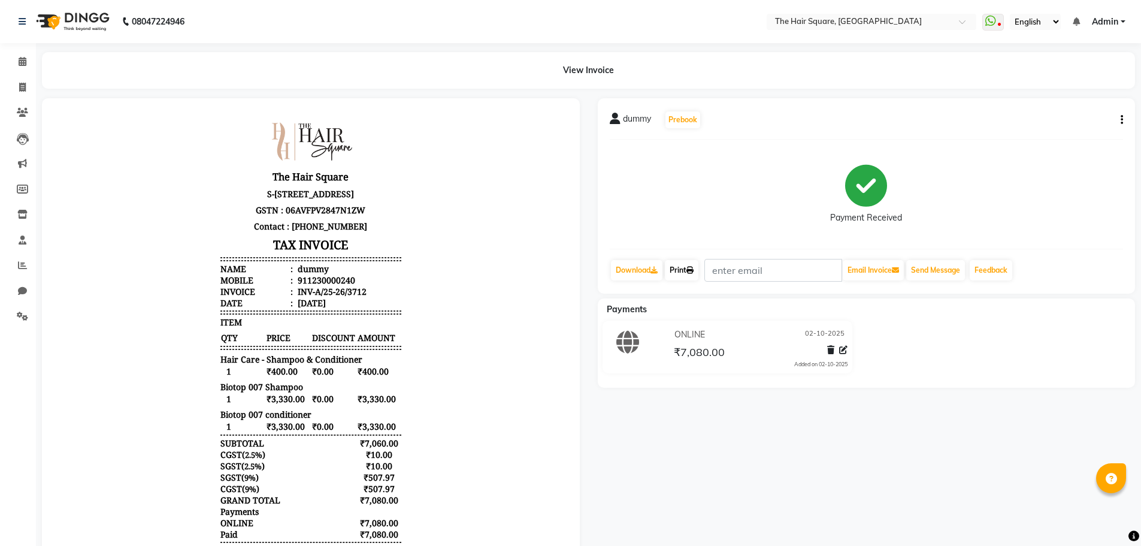
click at [677, 268] on link "Print" at bounding box center [682, 270] width 34 height 20
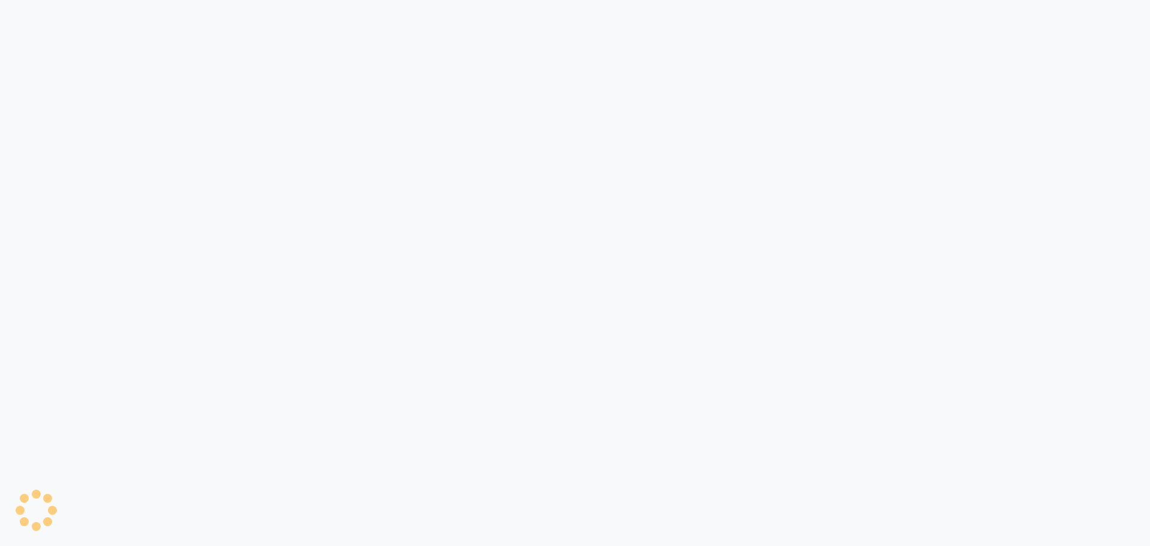
select select "service"
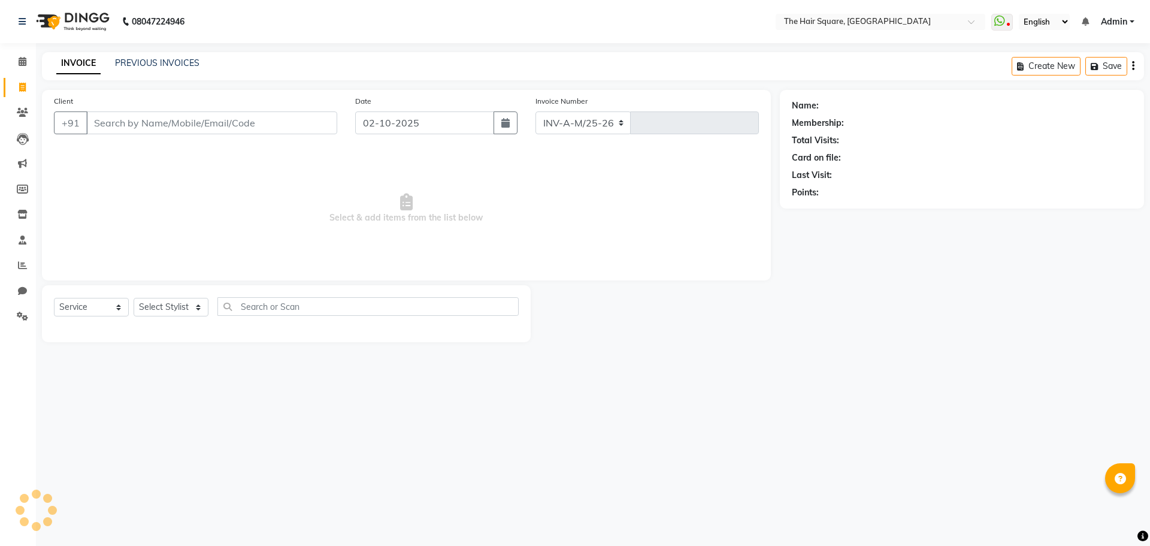
select select "5768"
type input "3714"
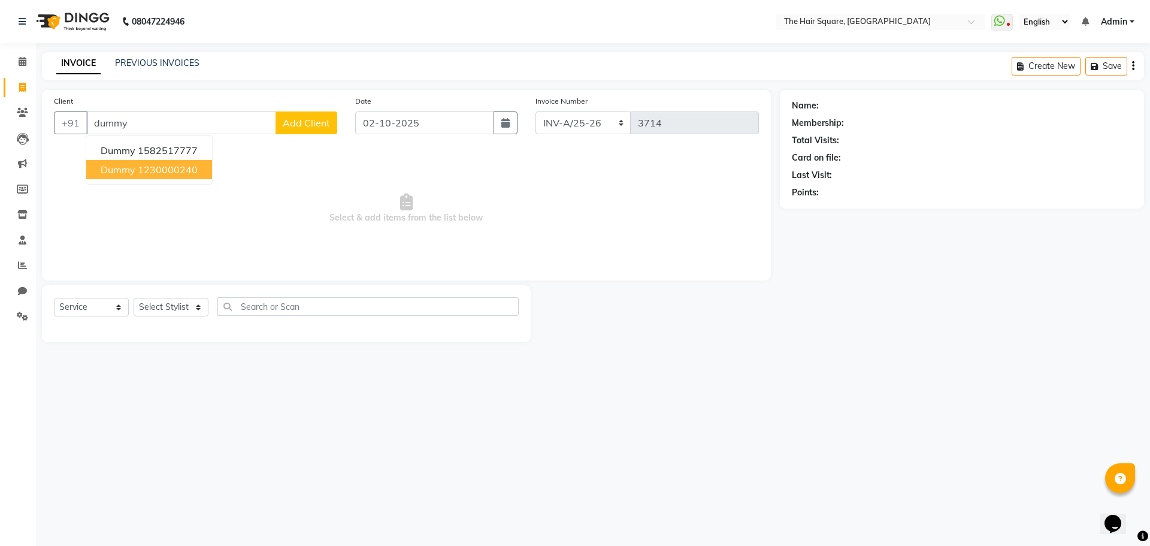
click at [185, 172] on ngb-highlight "1230000240" at bounding box center [168, 170] width 60 height 12
type input "1230000240"
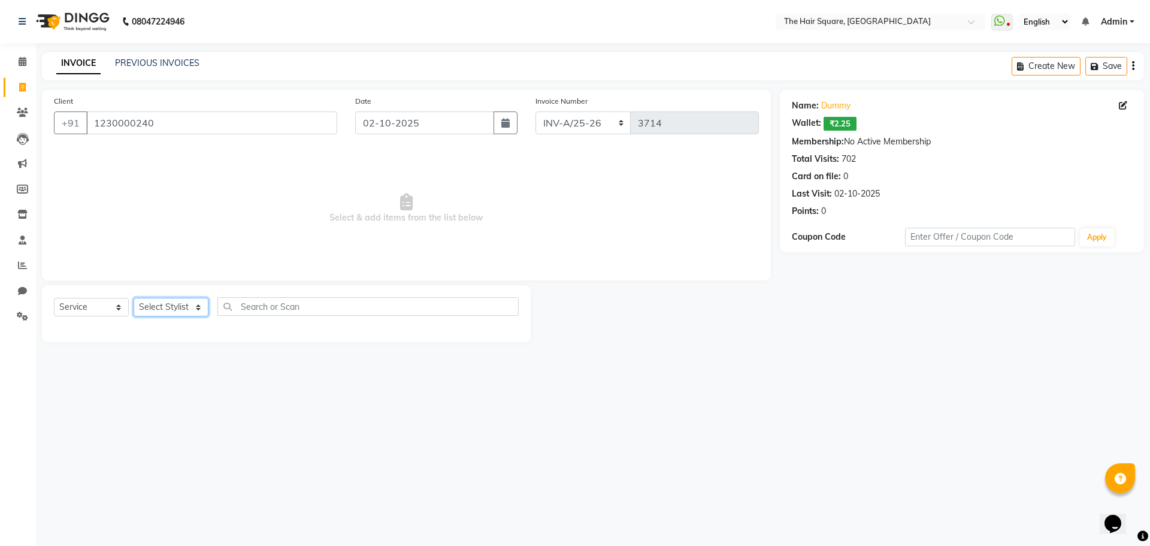
click at [167, 314] on select "Select Stylist Amit [PERSON_NAME] Dev Imran [PERSON_NAME] [PERSON_NAME] Manager…" at bounding box center [171, 307] width 75 height 19
select select "39370"
click at [134, 298] on select "Select Stylist Amit [PERSON_NAME] Dev Imran [PERSON_NAME] [PERSON_NAME] Manager…" at bounding box center [171, 307] width 75 height 19
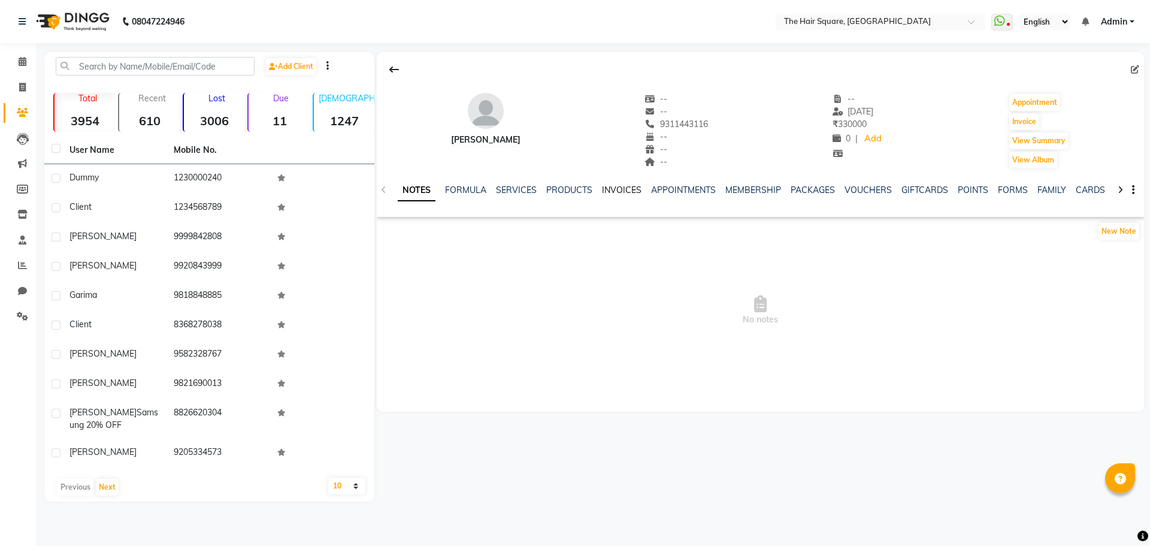
click at [624, 190] on link "INVOICES" at bounding box center [622, 190] width 40 height 11
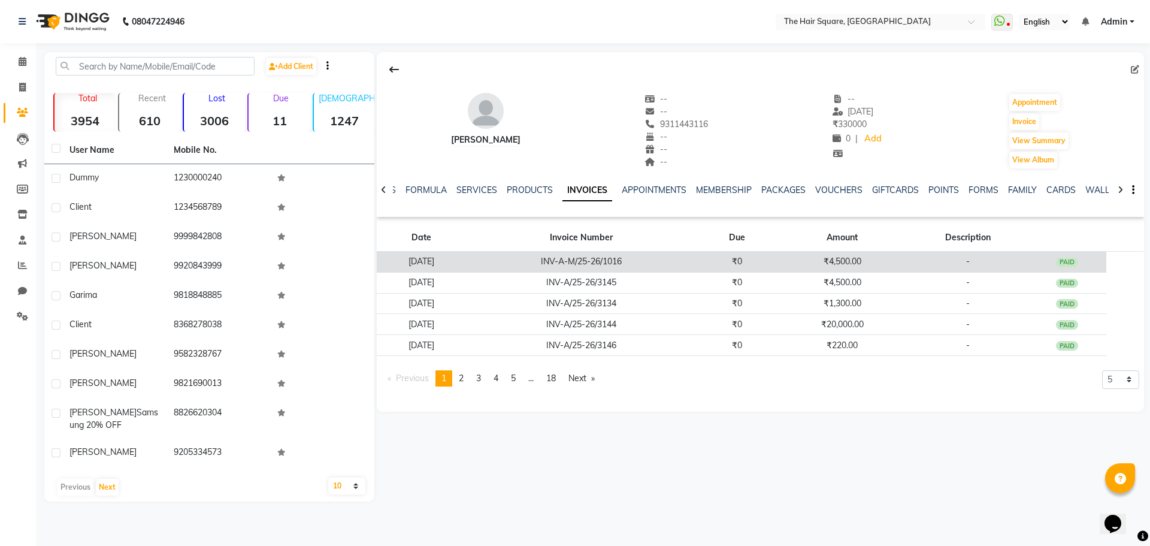
click at [890, 258] on td "₹4,500.00" at bounding box center [842, 262] width 131 height 21
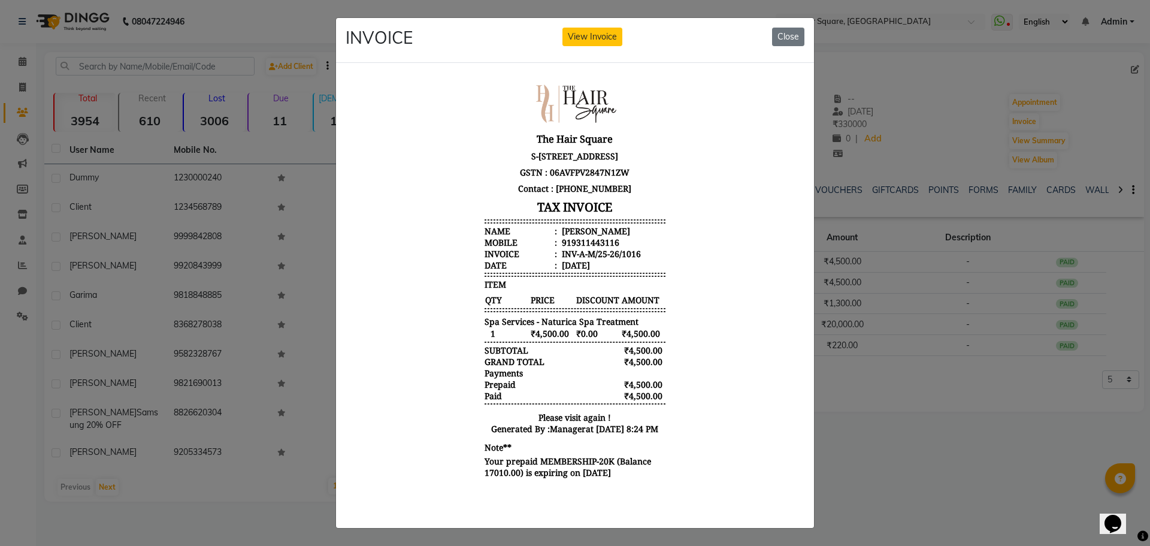
scroll to position [10, 0]
drag, startPoint x: 794, startPoint y: 33, endPoint x: 962, endPoint y: 210, distance: 243.6
click at [794, 34] on button "Close" at bounding box center [788, 37] width 32 height 19
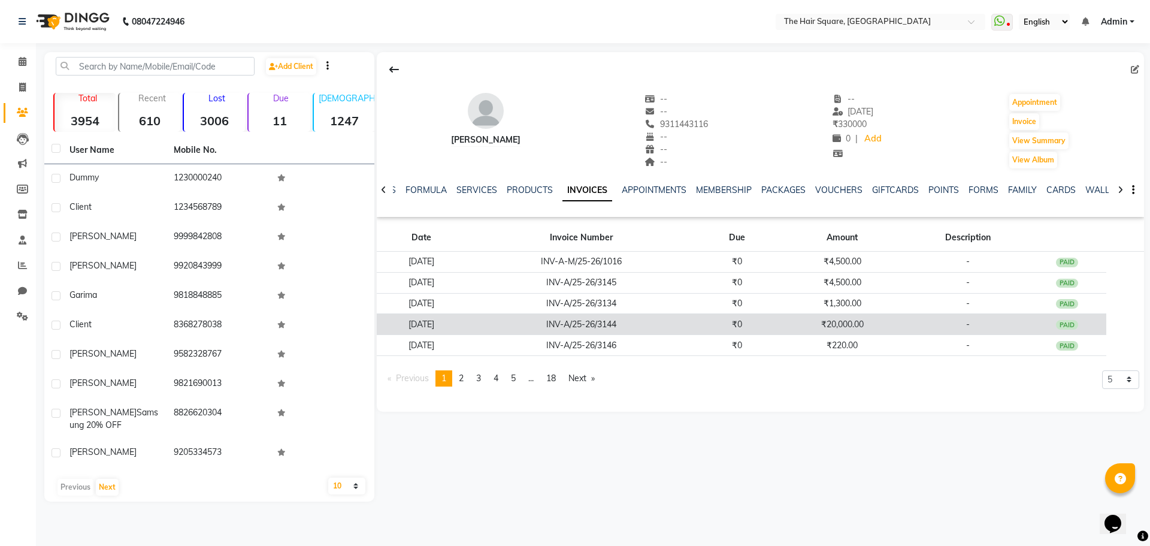
click at [880, 321] on td "₹20,000.00" at bounding box center [842, 324] width 131 height 21
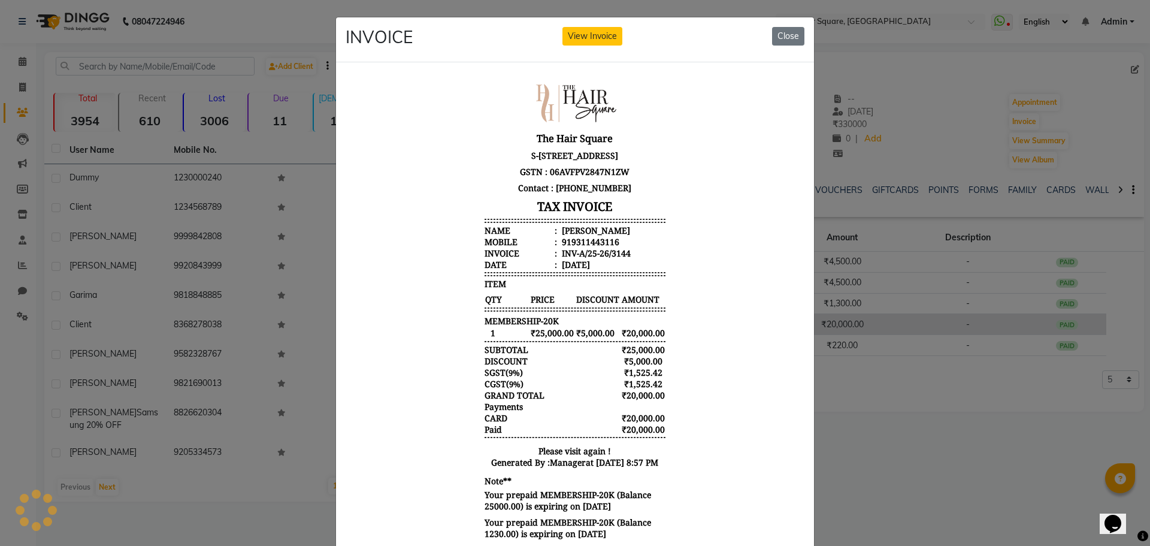
scroll to position [0, 0]
click at [779, 29] on button "Close" at bounding box center [788, 36] width 32 height 19
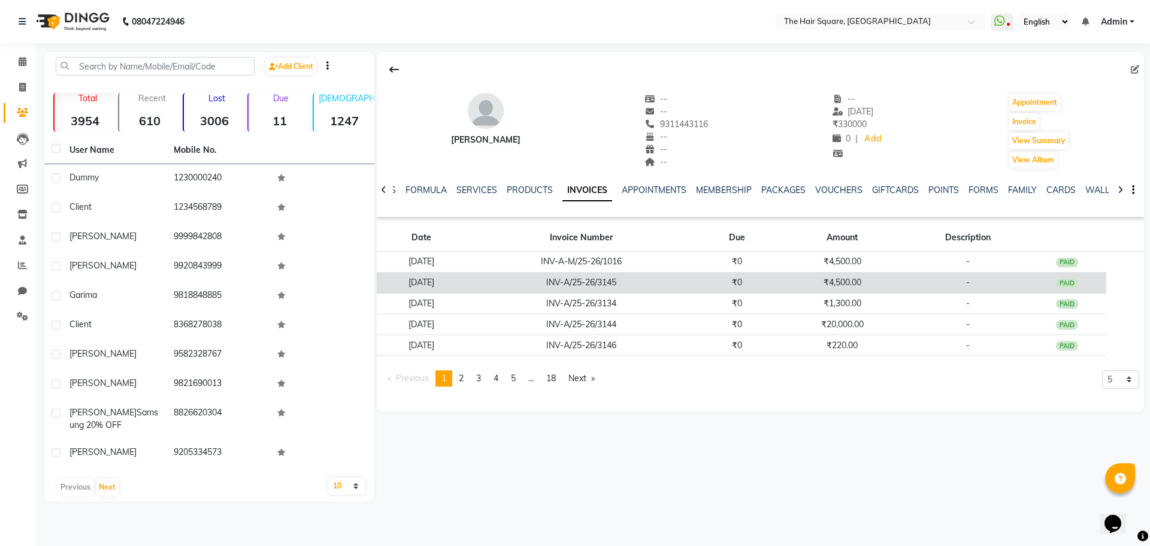
click at [861, 282] on td "₹4,500.00" at bounding box center [842, 282] width 131 height 21
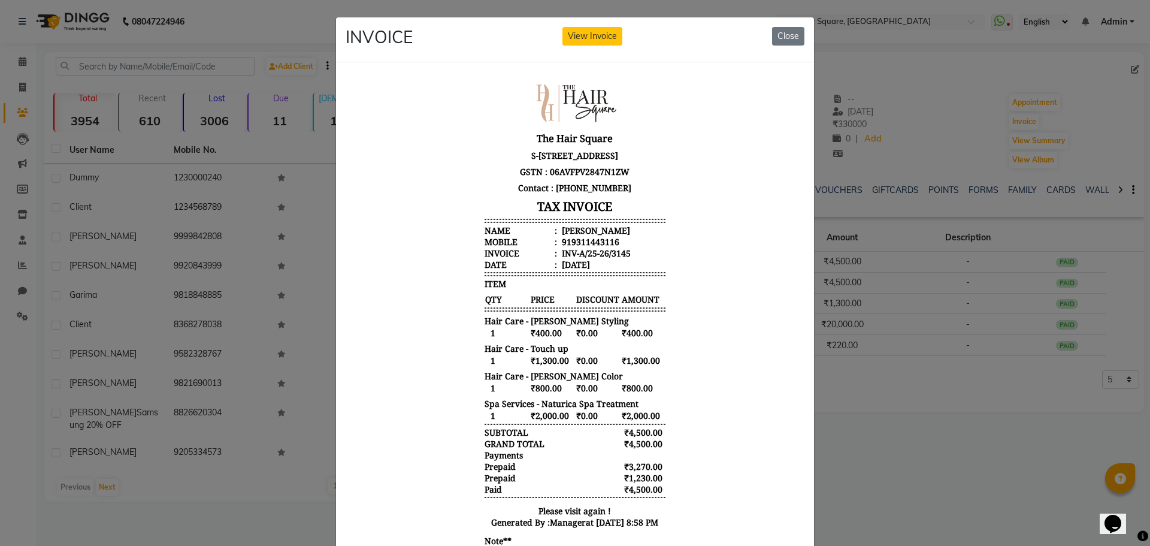
drag, startPoint x: 787, startPoint y: 40, endPoint x: 795, endPoint y: 63, distance: 24.1
click at [787, 44] on button "Close" at bounding box center [788, 36] width 32 height 19
